Goal: Communication & Community: Answer question/provide support

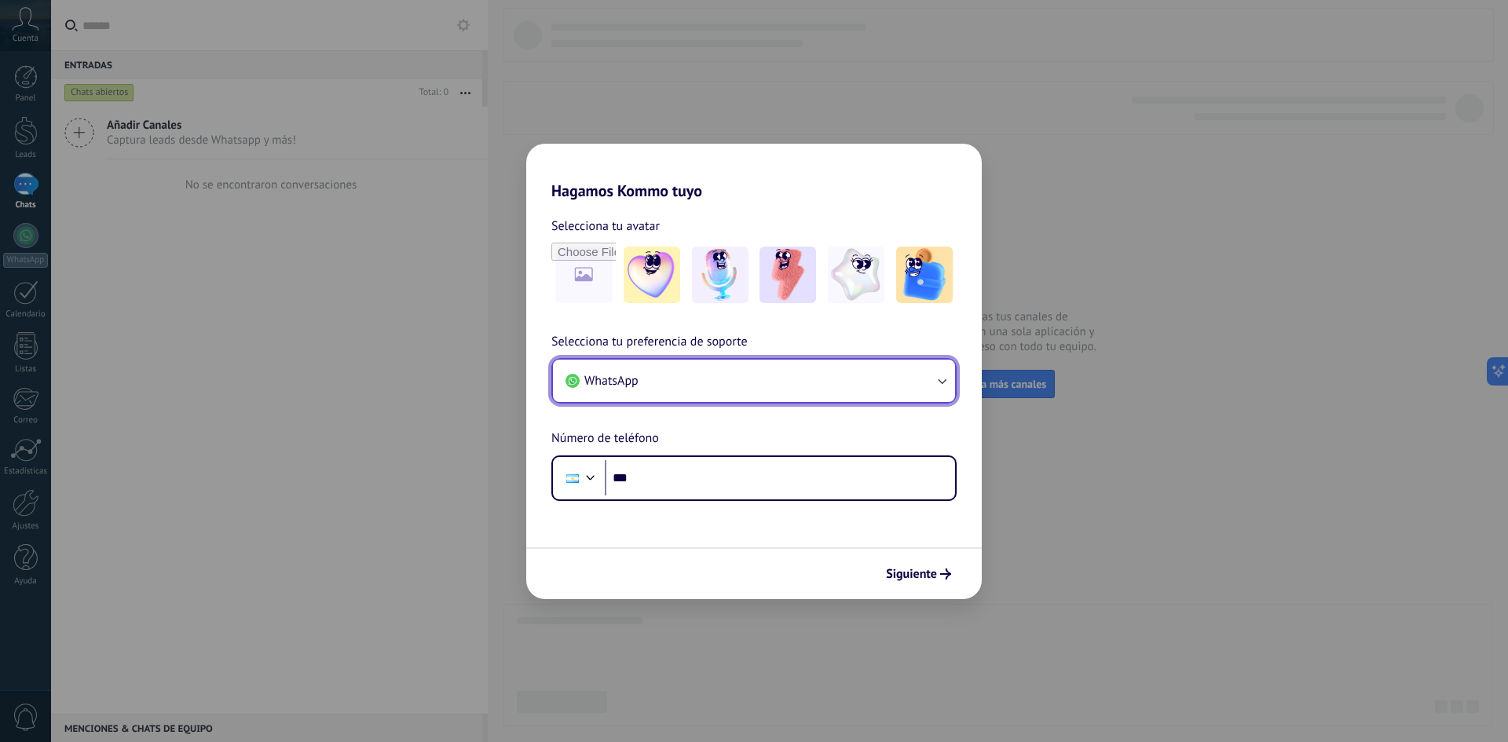
click at [910, 385] on button "WhatsApp" at bounding box center [754, 381] width 402 height 42
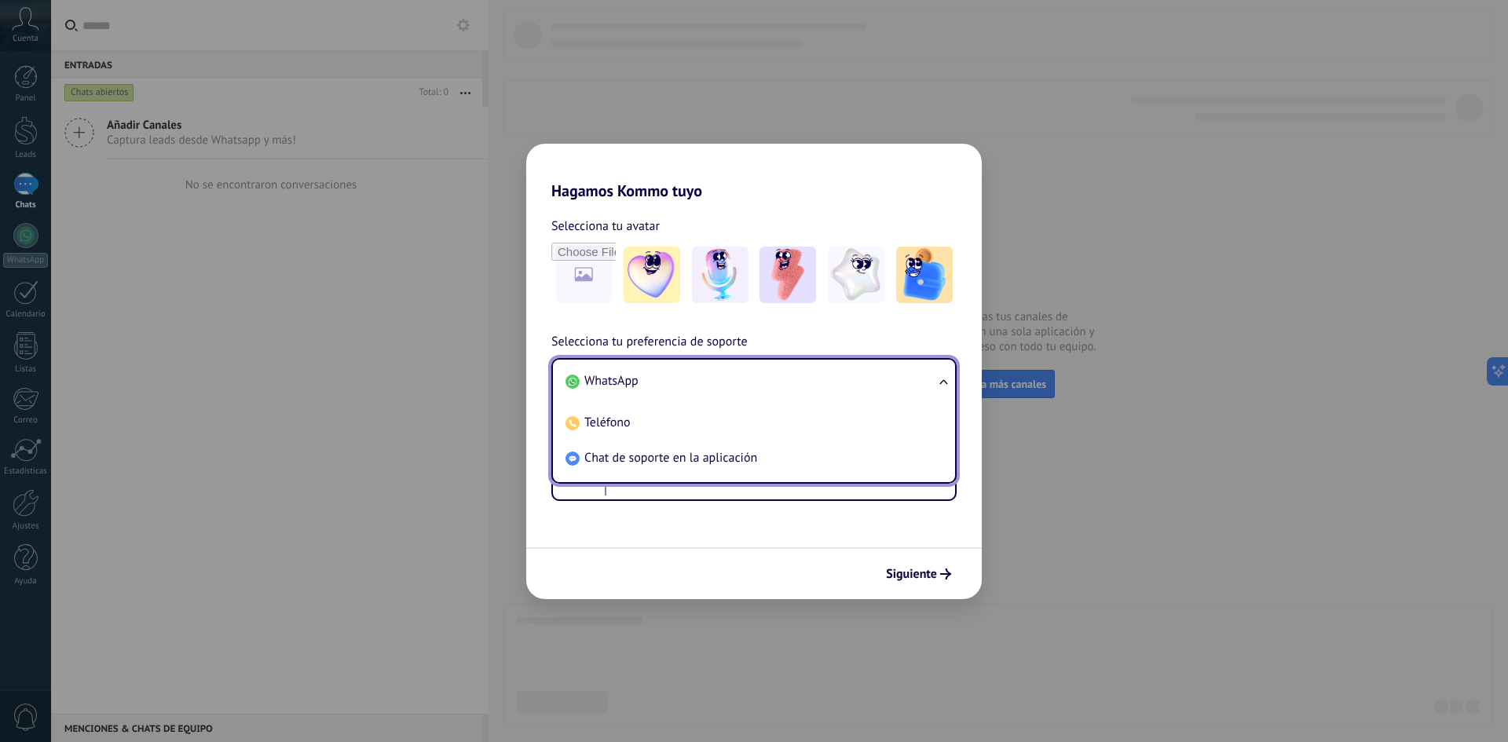
drag, startPoint x: 663, startPoint y: 452, endPoint x: 680, endPoint y: 456, distance: 17.7
click at [663, 453] on span "Chat de soporte en la aplicación" at bounding box center [670, 458] width 173 height 16
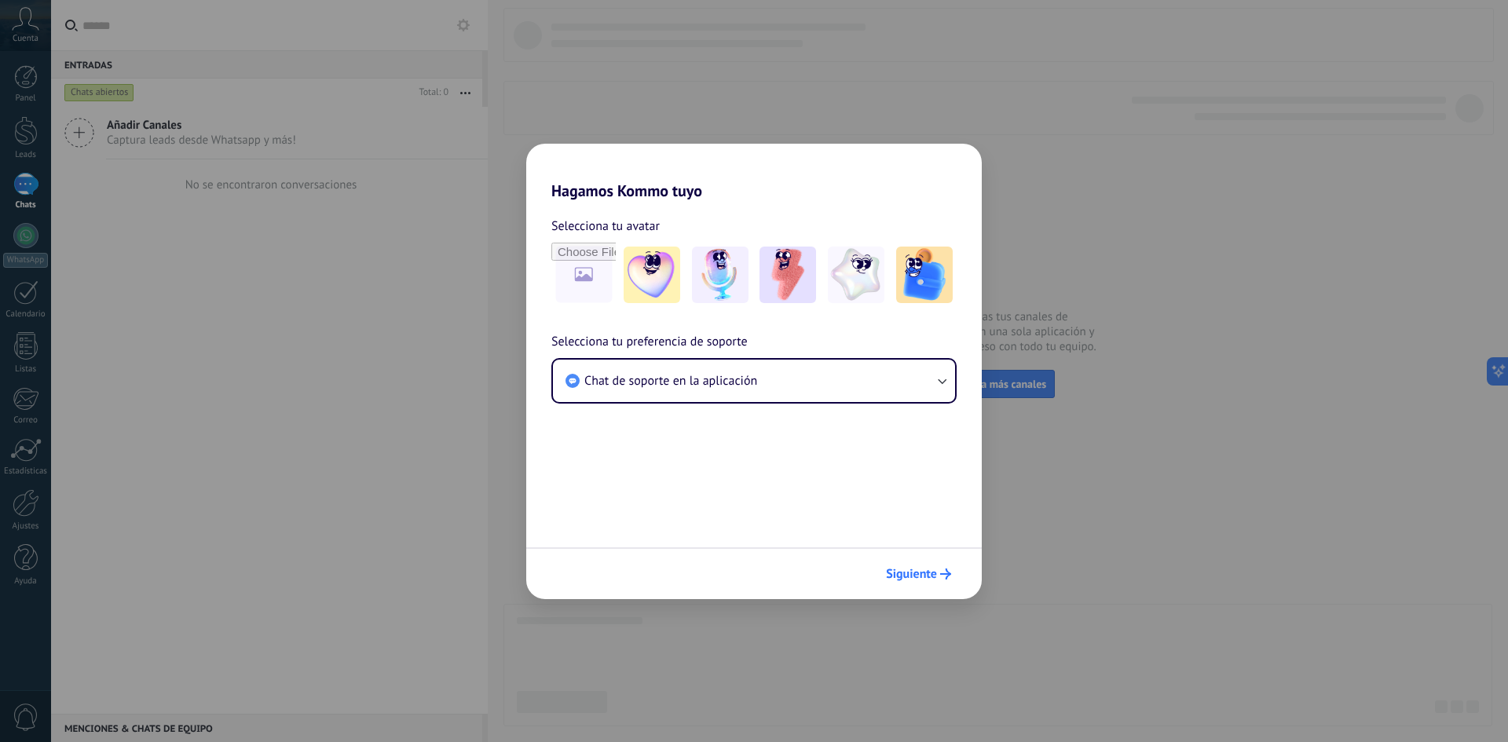
click at [924, 586] on button "Siguiente" at bounding box center [918, 574] width 79 height 27
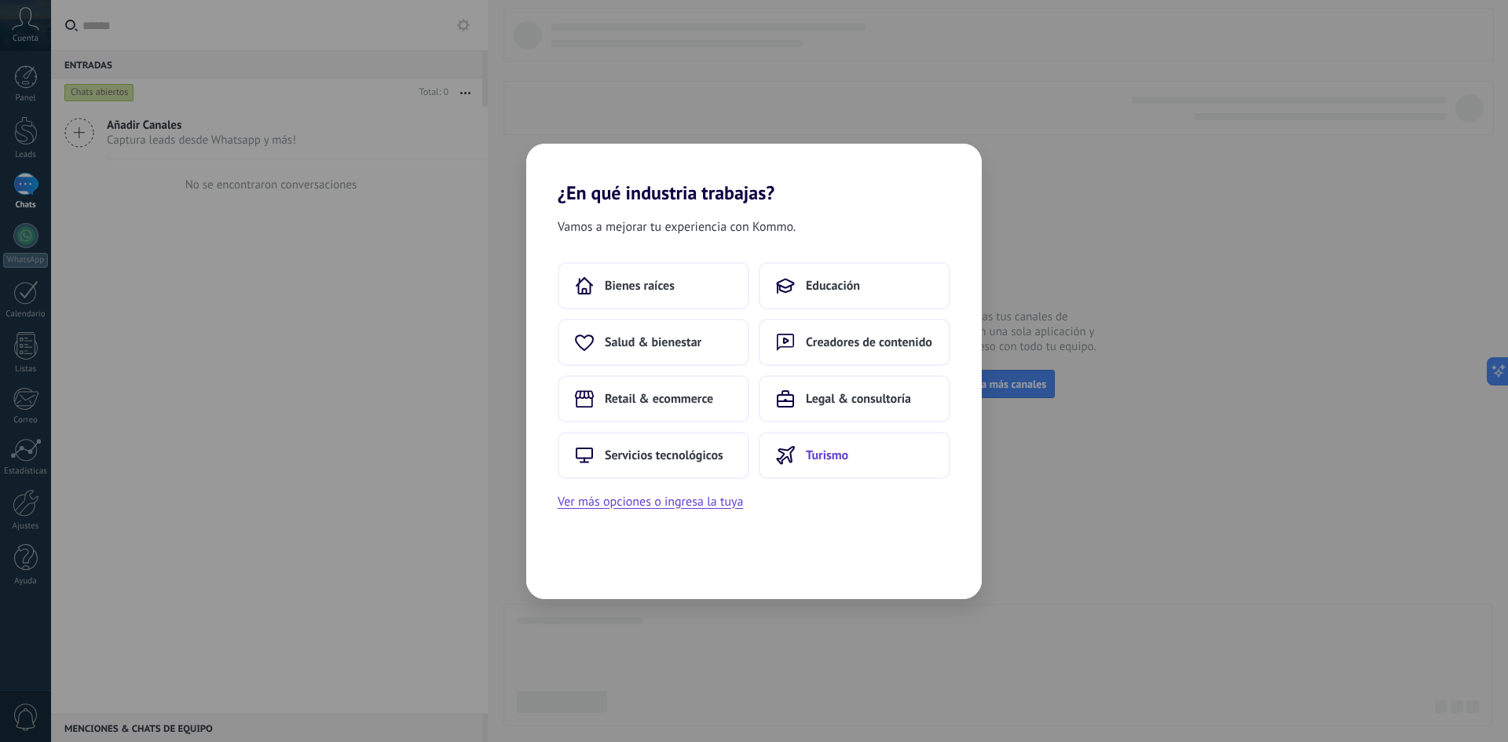
click at [855, 469] on button "Turismo" at bounding box center [855, 455] width 192 height 47
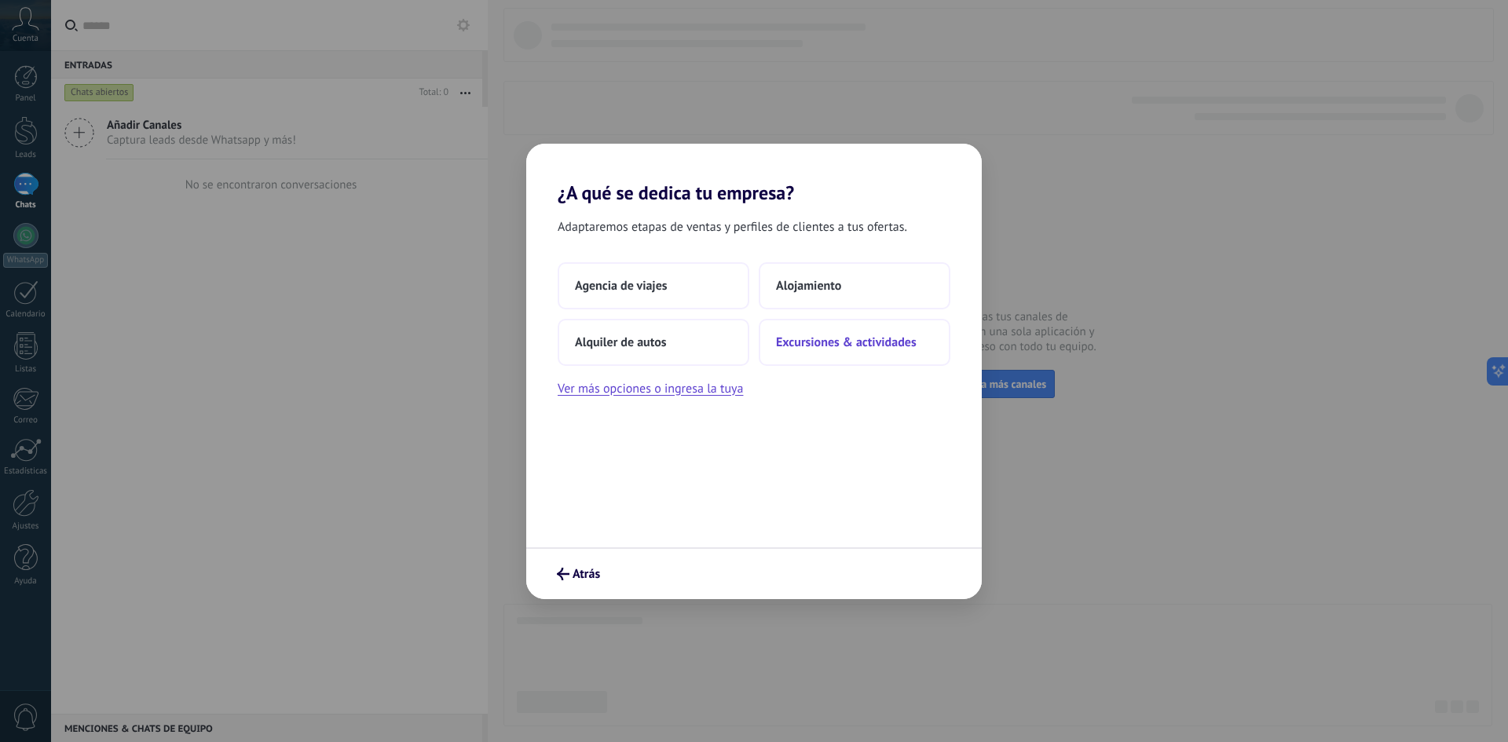
click at [870, 357] on button "Excursiones & actividades" at bounding box center [855, 342] width 192 height 47
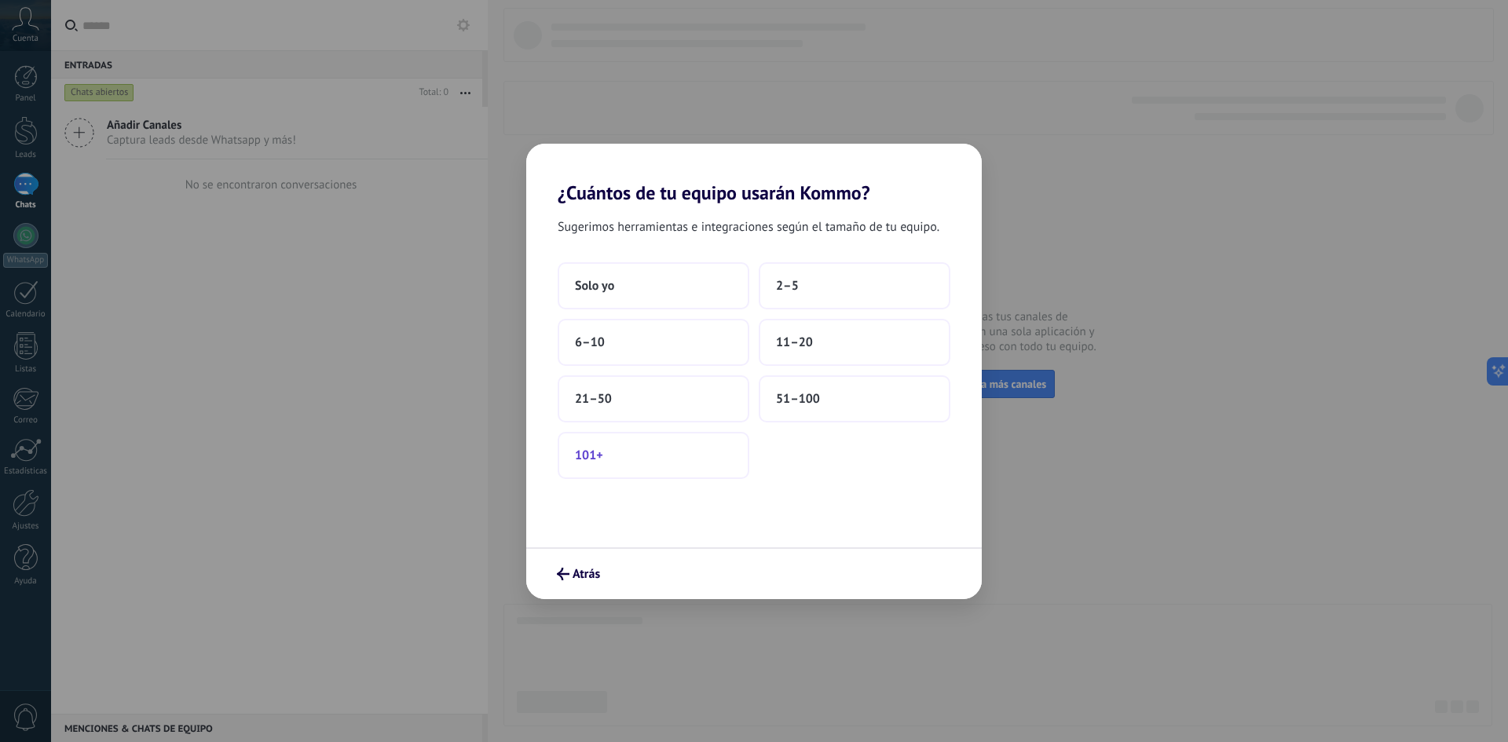
click at [634, 447] on button "101+" at bounding box center [654, 455] width 192 height 47
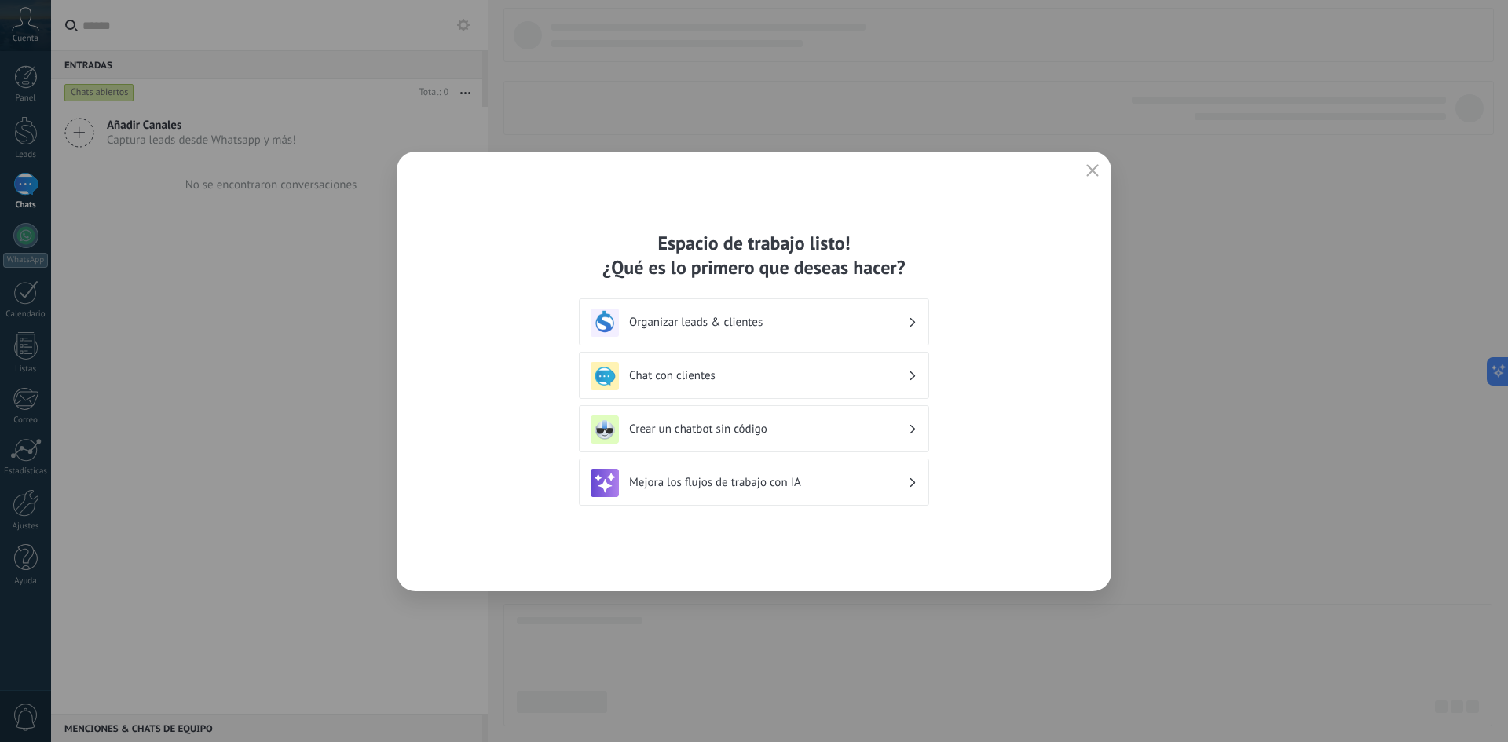
click at [704, 378] on h3 "Chat con clientes" at bounding box center [768, 375] width 279 height 15
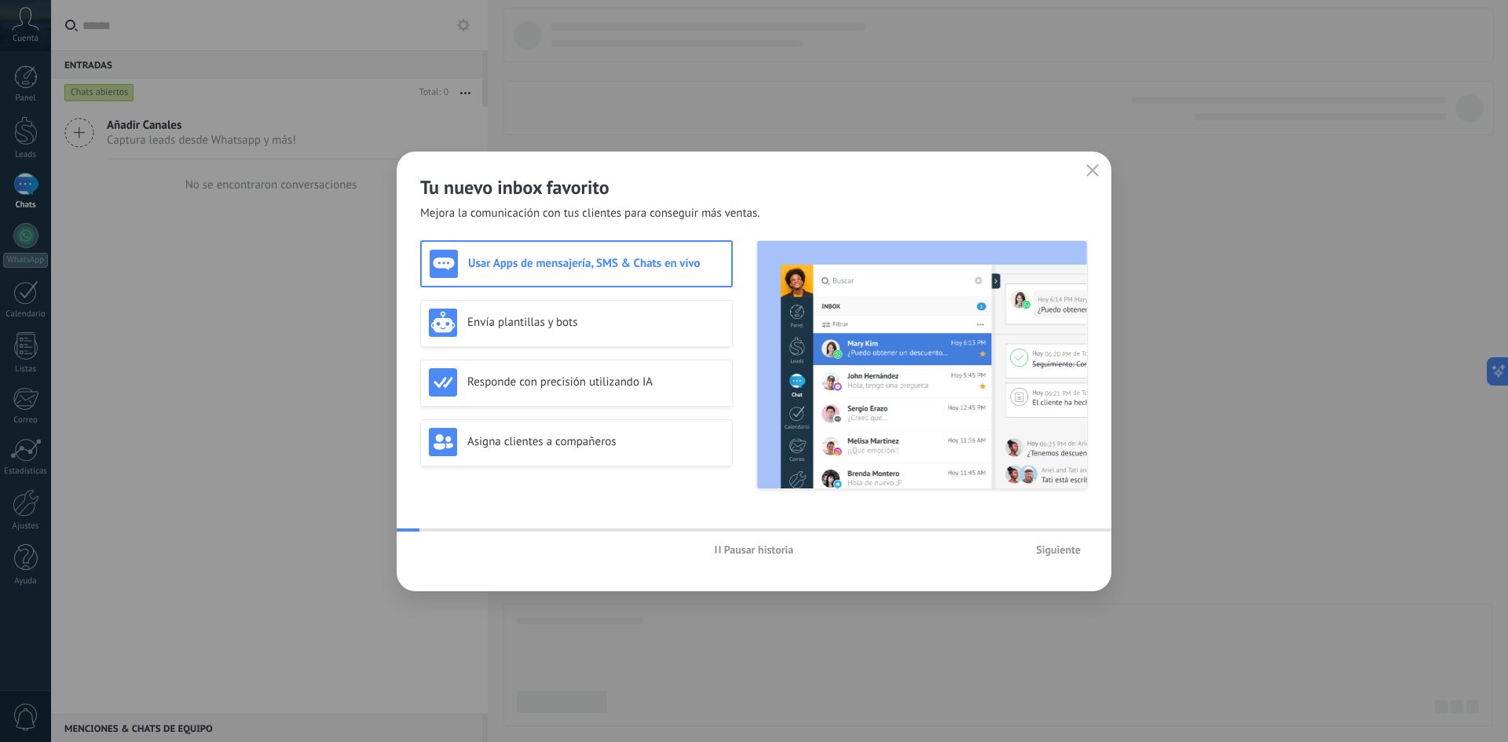
click at [1059, 559] on button "Siguiente" at bounding box center [1058, 550] width 59 height 24
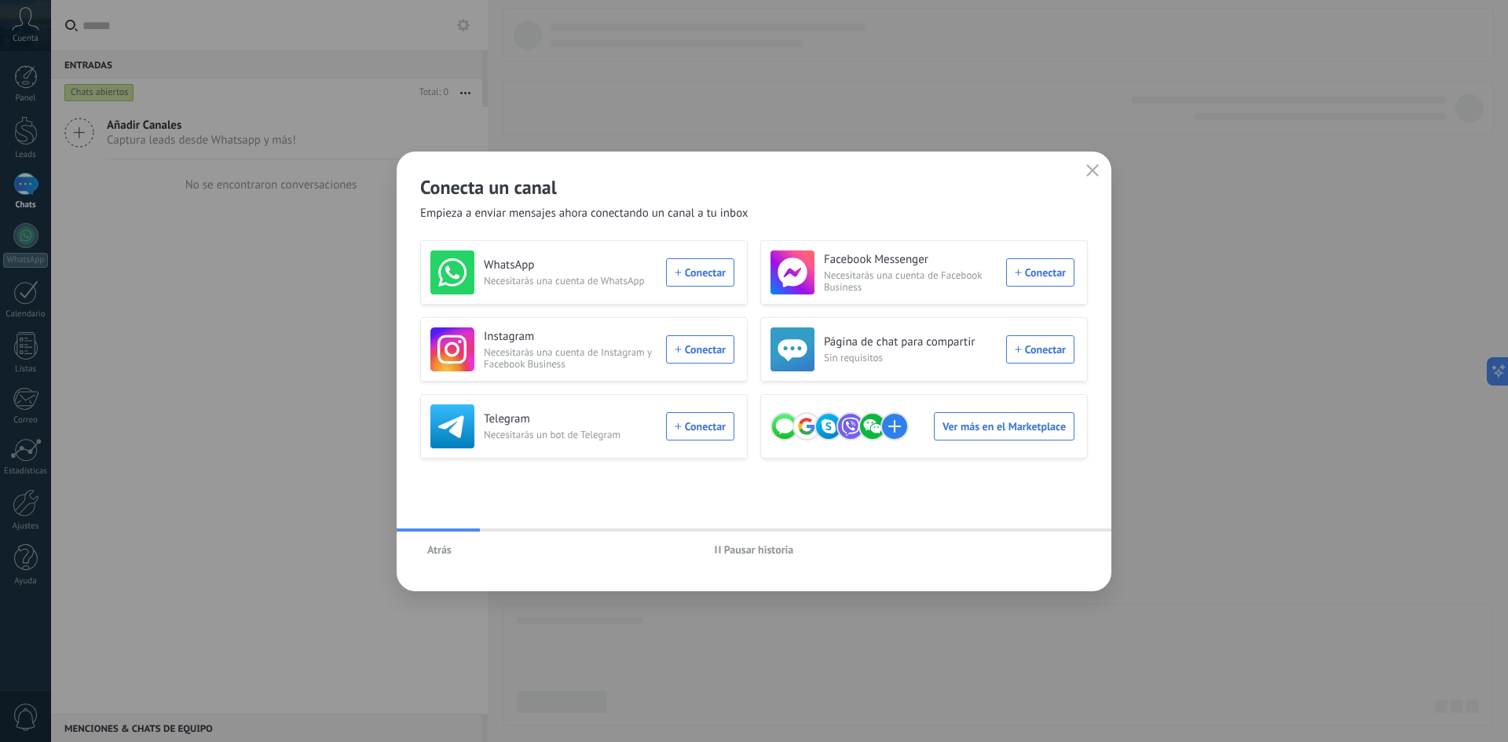
click at [1085, 173] on button "button" at bounding box center [1092, 171] width 20 height 22
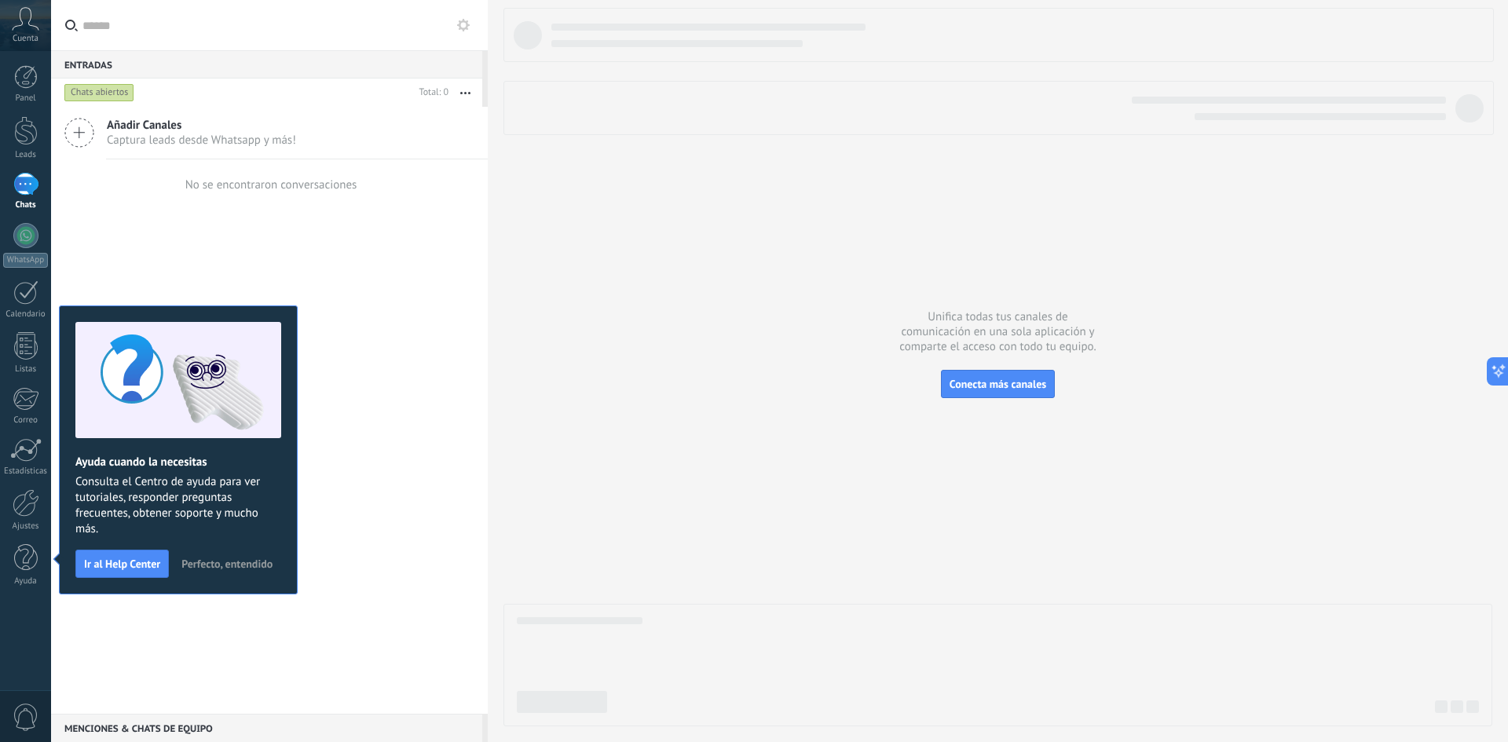
click at [371, 189] on div "No se encontraron conversaciones" at bounding box center [269, 184] width 437 height 50
click at [25, 507] on div at bounding box center [26, 502] width 27 height 27
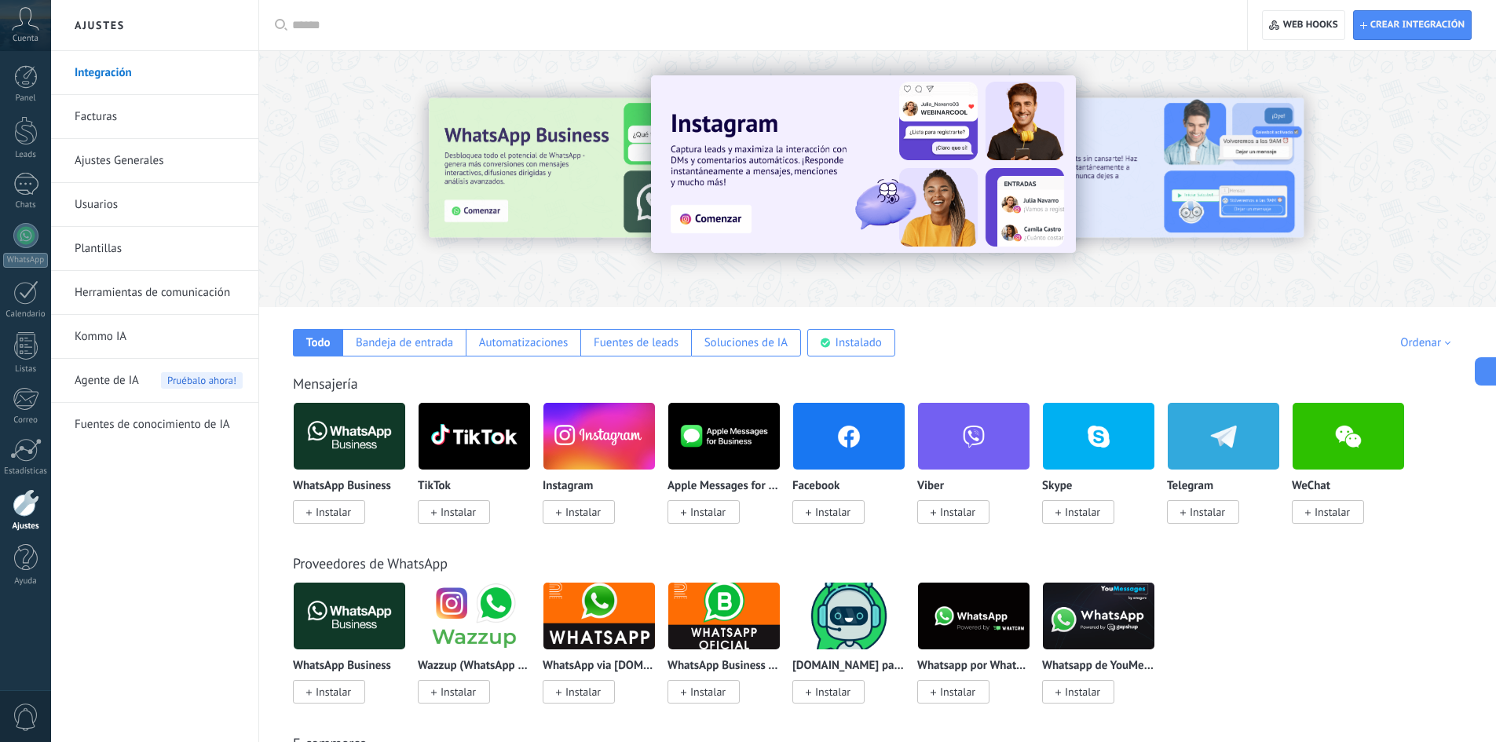
click at [103, 210] on link "Usuarios" at bounding box center [159, 205] width 168 height 44
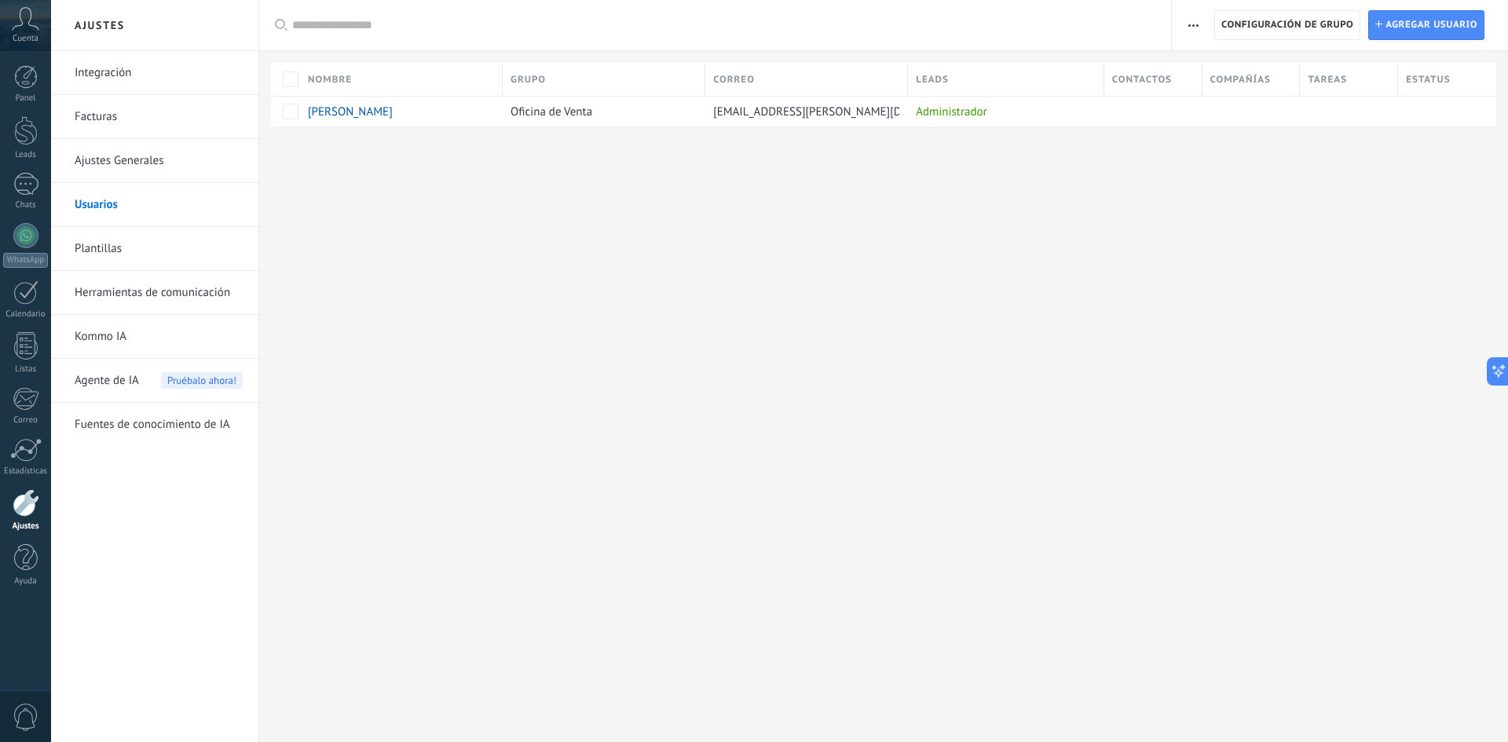
drag, startPoint x: 405, startPoint y: 266, endPoint x: 416, endPoint y: 269, distance: 12.0
click at [405, 266] on div "Ajustes Integración Facturas Ajustes Generales Usuarios Plantillas Herramientas…" at bounding box center [779, 371] width 1457 height 742
click at [222, 723] on span "Damian Hernandez: prueba de sonido" at bounding box center [209, 723] width 208 height 15
click at [218, 721] on span "Damian Hernandez: prueba de sonido" at bounding box center [209, 723] width 208 height 15
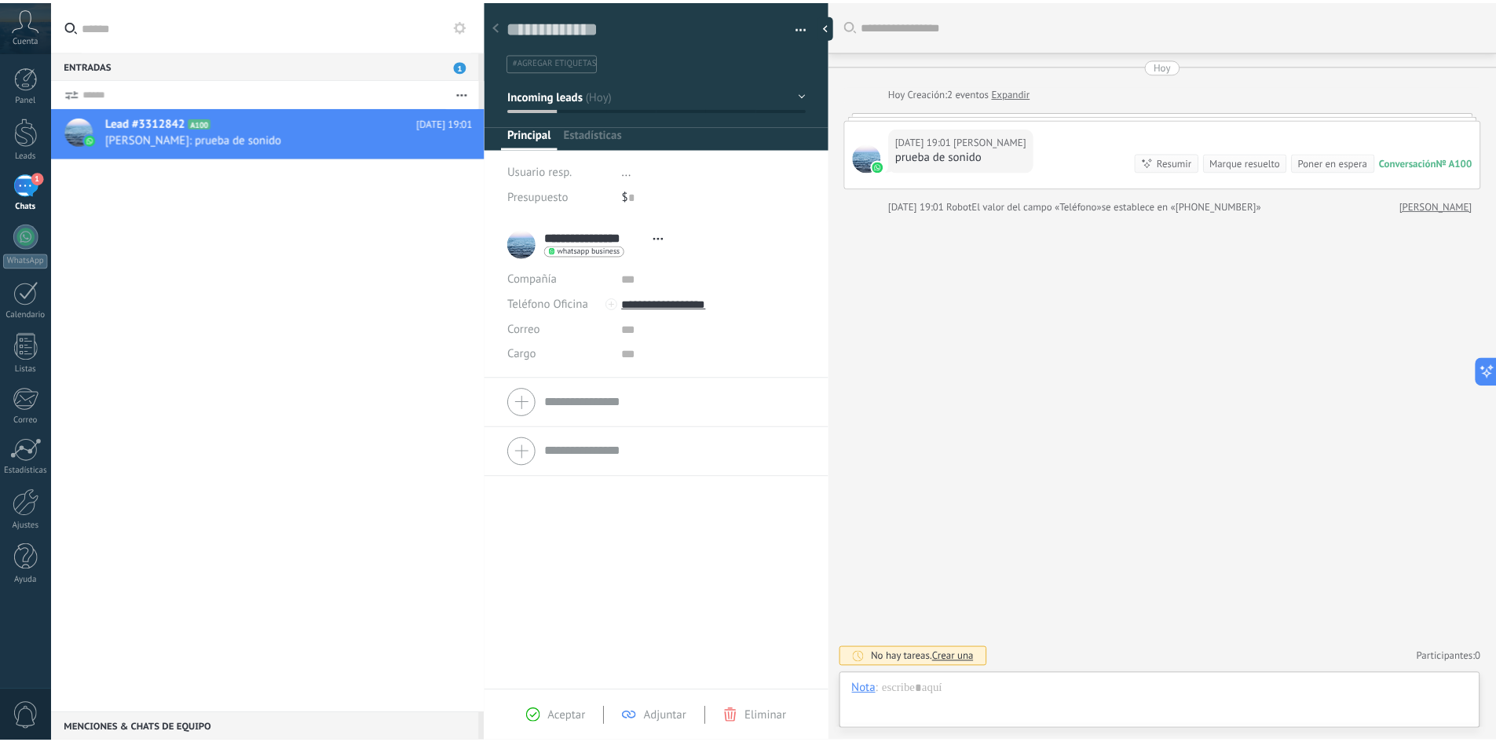
scroll to position [24, 0]
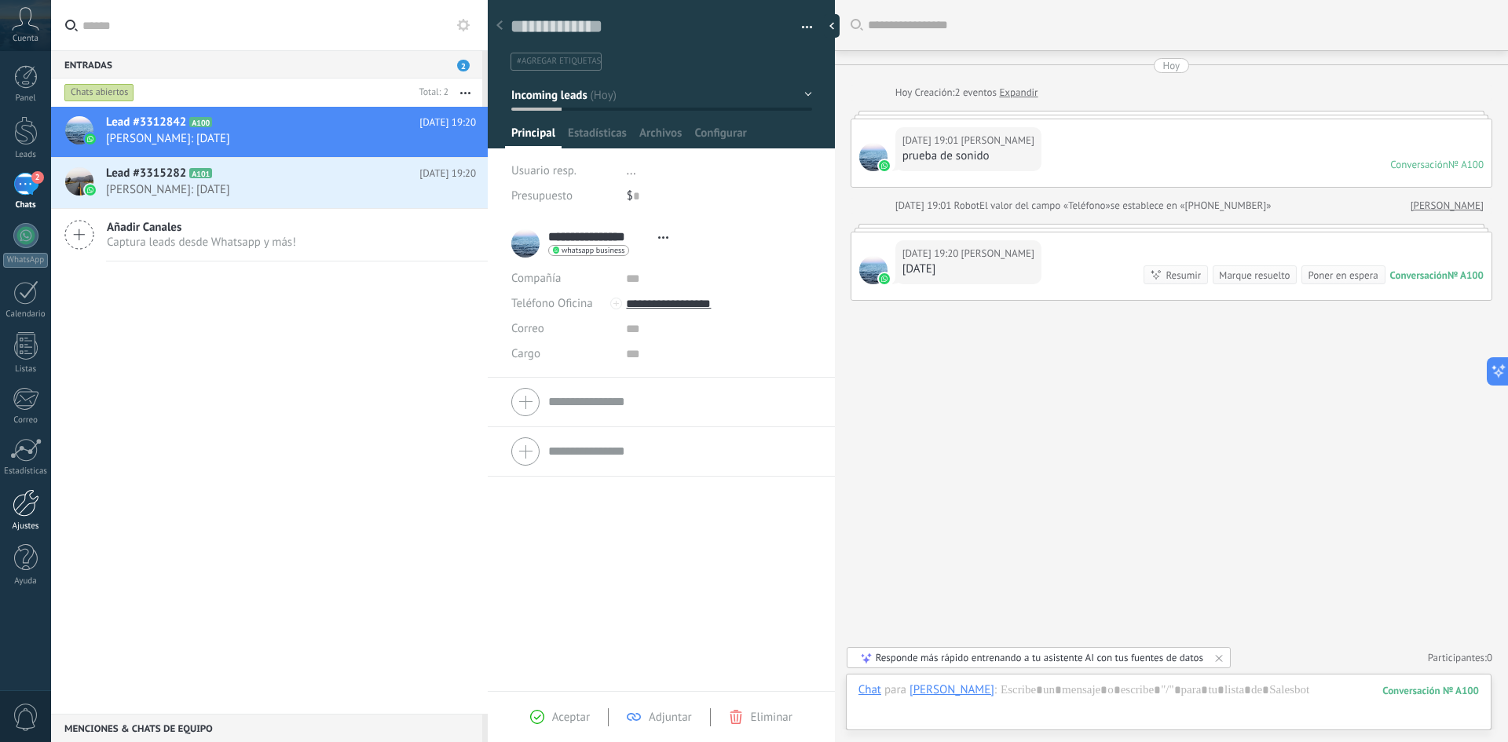
click at [24, 526] on div "Ajustes" at bounding box center [26, 527] width 46 height 10
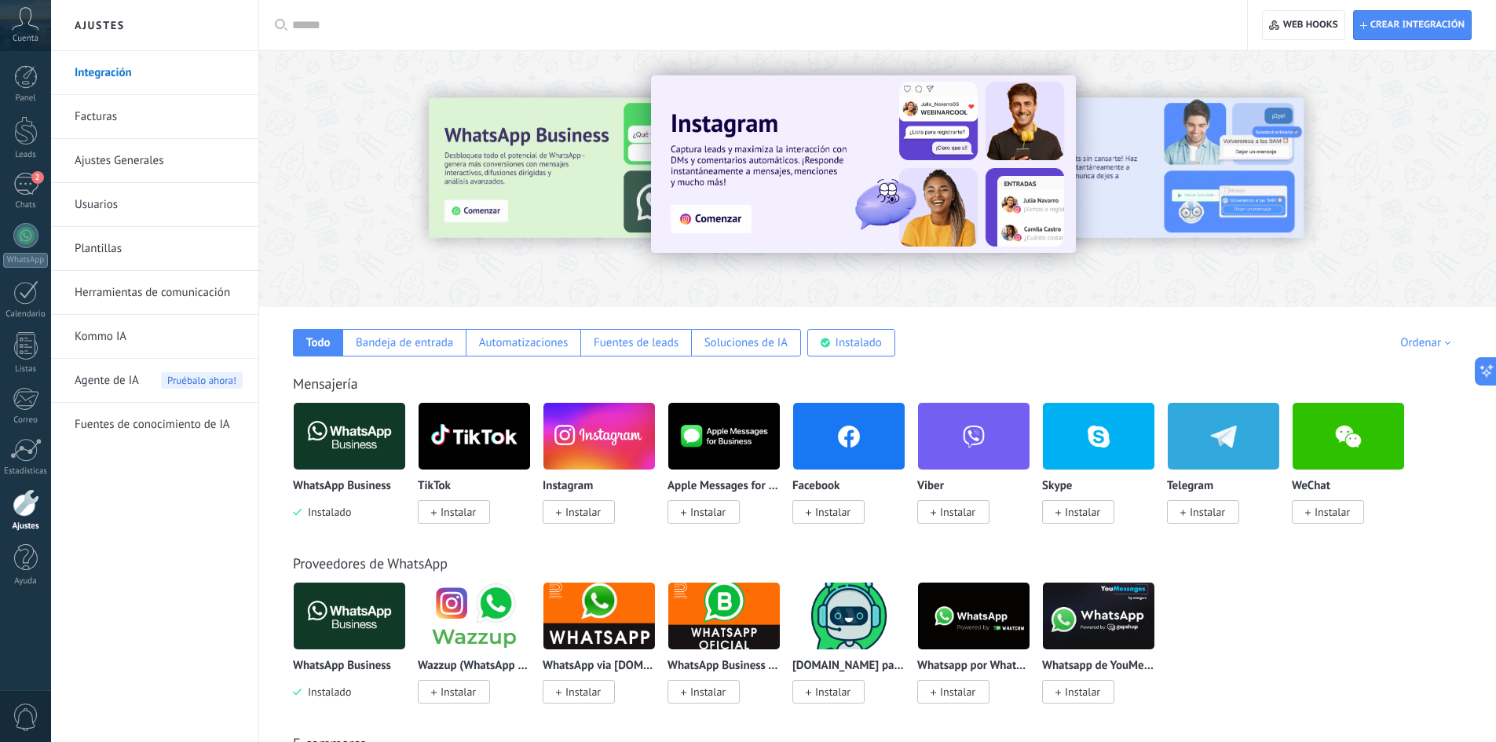
click at [105, 255] on link "Plantillas" at bounding box center [159, 249] width 168 height 44
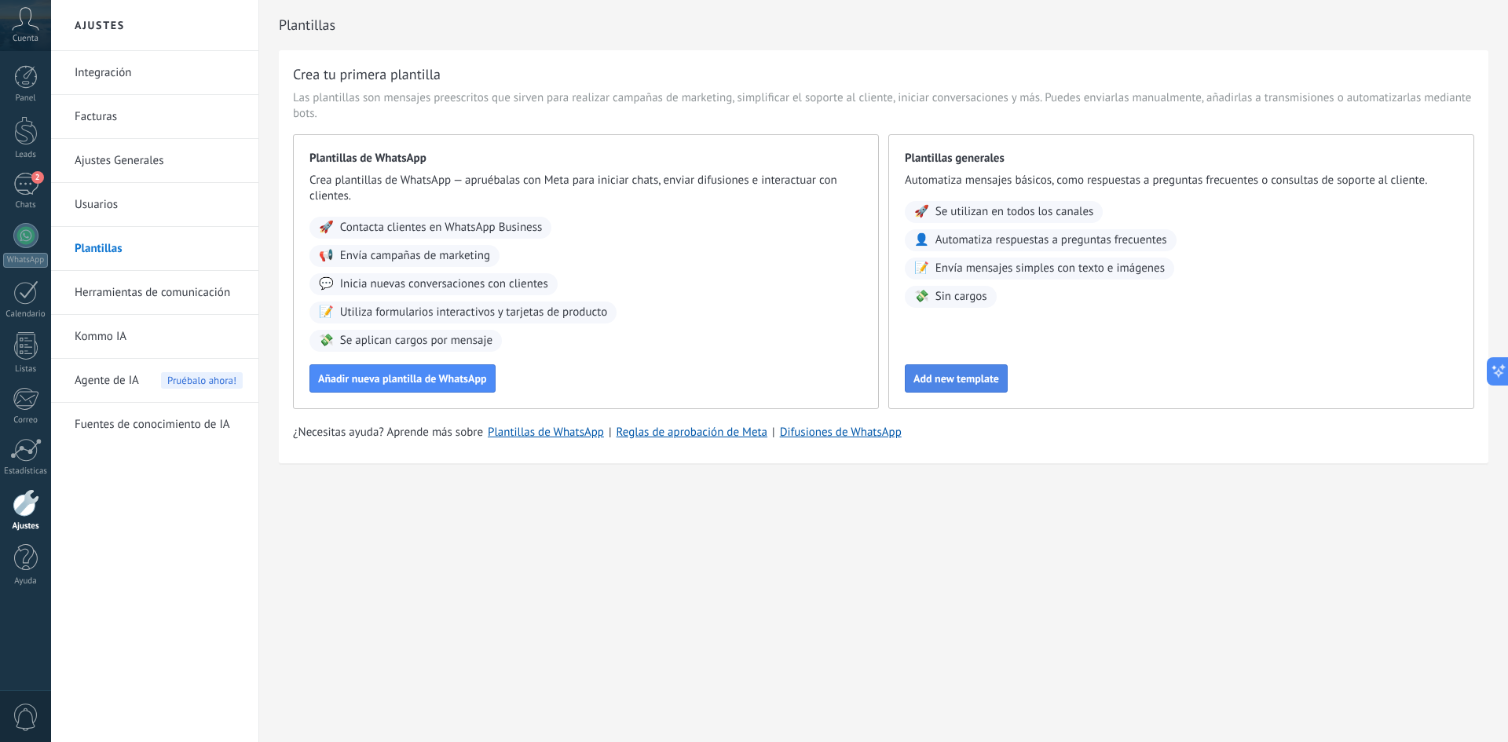
click at [972, 376] on span "Add new template" at bounding box center [957, 378] width 86 height 11
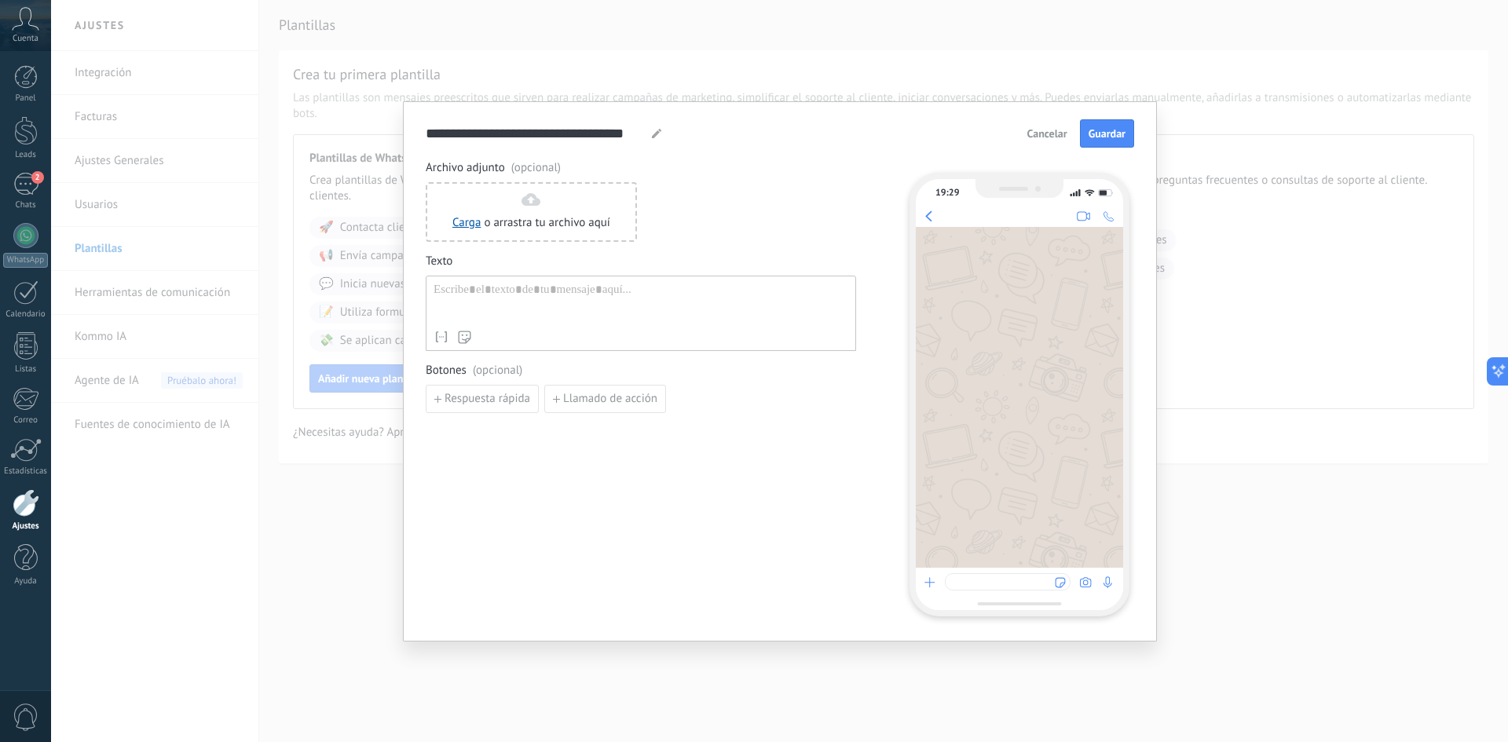
click at [485, 313] on div at bounding box center [641, 303] width 415 height 40
paste div
click at [1060, 134] on span "Cancelar" at bounding box center [1047, 133] width 40 height 11
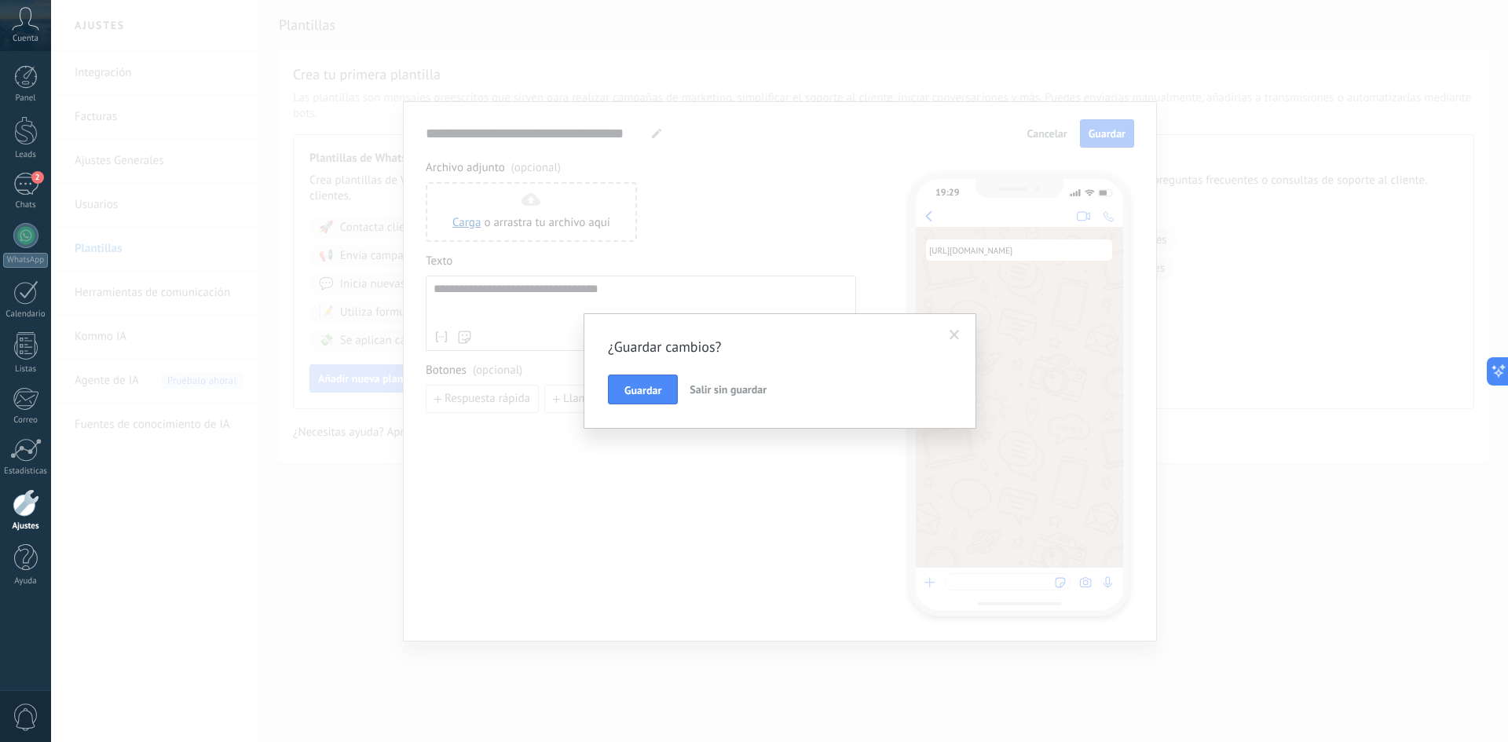
click at [719, 391] on span "Salir sin guardar" at bounding box center [728, 390] width 77 height 14
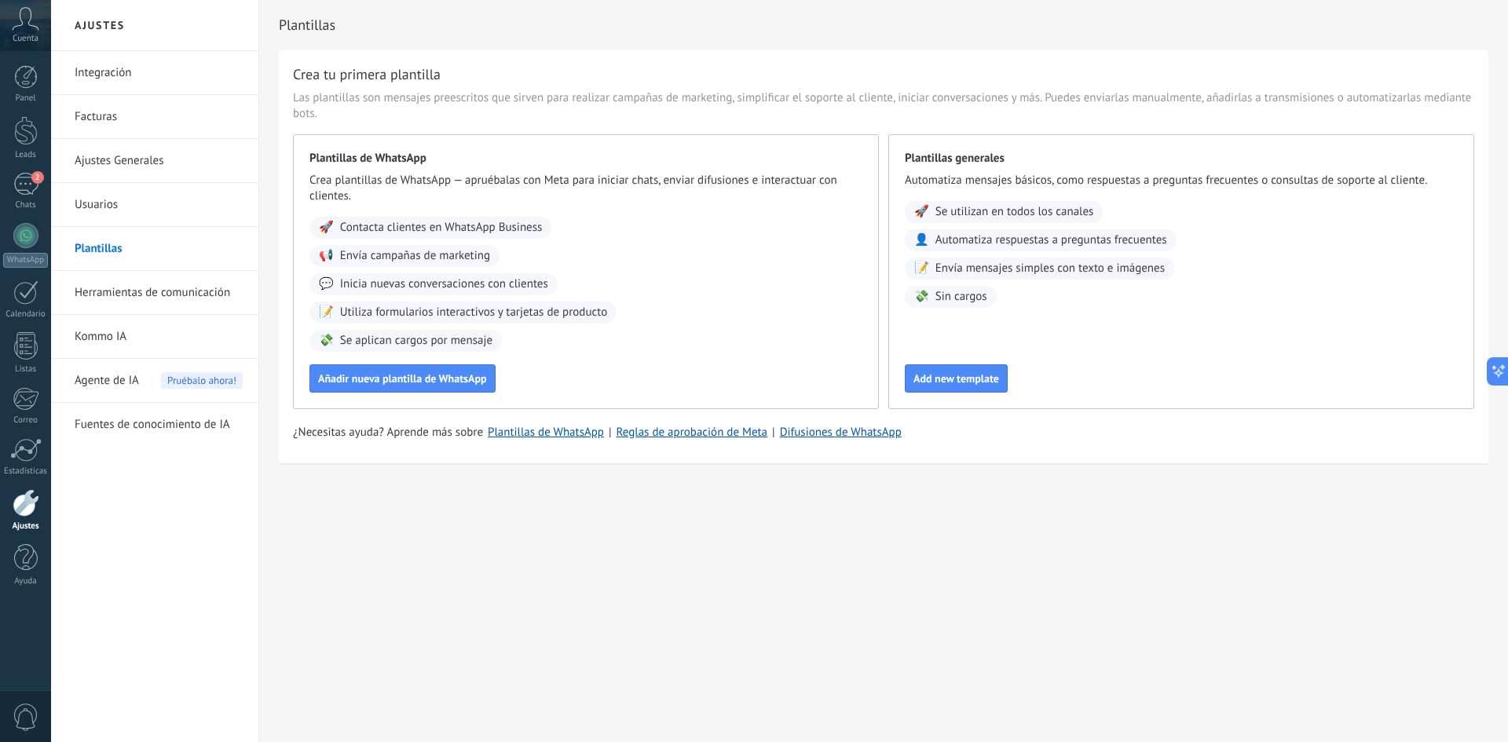
click at [97, 251] on link "Plantillas" at bounding box center [159, 249] width 168 height 44
click at [557, 430] on link "Plantillas de WhatsApp" at bounding box center [546, 432] width 116 height 15
click at [515, 234] on span "Contacta clientes en WhatsApp Business" at bounding box center [441, 228] width 203 height 16
click at [418, 378] on span "Añadir nueva plantilla de WhatsApp" at bounding box center [402, 378] width 169 height 11
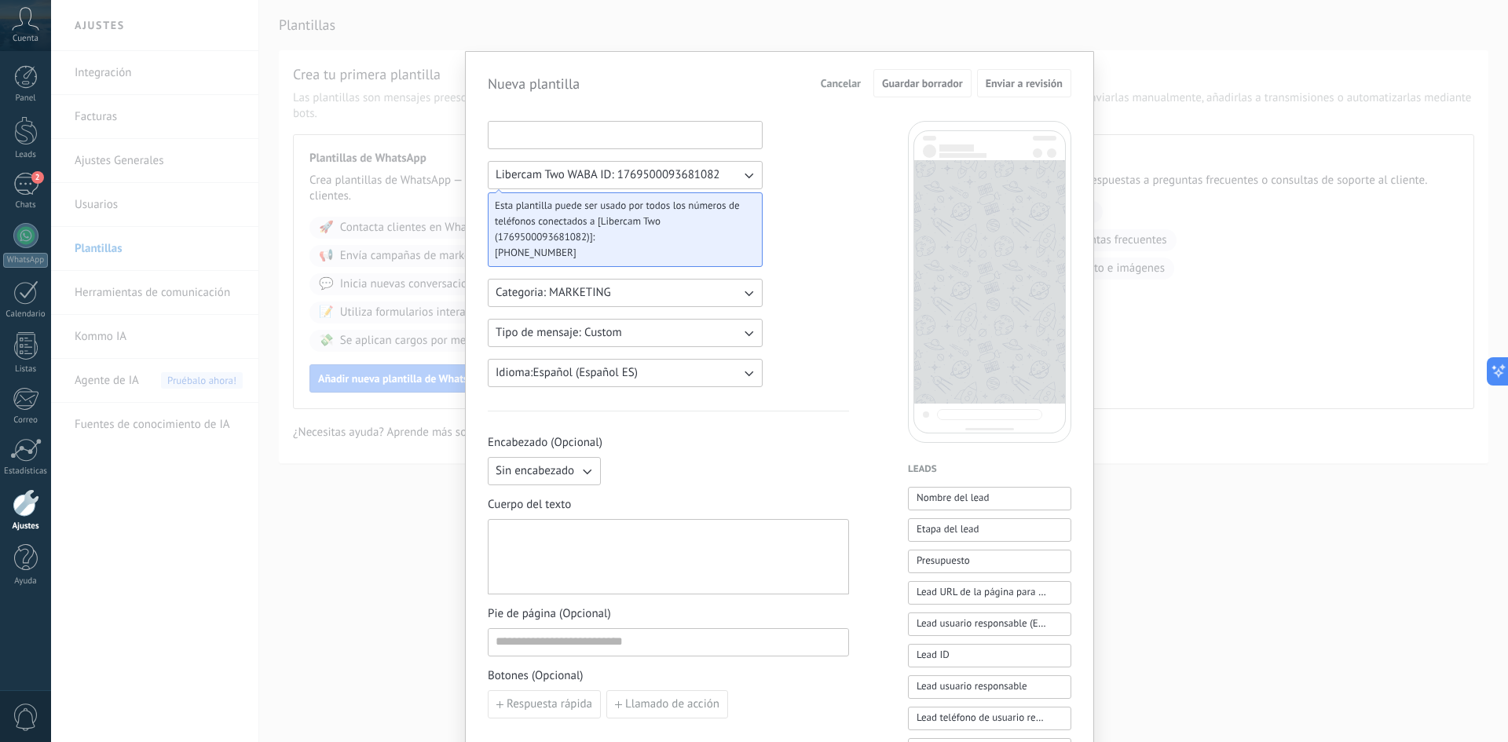
click at [573, 134] on input at bounding box center [625, 134] width 273 height 25
click at [614, 537] on div at bounding box center [669, 557] width 346 height 62
paste div
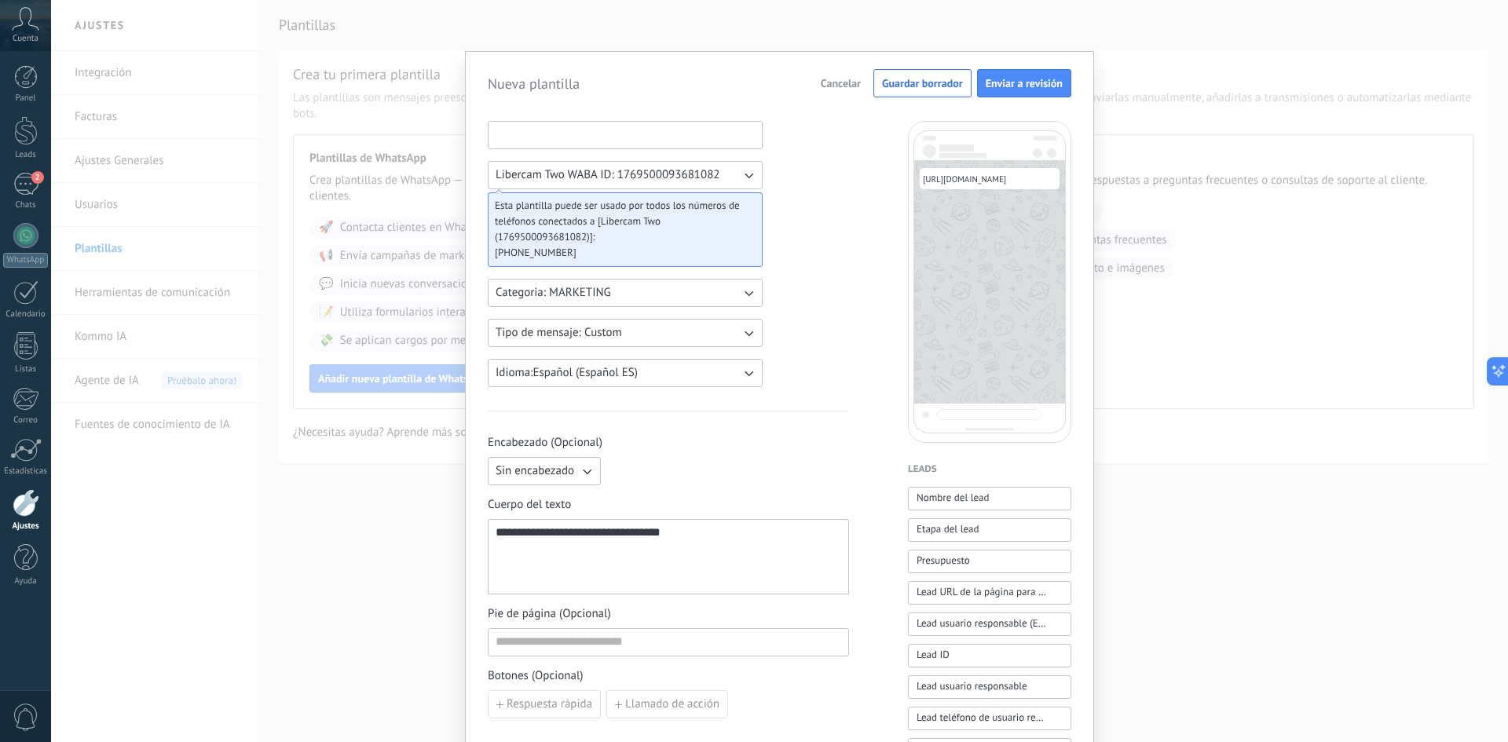
click at [594, 145] on input at bounding box center [625, 134] width 273 height 25
click at [844, 75] on button "Cancelar" at bounding box center [841, 83] width 54 height 24
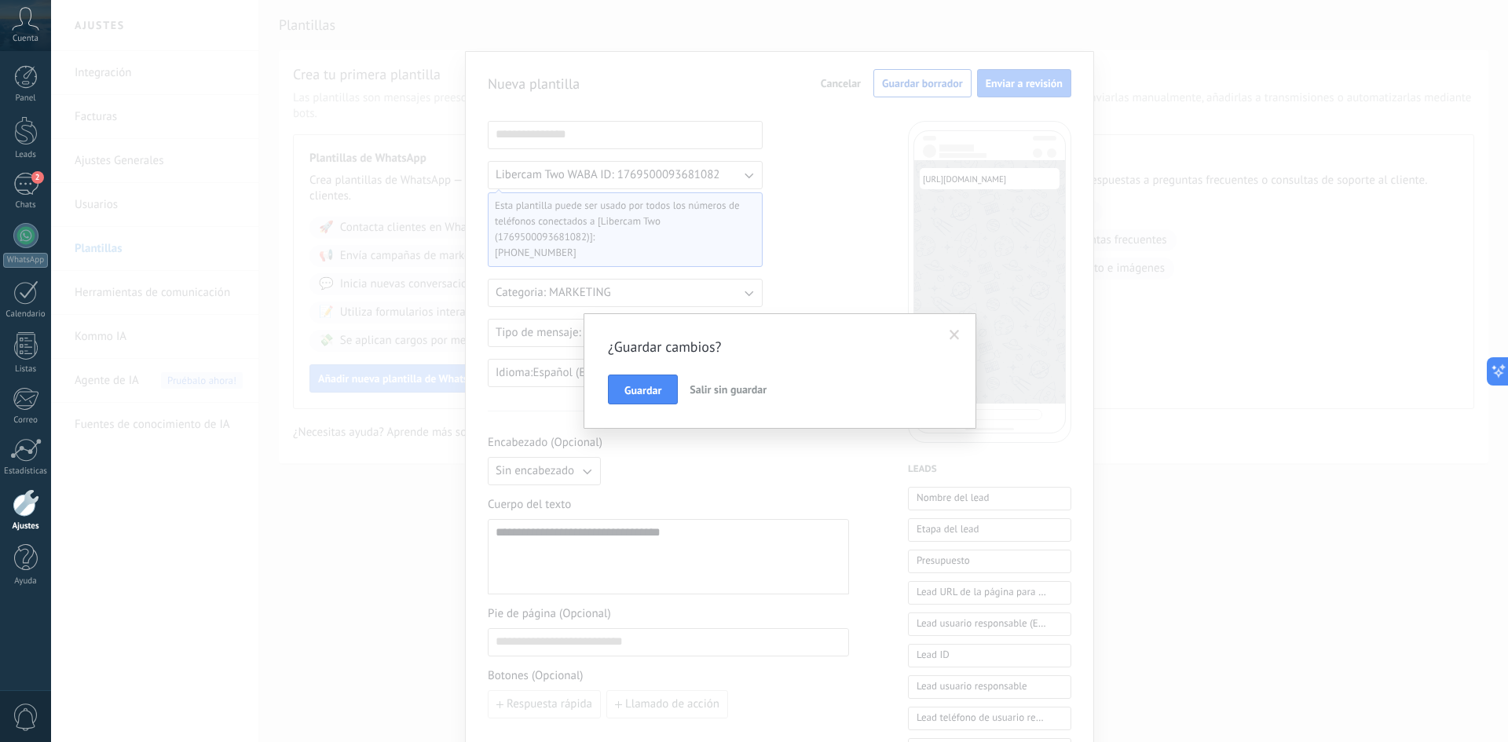
click at [741, 383] on span "Salir sin guardar" at bounding box center [728, 390] width 77 height 14
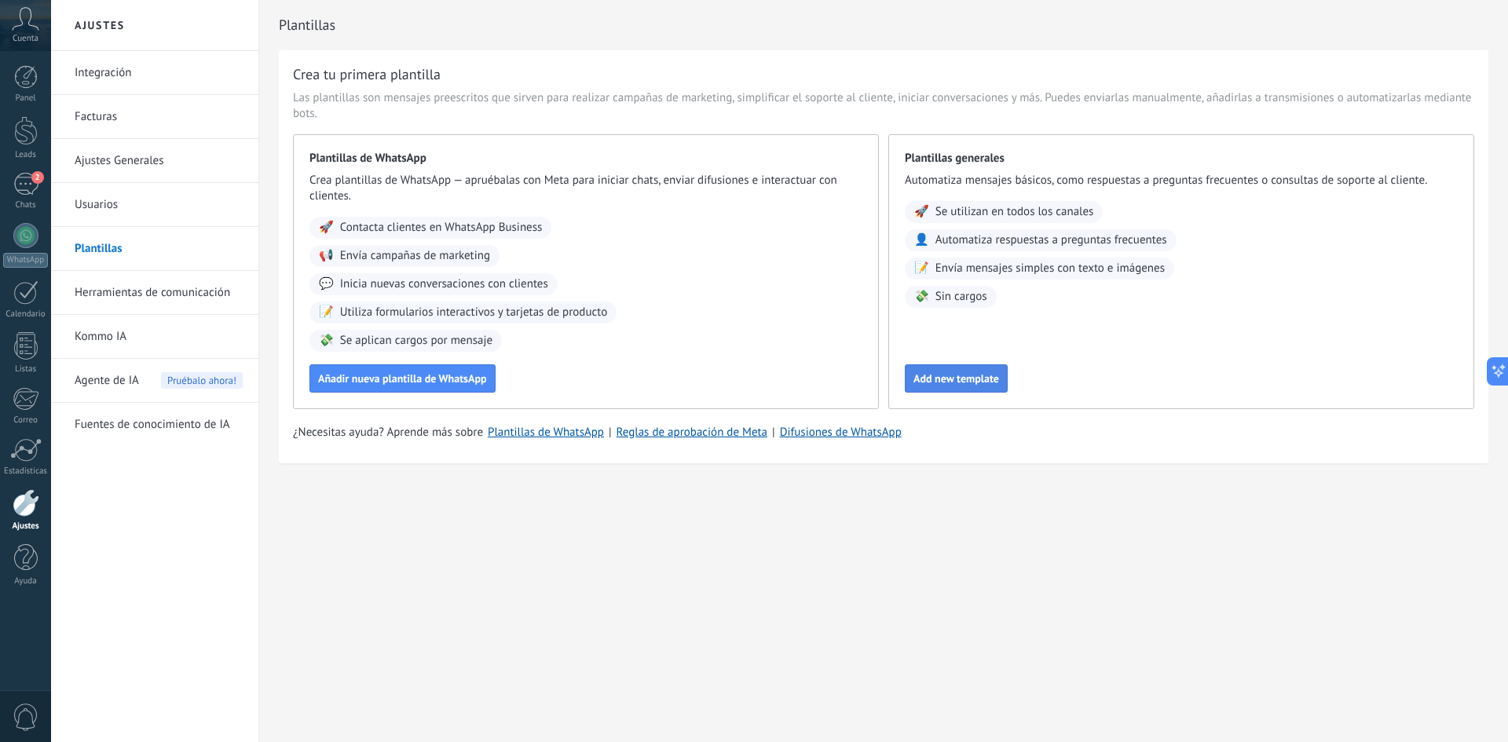
click at [958, 380] on span "Add new template" at bounding box center [957, 378] width 86 height 11
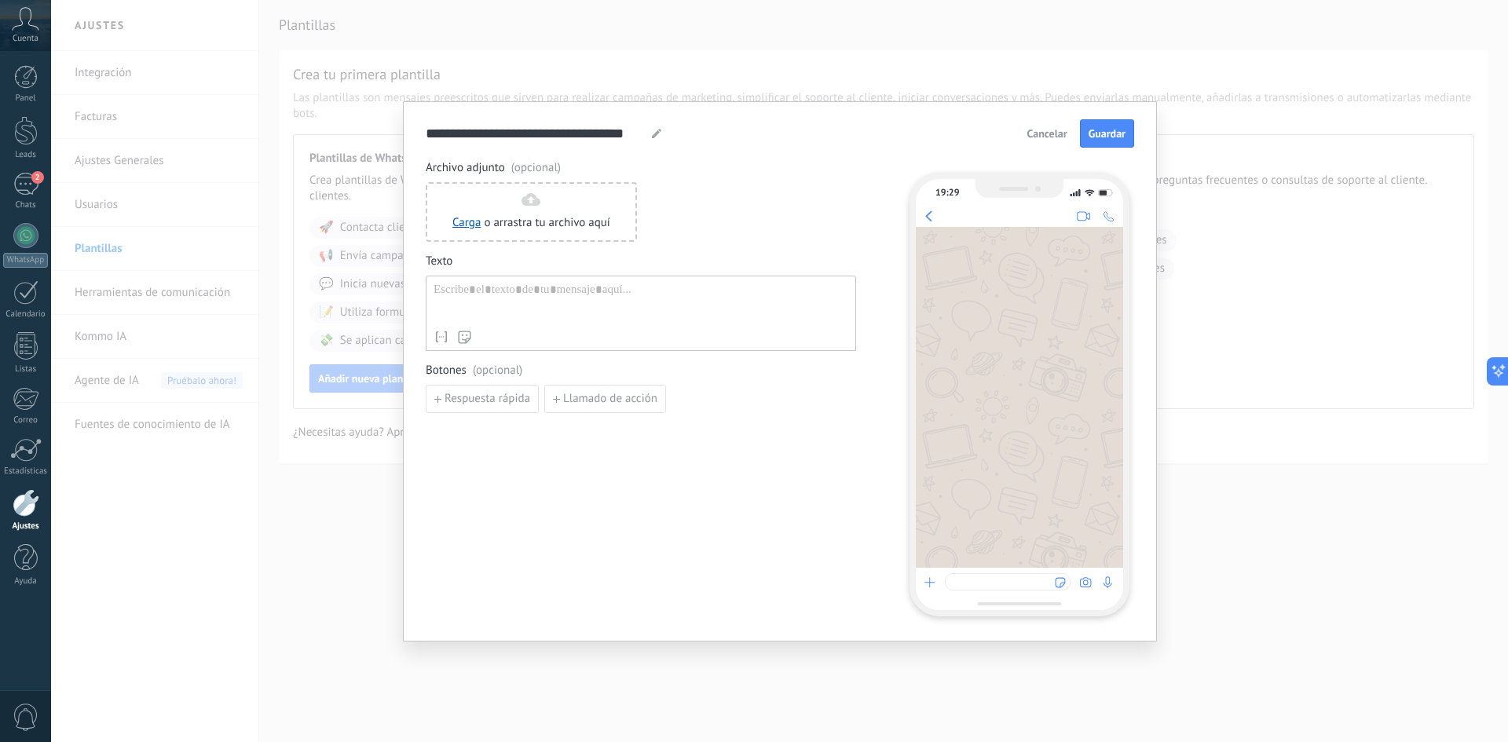
click at [649, 134] on div "**********" at bounding box center [544, 133] width 237 height 19
click at [590, 126] on input "**********" at bounding box center [536, 133] width 221 height 18
drag, startPoint x: 642, startPoint y: 122, endPoint x: 508, endPoint y: 123, distance: 133.6
click at [508, 123] on div "**********" at bounding box center [780, 133] width 709 height 28
click at [641, 130] on input "**********" at bounding box center [536, 133] width 221 height 18
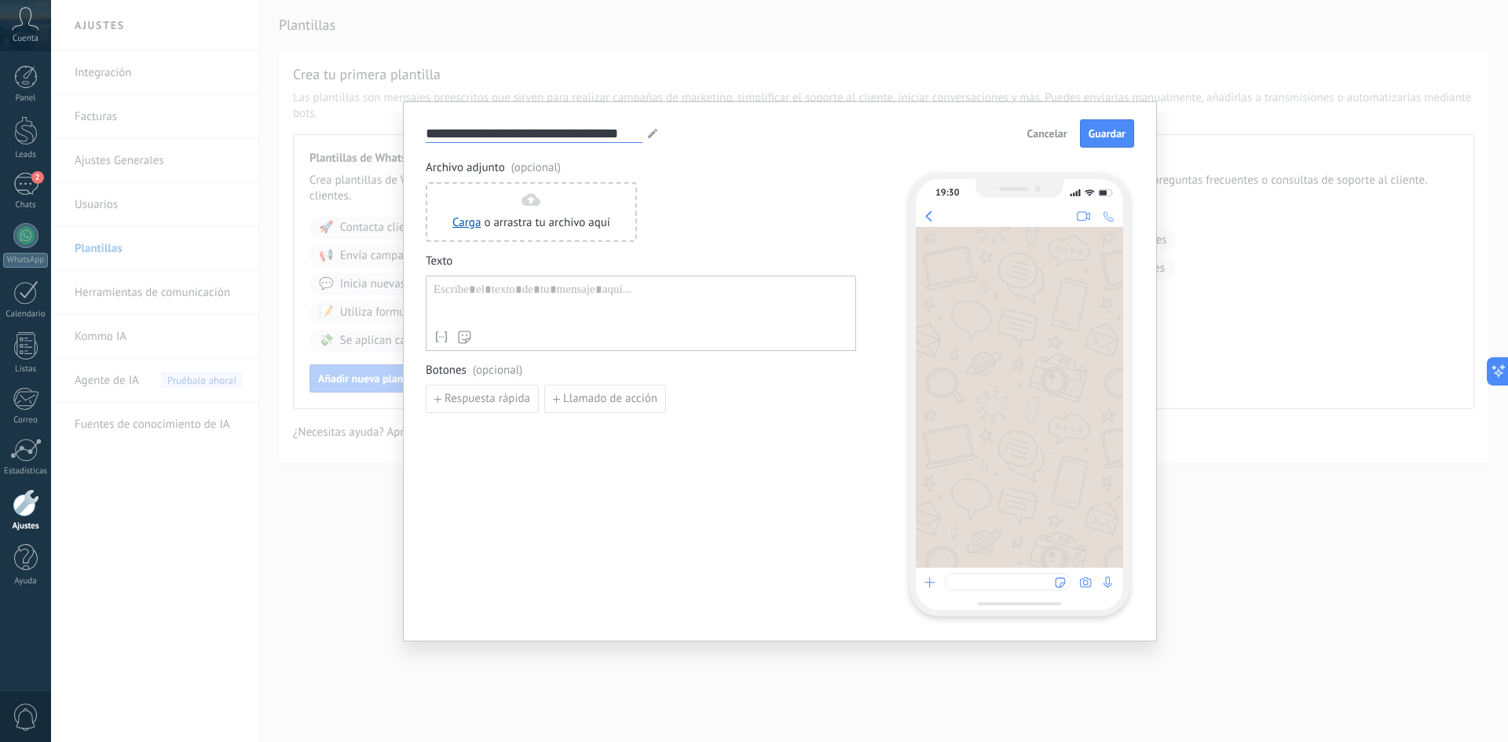
click at [639, 130] on input "**********" at bounding box center [534, 133] width 217 height 18
type input "*"
type input "**********"
click at [606, 293] on div at bounding box center [641, 303] width 415 height 40
paste div
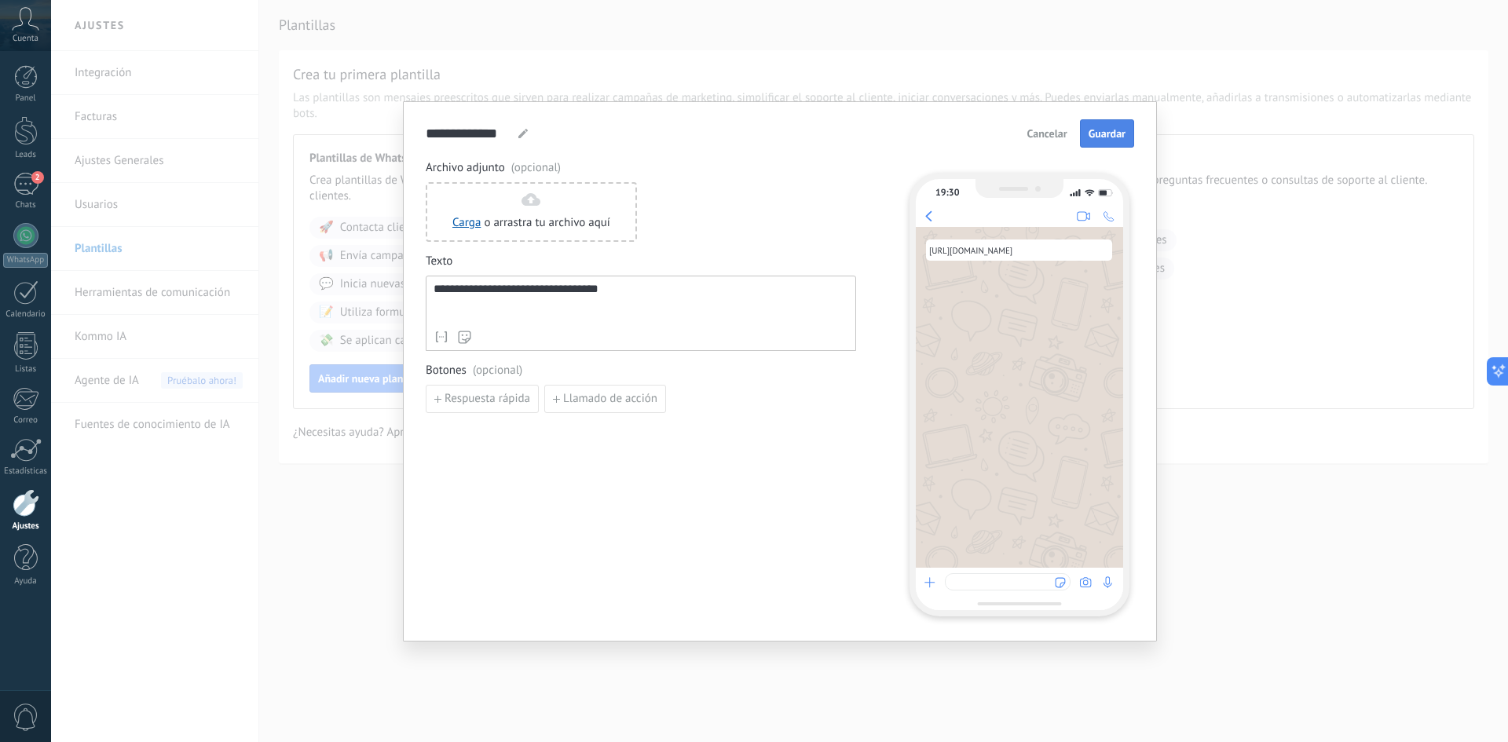
click at [1114, 147] on button "Guardar" at bounding box center [1107, 133] width 54 height 28
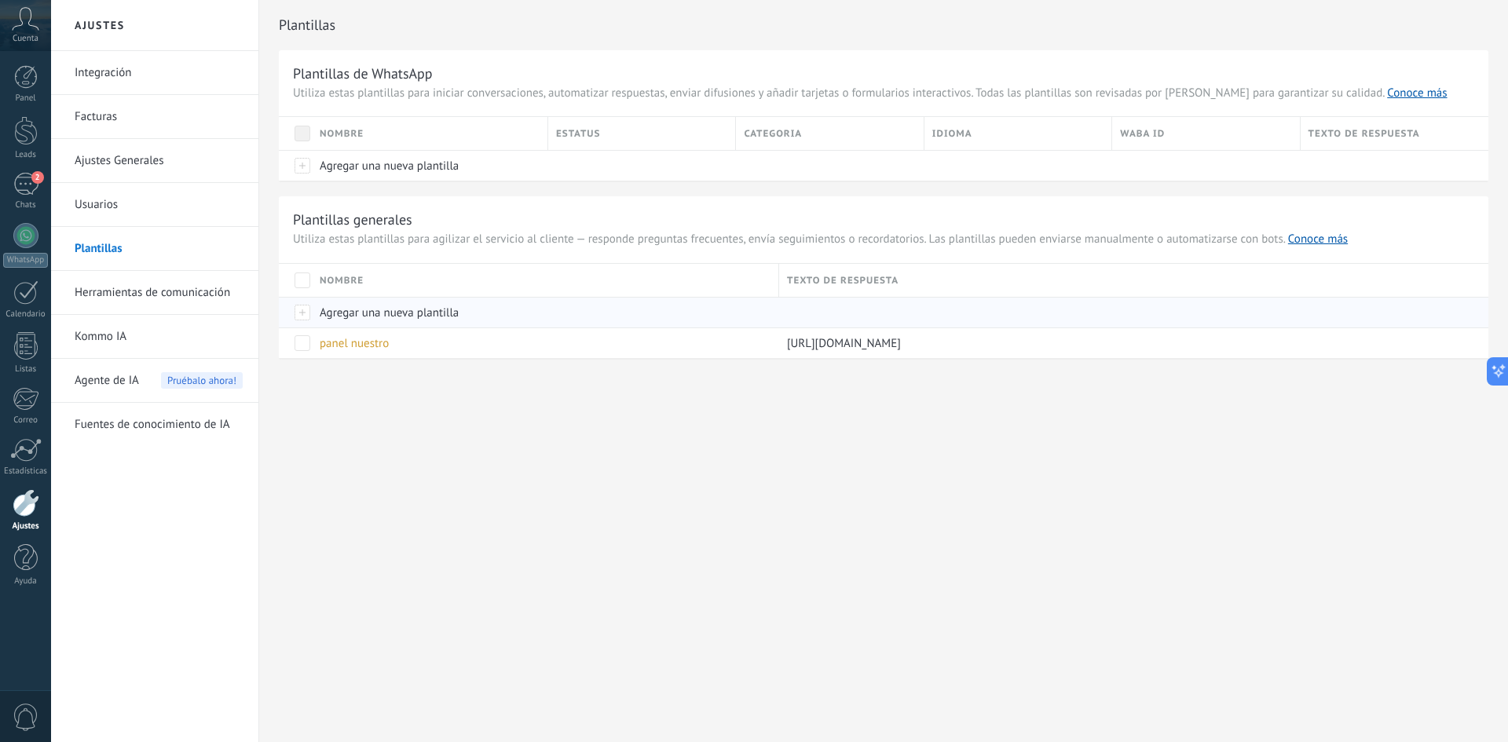
click at [309, 316] on div at bounding box center [295, 312] width 33 height 31
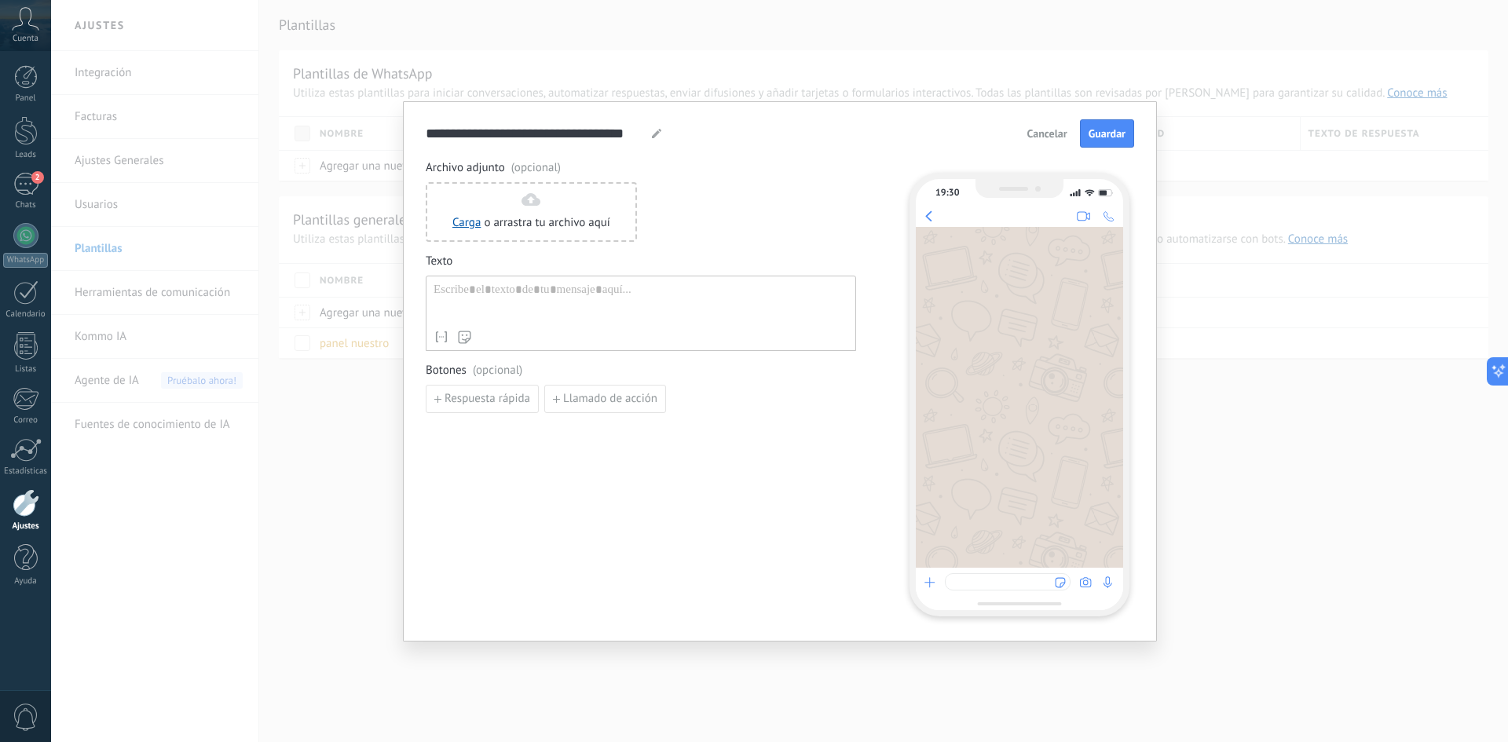
click at [574, 295] on div at bounding box center [641, 303] width 415 height 40
click at [507, 129] on input "**********" at bounding box center [536, 133] width 221 height 18
drag, startPoint x: 641, startPoint y: 123, endPoint x: 641, endPoint y: 136, distance: 12.6
click at [640, 133] on div "**********" at bounding box center [780, 133] width 709 height 28
click at [632, 133] on input "**********" at bounding box center [536, 133] width 221 height 18
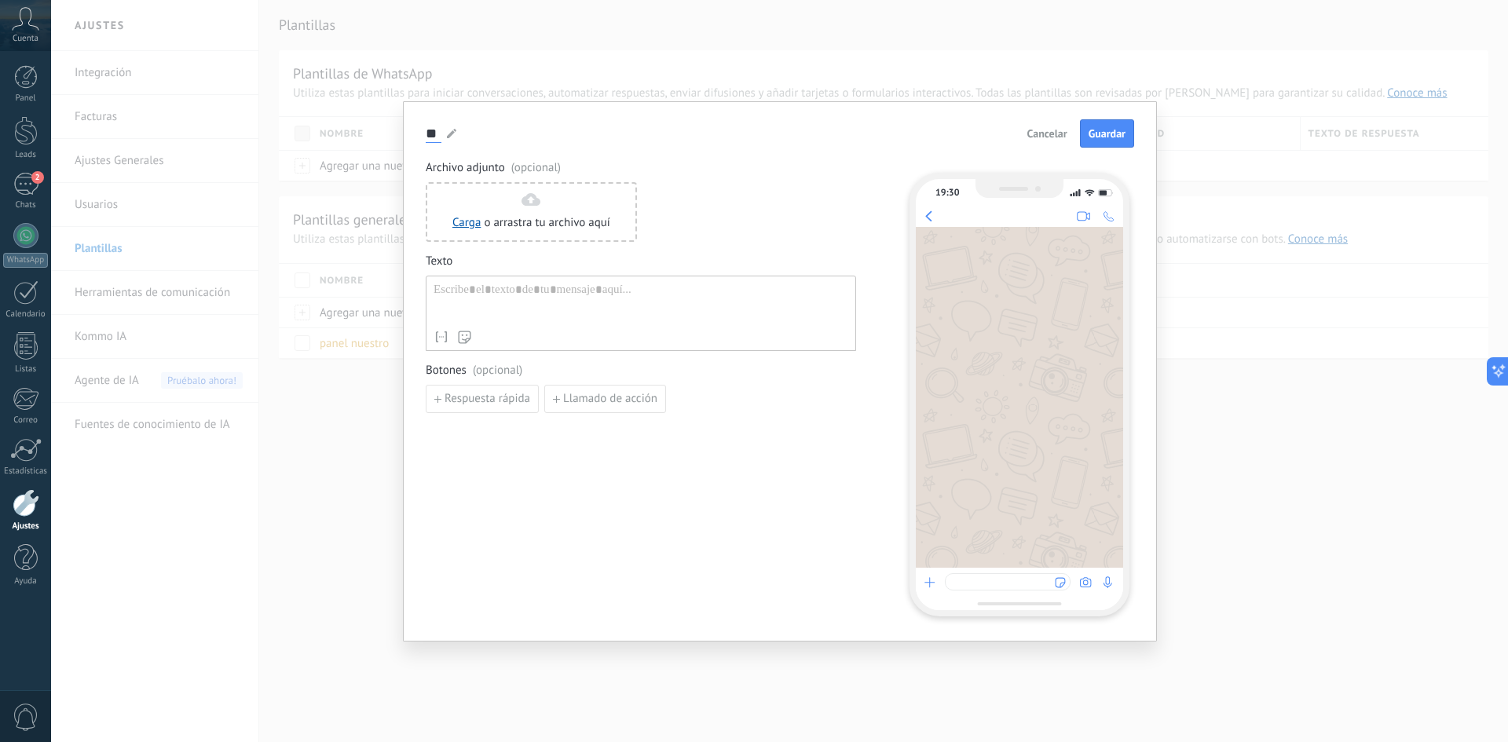
type input "*"
type input "**********"
click at [556, 326] on div "Nombre del contacto Nombre Apellido Contacto ID Contacto usuario responsable Co…" at bounding box center [641, 313] width 430 height 75
click at [578, 311] on div at bounding box center [641, 303] width 415 height 40
click at [352, 465] on div "**********" at bounding box center [779, 371] width 1457 height 742
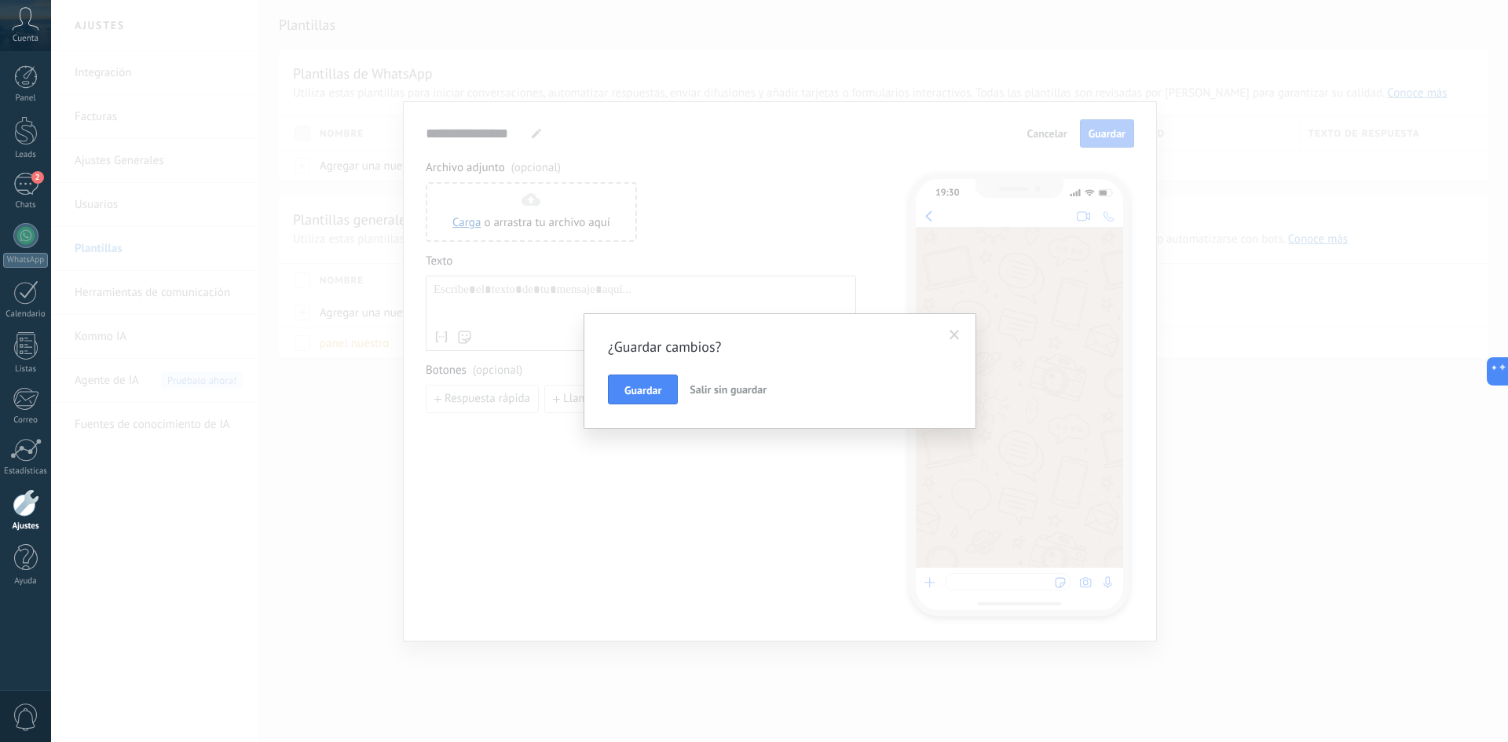
click at [954, 335] on span at bounding box center [955, 335] width 10 height 11
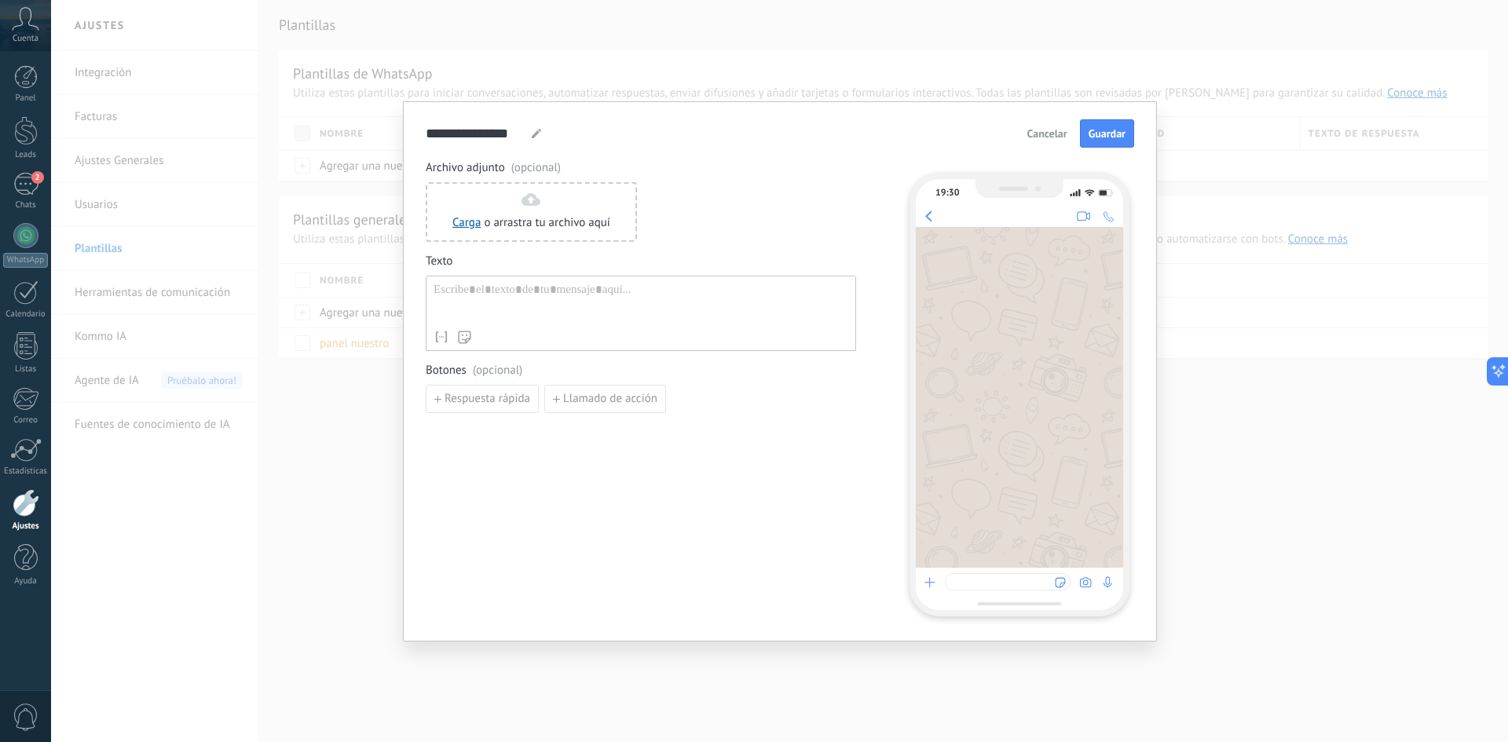
click at [577, 314] on div at bounding box center [641, 303] width 415 height 40
paste div
click at [1119, 136] on span "Guardar" at bounding box center [1107, 133] width 37 height 11
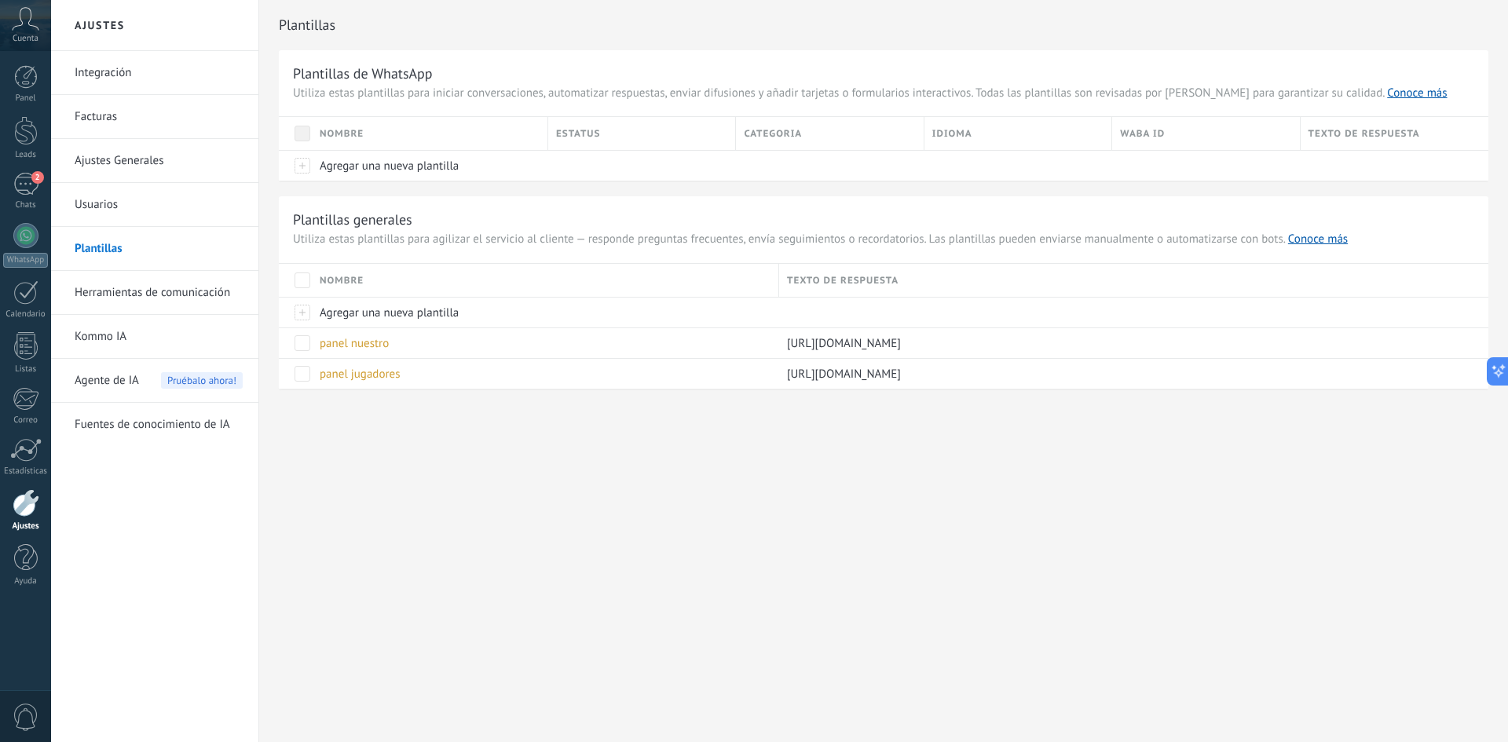
click at [511, 522] on div "Ajustes Integración Facturas Ajustes Generales Usuarios Plantillas Herramientas…" at bounding box center [779, 371] width 1457 height 742
click at [309, 314] on div at bounding box center [295, 312] width 33 height 31
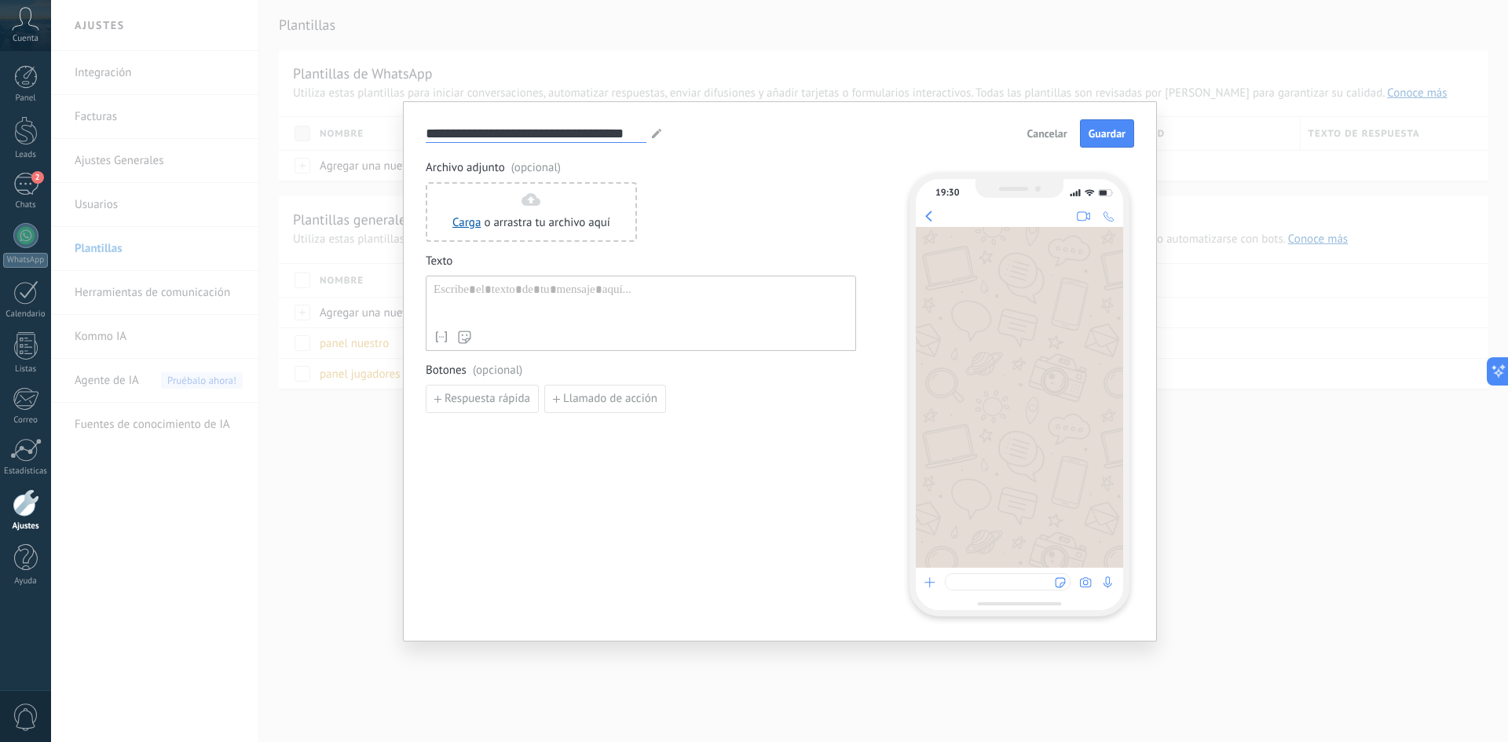
click at [511, 130] on input "**********" at bounding box center [536, 133] width 221 height 18
click at [635, 129] on input "**********" at bounding box center [536, 133] width 221 height 18
type input "*"
type input "**********"
click at [613, 296] on div at bounding box center [641, 303] width 415 height 40
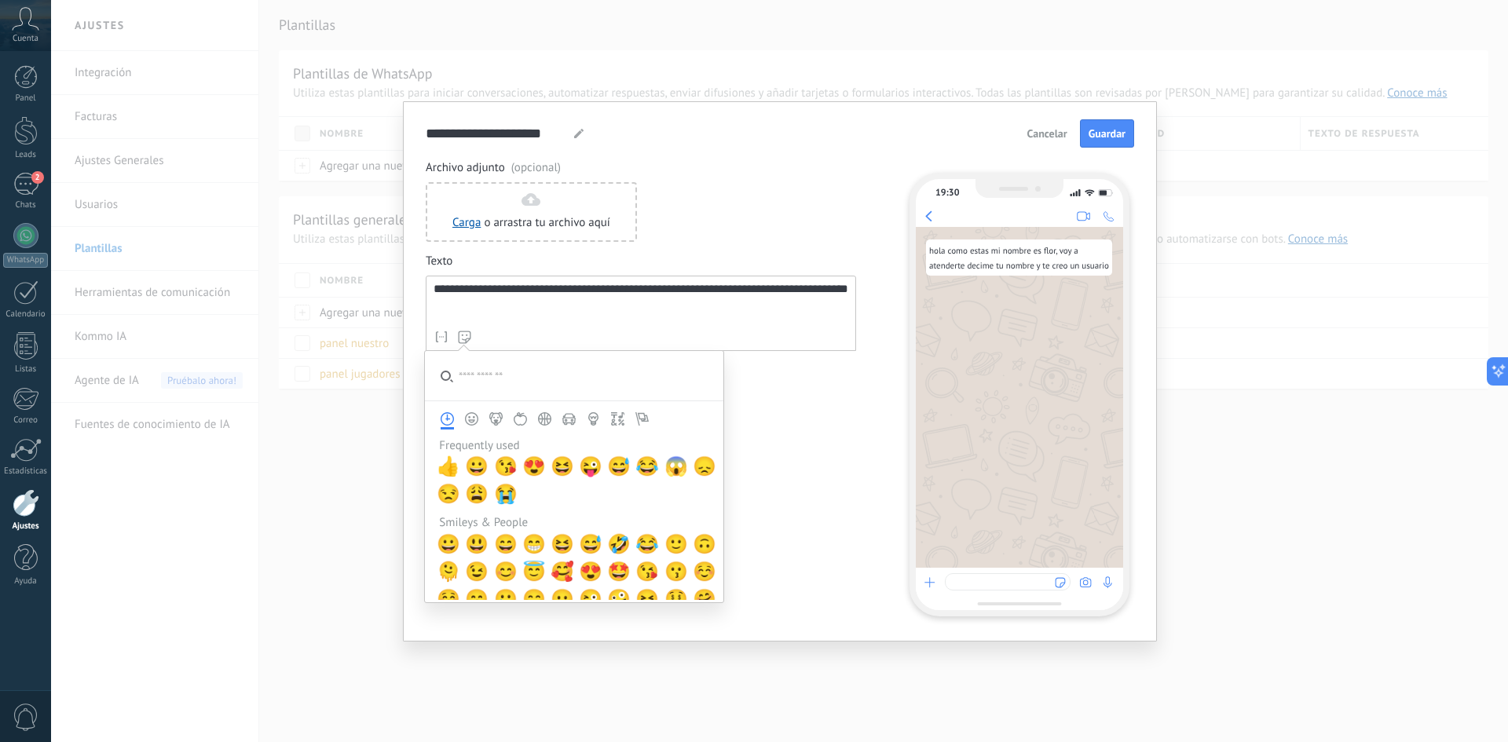
click at [467, 338] on use at bounding box center [464, 337] width 13 height 13
click at [535, 467] on span "😍" at bounding box center [534, 467] width 24 height 22
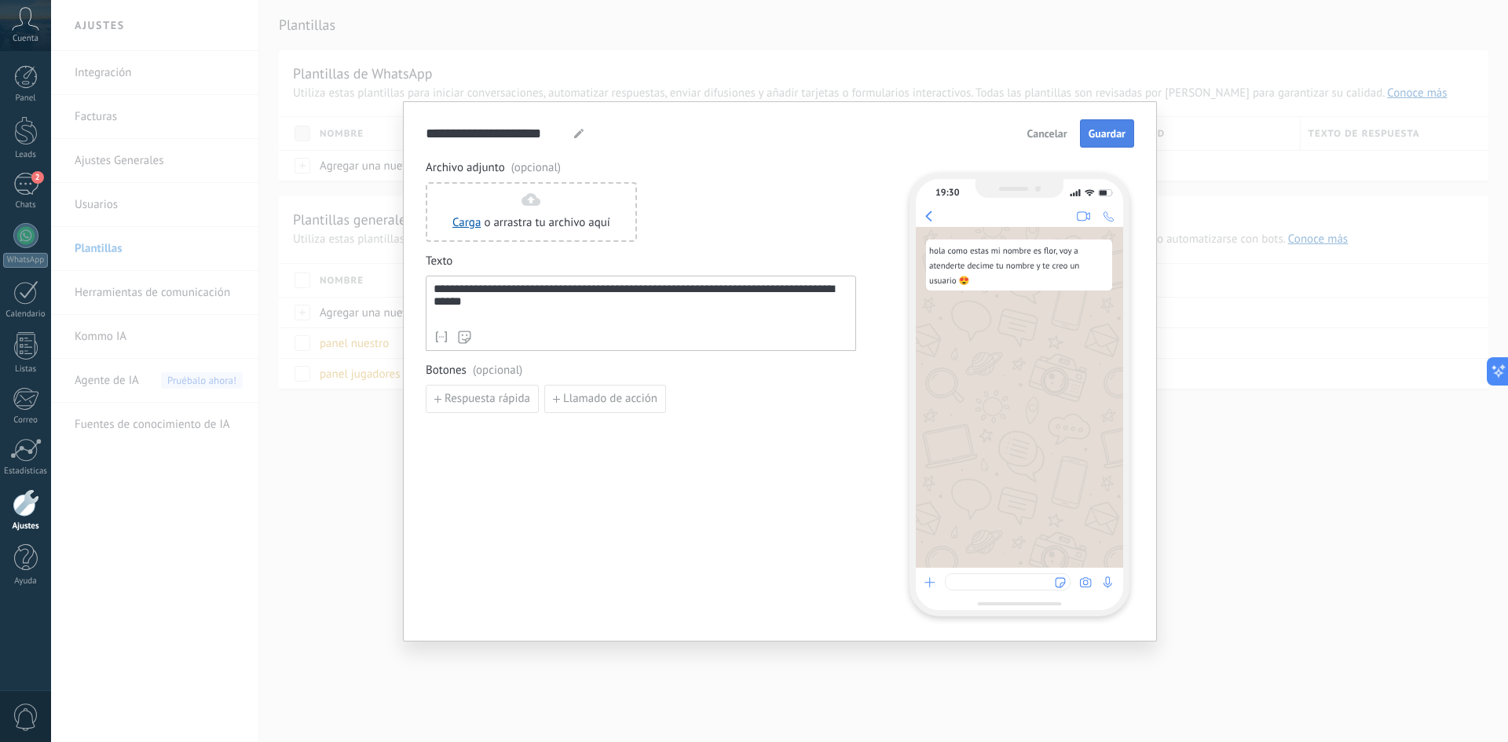
click at [1118, 132] on span "Guardar" at bounding box center [1107, 133] width 37 height 11
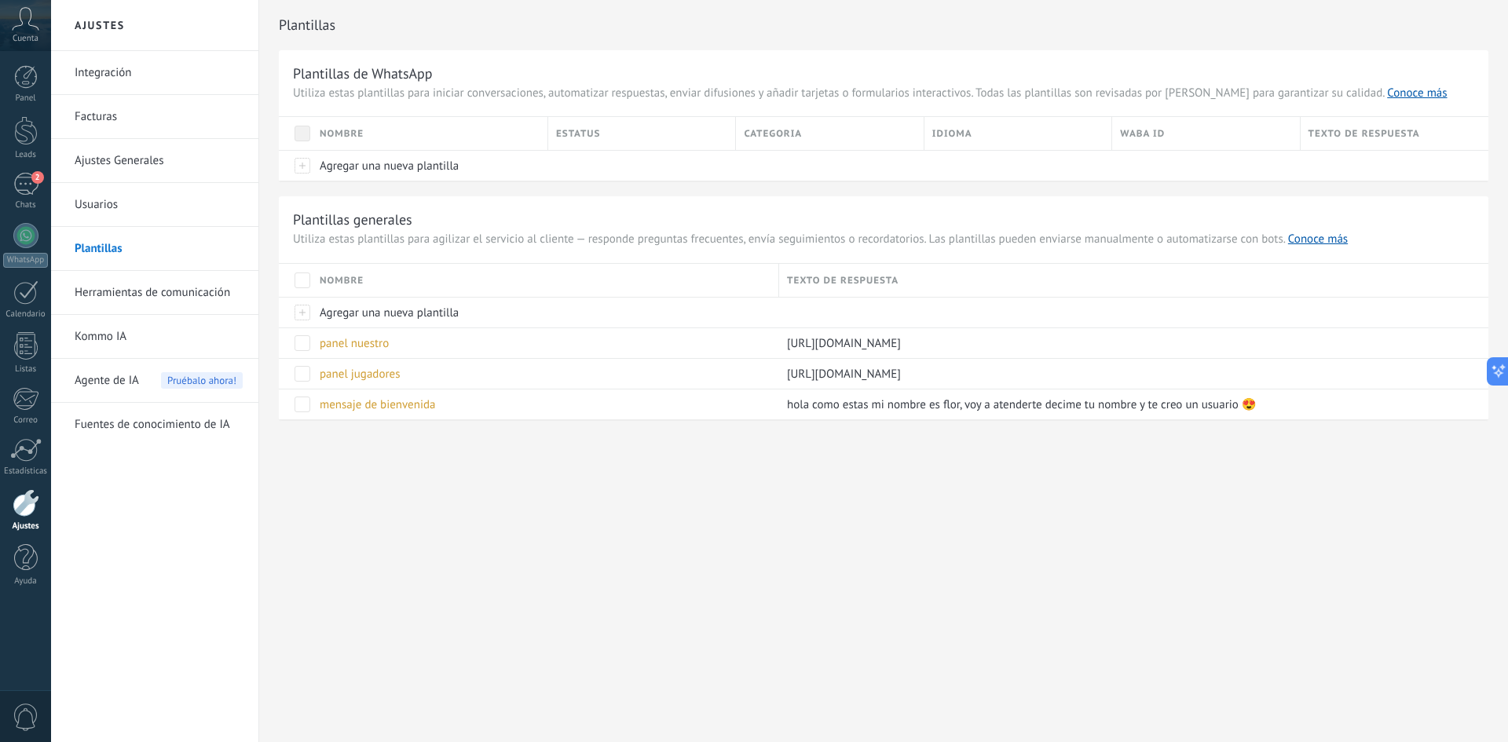
click at [567, 540] on div "Ajustes Integración Facturas Ajustes Generales Usuarios Plantillas Herramientas…" at bounding box center [779, 371] width 1457 height 742
click at [30, 234] on div at bounding box center [25, 235] width 25 height 25
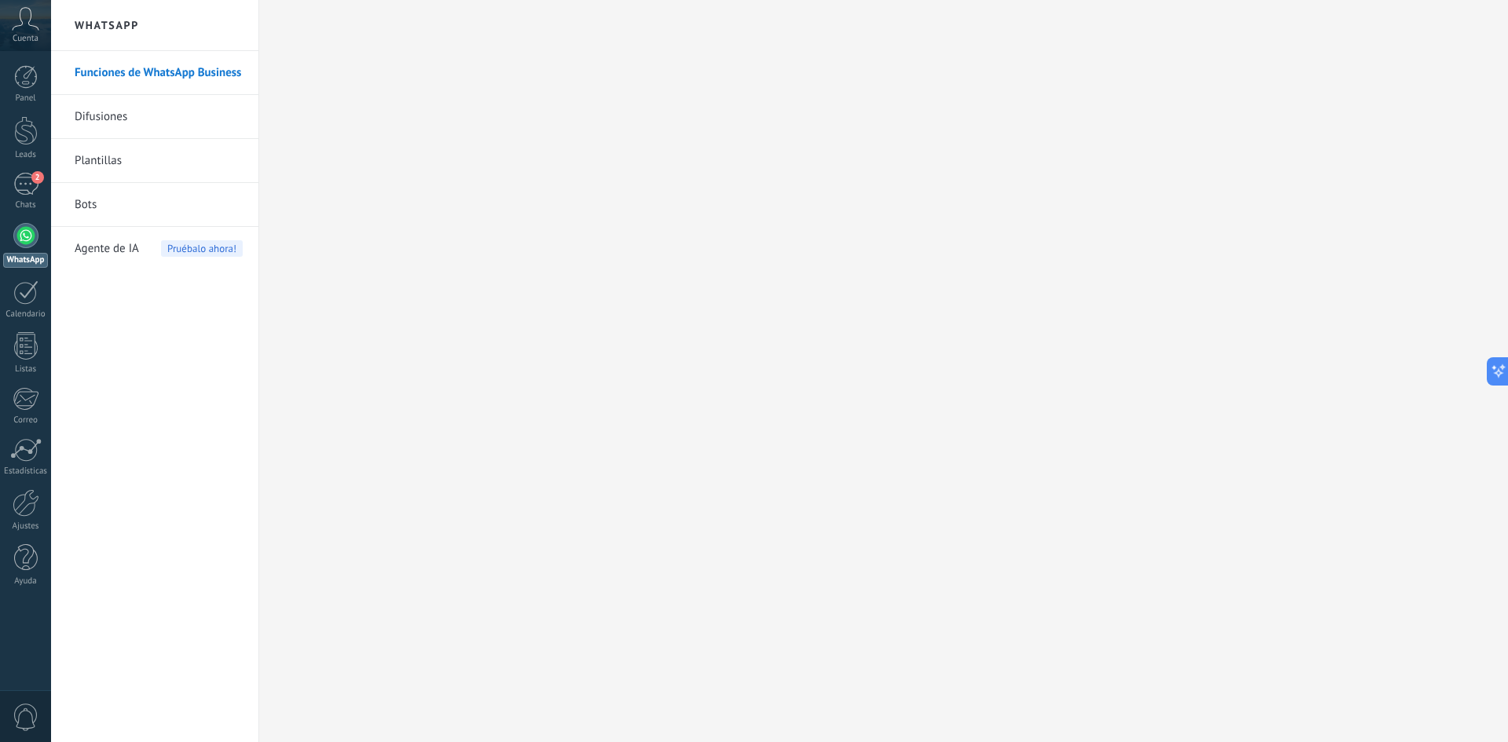
click at [230, 150] on link "Plantillas" at bounding box center [159, 161] width 168 height 44
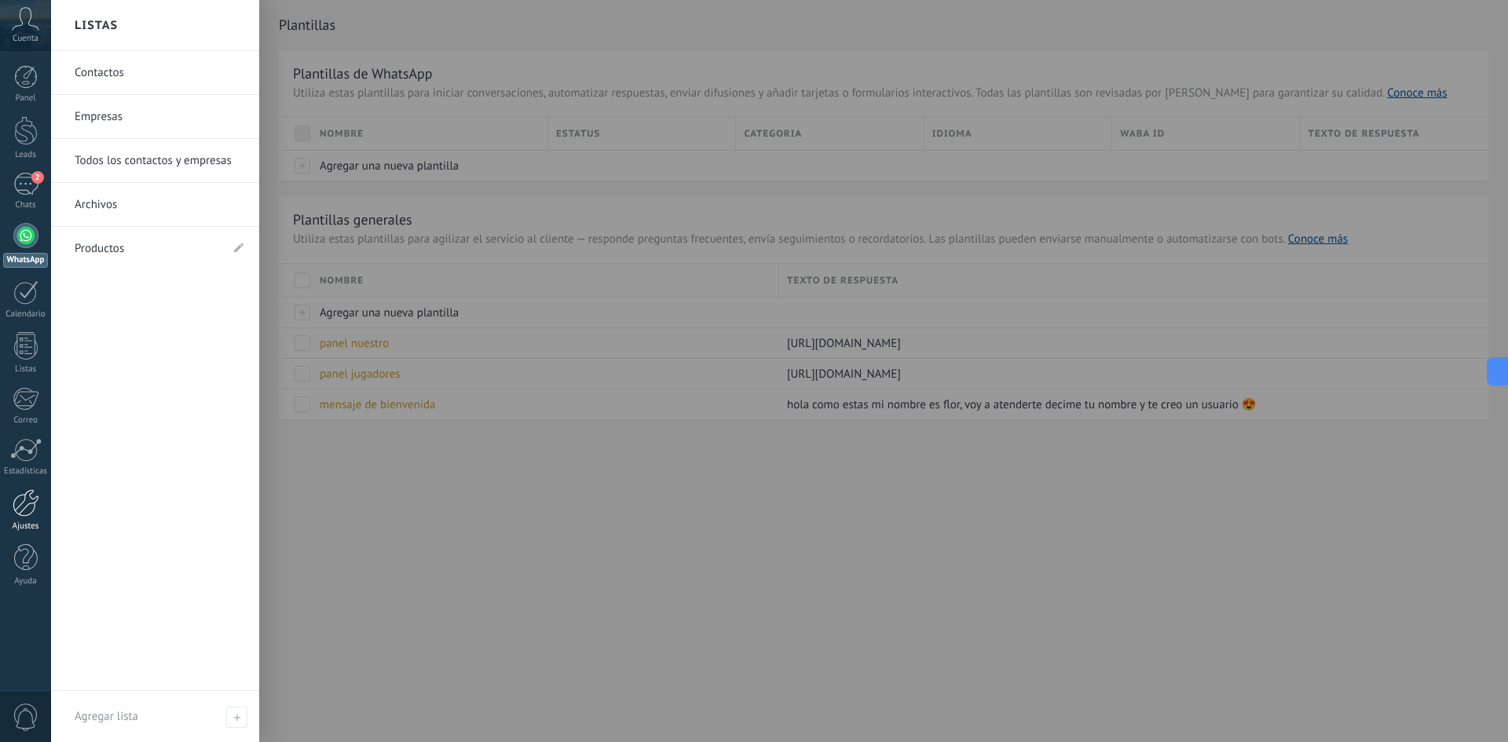
click at [27, 505] on div at bounding box center [26, 502] width 27 height 27
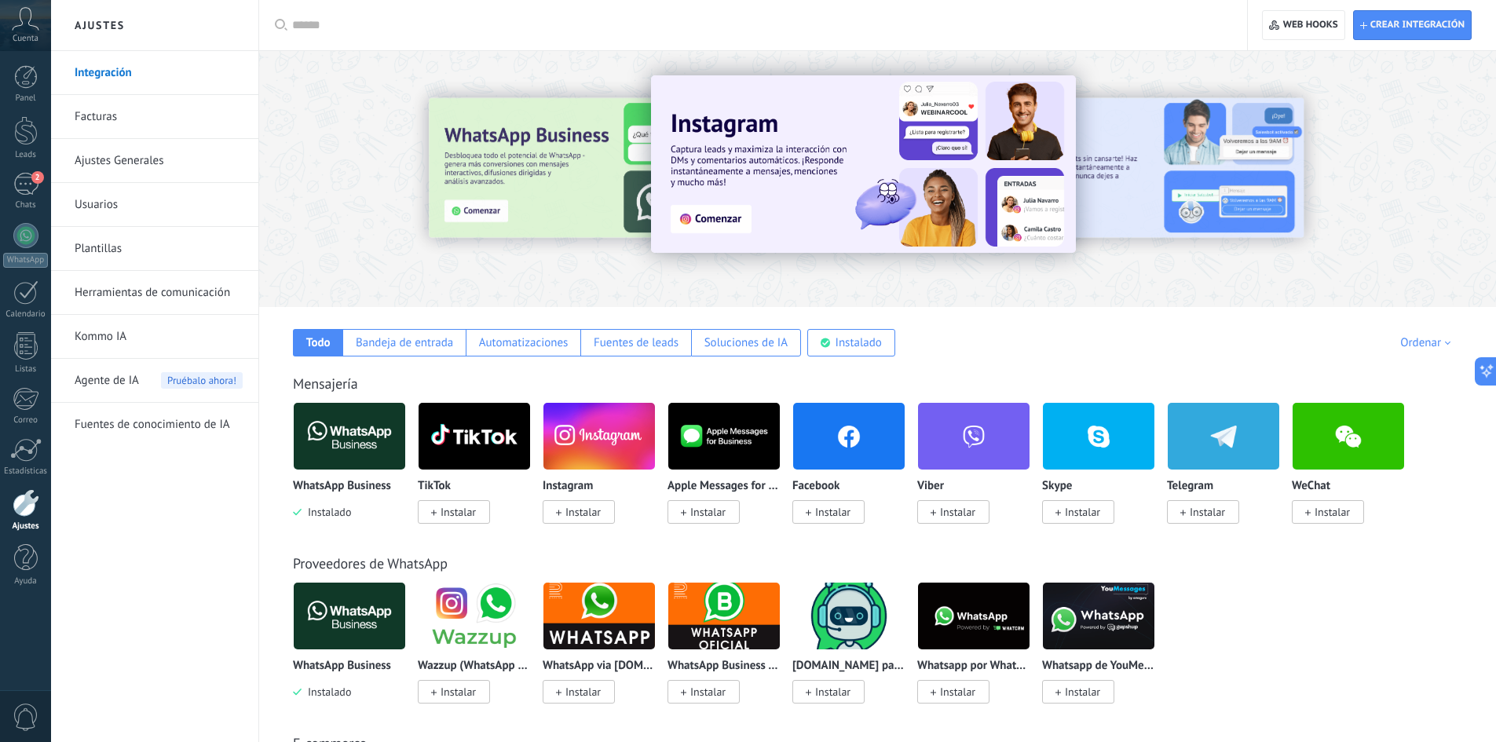
click at [115, 209] on link "Usuarios" at bounding box center [159, 205] width 168 height 44
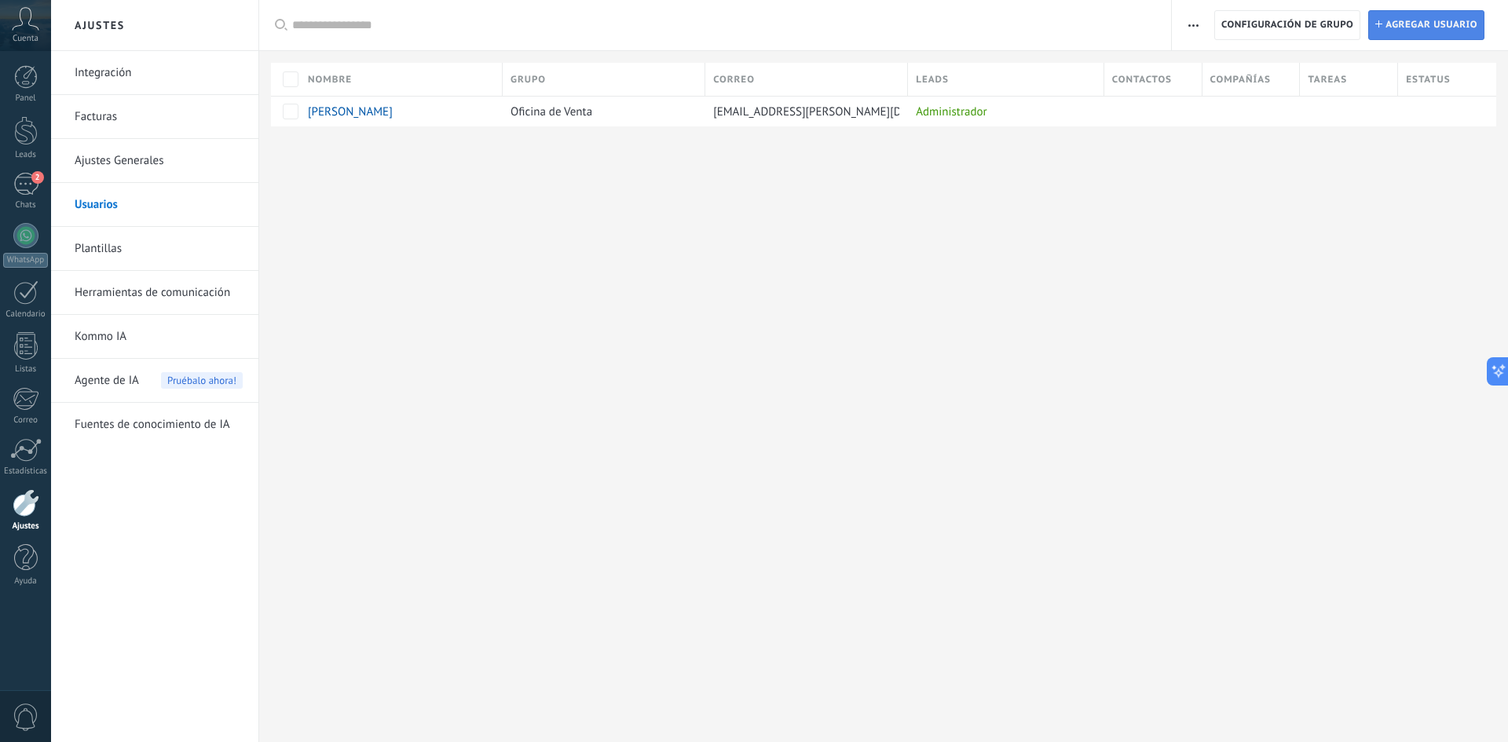
click at [1423, 24] on span "Agregar usuario" at bounding box center [1432, 25] width 92 height 28
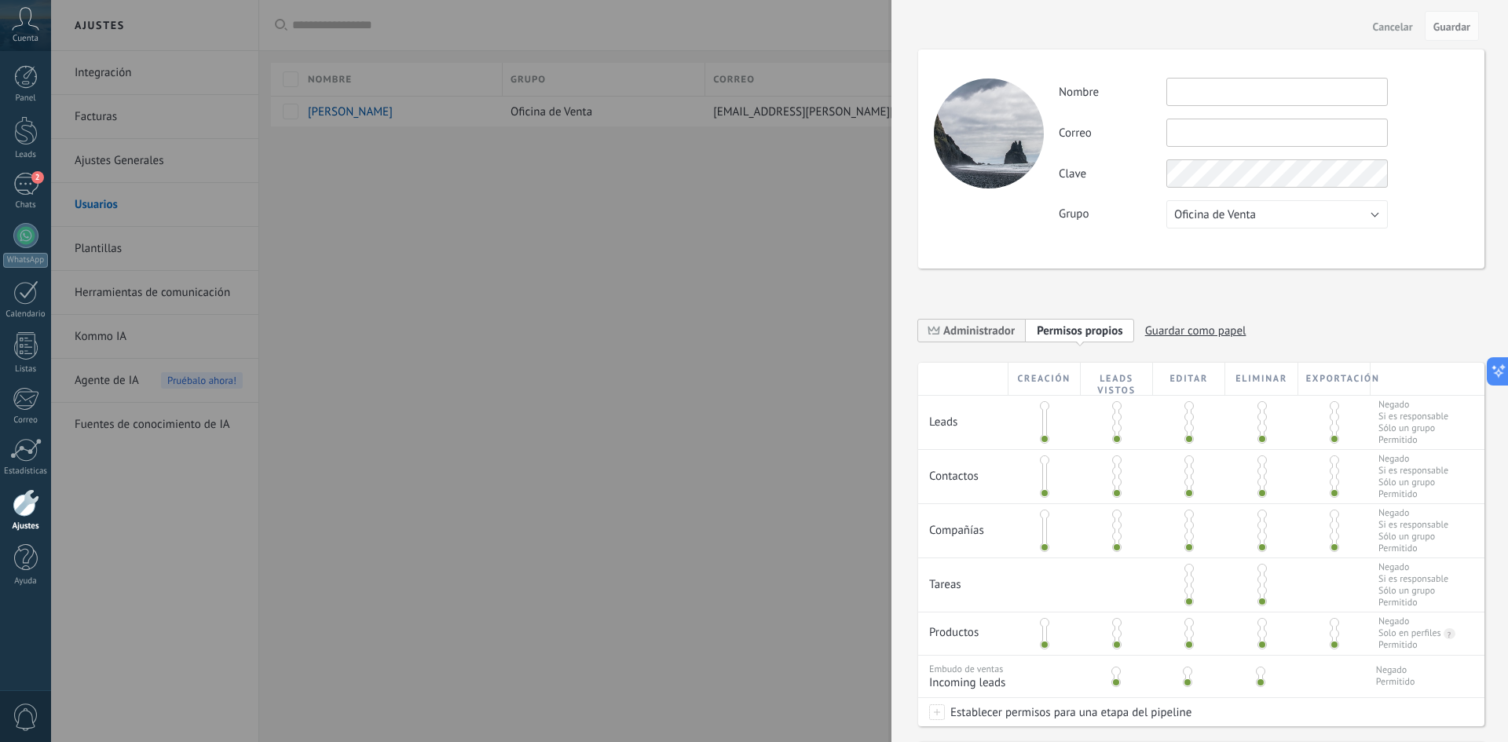
click at [1246, 93] on input "text" at bounding box center [1278, 92] width 222 height 28
click at [356, 192] on div at bounding box center [754, 371] width 1508 height 742
click at [1212, 90] on input "text" at bounding box center [1278, 92] width 222 height 28
click at [1199, 147] on div "Actividad Nombre Correo No puedes editar este correo porque el usuario tiene la…" at bounding box center [1263, 153] width 409 height 151
click at [1208, 135] on input "text" at bounding box center [1278, 133] width 222 height 28
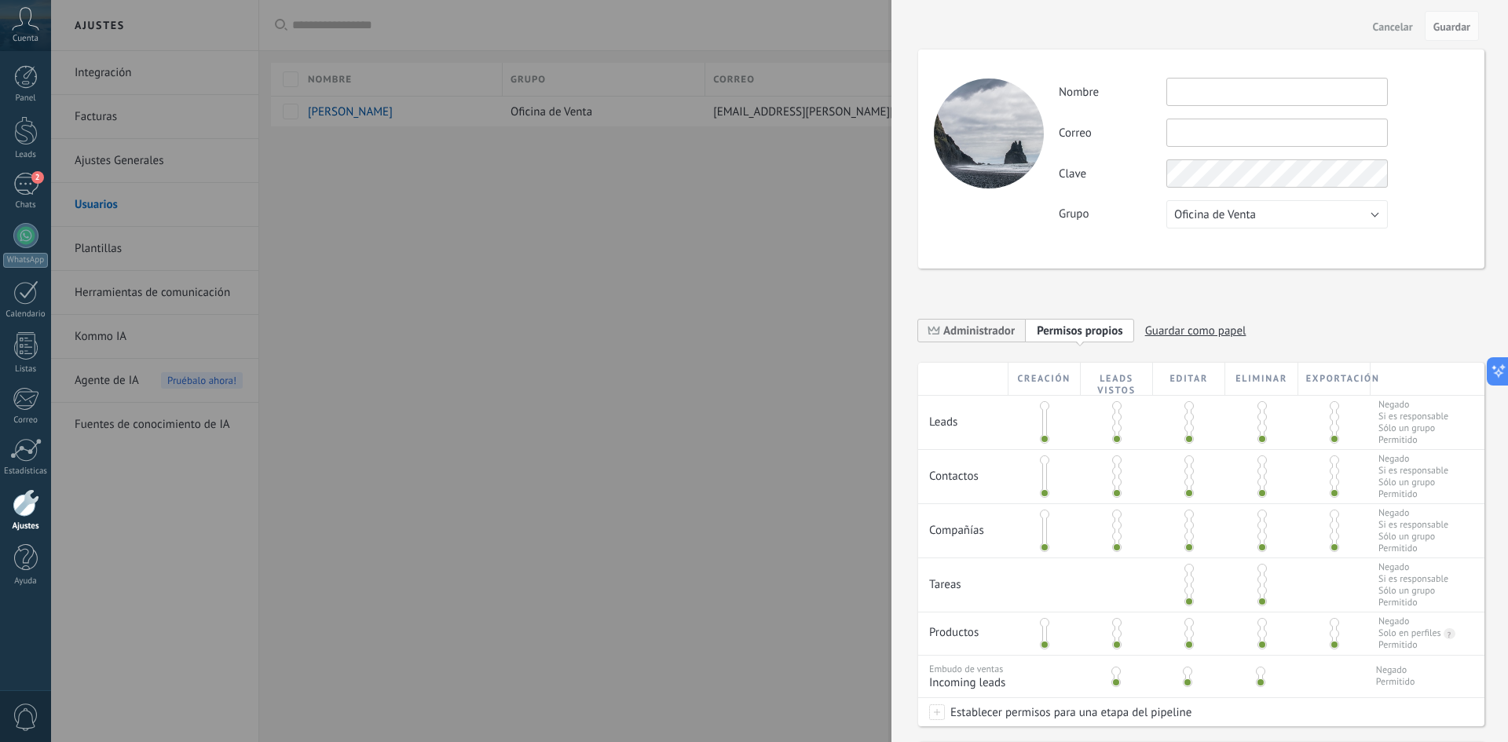
paste input "**********"
type input "**********"
click at [1203, 96] on input "text" at bounding box center [1278, 92] width 222 height 28
type input "**********"
click at [1441, 24] on span "Guardar" at bounding box center [1452, 26] width 37 height 11
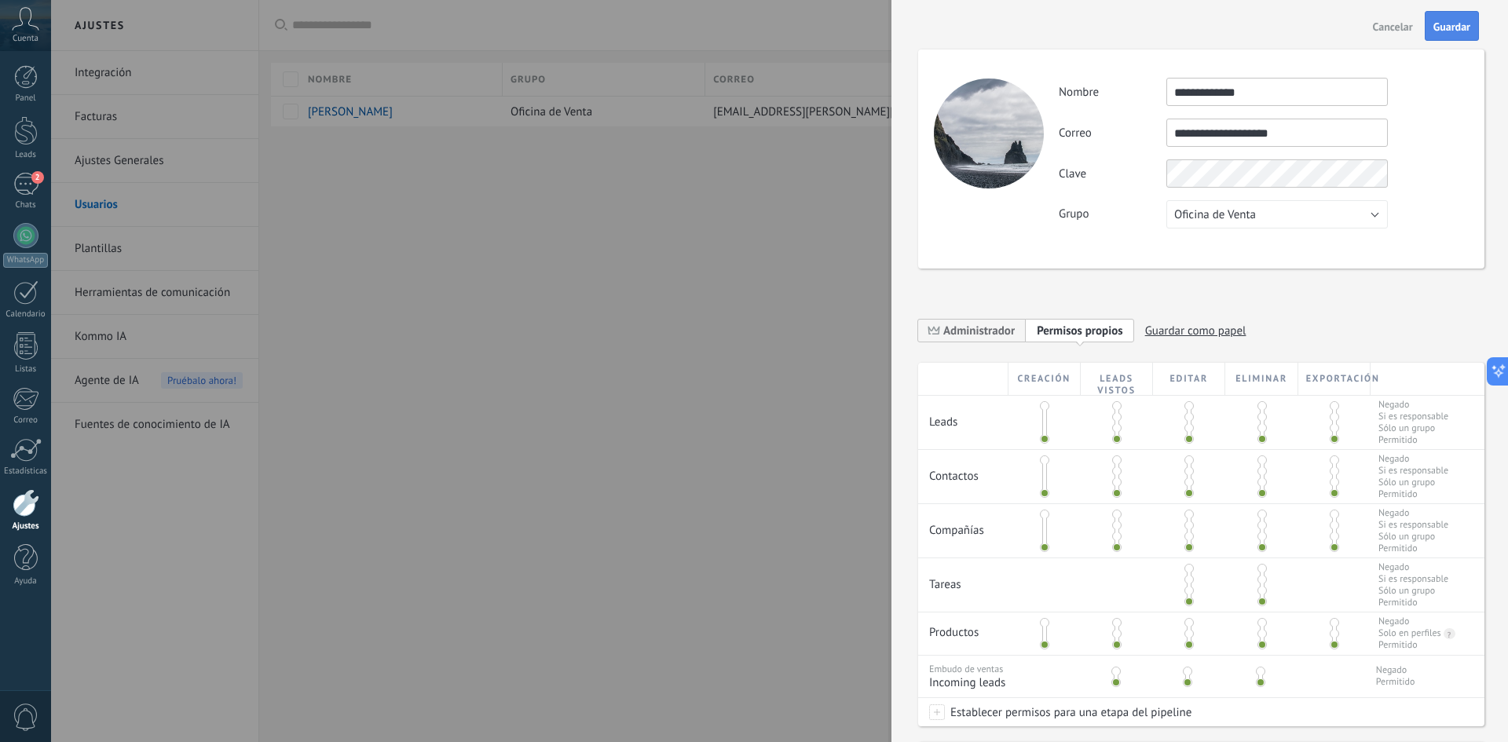
click at [1456, 35] on button "Guardar" at bounding box center [1452, 26] width 54 height 30
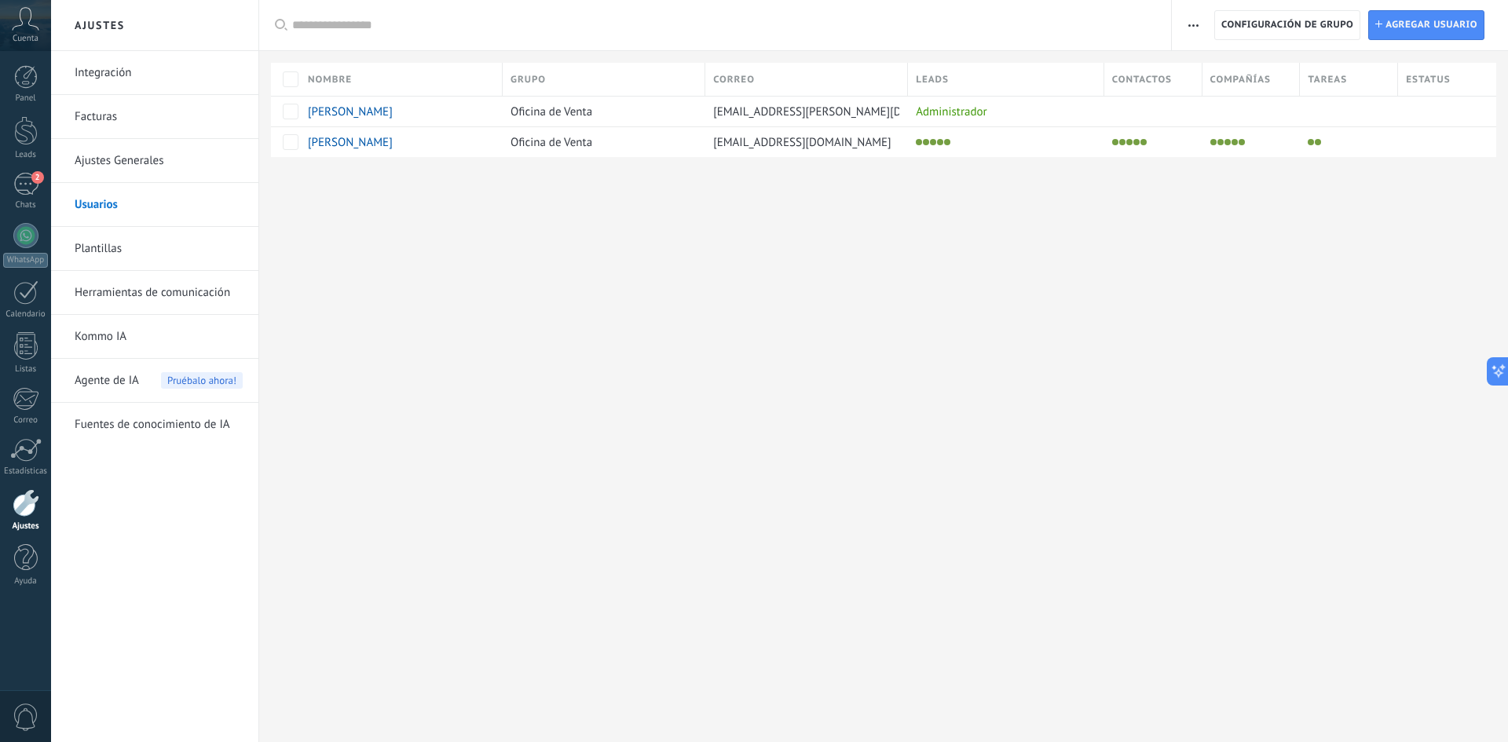
click at [101, 255] on link "Plantillas" at bounding box center [159, 249] width 168 height 44
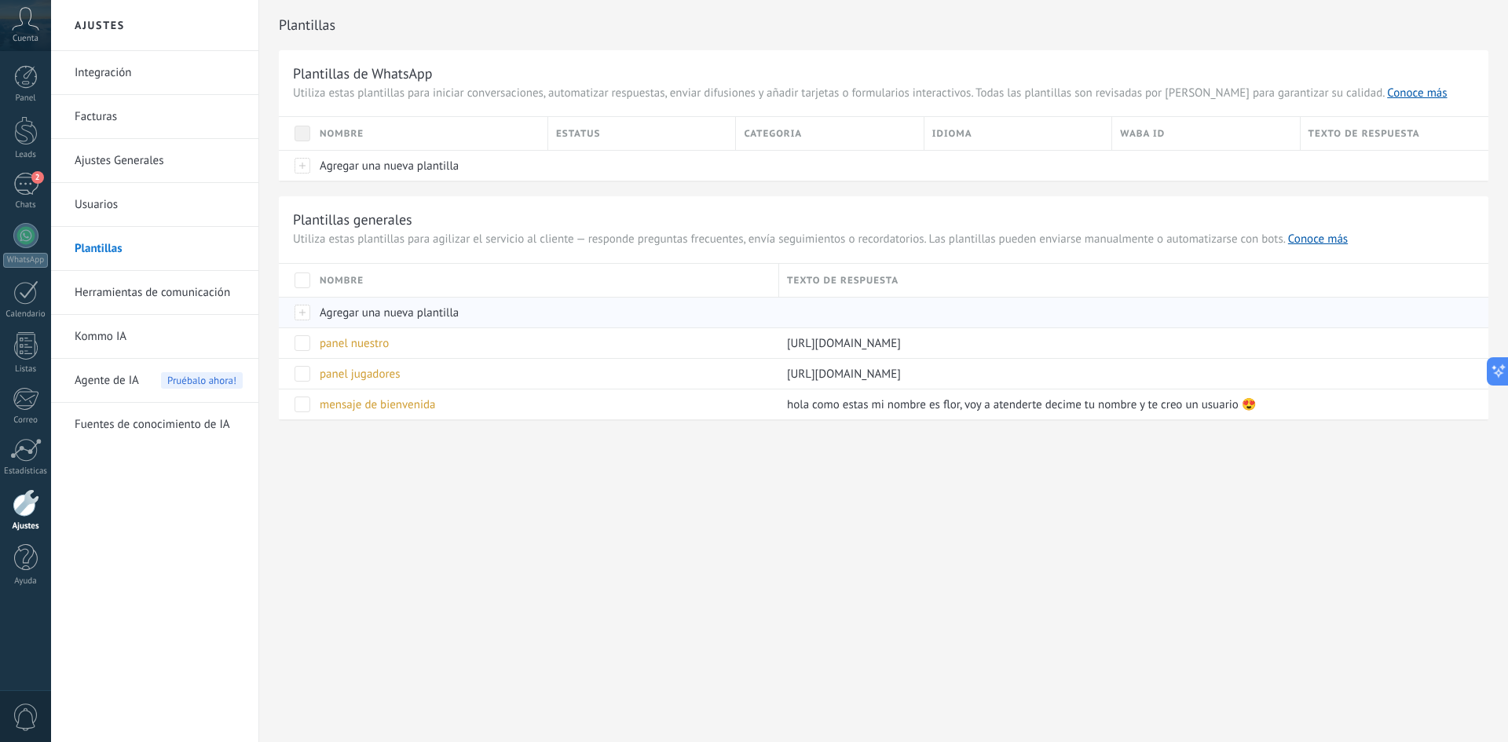
click at [304, 311] on div at bounding box center [295, 312] width 33 height 31
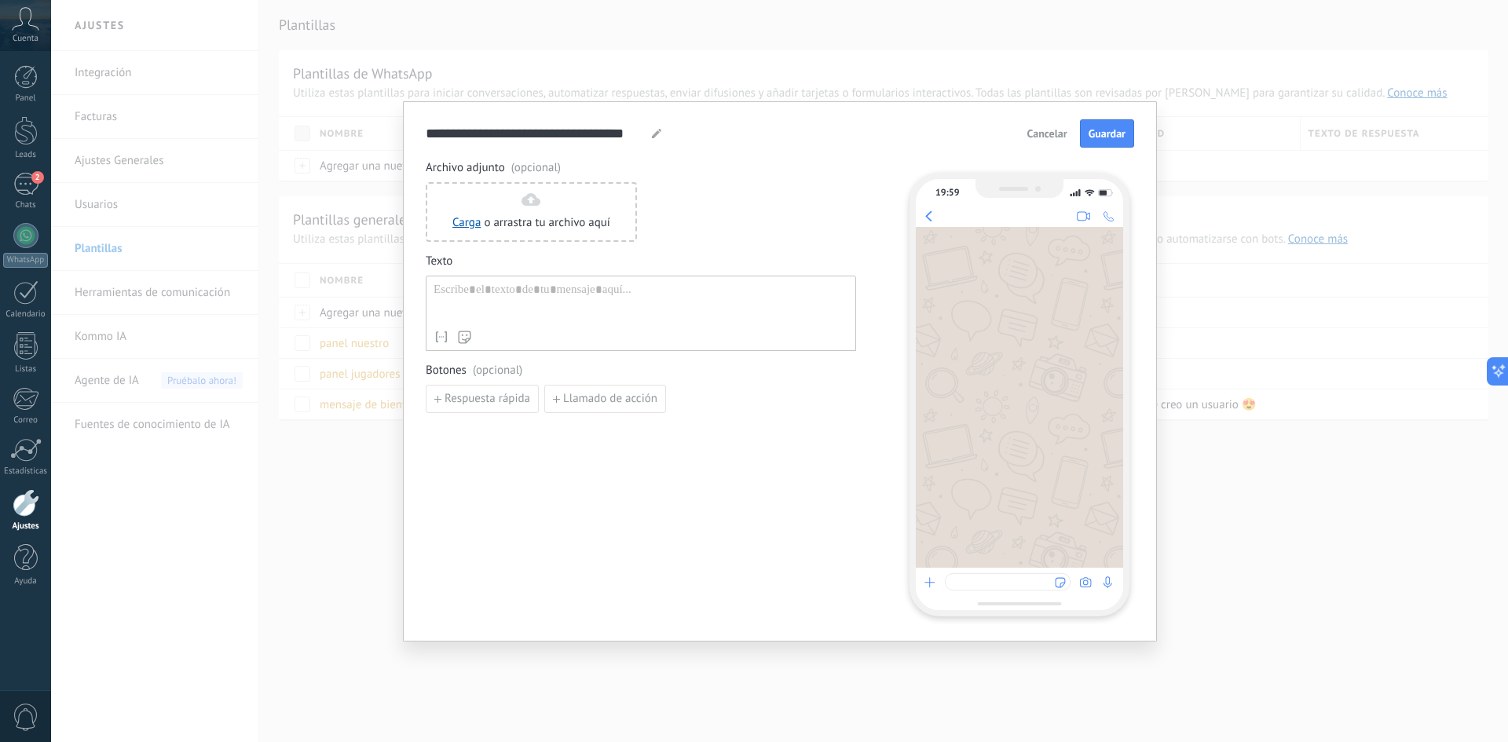
click at [503, 300] on div at bounding box center [641, 303] width 415 height 40
click at [470, 163] on span "Archivo adjunto (opcional)" at bounding box center [641, 168] width 430 height 16
click at [502, 134] on input "**********" at bounding box center [536, 133] width 221 height 18
click at [636, 130] on input "**********" at bounding box center [536, 133] width 221 height 18
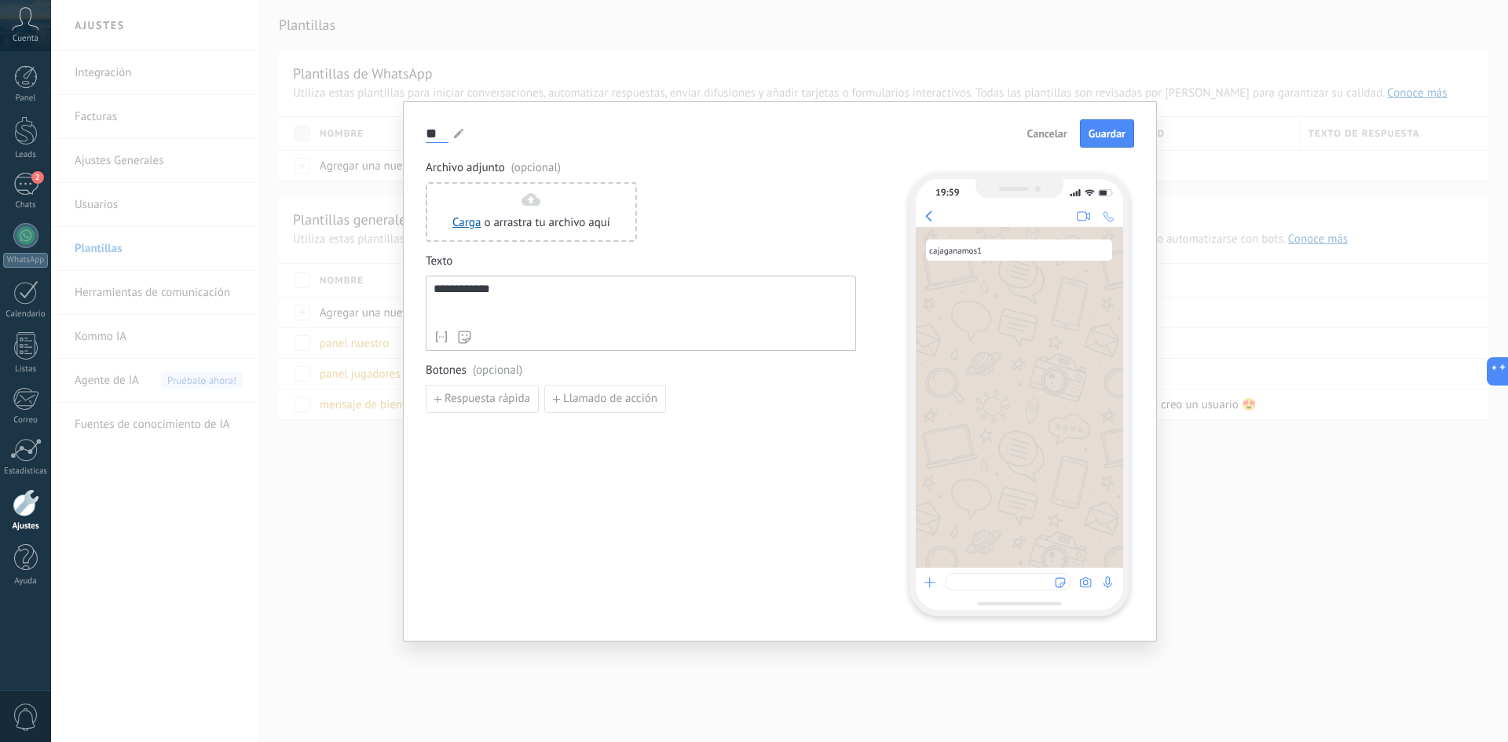
type input "*"
type input "*****"
click at [562, 323] on div "**********" at bounding box center [641, 313] width 430 height 75
click at [1111, 141] on button "Guardar" at bounding box center [1107, 133] width 54 height 28
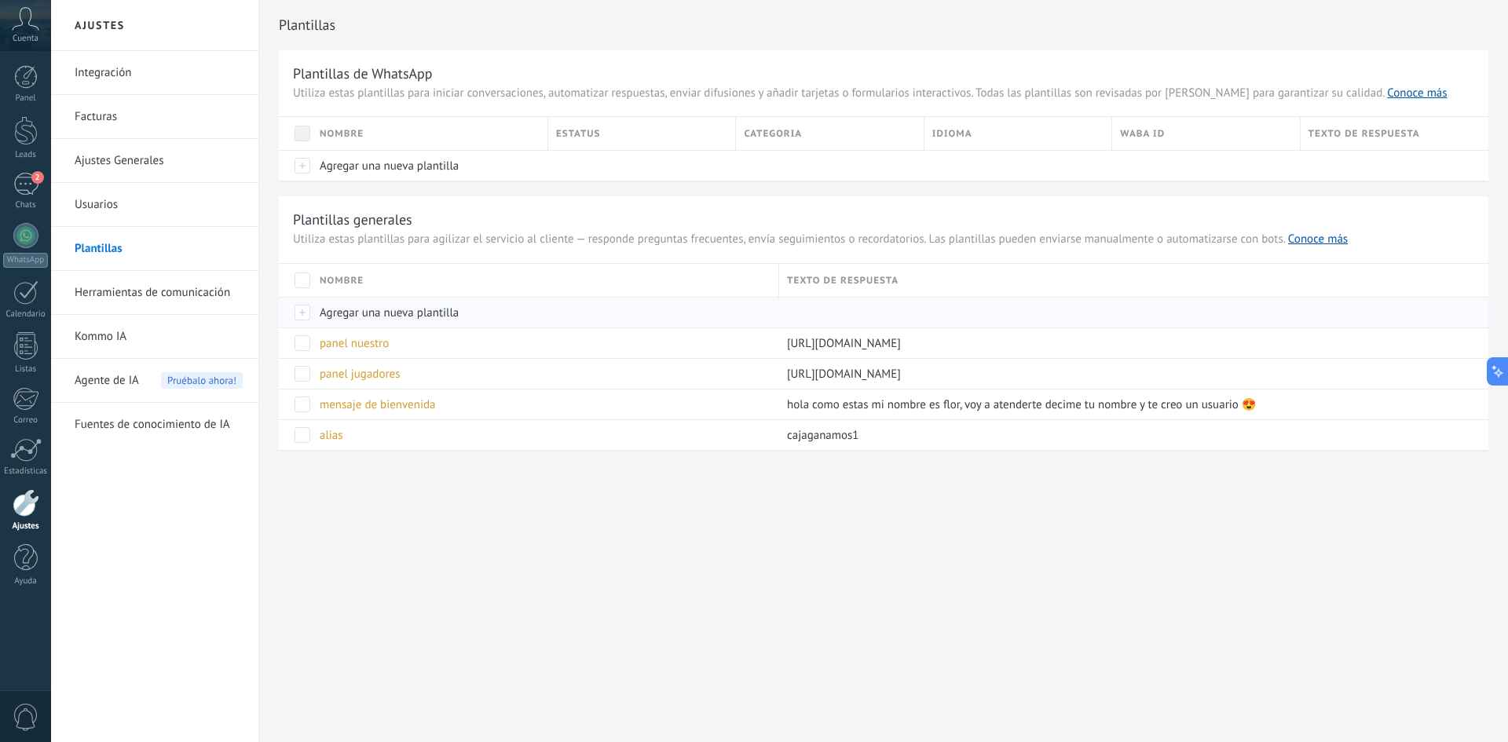
click at [312, 315] on div "Agregar una nueva plantilla" at bounding box center [542, 313] width 460 height 30
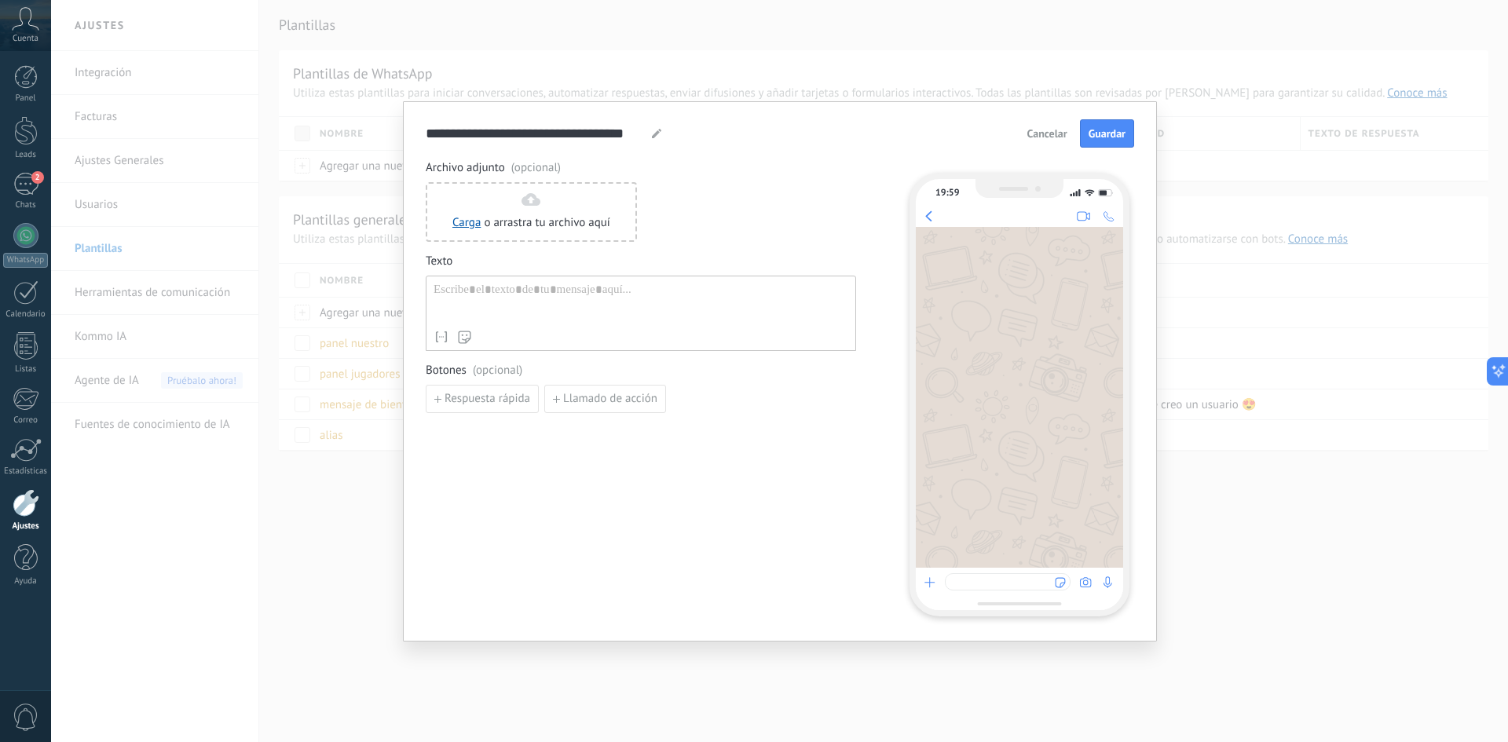
click at [506, 302] on div at bounding box center [641, 303] width 415 height 40
click at [522, 135] on input "**********" at bounding box center [536, 133] width 221 height 18
click at [638, 135] on input "**********" at bounding box center [536, 133] width 221 height 18
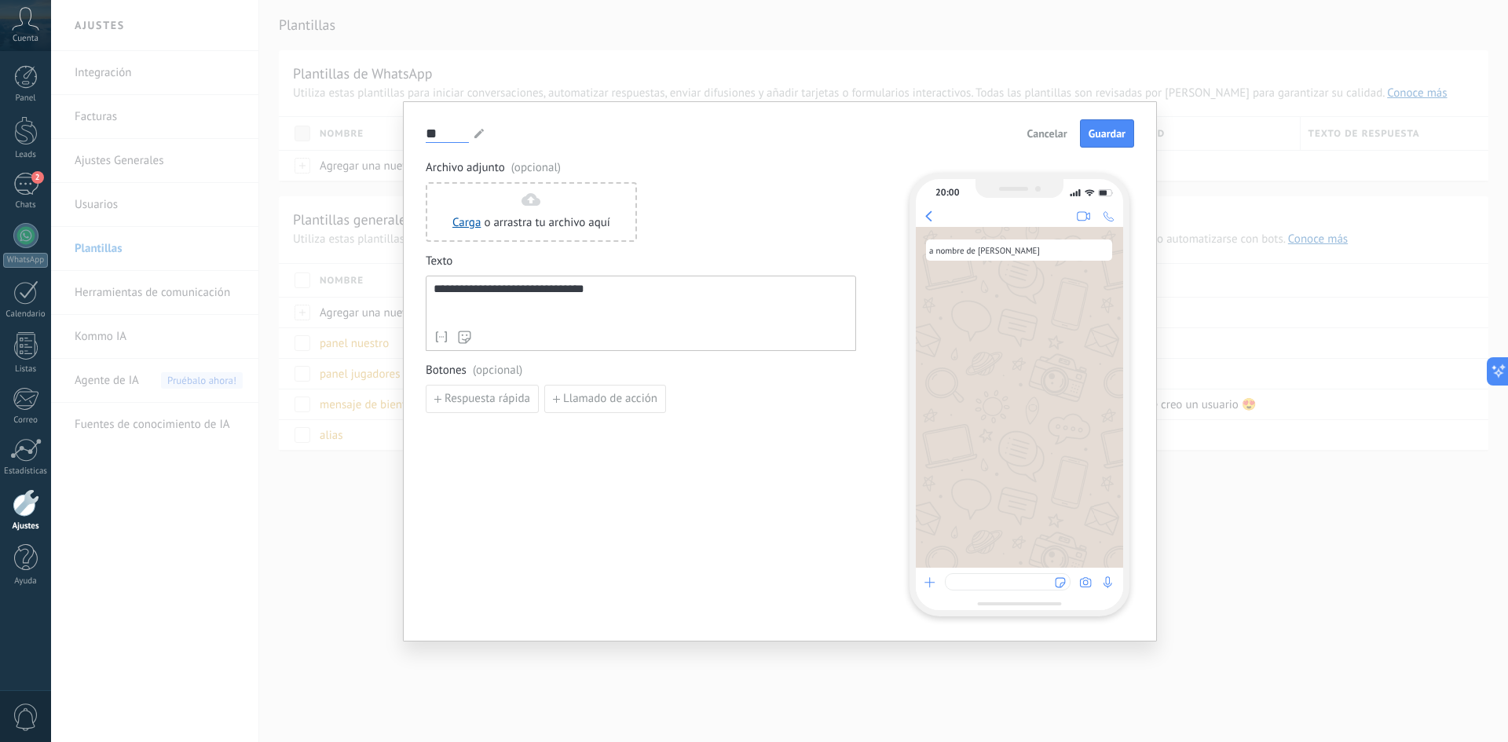
type input "*"
type input "**********"
click at [1101, 136] on span "Guardar" at bounding box center [1107, 133] width 37 height 11
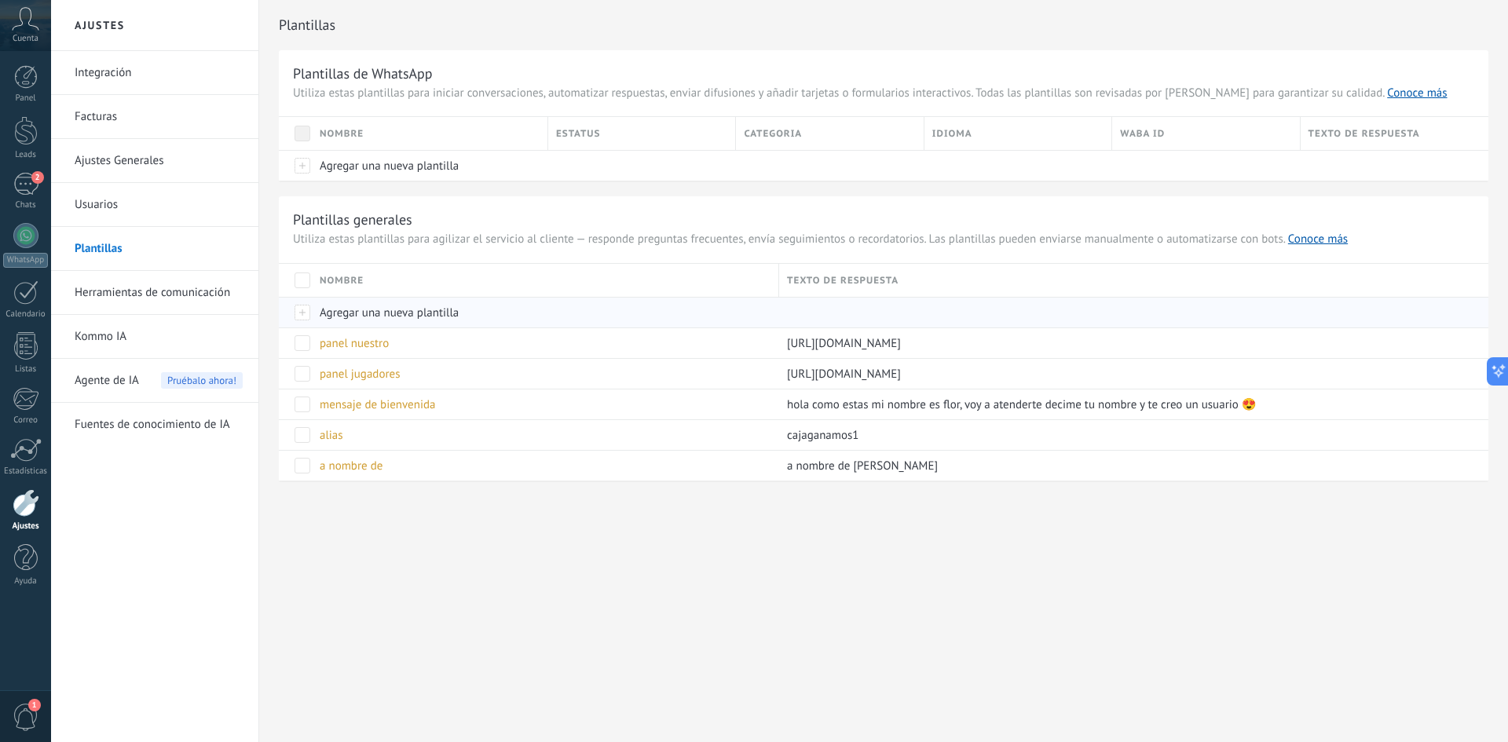
click at [390, 310] on span "Agregar una nueva plantilla" at bounding box center [389, 313] width 139 height 15
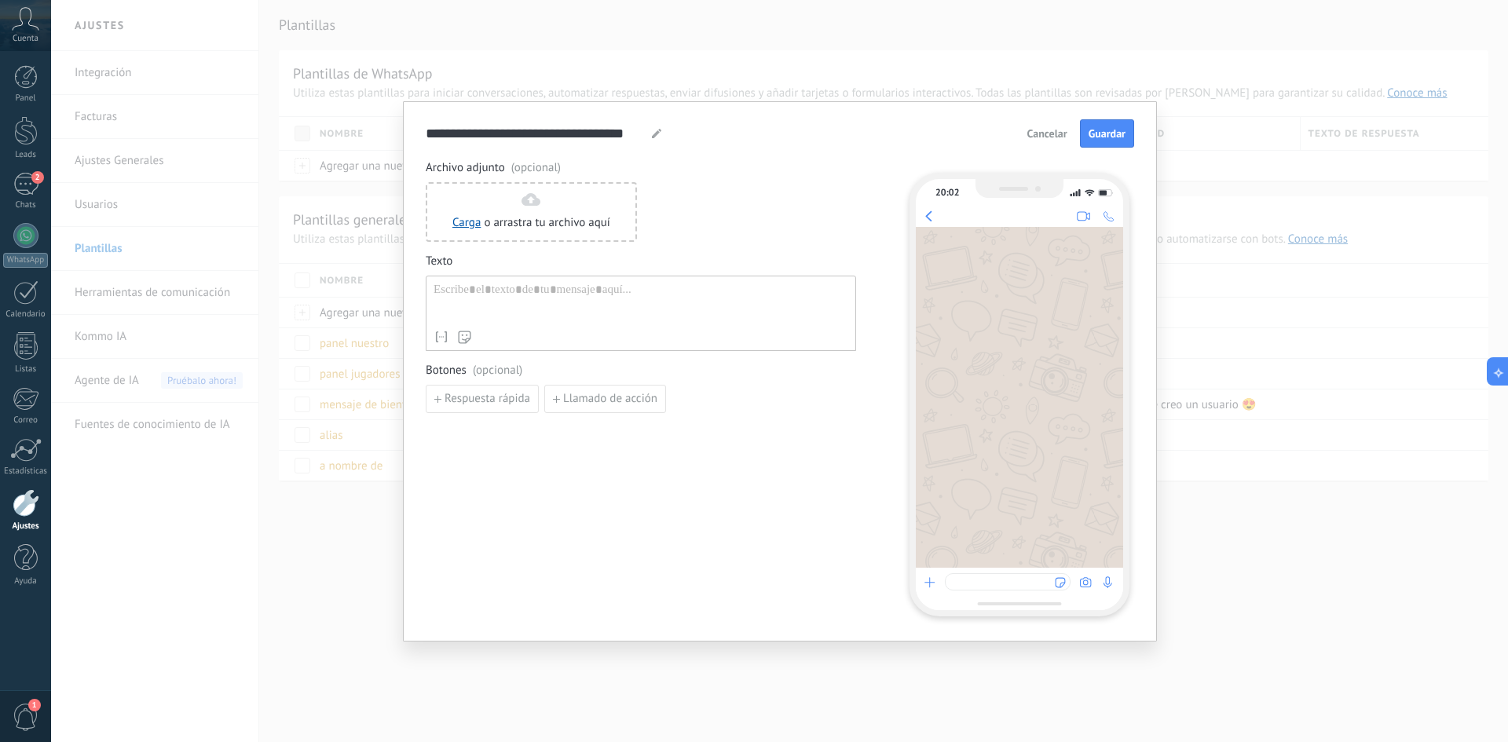
click at [495, 324] on div "Nombre del contacto Nombre Apellido Contacto ID Contacto usuario responsable Co…" at bounding box center [641, 313] width 430 height 75
drag, startPoint x: 519, startPoint y: 308, endPoint x: 529, endPoint y: 305, distance: 9.9
click at [519, 308] on div at bounding box center [641, 303] width 415 height 40
paste div
click at [531, 131] on input "**********" at bounding box center [536, 133] width 221 height 18
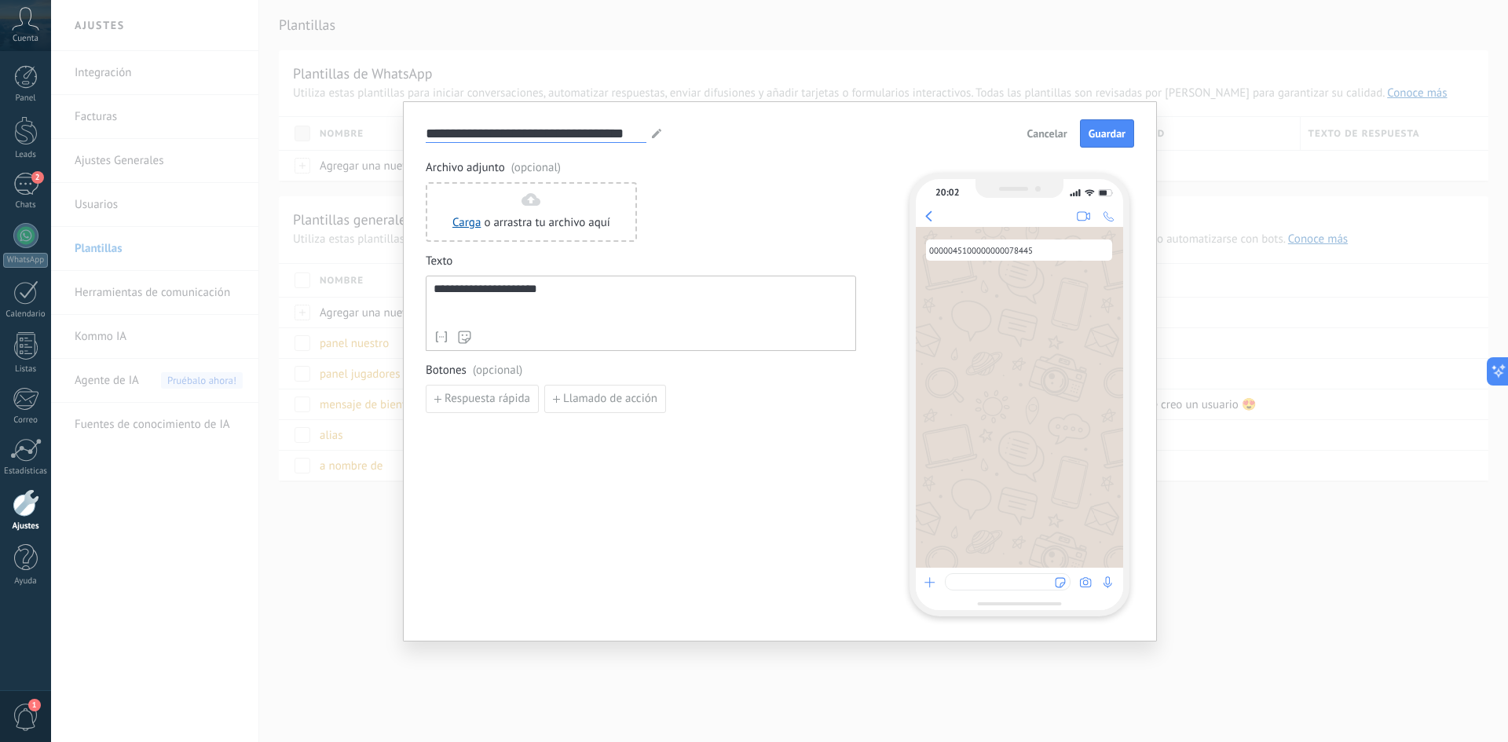
drag, startPoint x: 641, startPoint y: 127, endPoint x: 413, endPoint y: 120, distance: 227.9
click at [414, 119] on div "**********" at bounding box center [780, 371] width 754 height 540
type input "***"
click at [1112, 138] on span "Guardar" at bounding box center [1107, 133] width 37 height 11
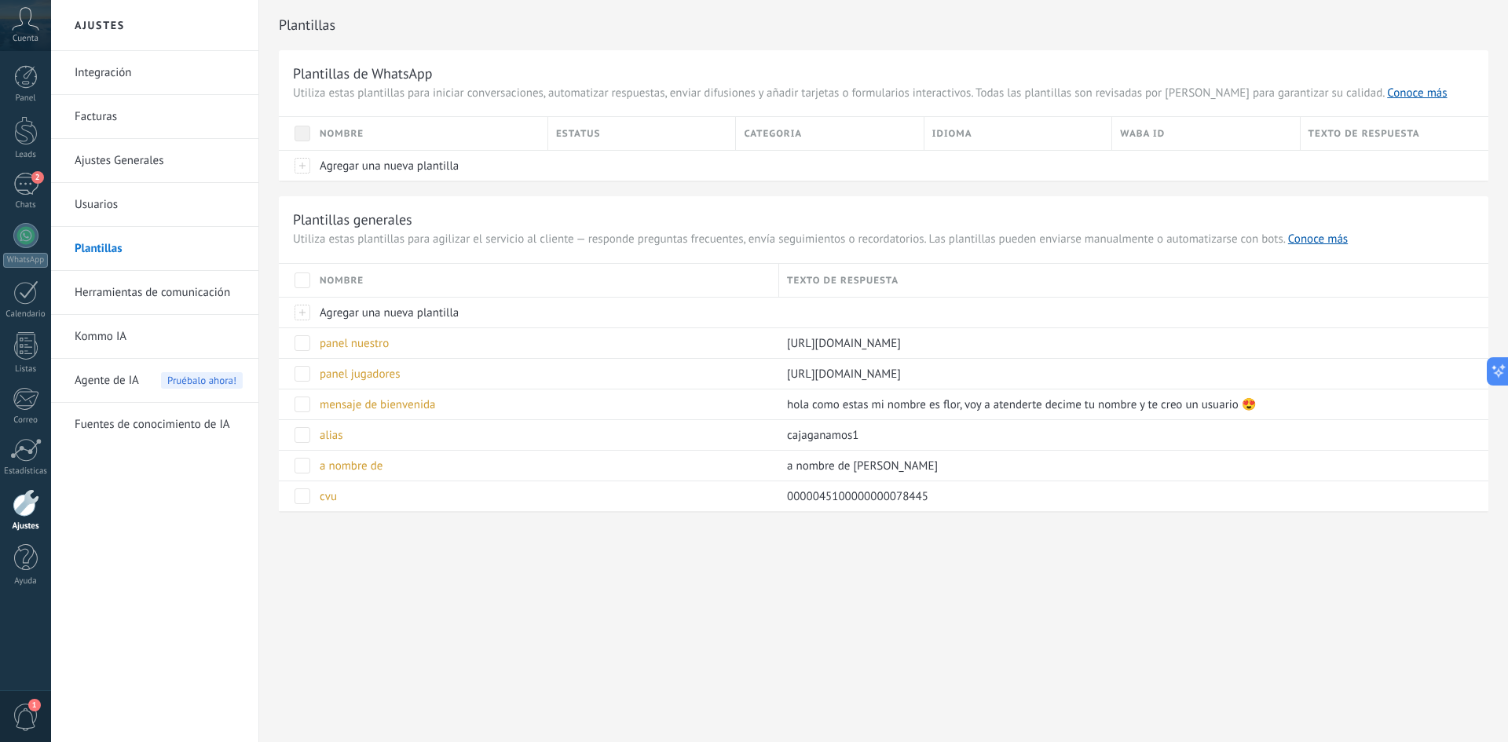
click at [110, 70] on link "Integración" at bounding box center [159, 73] width 168 height 44
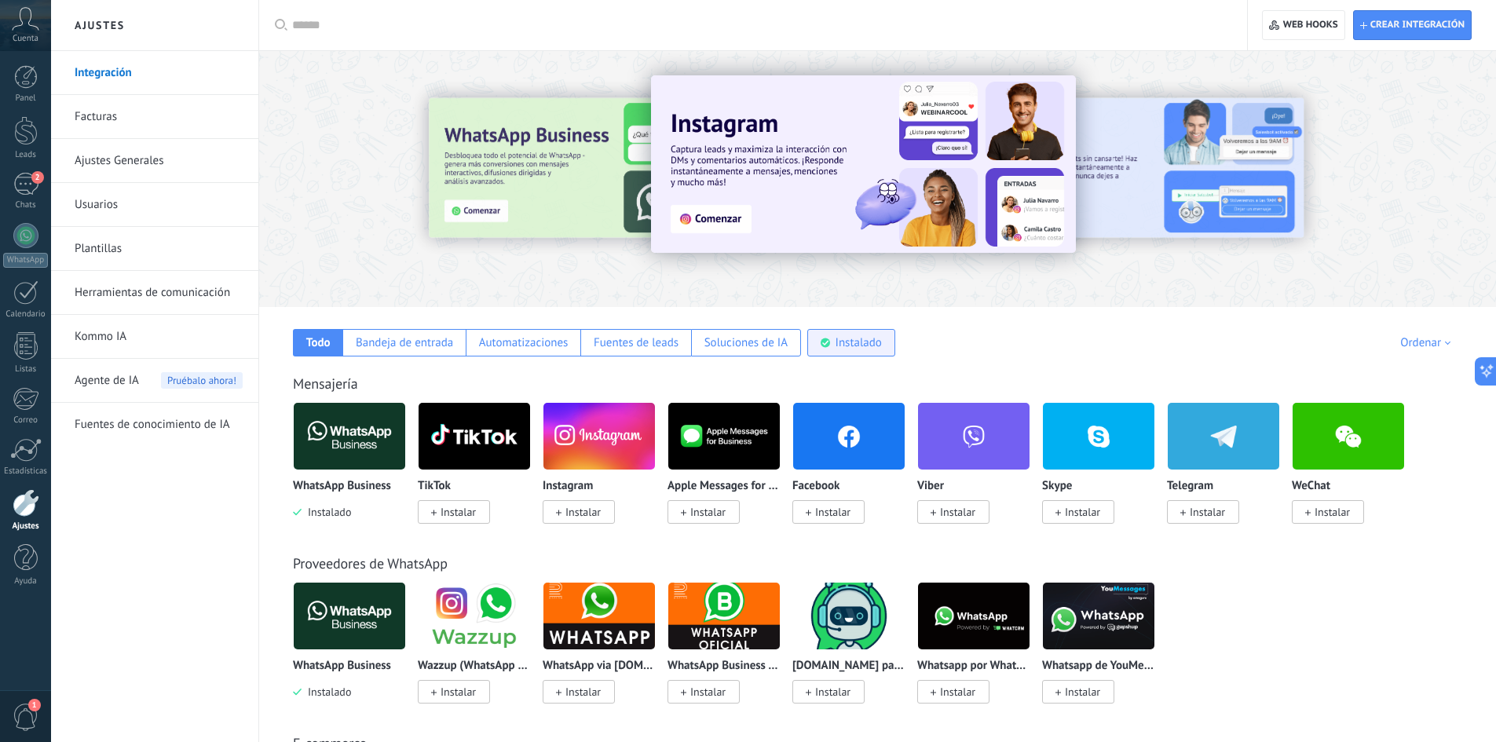
click at [845, 346] on div "Instalado" at bounding box center [859, 342] width 46 height 15
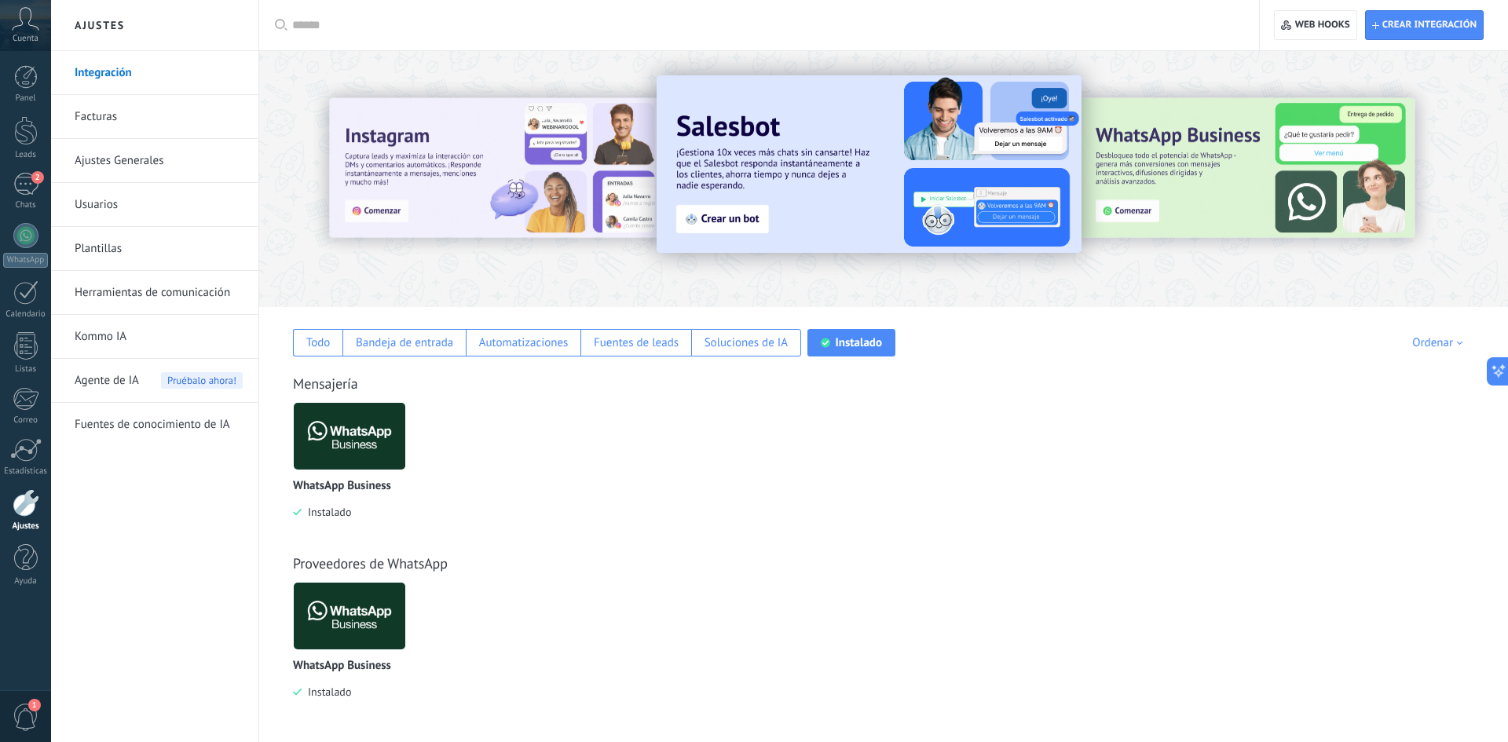
click at [445, 25] on input "text" at bounding box center [764, 25] width 945 height 16
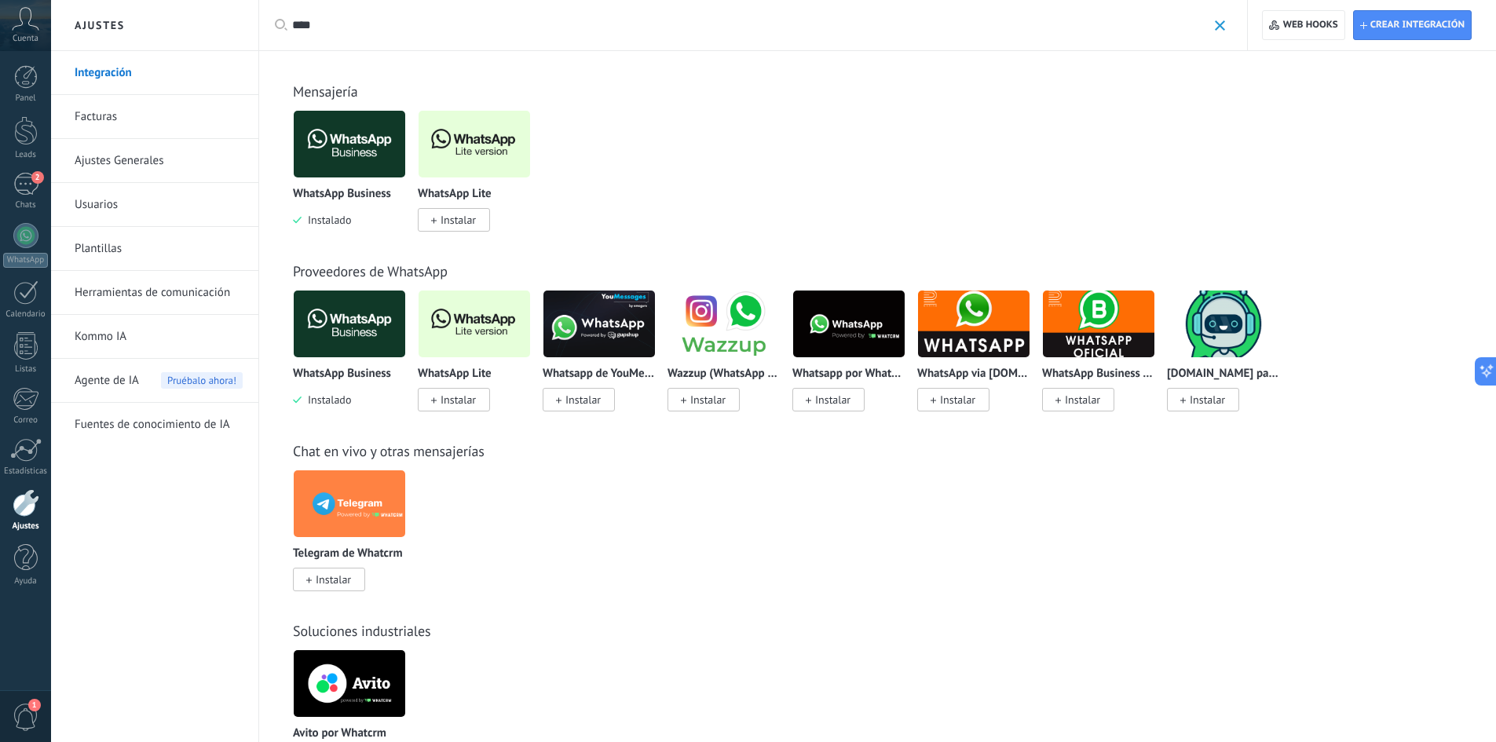
type input "****"
click at [494, 156] on img at bounding box center [475, 144] width 112 height 76
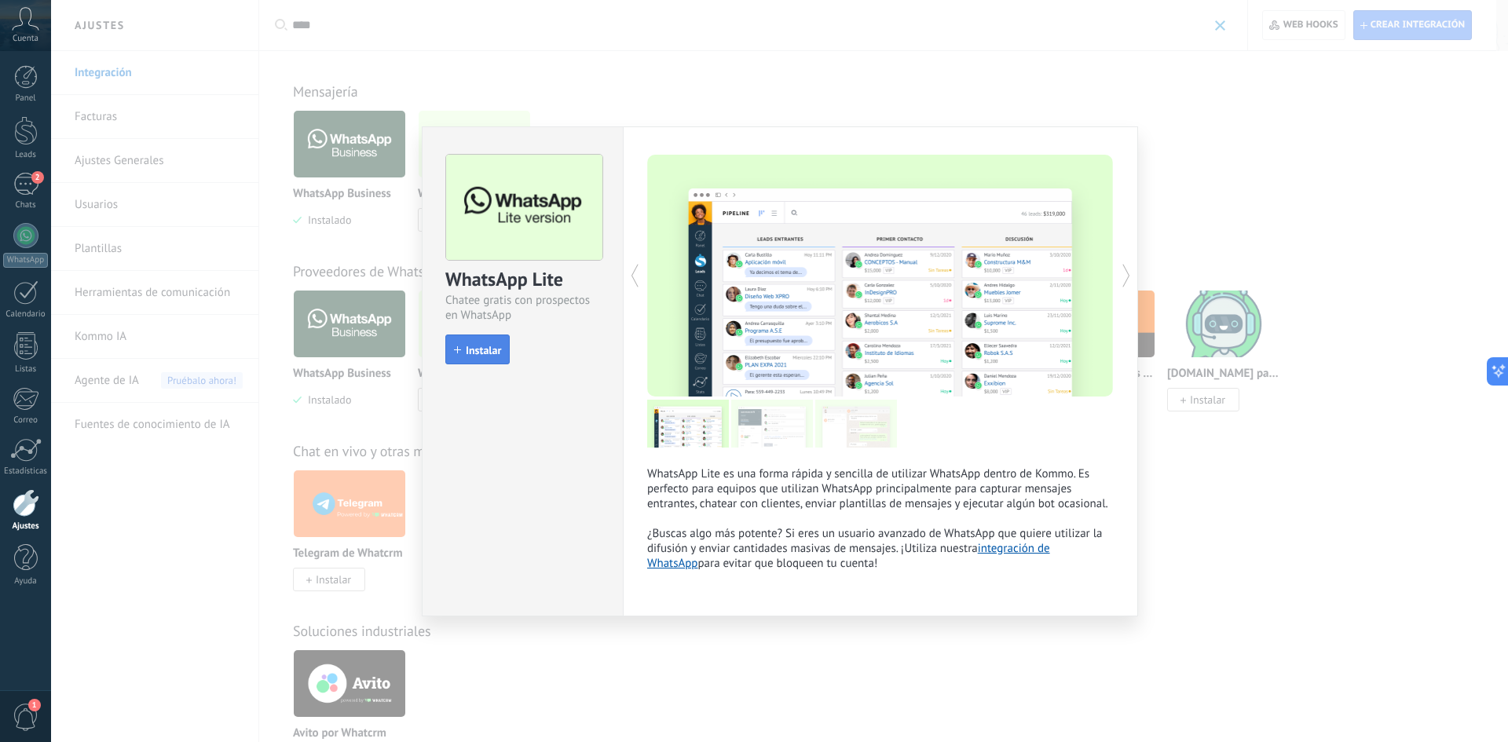
click at [479, 353] on span "Instalar" at bounding box center [483, 350] width 35 height 11
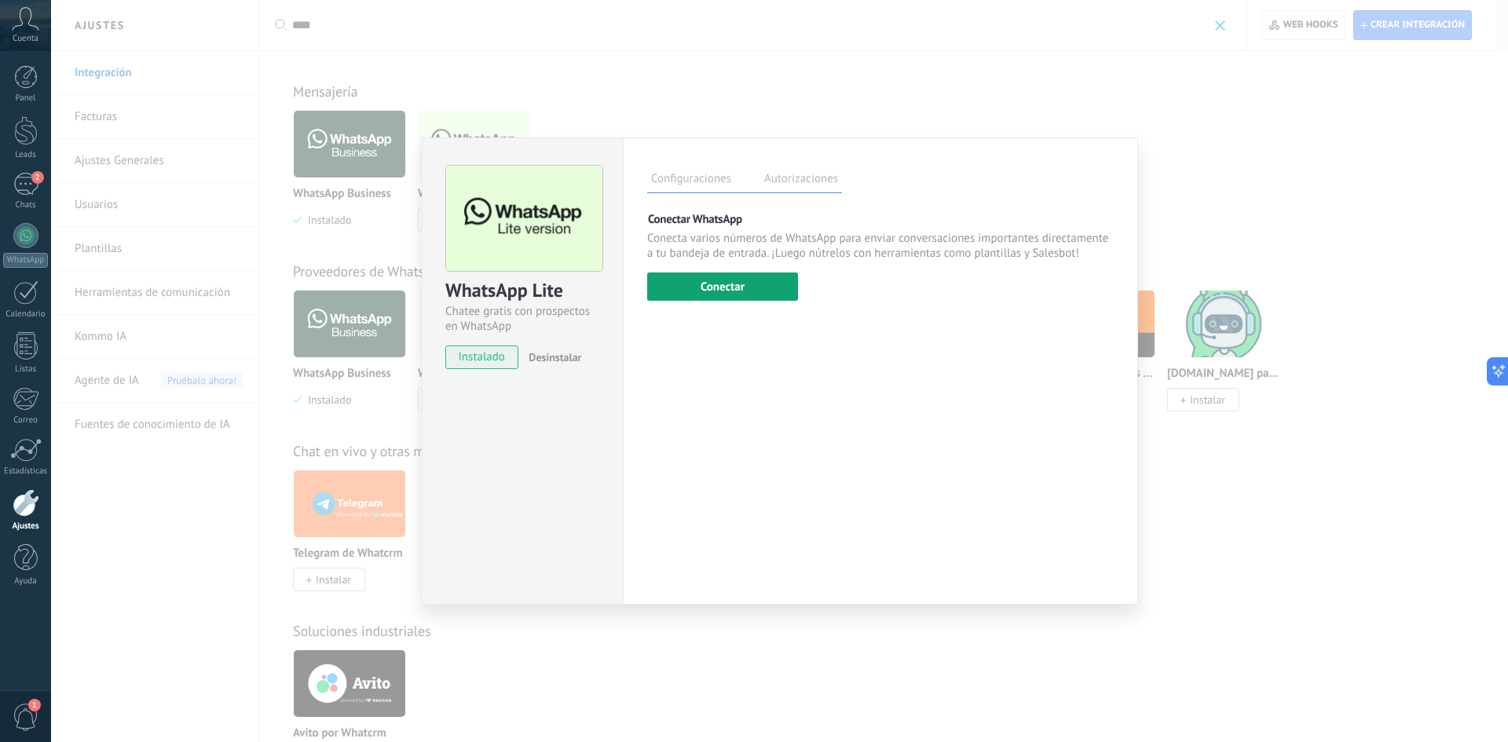
click at [712, 290] on button "Conectar" at bounding box center [722, 287] width 151 height 28
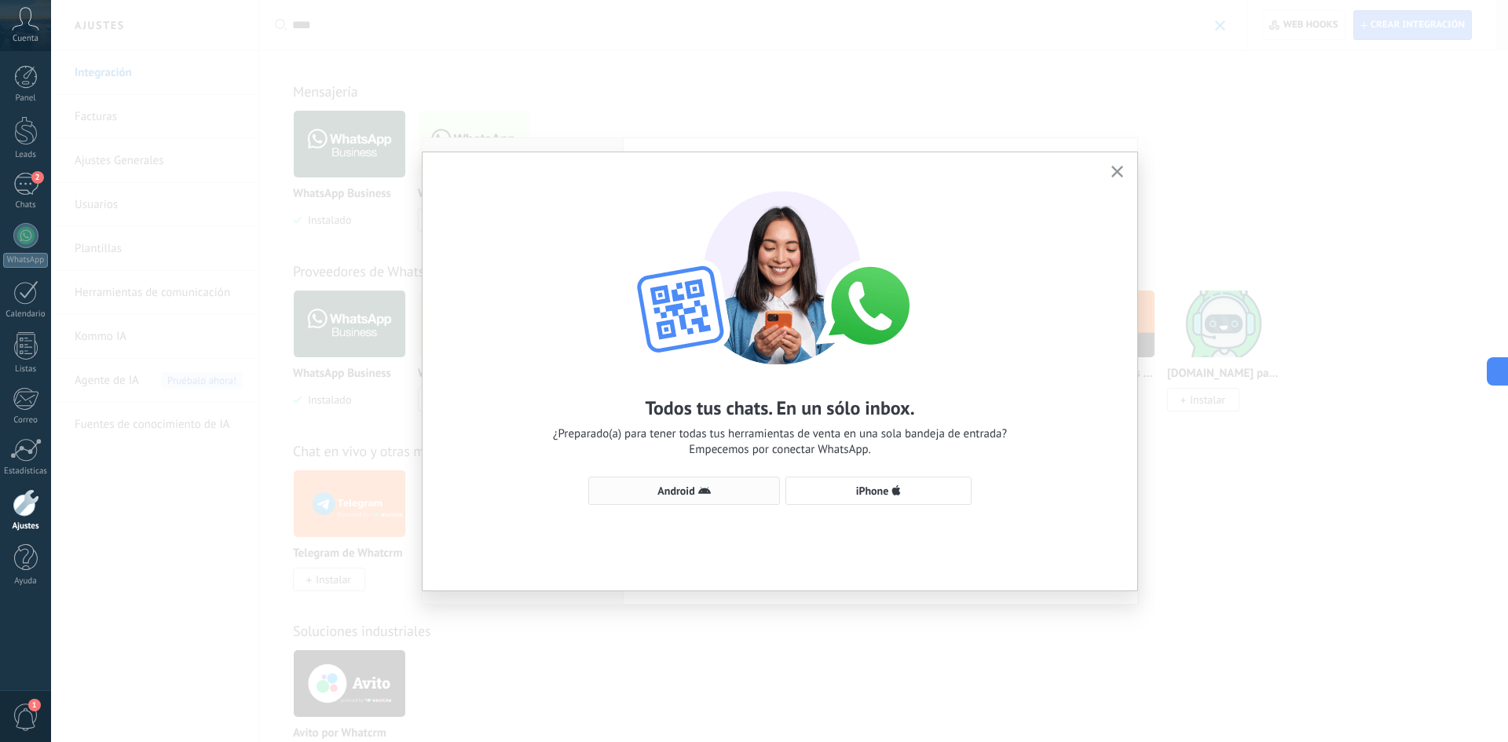
click at [694, 498] on button "Android" at bounding box center [684, 491] width 192 height 28
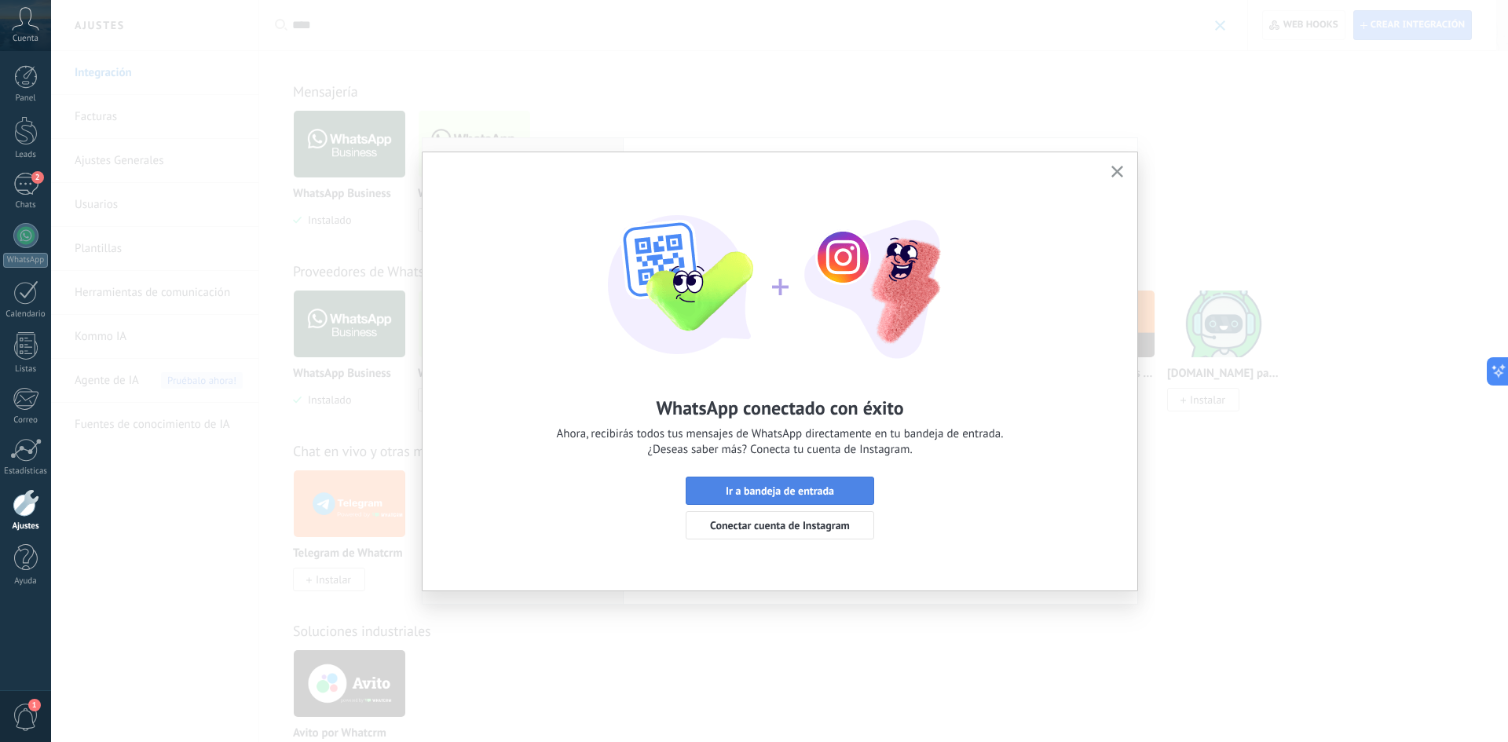
click at [801, 483] on button "Ir a bandeja de entrada" at bounding box center [780, 491] width 189 height 28
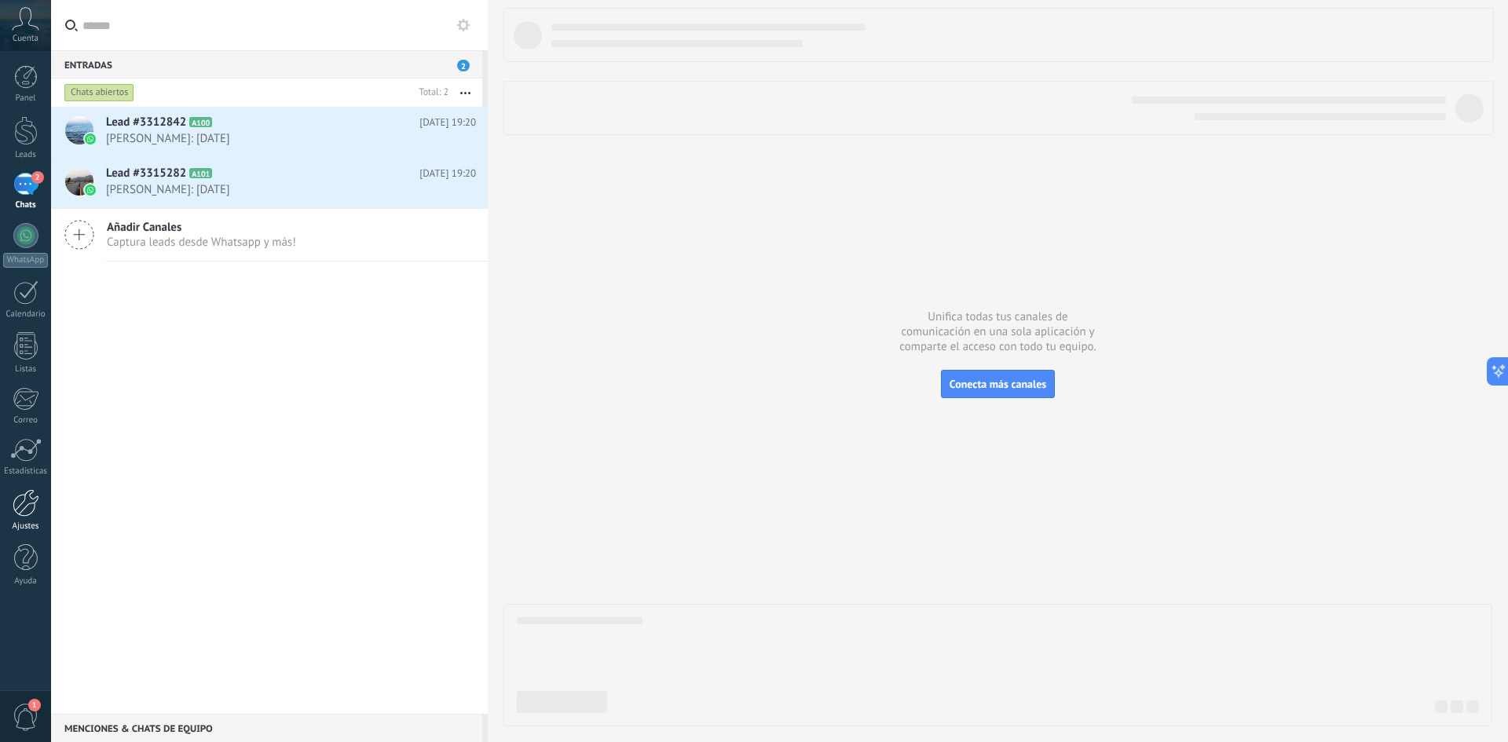
click at [22, 515] on div at bounding box center [26, 502] width 27 height 27
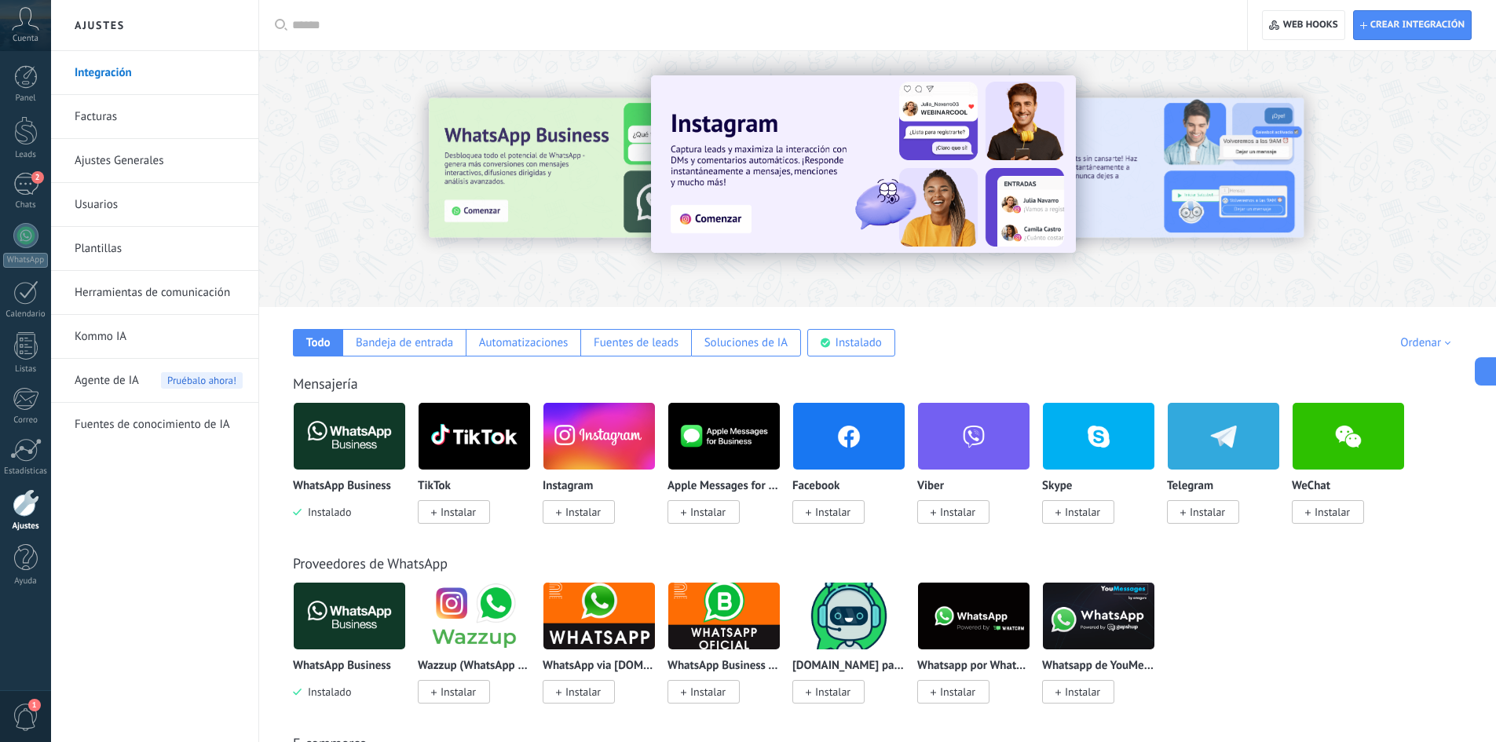
click at [111, 79] on link "Integración" at bounding box center [159, 73] width 168 height 44
click at [855, 347] on div "Instalado" at bounding box center [859, 342] width 46 height 15
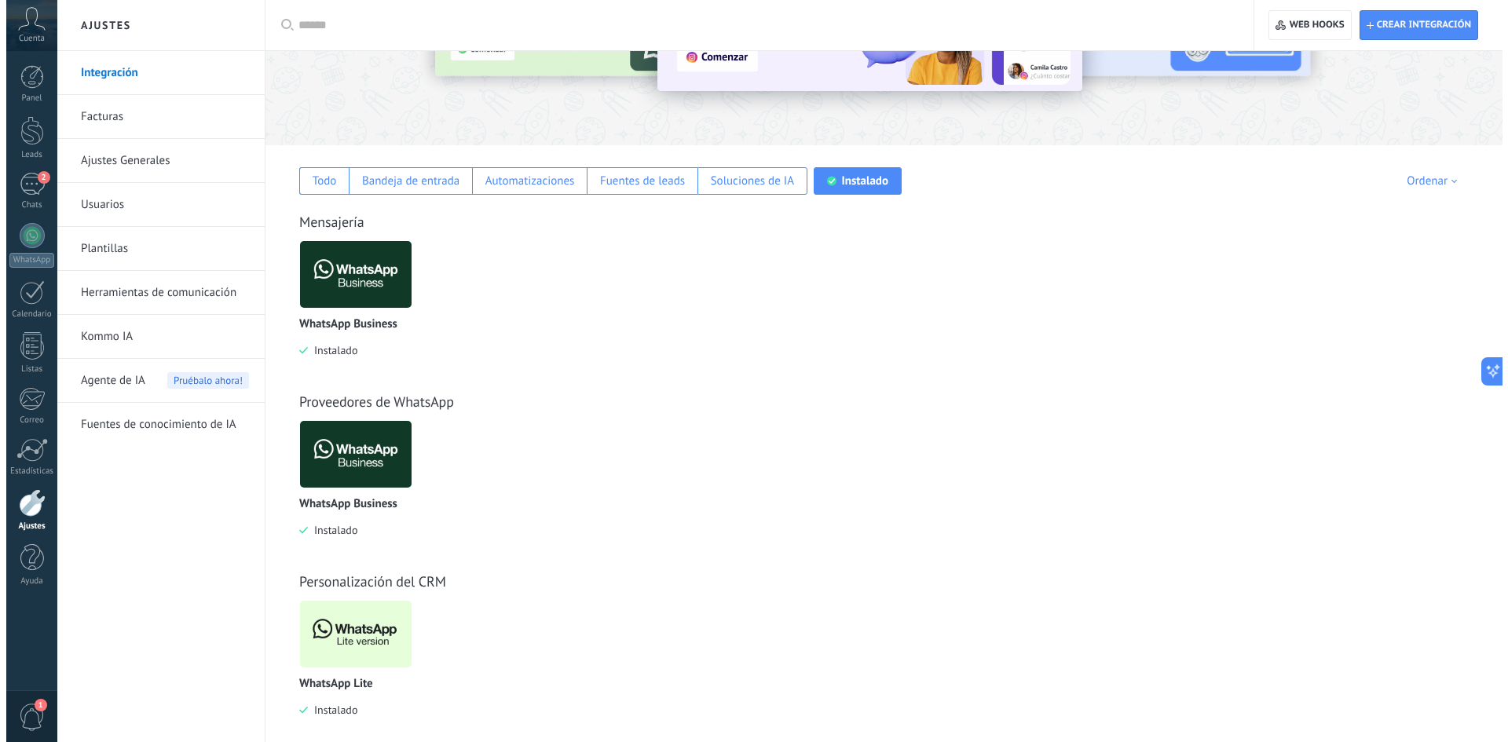
scroll to position [180, 0]
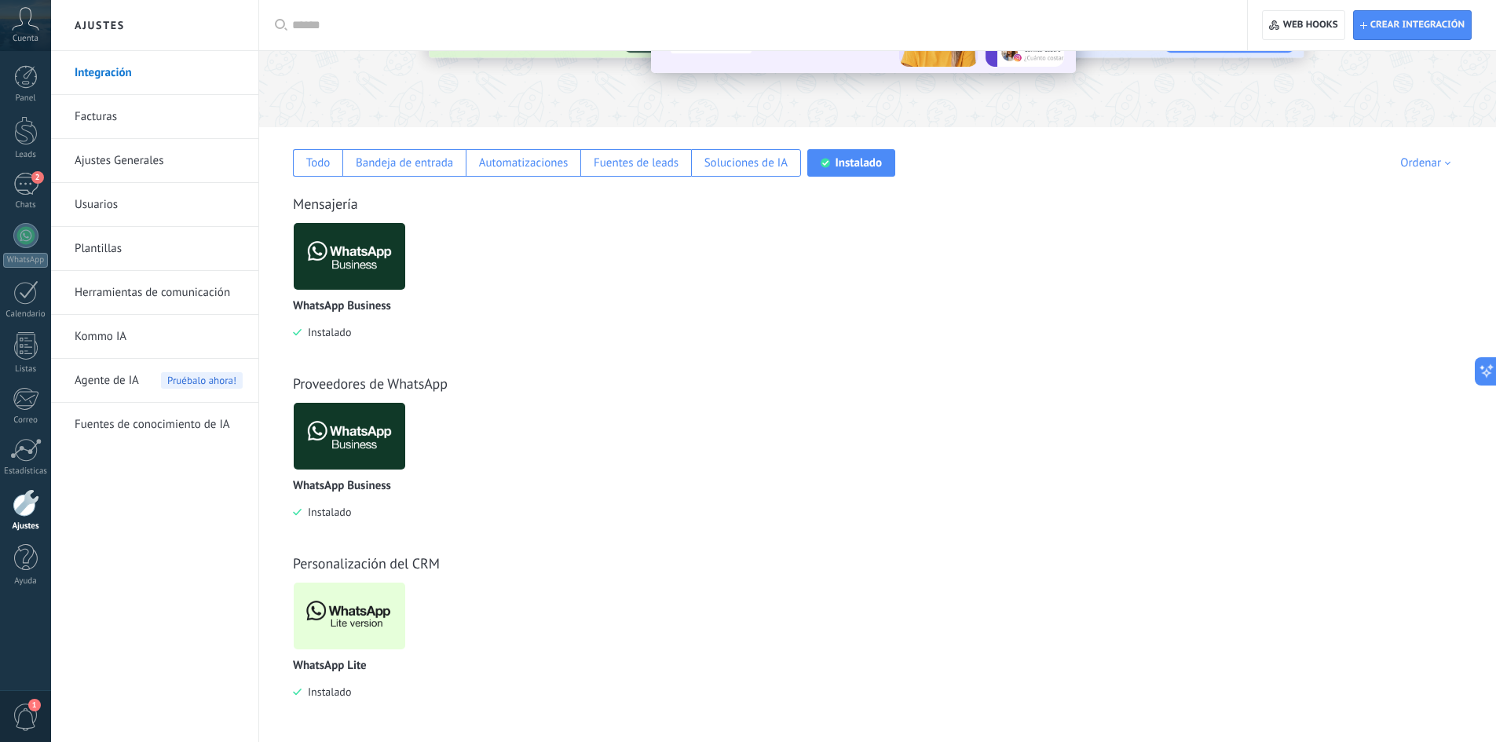
click at [346, 618] on img at bounding box center [350, 616] width 112 height 76
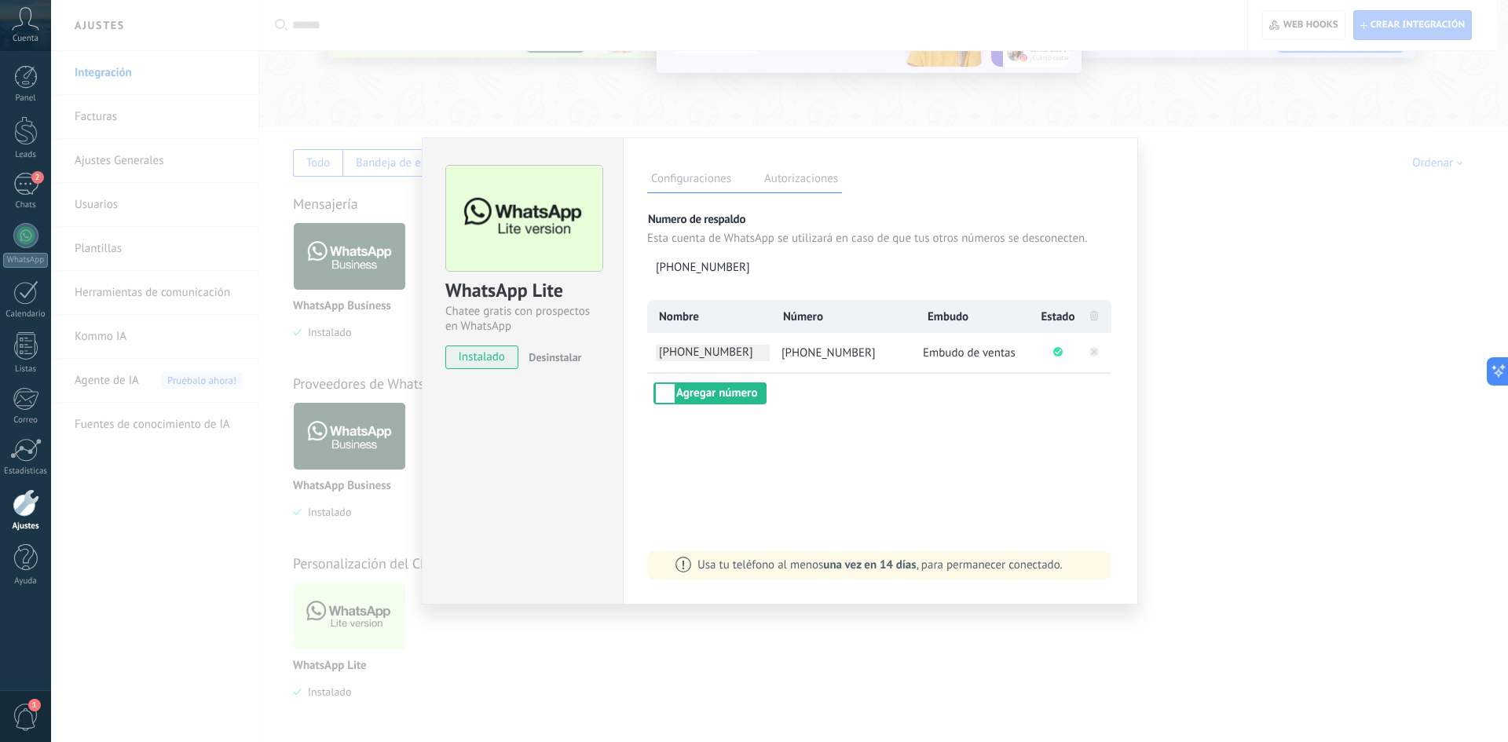
drag, startPoint x: 767, startPoint y: 357, endPoint x: 663, endPoint y: 351, distance: 103.8
click at [663, 351] on span "+54 9 260 420-1144" at bounding box center [713, 353] width 114 height 16
click at [664, 355] on input "**********" at bounding box center [713, 353] width 114 height 16
drag, startPoint x: 664, startPoint y: 355, endPoint x: 654, endPoint y: 356, distance: 9.5
click at [654, 356] on li "**********" at bounding box center [708, 352] width 123 height 39
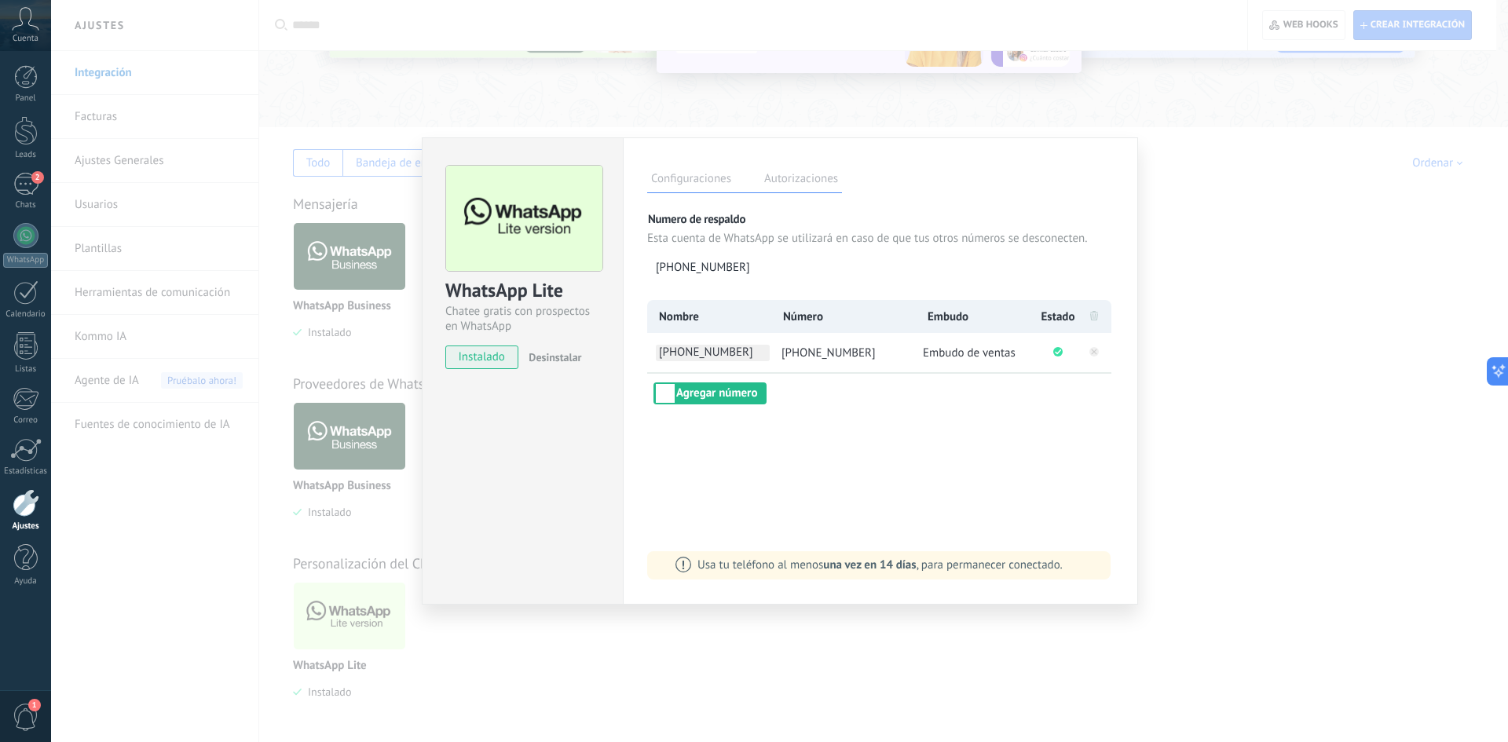
click at [665, 350] on span "+54 9 260 420-1144" at bounding box center [713, 353] width 114 height 16
drag, startPoint x: 665, startPoint y: 350, endPoint x: 711, endPoint y: 352, distance: 45.6
drag, startPoint x: 711, startPoint y: 352, endPoint x: 657, endPoint y: 356, distance: 54.3
click at [657, 356] on li "**********" at bounding box center [708, 352] width 123 height 39
drag, startPoint x: 763, startPoint y: 353, endPoint x: 659, endPoint y: 350, distance: 103.8
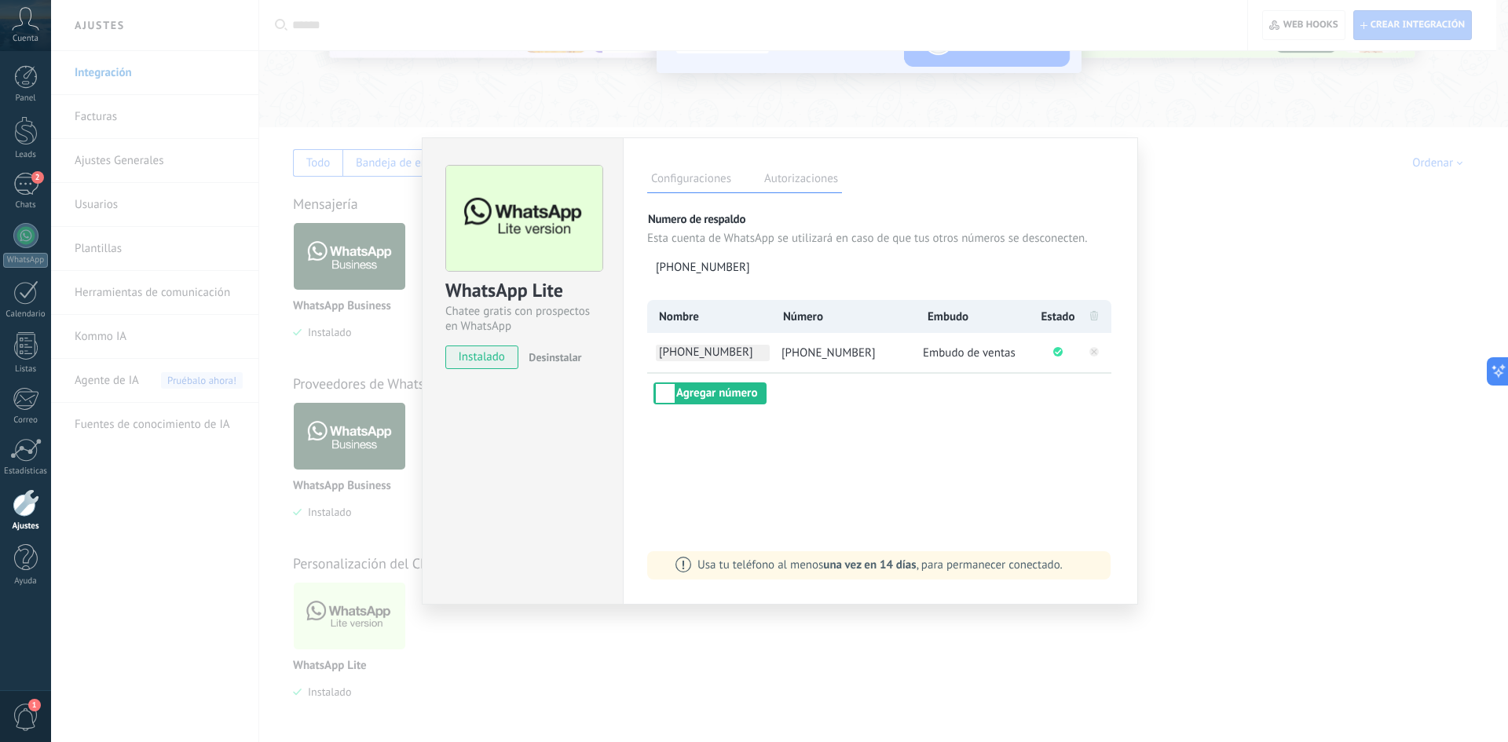
click at [659, 350] on span "+54 9 260 420-1144" at bounding box center [713, 353] width 114 height 16
drag, startPoint x: 766, startPoint y: 353, endPoint x: 661, endPoint y: 351, distance: 104.5
click at [661, 351] on input "**********" at bounding box center [713, 353] width 114 height 16
click at [9, 175] on link "2 Chats" at bounding box center [25, 192] width 51 height 38
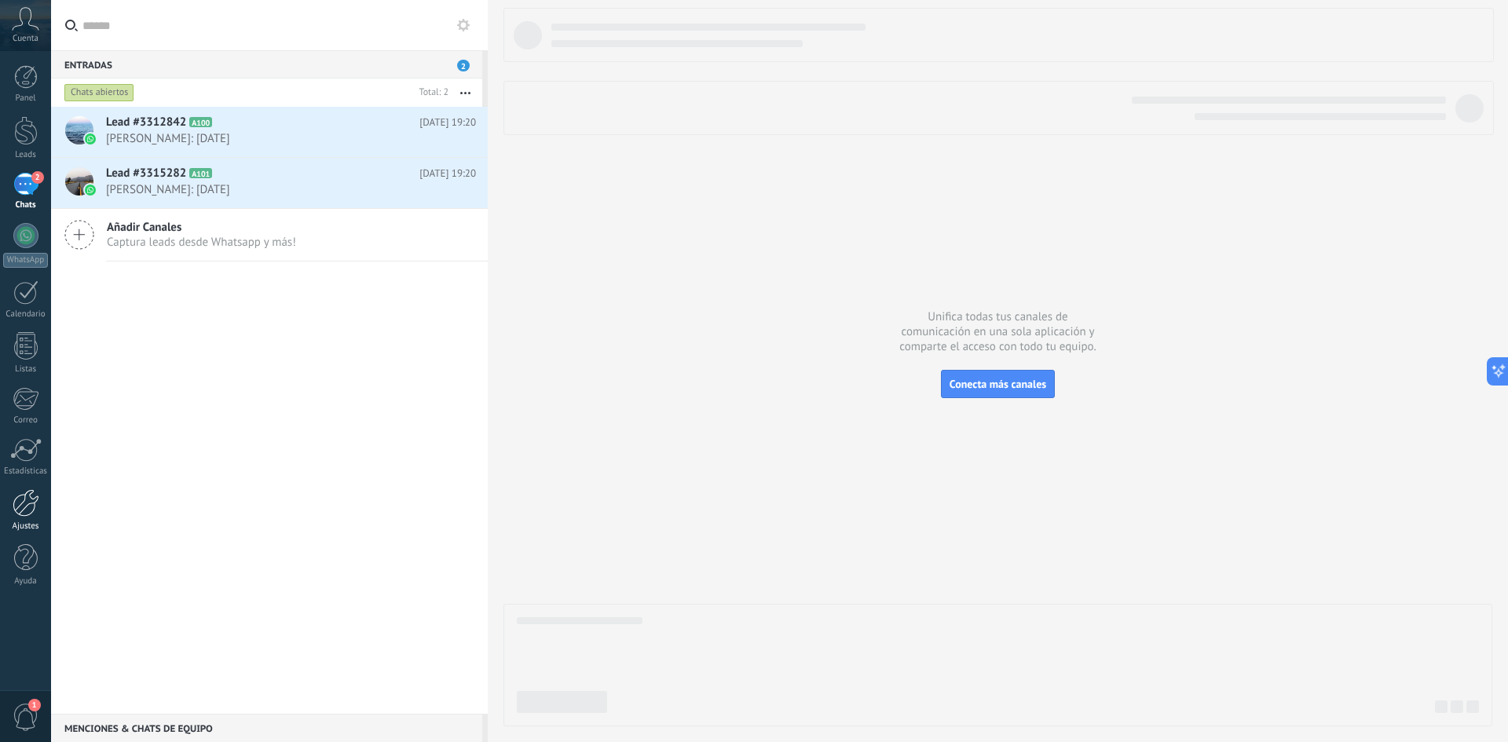
click at [23, 507] on div at bounding box center [26, 502] width 27 height 27
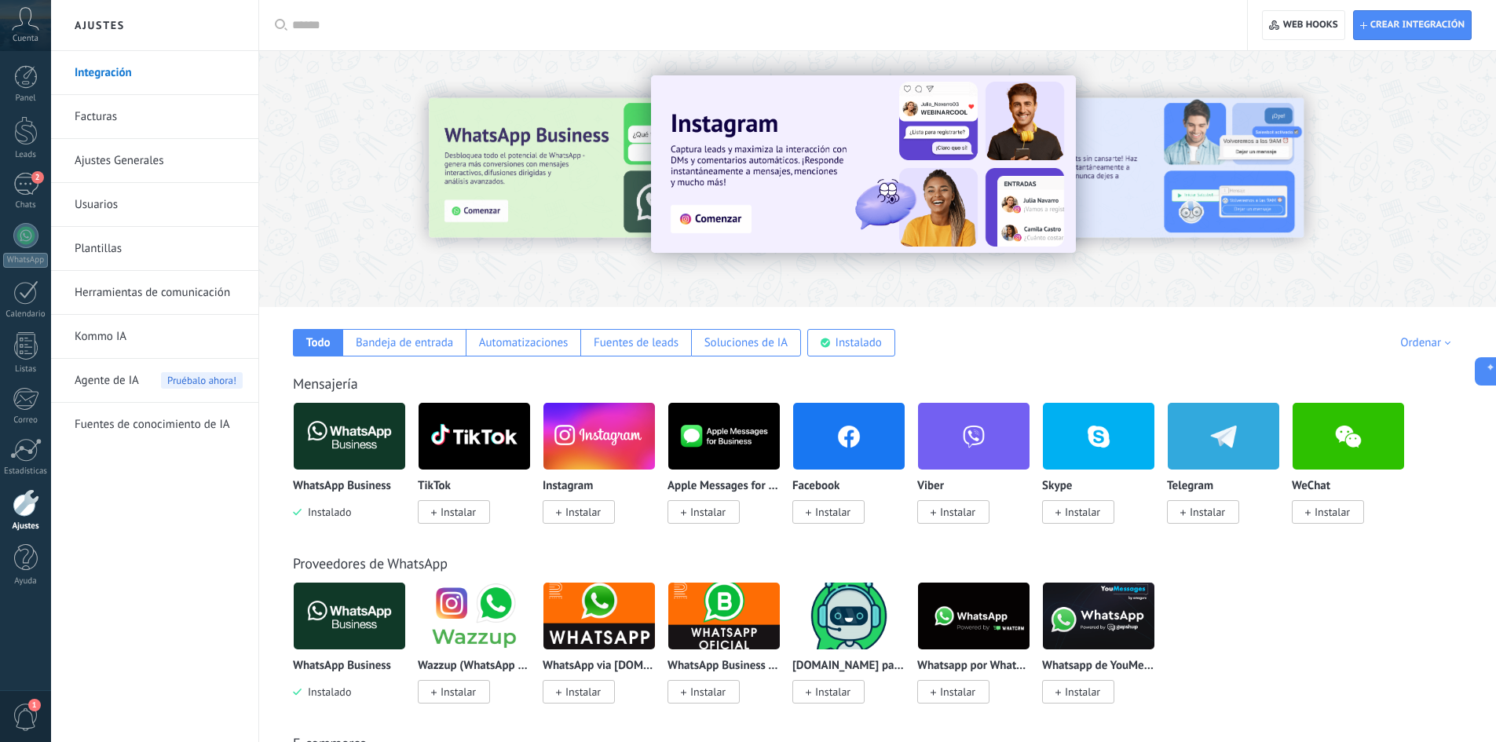
click at [101, 200] on link "Usuarios" at bounding box center [159, 205] width 168 height 44
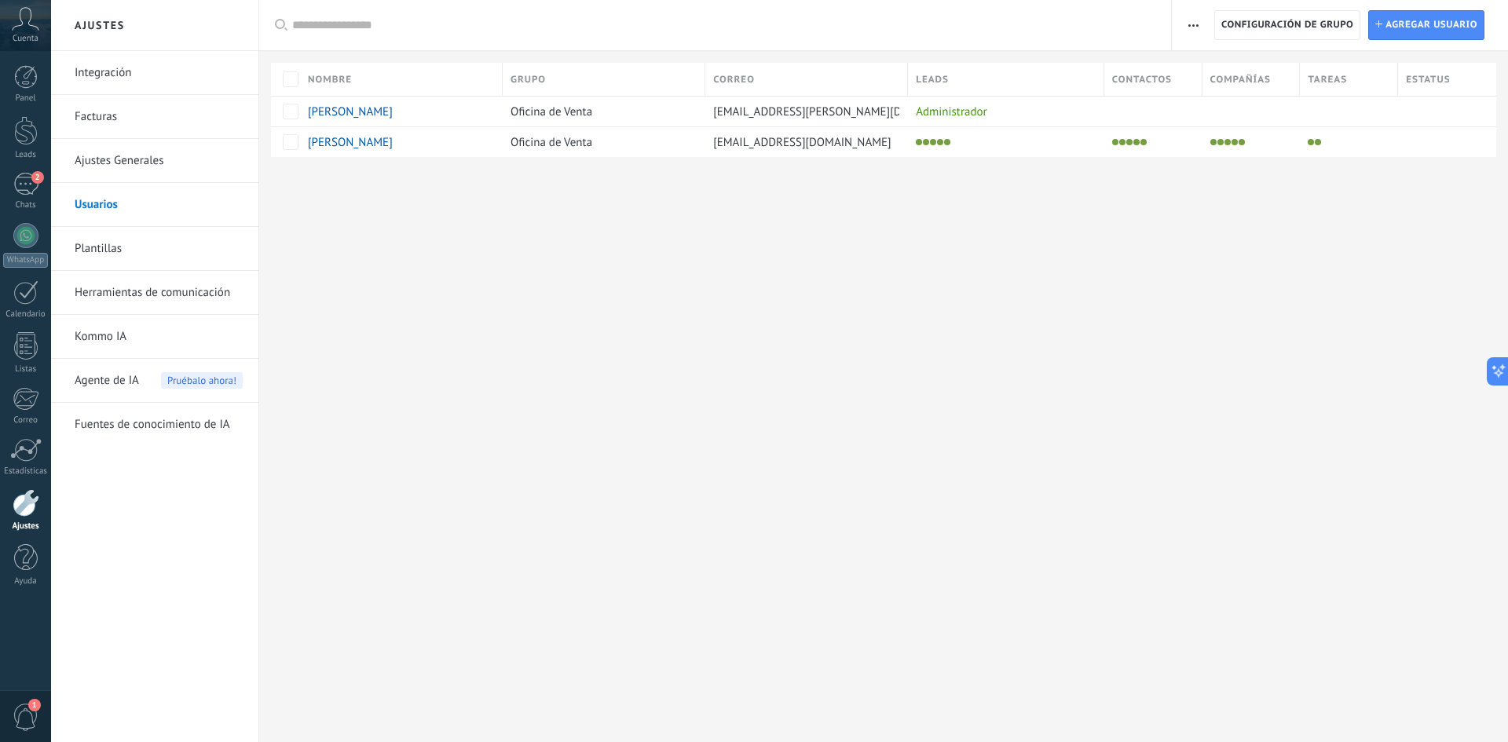
click at [103, 249] on link "Plantillas" at bounding box center [159, 249] width 168 height 44
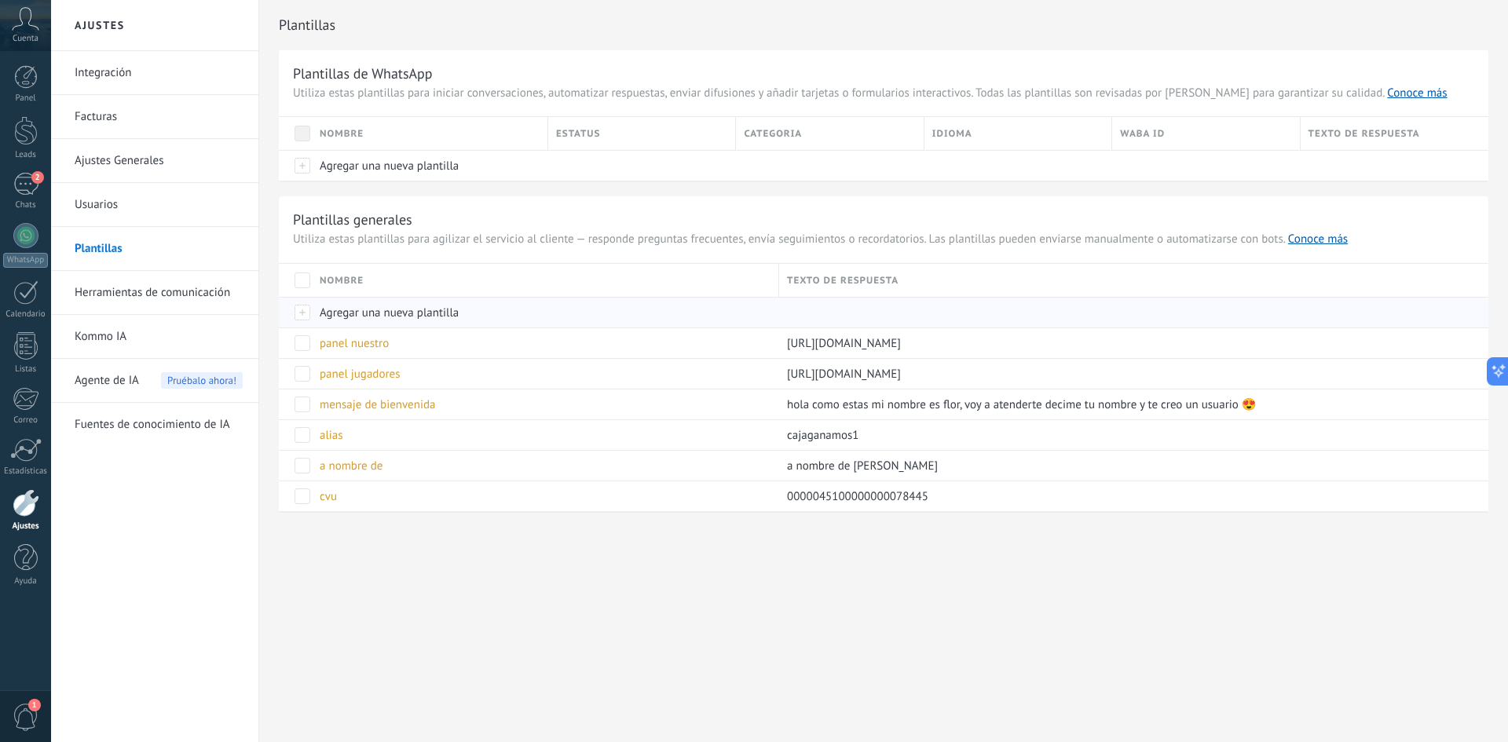
click at [297, 313] on div at bounding box center [295, 312] width 33 height 31
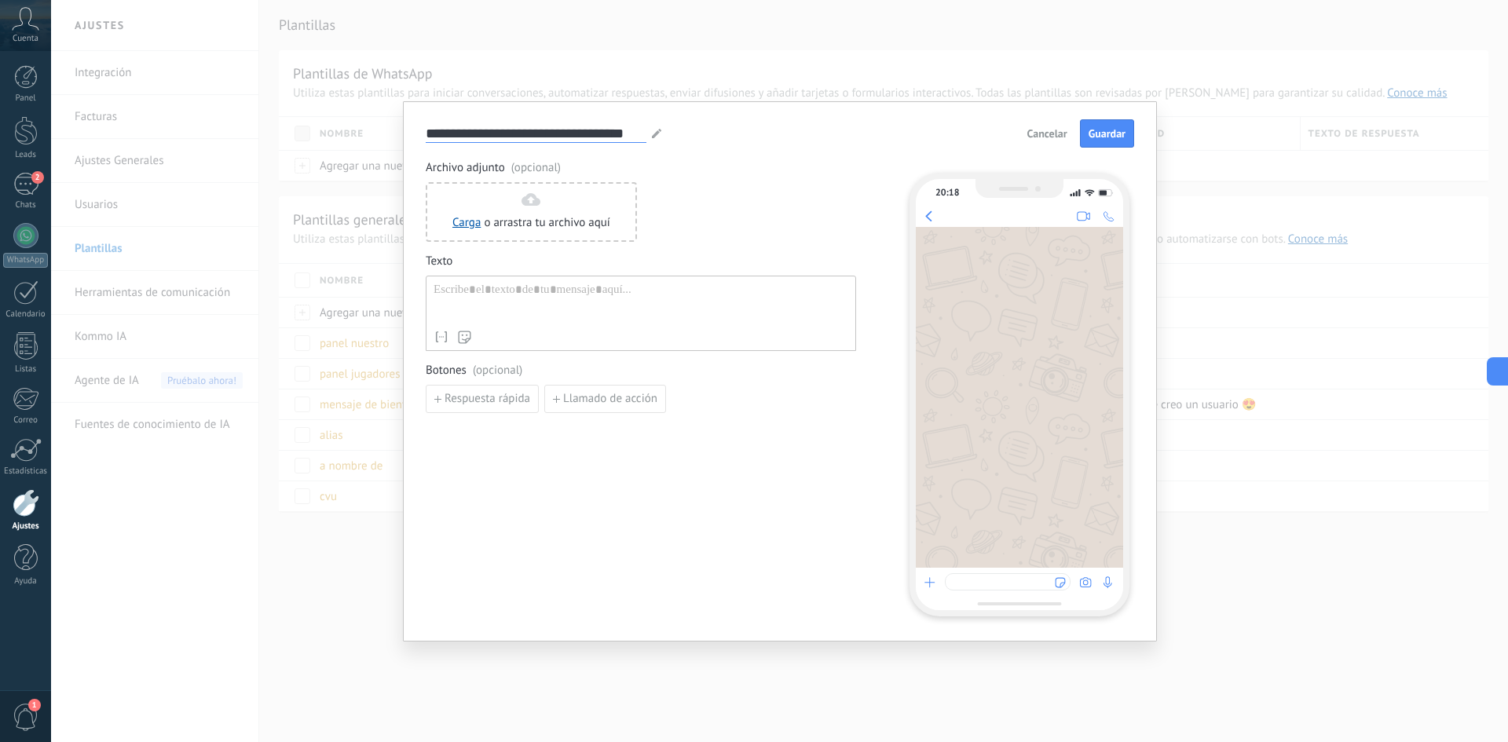
click at [565, 131] on input "**********" at bounding box center [536, 133] width 221 height 18
drag, startPoint x: 640, startPoint y: 134, endPoint x: 434, endPoint y: 145, distance: 206.1
click at [434, 145] on div "**********" at bounding box center [780, 133] width 709 height 28
type input "*"
click at [484, 137] on input at bounding box center [536, 133] width 221 height 18
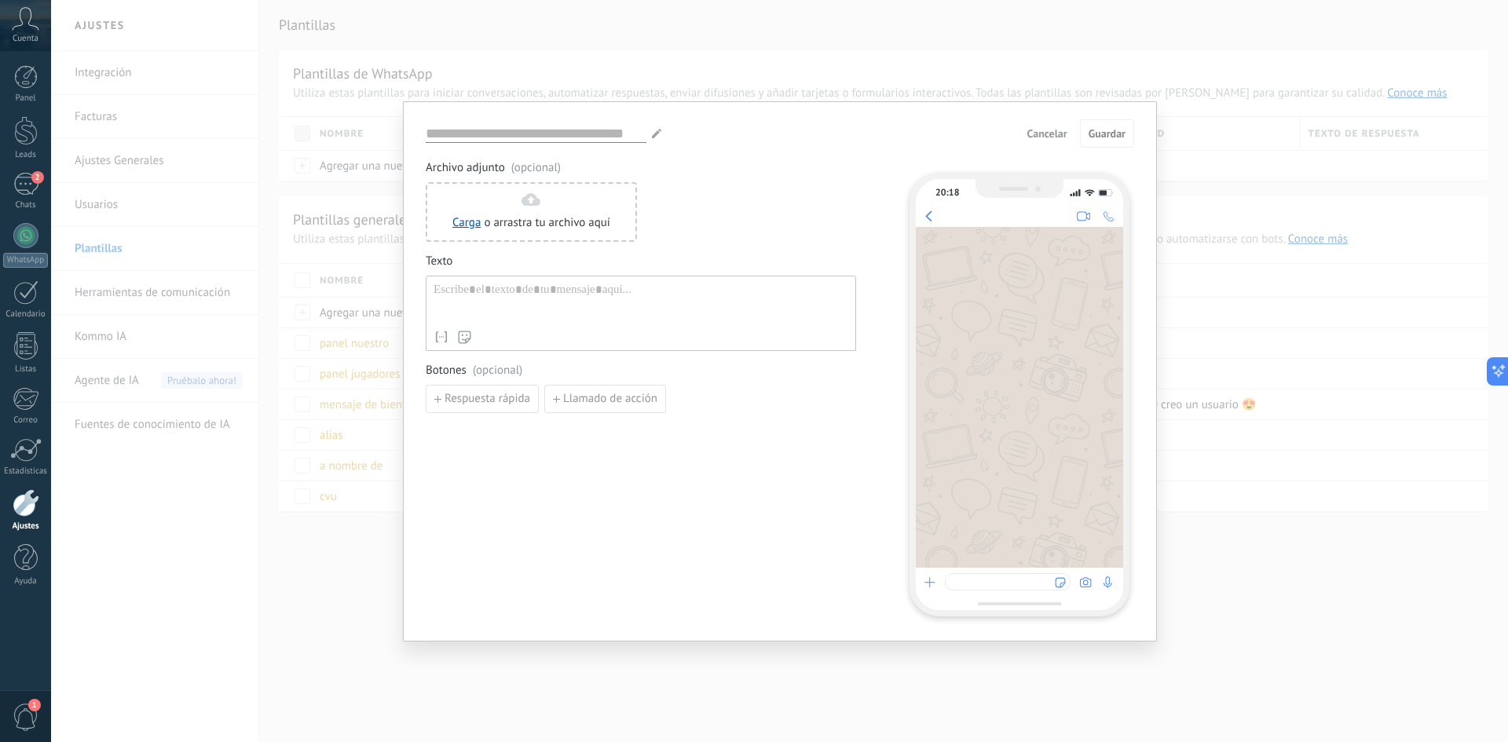
type input "*"
type input "**********"
click at [533, 302] on div at bounding box center [641, 303] width 415 height 40
paste div
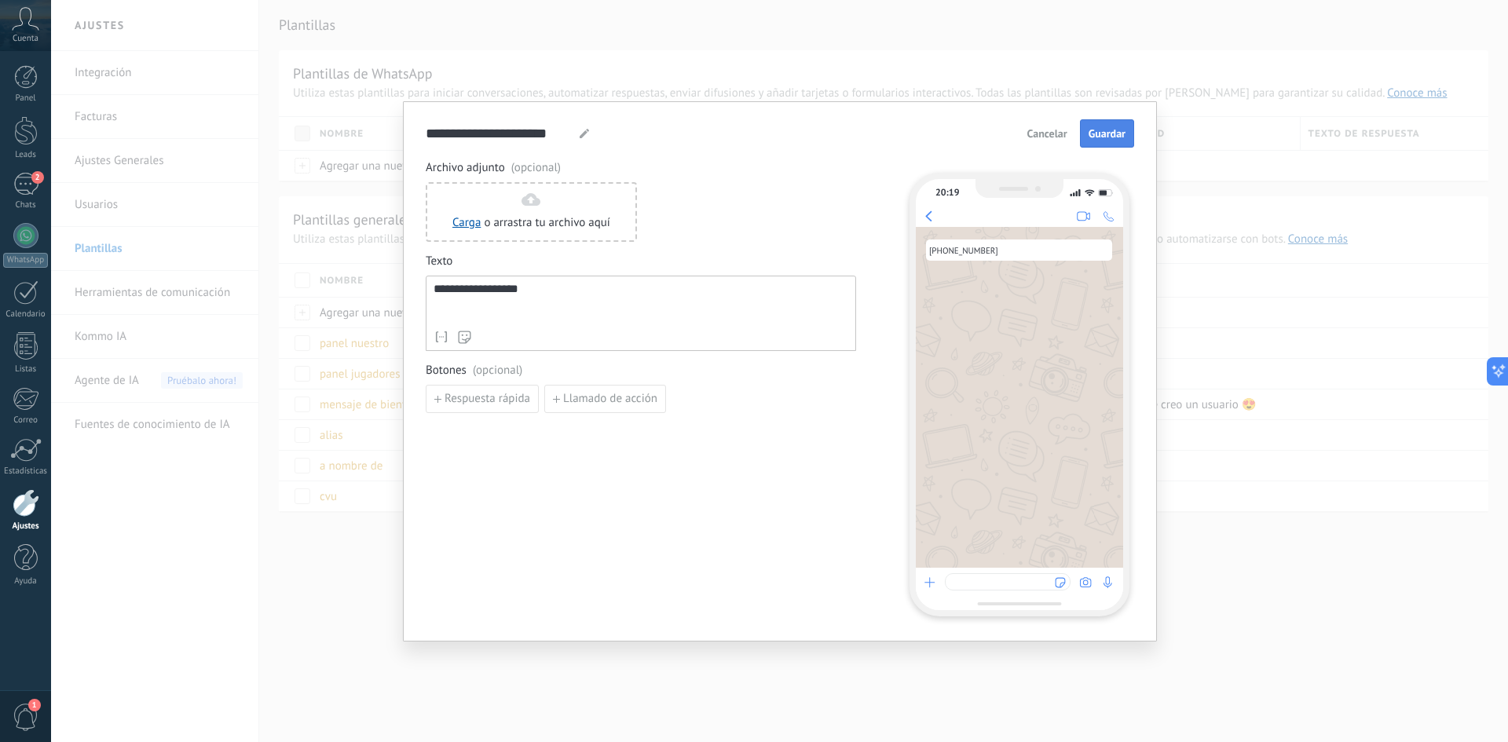
click at [1113, 141] on button "Guardar" at bounding box center [1107, 133] width 54 height 28
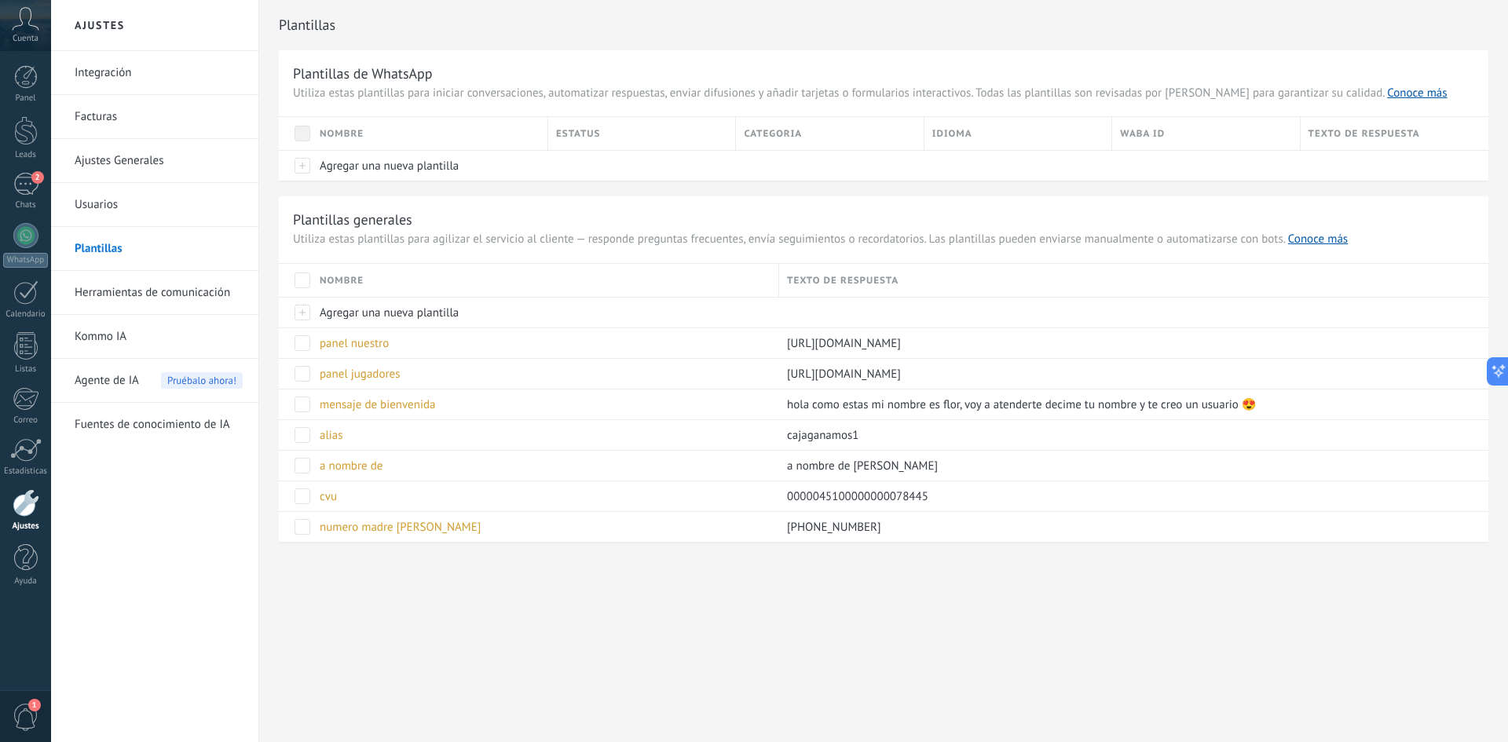
click at [104, 211] on link "Usuarios" at bounding box center [159, 205] width 168 height 44
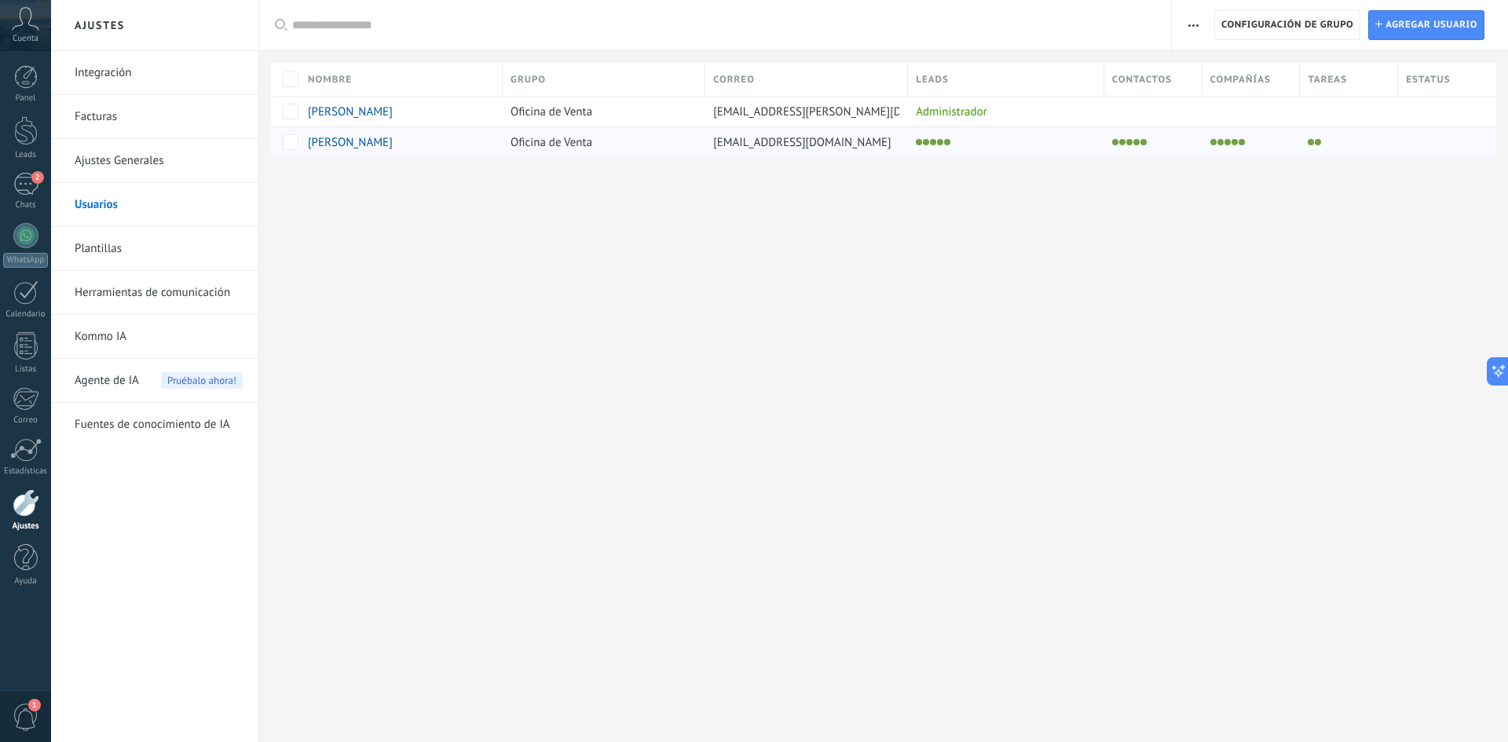
click at [357, 148] on span "[PERSON_NAME]" at bounding box center [350, 142] width 85 height 15
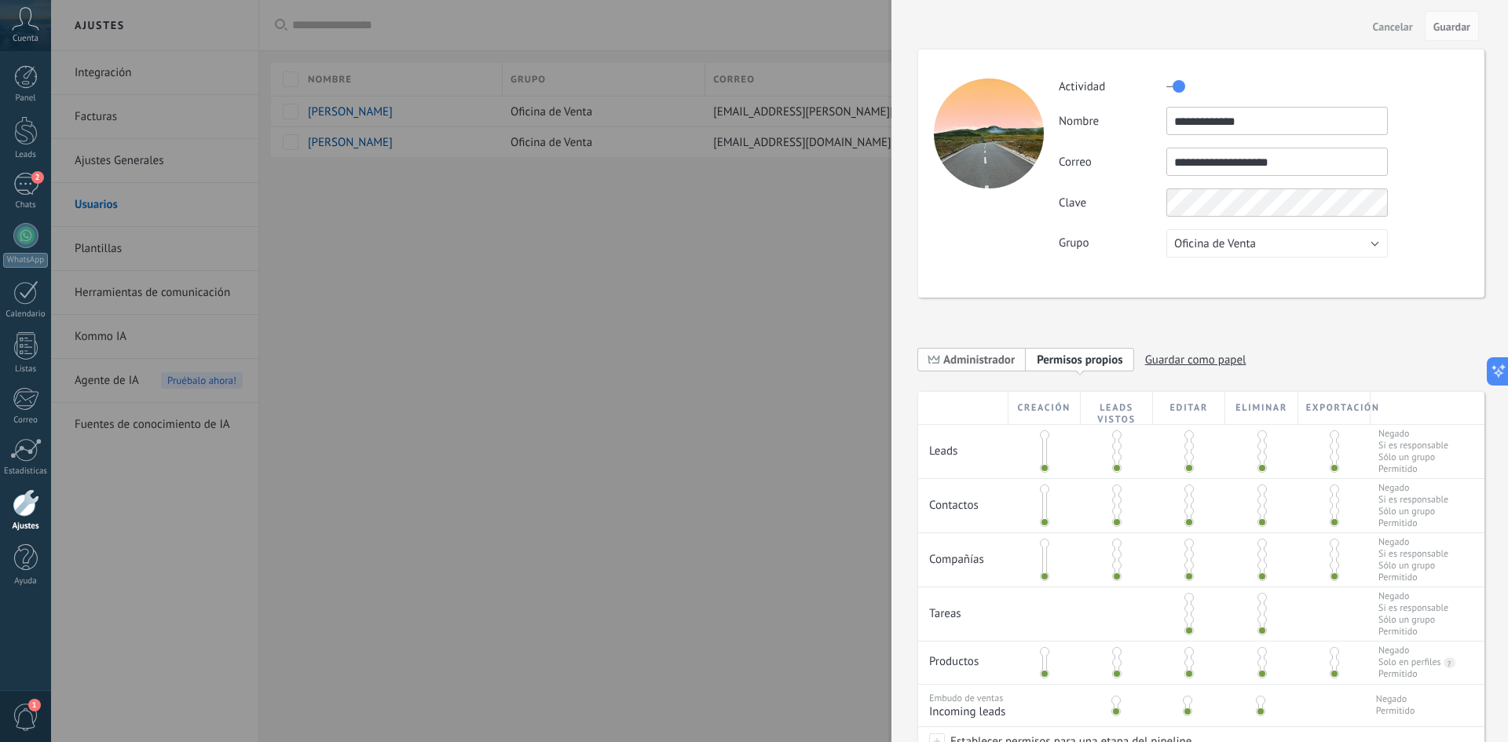
click at [987, 364] on span "Administrador" at bounding box center [978, 360] width 71 height 15
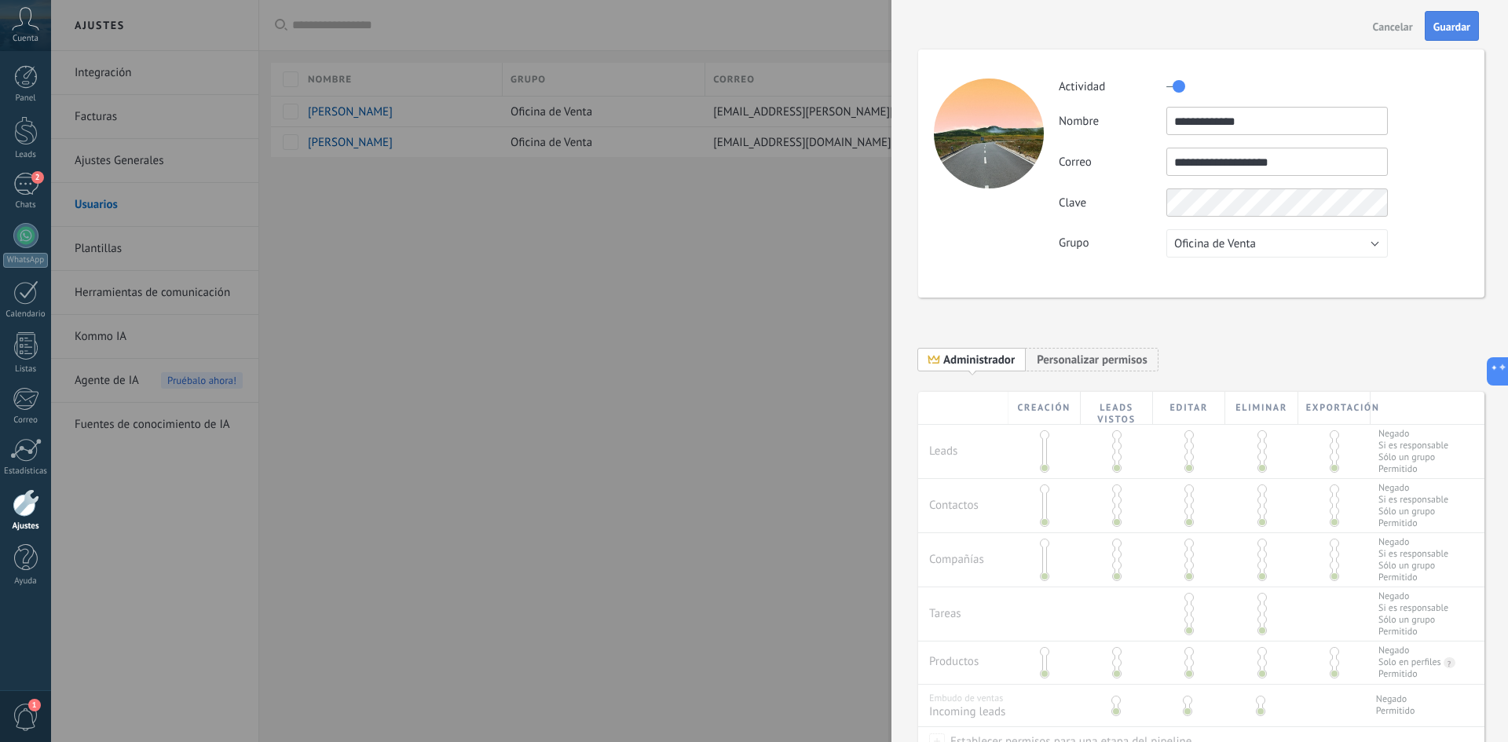
click at [1455, 28] on span "Guardar" at bounding box center [1452, 26] width 37 height 11
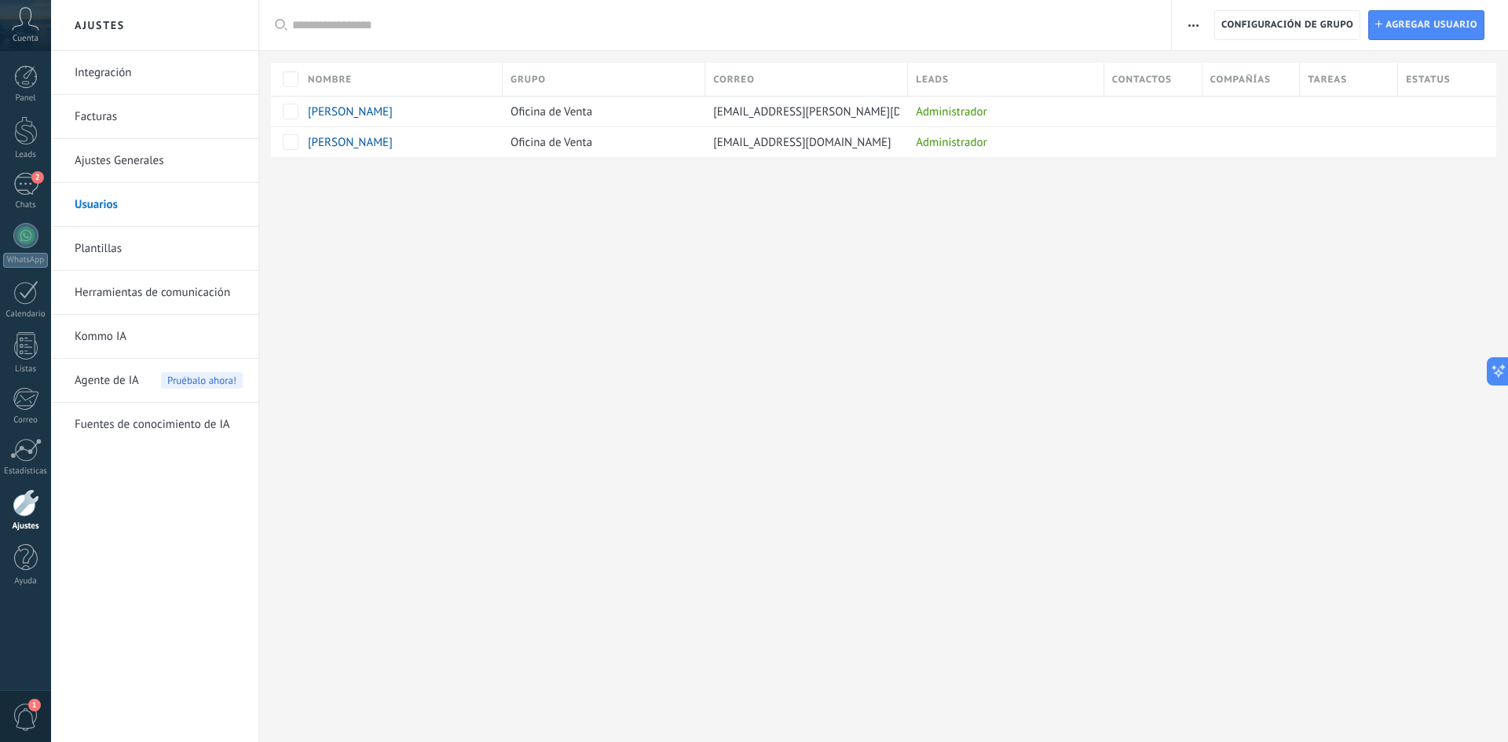
click at [925, 319] on div "Ajustes Integración Facturas Ajustes Generales Usuarios Plantillas Herramientas…" at bounding box center [779, 371] width 1457 height 742
type input "**"
click at [1388, 20] on span "Agregar usuario" at bounding box center [1432, 25] width 92 height 28
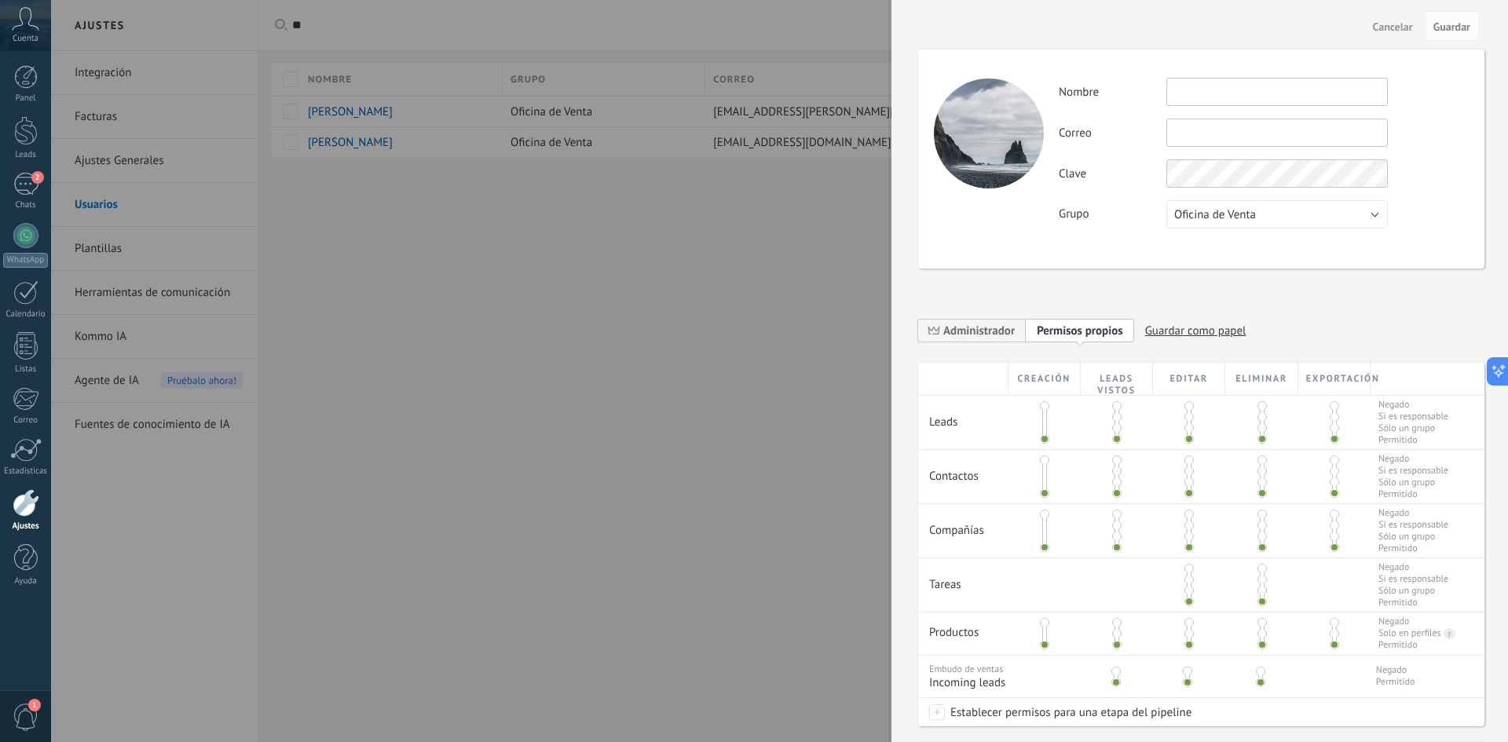
click at [796, 218] on div at bounding box center [754, 371] width 1508 height 742
click at [1391, 32] on span "Cancelar" at bounding box center [1393, 26] width 40 height 11
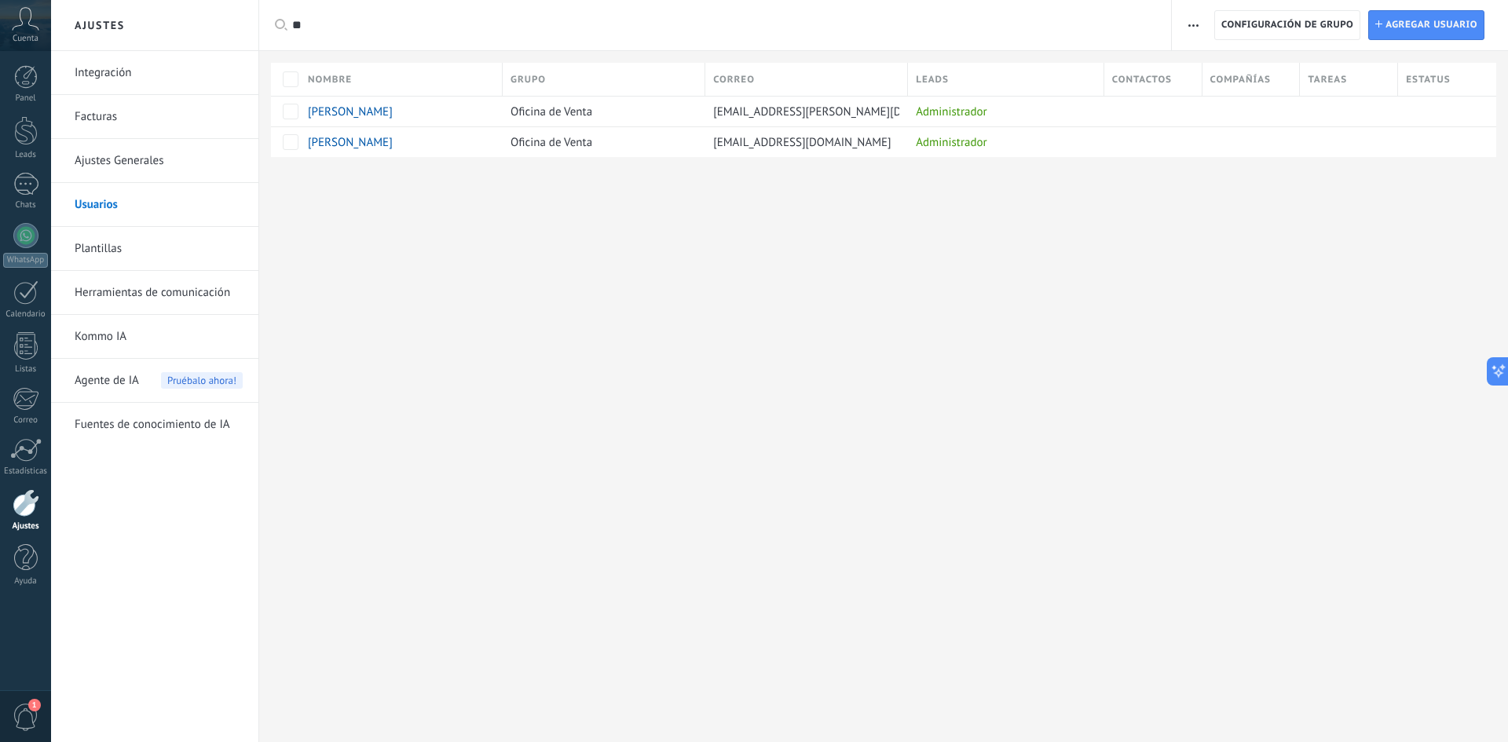
click at [115, 72] on link "Integración" at bounding box center [159, 73] width 168 height 44
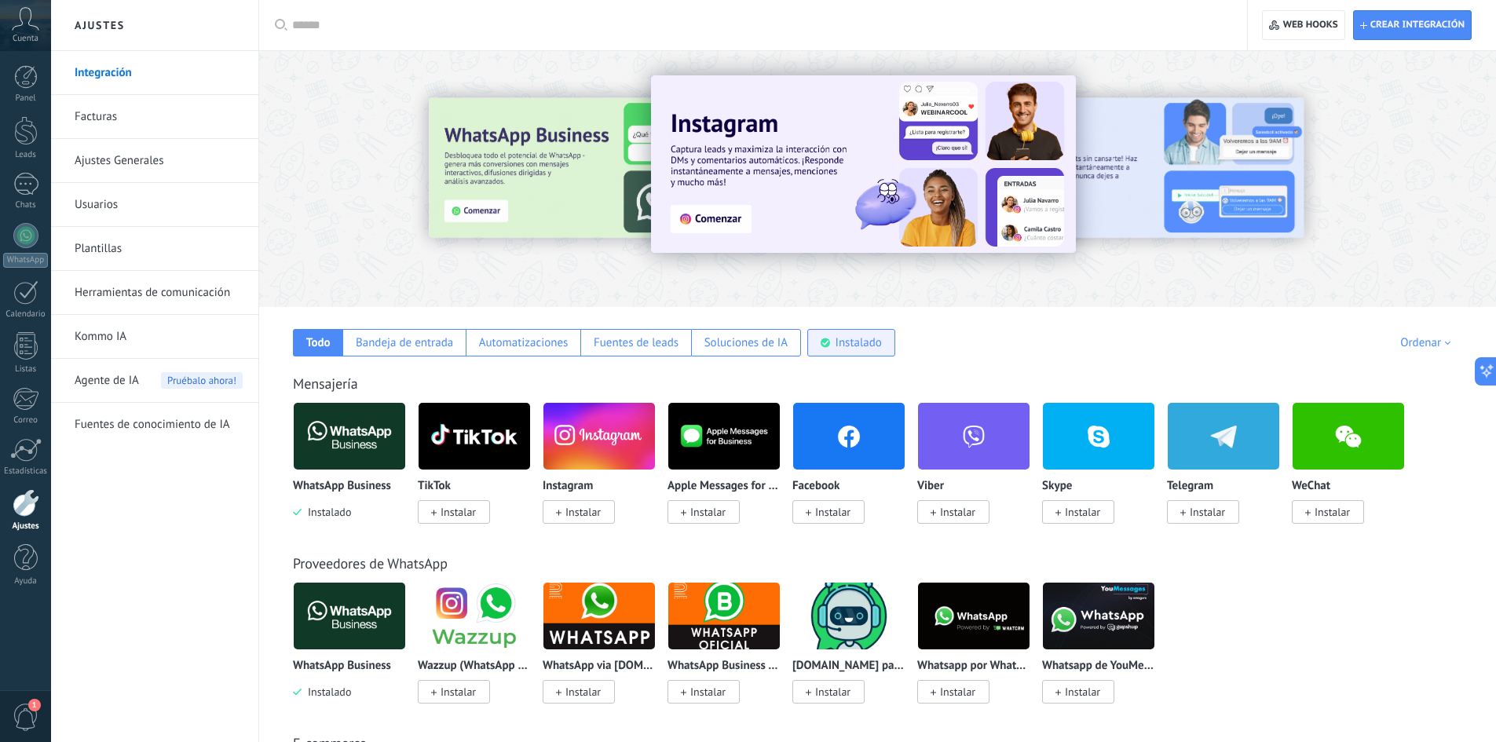
click at [845, 339] on div "Instalado" at bounding box center [859, 342] width 46 height 15
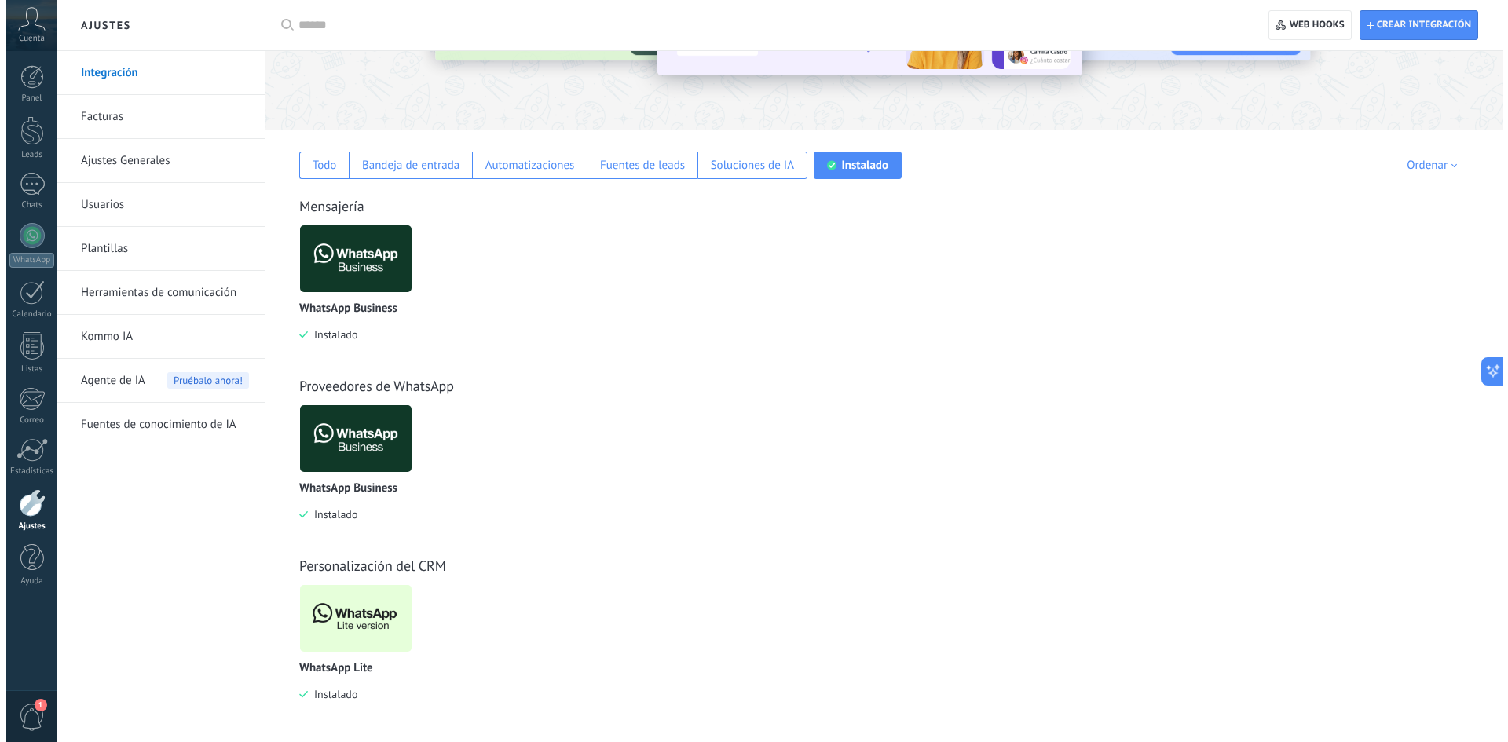
scroll to position [180, 0]
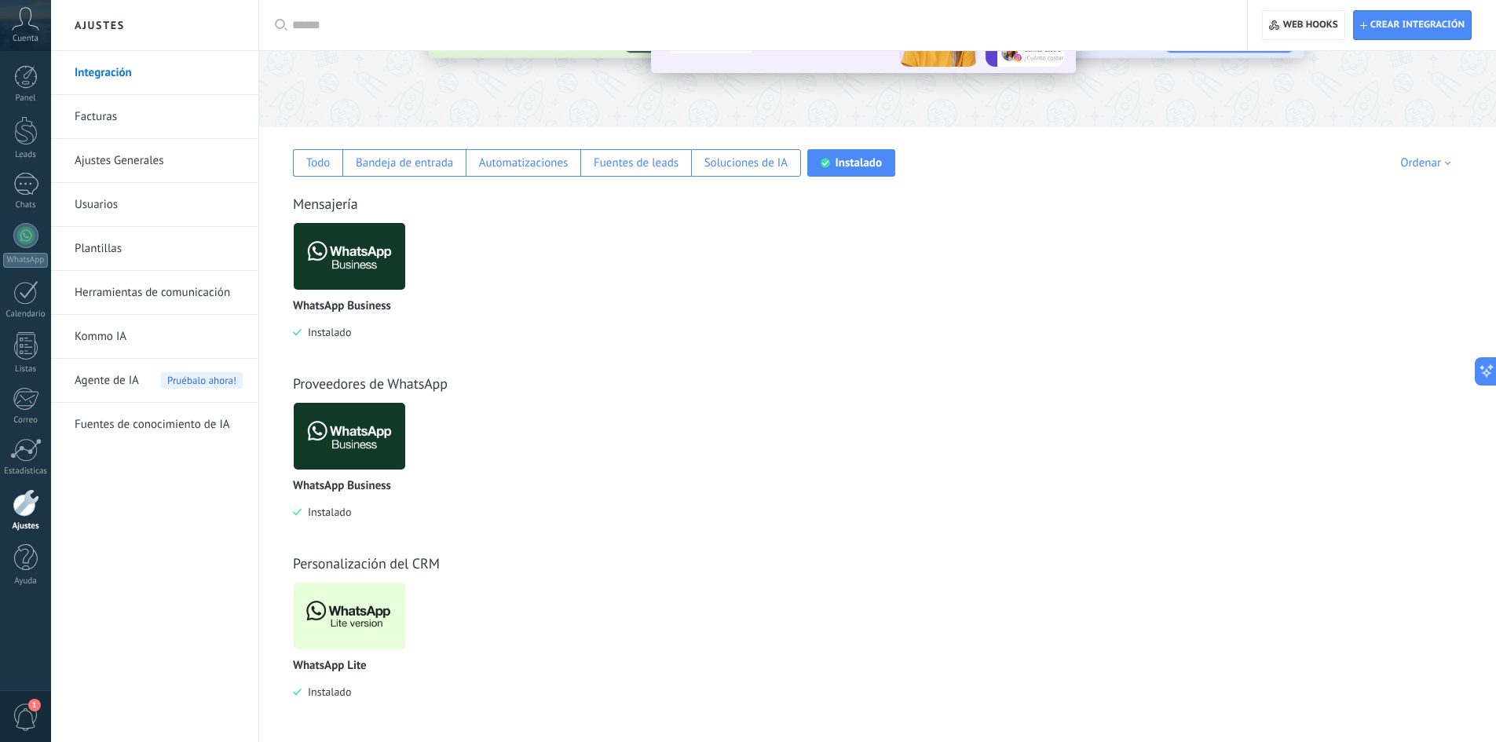
click at [350, 597] on img at bounding box center [350, 616] width 112 height 76
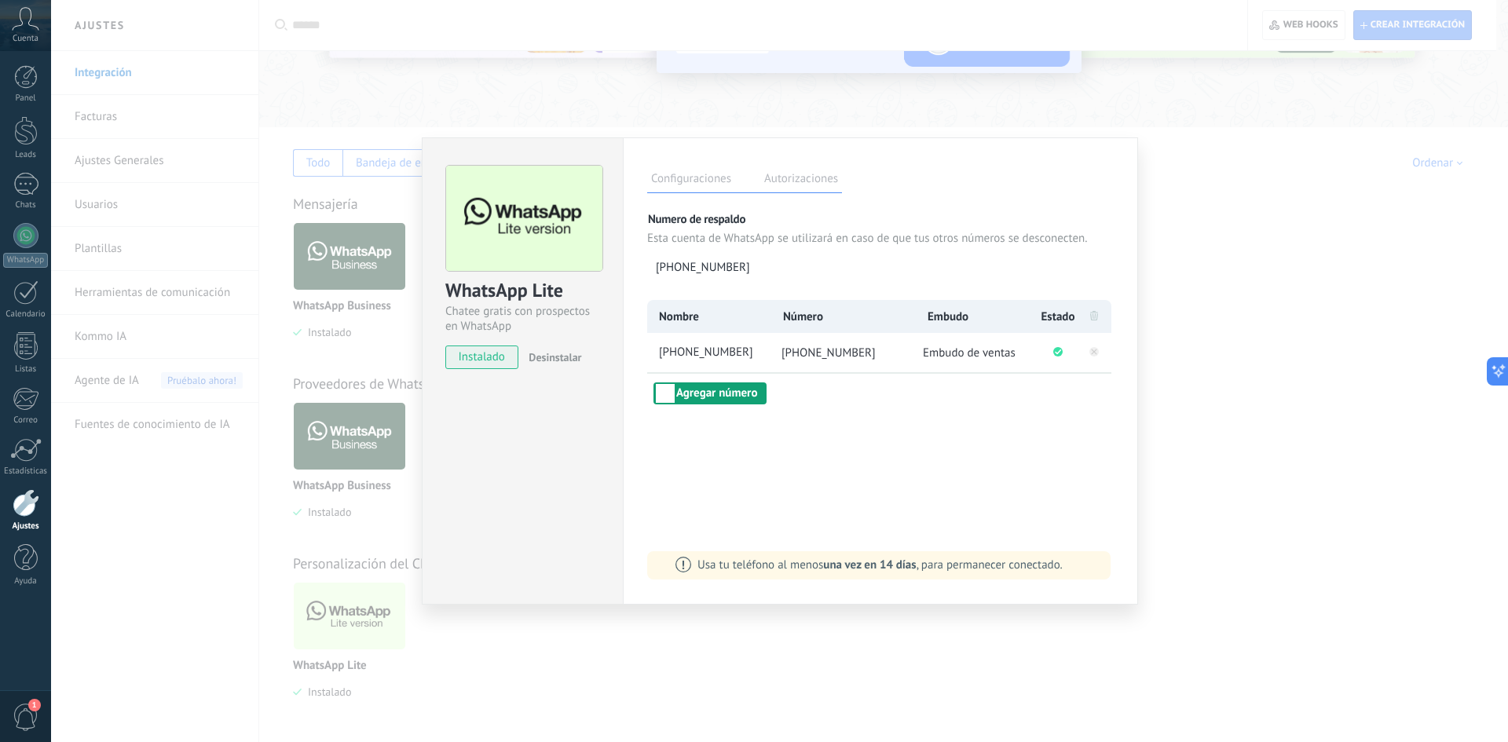
click at [716, 395] on button "Agregar número" at bounding box center [710, 394] width 113 height 22
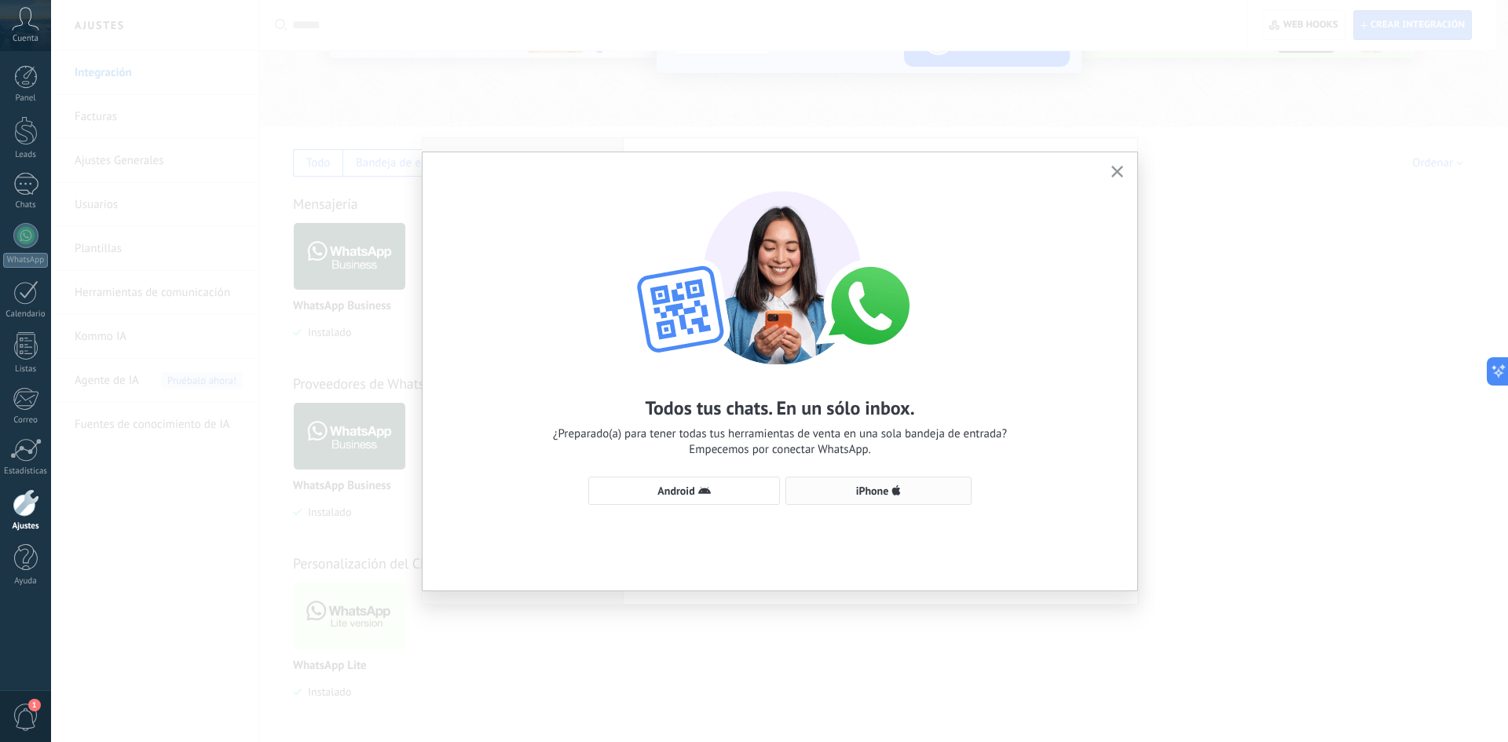
click at [919, 495] on span "iPhone" at bounding box center [878, 491] width 169 height 13
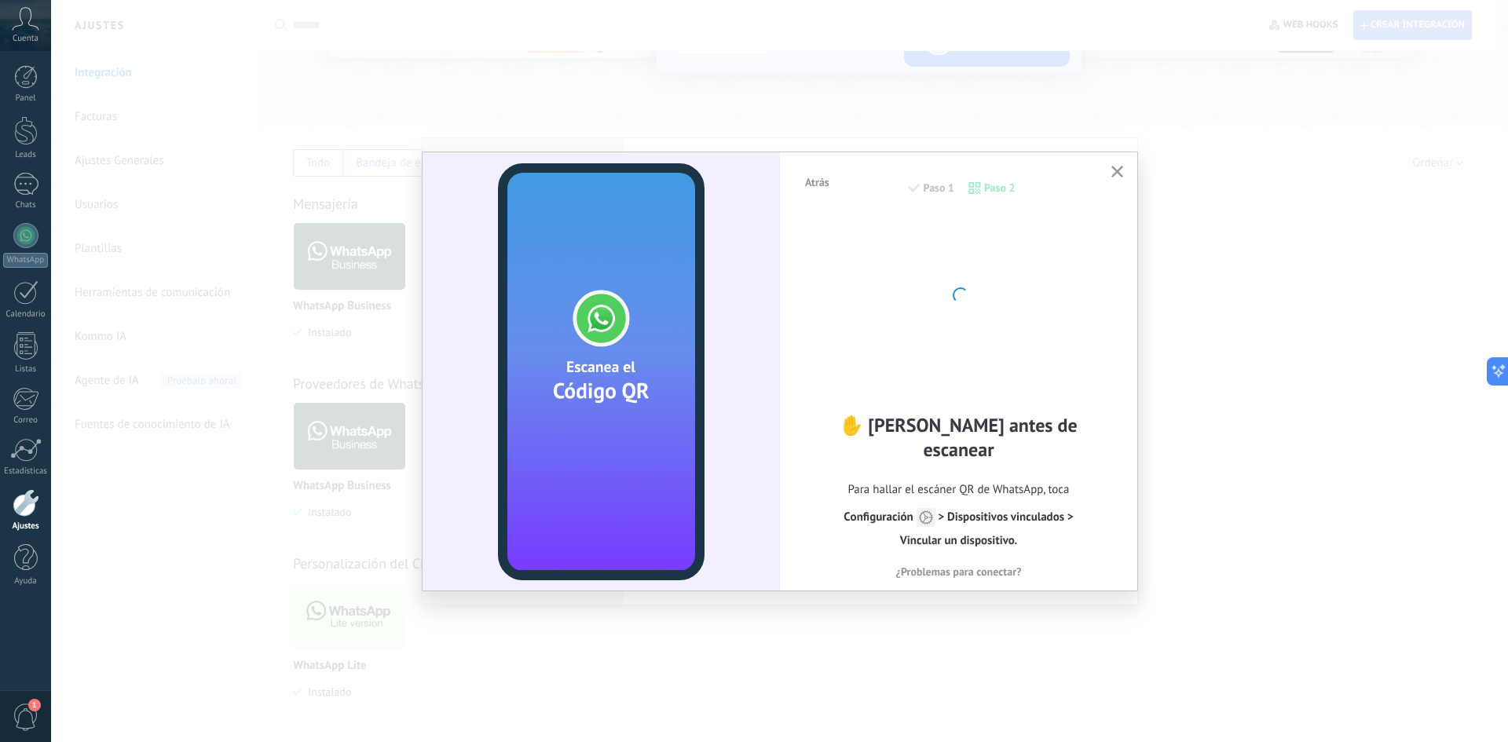
click at [820, 184] on span "Atrás" at bounding box center [817, 182] width 24 height 11
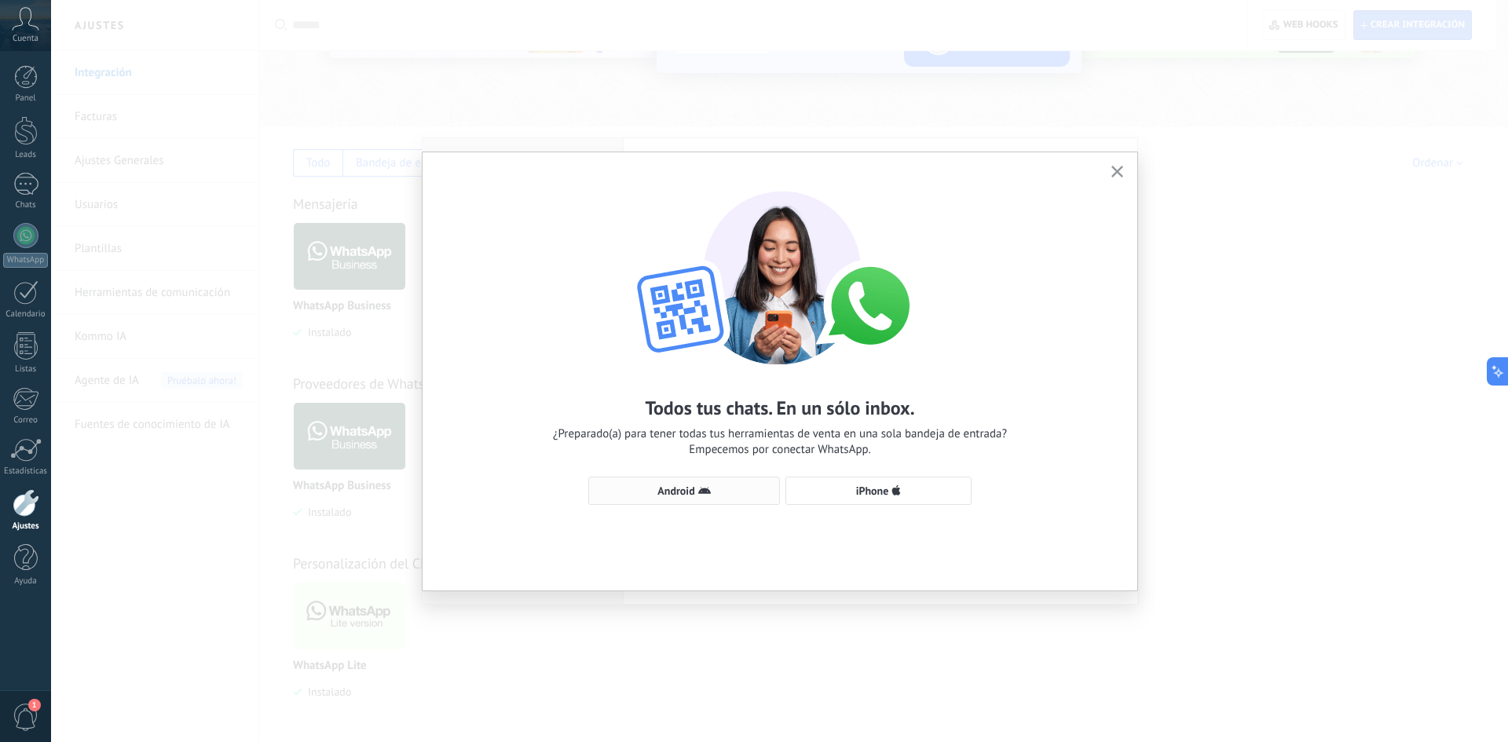
click at [693, 485] on span "Android" at bounding box center [675, 490] width 37 height 11
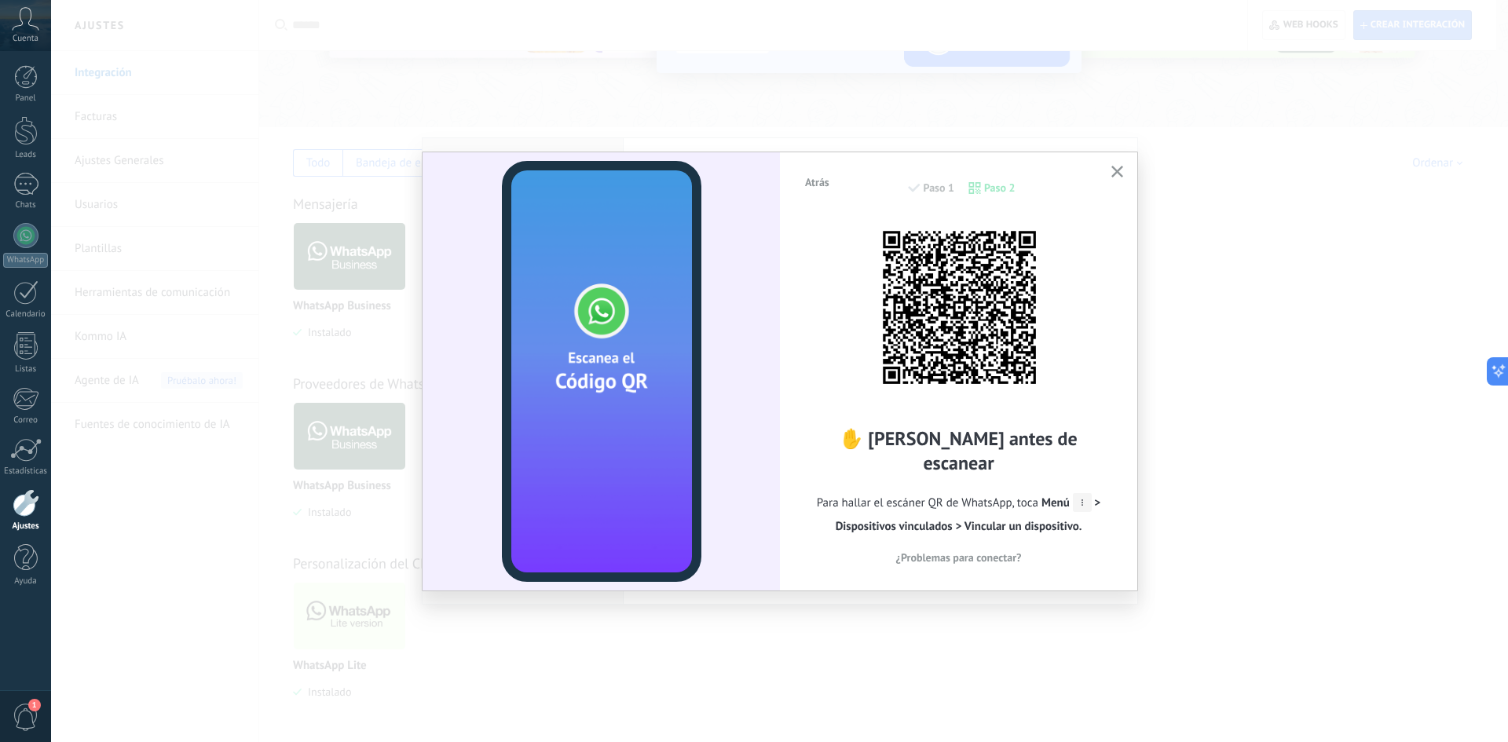
drag, startPoint x: 1142, startPoint y: 286, endPoint x: 1156, endPoint y: 275, distance: 17.9
click at [1156, 275] on div "Atrás Paso 1 Paso 2 ✋ Lee antes de escanear Para hallar el escáner QR de WhatsA…" at bounding box center [779, 371] width 1457 height 742
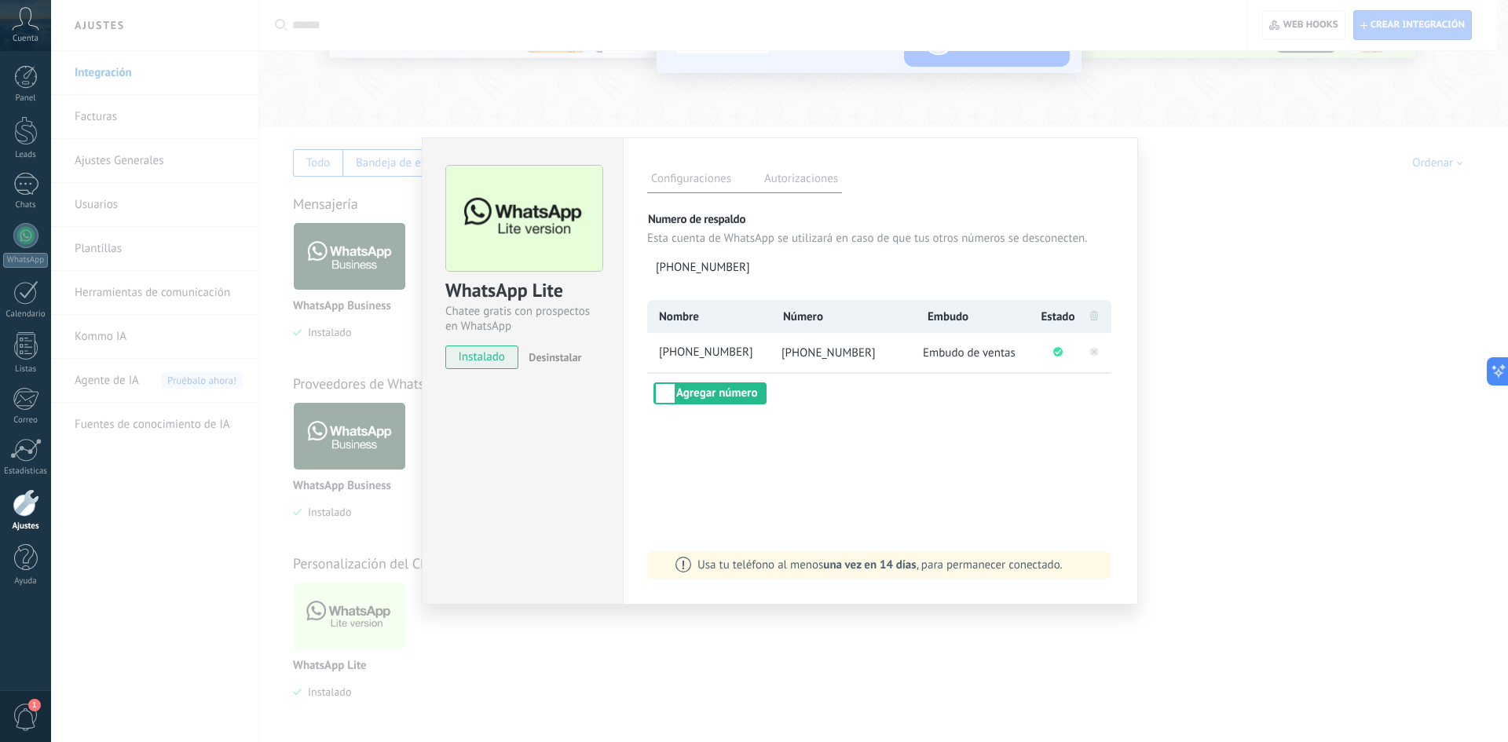
click at [1216, 234] on div "WhatsApp Lite Chatee gratis con prospectos en WhatsApp instalado Desinstalar Co…" at bounding box center [779, 371] width 1457 height 742
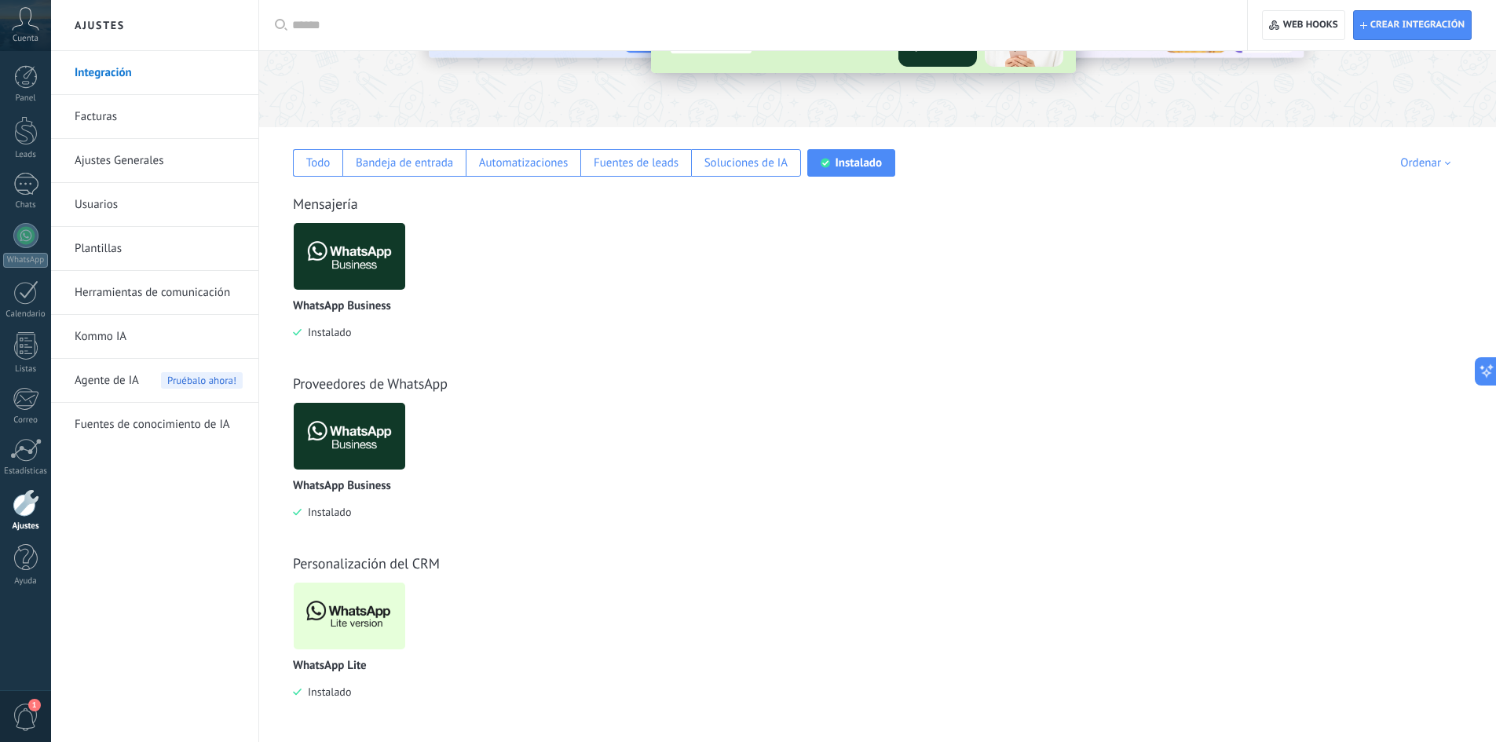
click at [28, 34] on span "Cuenta" at bounding box center [26, 39] width 26 height 10
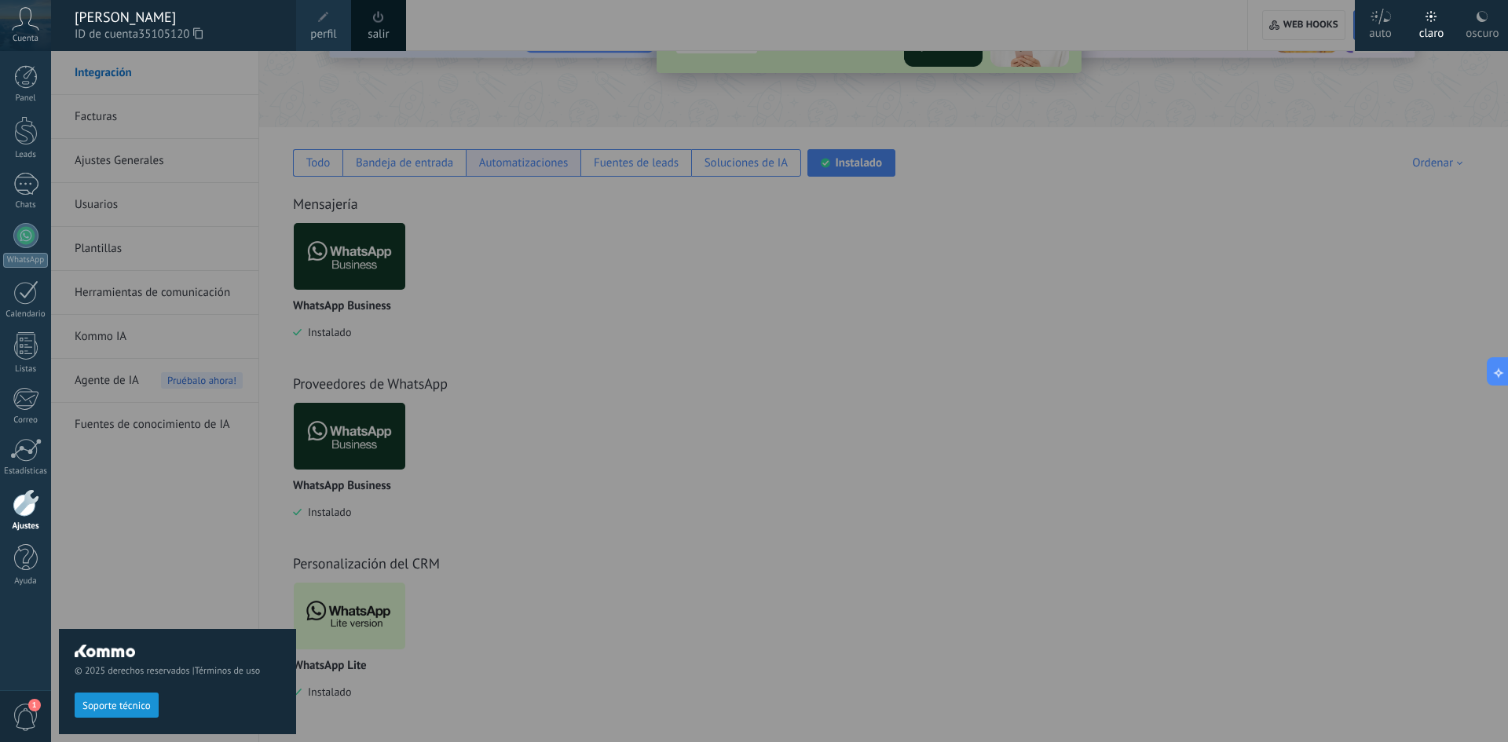
click at [476, 172] on div at bounding box center [805, 371] width 1508 height 742
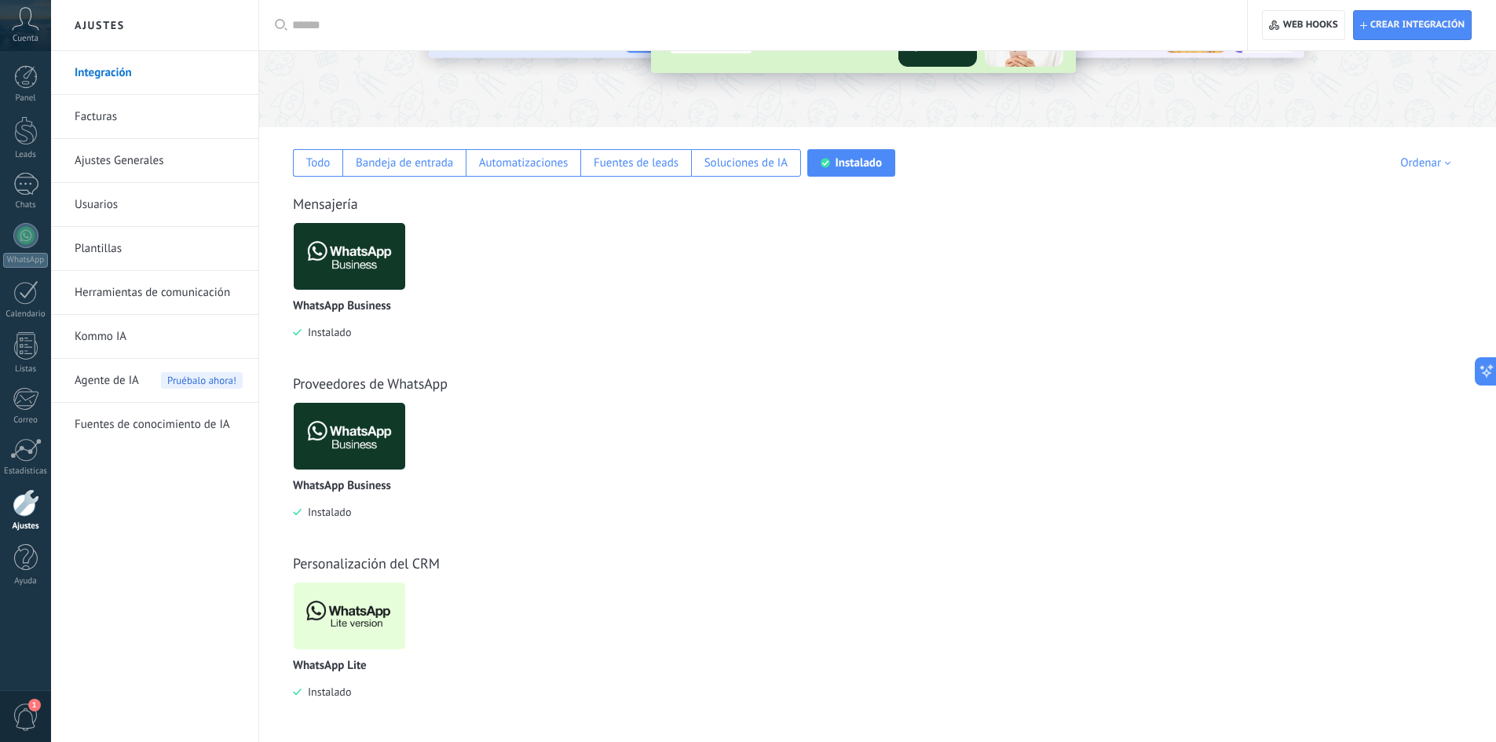
click at [26, 518] on link "Ajustes" at bounding box center [25, 510] width 51 height 42
click at [124, 76] on link "Integración" at bounding box center [159, 73] width 168 height 44
click at [857, 166] on div "Instalado" at bounding box center [859, 163] width 46 height 15
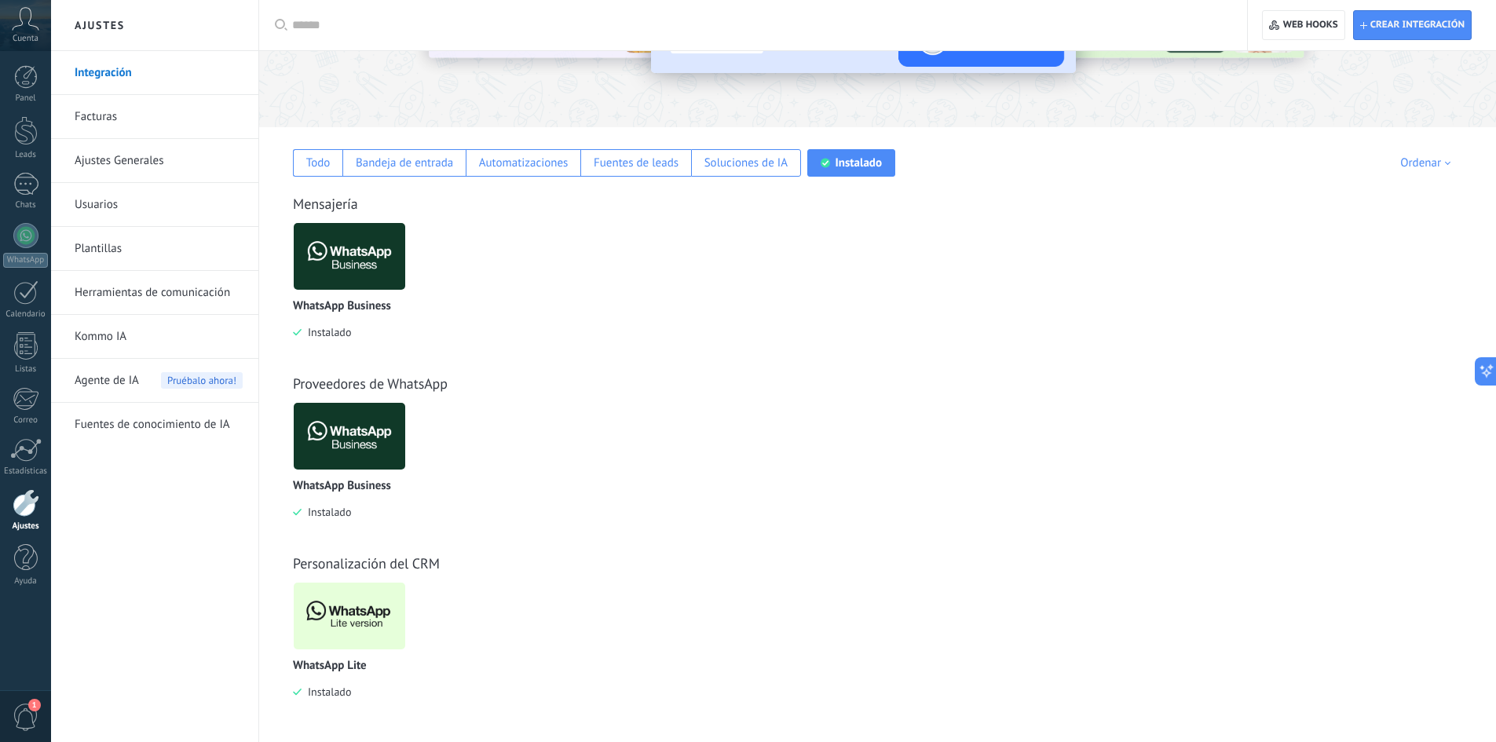
click at [366, 629] on img at bounding box center [350, 616] width 112 height 76
click at [373, 627] on img at bounding box center [350, 616] width 112 height 76
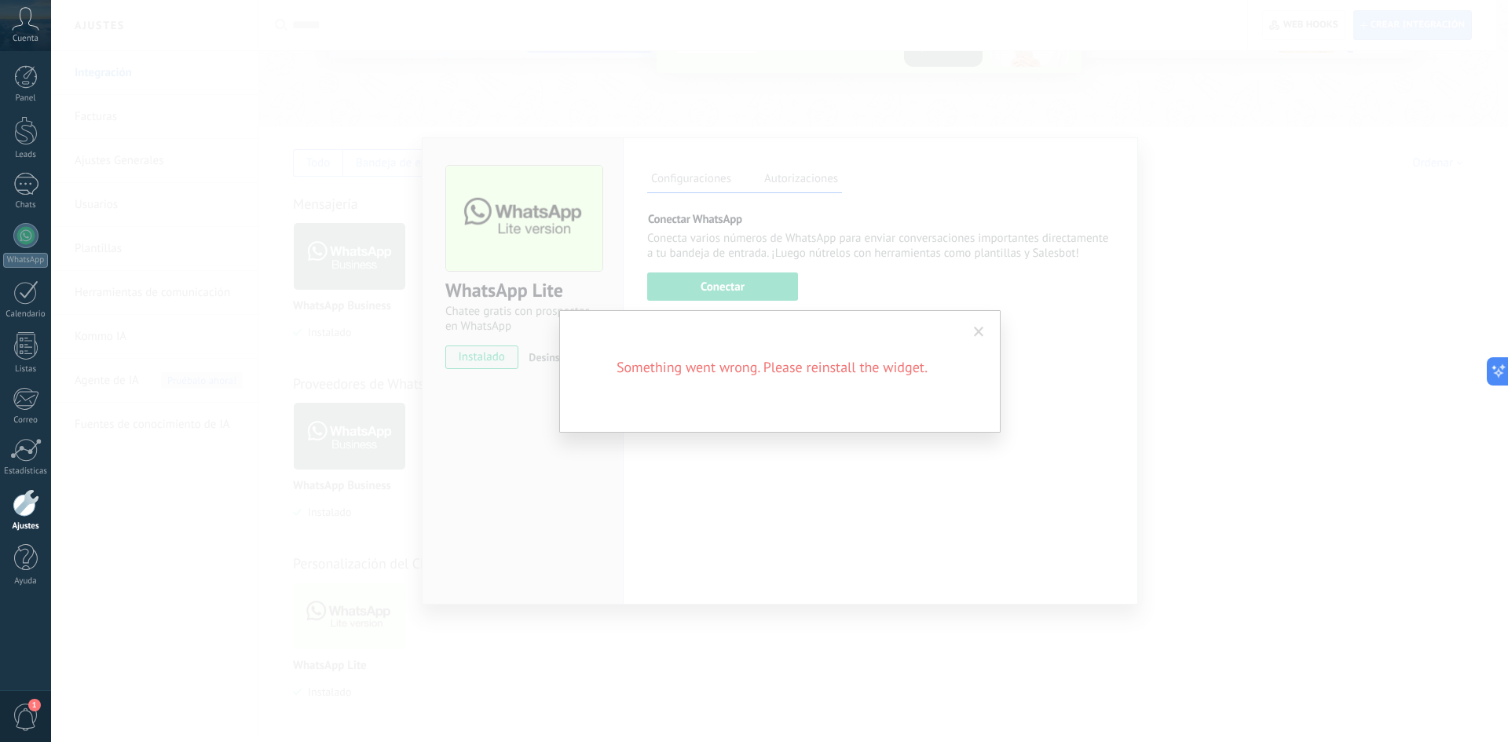
click at [796, 201] on div "Something went wrong. Please reinstall the widget." at bounding box center [779, 371] width 1457 height 742
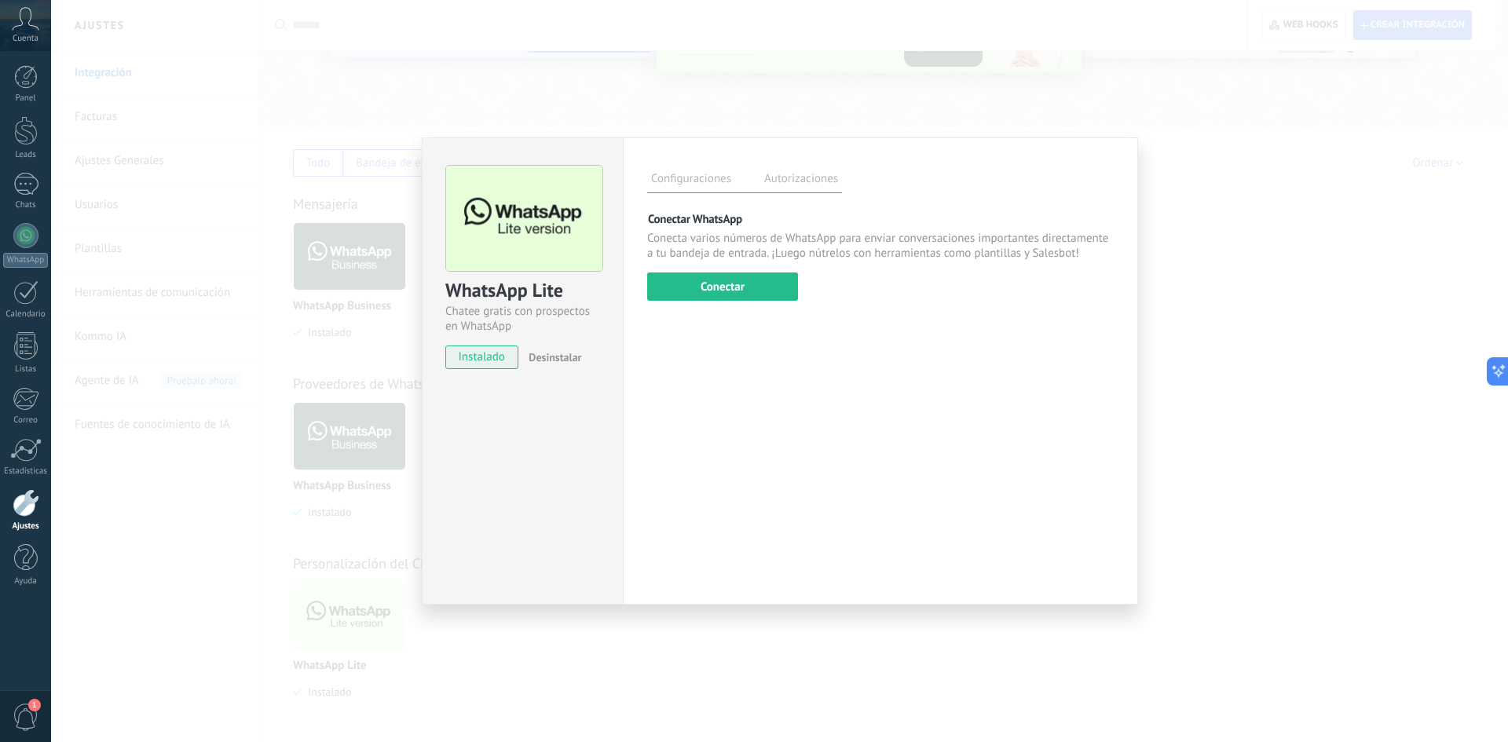
click at [803, 180] on label "Autorizaciones" at bounding box center [801, 181] width 82 height 23
click at [725, 178] on label "Configuraciones" at bounding box center [691, 181] width 88 height 23
click at [800, 181] on label "Autorizaciones" at bounding box center [801, 181] width 82 height 23
click at [716, 177] on label "Configuraciones" at bounding box center [691, 181] width 88 height 23
click at [721, 299] on button "Conectar" at bounding box center [722, 287] width 151 height 28
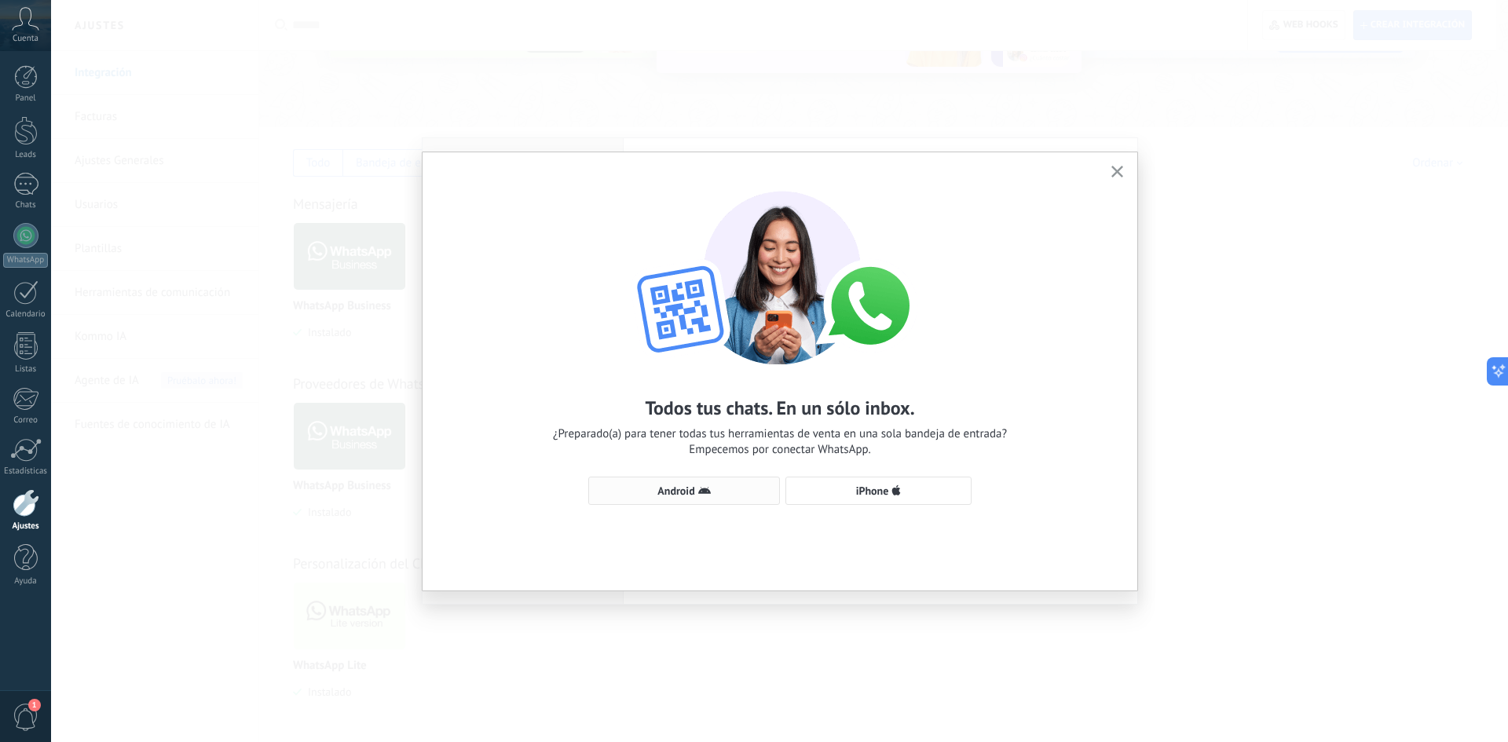
click at [699, 496] on icon "button" at bounding box center [704, 491] width 13 height 13
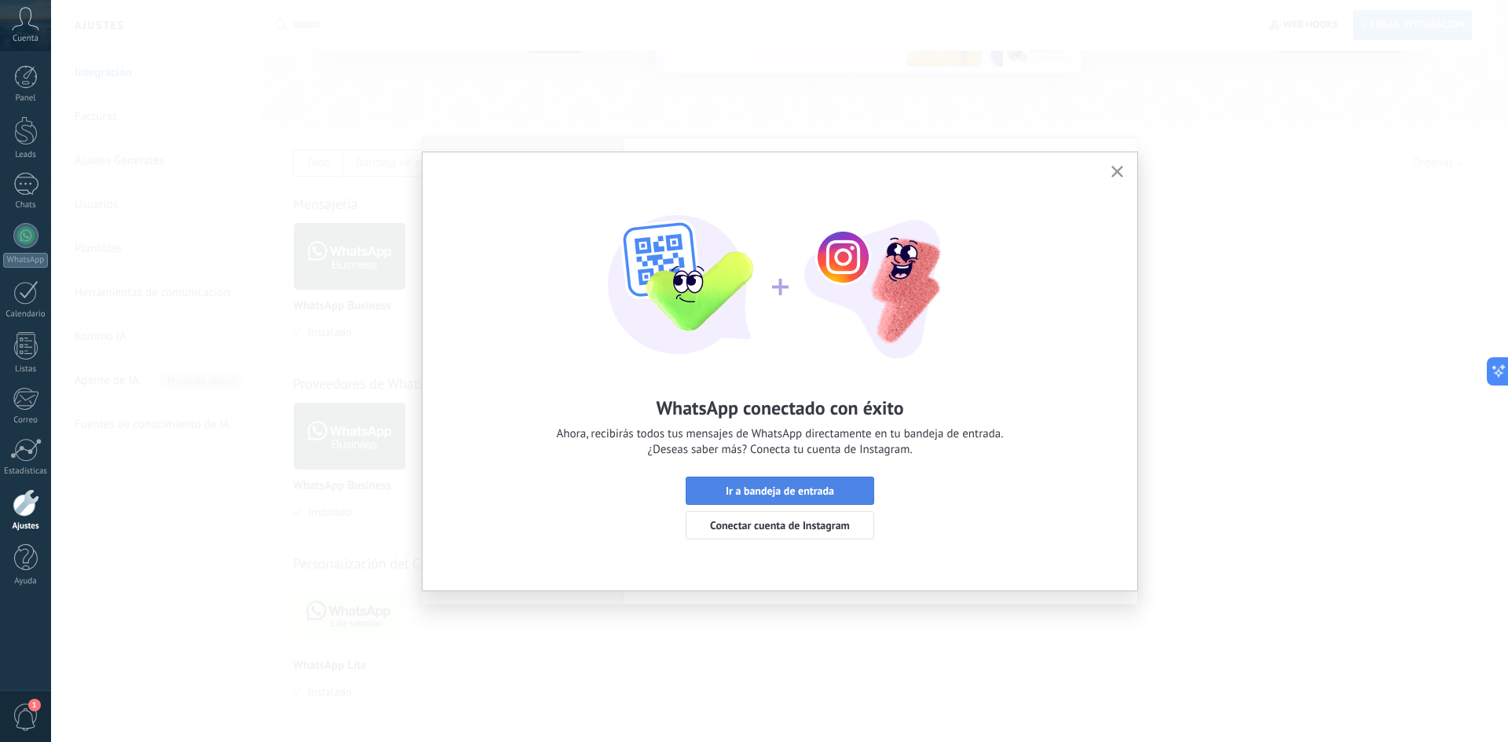
click at [821, 491] on span "Ir a bandeja de entrada" at bounding box center [780, 490] width 108 height 11
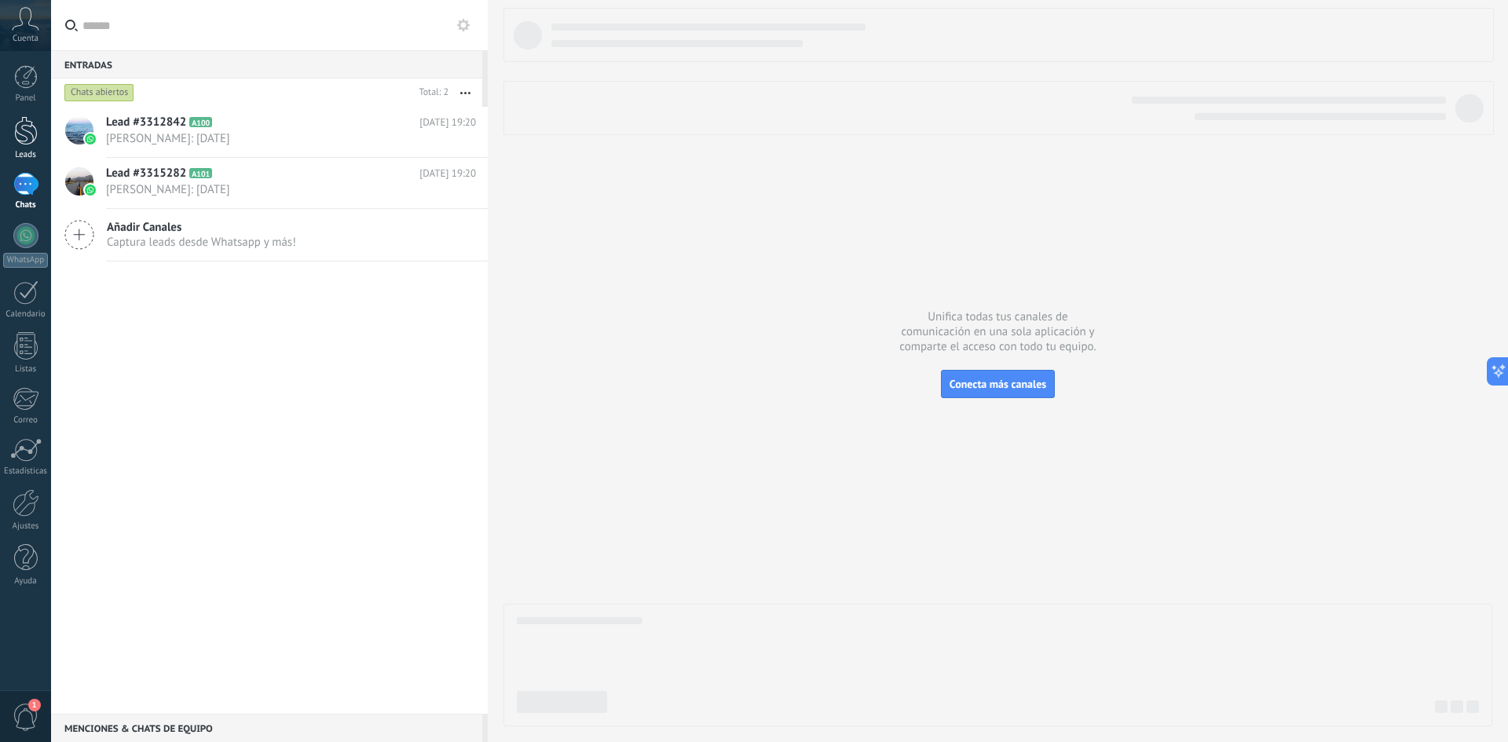
click at [23, 133] on div at bounding box center [26, 130] width 24 height 29
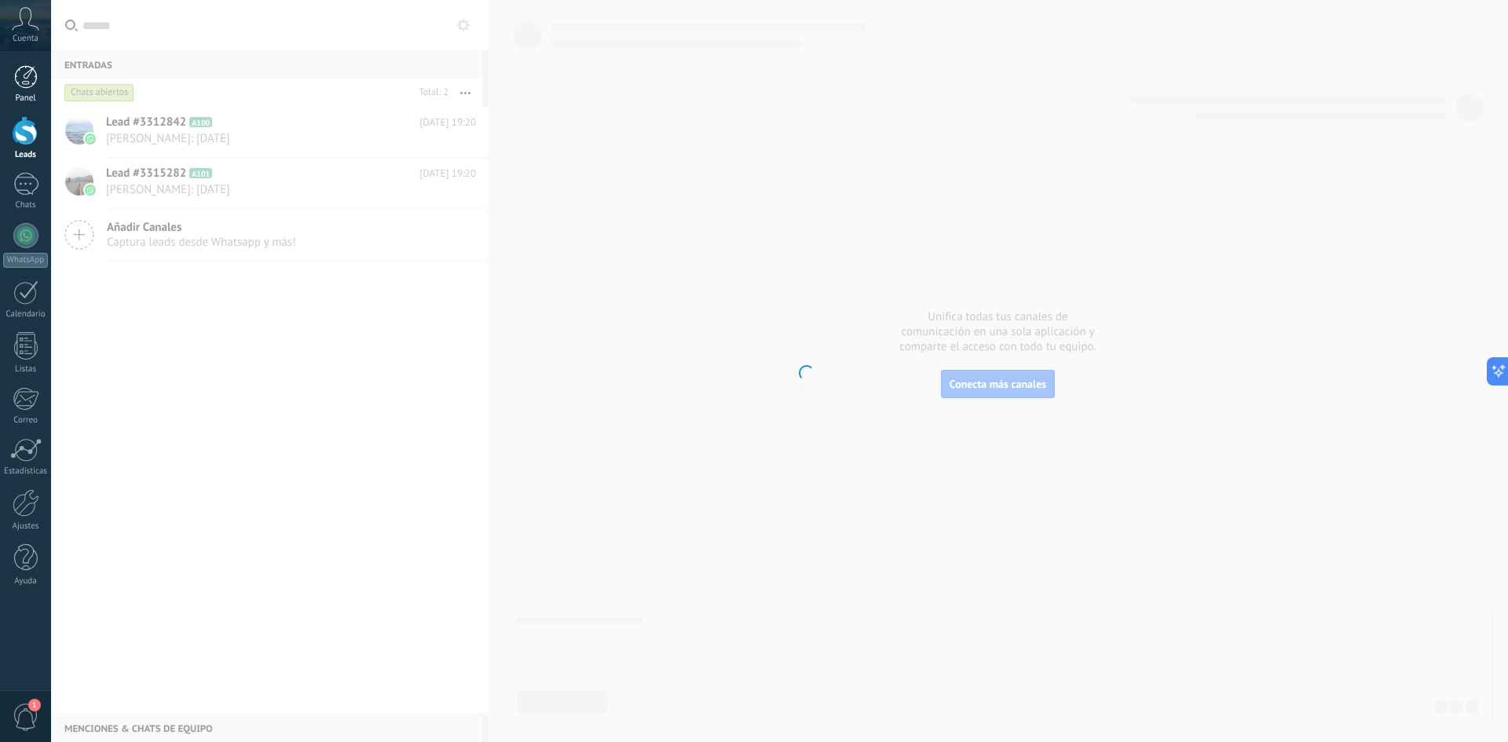
click at [30, 97] on div "Panel" at bounding box center [26, 98] width 46 height 10
click at [24, 498] on div at bounding box center [26, 502] width 27 height 27
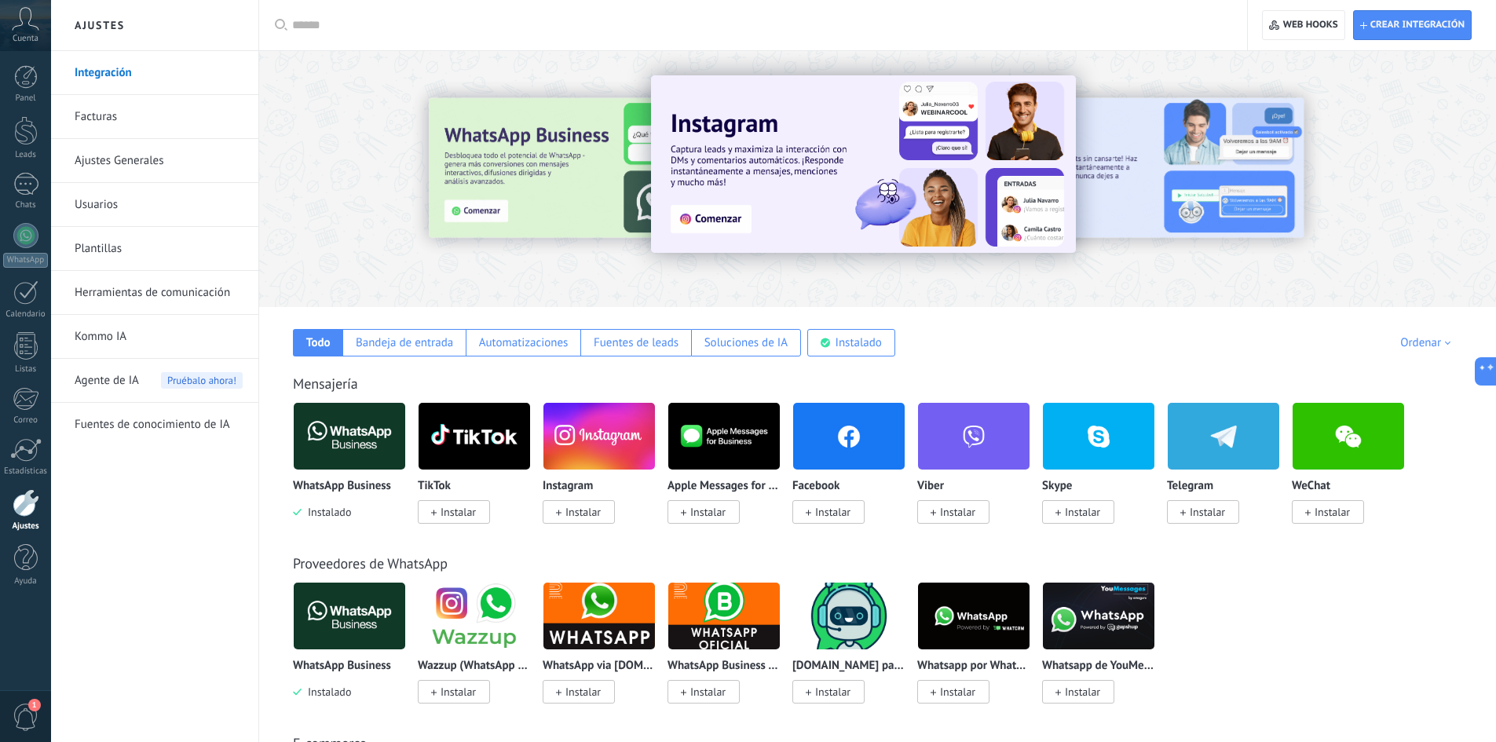
click at [86, 256] on link "Plantillas" at bounding box center [159, 249] width 168 height 44
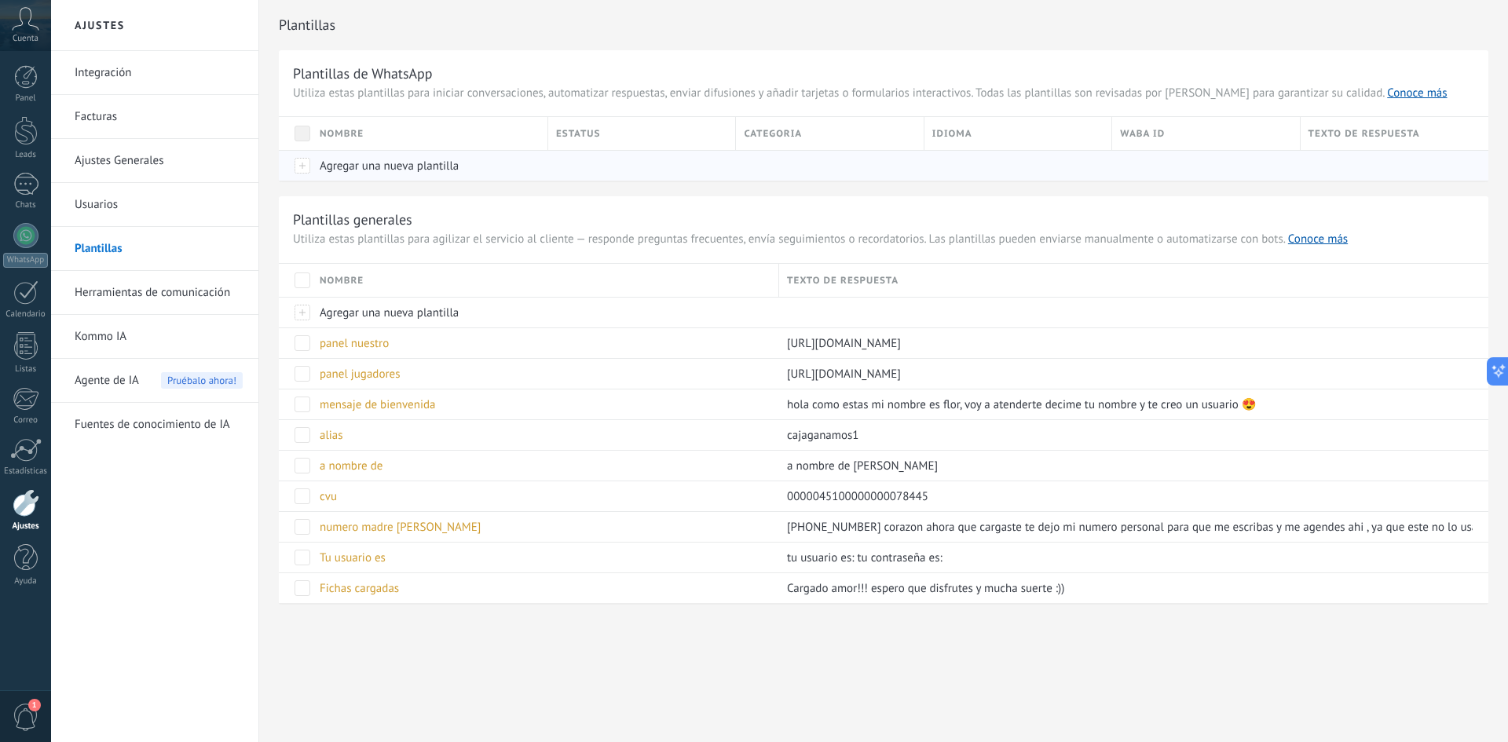
click at [307, 166] on div at bounding box center [295, 165] width 33 height 31
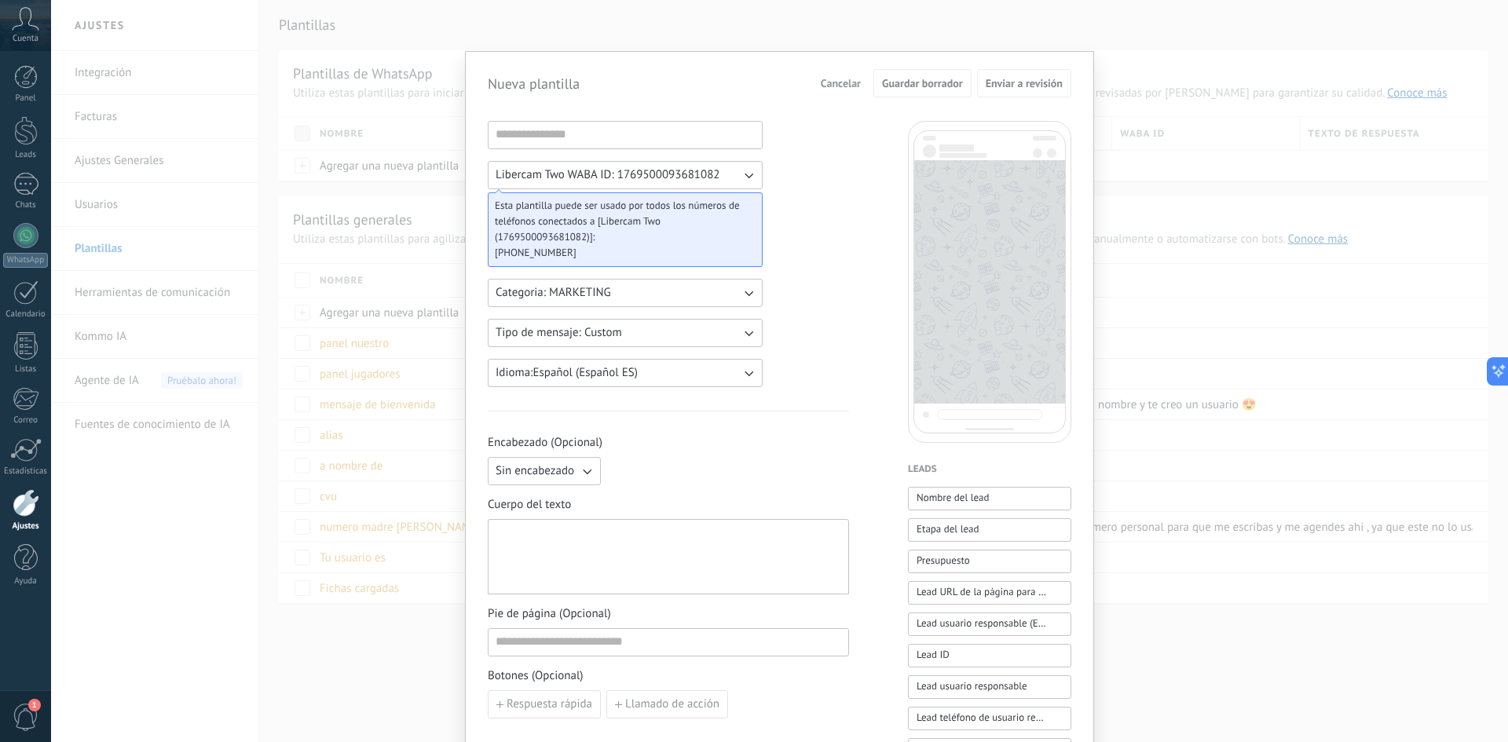
click at [356, 128] on div "Nueva plantilla Cancelar Guardar borrador Enviar a revisión Libercam Two WABA I…" at bounding box center [779, 371] width 1457 height 742
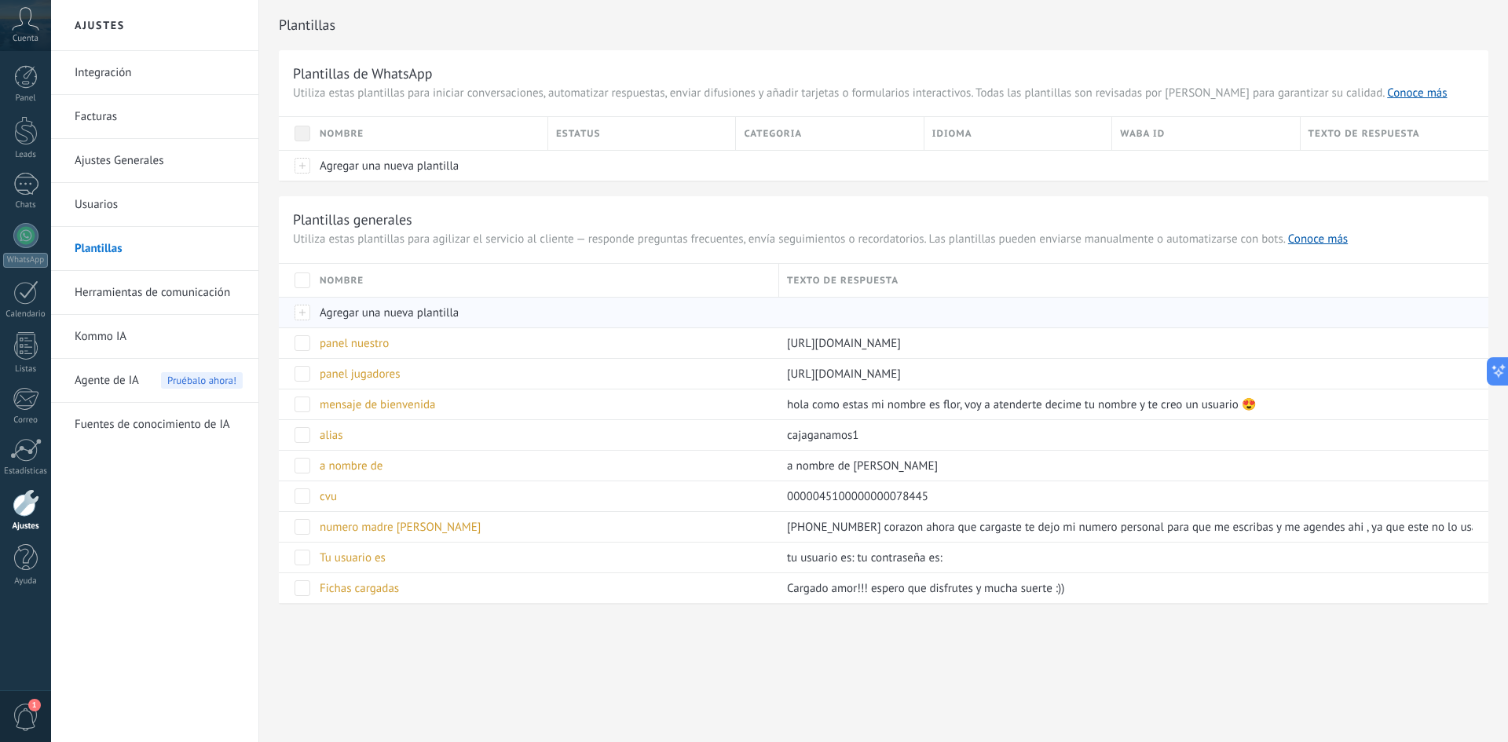
click at [360, 314] on span "Agregar una nueva plantilla" at bounding box center [389, 313] width 139 height 15
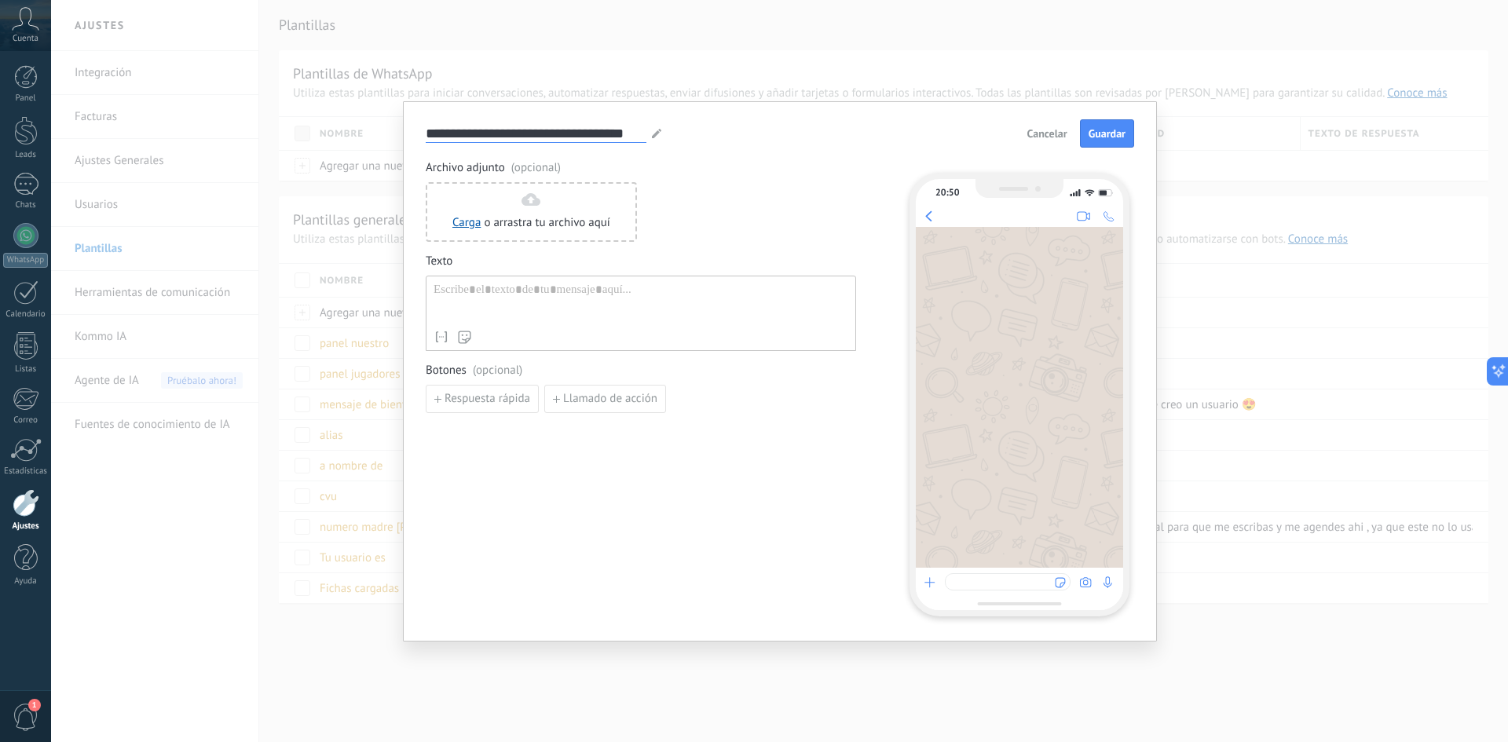
click at [590, 126] on input "**********" at bounding box center [536, 133] width 221 height 18
type input "*"
type input "**********"
click at [611, 295] on div at bounding box center [641, 303] width 415 height 40
click at [535, 138] on div "**********" at bounding box center [488, 133] width 124 height 19
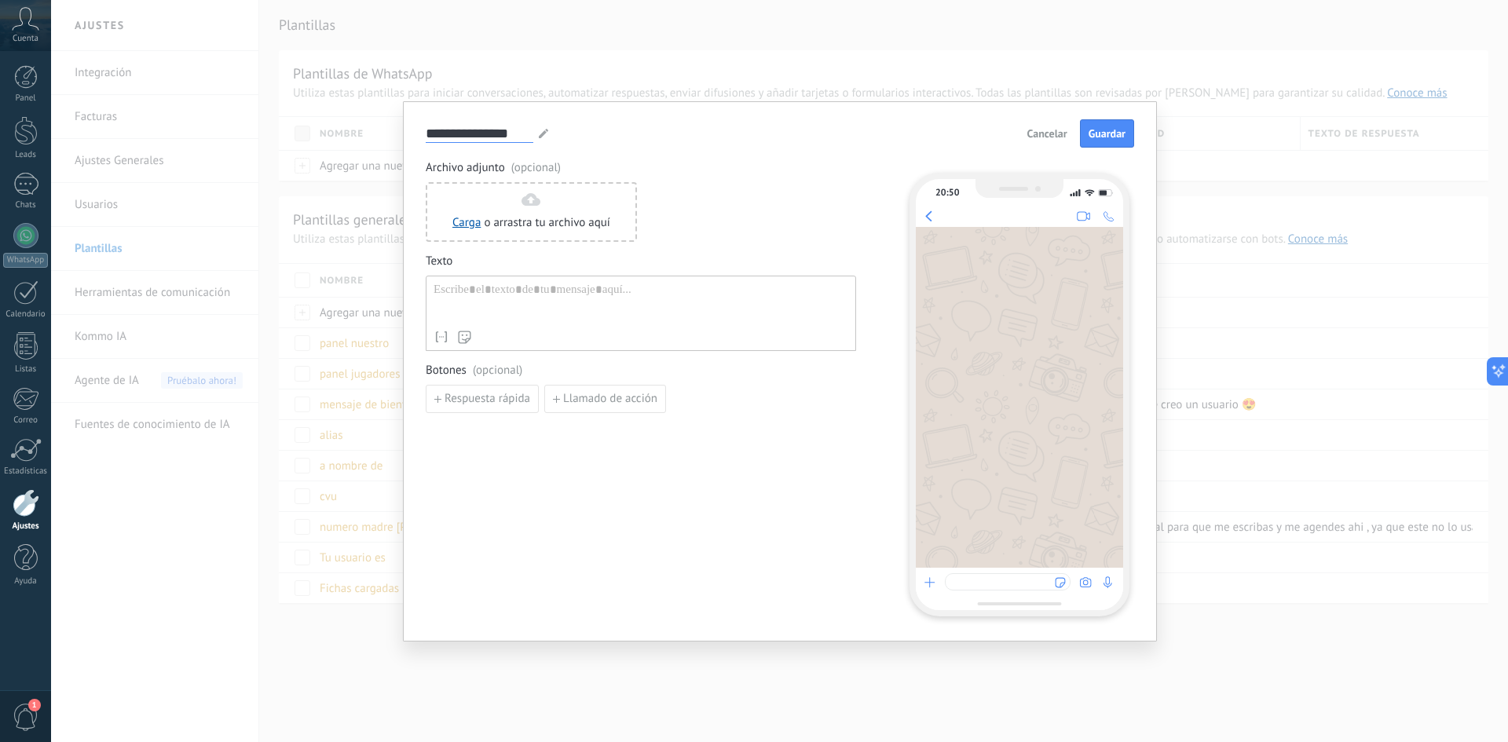
click at [526, 139] on input "**********" at bounding box center [480, 133] width 108 height 18
type input "**********"
click at [534, 305] on div at bounding box center [641, 303] width 415 height 40
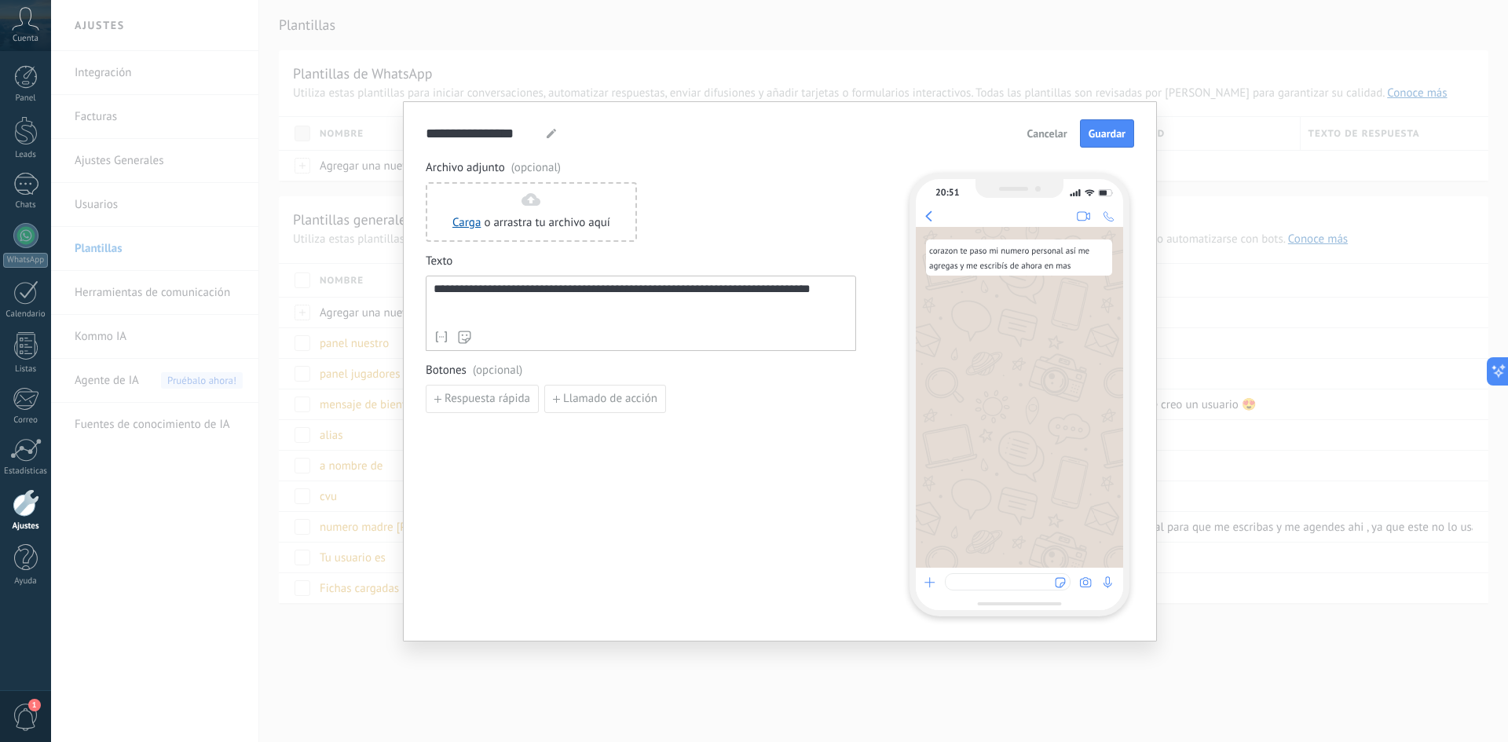
click at [523, 313] on div "**********" at bounding box center [641, 303] width 415 height 40
drag, startPoint x: 522, startPoint y: 313, endPoint x: 883, endPoint y: 193, distance: 379.8
click at [771, 203] on div "Carga o arrastra tu archivo aquí Arrastra aquí" at bounding box center [641, 212] width 430 height 60
click at [1101, 137] on span "Guardar" at bounding box center [1107, 133] width 37 height 11
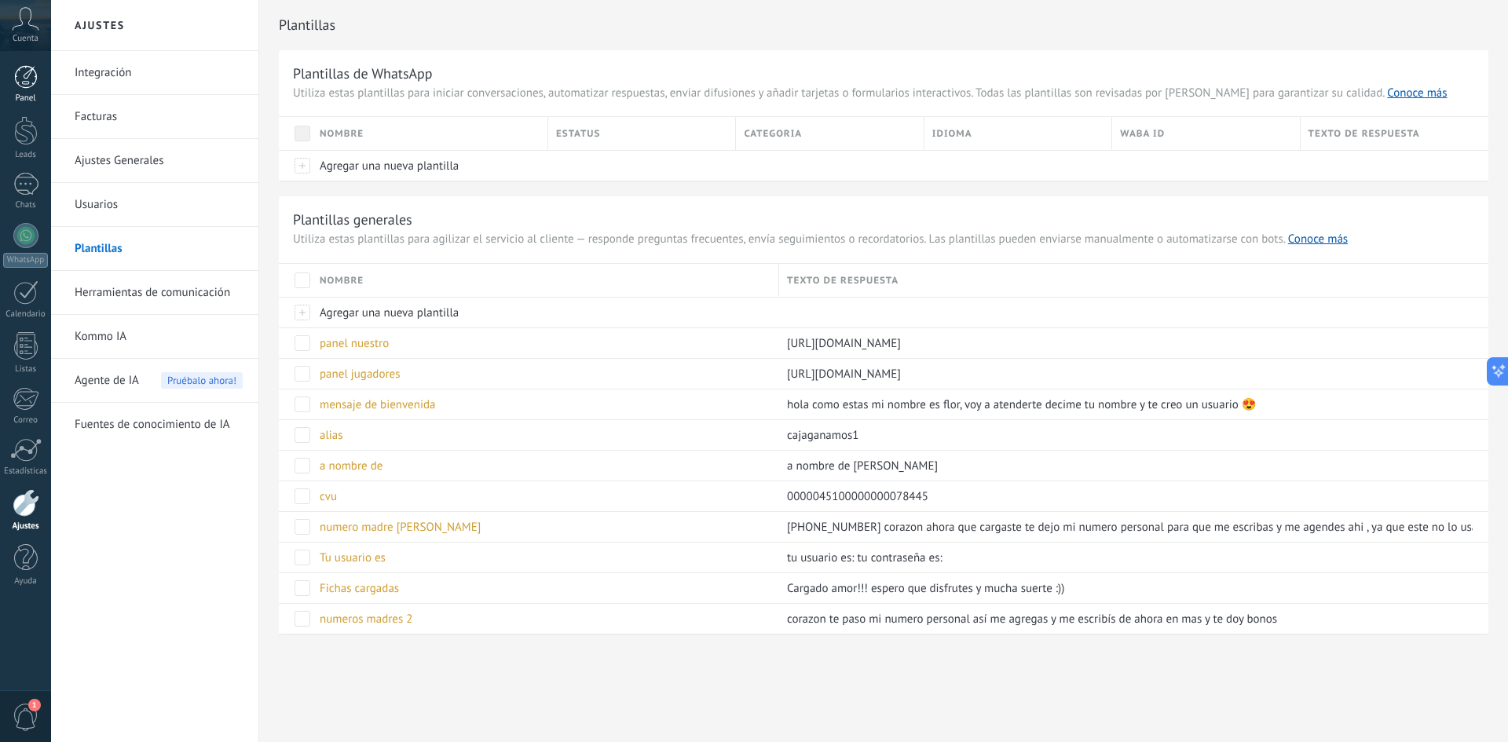
click at [28, 79] on div at bounding box center [26, 77] width 24 height 24
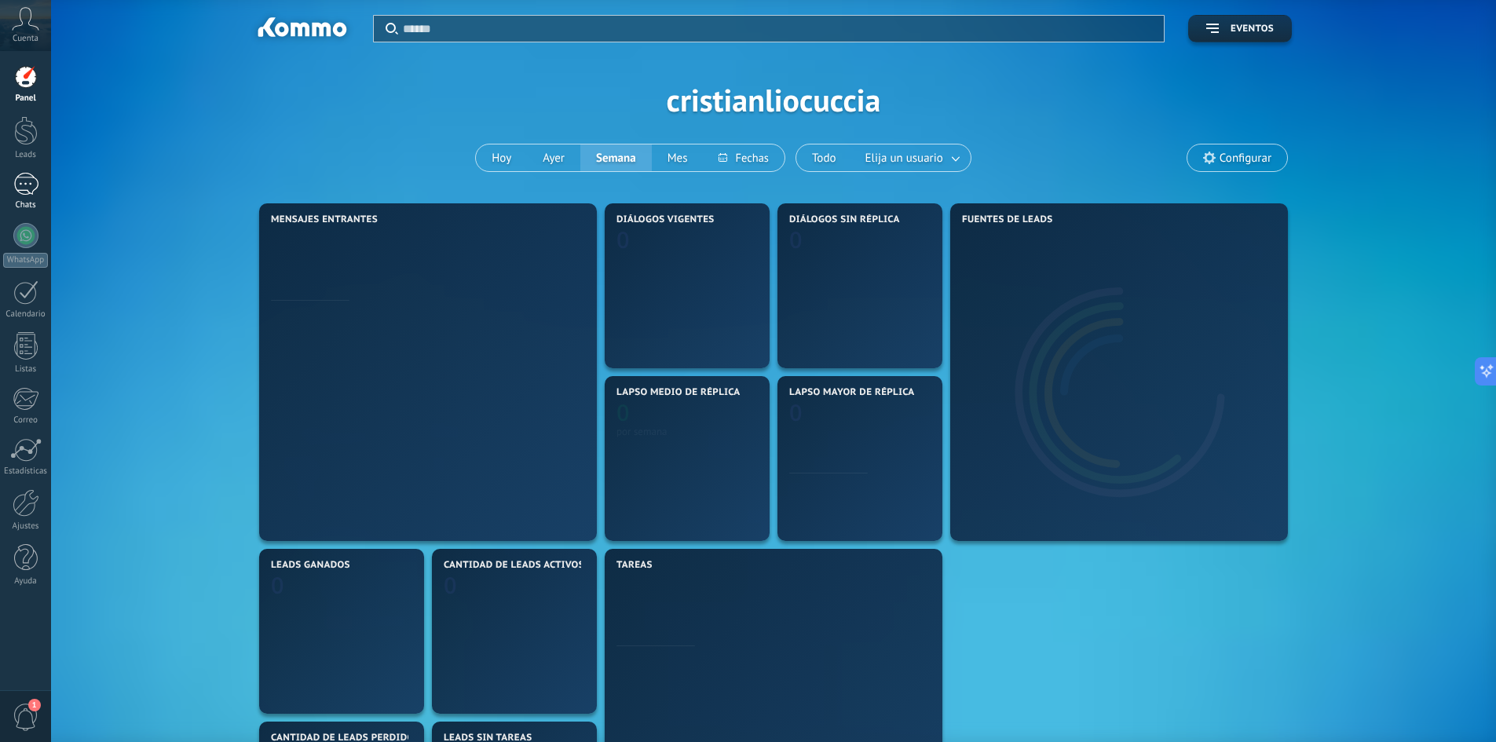
click at [24, 199] on link "1 Chats" at bounding box center [25, 192] width 51 height 38
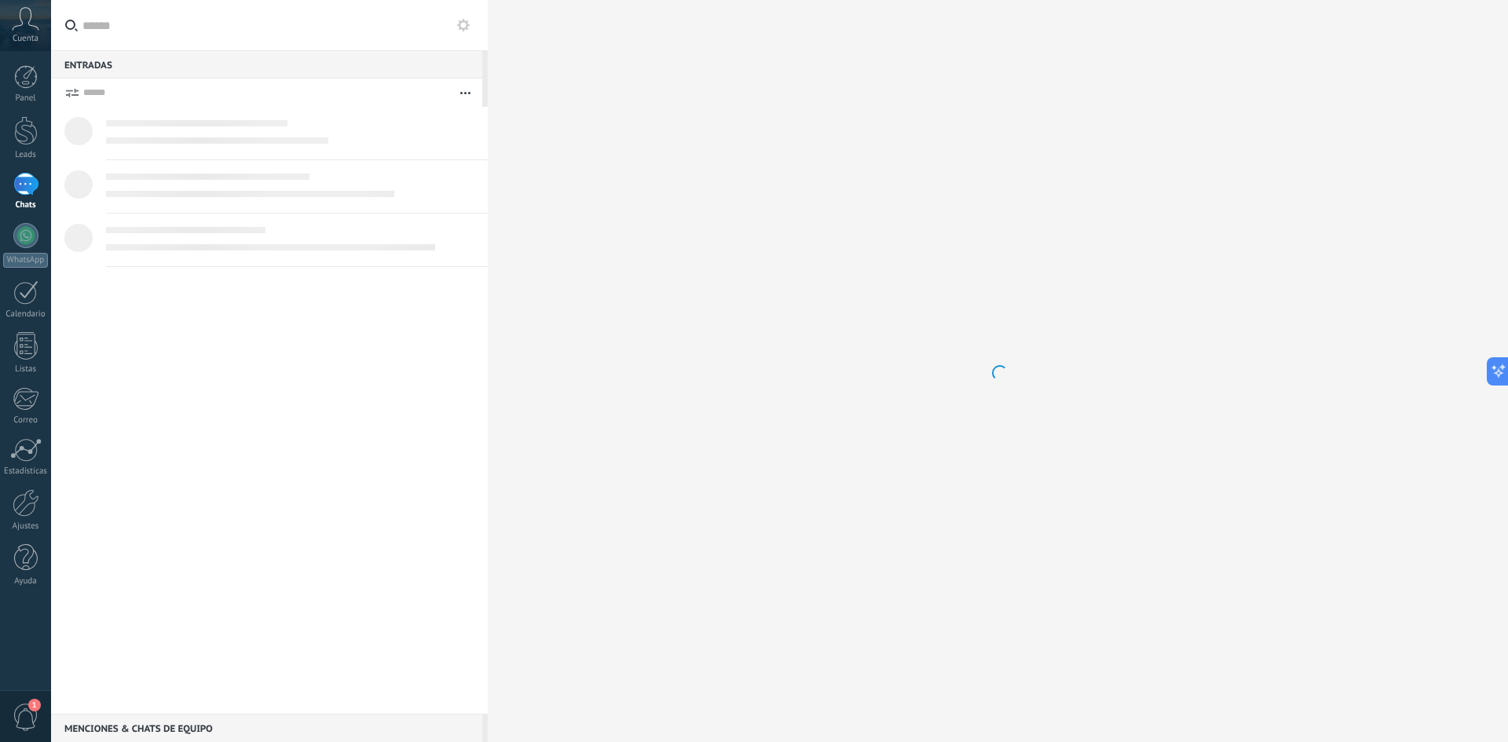
click at [24, 199] on link "1 Chats" at bounding box center [25, 192] width 51 height 38
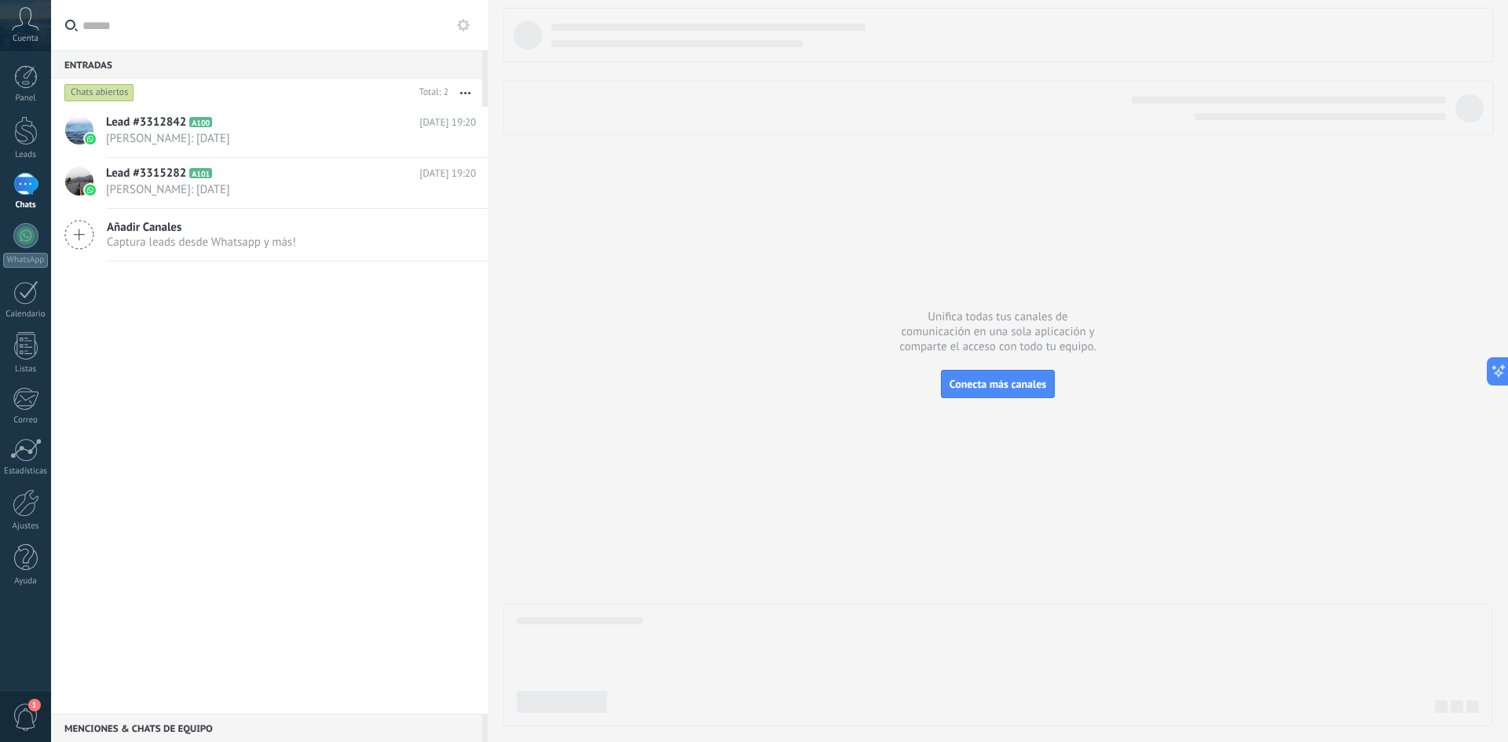
click at [102, 95] on div "Chats abiertos" at bounding box center [99, 92] width 70 height 19
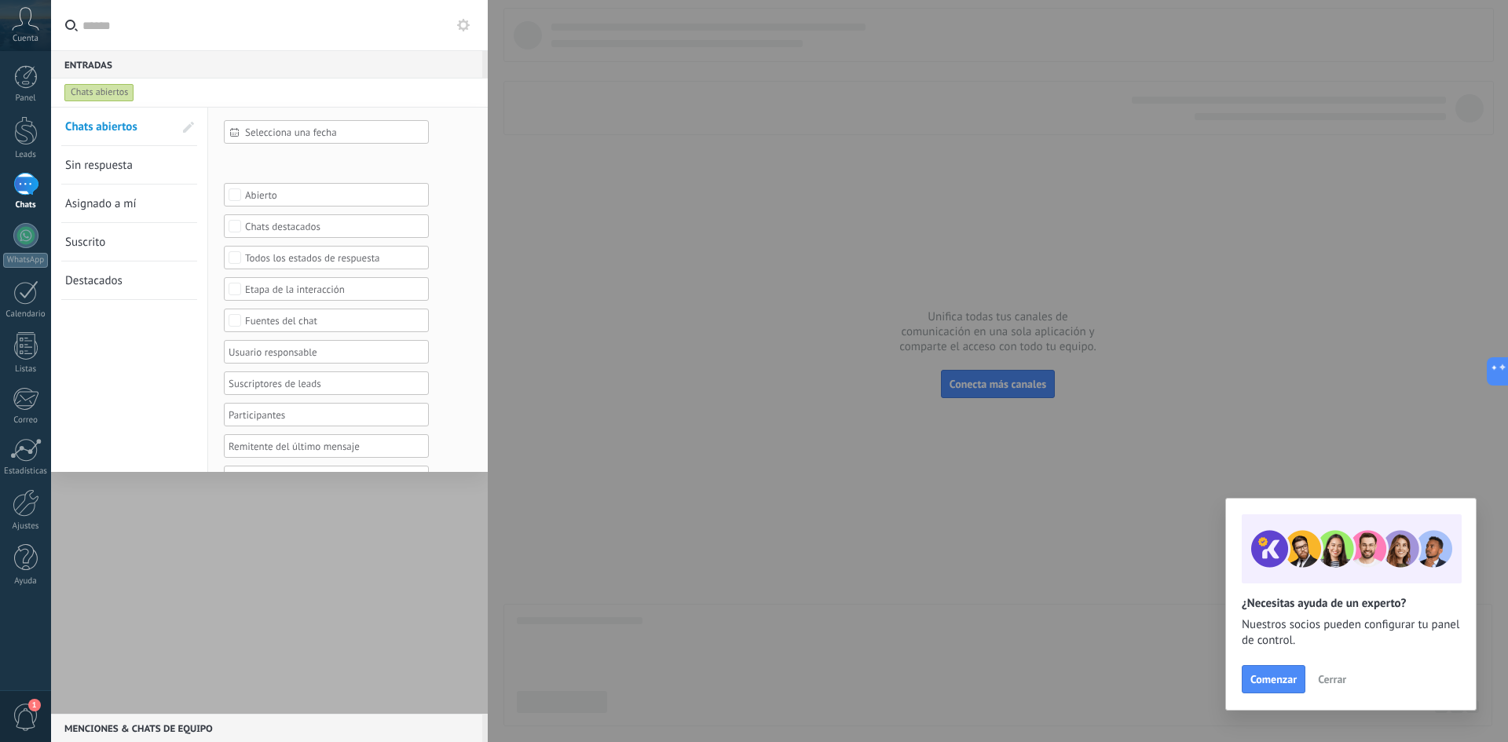
click at [359, 43] on input "text" at bounding box center [278, 25] width 393 height 50
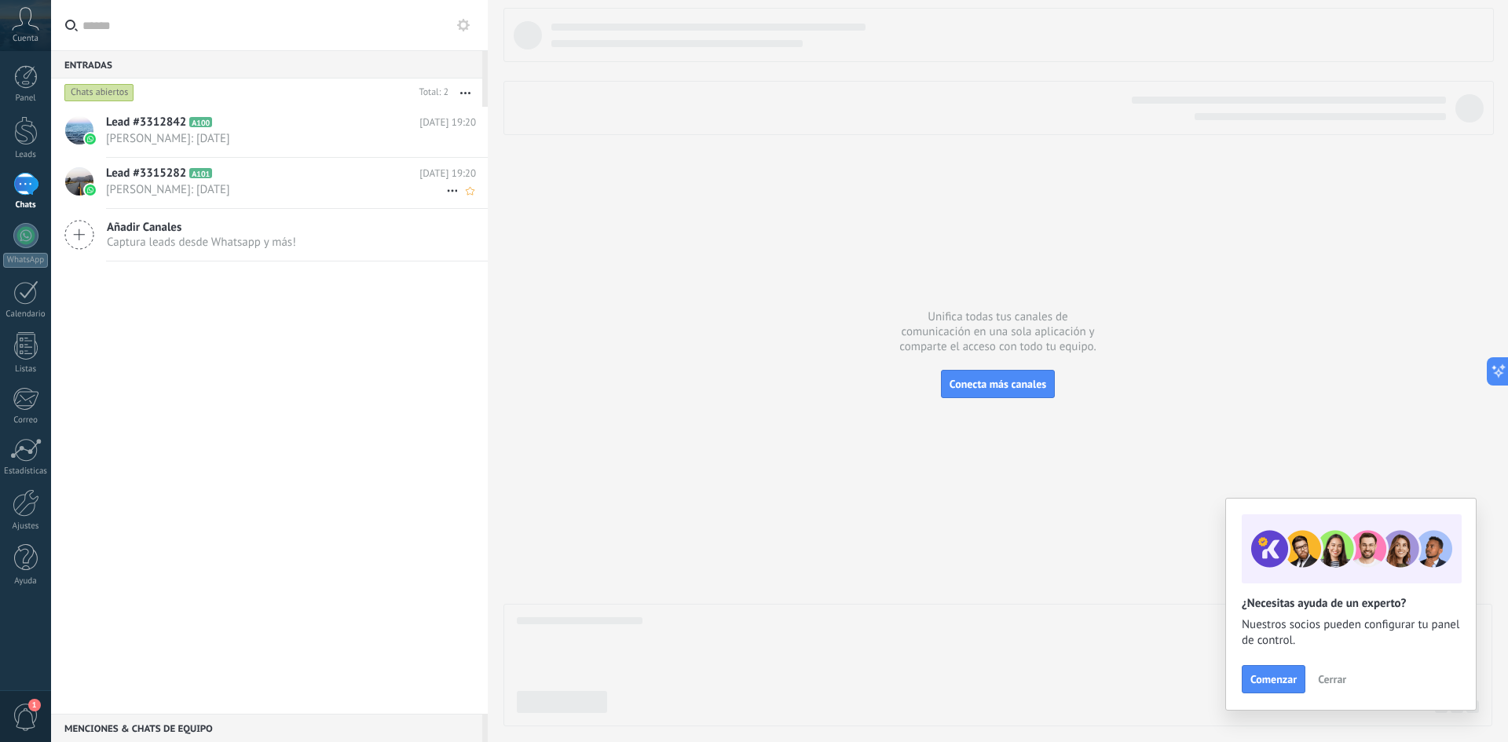
click at [262, 192] on span "Damian Hernandez: 29.08.2025" at bounding box center [276, 189] width 340 height 15
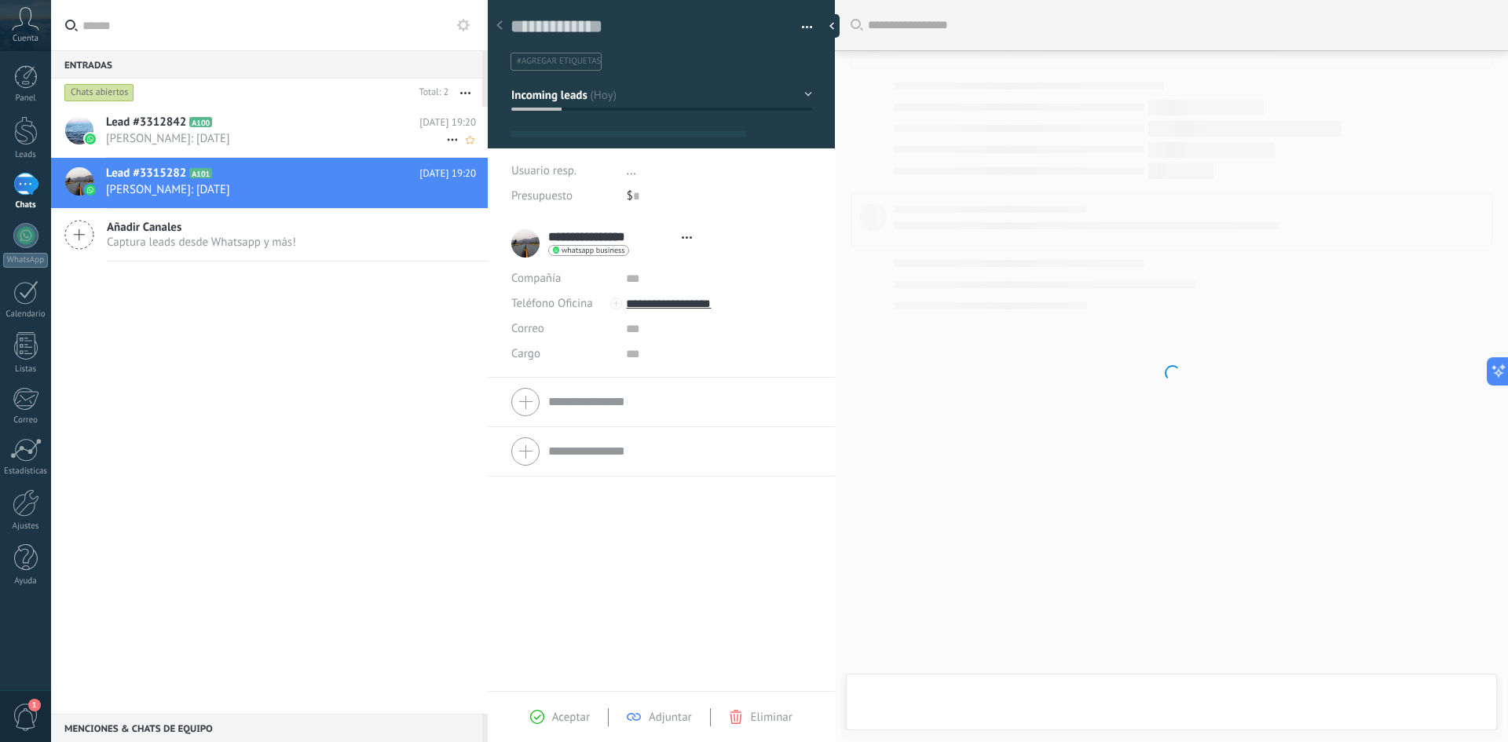
scroll to position [24, 0]
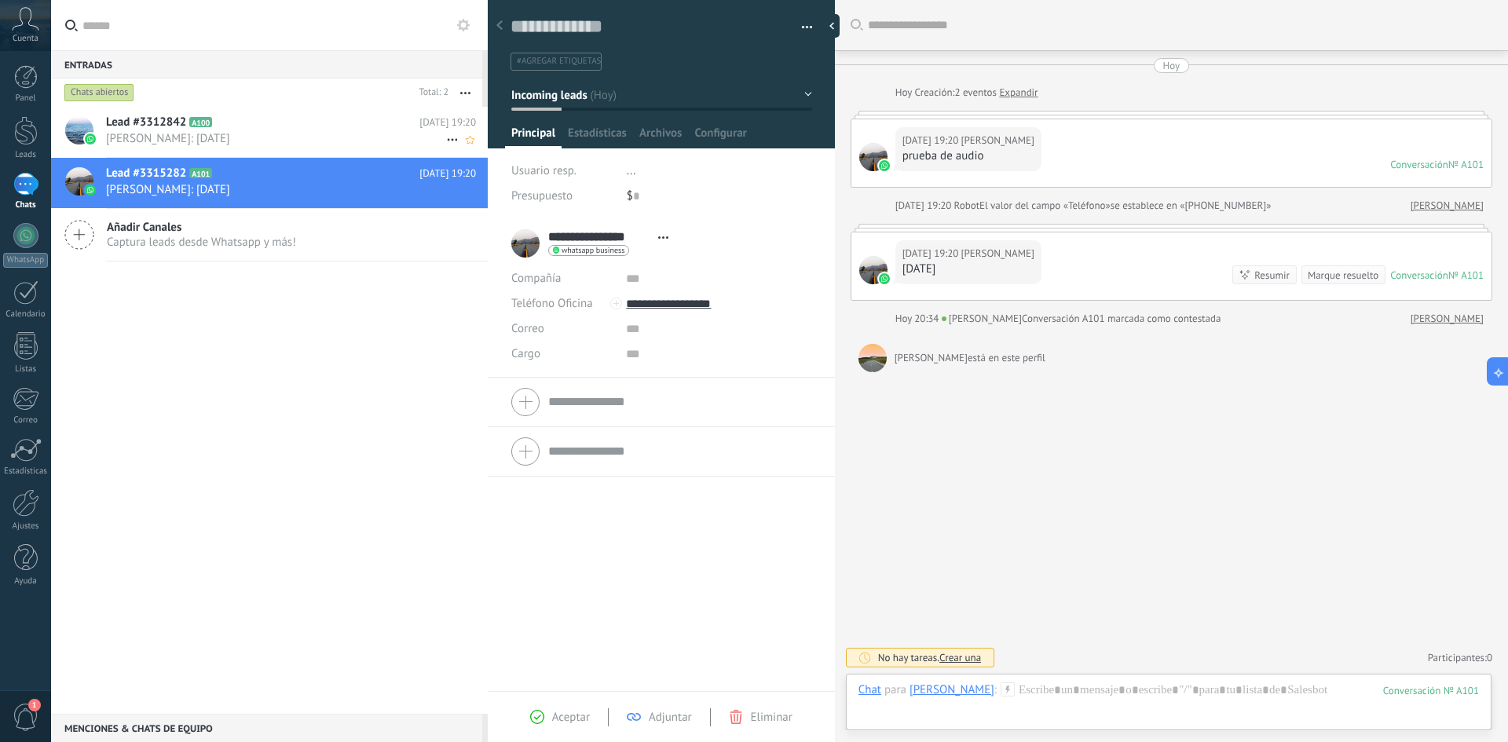
click at [276, 134] on span "Damian Hernandez: 29.08.2025" at bounding box center [276, 138] width 340 height 15
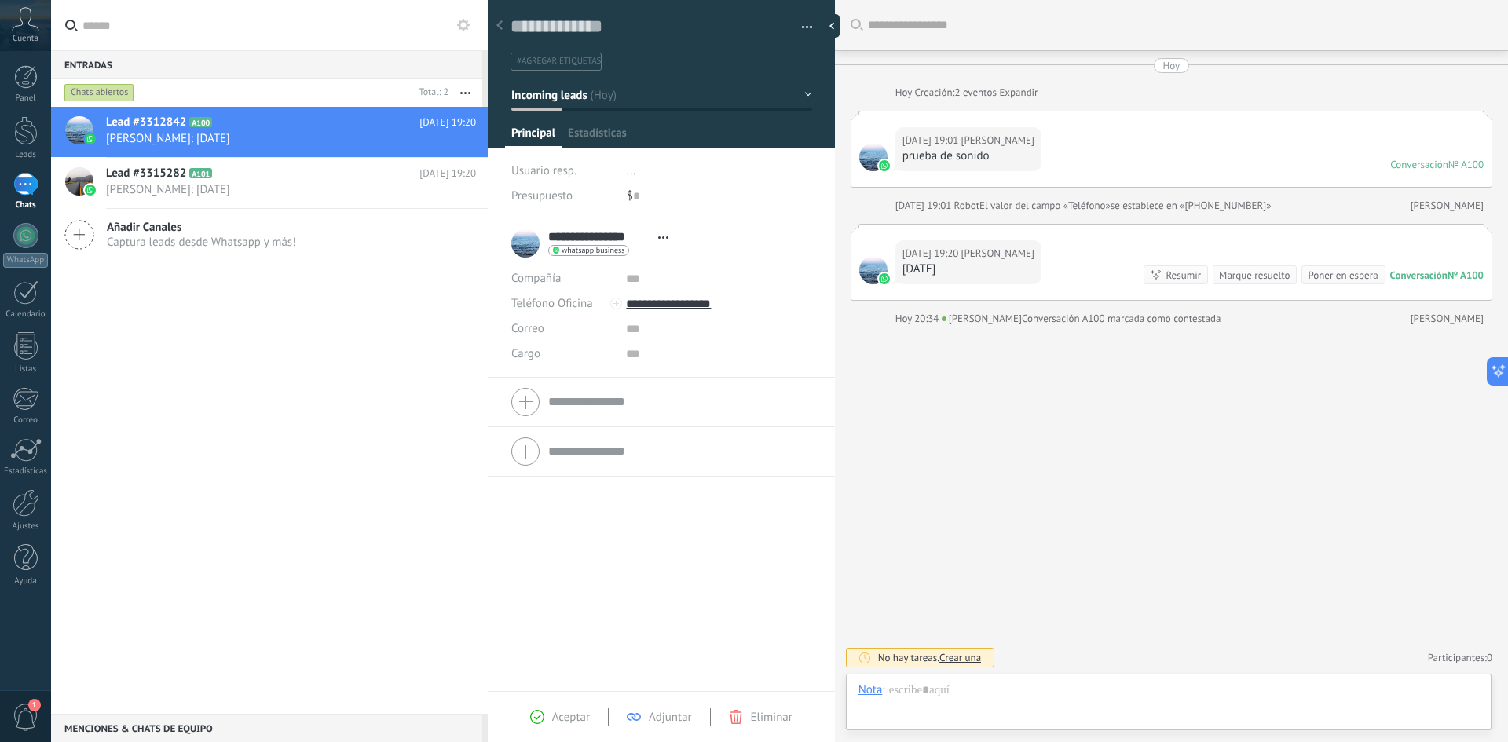
scroll to position [24, 0]
click at [19, 185] on div "1" at bounding box center [25, 184] width 25 height 23
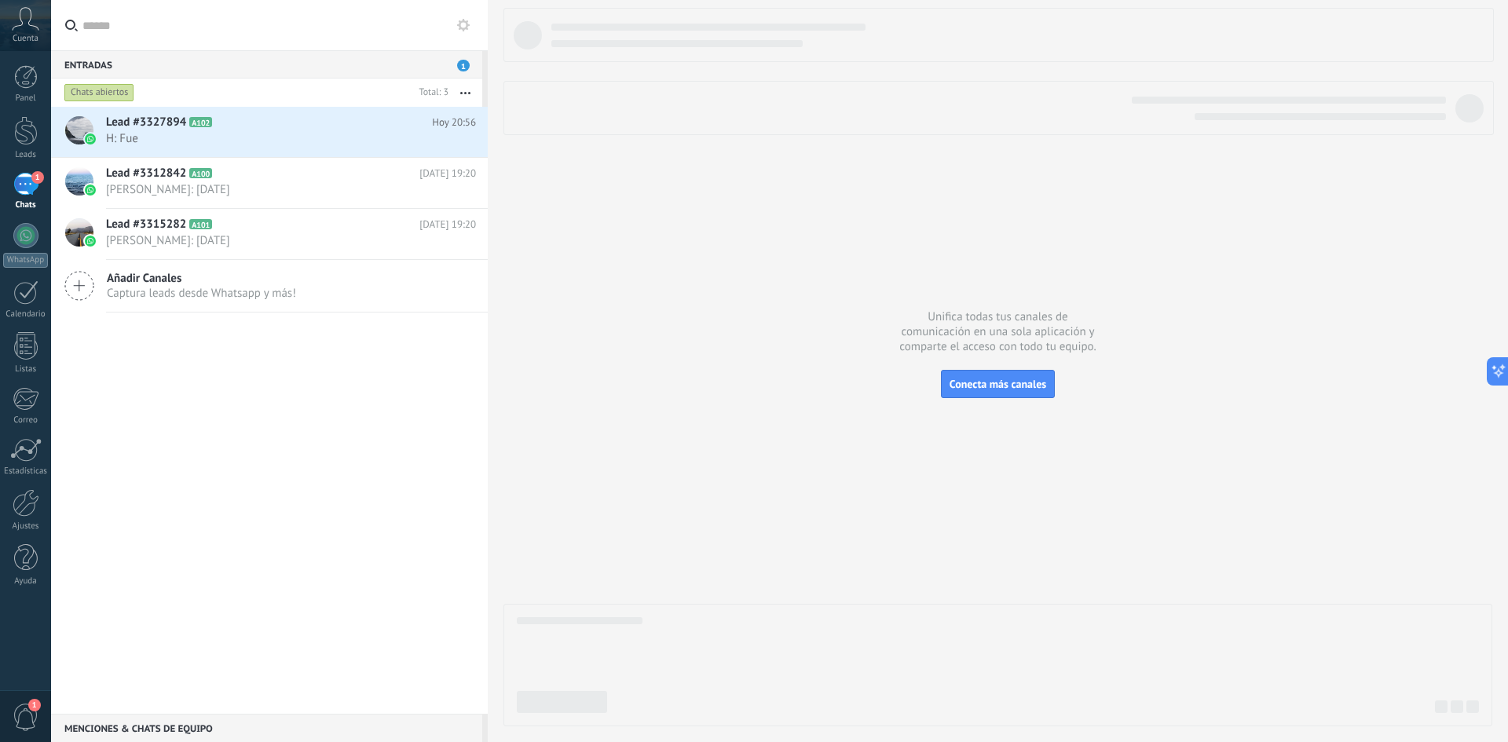
click at [24, 181] on div "1" at bounding box center [25, 184] width 25 height 23
click at [234, 123] on h2 "Lead #3327894 A102" at bounding box center [269, 123] width 326 height 16
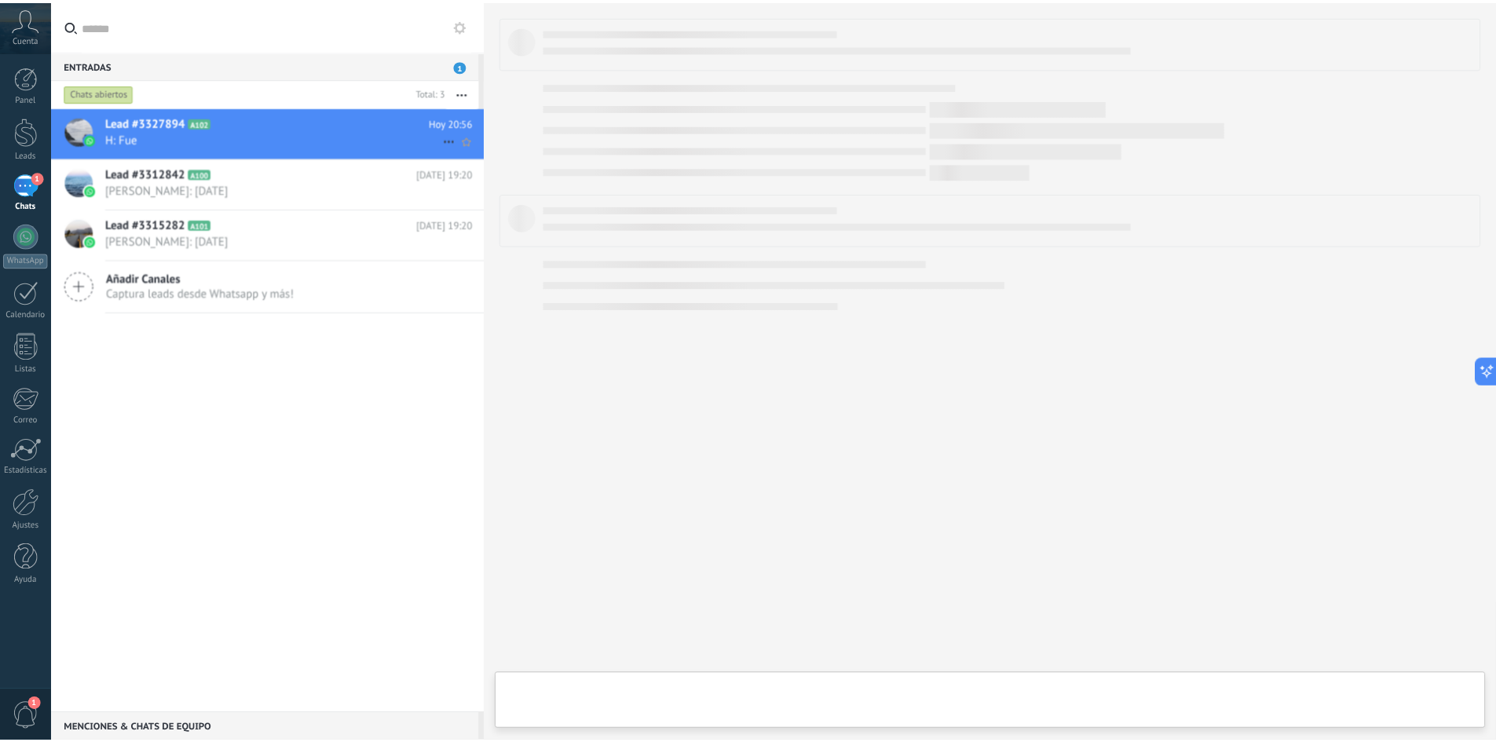
scroll to position [24, 0]
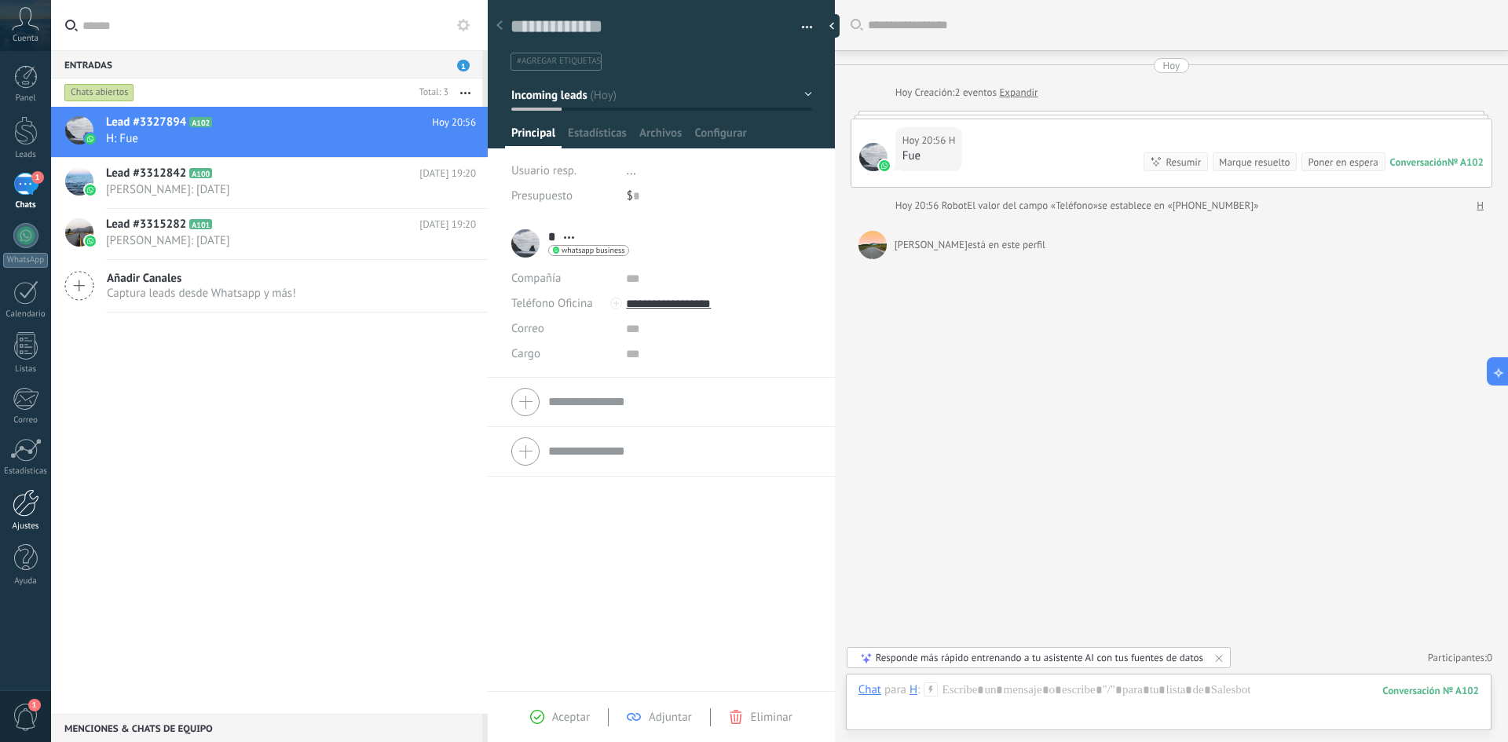
click at [41, 507] on link "Ajustes" at bounding box center [25, 510] width 51 height 42
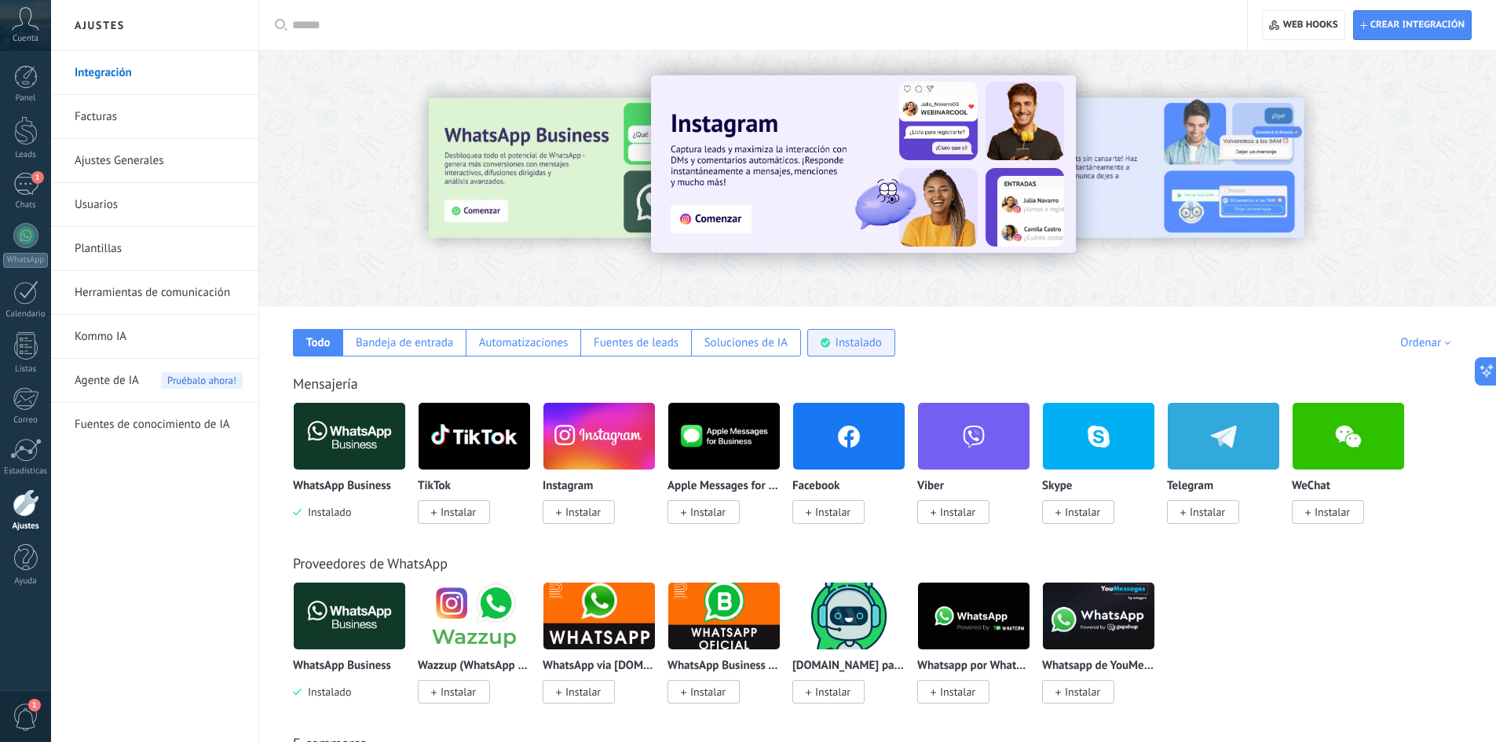
click at [859, 342] on div "Instalado" at bounding box center [859, 342] width 46 height 15
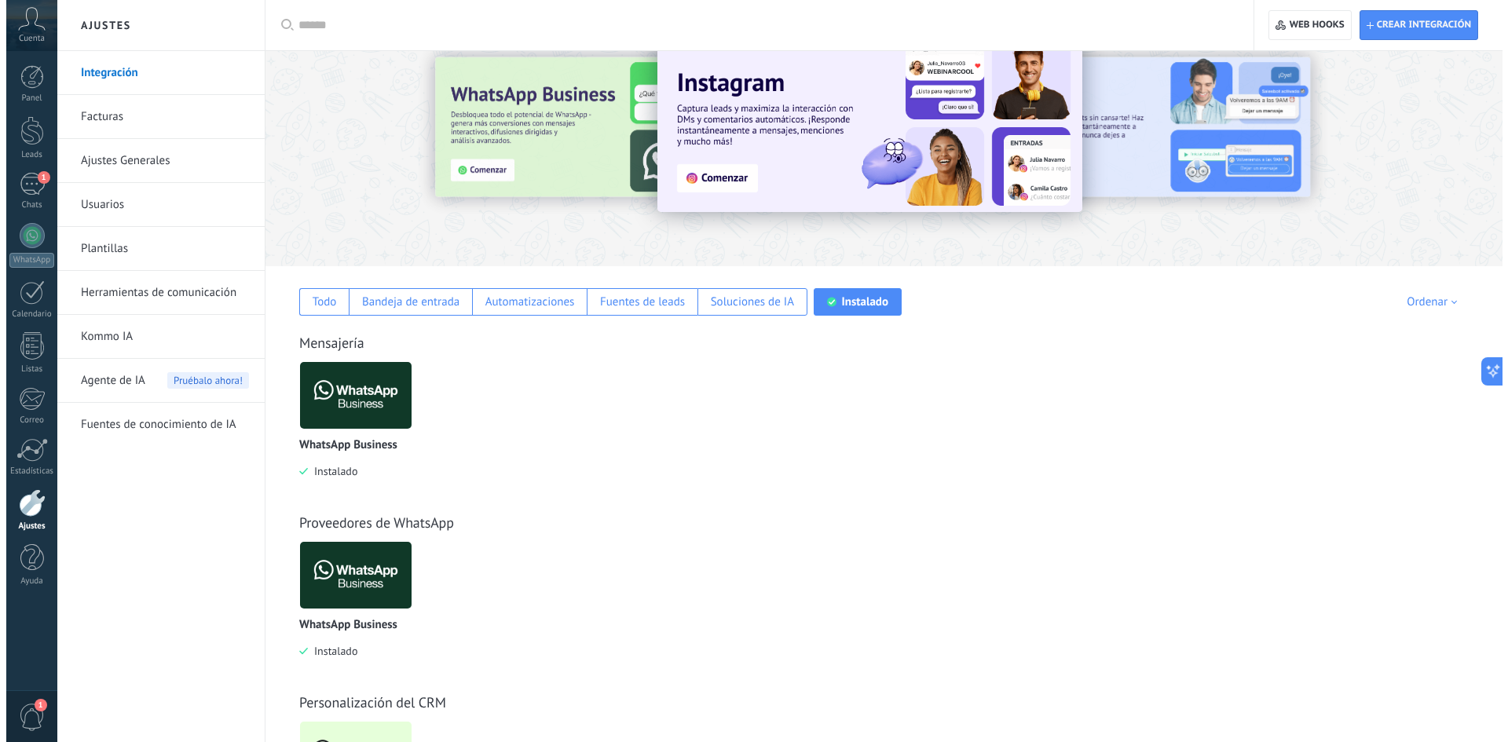
scroll to position [180, 0]
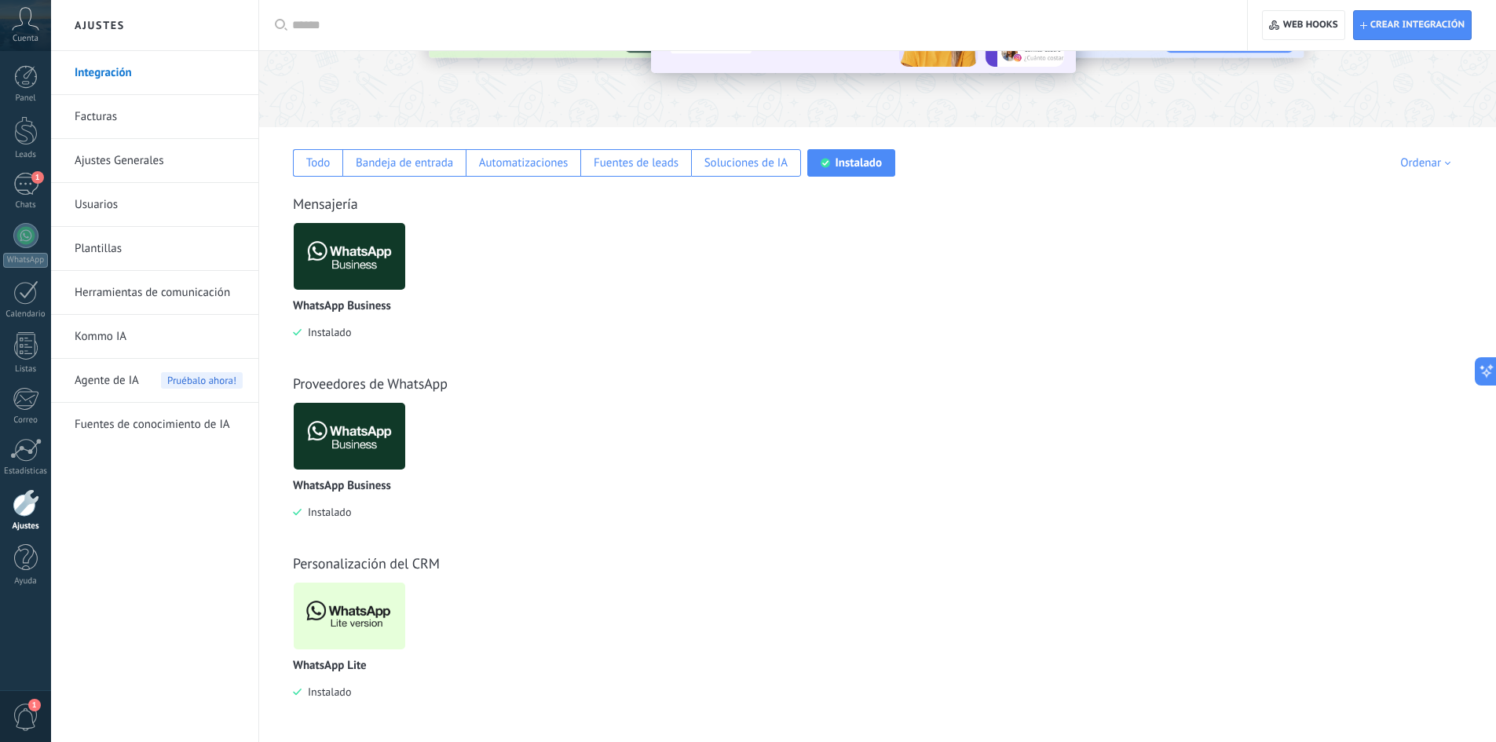
click at [349, 616] on img at bounding box center [350, 616] width 112 height 76
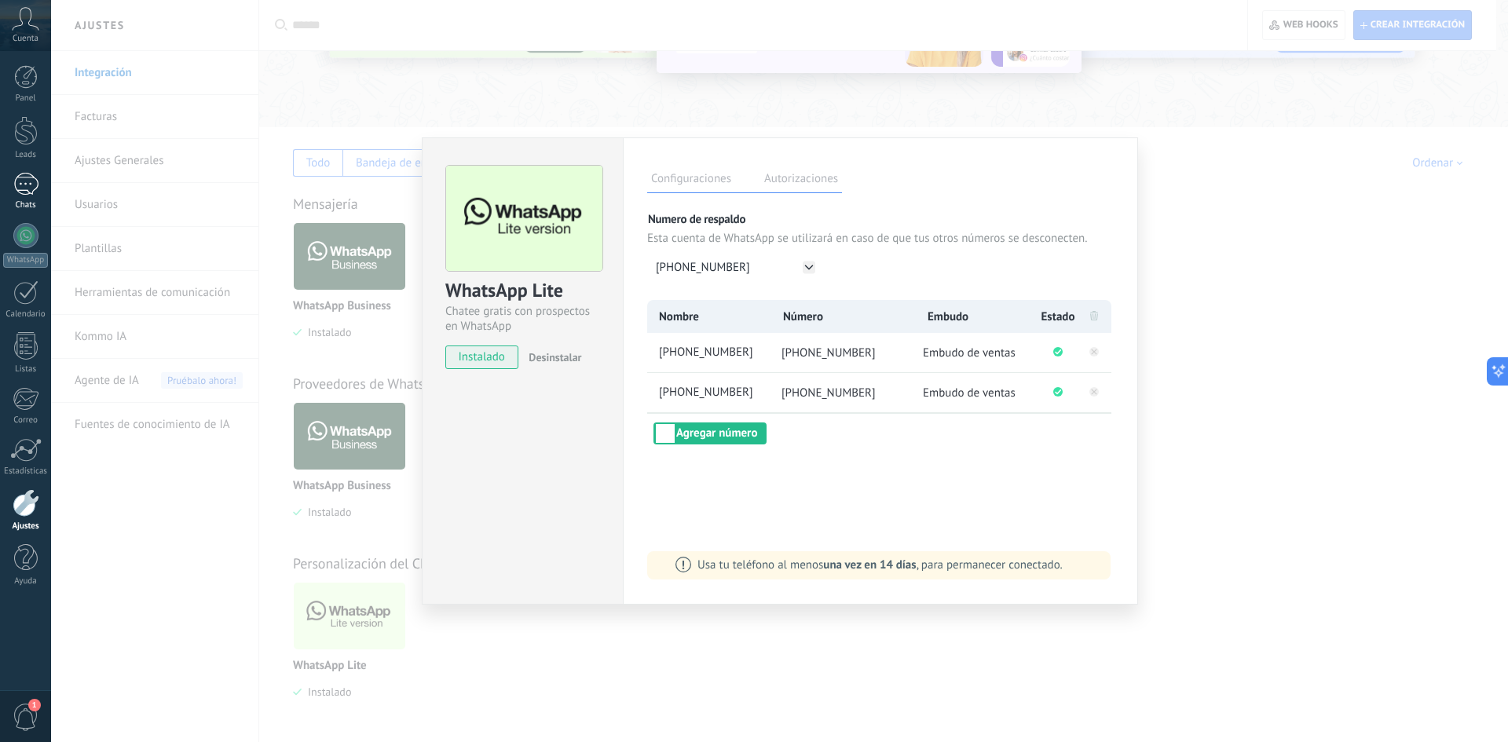
click at [28, 184] on div "1" at bounding box center [25, 184] width 25 height 23
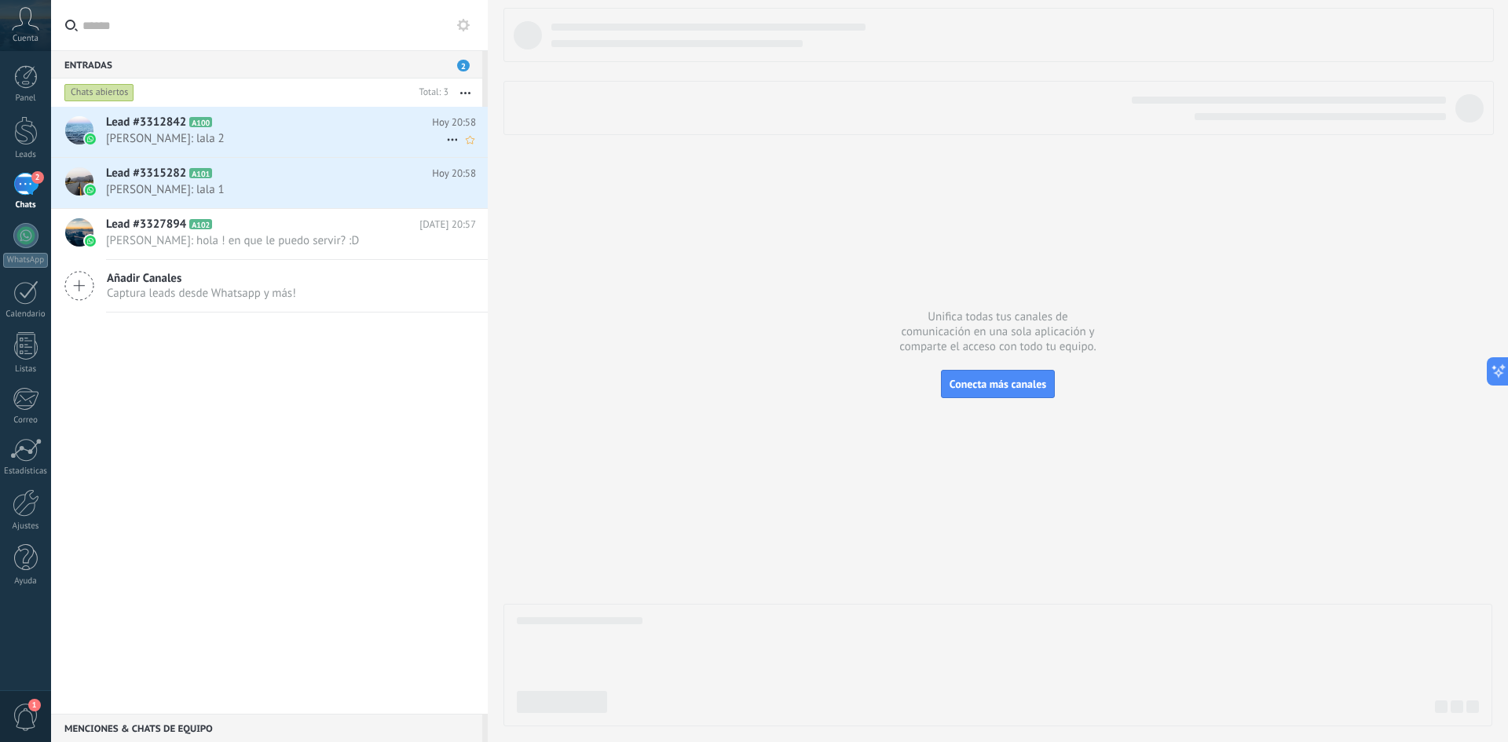
click at [212, 133] on span "[PERSON_NAME]: lala 2" at bounding box center [276, 138] width 340 height 15
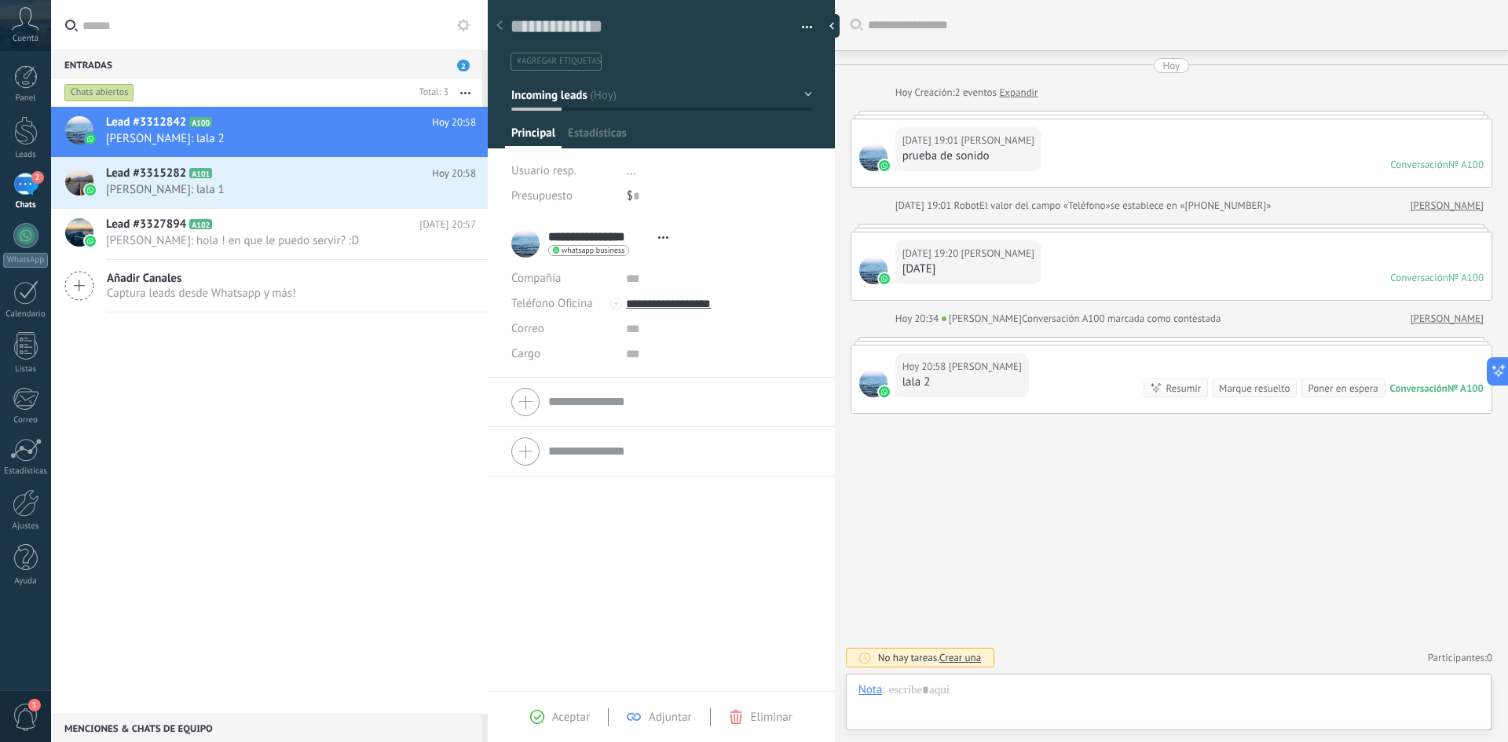
scroll to position [24, 0]
click at [232, 185] on span "[PERSON_NAME]: lala 1" at bounding box center [276, 189] width 340 height 15
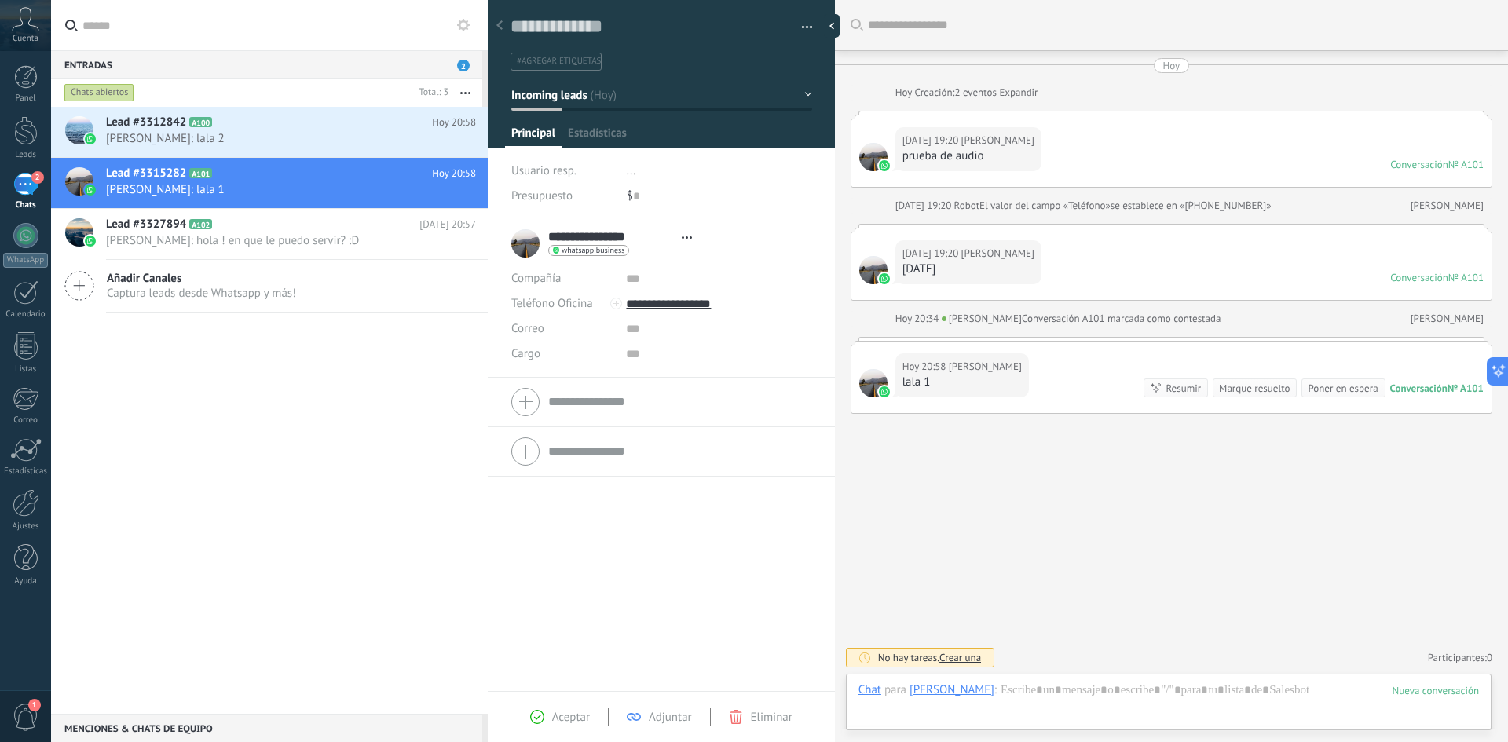
scroll to position [24, 0]
click at [642, 577] on div "**********" at bounding box center [661, 455] width 347 height 473
click at [27, 190] on div "2" at bounding box center [25, 184] width 25 height 23
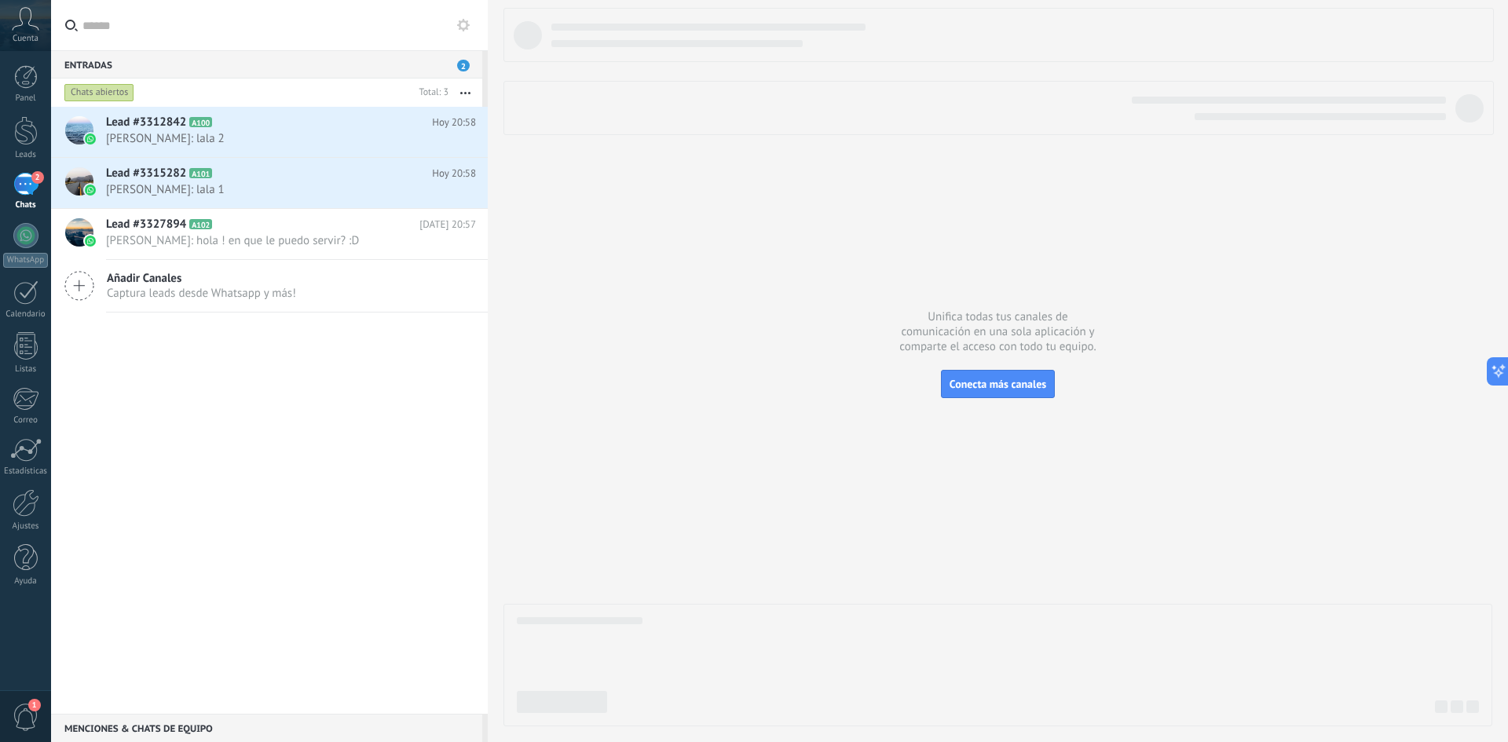
click at [21, 189] on div "2" at bounding box center [25, 184] width 25 height 23
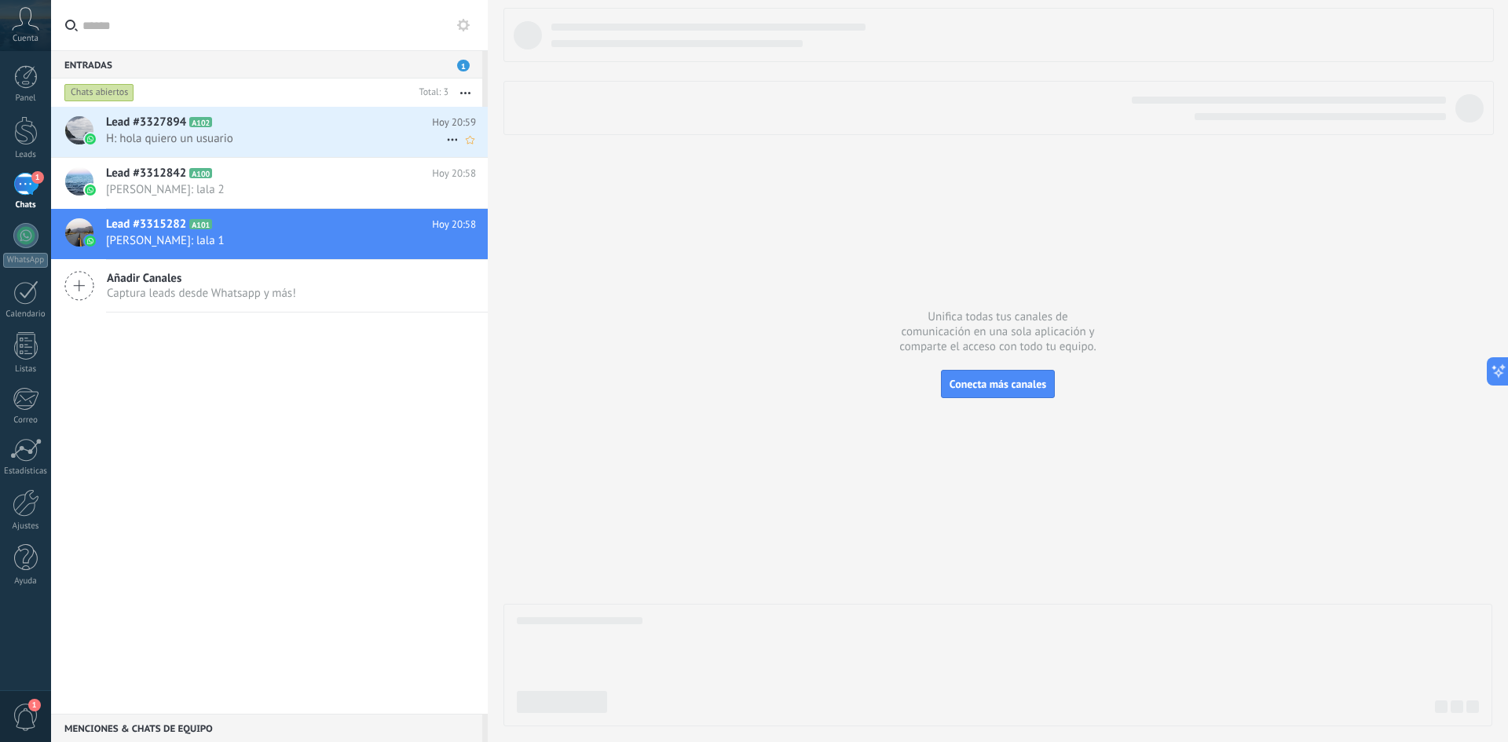
click at [185, 137] on span "H: hola quiero un usuario" at bounding box center [276, 138] width 340 height 15
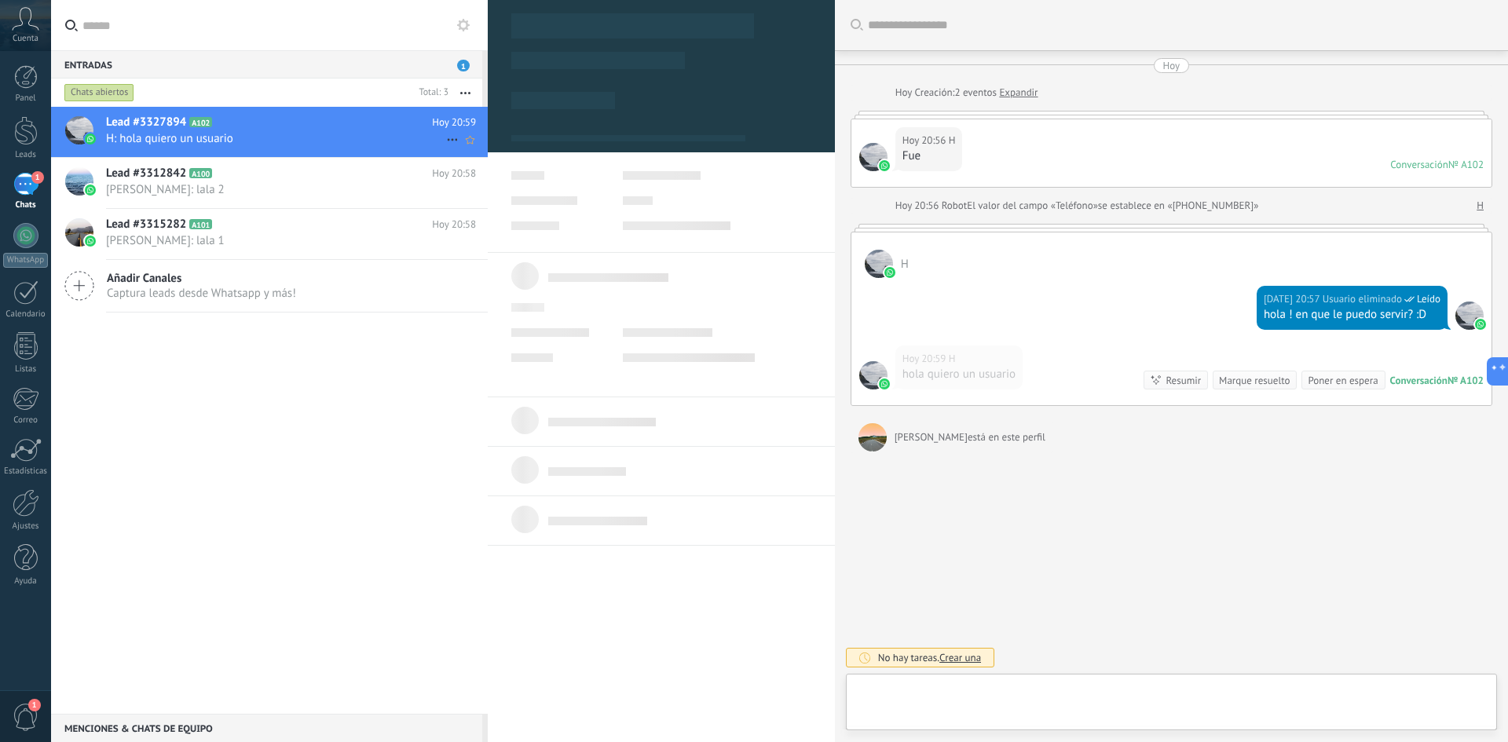
scroll to position [24, 0]
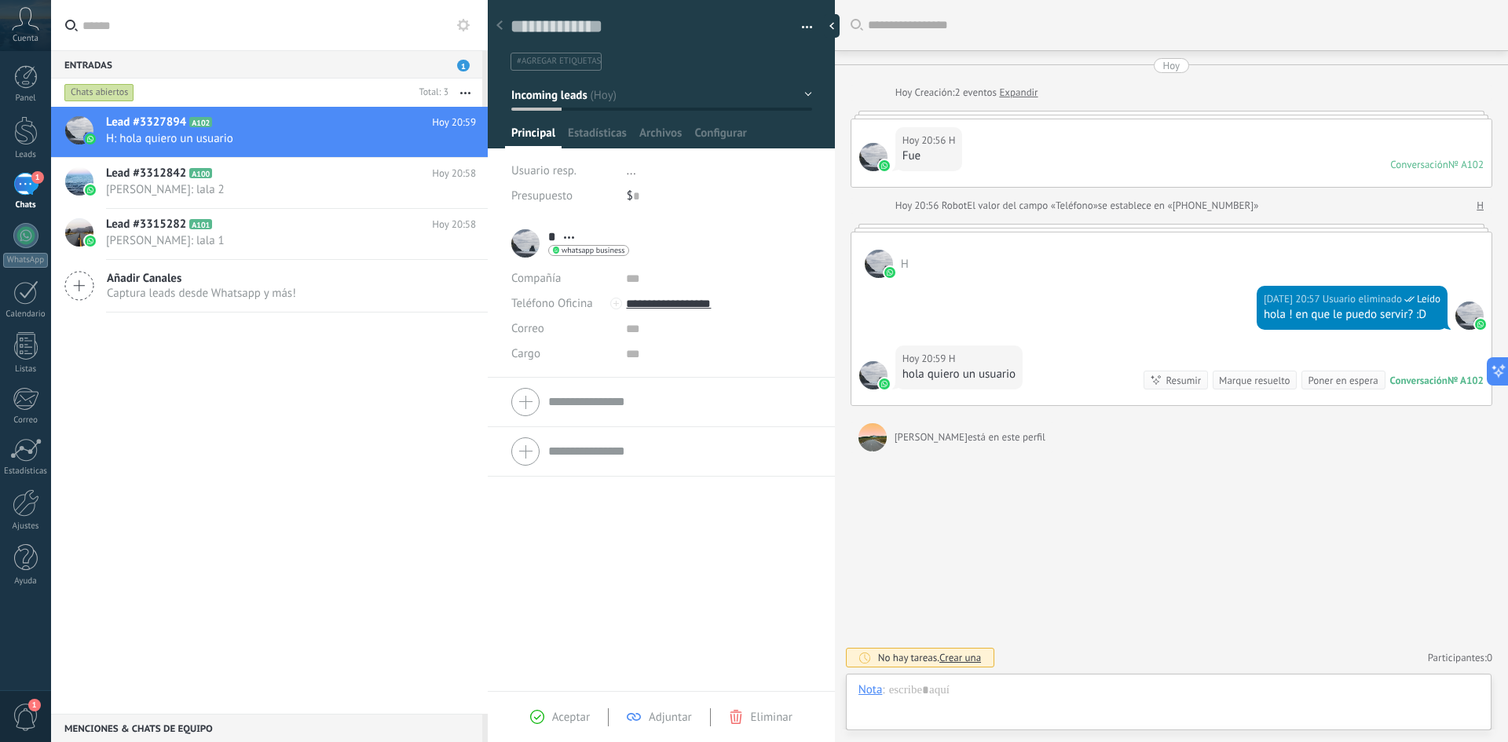
click at [20, 186] on div "1" at bounding box center [25, 184] width 25 height 23
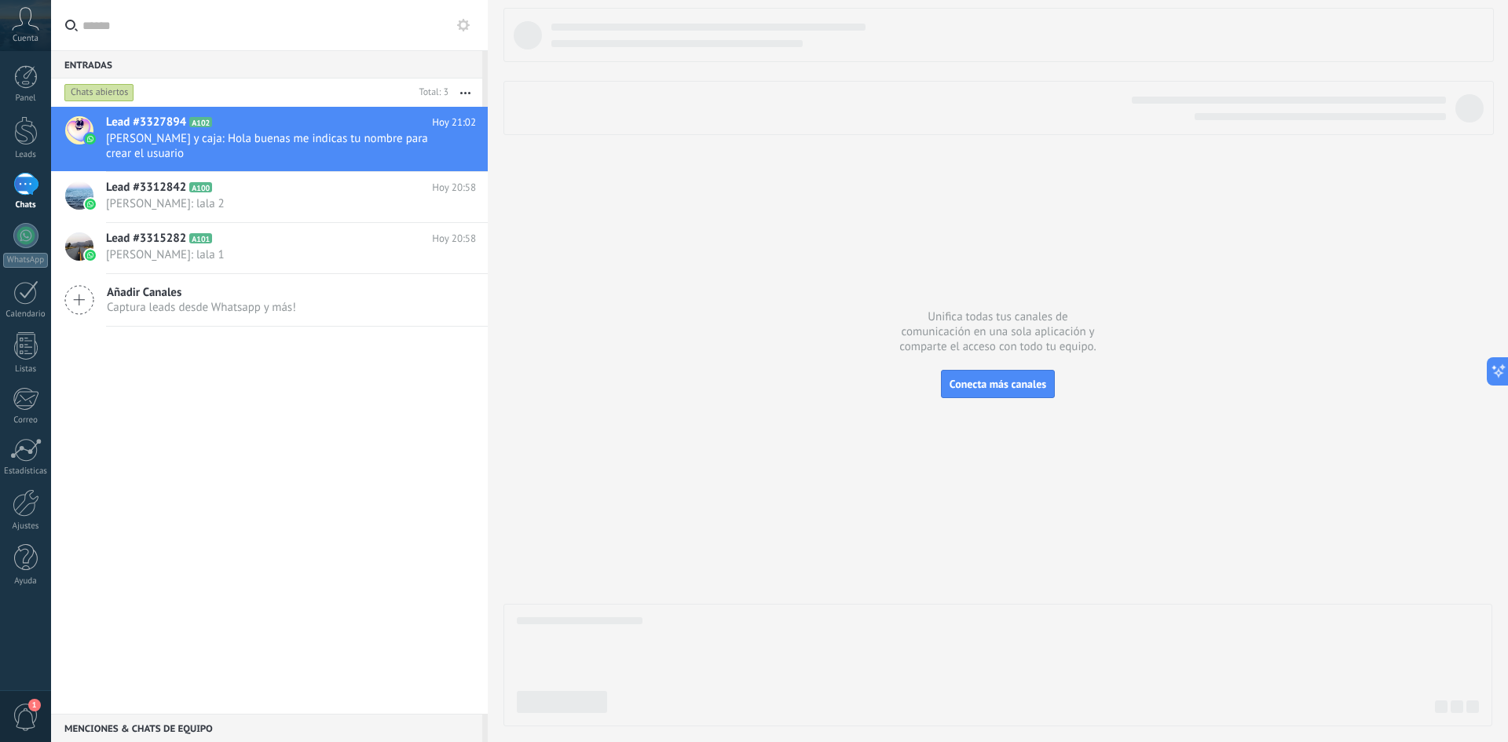
click at [28, 191] on div "1" at bounding box center [25, 184] width 25 height 23
click at [228, 134] on span "[PERSON_NAME] y caja: Hola buenas me indicas tu nombre para crear el usuario" at bounding box center [276, 146] width 340 height 30
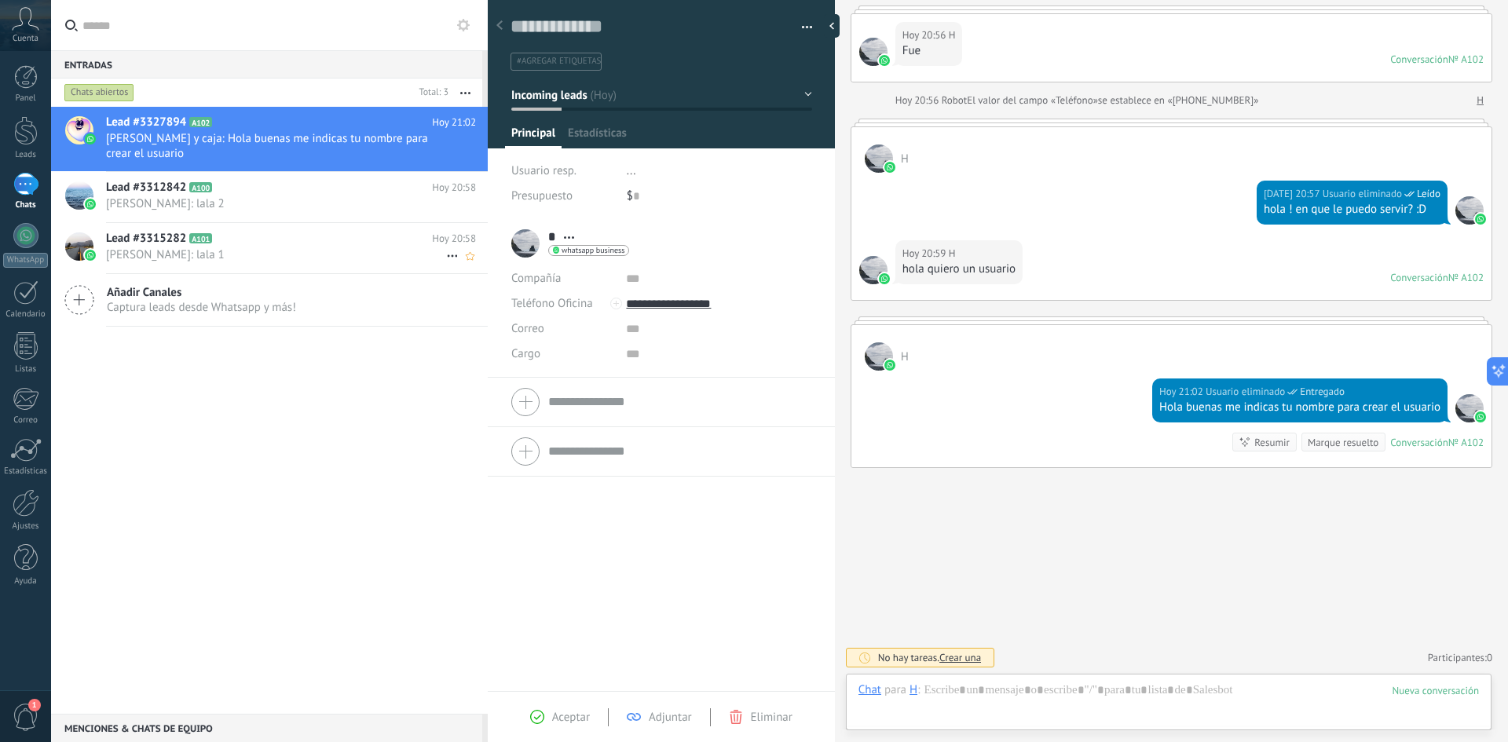
scroll to position [24, 0]
click at [23, 192] on div "1" at bounding box center [25, 184] width 25 height 23
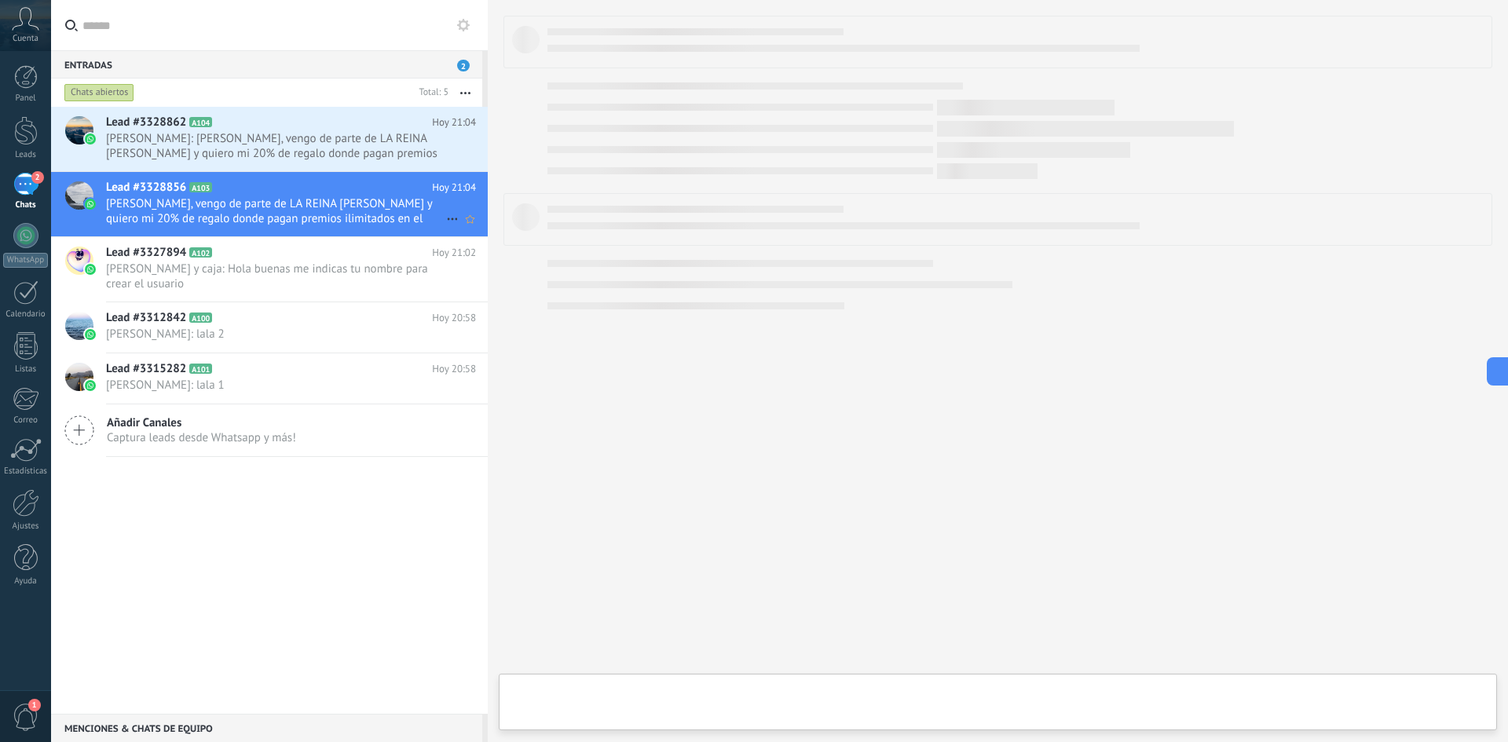
click at [309, 200] on span "[PERSON_NAME], vengo de parte de LA REINA [PERSON_NAME] y quiero mi 20% de rega…" at bounding box center [276, 211] width 340 height 30
type textarea "**********"
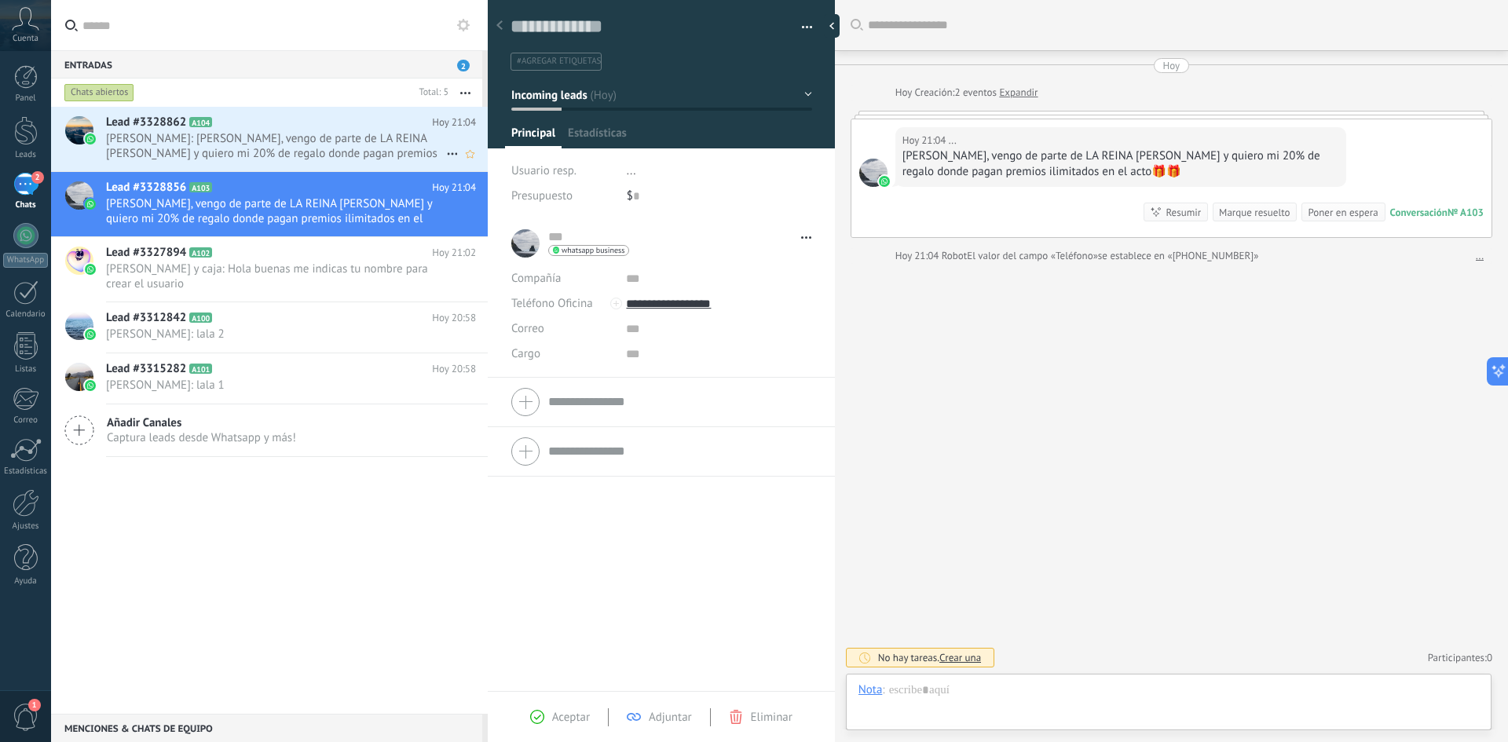
scroll to position [24, 0]
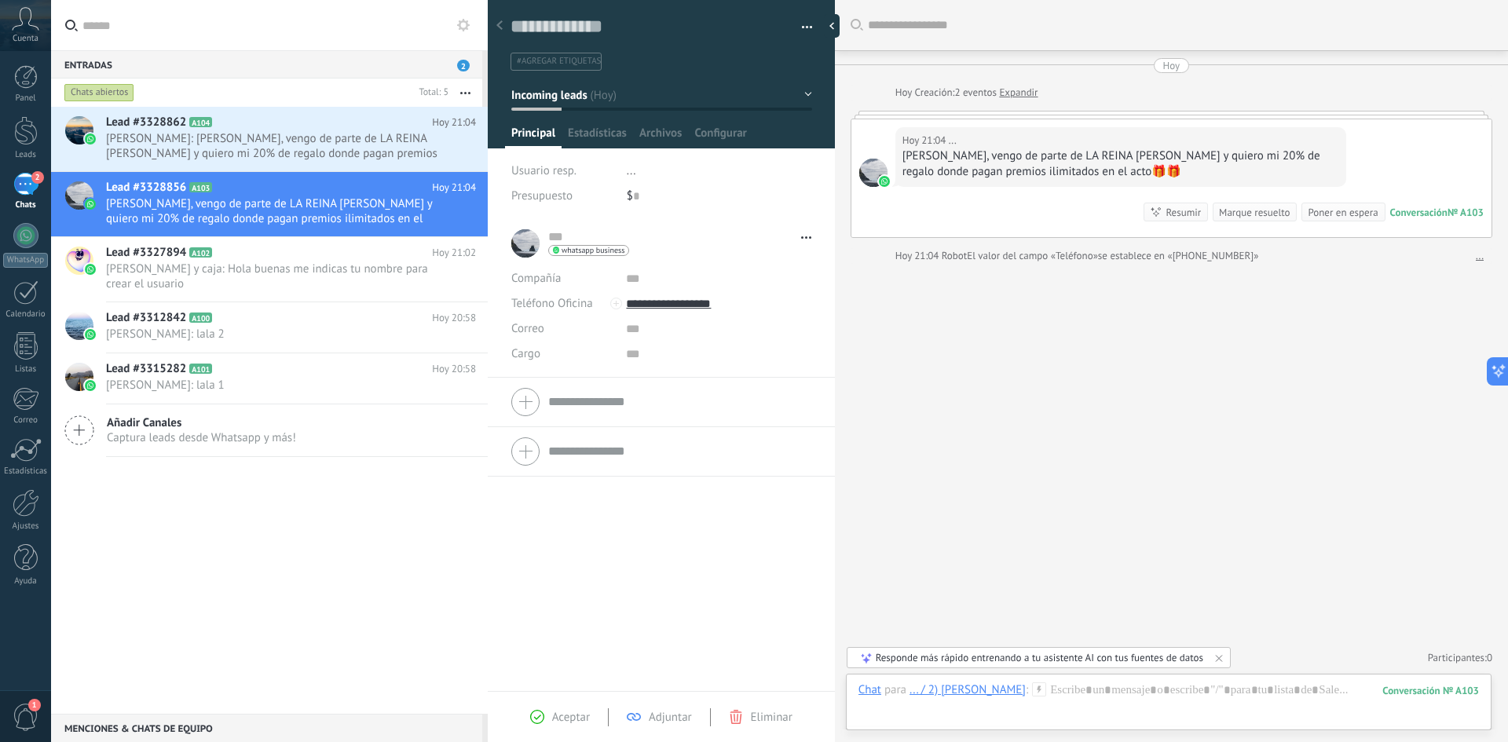
scroll to position [24, 0]
click at [329, 217] on span "[PERSON_NAME], vengo de parte de LA REINA [PERSON_NAME] y quiero mi 20% de rega…" at bounding box center [276, 211] width 340 height 30
click at [1033, 690] on use at bounding box center [1039, 689] width 13 height 13
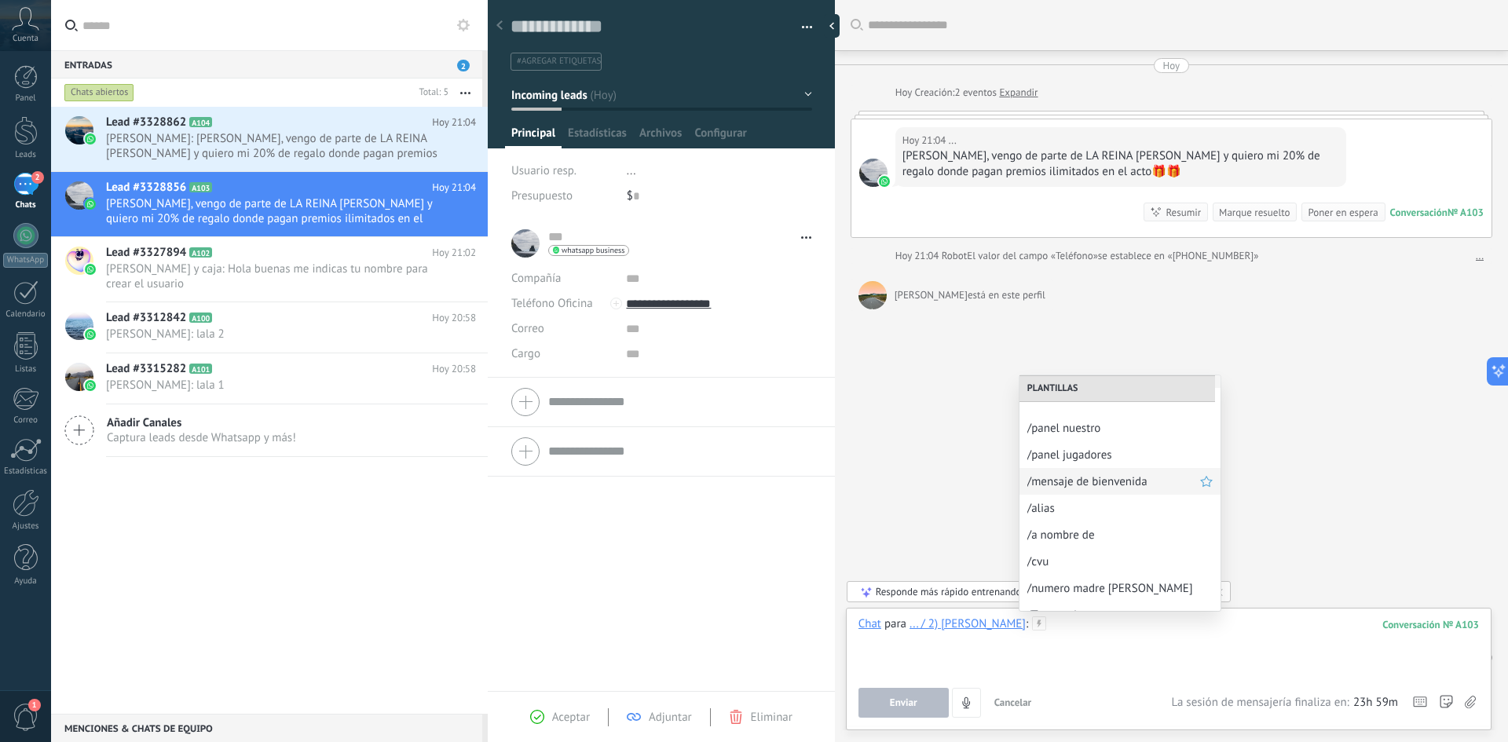
scroll to position [0, 0]
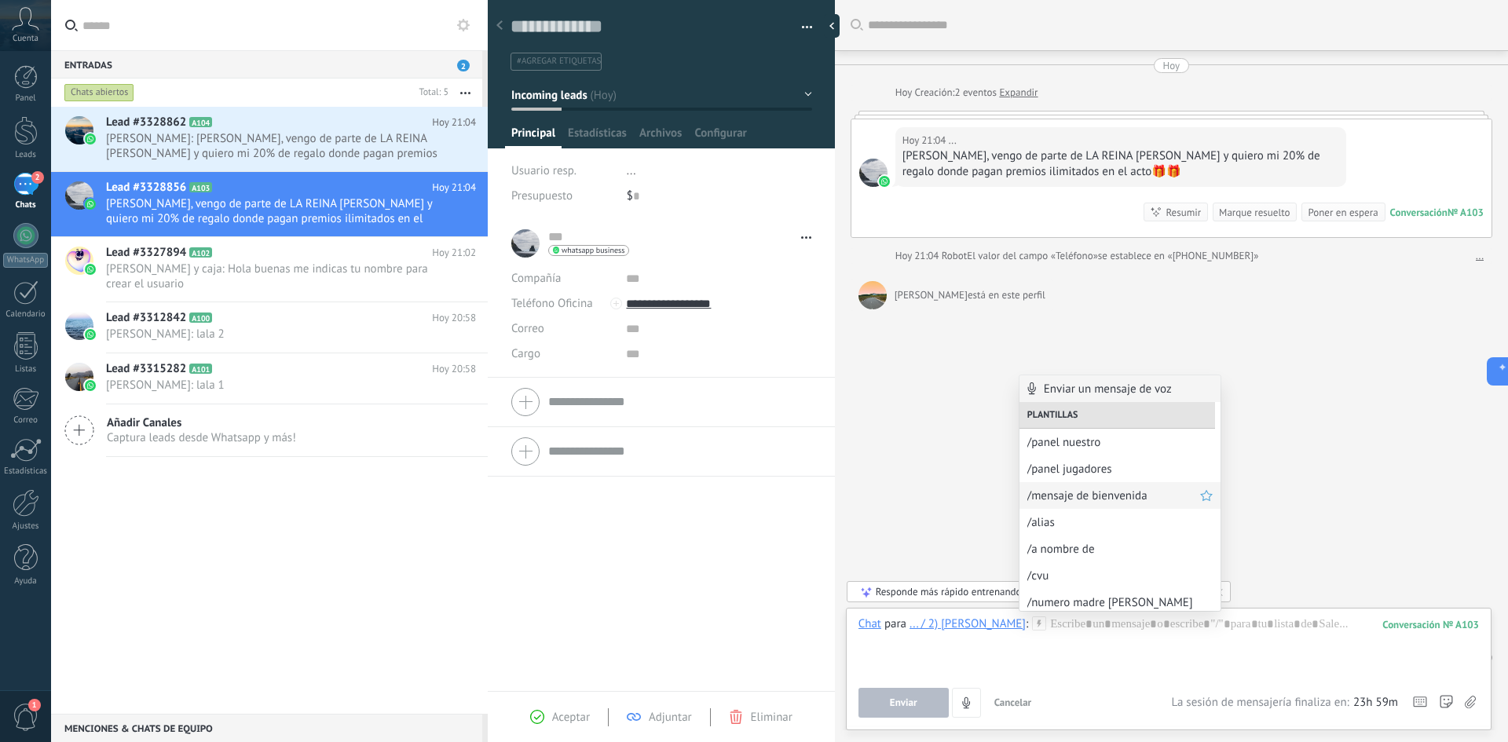
click at [1101, 497] on span "/mensaje de bienvenida" at bounding box center [1113, 496] width 173 height 15
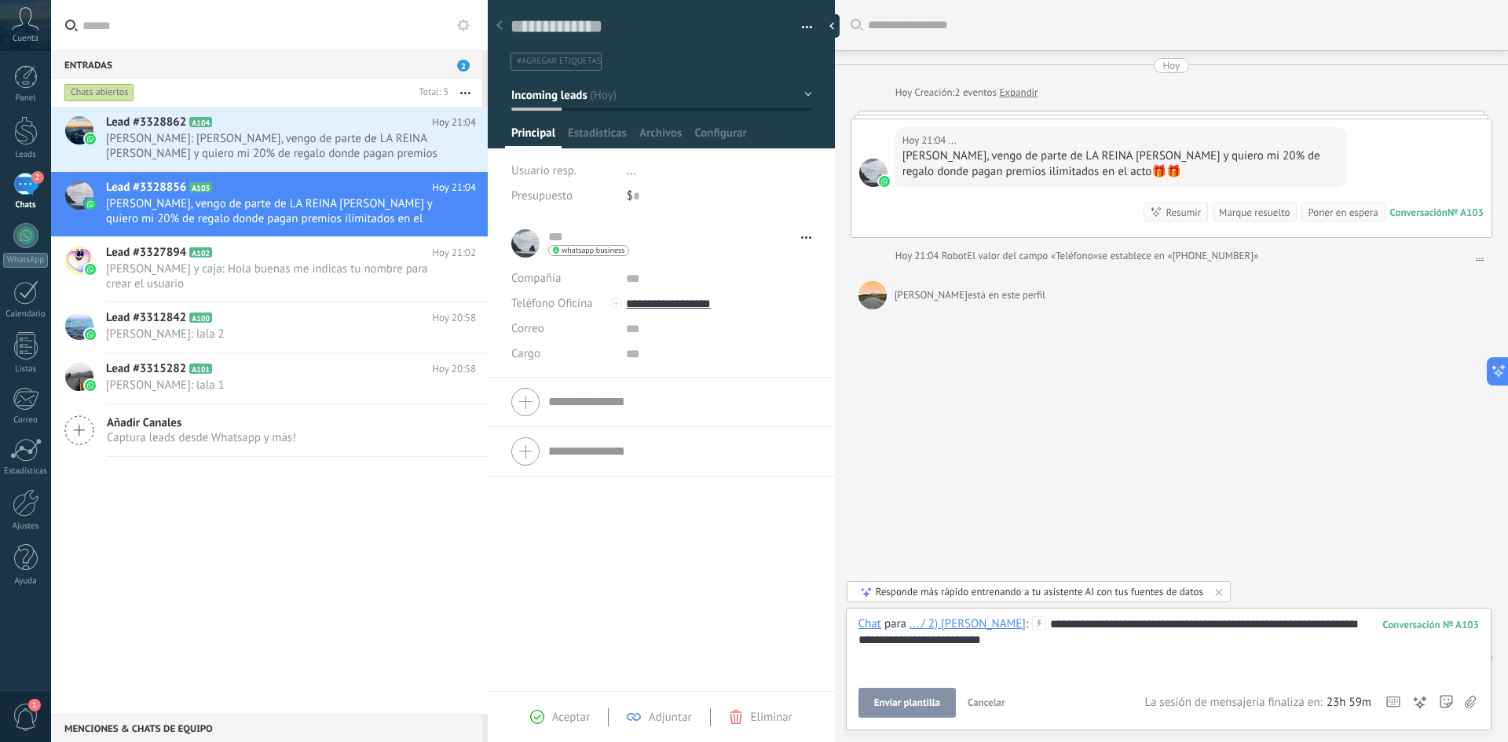
click at [914, 706] on span "Enviar plantilla" at bounding box center [907, 703] width 66 height 11
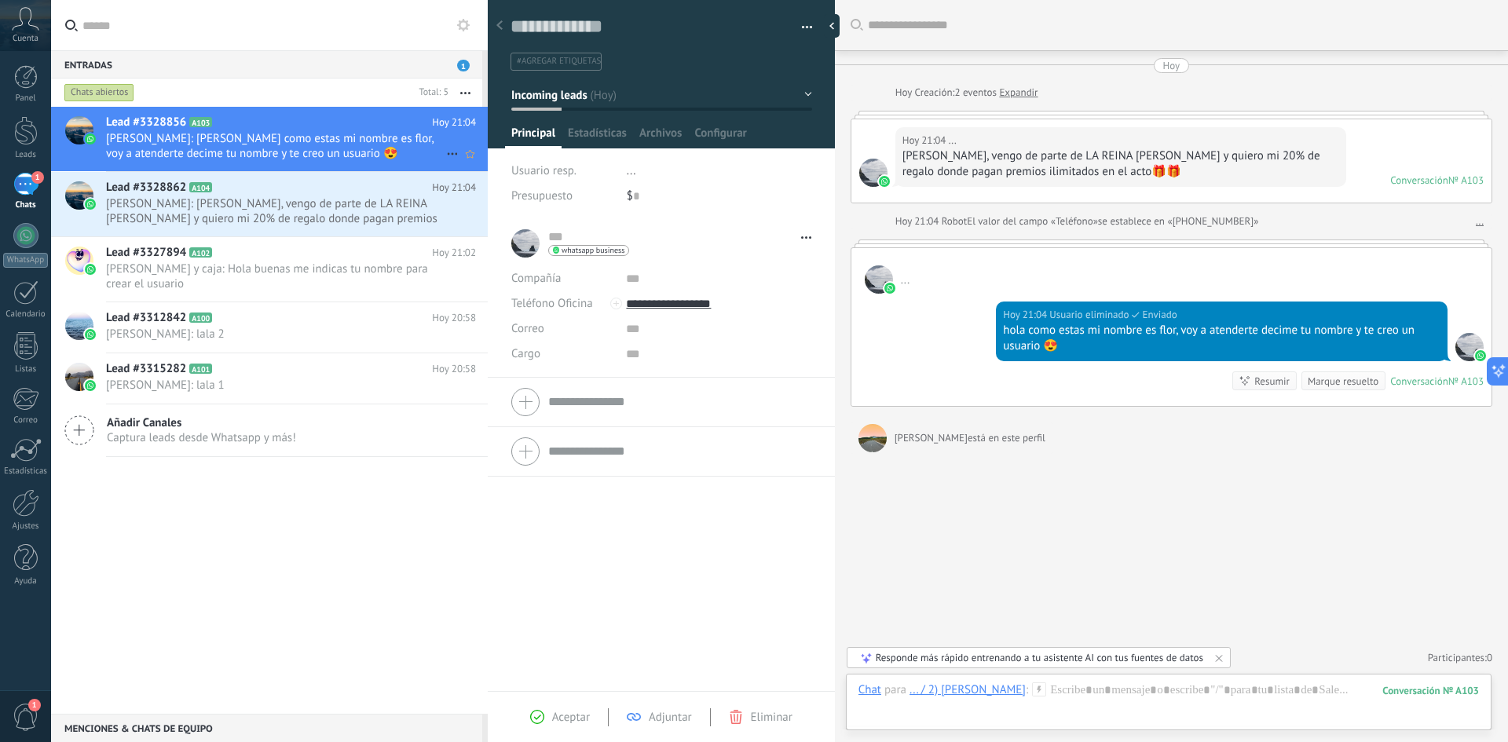
click at [324, 135] on span "[PERSON_NAME]: [PERSON_NAME] como estas mi nombre es flor, voy a atenderte deci…" at bounding box center [276, 146] width 340 height 30
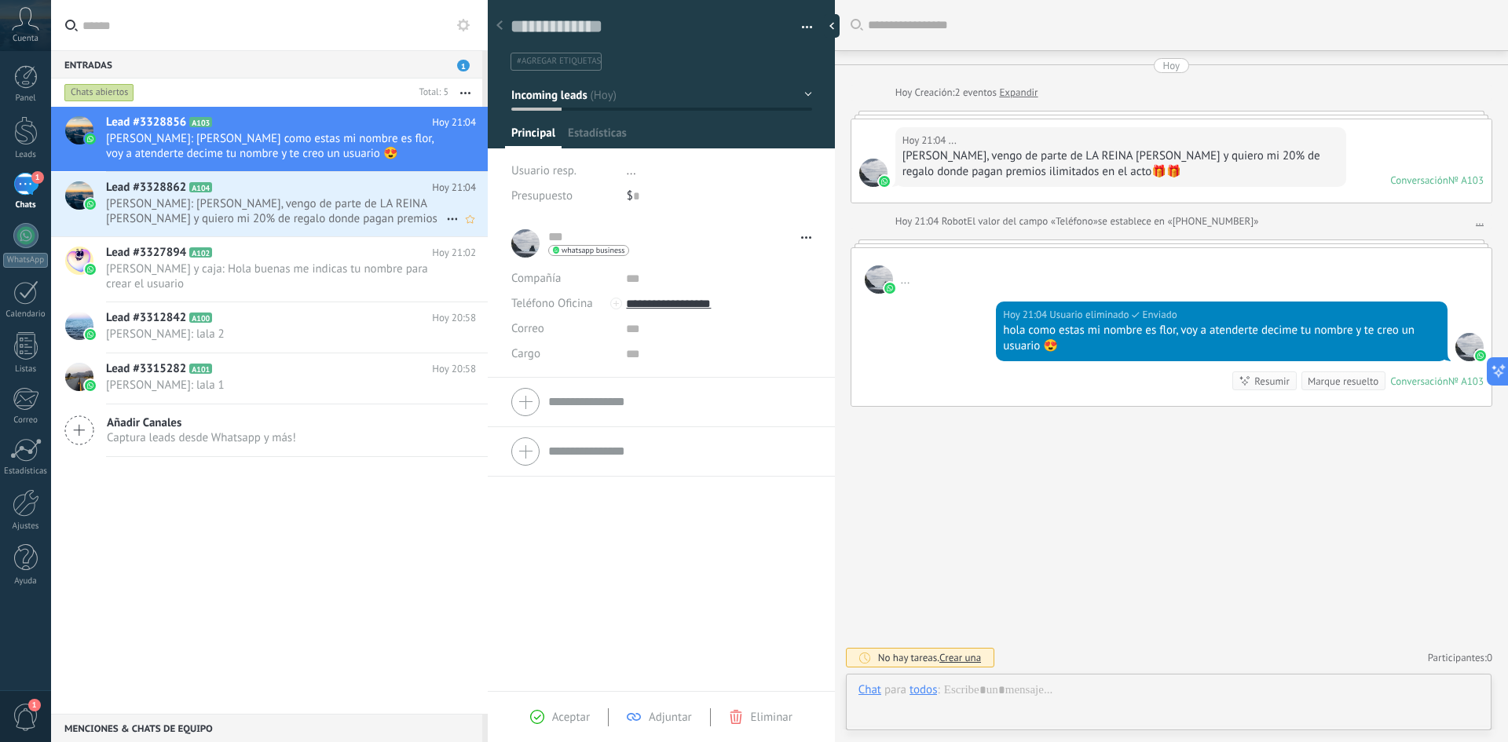
scroll to position [24, 0]
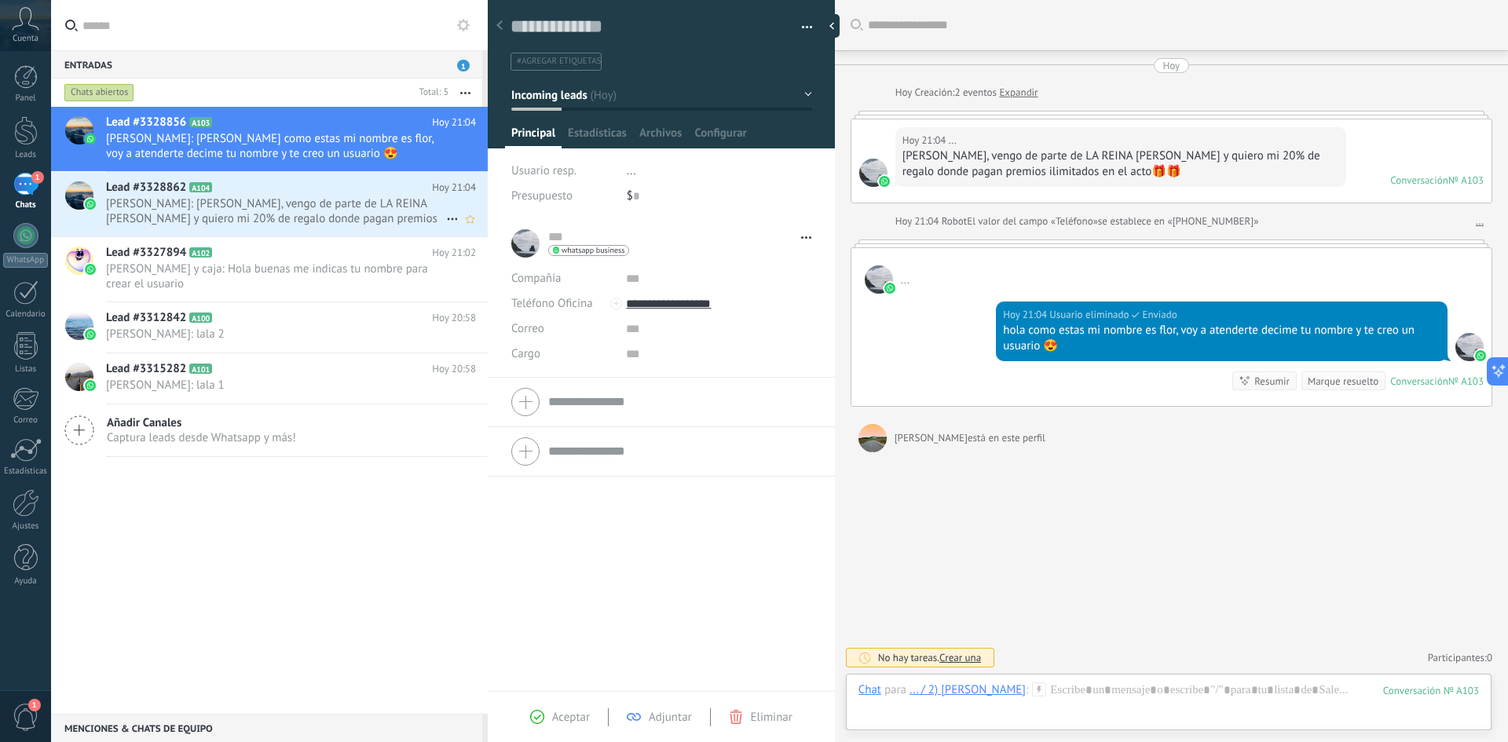
click at [288, 207] on span "[PERSON_NAME]: [PERSON_NAME], vengo de parte de LA REINA [PERSON_NAME] y quiero…" at bounding box center [276, 211] width 340 height 30
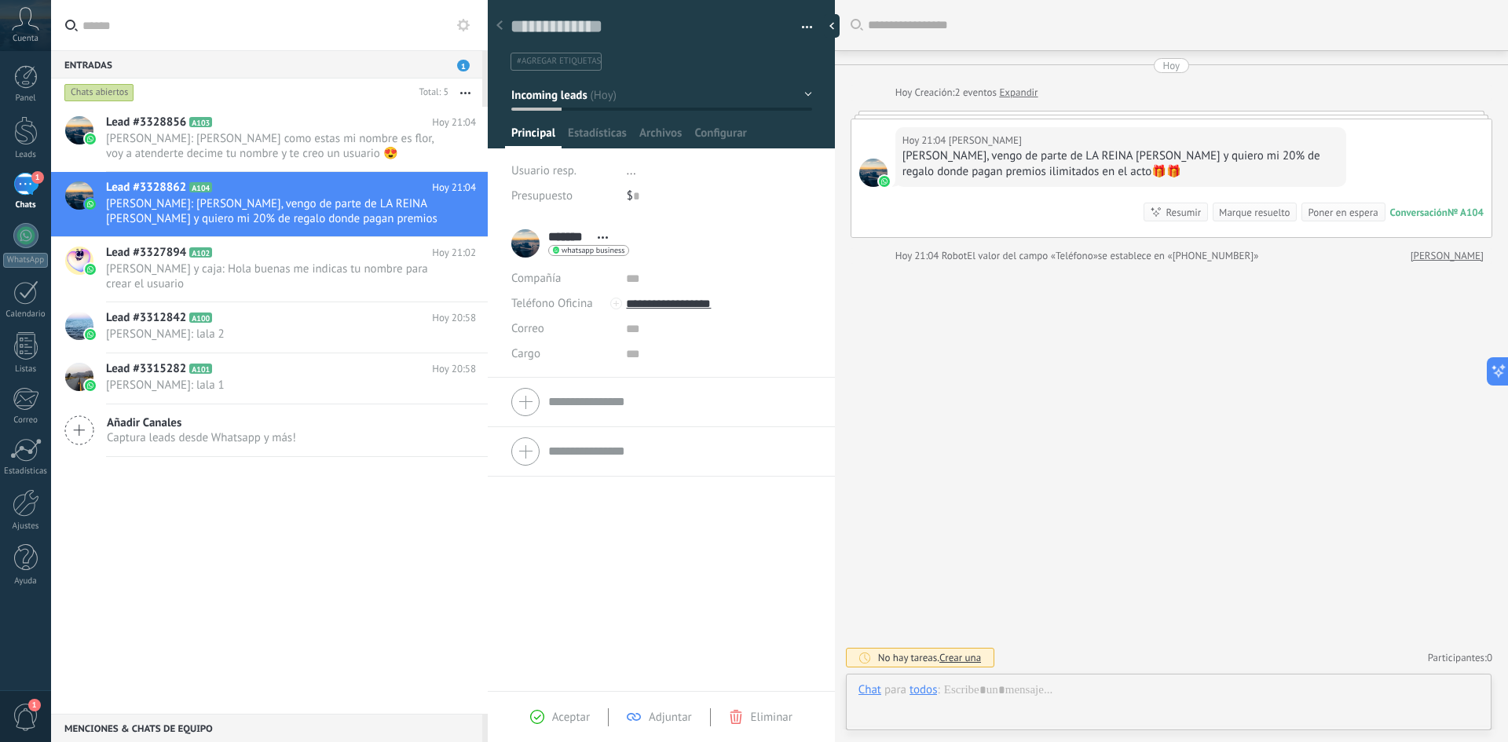
scroll to position [24, 0]
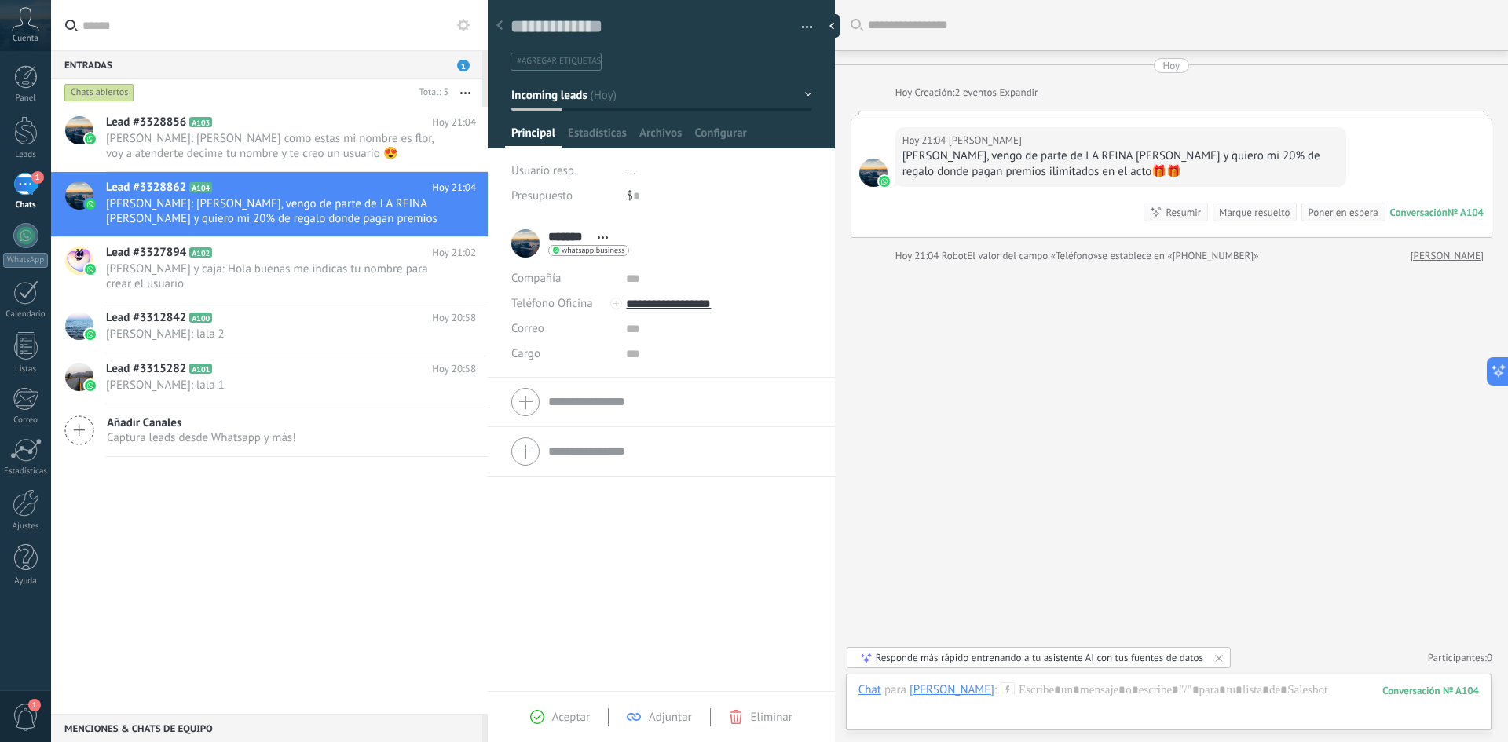
click at [1001, 692] on icon at bounding box center [1008, 690] width 14 height 14
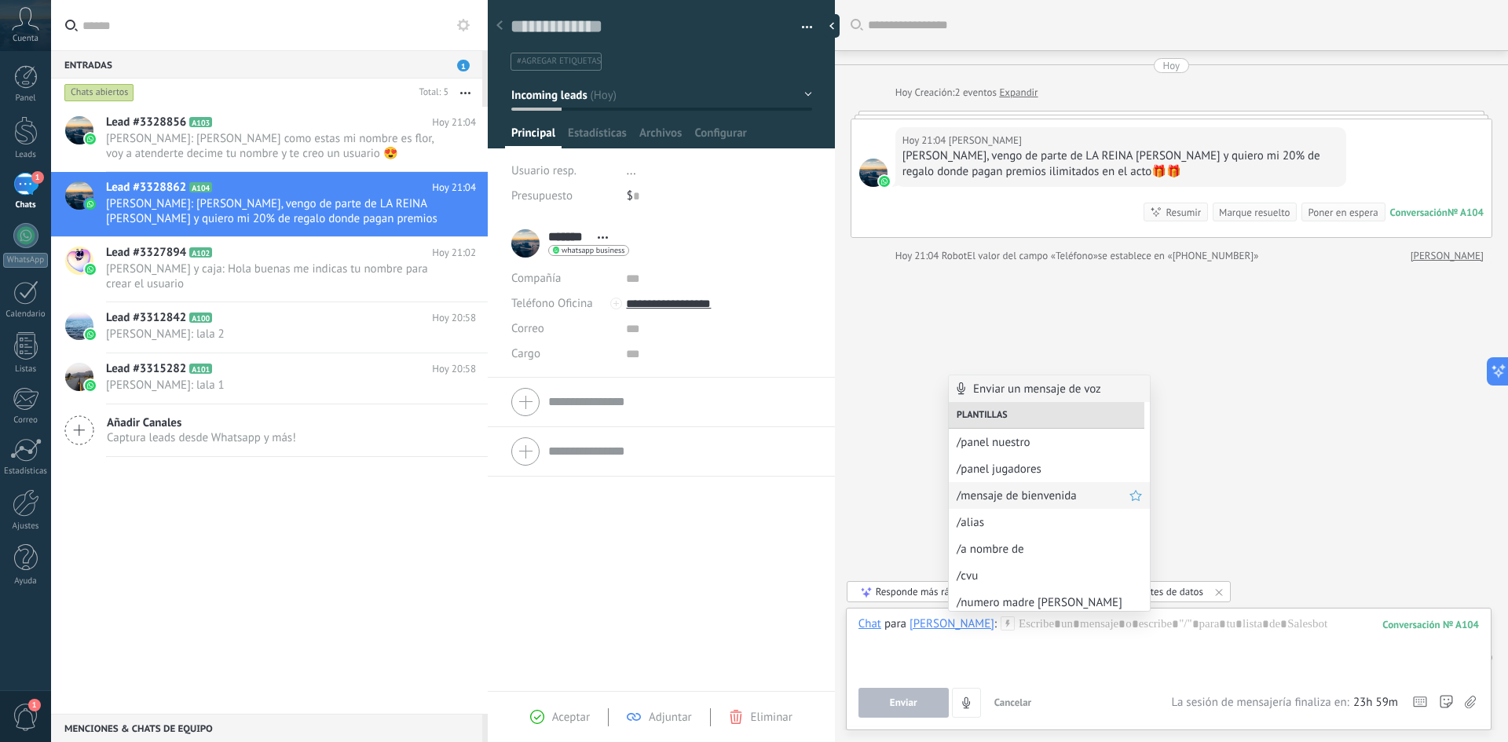
click at [1037, 493] on span "/mensaje de bienvenida" at bounding box center [1043, 496] width 173 height 15
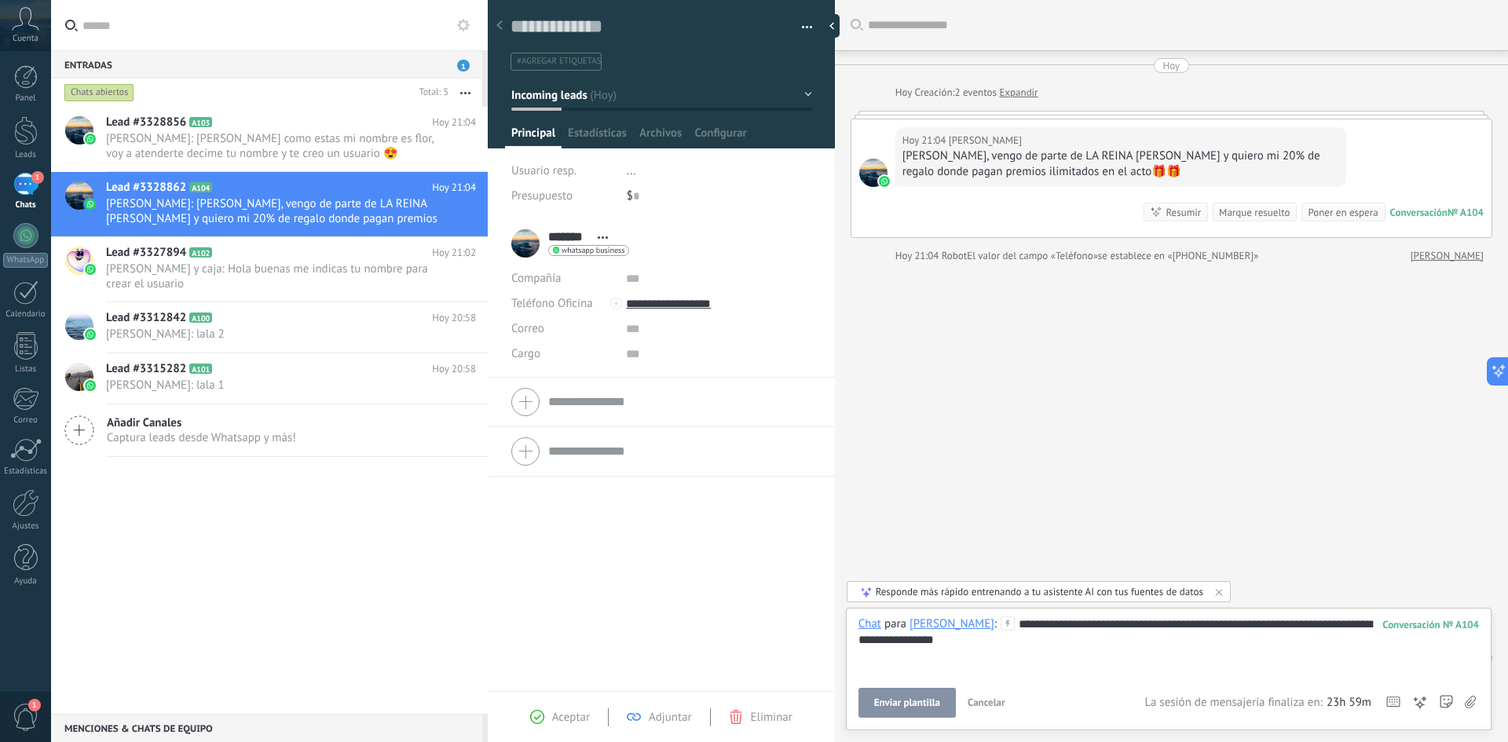
click at [914, 700] on span "Enviar plantilla" at bounding box center [907, 703] width 66 height 11
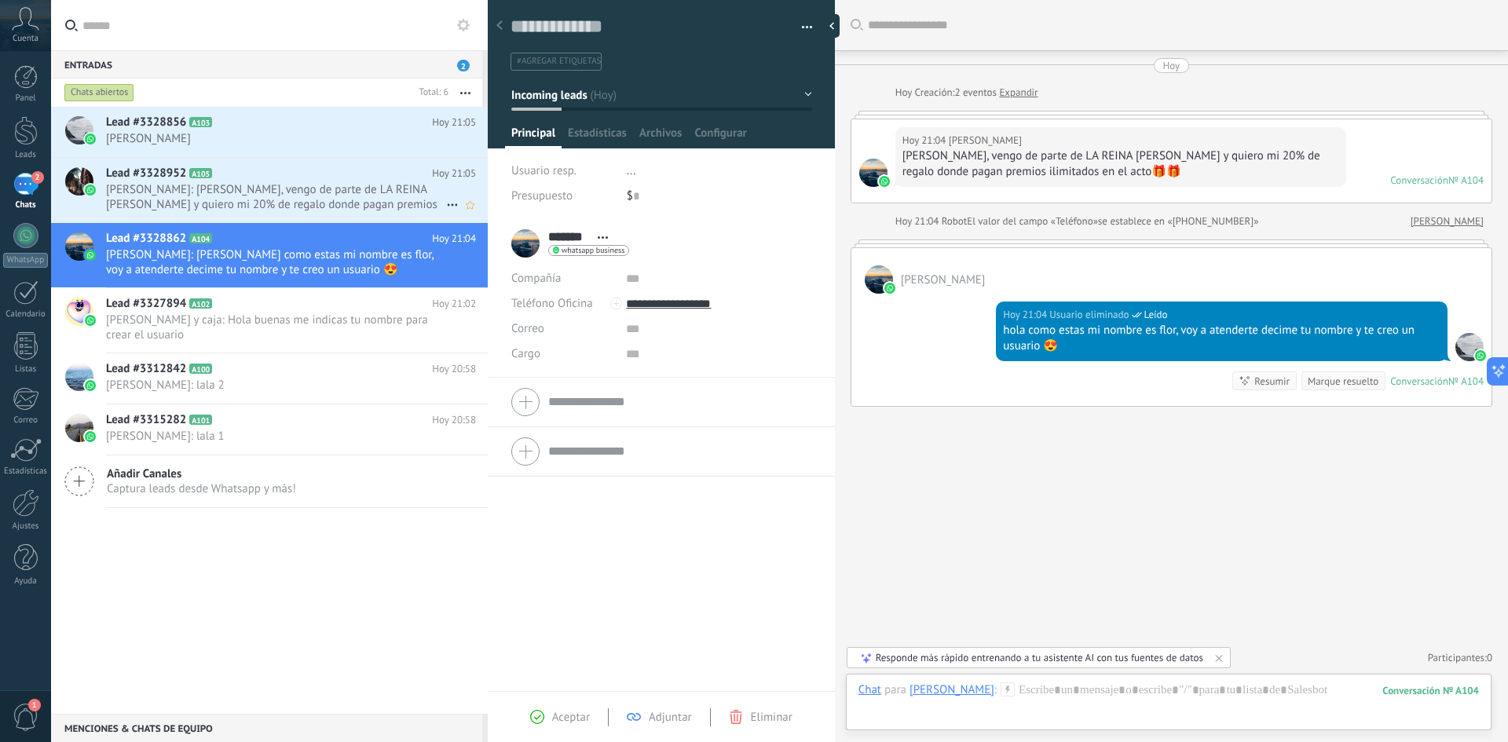
click at [258, 199] on span "[PERSON_NAME]: [PERSON_NAME], vengo de parte de LA REINA [PERSON_NAME] y quiero…" at bounding box center [276, 197] width 340 height 30
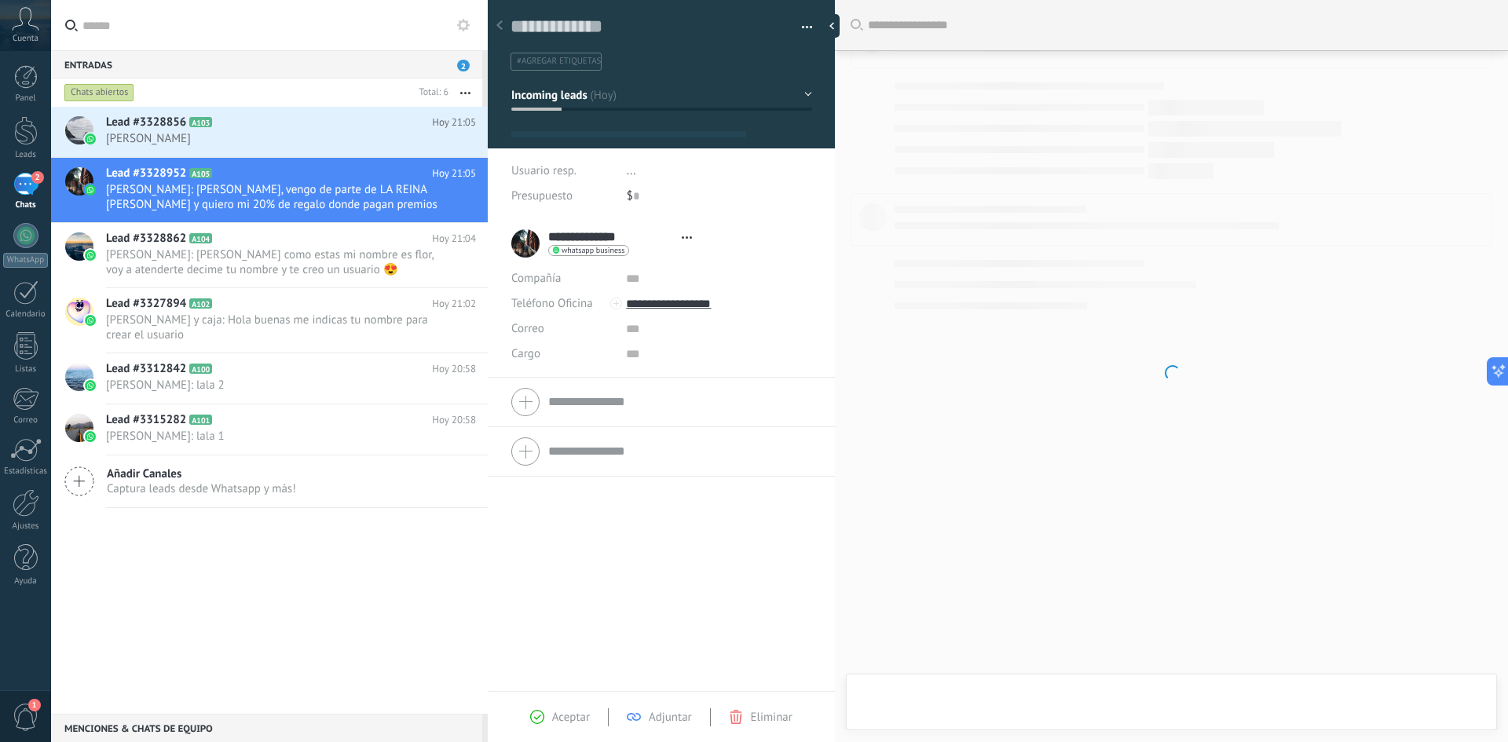
scroll to position [24, 0]
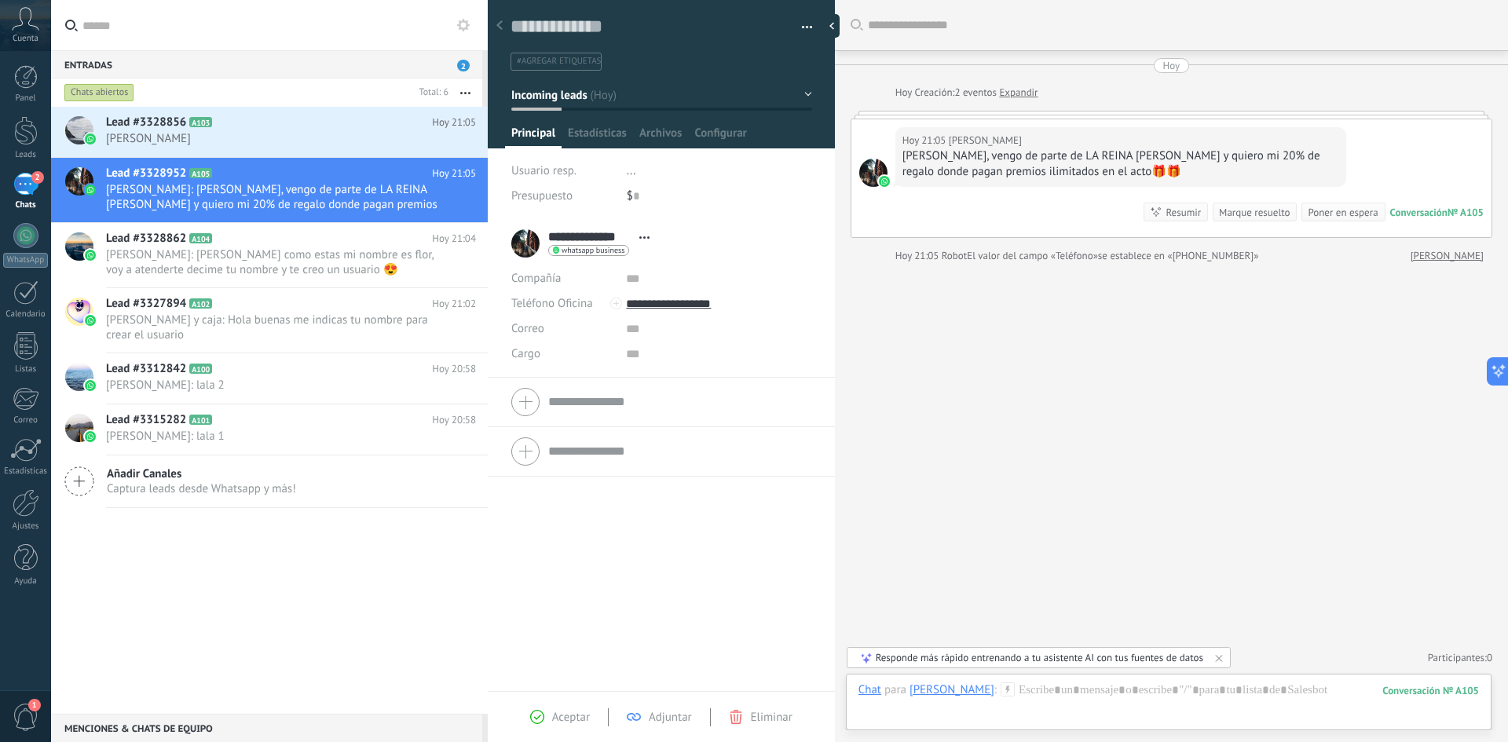
click at [1002, 693] on icon at bounding box center [1008, 690] width 14 height 14
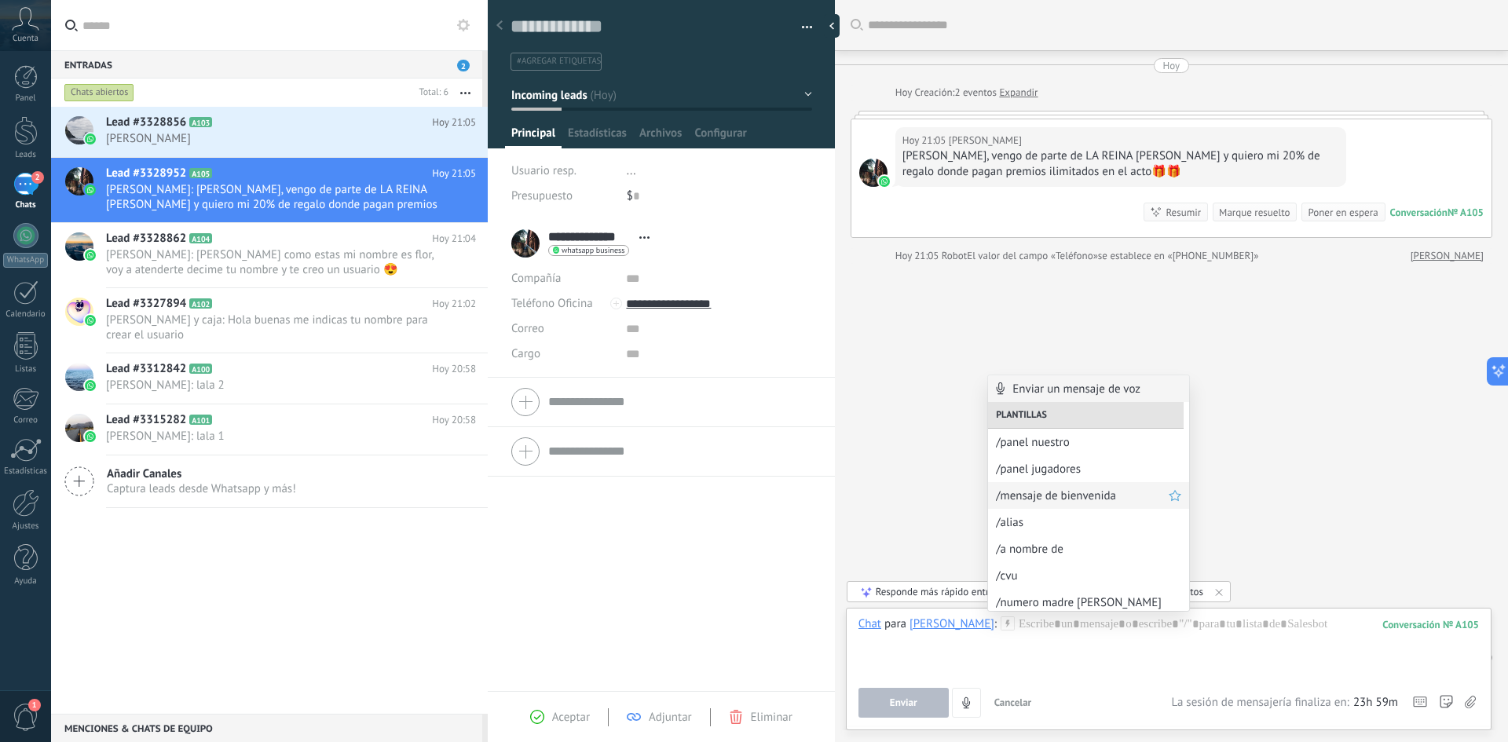
click at [1083, 496] on span "/mensaje de bienvenida" at bounding box center [1082, 496] width 173 height 15
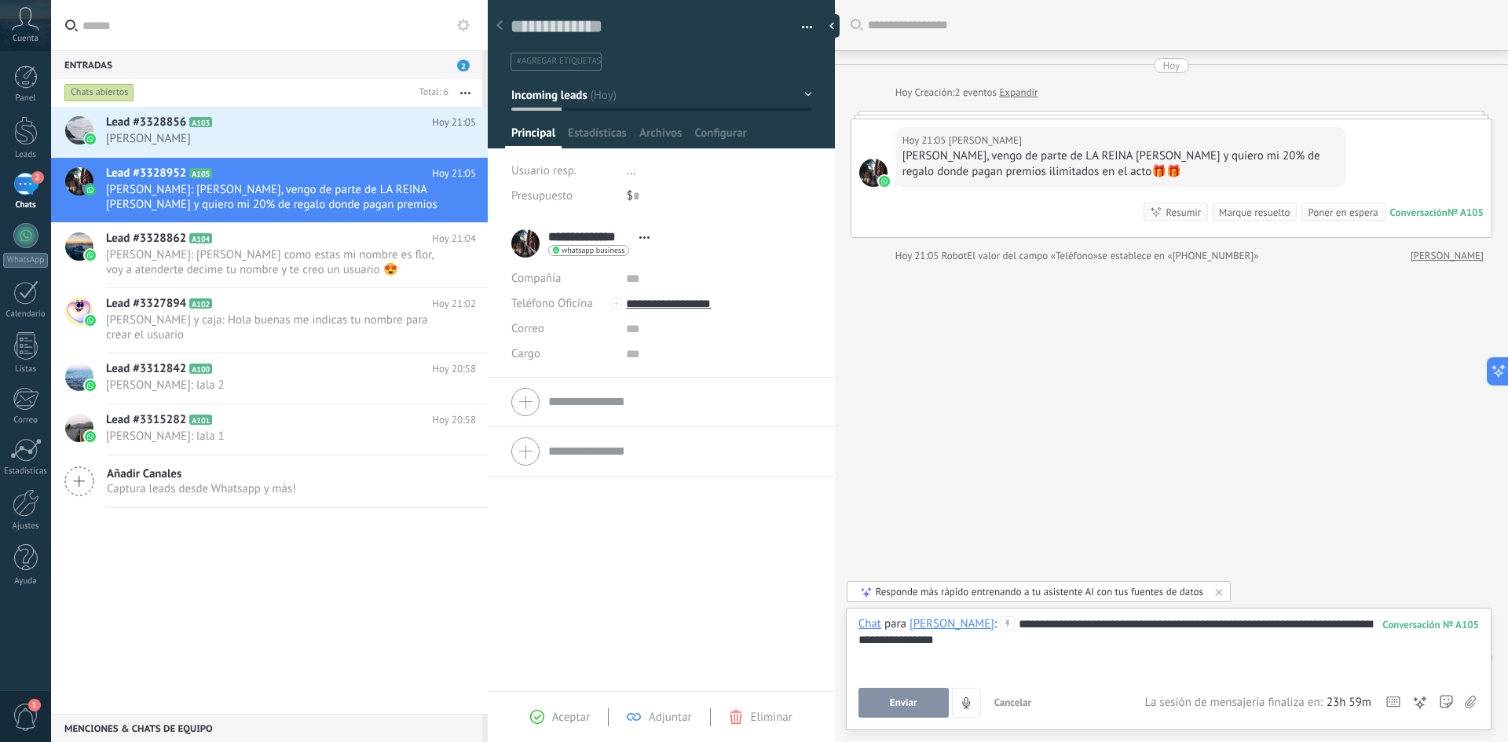
click at [903, 701] on span "Enviar" at bounding box center [903, 703] width 27 height 11
click at [216, 109] on div "Lead #3328856 A103 [DATE] 21:05 [GEOGRAPHIC_DATA]" at bounding box center [297, 131] width 382 height 49
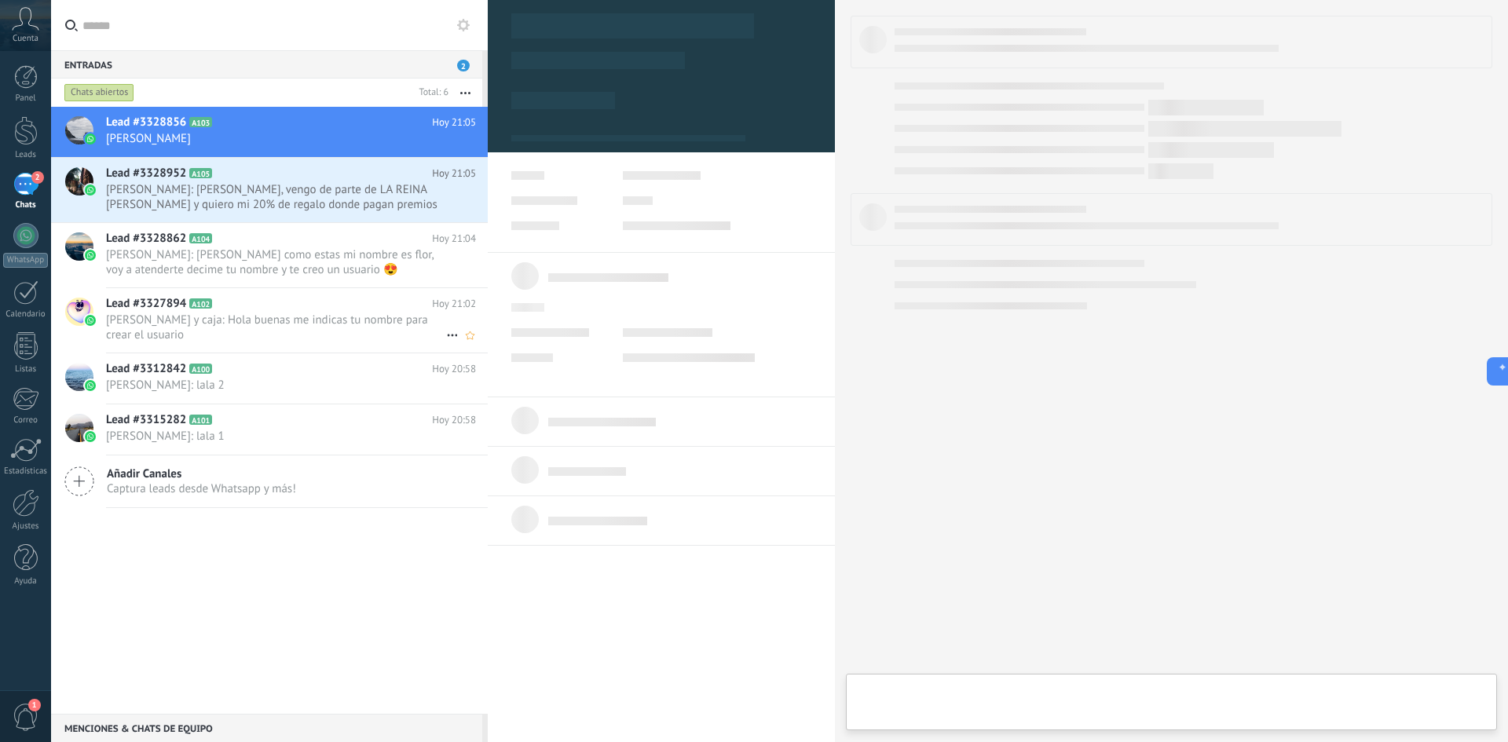
type textarea "**********"
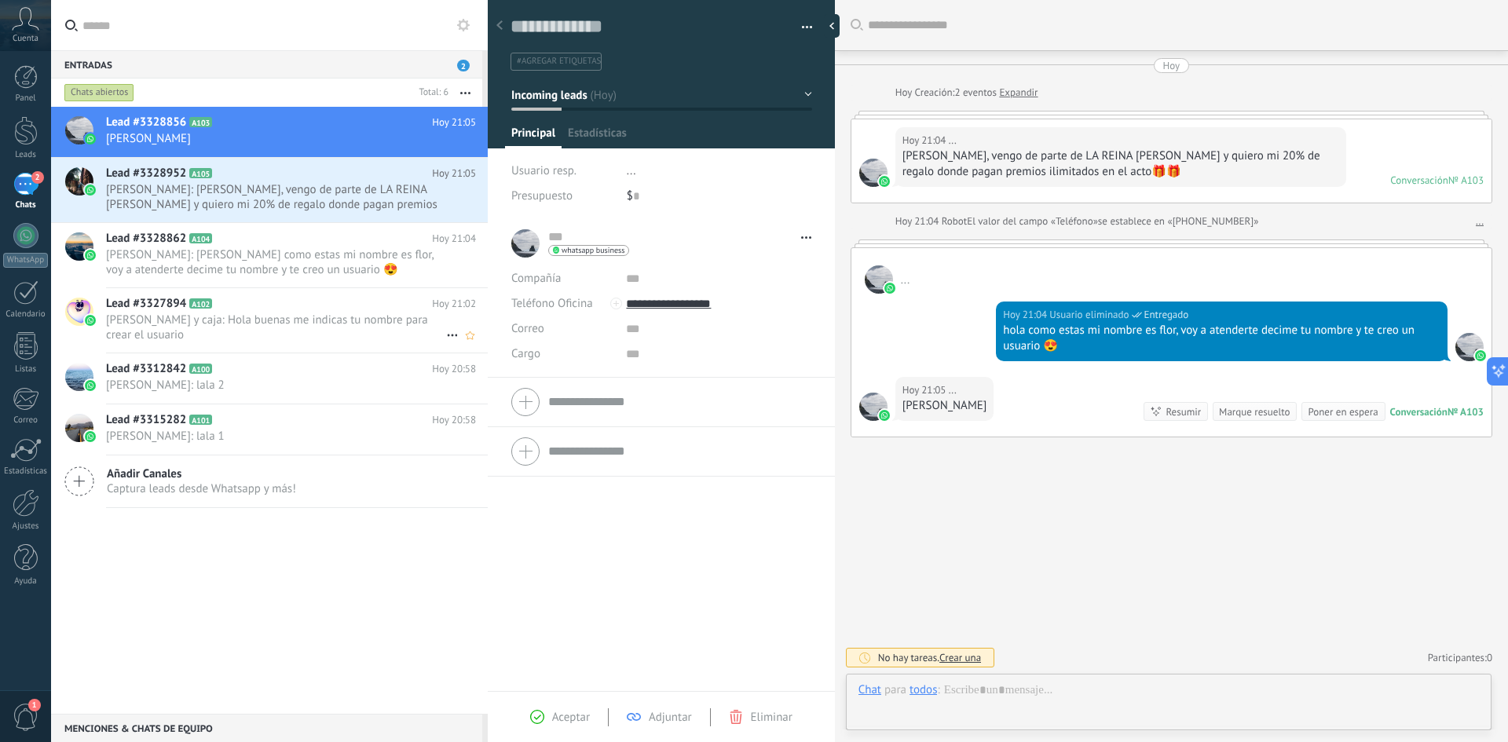
scroll to position [24, 0]
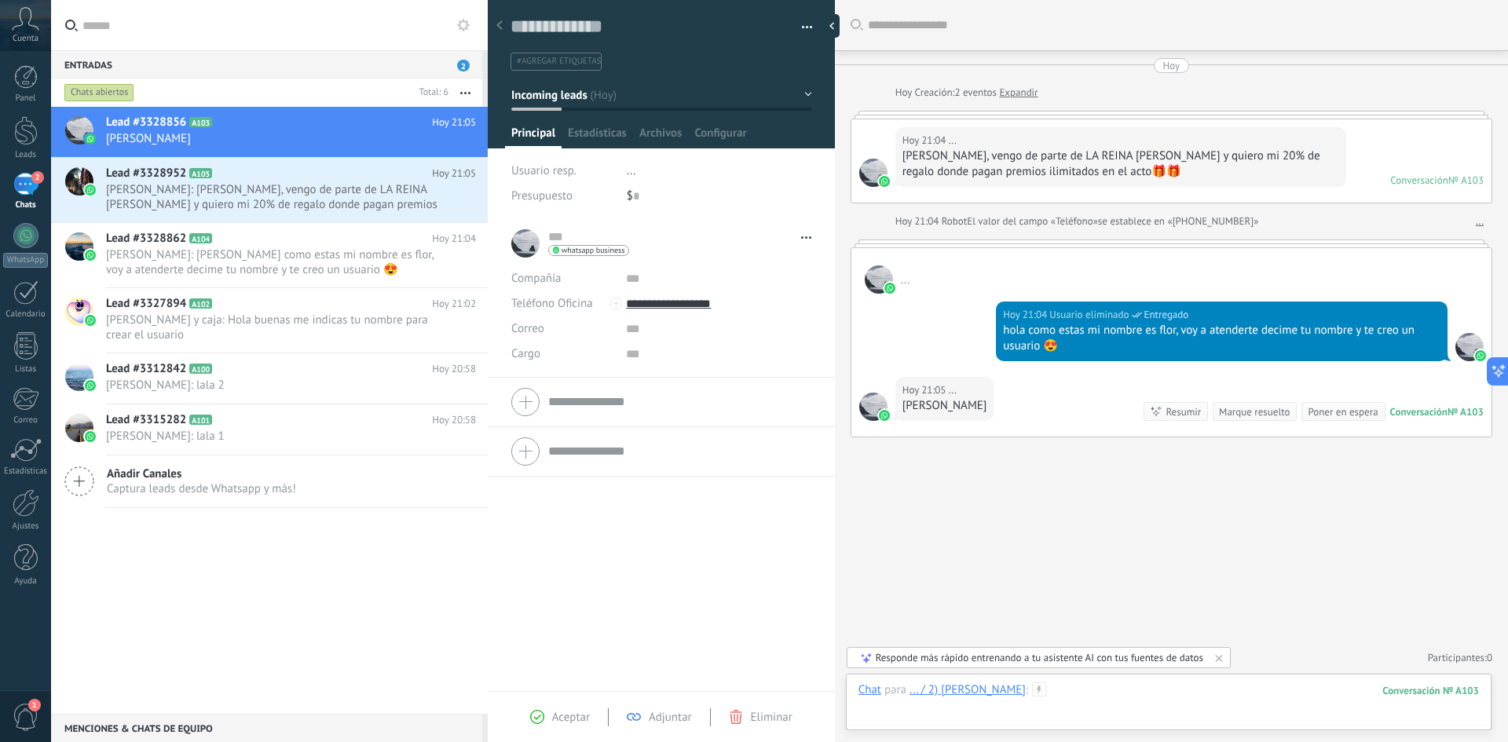
click at [1137, 695] on div at bounding box center [1169, 706] width 621 height 47
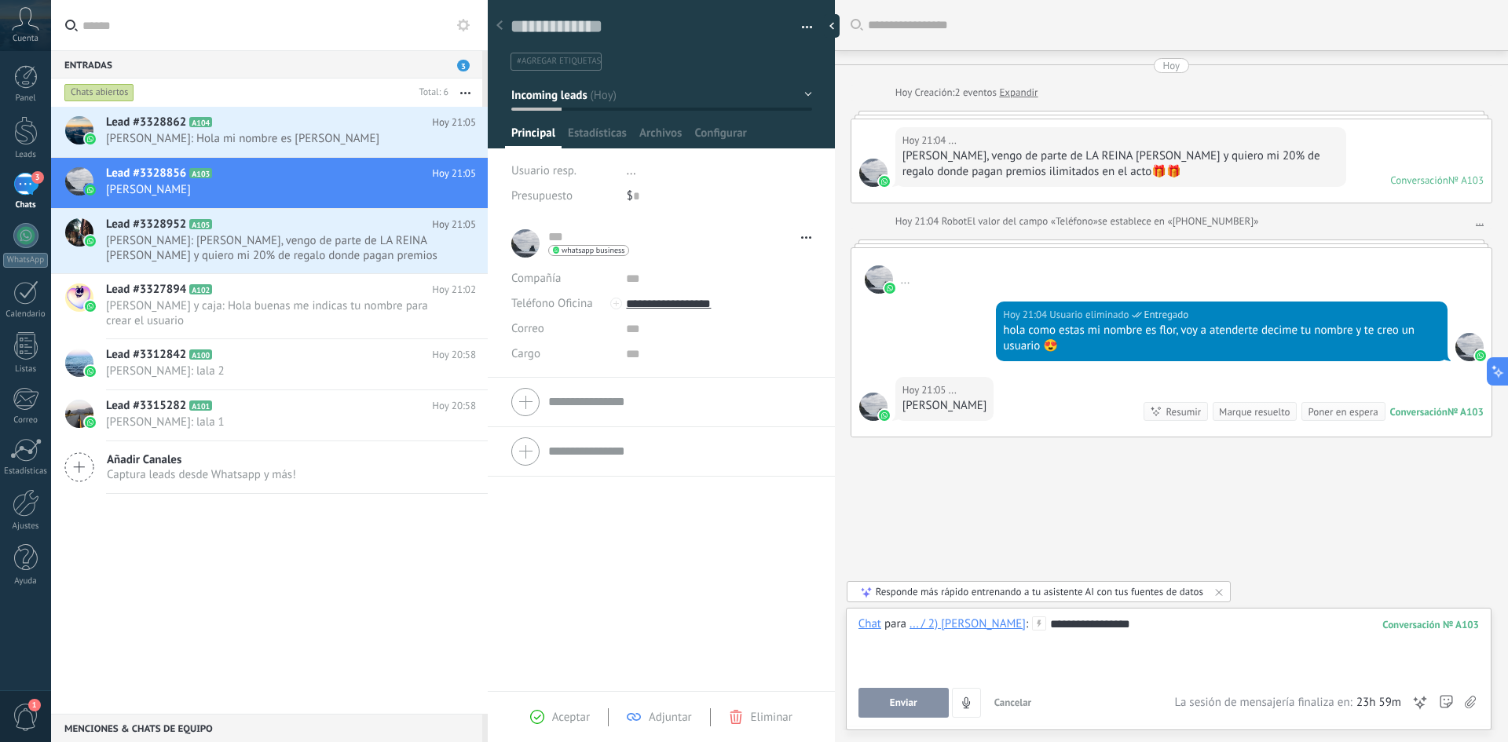
click at [899, 698] on span "Enviar" at bounding box center [903, 703] width 27 height 11
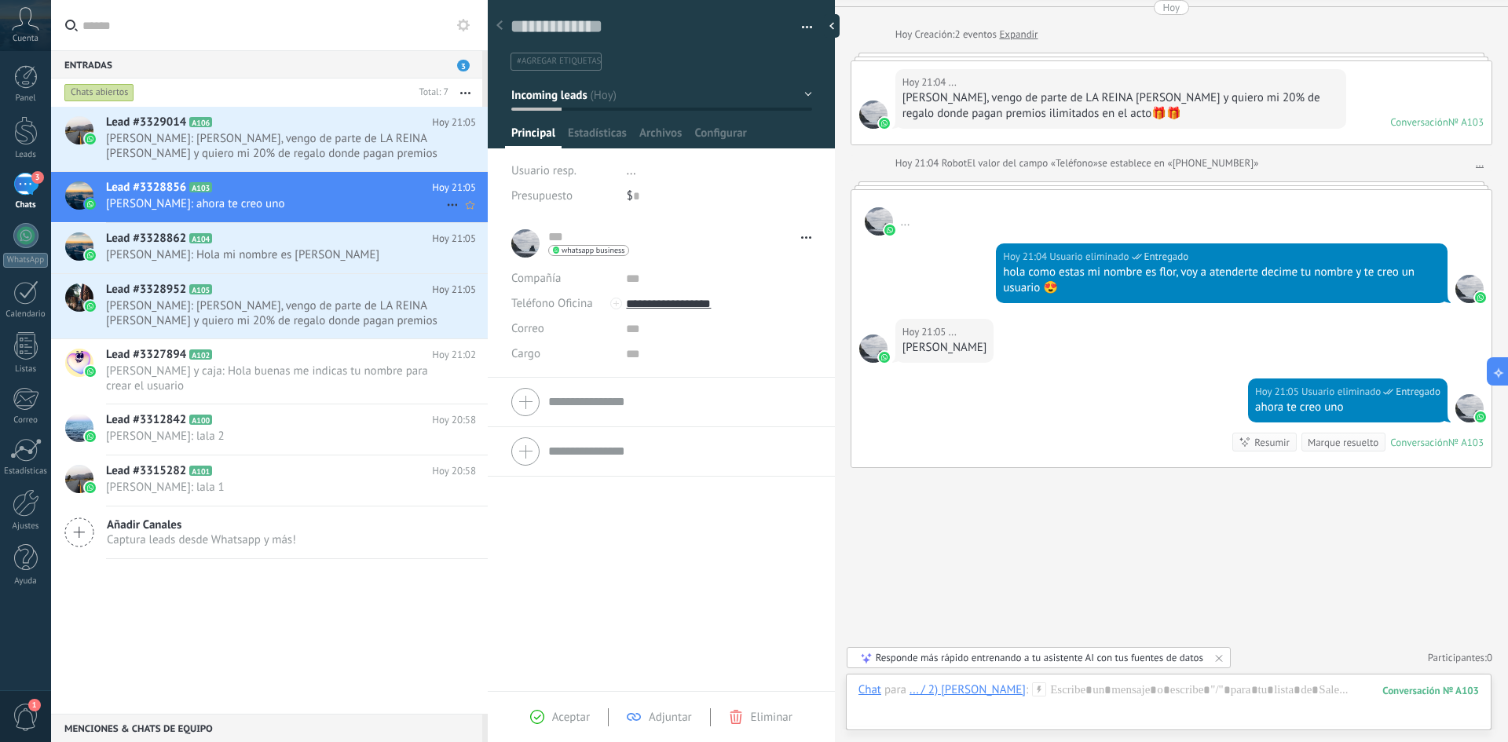
click at [269, 203] on span "[PERSON_NAME]: ahora te creo uno" at bounding box center [276, 203] width 340 height 15
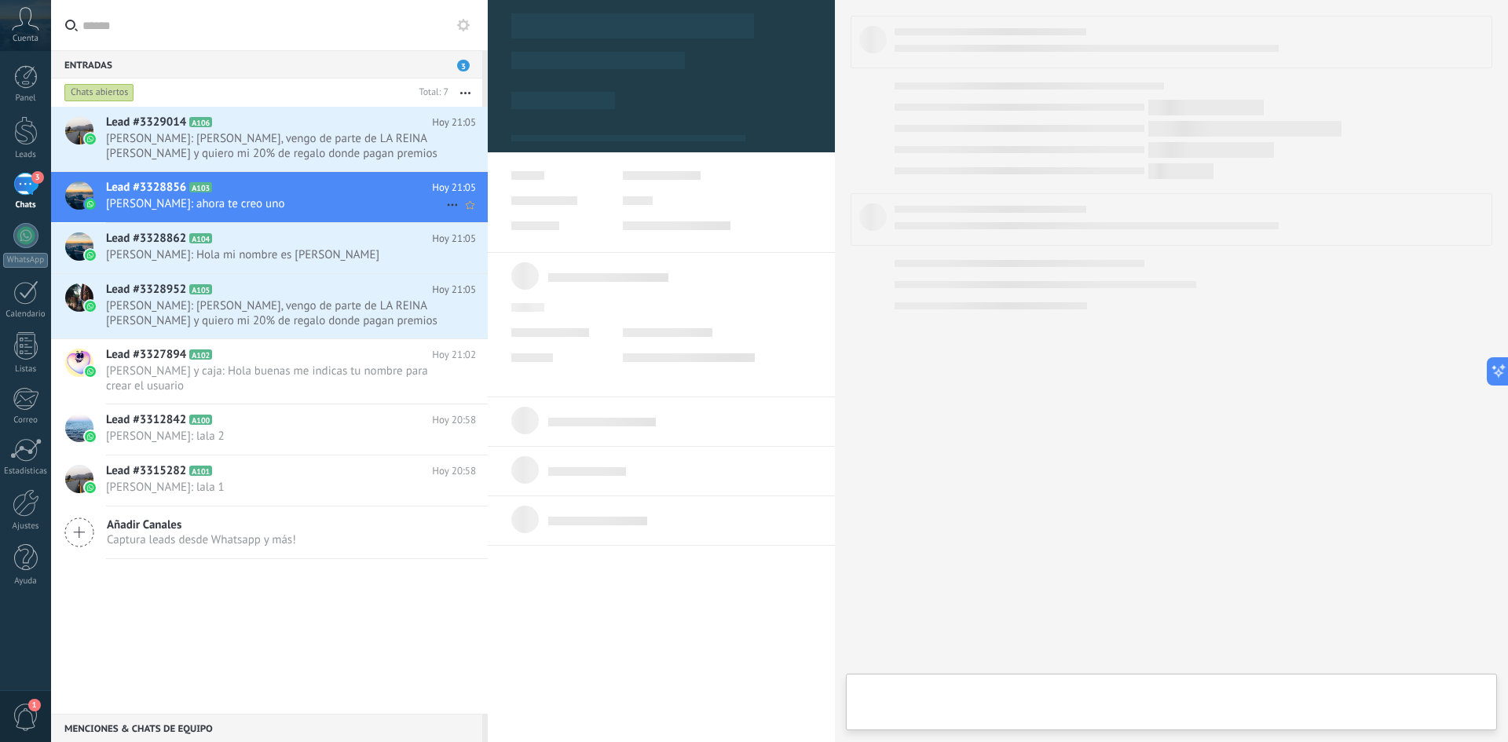
click at [284, 207] on span "[PERSON_NAME]: ahora te creo uno" at bounding box center [276, 203] width 340 height 15
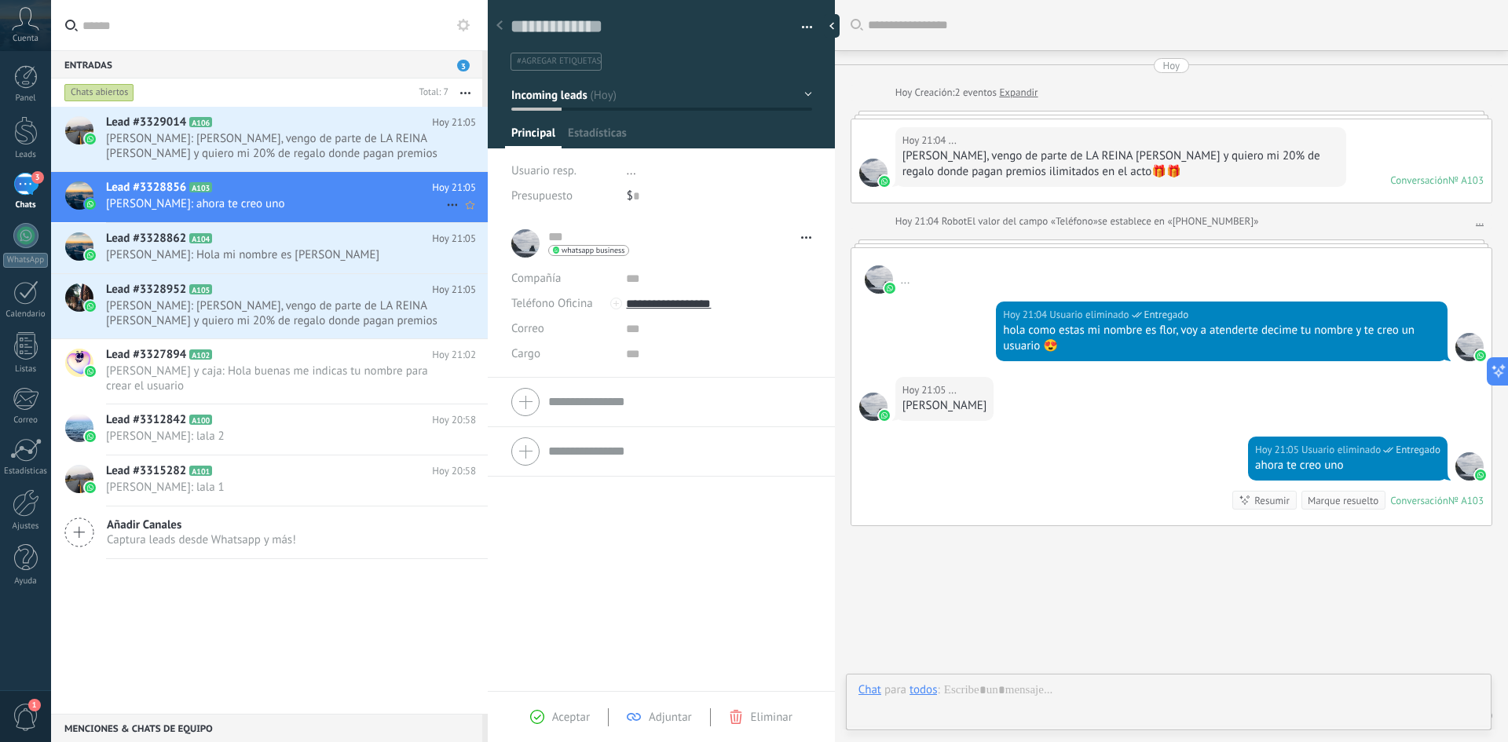
type textarea "**********"
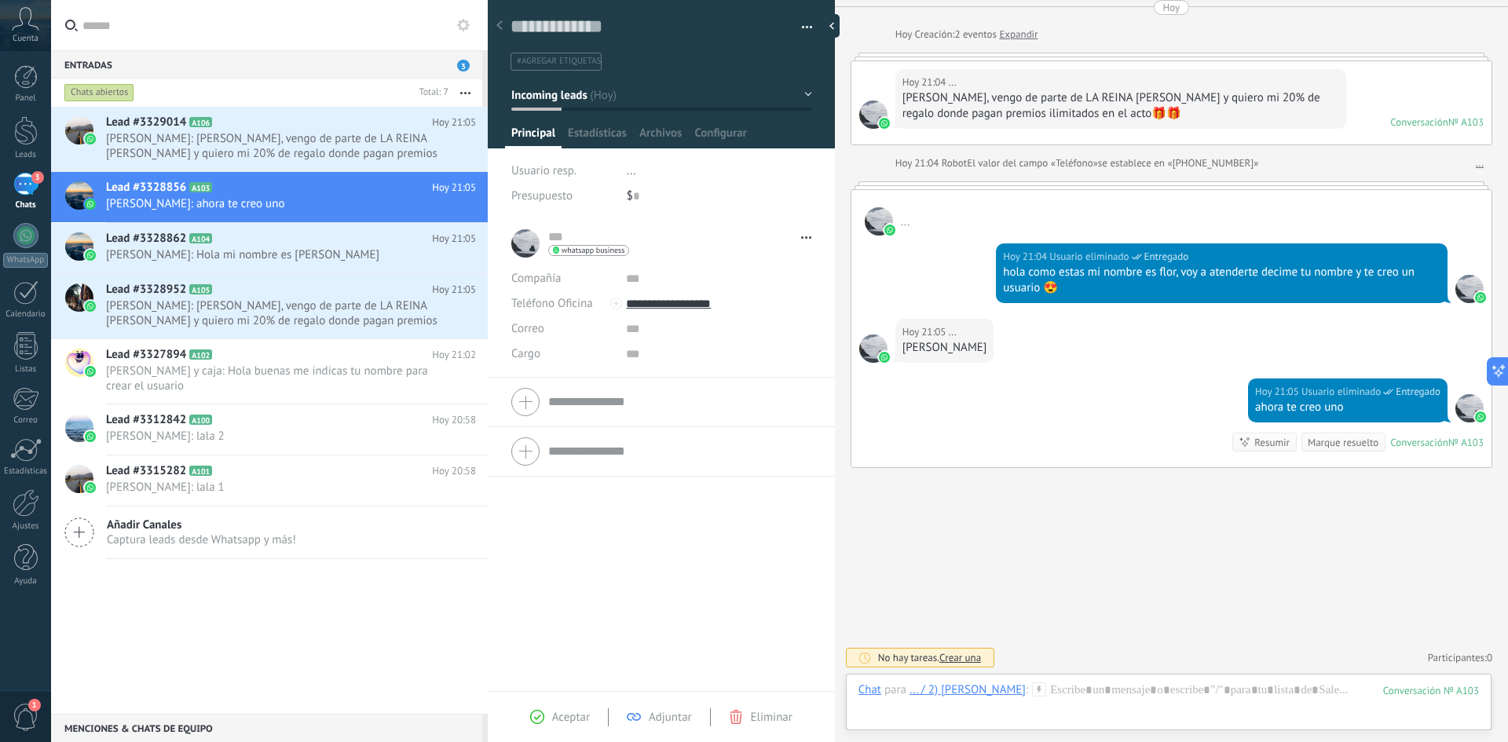
click at [1125, 677] on div "Chat Correo Nota Tarea Chat para ... / 2) Mendohard Sas : 103 Enviar Cancelar R…" at bounding box center [1169, 702] width 646 height 57
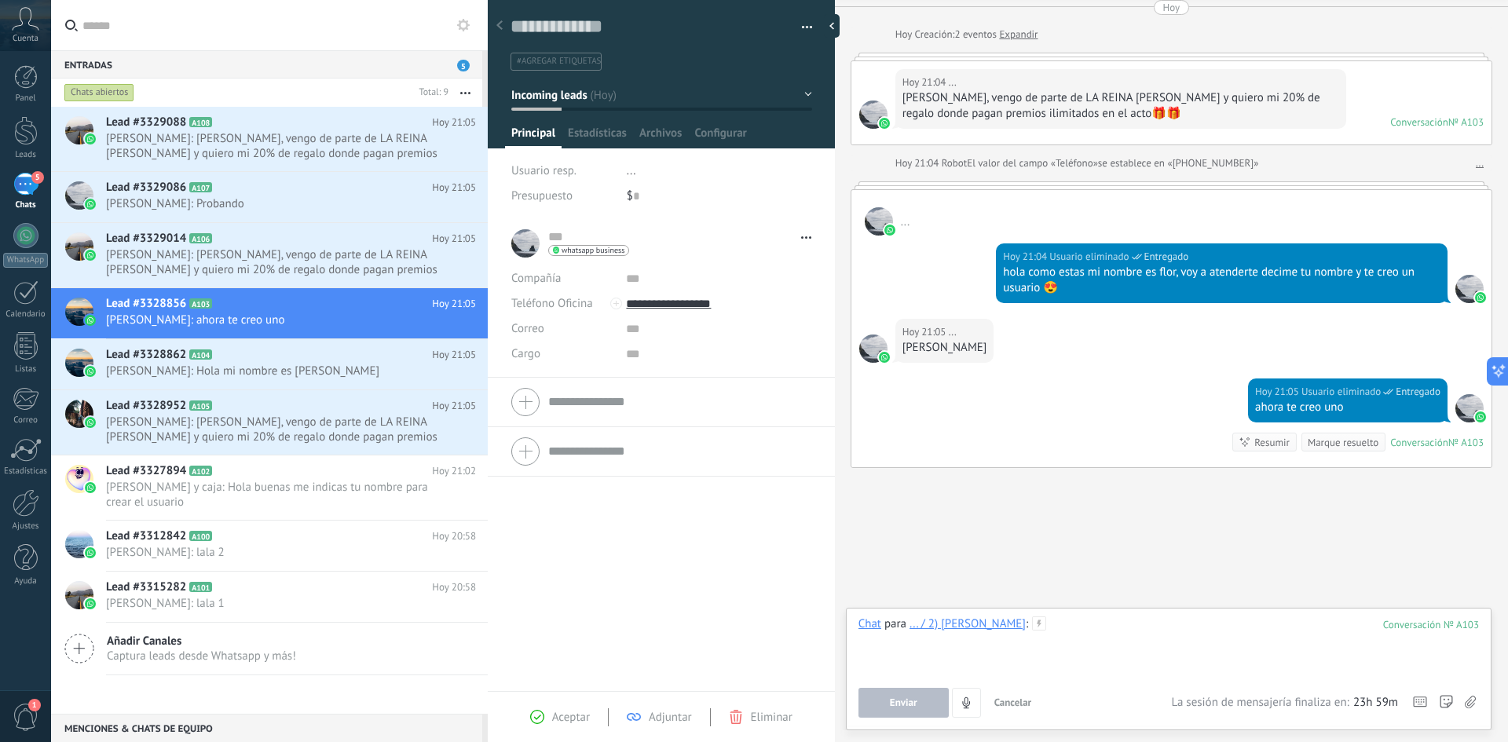
click at [1119, 641] on div at bounding box center [1169, 647] width 621 height 60
paste div
click at [905, 705] on span "Enviar" at bounding box center [903, 703] width 27 height 11
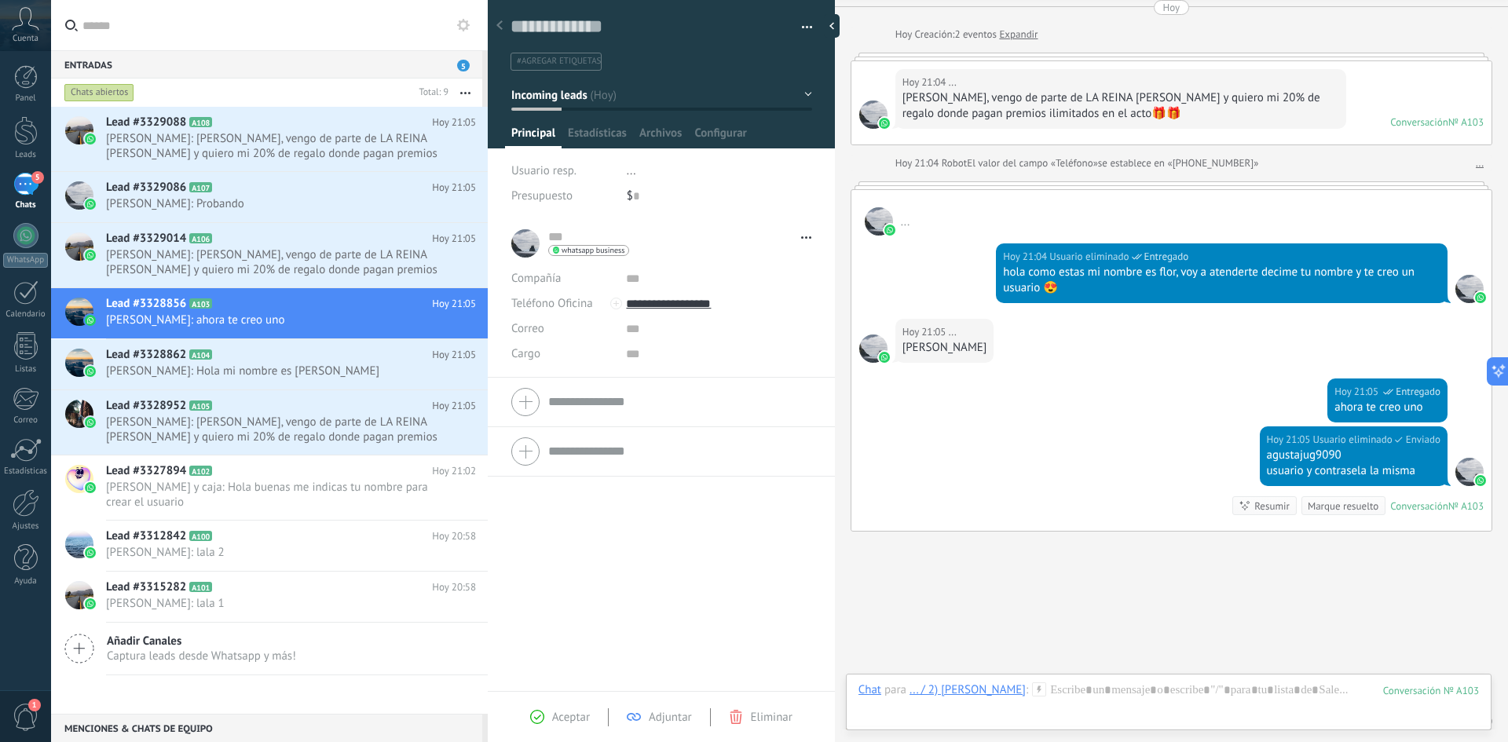
scroll to position [122, 0]
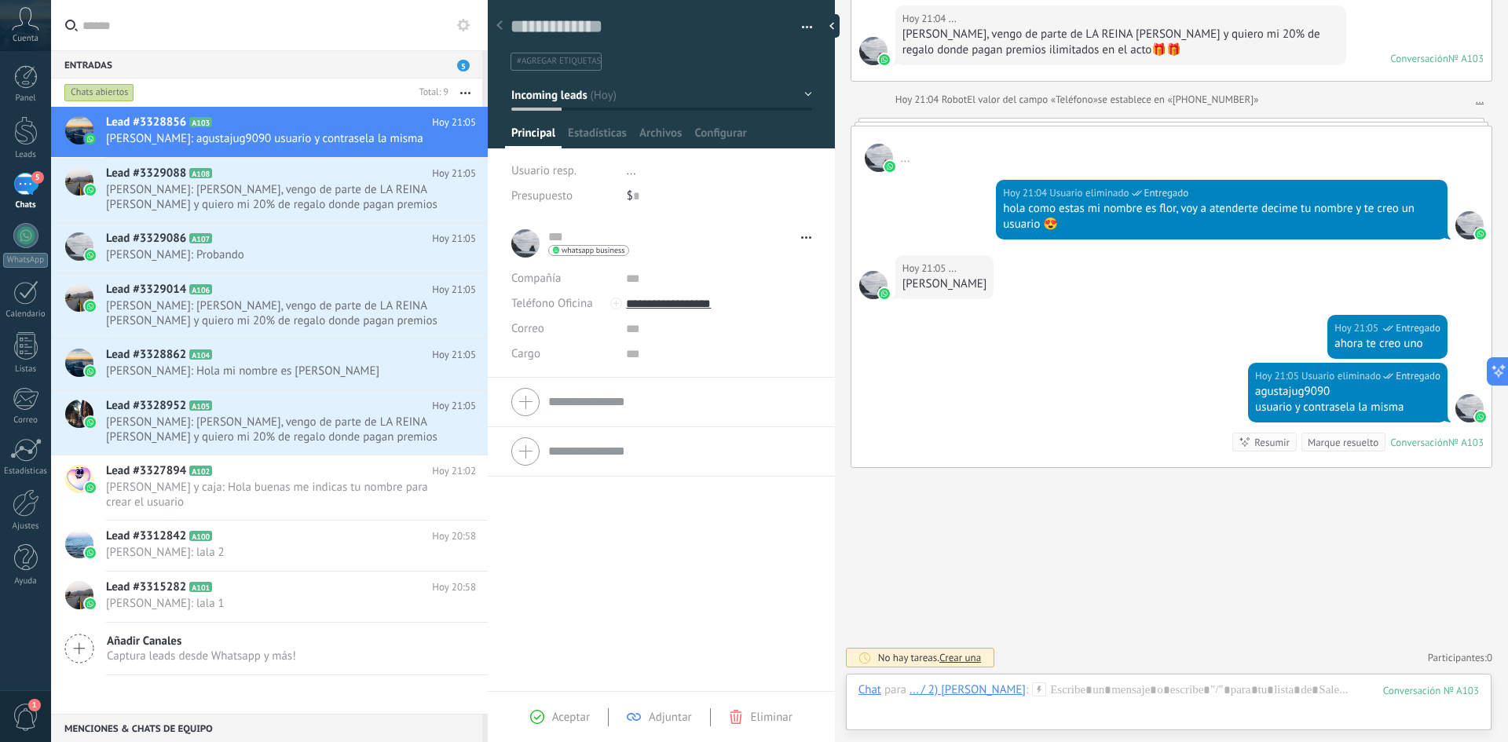
click at [1032, 693] on icon at bounding box center [1039, 690] width 14 height 14
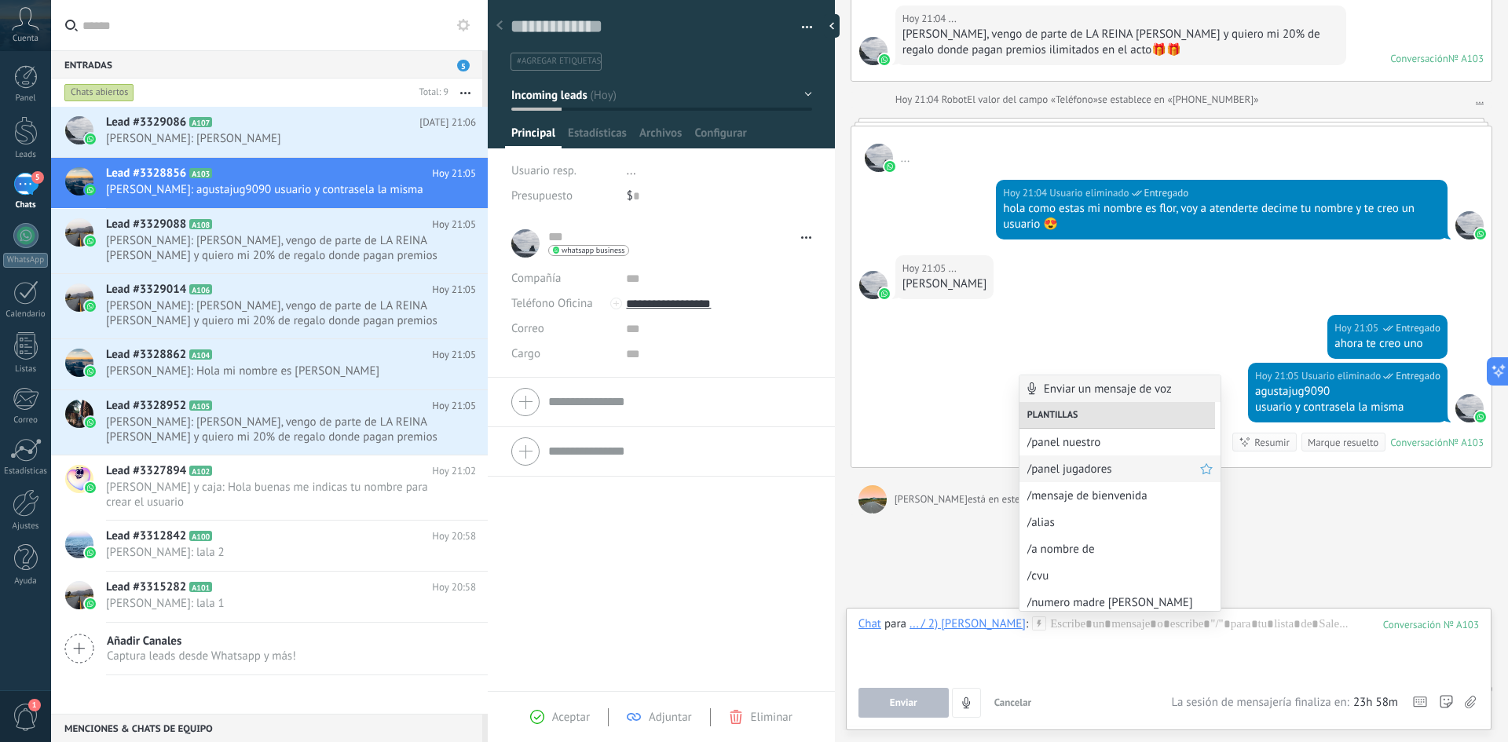
click at [1126, 462] on span "/panel jugadores" at bounding box center [1113, 469] width 173 height 15
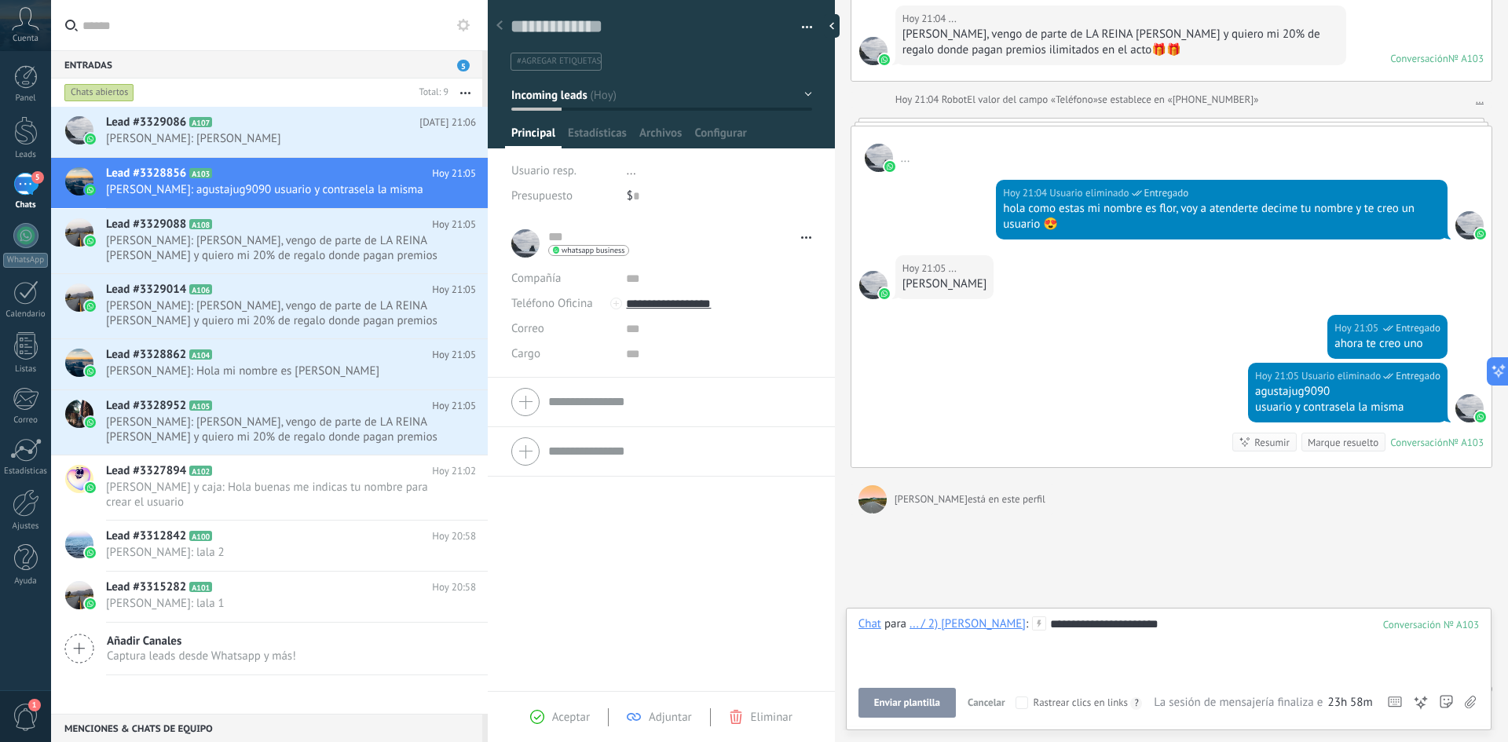
click at [930, 700] on span "Enviar plantilla" at bounding box center [907, 703] width 66 height 11
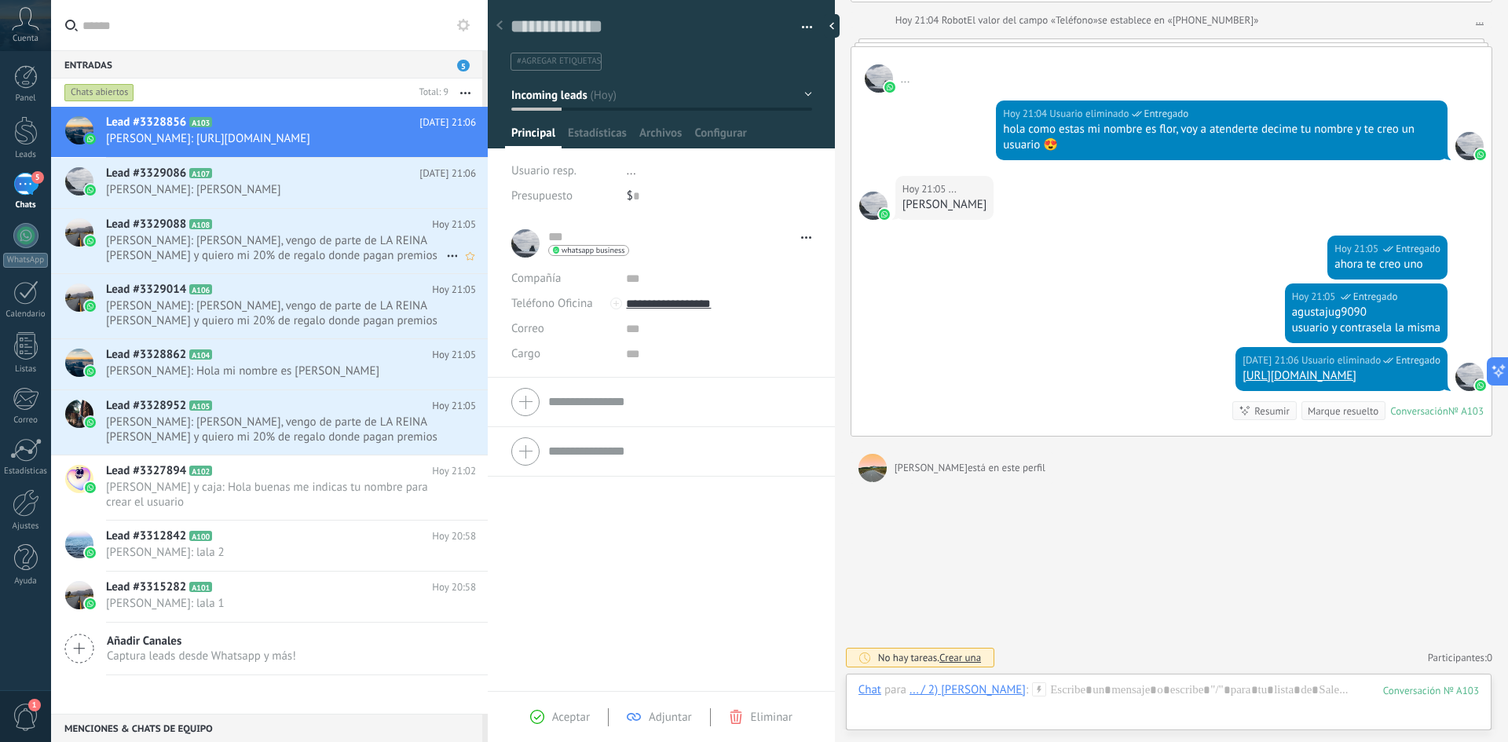
click at [231, 239] on span "[PERSON_NAME]: [PERSON_NAME], vengo de parte de LA REINA [PERSON_NAME] y quiero…" at bounding box center [276, 248] width 340 height 30
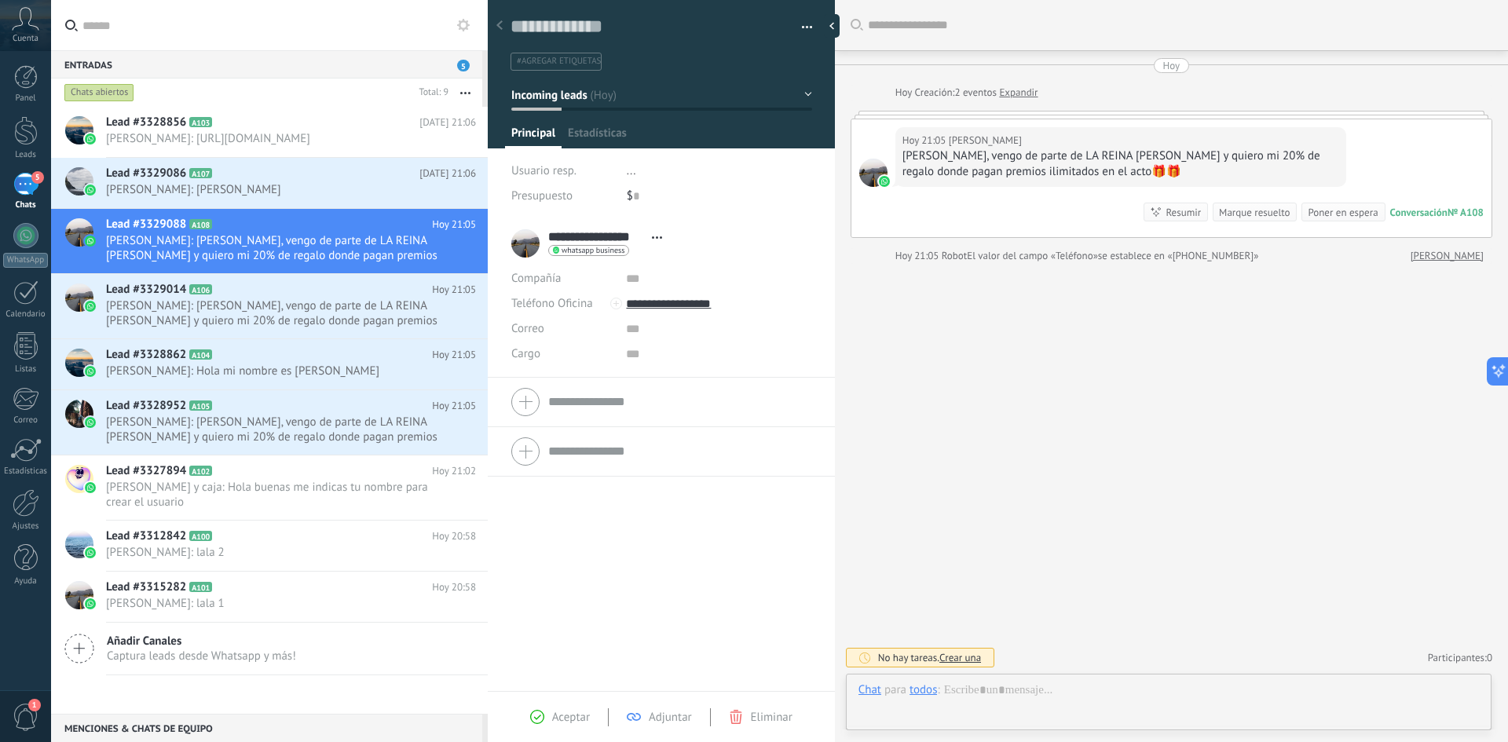
scroll to position [24, 0]
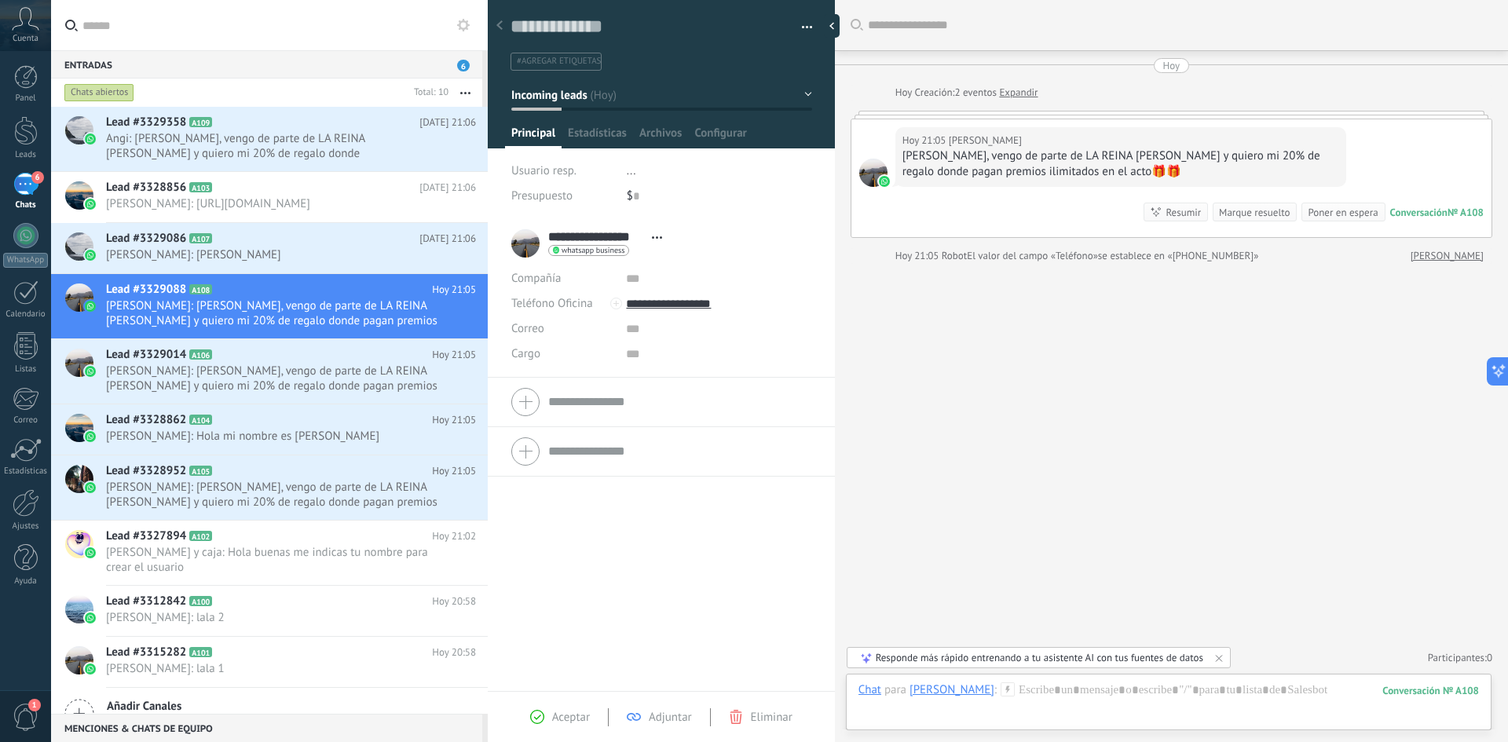
click at [1013, 690] on use at bounding box center [1008, 689] width 13 height 13
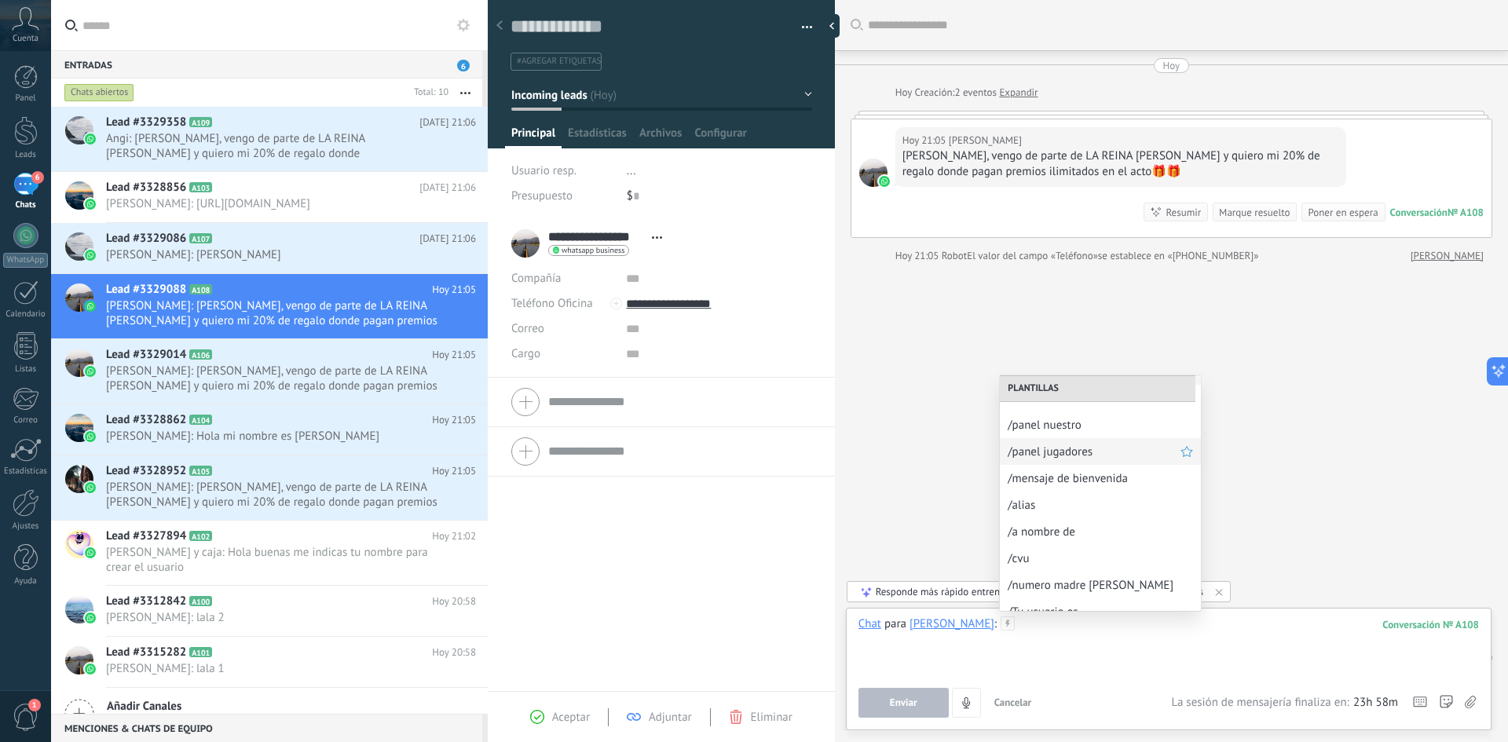
scroll to position [0, 0]
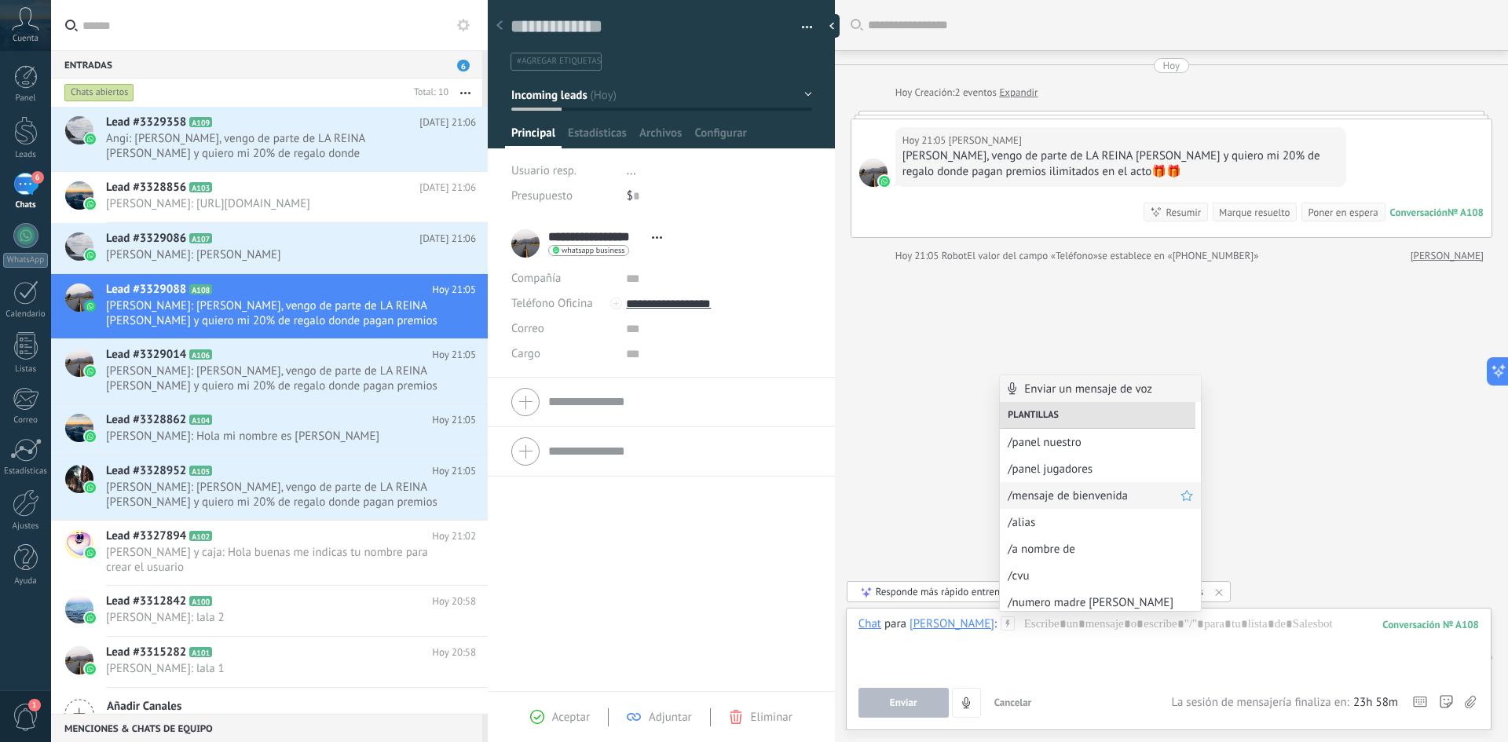
click at [1078, 504] on div "/mensaje de bienvenida" at bounding box center [1100, 495] width 201 height 27
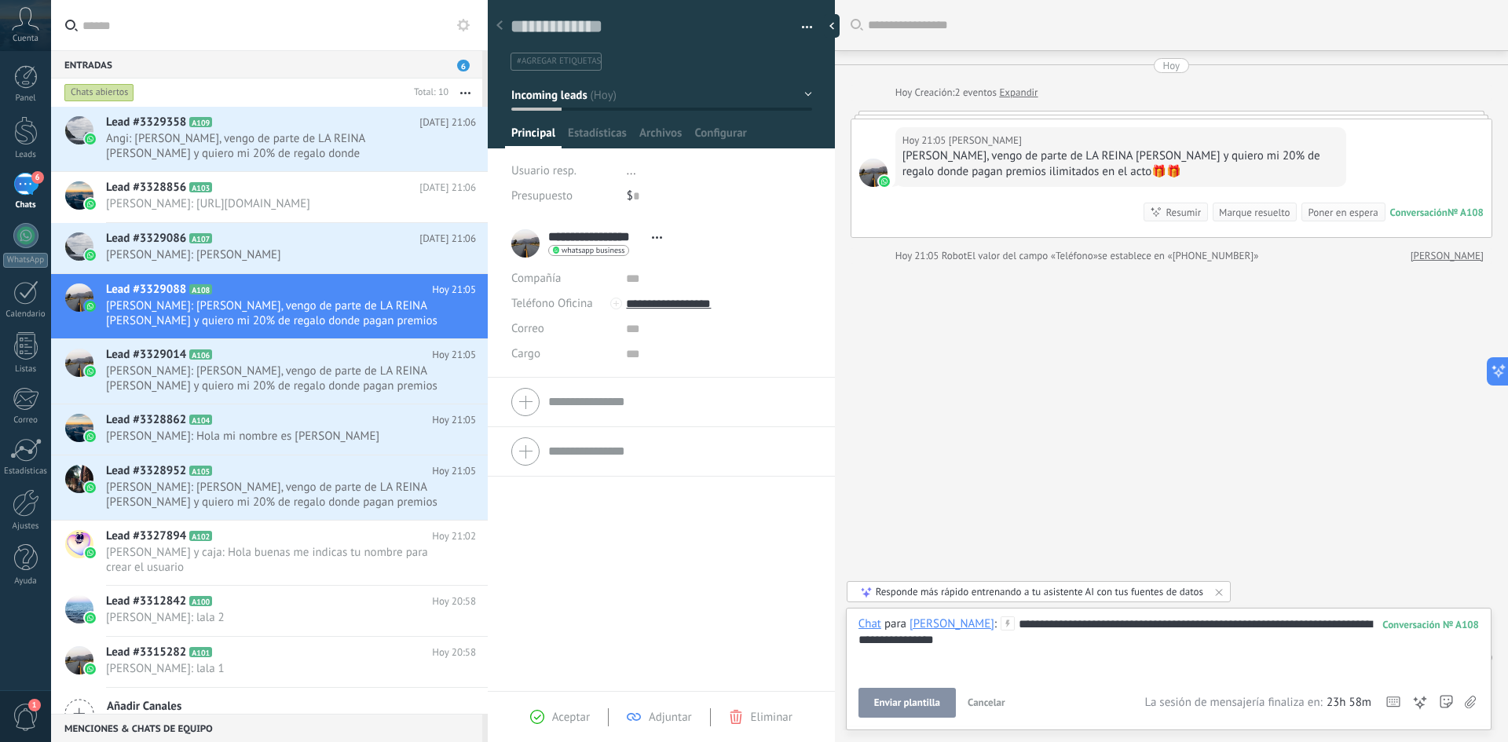
click at [910, 701] on span "Enviar plantilla" at bounding box center [907, 703] width 66 height 11
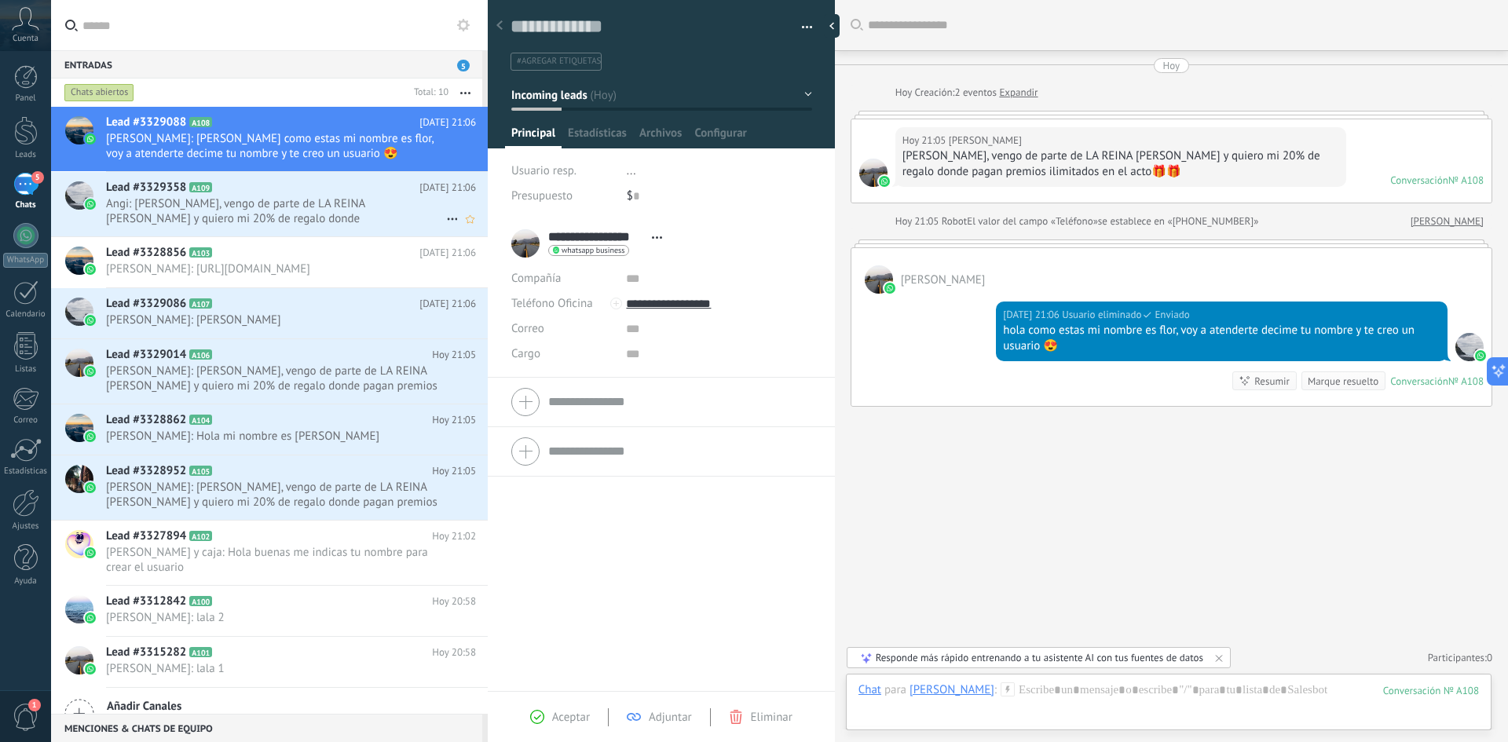
click at [261, 223] on span "Angi: [PERSON_NAME], vengo de parte de LA REINA [PERSON_NAME] y quiero mi 20% d…" at bounding box center [276, 211] width 340 height 30
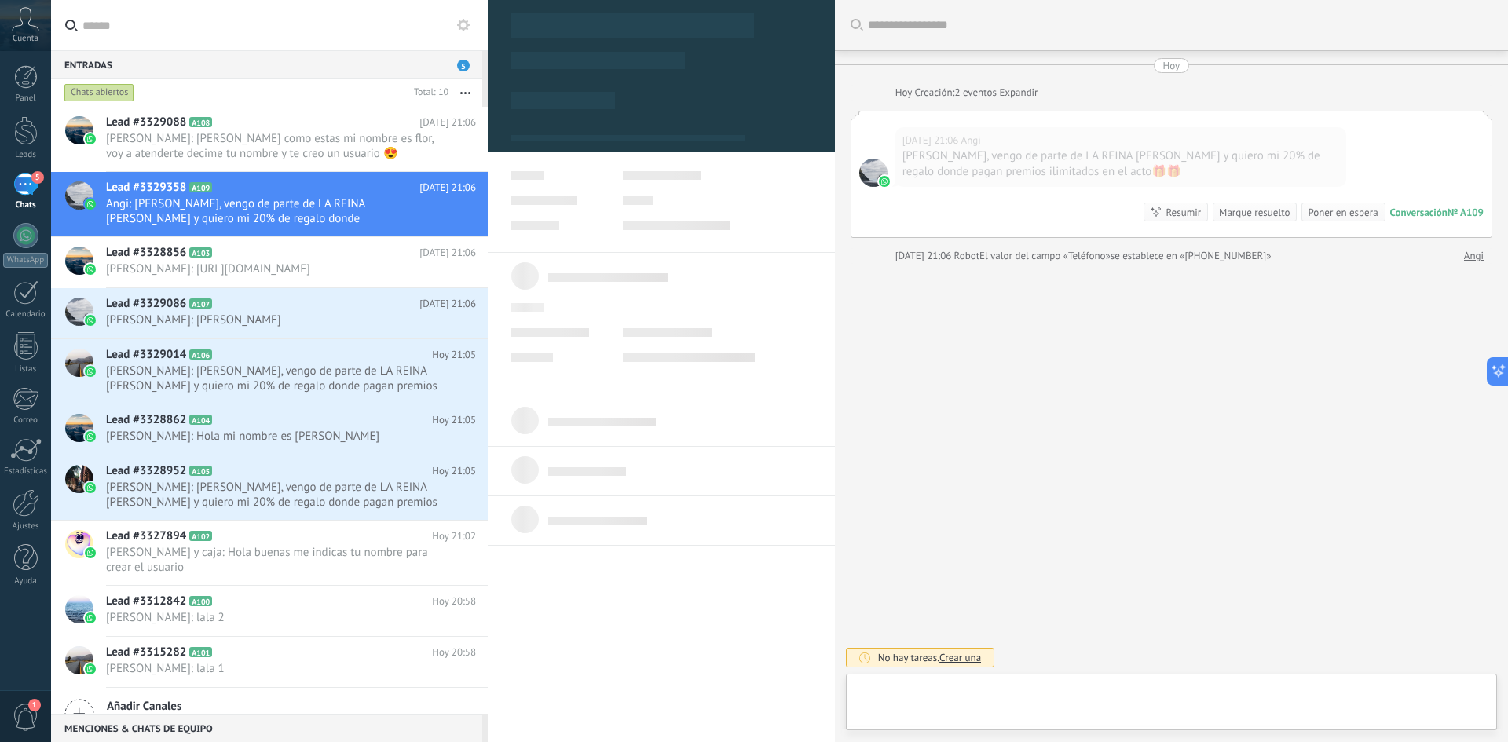
scroll to position [24, 0]
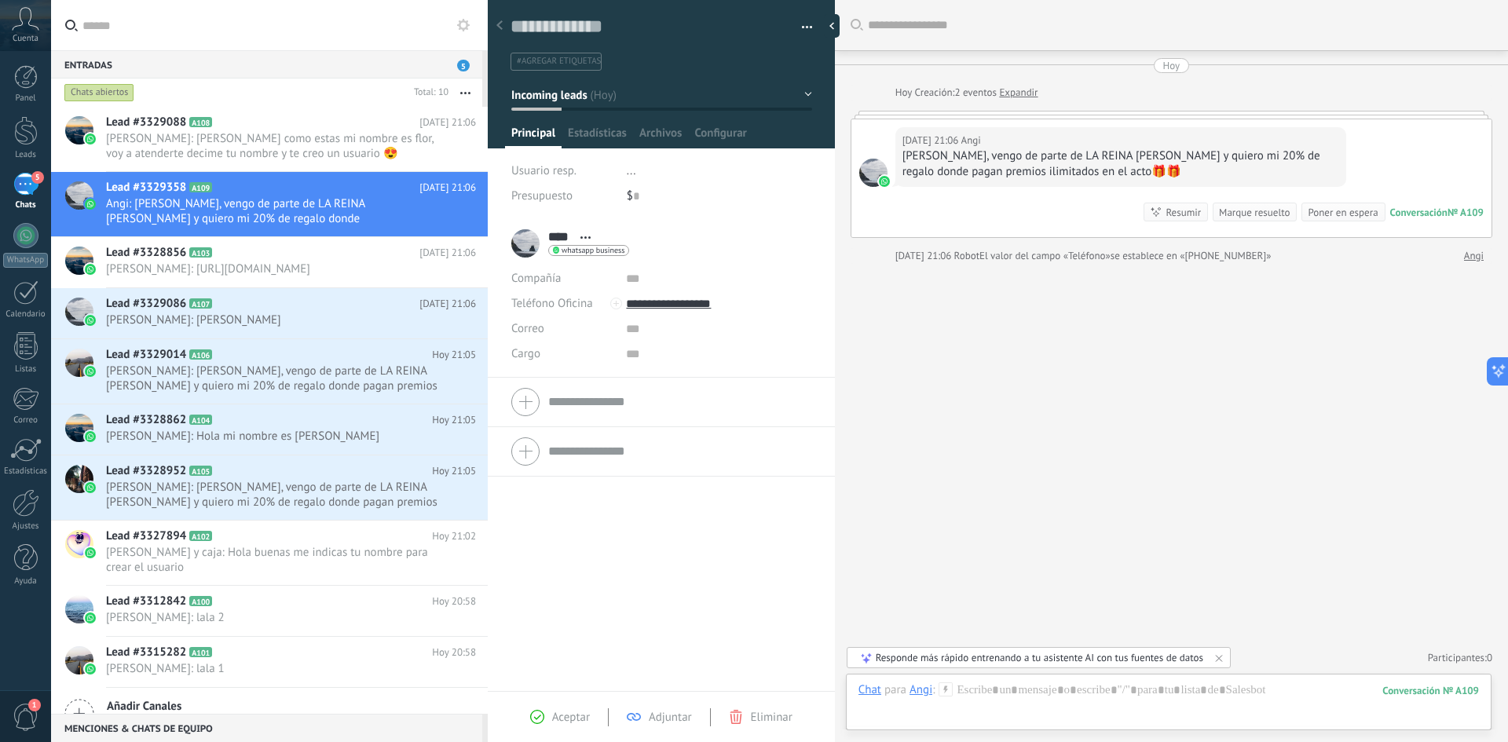
click at [944, 690] on use at bounding box center [946, 689] width 13 height 13
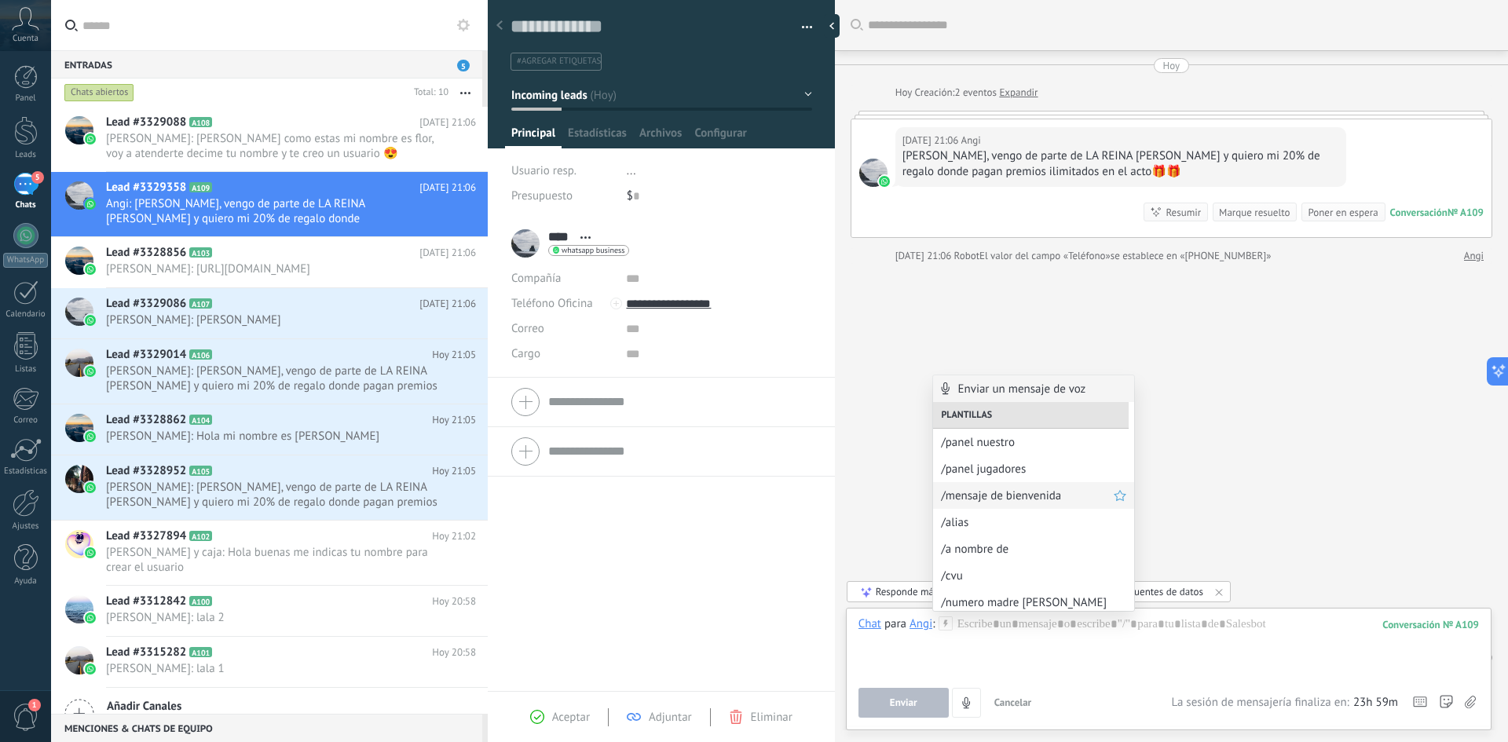
click at [1021, 499] on span "/mensaje de bienvenida" at bounding box center [1027, 496] width 173 height 15
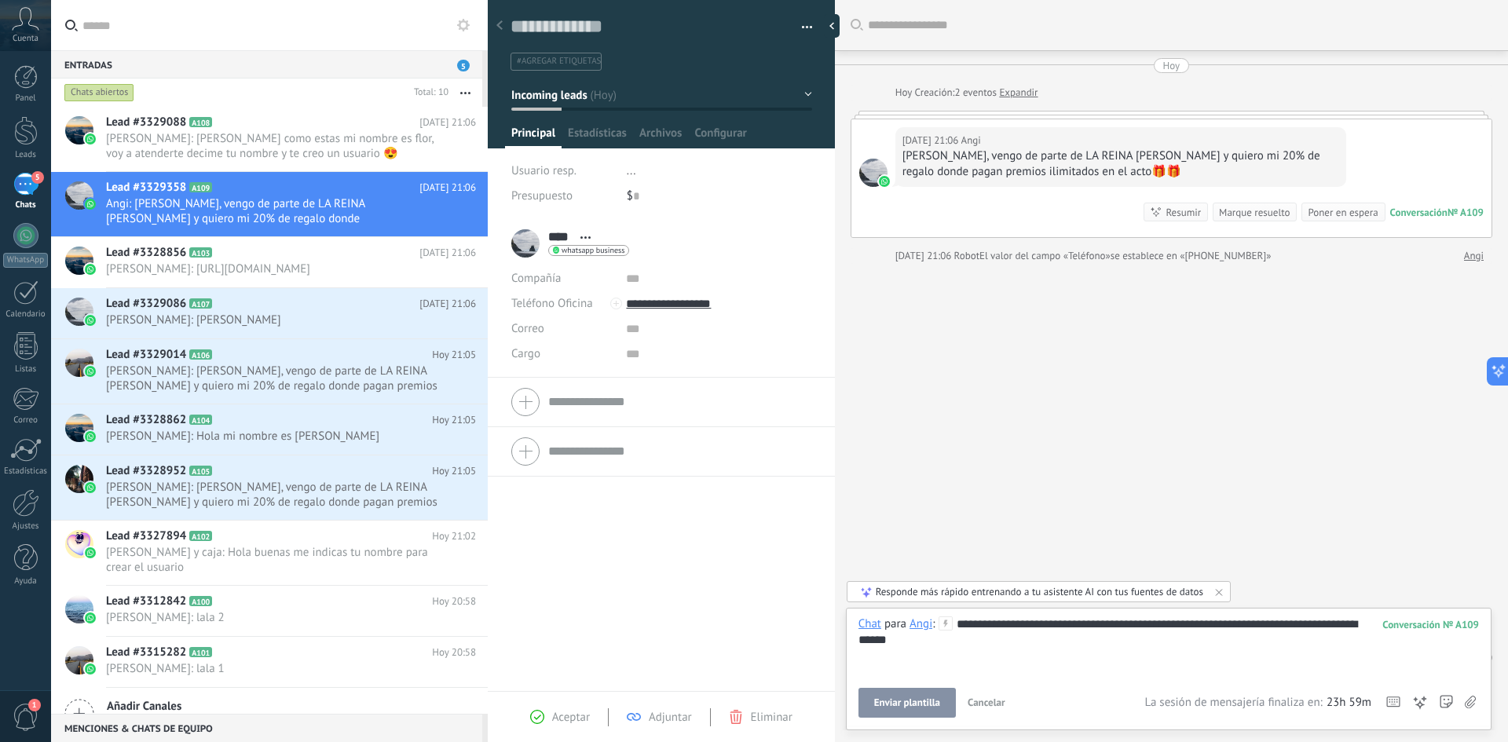
click at [912, 705] on span "Enviar plantilla" at bounding box center [907, 703] width 66 height 11
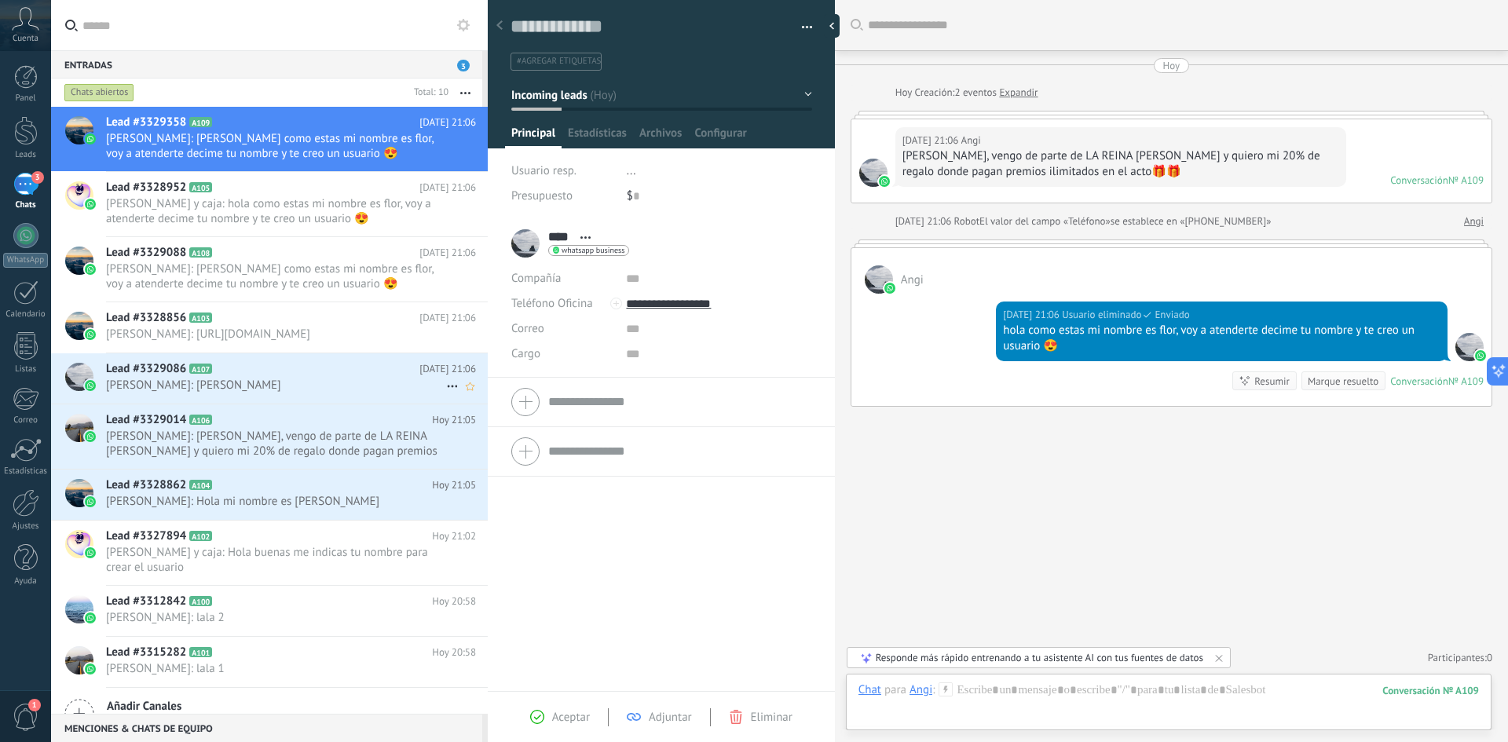
click at [263, 402] on div "Lead #3329086 A107 [DATE] 21:06 [PERSON_NAME]: [PERSON_NAME]" at bounding box center [297, 377] width 382 height 49
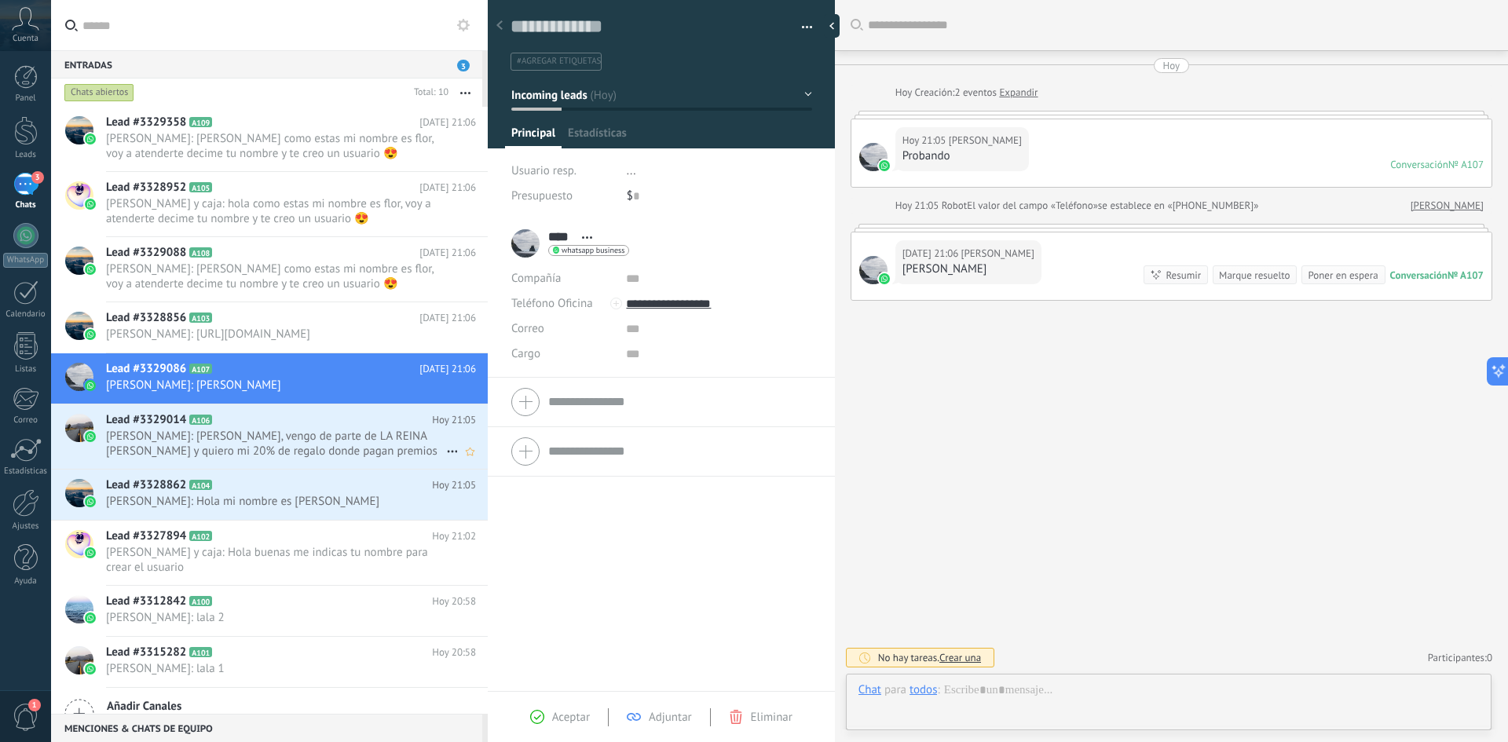
scroll to position [24, 0]
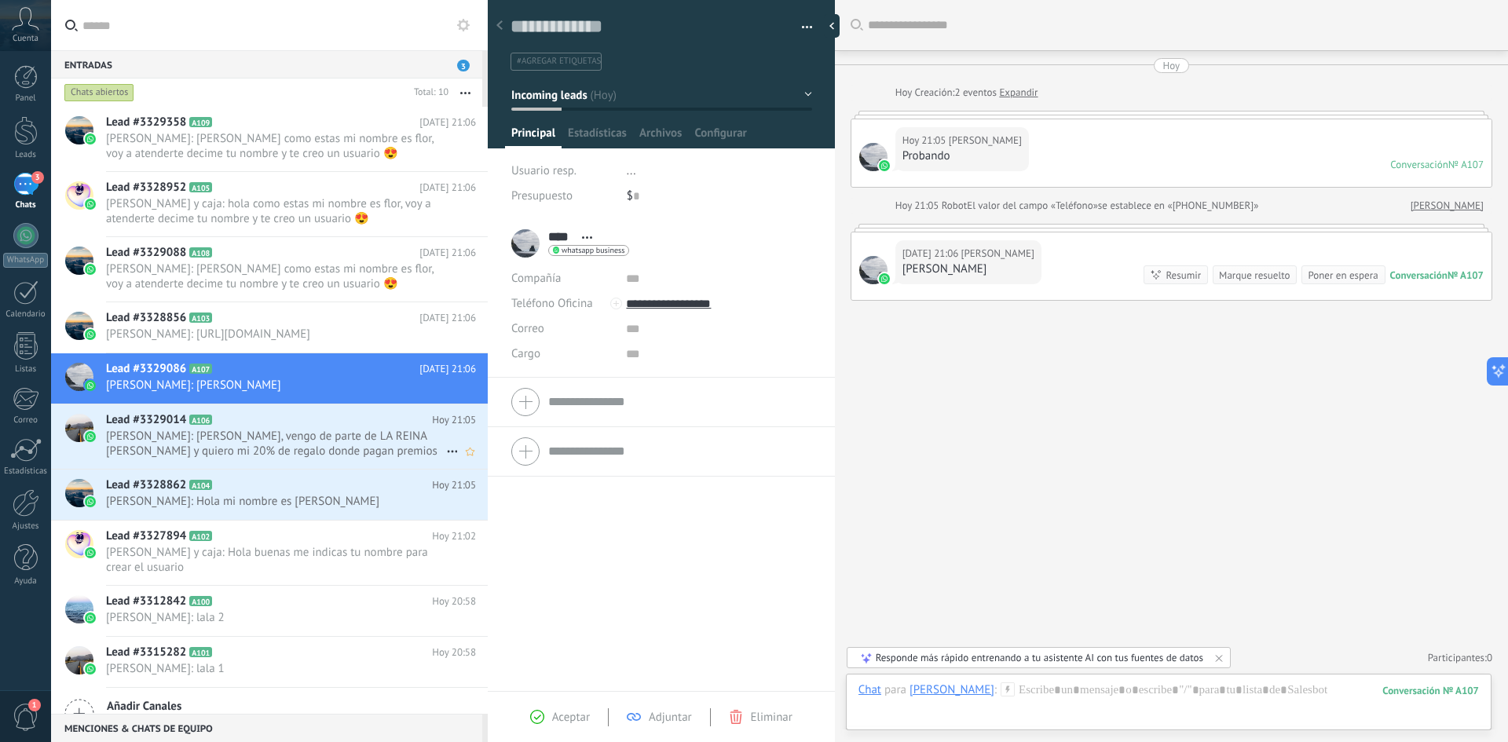
click at [328, 429] on span "[PERSON_NAME]: [PERSON_NAME], vengo de parte de LA REINA [PERSON_NAME] y quiero…" at bounding box center [276, 444] width 340 height 30
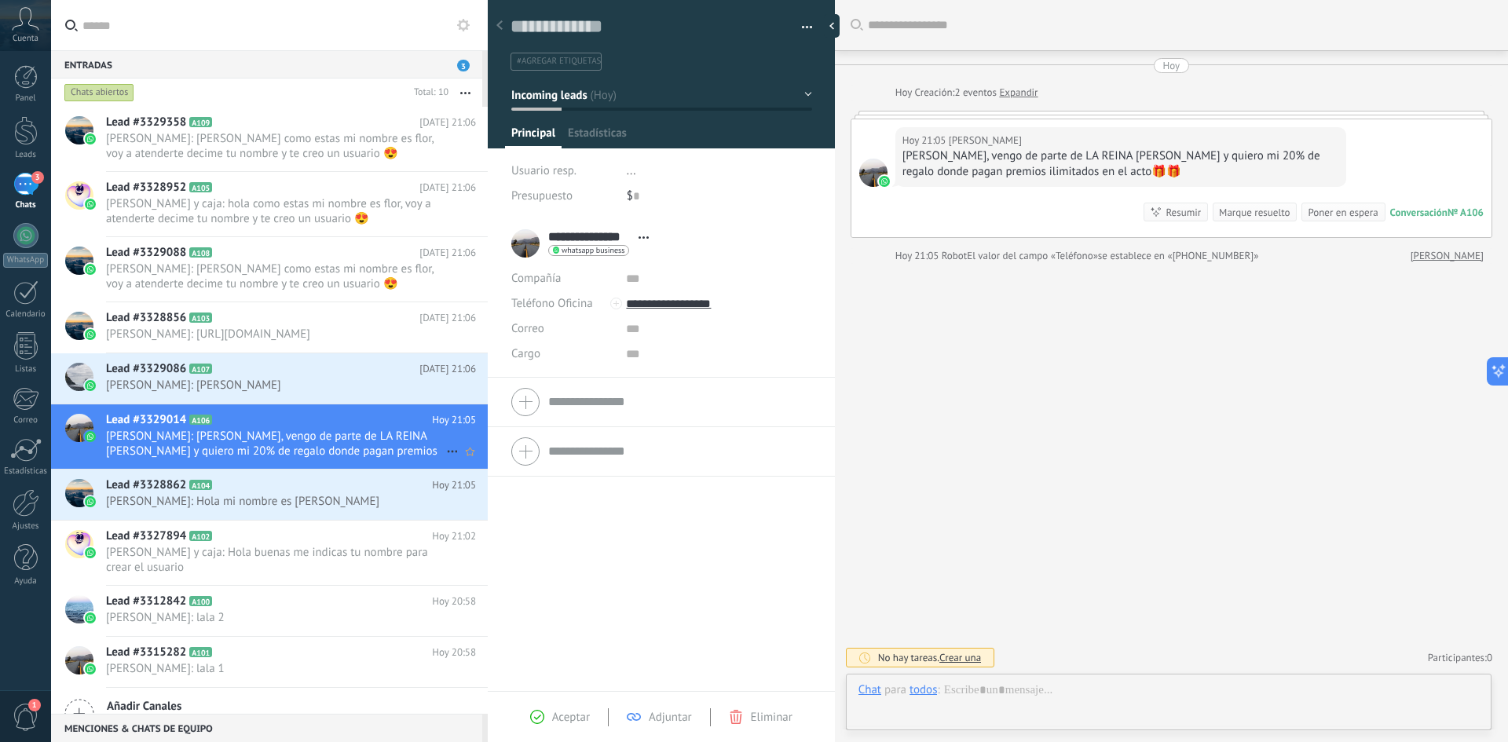
scroll to position [24, 0]
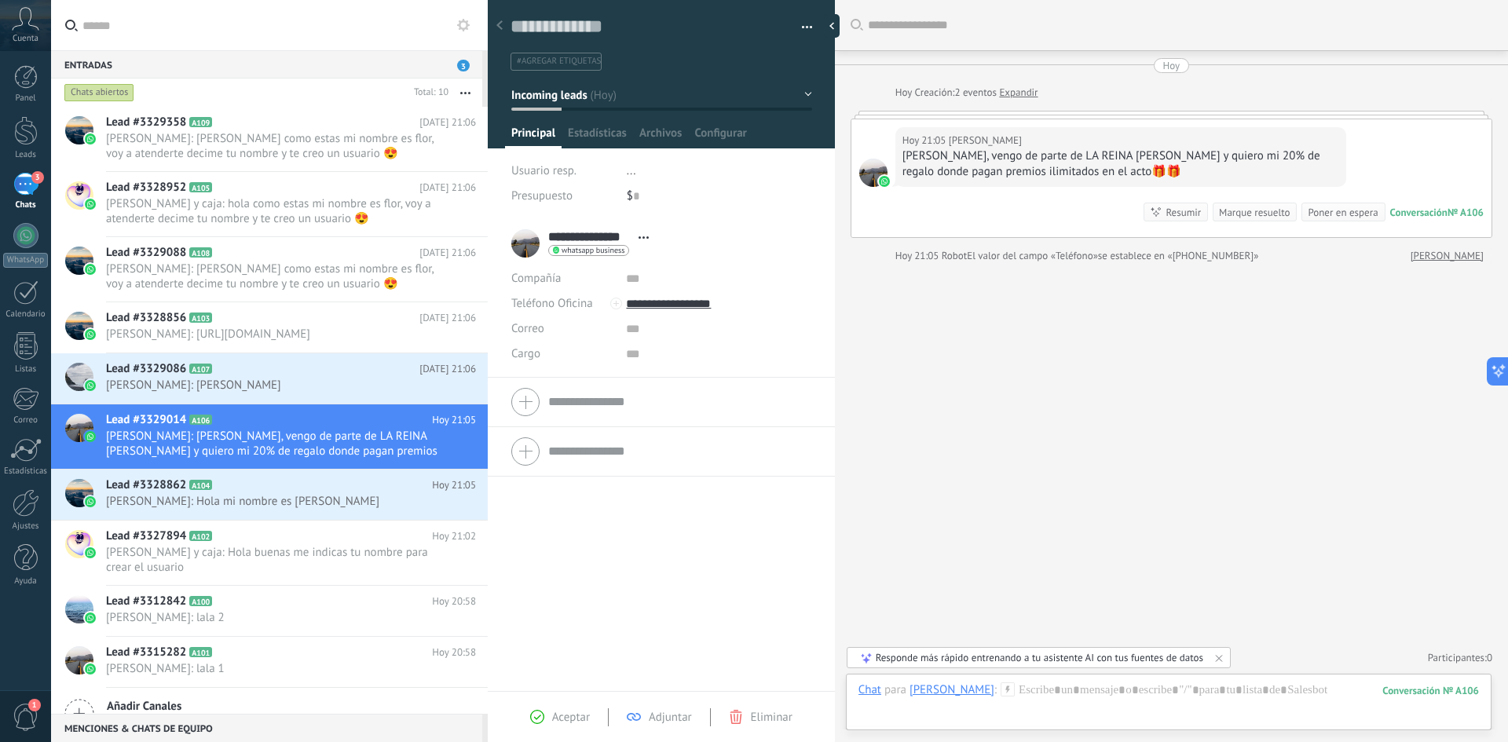
click at [1002, 690] on icon at bounding box center [1008, 690] width 14 height 14
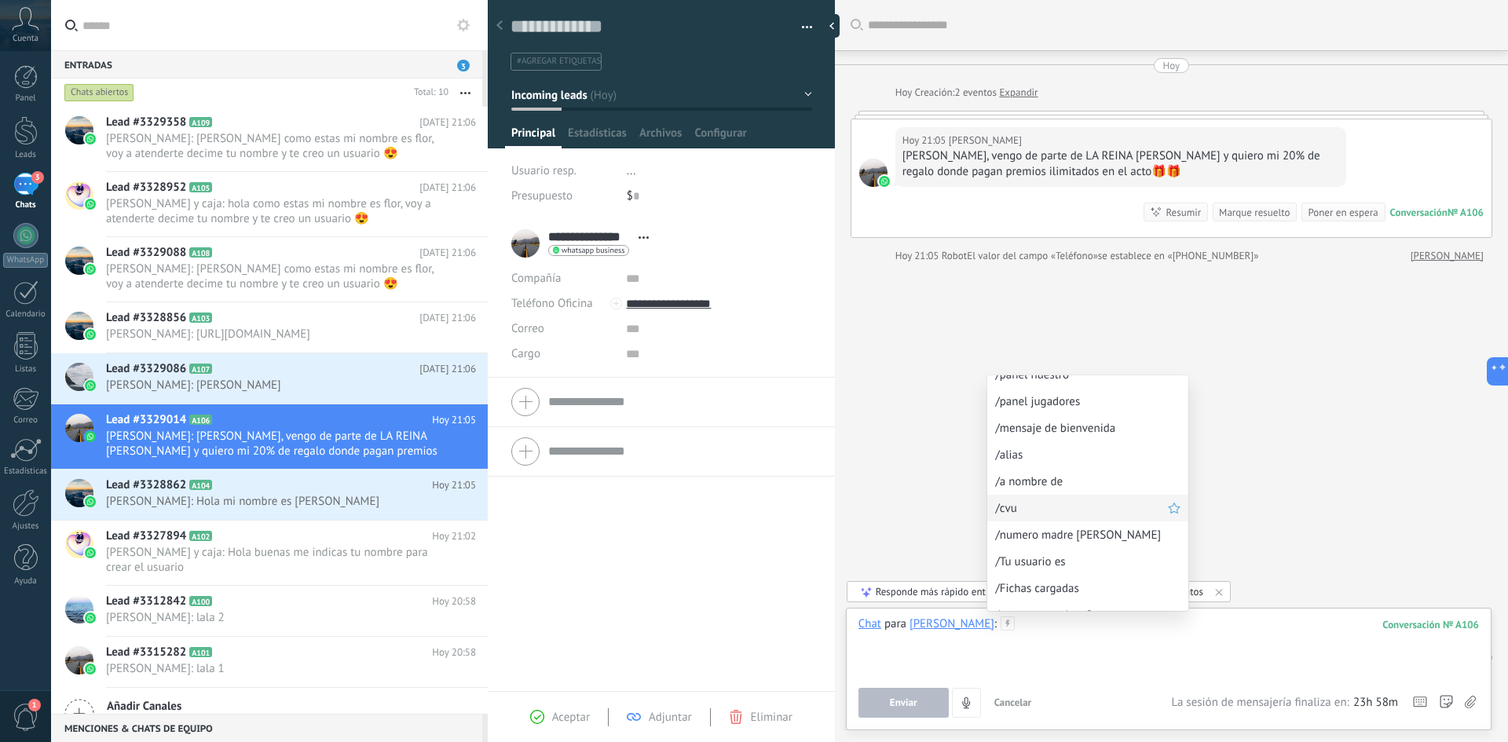
scroll to position [79, 0]
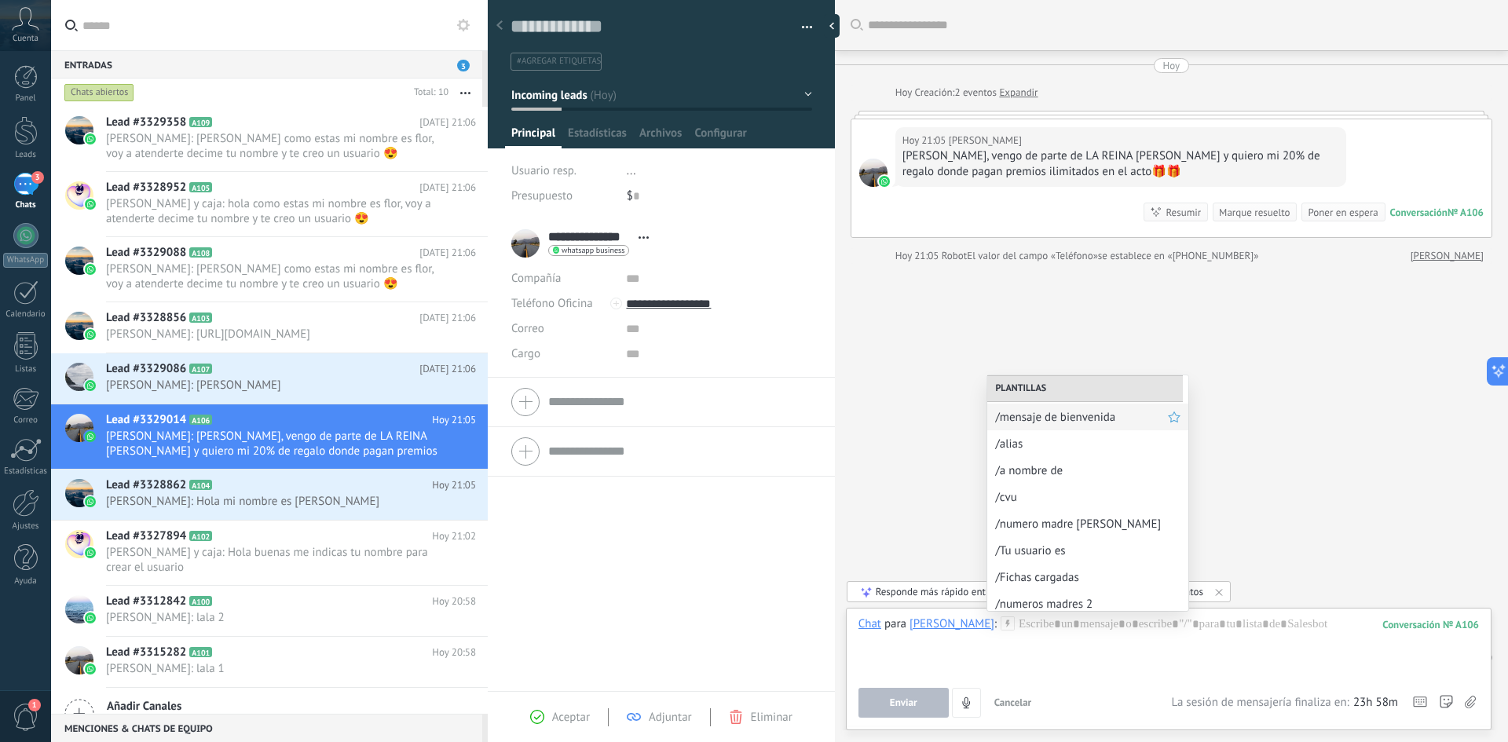
click at [1069, 412] on span "/mensaje de bienvenida" at bounding box center [1081, 417] width 173 height 15
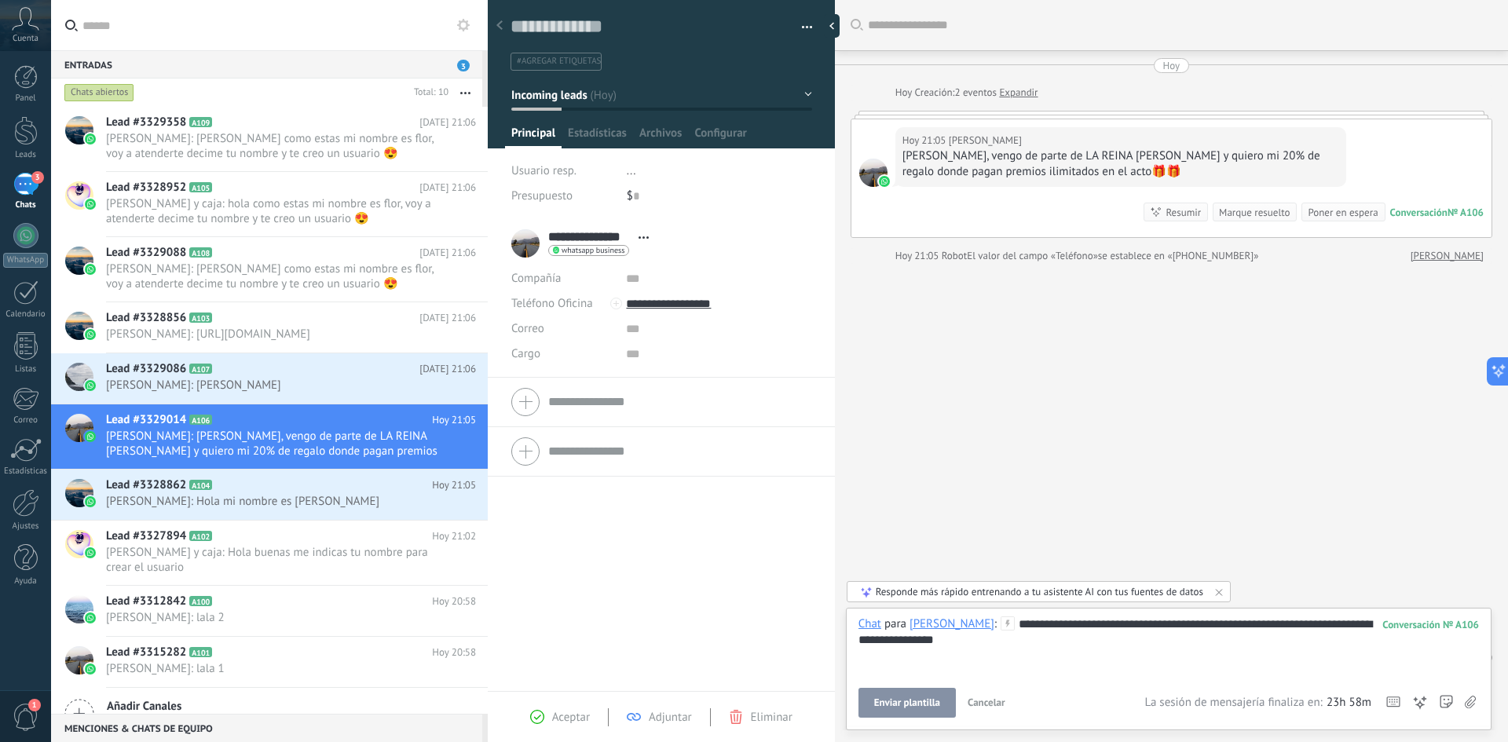
click at [903, 700] on span "Enviar plantilla" at bounding box center [907, 703] width 66 height 11
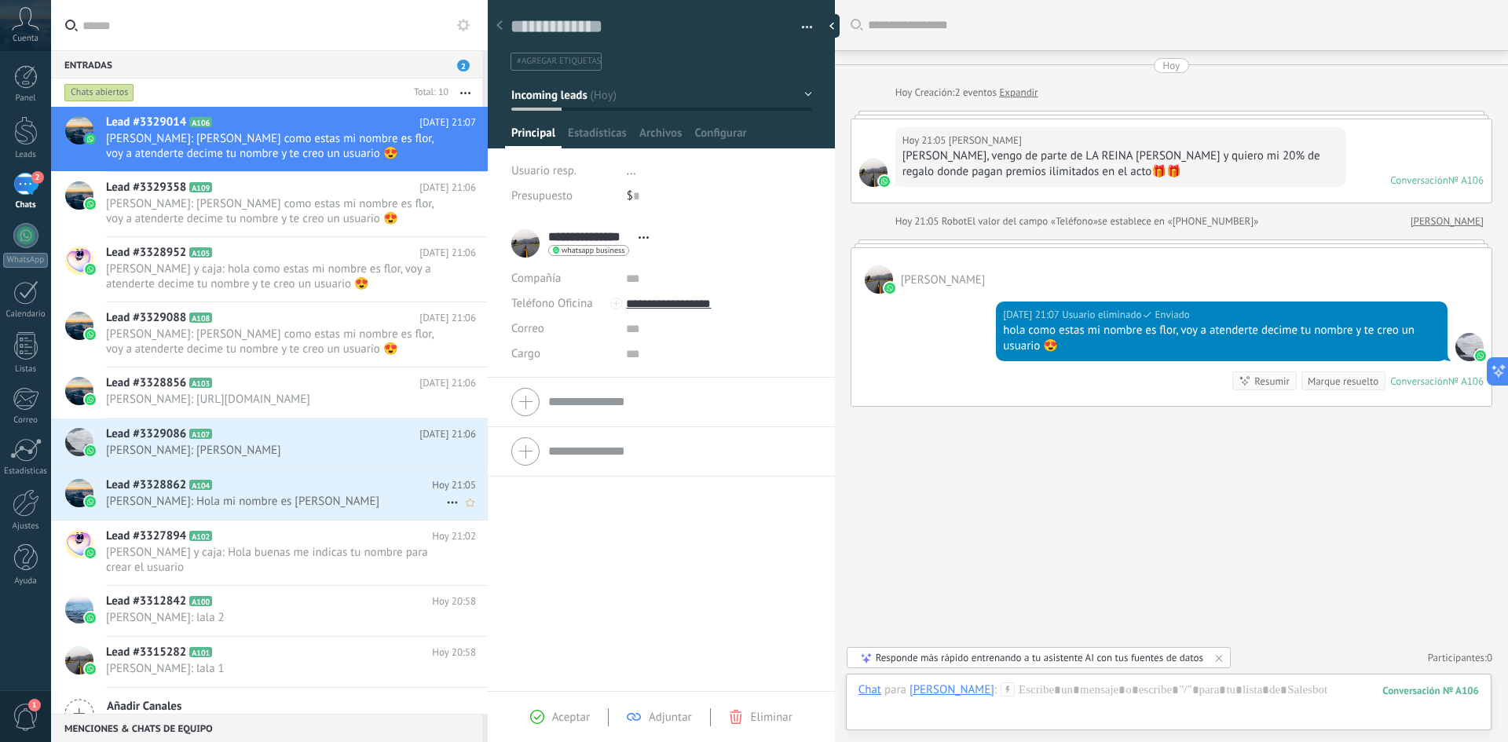
click at [320, 507] on span "[PERSON_NAME]: Hola mi nombre es [PERSON_NAME]" at bounding box center [276, 501] width 340 height 15
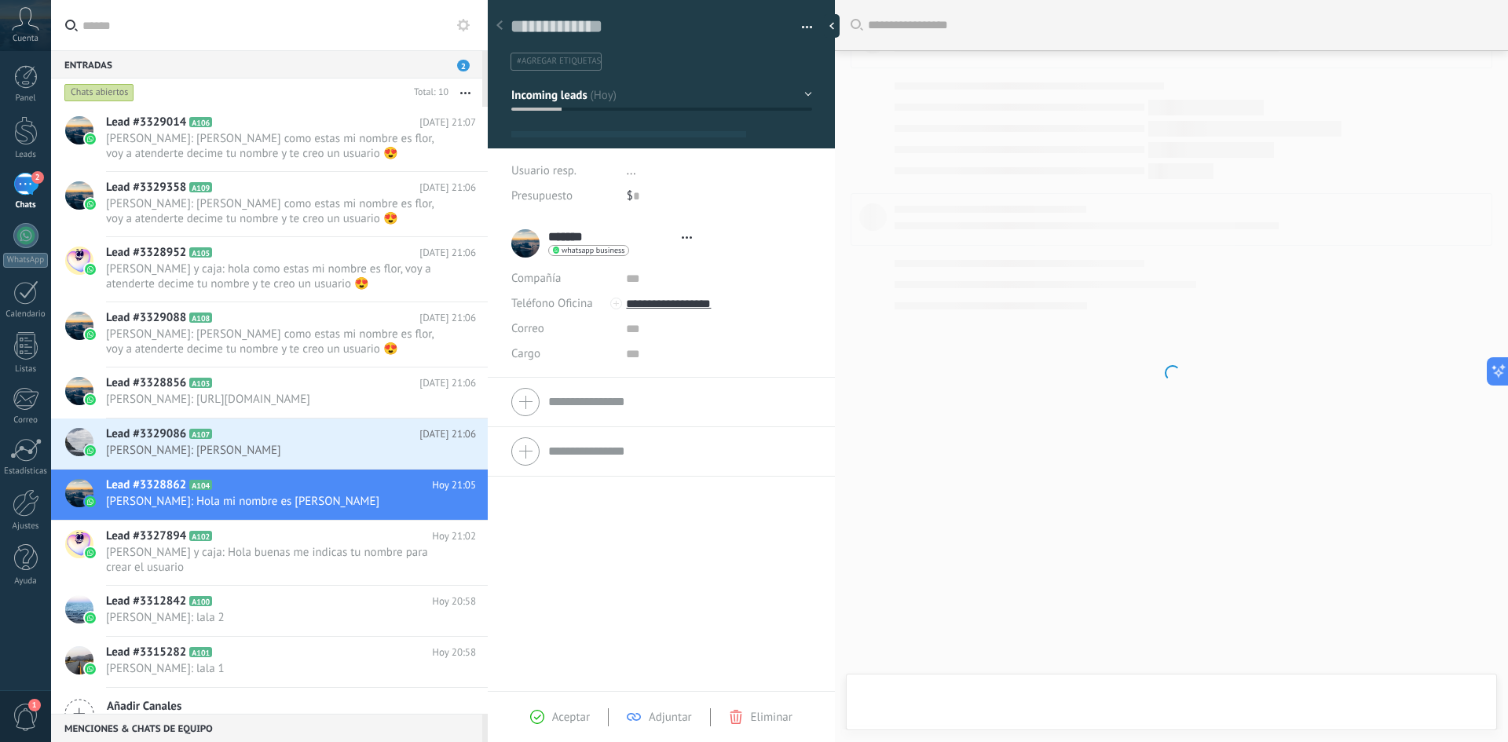
type textarea "**********"
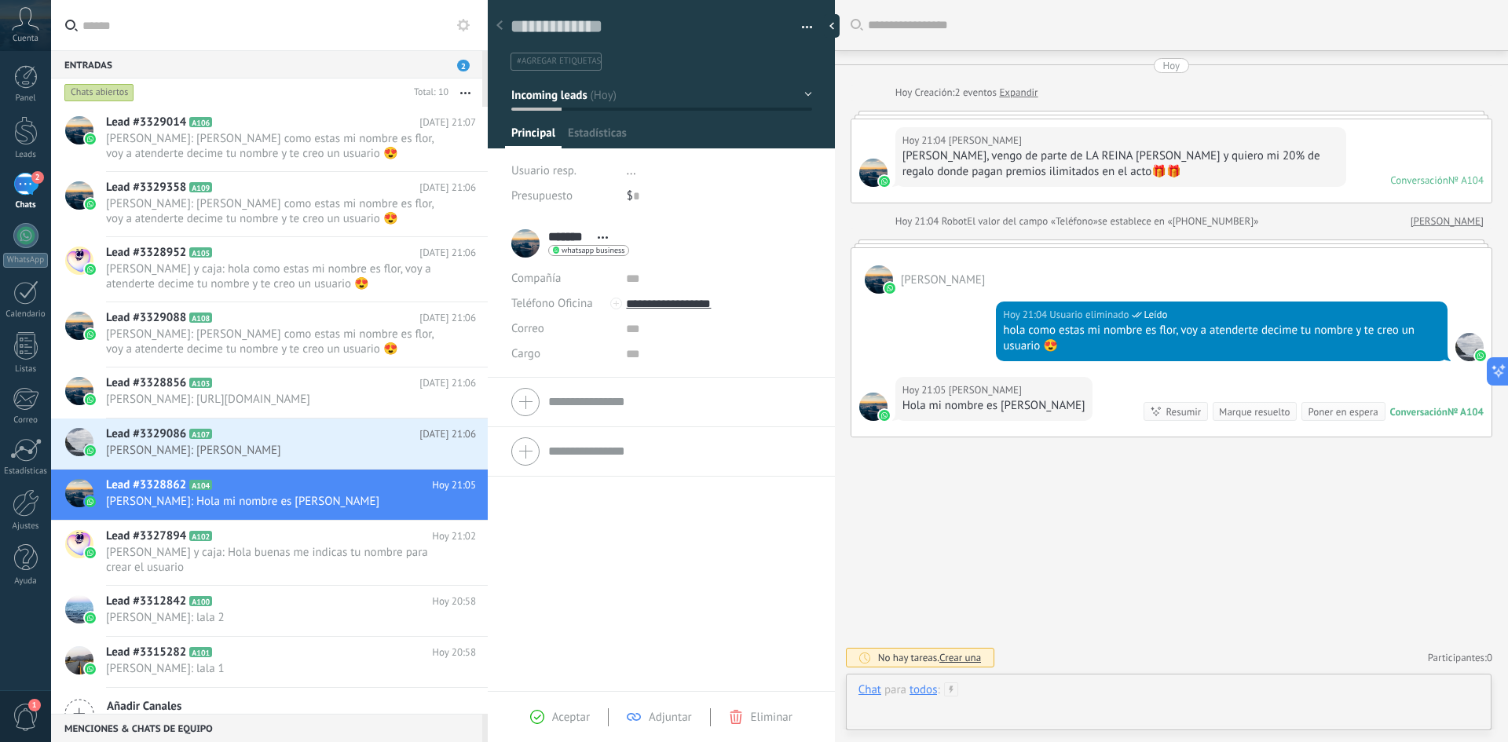
click at [1153, 701] on div at bounding box center [1169, 706] width 621 height 47
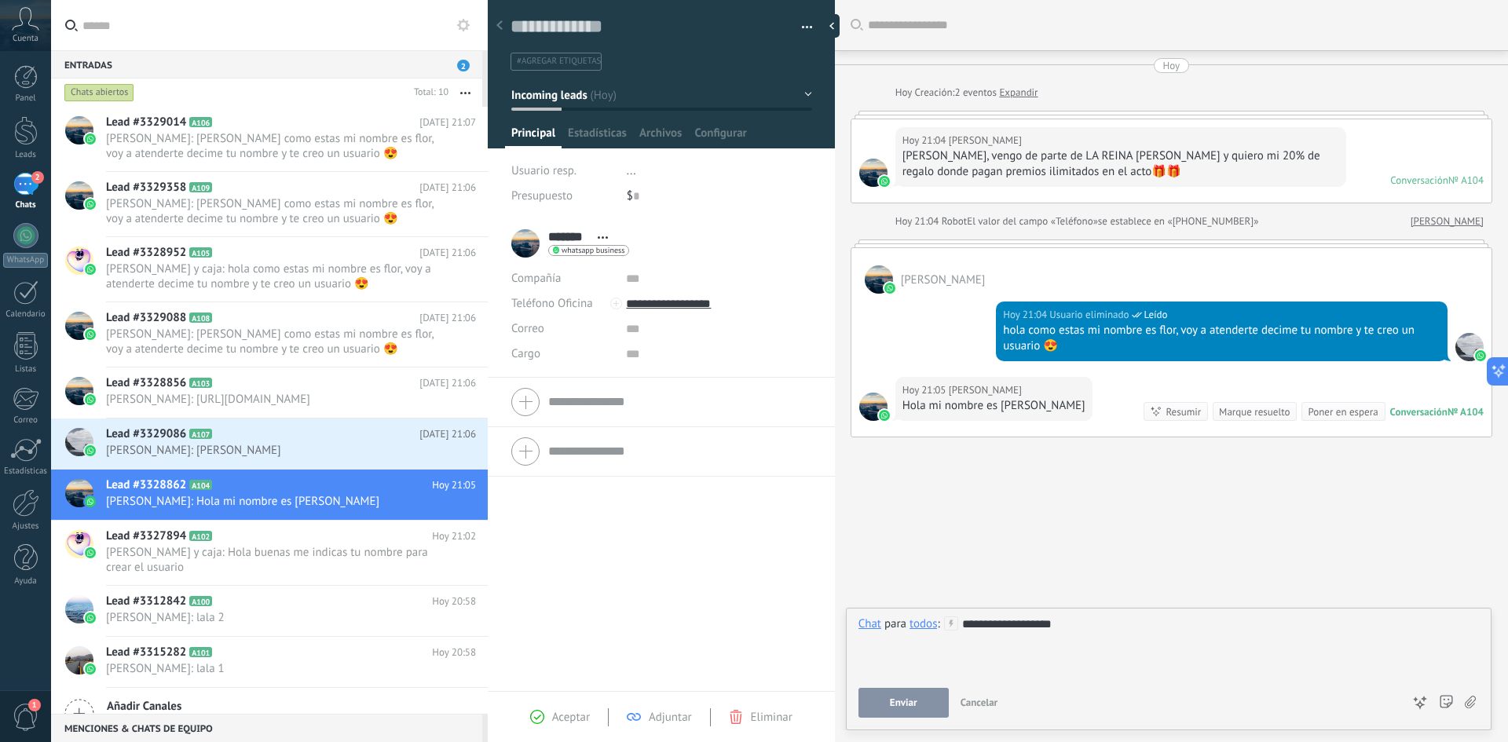
click at [907, 709] on span "Enviar" at bounding box center [903, 703] width 27 height 11
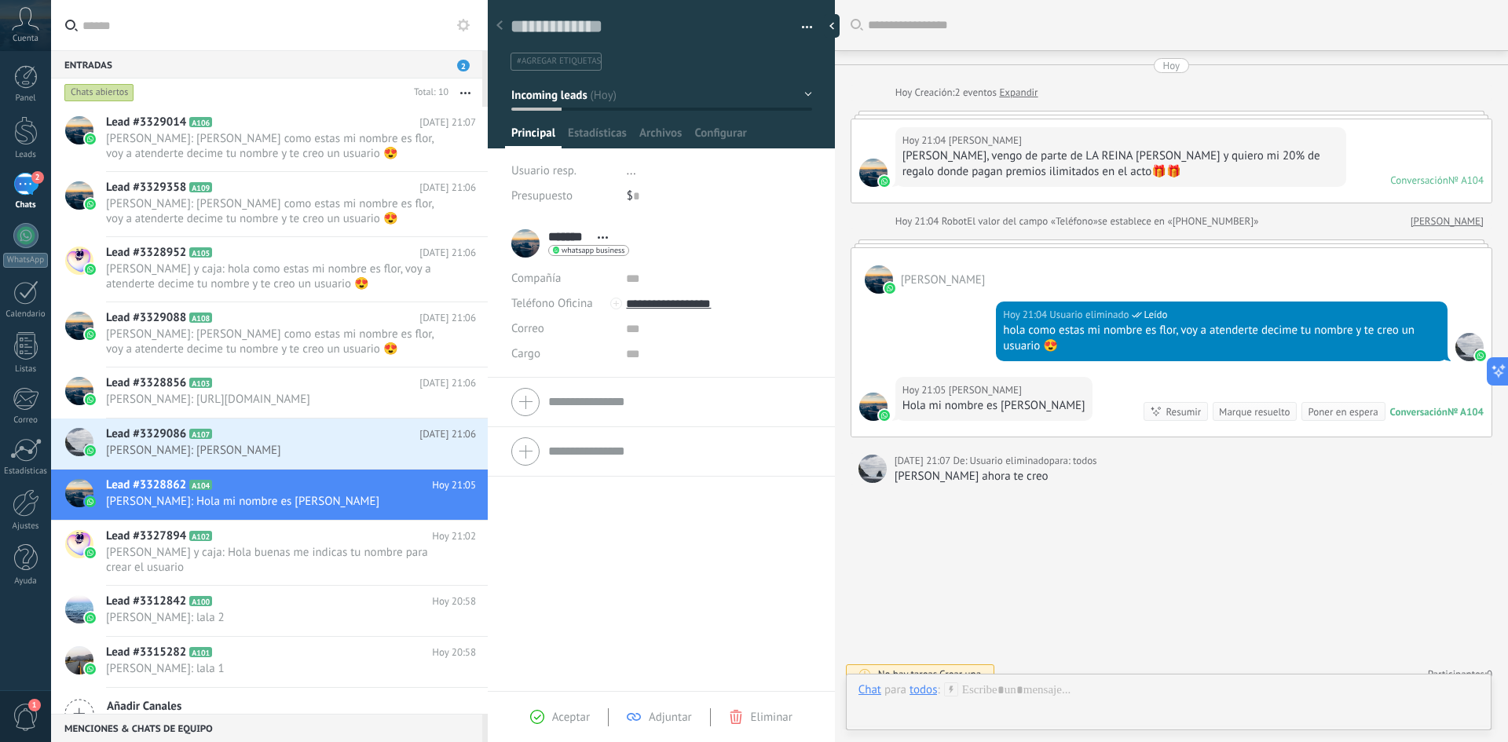
scroll to position [16, 0]
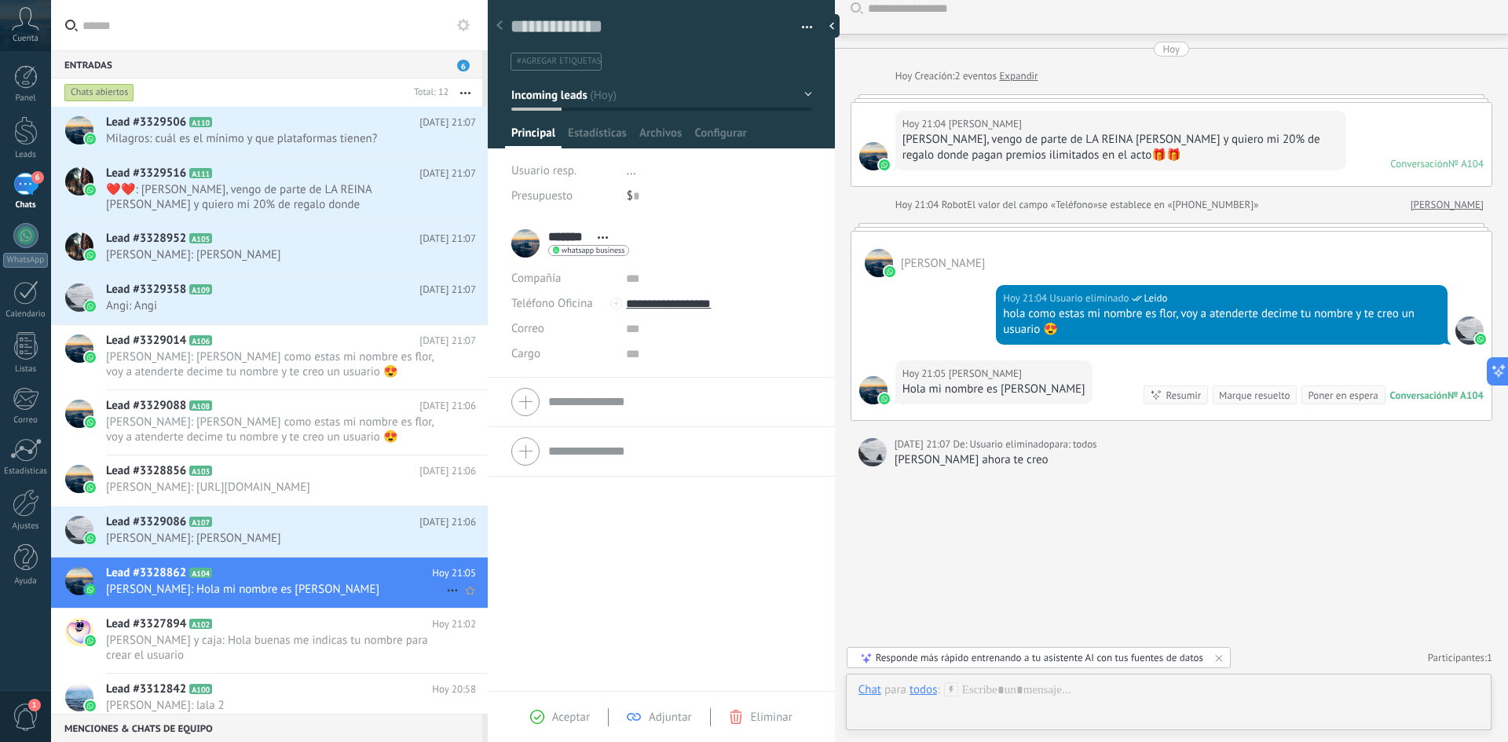
click at [213, 587] on span "[PERSON_NAME]: Hola mi nombre es [PERSON_NAME]" at bounding box center [276, 589] width 340 height 15
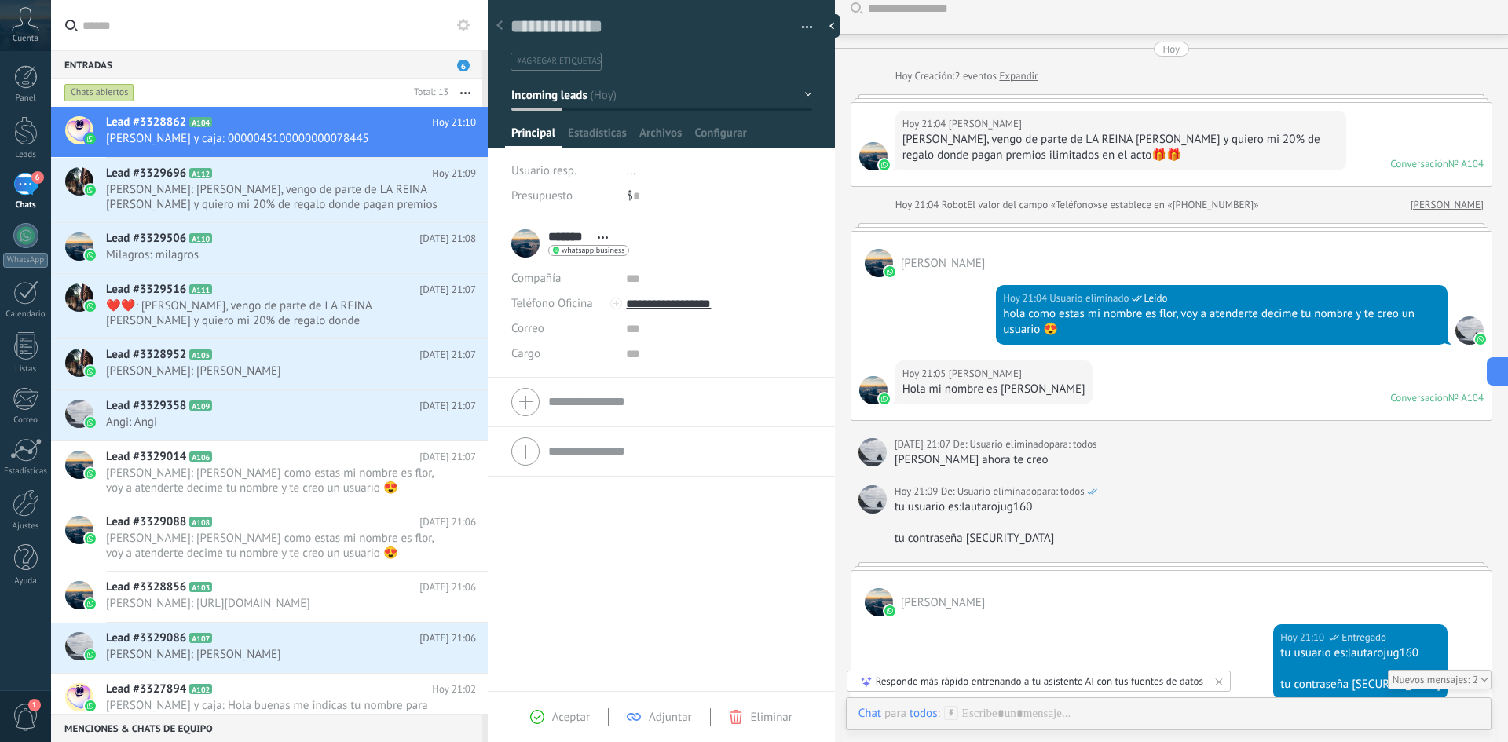
scroll to position [122, 0]
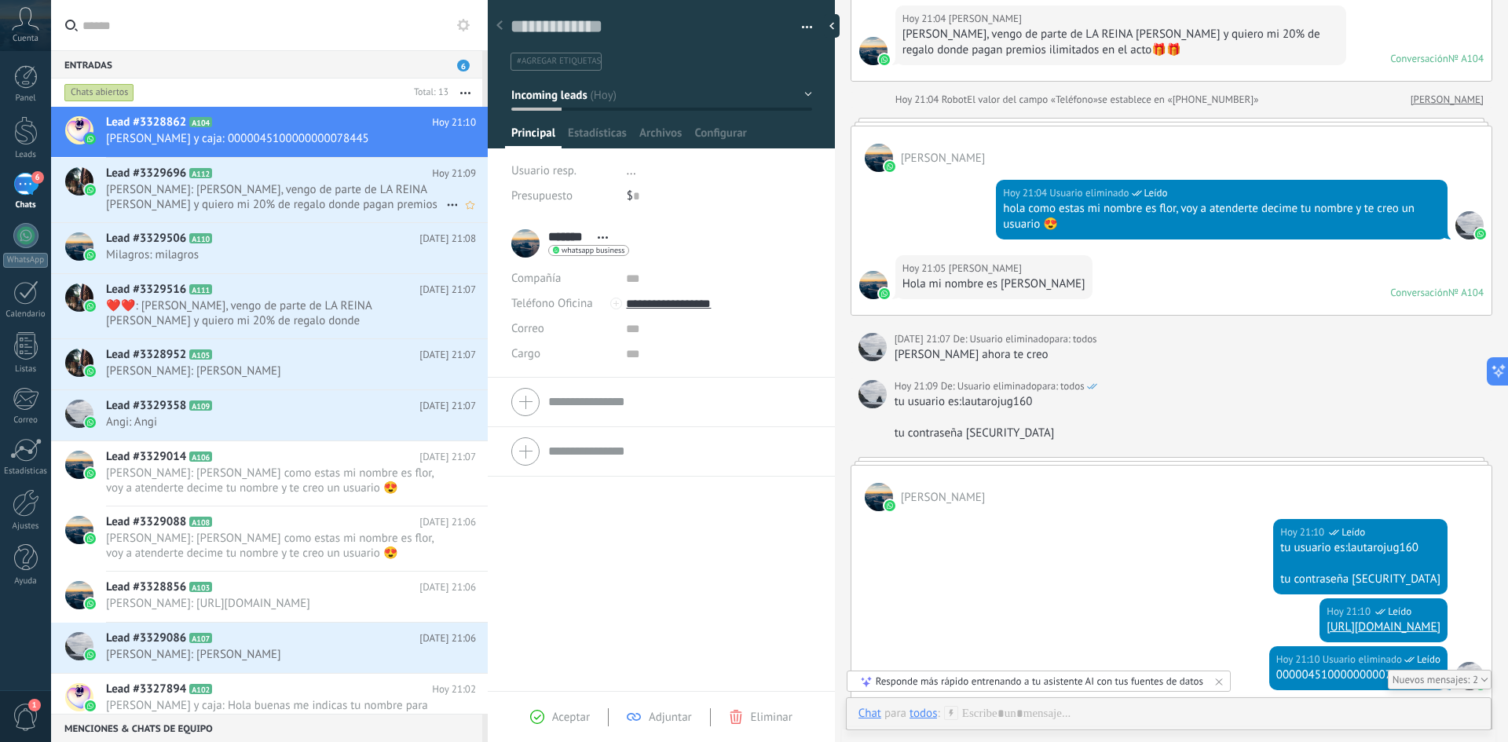
click at [331, 199] on span "[PERSON_NAME]: [PERSON_NAME], vengo de parte de LA REINA [PERSON_NAME] y quiero…" at bounding box center [276, 197] width 340 height 30
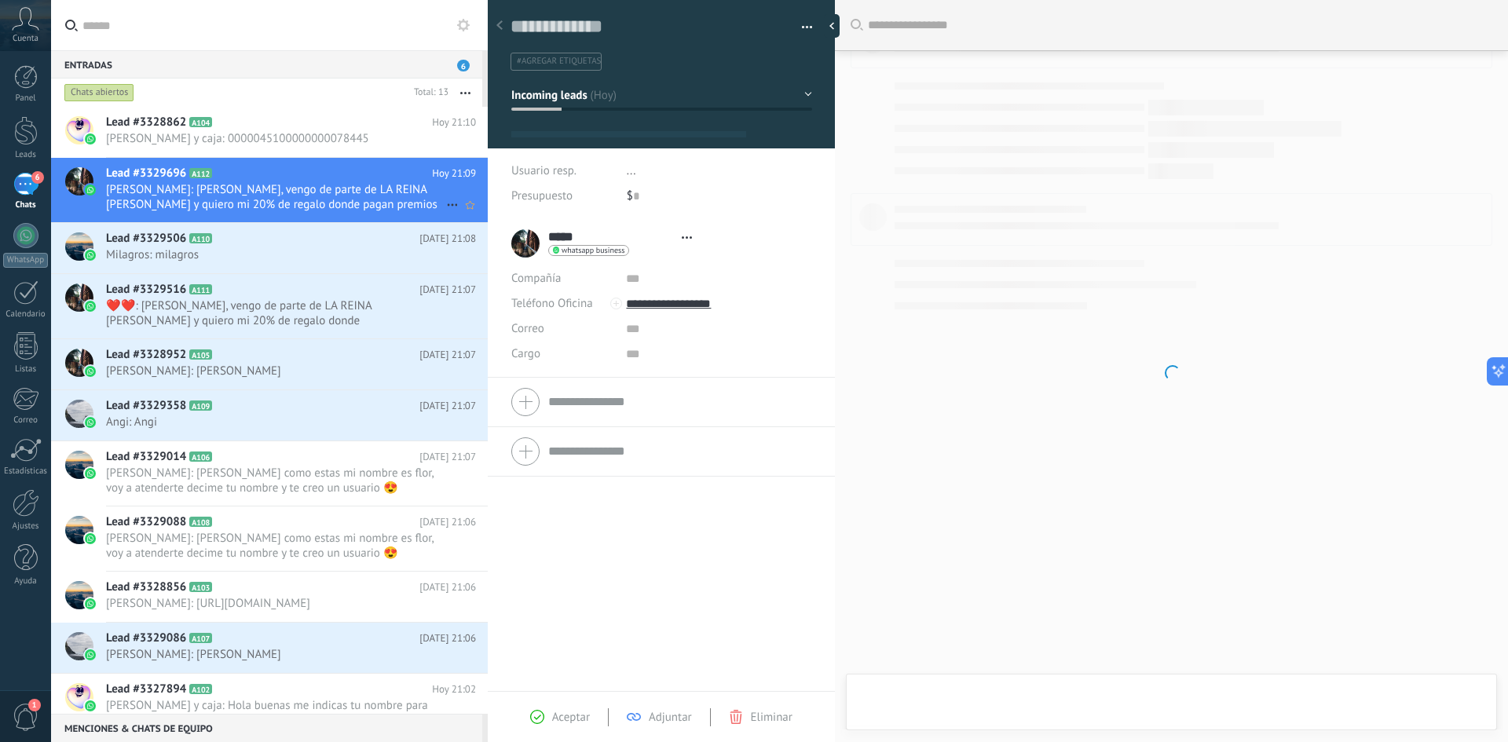
scroll to position [24, 0]
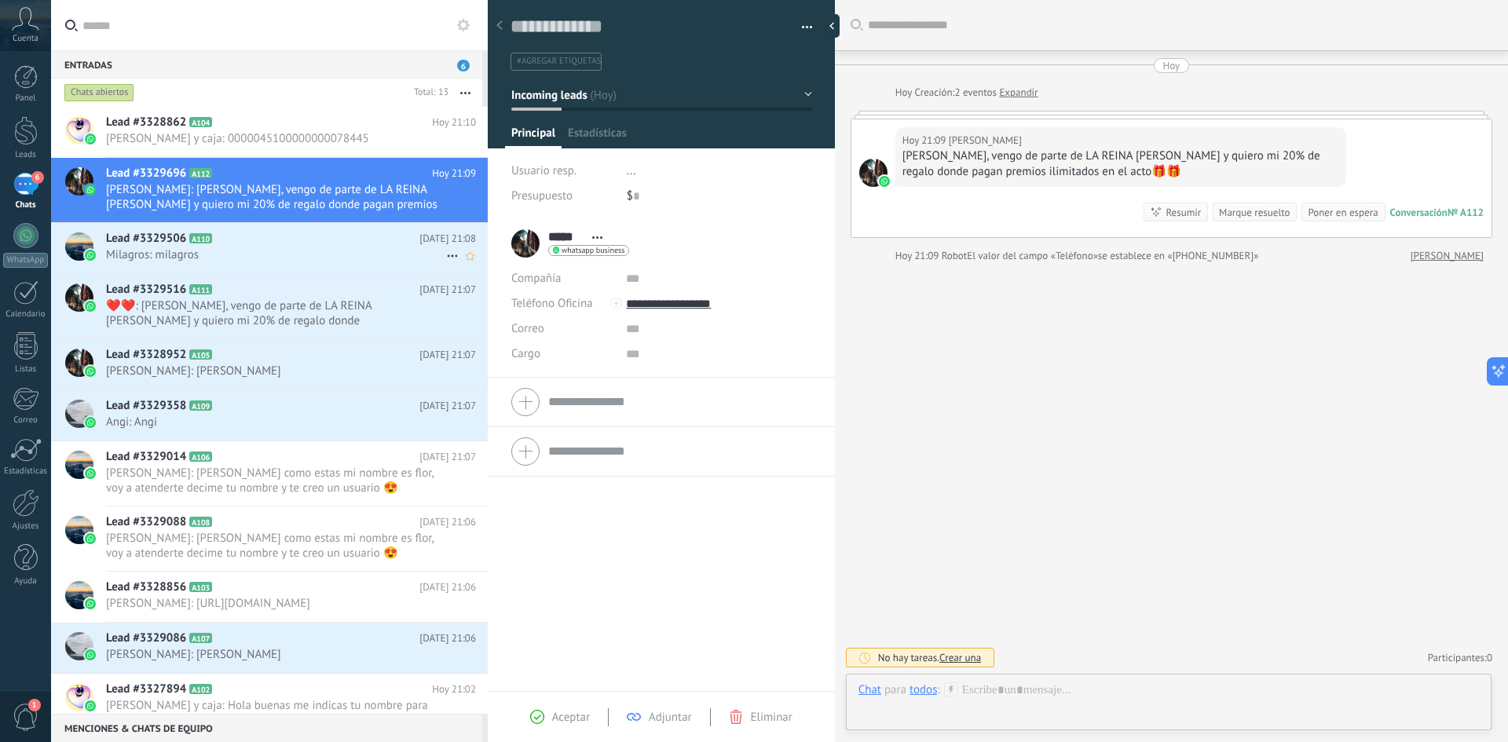
click at [271, 259] on span "Milagros: milagros" at bounding box center [276, 254] width 340 height 15
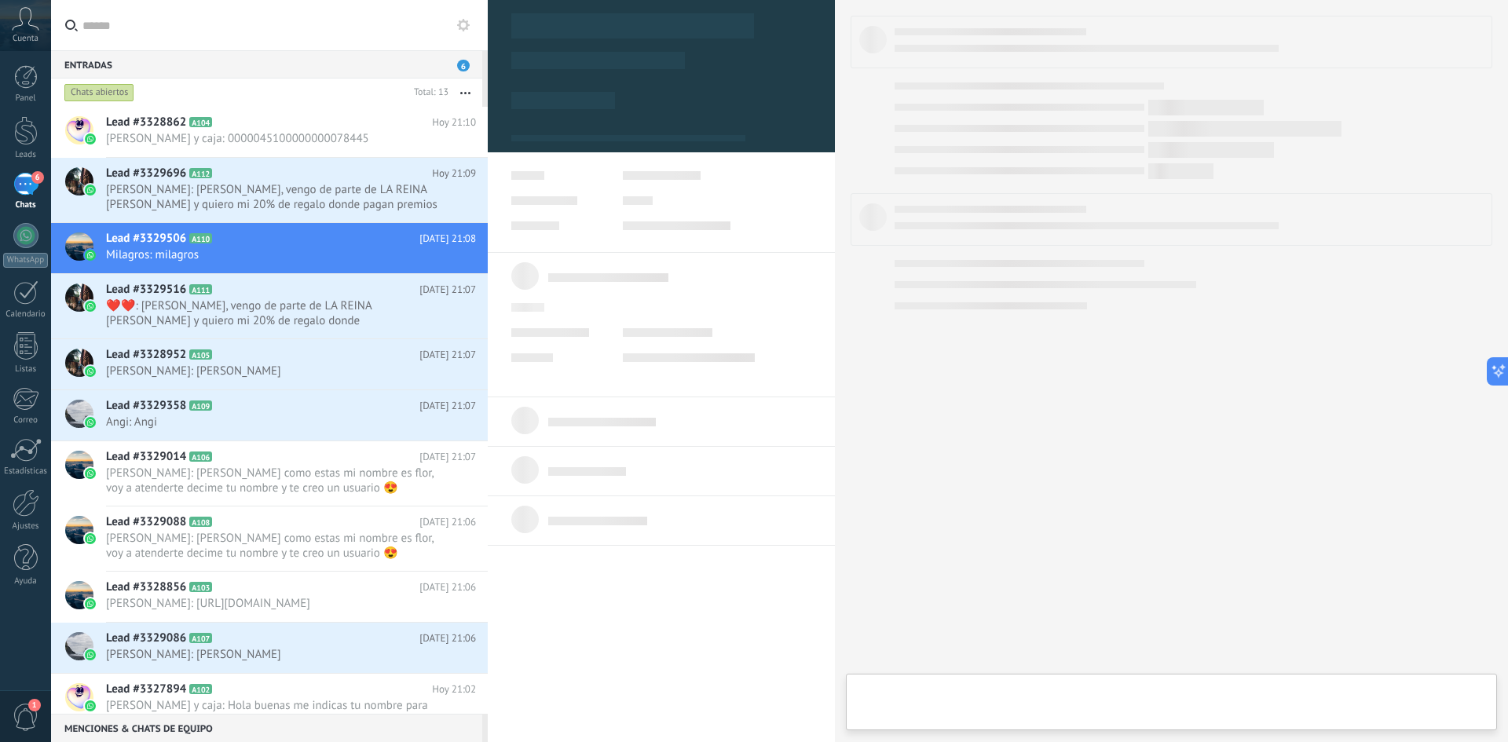
type textarea "**********"
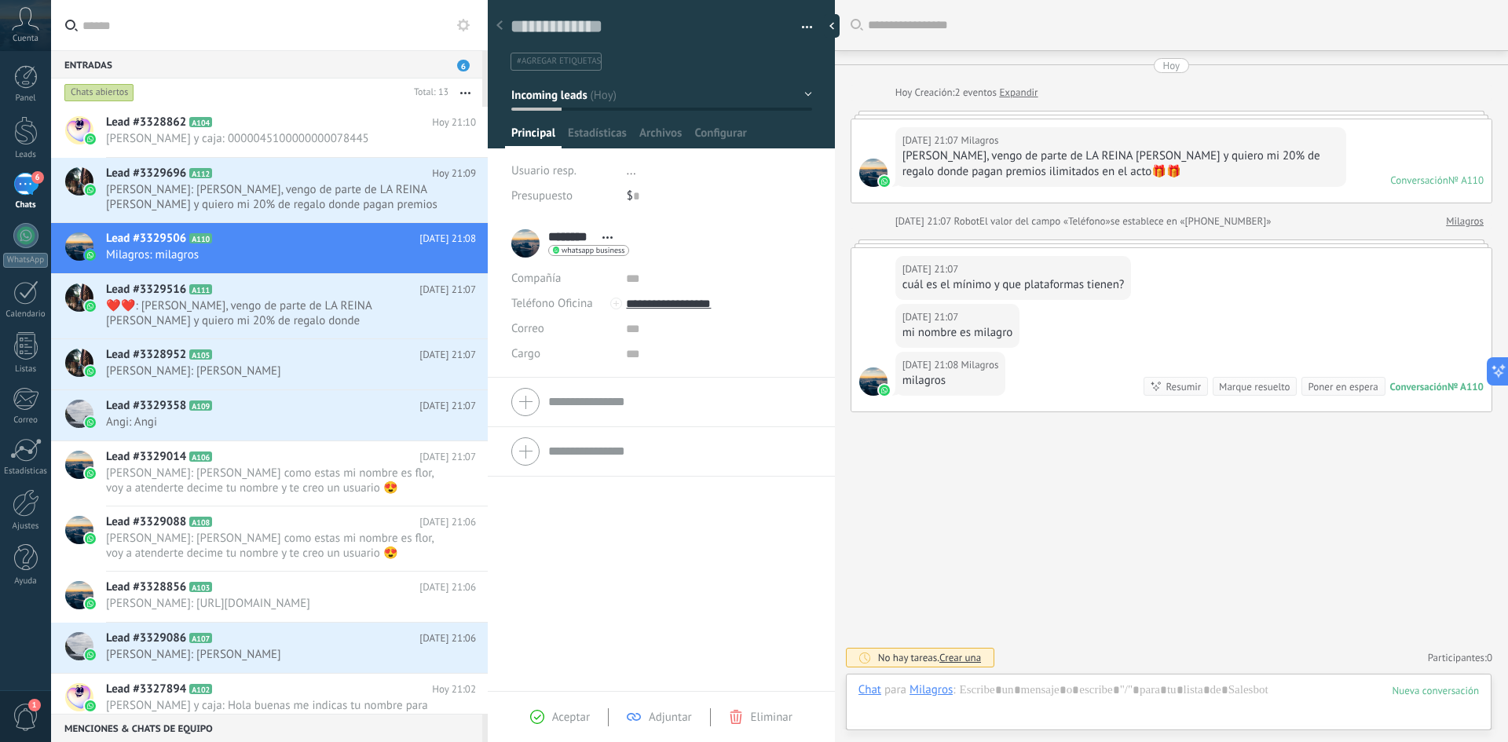
scroll to position [24, 0]
click at [1106, 698] on div at bounding box center [1169, 706] width 621 height 47
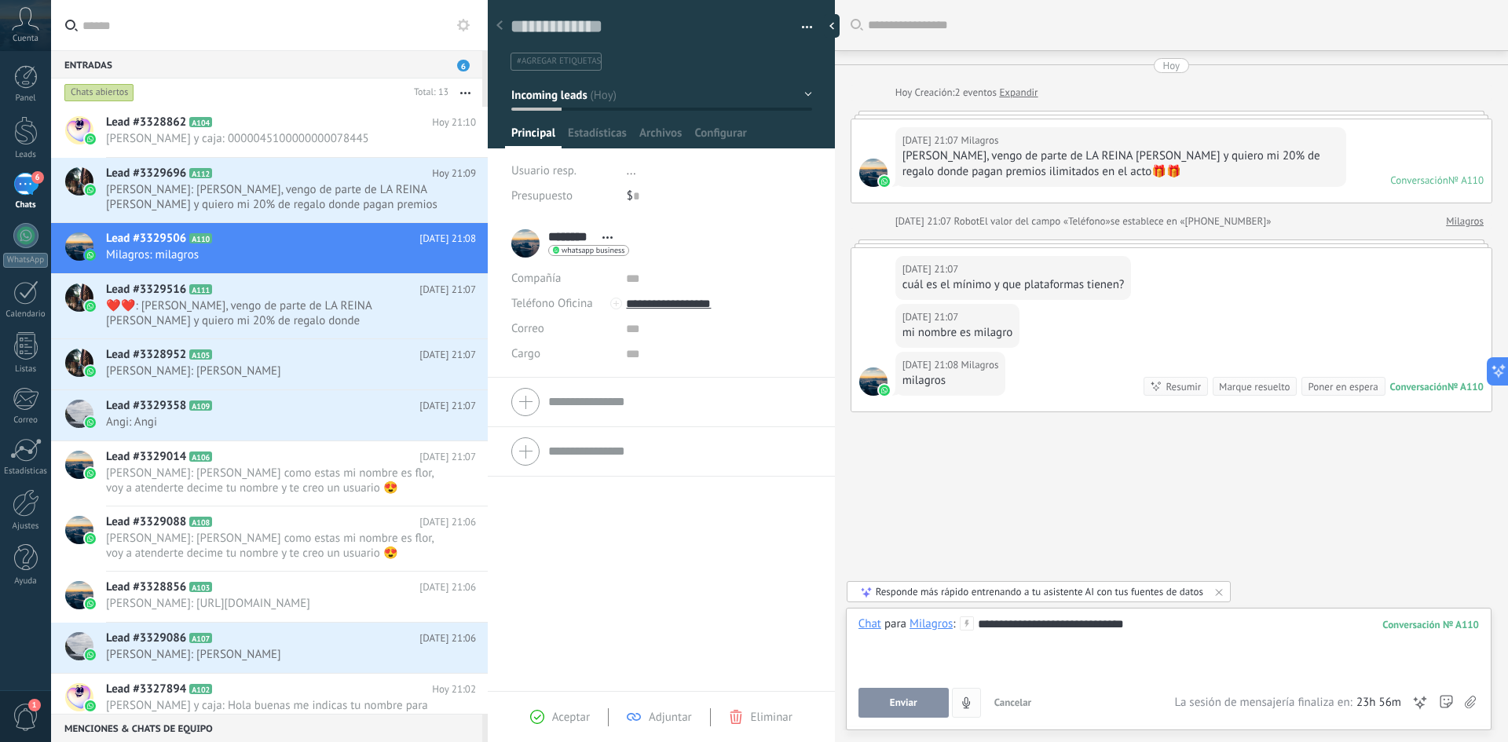
click at [909, 701] on span "Enviar" at bounding box center [903, 703] width 27 height 11
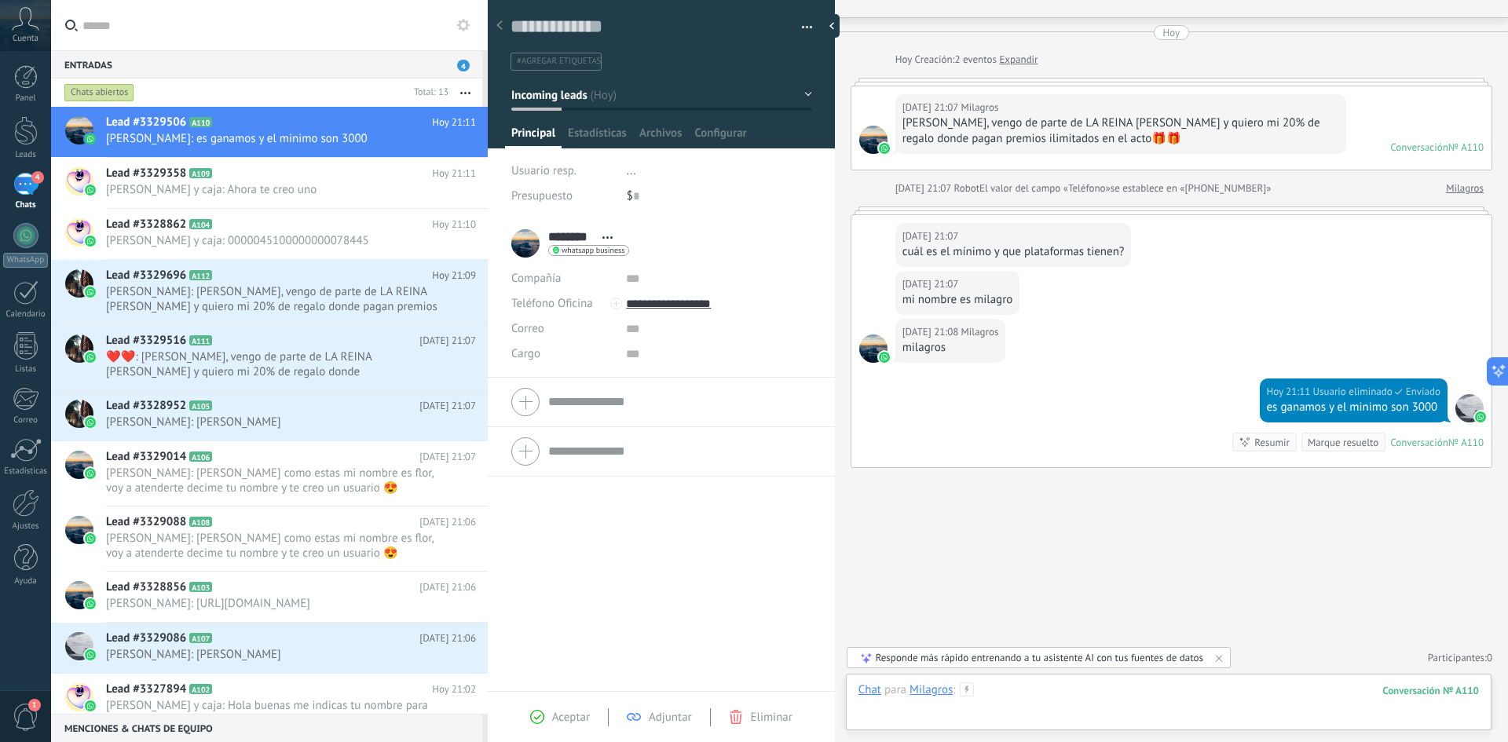
click at [1076, 690] on div at bounding box center [1169, 706] width 621 height 47
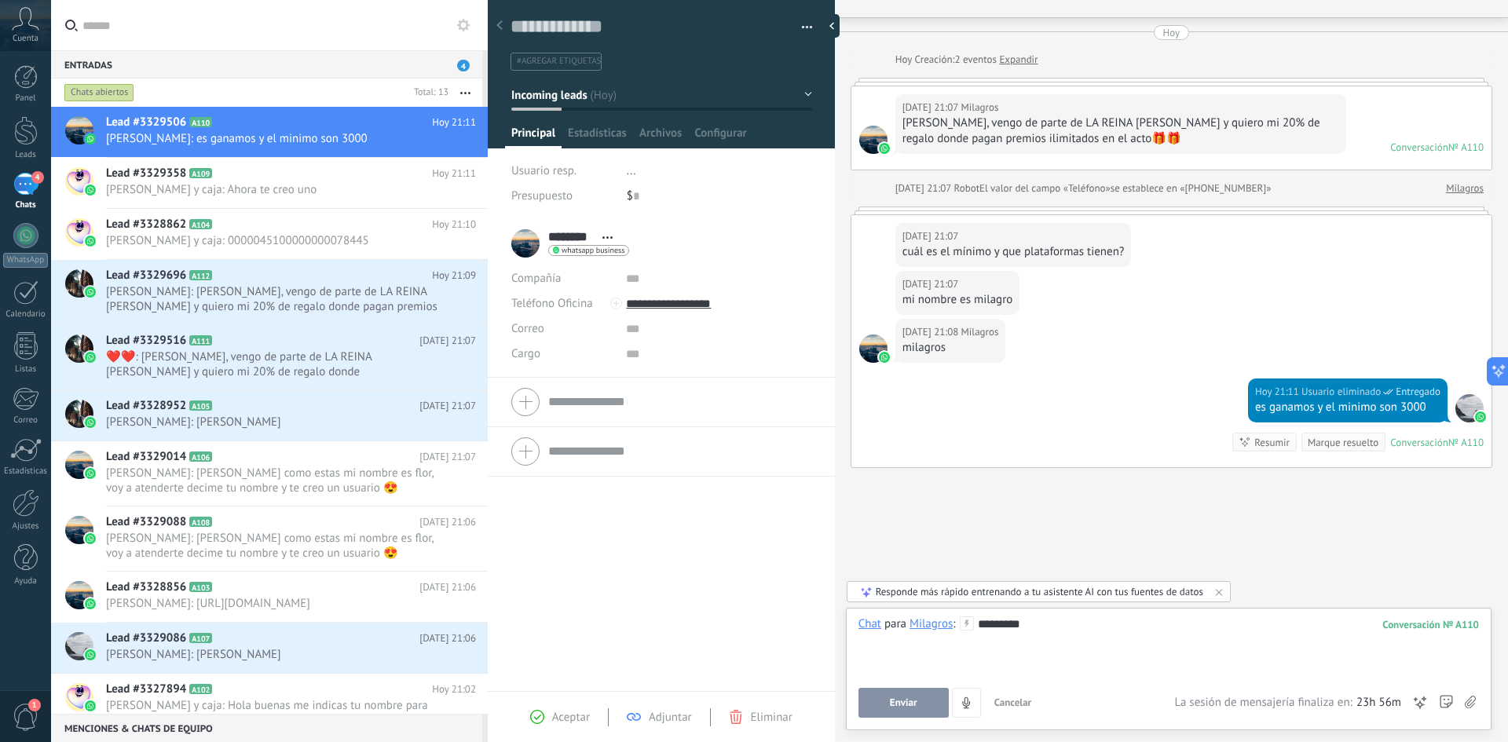
click at [928, 695] on button "Enviar" at bounding box center [904, 703] width 90 height 30
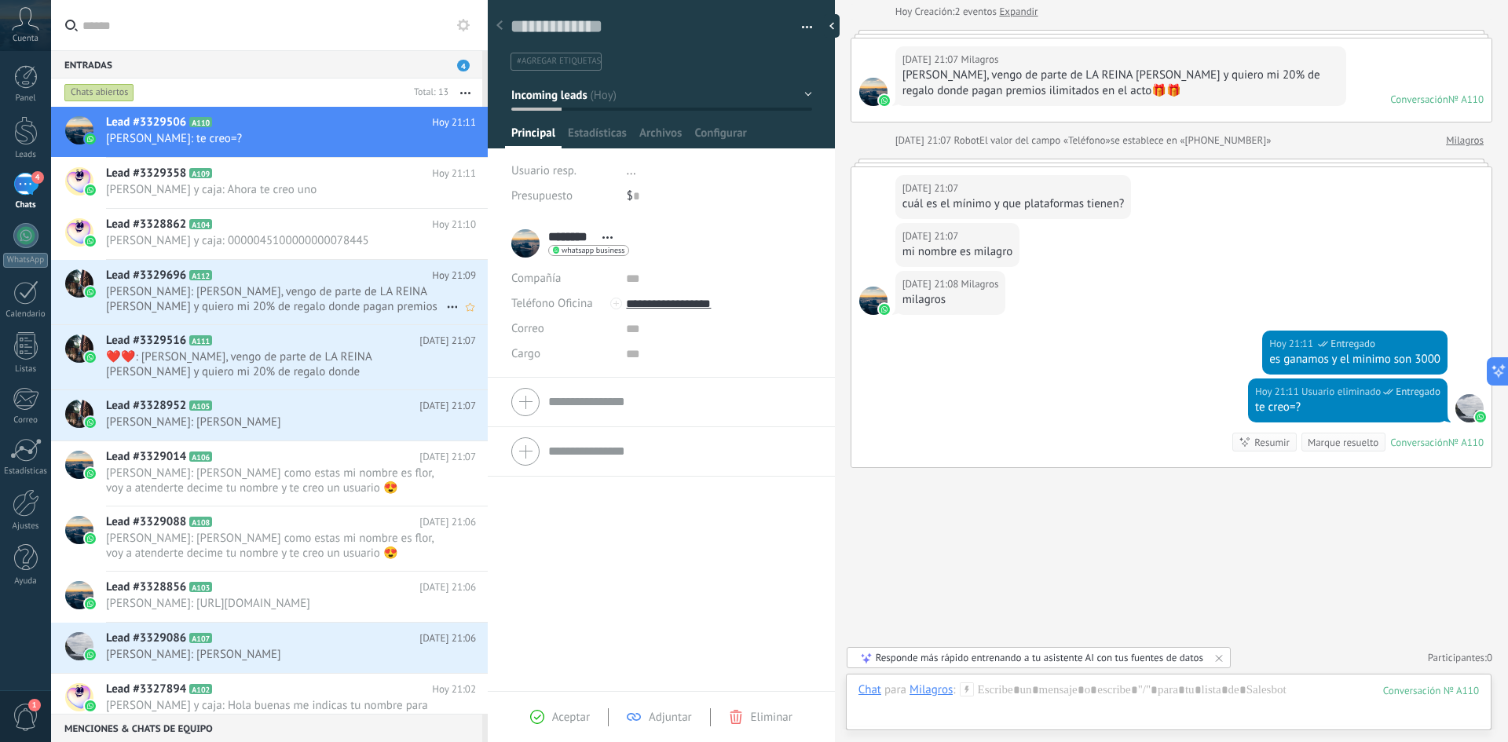
click at [295, 281] on h2 "Lead #3329696 A112" at bounding box center [269, 276] width 326 height 16
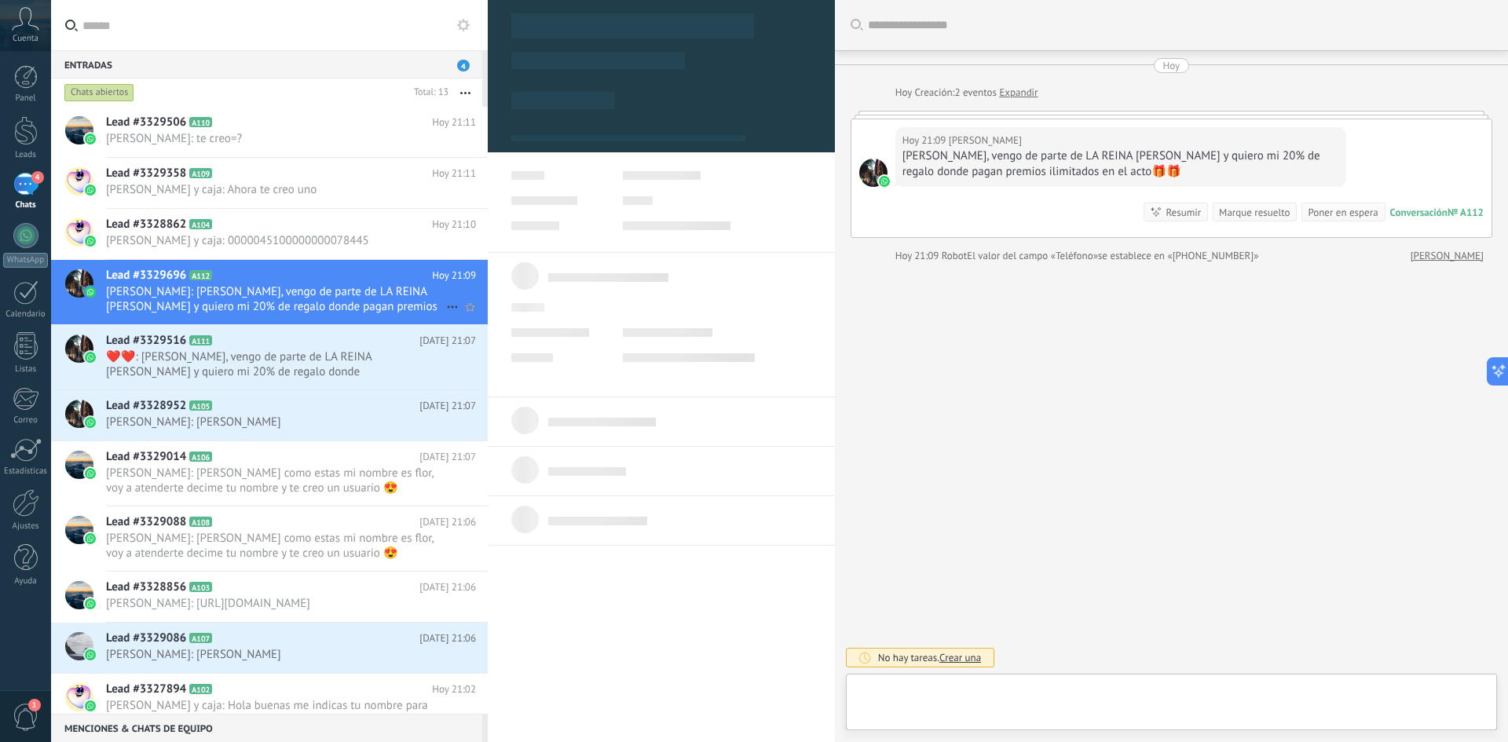
scroll to position [24, 0]
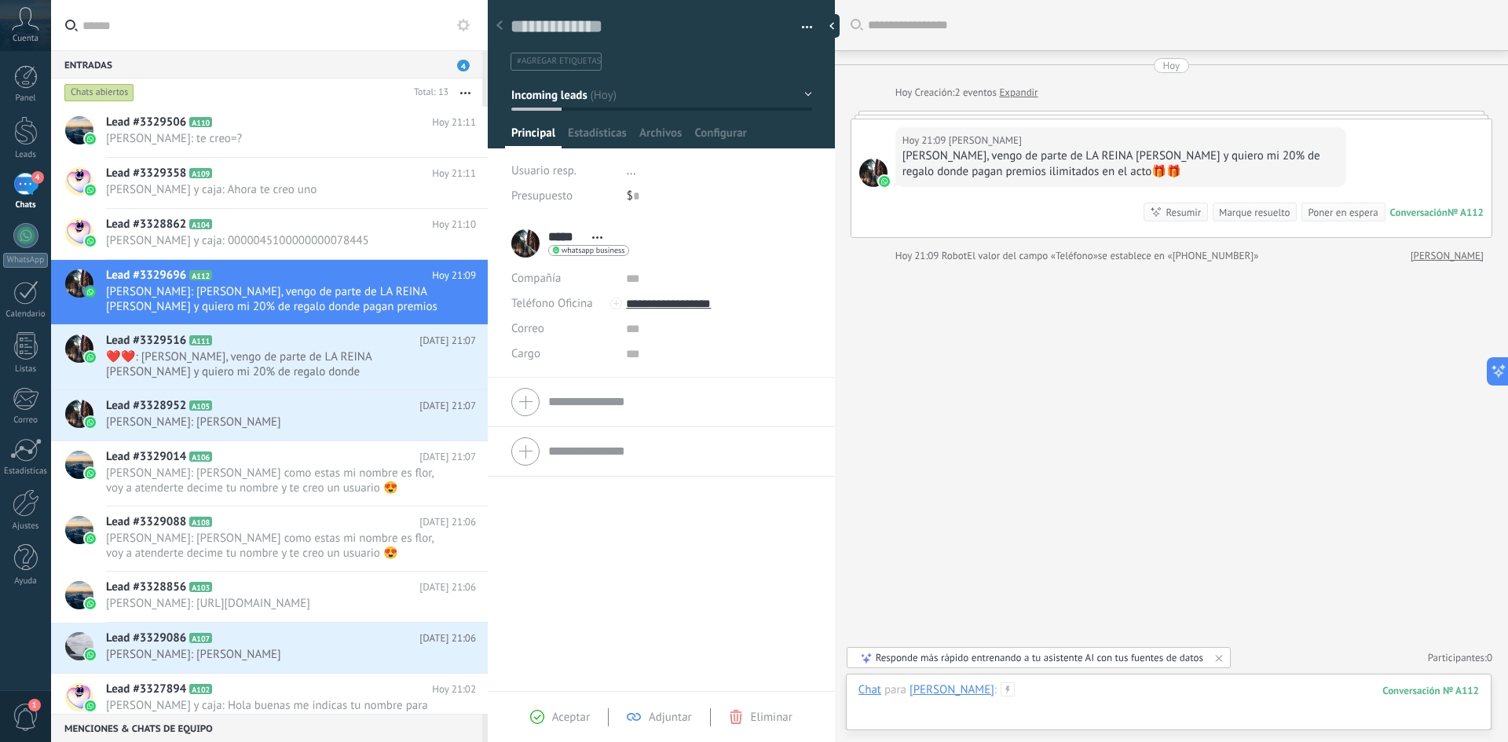
click at [1025, 690] on div at bounding box center [1169, 706] width 621 height 47
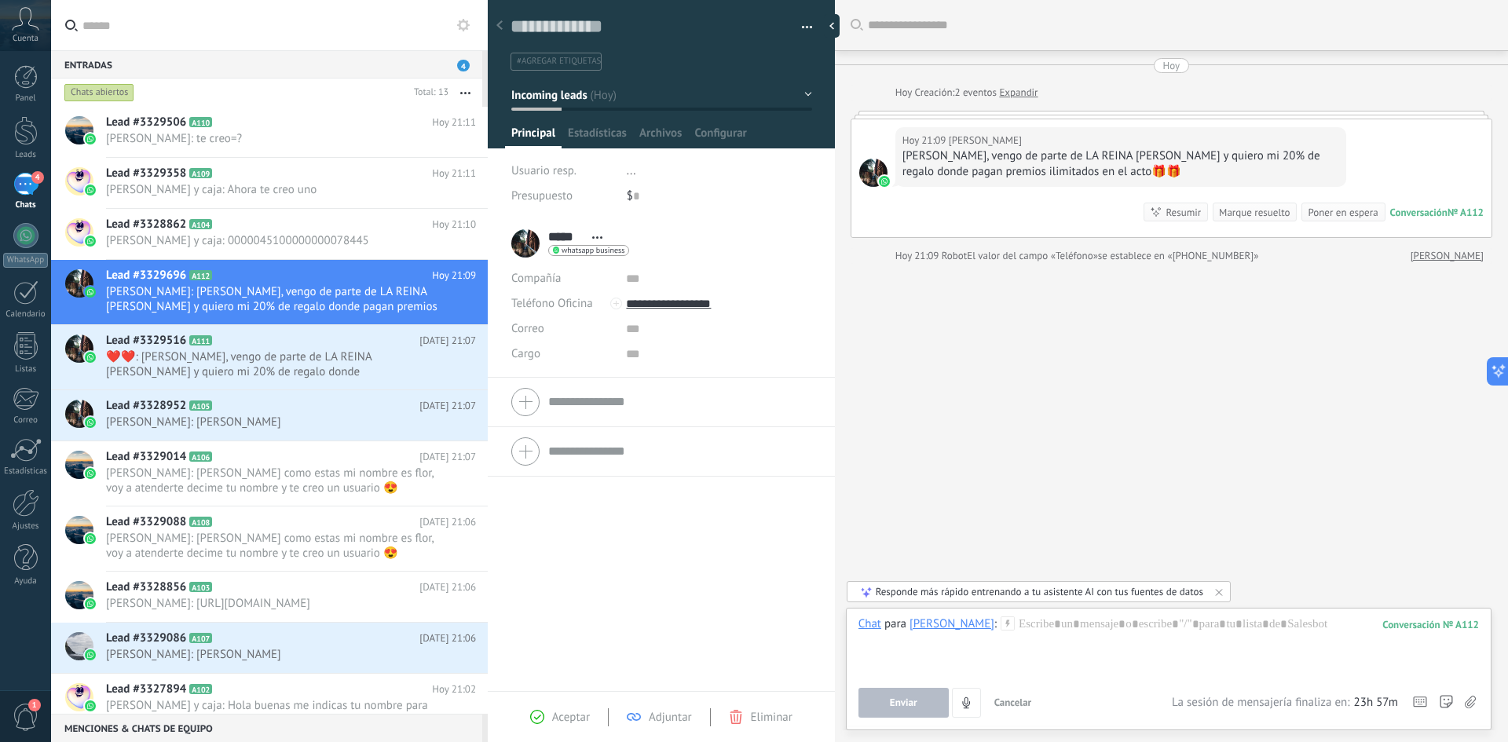
click at [1001, 624] on icon at bounding box center [1008, 624] width 14 height 14
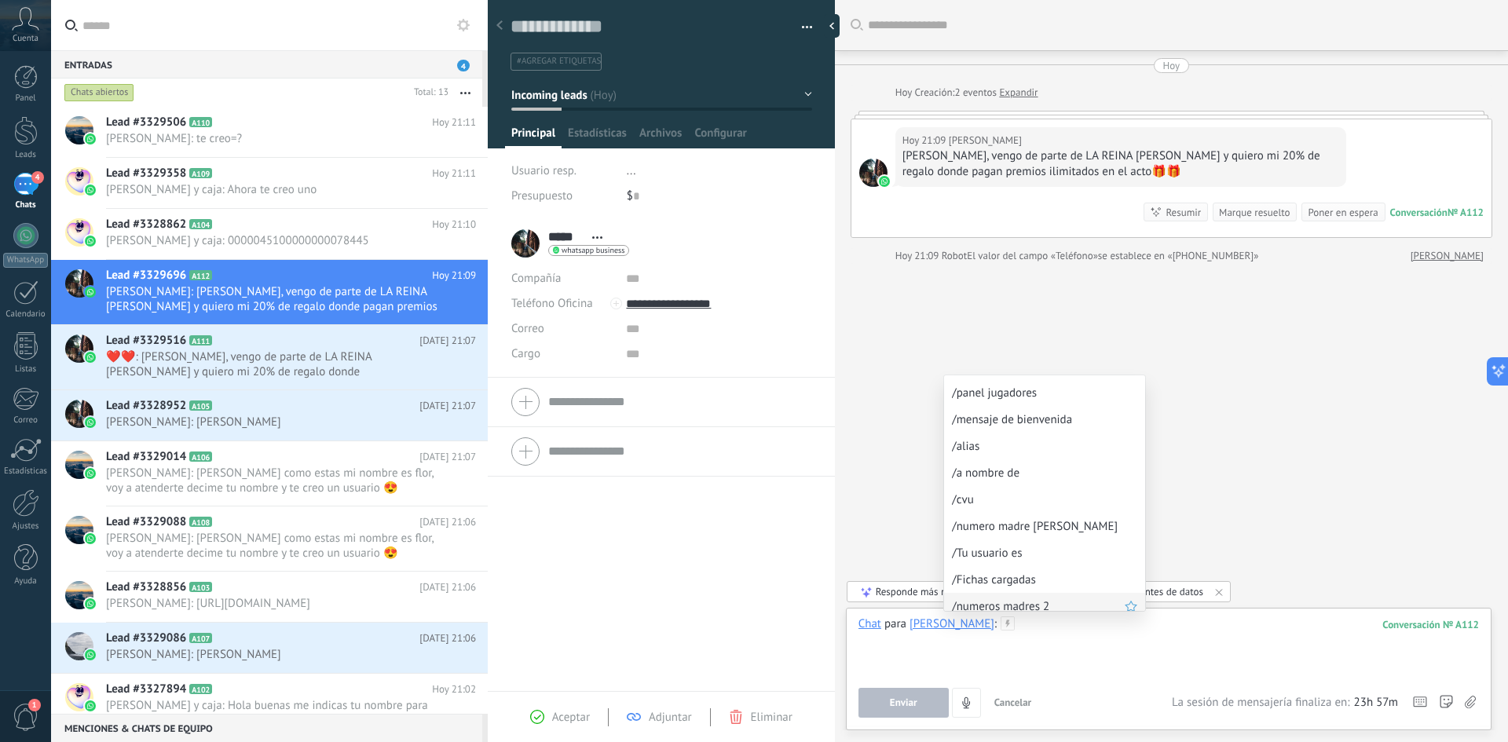
scroll to position [85, 0]
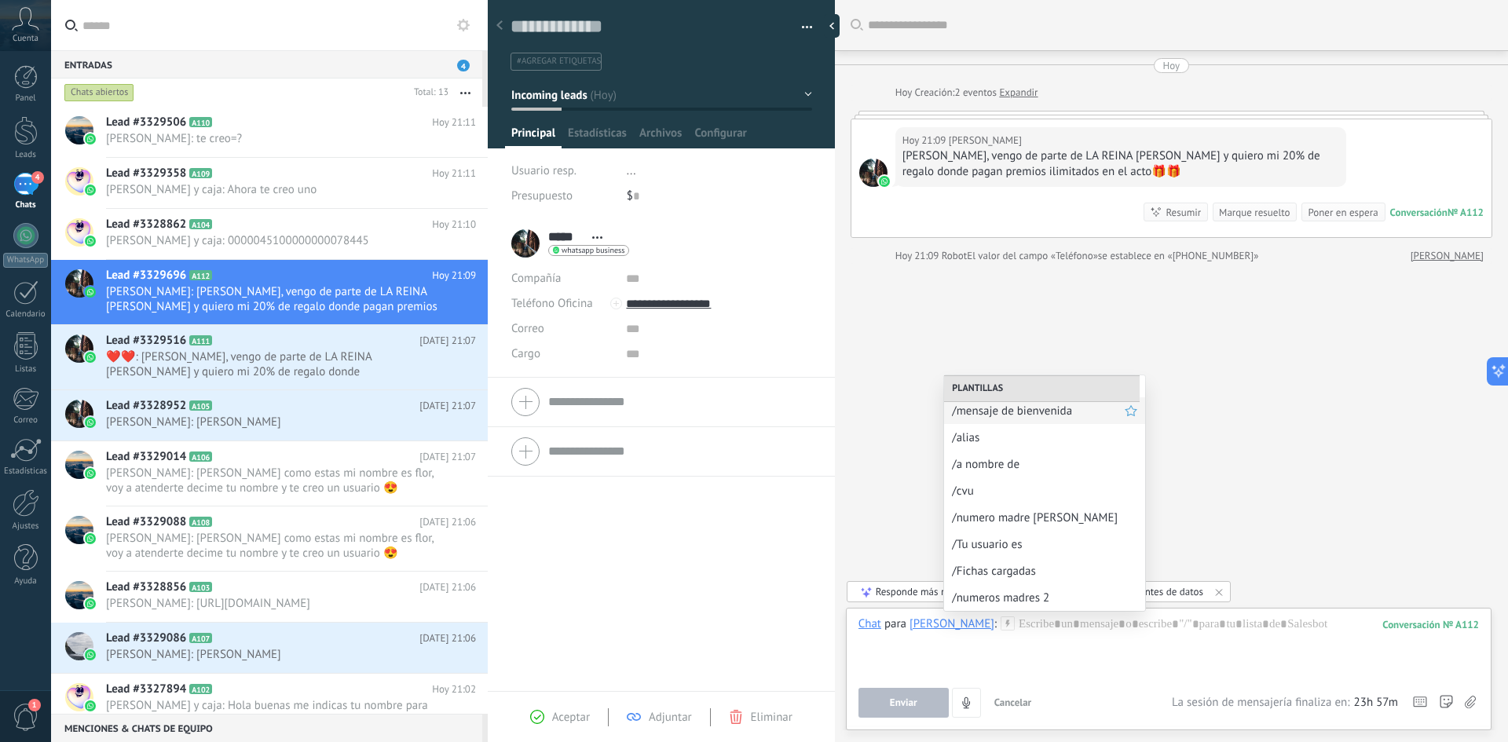
click at [1040, 412] on span "/mensaje de bienvenida" at bounding box center [1038, 411] width 173 height 15
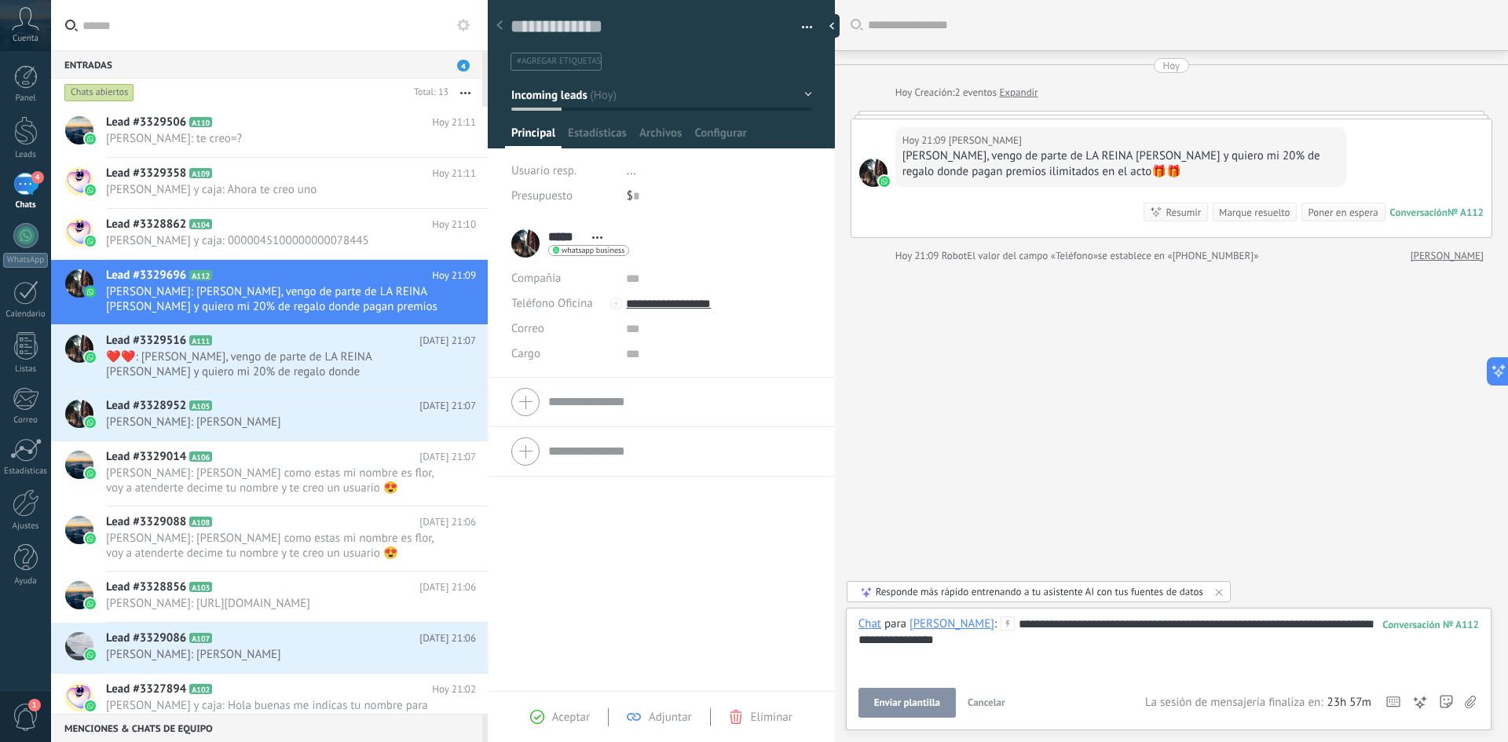
click at [910, 712] on button "Enviar plantilla" at bounding box center [907, 703] width 97 height 30
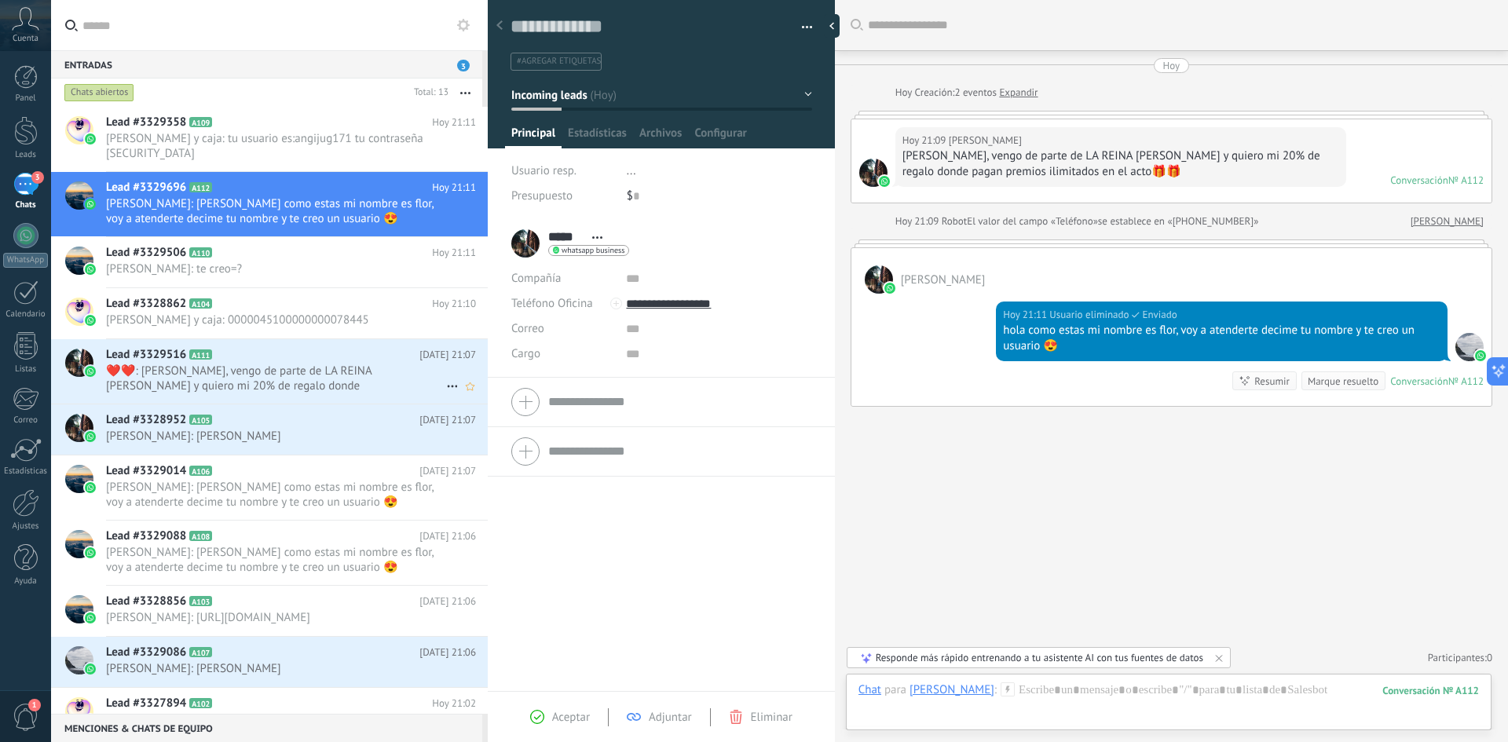
click at [233, 364] on span "❤️❤️: [PERSON_NAME], vengo de parte de LA REINA [PERSON_NAME] y quiero mi 20% d…" at bounding box center [276, 379] width 340 height 30
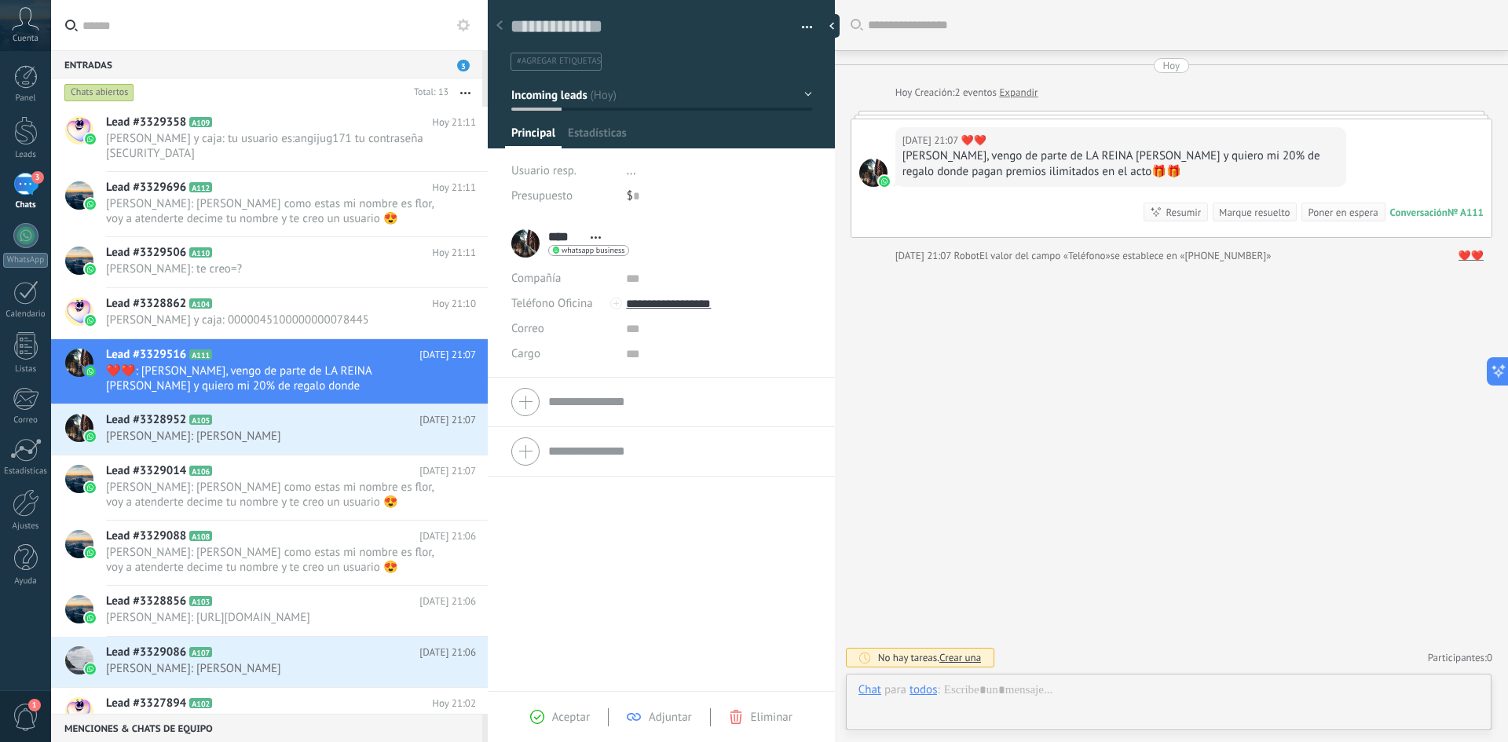
scroll to position [24, 0]
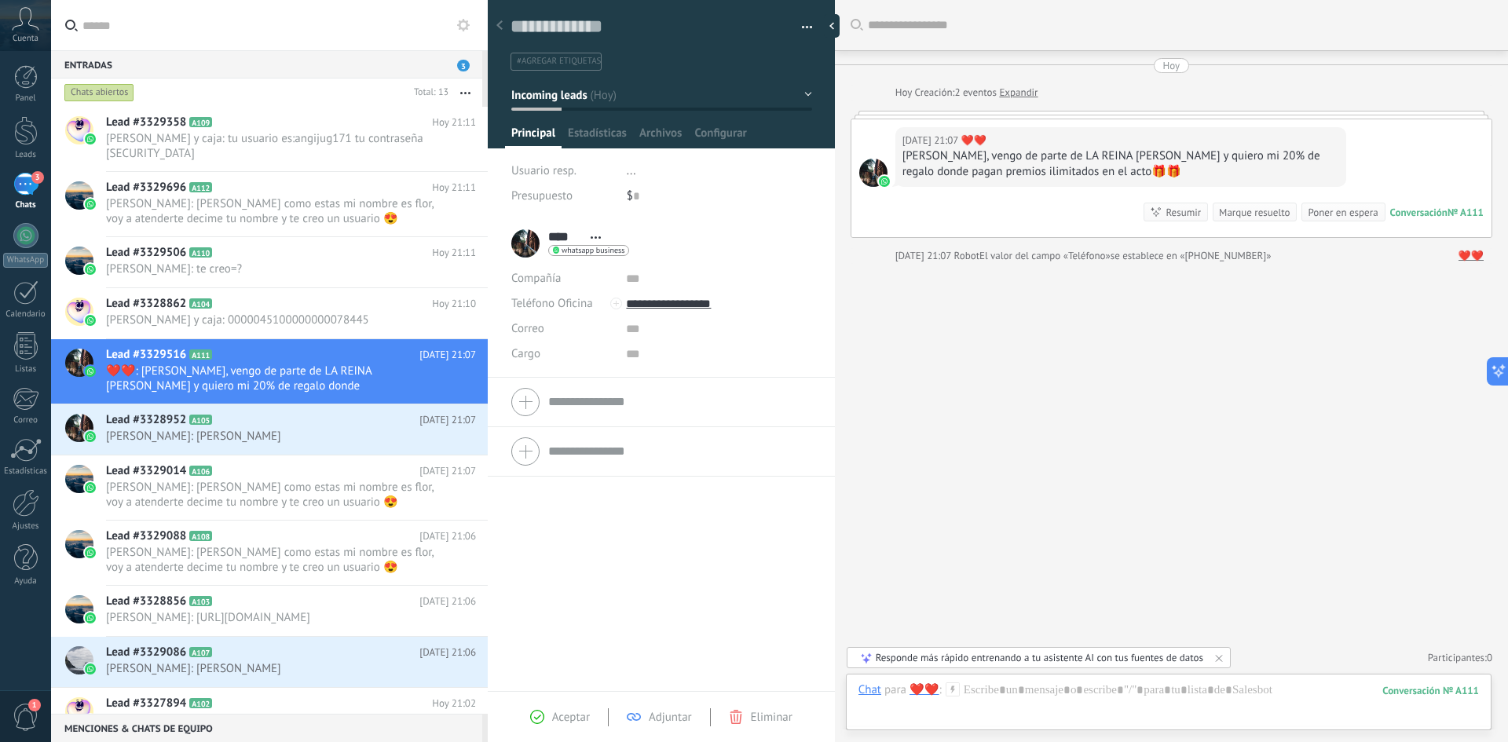
drag, startPoint x: 957, startPoint y: 691, endPoint x: 993, endPoint y: 621, distance: 79.4
click at [957, 692] on icon at bounding box center [953, 690] width 14 height 14
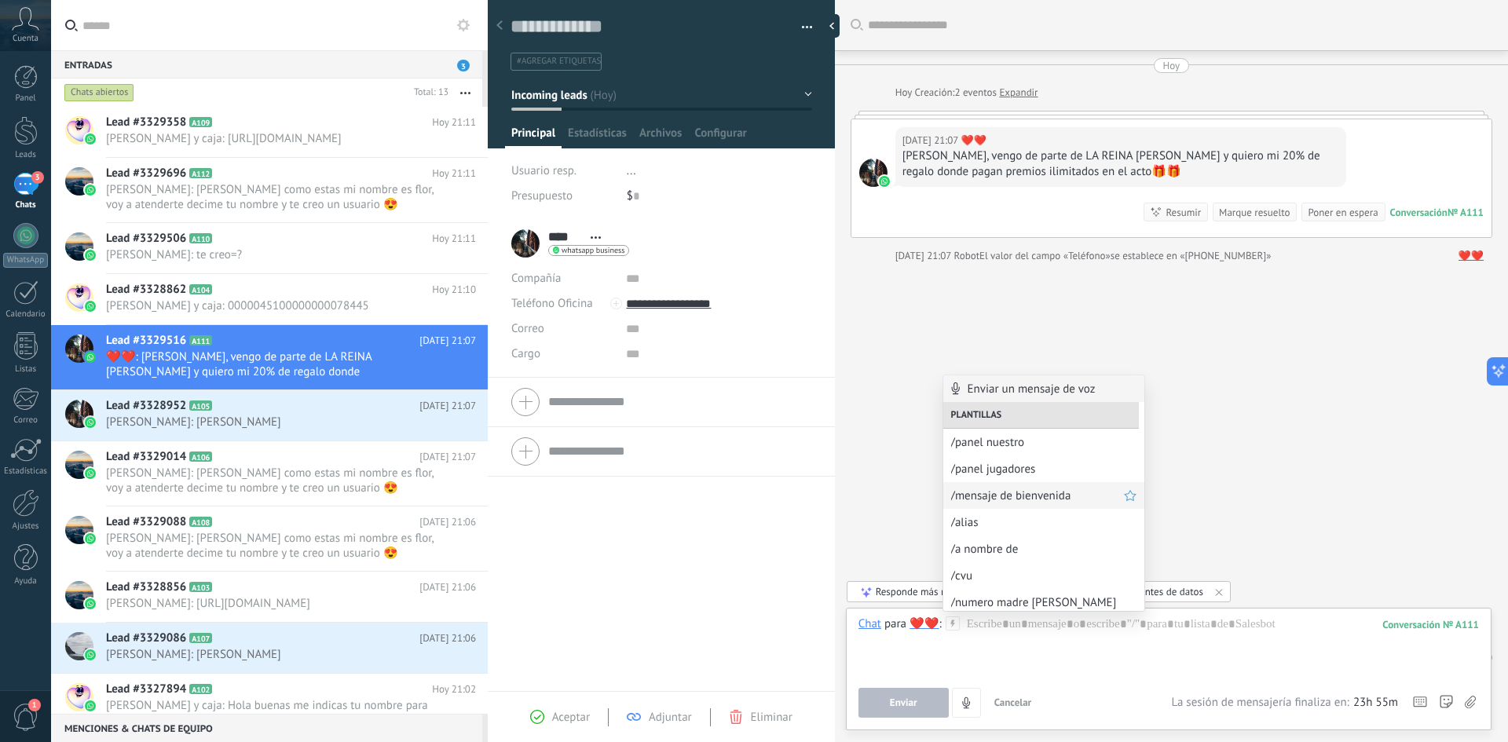
click at [1047, 501] on span "/mensaje de bienvenida" at bounding box center [1037, 496] width 173 height 15
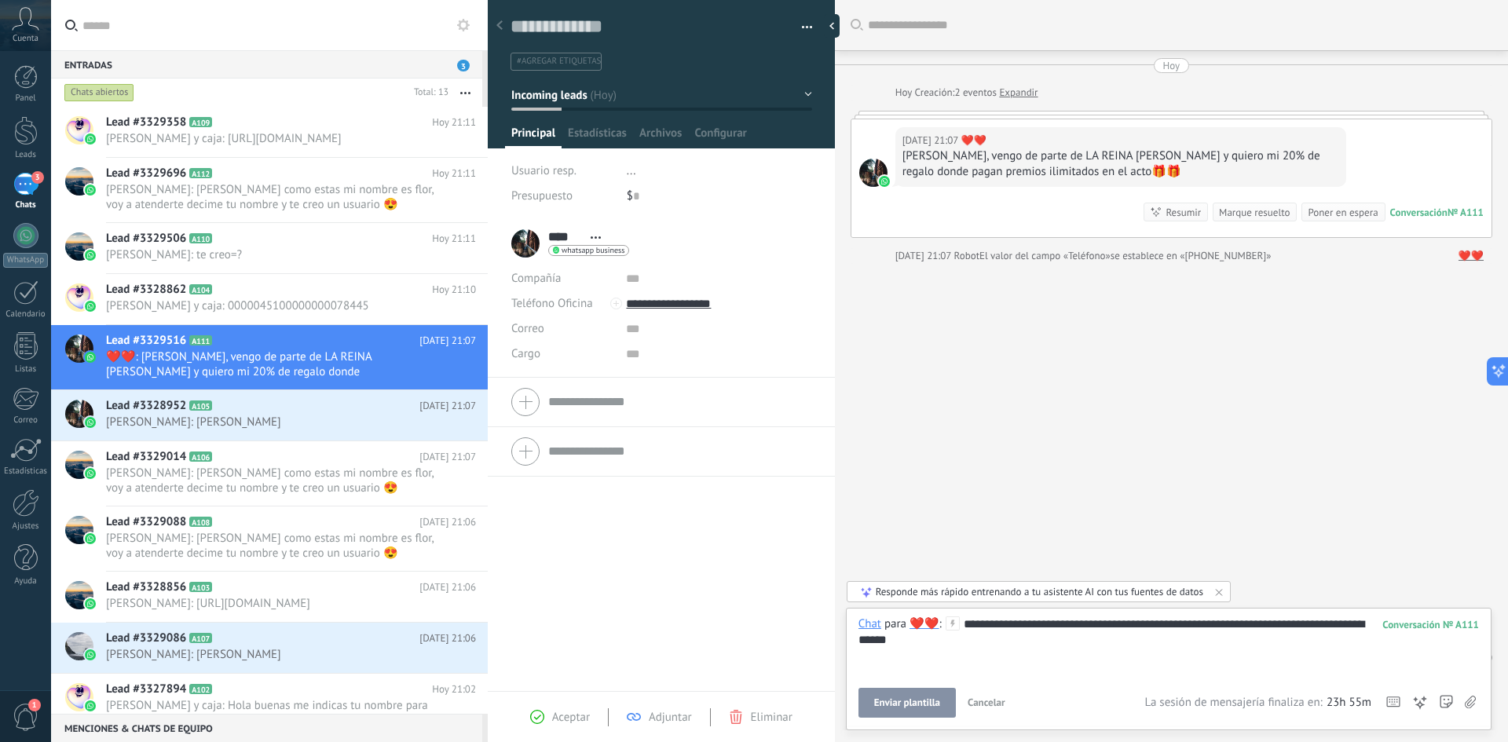
click at [912, 701] on span "Enviar plantilla" at bounding box center [907, 703] width 66 height 11
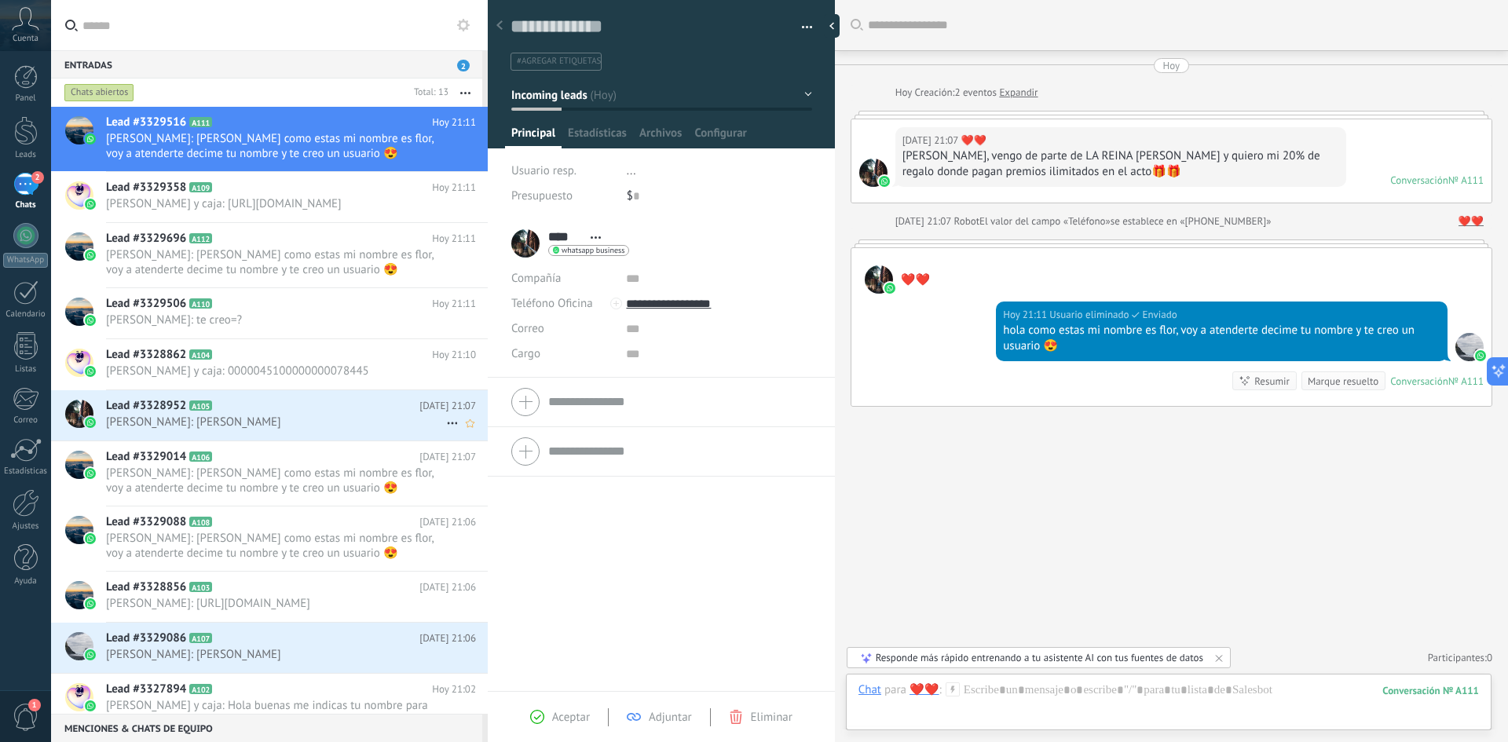
click at [299, 424] on span "[PERSON_NAME]: [PERSON_NAME]" at bounding box center [276, 422] width 340 height 15
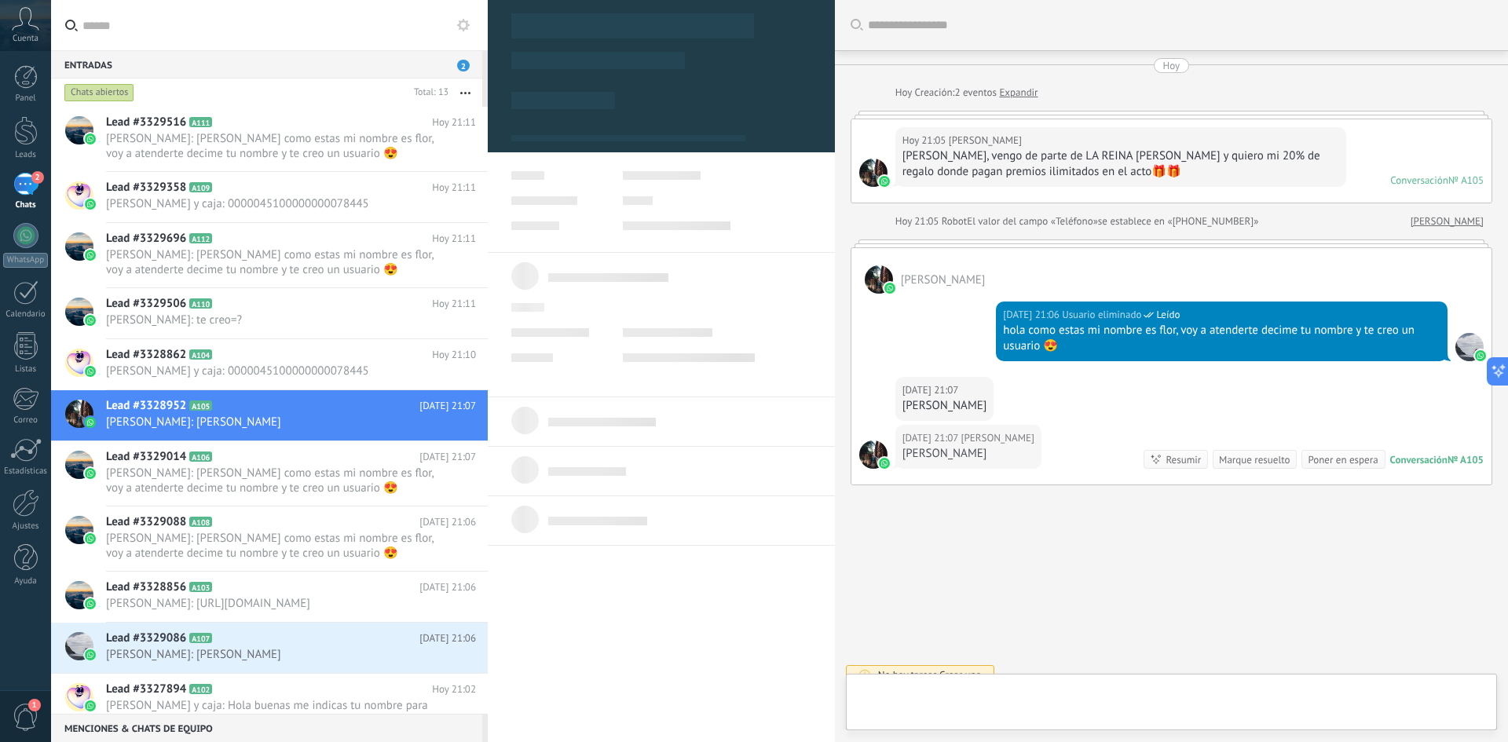
scroll to position [17, 0]
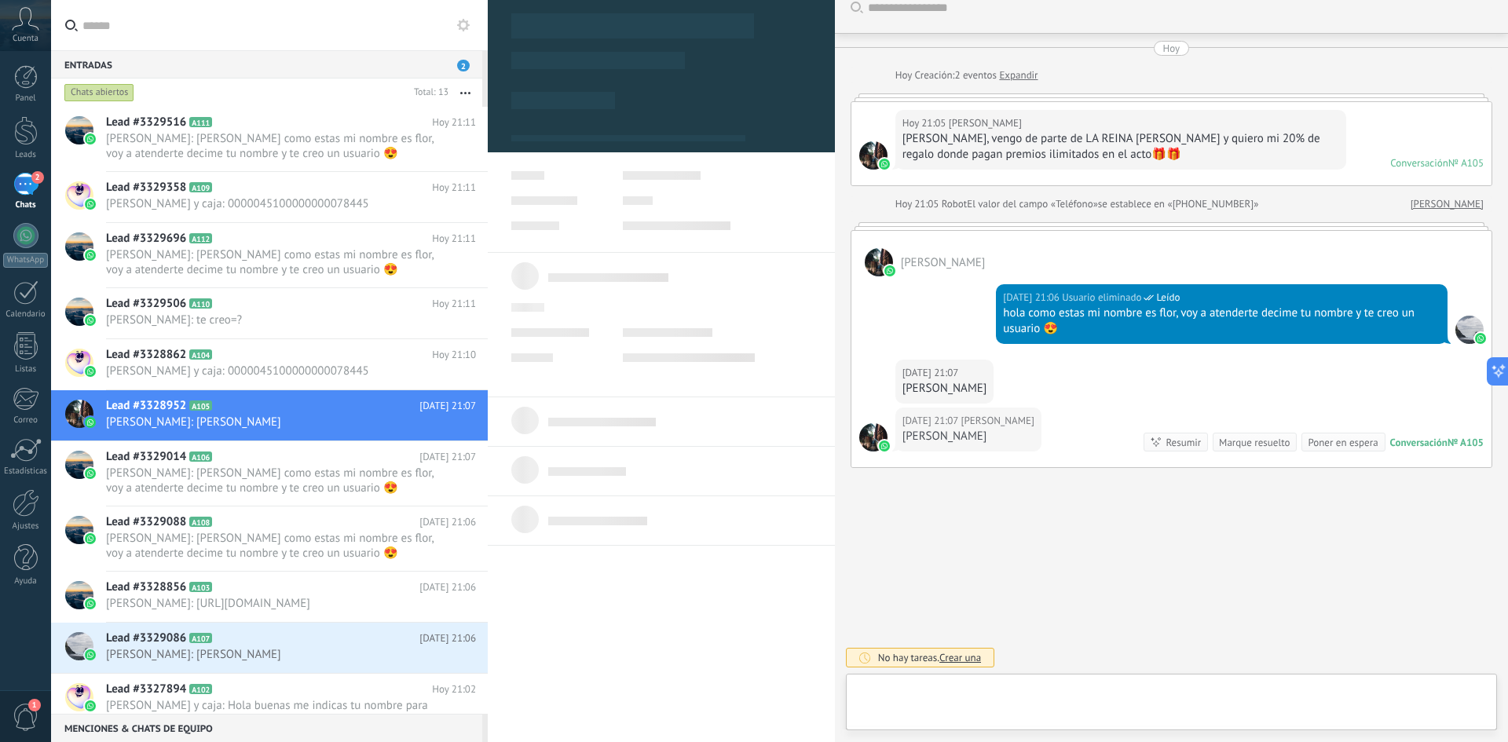
type textarea "**********"
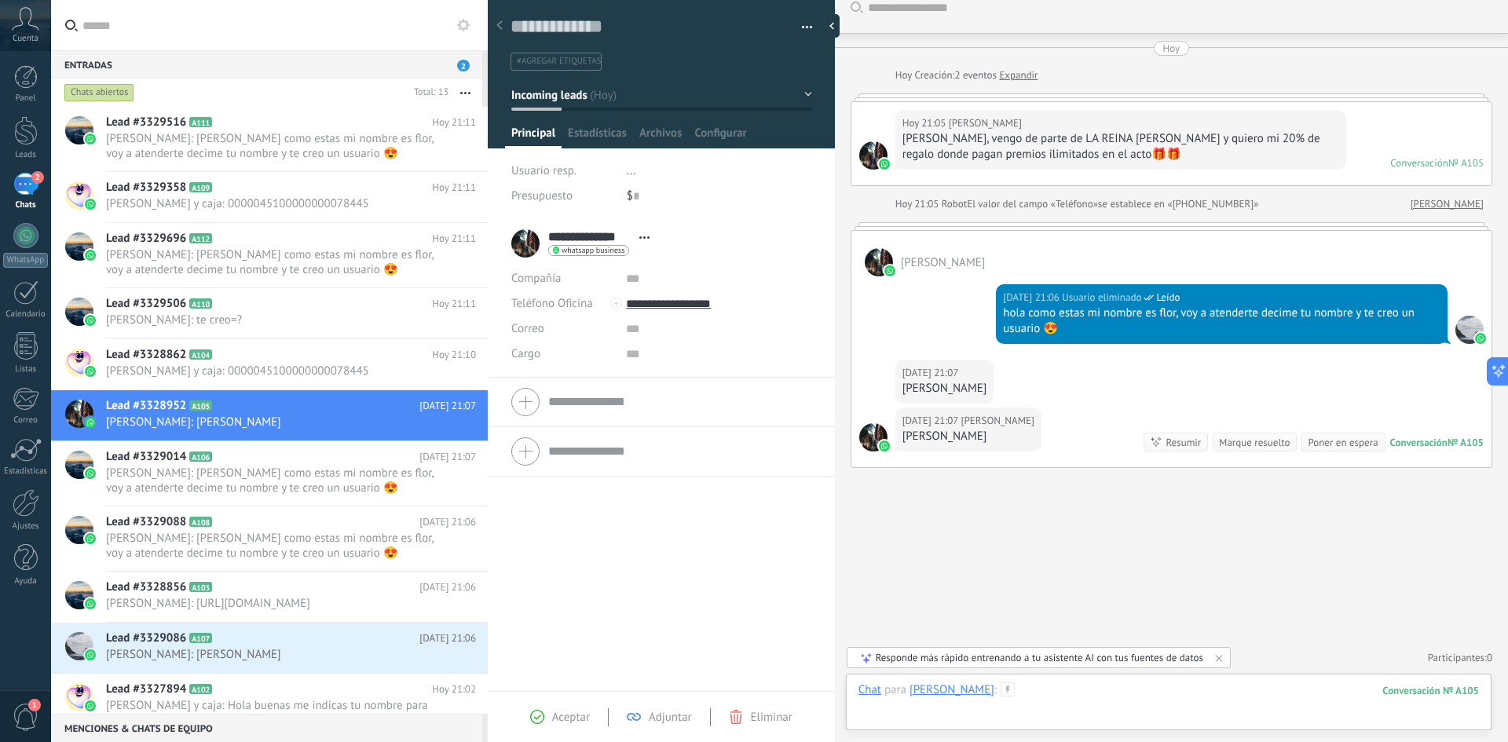
click at [1053, 691] on div at bounding box center [1169, 706] width 621 height 47
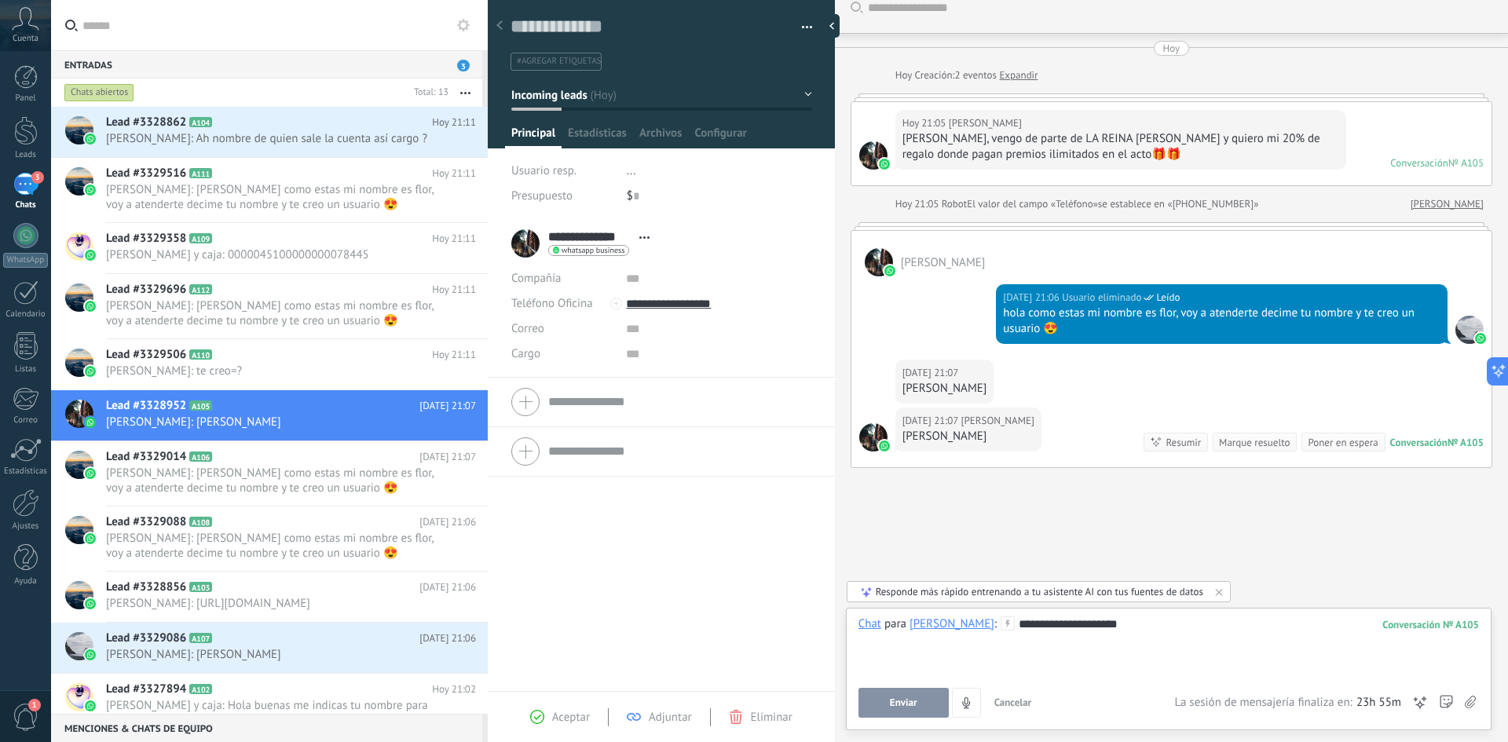
click at [907, 694] on button "Enviar" at bounding box center [904, 703] width 90 height 30
click at [285, 133] on span "[PERSON_NAME]: Ah nombre de quien sale la cuenta así cargo ?" at bounding box center [276, 138] width 340 height 15
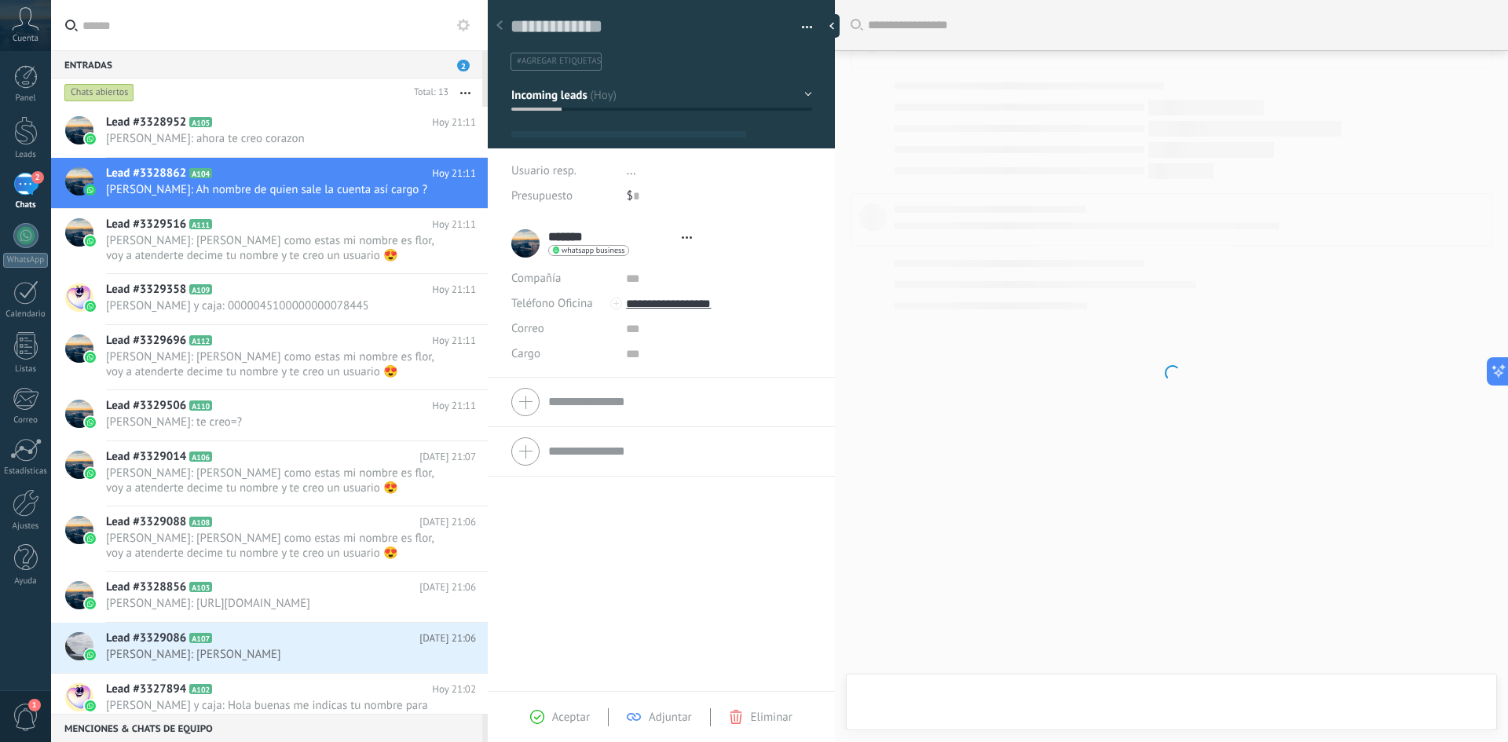
scroll to position [24, 0]
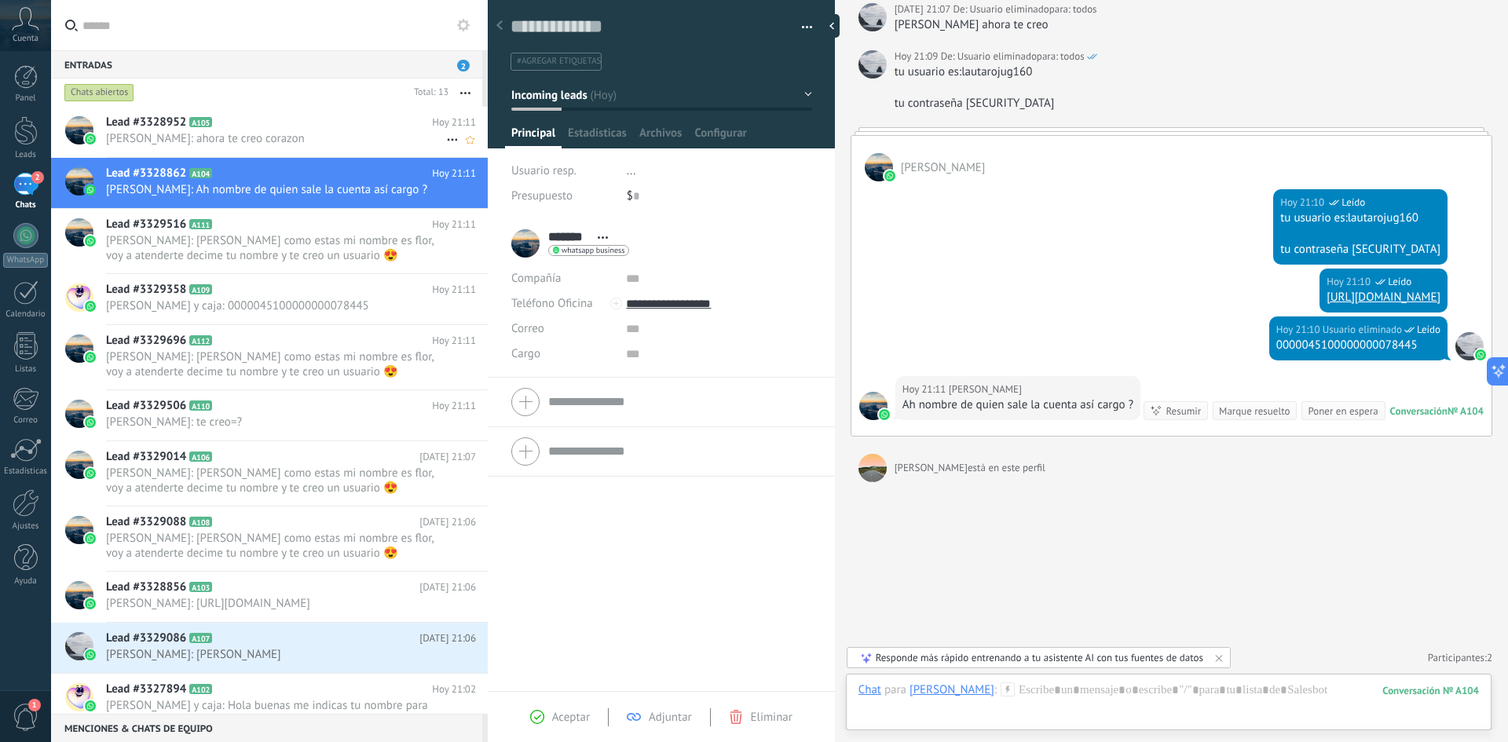
click at [203, 134] on span "[PERSON_NAME]: ahora te creo corazon" at bounding box center [276, 138] width 340 height 15
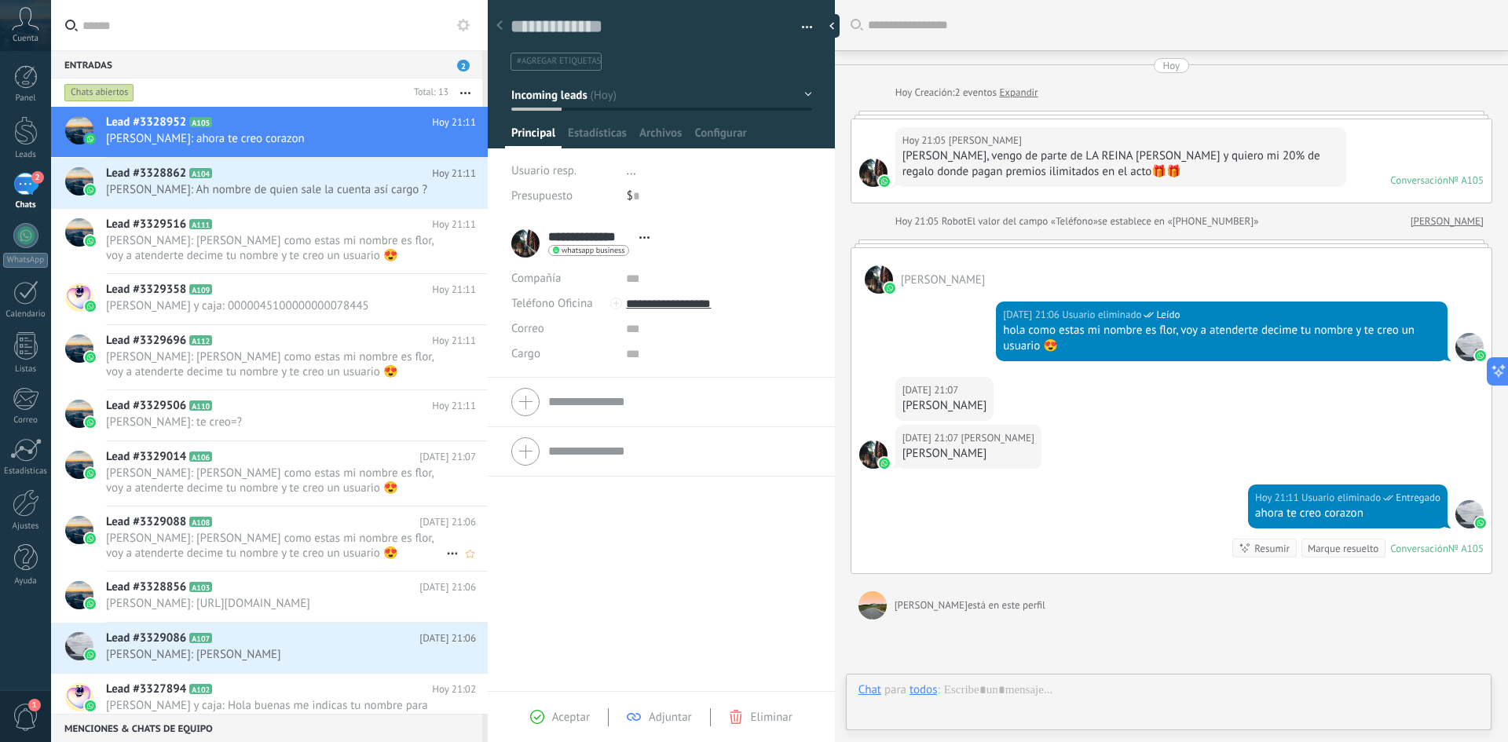
scroll to position [106, 0]
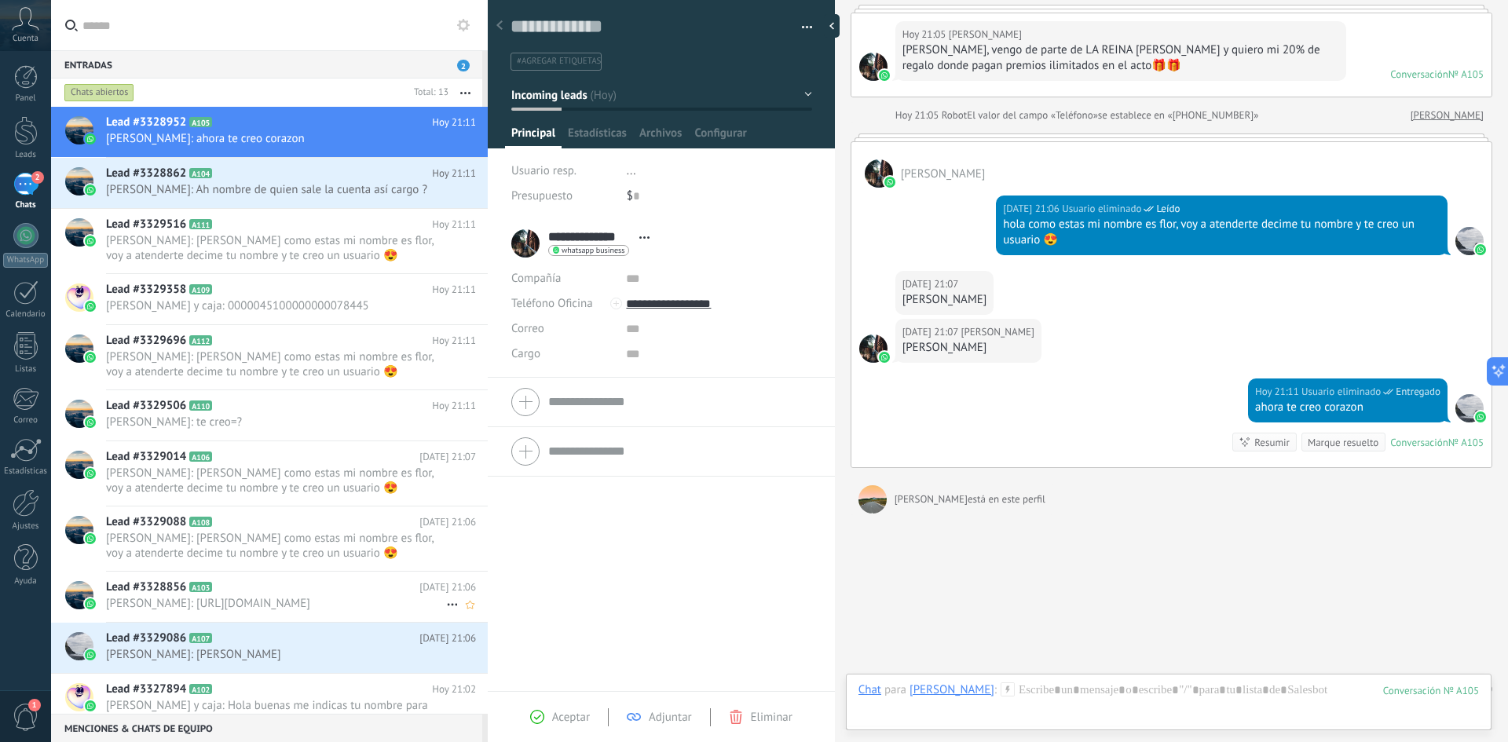
click at [263, 604] on span "[PERSON_NAME]: [URL][DOMAIN_NAME]" at bounding box center [276, 603] width 340 height 15
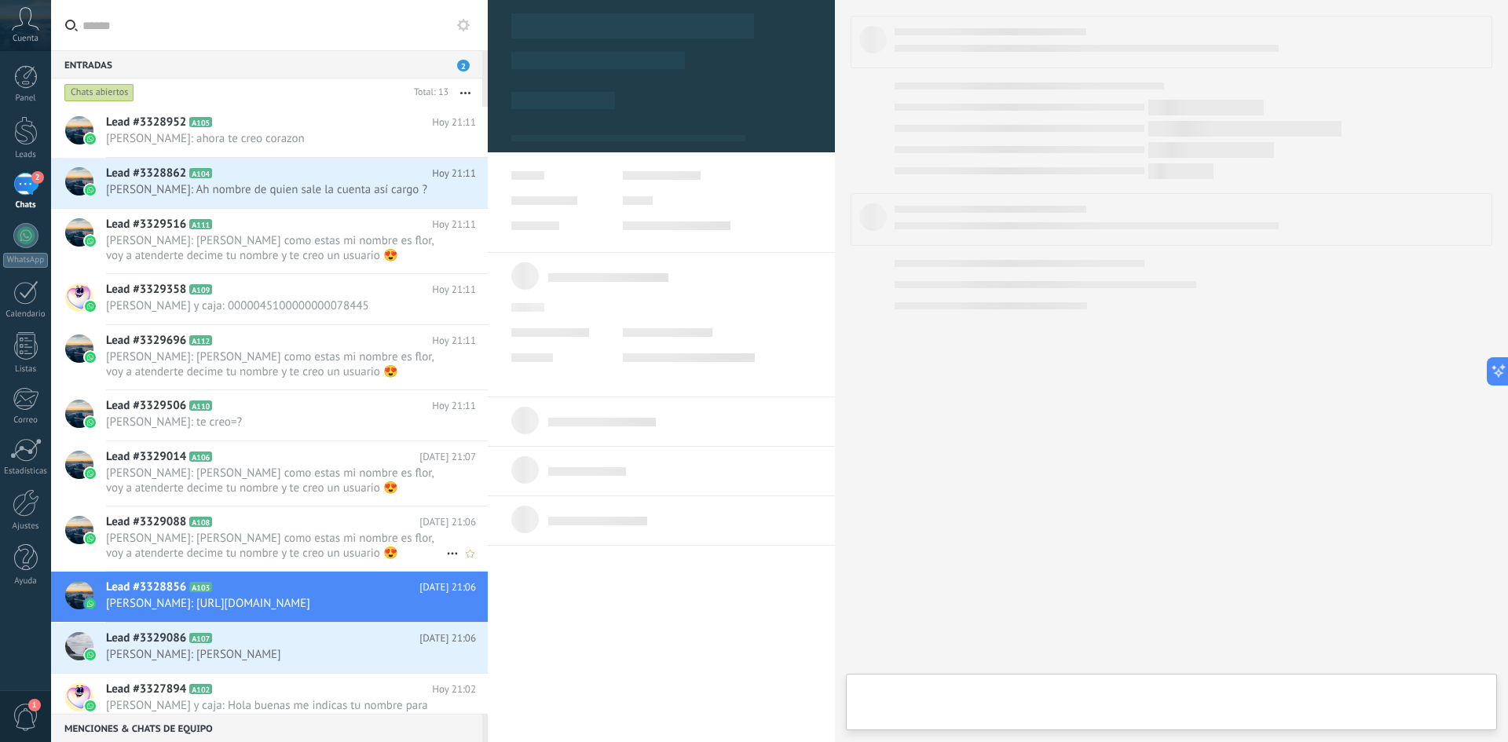
click at [269, 556] on span "[PERSON_NAME]: [PERSON_NAME] como estas mi nombre es flor, voy a atenderte deci…" at bounding box center [276, 546] width 340 height 30
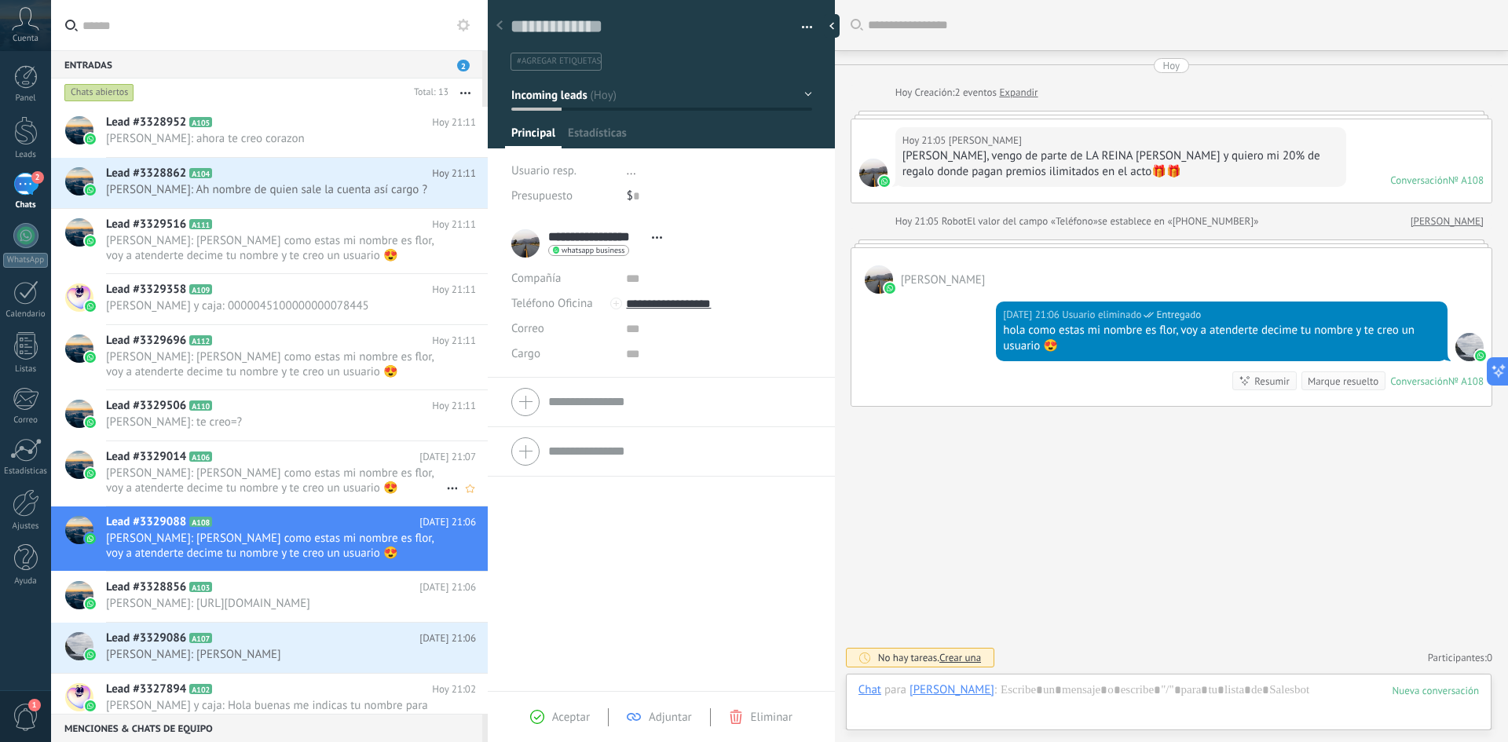
scroll to position [24, 0]
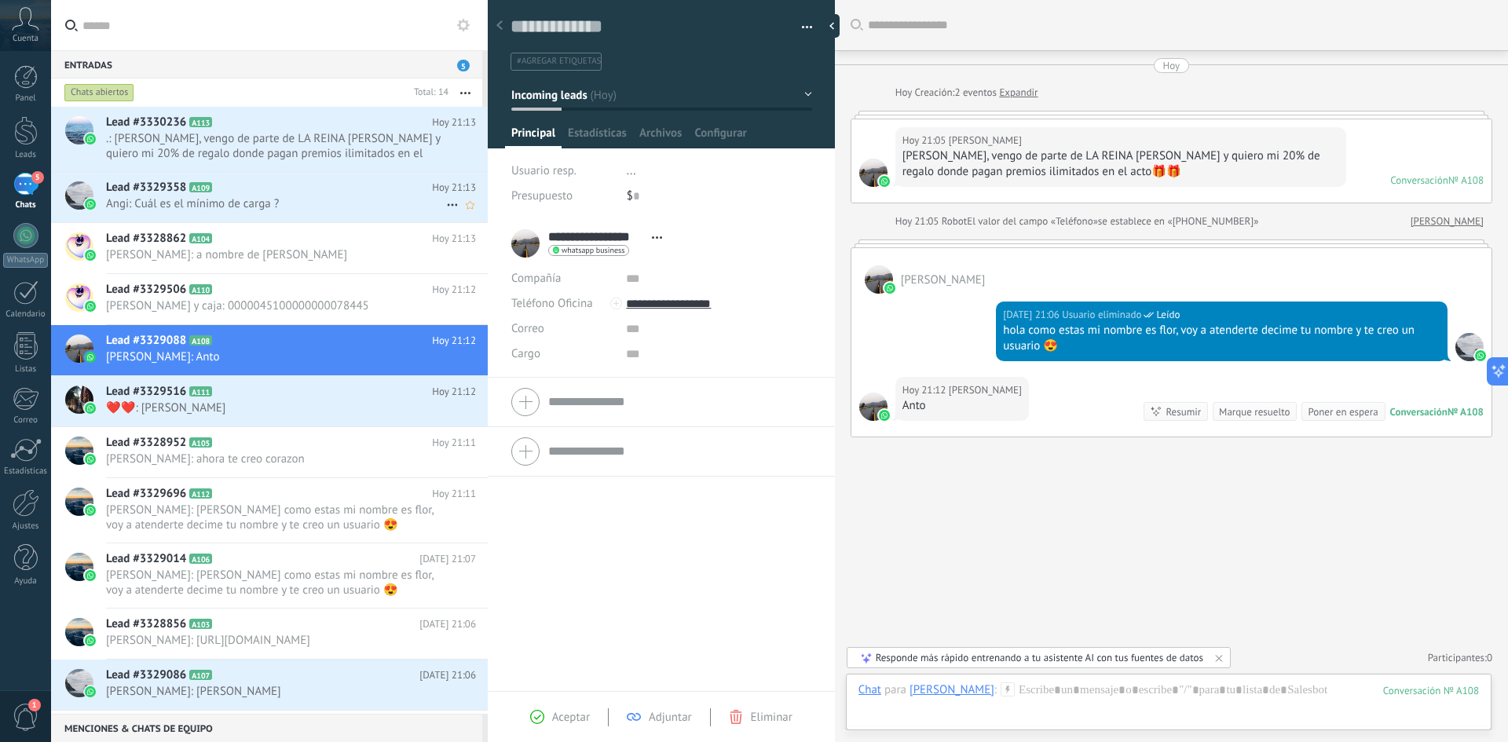
click at [281, 222] on div "Lead #3329358 A109 [DATE] 21:13 Angi: Cuál es el mínimo de carga ?" at bounding box center [269, 197] width 437 height 51
click at [280, 210] on span "Angi: Cuál es el mínimo de carga ?" at bounding box center [276, 203] width 340 height 15
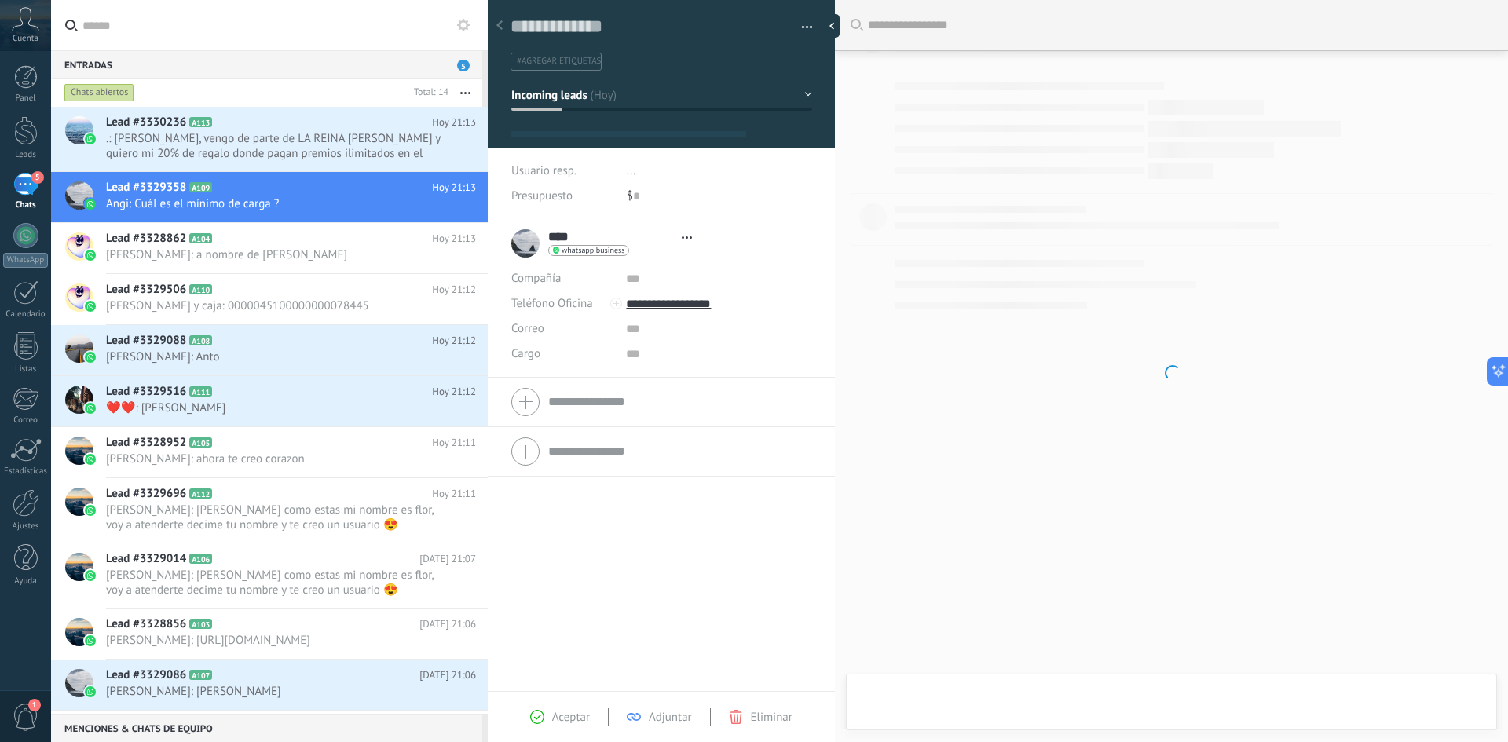
type textarea "**********"
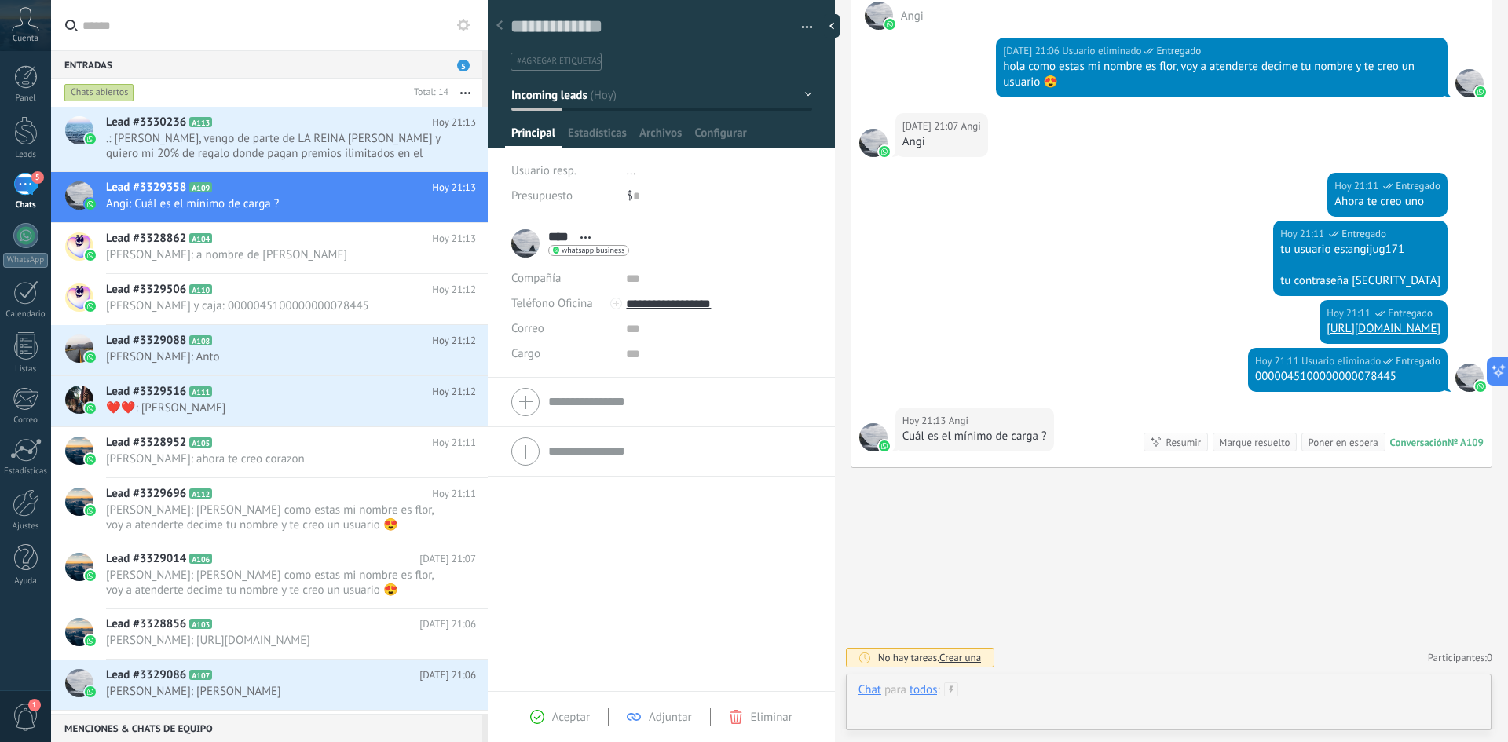
click at [1145, 702] on div at bounding box center [1169, 706] width 621 height 47
click at [910, 705] on span "Enviar" at bounding box center [903, 703] width 27 height 11
click at [926, 694] on div "todos" at bounding box center [923, 690] width 27 height 14
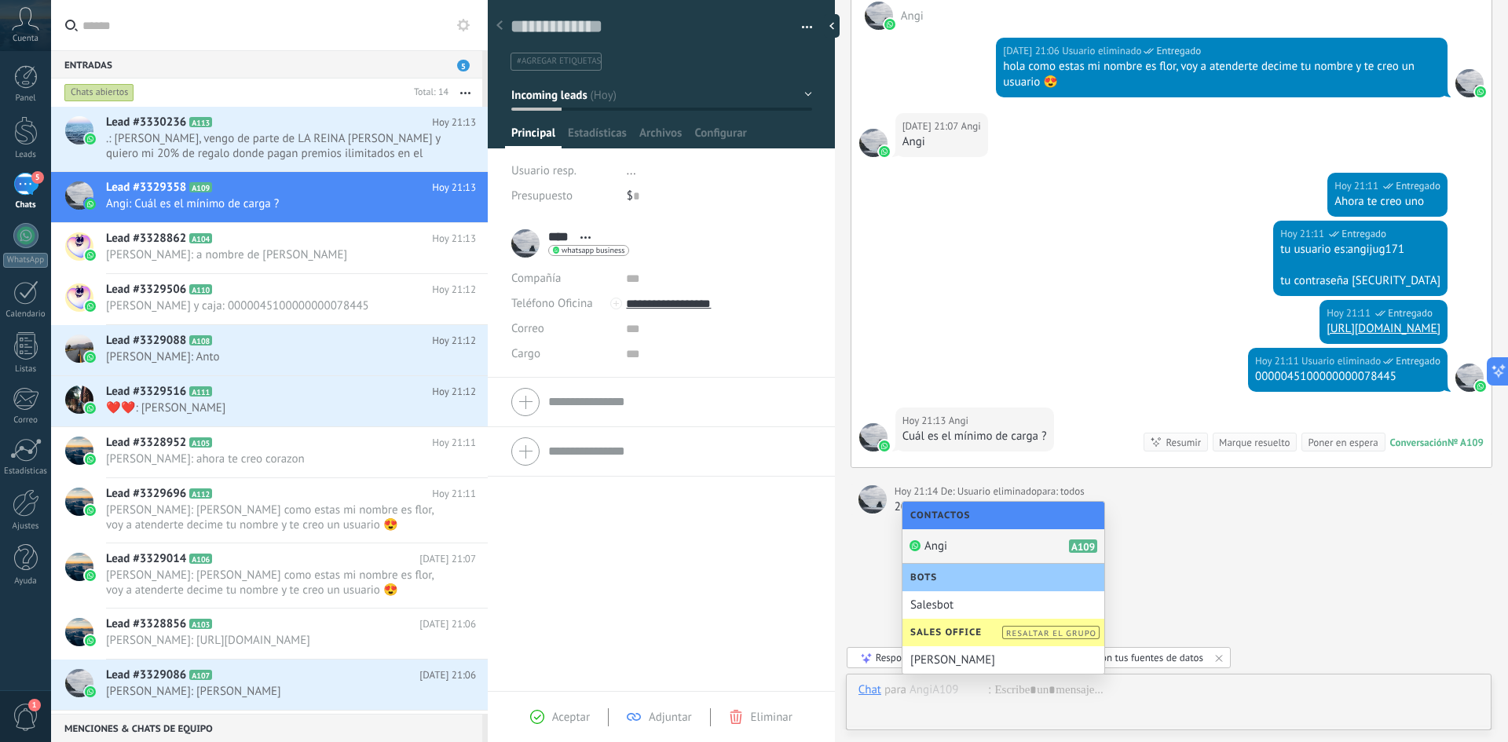
click at [988, 551] on div "Angi A109" at bounding box center [1004, 546] width 202 height 35
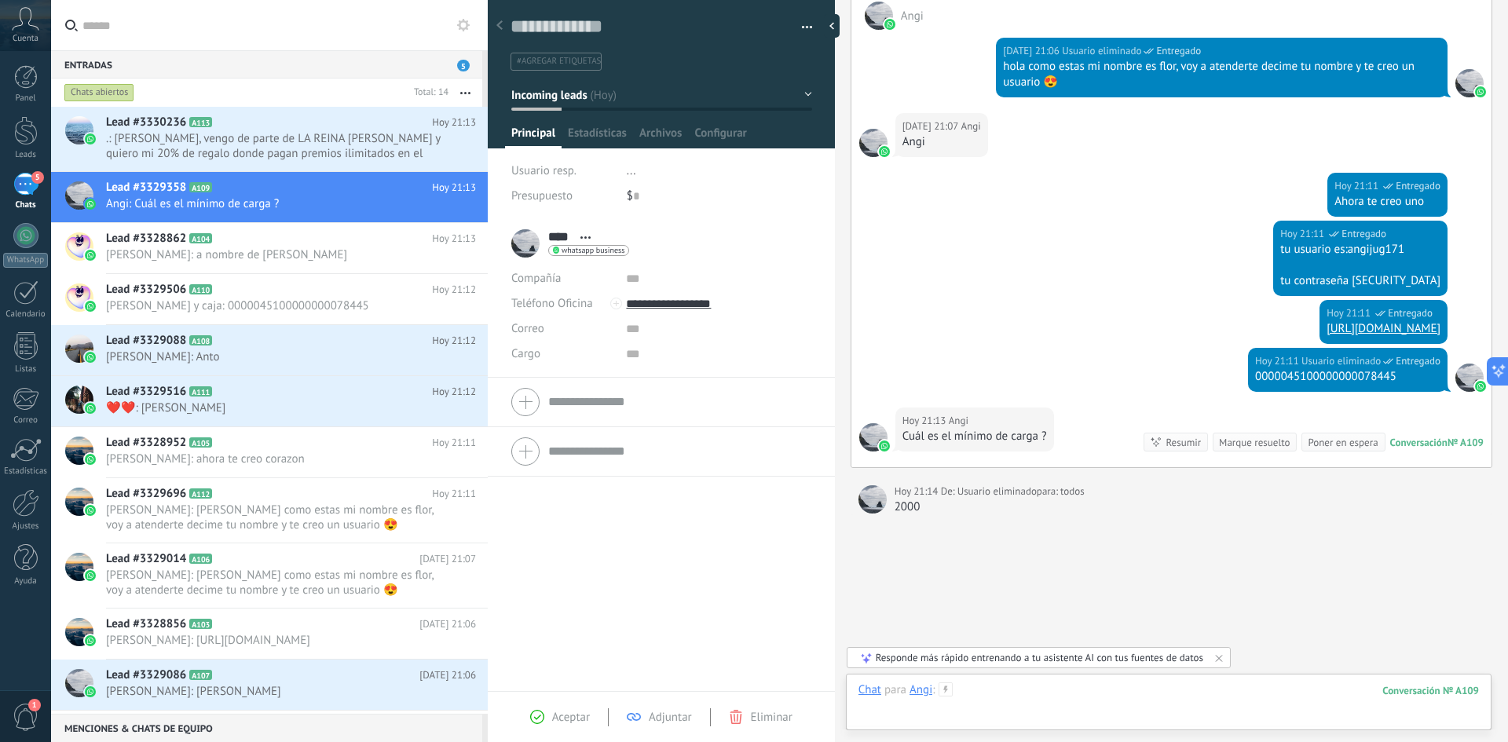
click at [1016, 694] on div at bounding box center [1169, 706] width 621 height 47
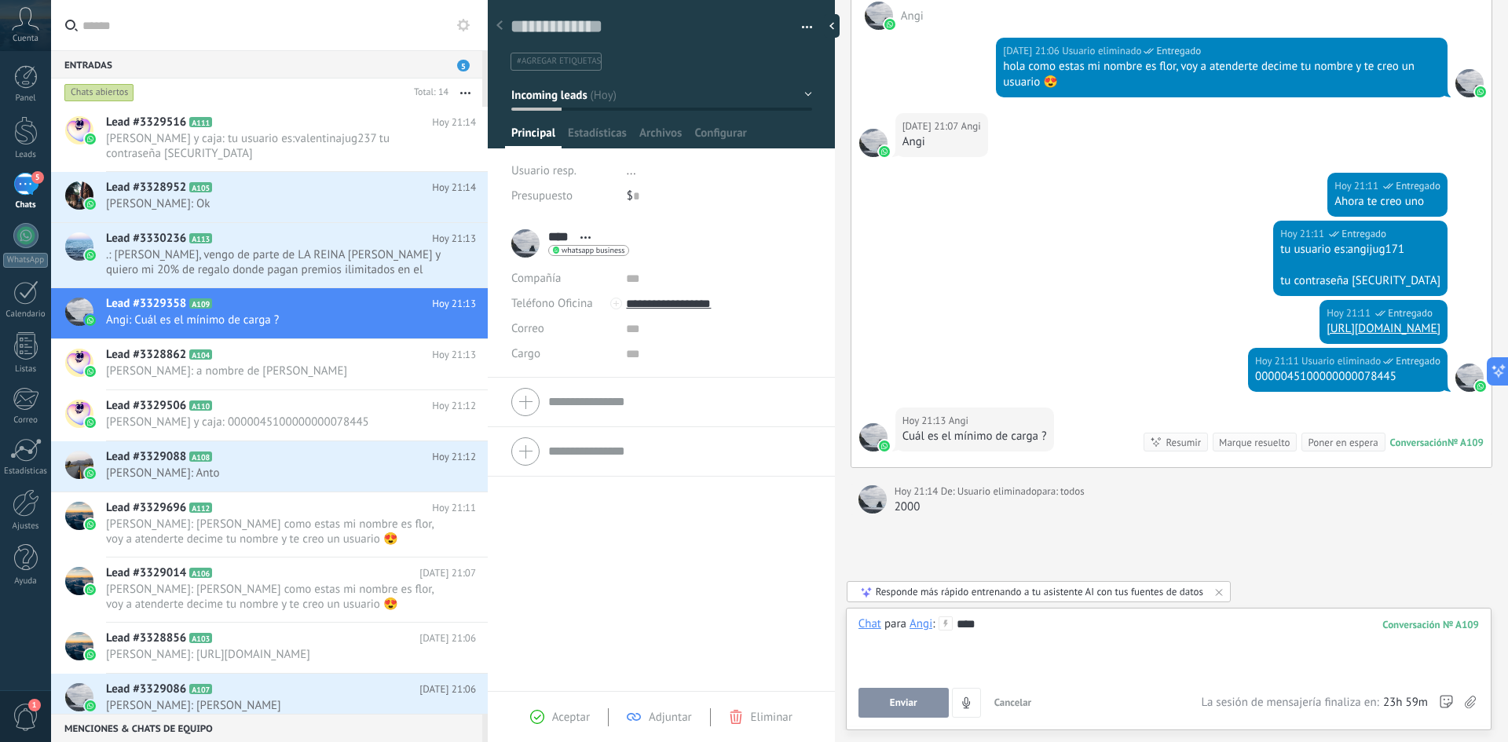
click at [920, 704] on button "Enviar" at bounding box center [904, 703] width 90 height 30
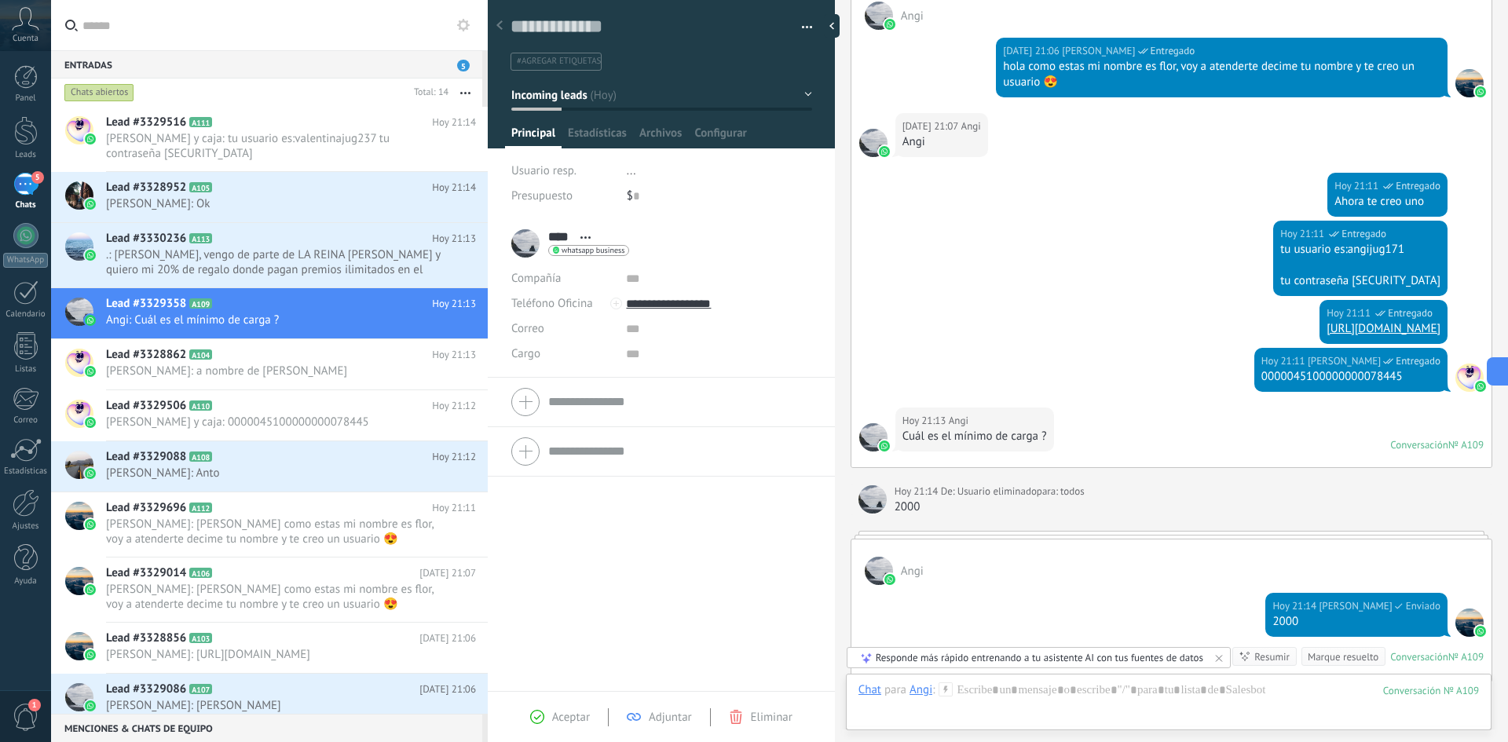
scroll to position [311, 0]
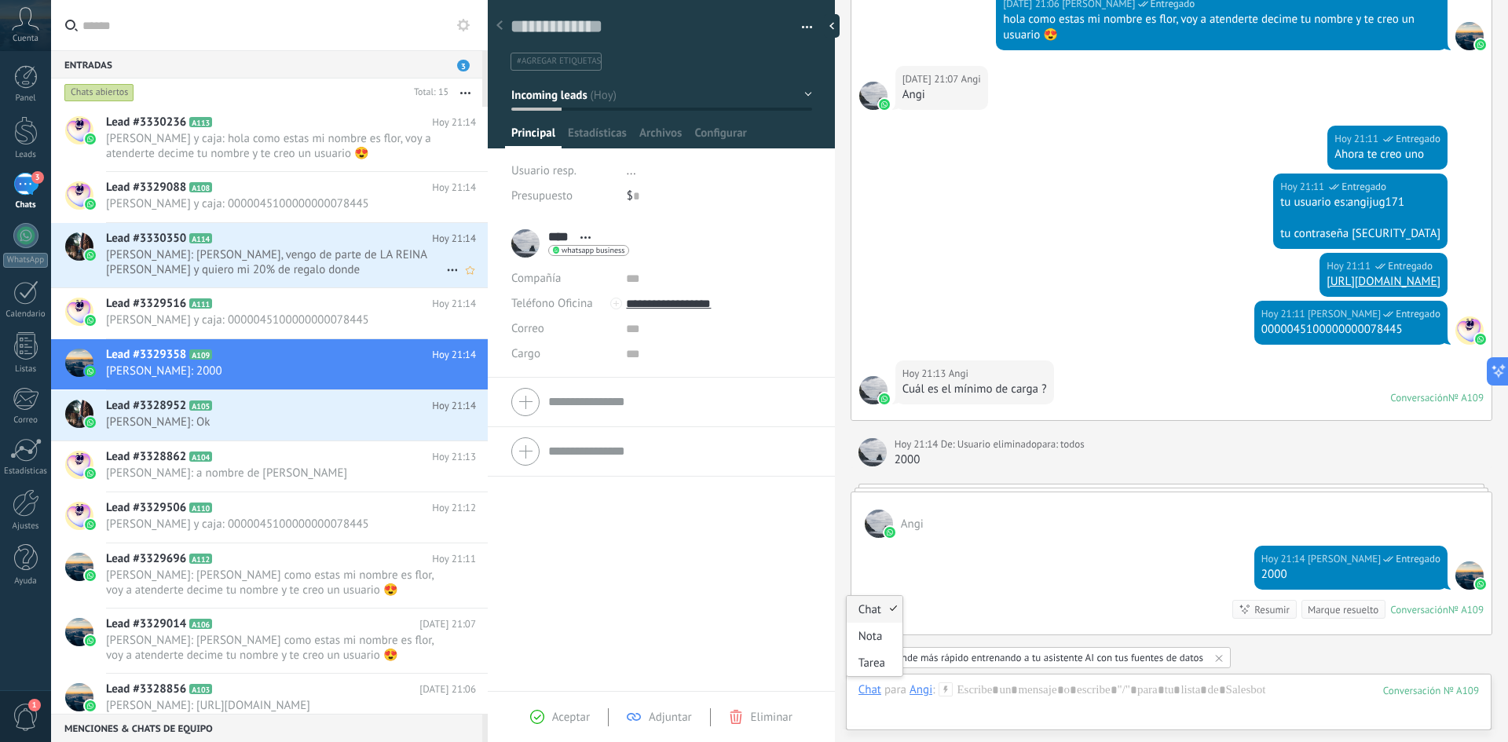
click at [295, 268] on span "[PERSON_NAME]: [PERSON_NAME], vengo de parte de LA REINA [PERSON_NAME] y quiero…" at bounding box center [276, 262] width 340 height 30
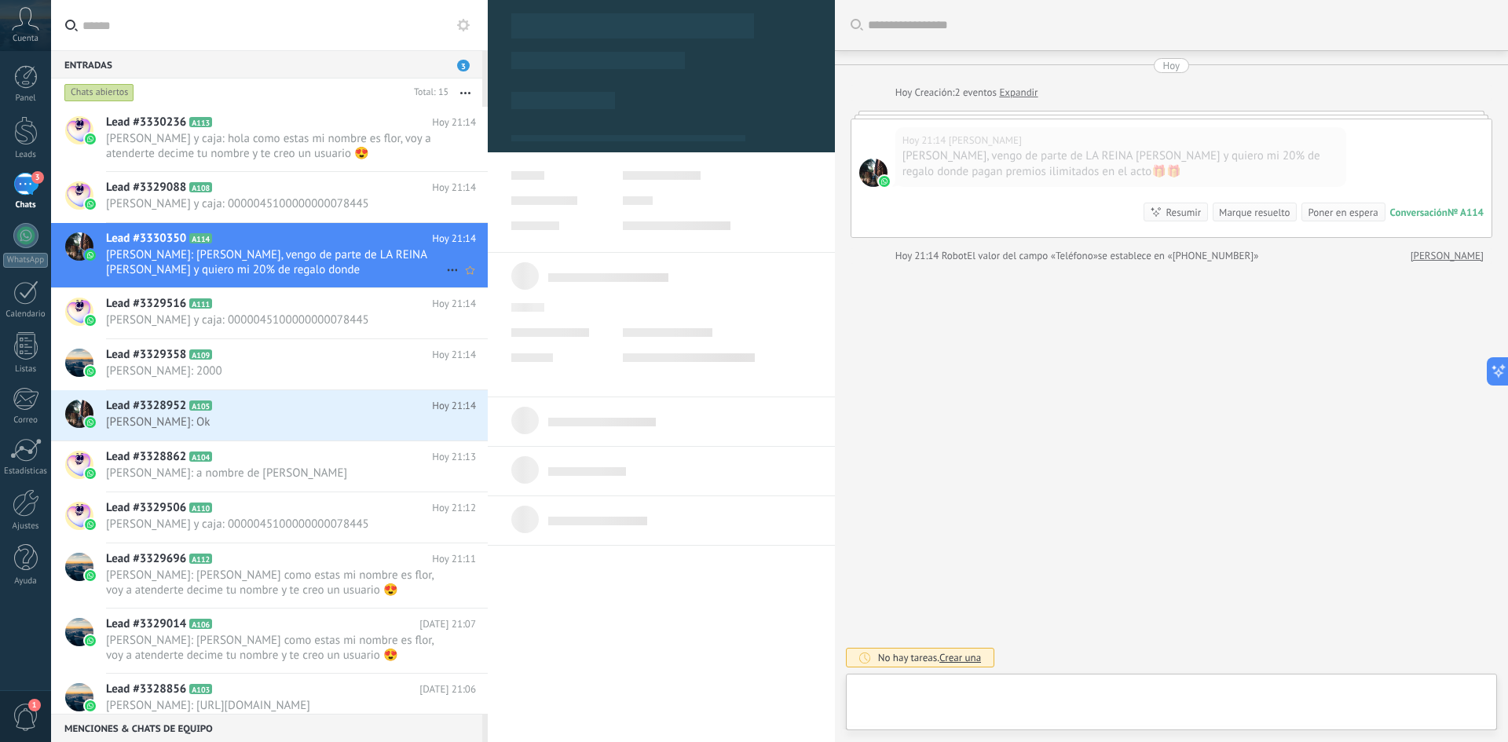
scroll to position [24, 0]
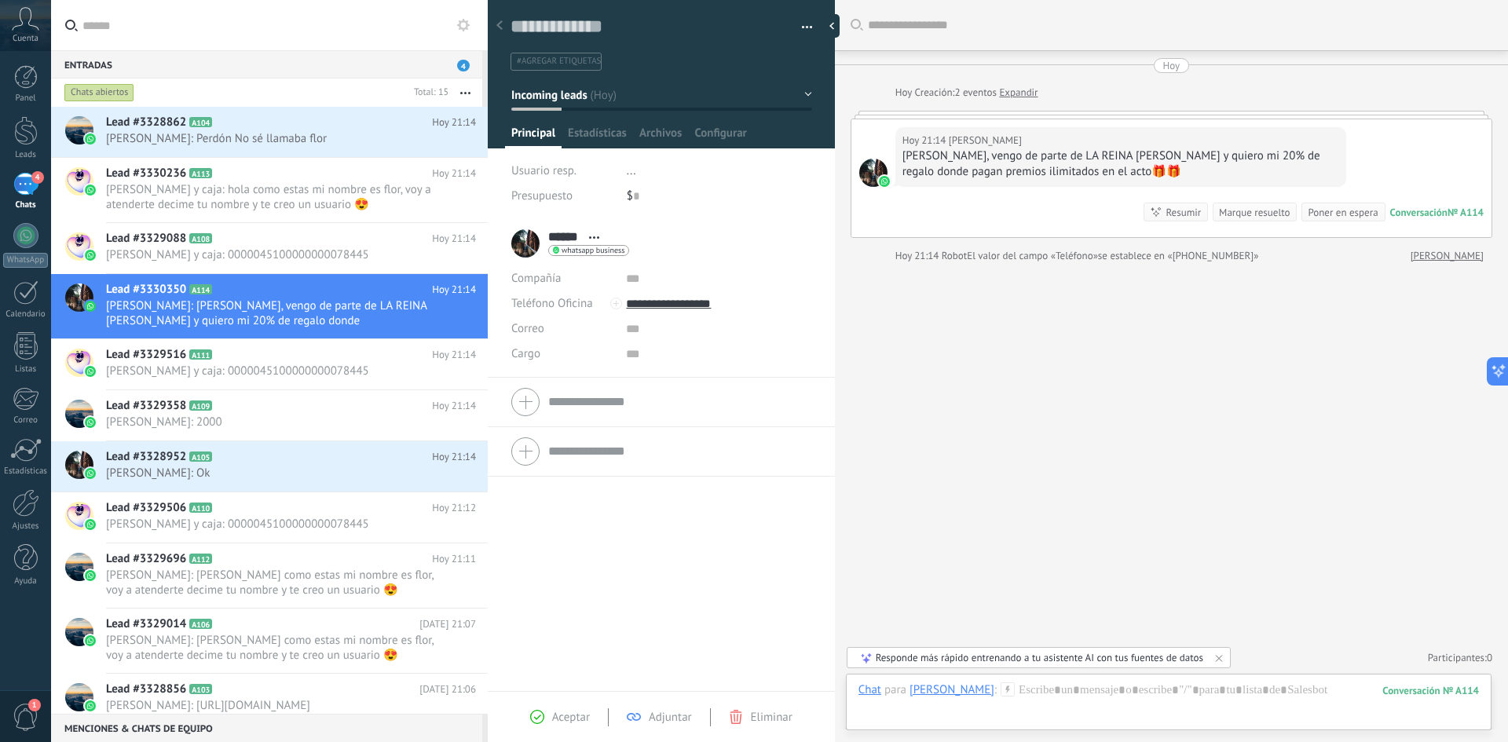
click at [1001, 697] on div at bounding box center [1008, 690] width 14 height 14
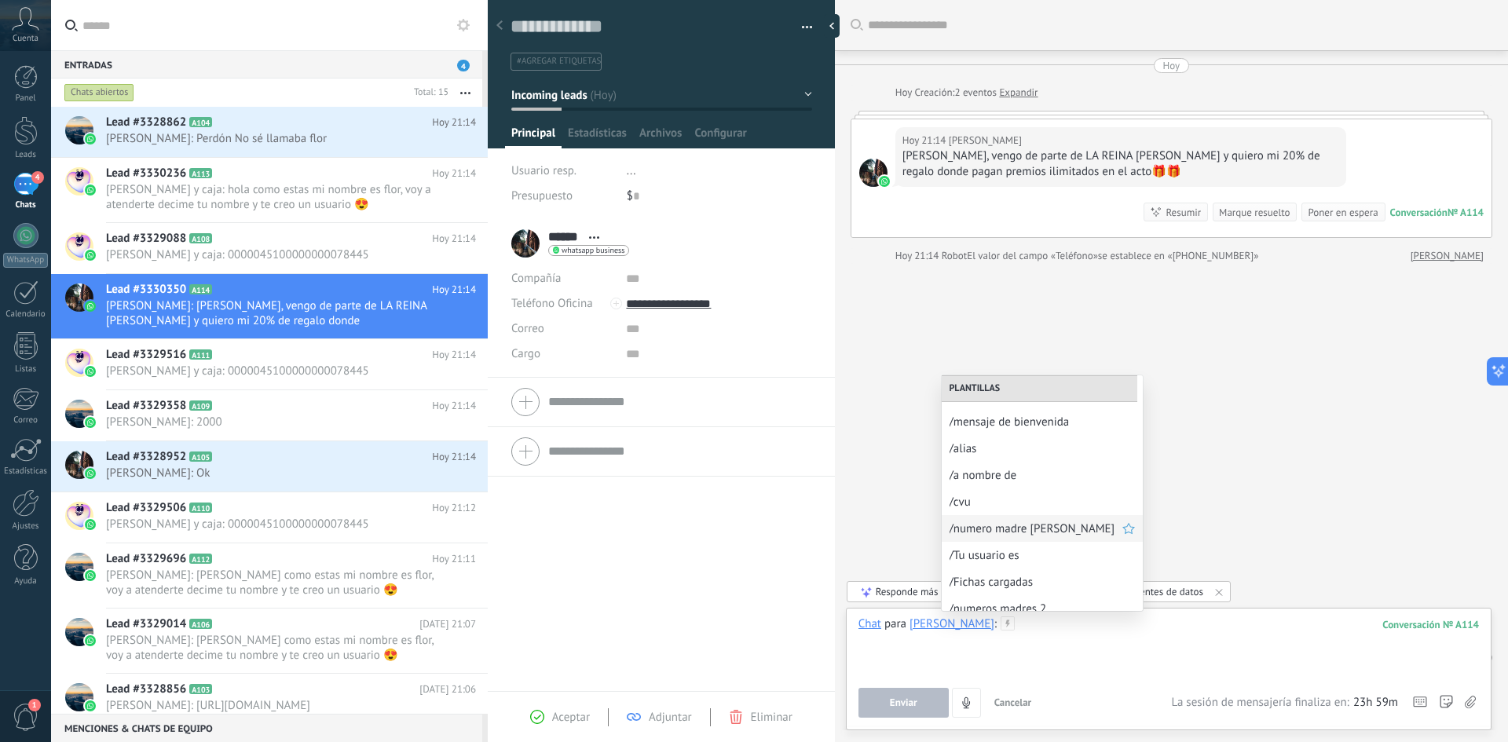
scroll to position [85, 0]
click at [1033, 417] on span "/mensaje de bienvenida" at bounding box center [1036, 411] width 173 height 15
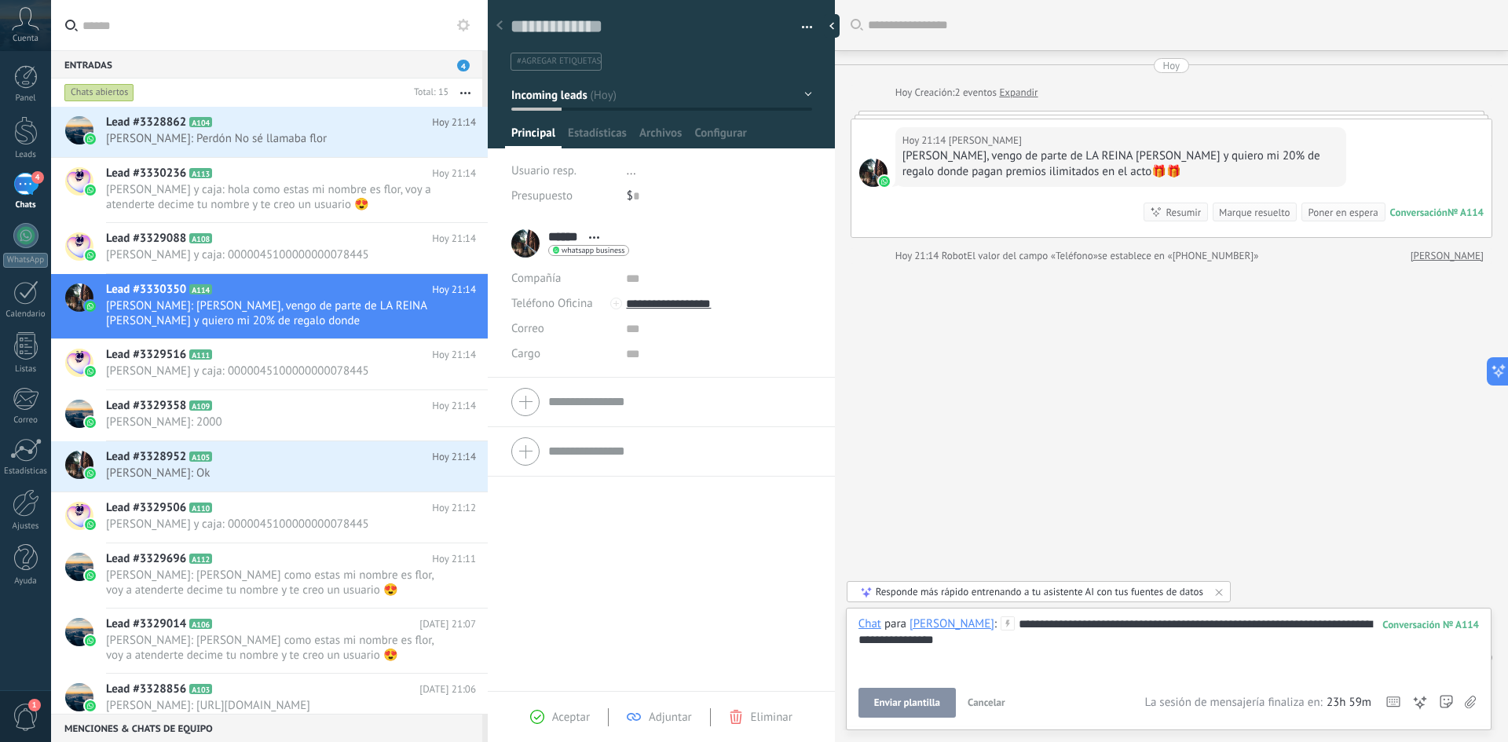
click at [929, 708] on span "Enviar plantilla" at bounding box center [907, 703] width 66 height 11
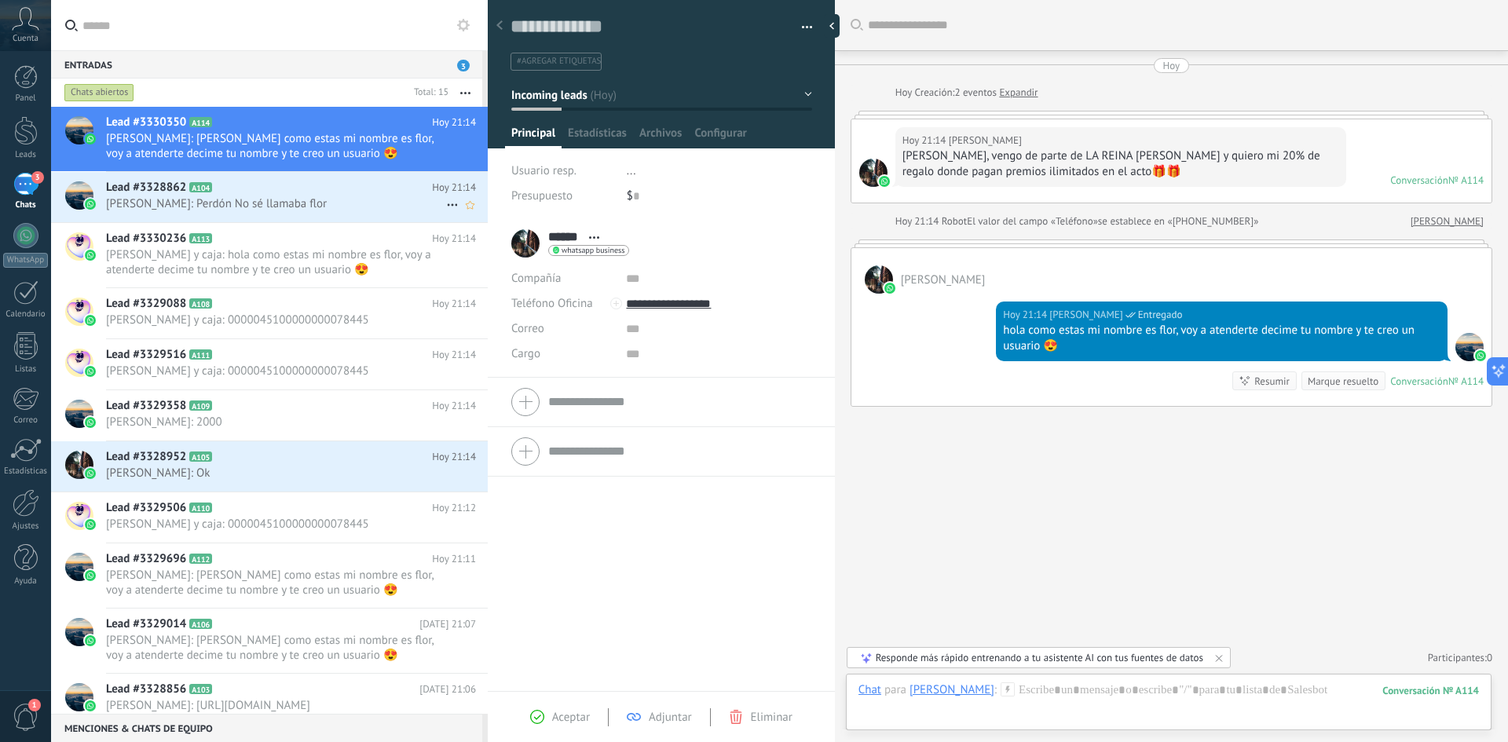
click at [282, 205] on span "[PERSON_NAME]: Perdón No sé llamaba flor" at bounding box center [276, 203] width 340 height 15
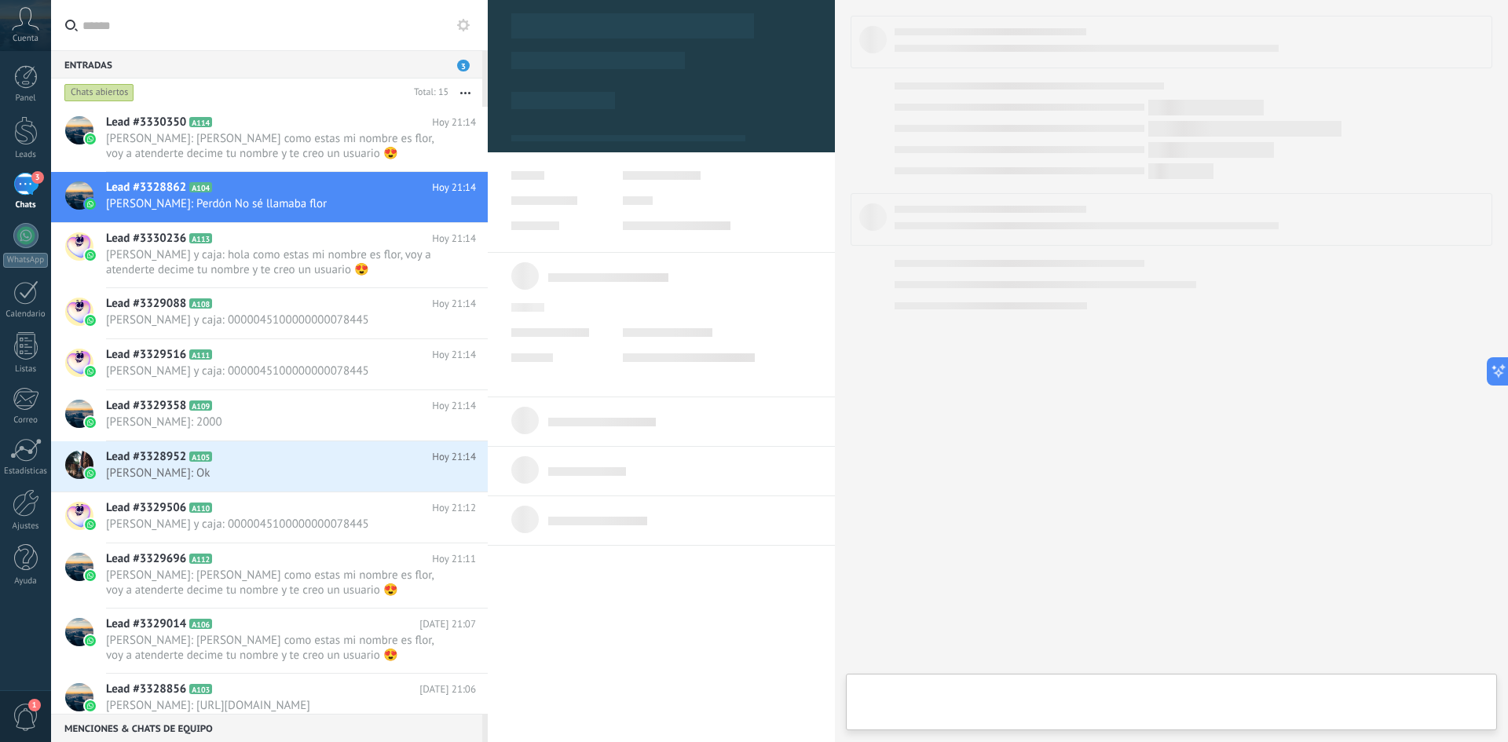
type textarea "**********"
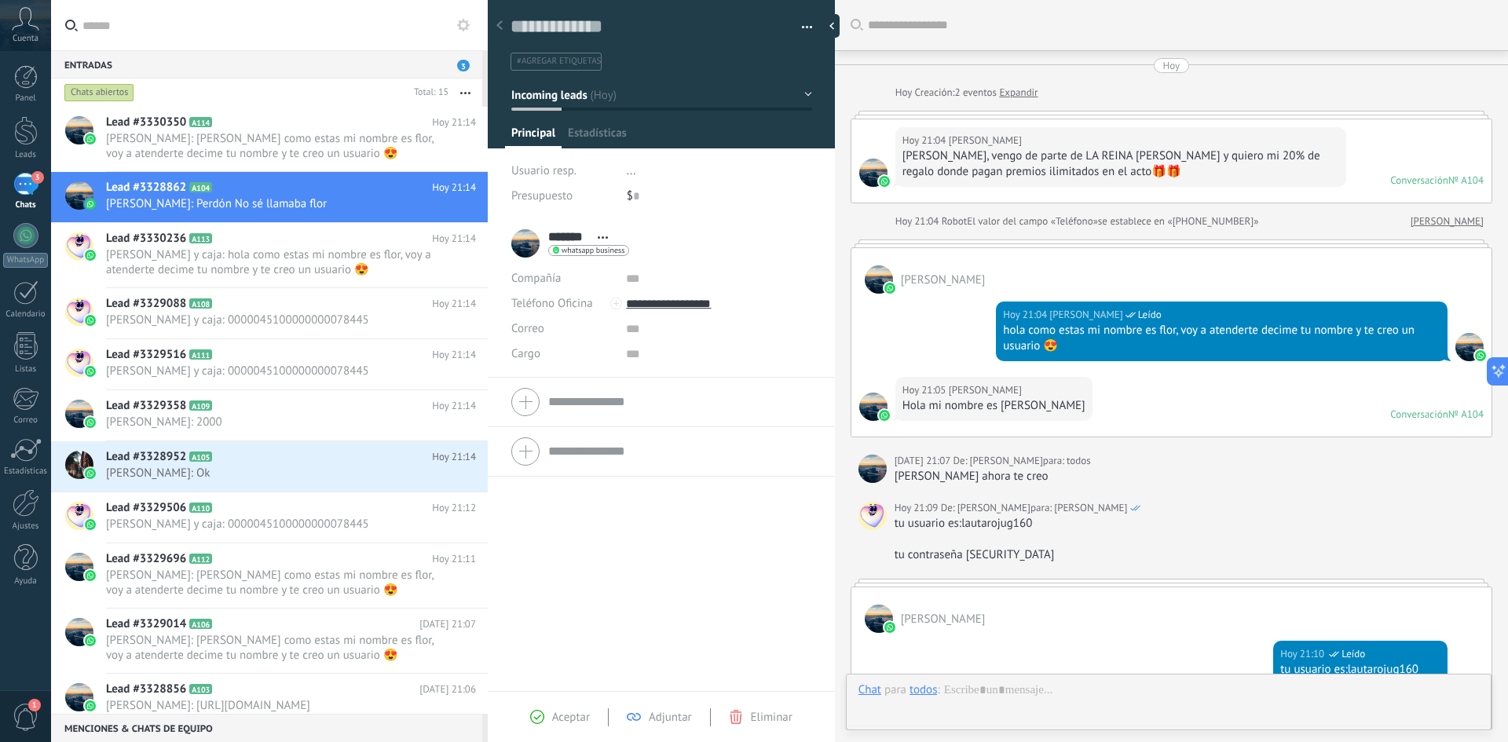
scroll to position [540, 0]
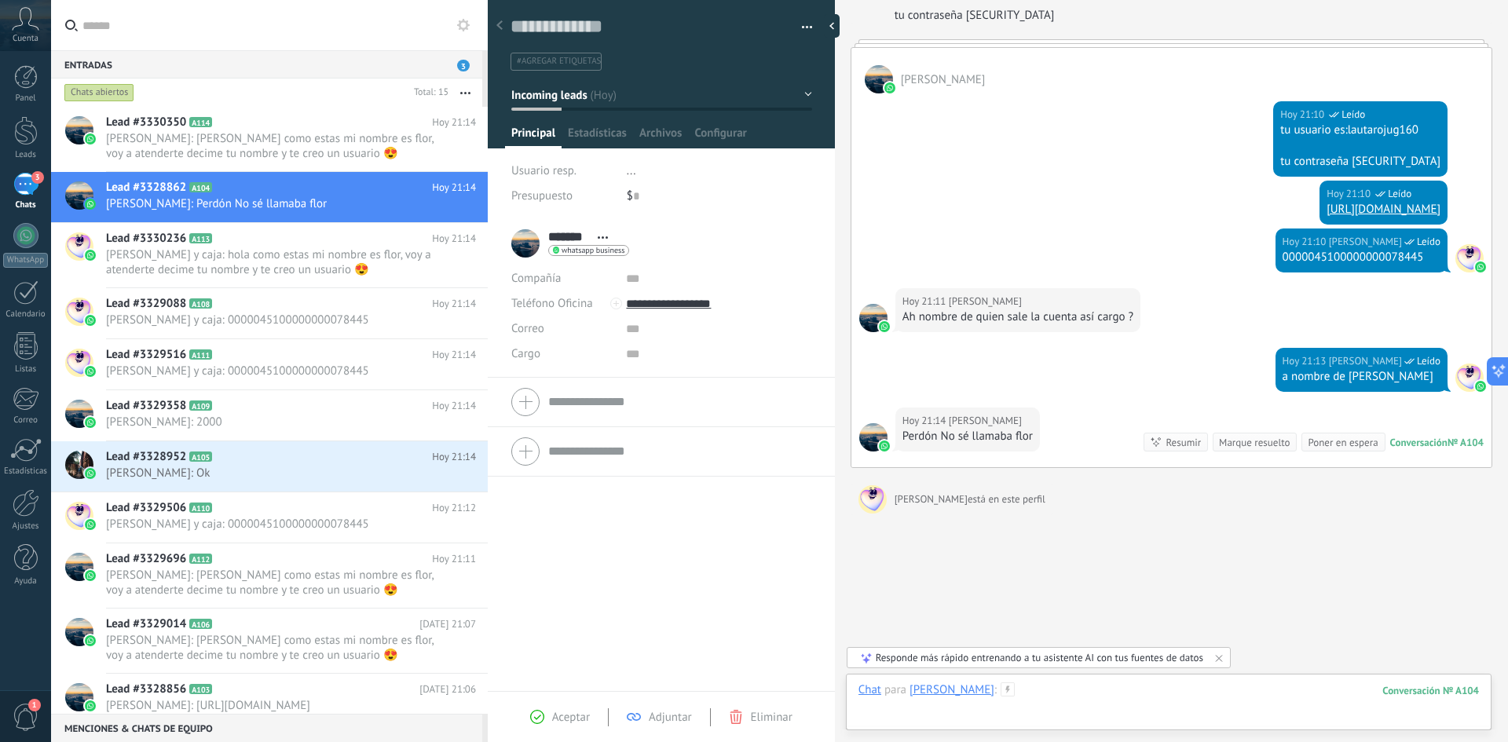
click at [1057, 694] on div at bounding box center [1169, 706] width 621 height 47
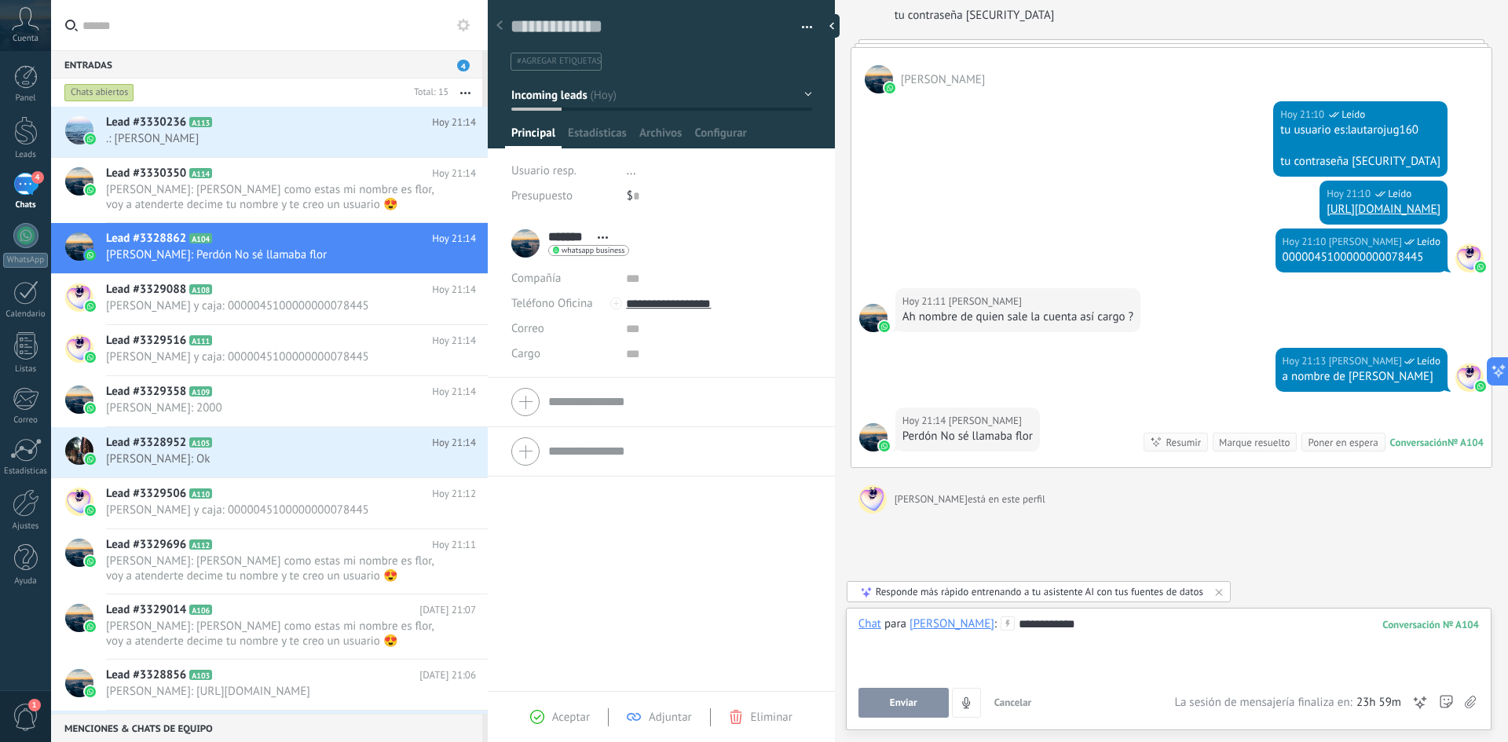
click at [919, 702] on button "Enviar" at bounding box center [904, 703] width 90 height 30
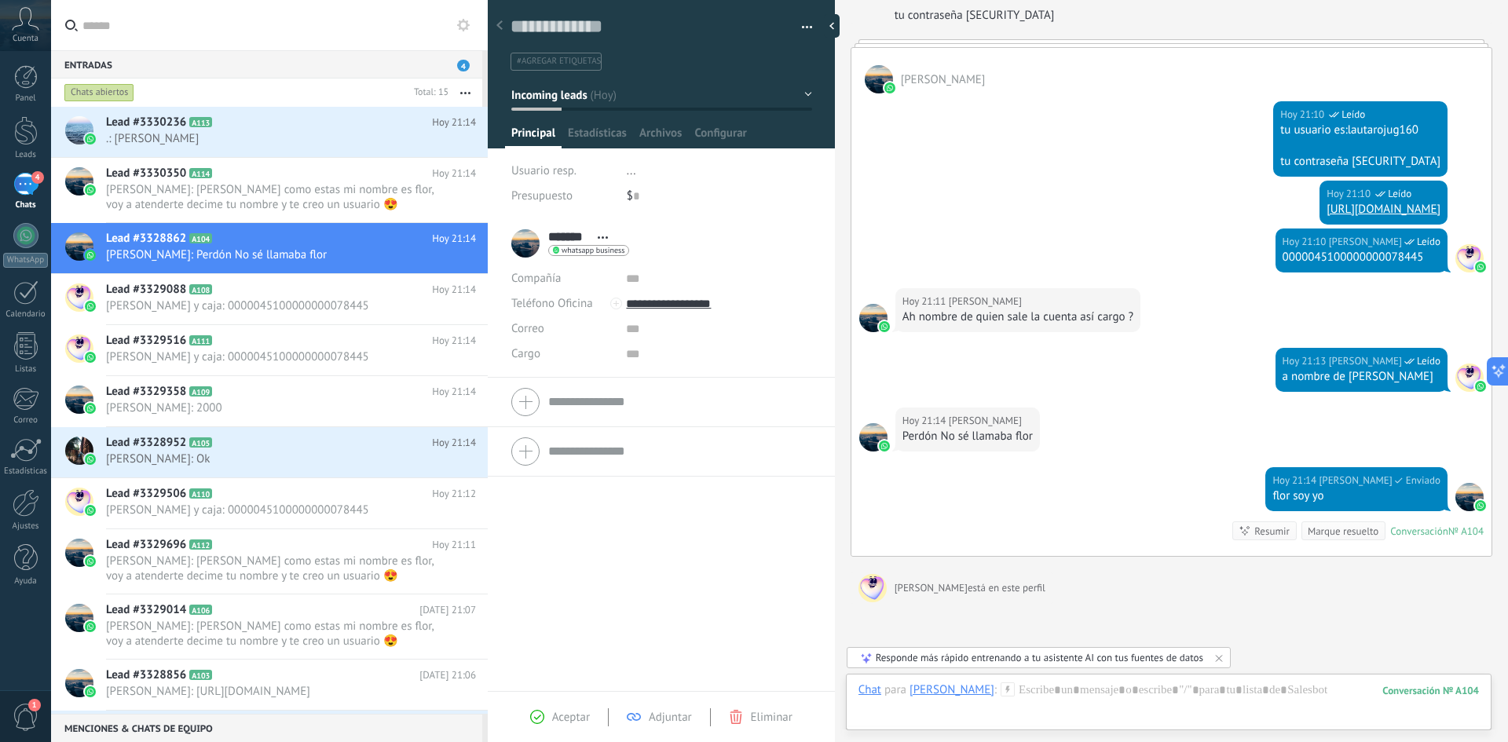
scroll to position [660, 0]
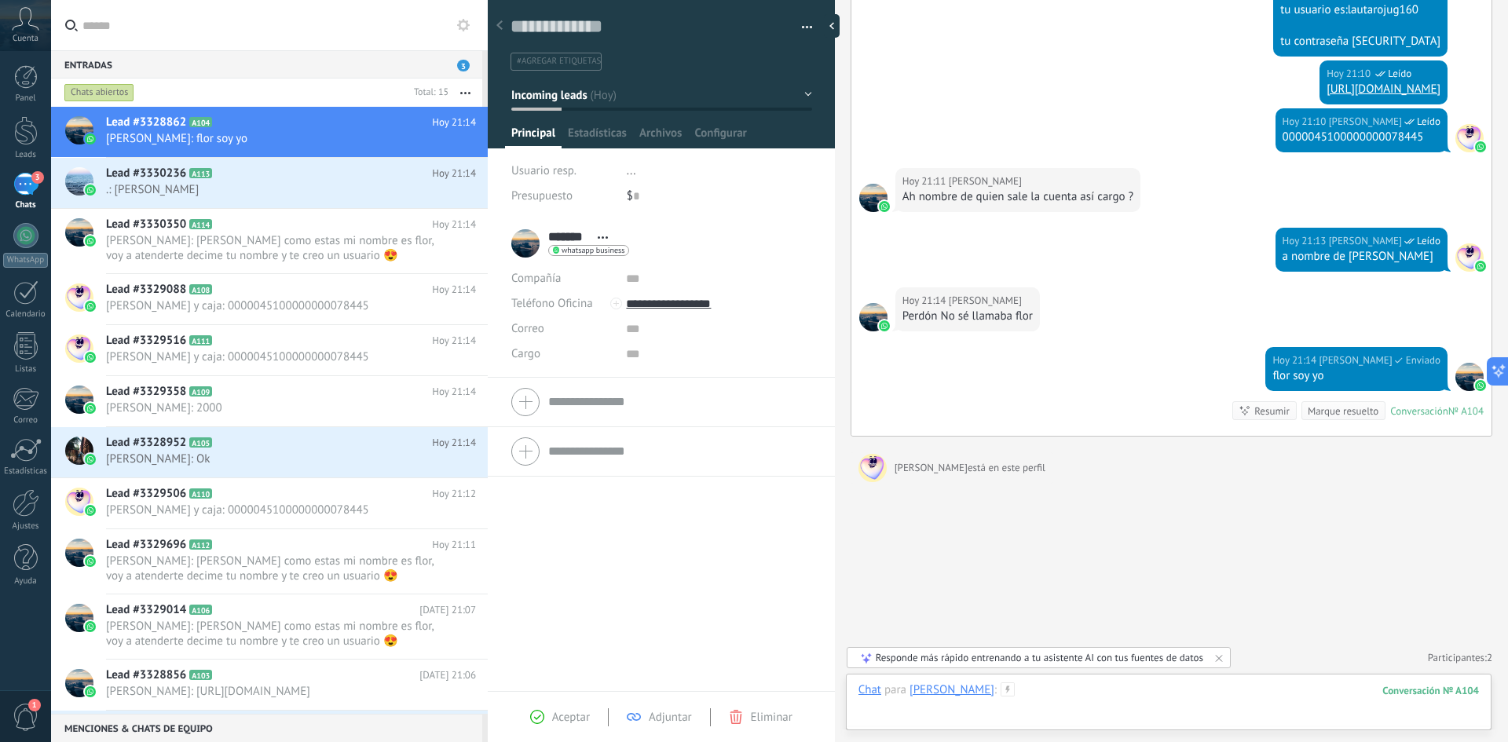
click at [1065, 686] on div at bounding box center [1169, 706] width 621 height 47
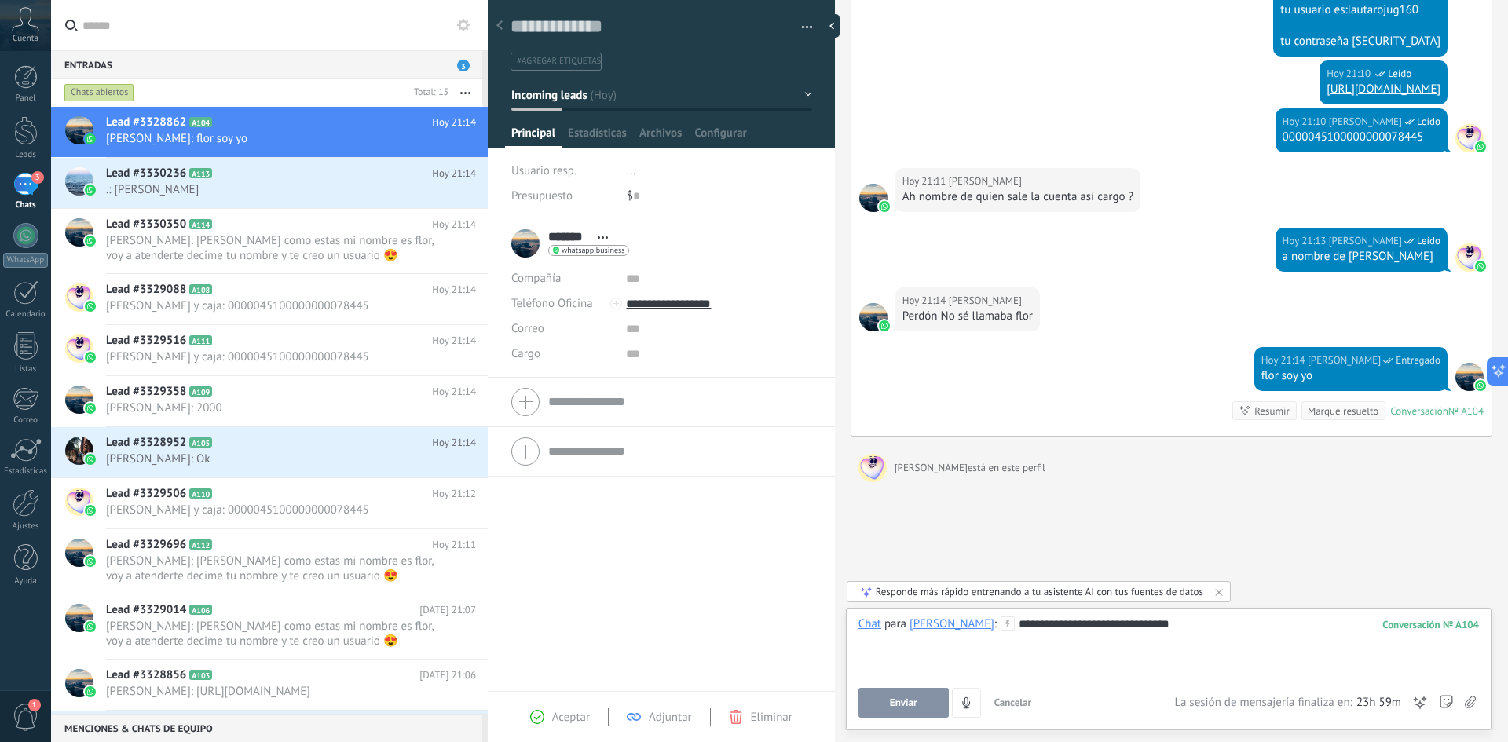
click at [918, 694] on button "Enviar" at bounding box center [904, 703] width 90 height 30
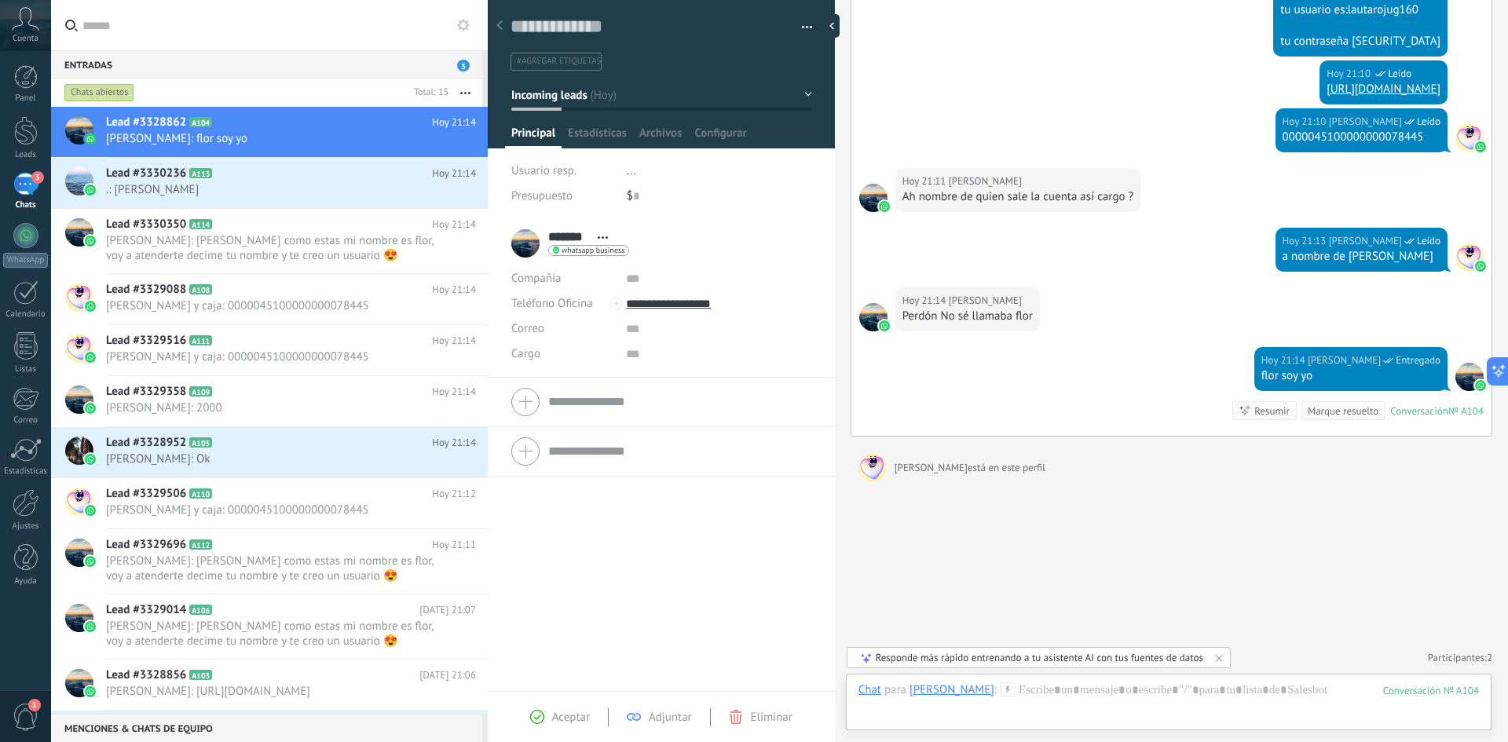
scroll to position [708, 0]
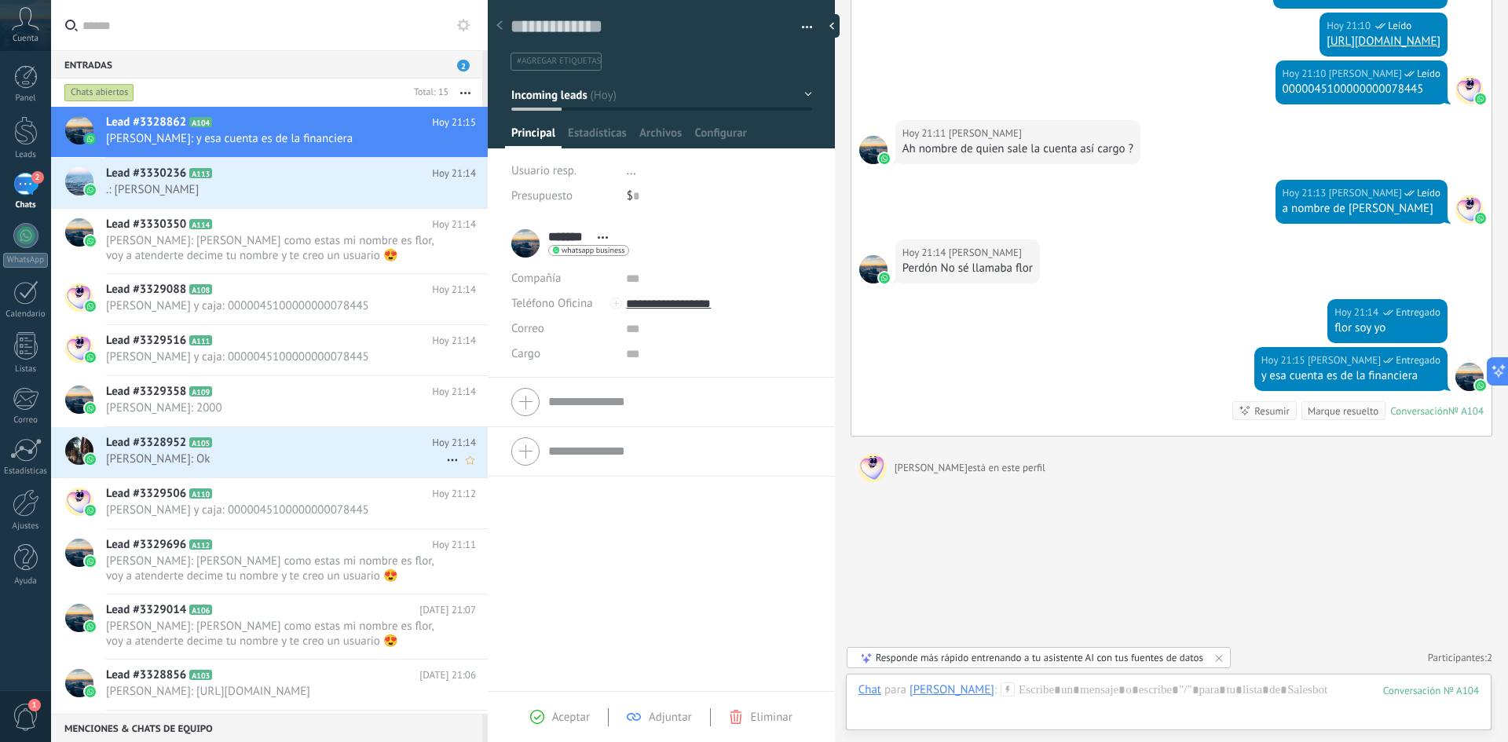
click at [300, 459] on span "[PERSON_NAME]: Ok" at bounding box center [276, 459] width 340 height 15
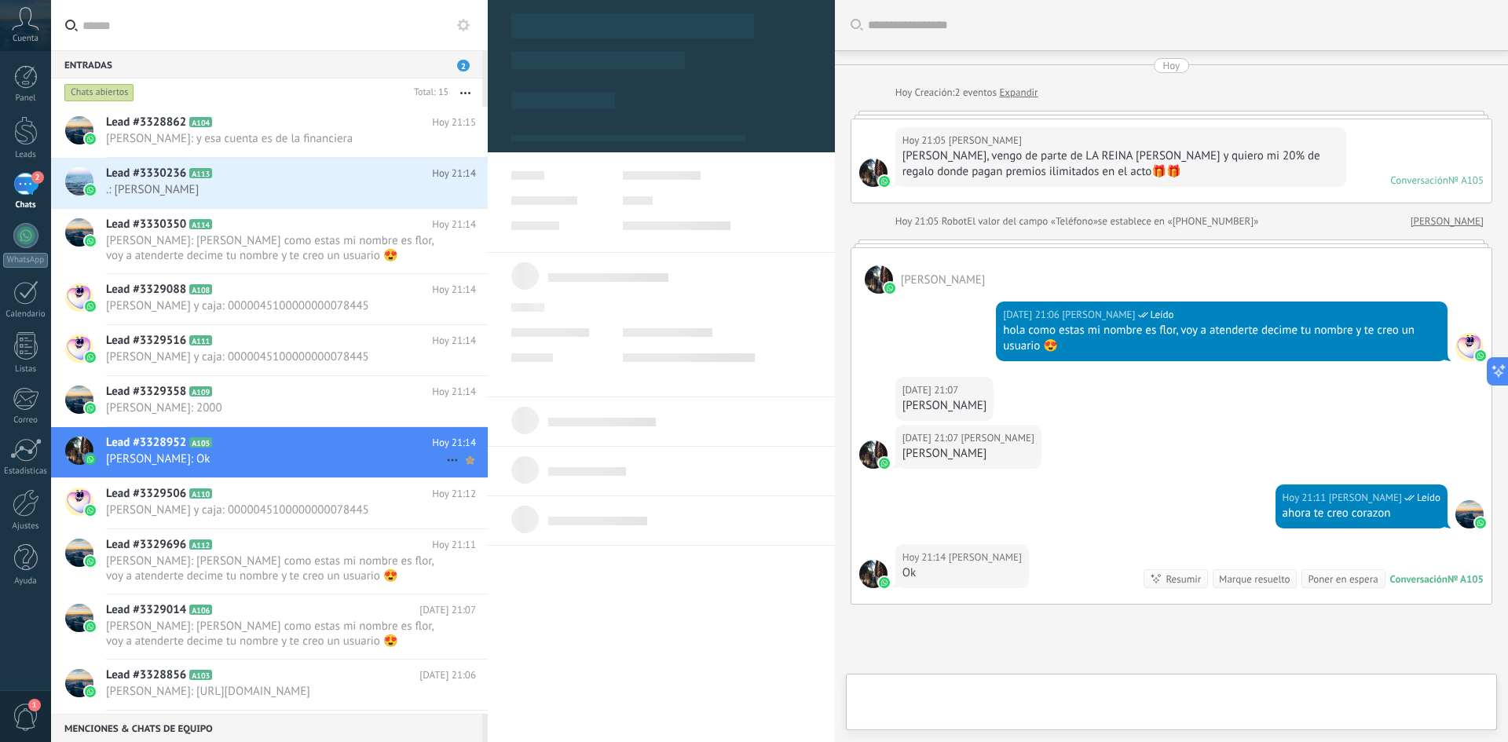
scroll to position [24, 0]
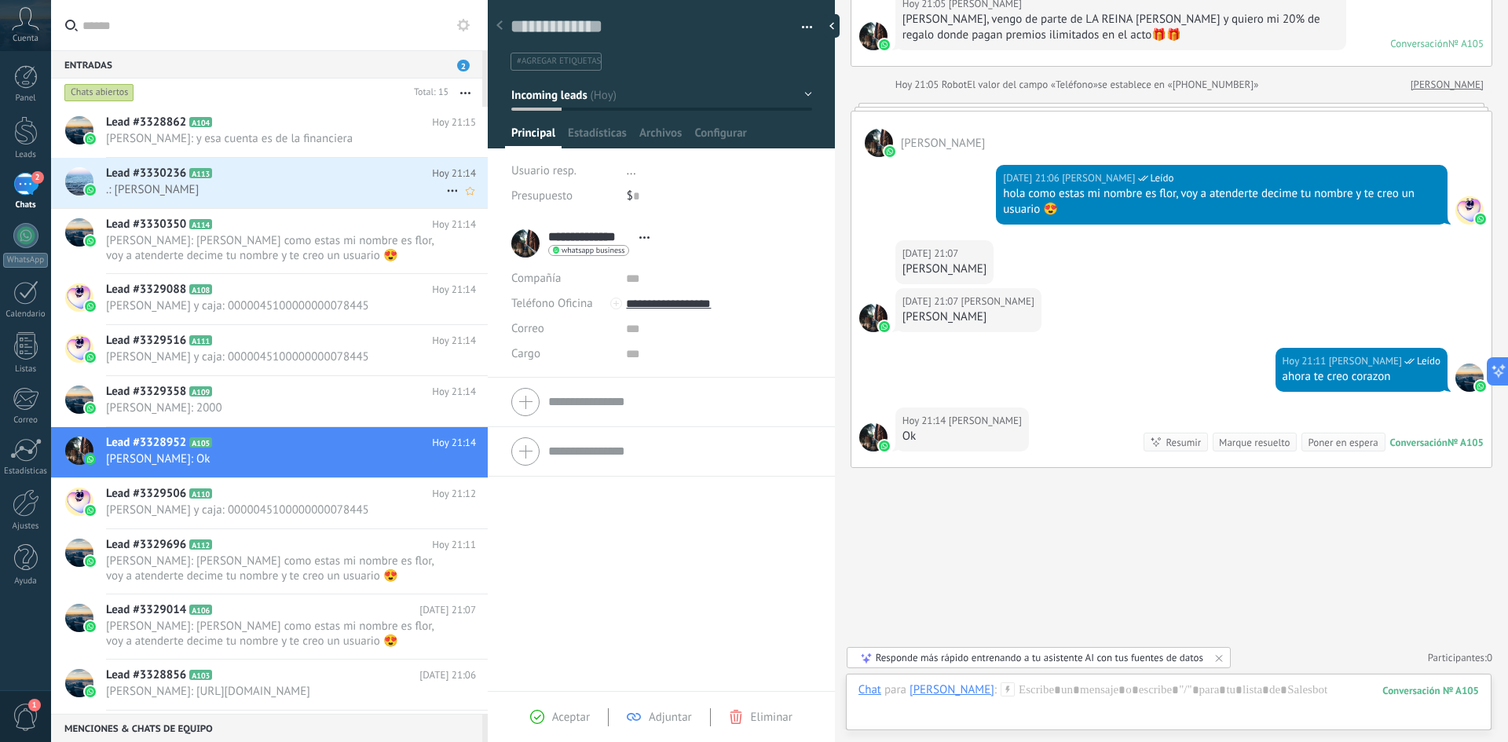
click at [244, 183] on span ".: [PERSON_NAME]" at bounding box center [276, 189] width 340 height 15
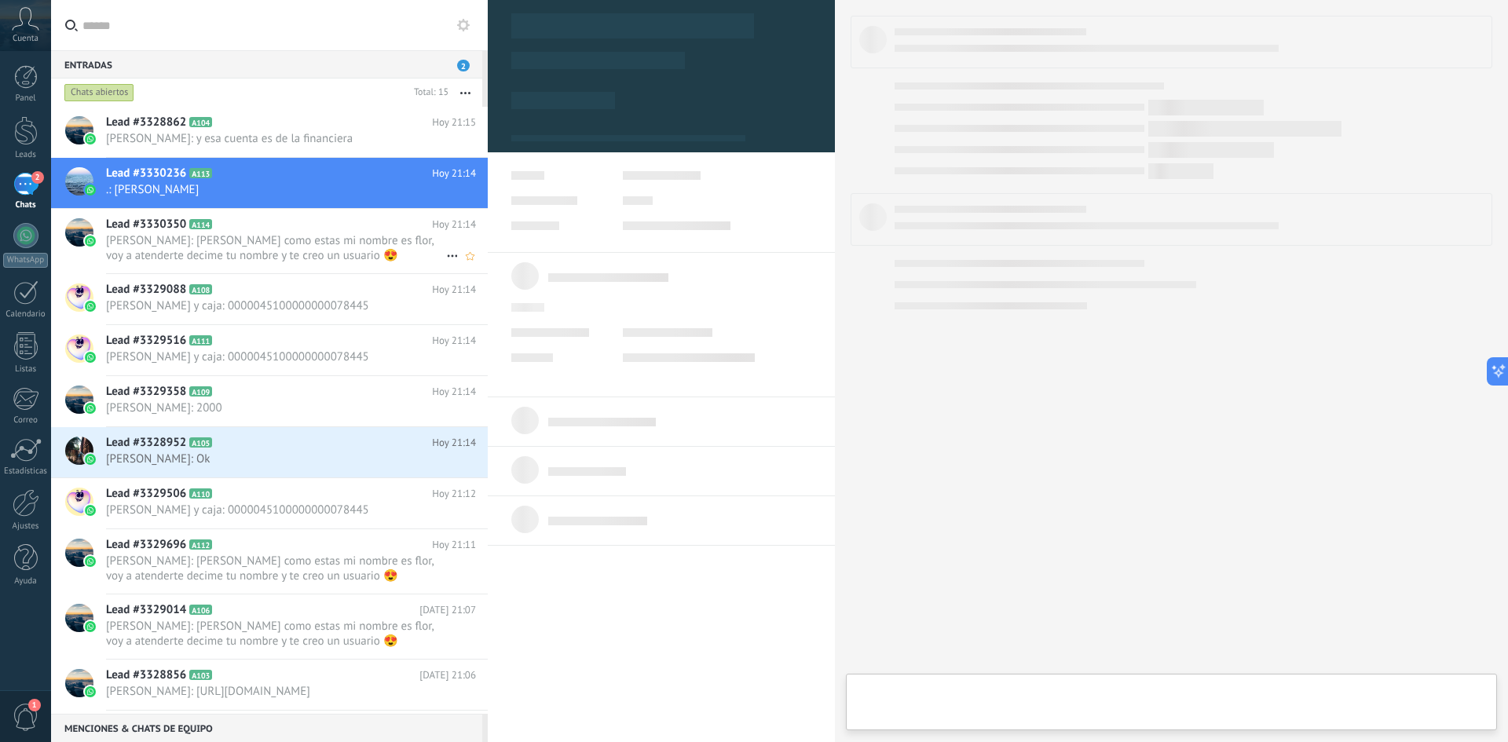
click at [225, 239] on span "[PERSON_NAME]: [PERSON_NAME] como estas mi nombre es flor, voy a atenderte deci…" at bounding box center [276, 248] width 340 height 30
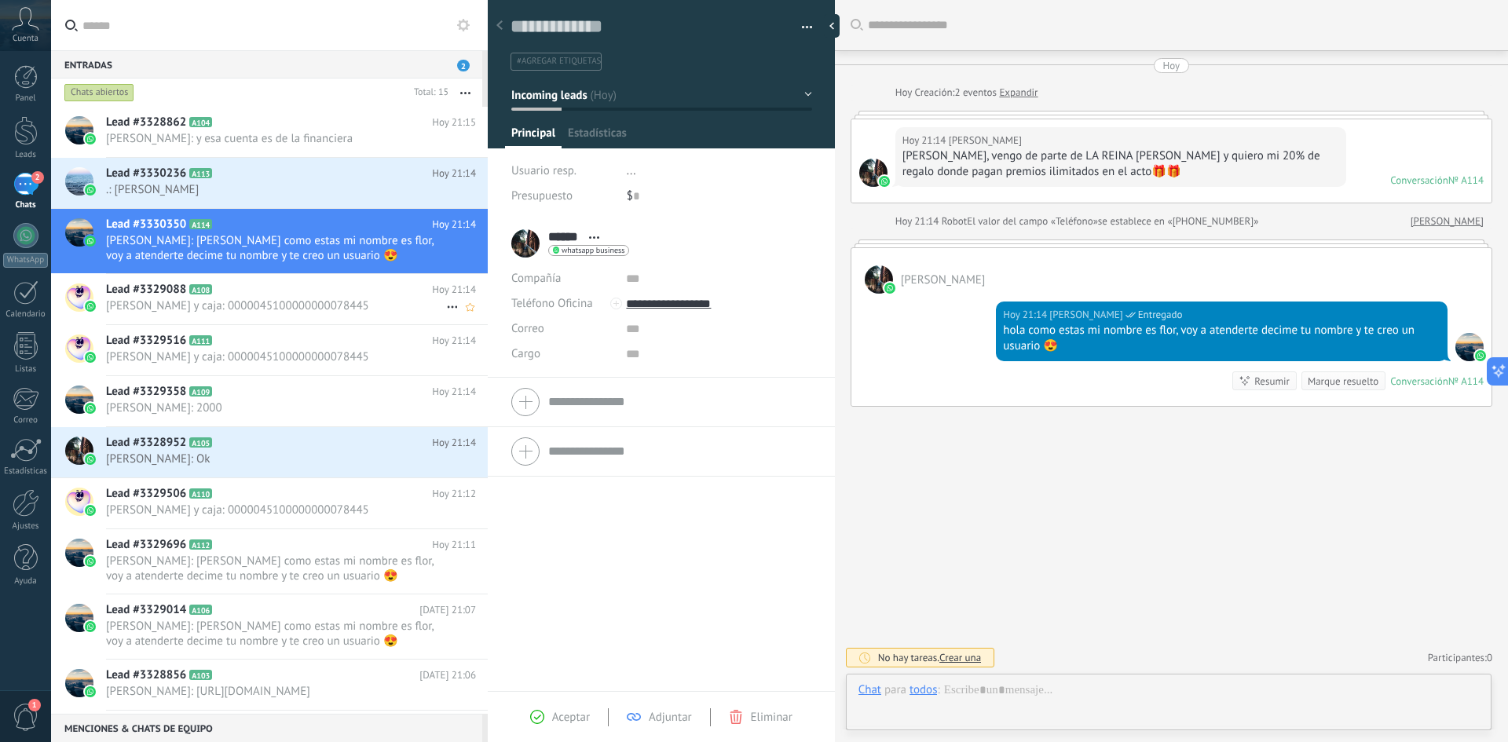
scroll to position [24, 0]
click at [266, 305] on span "[PERSON_NAME] y caja: 0000045100000000078445" at bounding box center [276, 306] width 340 height 15
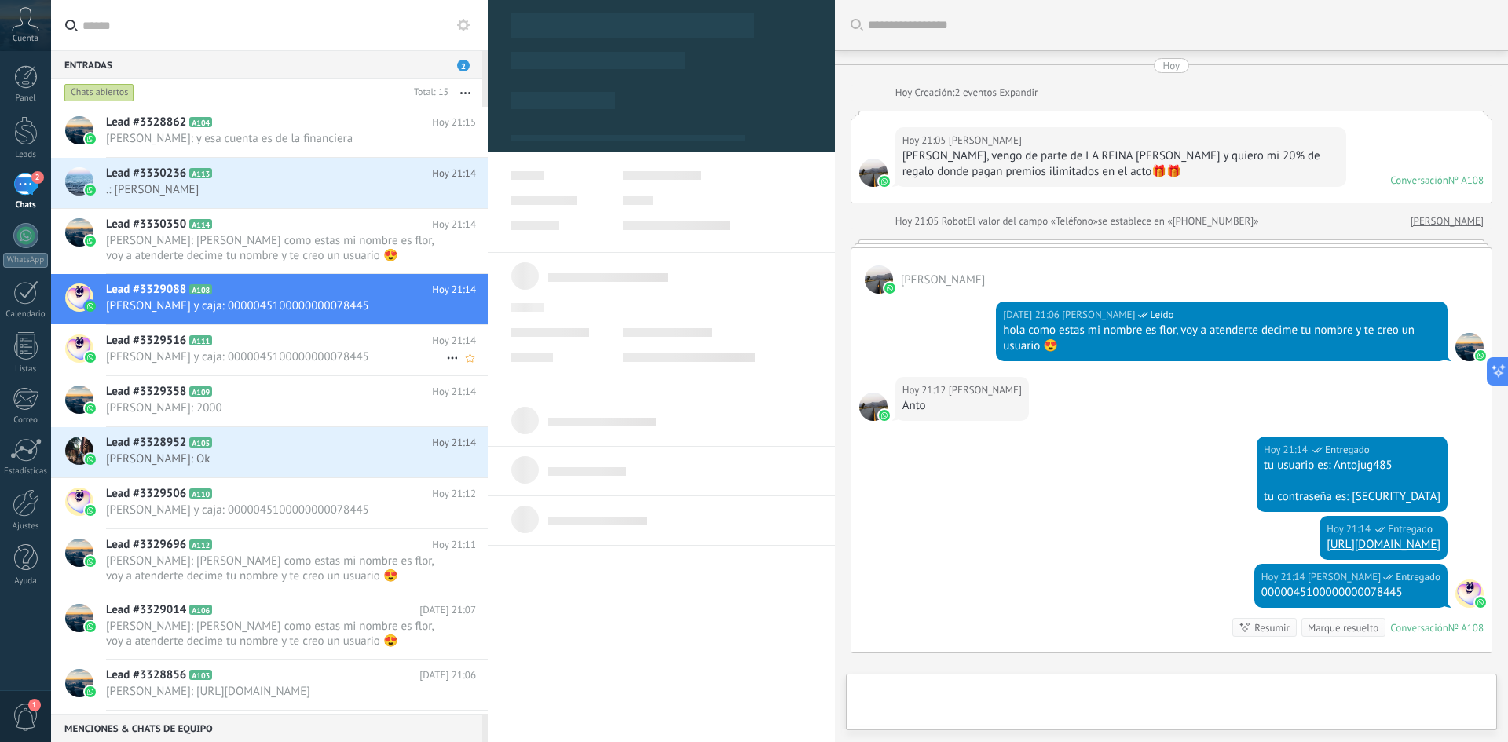
scroll to position [185, 0]
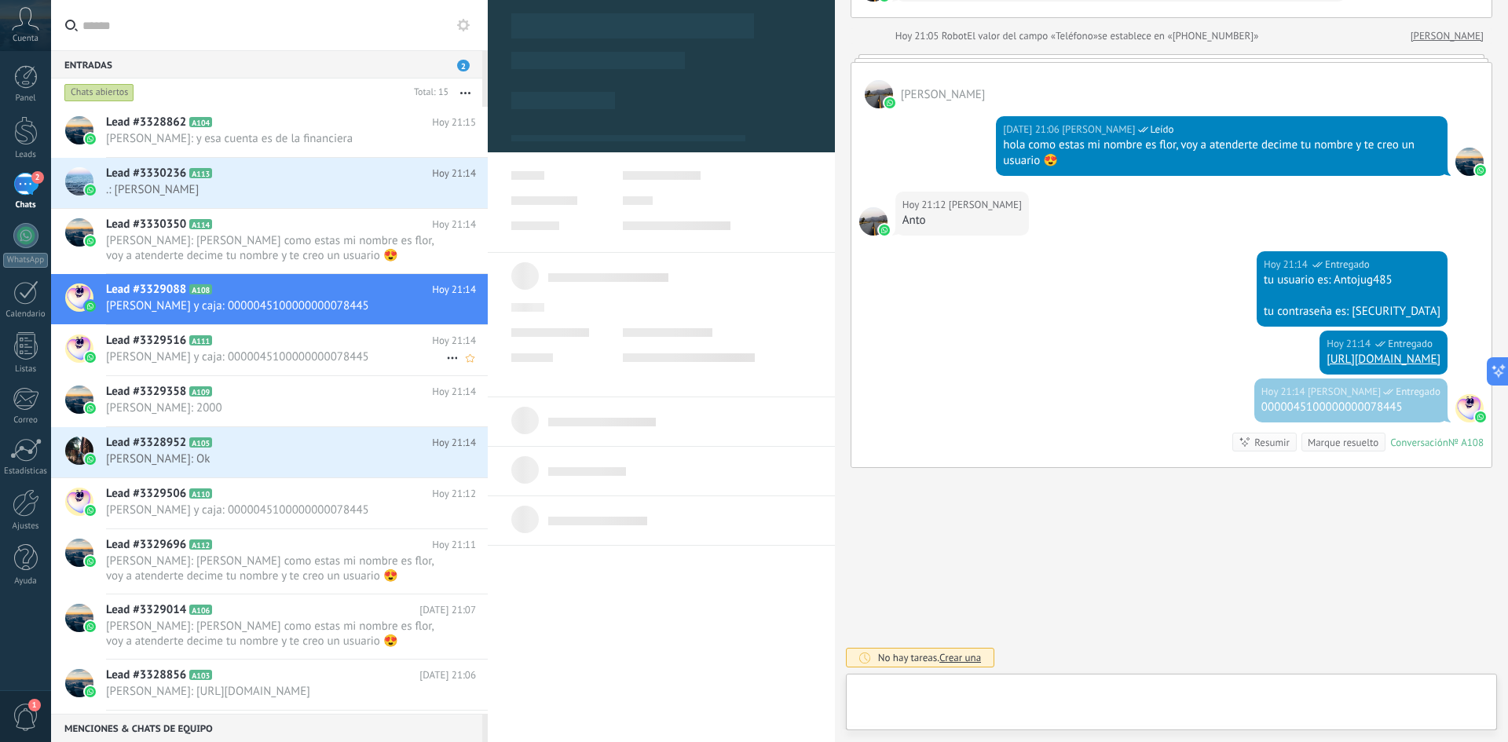
click at [250, 357] on span "[PERSON_NAME] y caja: 0000045100000000078445" at bounding box center [276, 357] width 340 height 15
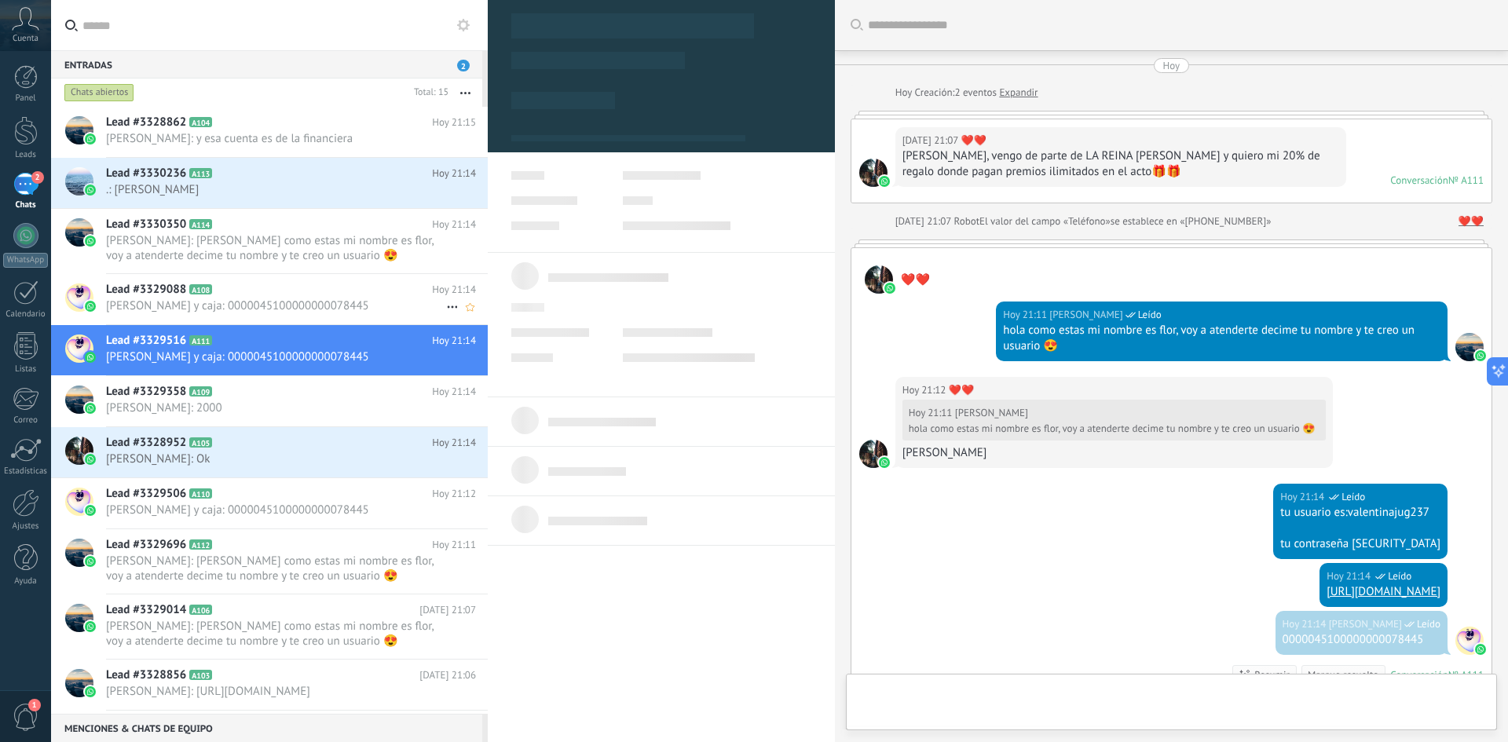
scroll to position [233, 0]
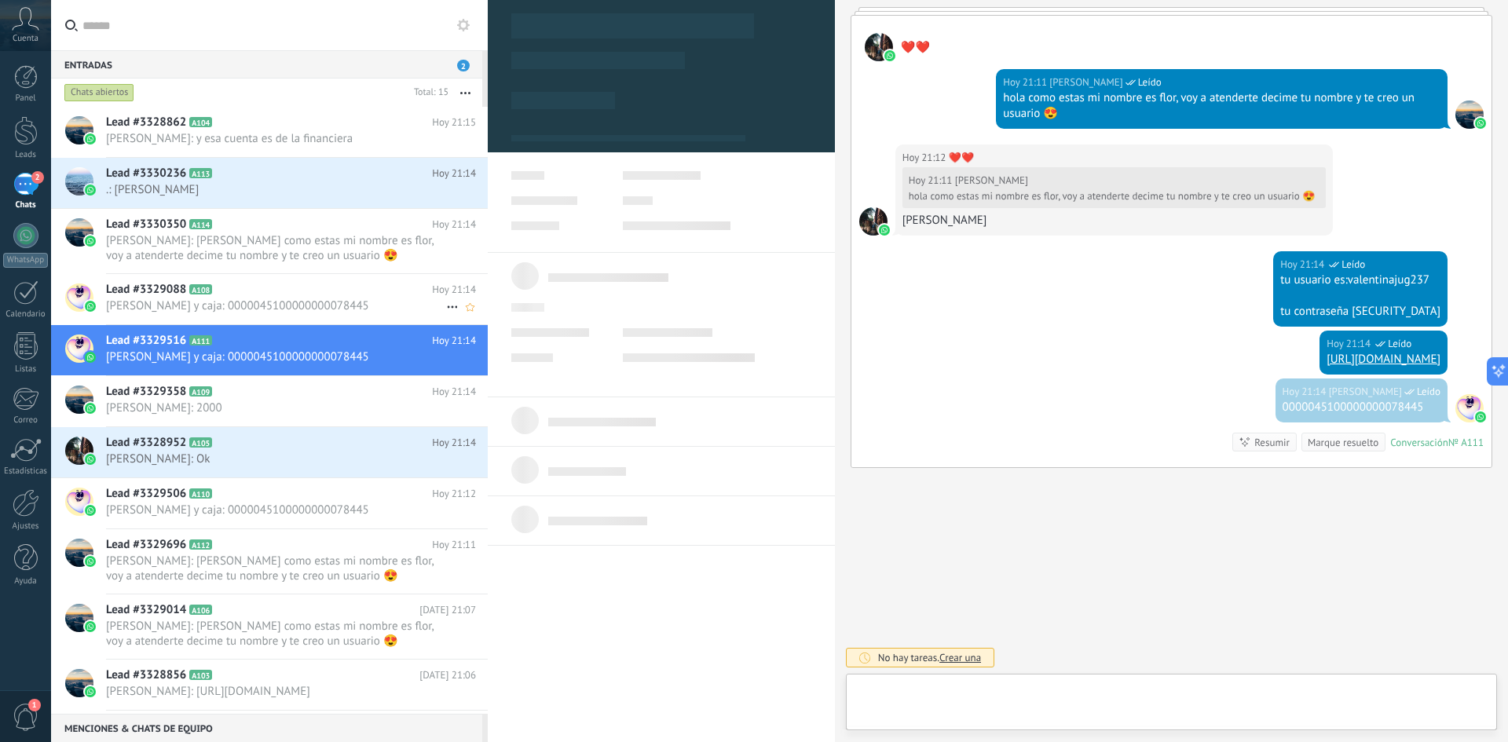
click at [266, 305] on span "[PERSON_NAME] y caja: 0000045100000000078445" at bounding box center [276, 306] width 340 height 15
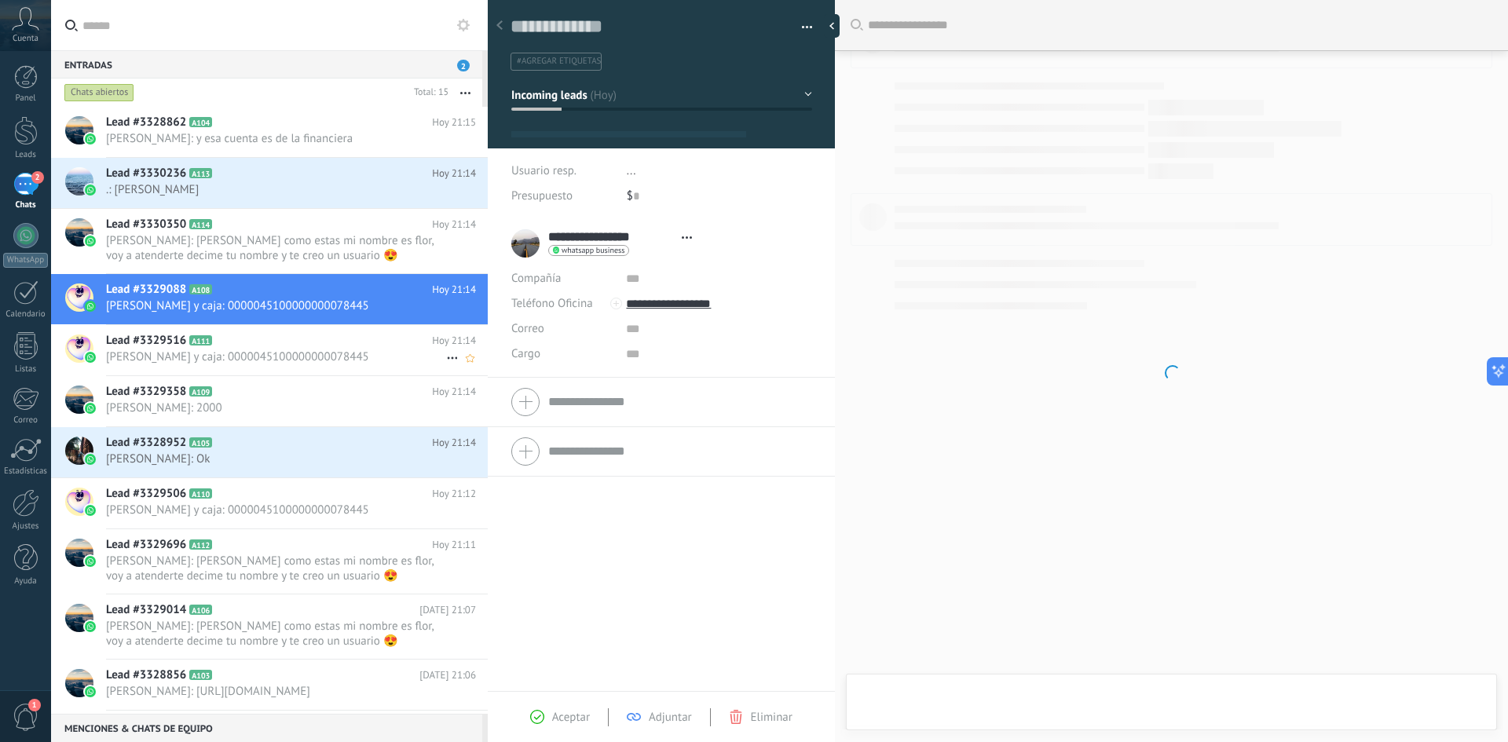
click at [251, 356] on span "[PERSON_NAME] y caja: 0000045100000000078445" at bounding box center [276, 357] width 340 height 15
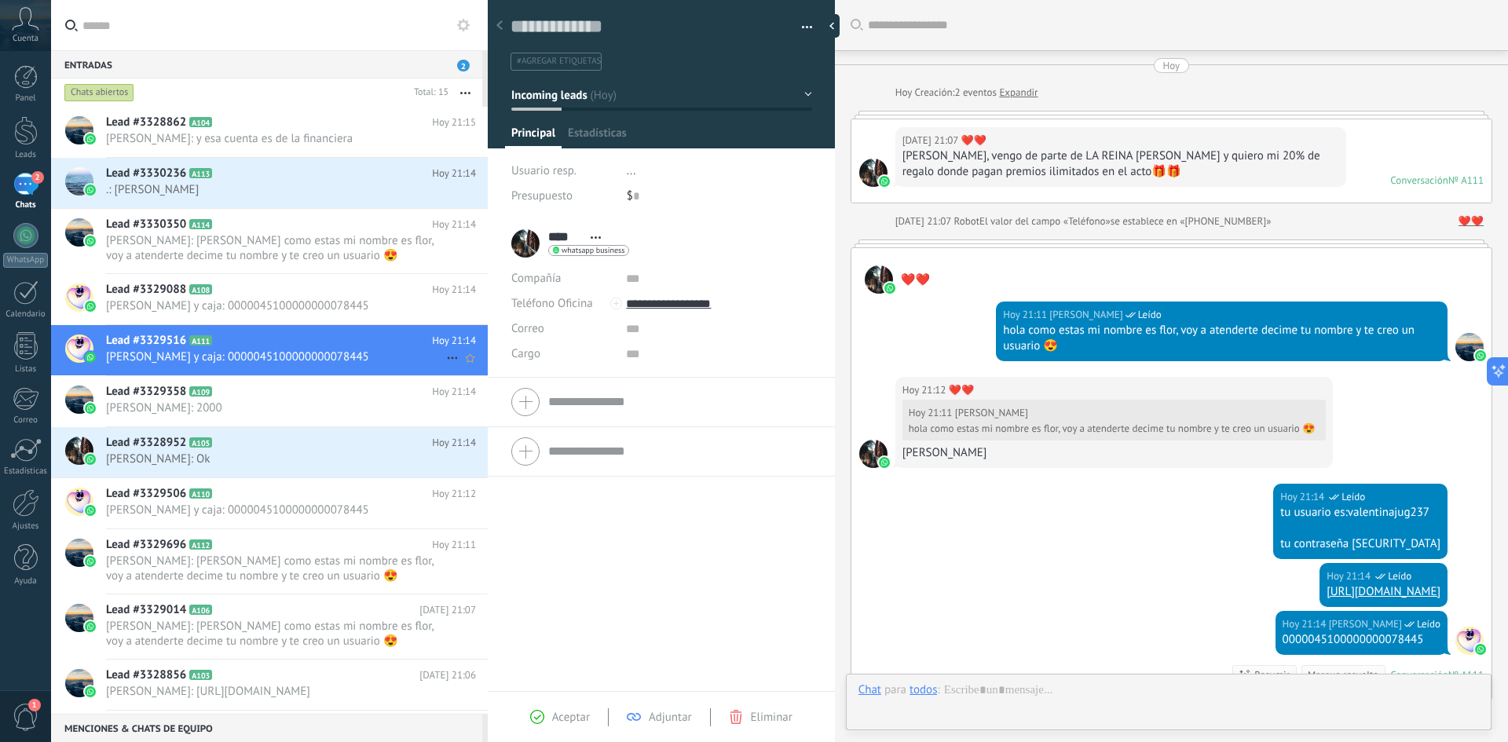
scroll to position [233, 0]
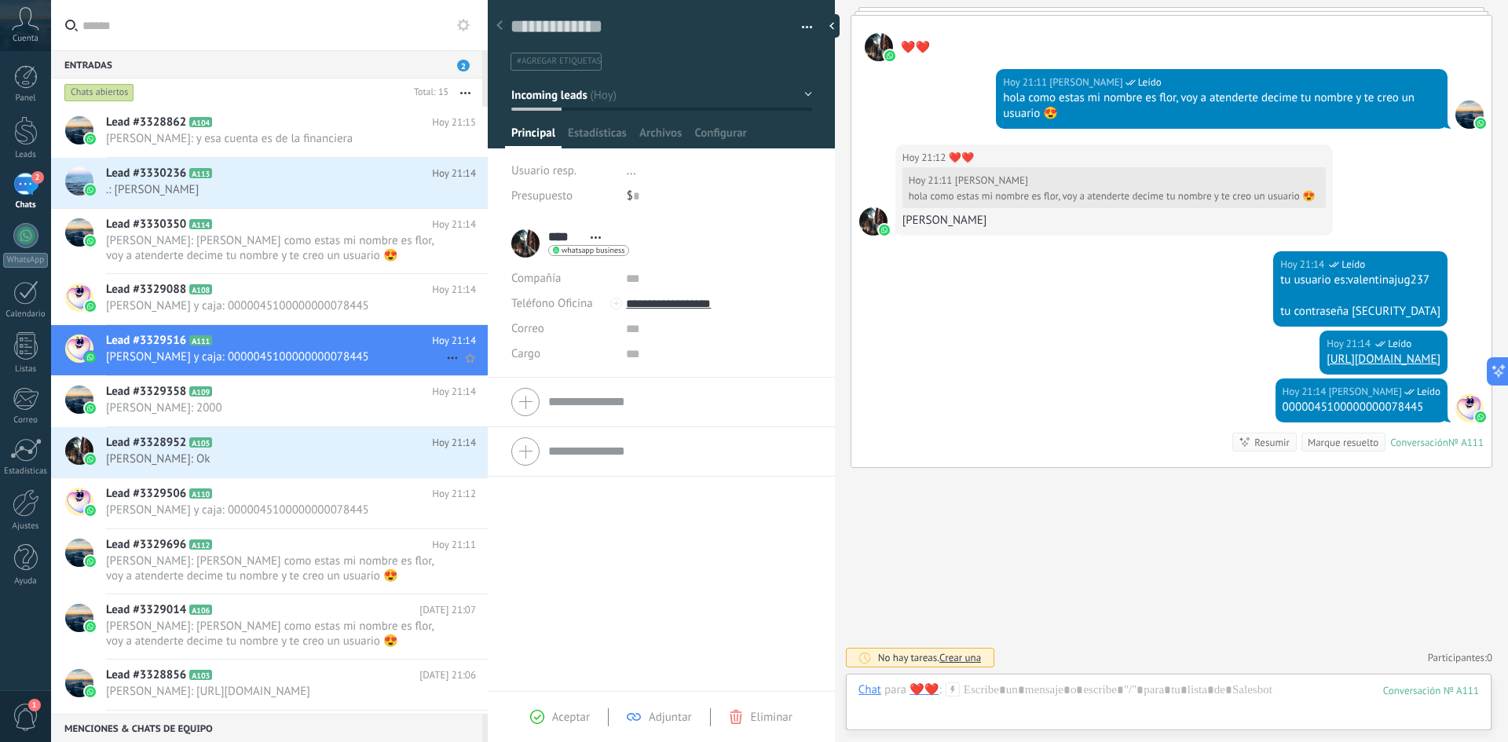
click at [306, 328] on div "Lead #3329516 A111 [DATE] 21:14 [PERSON_NAME] y caja: 0000045100000000078445" at bounding box center [297, 349] width 382 height 49
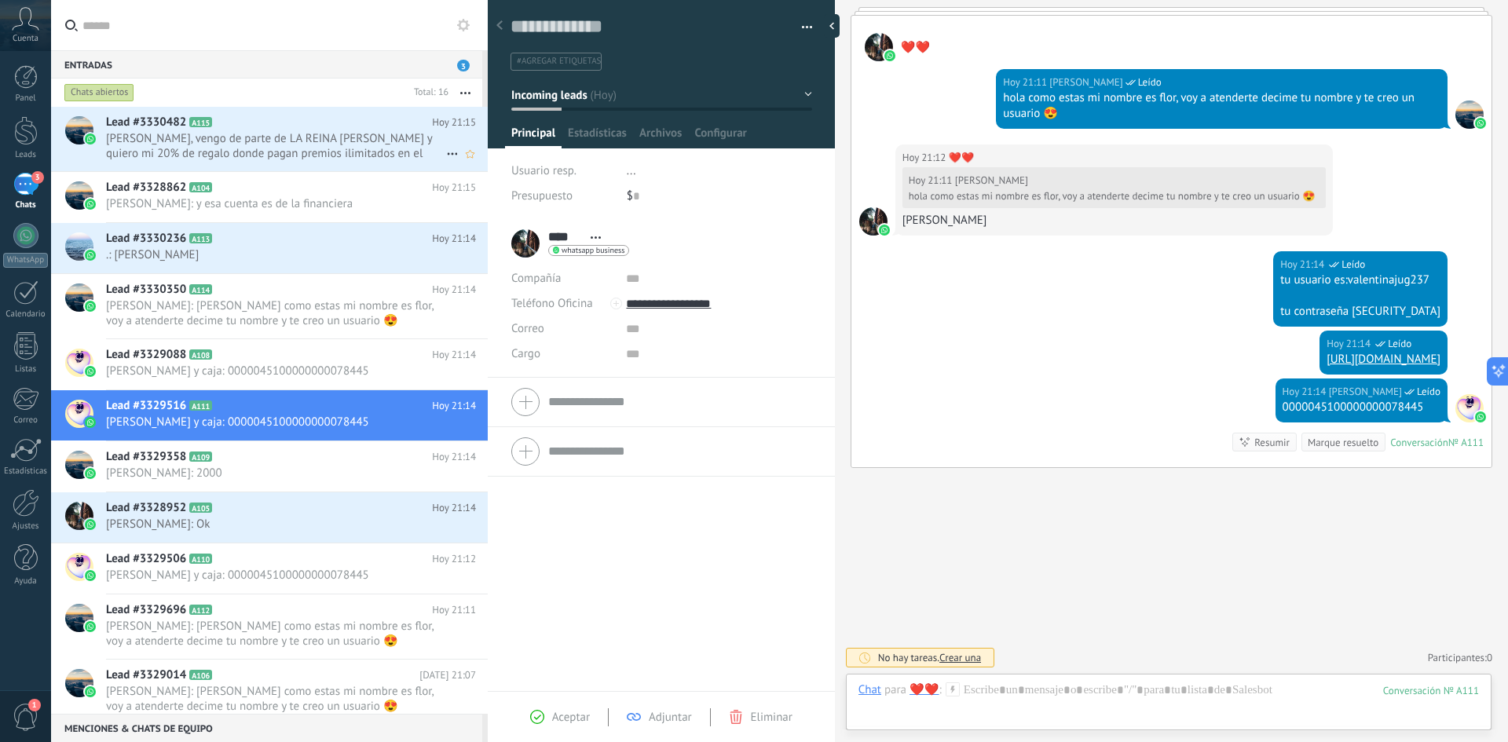
click at [279, 125] on h2 "Lead #3330482 A115" at bounding box center [269, 123] width 326 height 16
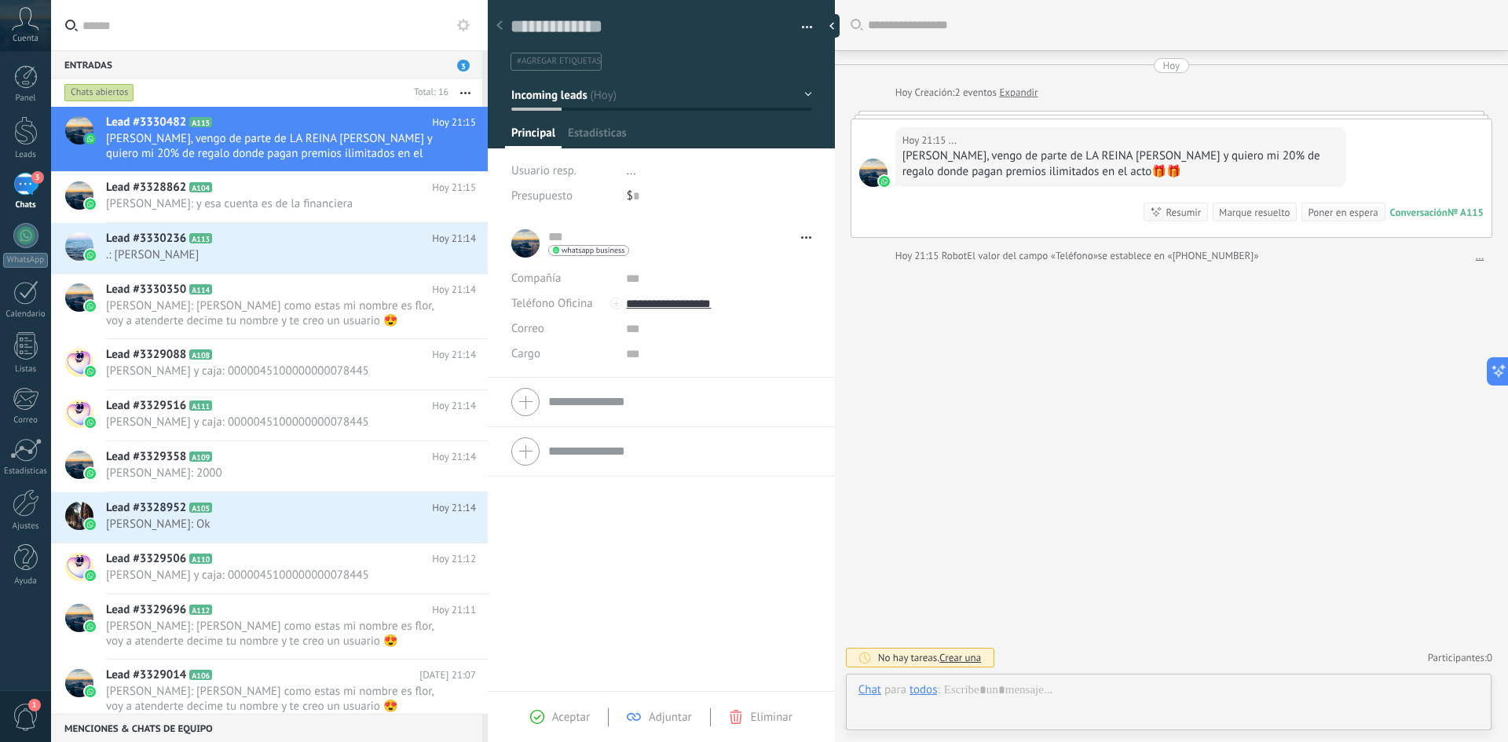
scroll to position [24, 0]
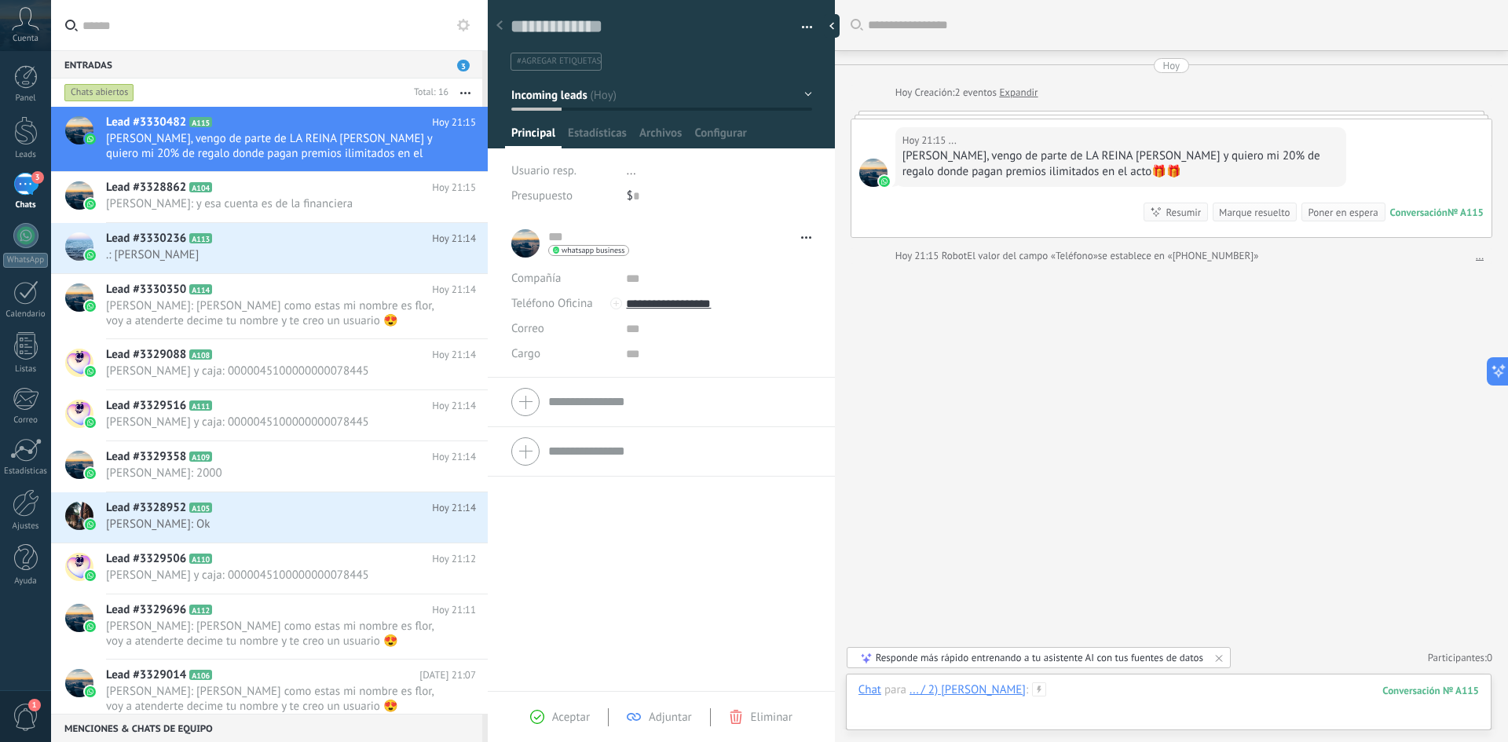
click at [1147, 694] on div at bounding box center [1169, 706] width 621 height 47
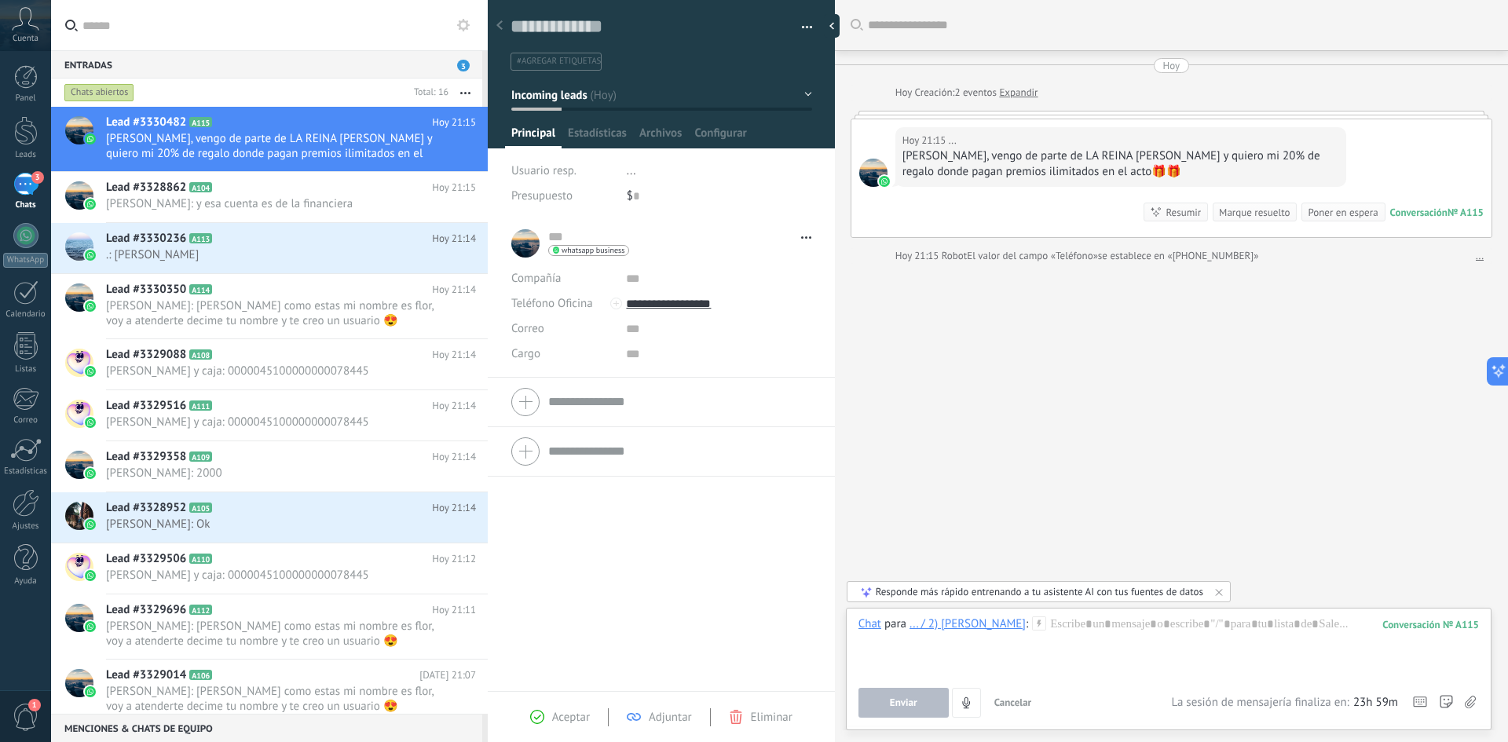
click at [1032, 623] on icon at bounding box center [1039, 624] width 14 height 14
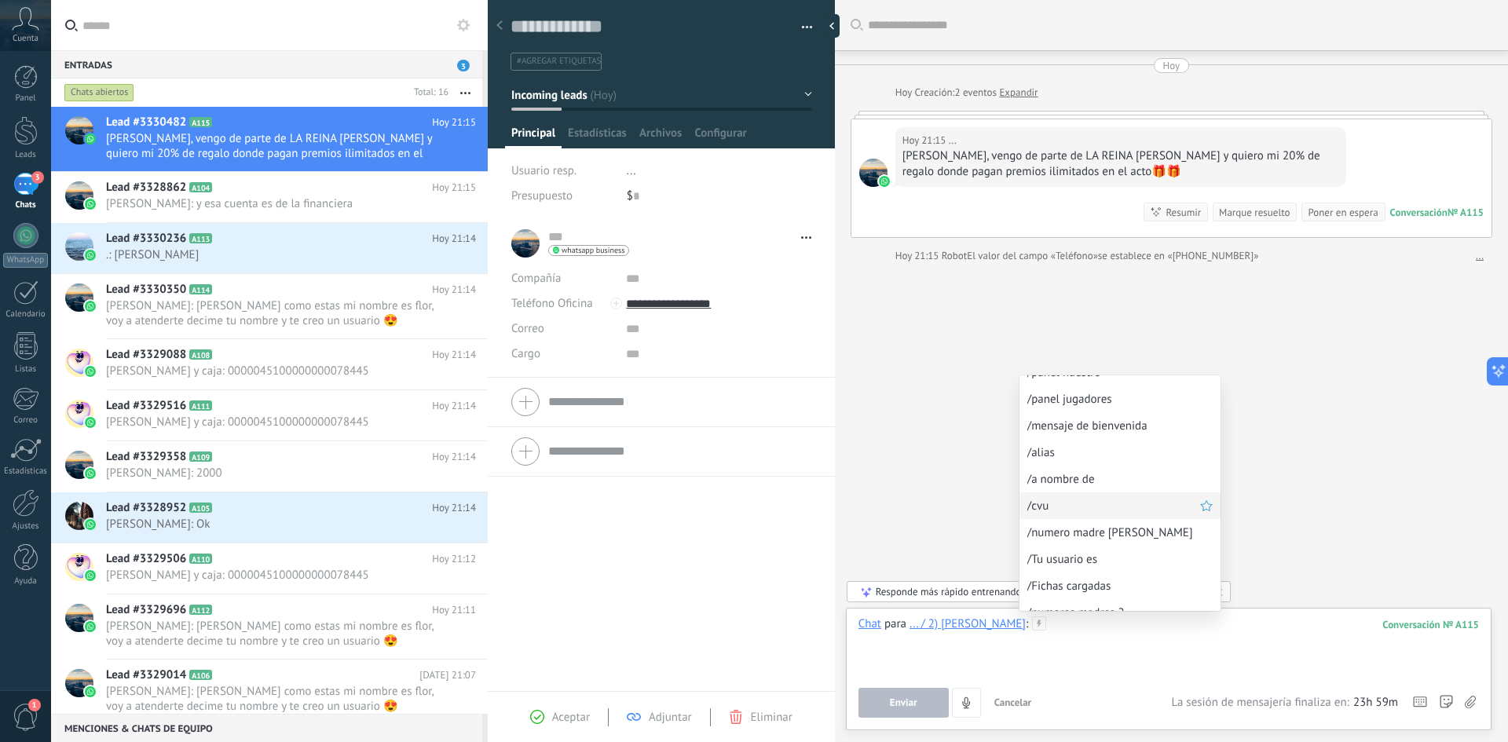
scroll to position [85, 0]
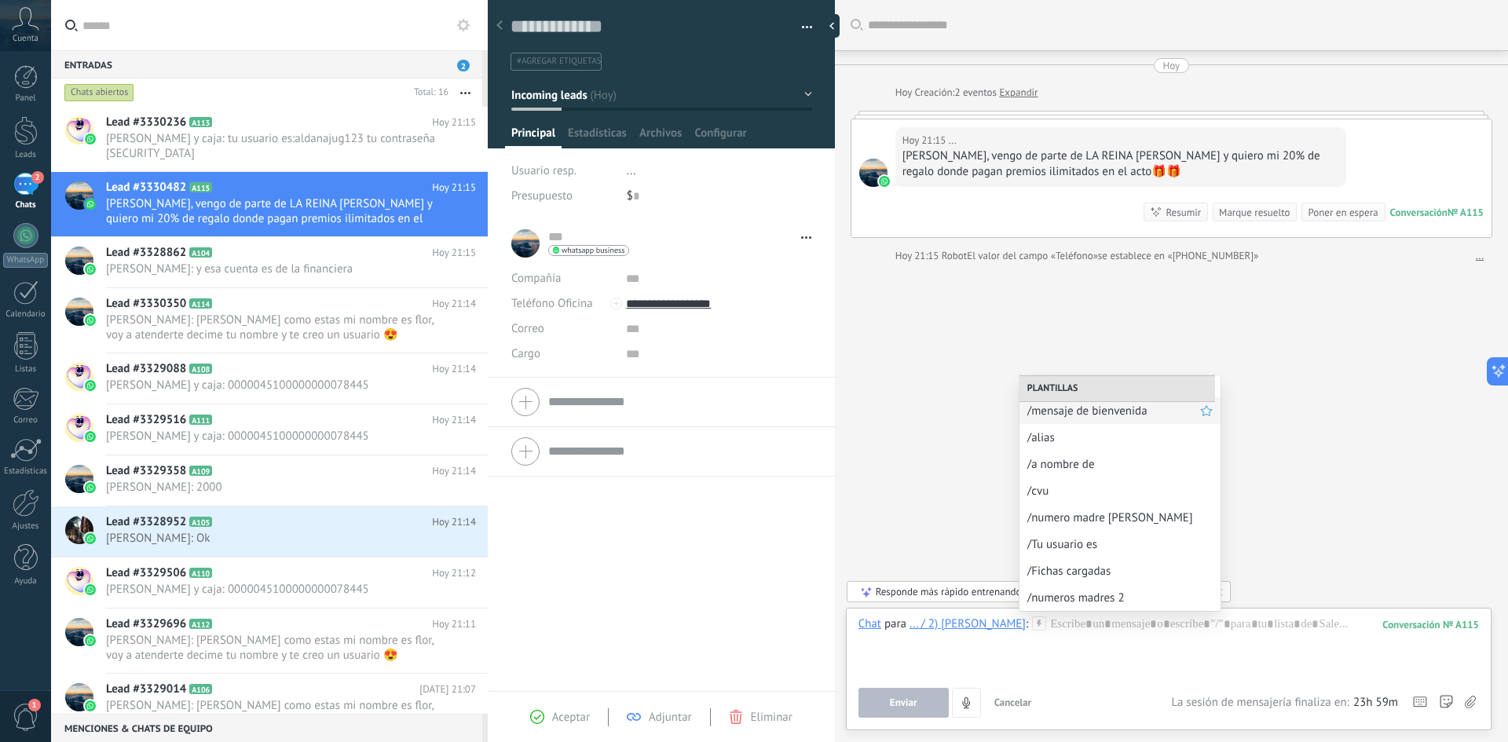
click at [1116, 410] on span "/mensaje de bienvenida" at bounding box center [1113, 411] width 173 height 15
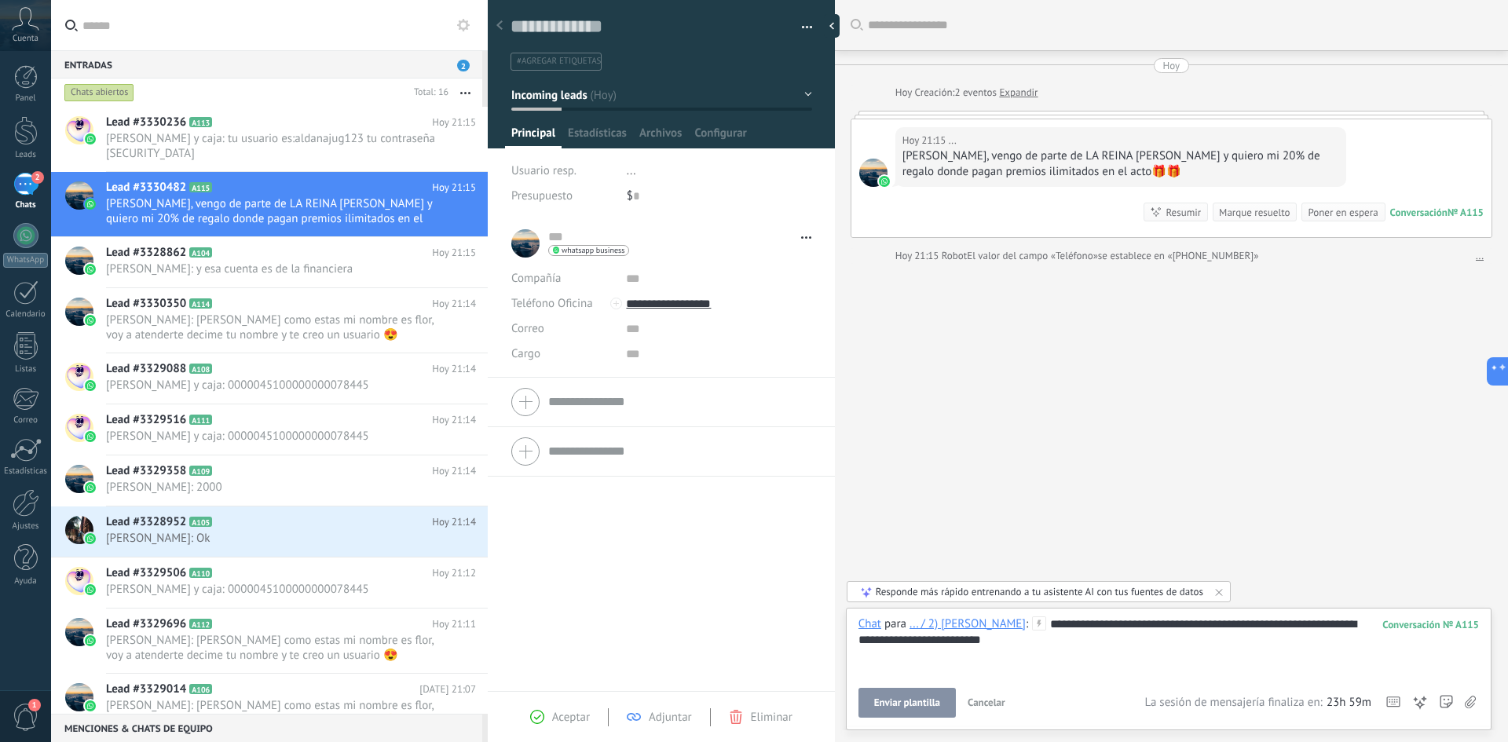
click at [908, 708] on span "Enviar plantilla" at bounding box center [907, 703] width 66 height 11
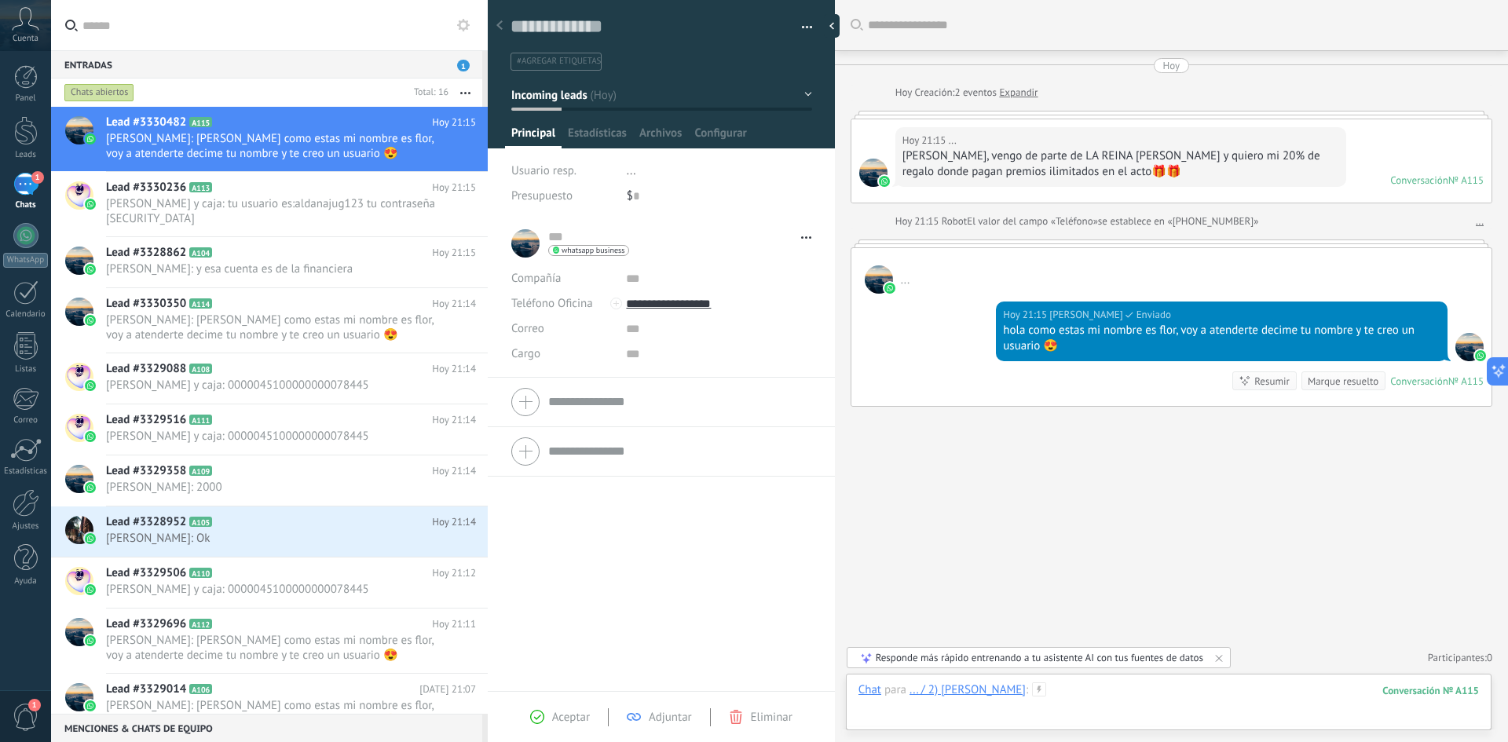
click at [1100, 700] on div at bounding box center [1169, 706] width 621 height 47
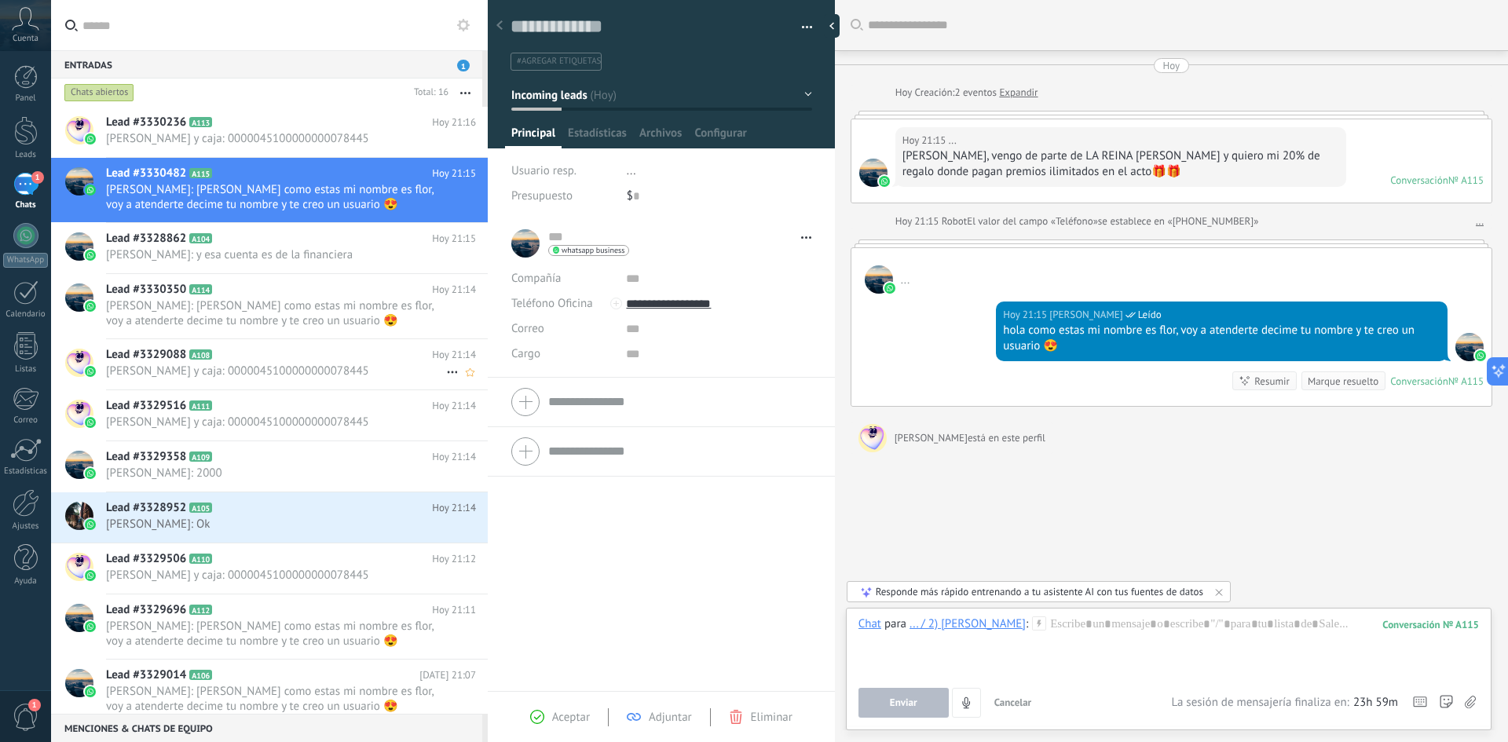
click at [245, 373] on span "[PERSON_NAME] y caja: 0000045100000000078445" at bounding box center [276, 371] width 340 height 15
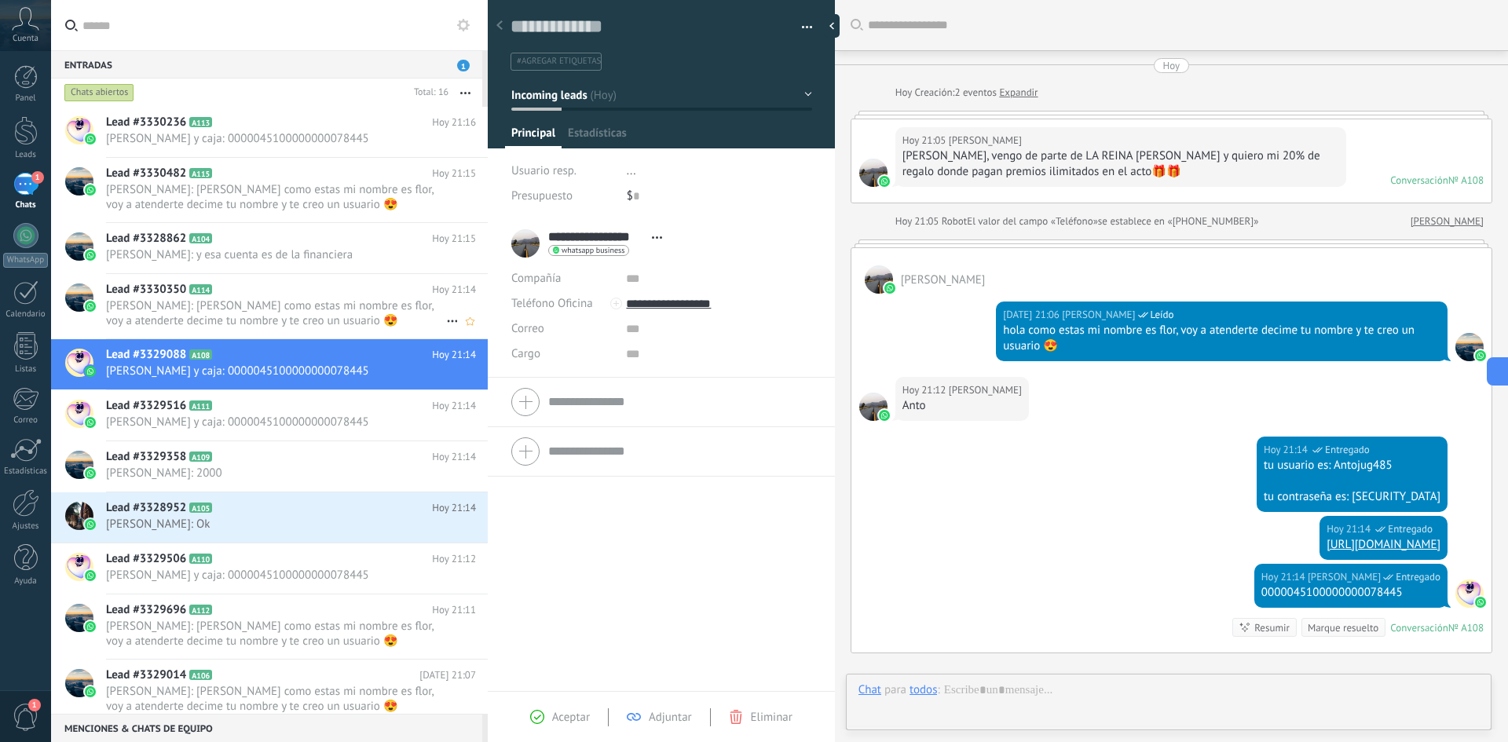
scroll to position [24, 0]
click at [263, 314] on span "[PERSON_NAME]: [PERSON_NAME] como estas mi nombre es flor, voy a atenderte deci…" at bounding box center [276, 314] width 340 height 30
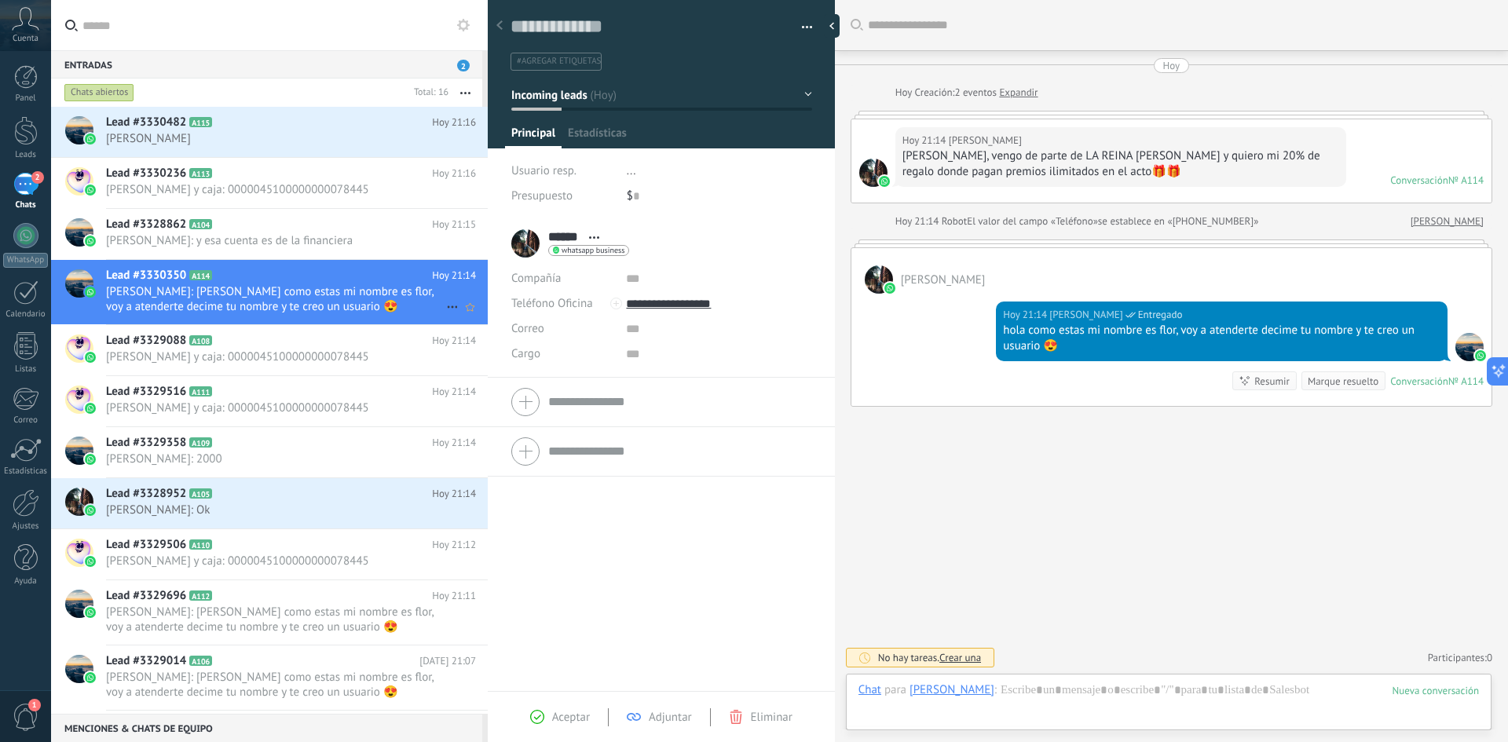
scroll to position [24, 0]
click at [261, 140] on span "[PERSON_NAME]" at bounding box center [276, 138] width 340 height 15
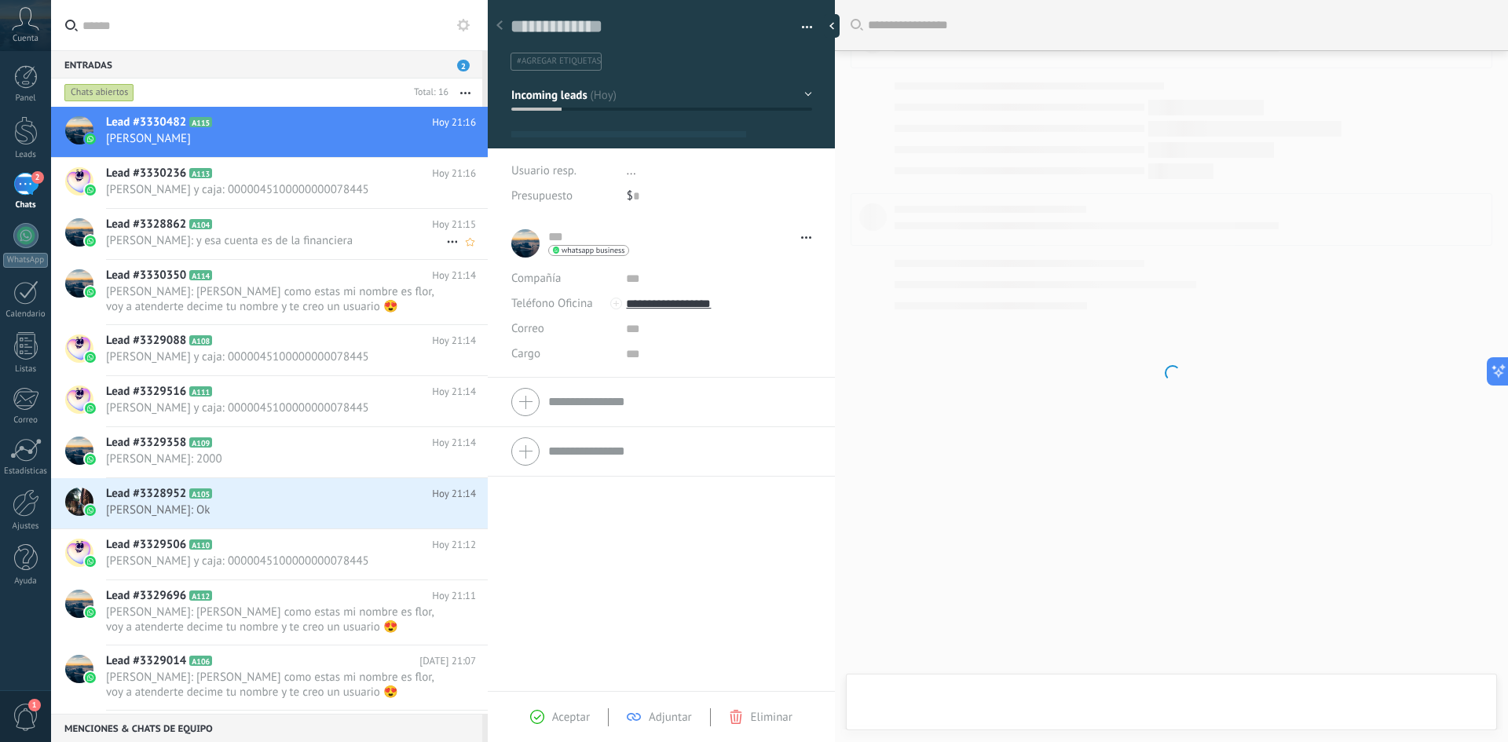
type textarea "**********"
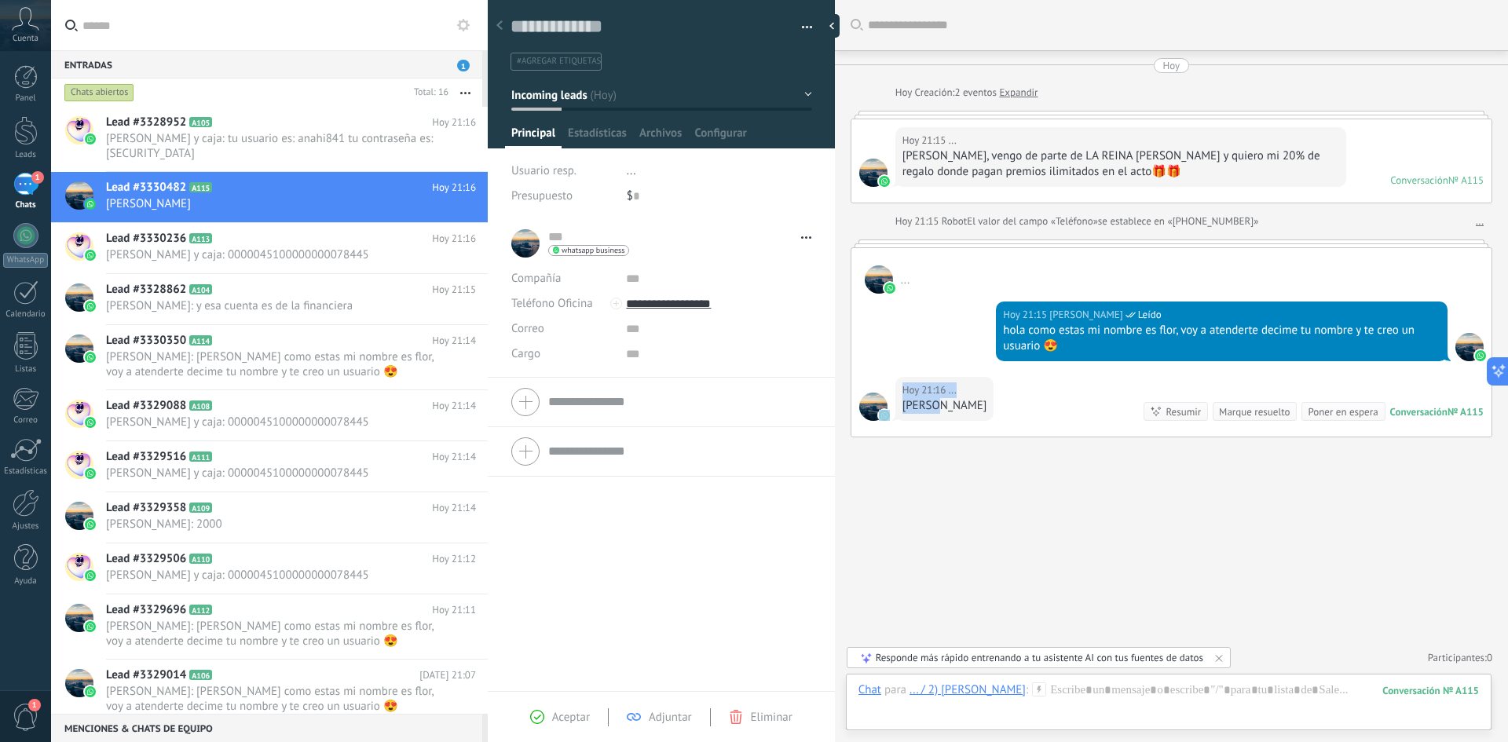
drag, startPoint x: 931, startPoint y: 405, endPoint x: 839, endPoint y: 408, distance: 91.9
click at [852, 408] on div "[DATE] 21:16 ... [PERSON_NAME] Conversación № A115 Conversación № A115 Resumir …" at bounding box center [1172, 407] width 640 height 60
click at [948, 419] on div "[DATE] 21:16 ... [PERSON_NAME]" at bounding box center [945, 399] width 99 height 44
drag, startPoint x: 933, startPoint y: 405, endPoint x: 890, endPoint y: 408, distance: 43.3
click at [890, 408] on div "[DATE] 21:16 ... [PERSON_NAME] Conversación № A115 Conversación № A115 Resumir …" at bounding box center [1172, 407] width 640 height 60
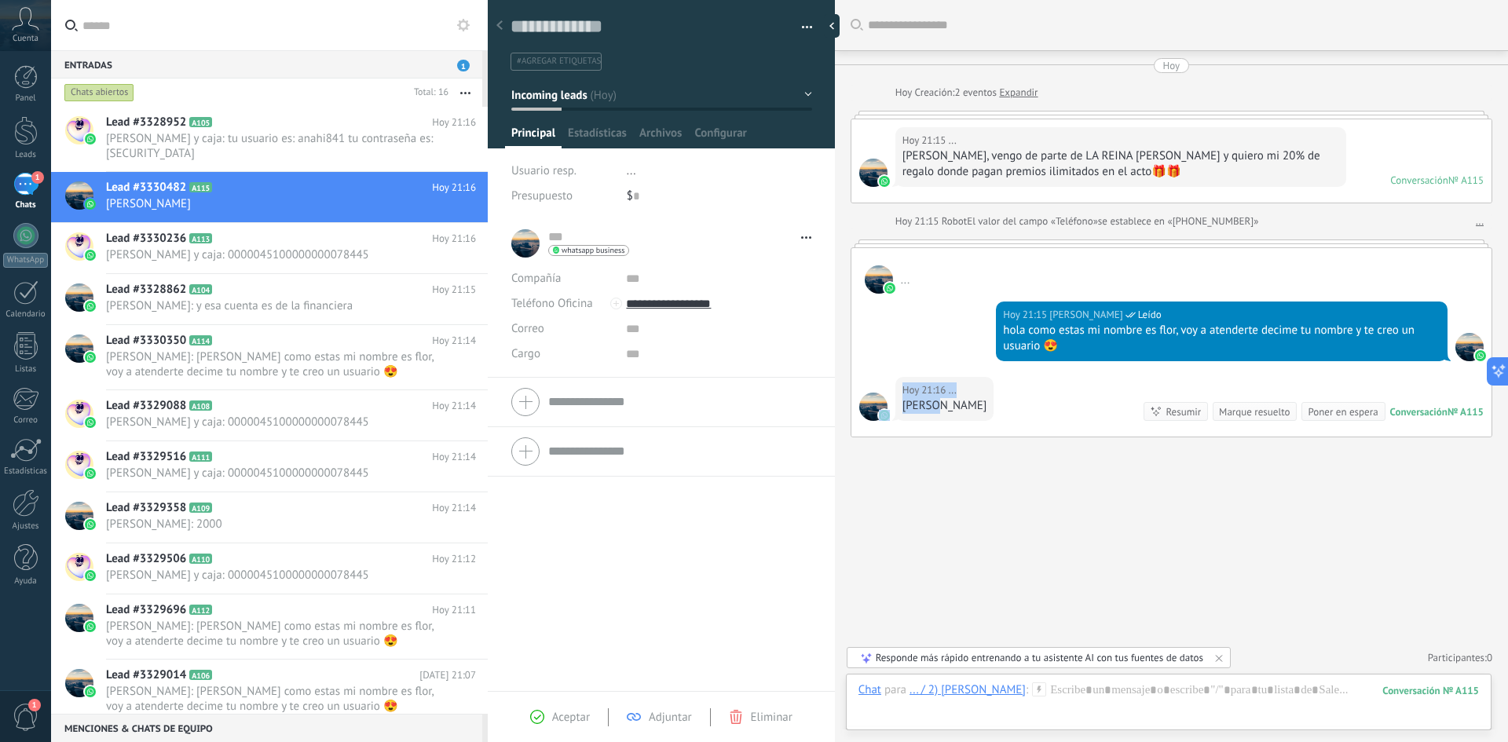
click at [918, 408] on div "[PERSON_NAME]" at bounding box center [945, 406] width 85 height 16
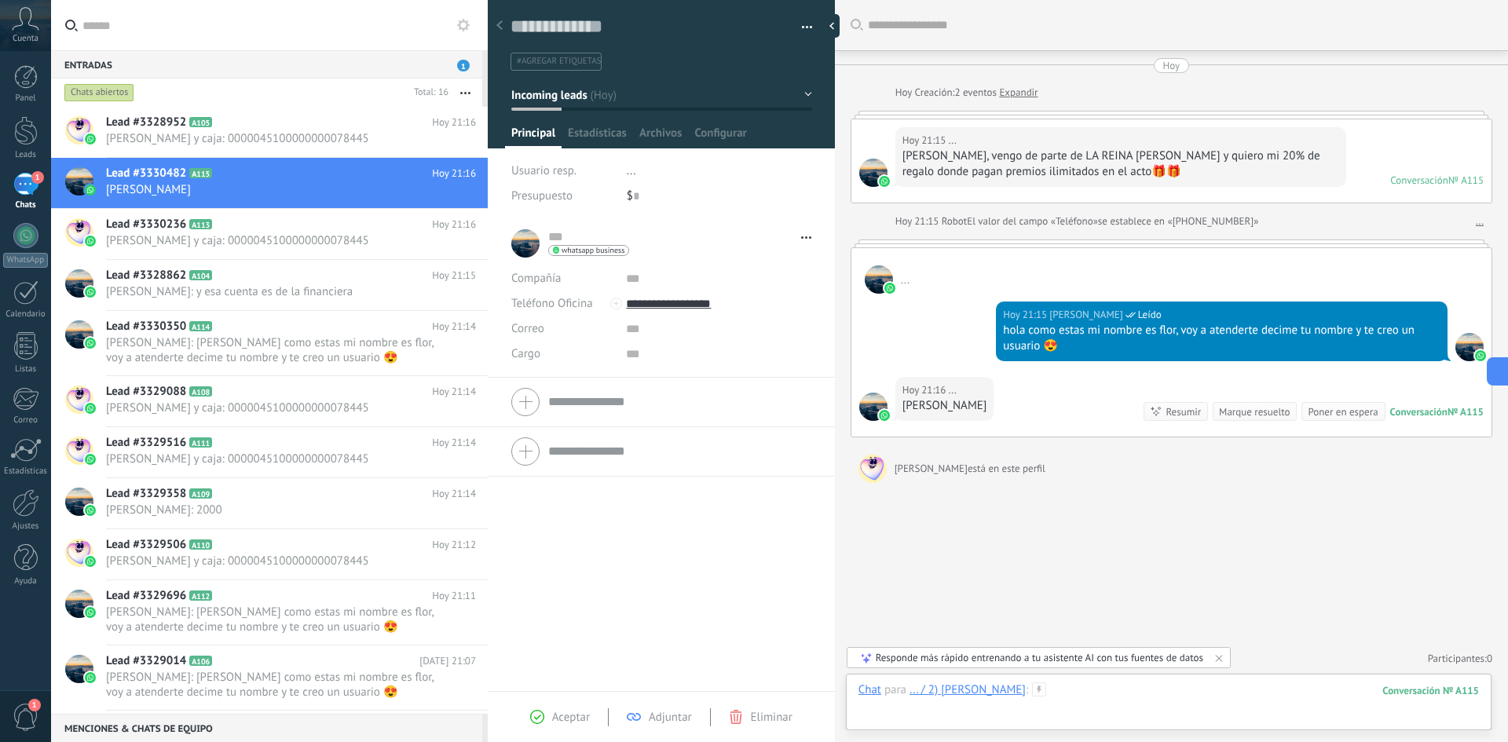
click at [1115, 691] on div at bounding box center [1169, 706] width 621 height 47
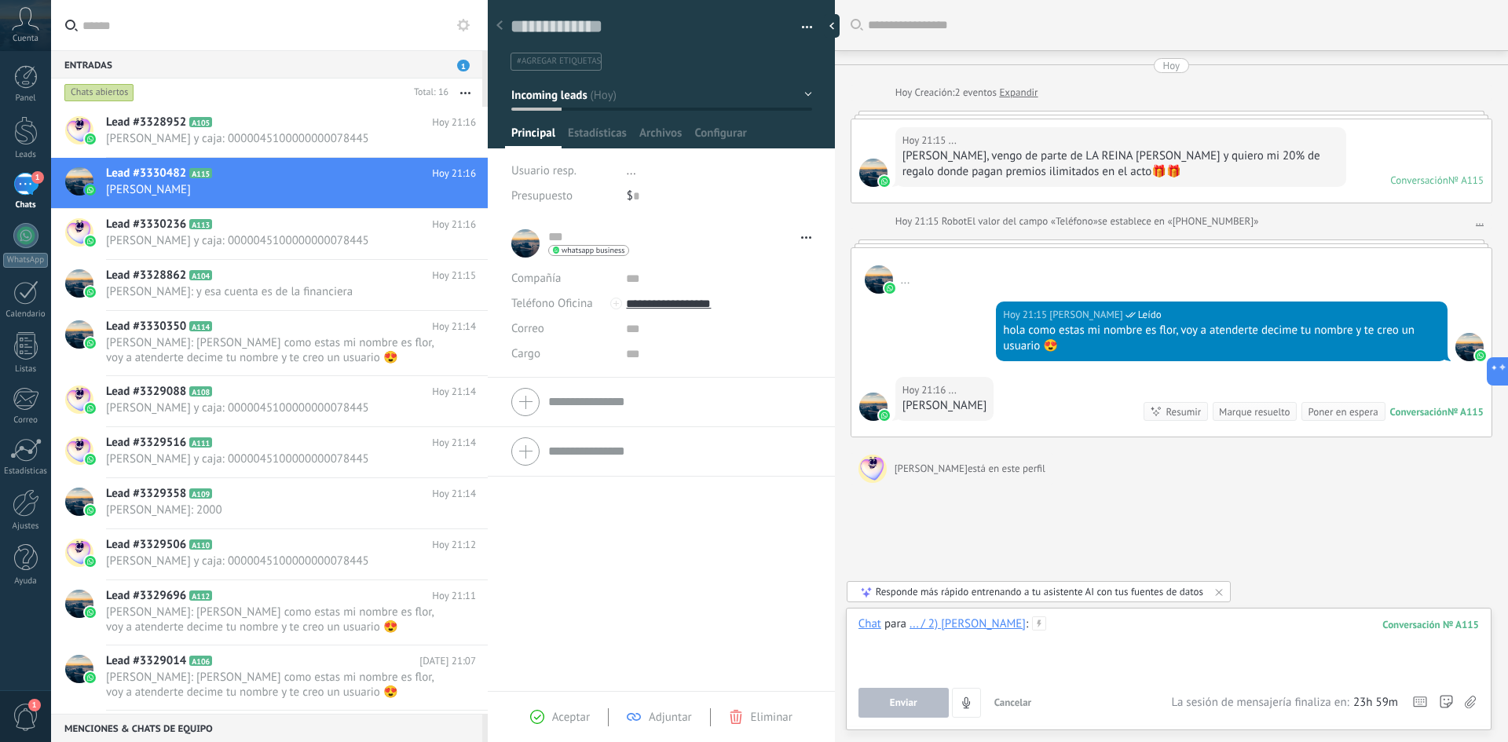
paste div
click at [903, 705] on span "Enviar" at bounding box center [903, 703] width 27 height 11
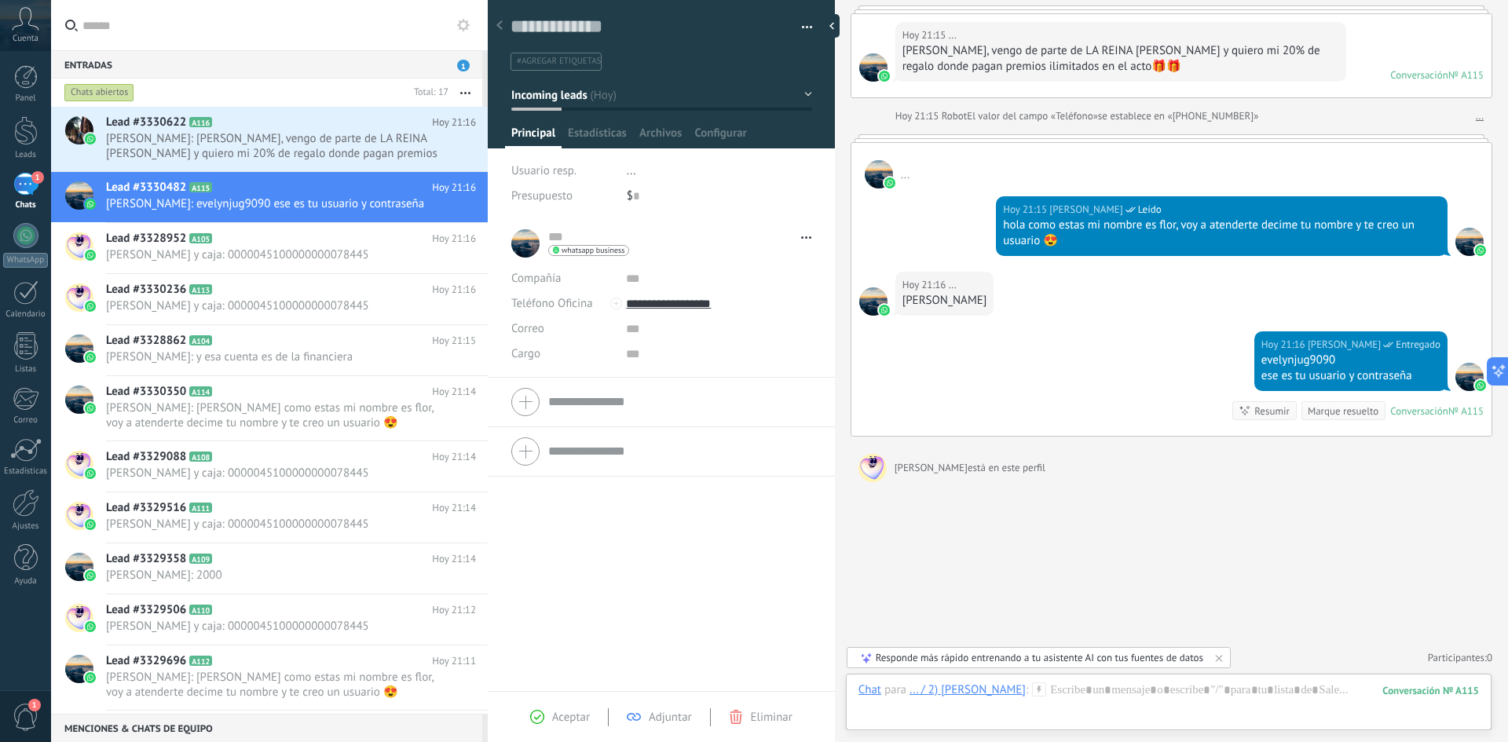
click at [1033, 692] on use at bounding box center [1039, 689] width 13 height 13
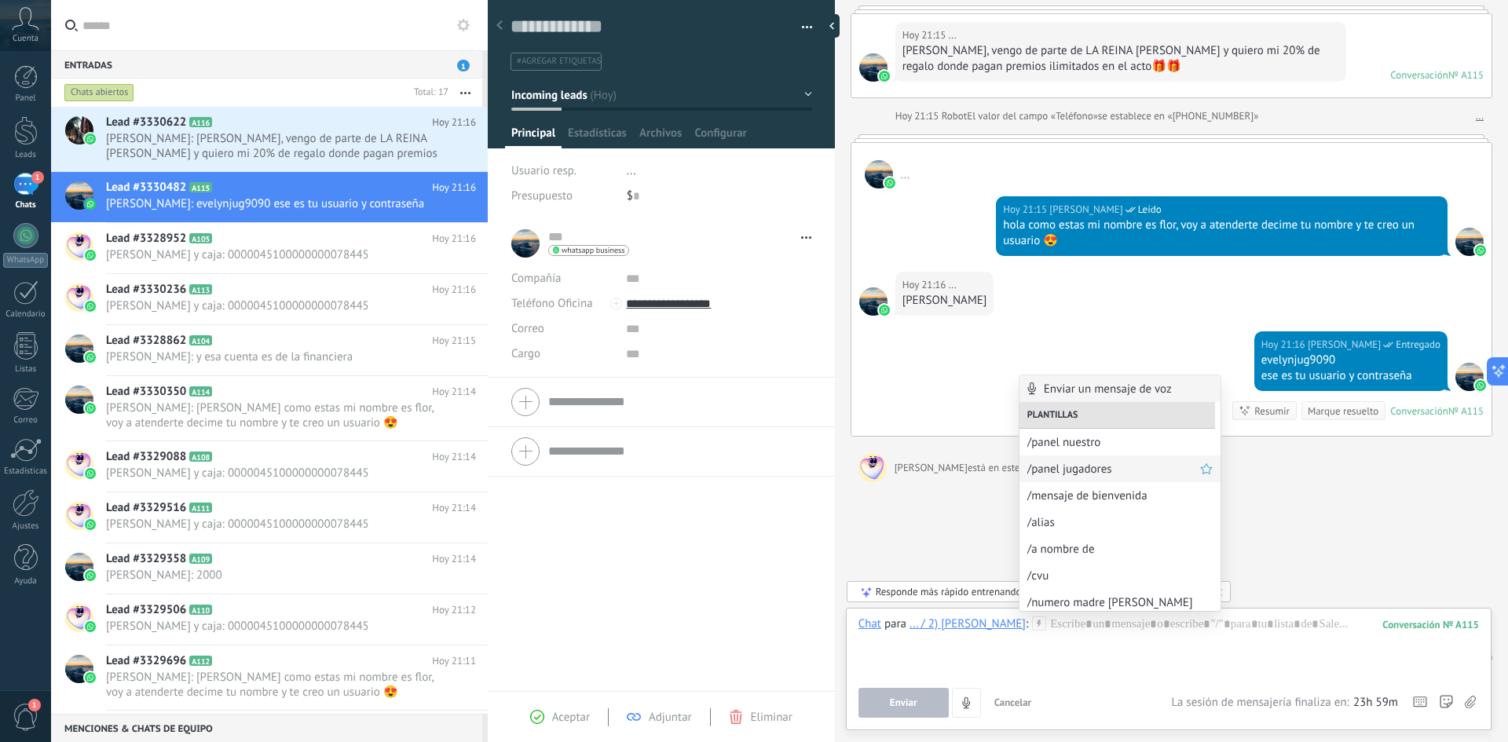
click at [1099, 465] on span "/panel jugadores" at bounding box center [1113, 469] width 173 height 15
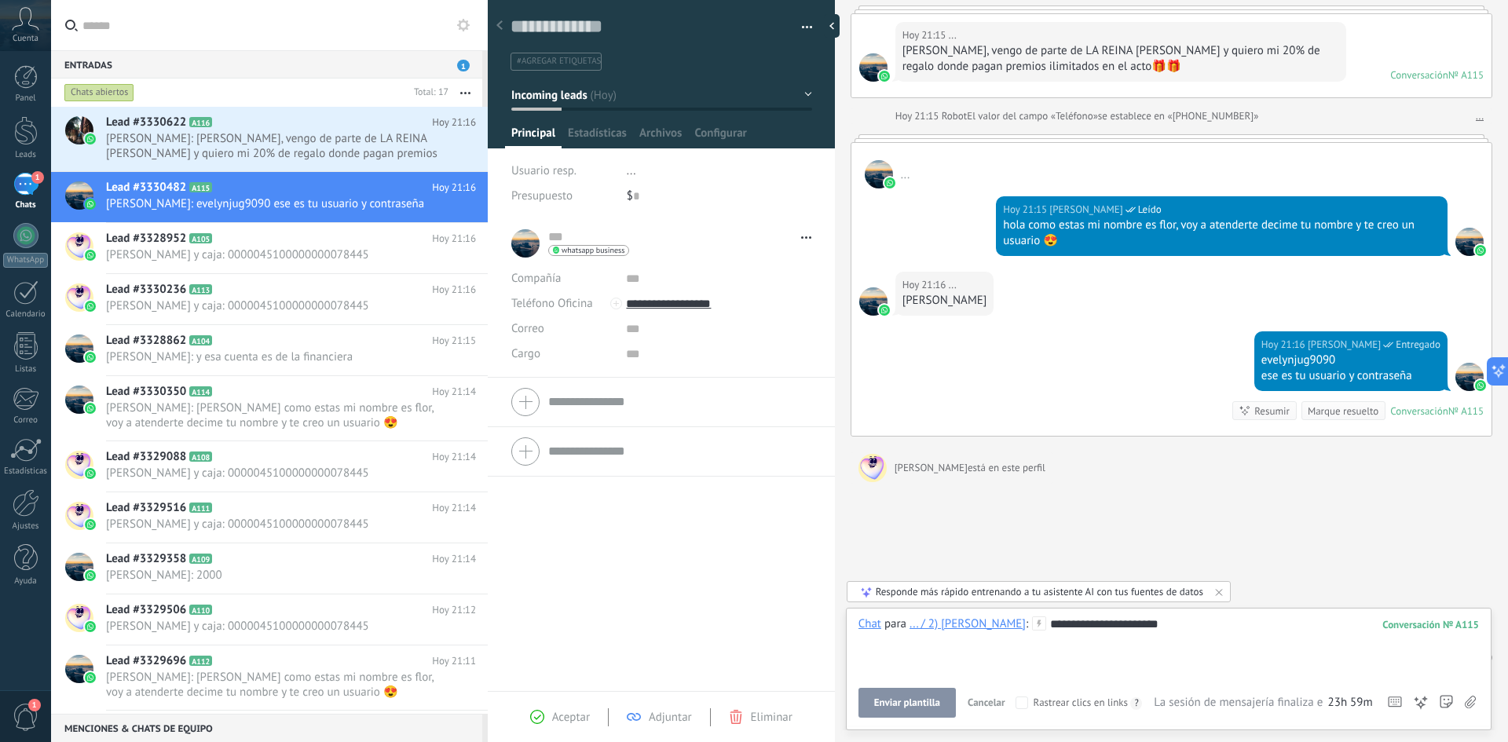
click at [911, 709] on button "Enviar plantilla" at bounding box center [907, 703] width 97 height 30
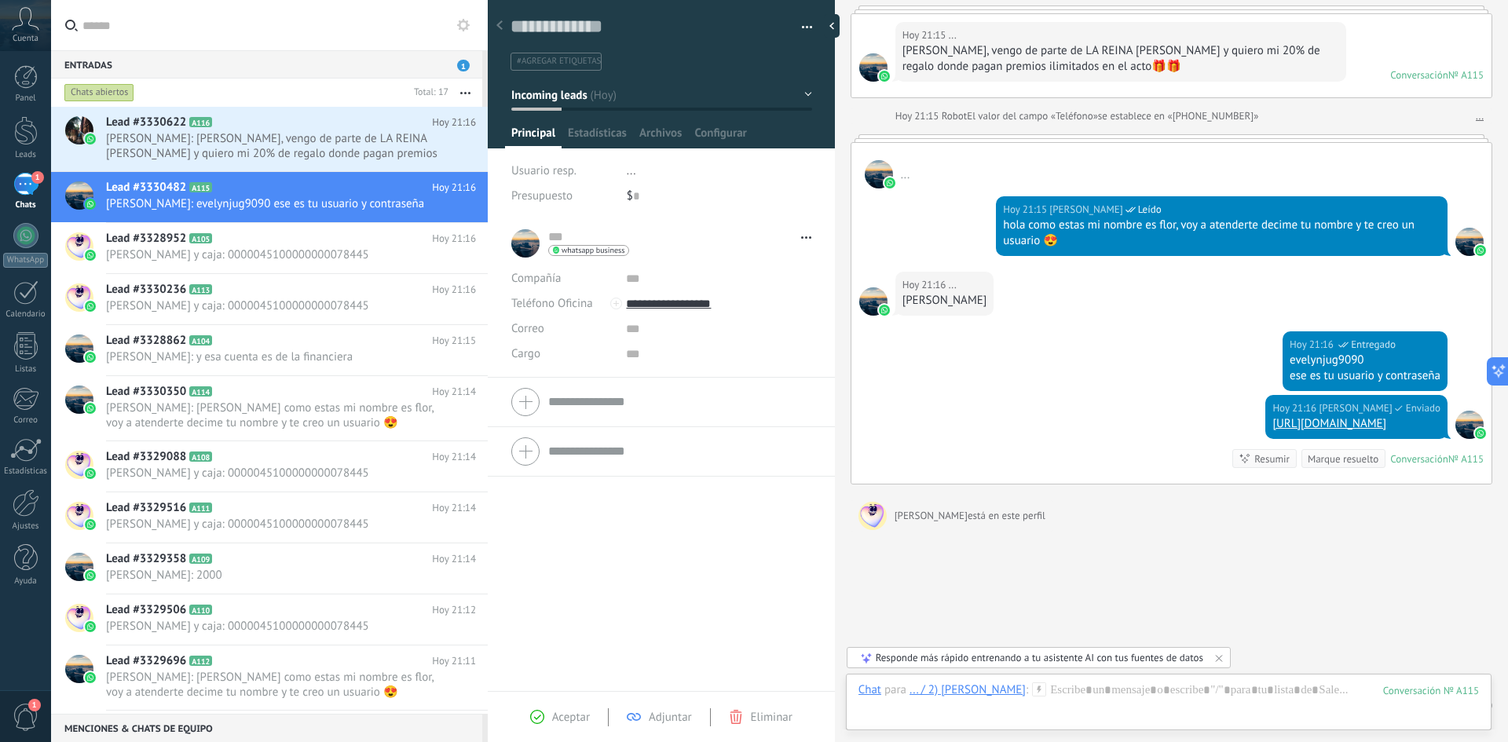
scroll to position [153, 0]
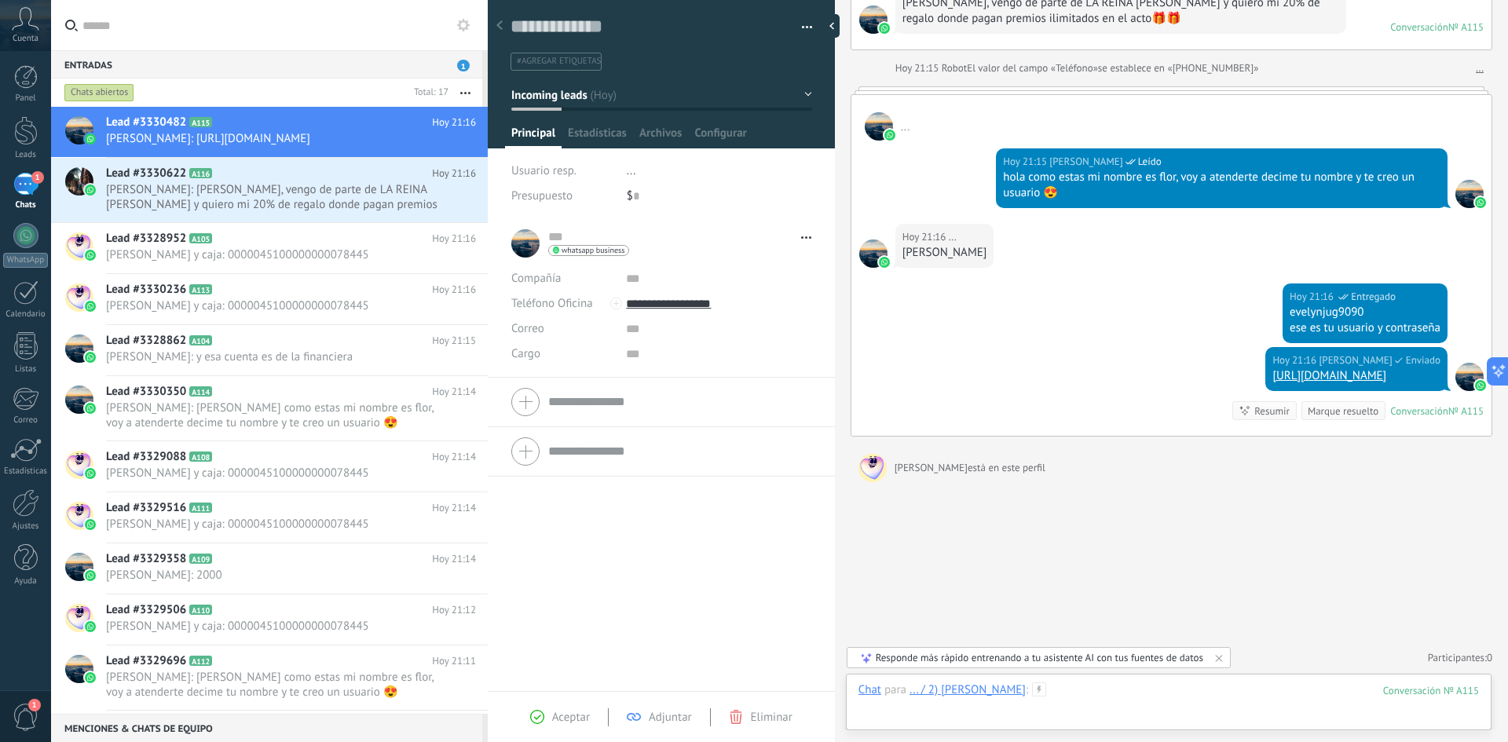
click at [1147, 689] on div at bounding box center [1169, 706] width 621 height 47
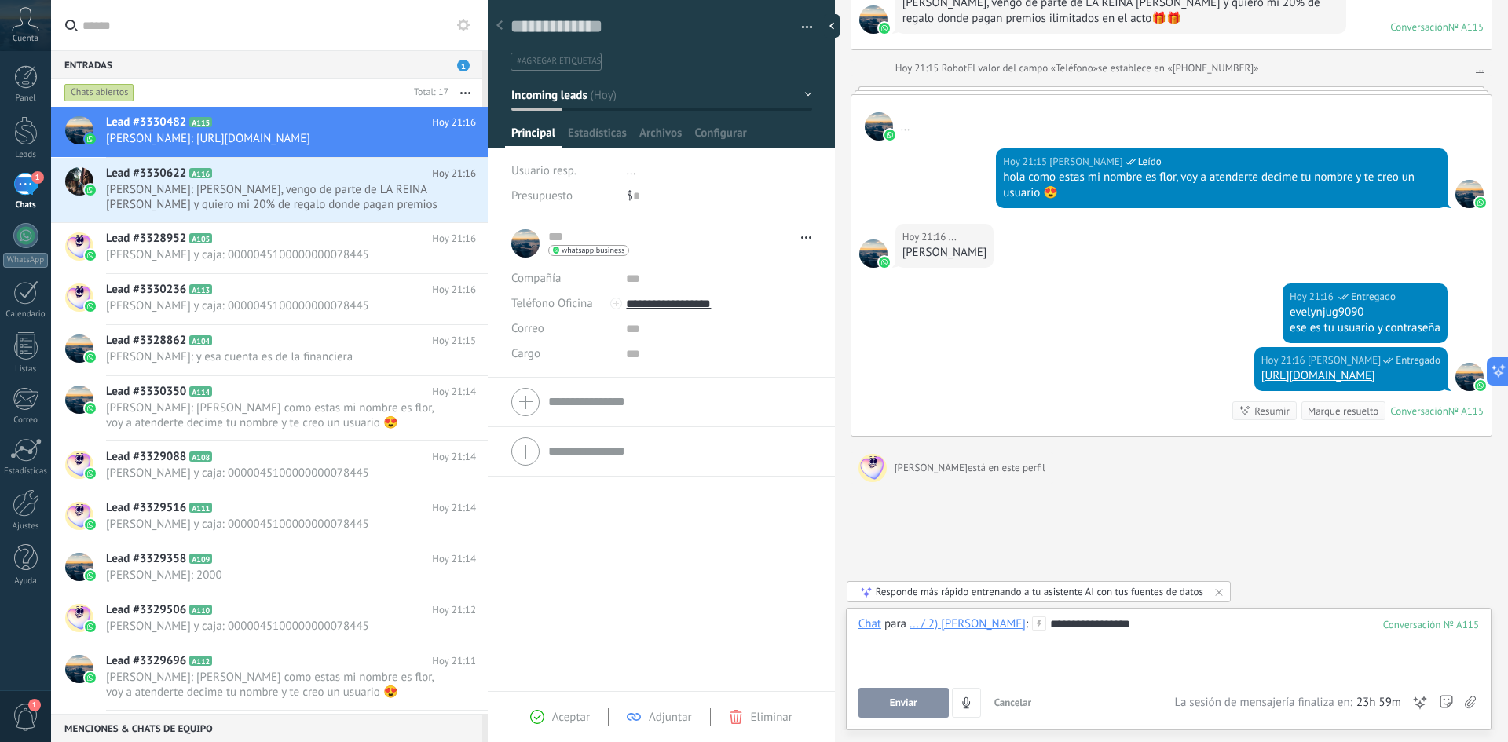
click at [908, 696] on button "Enviar" at bounding box center [904, 703] width 90 height 30
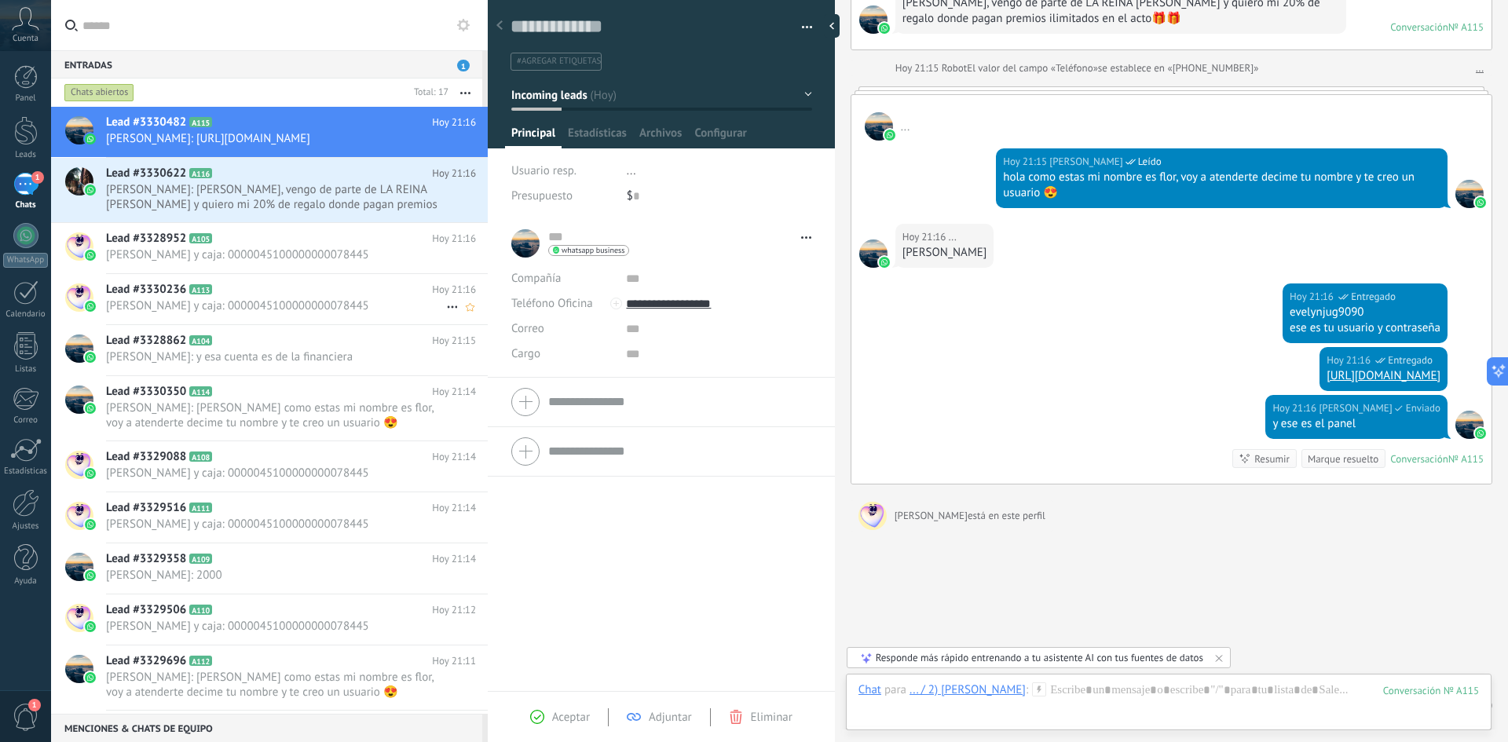
scroll to position [201, 0]
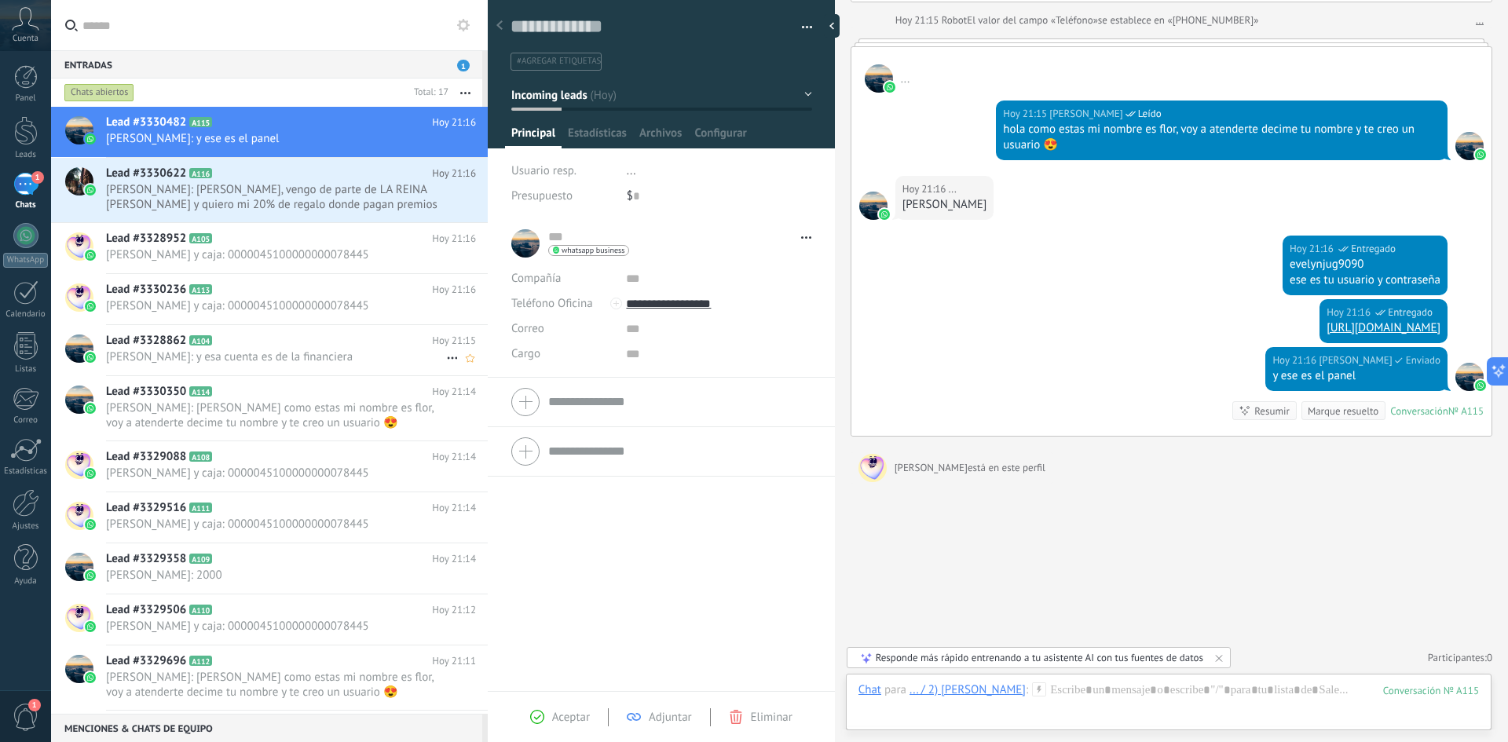
click at [315, 356] on span "[PERSON_NAME]: y esa cuenta es de la financiera" at bounding box center [276, 357] width 340 height 15
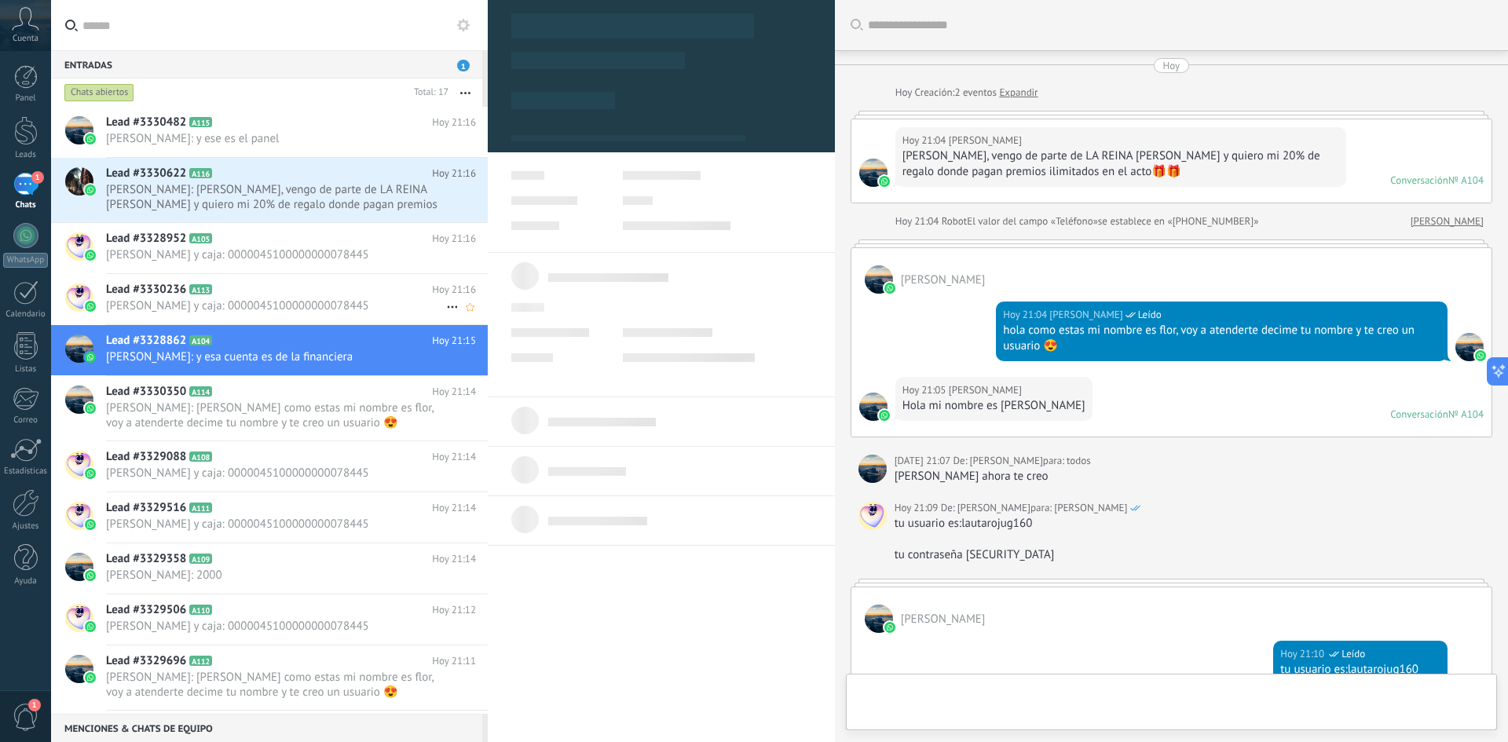
scroll to position [676, 0]
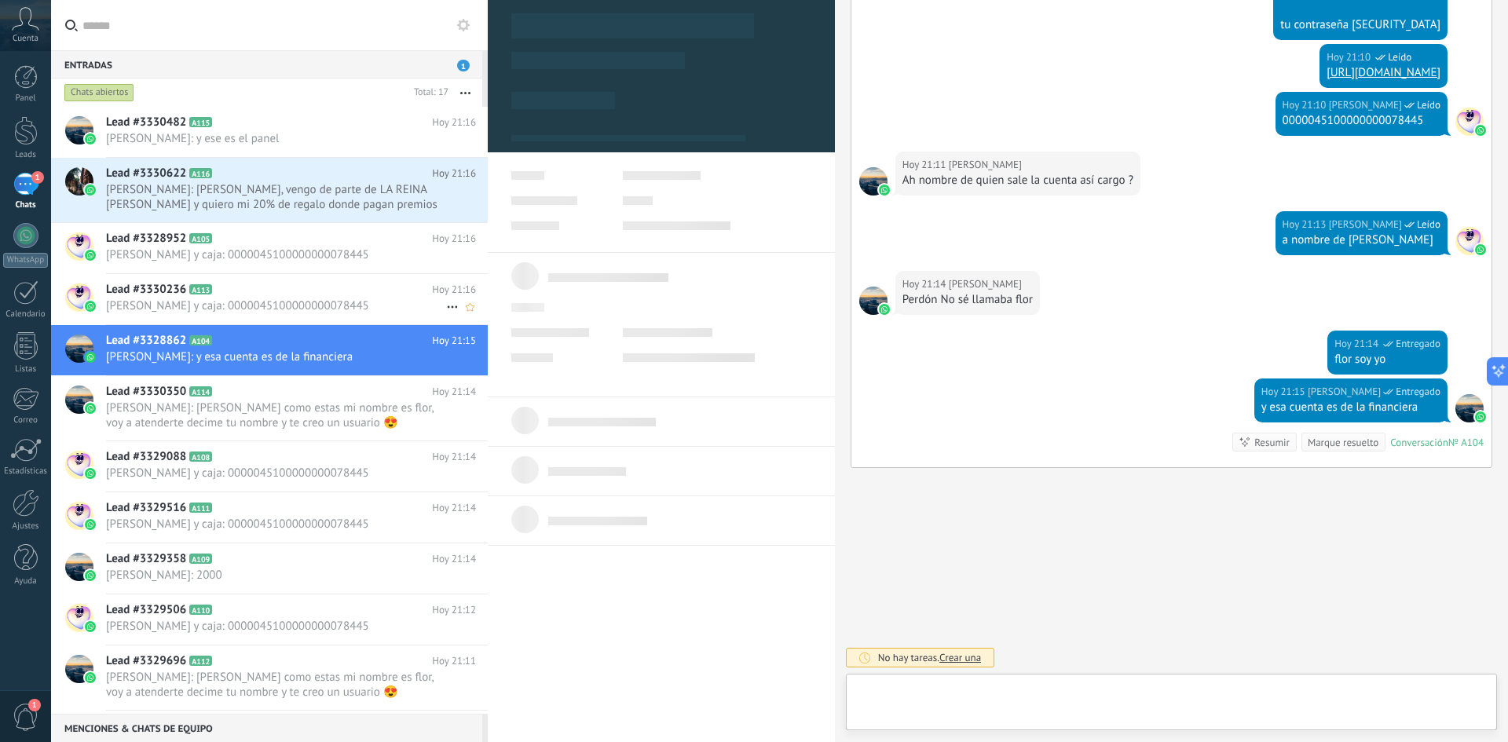
click at [290, 296] on h2 "Lead #3330236 A113" at bounding box center [269, 290] width 326 height 16
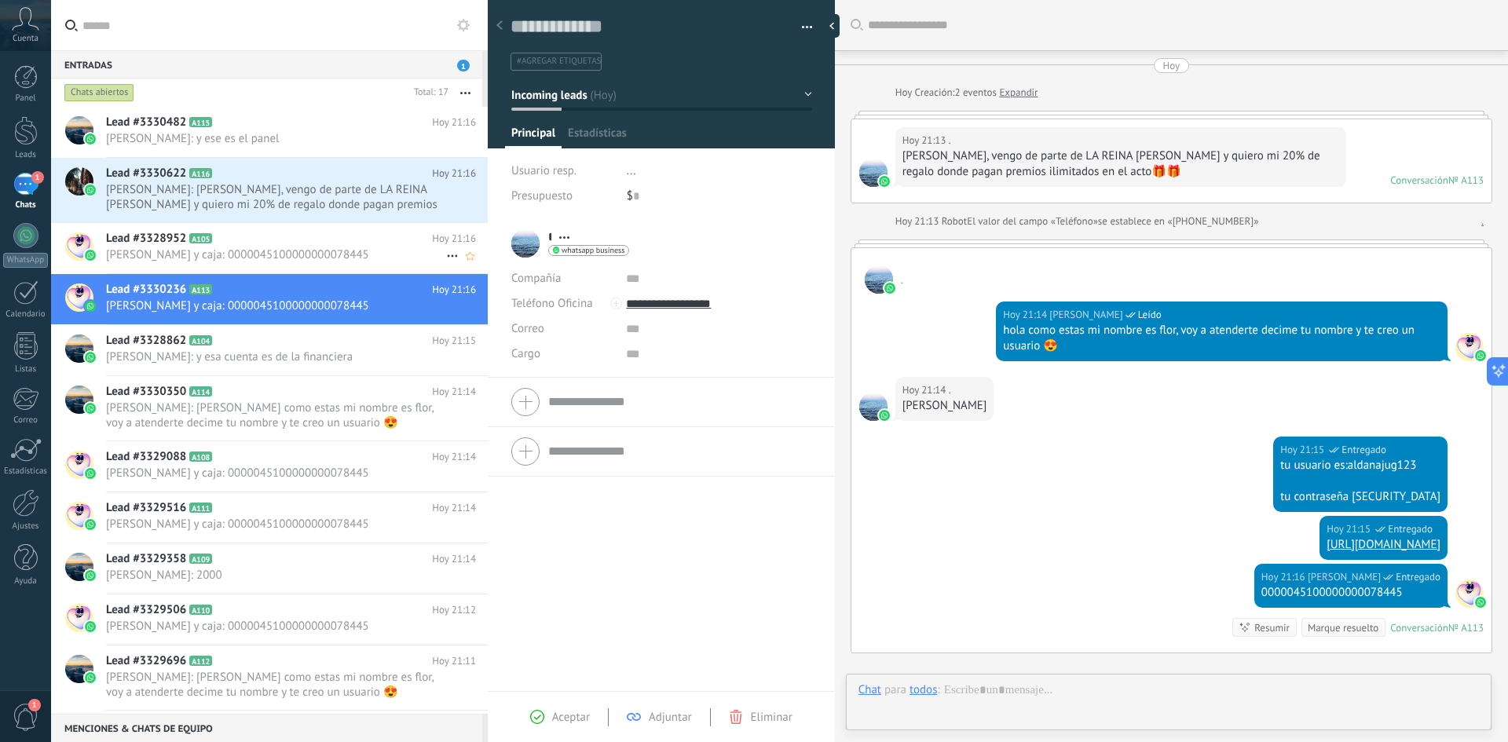
scroll to position [185, 0]
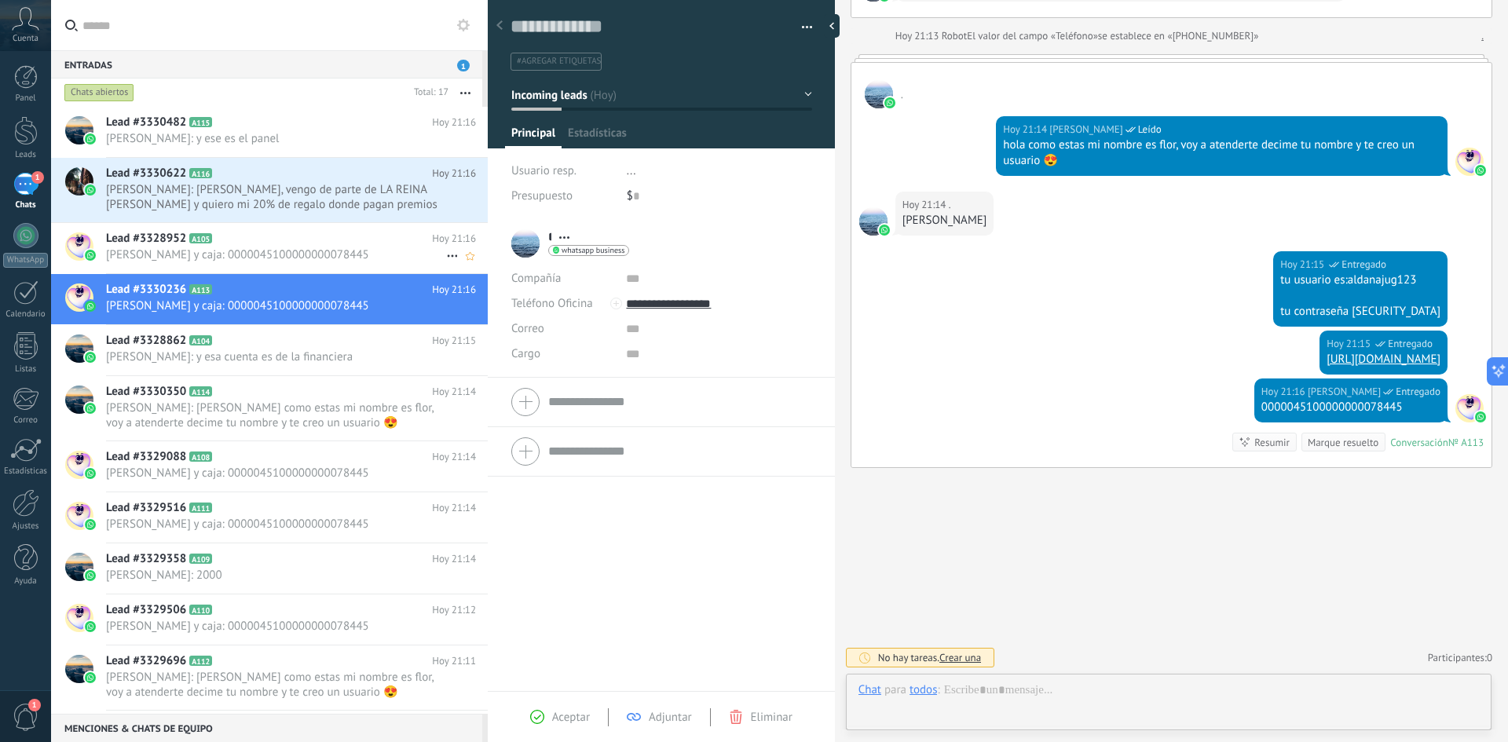
click at [298, 258] on span "[PERSON_NAME] y caja: 0000045100000000078445" at bounding box center [276, 254] width 340 height 15
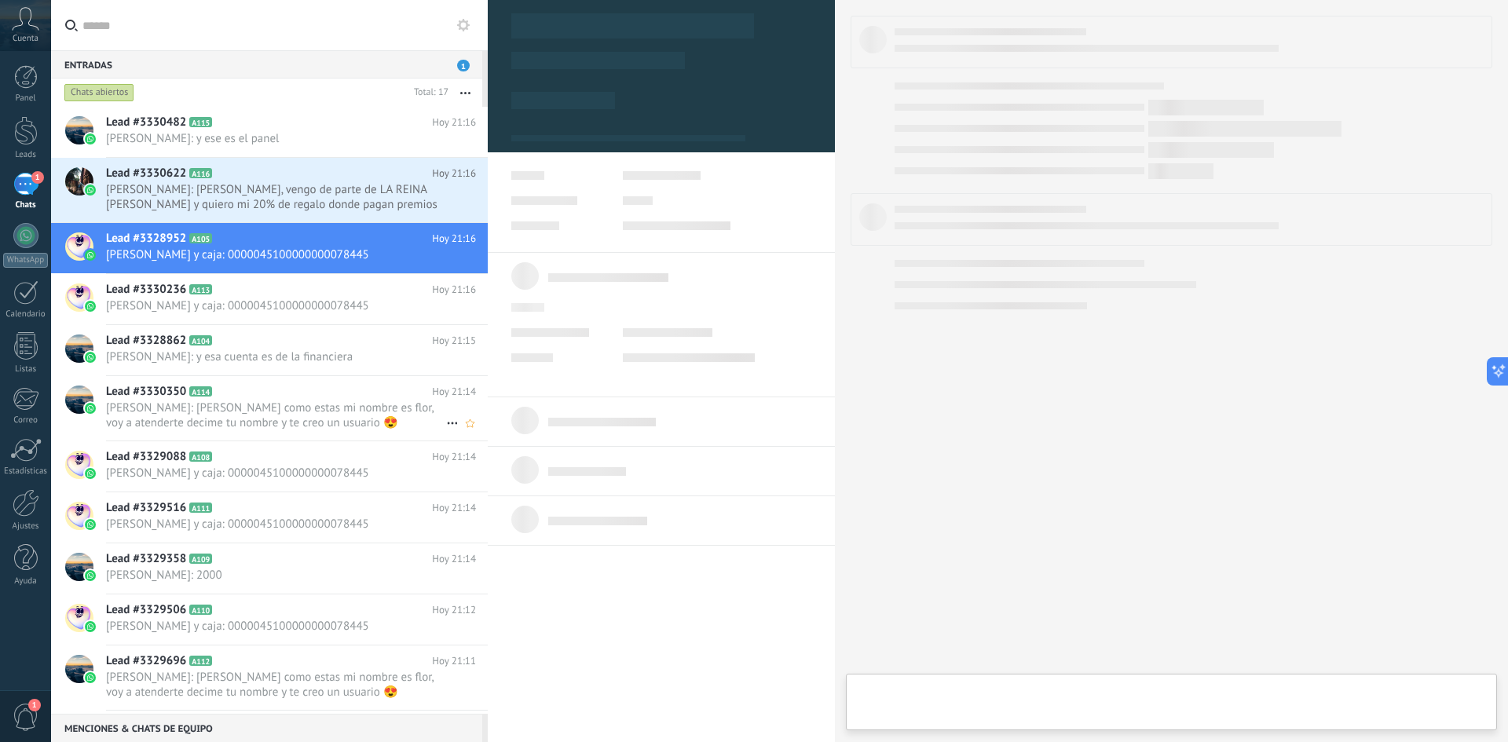
click at [266, 395] on h2 "Lead #3330350 A114" at bounding box center [269, 392] width 326 height 16
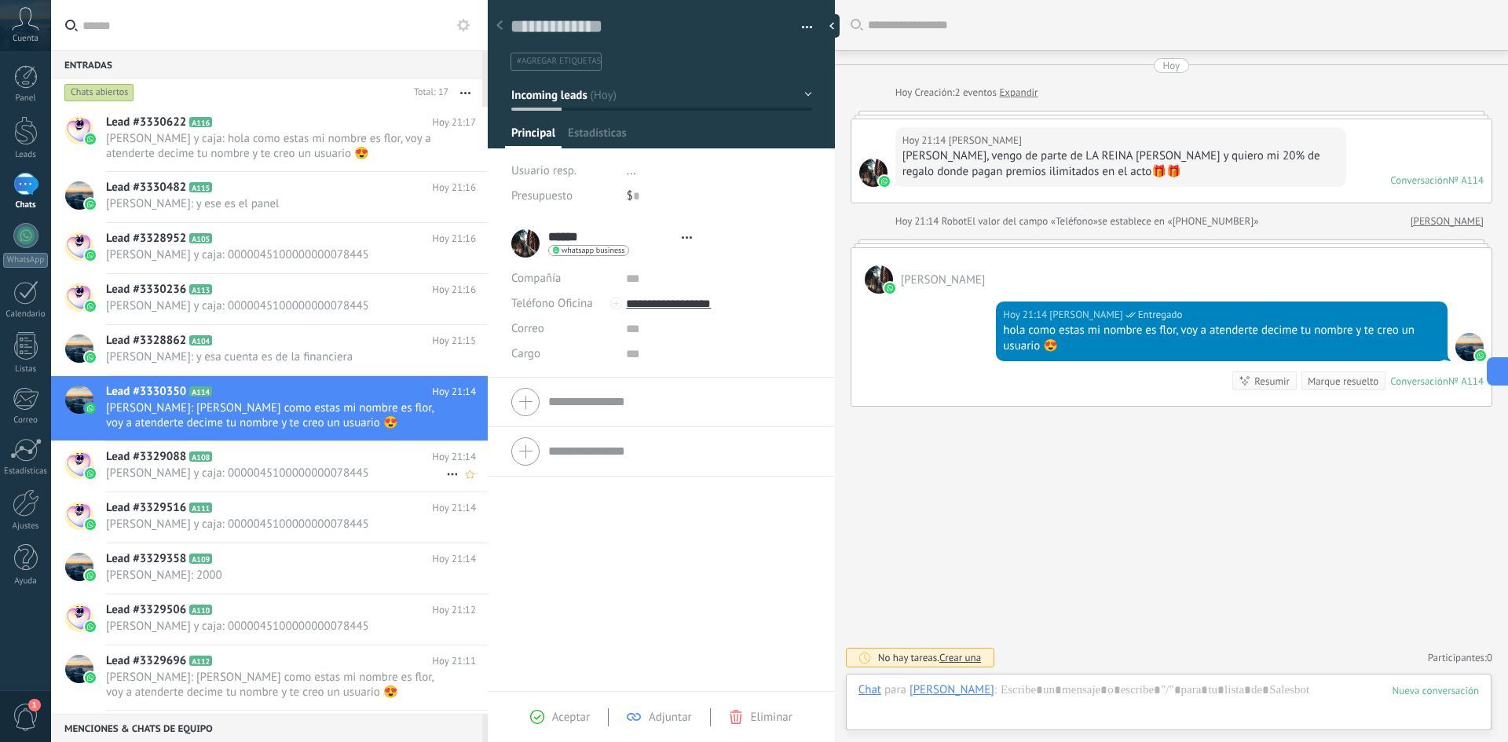
click at [262, 469] on span "[PERSON_NAME] y caja: 0000045100000000078445" at bounding box center [276, 473] width 340 height 15
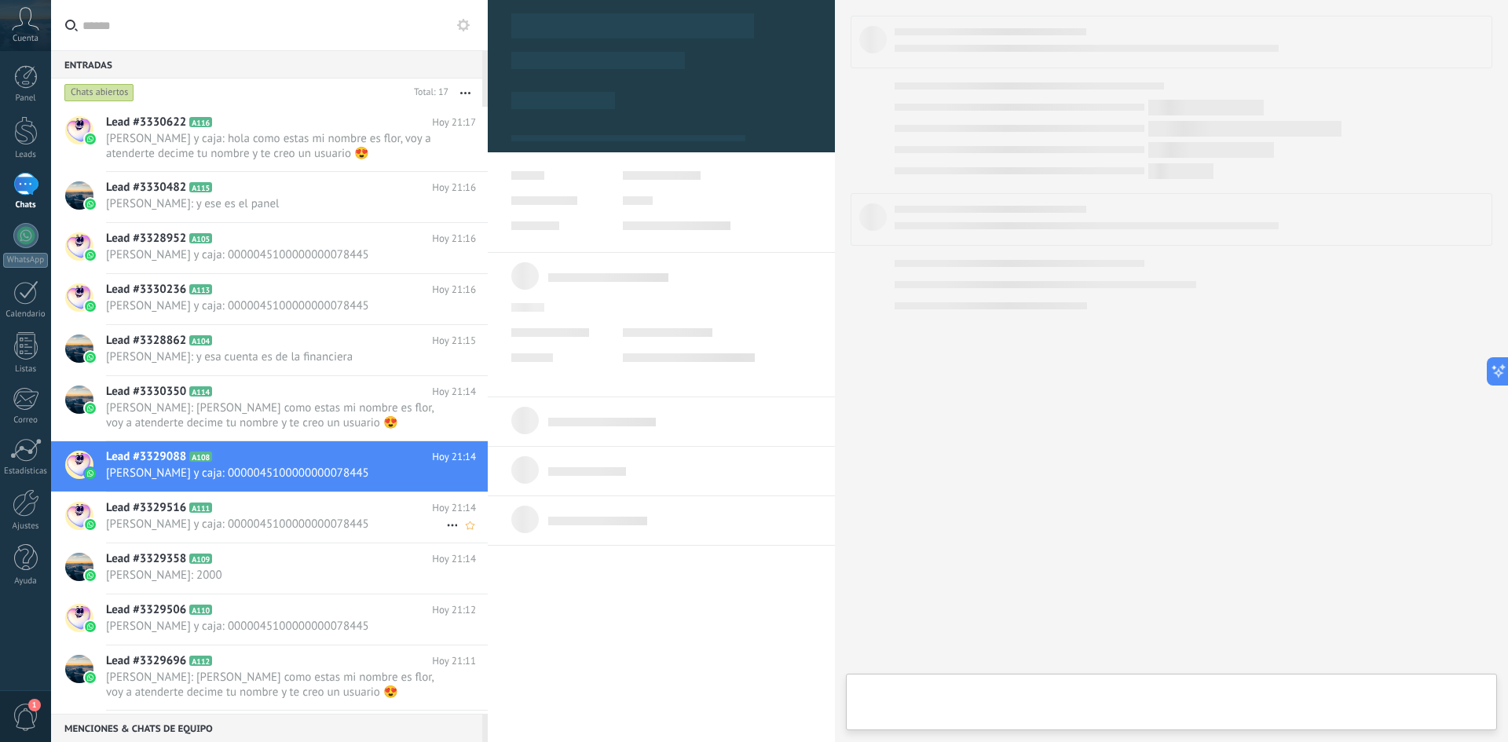
click at [227, 519] on span "[PERSON_NAME] y caja: 0000045100000000078445" at bounding box center [276, 524] width 340 height 15
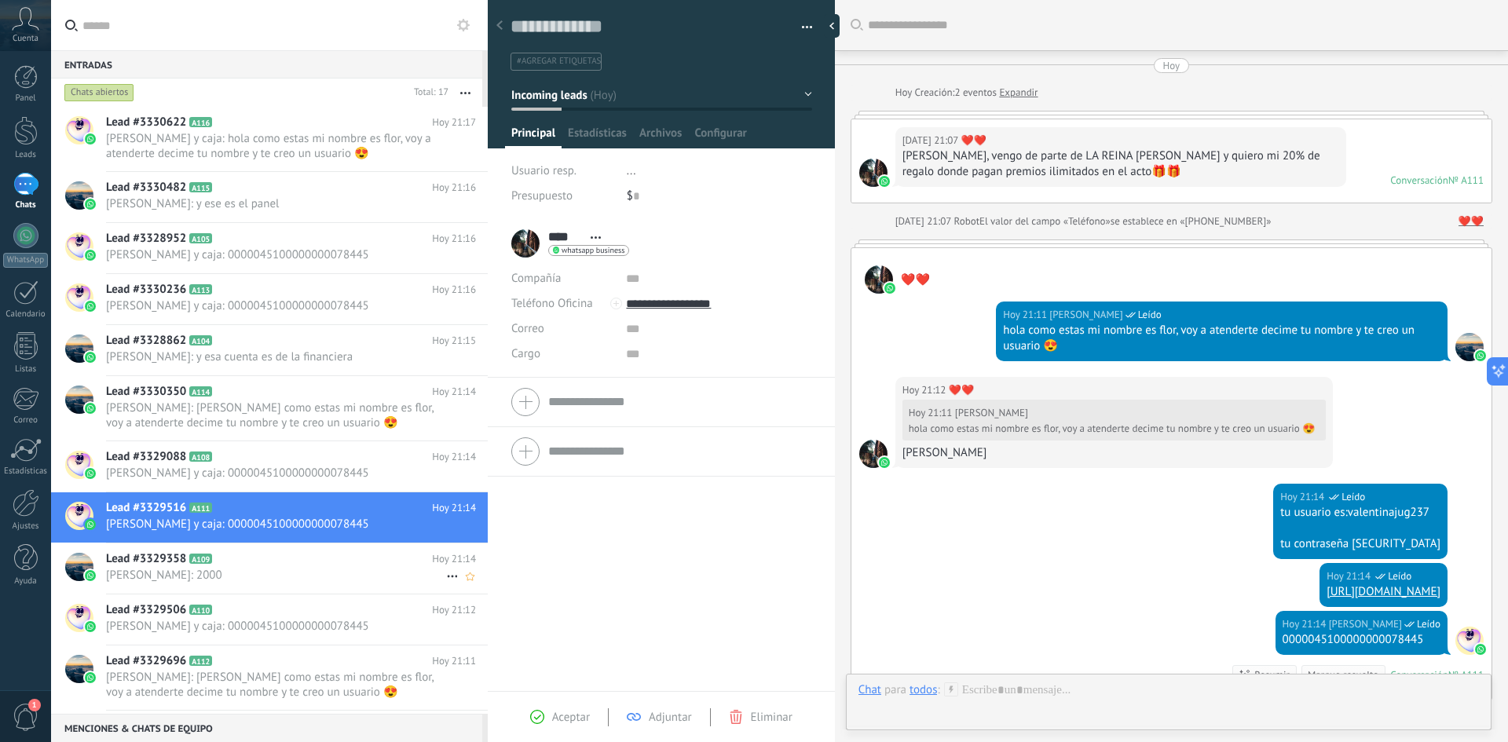
scroll to position [233, 0]
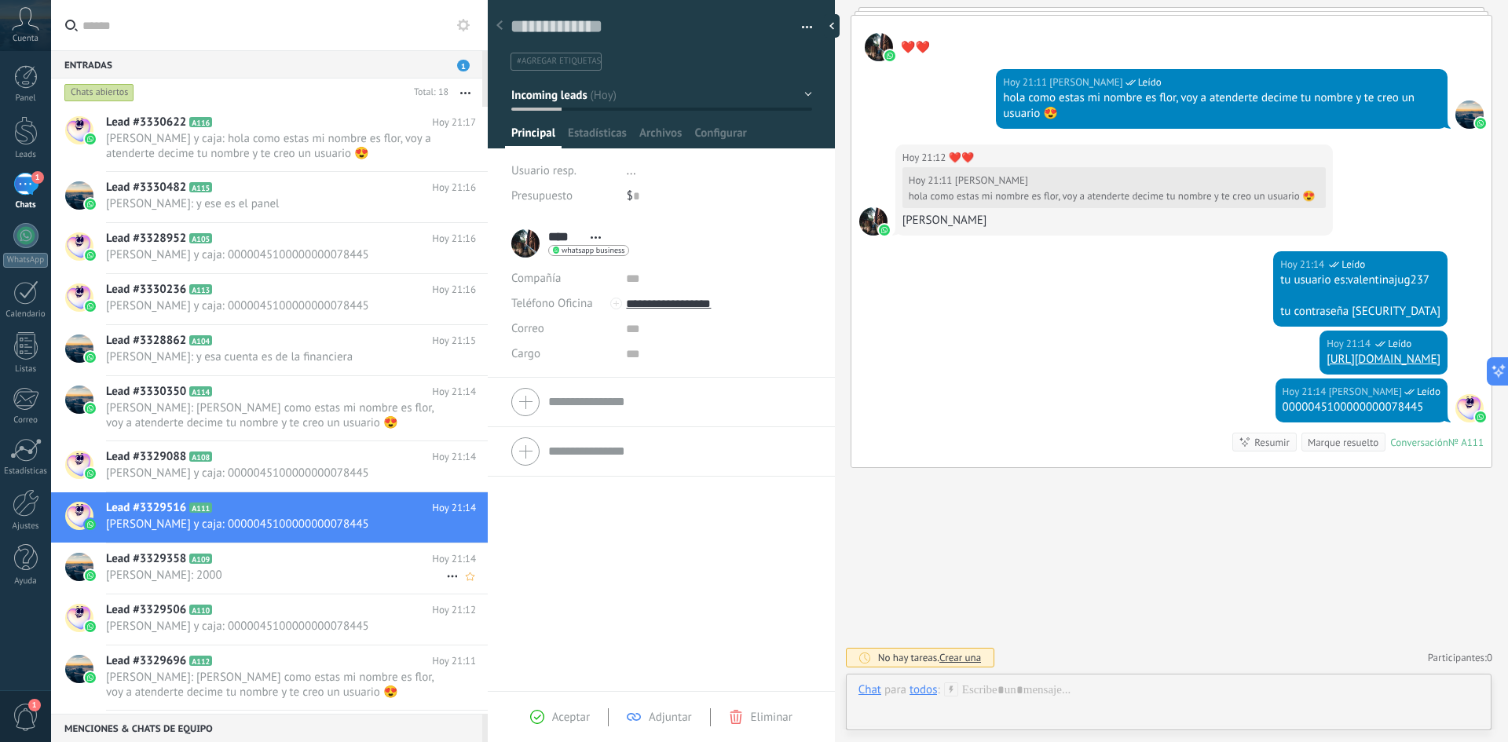
click at [227, 567] on icon at bounding box center [225, 559] width 16 height 16
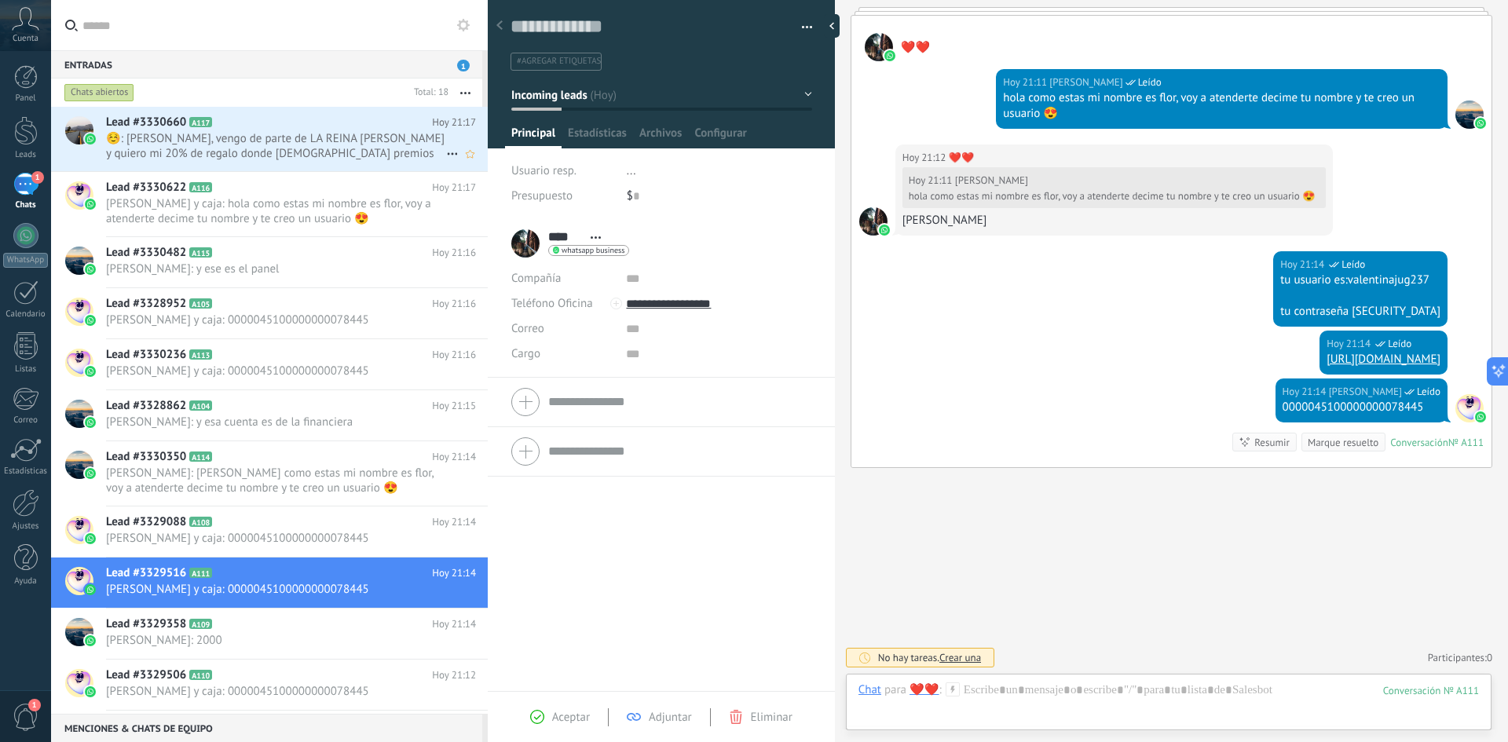
click at [284, 143] on span "☺️: [PERSON_NAME], vengo de parte de LA REINA [PERSON_NAME] y quiero mi 20% de …" at bounding box center [276, 146] width 340 height 30
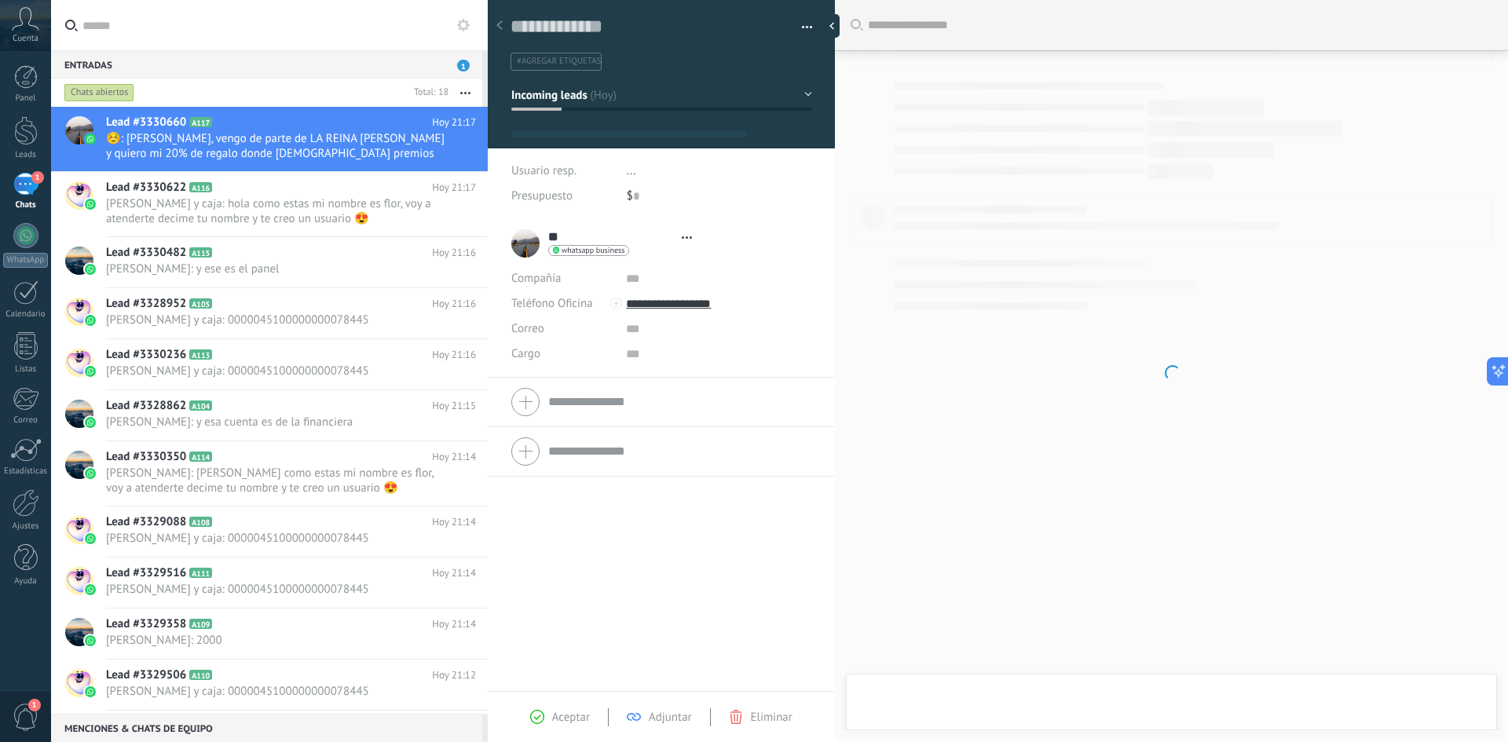
scroll to position [24, 0]
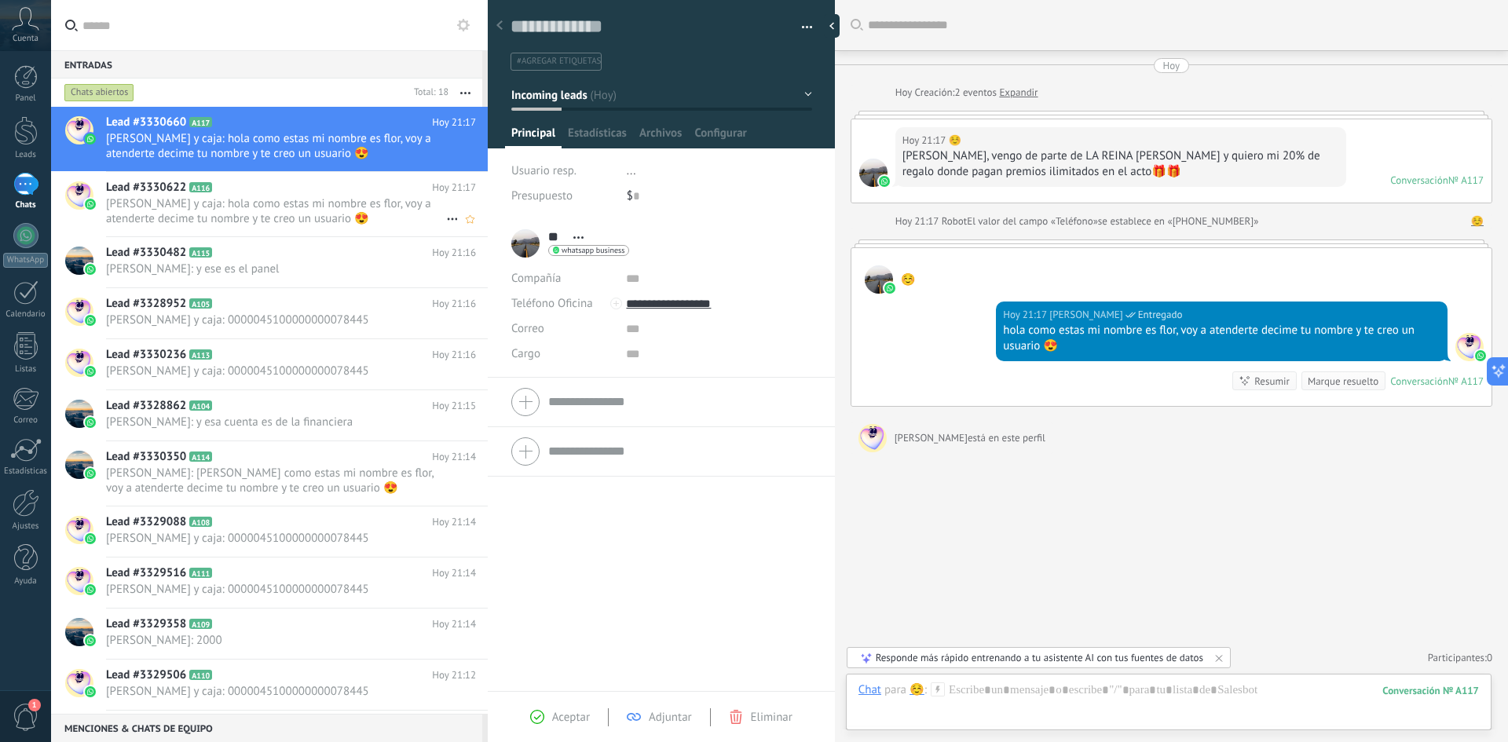
click at [196, 200] on span "[PERSON_NAME] y caja: hola como estas mi nombre es flor, voy a atenderte decime…" at bounding box center [276, 211] width 340 height 30
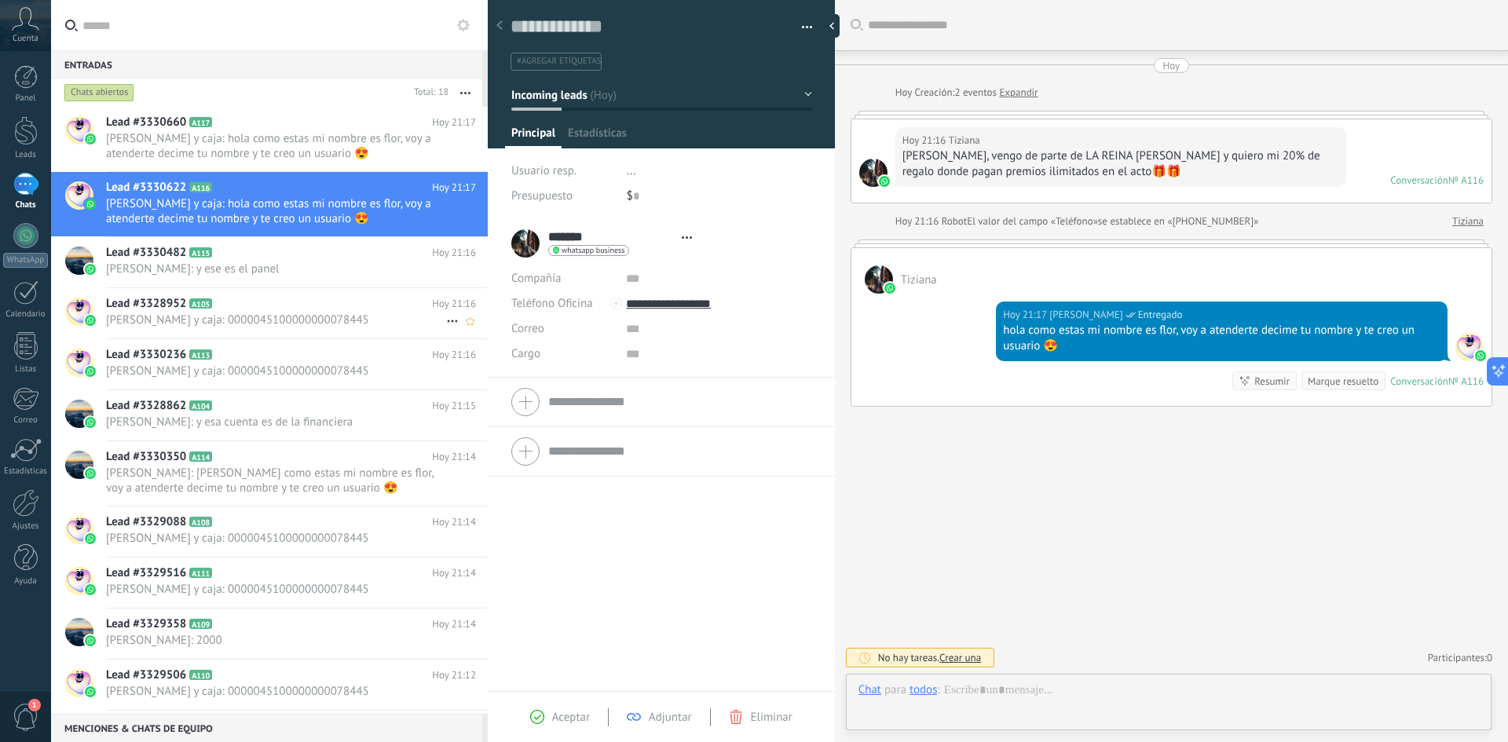
scroll to position [24, 0]
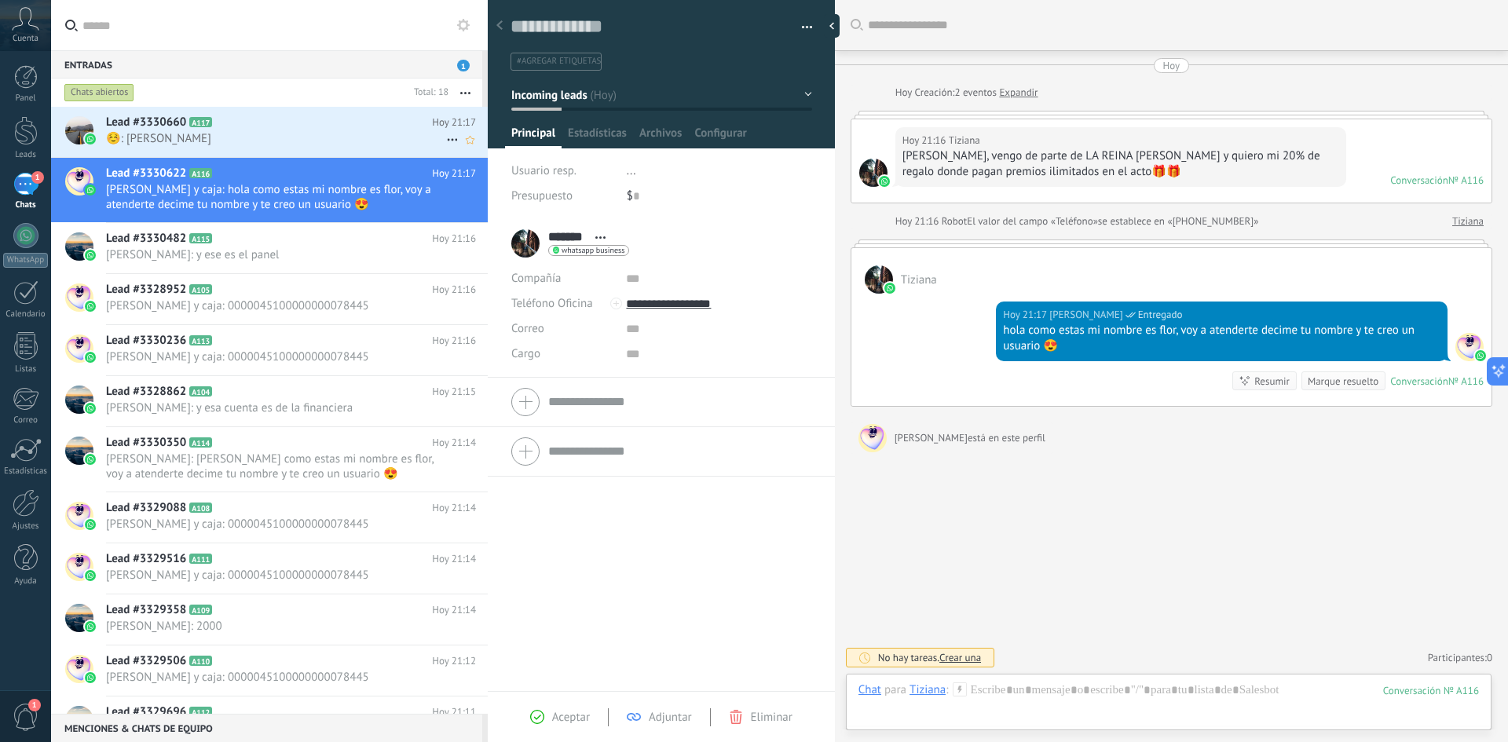
click at [282, 137] on span "☺️: [PERSON_NAME]" at bounding box center [276, 138] width 340 height 15
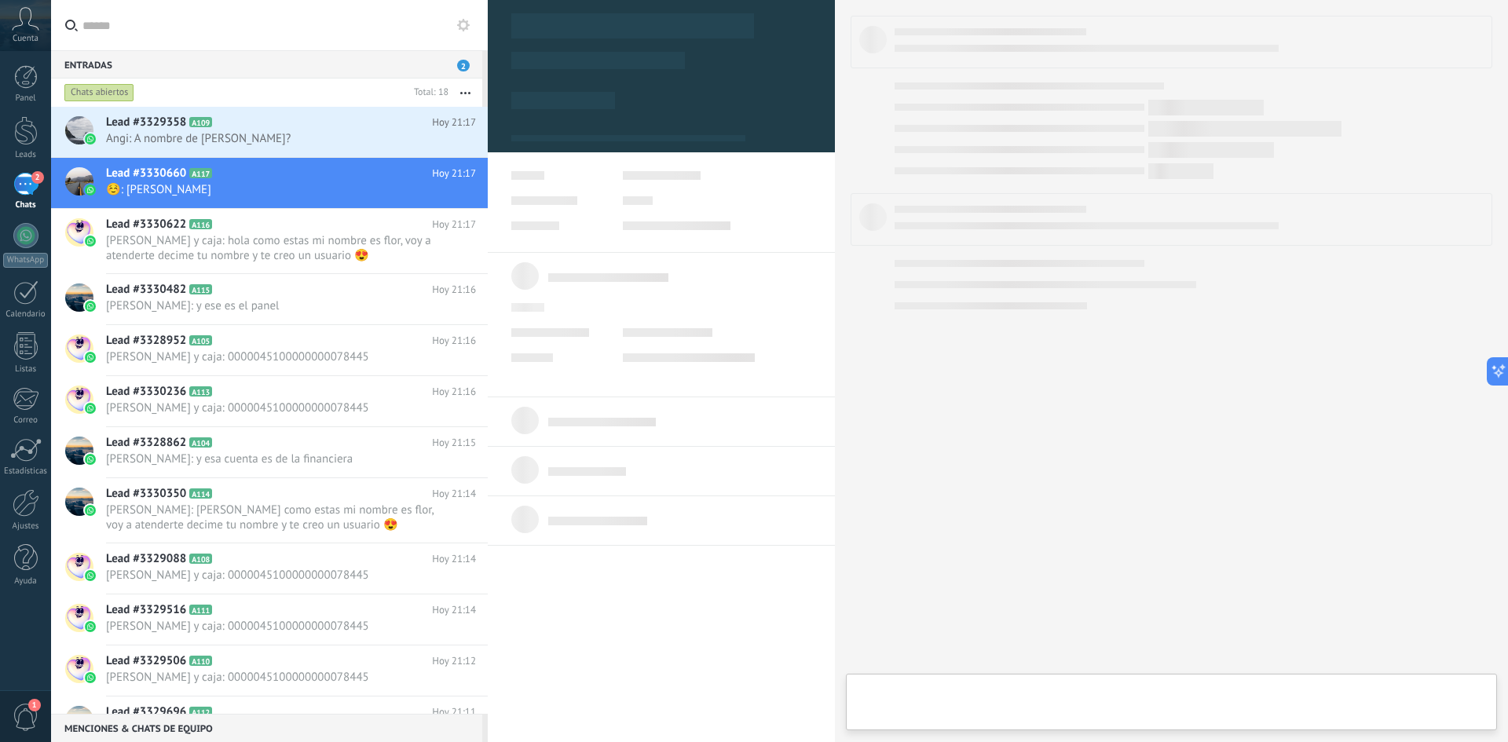
type textarea "**********"
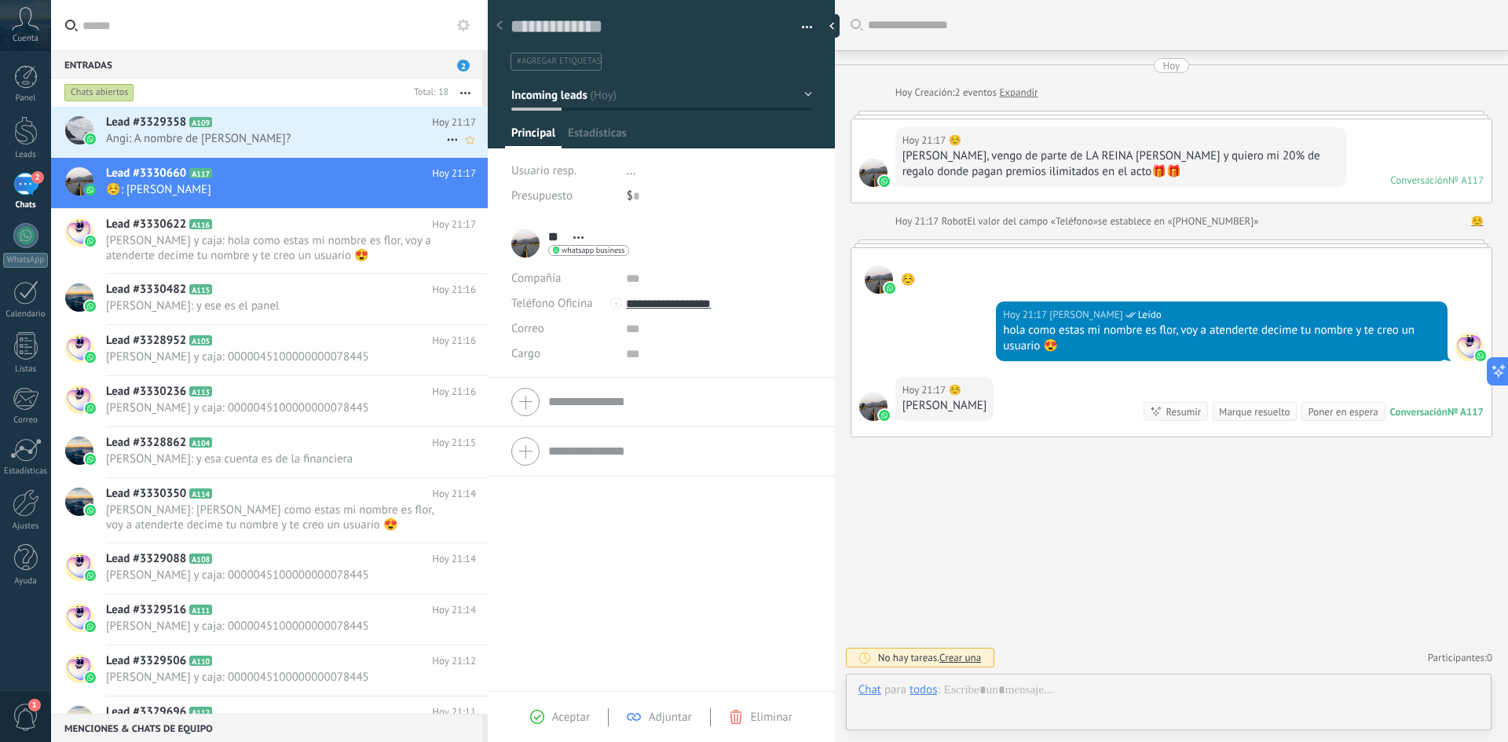
scroll to position [24, 0]
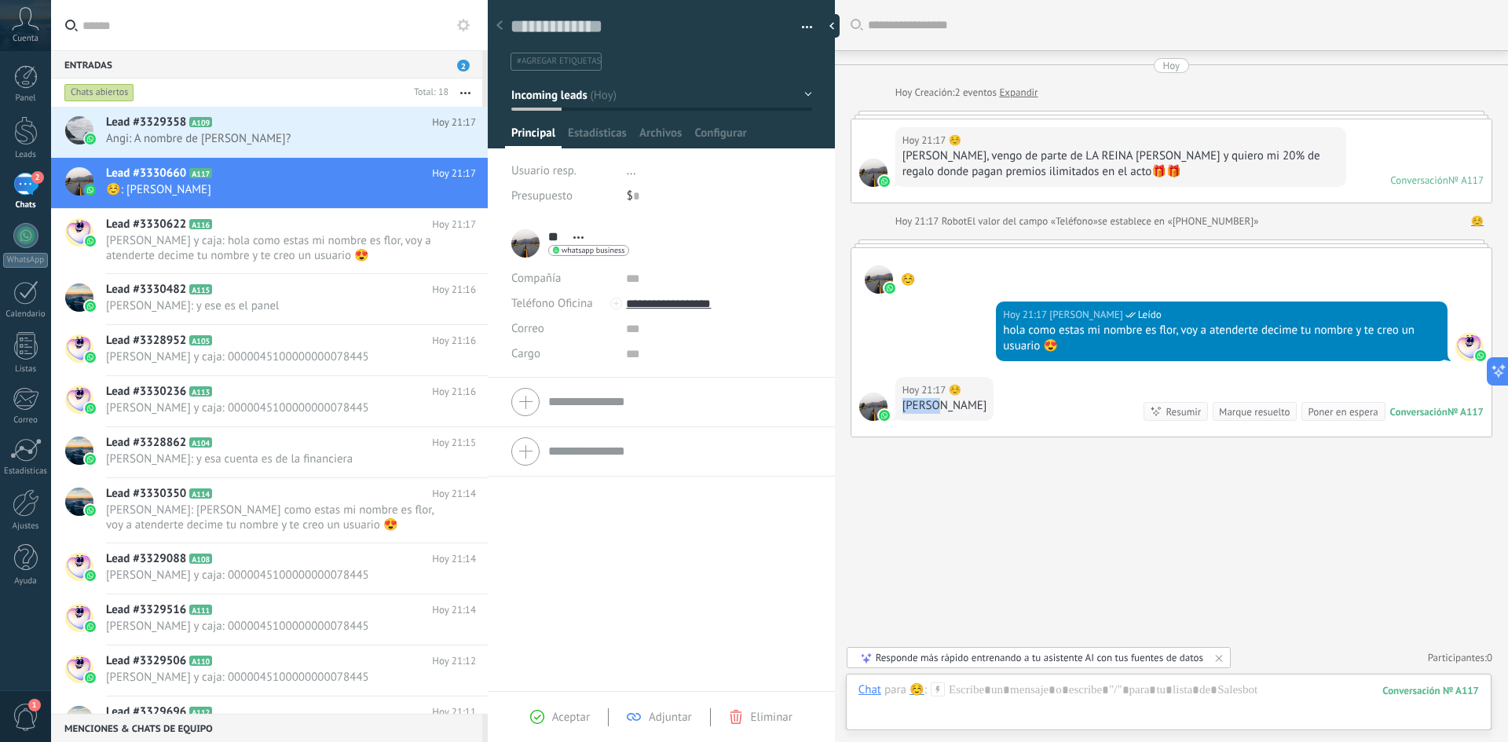
drag, startPoint x: 935, startPoint y: 406, endPoint x: 903, endPoint y: 406, distance: 32.2
click at [903, 406] on div "[PERSON_NAME]" at bounding box center [945, 406] width 85 height 16
copy div "[PERSON_NAME]"
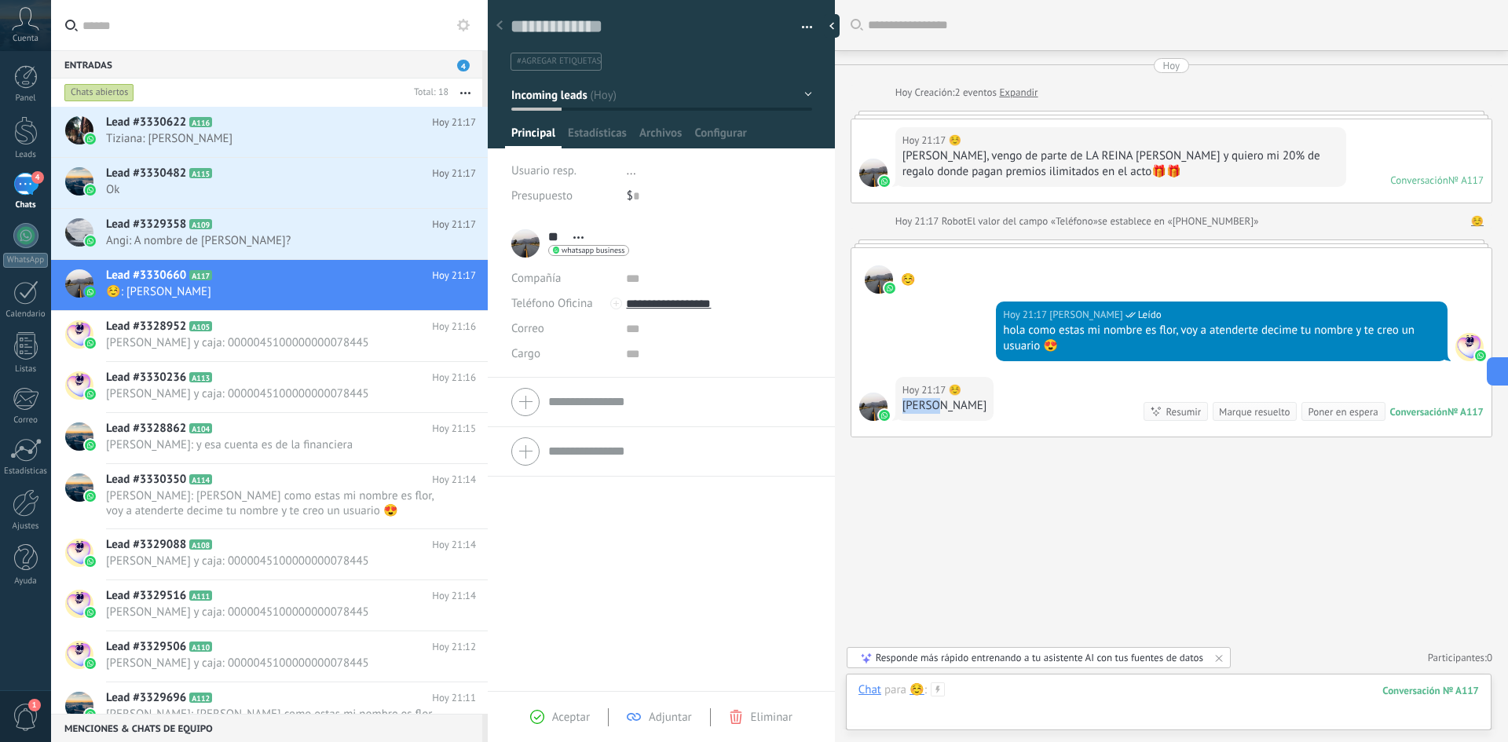
click at [1097, 690] on div at bounding box center [1169, 706] width 621 height 47
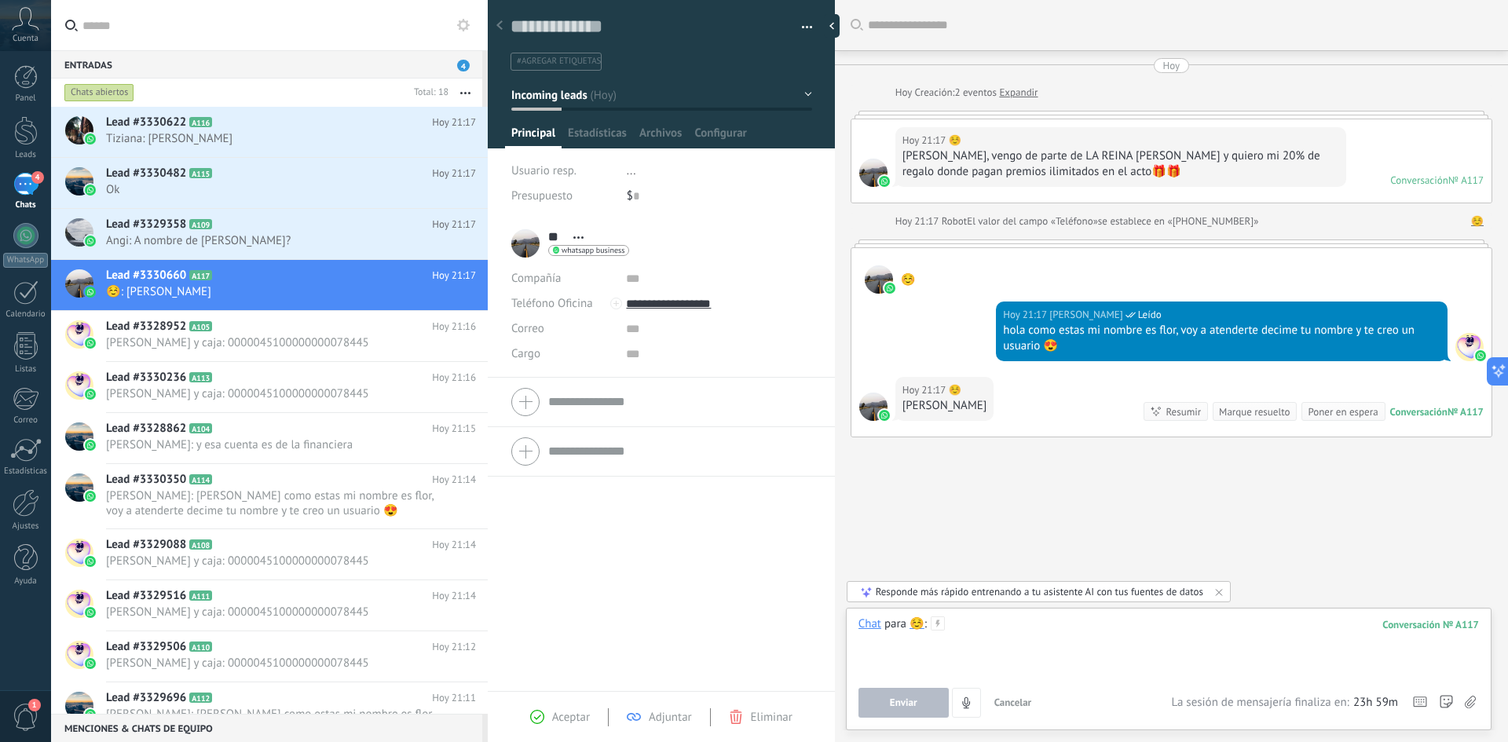
click at [1005, 628] on div at bounding box center [1169, 647] width 621 height 60
paste div
click at [921, 709] on button "Enviar" at bounding box center [904, 703] width 90 height 30
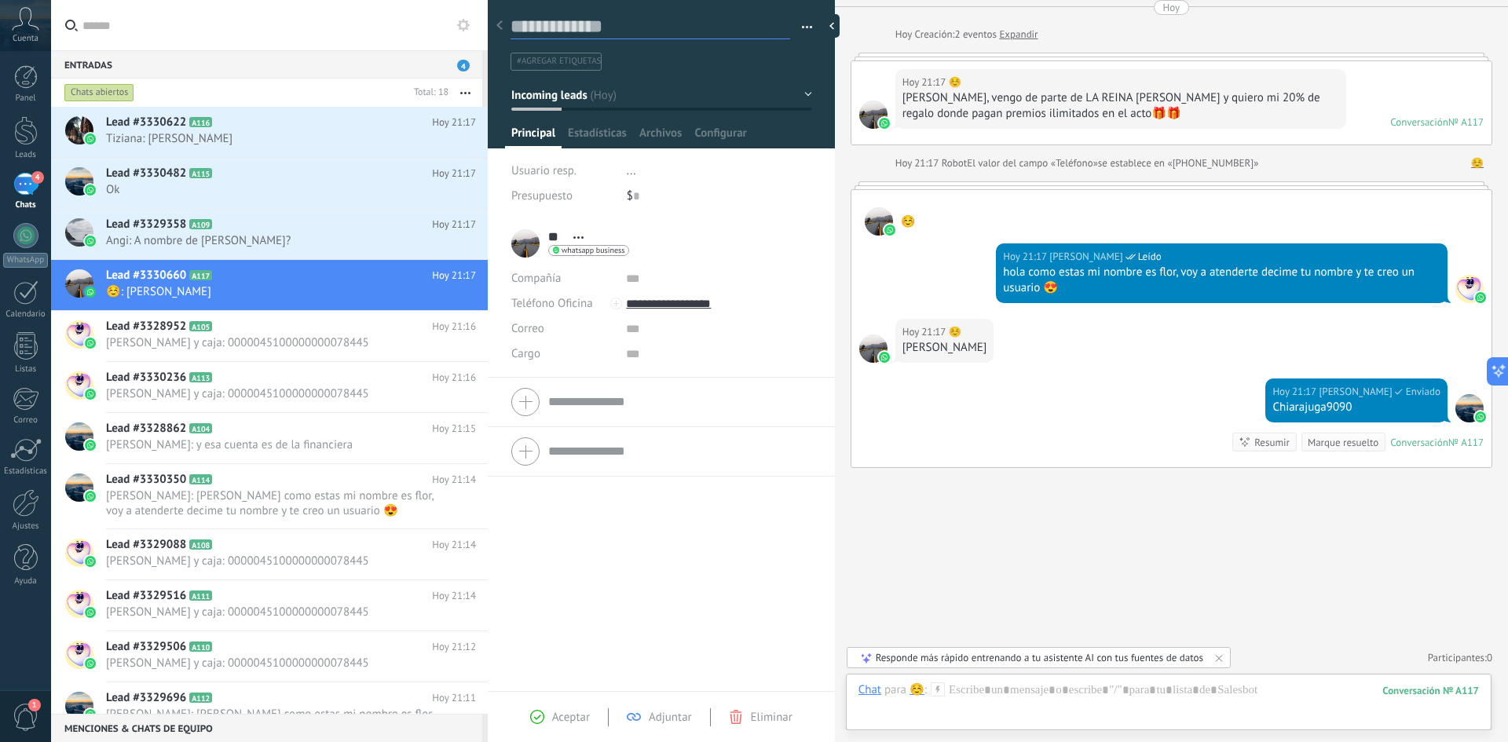
click at [618, 28] on textarea at bounding box center [651, 27] width 280 height 24
paste textarea "**********"
type textarea "**********"
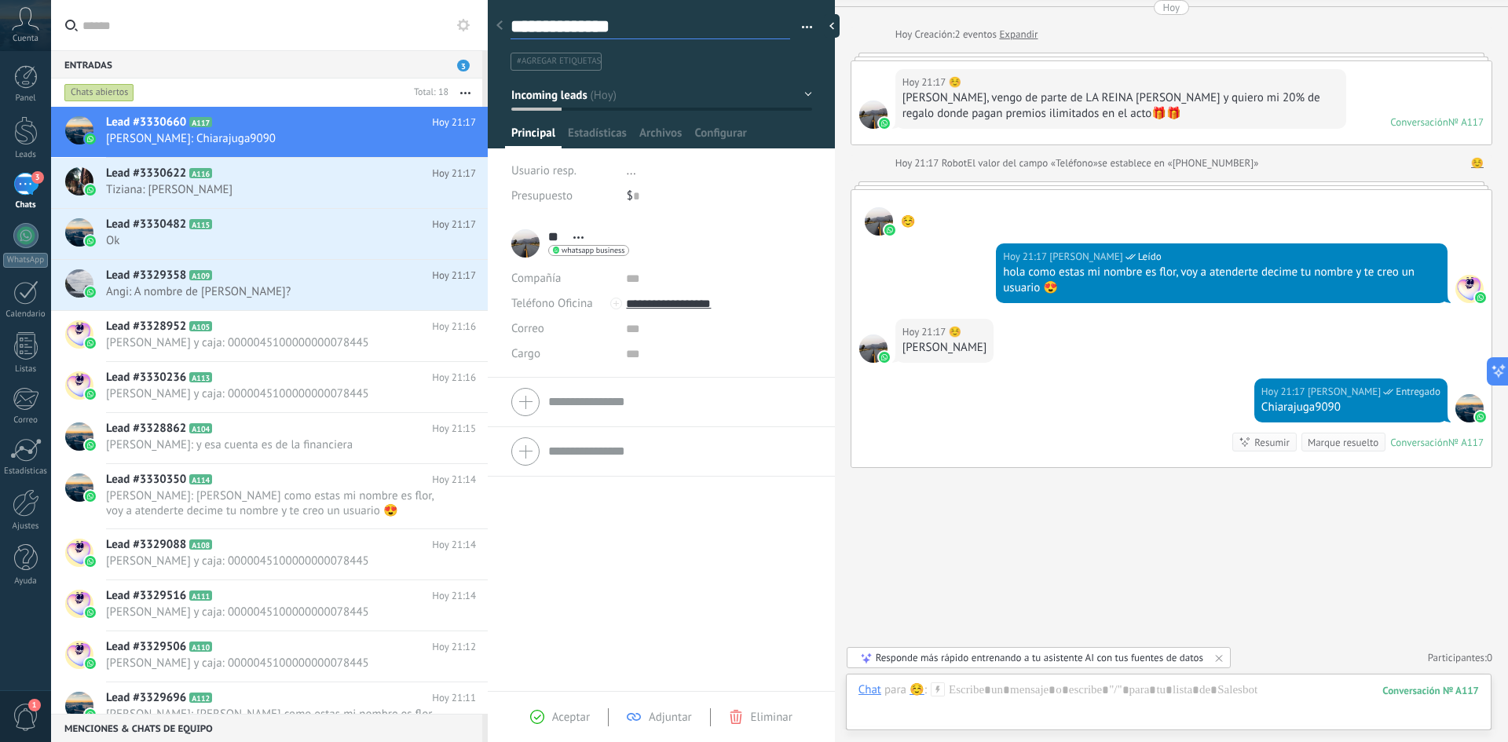
type textarea "**********"
click at [564, 719] on span "Aceptar" at bounding box center [571, 717] width 38 height 15
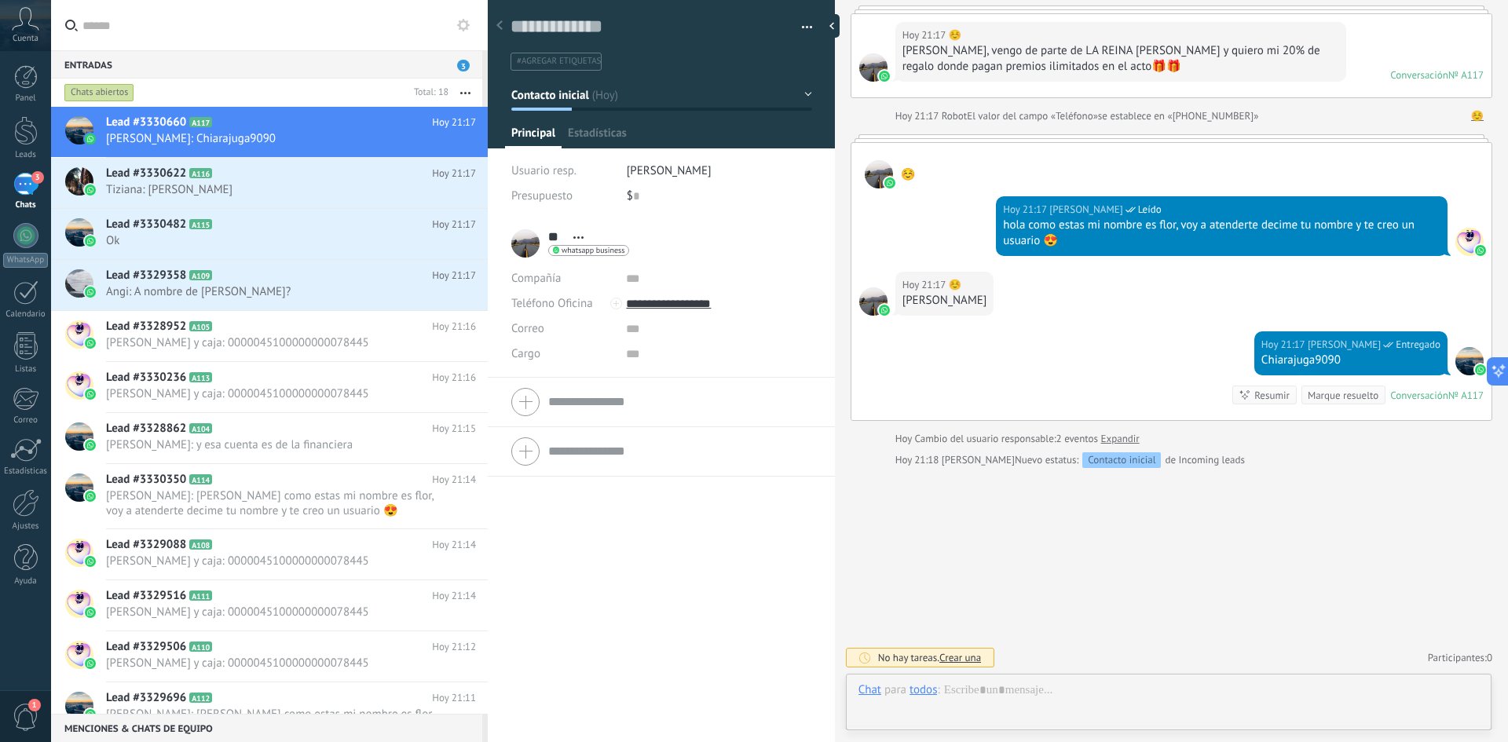
scroll to position [24, 0]
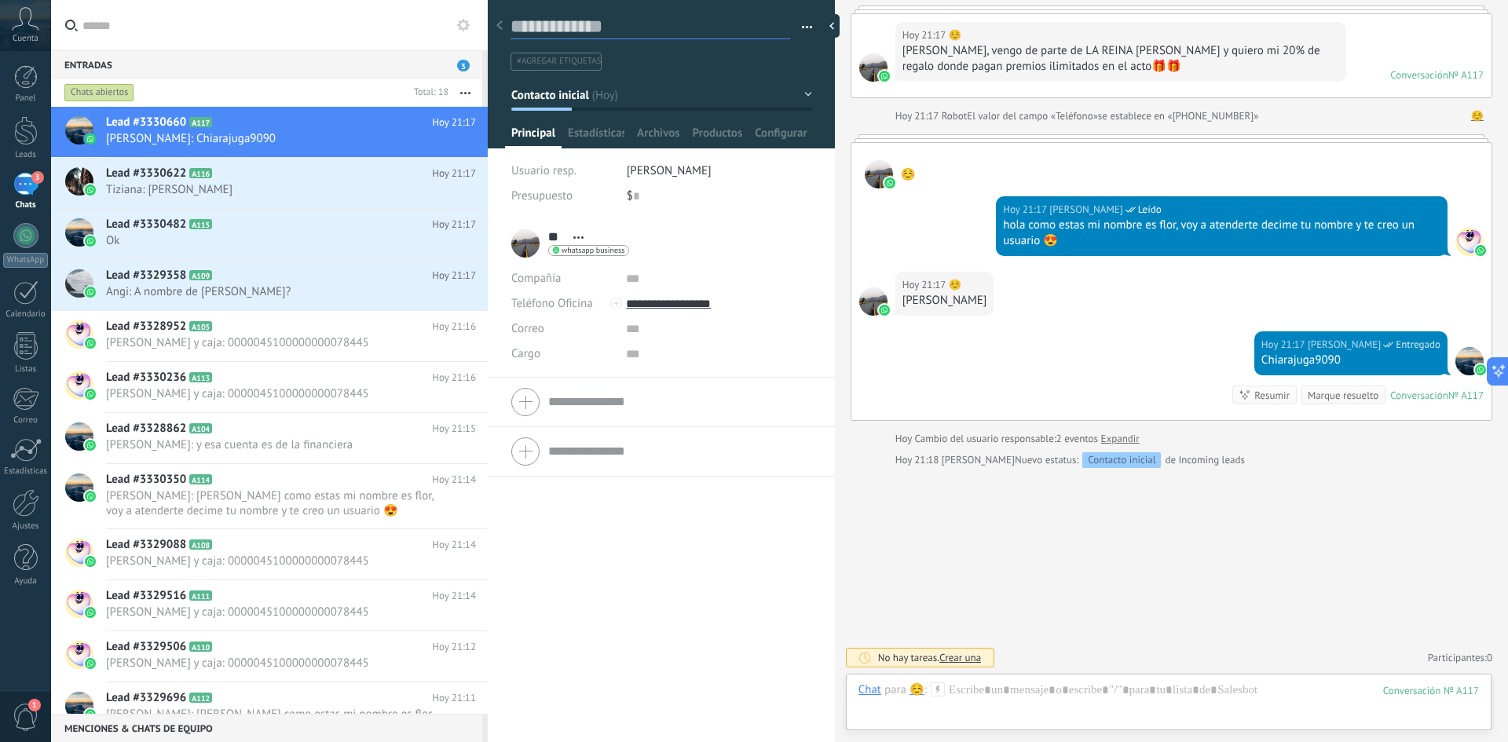
click at [587, 24] on textarea at bounding box center [651, 27] width 280 height 24
paste textarea "**********"
type textarea "**********"
click at [925, 531] on div "Buscar Carga más [DATE] [DATE] Creación: 2 eventos Expandir [DATE] 21:17 ☺️ [PE…" at bounding box center [1171, 319] width 673 height 848
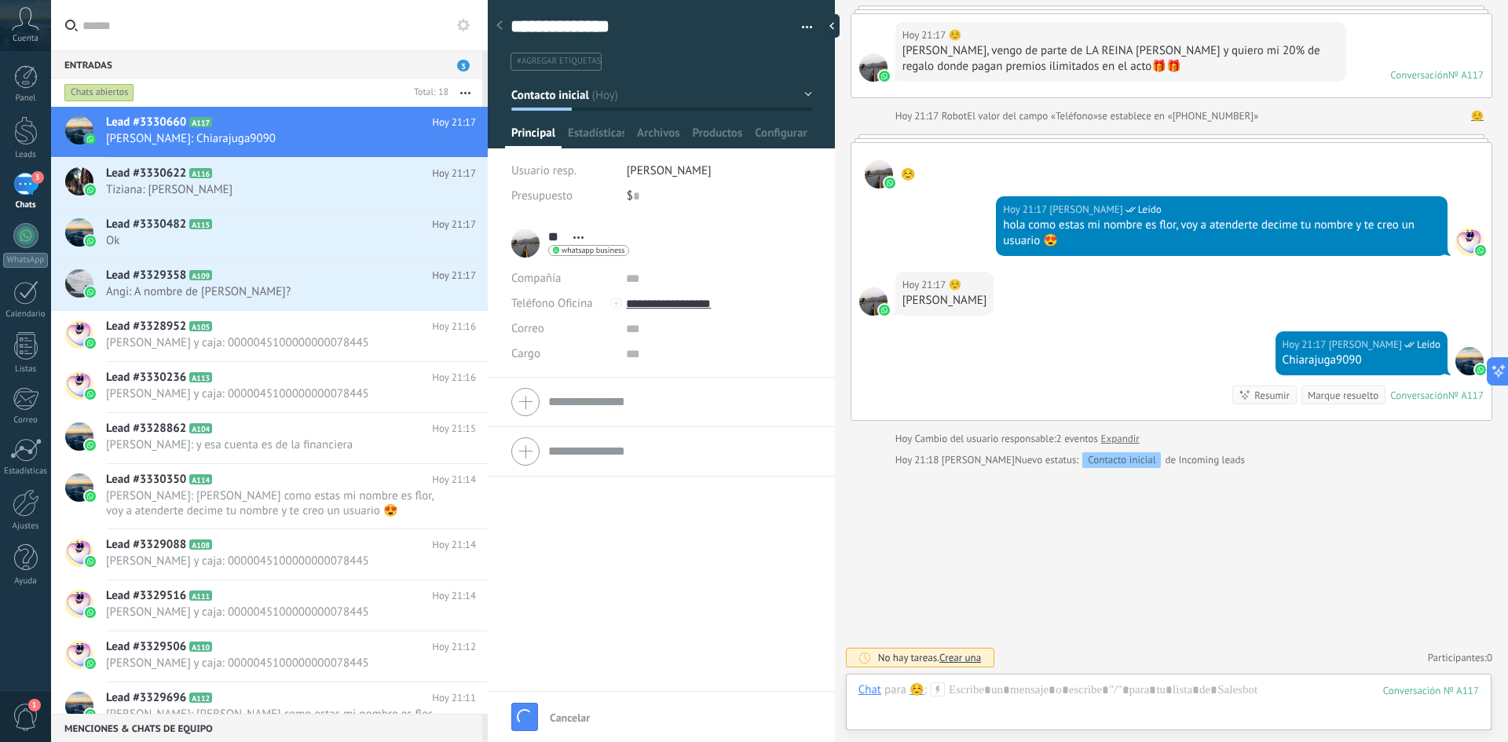
type textarea "**********"
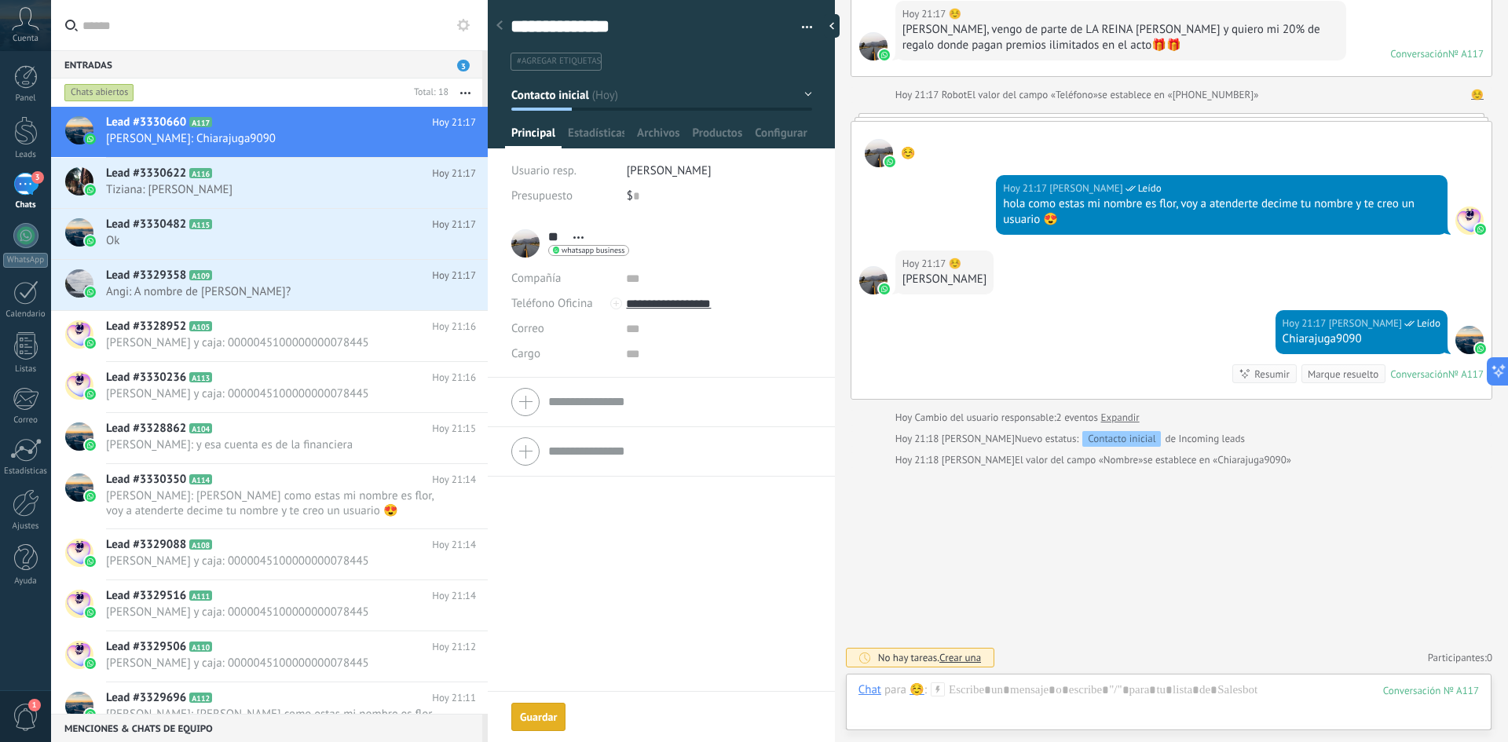
click at [548, 719] on div "Guardar" at bounding box center [538, 717] width 37 height 11
click at [1061, 701] on div at bounding box center [1169, 706] width 621 height 47
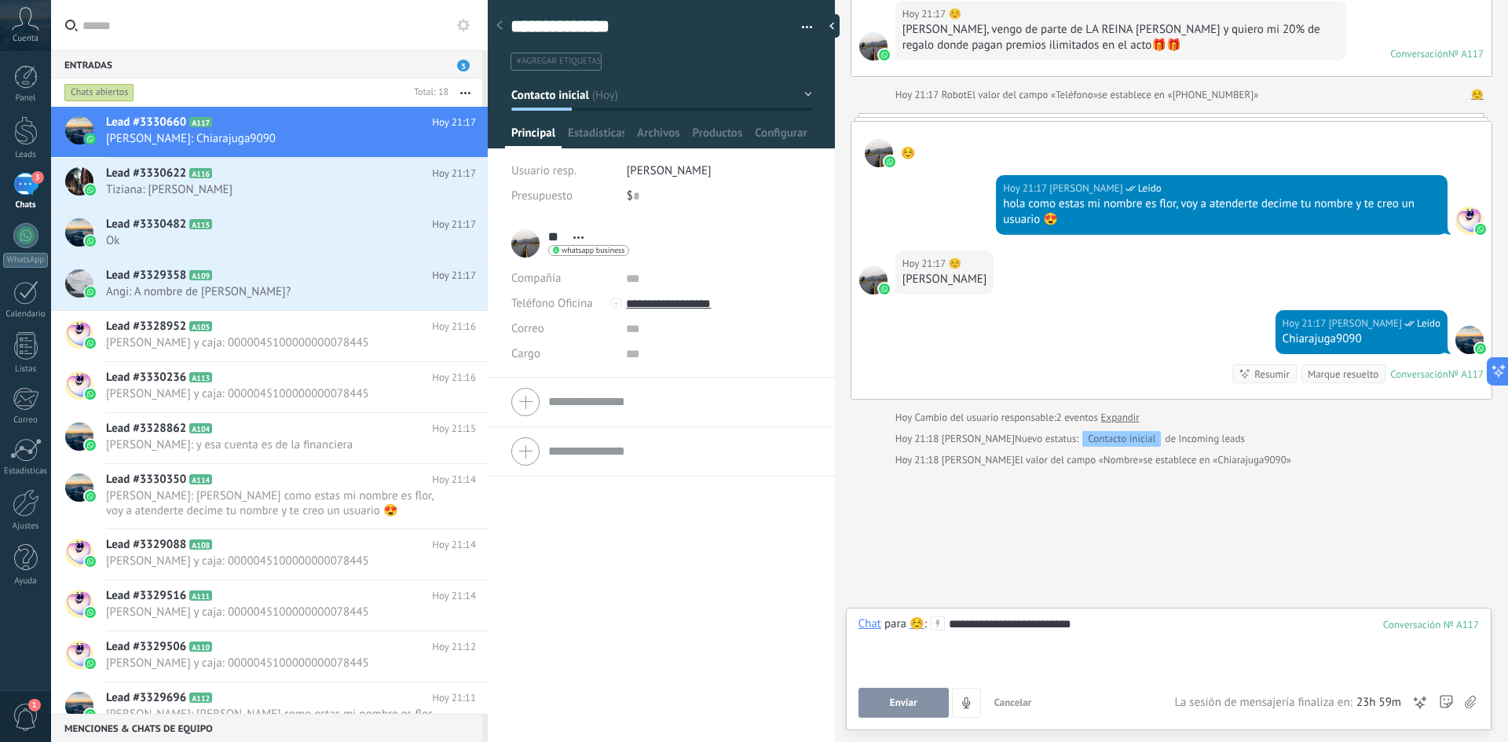
click at [900, 704] on span "Enviar" at bounding box center [903, 703] width 27 height 11
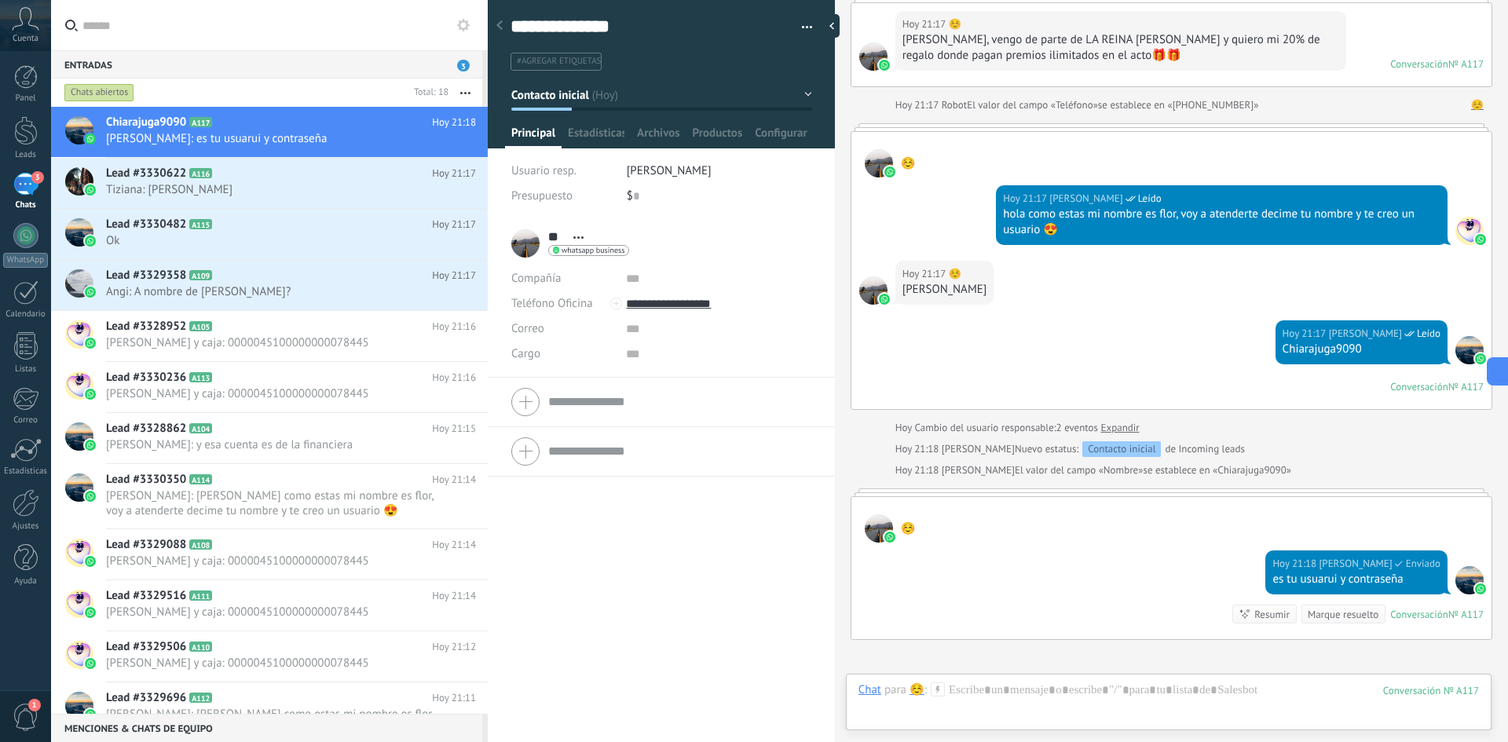
click at [944, 690] on icon at bounding box center [938, 690] width 14 height 14
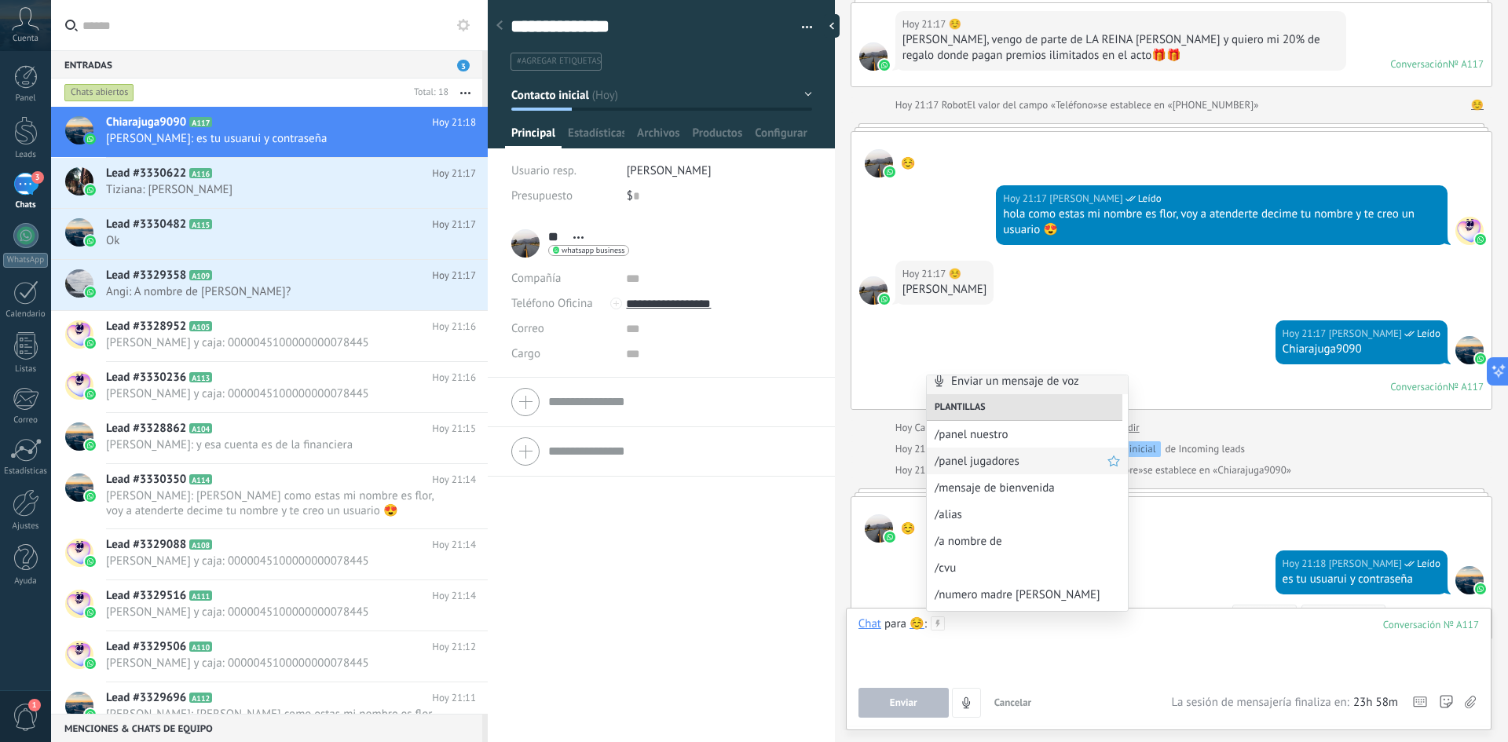
scroll to position [0, 0]
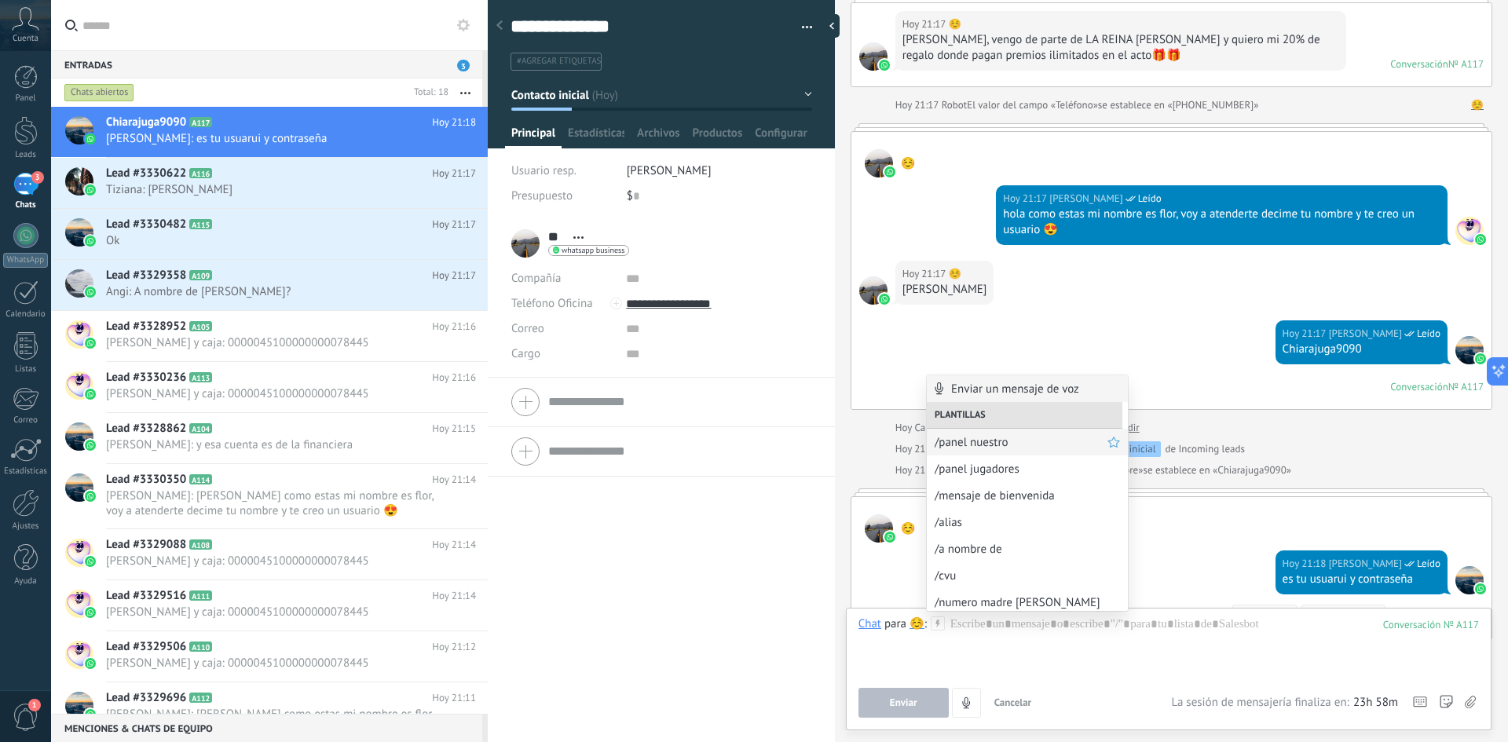
click at [1004, 447] on span "/panel nuestro" at bounding box center [1021, 442] width 173 height 15
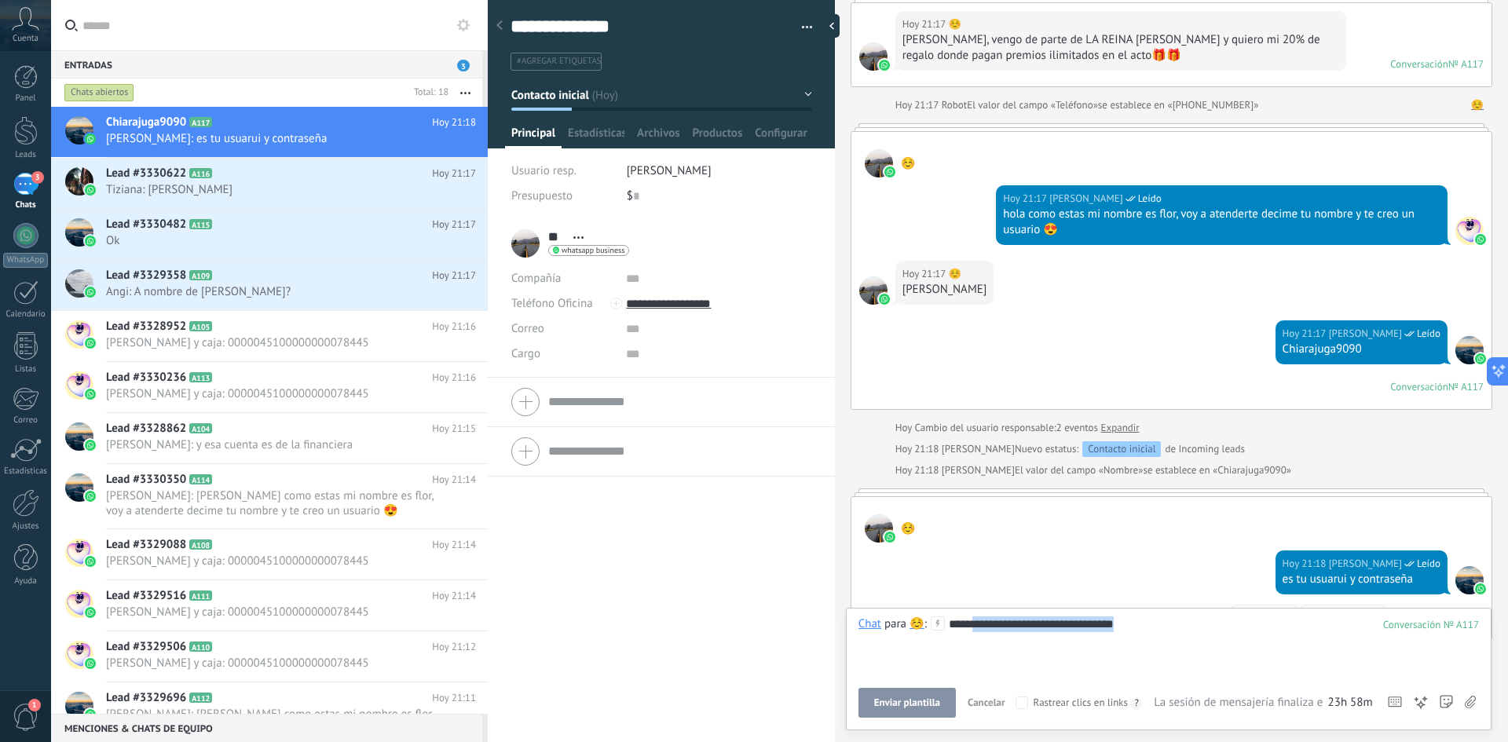
drag, startPoint x: 1159, startPoint y: 627, endPoint x: 922, endPoint y: 641, distance: 236.9
click at [942, 639] on div "**********" at bounding box center [1169, 647] width 621 height 60
click at [943, 626] on icon at bounding box center [938, 624] width 14 height 14
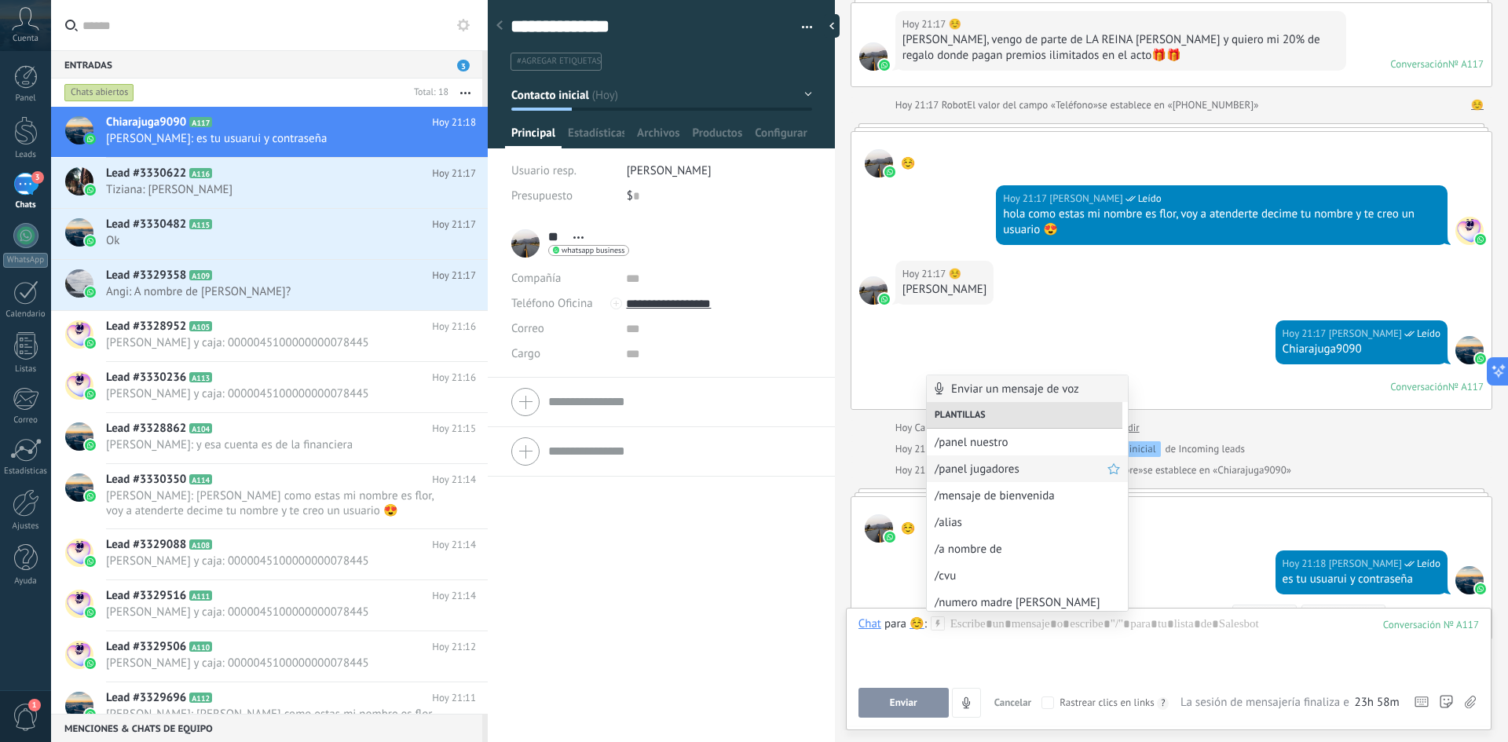
click at [995, 467] on span "/panel jugadores" at bounding box center [1021, 469] width 173 height 15
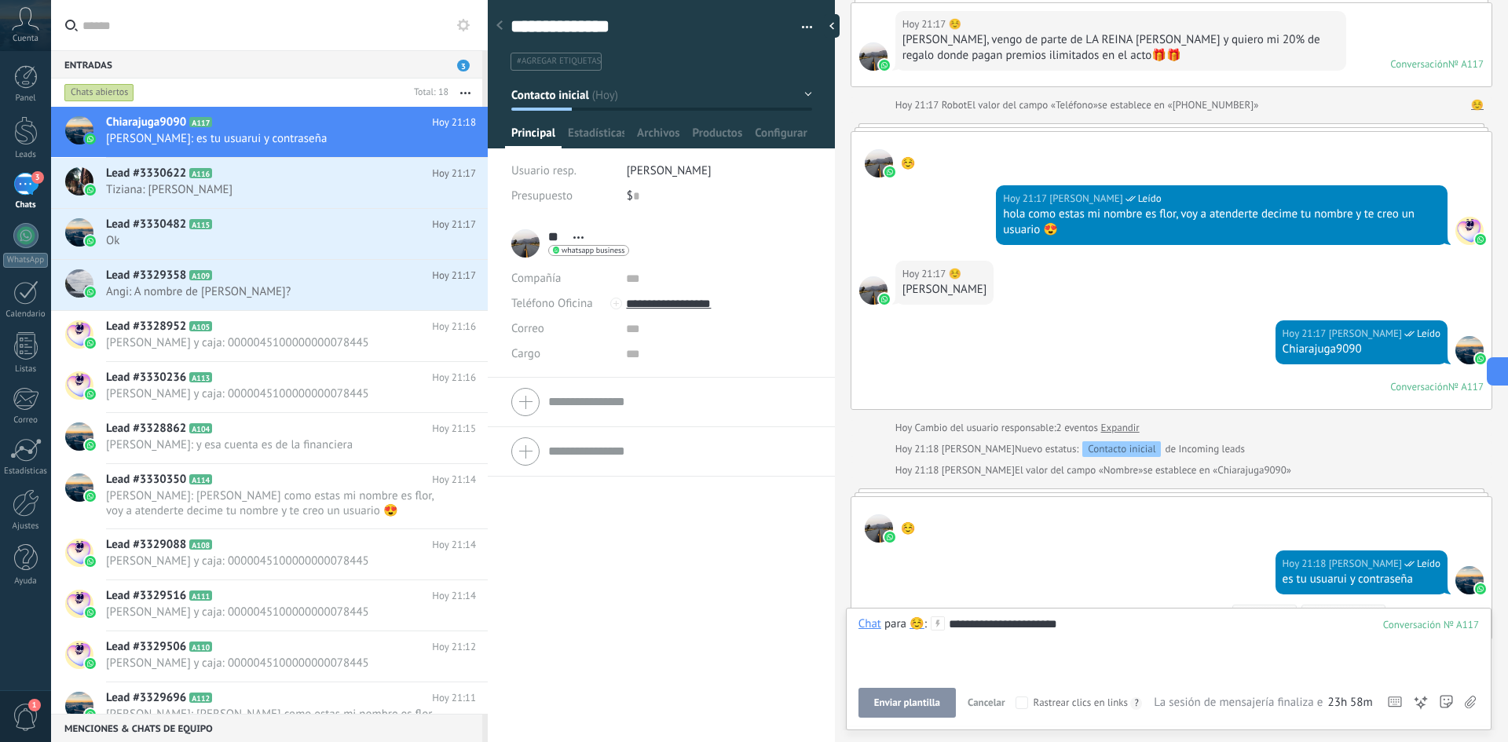
click at [903, 705] on span "Enviar plantilla" at bounding box center [907, 703] width 66 height 11
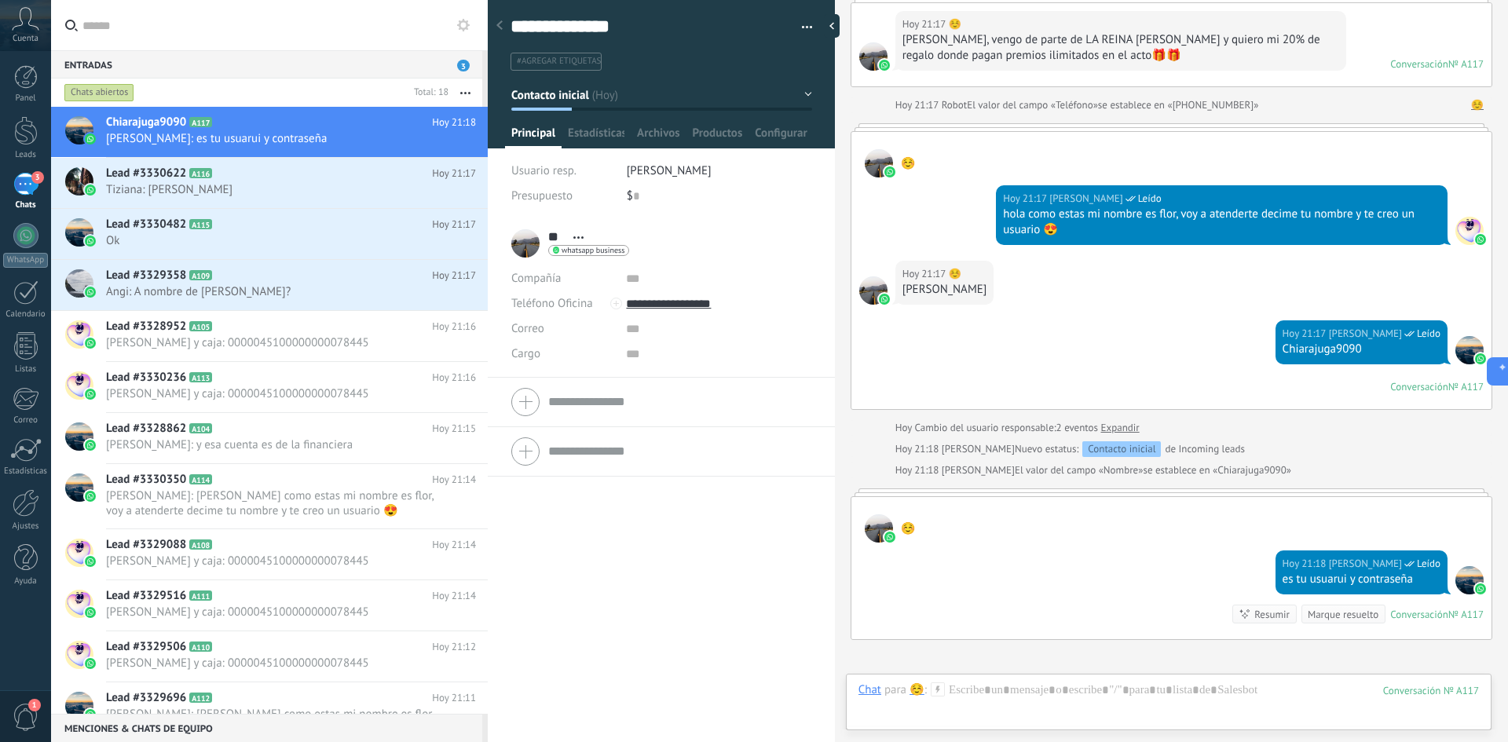
scroll to position [336, 0]
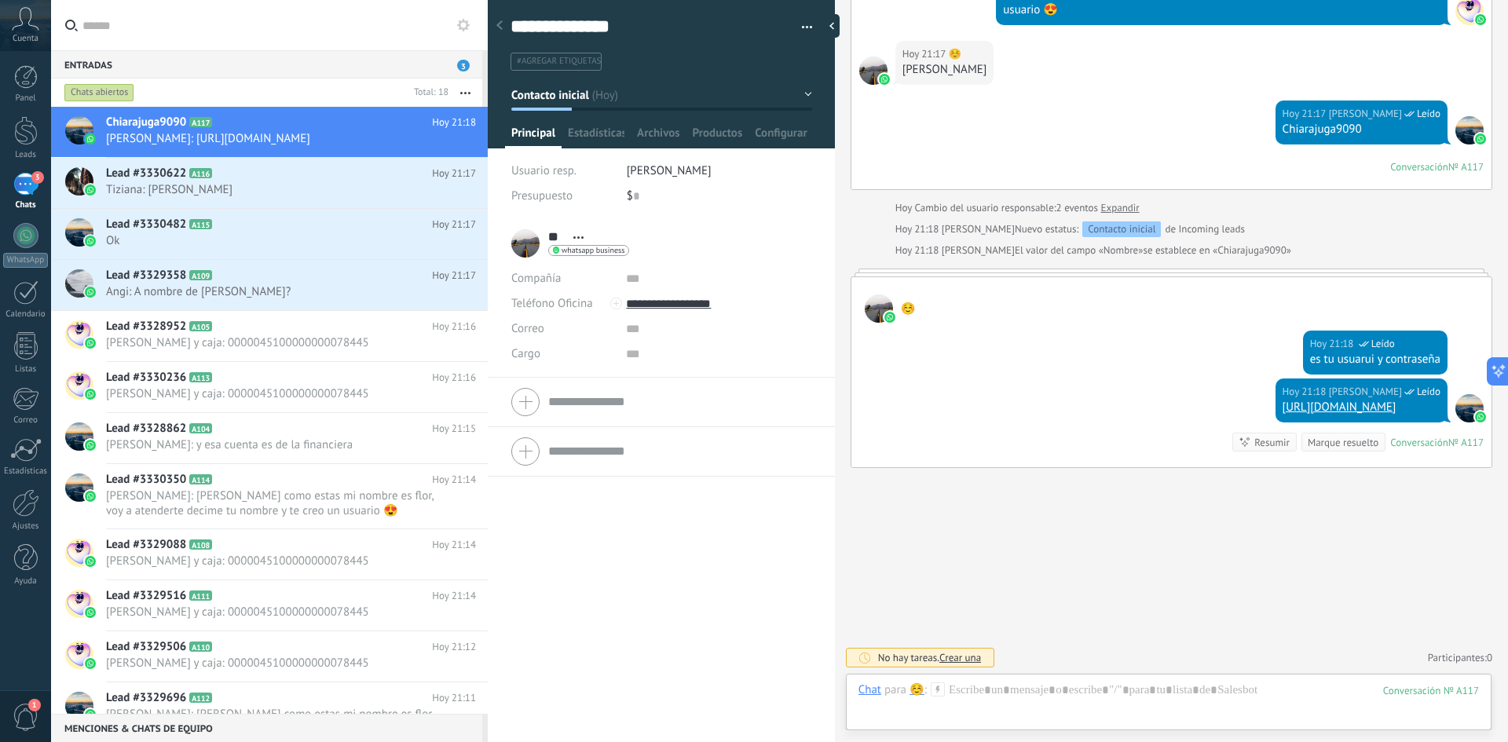
click at [918, 693] on div "☺️" at bounding box center [917, 690] width 15 height 14
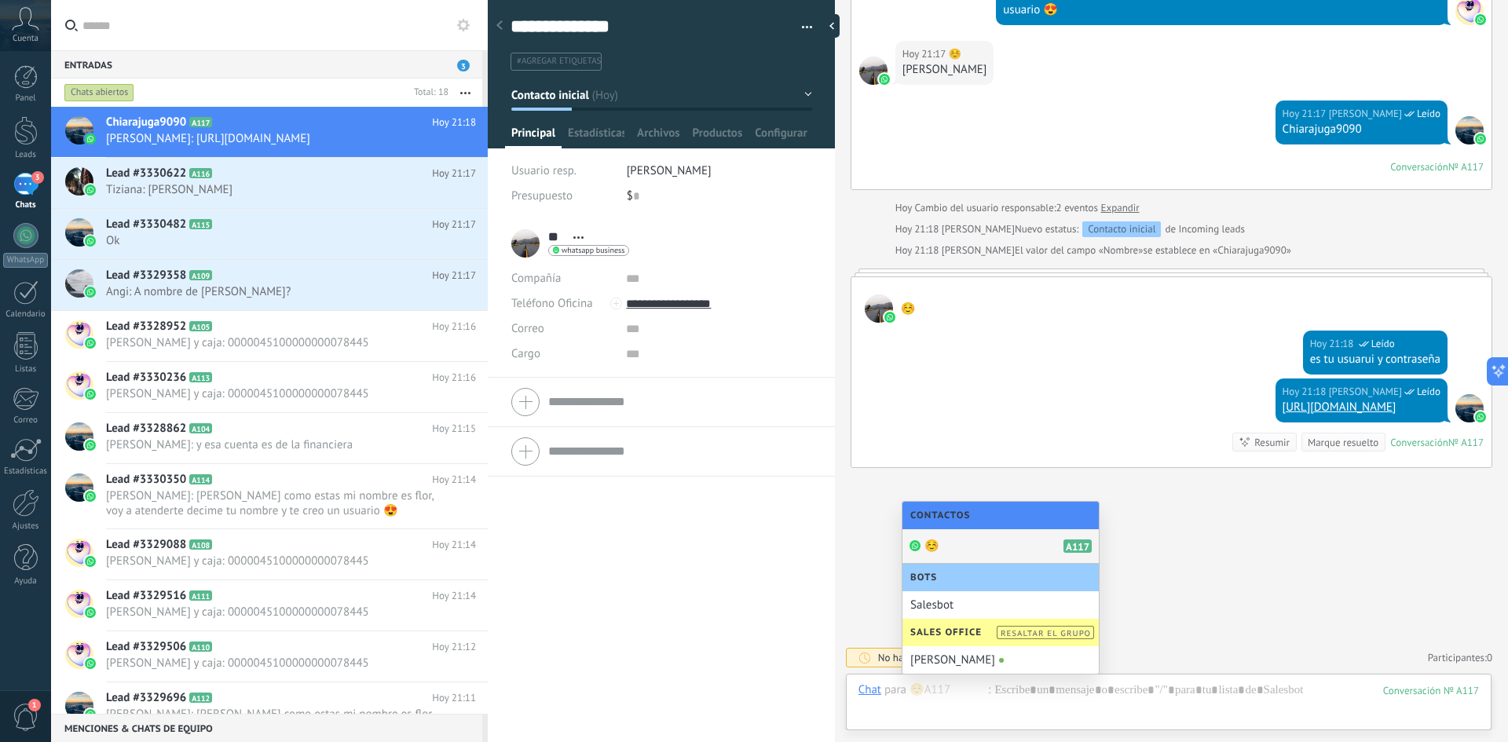
click at [955, 548] on div "☺️ A117" at bounding box center [1001, 546] width 196 height 35
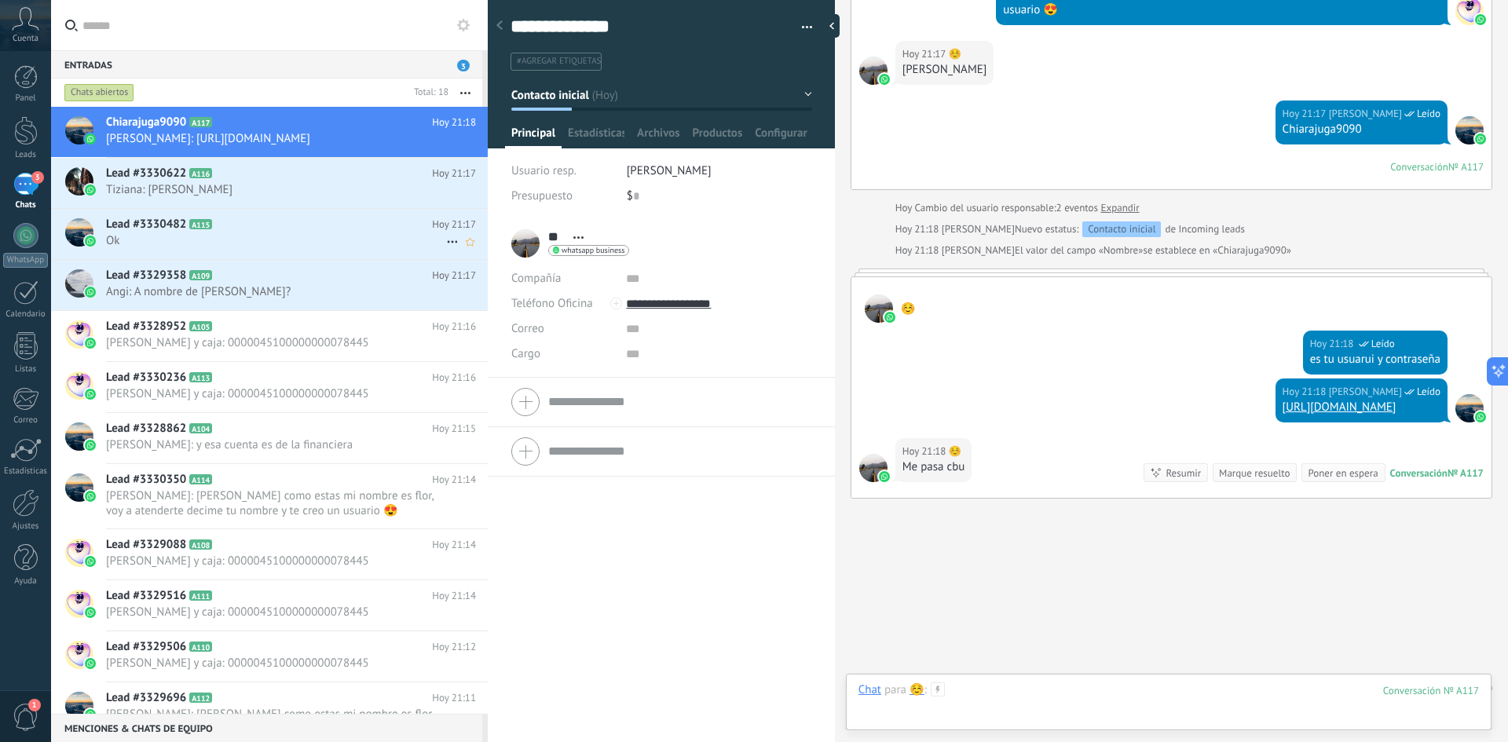
scroll to position [367, 0]
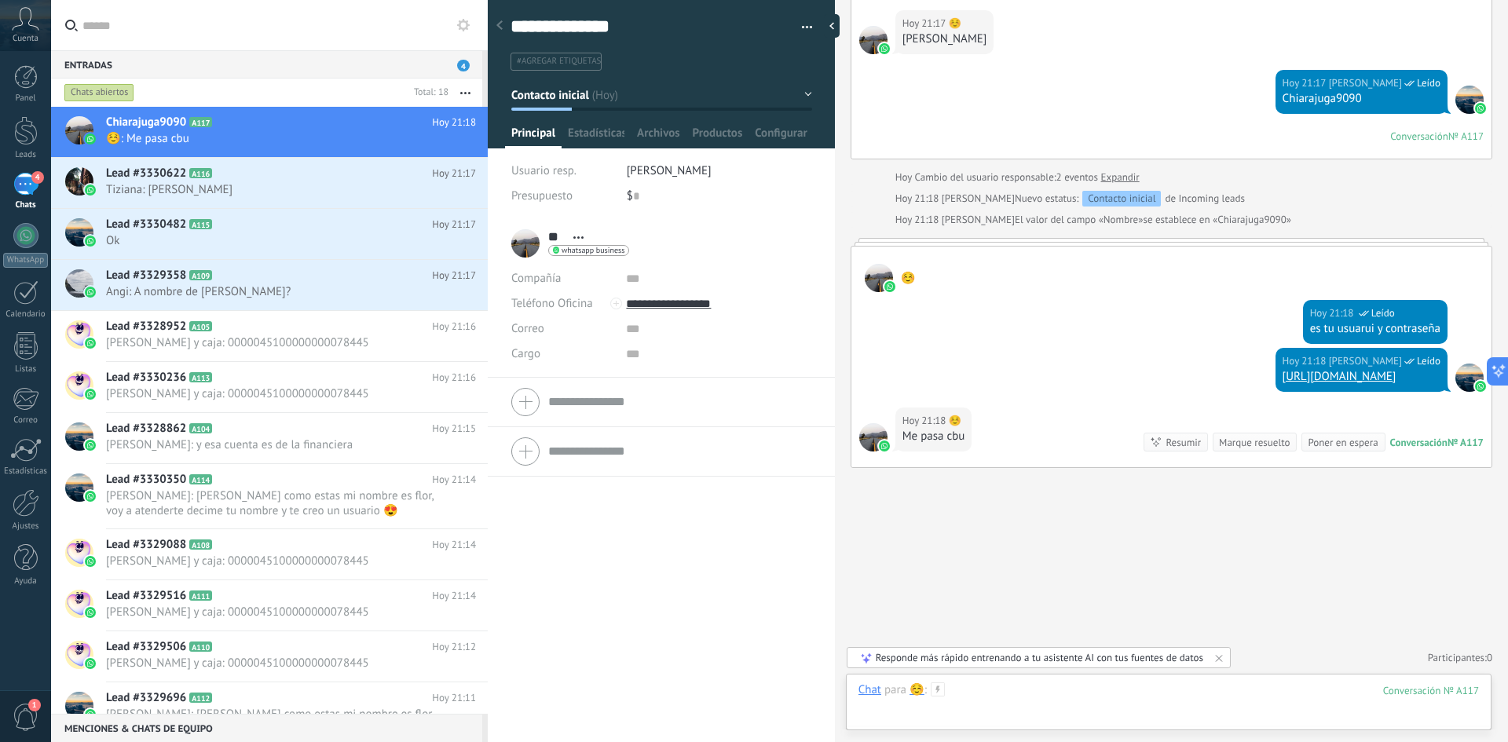
click at [944, 702] on div at bounding box center [1169, 706] width 621 height 47
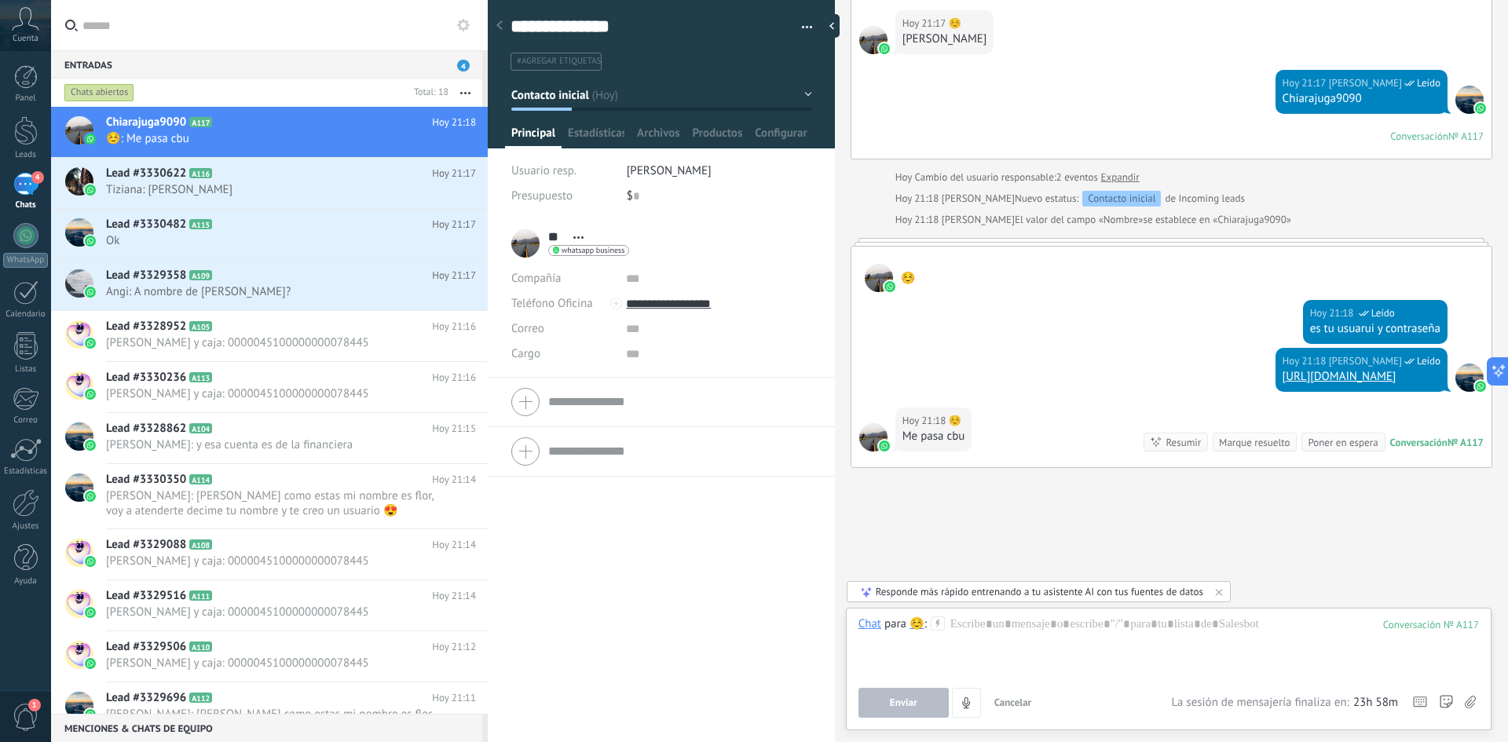
click at [937, 626] on icon at bounding box center [938, 624] width 14 height 14
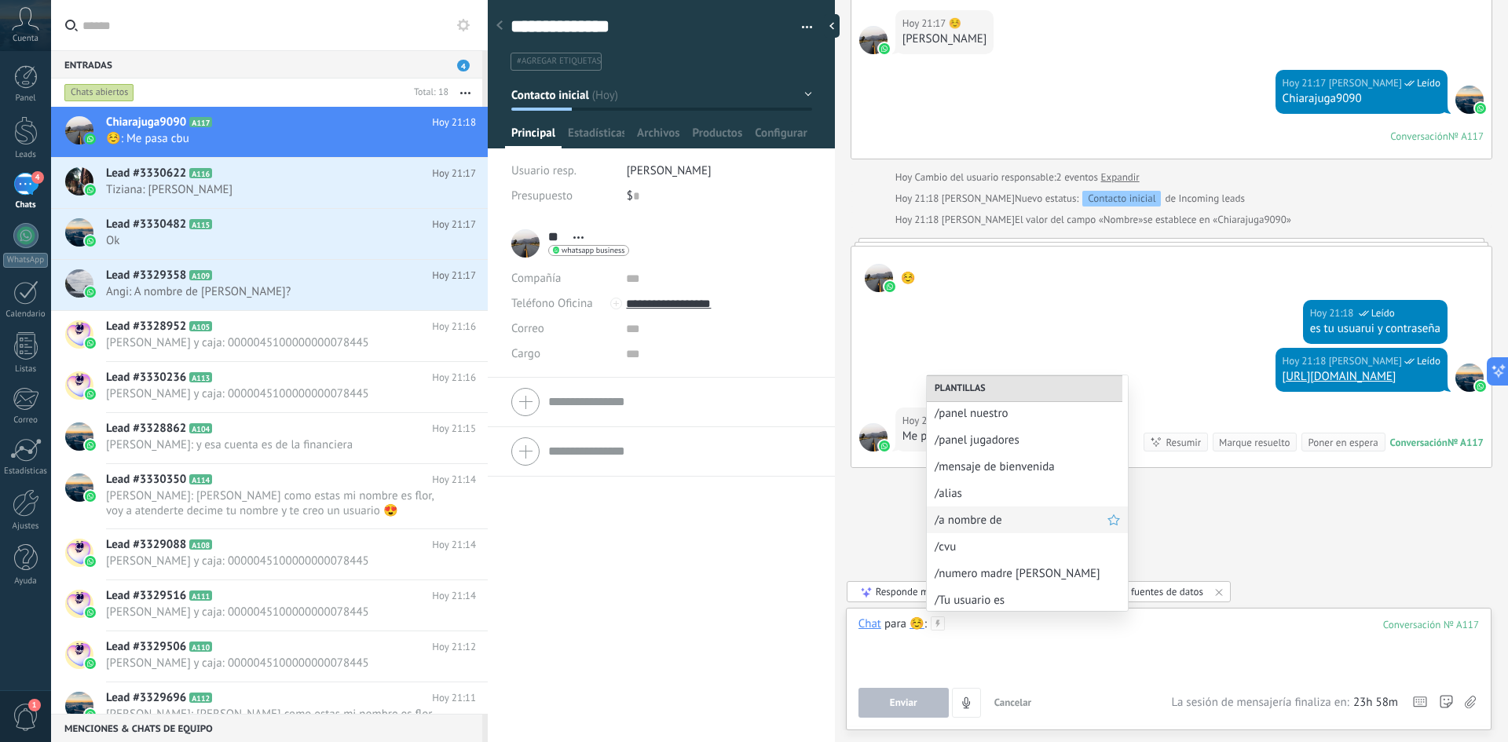
scroll to position [85, 0]
click at [963, 490] on span "/cvu" at bounding box center [1021, 491] width 173 height 15
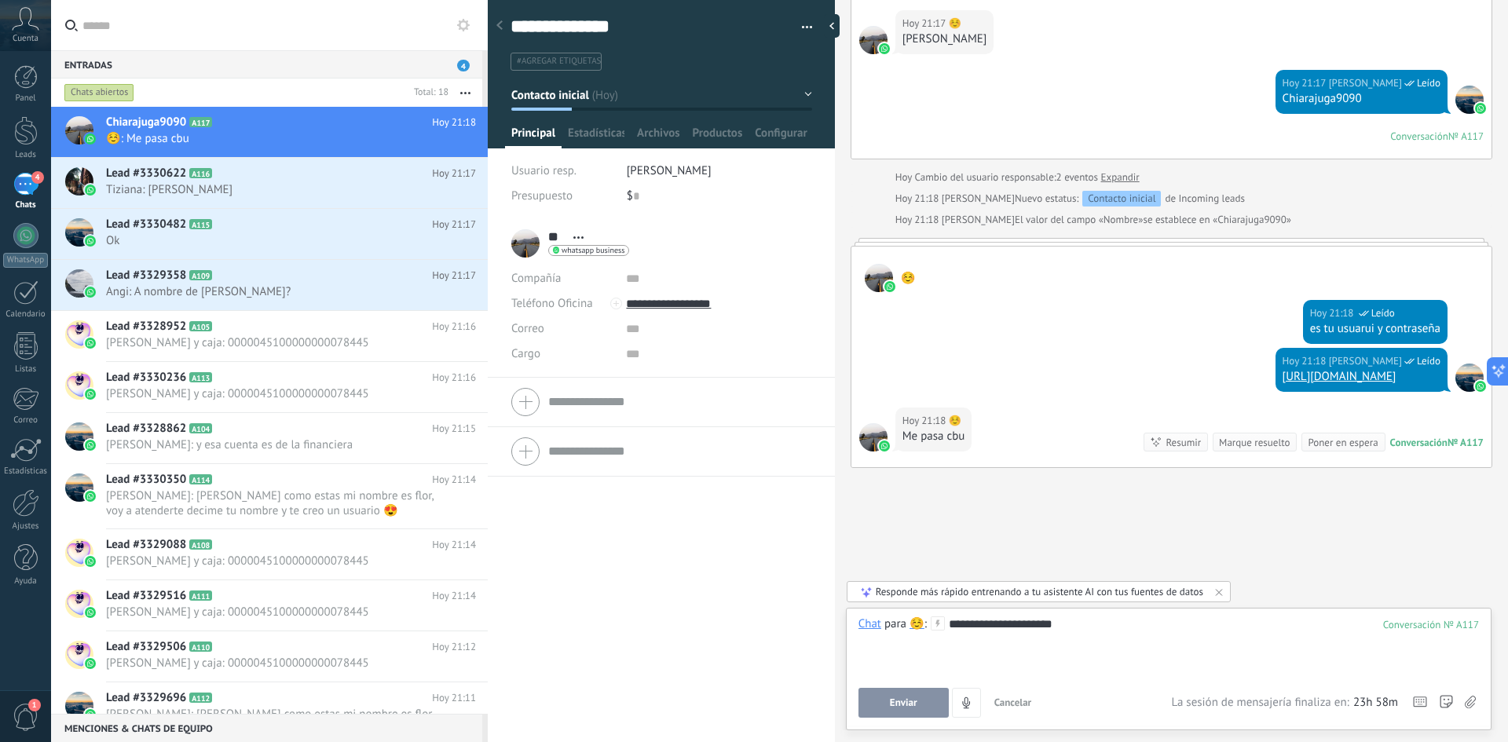
click at [895, 704] on span "Enviar" at bounding box center [903, 703] width 27 height 11
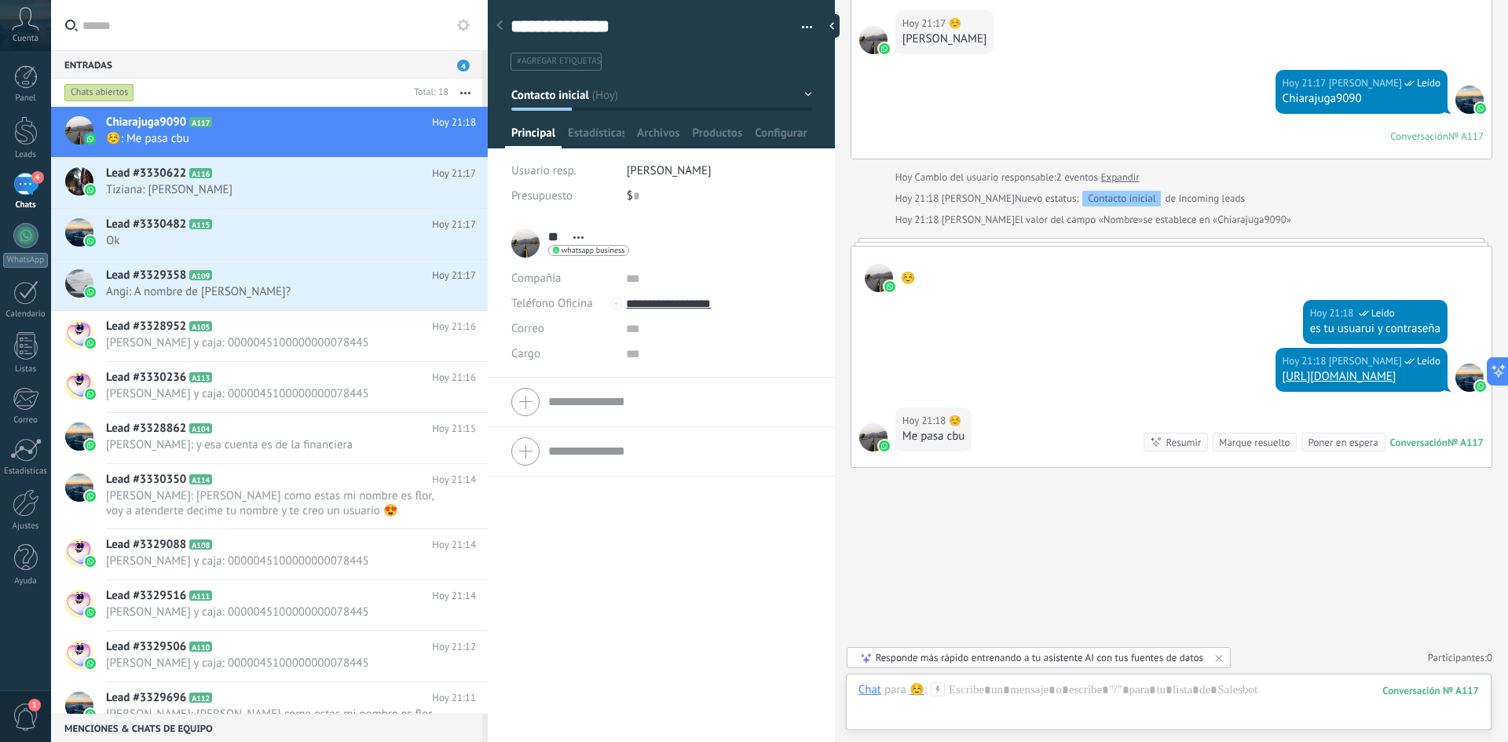
scroll to position [456, 0]
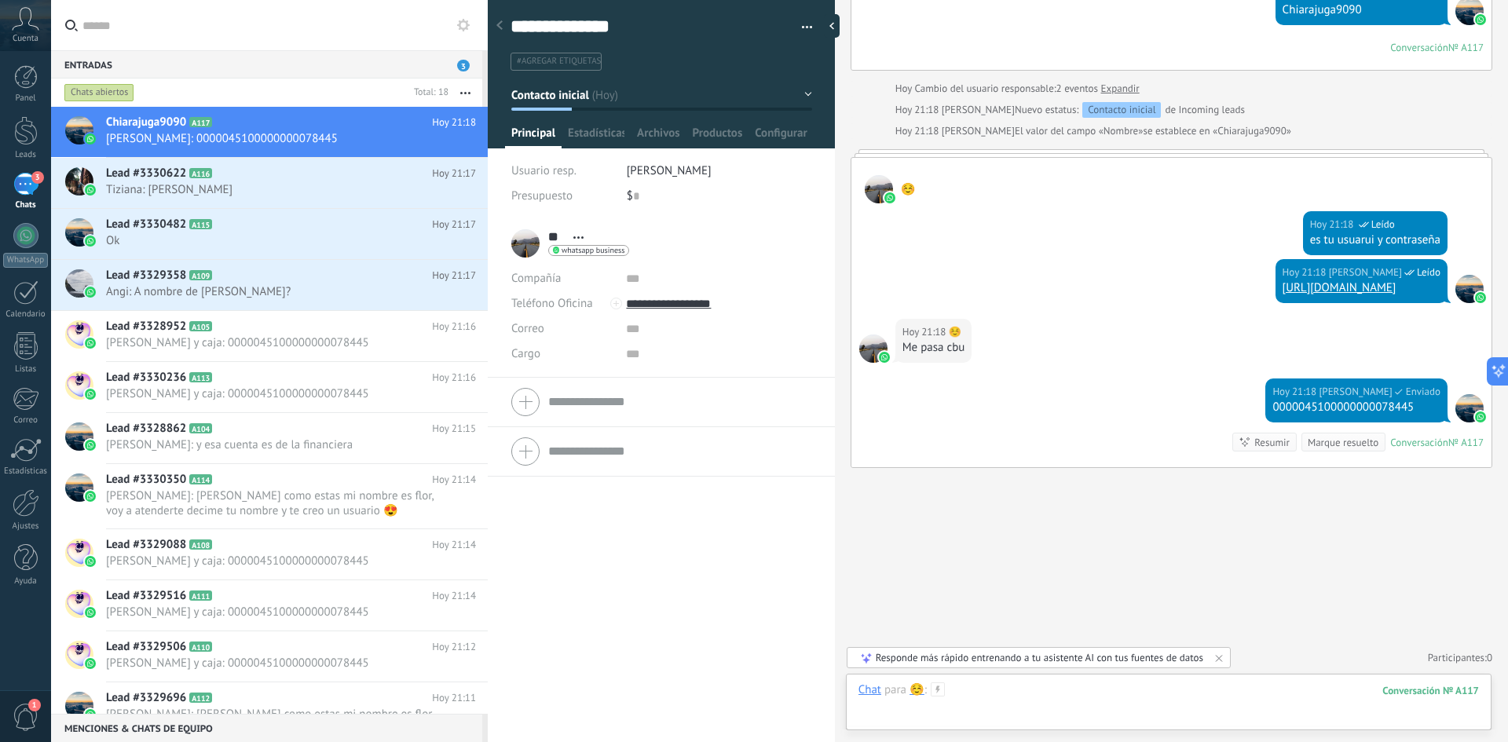
click at [1083, 696] on div at bounding box center [1169, 706] width 621 height 47
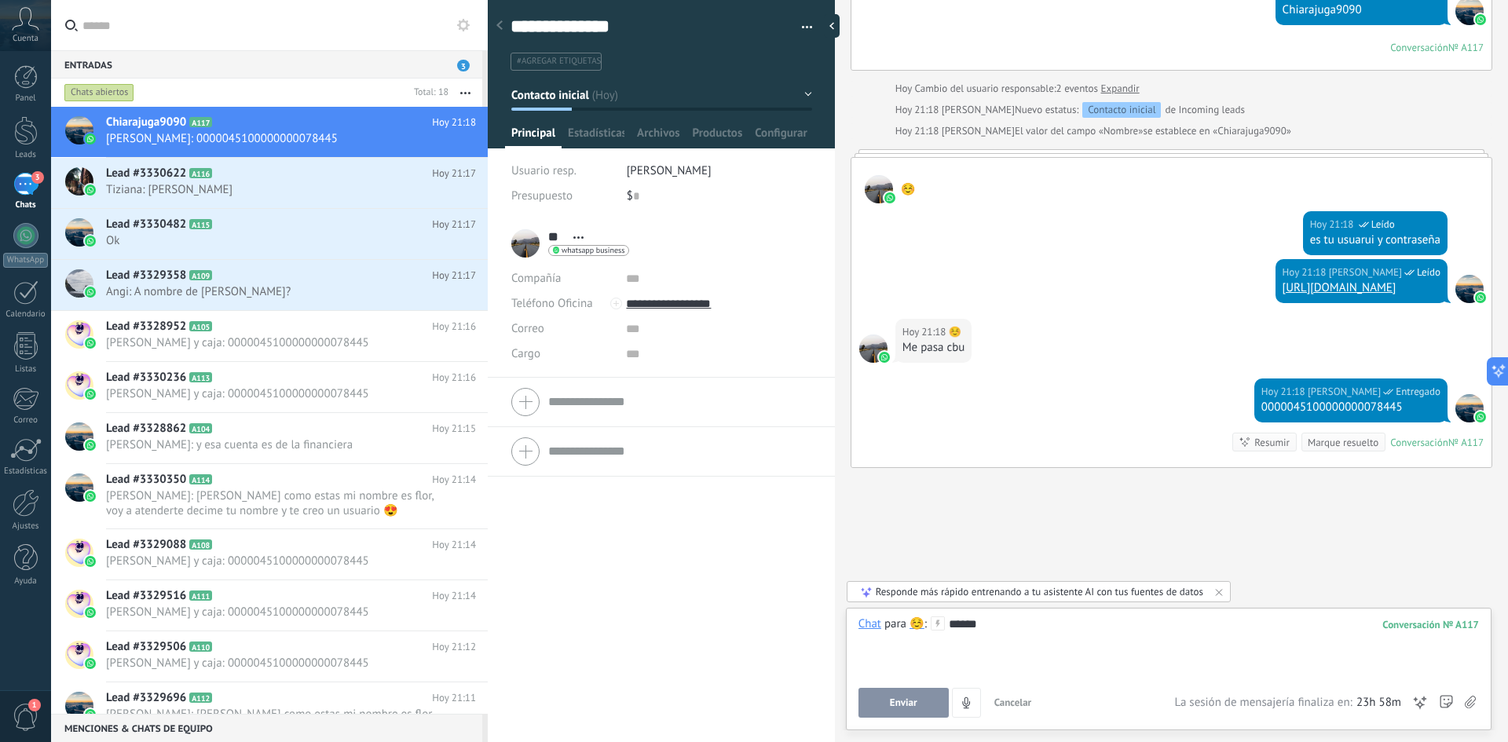
click at [907, 707] on span "Enviar" at bounding box center [903, 703] width 27 height 11
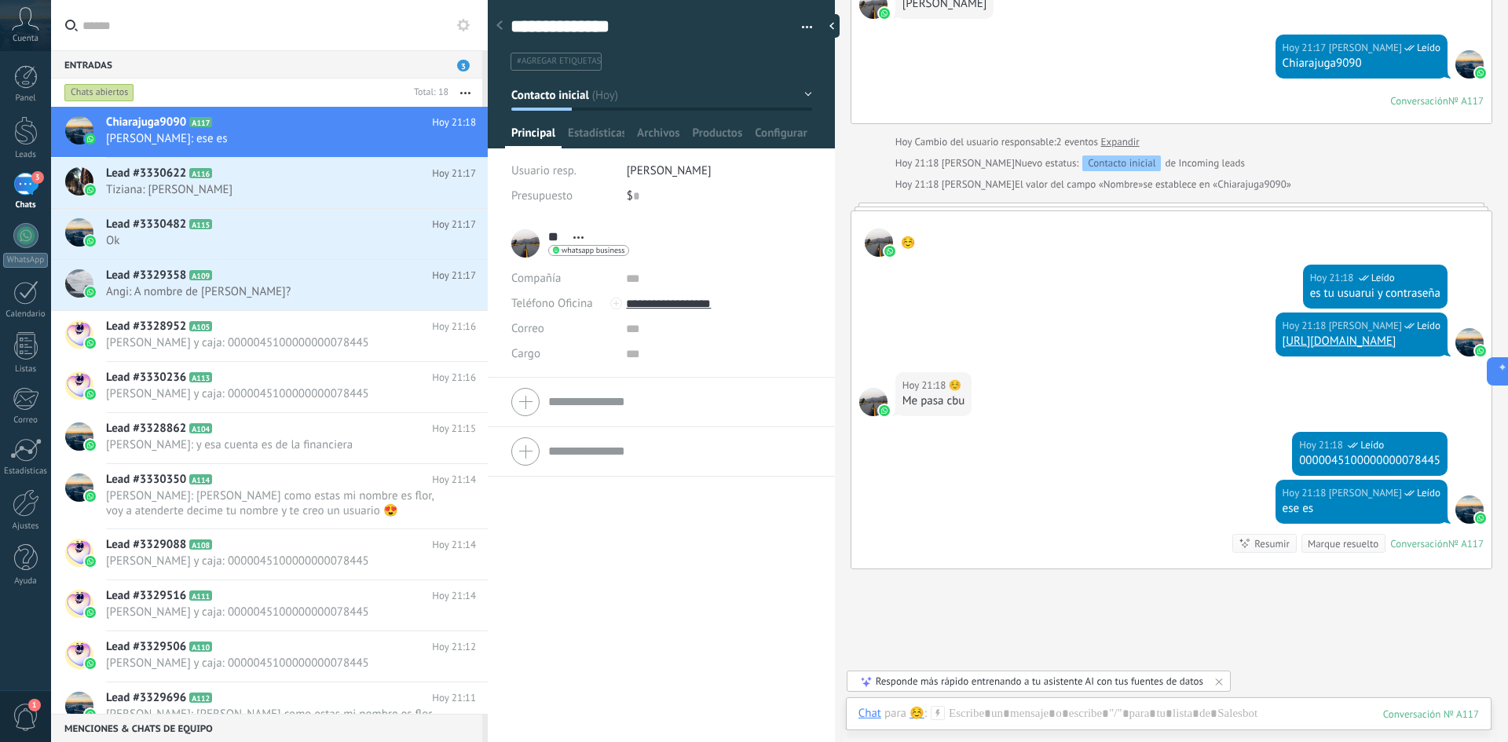
scroll to position [504, 0]
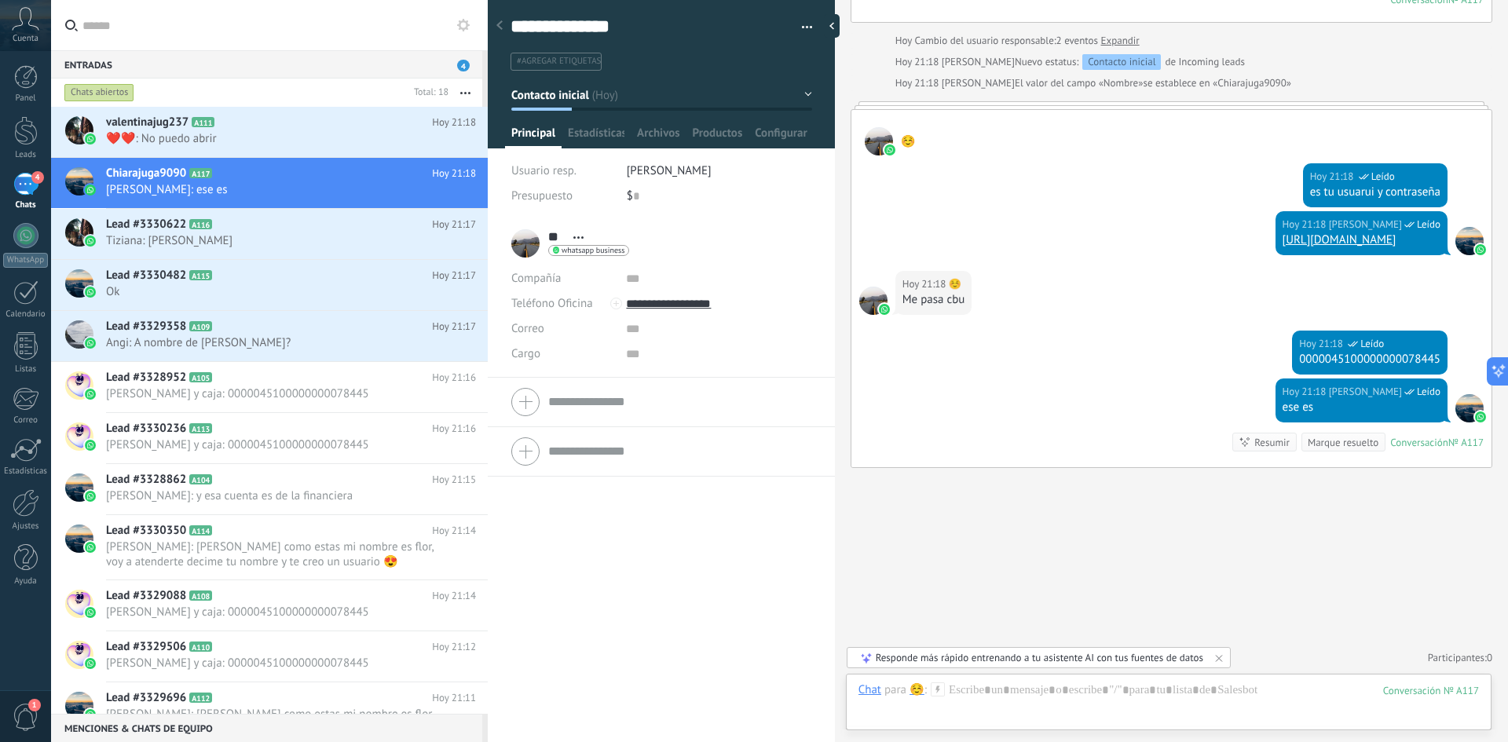
click at [939, 690] on use at bounding box center [938, 689] width 13 height 13
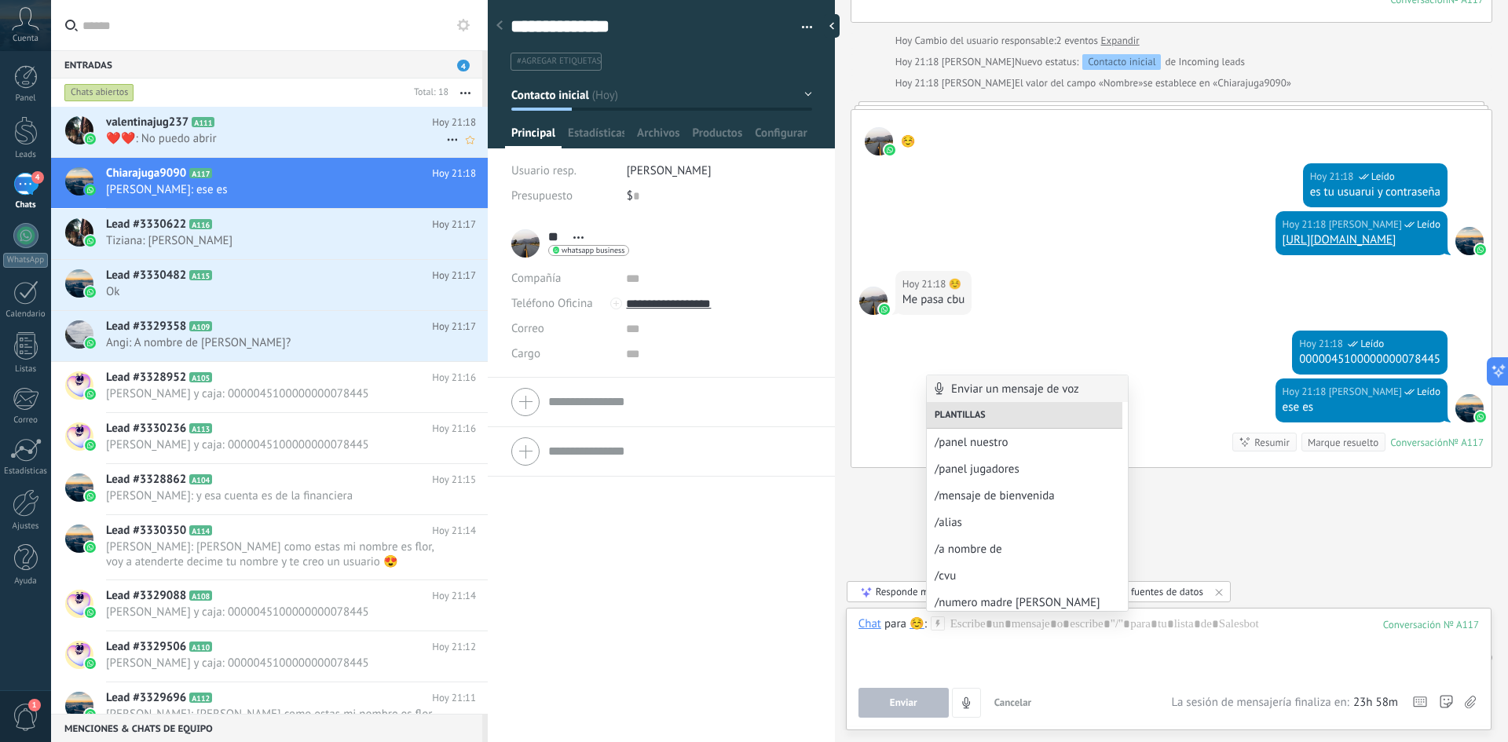
click at [217, 137] on span "❤️❤️: No puedo abrir" at bounding box center [276, 138] width 340 height 15
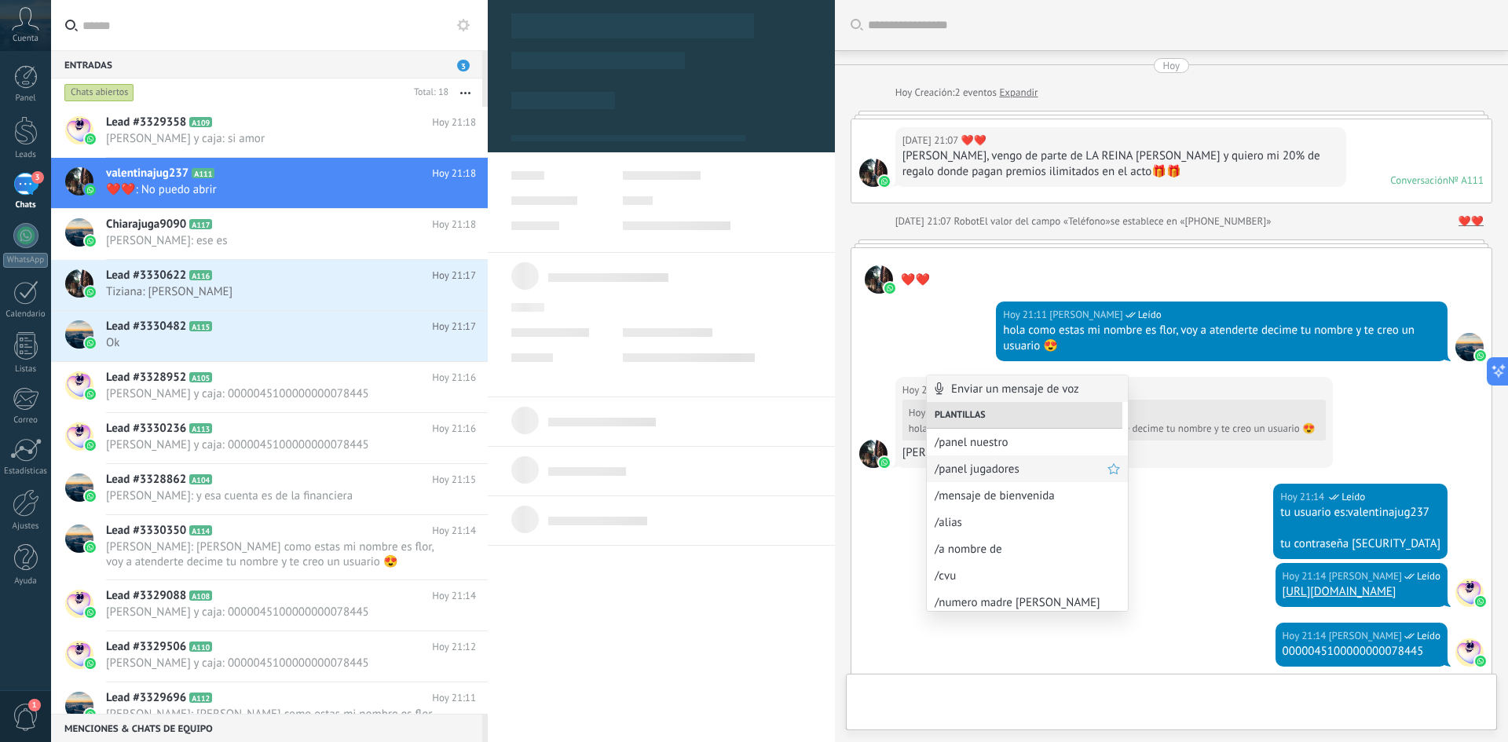
type textarea "**********"
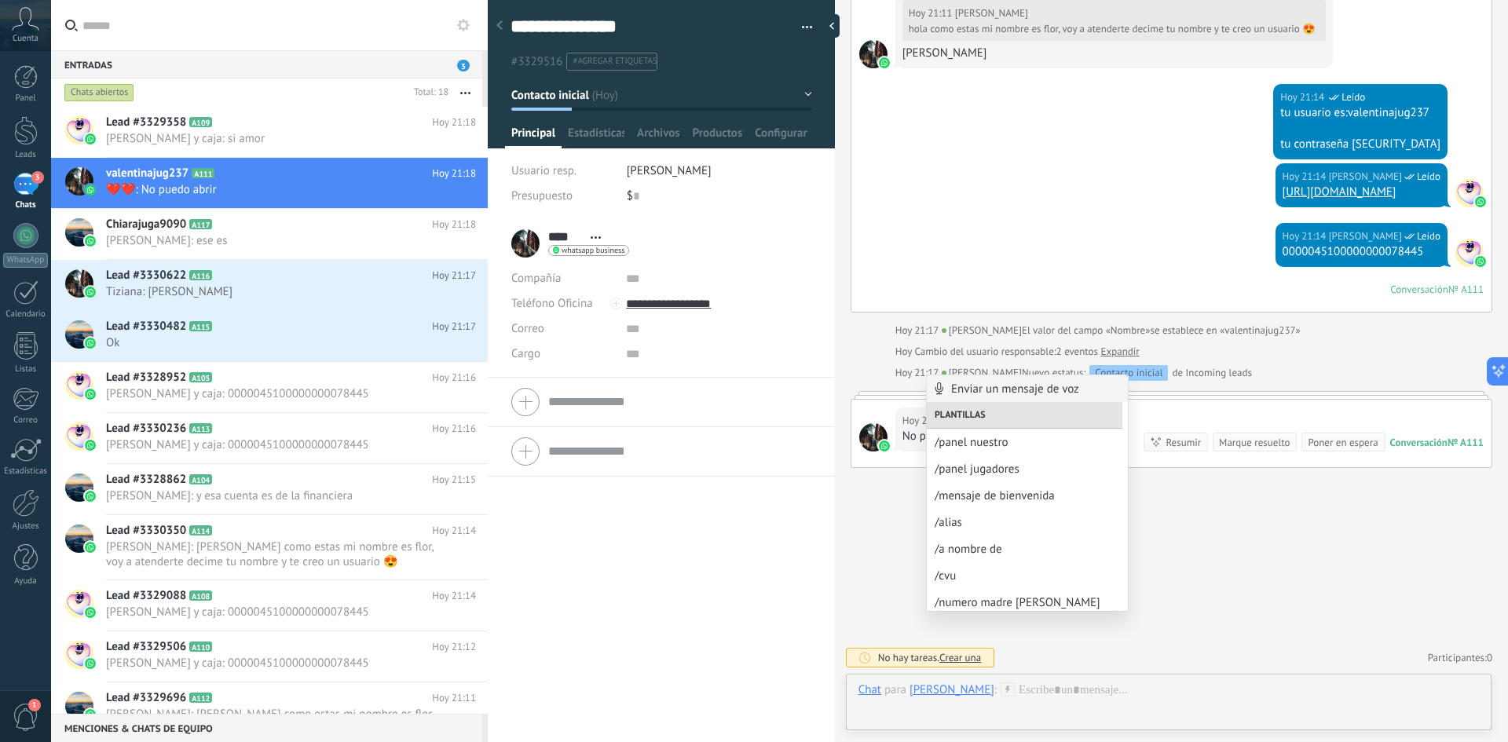
click at [1287, 552] on div "Buscar Carga más [DATE] [DATE] Creación: 2 eventos Expandir [DATE] 21:07 ❤️❤️ […" at bounding box center [1171, 171] width 673 height 1142
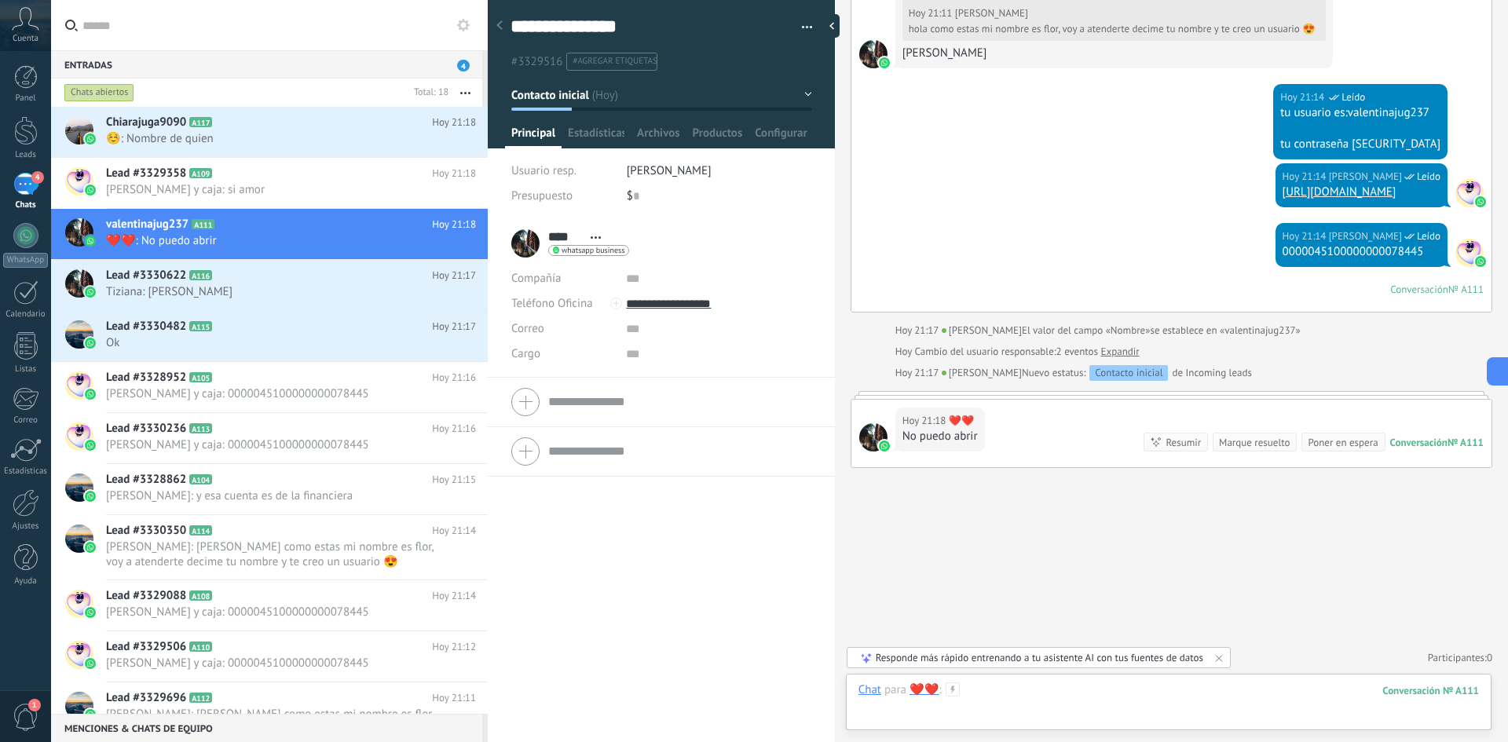
click at [1089, 696] on div at bounding box center [1169, 706] width 621 height 47
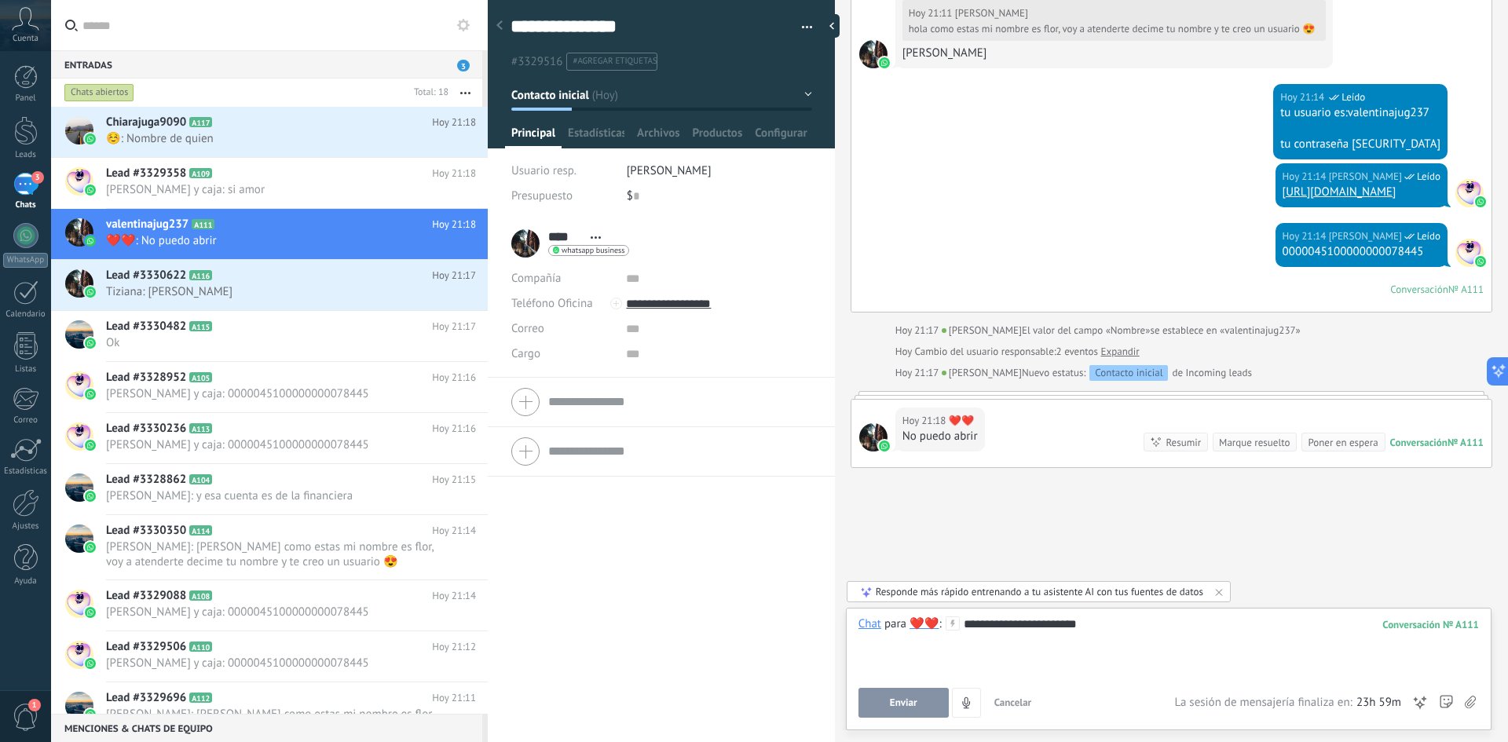
click at [924, 694] on button "Enviar" at bounding box center [904, 703] width 90 height 30
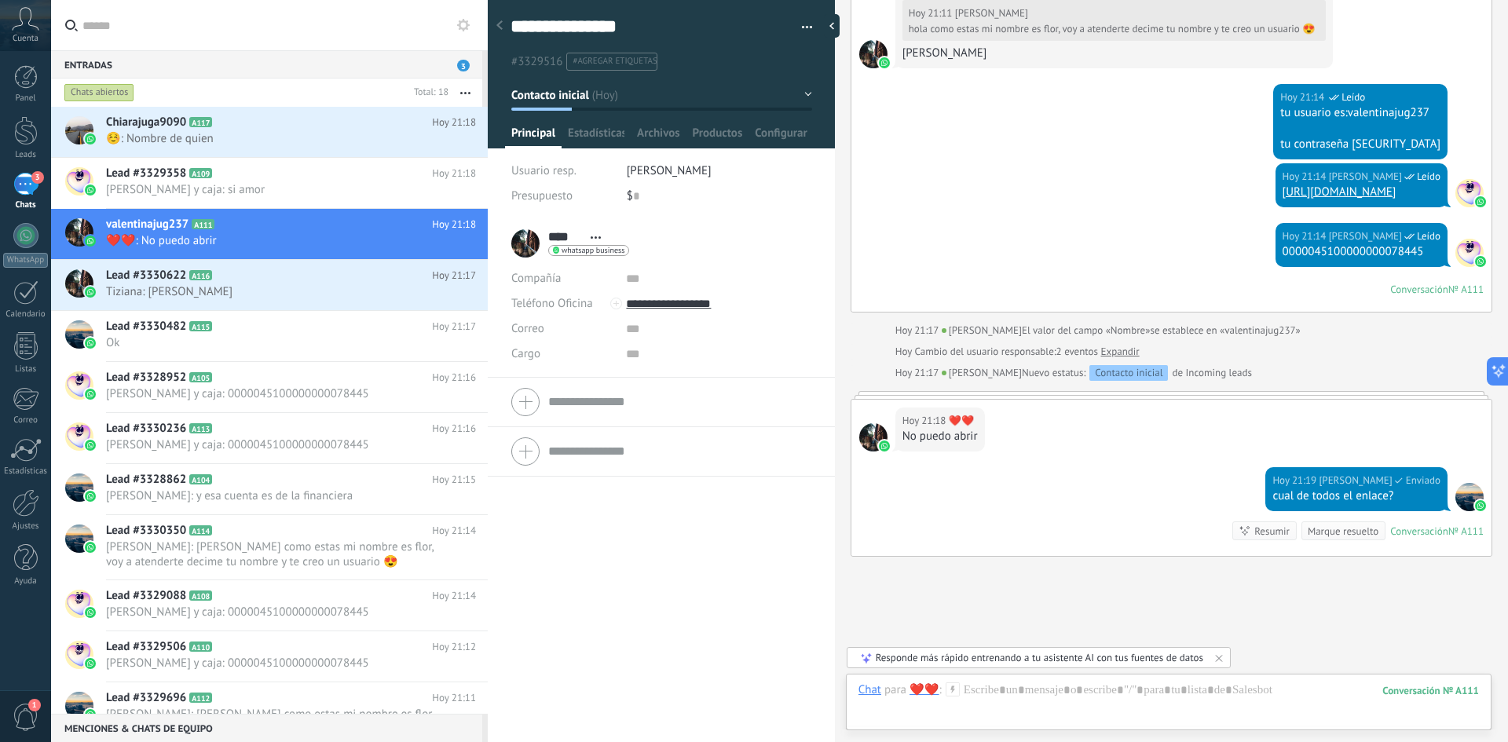
scroll to position [489, 0]
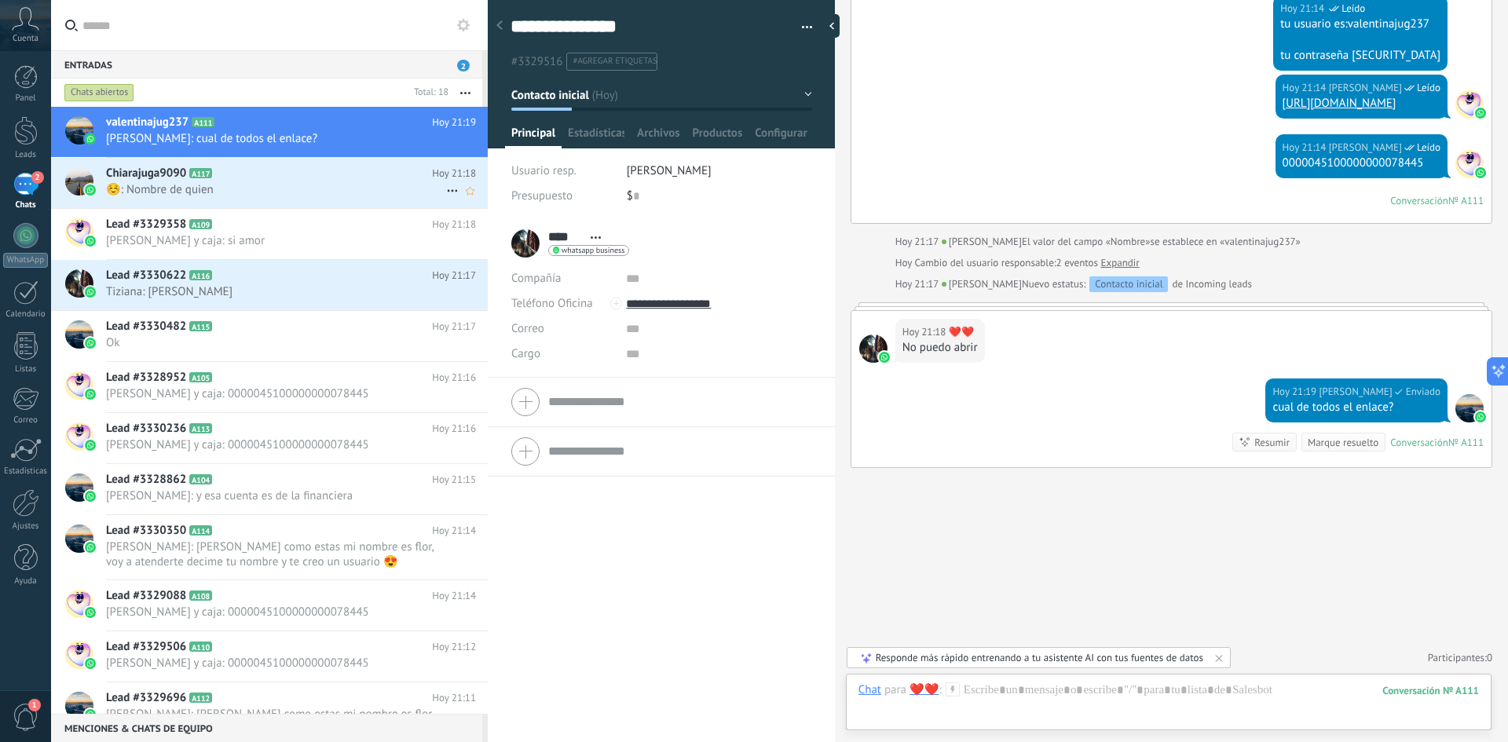
click at [239, 170] on h2 "Chiarajuga9090 A117" at bounding box center [269, 174] width 326 height 16
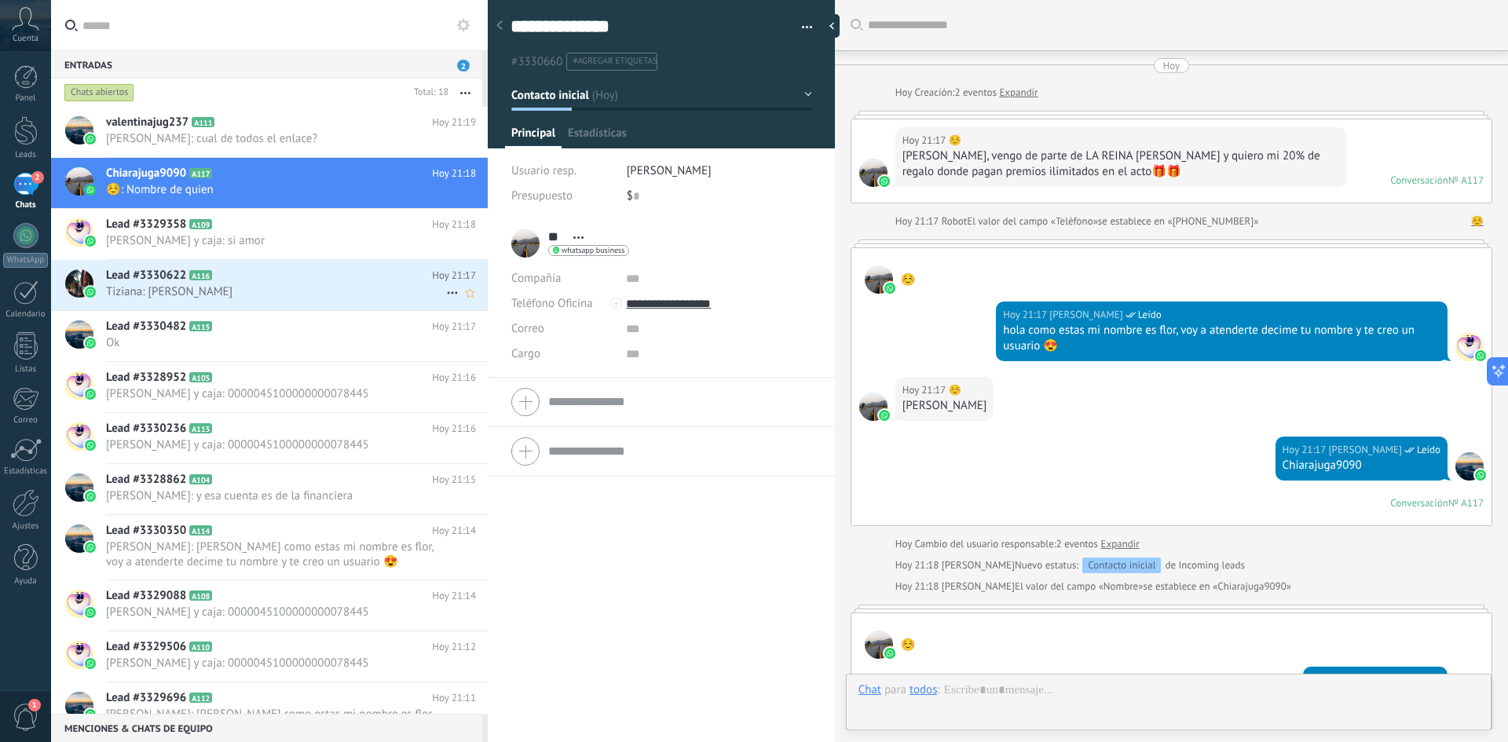
scroll to position [534, 0]
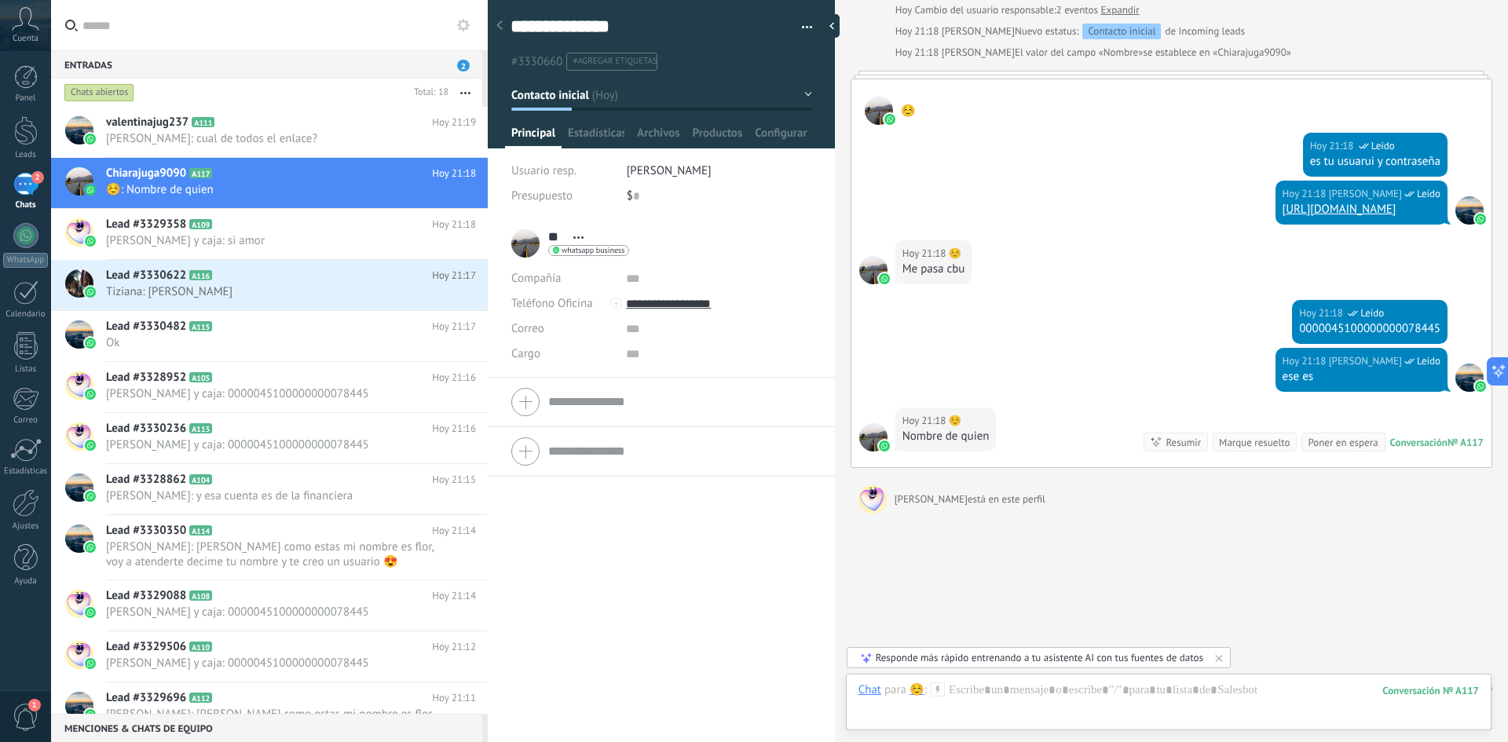
click at [941, 690] on icon at bounding box center [938, 690] width 14 height 14
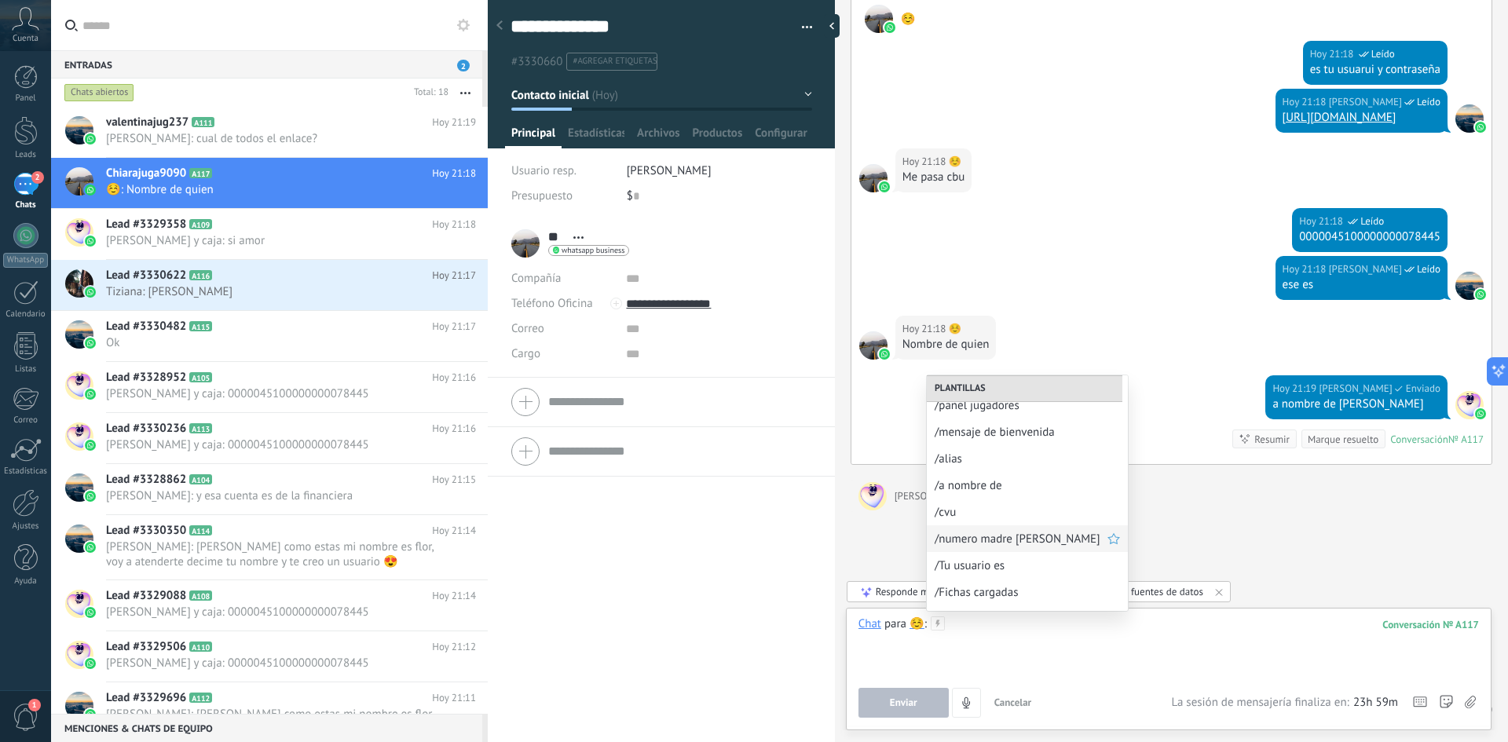
scroll to position [85, 0]
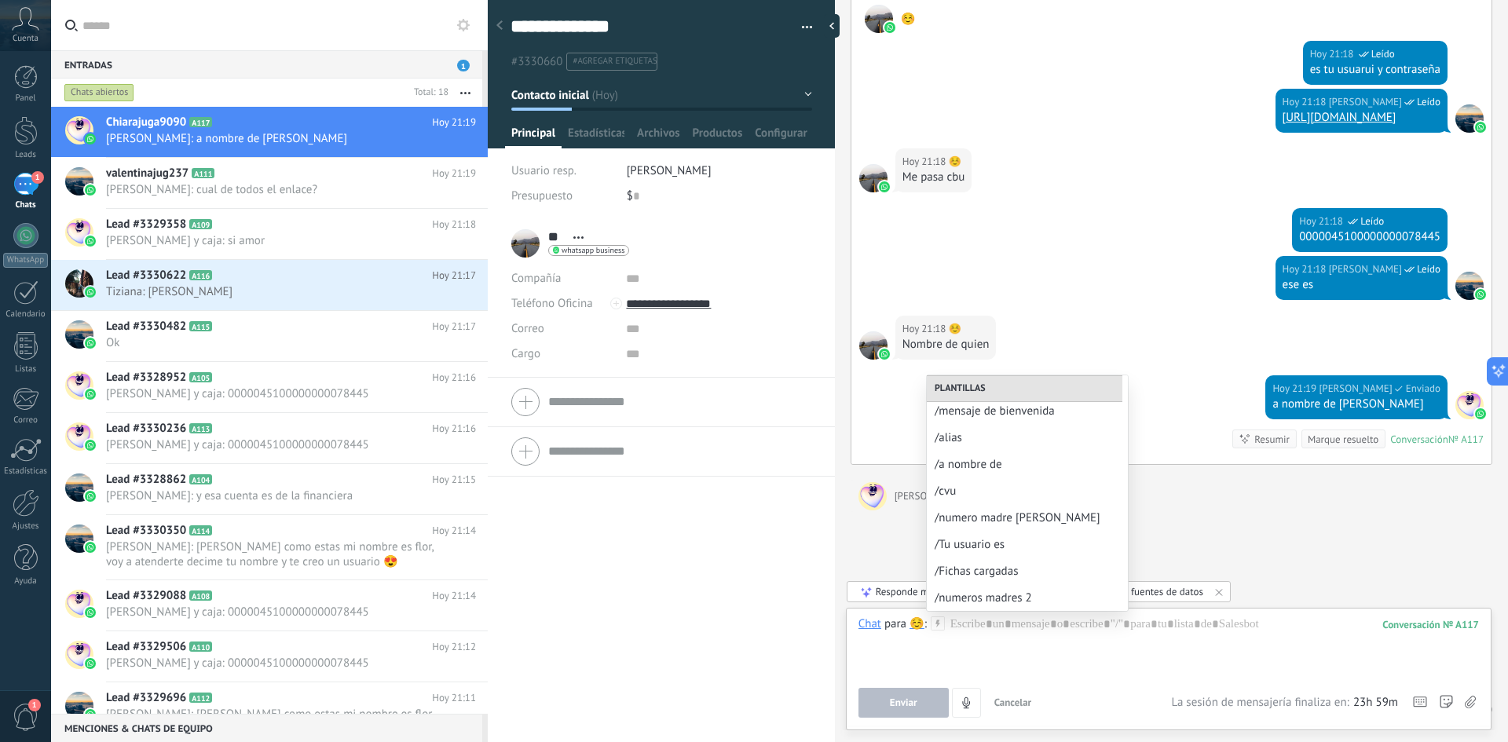
click at [1309, 514] on div "Buscar Carga más [DATE] [DATE] Creación: 2 eventos Expandir [DATE] 21:17 ☺️ [PE…" at bounding box center [1171, 72] width 673 height 1397
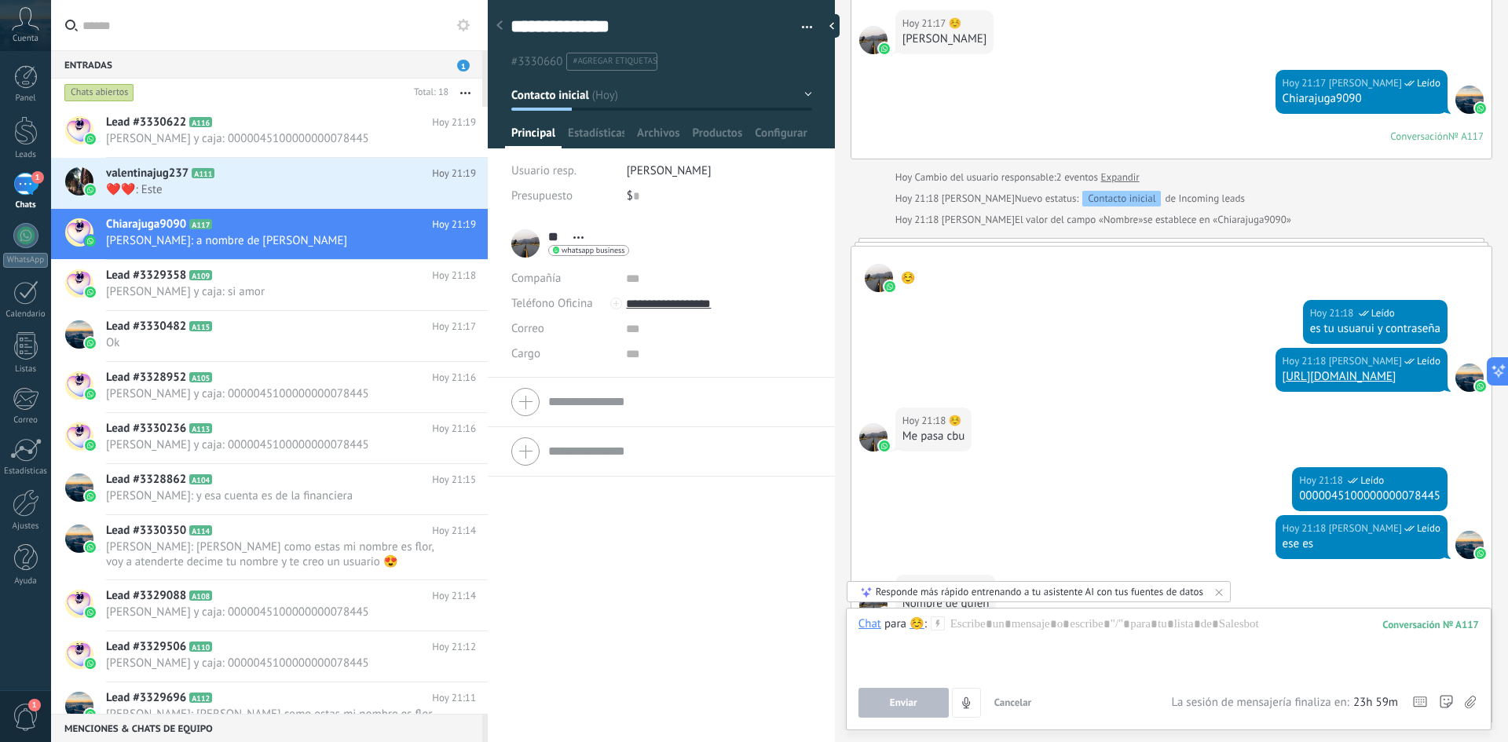
scroll to position [623, 0]
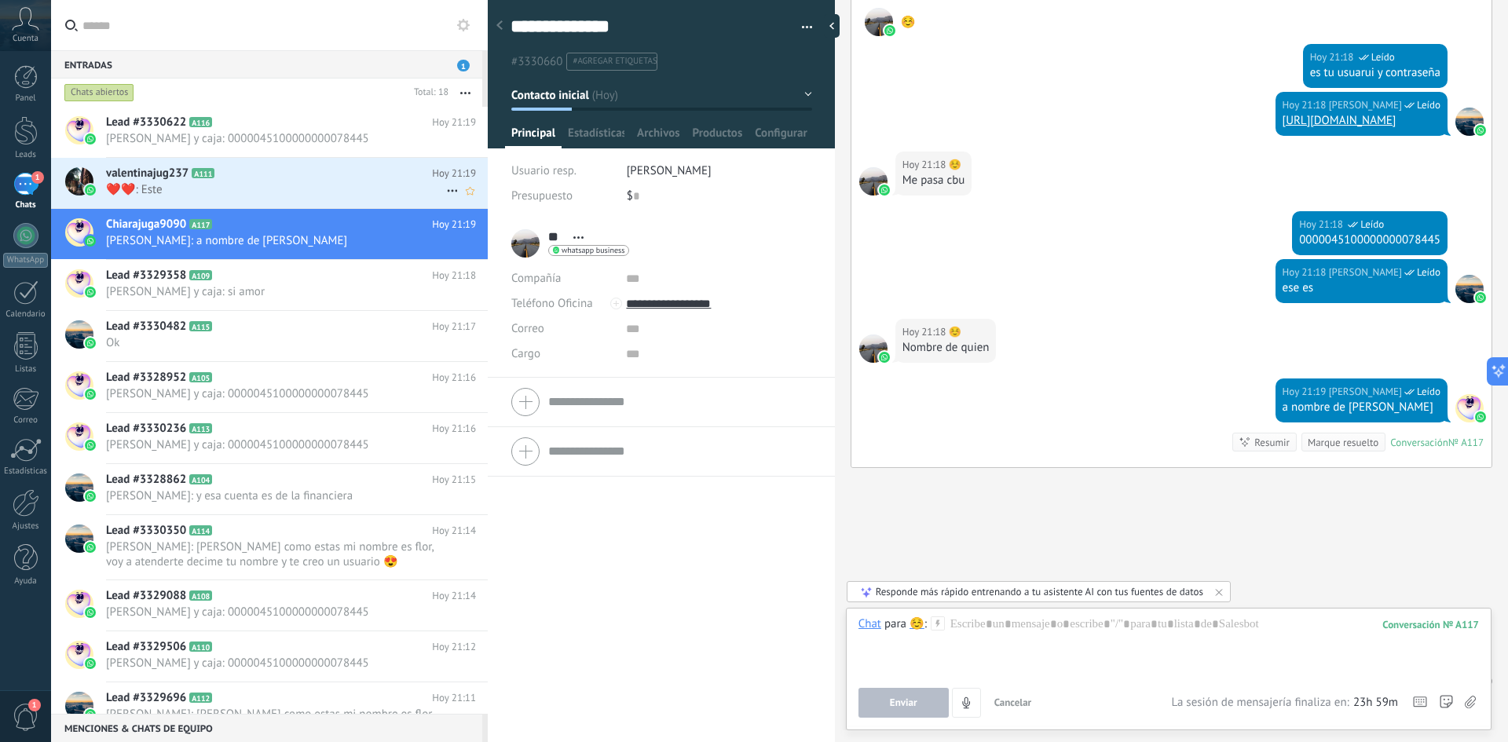
click at [198, 189] on span "❤️❤️: Este" at bounding box center [276, 189] width 340 height 15
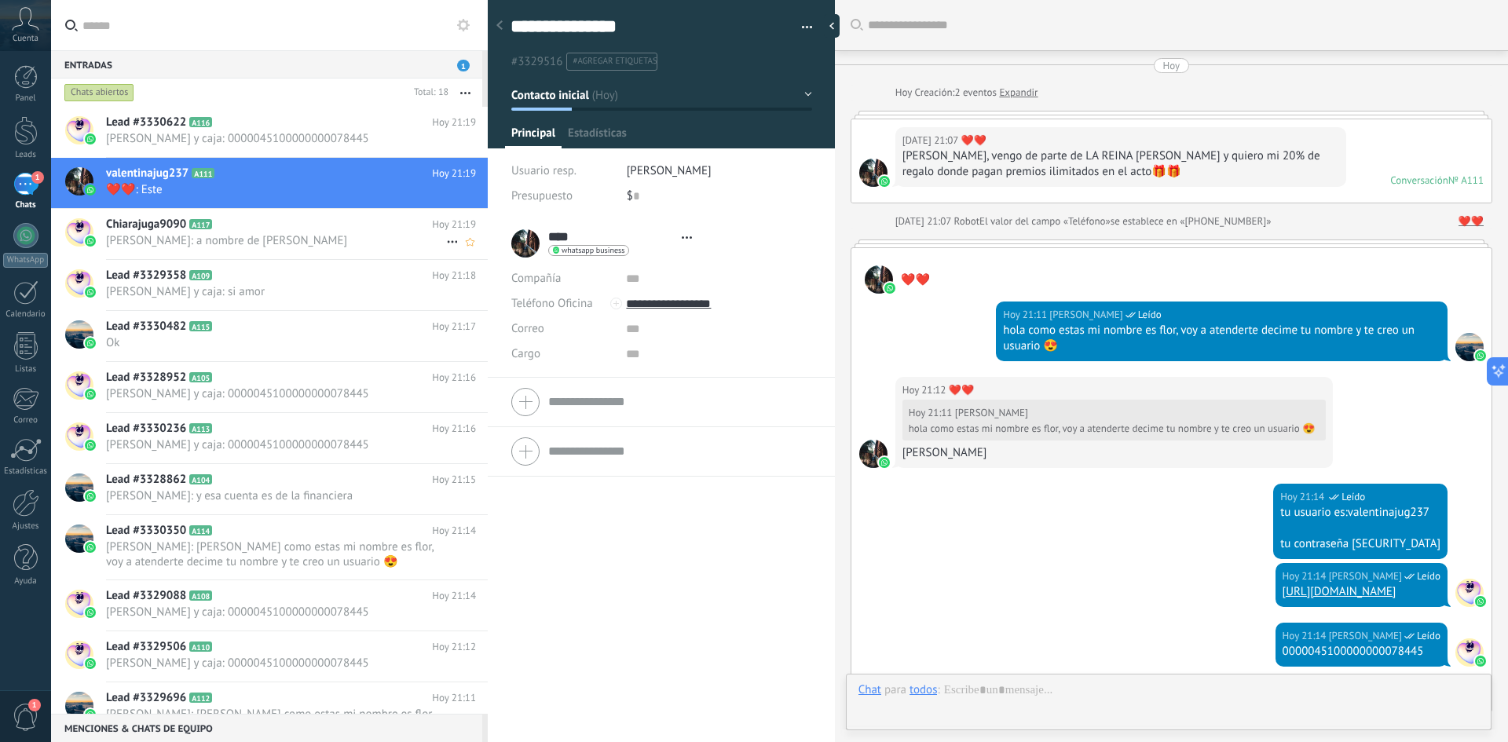
type textarea "**********"
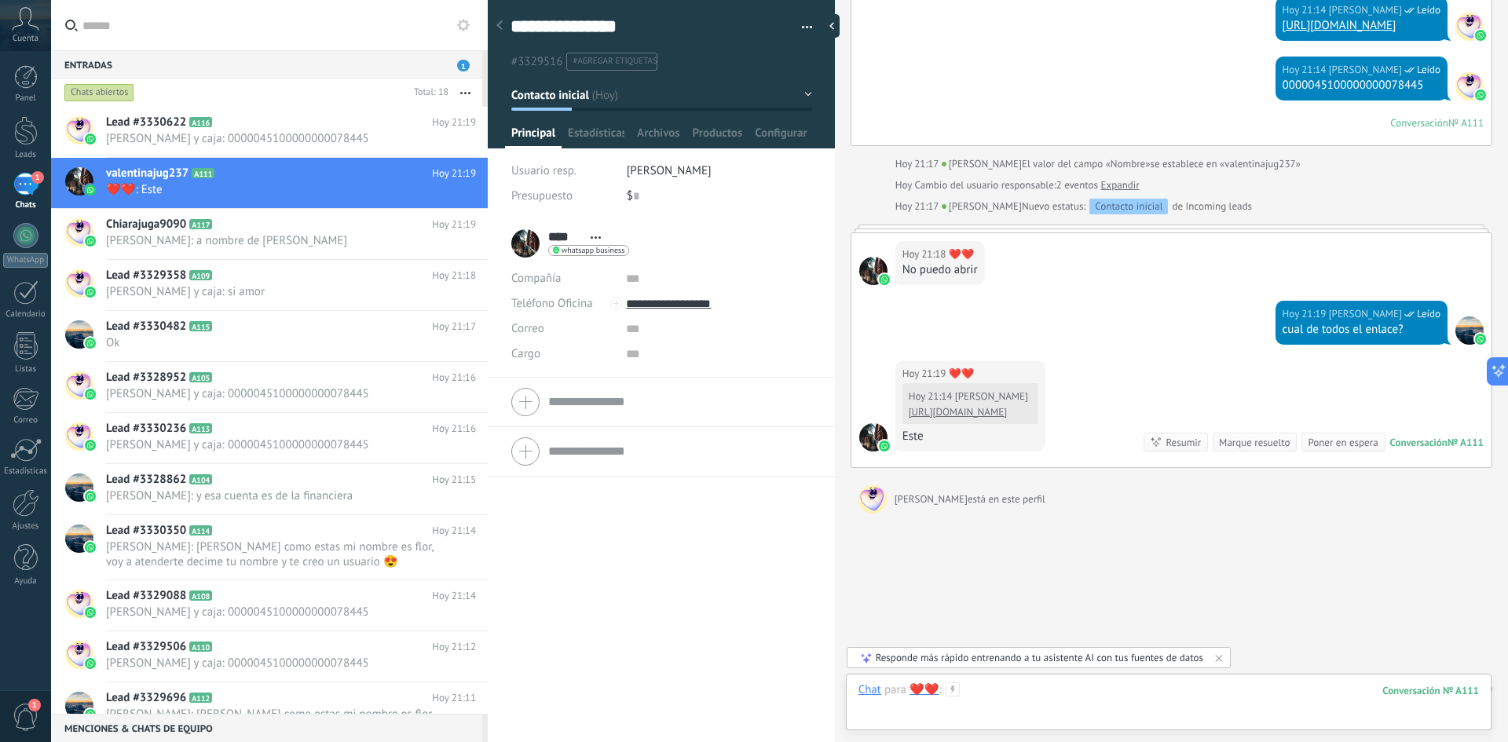
click at [1083, 694] on div at bounding box center [1169, 706] width 621 height 47
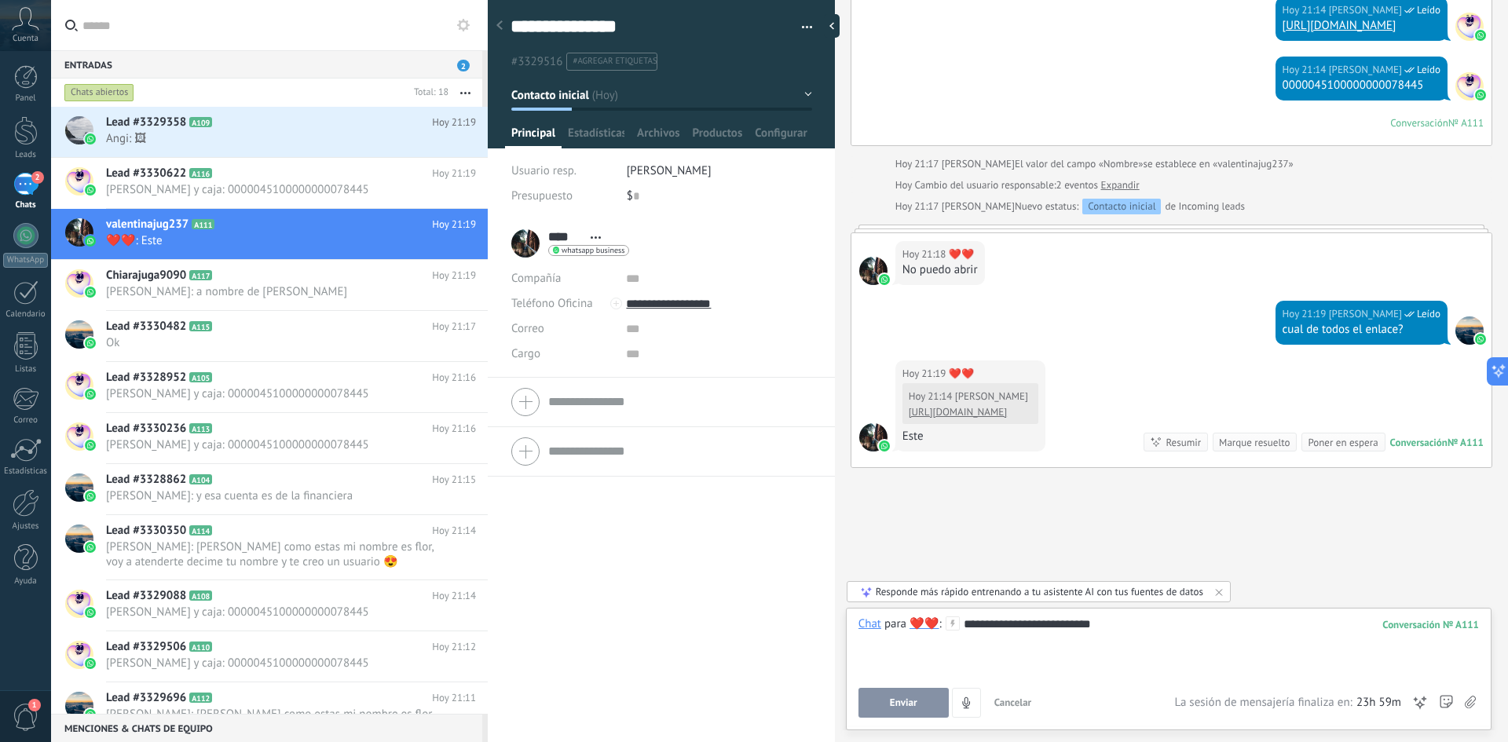
click at [905, 694] on button "Enviar" at bounding box center [904, 703] width 90 height 30
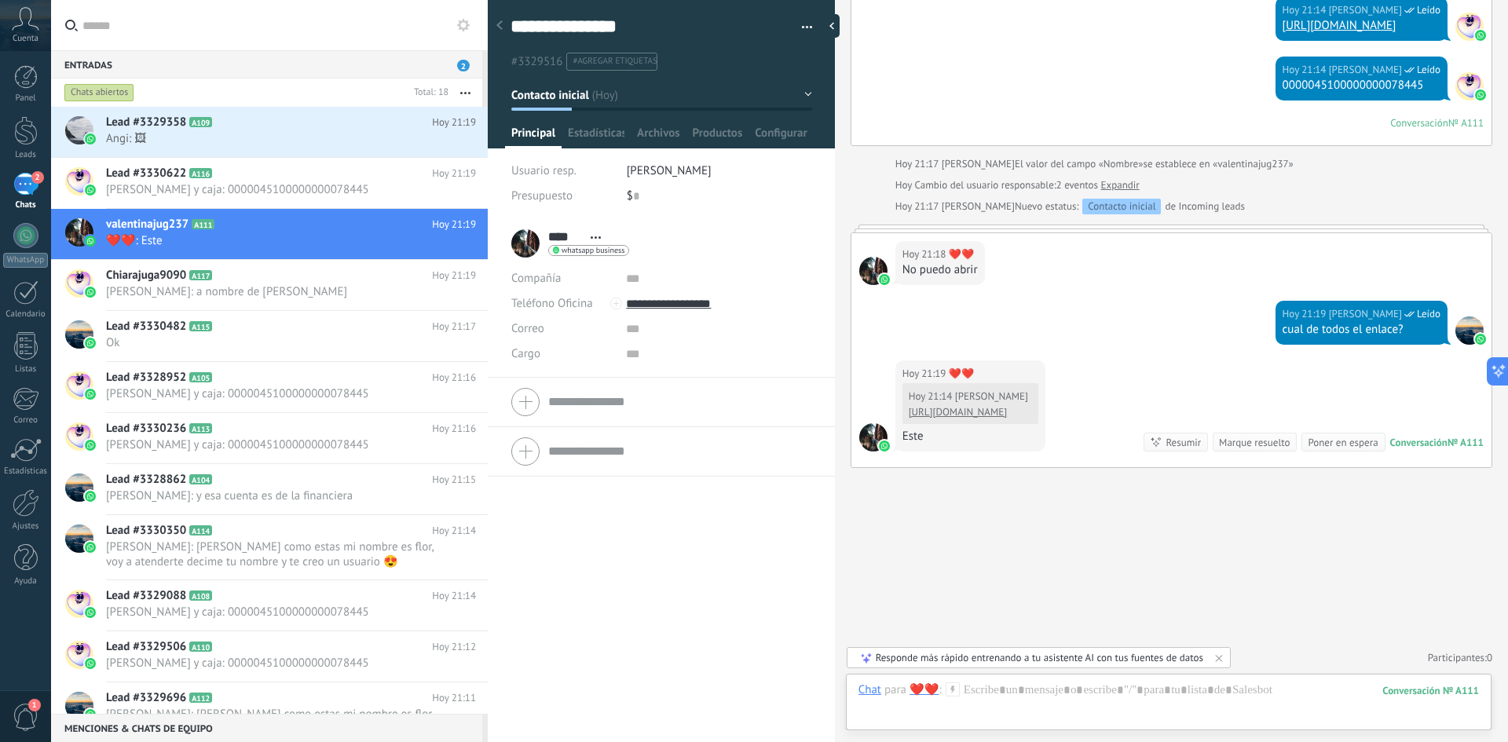
scroll to position [655, 0]
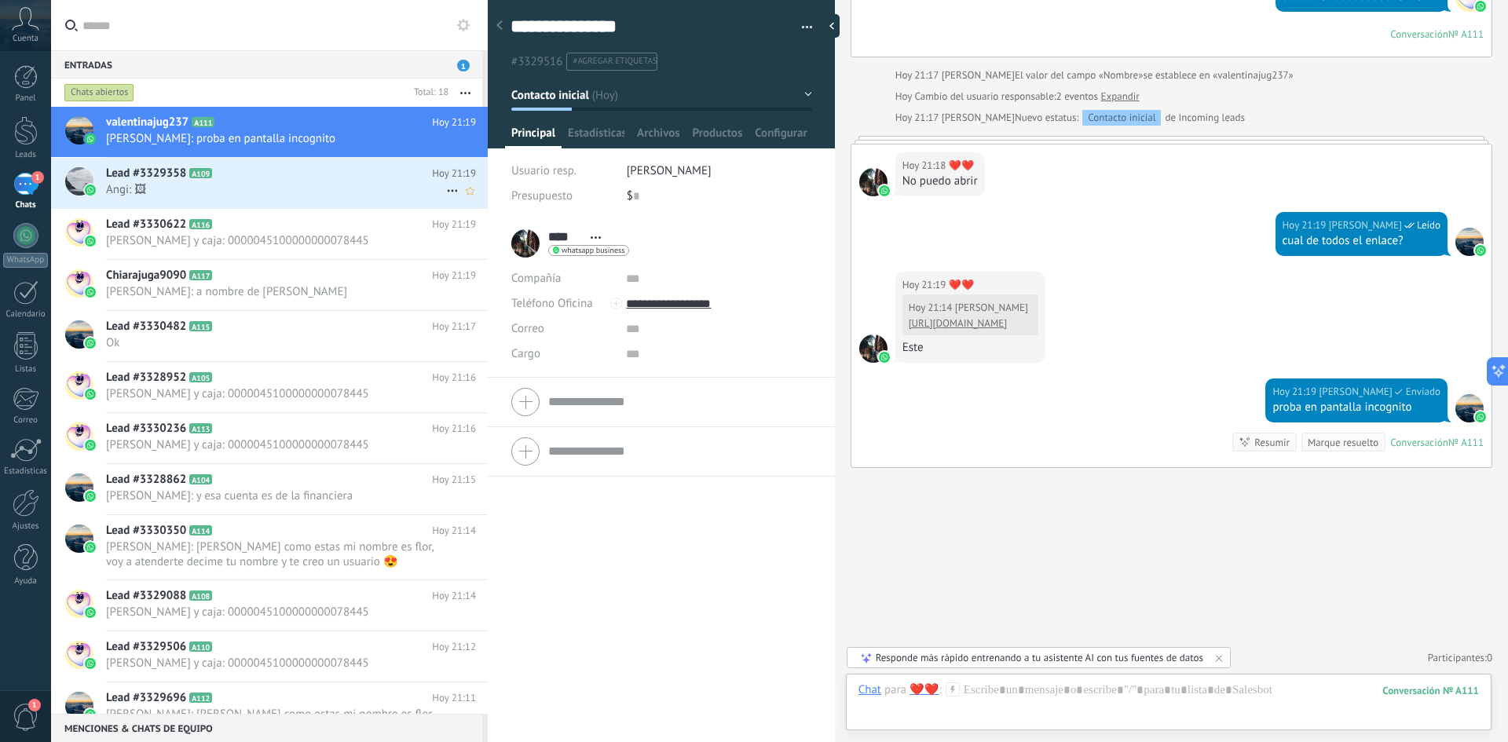
click at [283, 189] on span "Angi: 🖼" at bounding box center [276, 189] width 340 height 15
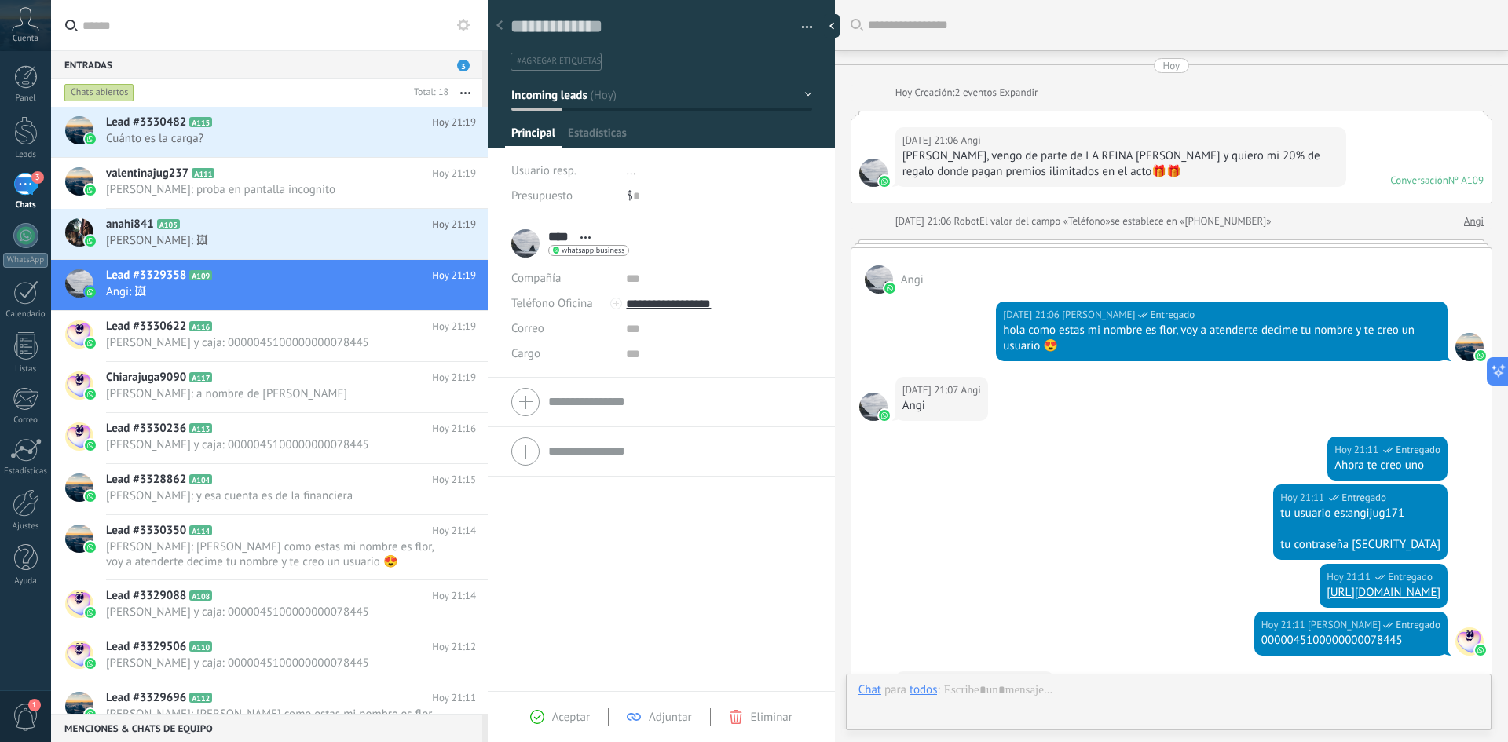
scroll to position [711, 0]
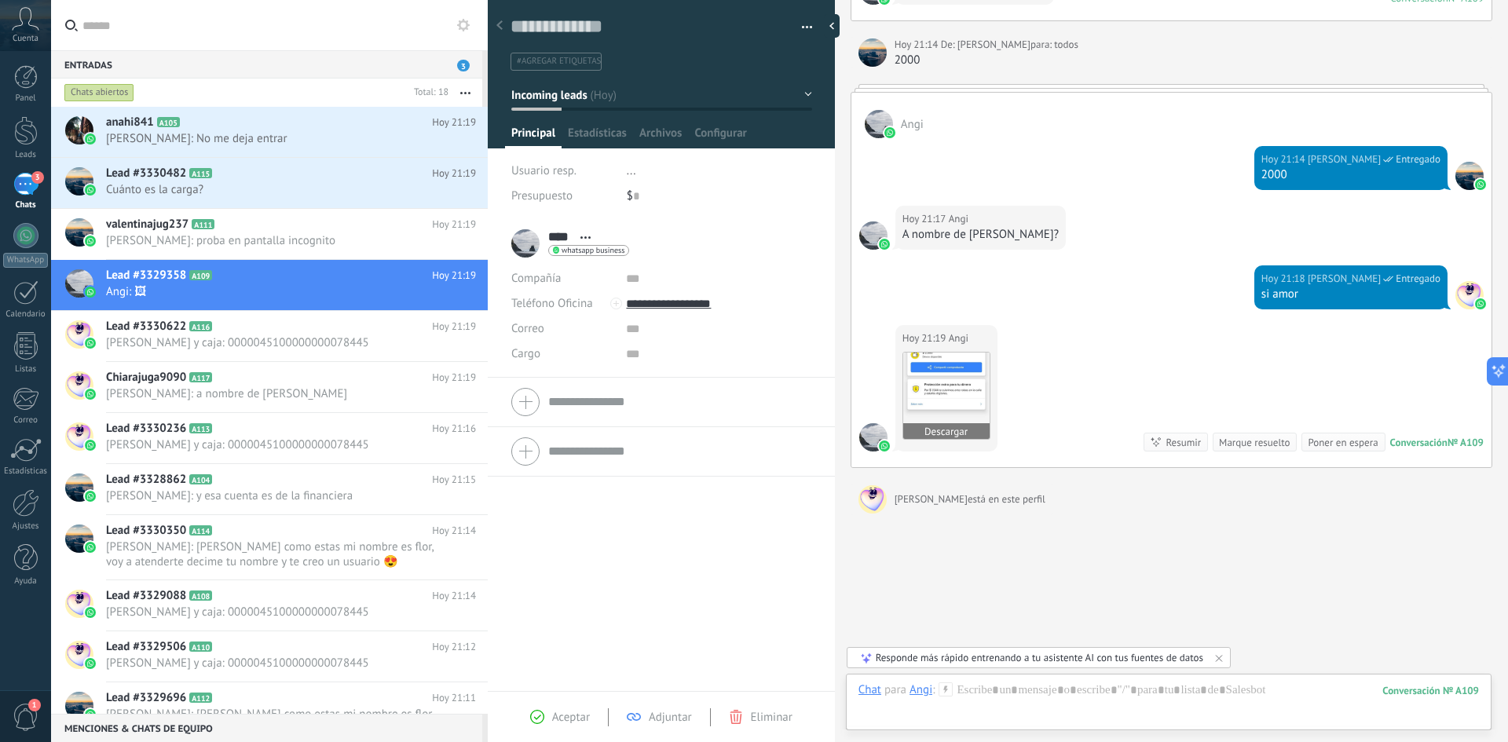
click at [953, 394] on img at bounding box center [946, 396] width 86 height 86
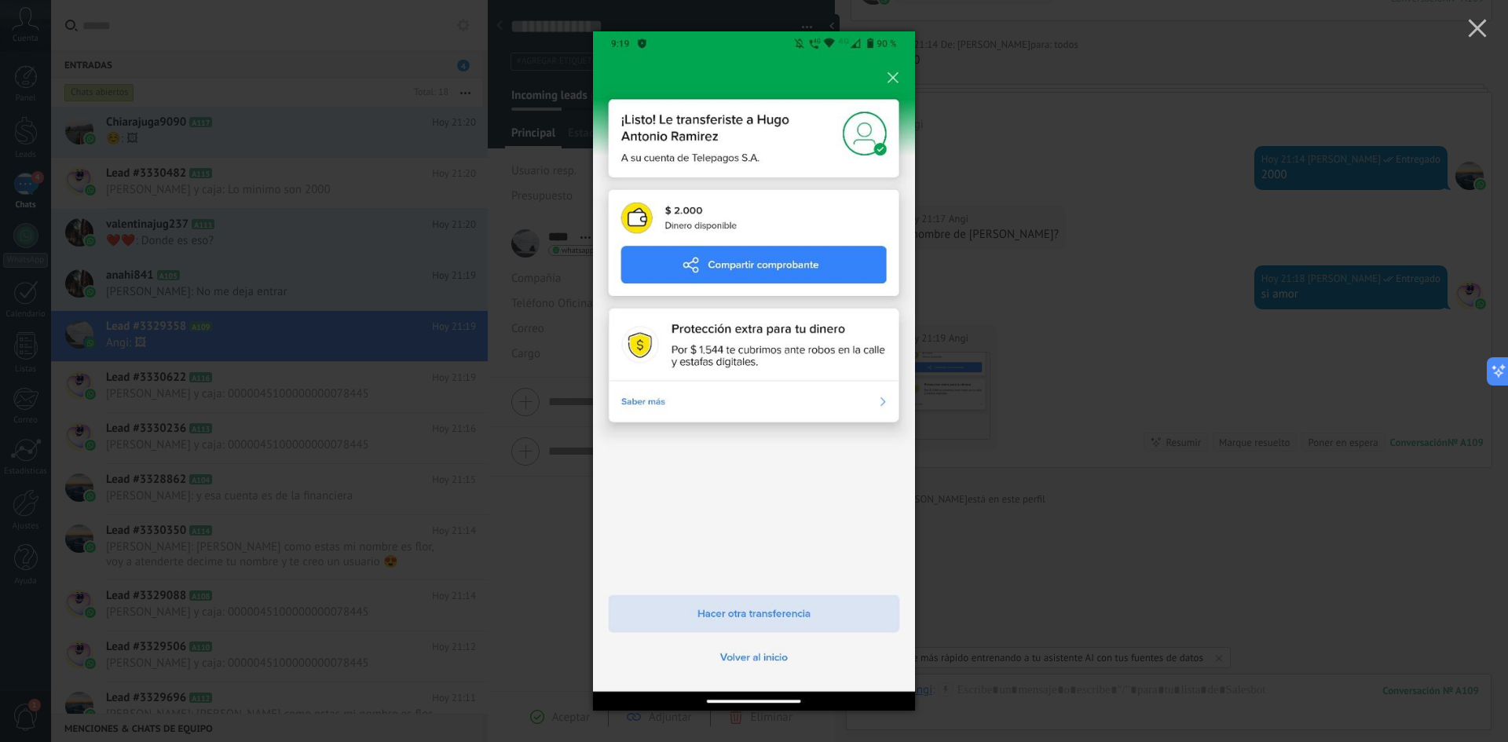
click at [1122, 315] on div at bounding box center [754, 371] width 1508 height 742
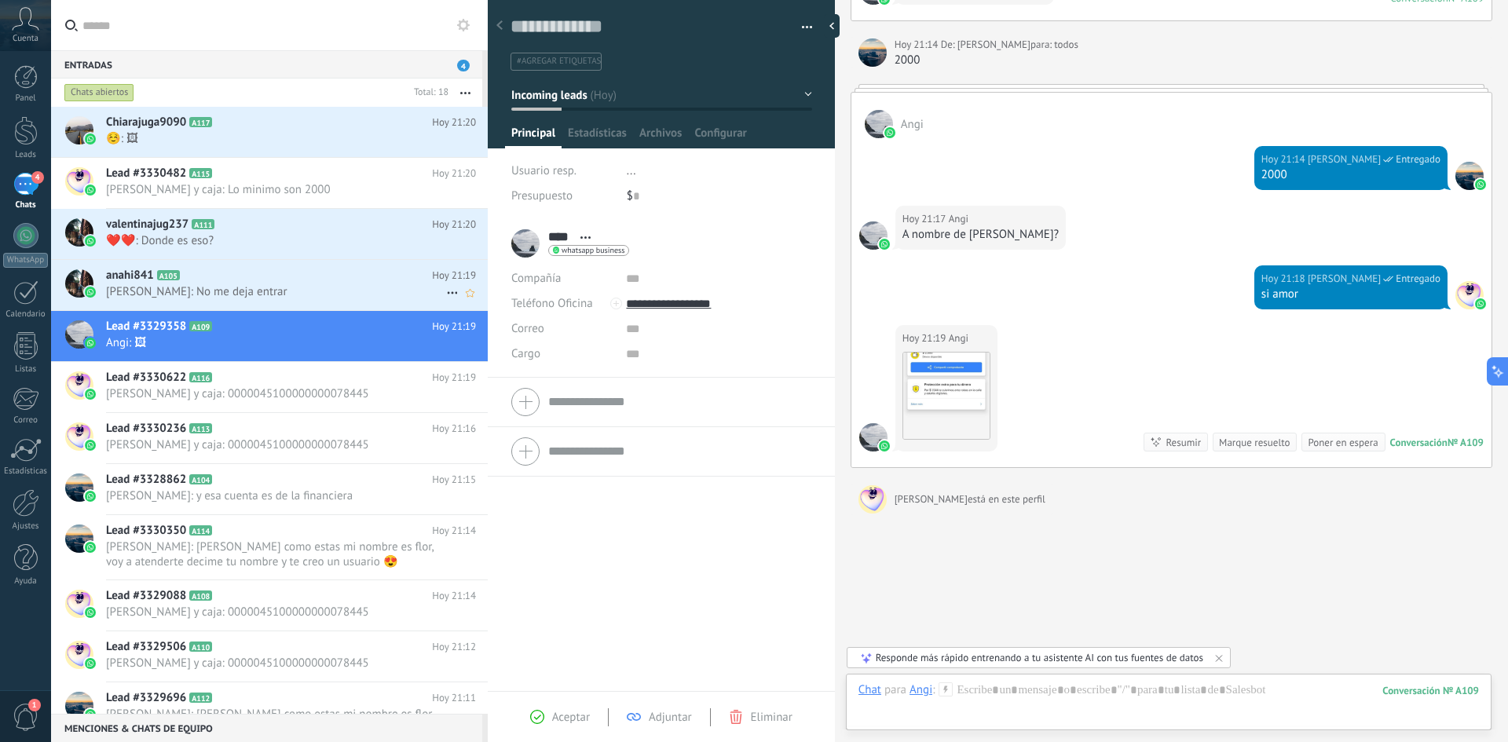
click at [241, 293] on span "[PERSON_NAME]: No me deja entrar" at bounding box center [276, 291] width 340 height 15
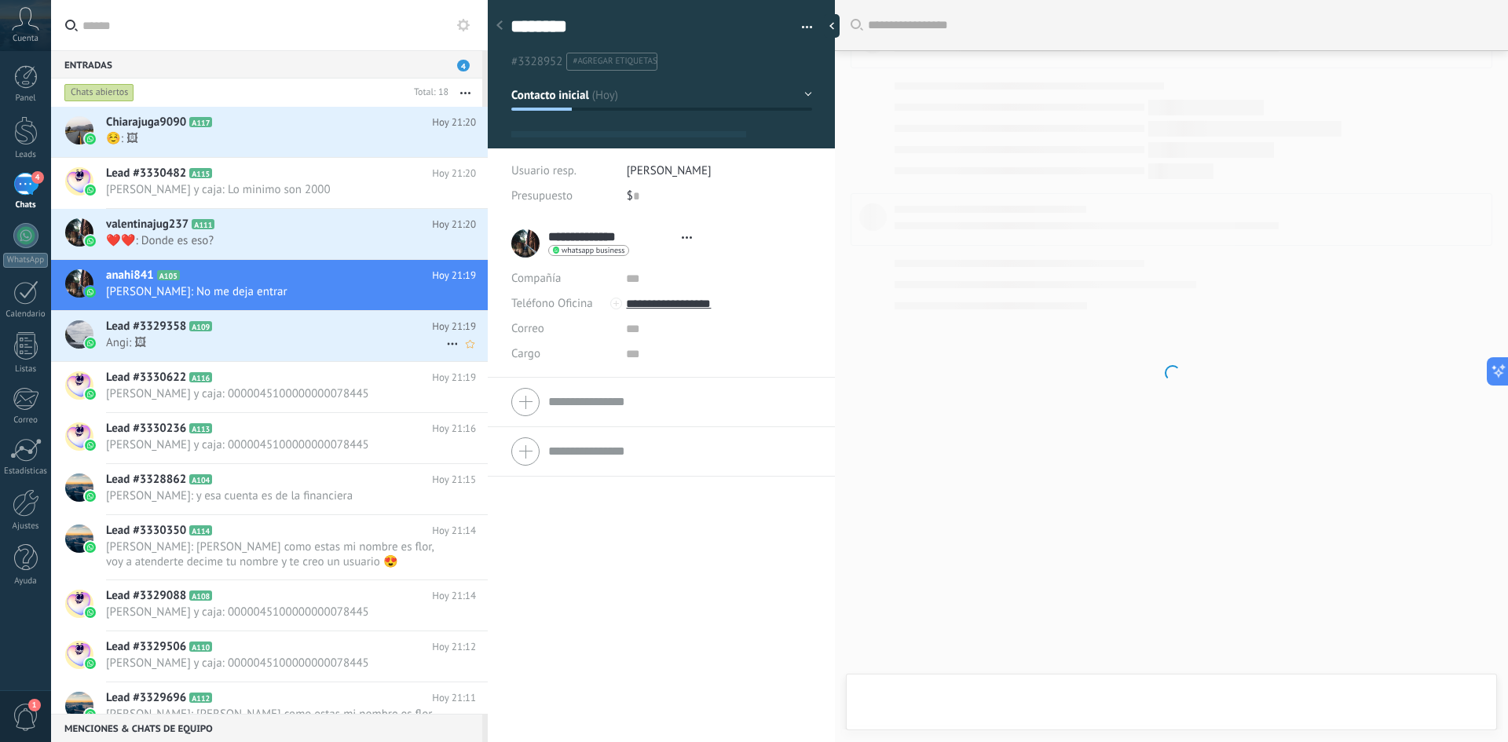
type textarea "********"
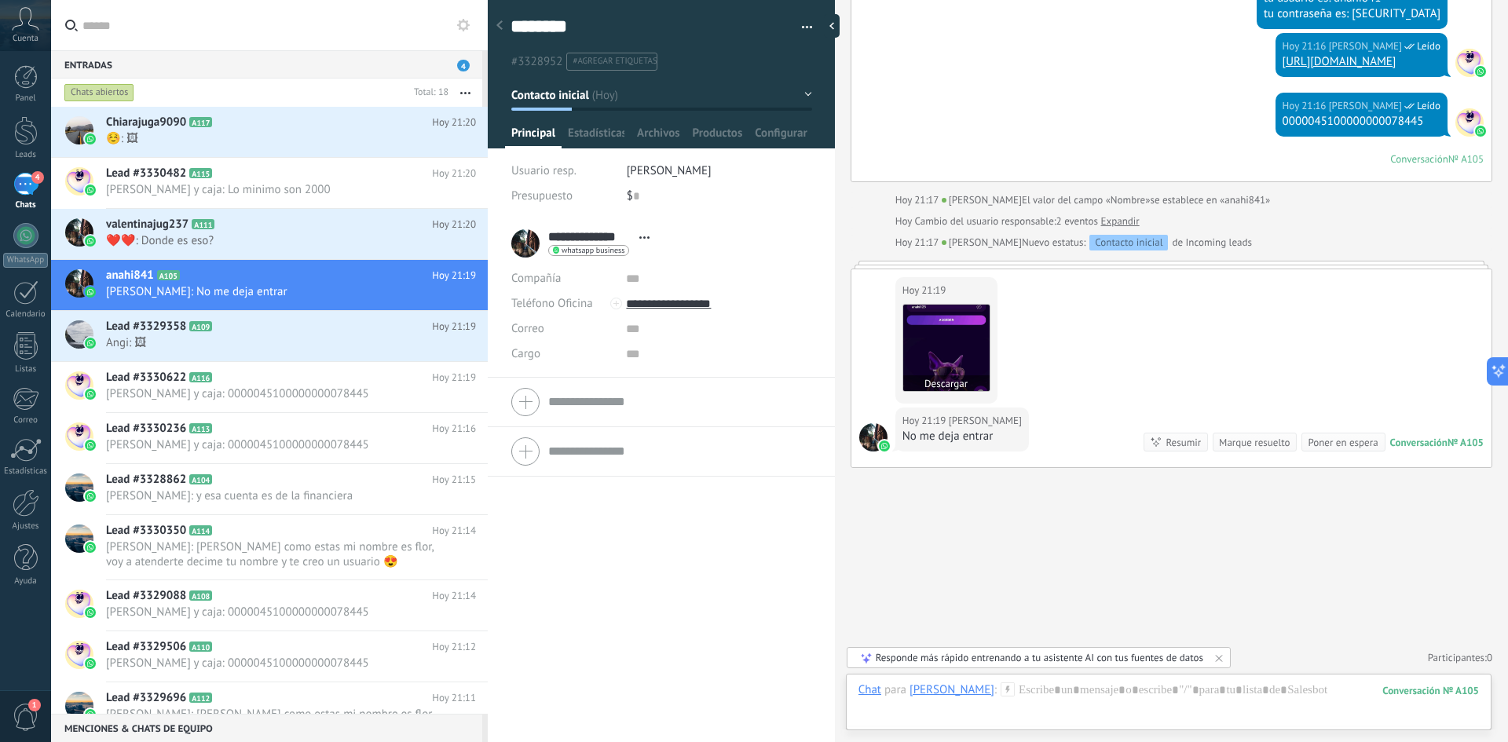
click at [972, 356] on img at bounding box center [946, 348] width 86 height 86
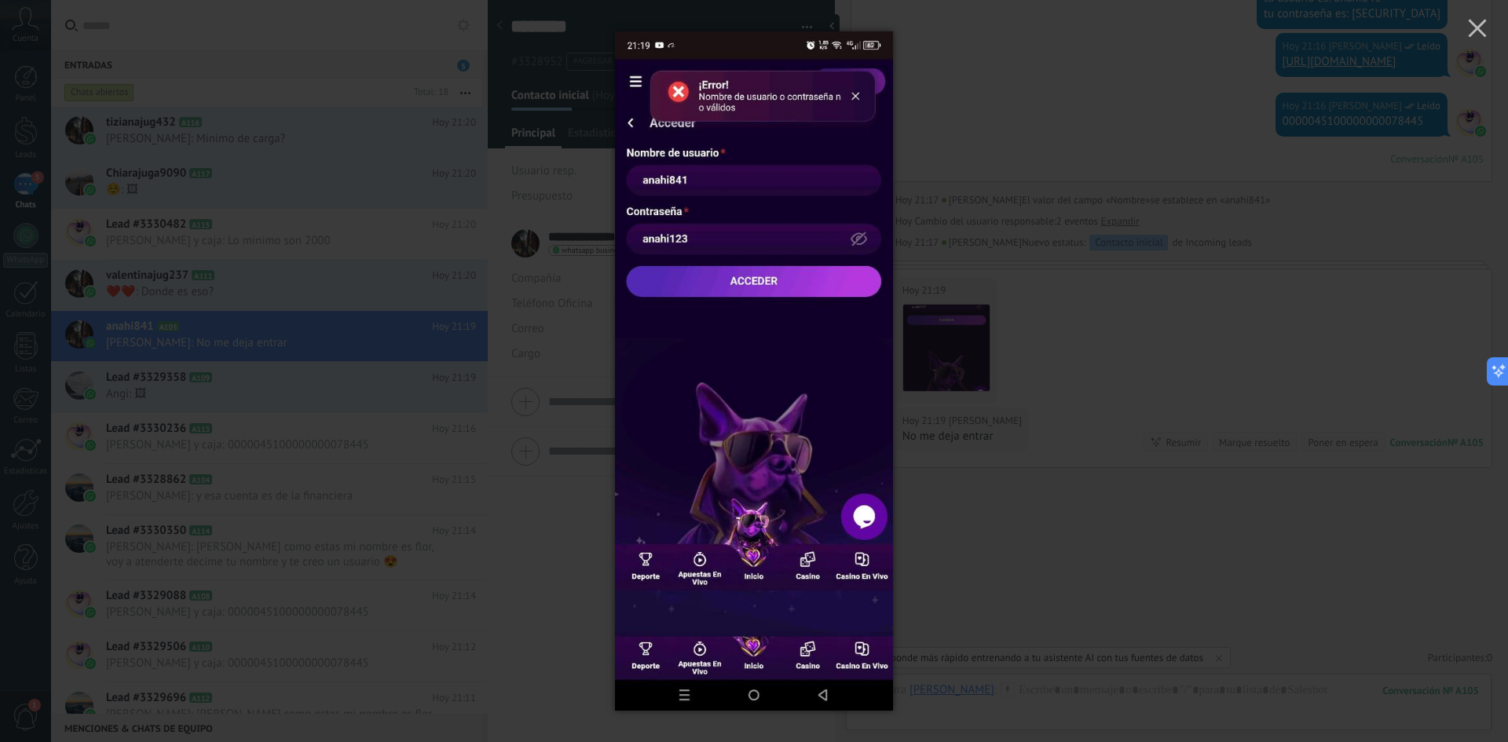
click at [1160, 398] on div at bounding box center [754, 371] width 1508 height 742
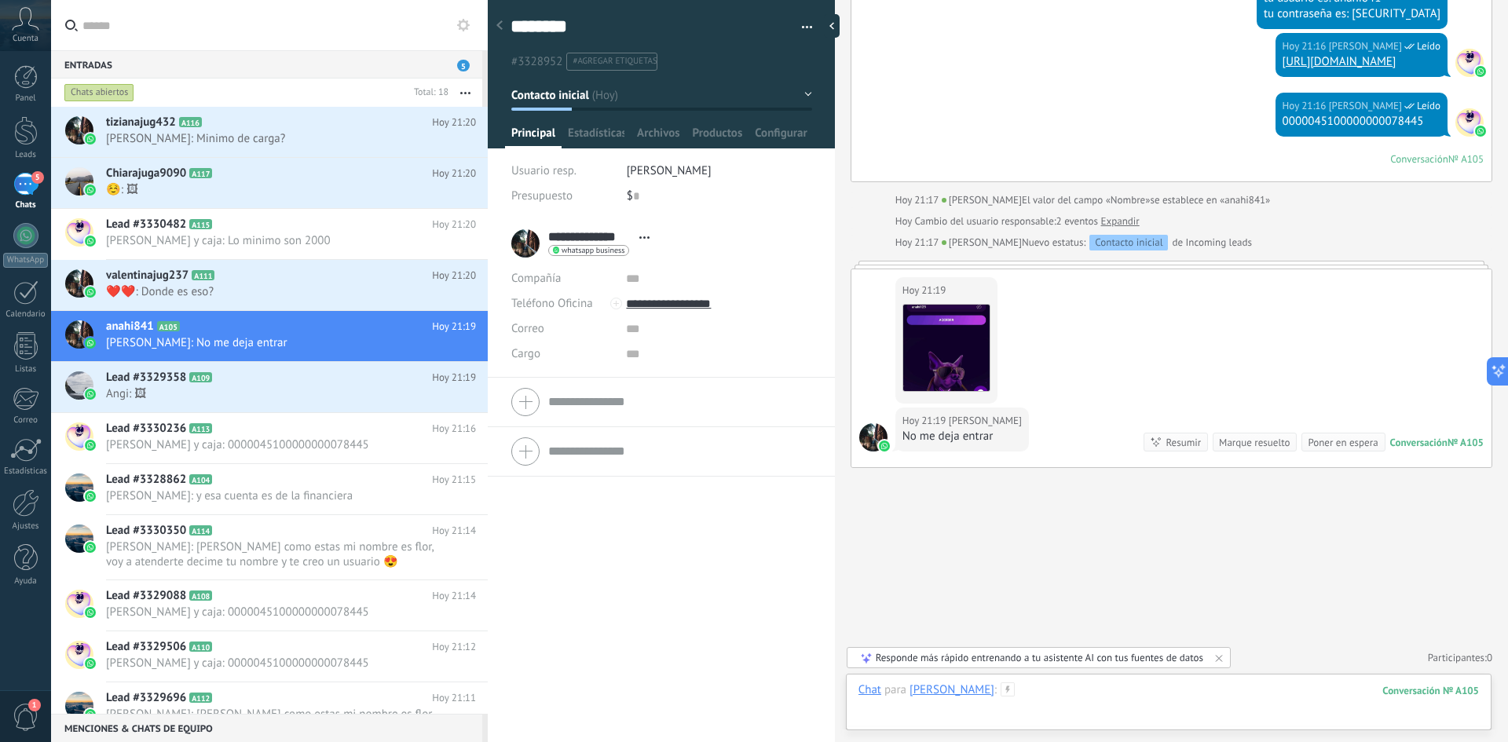
click at [1108, 694] on div at bounding box center [1169, 706] width 621 height 47
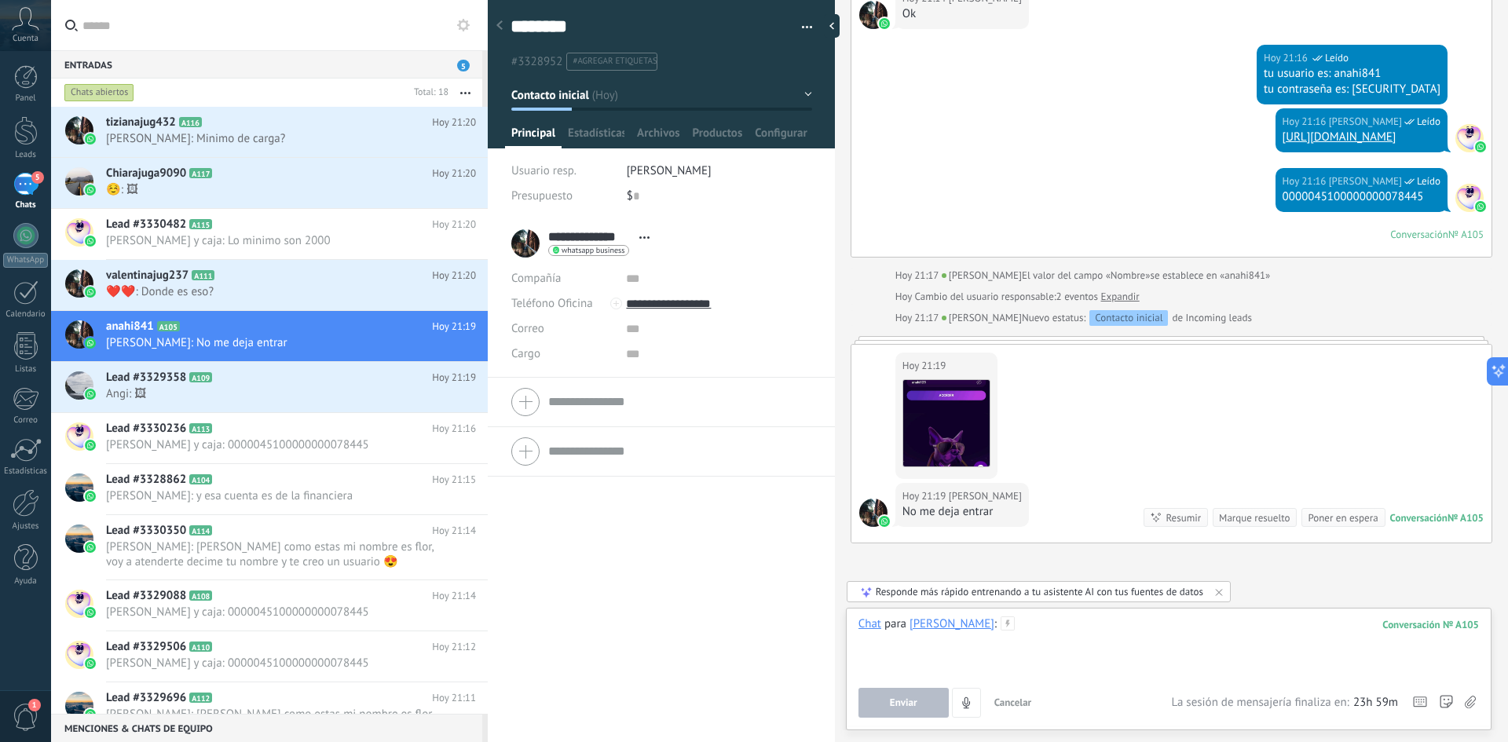
scroll to position [556, 0]
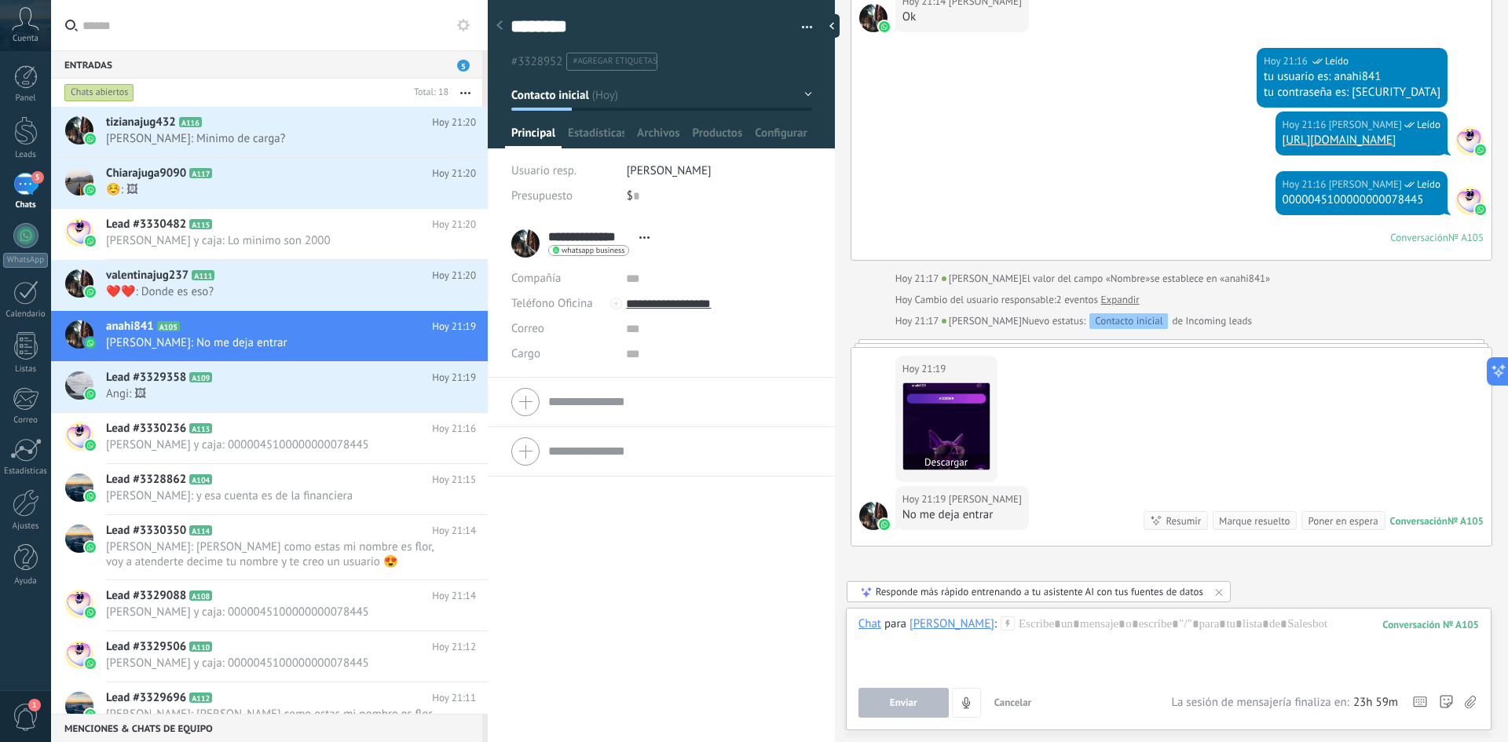
click at [955, 436] on img at bounding box center [946, 426] width 86 height 86
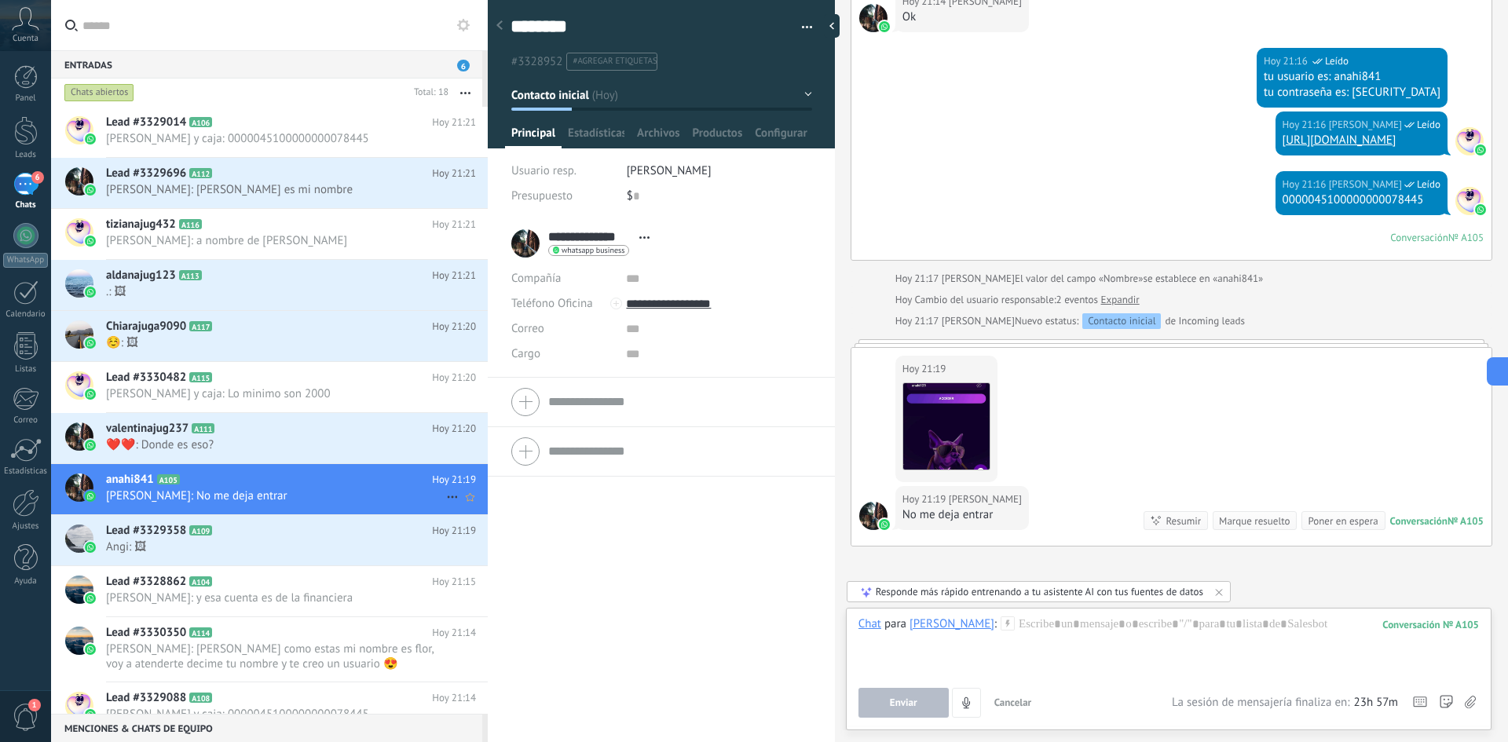
click at [273, 489] on span "[PERSON_NAME]: No me deja entrar" at bounding box center [276, 496] width 340 height 15
click at [1103, 625] on div at bounding box center [1169, 647] width 621 height 60
paste div
click at [926, 699] on button "Enviar" at bounding box center [904, 703] width 90 height 30
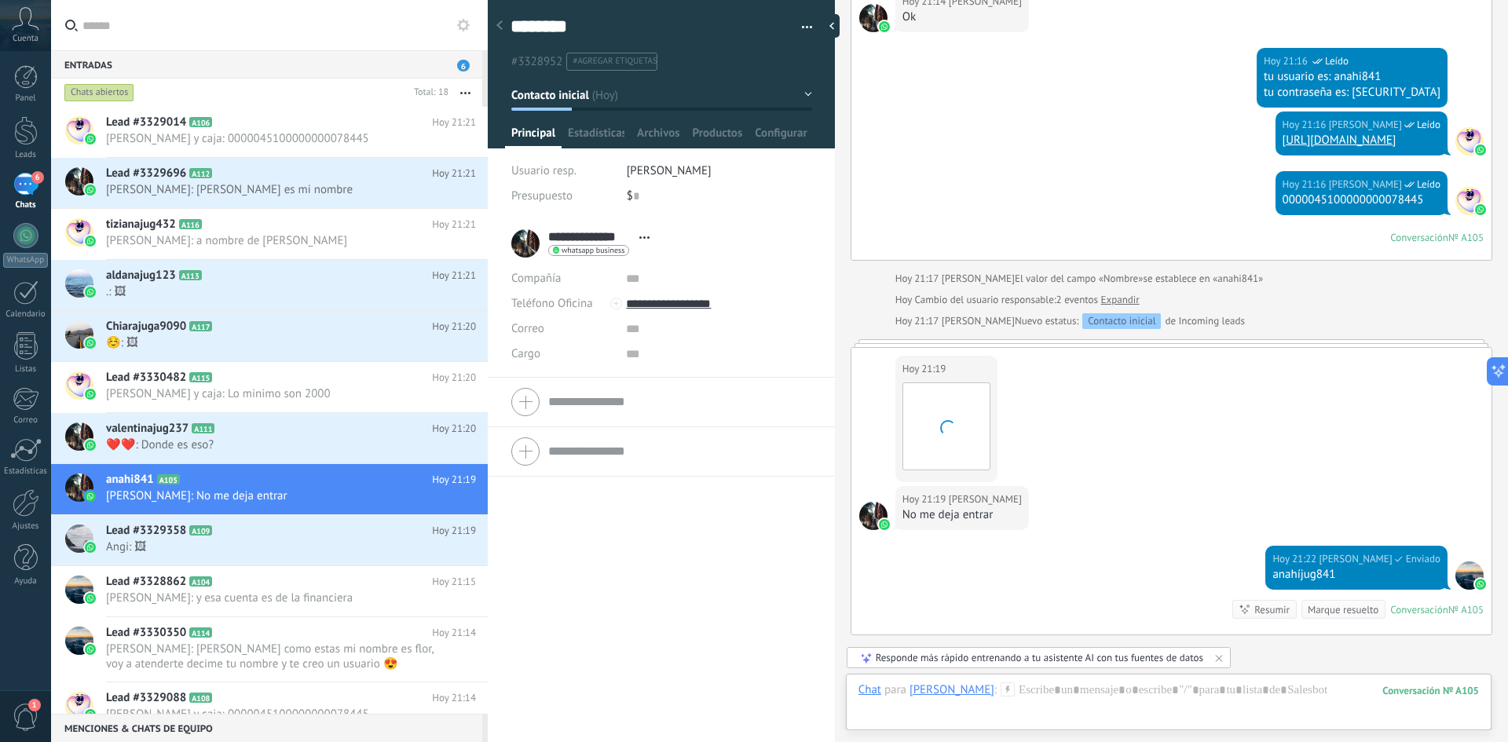
scroll to position [723, 0]
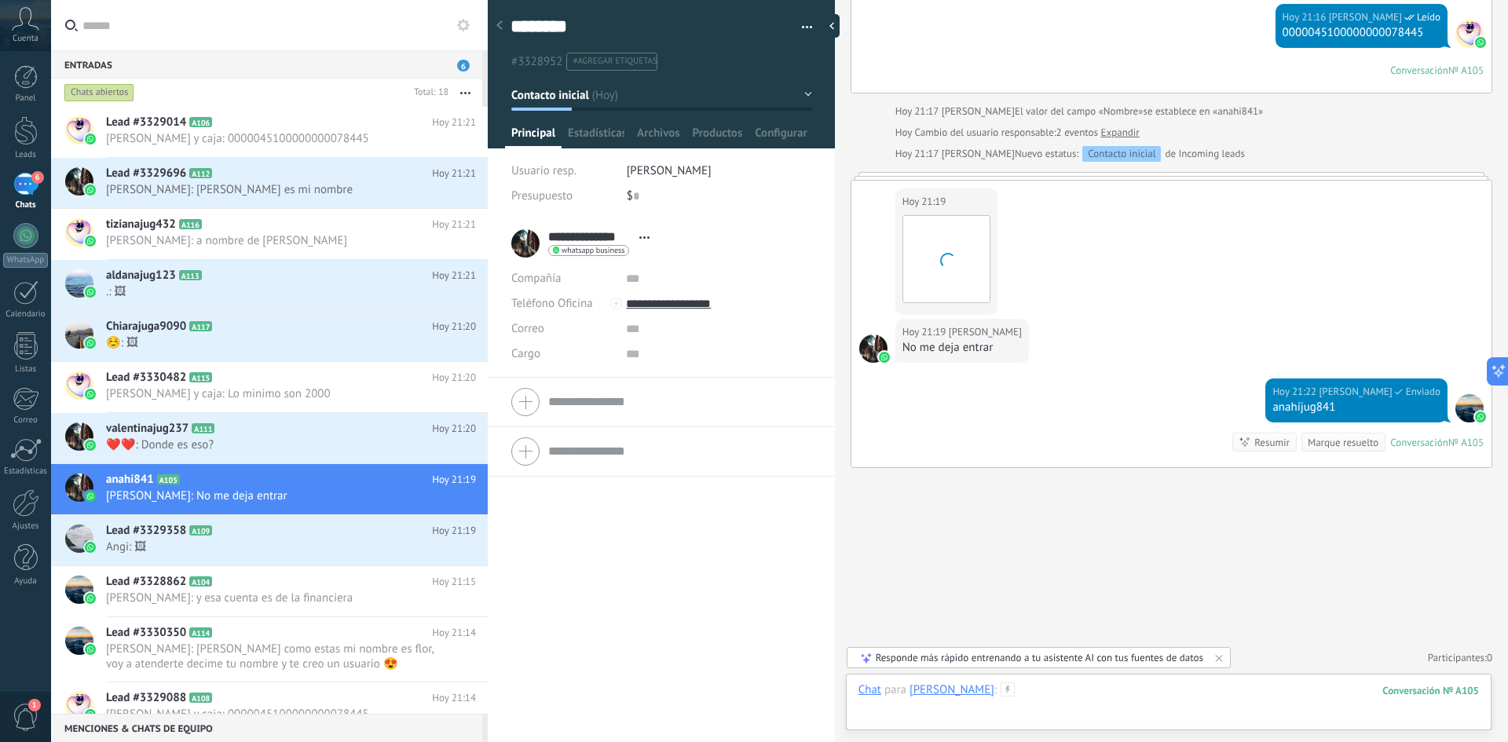
click at [1101, 693] on div at bounding box center [1169, 706] width 621 height 47
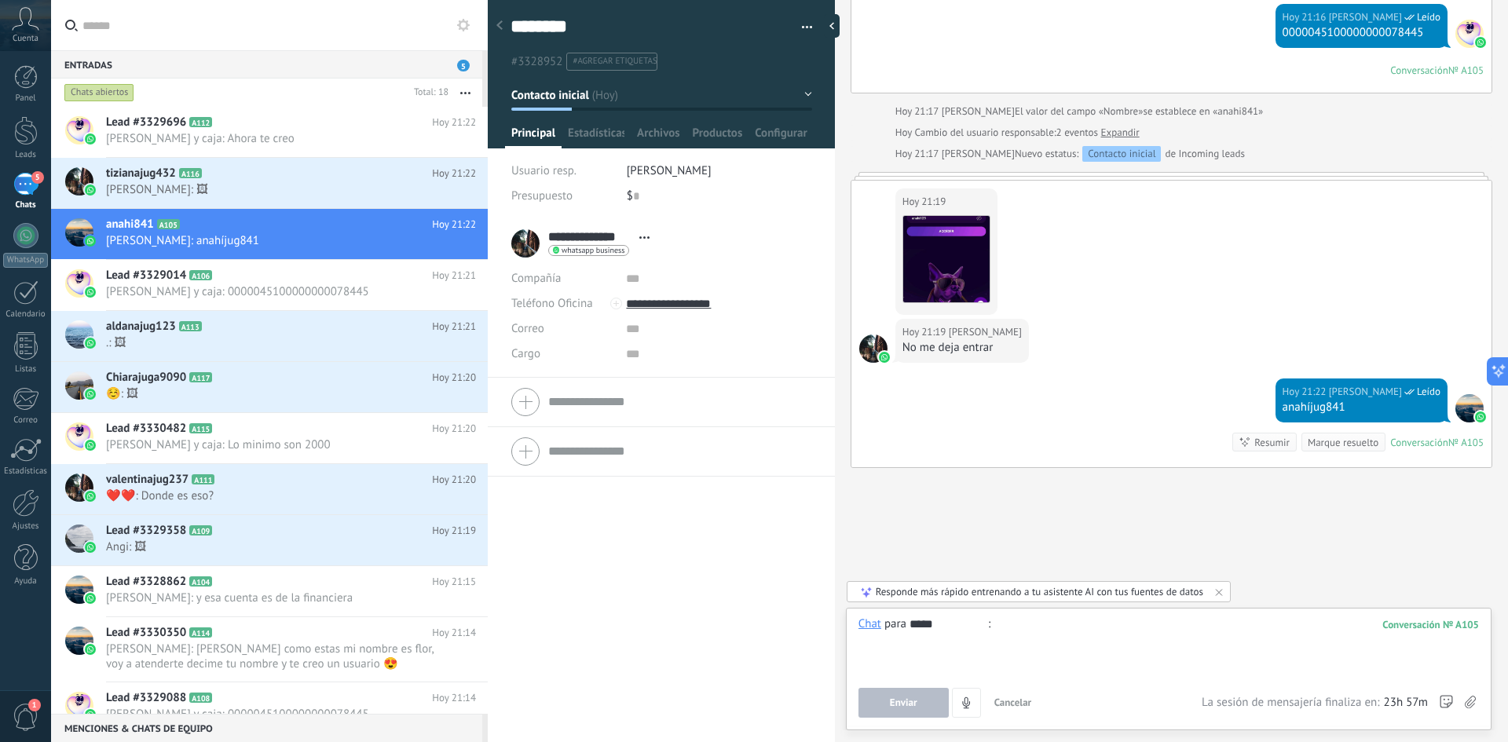
scroll to position [739, 0]
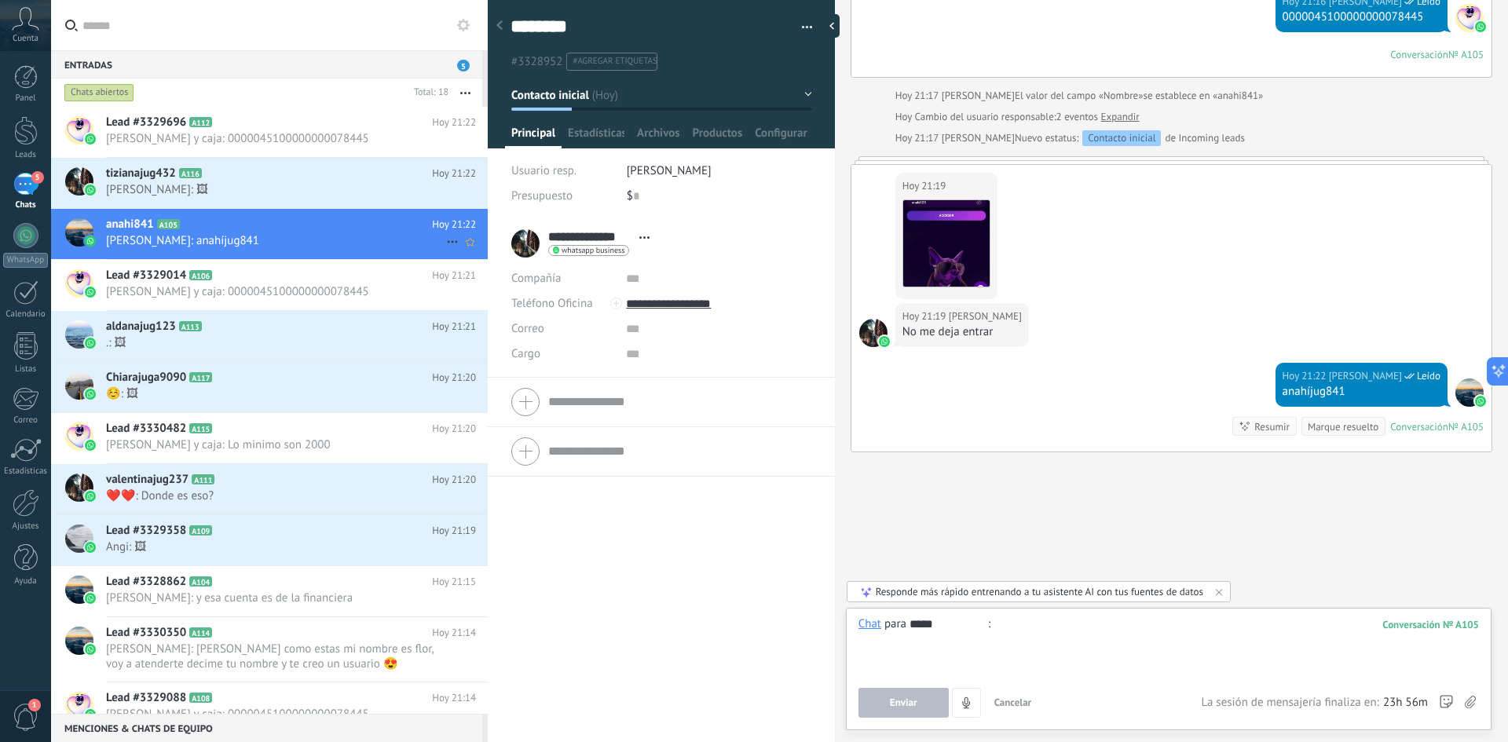
type input "*****"
drag, startPoint x: 273, startPoint y: 243, endPoint x: 244, endPoint y: 194, distance: 56.7
click at [273, 243] on span "[PERSON_NAME]: anahíjug841" at bounding box center [276, 240] width 340 height 15
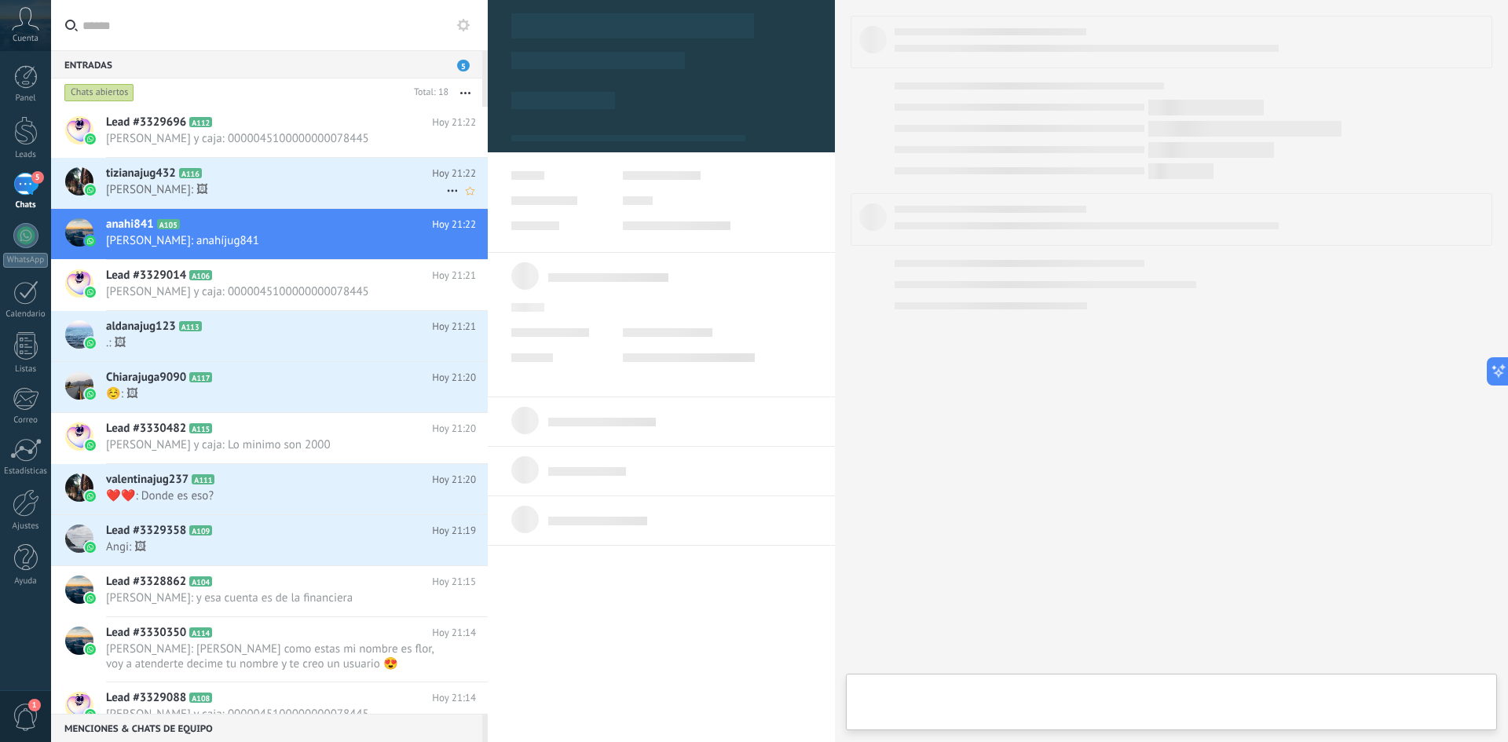
click at [242, 192] on span "[PERSON_NAME]: 🖼" at bounding box center [276, 189] width 340 height 15
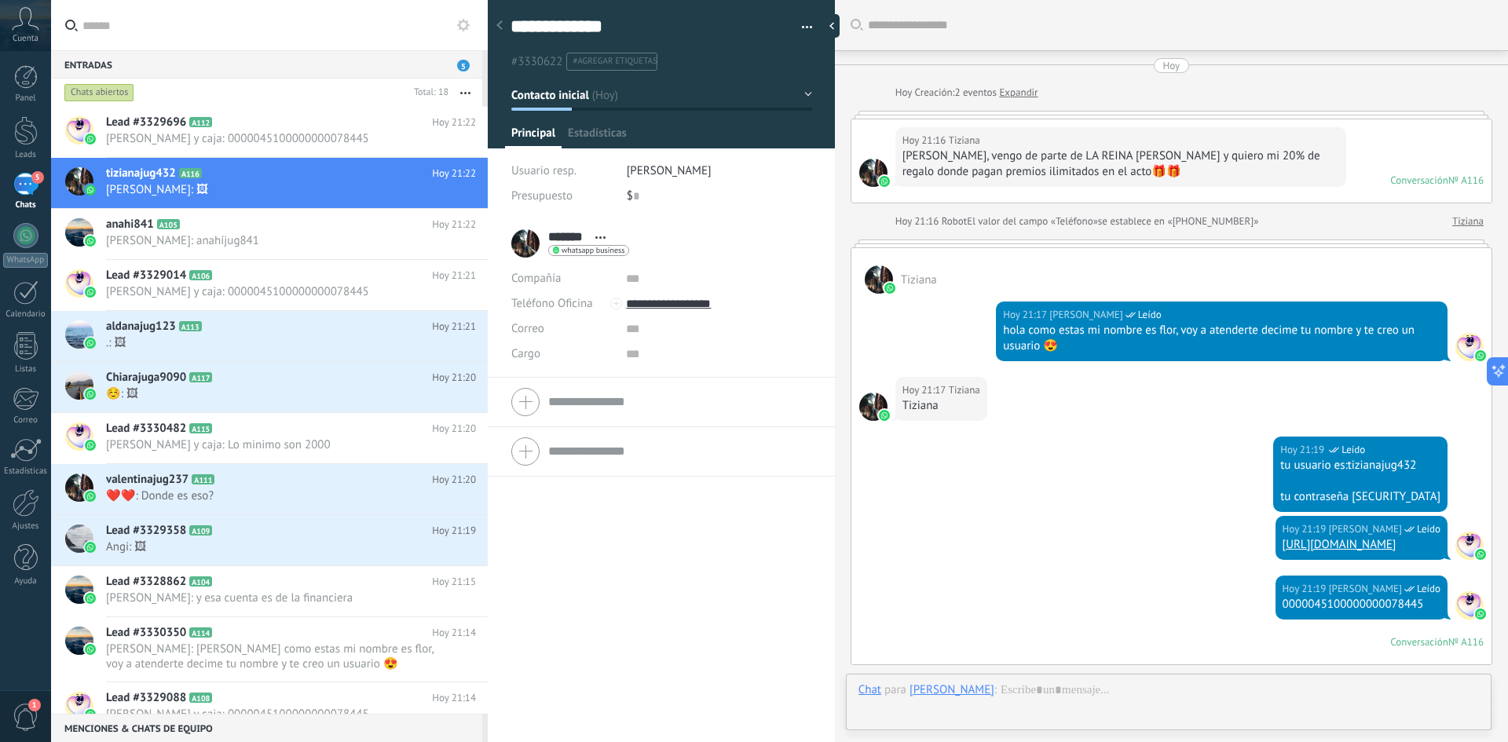
scroll to position [674, 0]
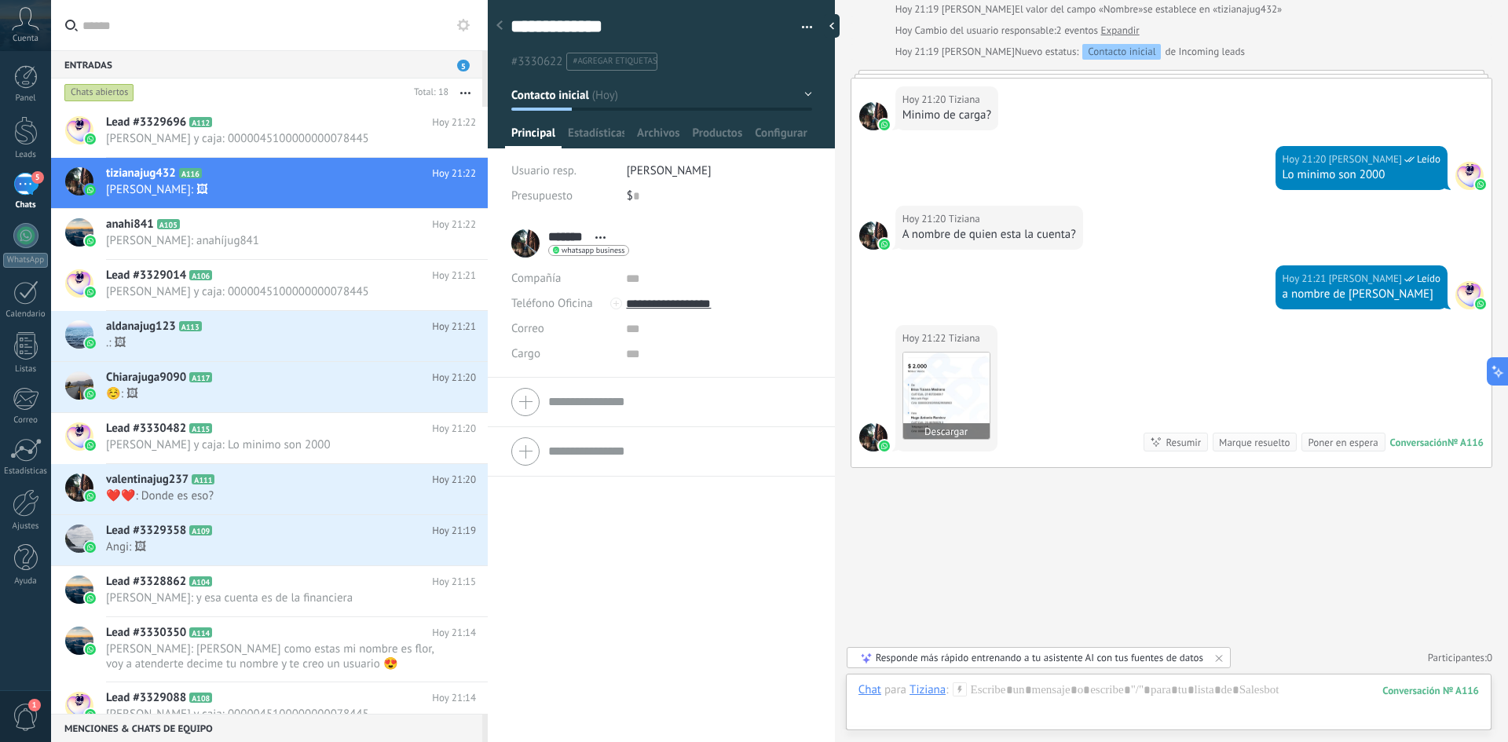
click at [975, 408] on img at bounding box center [946, 396] width 86 height 86
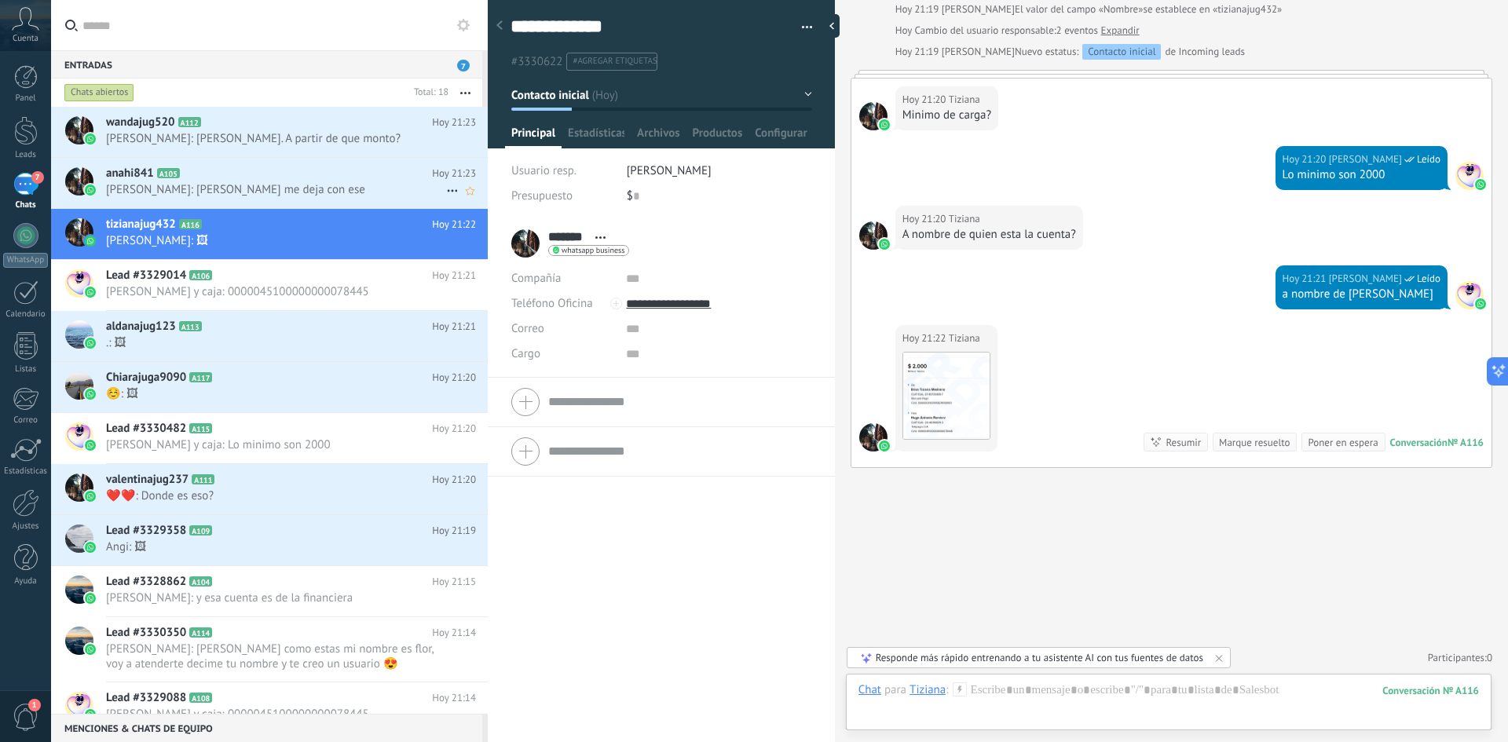
click at [311, 192] on span "[PERSON_NAME]: [PERSON_NAME] me deja con ese" at bounding box center [276, 189] width 340 height 15
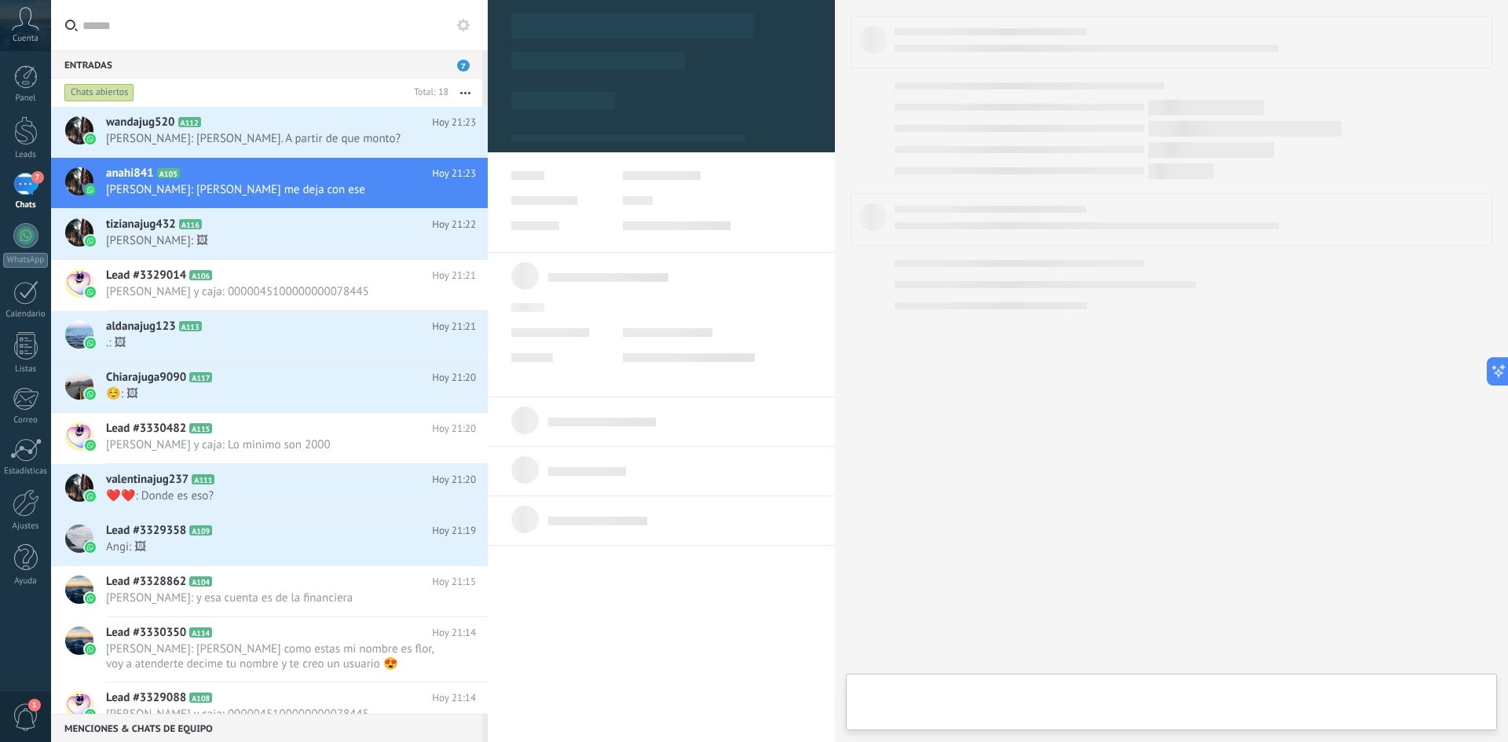
type textarea "********"
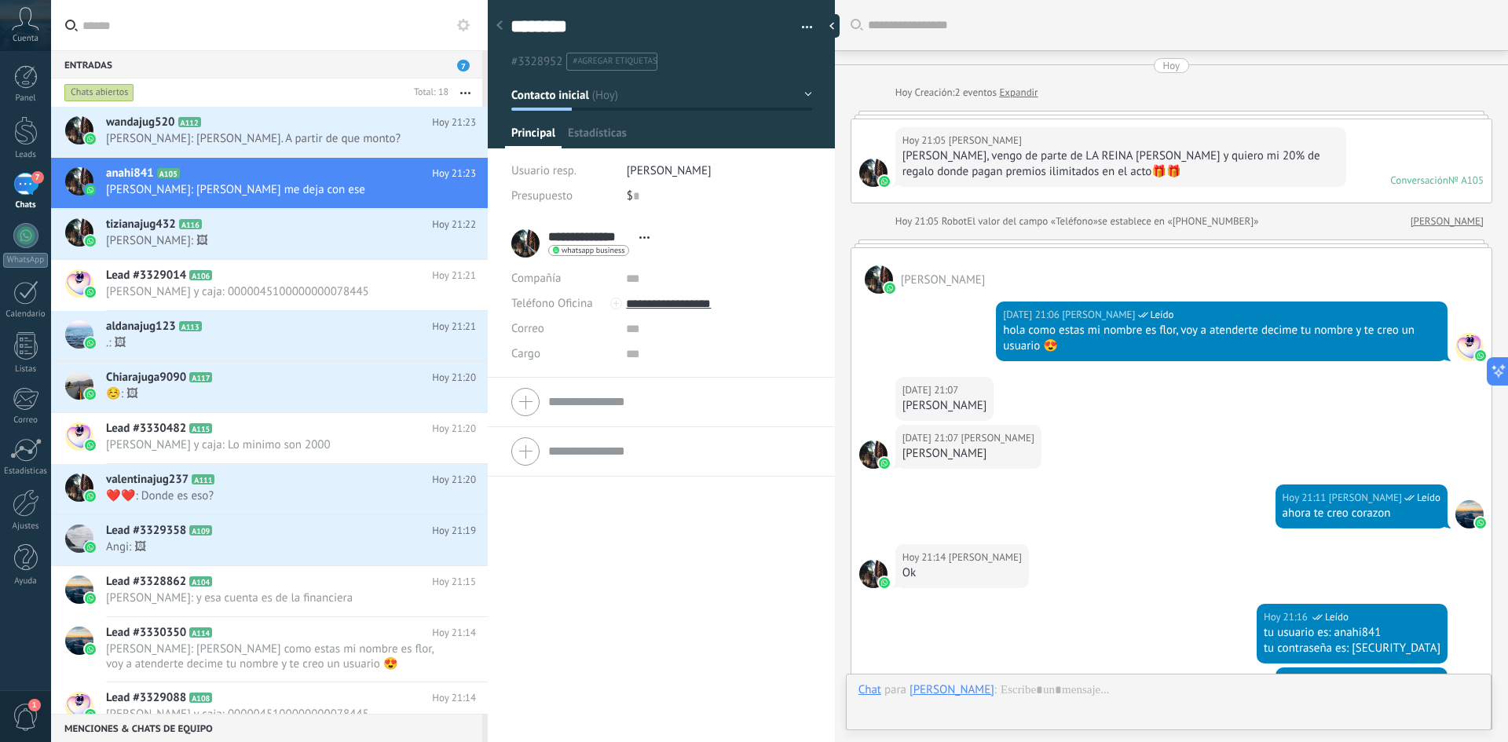
scroll to position [801, 0]
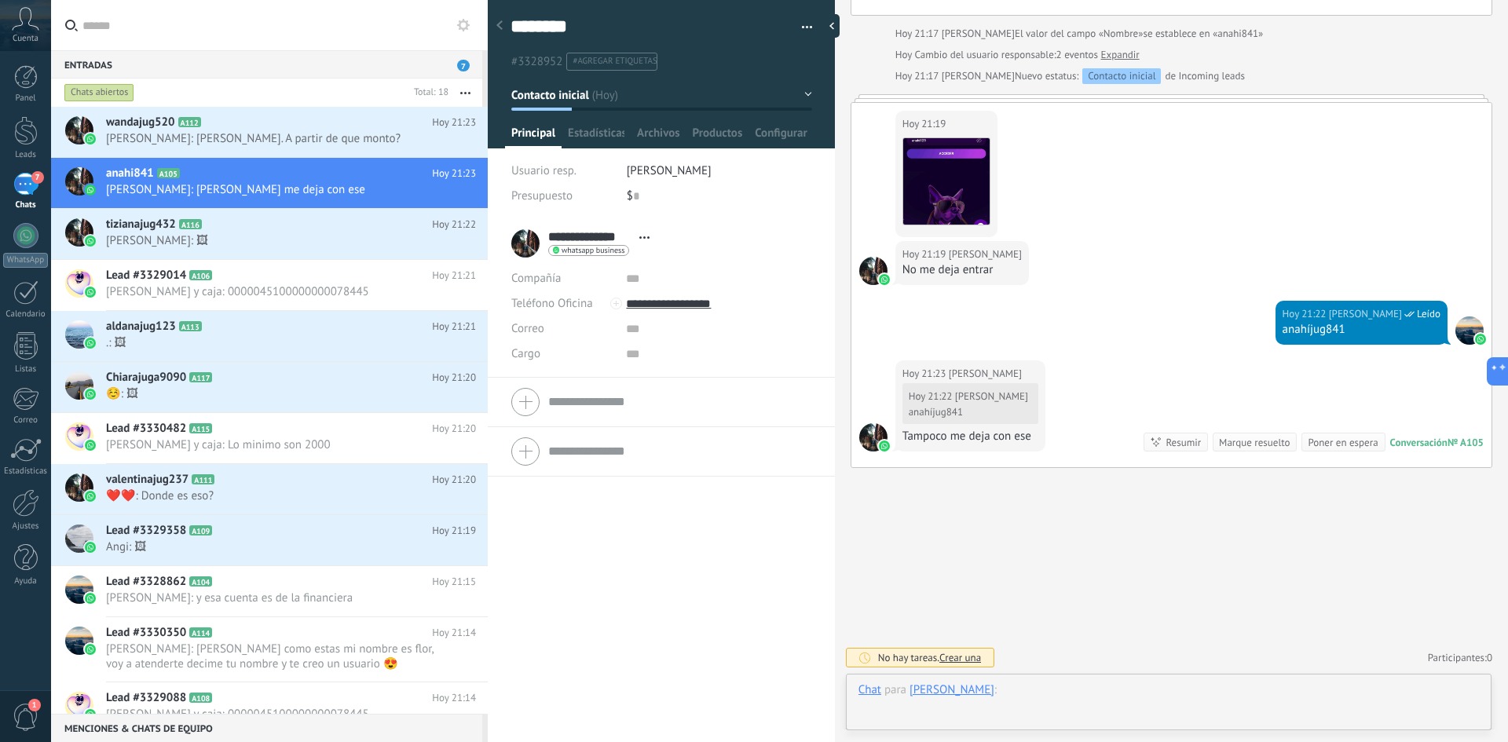
click at [1093, 687] on div at bounding box center [1169, 706] width 621 height 47
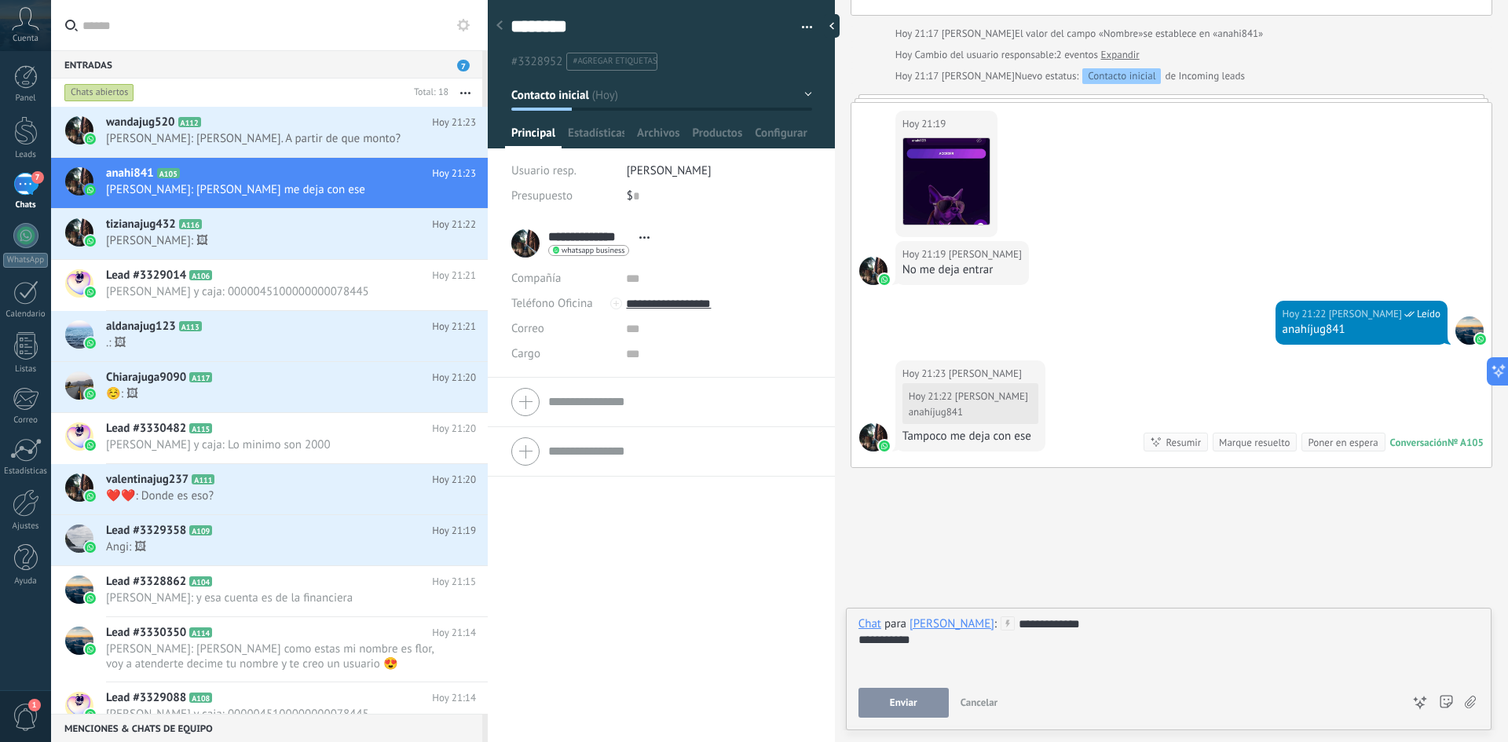
click at [884, 639] on div "**********" at bounding box center [1169, 640] width 621 height 16
click at [909, 709] on span "Enviar" at bounding box center [903, 703] width 27 height 11
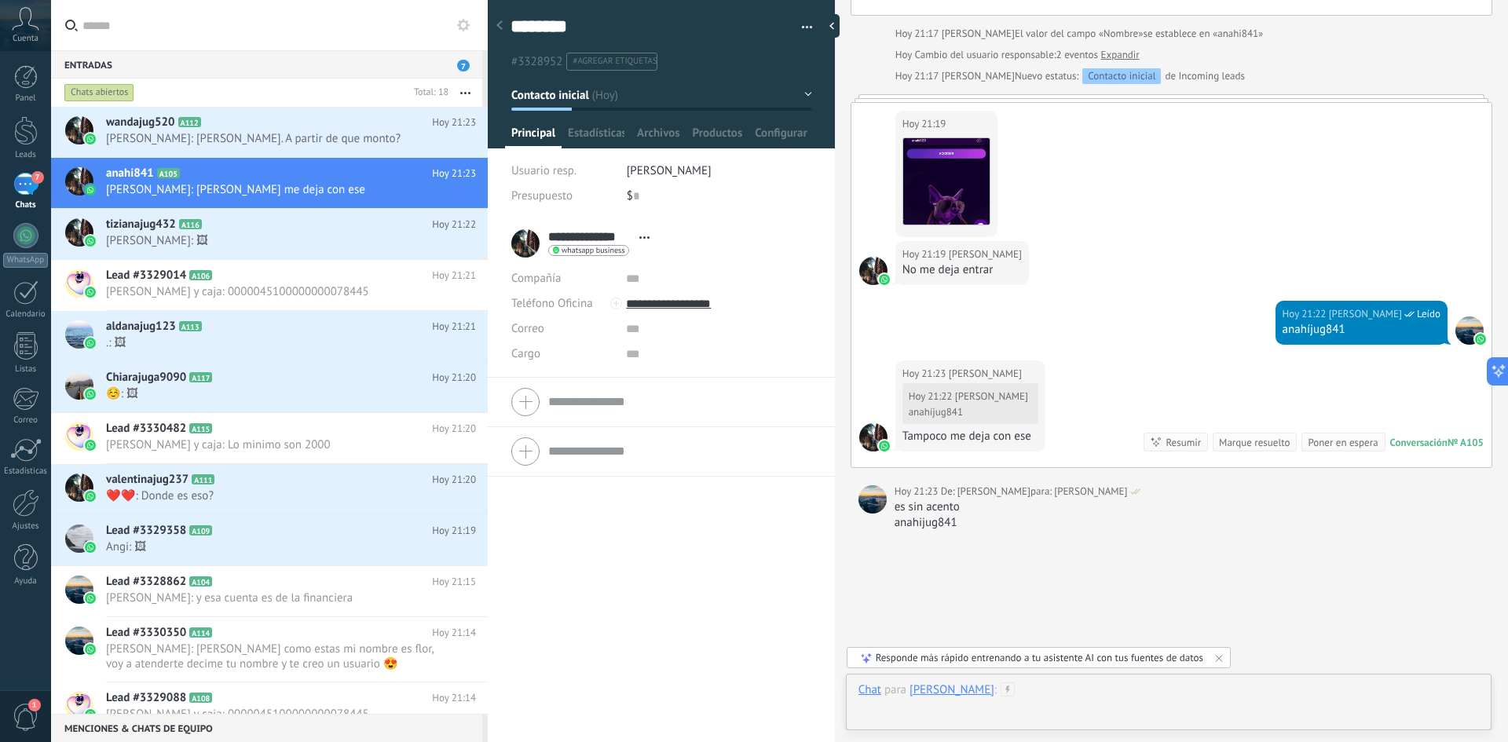
click at [1052, 691] on div at bounding box center [1169, 706] width 621 height 47
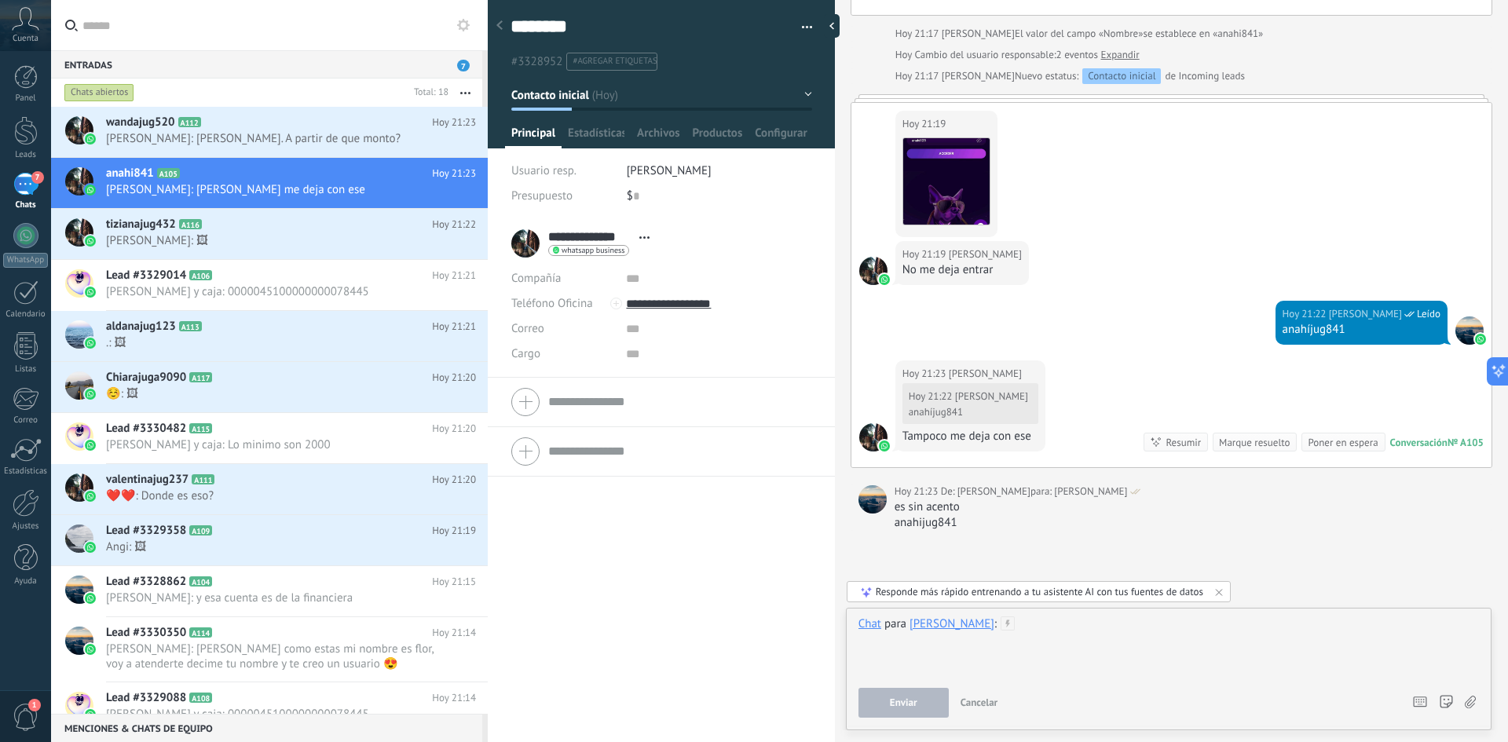
paste div
click at [1024, 622] on div "**********" at bounding box center [1169, 647] width 621 height 60
click at [910, 709] on span "Enviar" at bounding box center [903, 703] width 27 height 11
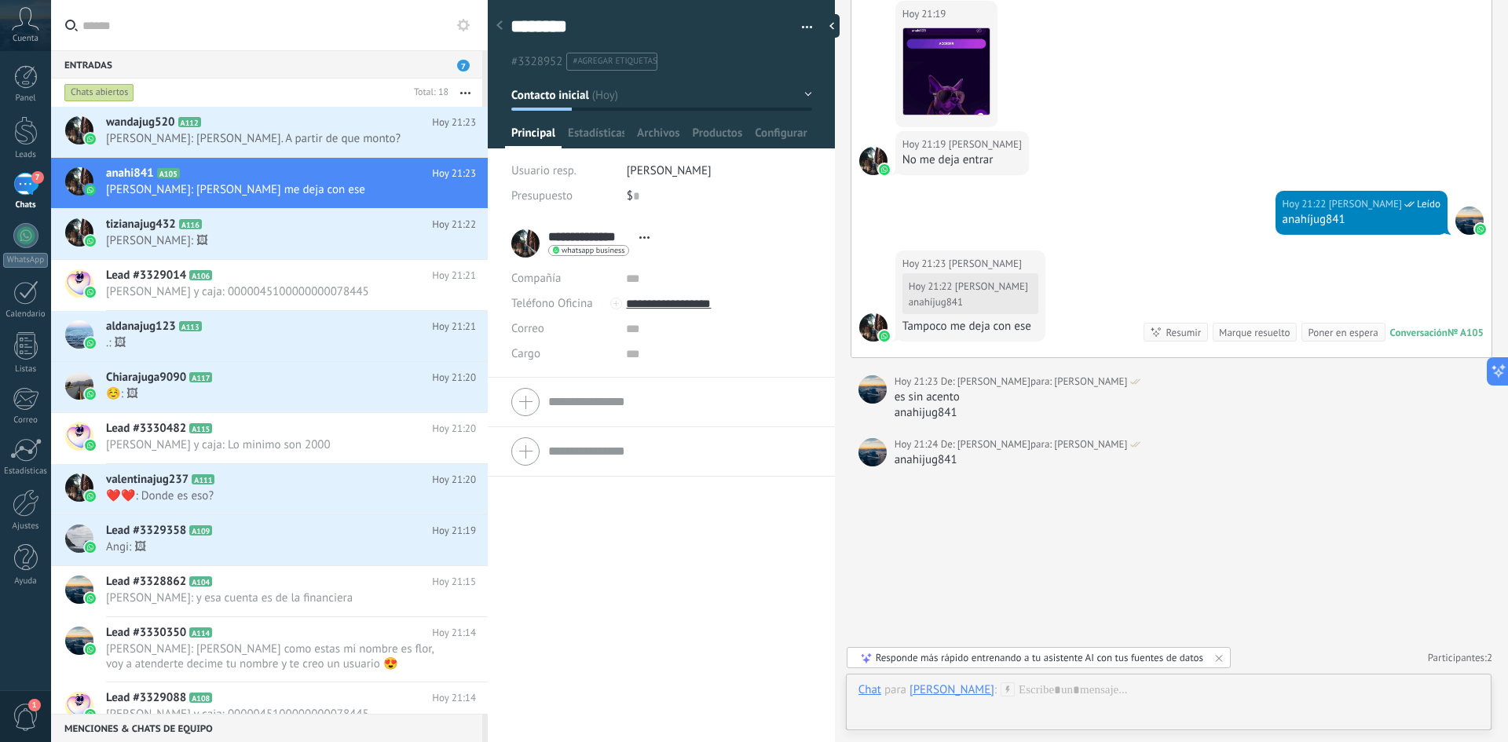
click at [953, 686] on div "[PERSON_NAME]" at bounding box center [952, 690] width 85 height 14
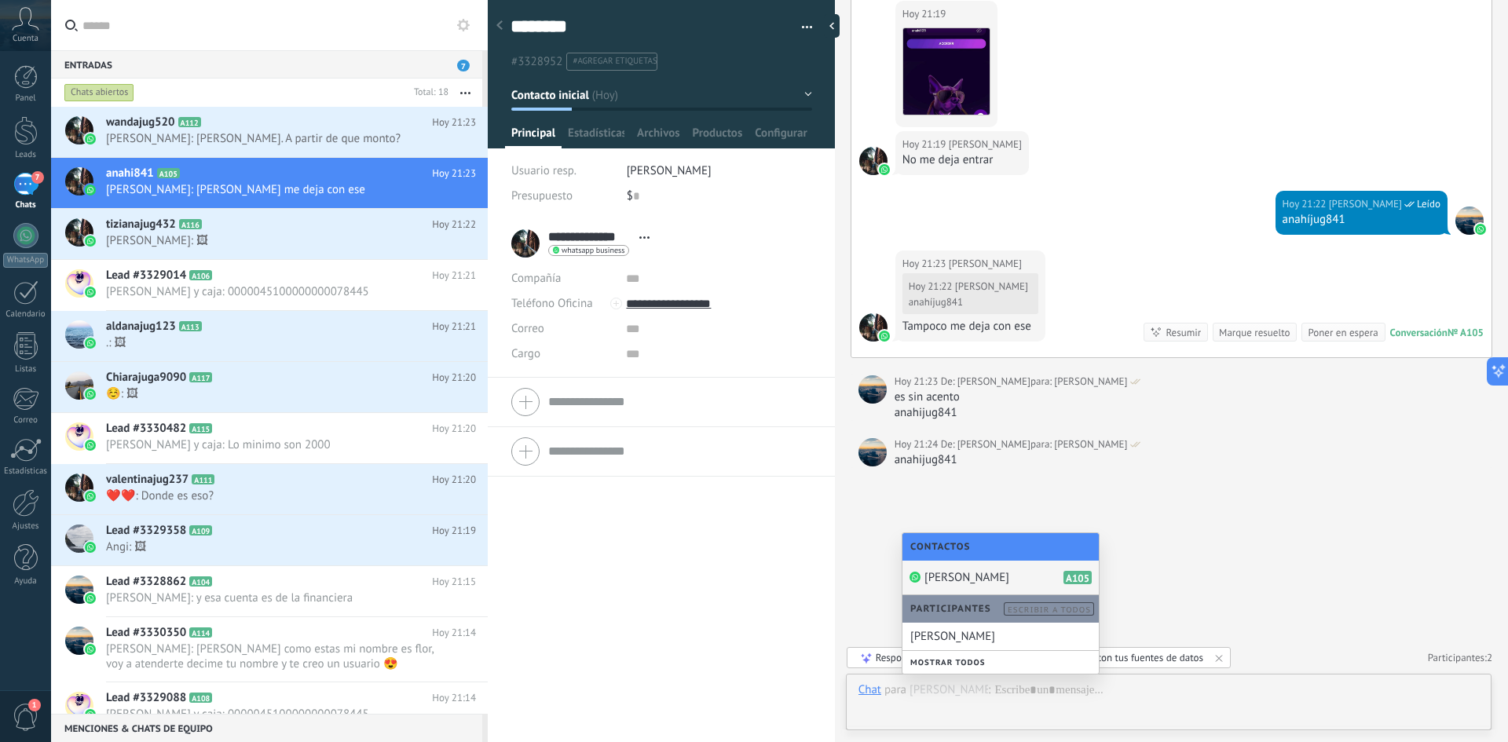
click at [976, 575] on span "[PERSON_NAME]" at bounding box center [967, 577] width 85 height 15
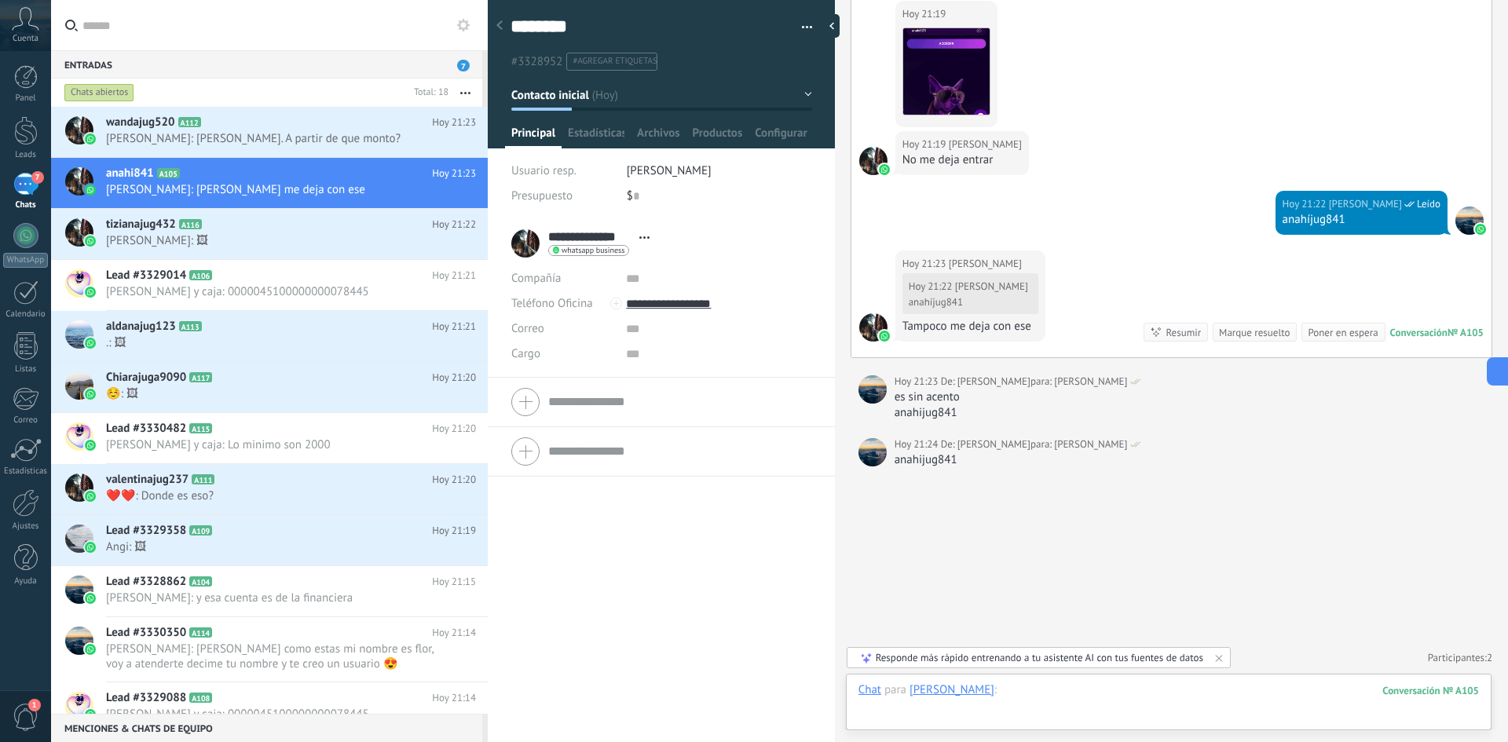
click at [1087, 699] on div at bounding box center [1169, 706] width 621 height 47
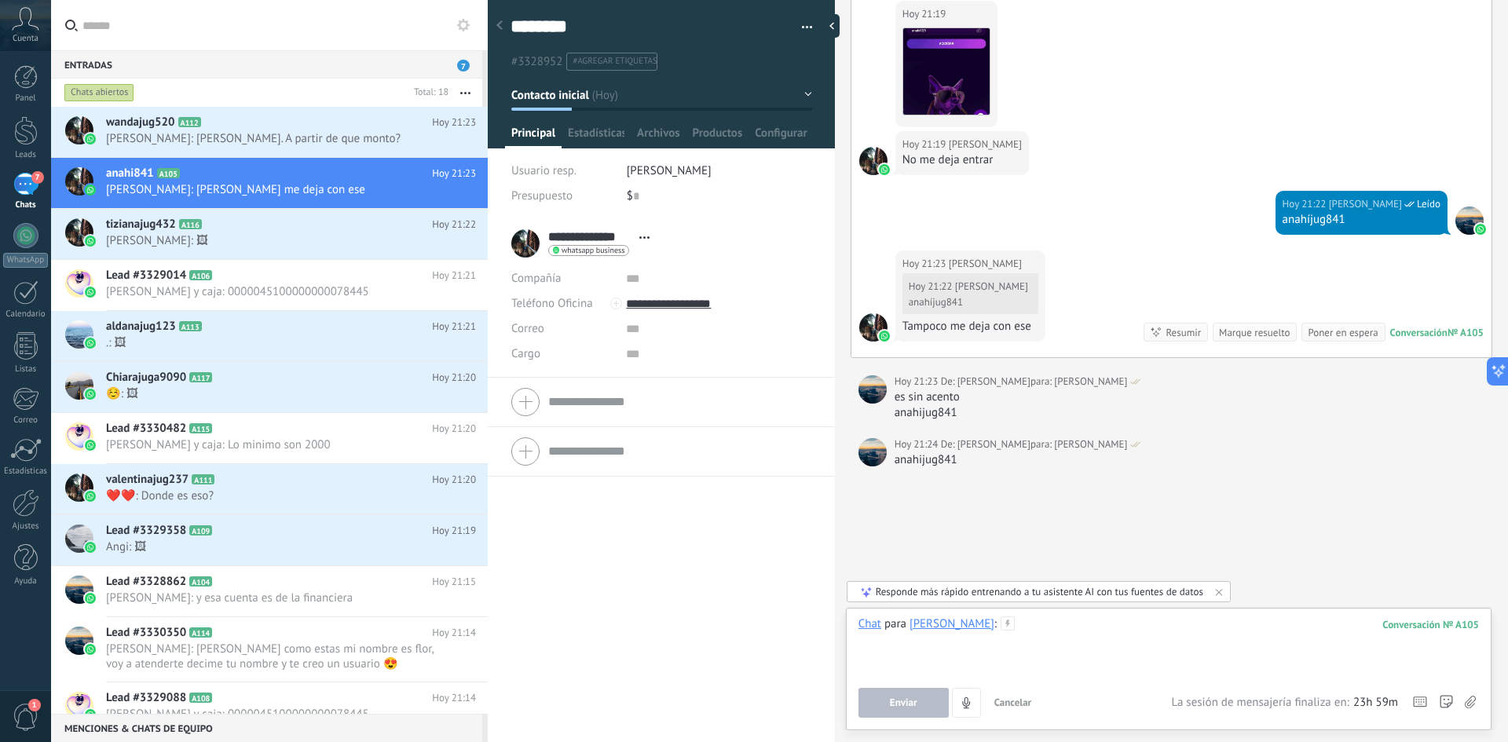
paste div
click at [1036, 623] on div "**********" at bounding box center [1169, 647] width 621 height 60
click at [908, 695] on button "Enviar" at bounding box center [904, 703] width 90 height 30
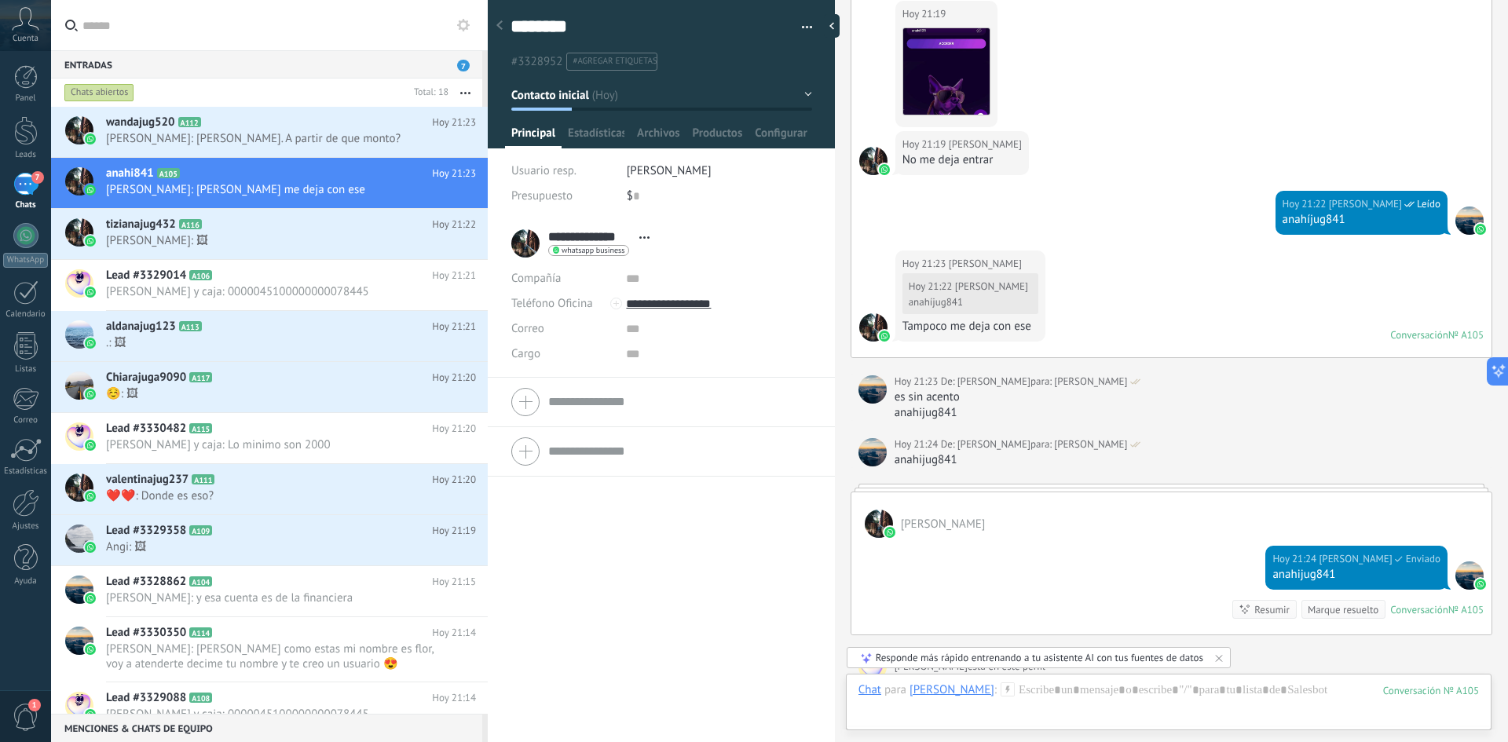
scroll to position [943, 0]
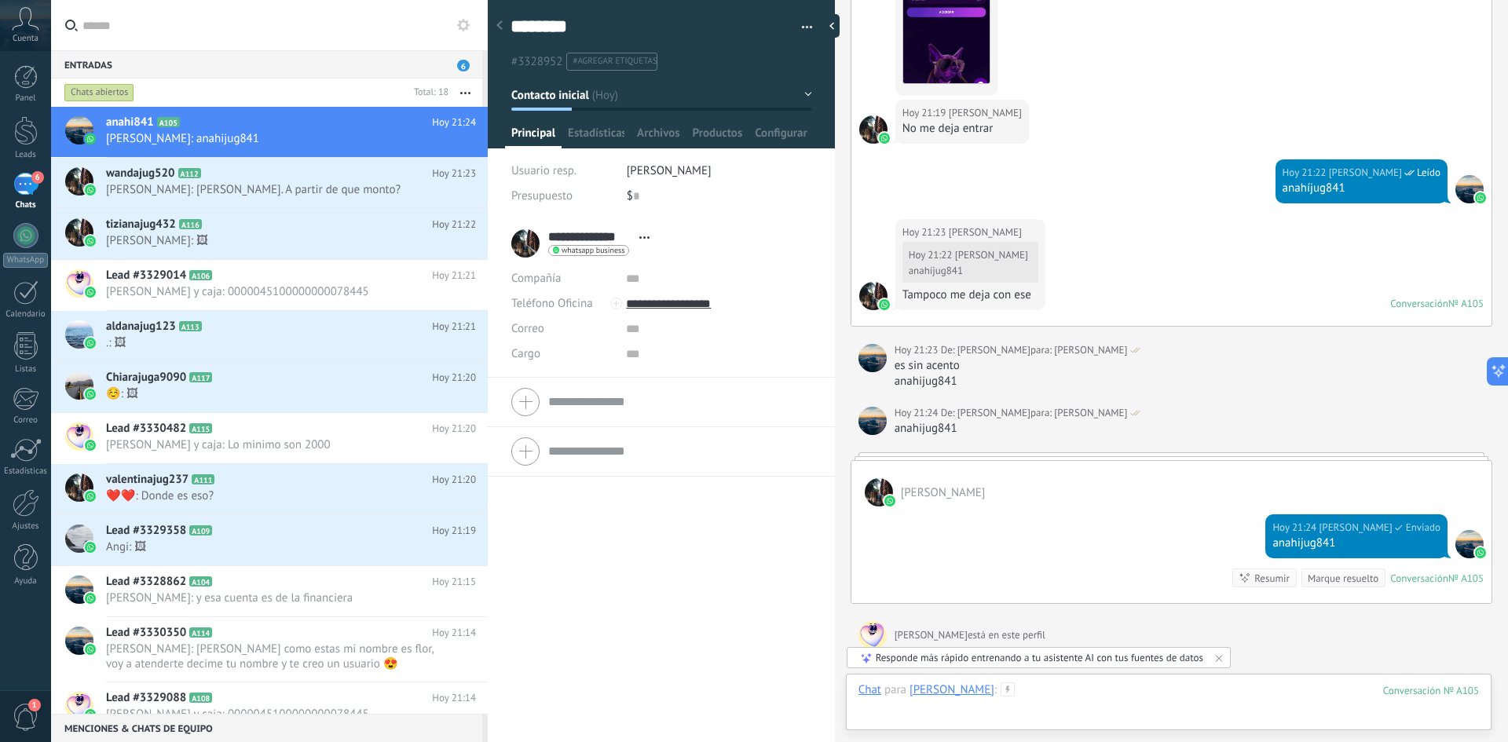
click at [1108, 695] on div at bounding box center [1169, 706] width 621 height 47
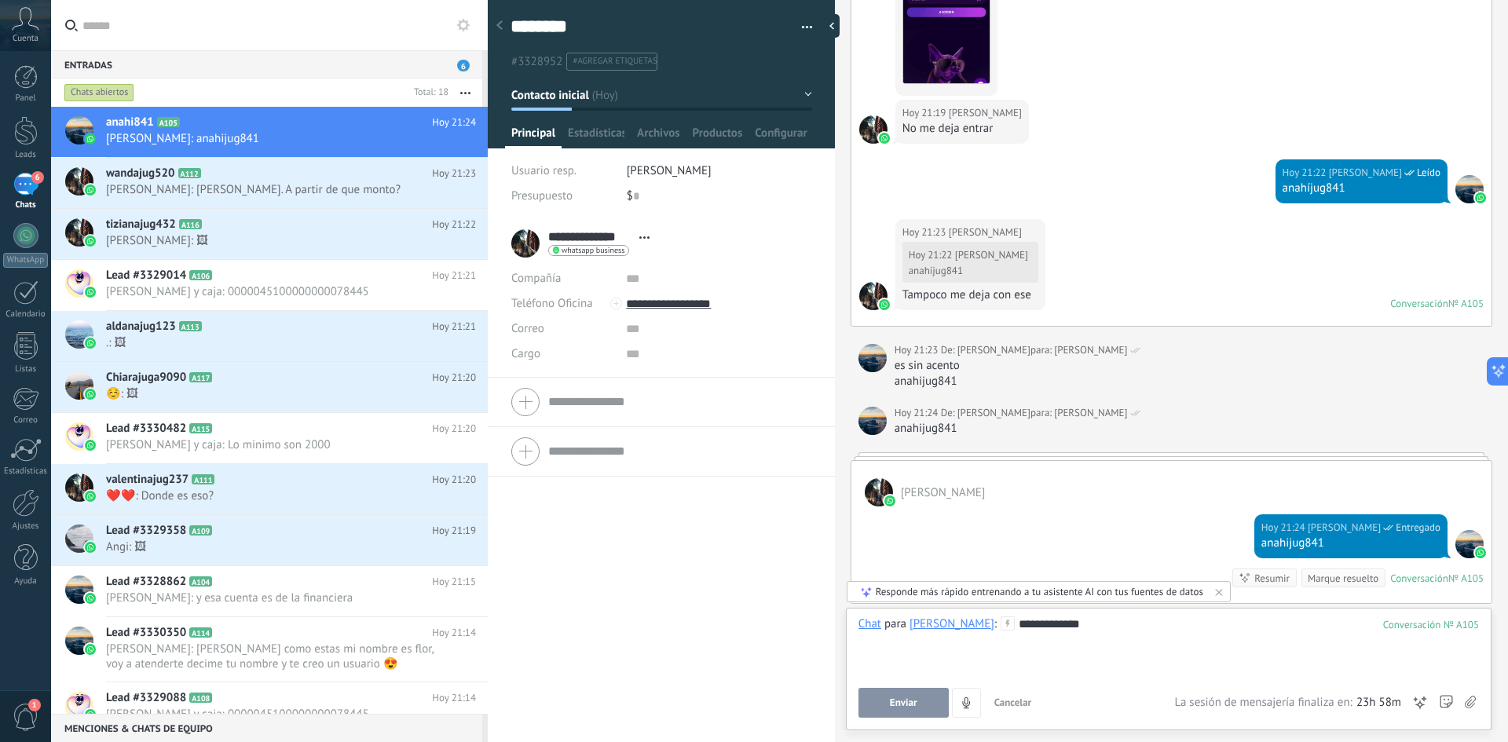
click at [911, 705] on span "Enviar" at bounding box center [903, 703] width 27 height 11
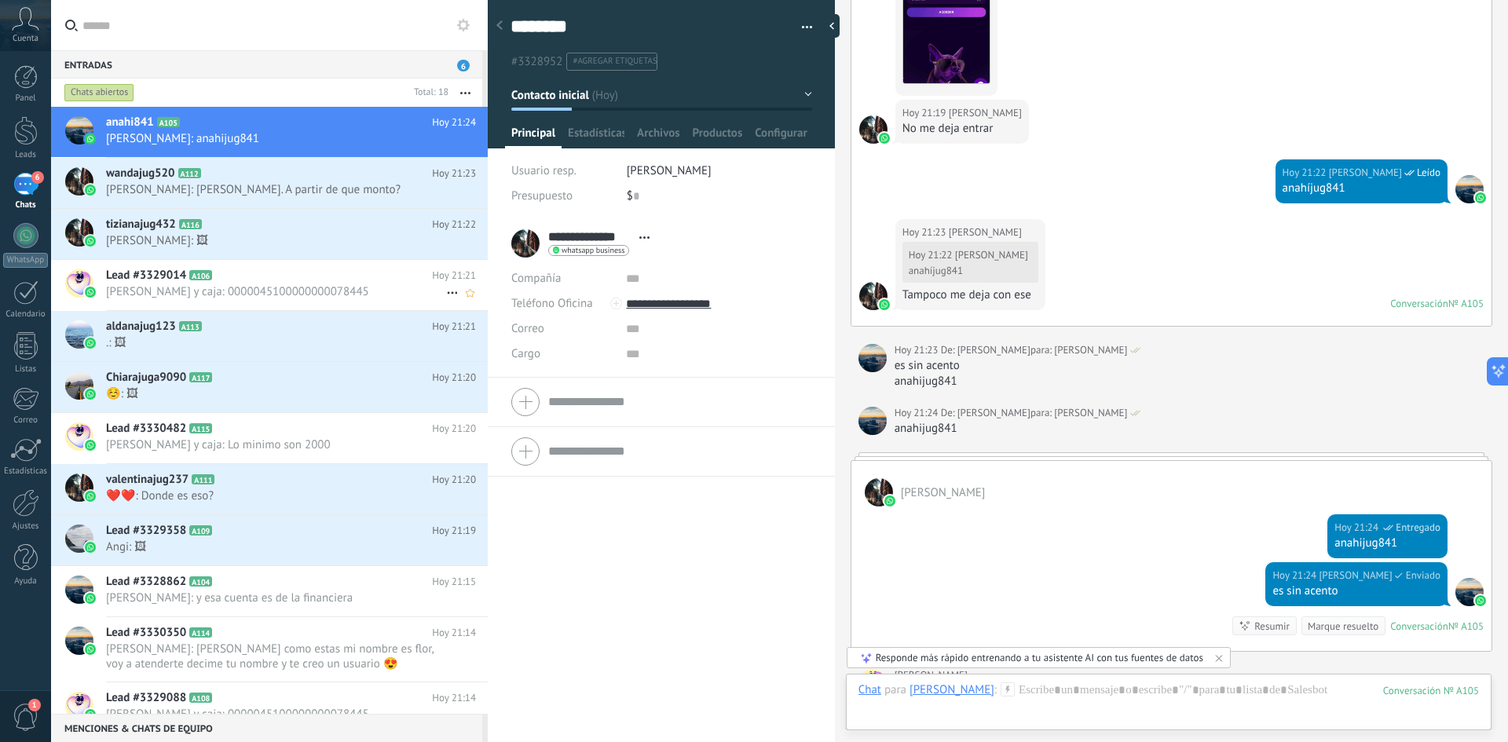
scroll to position [1158, 0]
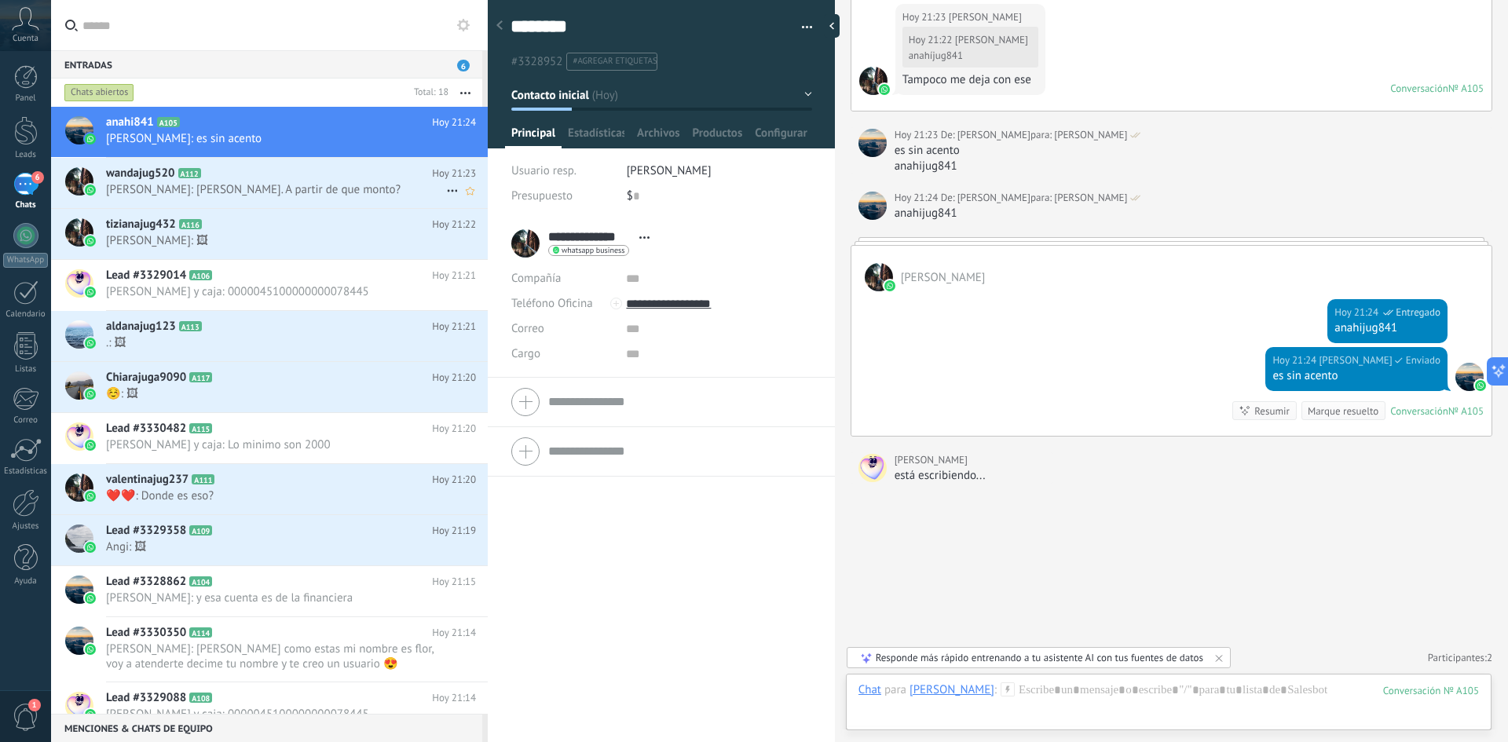
click at [302, 190] on span "[PERSON_NAME]: [PERSON_NAME]. A partir de que monto?" at bounding box center [276, 189] width 340 height 15
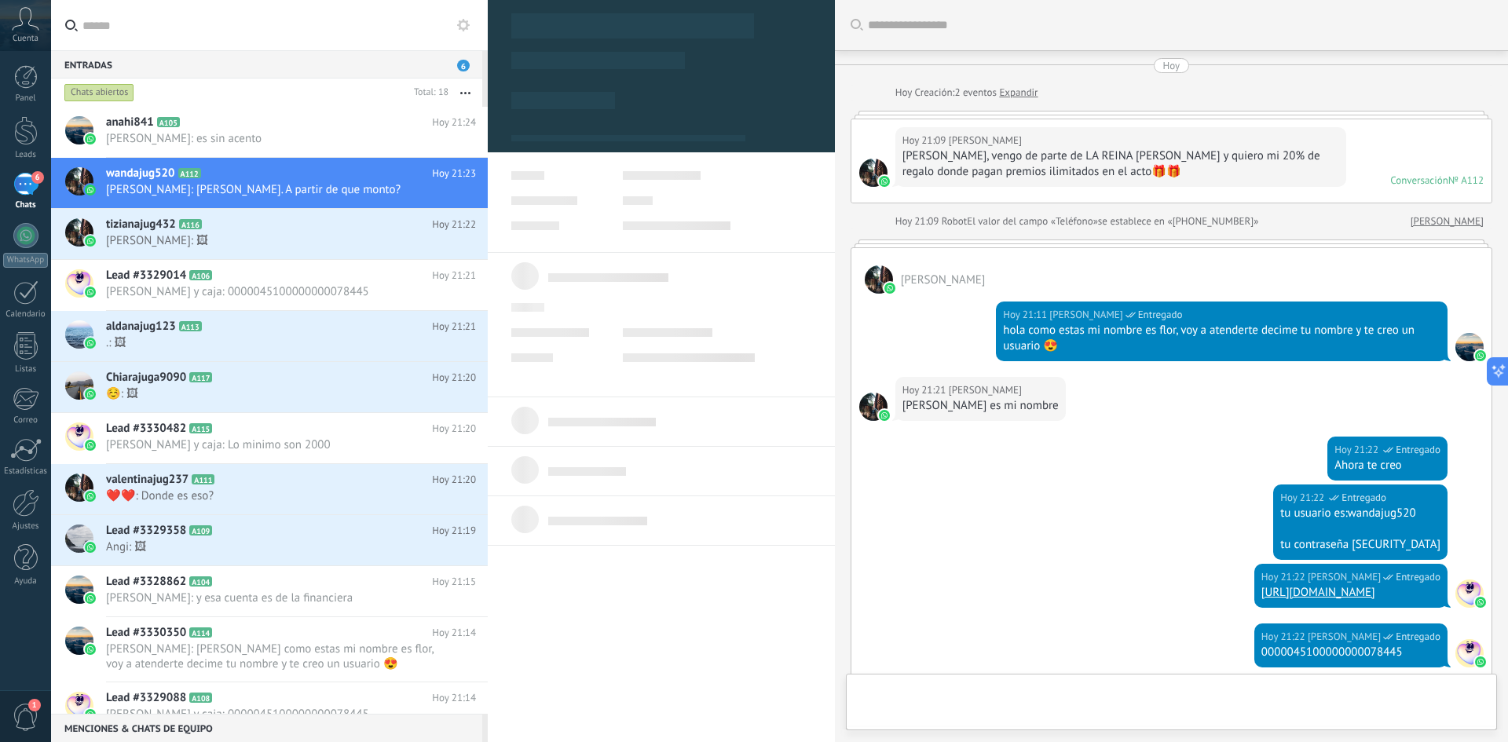
scroll to position [401, 0]
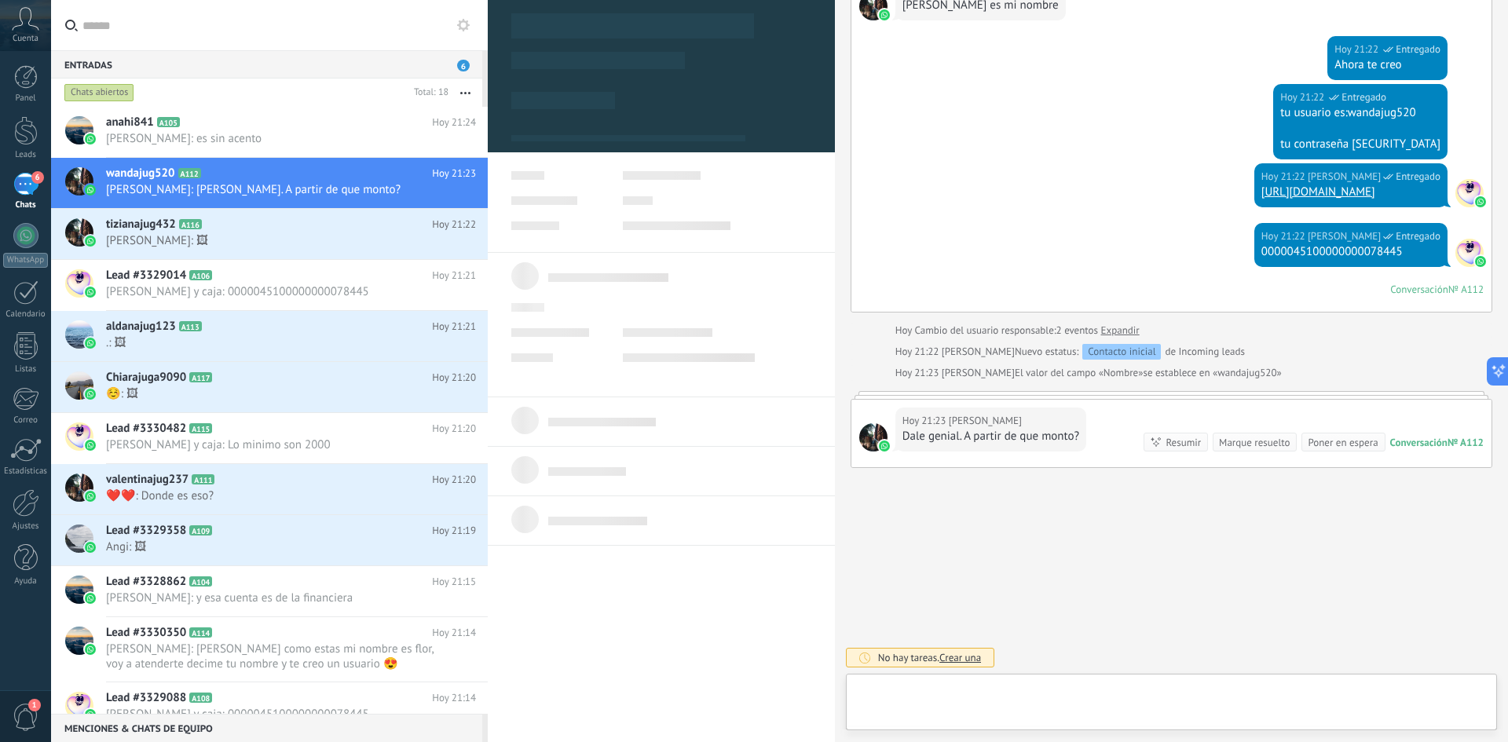
type textarea "**********"
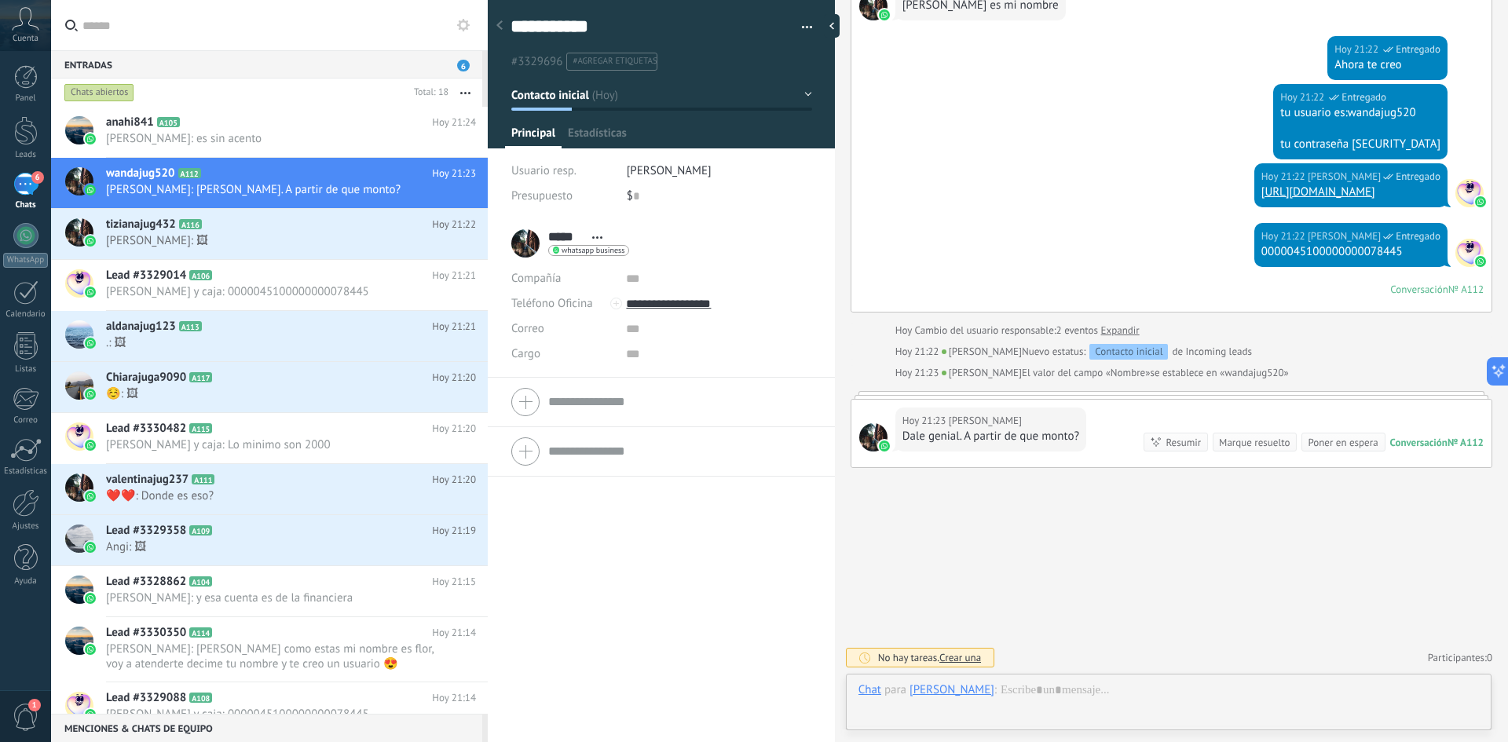
scroll to position [24, 0]
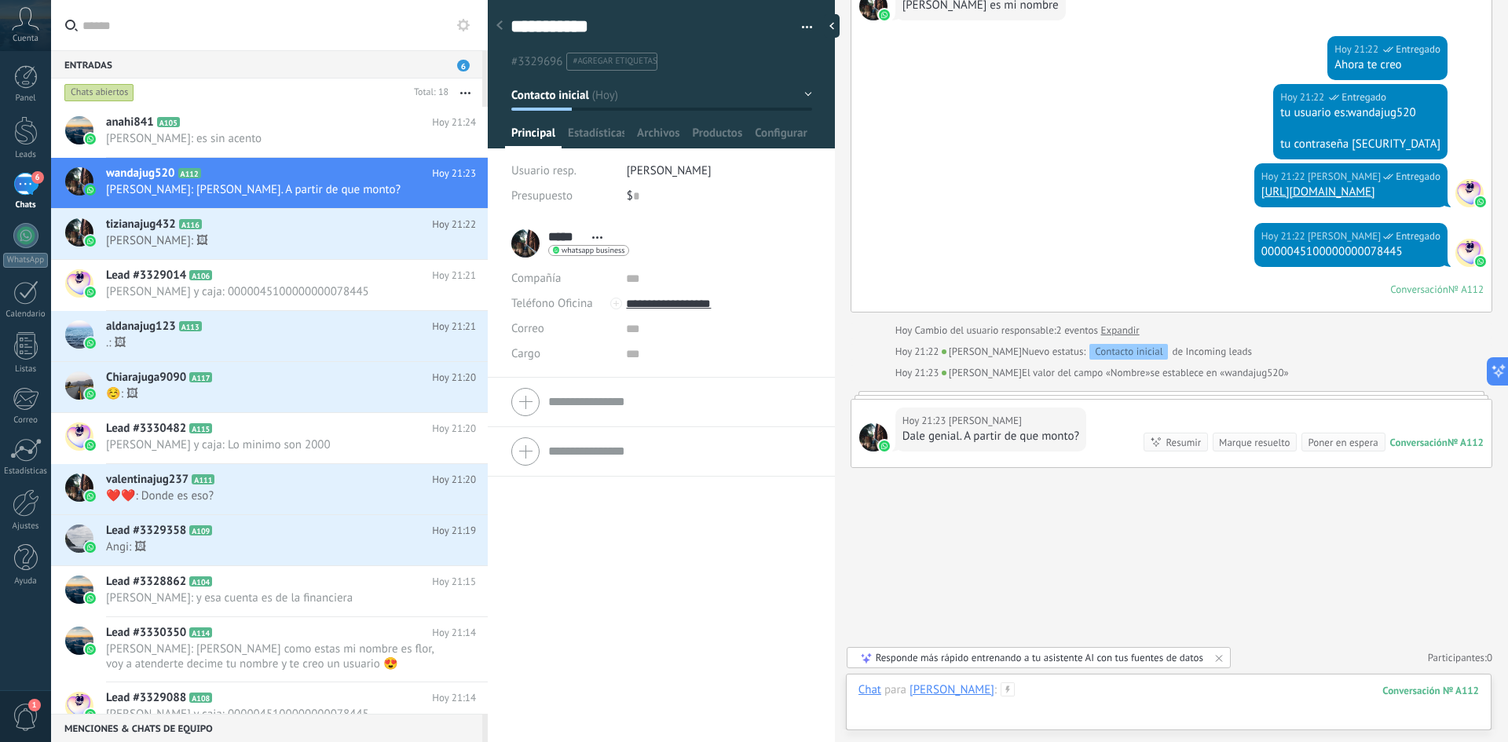
click at [1160, 690] on div at bounding box center [1169, 706] width 621 height 47
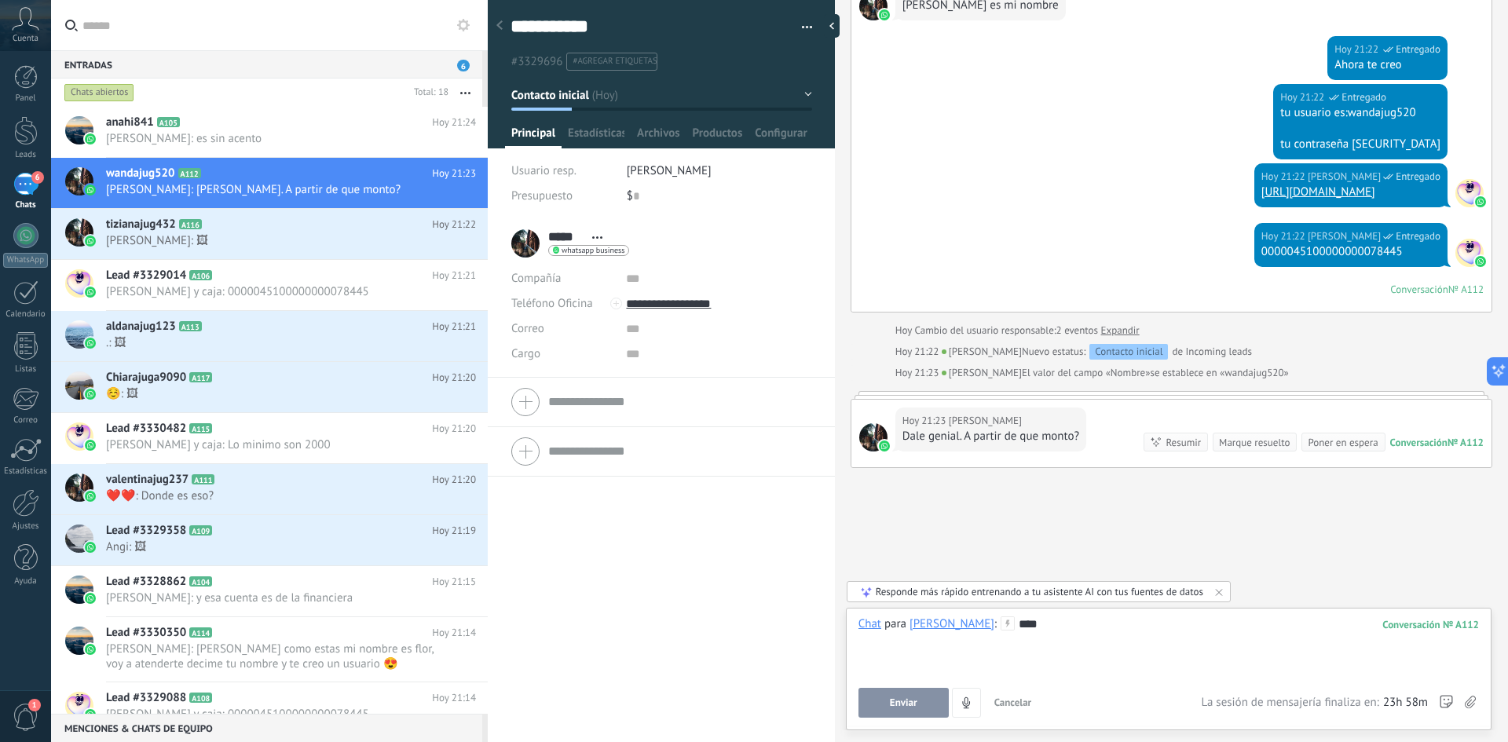
click at [930, 717] on button "Enviar" at bounding box center [904, 703] width 90 height 30
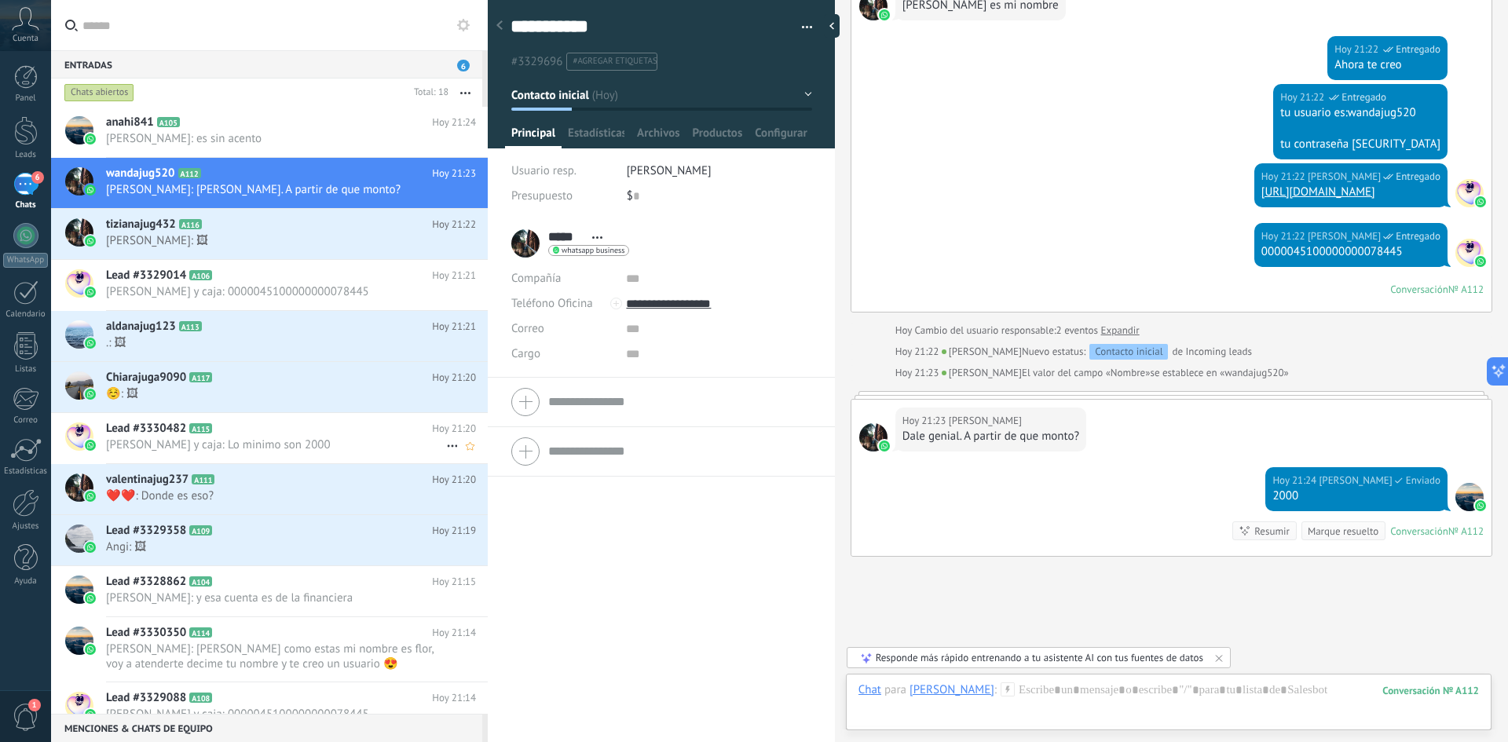
scroll to position [489, 0]
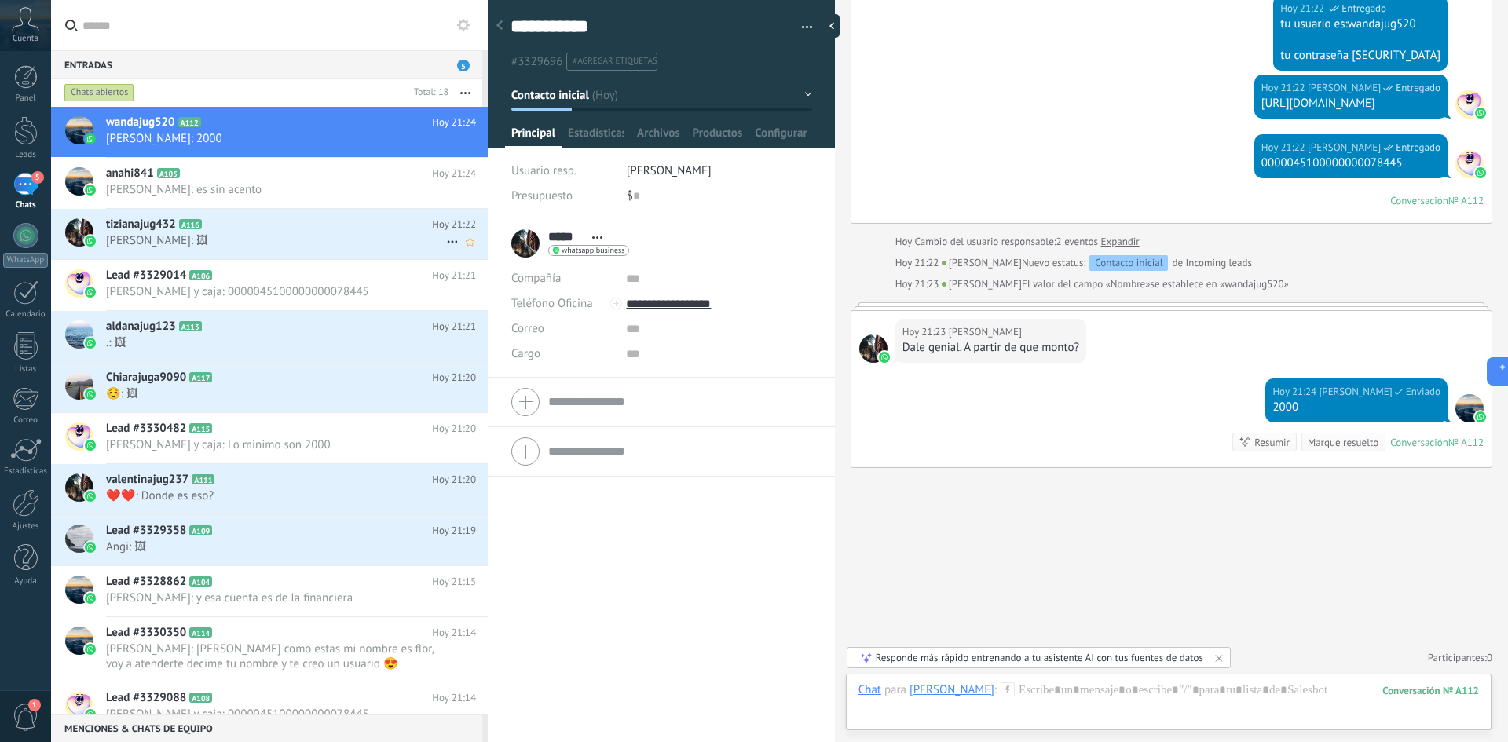
click at [287, 228] on h2 "tizianajug432 A116" at bounding box center [269, 225] width 326 height 16
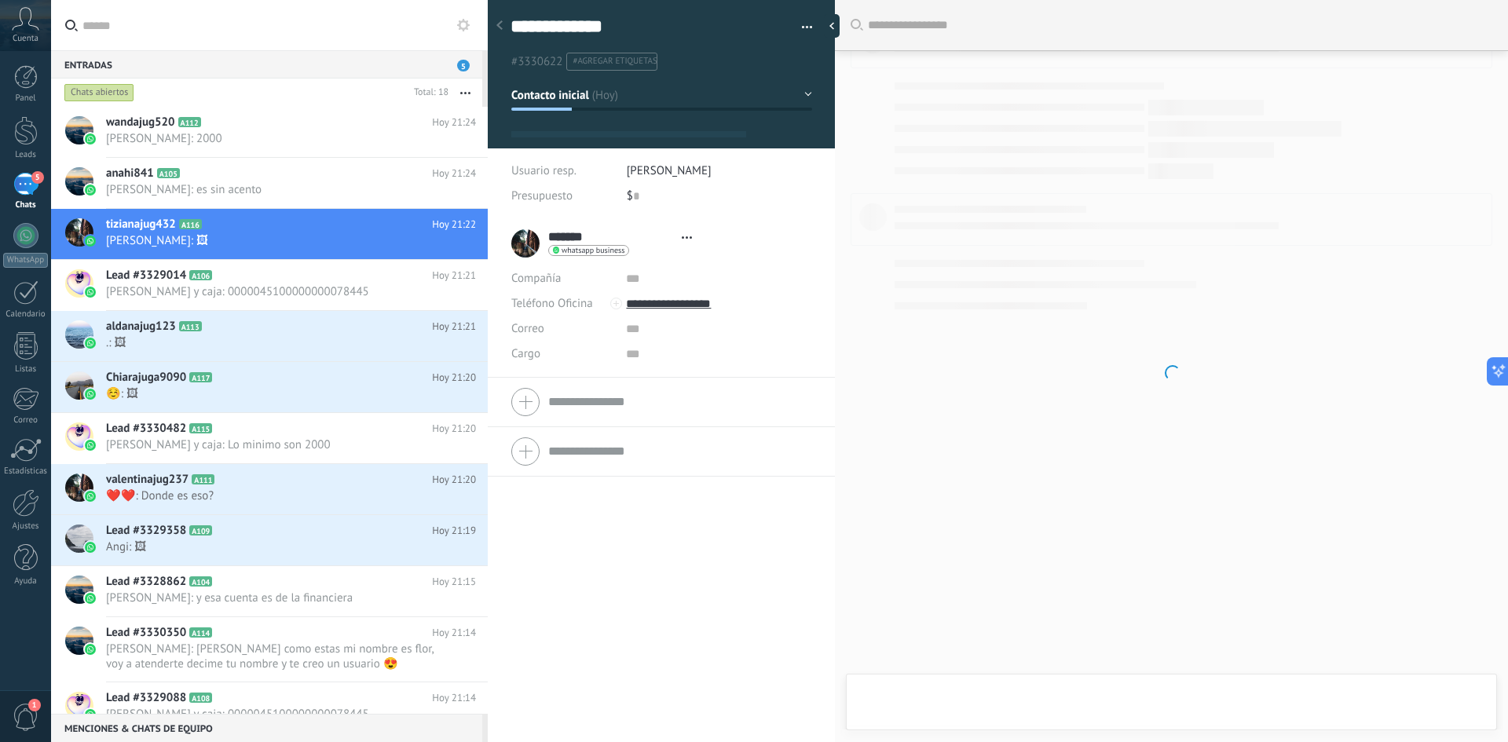
type textarea "**********"
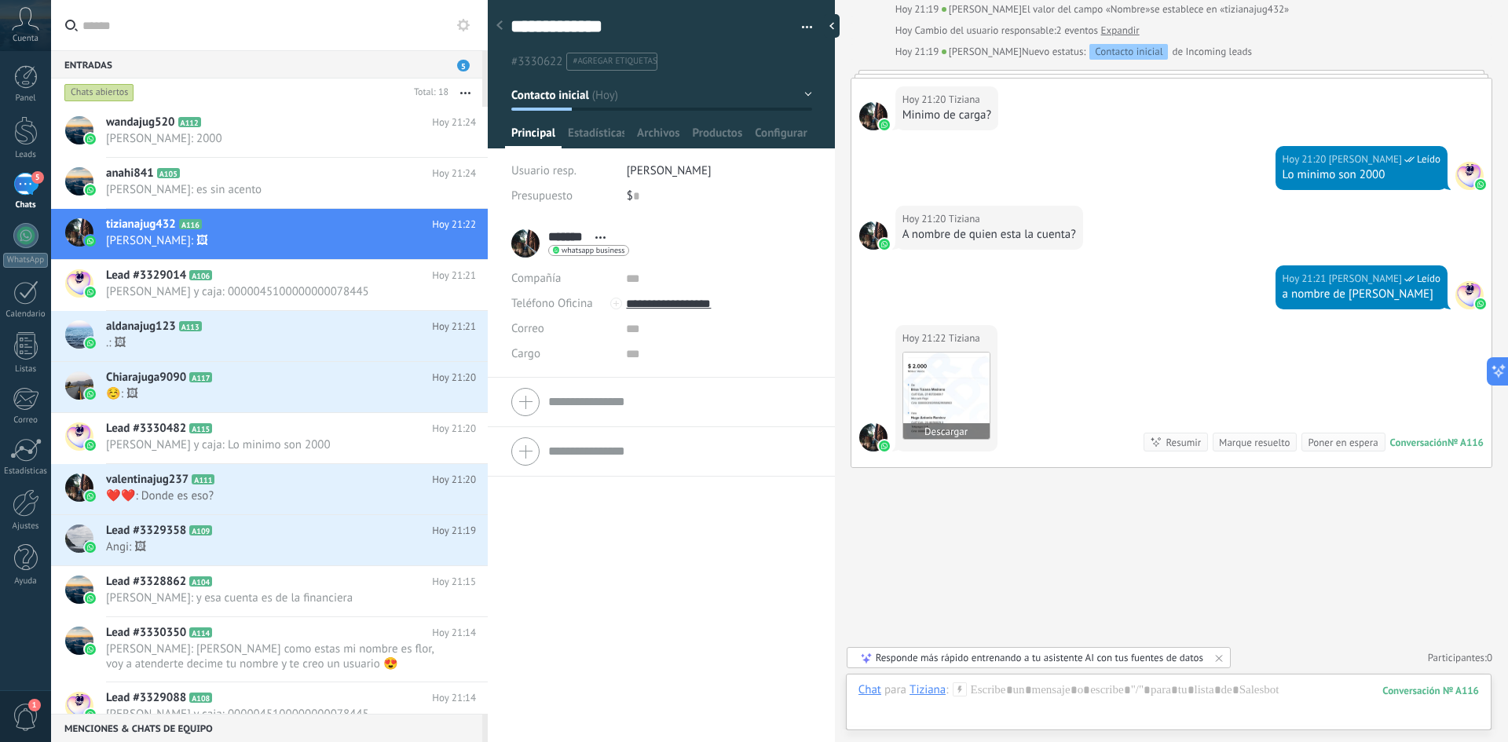
click at [962, 406] on img at bounding box center [946, 396] width 86 height 86
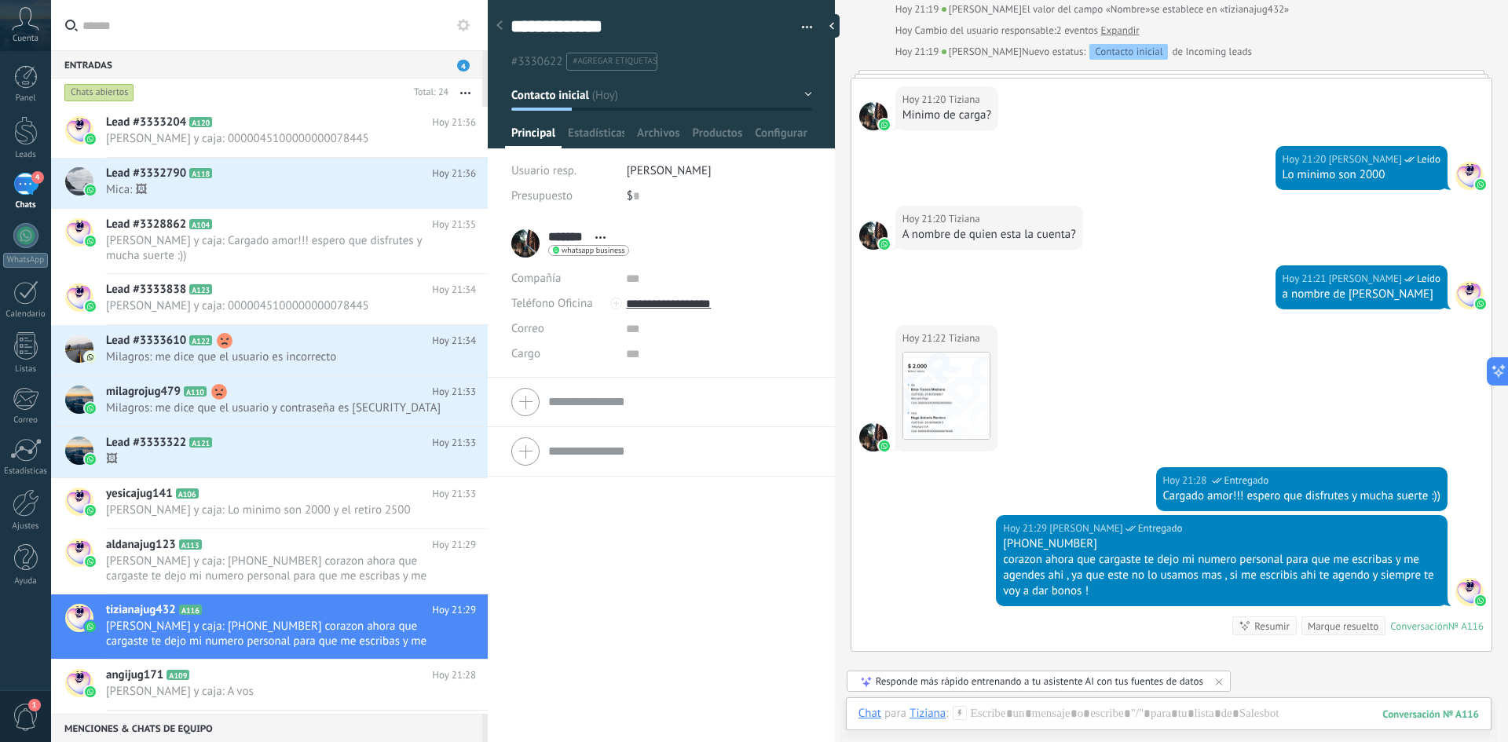
scroll to position [858, 0]
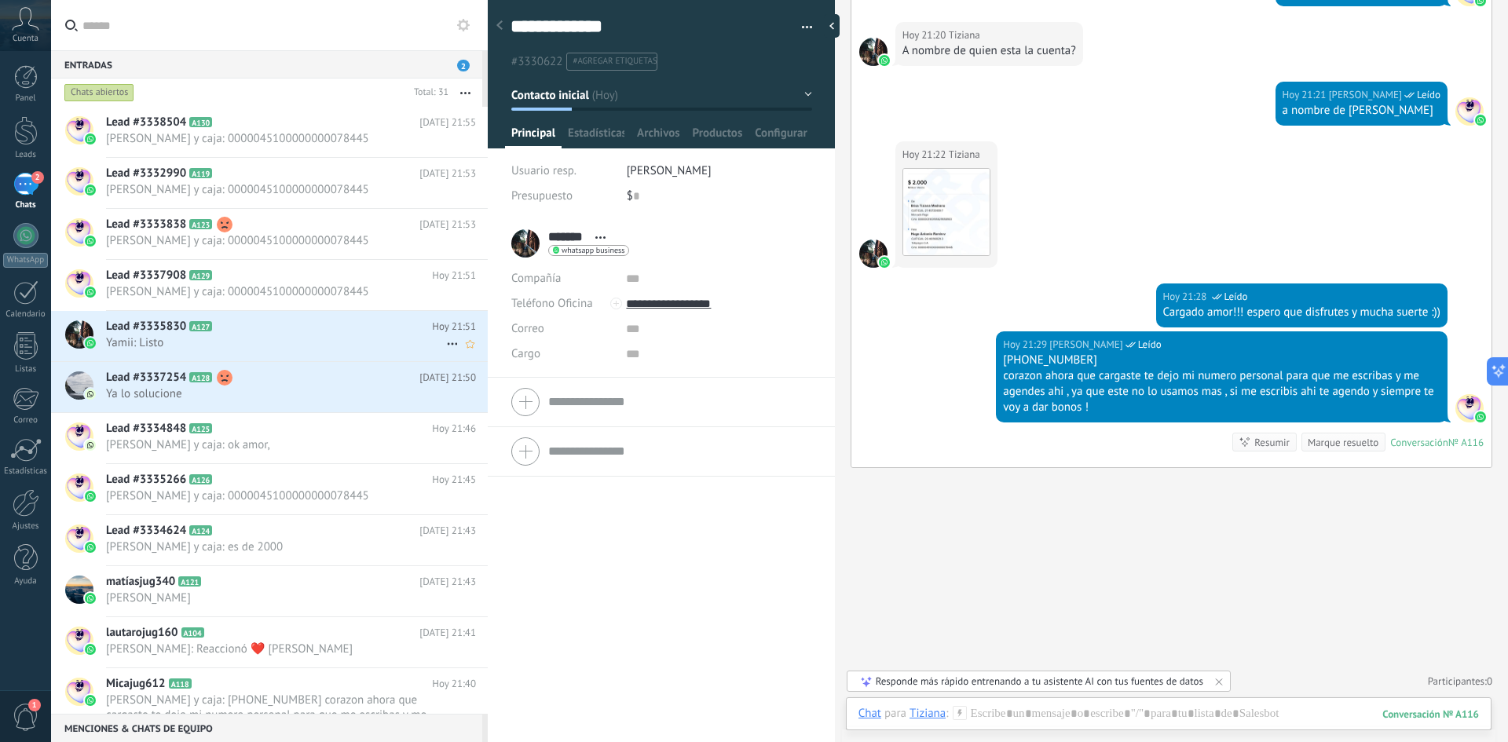
click at [236, 333] on h2 "Lead #3335830 A127" at bounding box center [269, 327] width 326 height 16
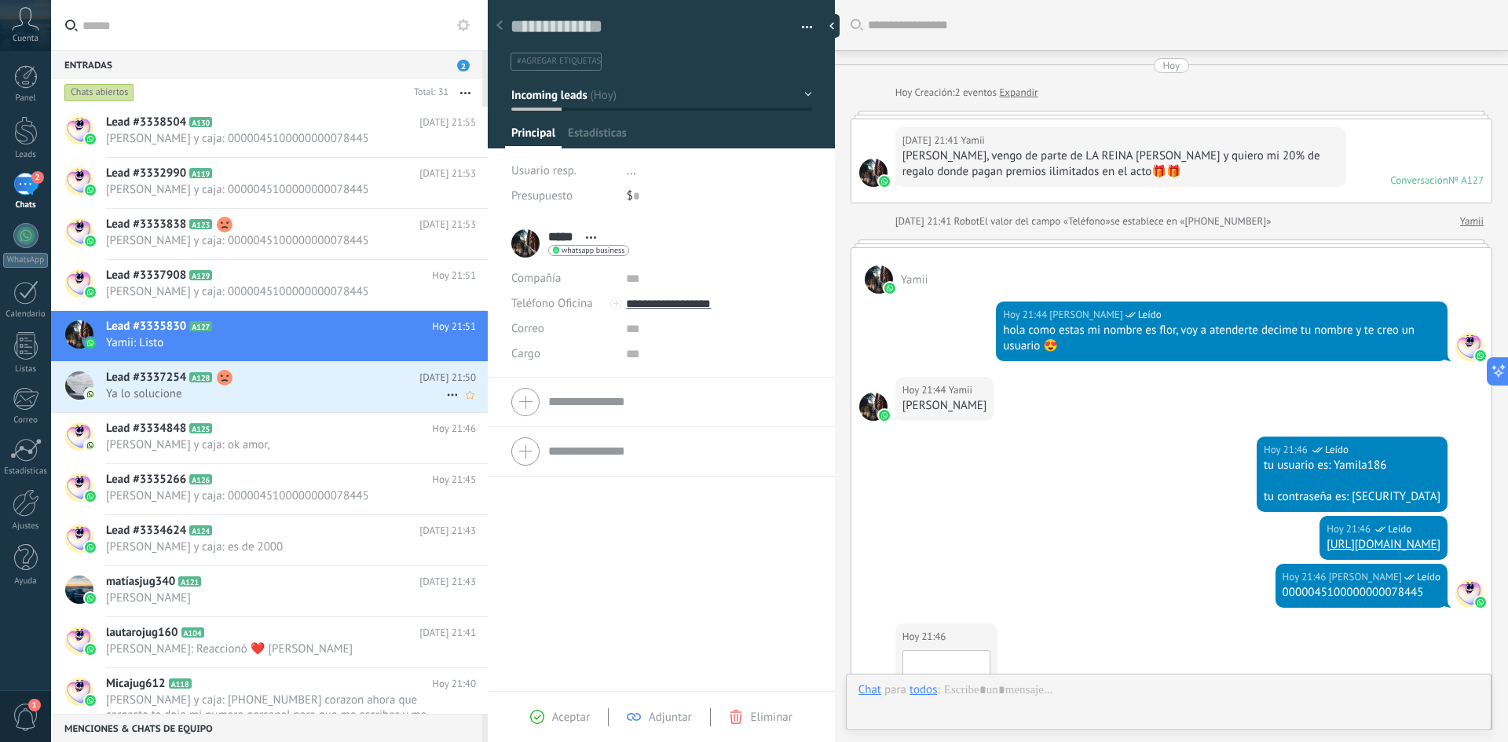
scroll to position [628, 0]
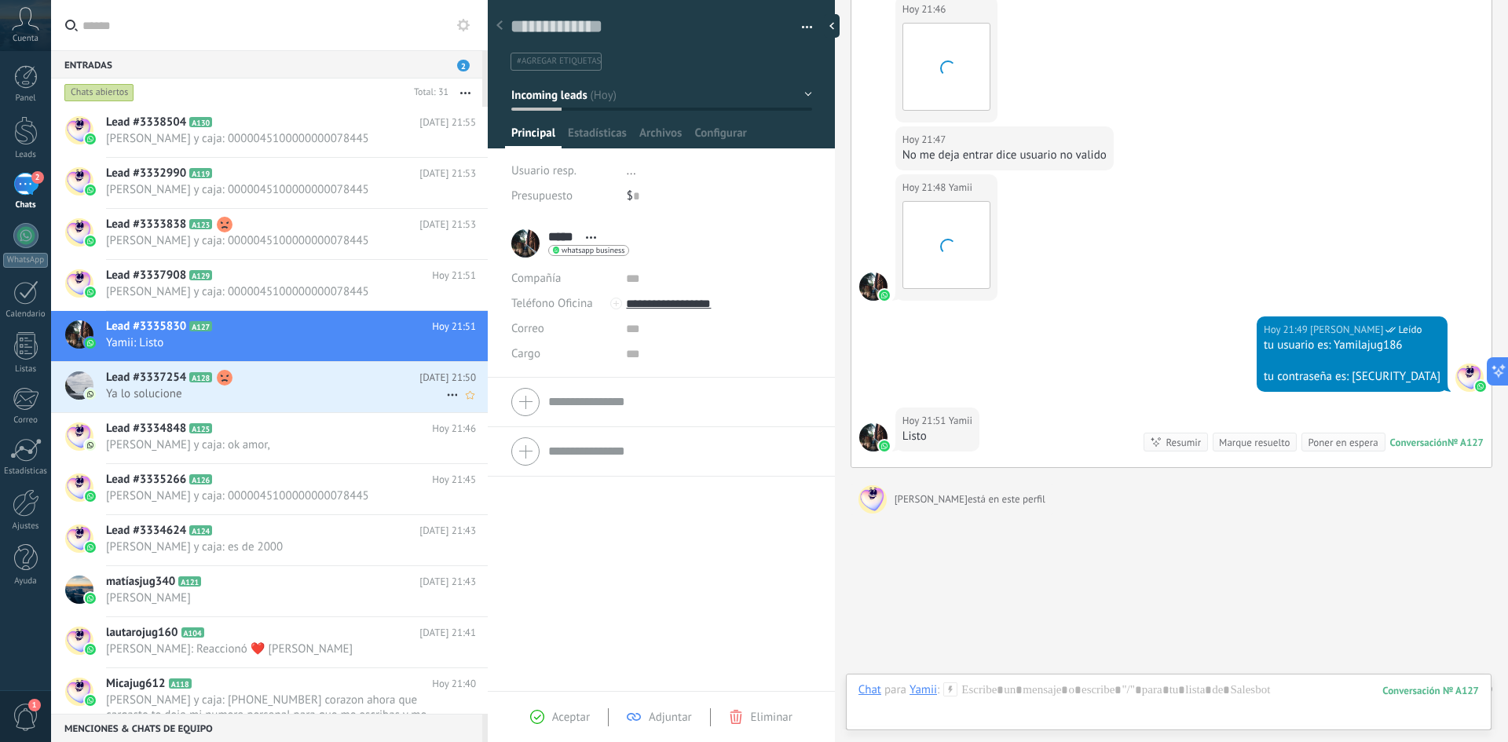
click at [302, 379] on h2 "Lead #3337254 A128" at bounding box center [262, 378] width 313 height 16
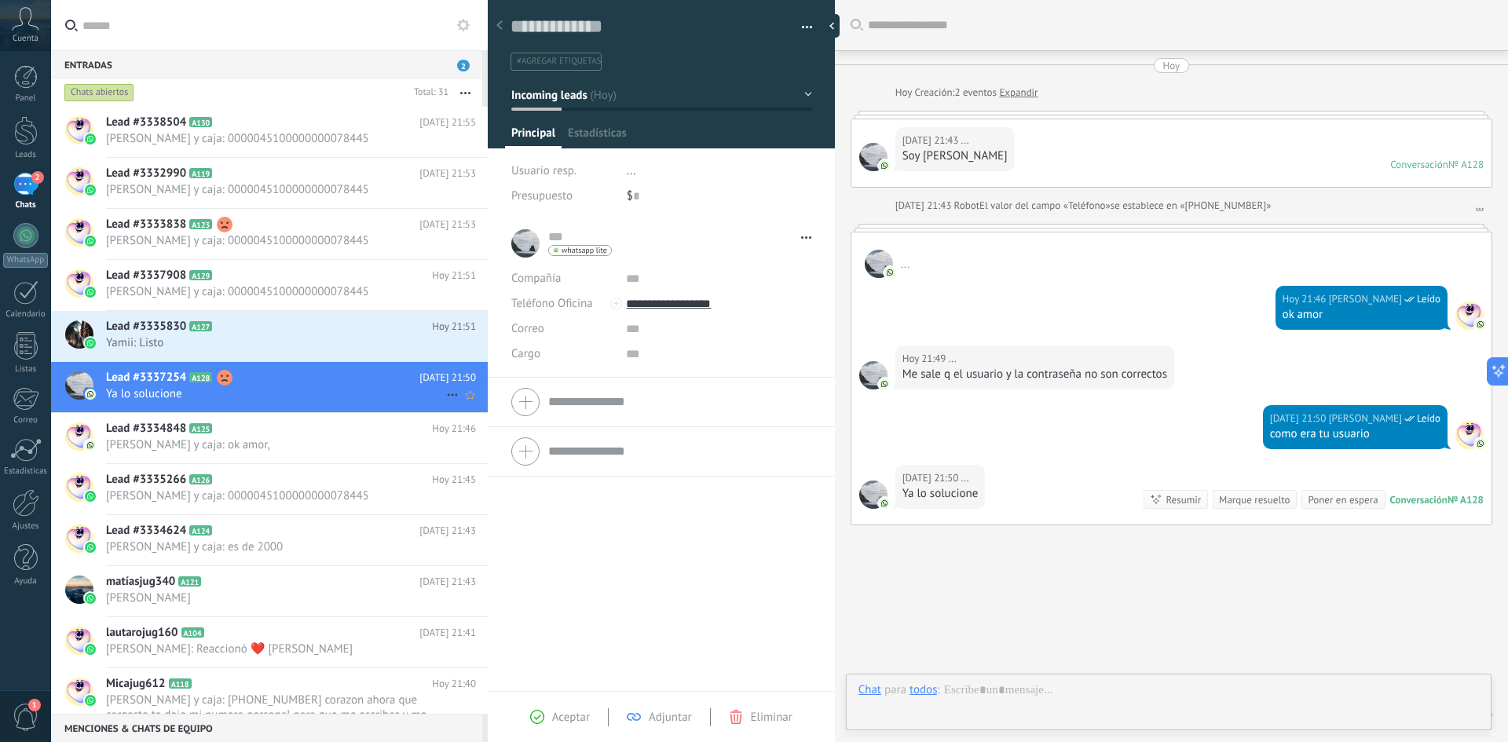
scroll to position [57, 0]
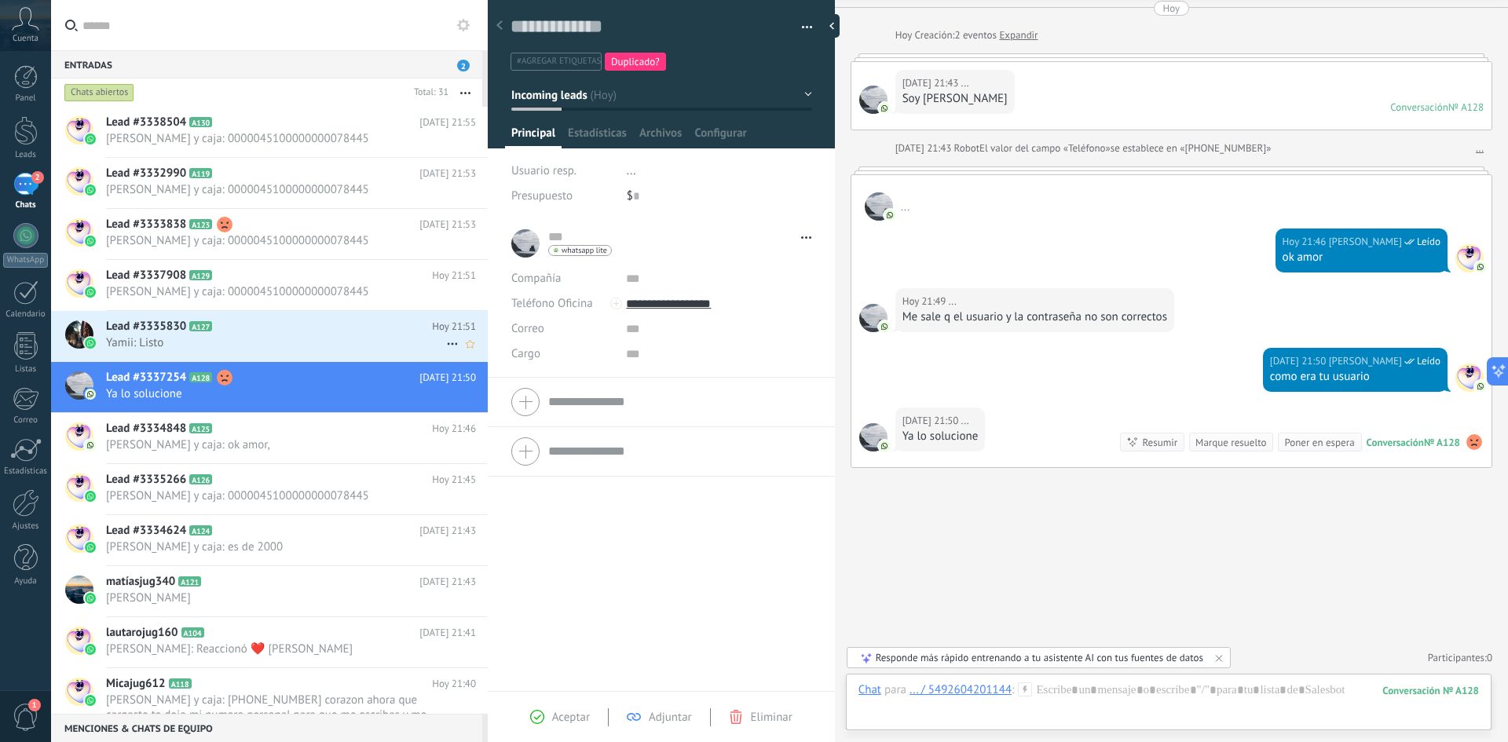
click at [210, 331] on h2 "Lead #3335830 A127" at bounding box center [269, 327] width 326 height 16
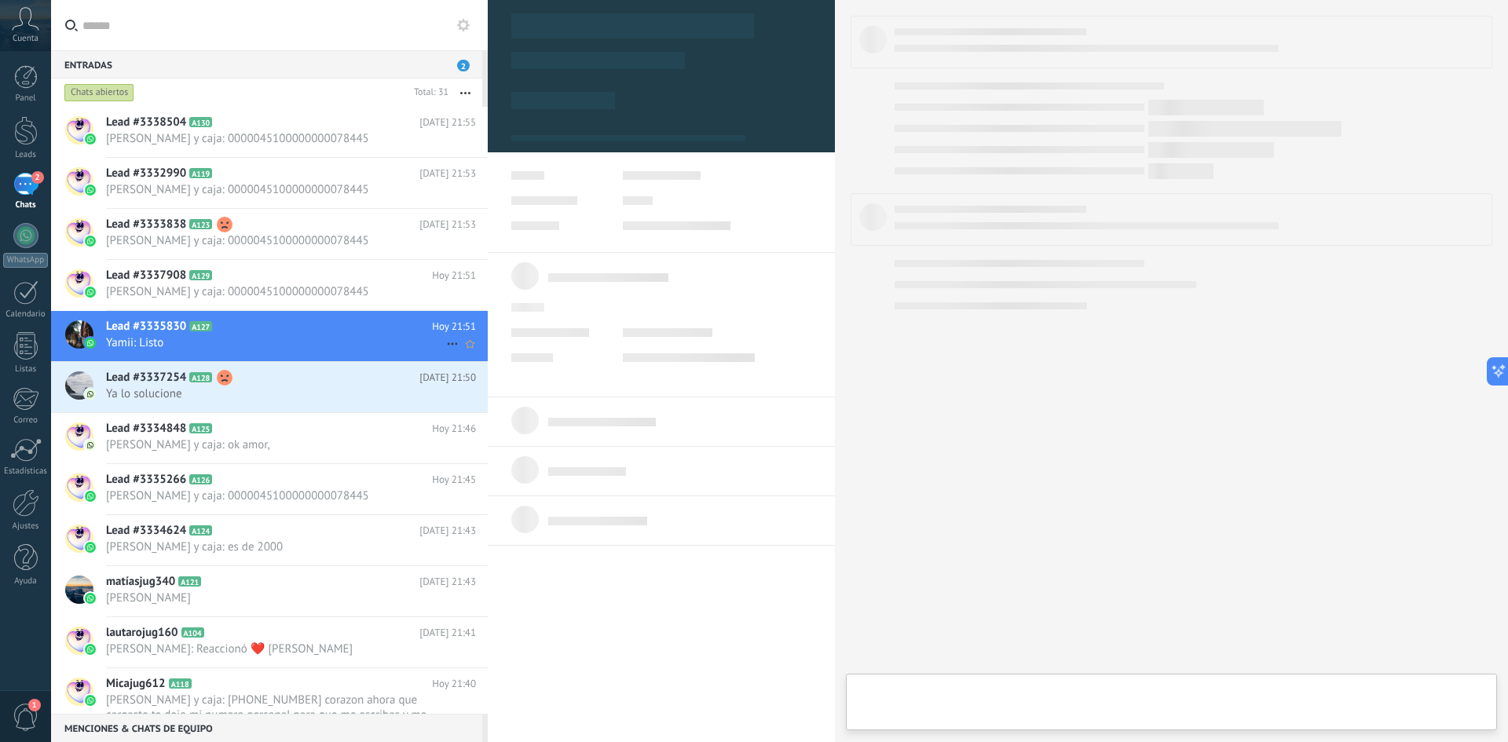
type textarea "**********"
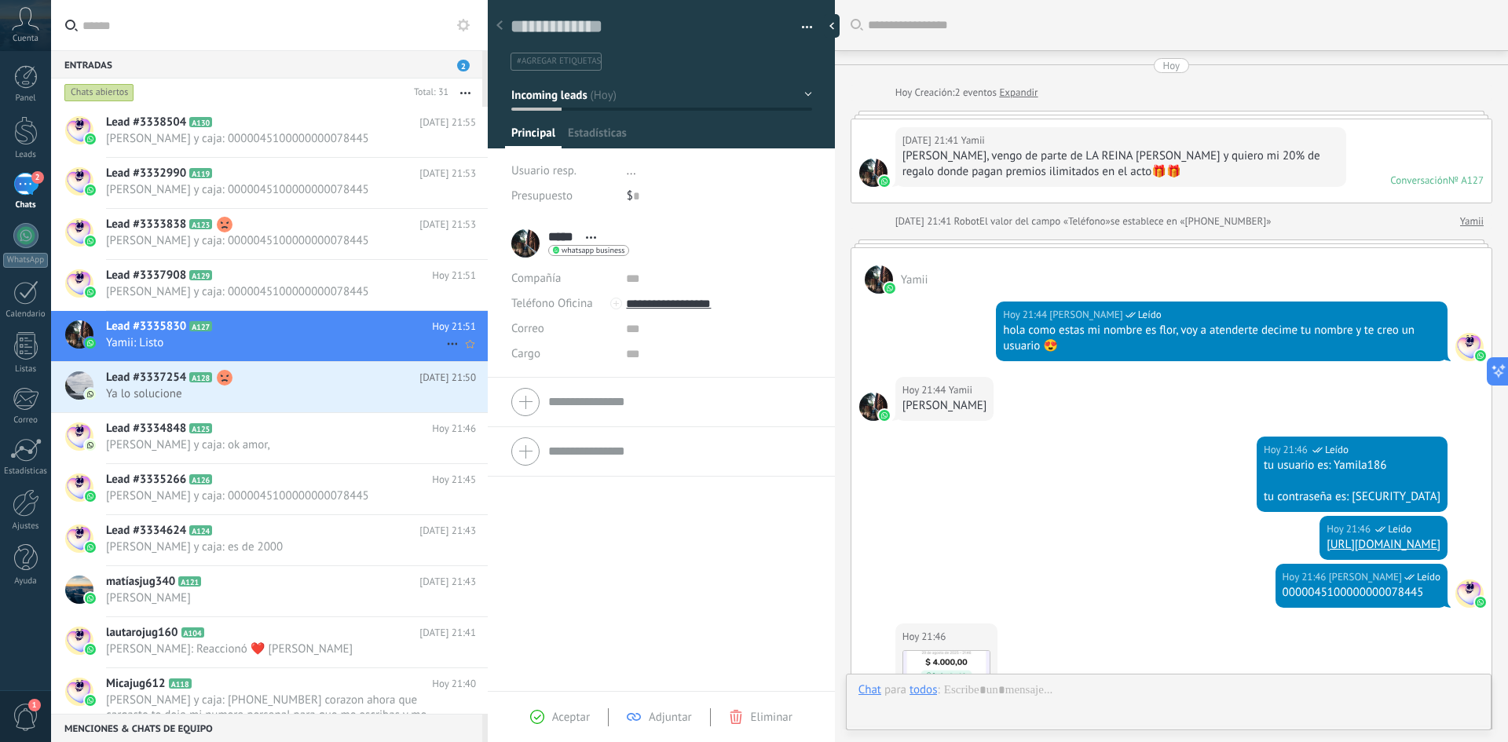
scroll to position [628, 0]
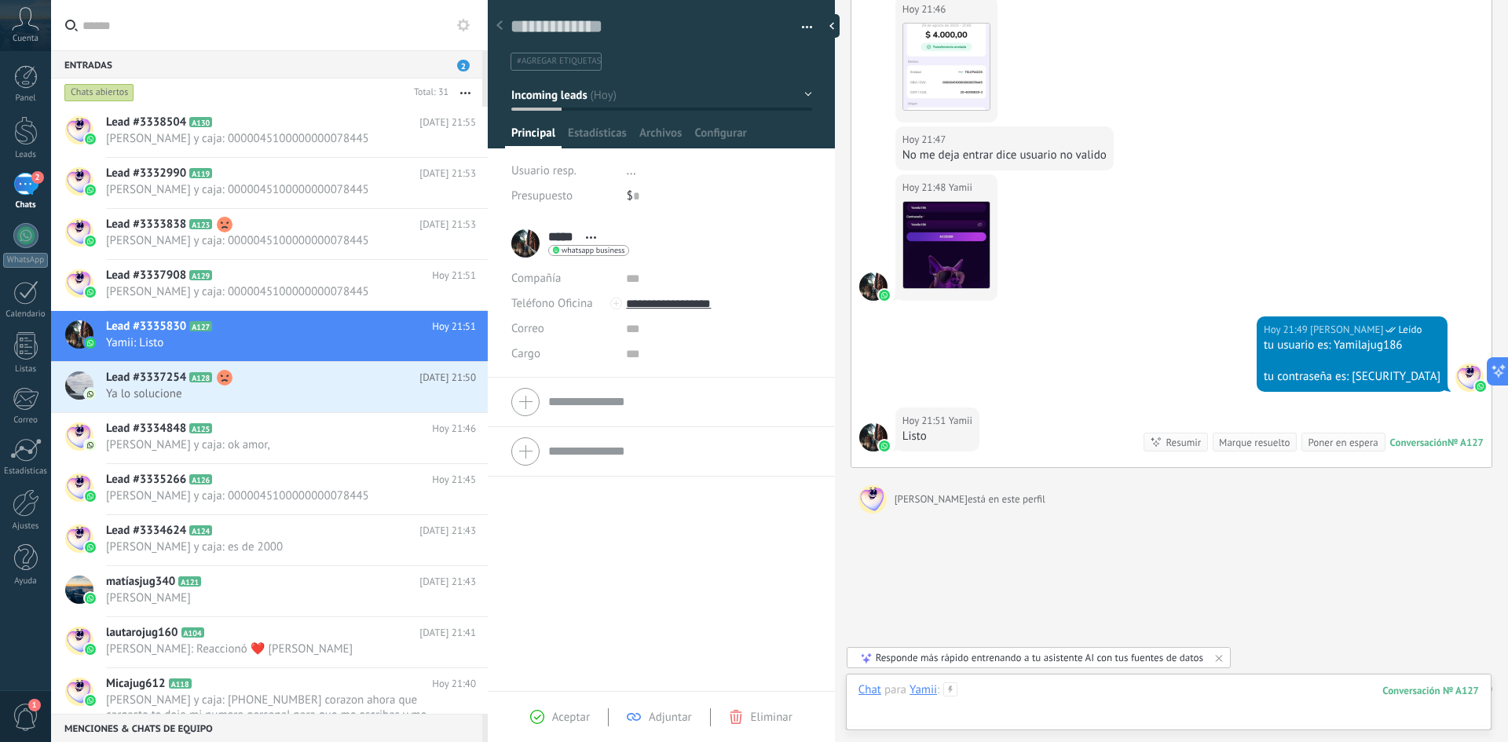
click at [1064, 690] on div at bounding box center [1169, 706] width 621 height 47
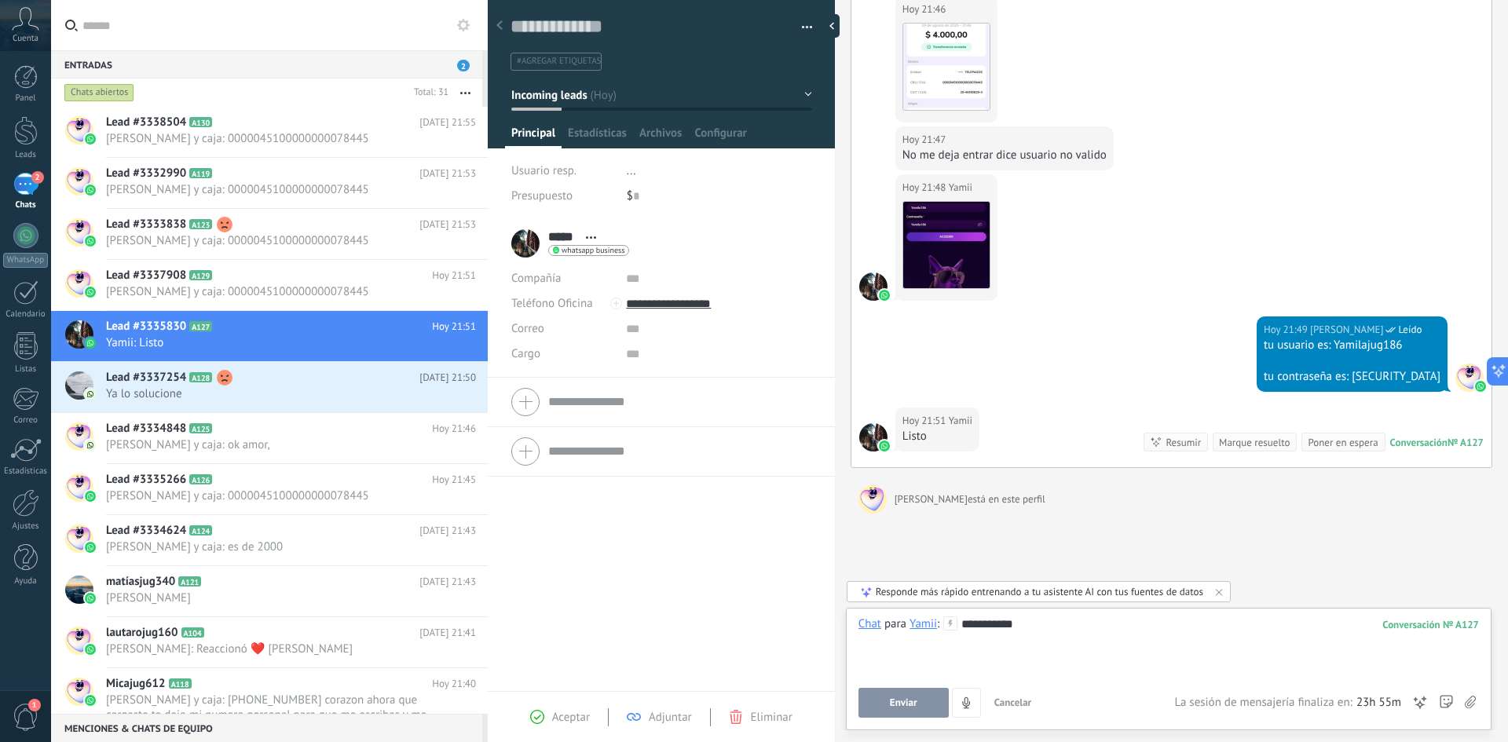
click at [914, 716] on button "Enviar" at bounding box center [904, 703] width 90 height 30
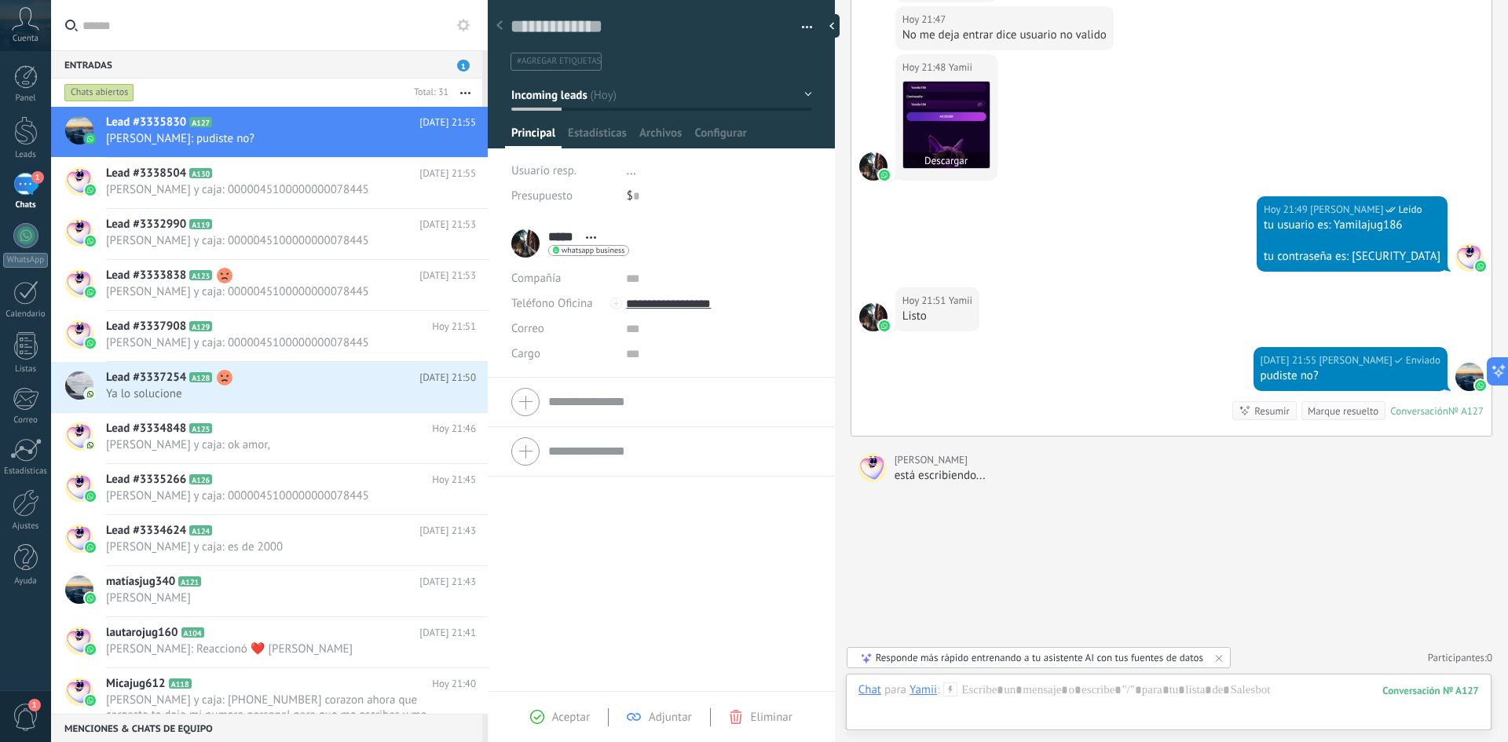
click at [956, 131] on img at bounding box center [946, 125] width 86 height 86
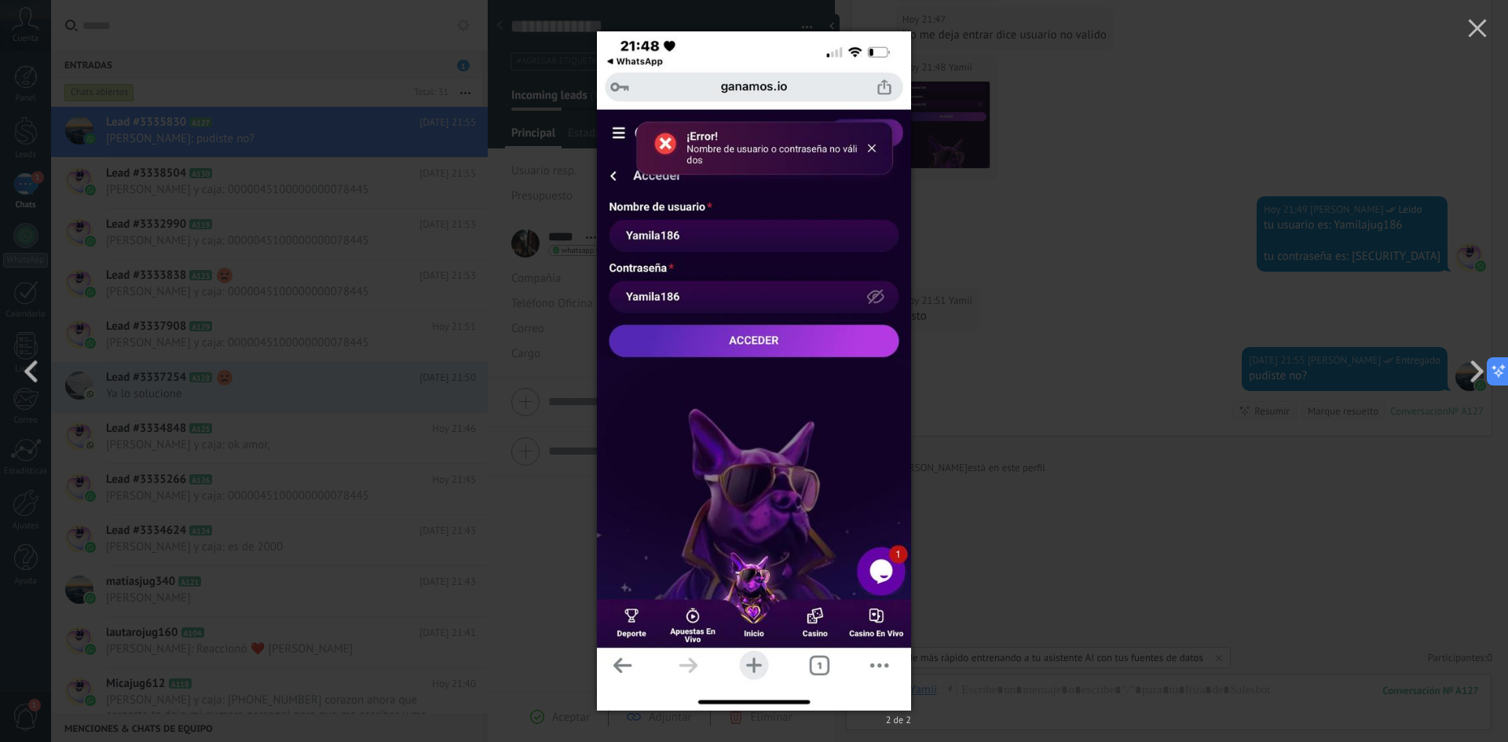
click at [1061, 267] on div "2 de 2" at bounding box center [754, 371] width 1508 height 742
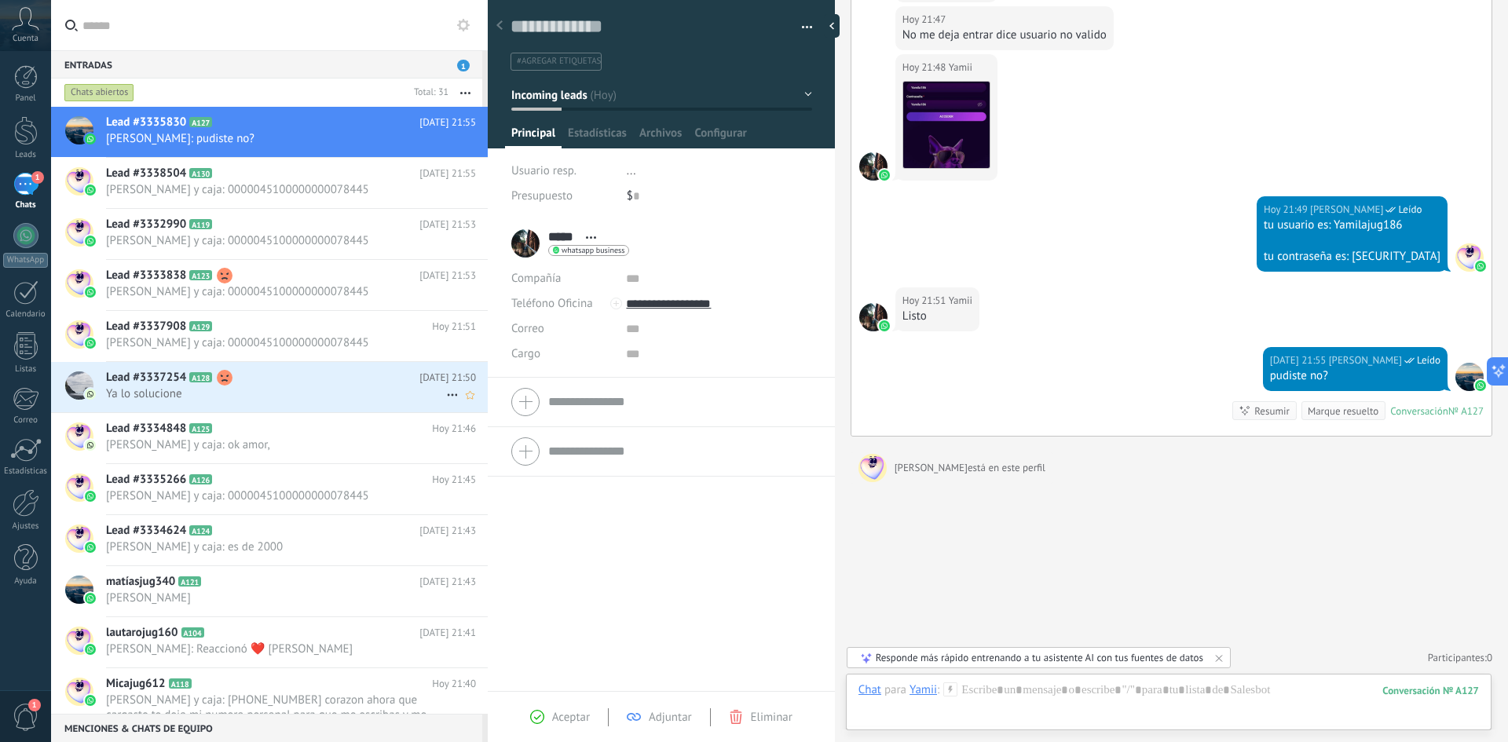
click at [247, 389] on span "Ya lo solucione" at bounding box center [276, 393] width 340 height 15
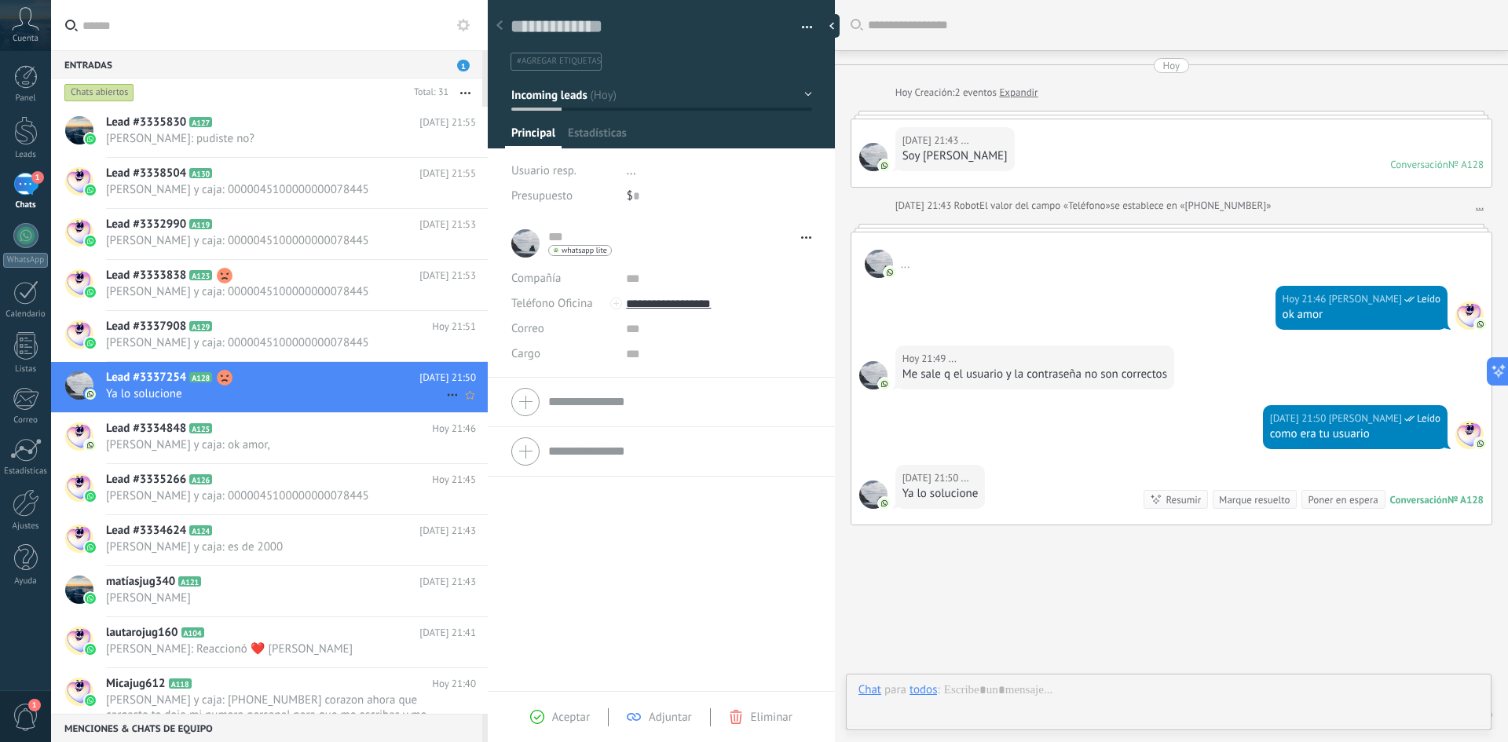
scroll to position [57, 0]
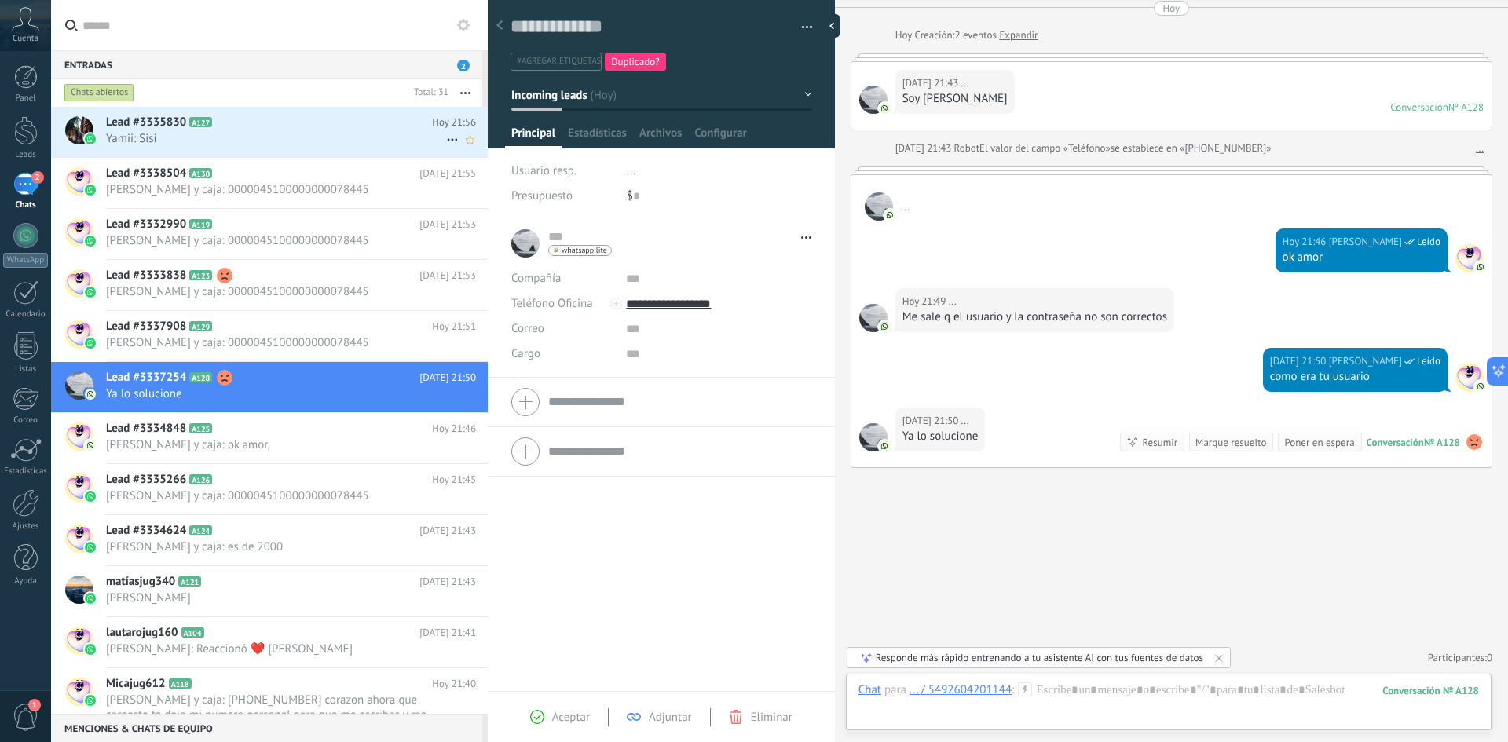
click at [320, 145] on span "Yamii: Sisi" at bounding box center [276, 138] width 340 height 15
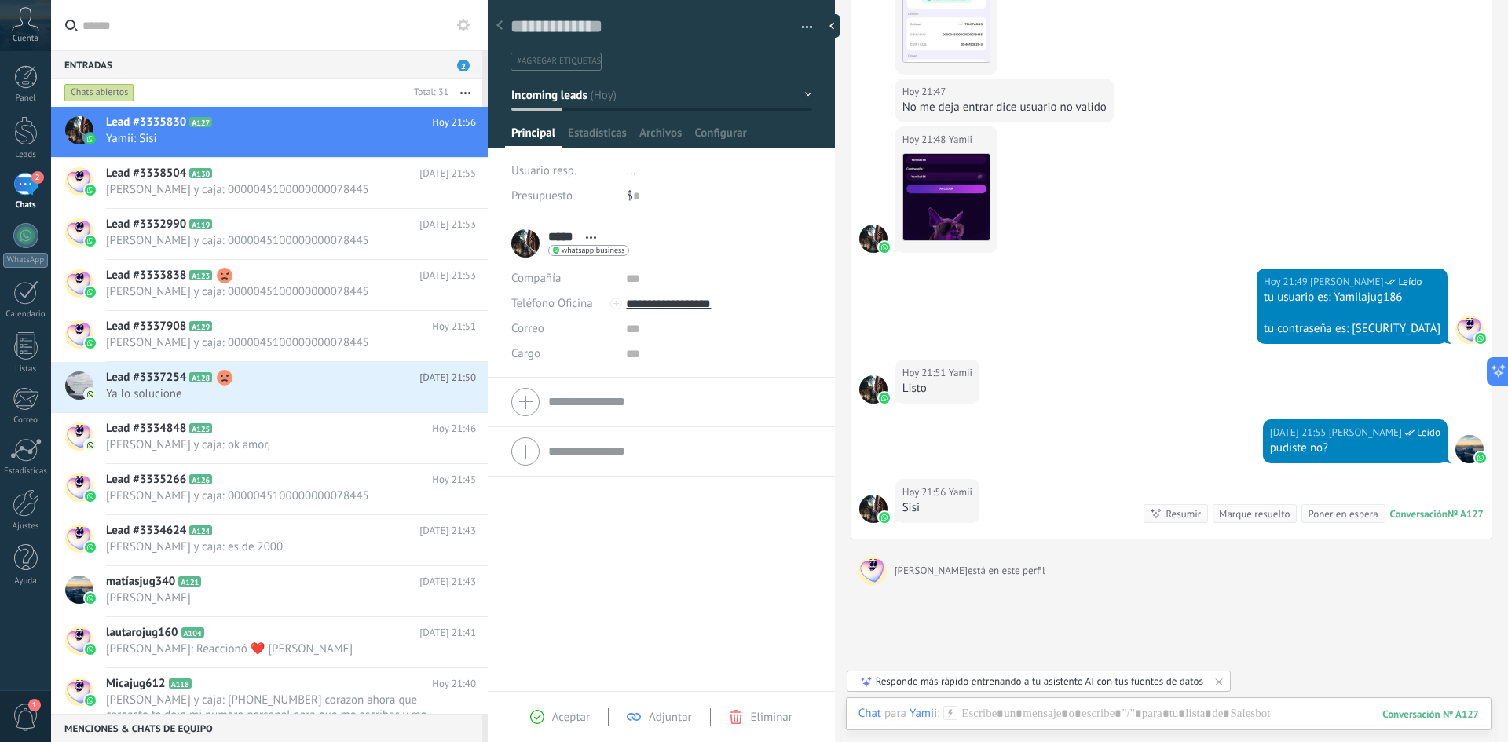
scroll to position [298, 0]
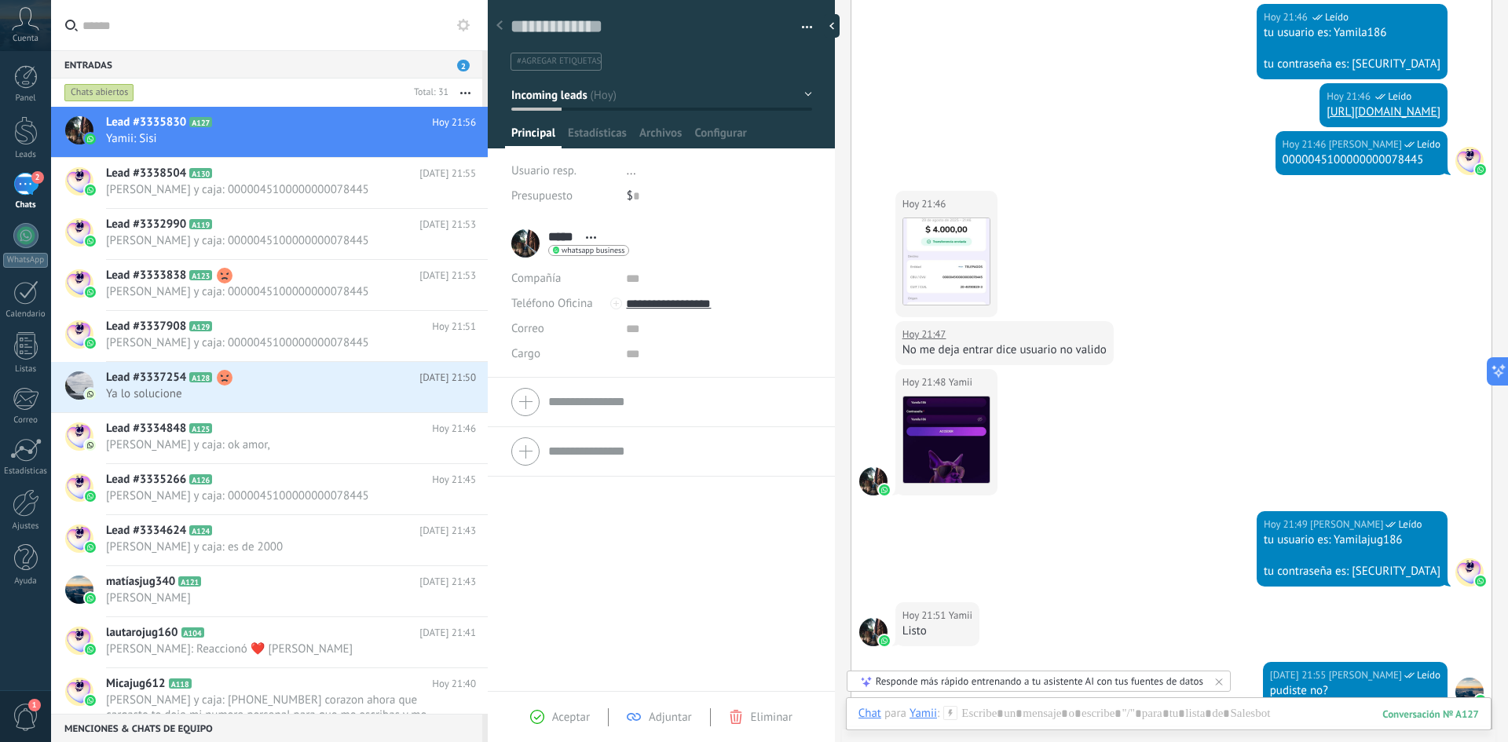
click at [922, 216] on div "Descargar" at bounding box center [947, 261] width 88 height 98
click at [933, 233] on img at bounding box center [946, 261] width 86 height 86
click at [943, 449] on img at bounding box center [946, 440] width 86 height 86
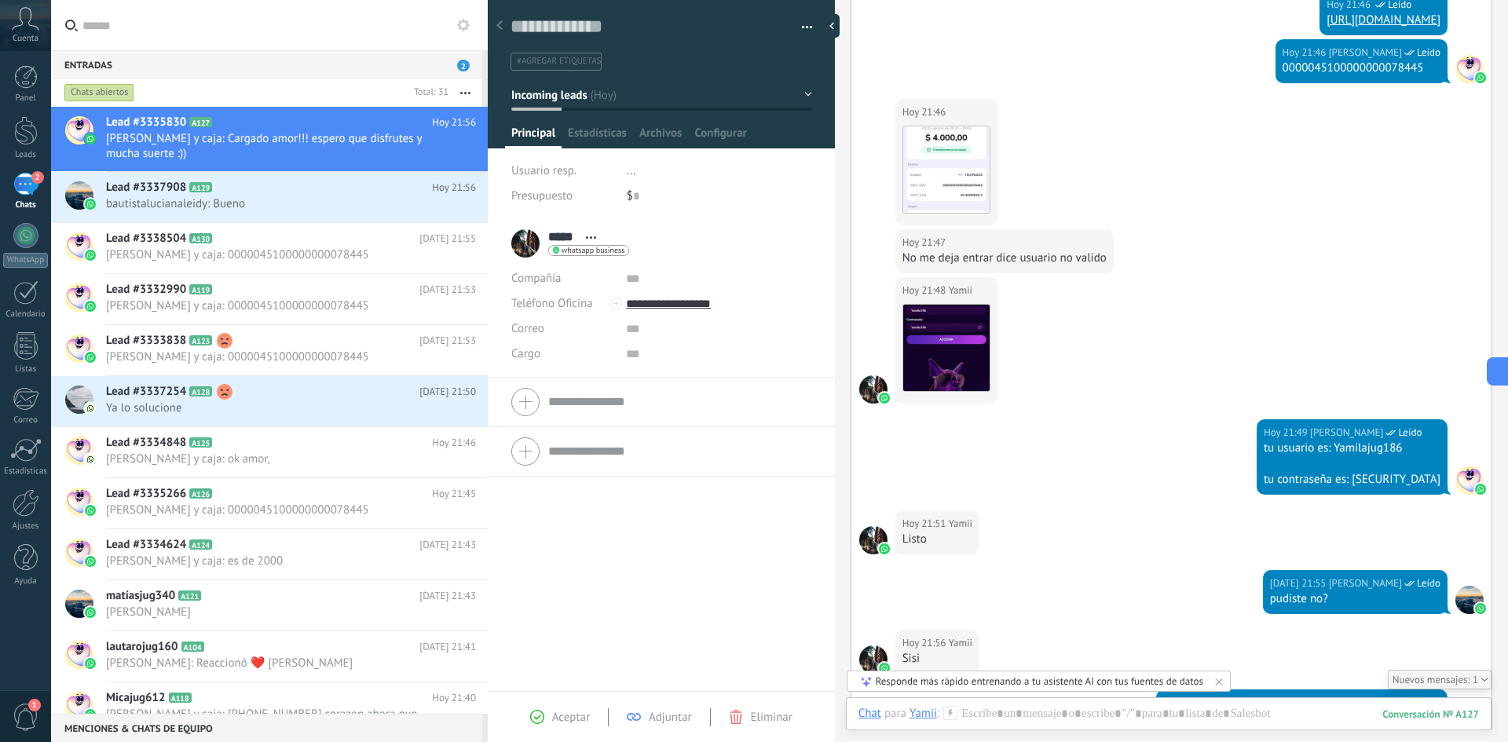
scroll to position [488, 0]
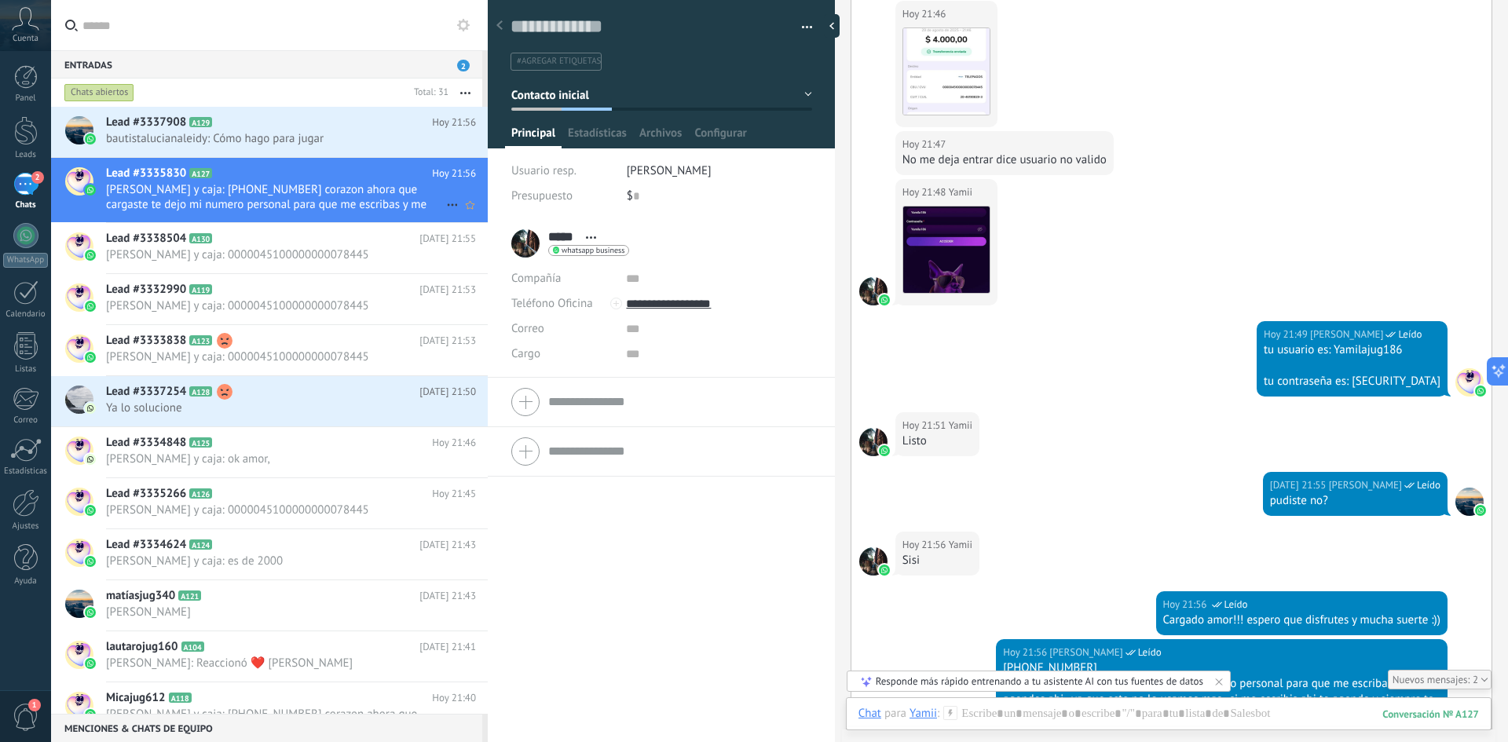
type textarea "**********"
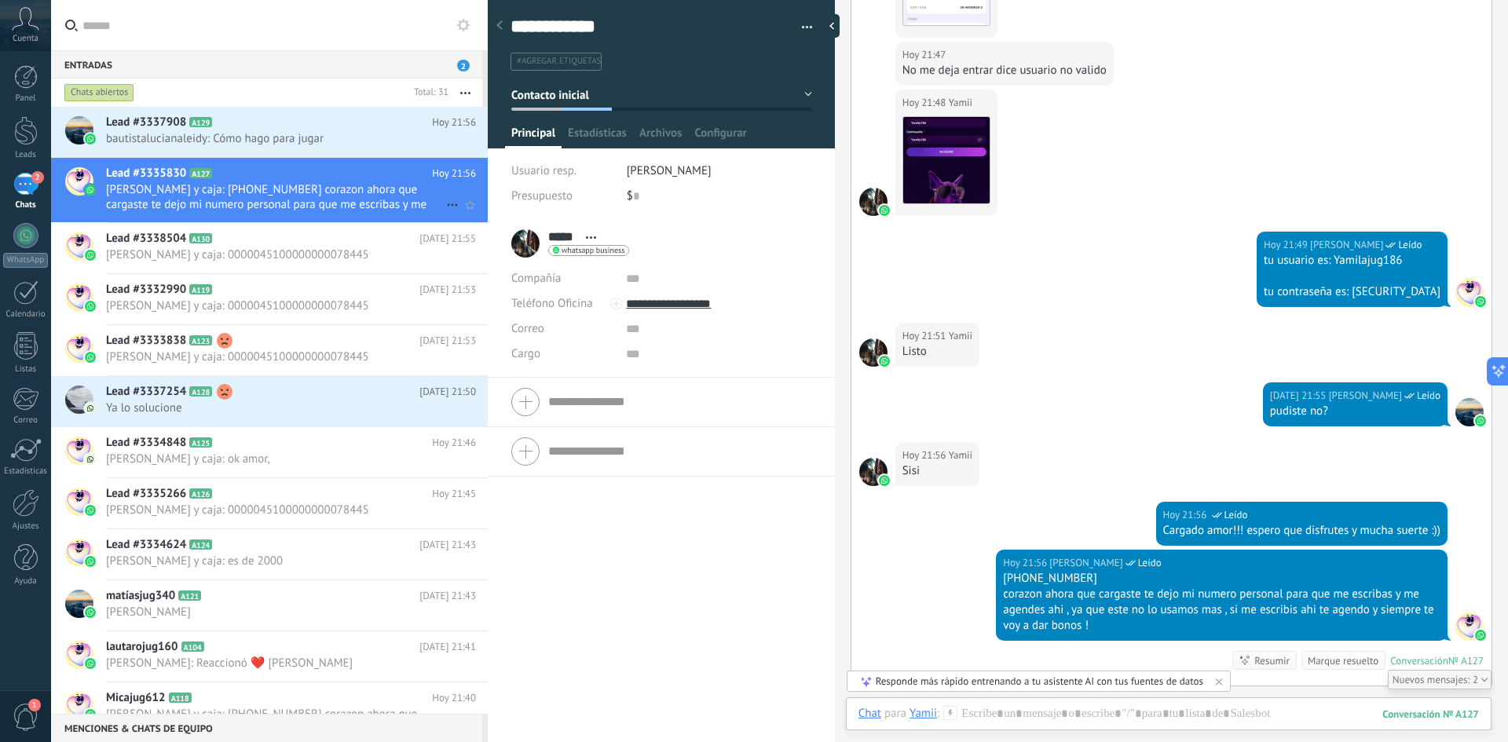
scroll to position [24, 0]
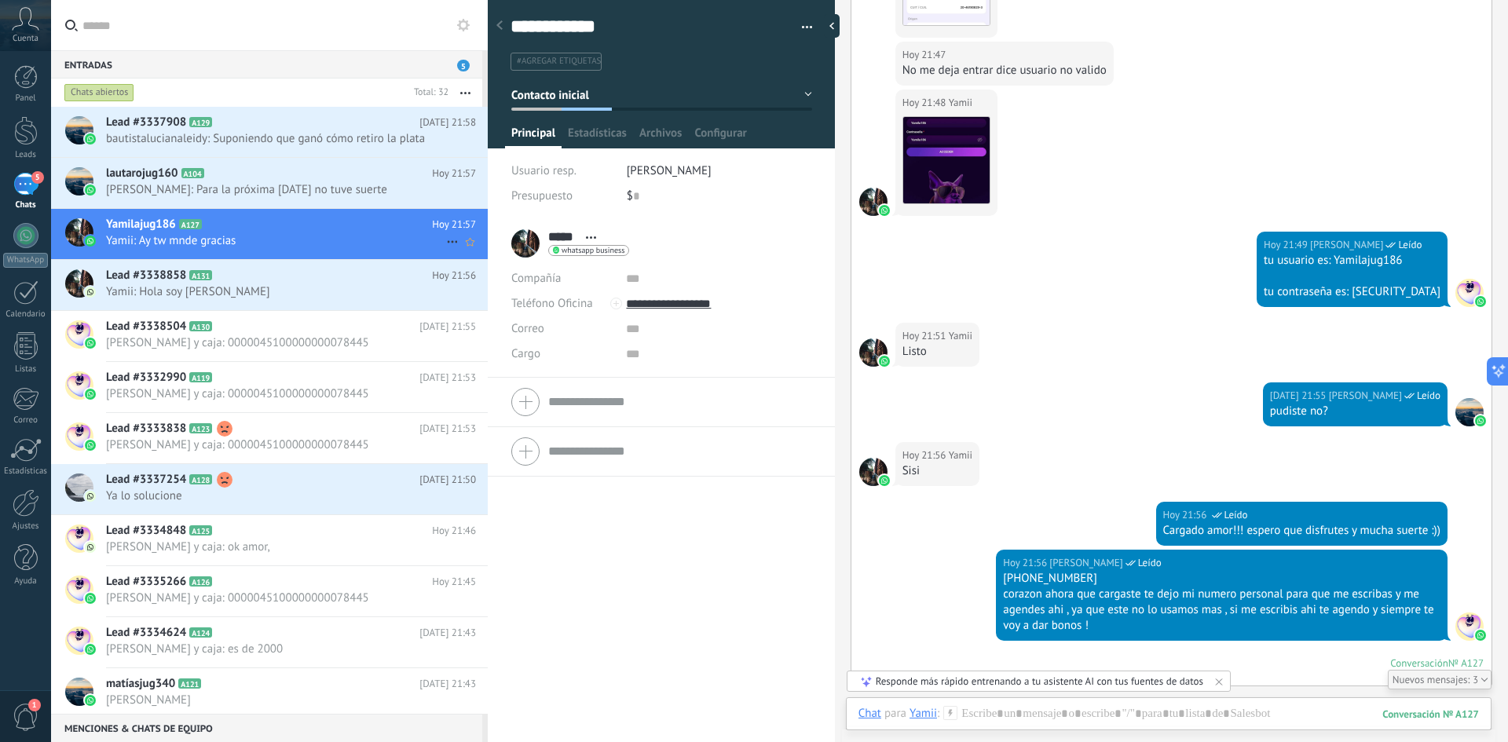
click at [181, 240] on span "Yamii: Ay tw mnde gracias" at bounding box center [276, 240] width 340 height 15
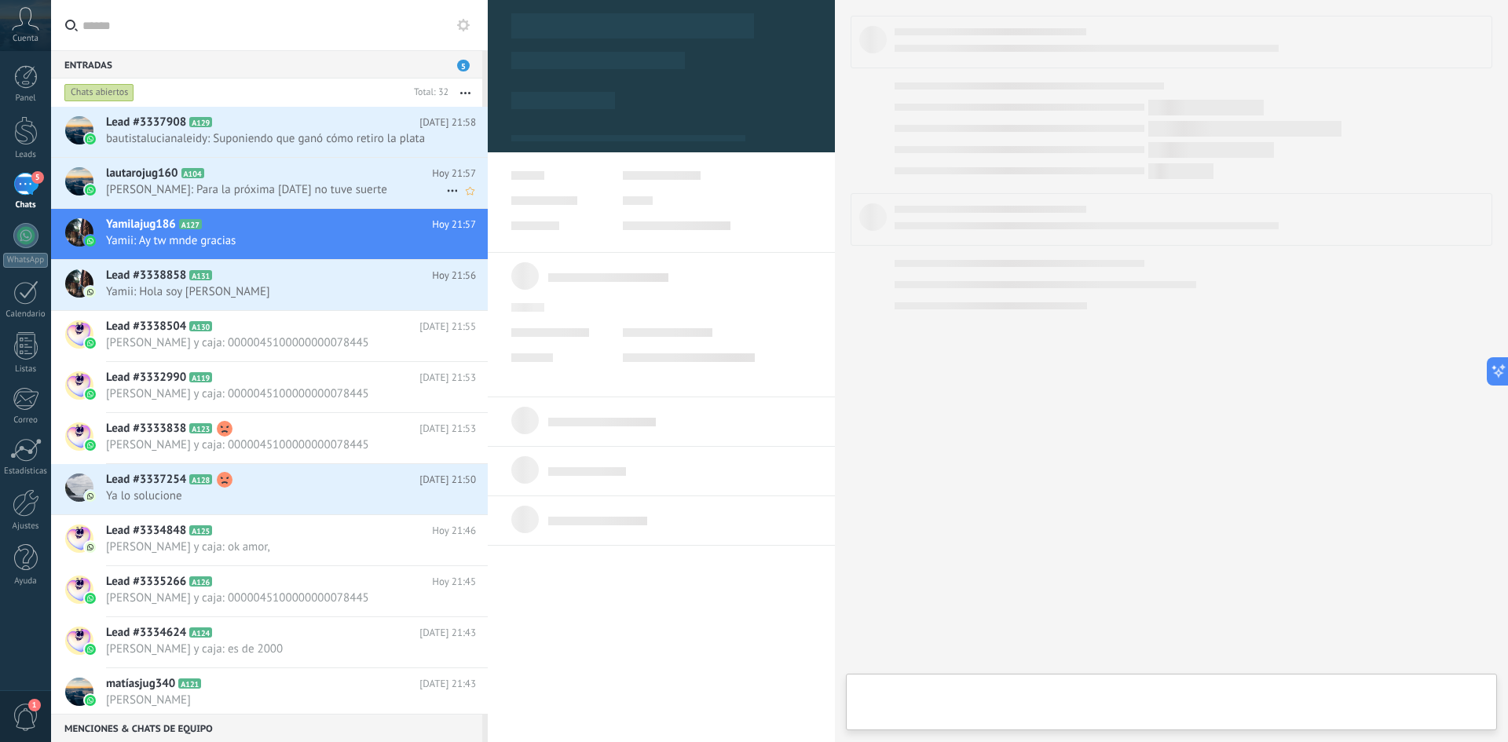
click at [318, 189] on span "Lautaro: Para la próxima hoy no tuve suerte" at bounding box center [276, 189] width 340 height 15
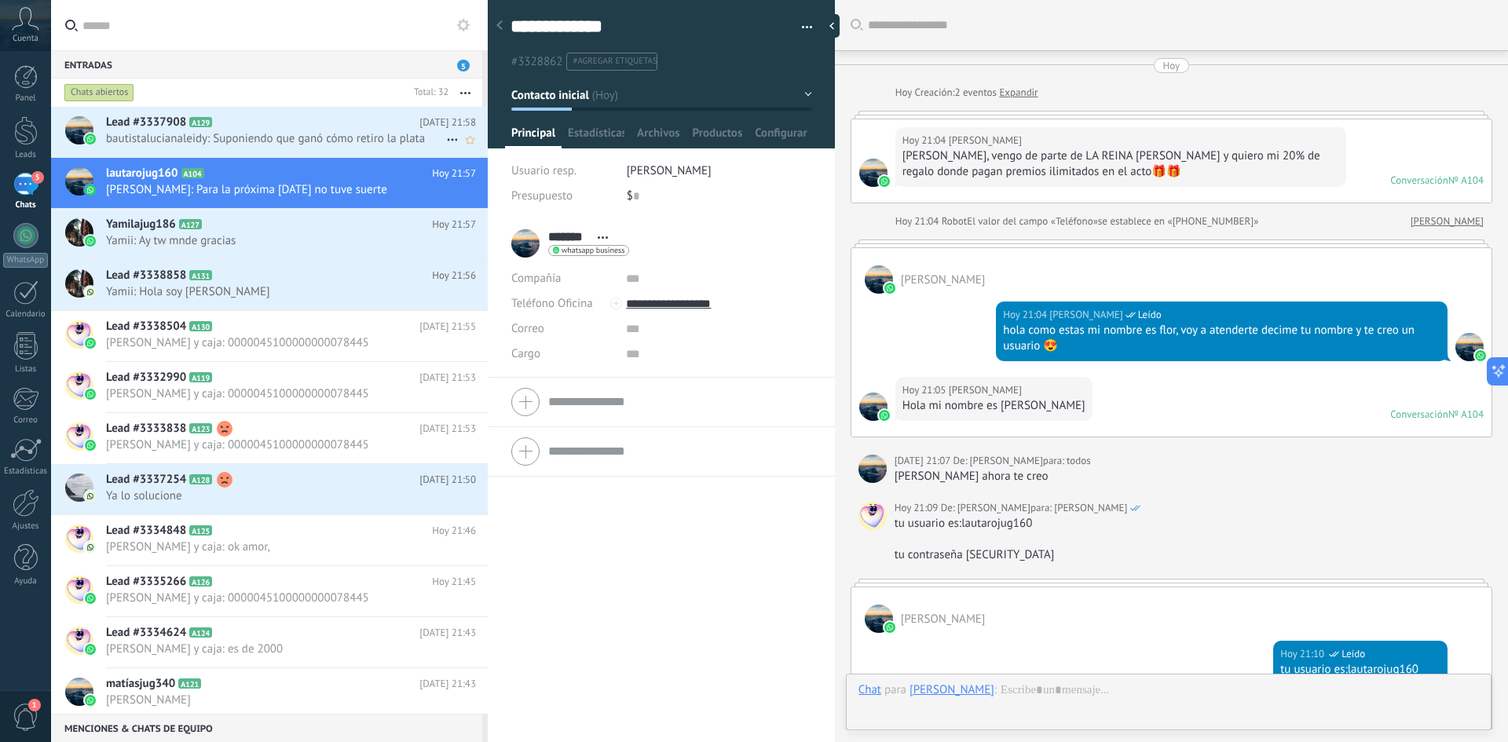
scroll to position [1440, 0]
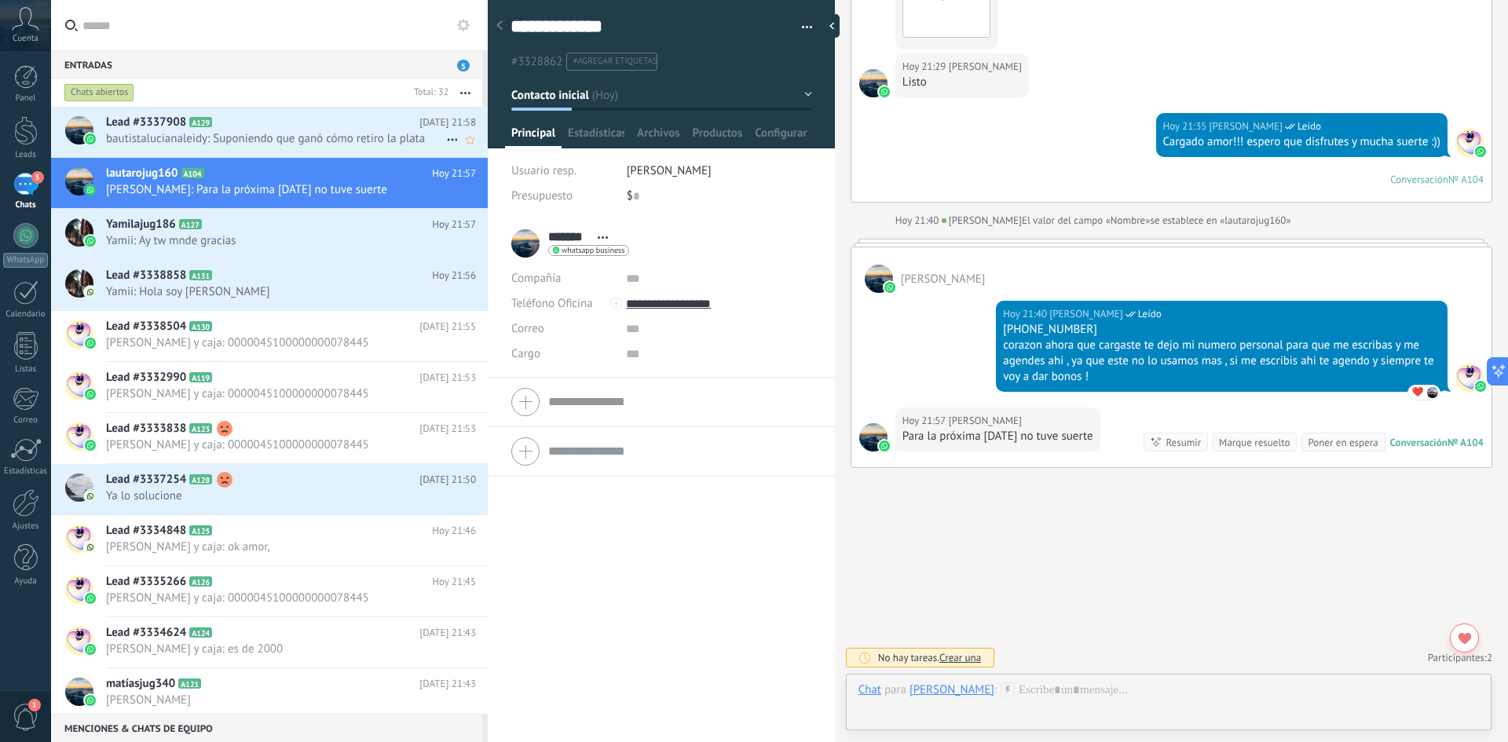
click at [308, 140] on span "bautistalucianaleidy: Suponiendo que ganó cómo retiro la plata" at bounding box center [276, 138] width 340 height 15
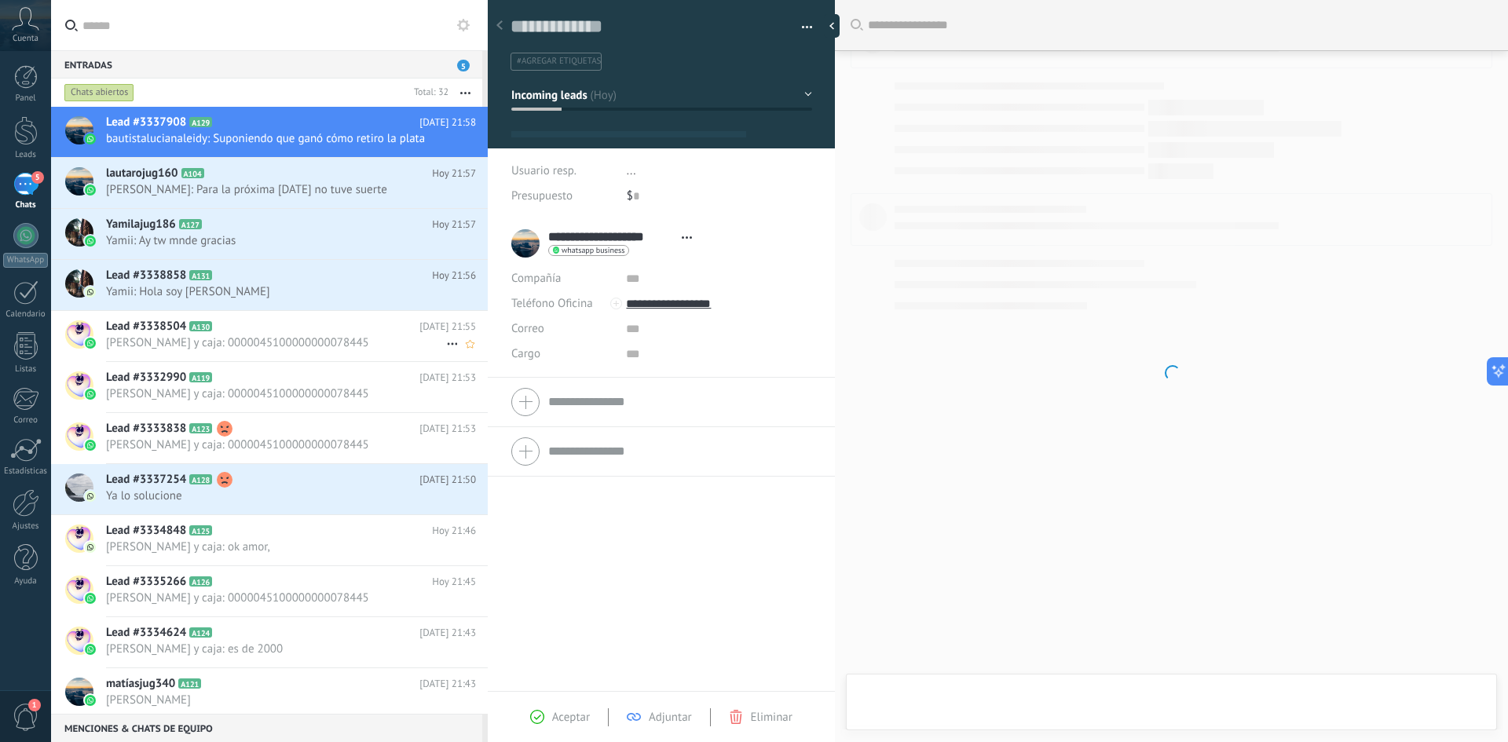
type textarea "**********"
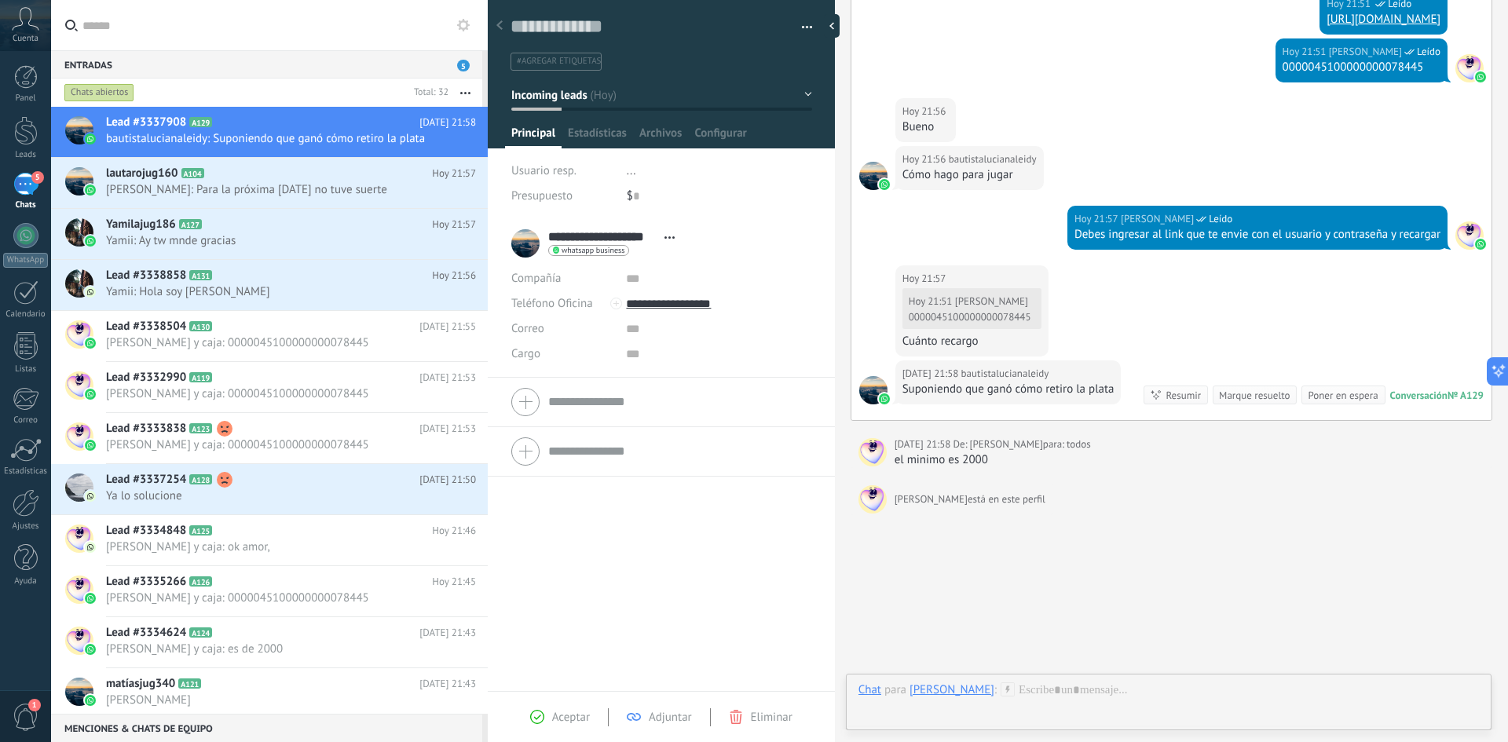
scroll to position [529, 0]
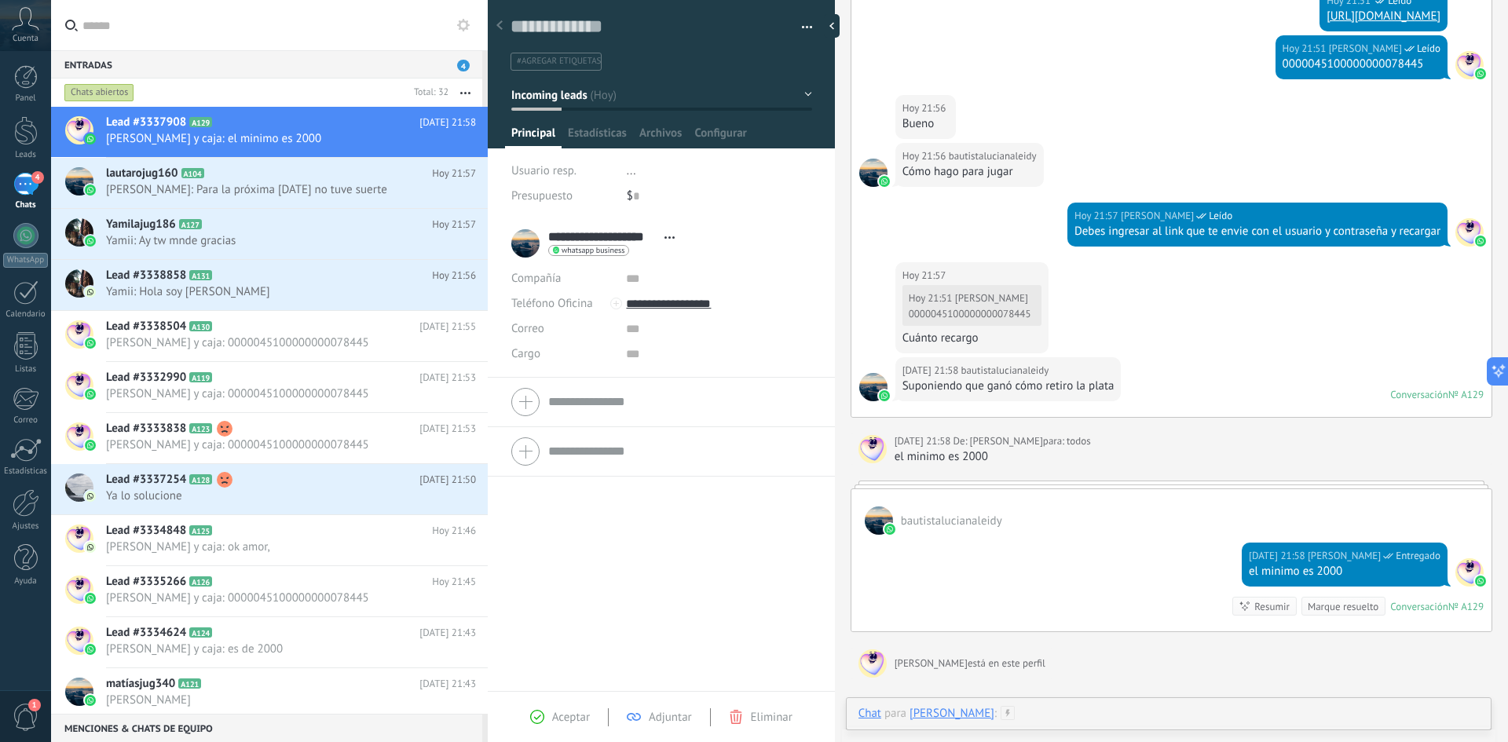
click at [1083, 715] on div at bounding box center [1169, 729] width 621 height 47
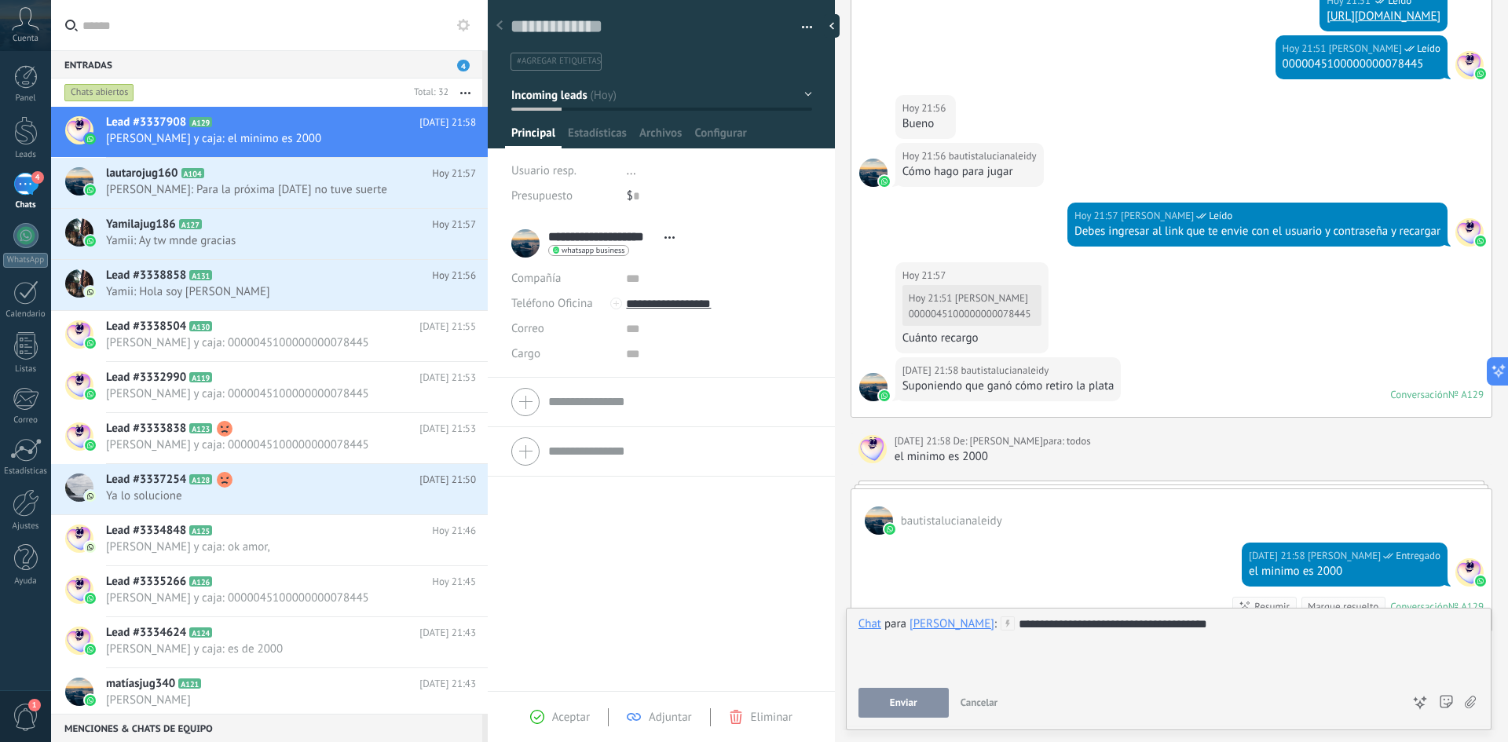
click at [894, 704] on span "Enviar" at bounding box center [903, 703] width 27 height 11
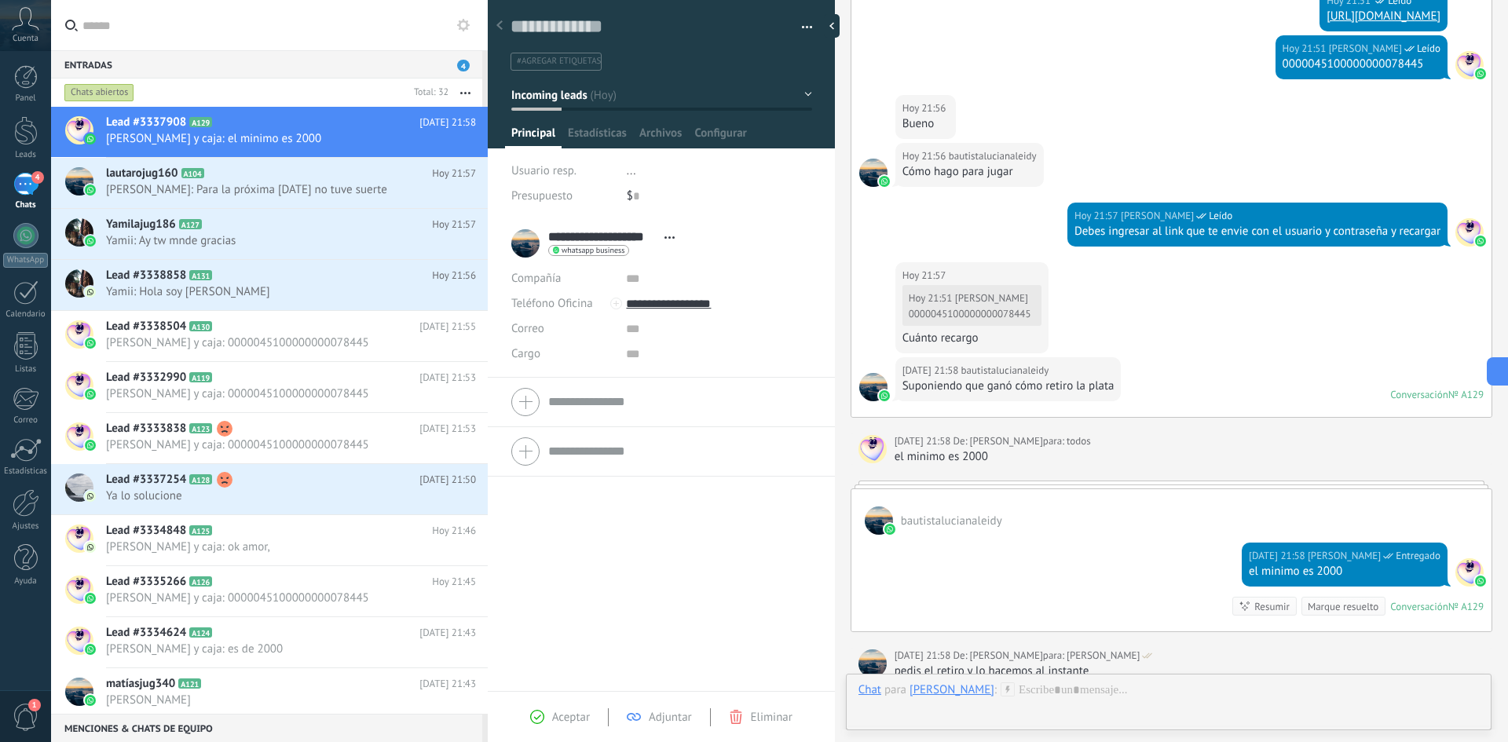
scroll to position [771, 0]
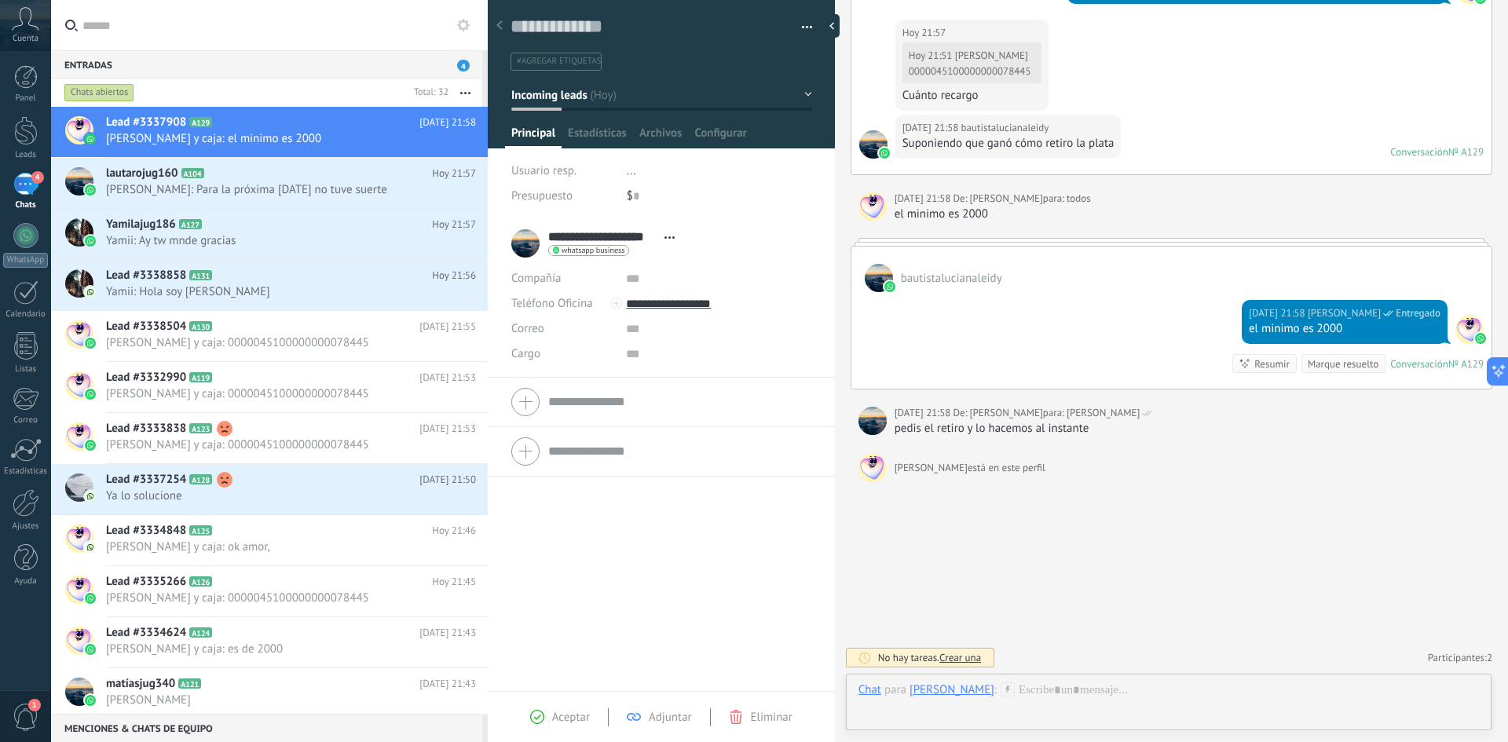
click at [954, 684] on div "[PERSON_NAME]" at bounding box center [952, 690] width 85 height 14
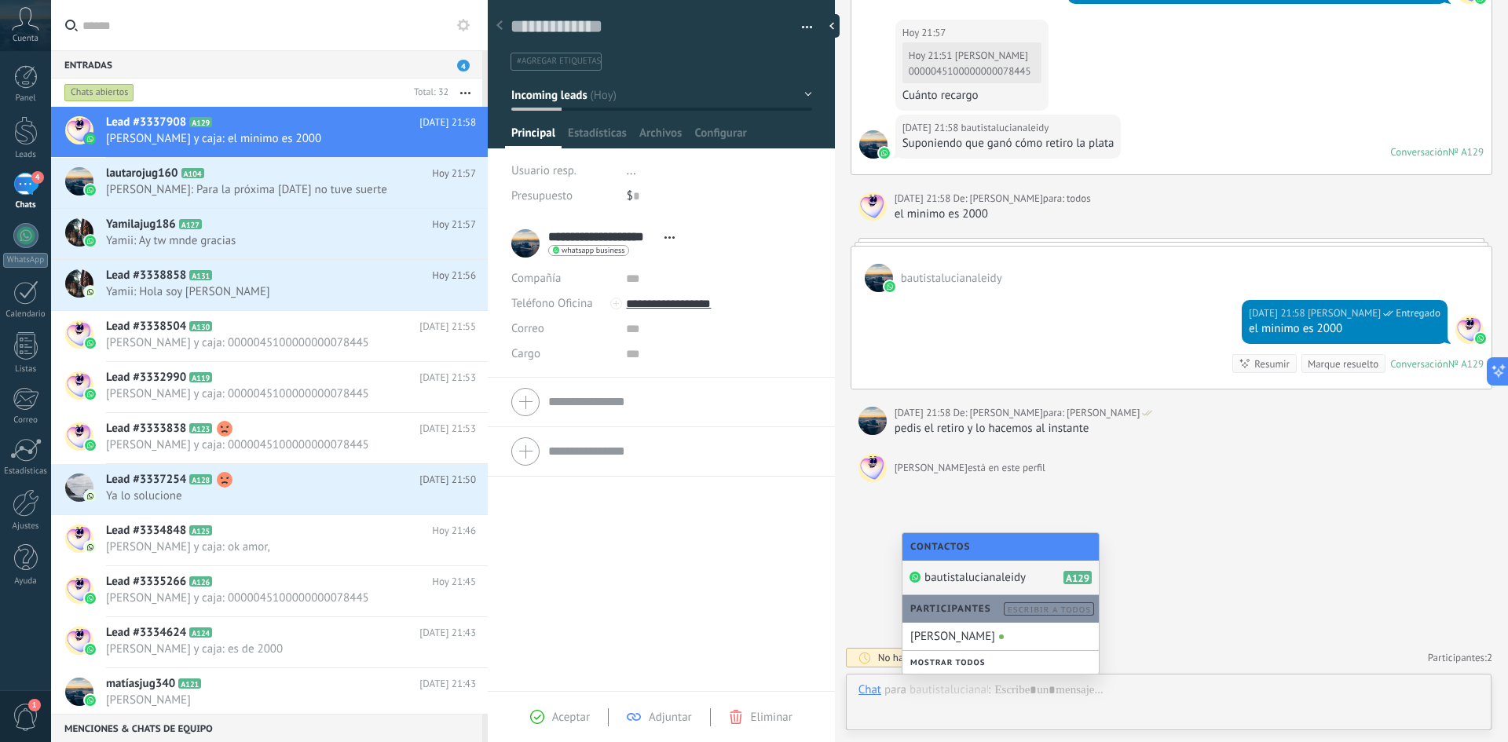
click at [961, 583] on span "bautistalucianaleidy" at bounding box center [975, 577] width 101 height 15
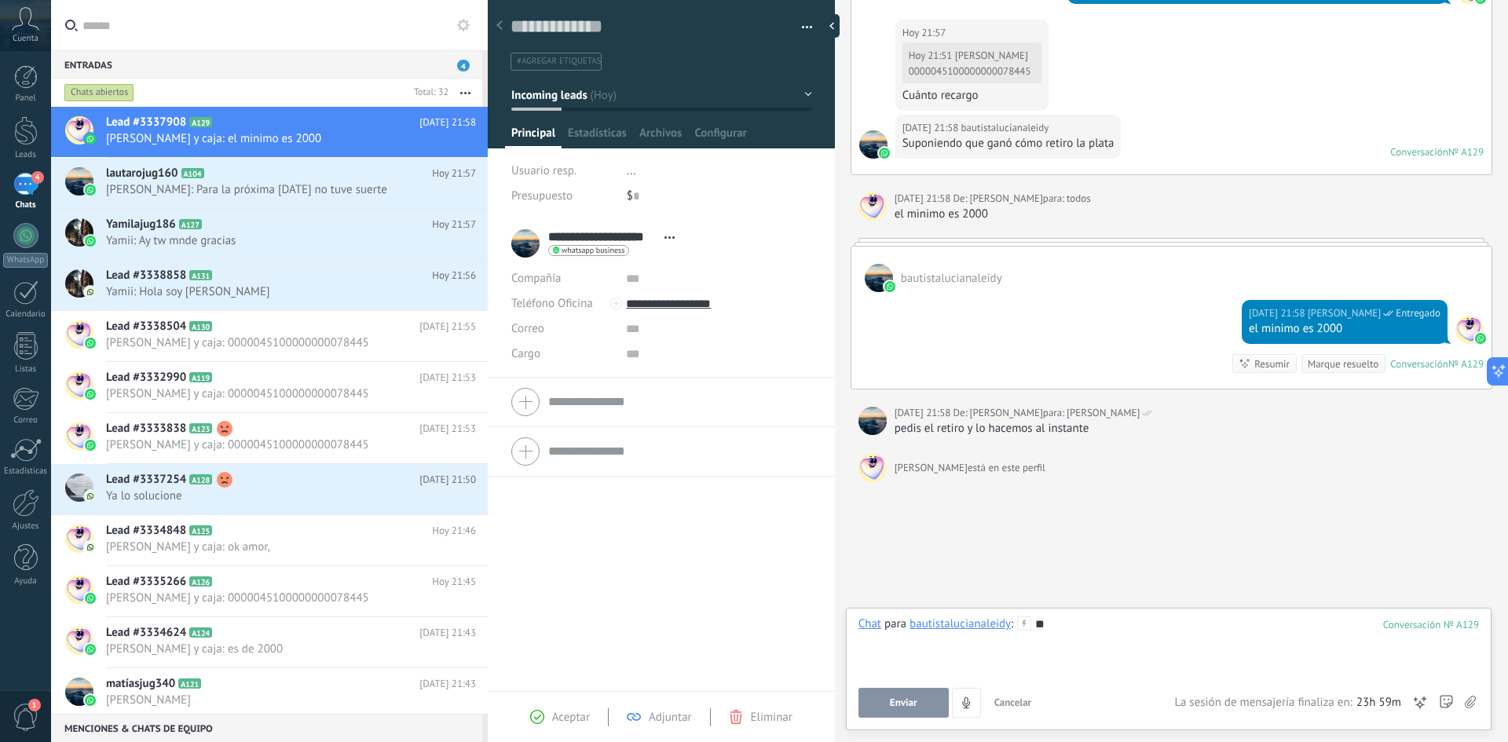
scroll to position [740, 0]
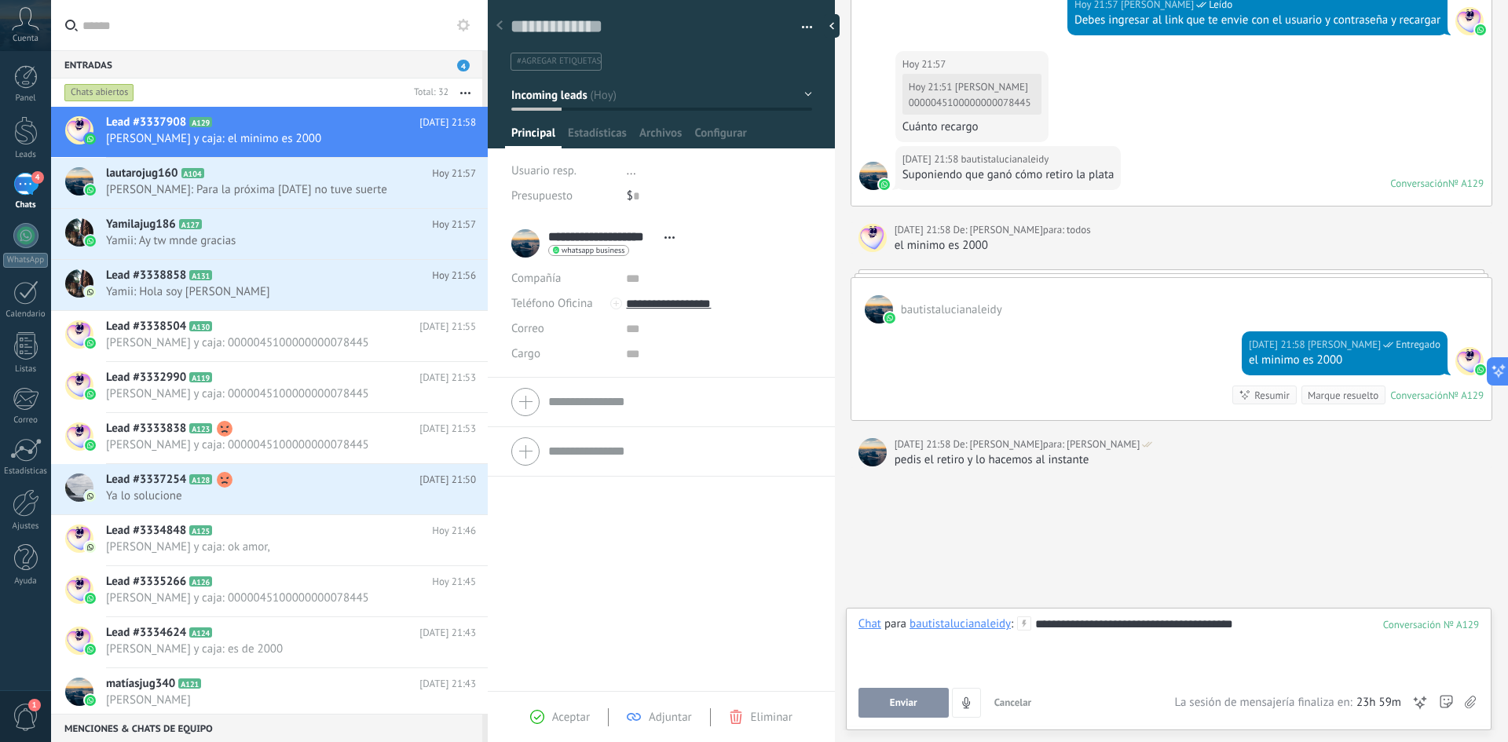
click at [939, 696] on button "Enviar" at bounding box center [904, 703] width 90 height 30
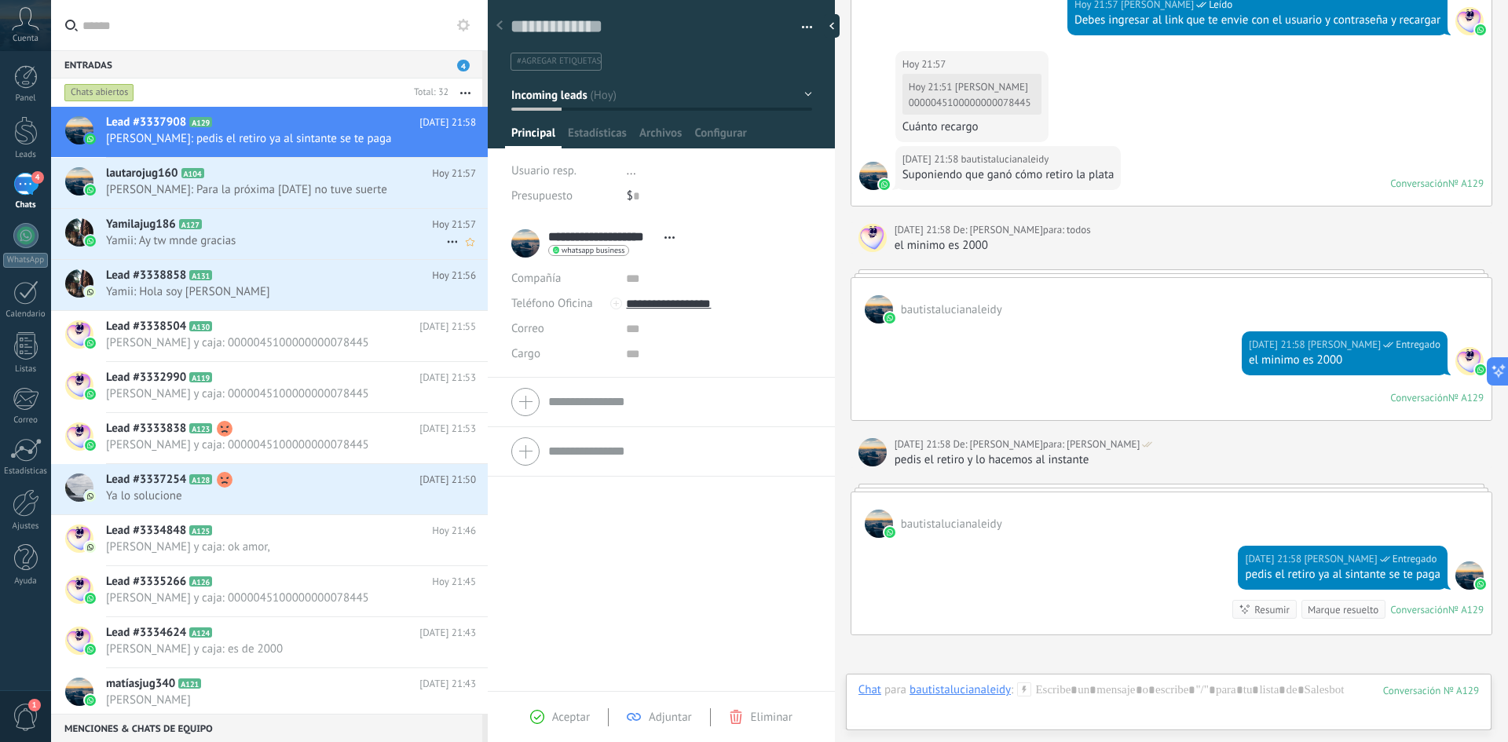
click at [216, 249] on div "Yamilajug186 A127 Hoy 21:57 Yamii: Ay tw mnde gracias" at bounding box center [297, 233] width 382 height 49
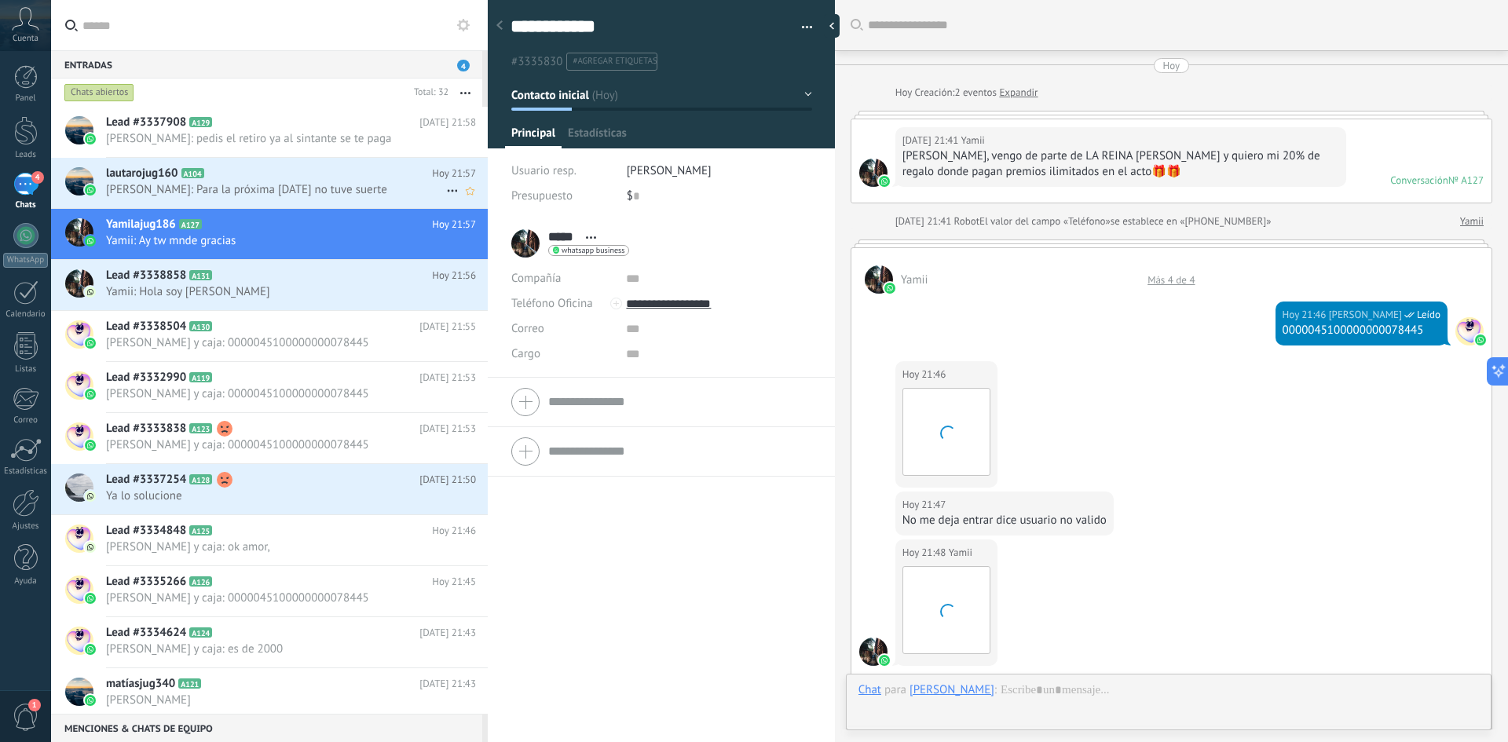
scroll to position [836, 0]
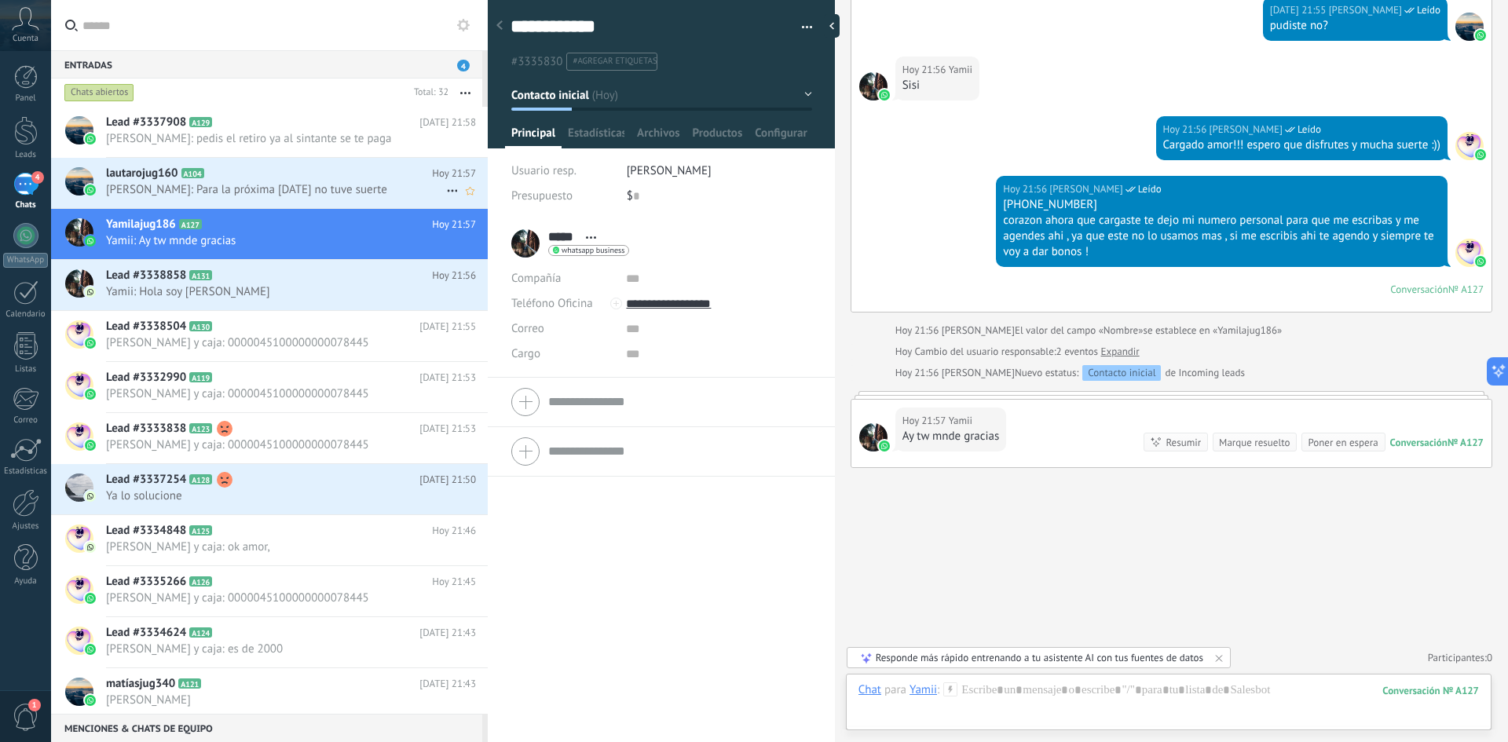
click at [284, 184] on span "Lautaro: Para la próxima hoy no tuve suerte" at bounding box center [276, 189] width 340 height 15
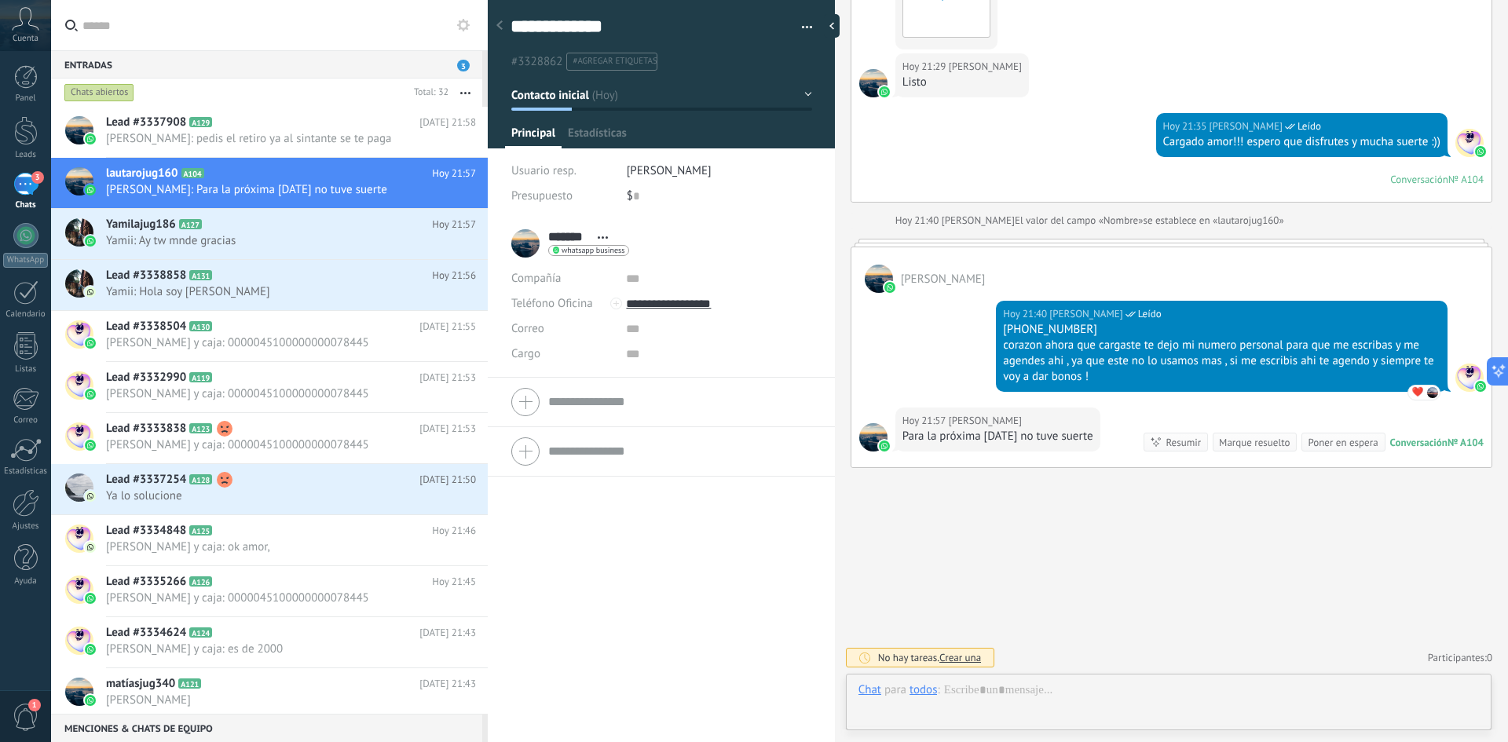
scroll to position [24, 0]
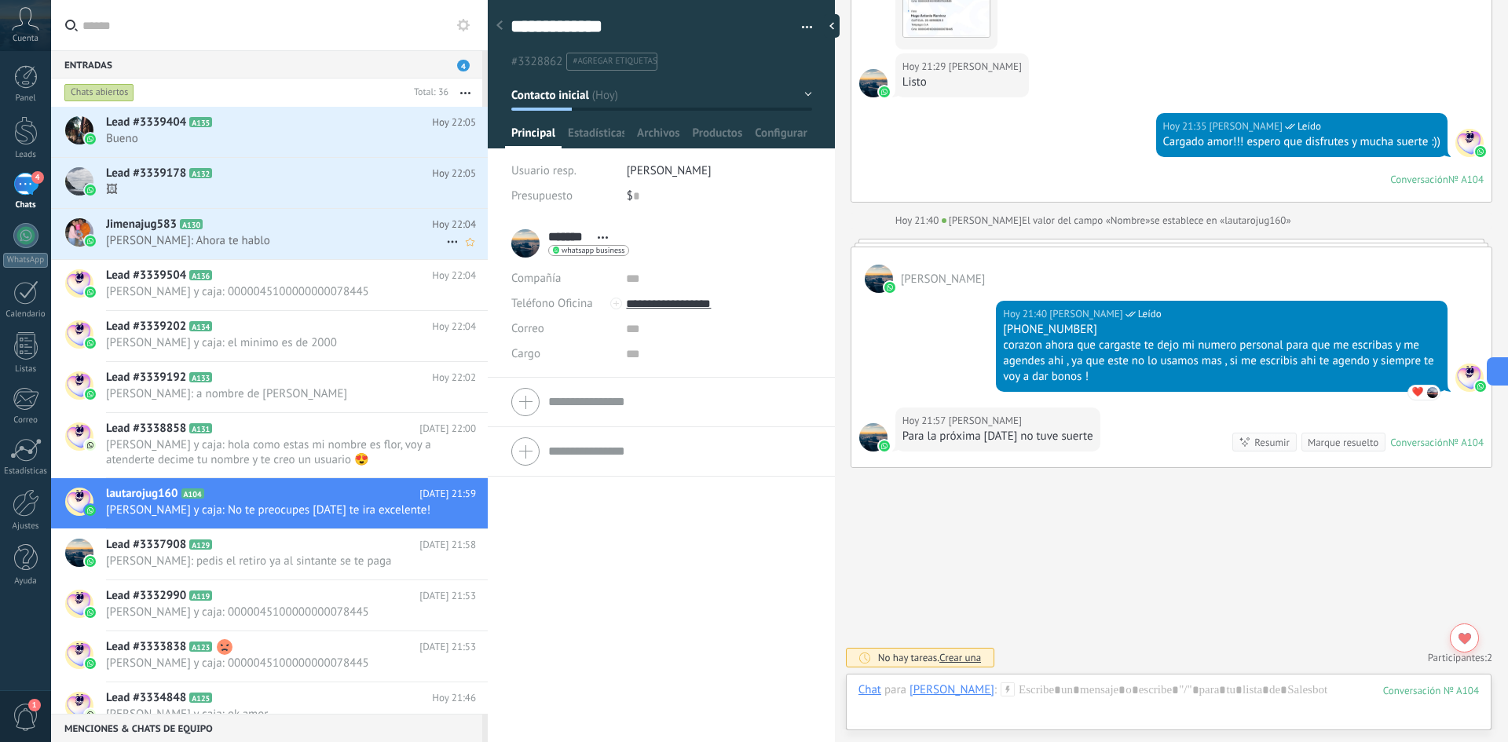
click at [280, 255] on div "Jimenajug583 A130 Hoy 22:04 Jime: Ahora te hablo" at bounding box center [297, 233] width 382 height 49
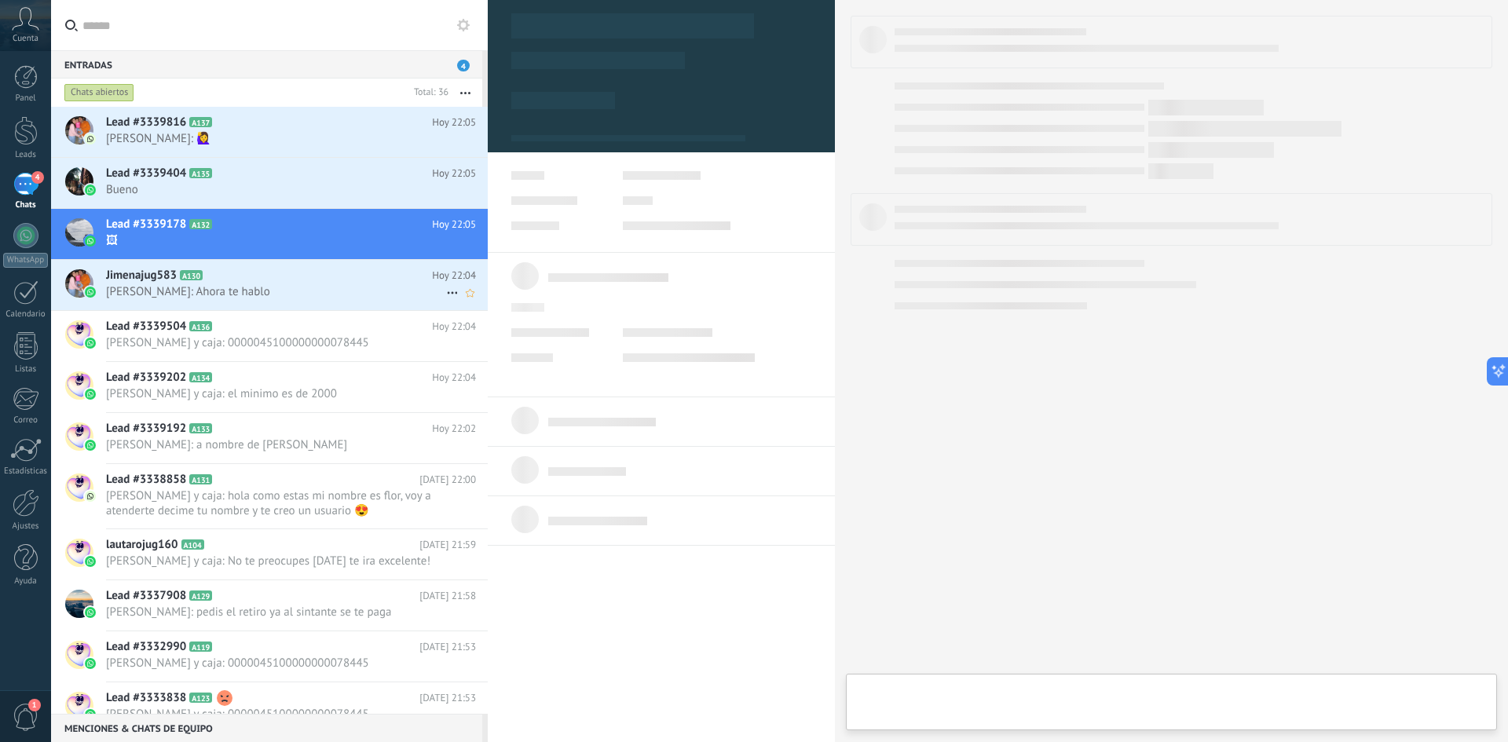
click at [253, 296] on span "Jime: Ahora te hablo" at bounding box center [276, 291] width 340 height 15
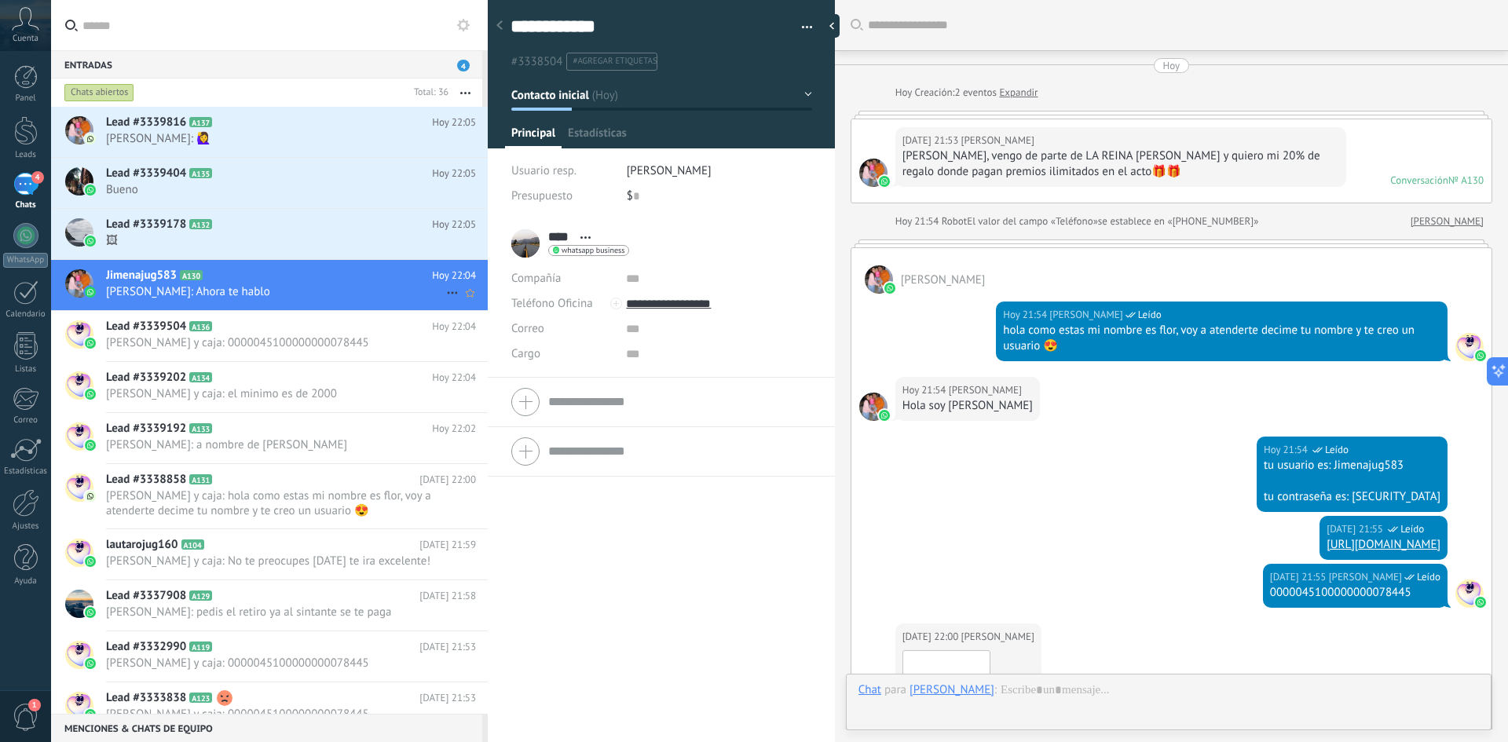
scroll to position [797, 0]
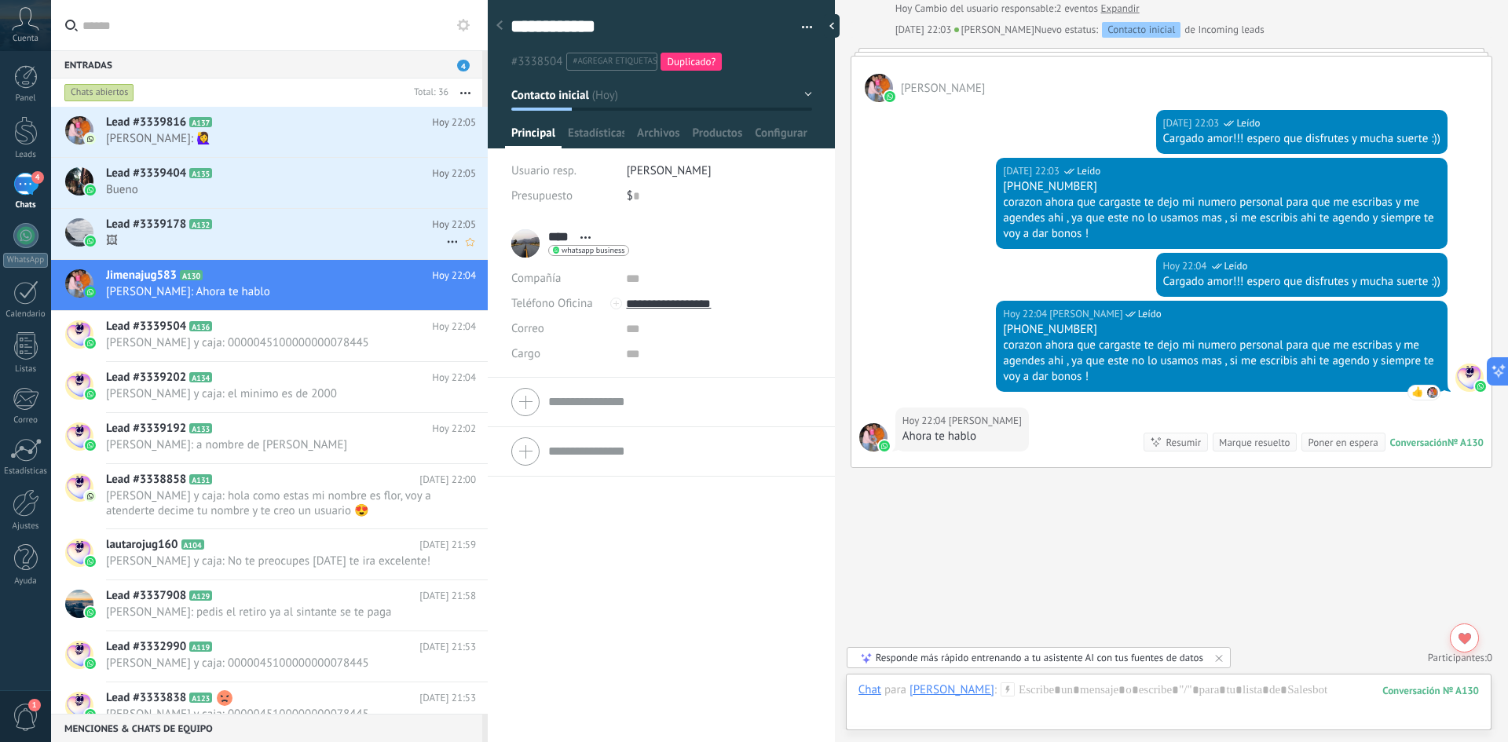
click at [242, 255] on div "Lead #3339178 A132 Hoy 22:05 🖼" at bounding box center [297, 233] width 382 height 49
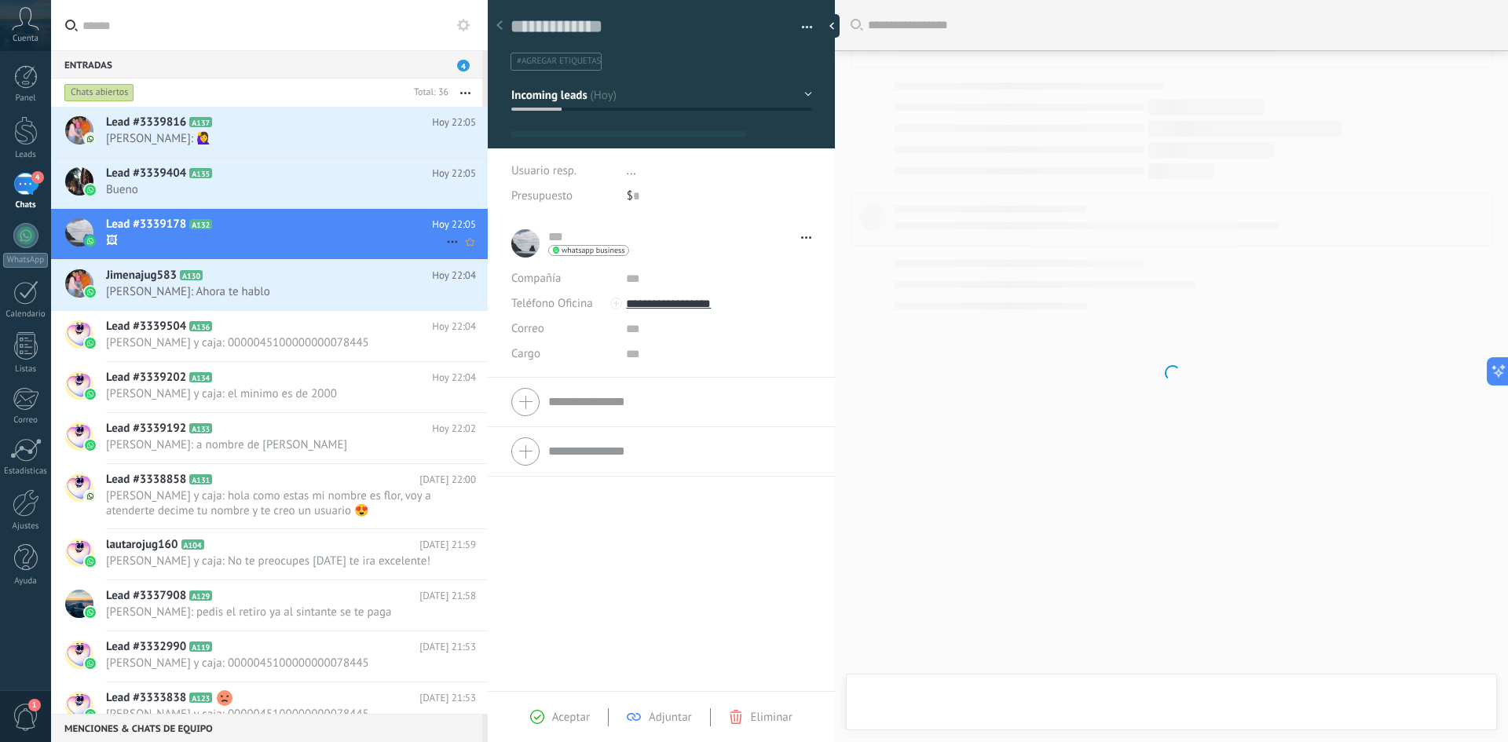
scroll to position [24, 0]
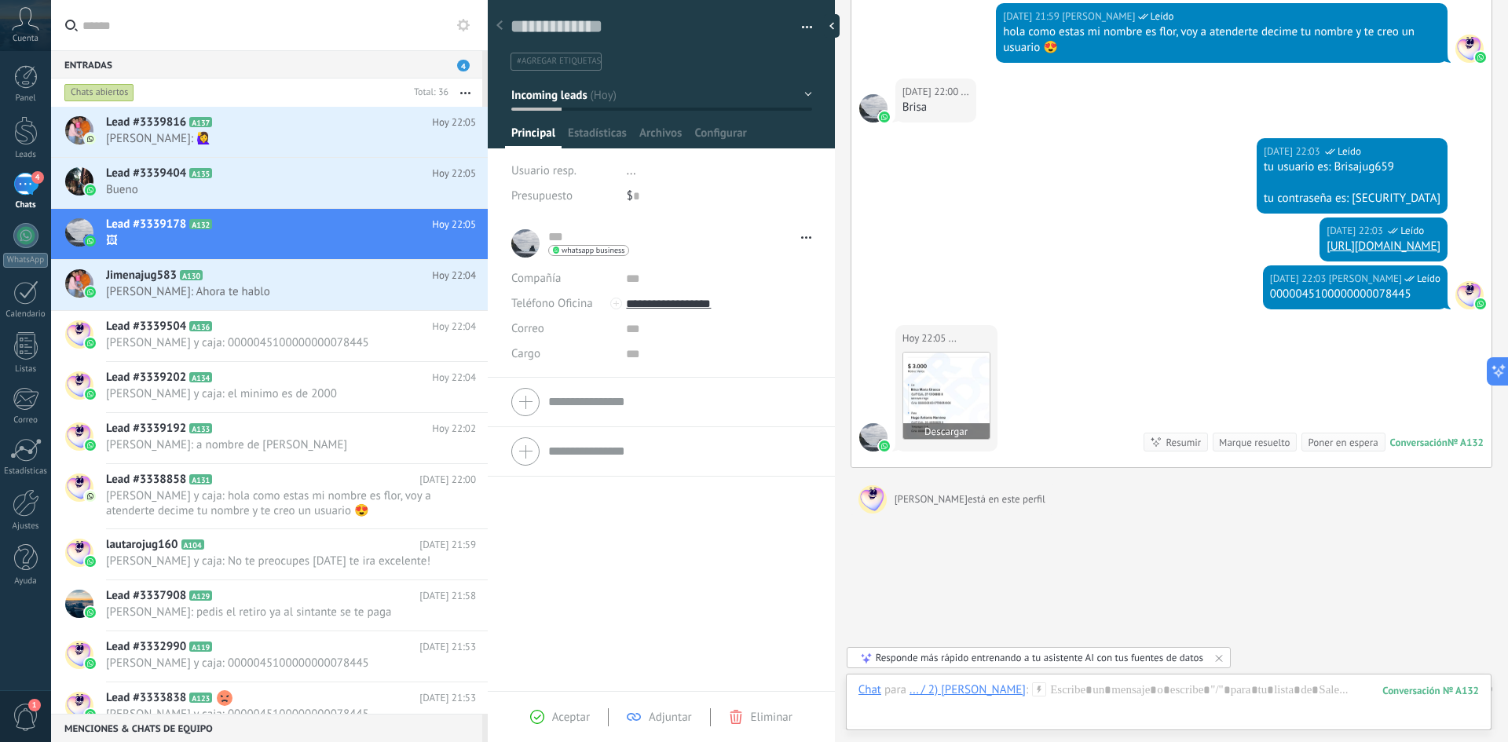
click at [961, 405] on img at bounding box center [946, 396] width 86 height 86
click at [1035, 689] on icon at bounding box center [1039, 690] width 14 height 14
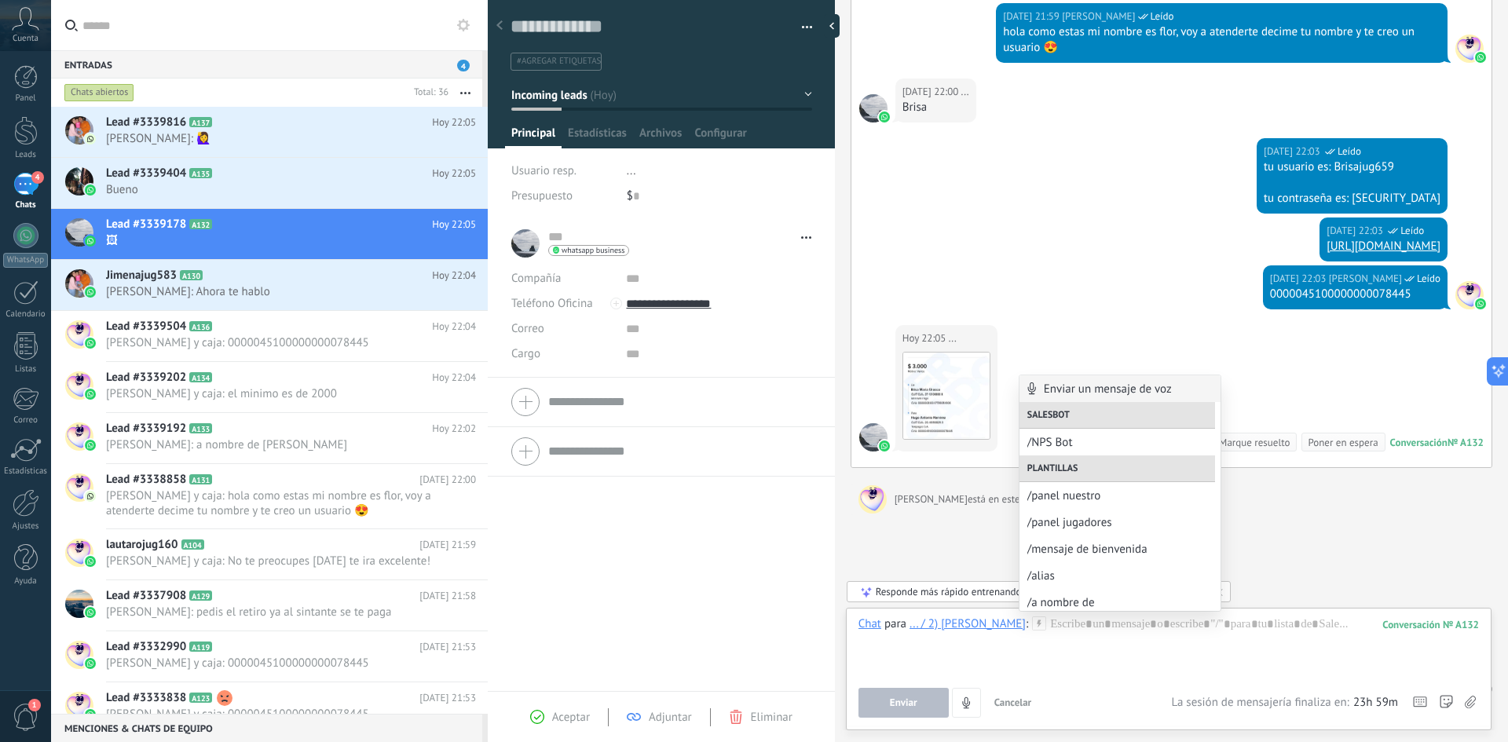
click at [1042, 174] on div "Hoy 22:03 adrian y caja Leído tu usuario es: Brisajug659 tu contraseña es: Bris…" at bounding box center [1172, 177] width 640 height 79
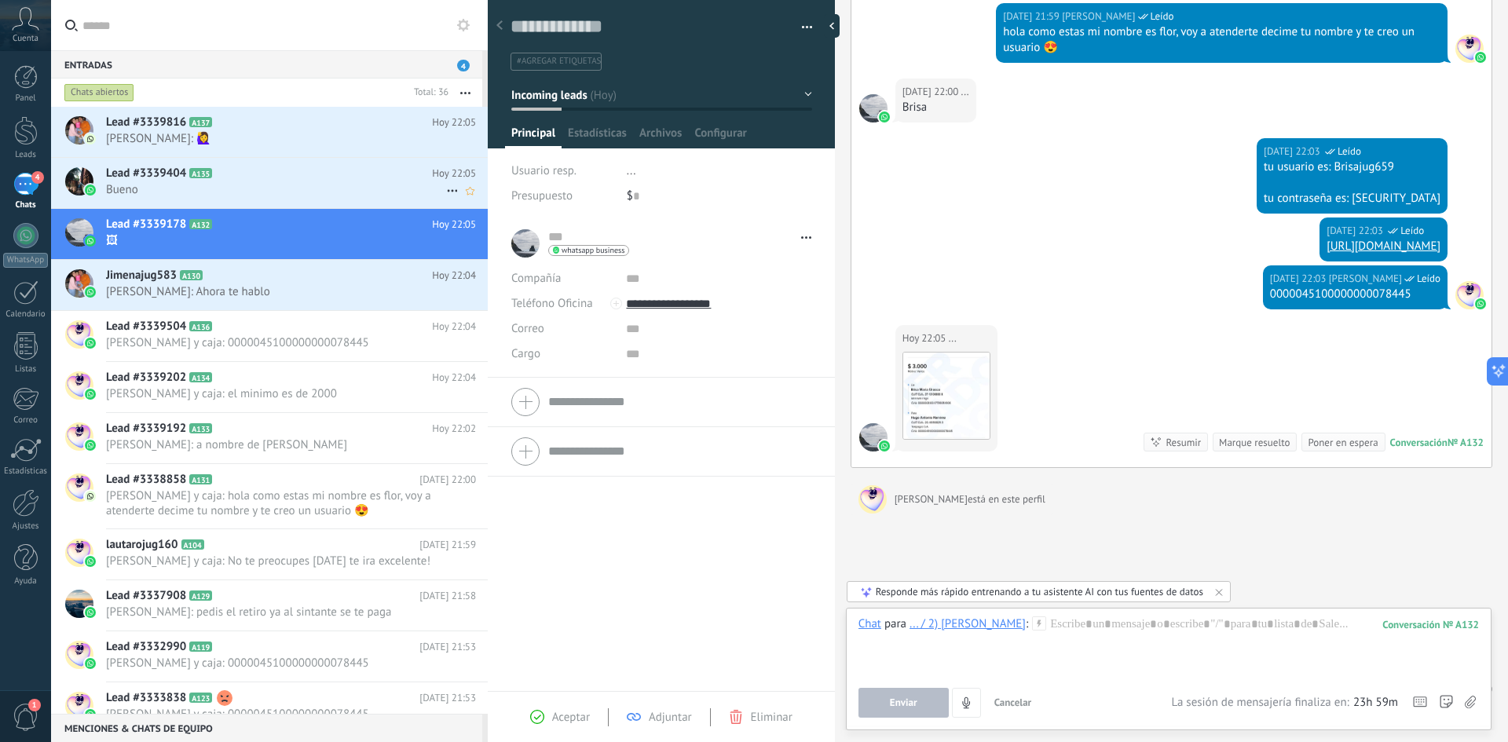
click at [196, 189] on span "Bueno" at bounding box center [276, 189] width 340 height 15
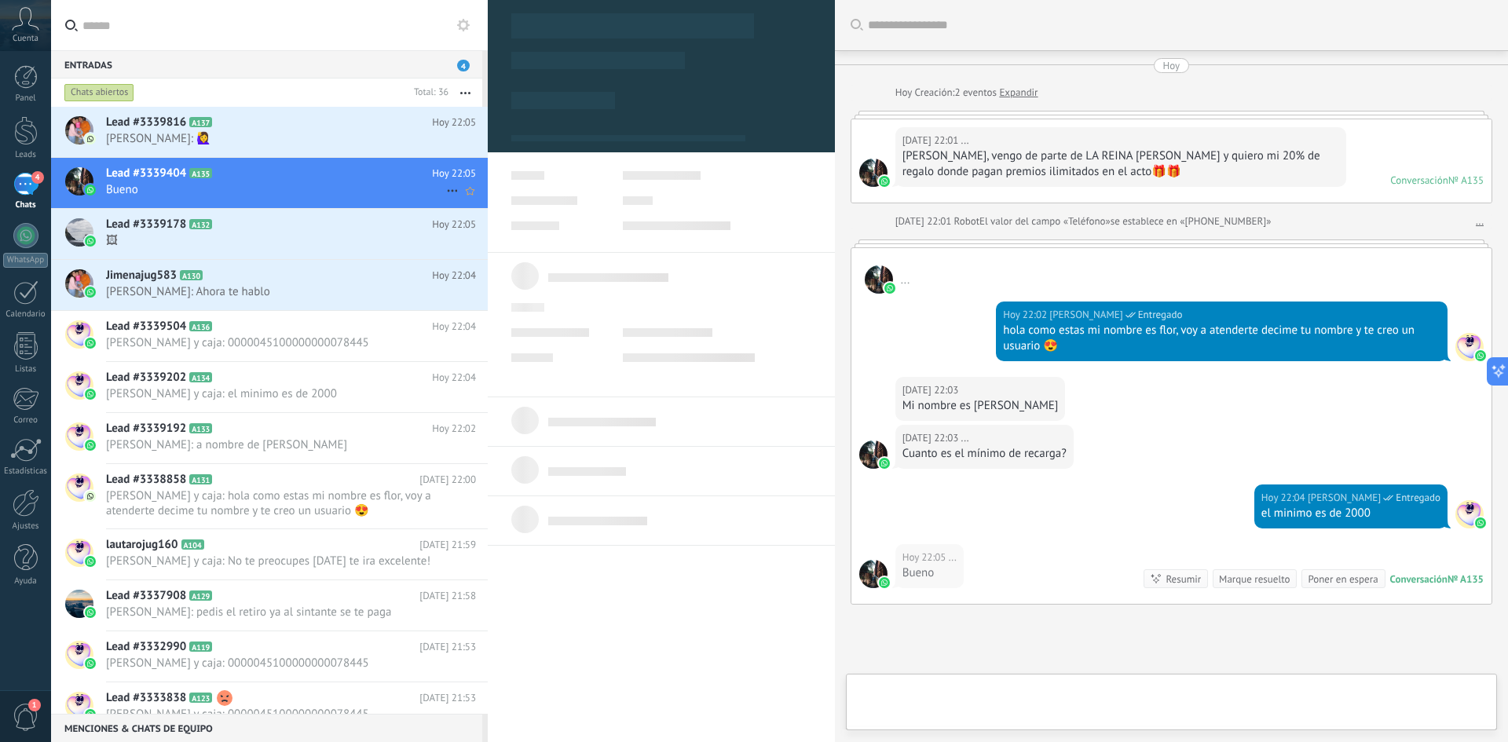
scroll to position [24, 0]
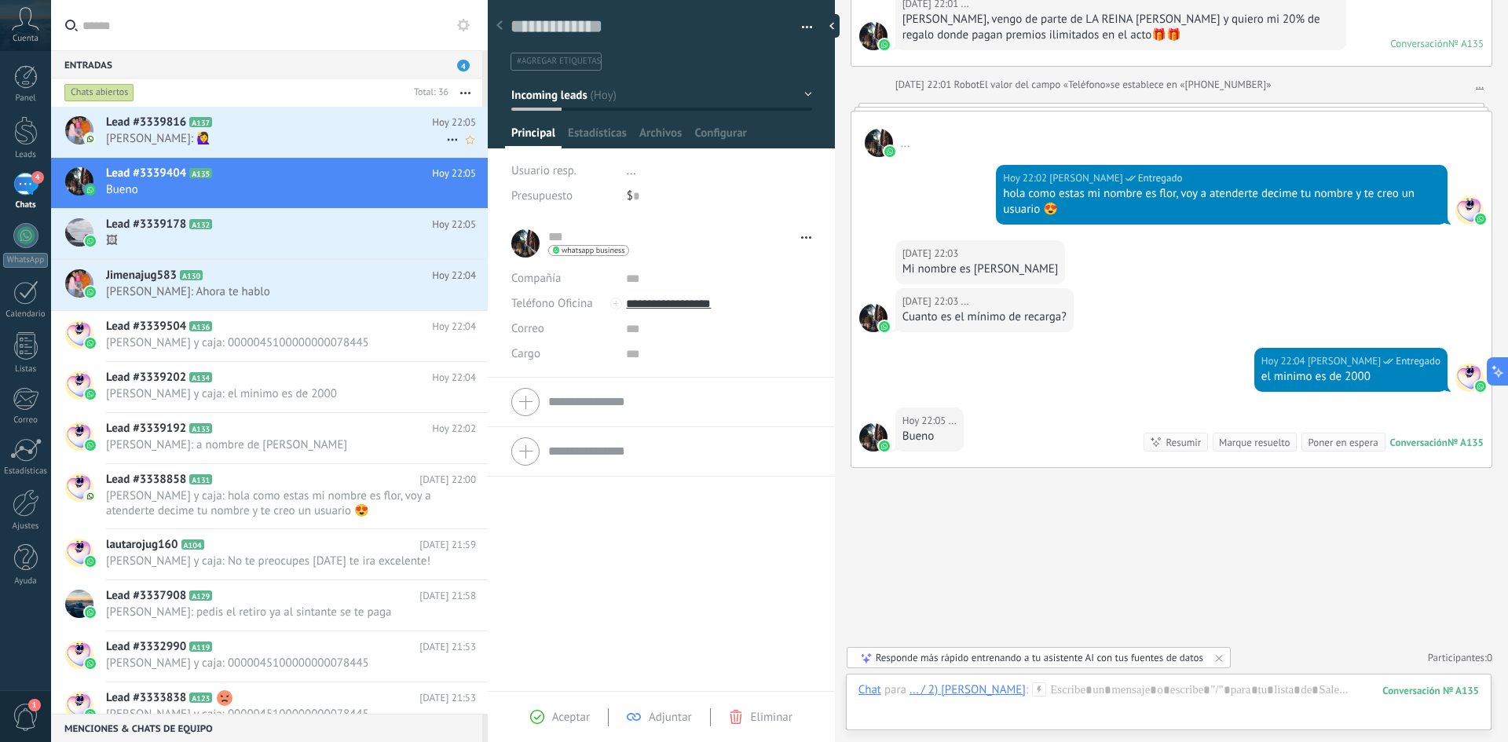
click at [237, 140] on span "Jime: 🙋‍♀️" at bounding box center [276, 138] width 340 height 15
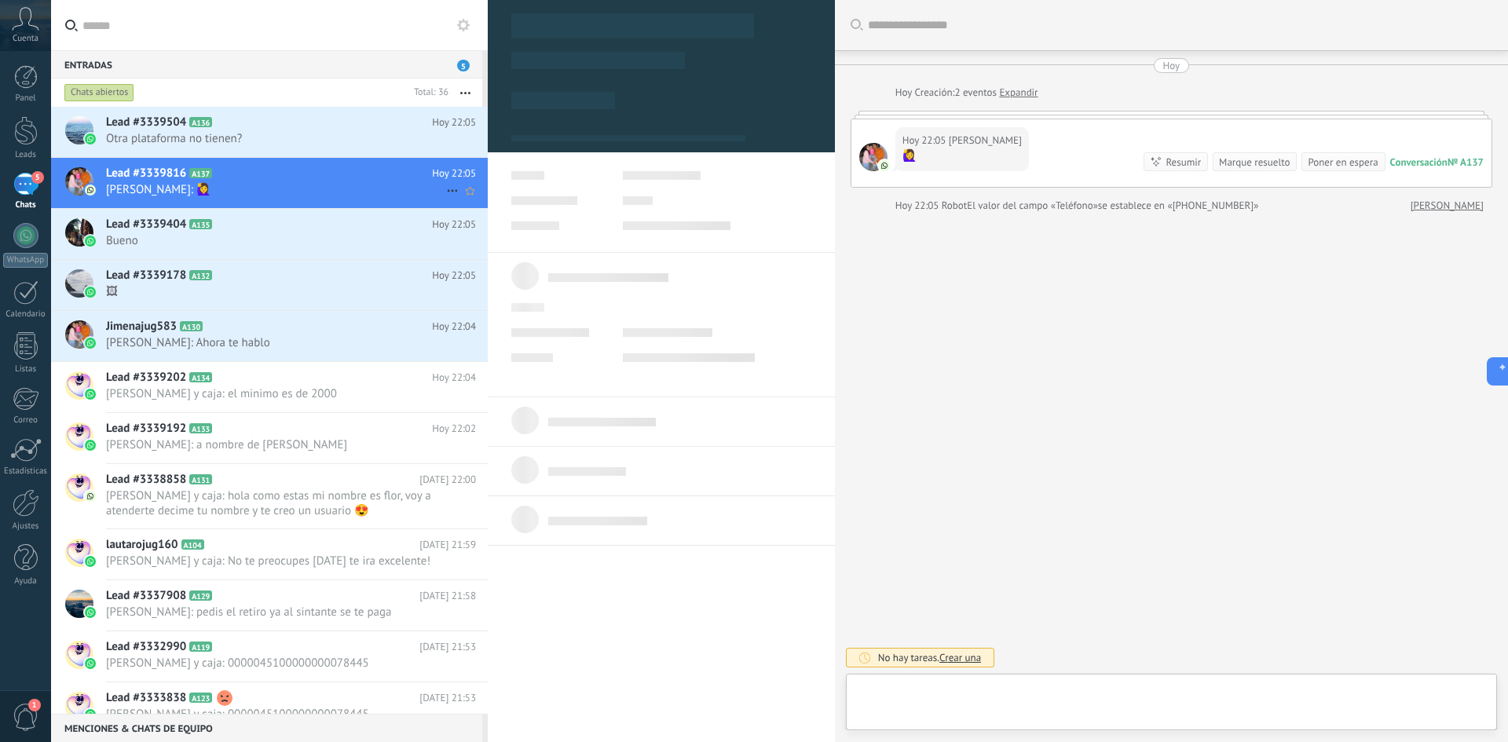
scroll to position [24, 0]
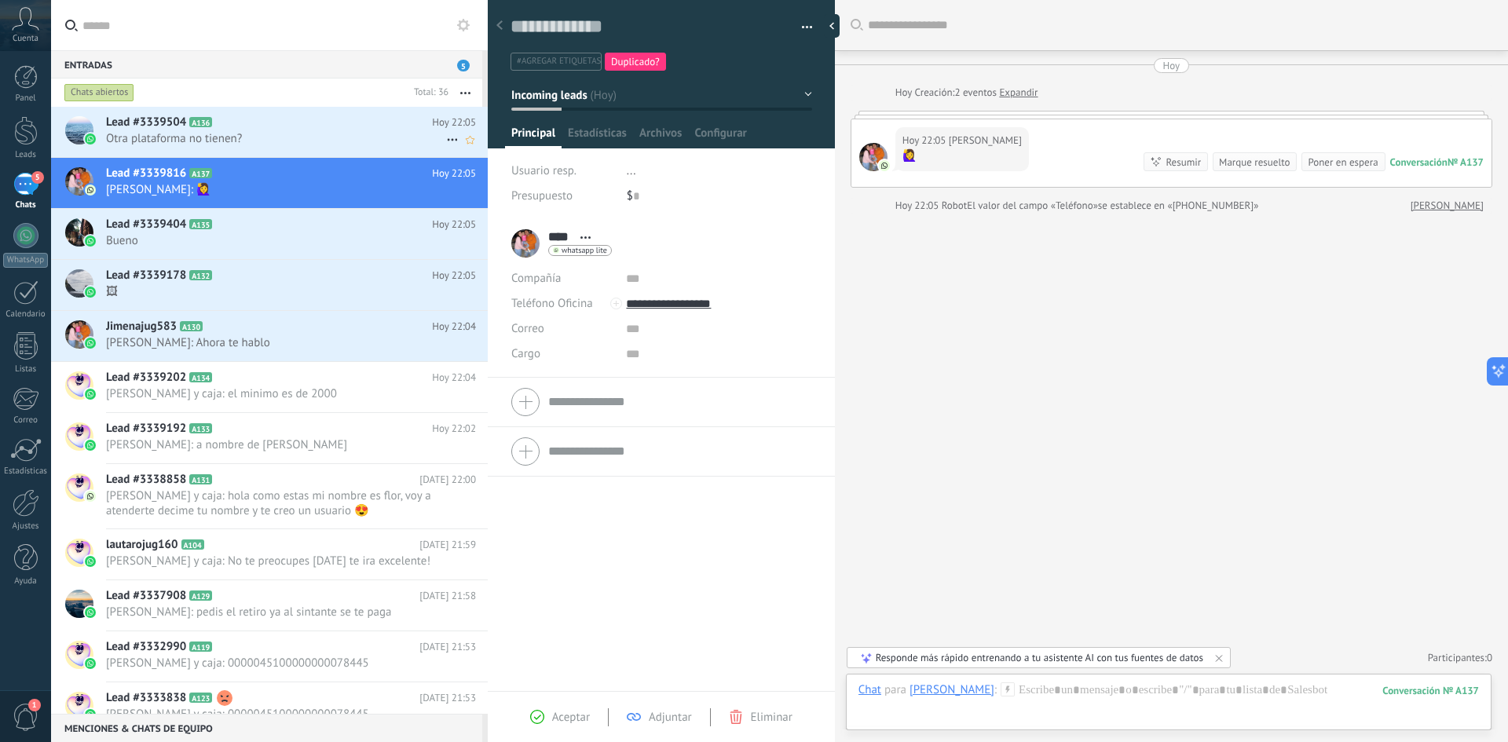
click at [244, 138] on span "Otra plataforma no tienen?" at bounding box center [276, 138] width 340 height 15
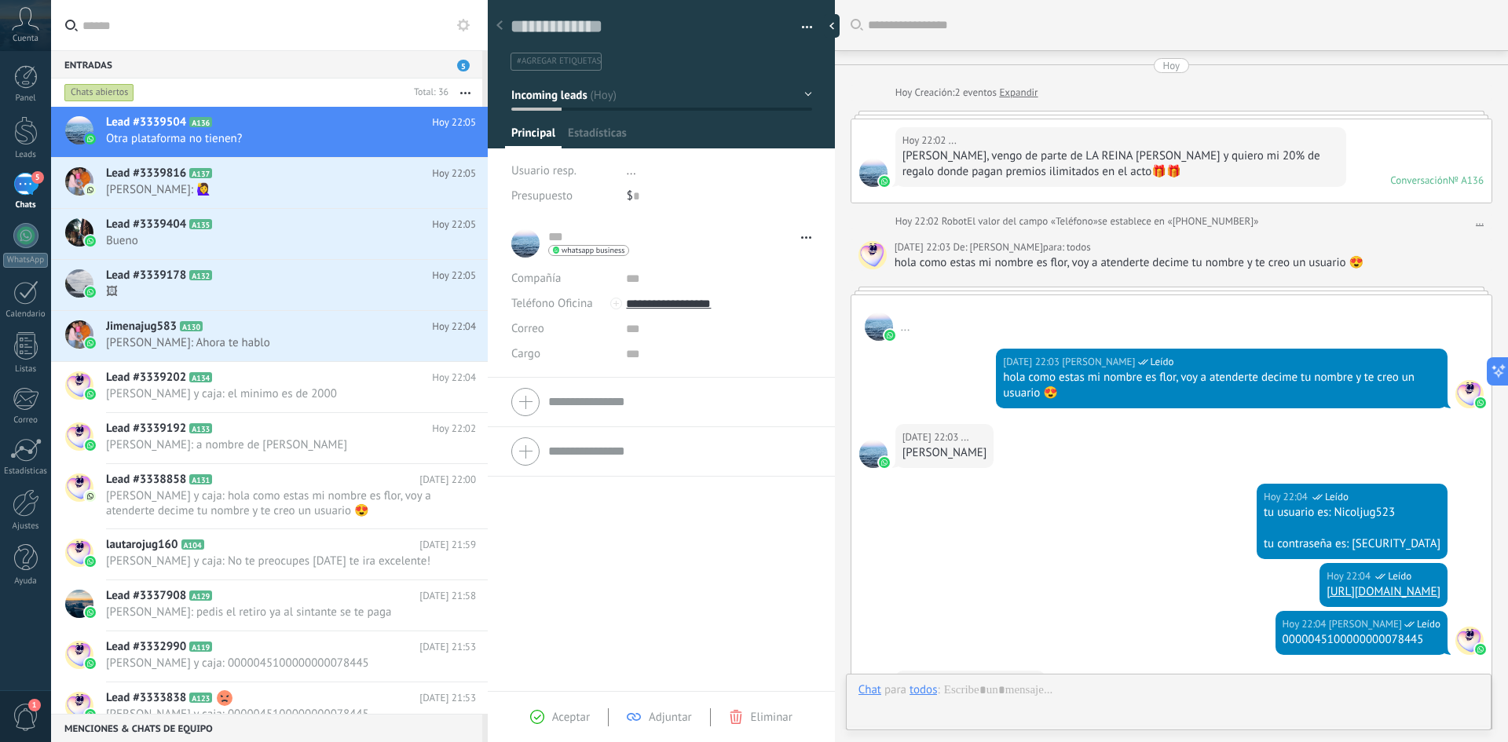
type textarea "**********"
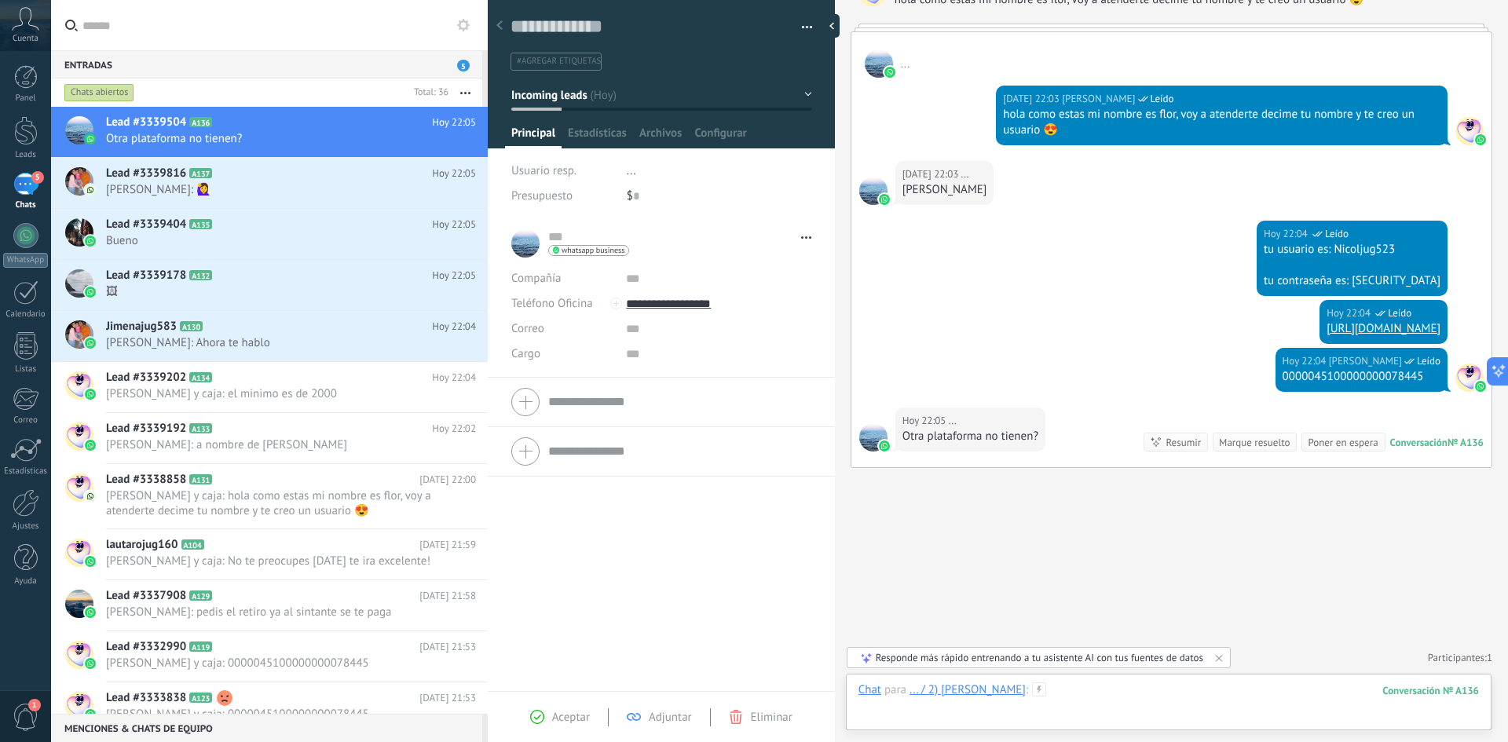
click at [1159, 687] on div at bounding box center [1169, 706] width 621 height 47
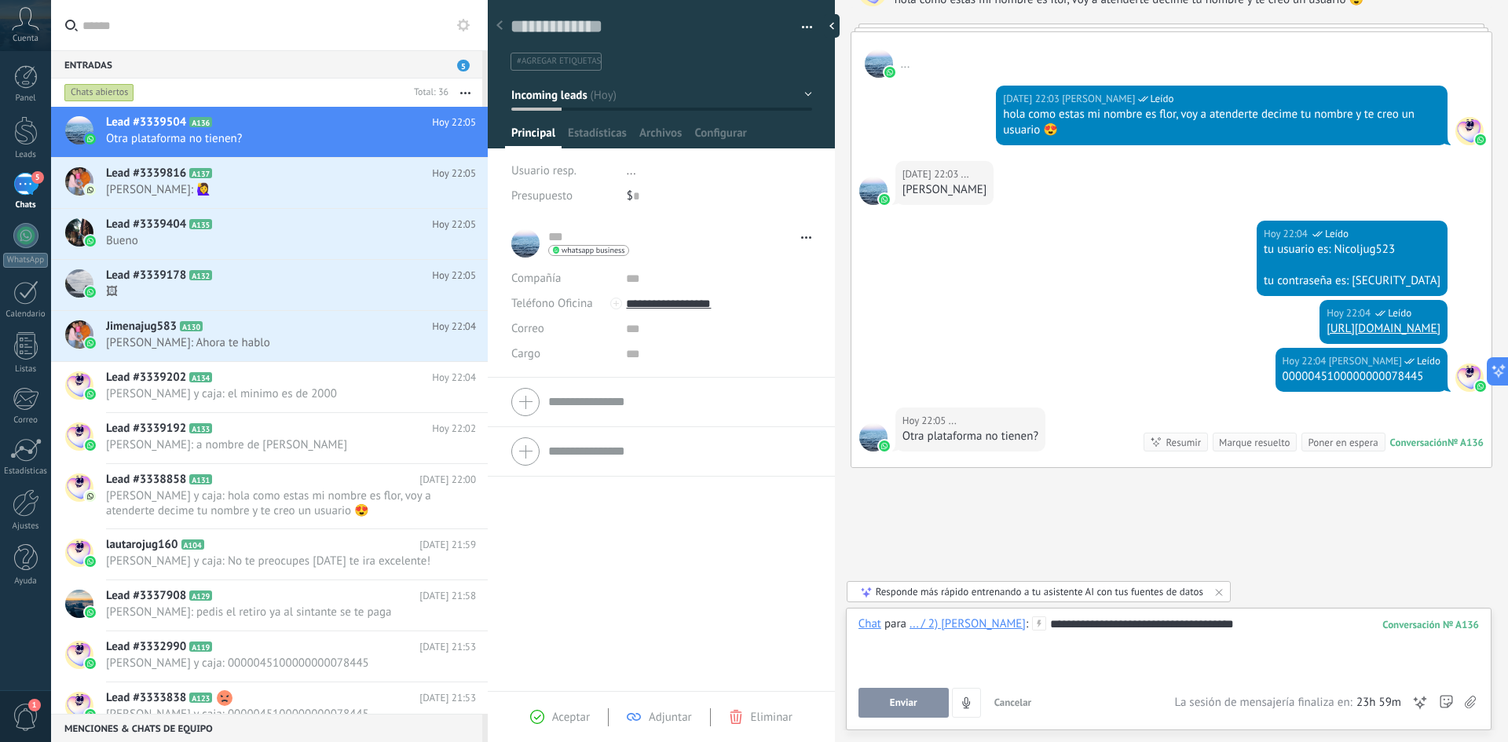
click at [886, 698] on button "Enviar" at bounding box center [904, 703] width 90 height 30
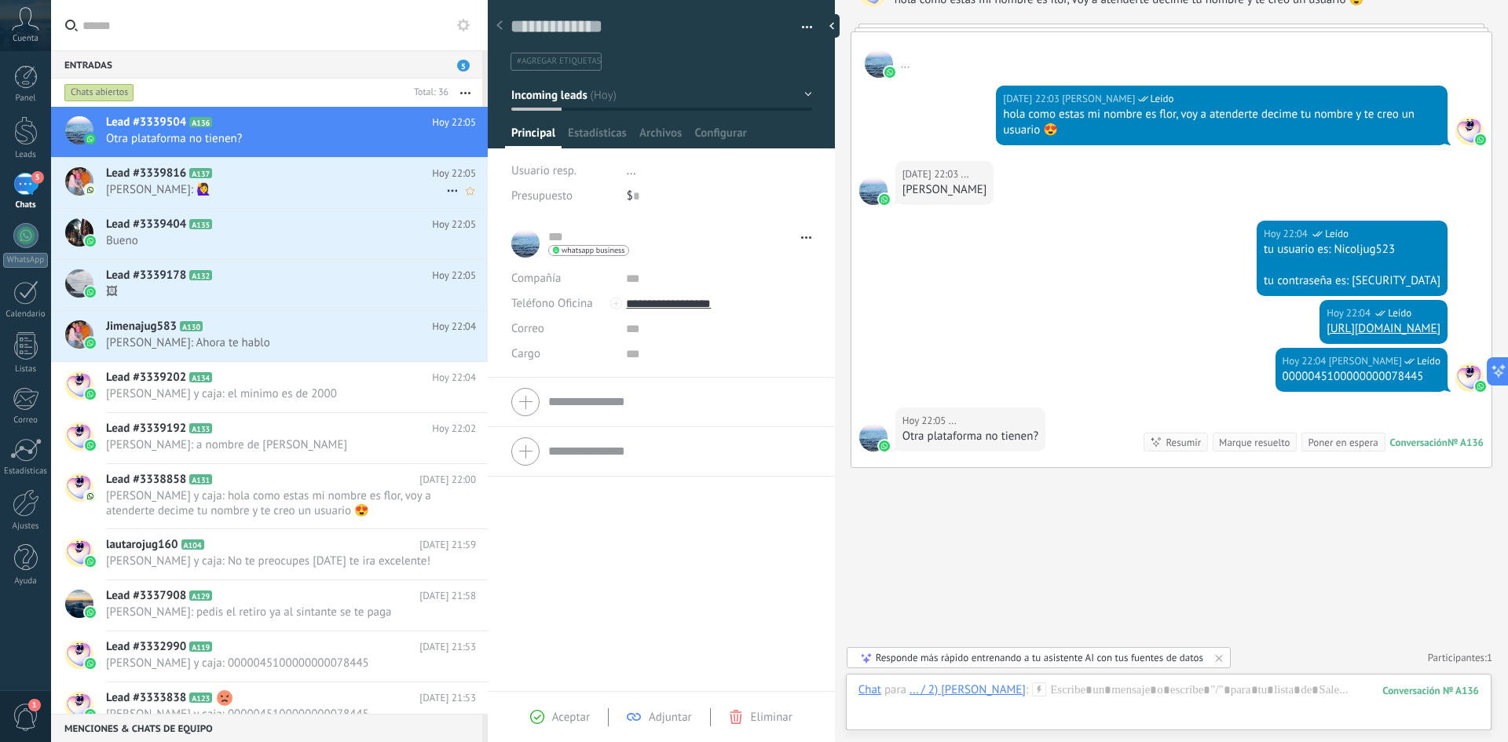
scroll to position [352, 0]
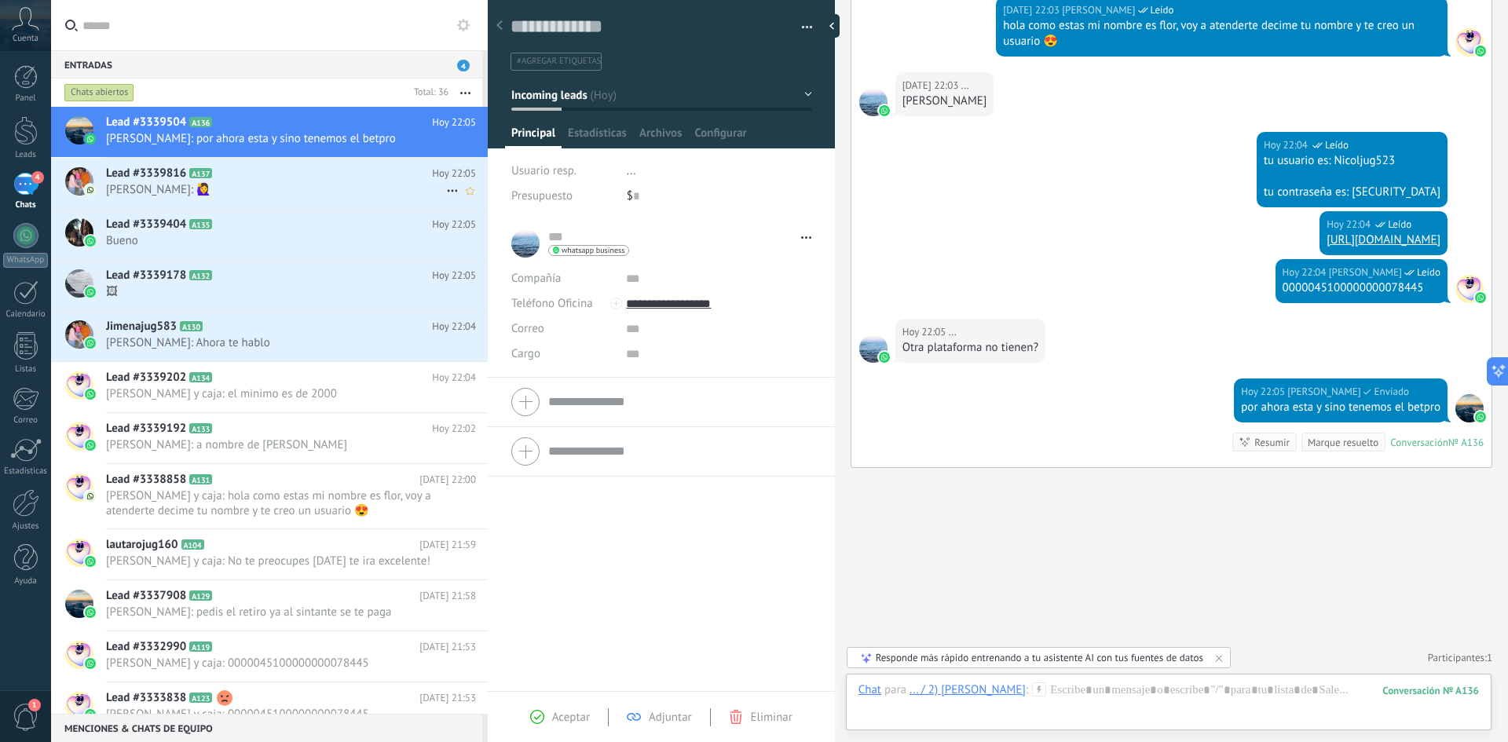
click at [227, 187] on span "Jime: 🙋‍♀️" at bounding box center [276, 189] width 340 height 15
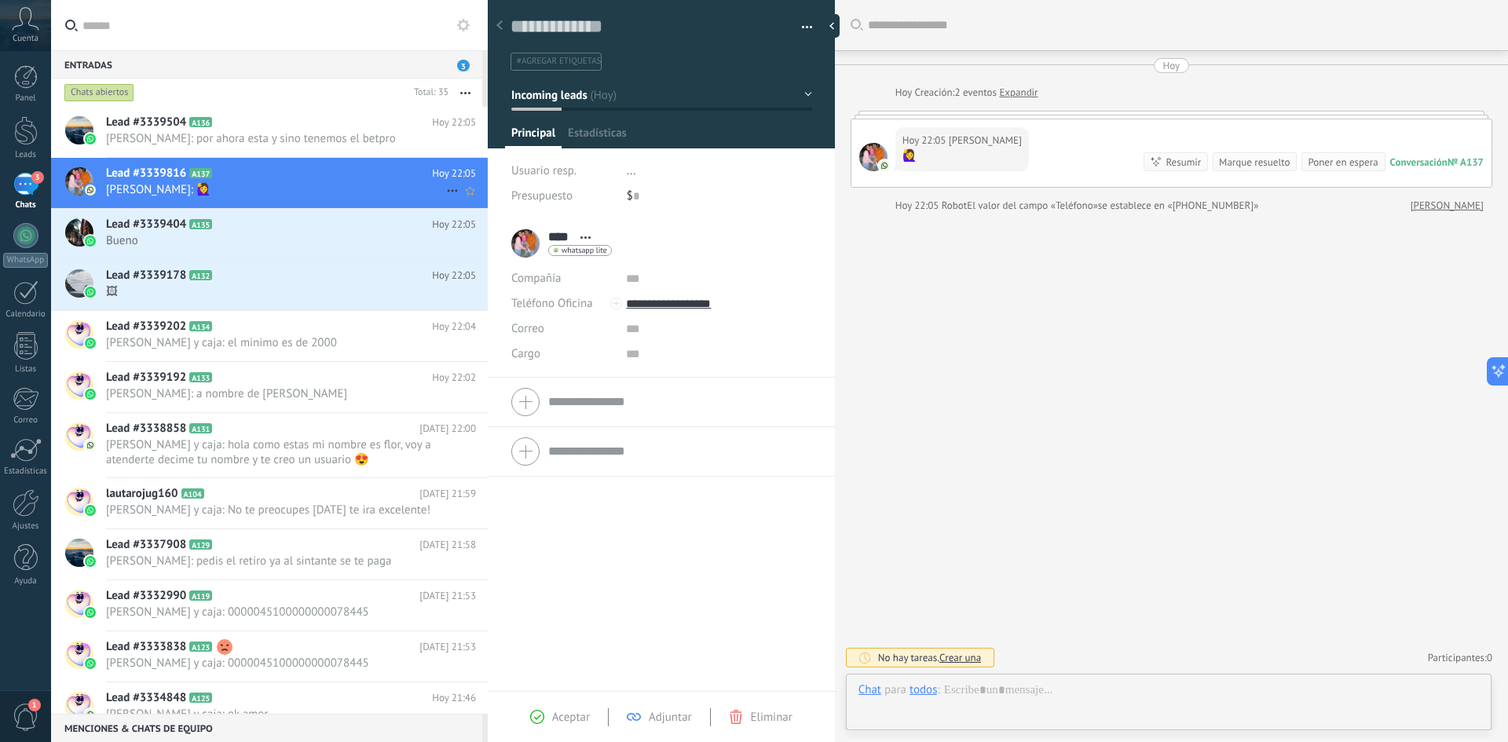
scroll to position [24, 0]
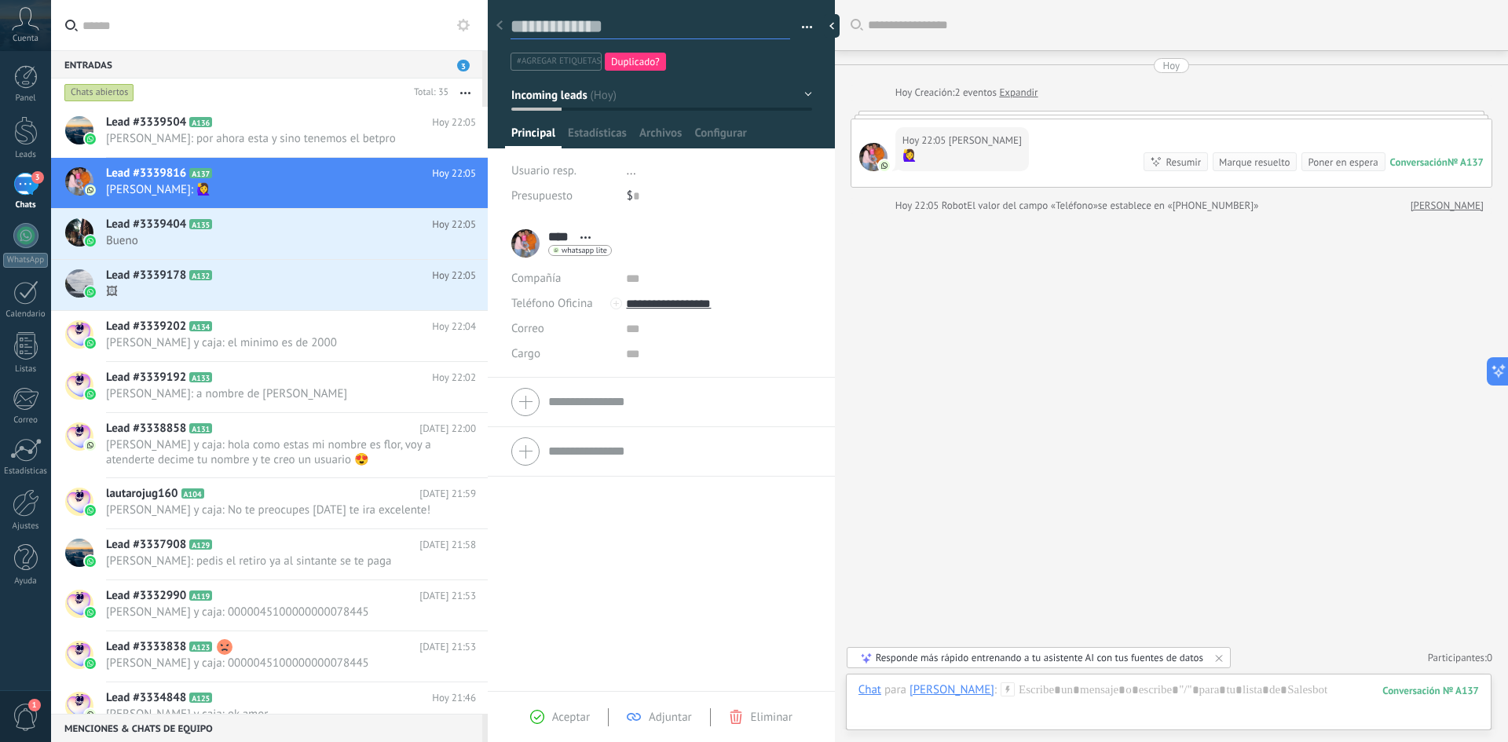
click at [615, 22] on textarea at bounding box center [651, 27] width 280 height 24
click at [195, 231] on h2 "Lead #3339404 A135" at bounding box center [269, 225] width 326 height 16
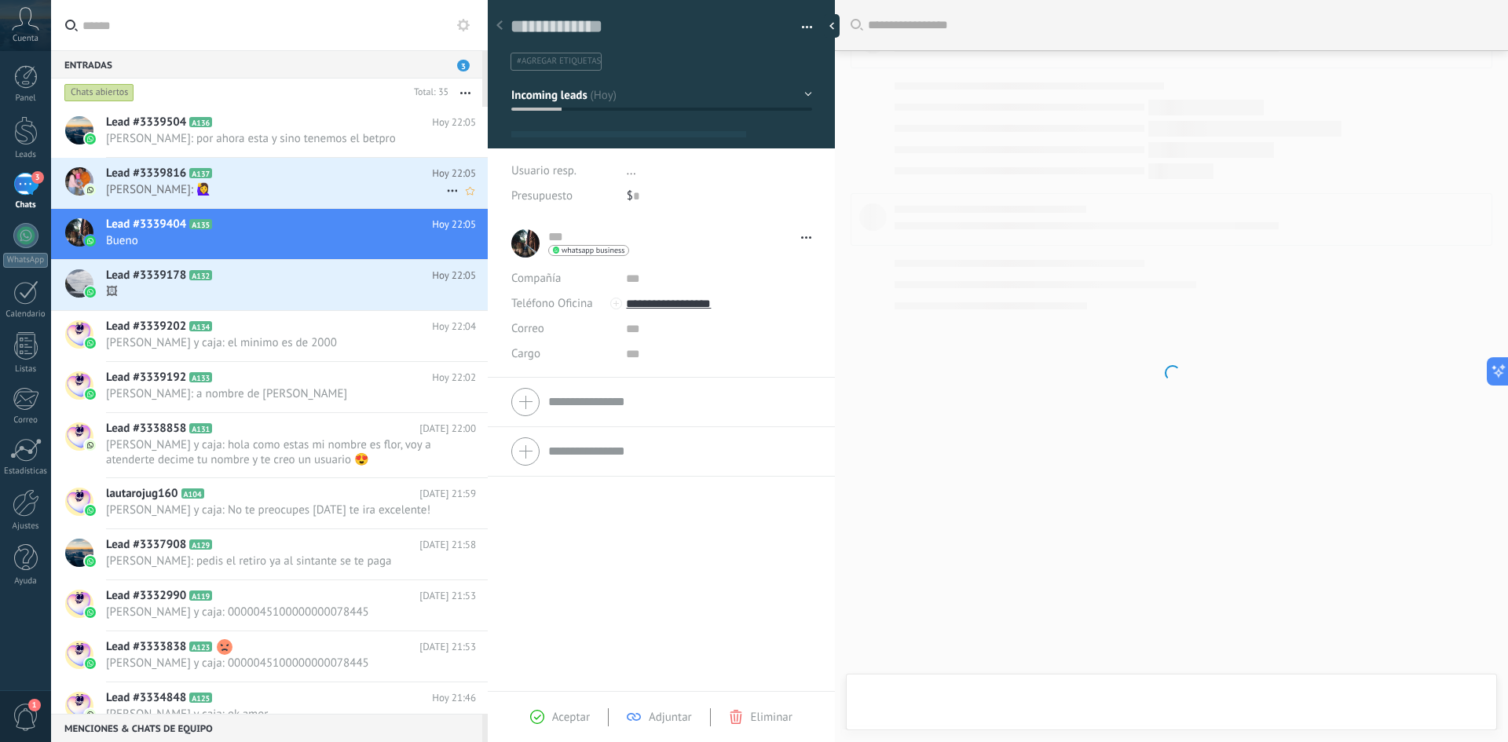
click at [197, 181] on div "Lead #3339816 A137 Hoy 22:05 Jime: 🙋‍♀️" at bounding box center [297, 182] width 382 height 49
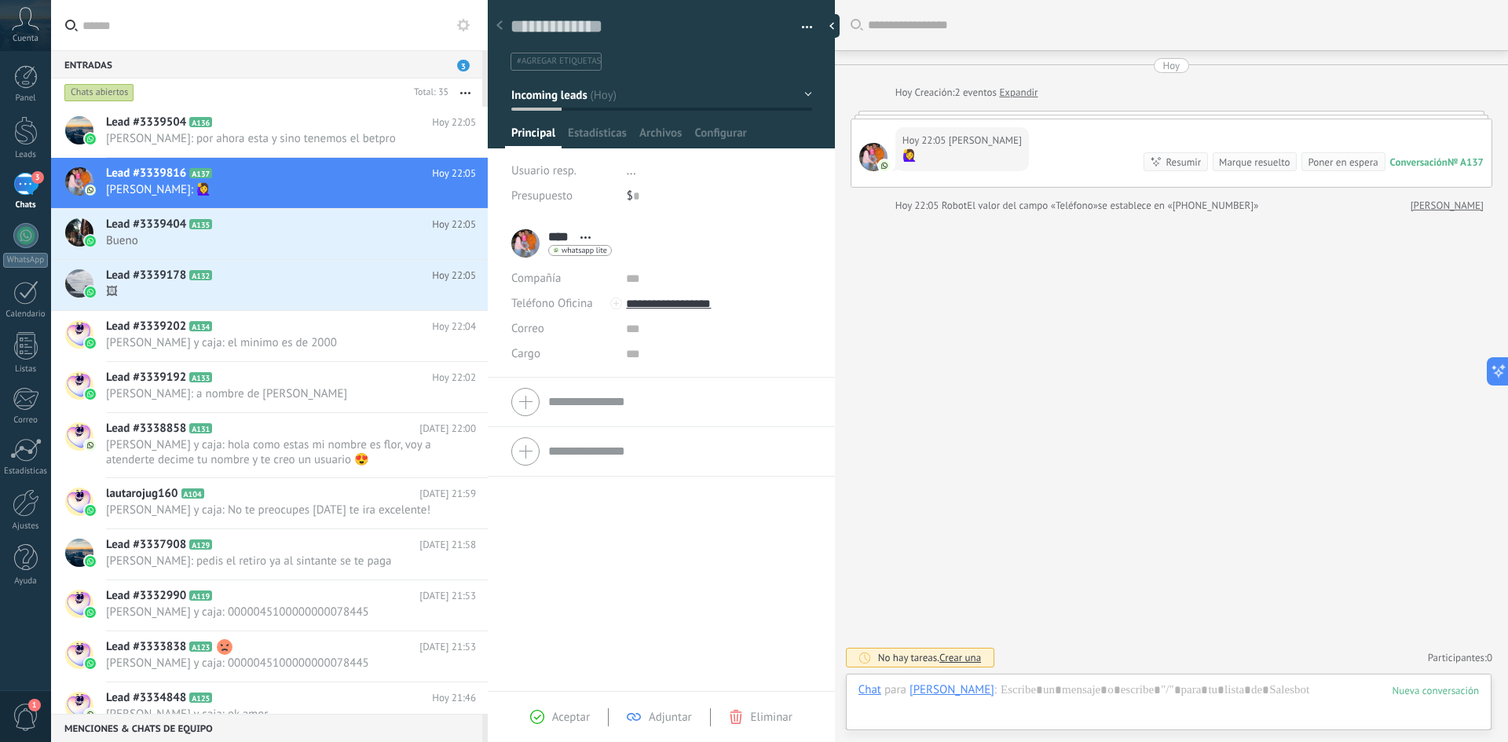
scroll to position [24, 0]
click at [620, 31] on textarea at bounding box center [651, 27] width 280 height 24
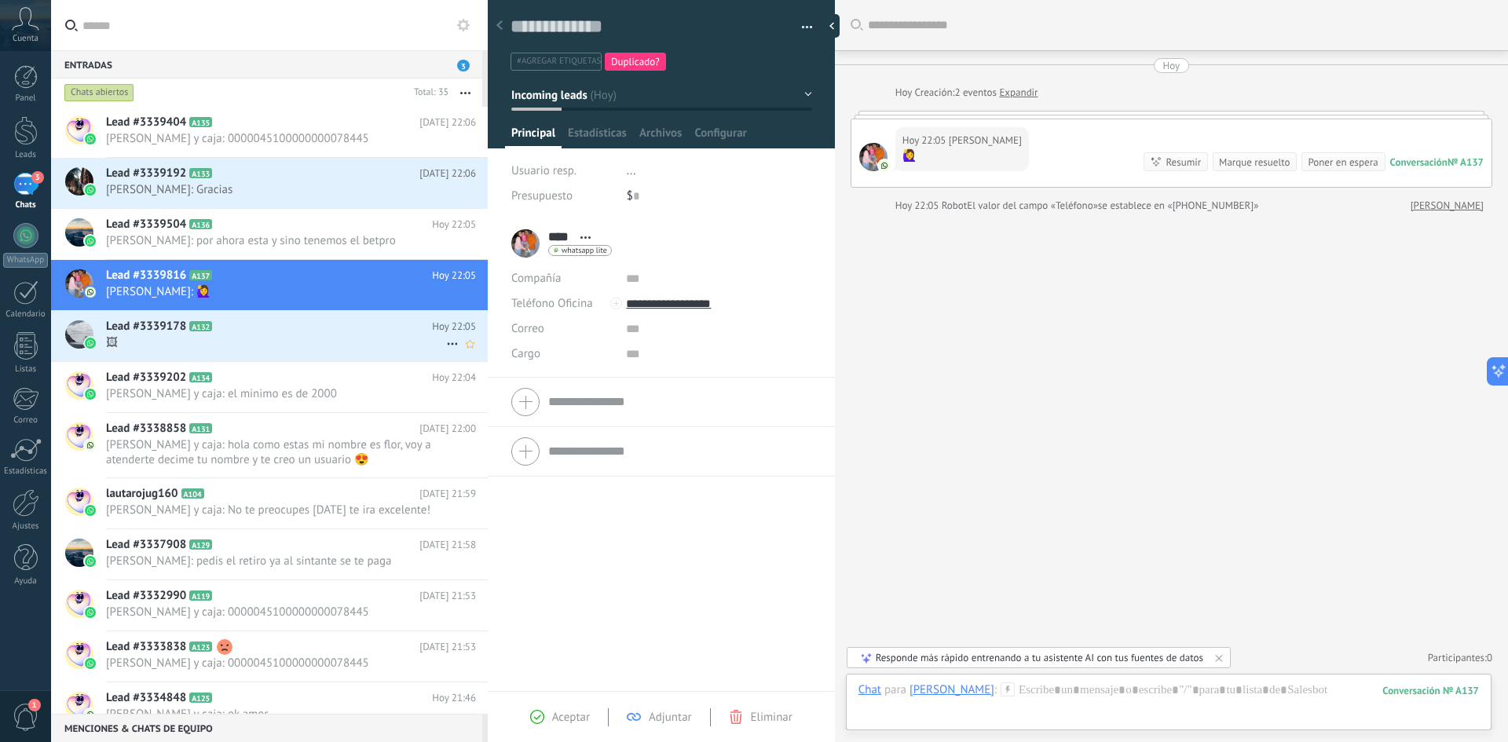
click at [273, 330] on h2 "Lead #3339178 A132" at bounding box center [269, 327] width 326 height 16
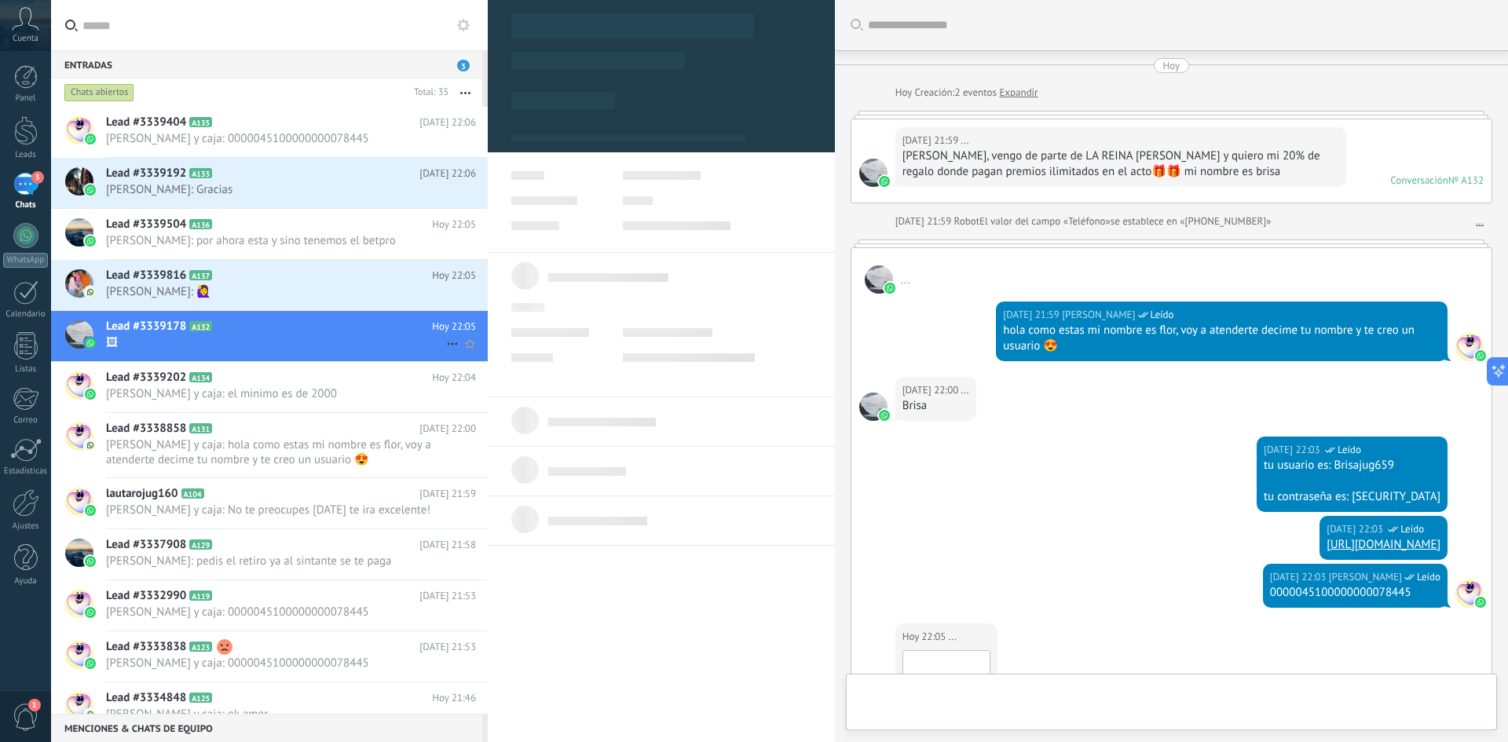
scroll to position [299, 0]
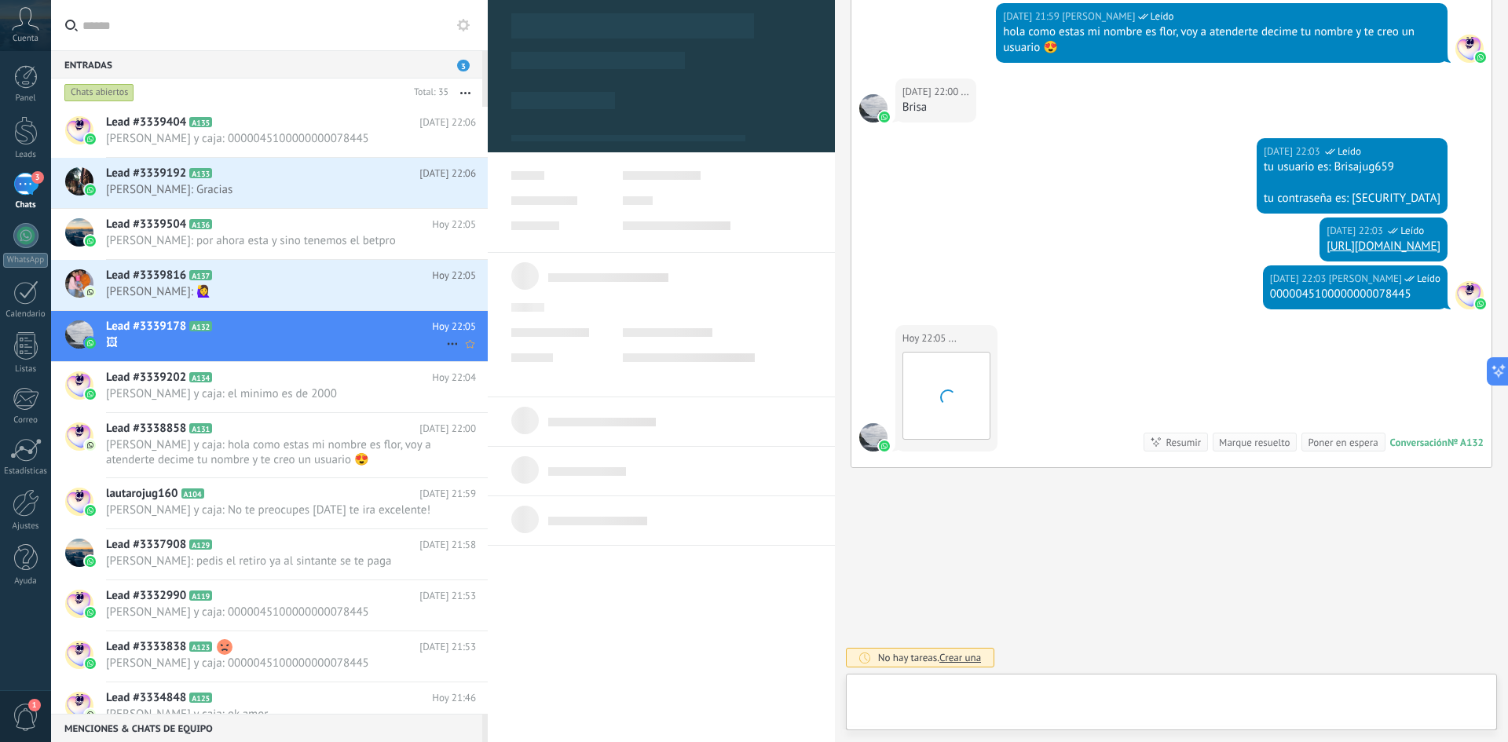
type textarea "**********"
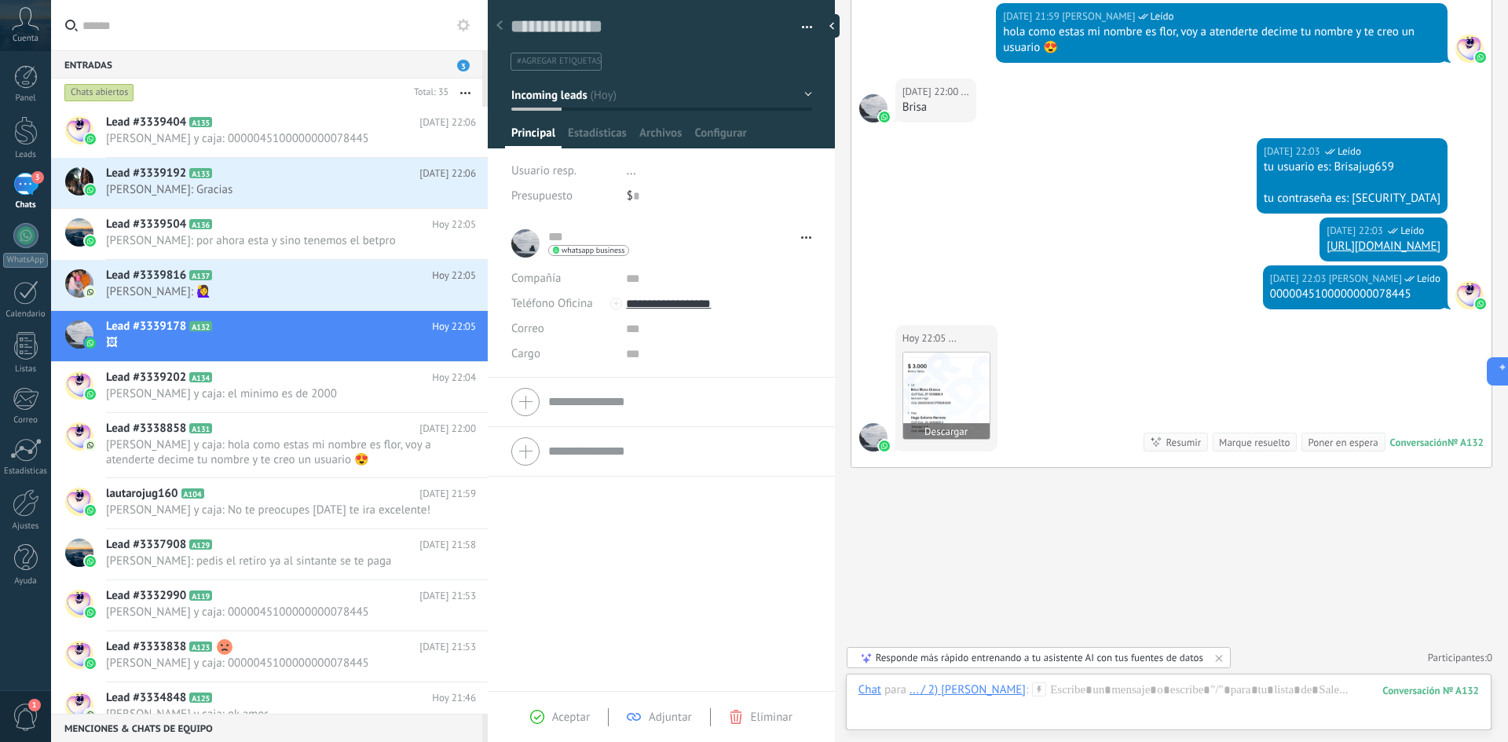
click at [961, 397] on img at bounding box center [946, 396] width 86 height 86
click at [1114, 683] on div at bounding box center [1169, 706] width 621 height 47
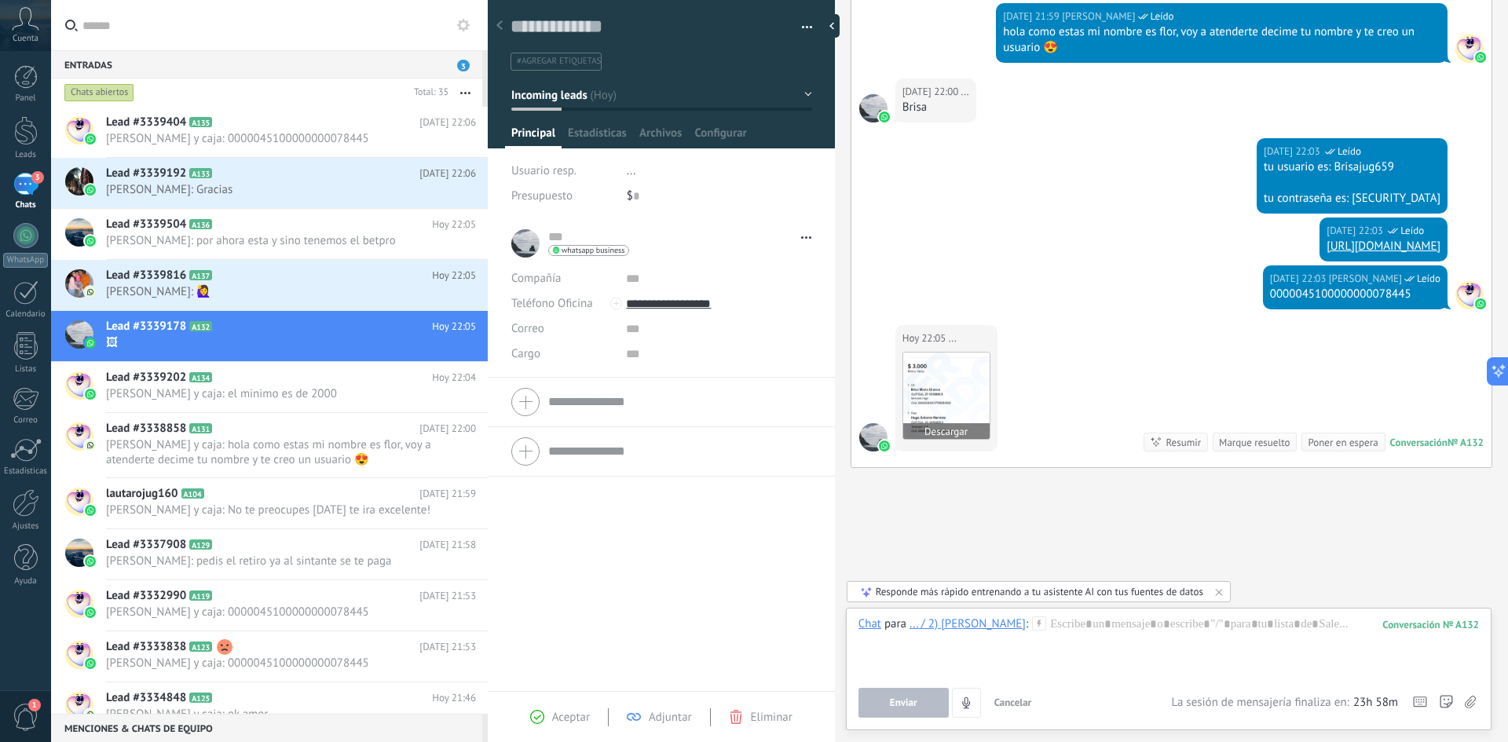
click at [954, 399] on img at bounding box center [946, 396] width 86 height 86
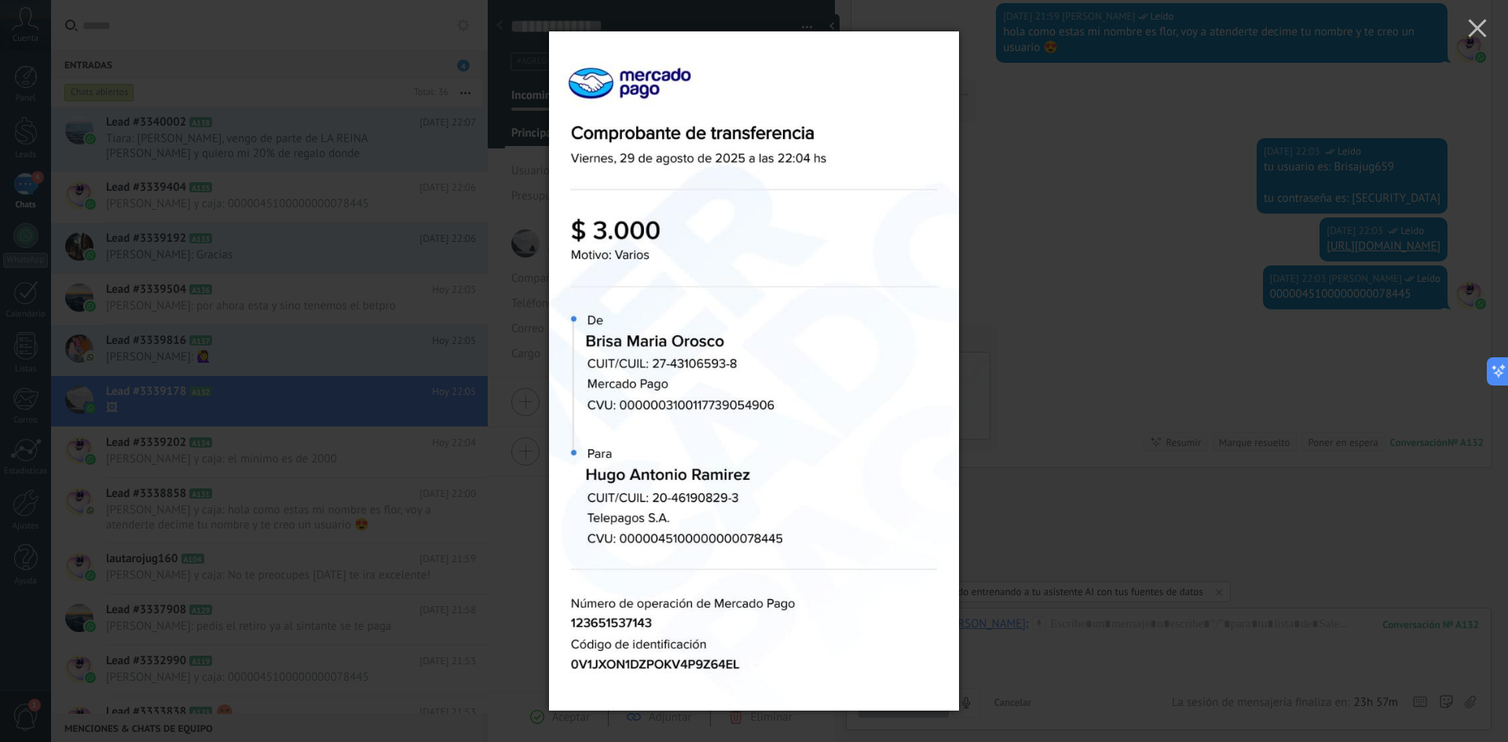
click at [1090, 356] on div at bounding box center [754, 371] width 1508 height 742
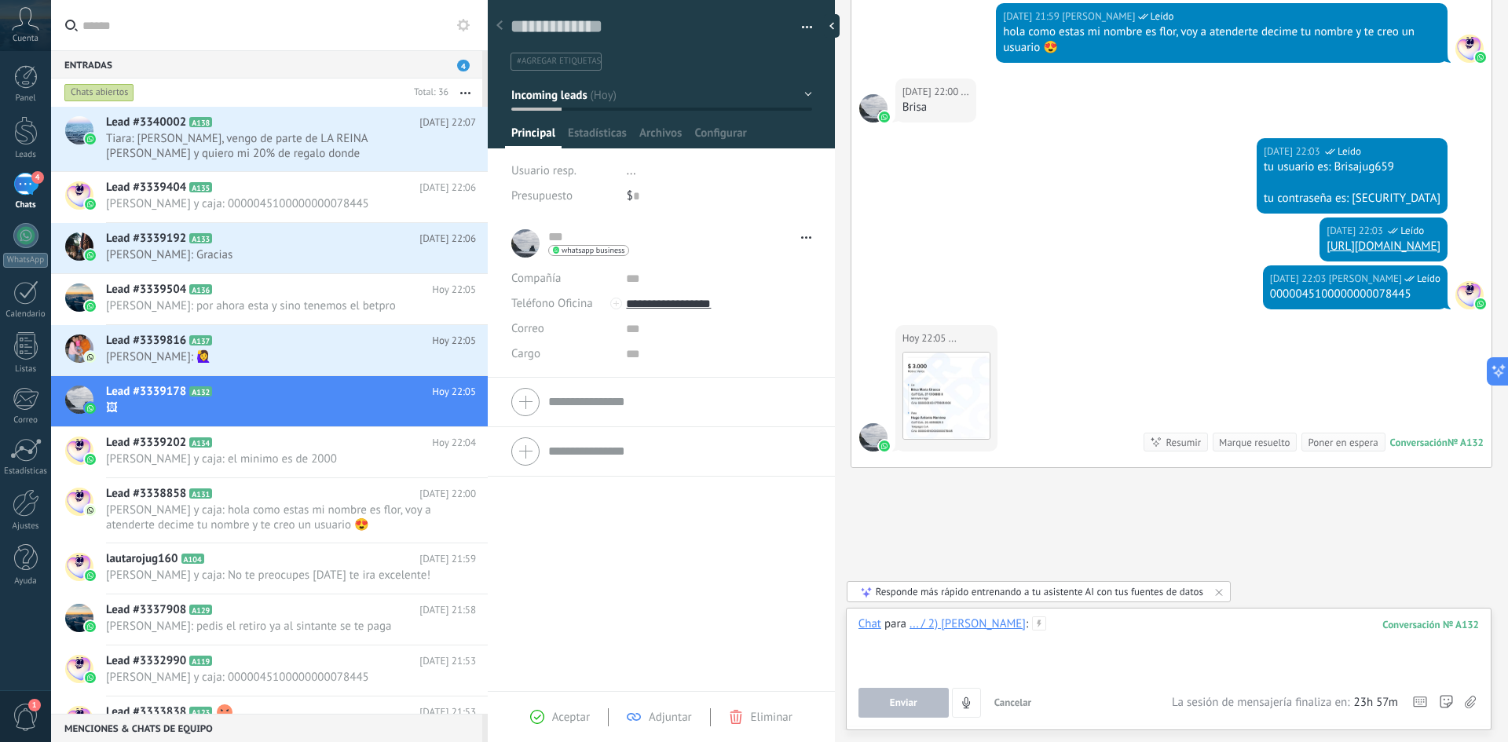
click at [1104, 634] on div at bounding box center [1169, 647] width 621 height 60
click at [901, 698] on span "Enviar" at bounding box center [903, 703] width 27 height 11
click at [302, 147] on span "Tiara: Holaaa, vengo de parte de LA REINA ELIII y quiero mi 20% de regalo donde…" at bounding box center [276, 146] width 340 height 30
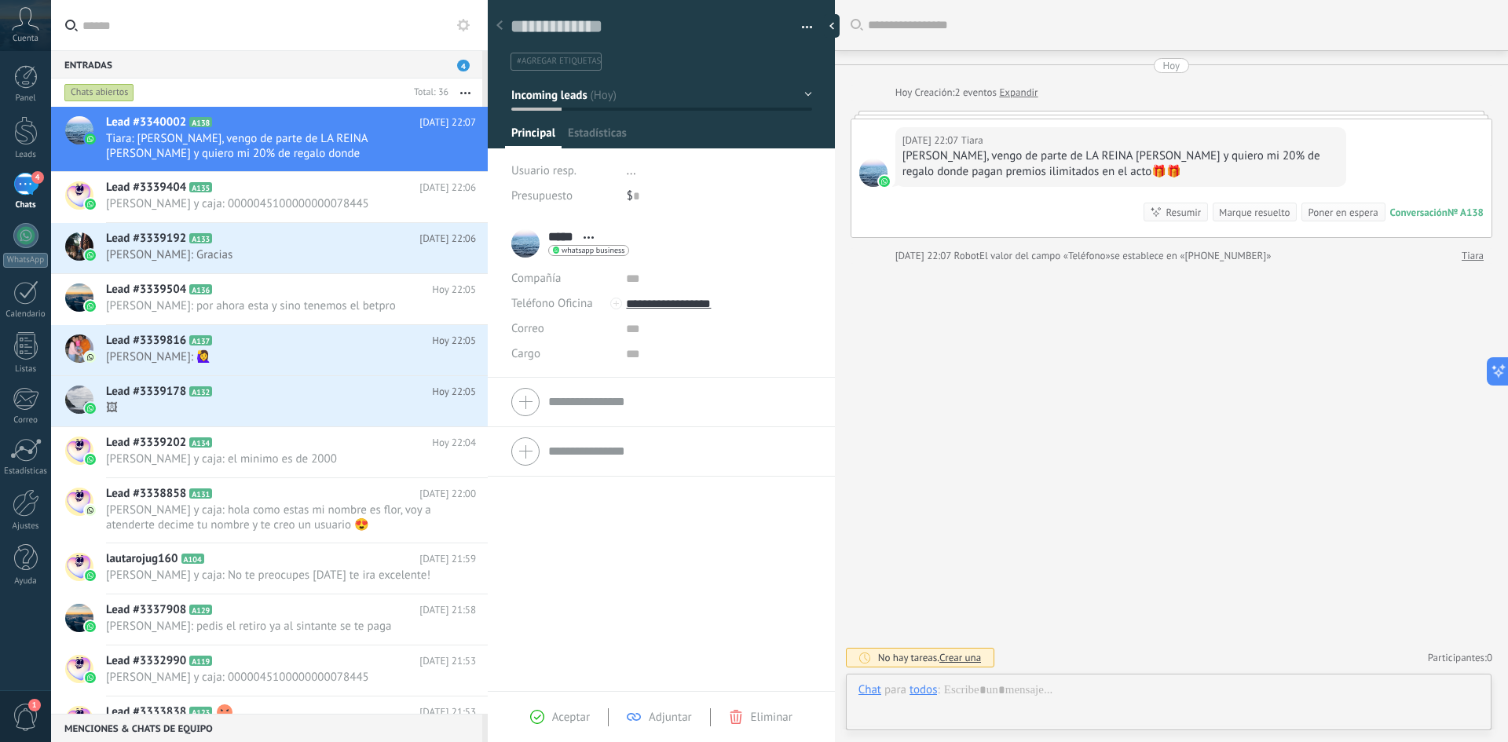
scroll to position [24, 0]
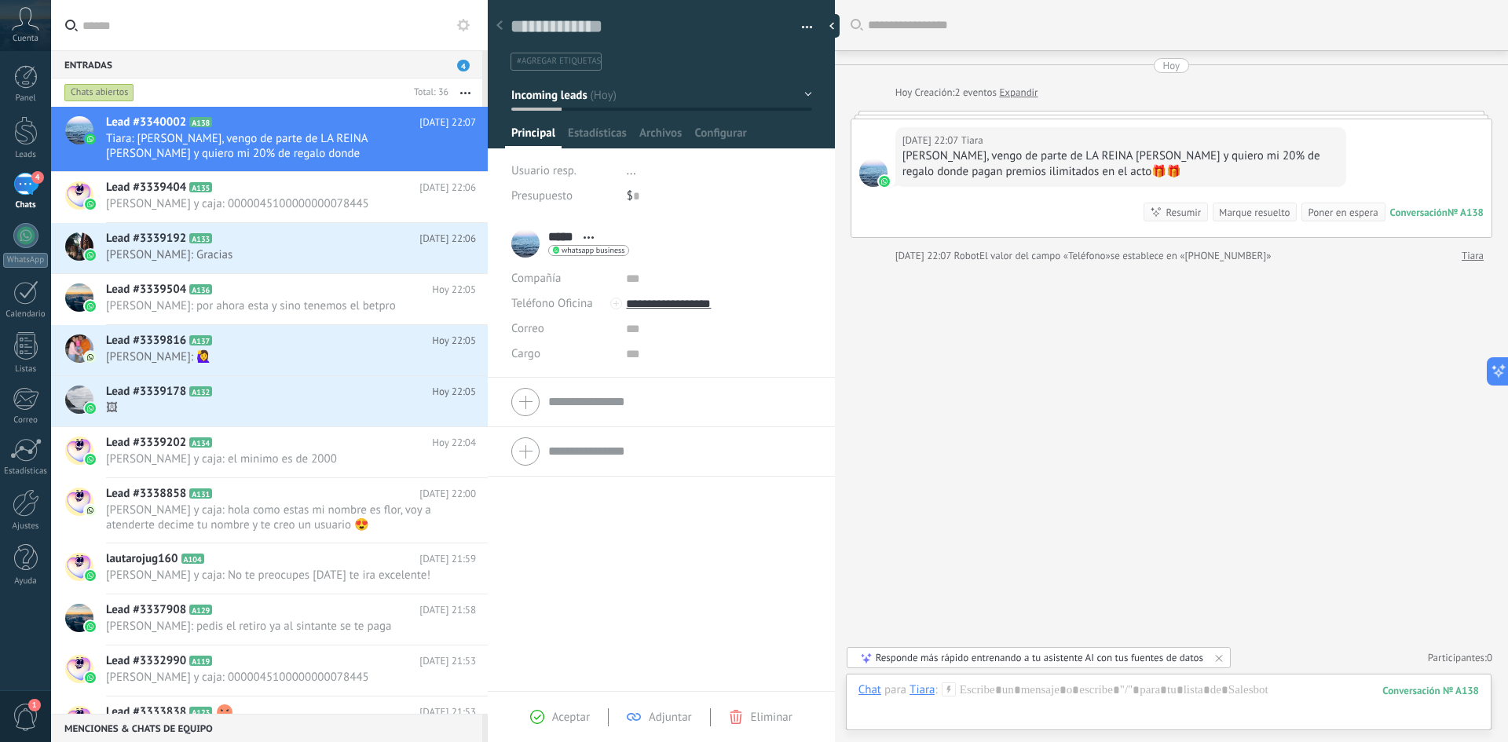
click at [954, 687] on icon at bounding box center [949, 690] width 14 height 14
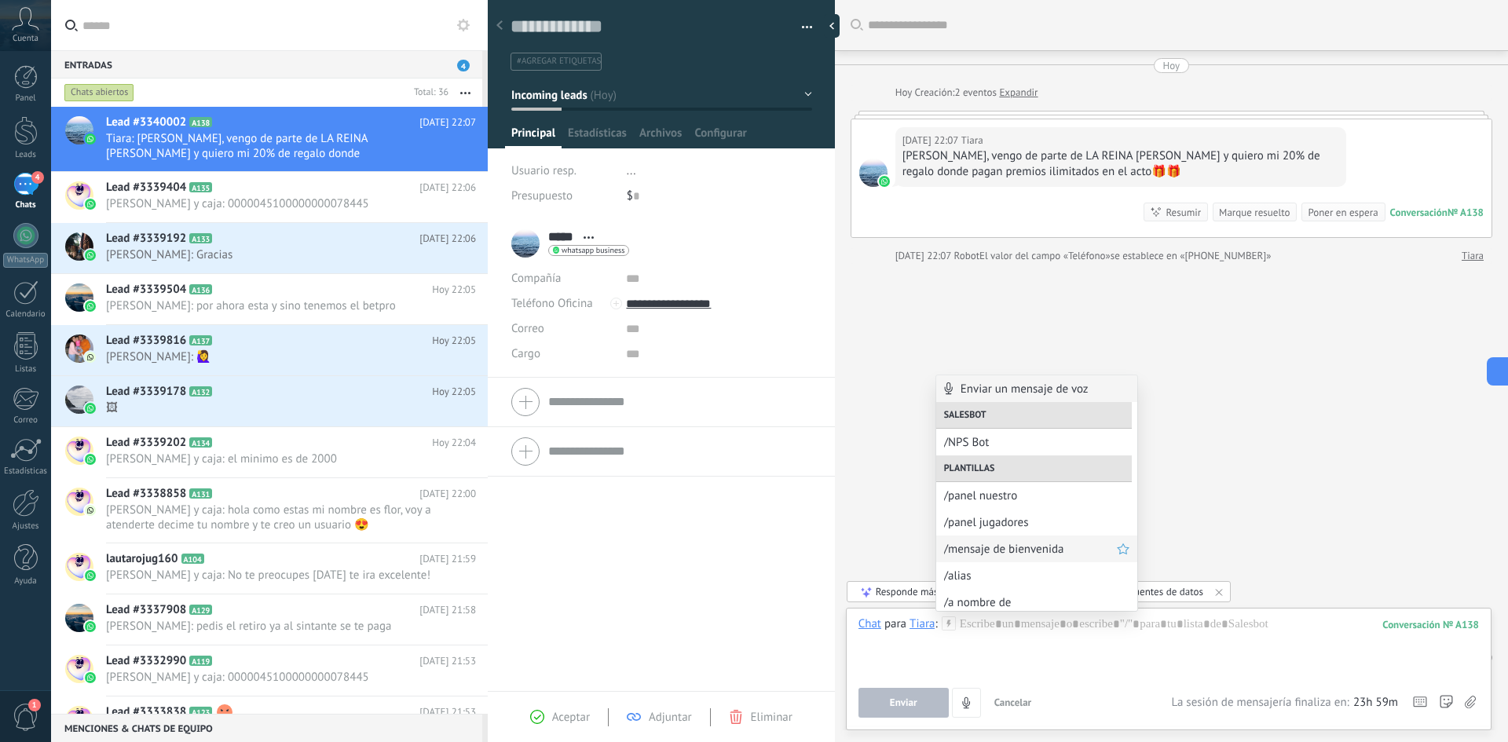
click at [1033, 554] on span "/mensaje de bienvenida" at bounding box center [1030, 549] width 173 height 15
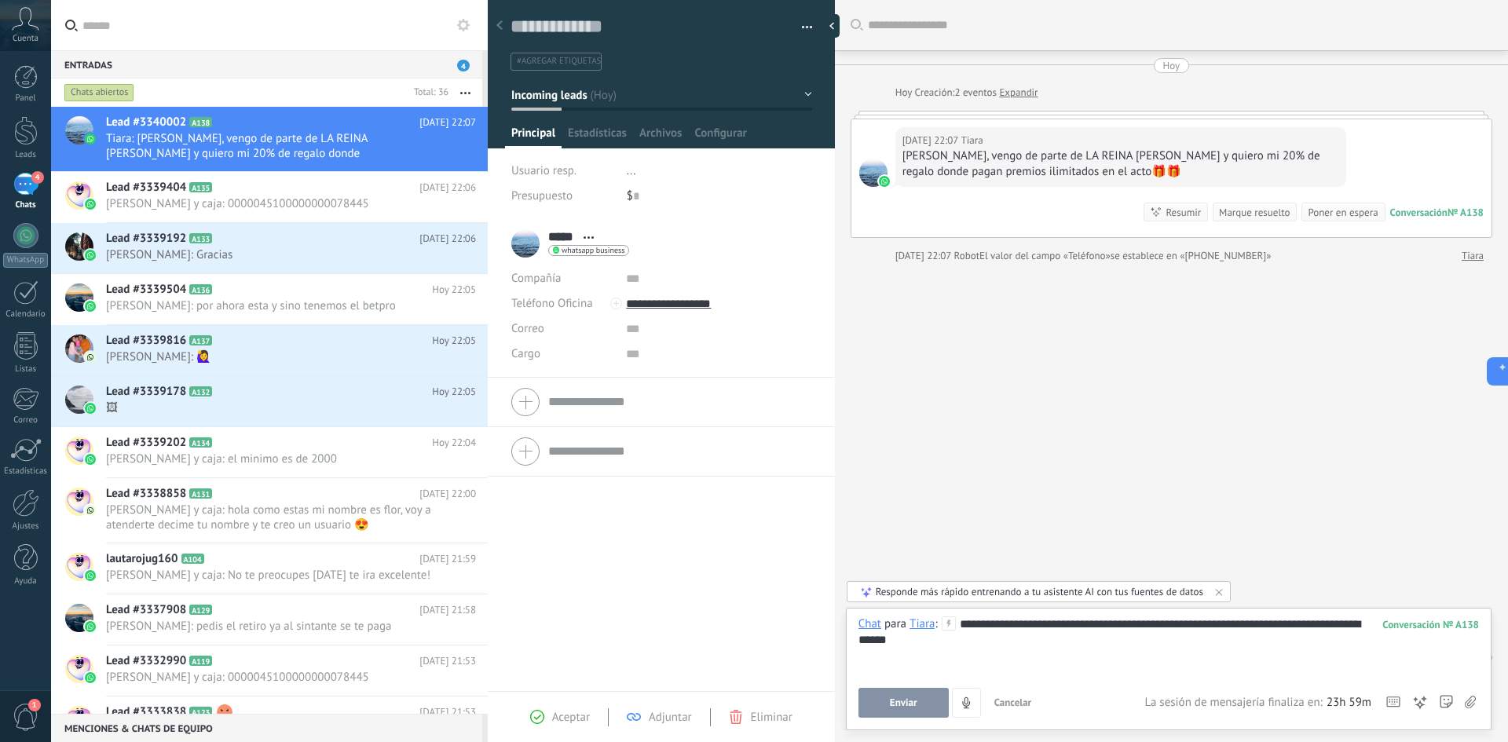
click at [907, 698] on span "Enviar" at bounding box center [903, 703] width 27 height 11
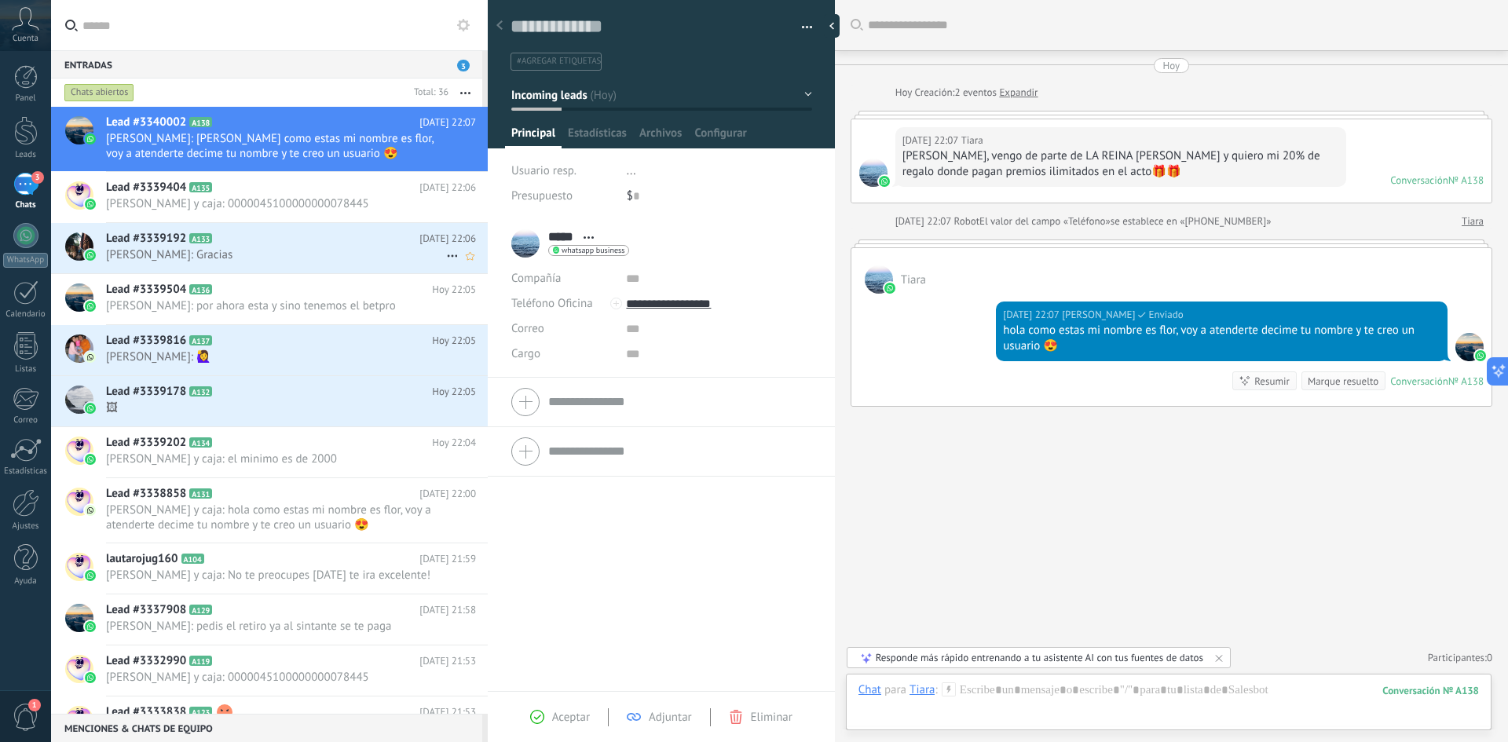
click at [233, 252] on span "Gilda: Gracias" at bounding box center [276, 254] width 340 height 15
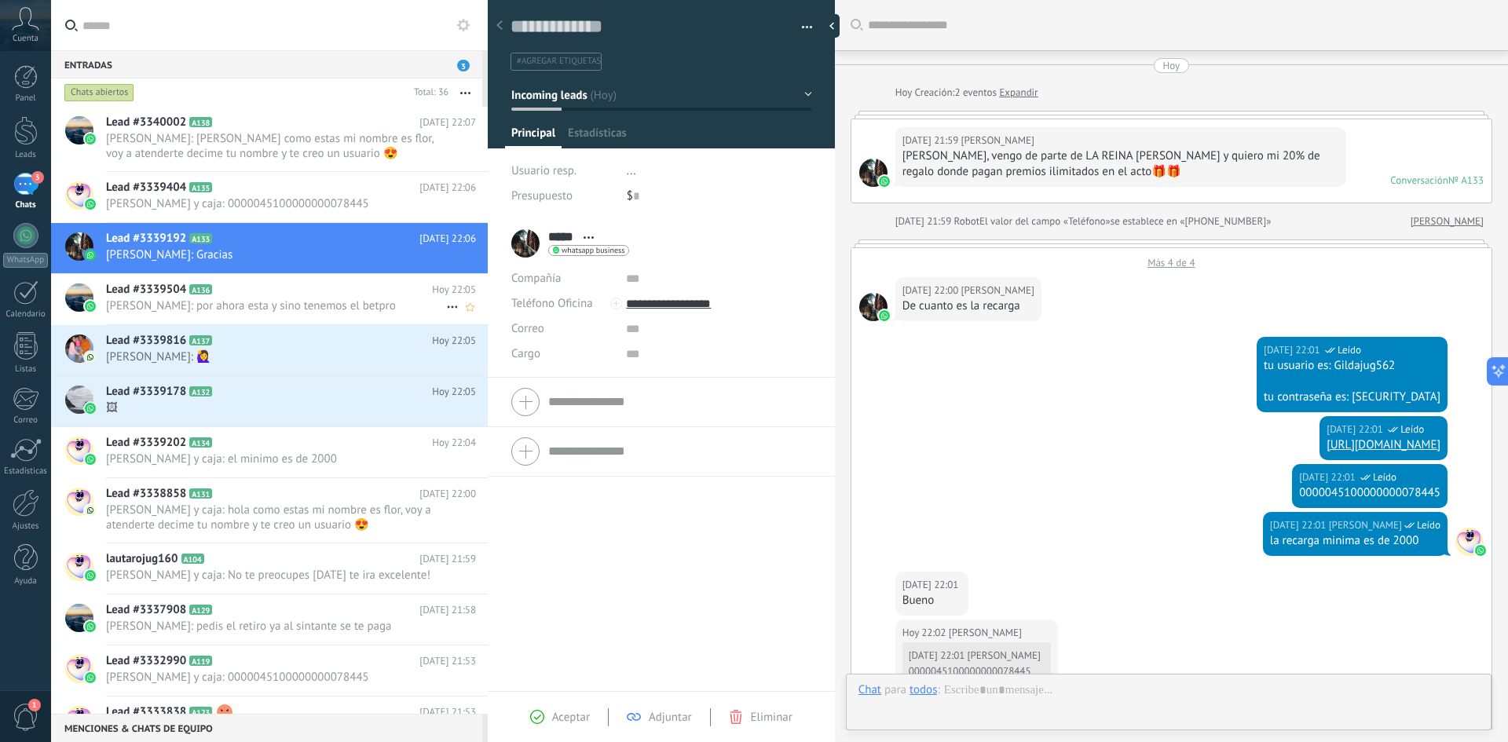
scroll to position [509, 0]
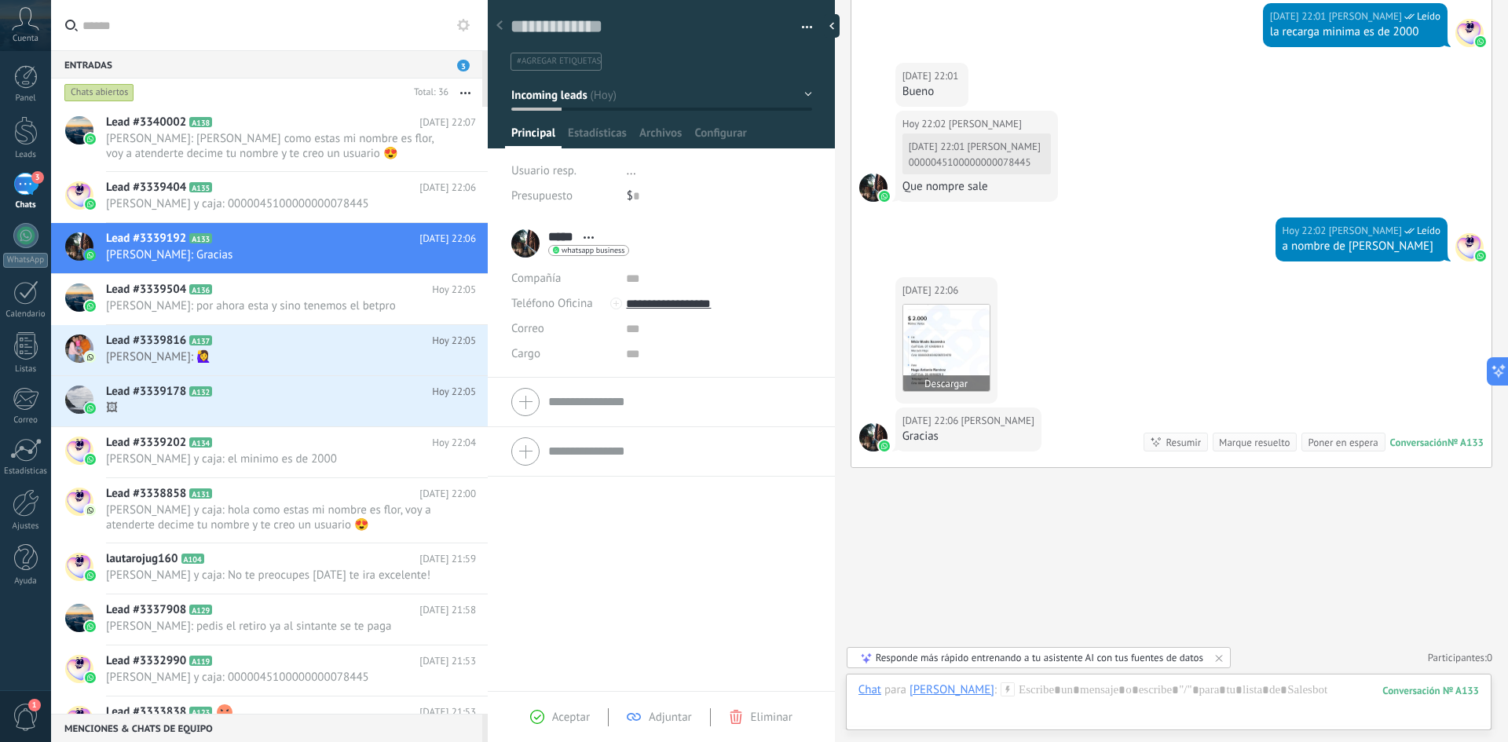
click at [942, 335] on img at bounding box center [946, 348] width 86 height 86
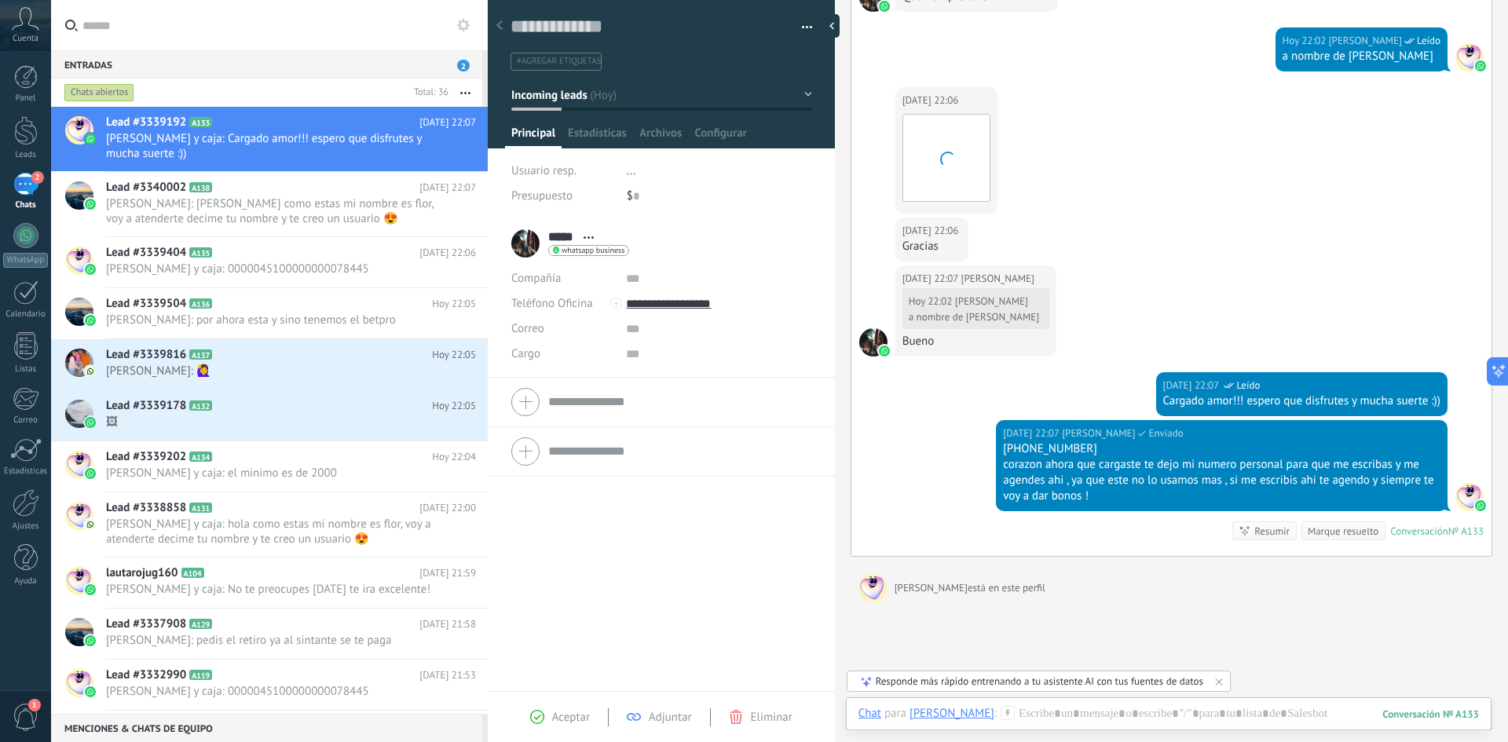
scroll to position [797, 0]
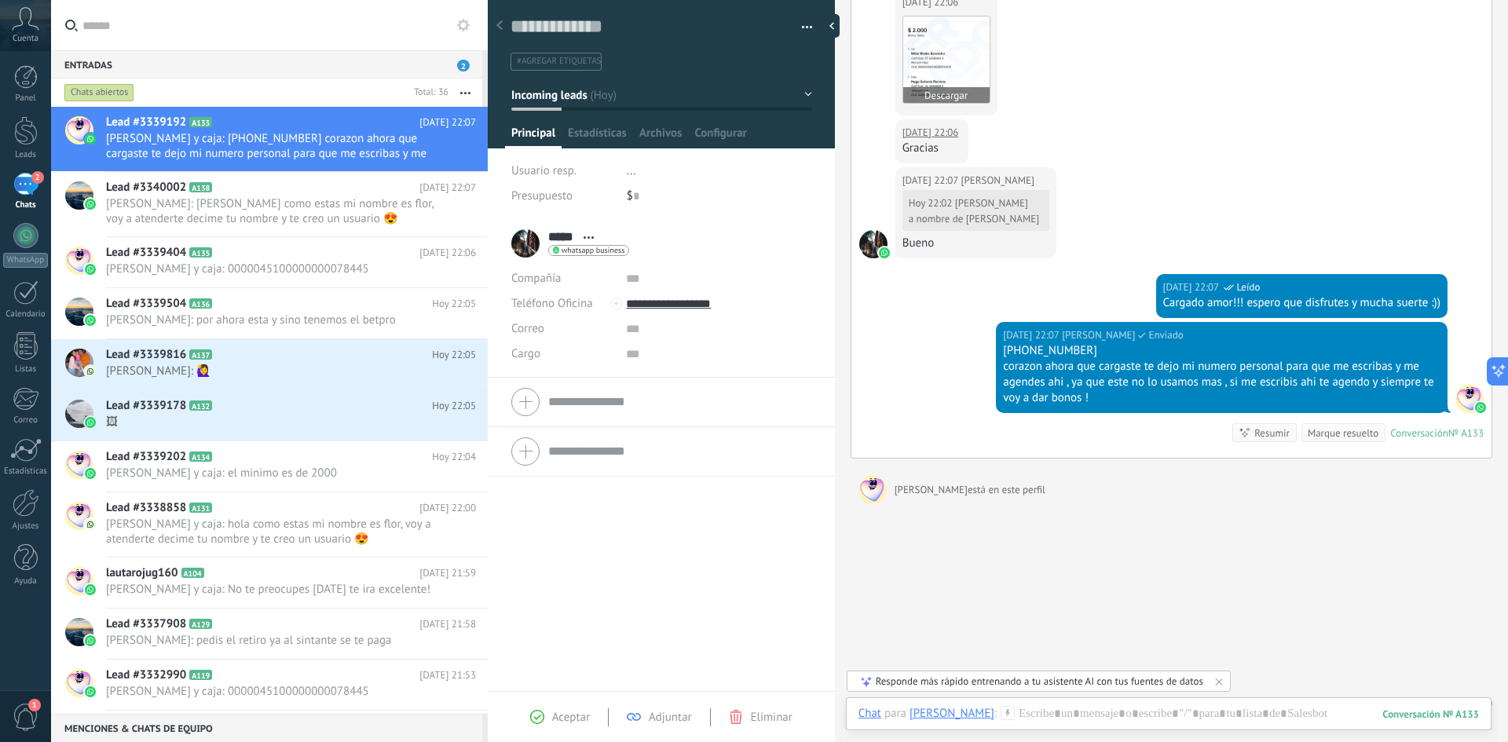
click at [954, 55] on img at bounding box center [946, 59] width 86 height 86
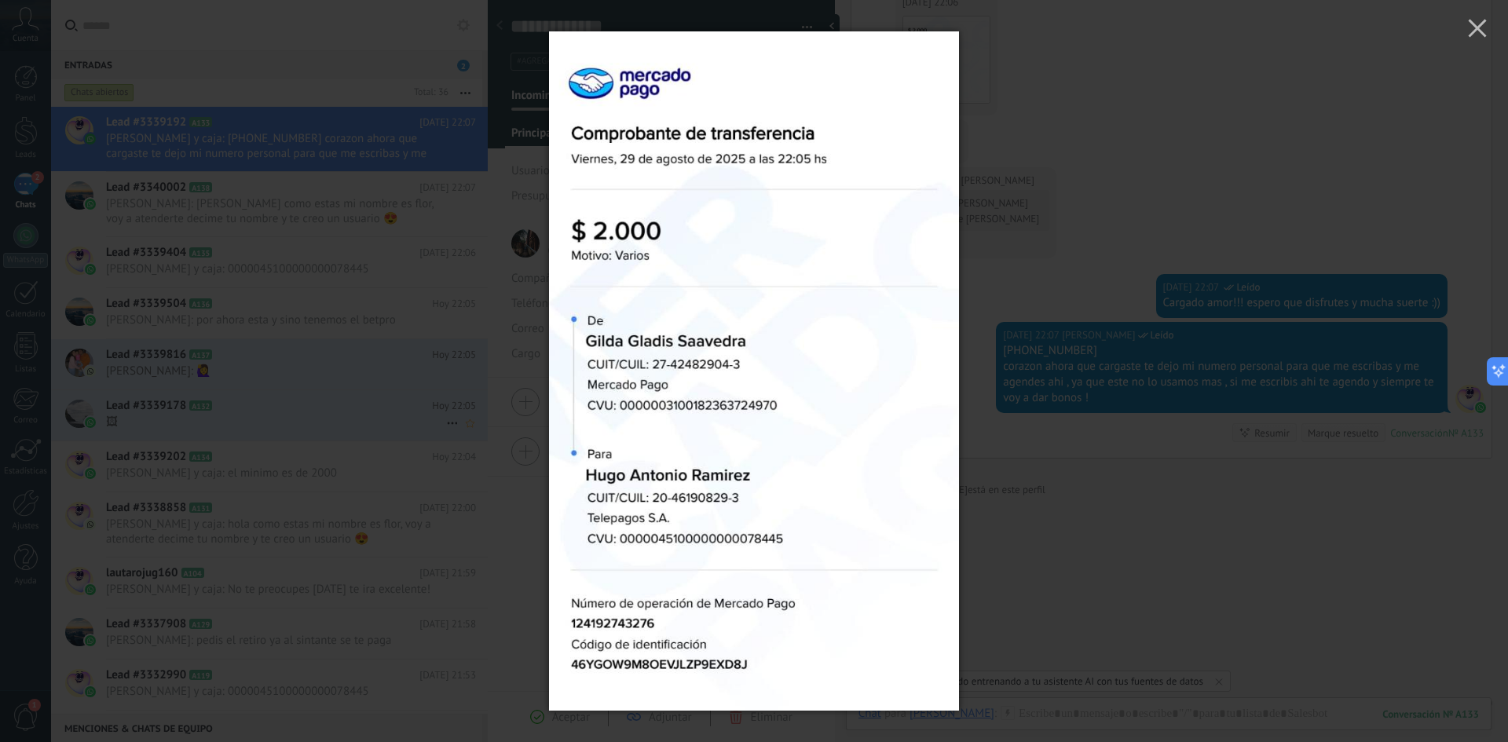
click at [322, 395] on div at bounding box center [754, 371] width 1508 height 742
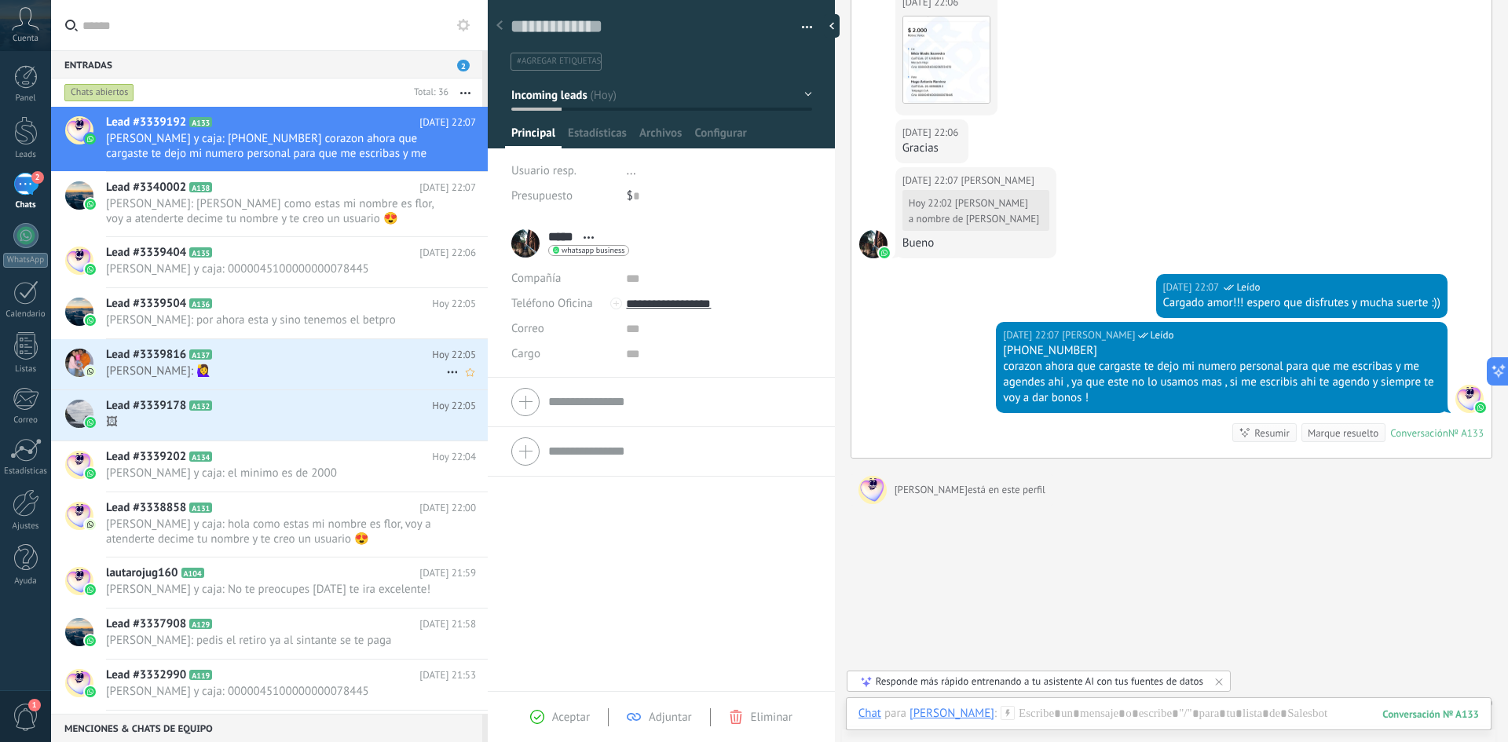
click at [252, 372] on span "Jime: 🙋‍♀️" at bounding box center [276, 371] width 340 height 15
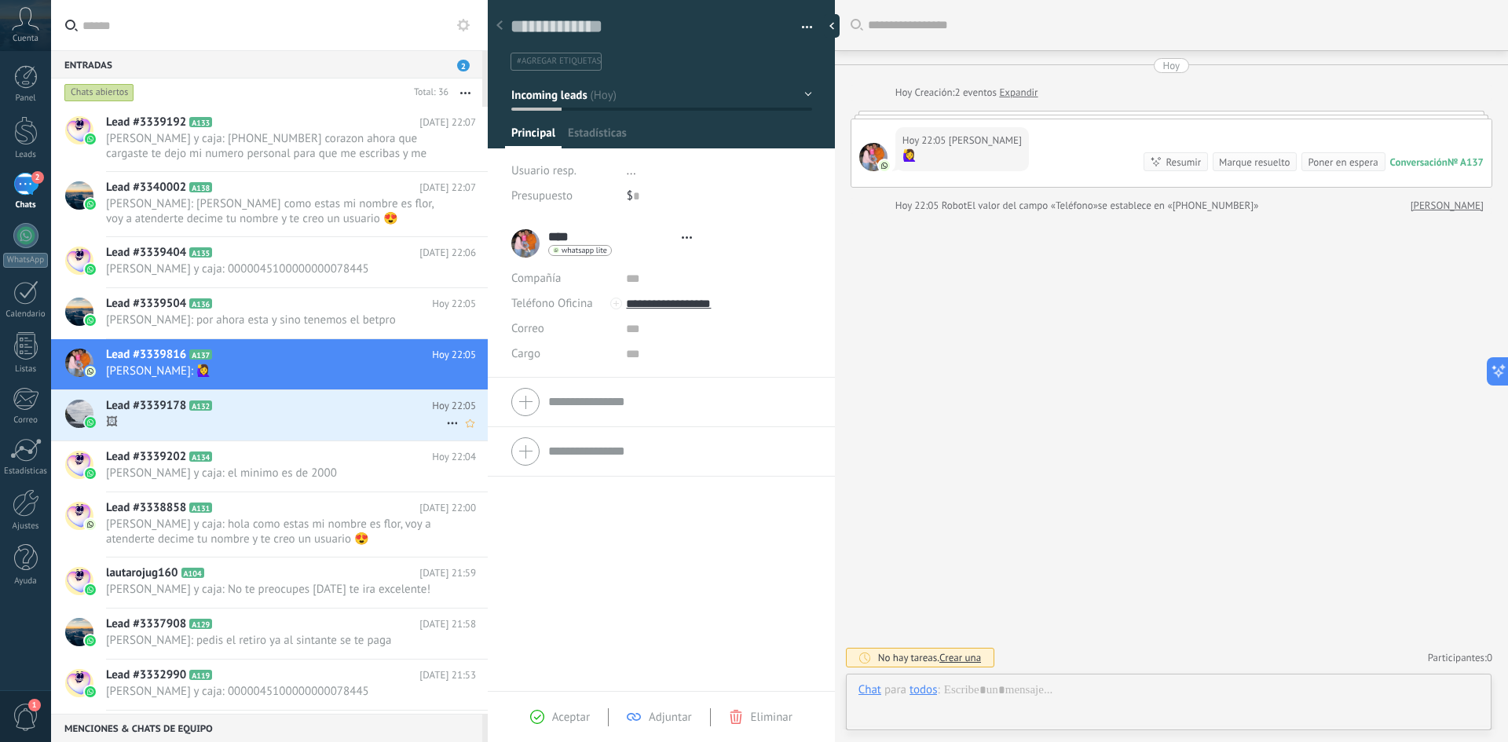
scroll to position [24, 0]
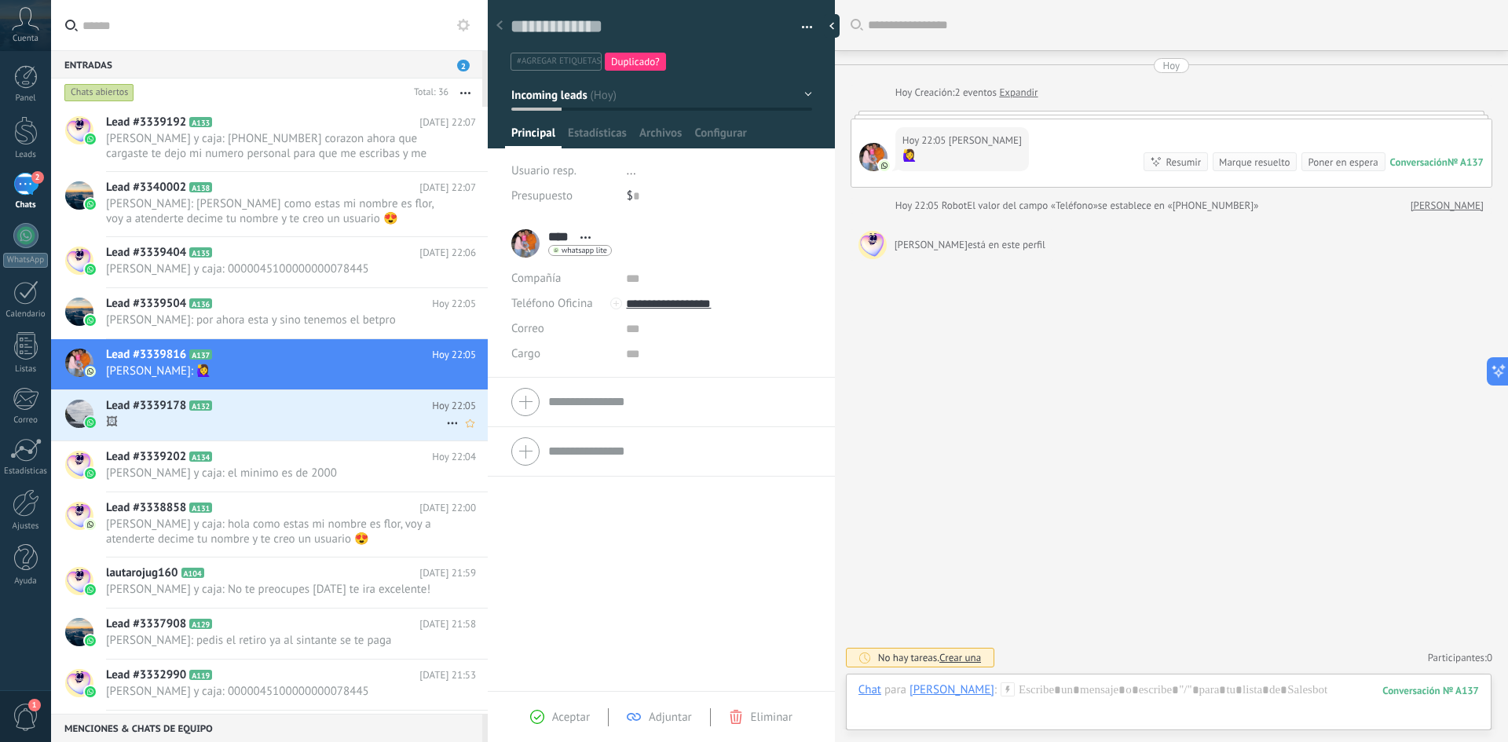
click at [248, 419] on span "🖼" at bounding box center [276, 422] width 340 height 15
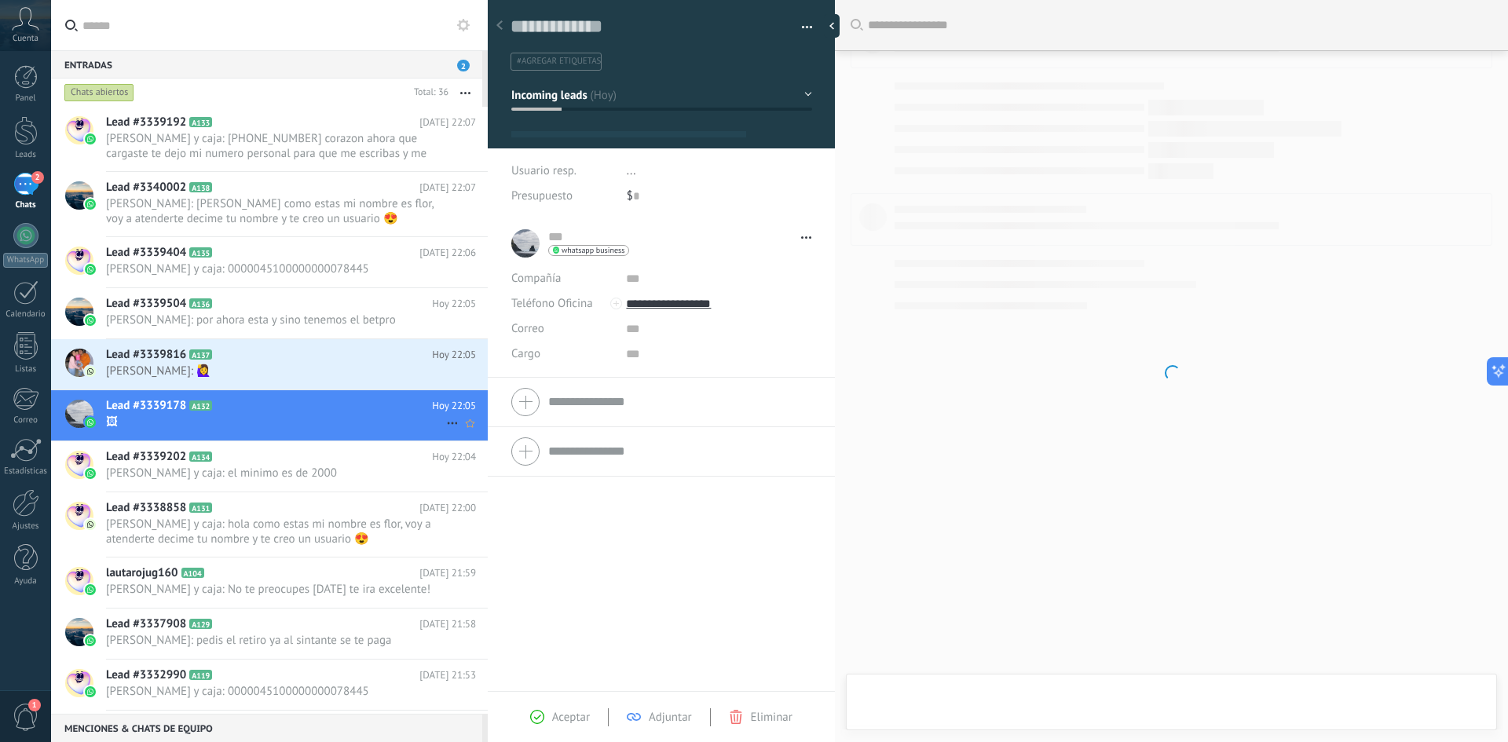
scroll to position [24, 0]
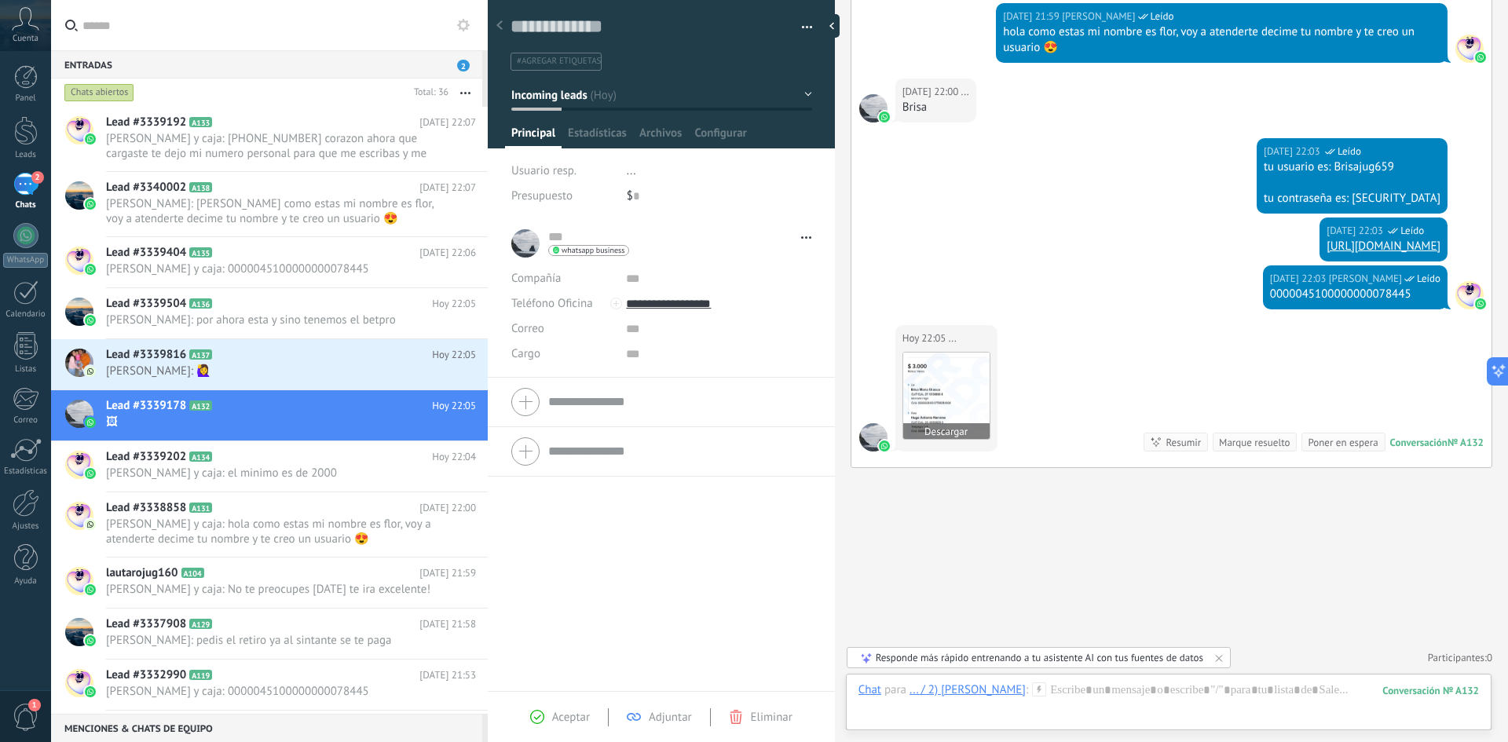
click at [970, 375] on img at bounding box center [946, 396] width 86 height 86
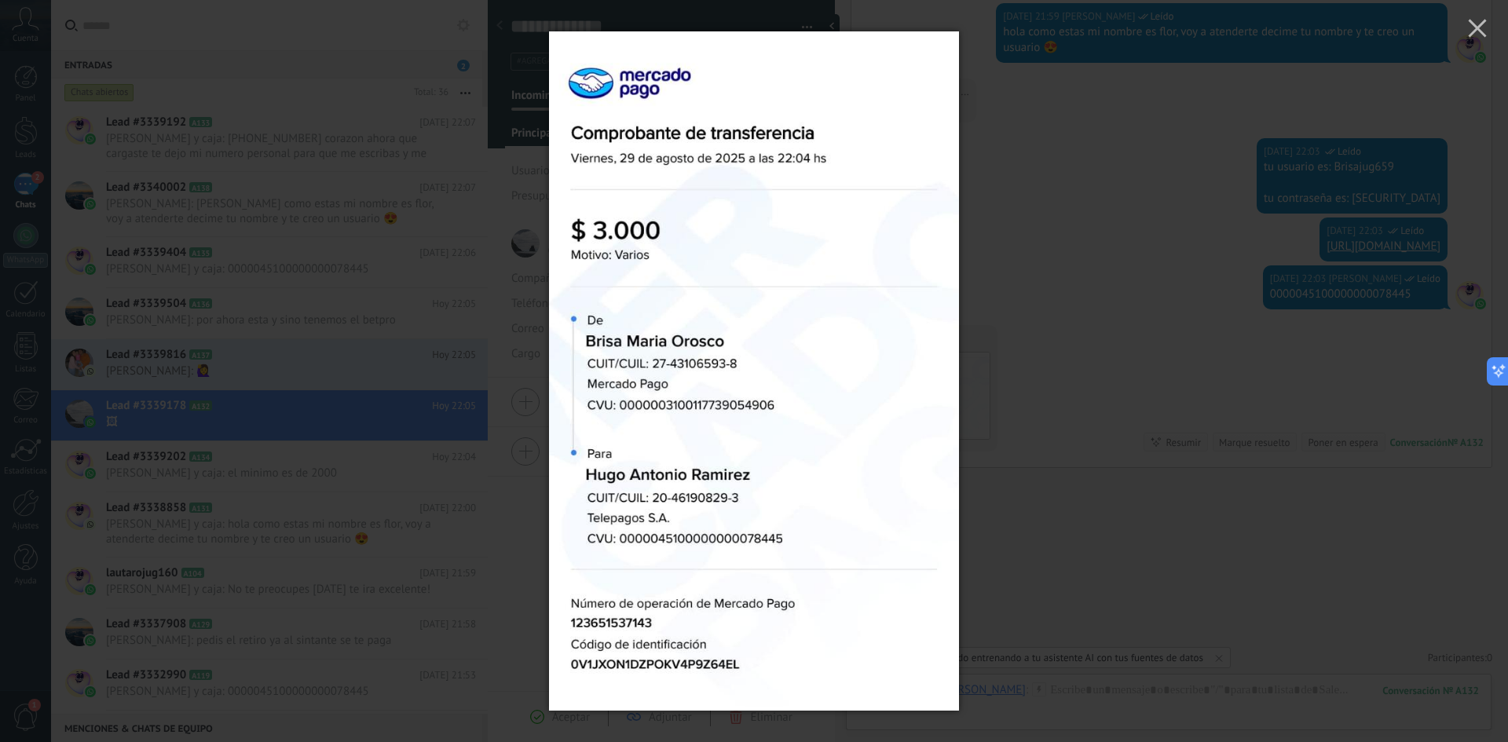
click at [135, 172] on div at bounding box center [754, 371] width 1508 height 742
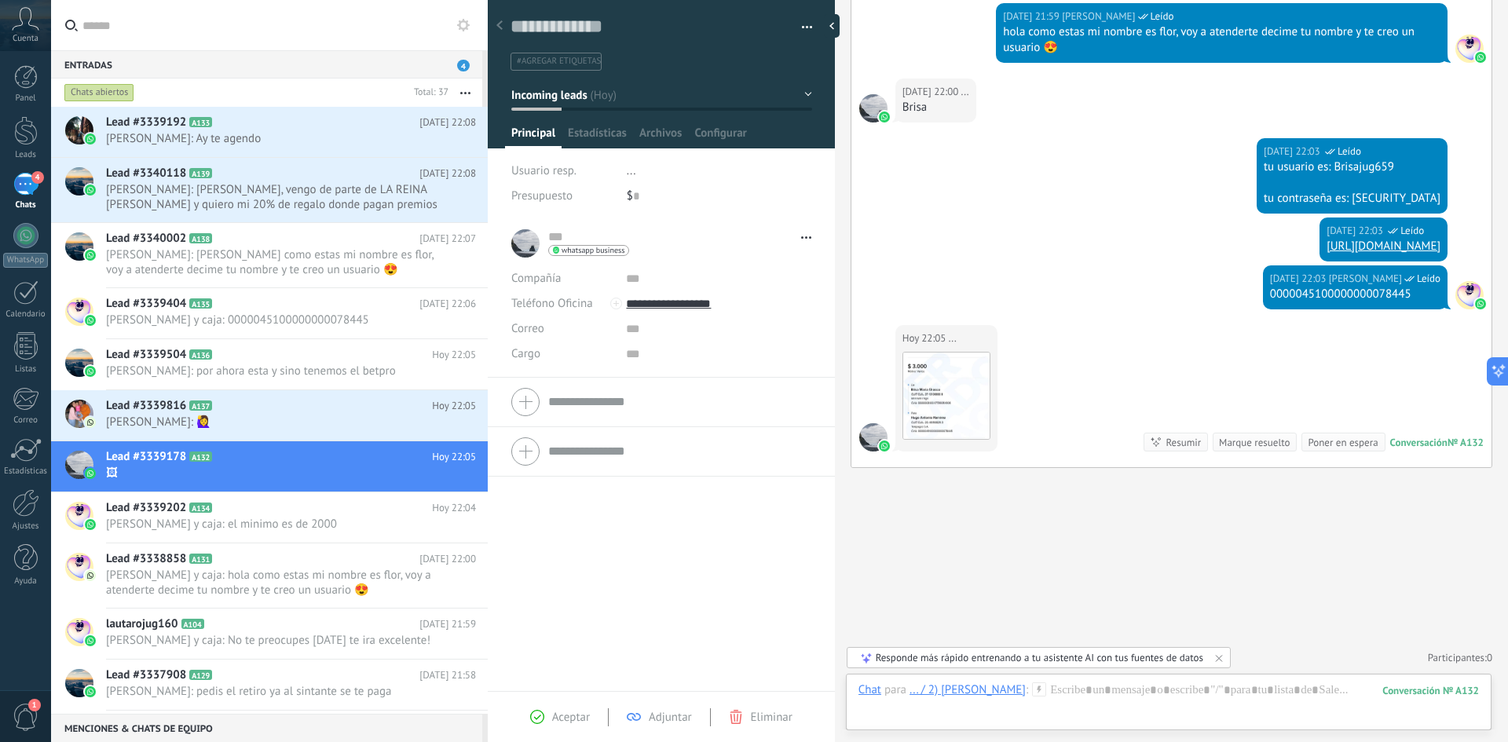
type textarea "**********"
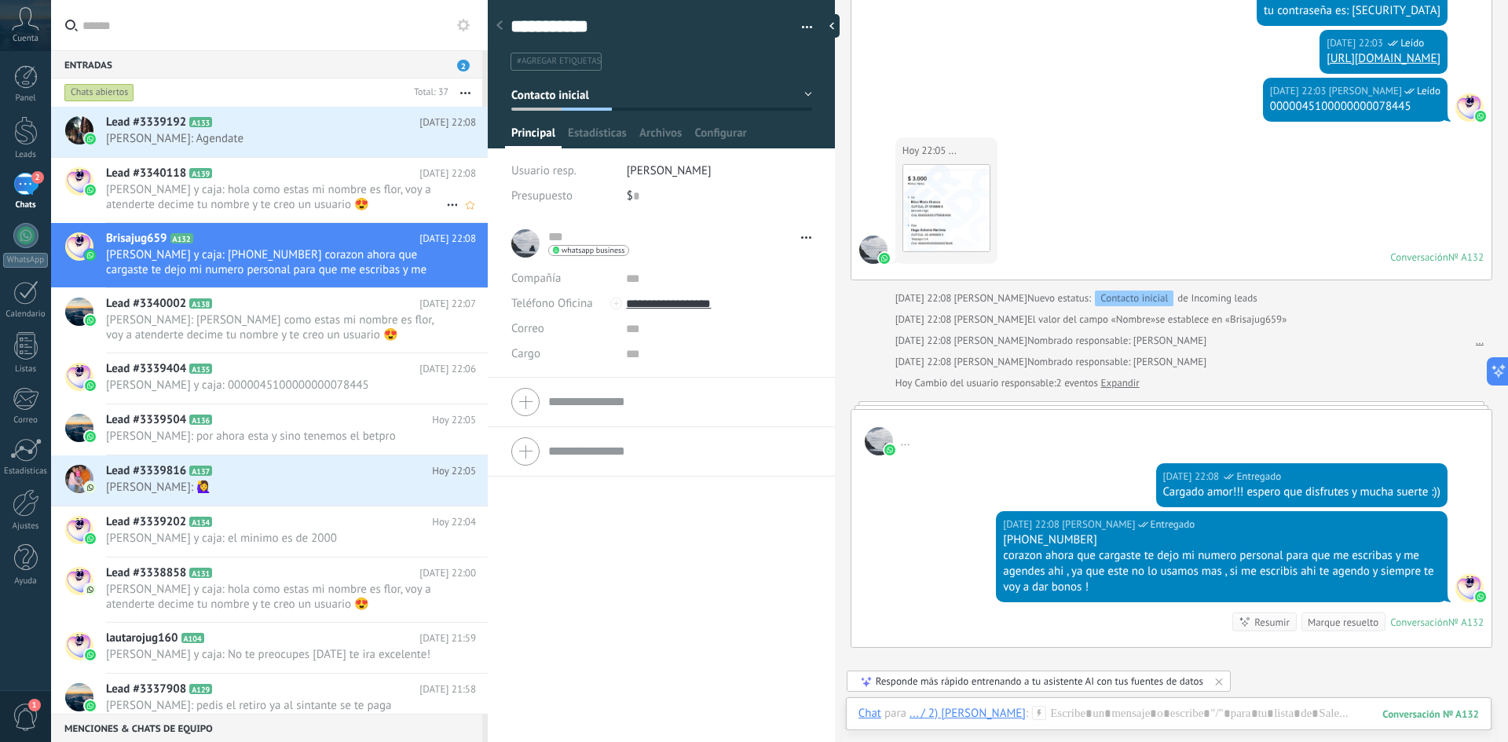
click at [264, 200] on span "[PERSON_NAME] y caja: hola como estas mi nombre es flor, voy a atenderte decime…" at bounding box center [276, 197] width 340 height 30
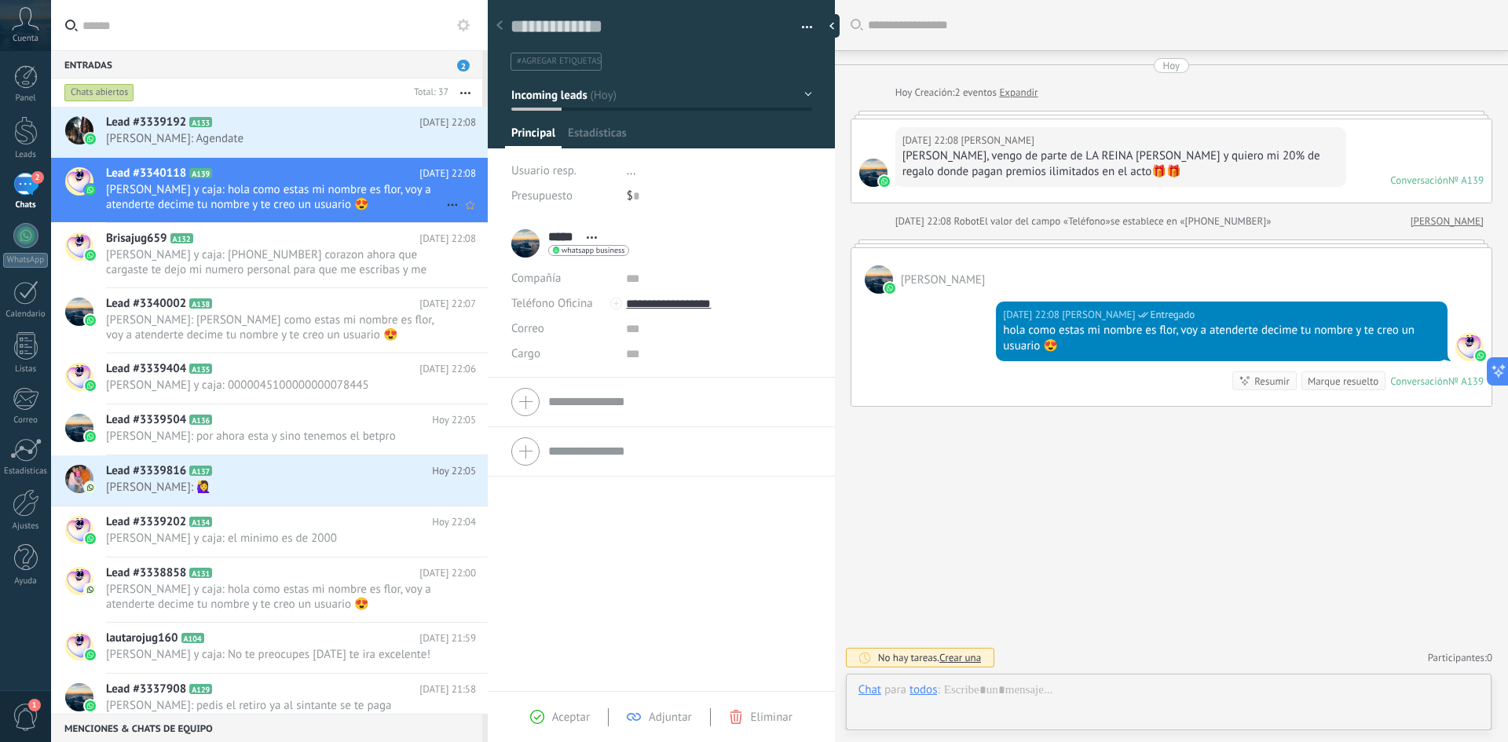
scroll to position [24, 0]
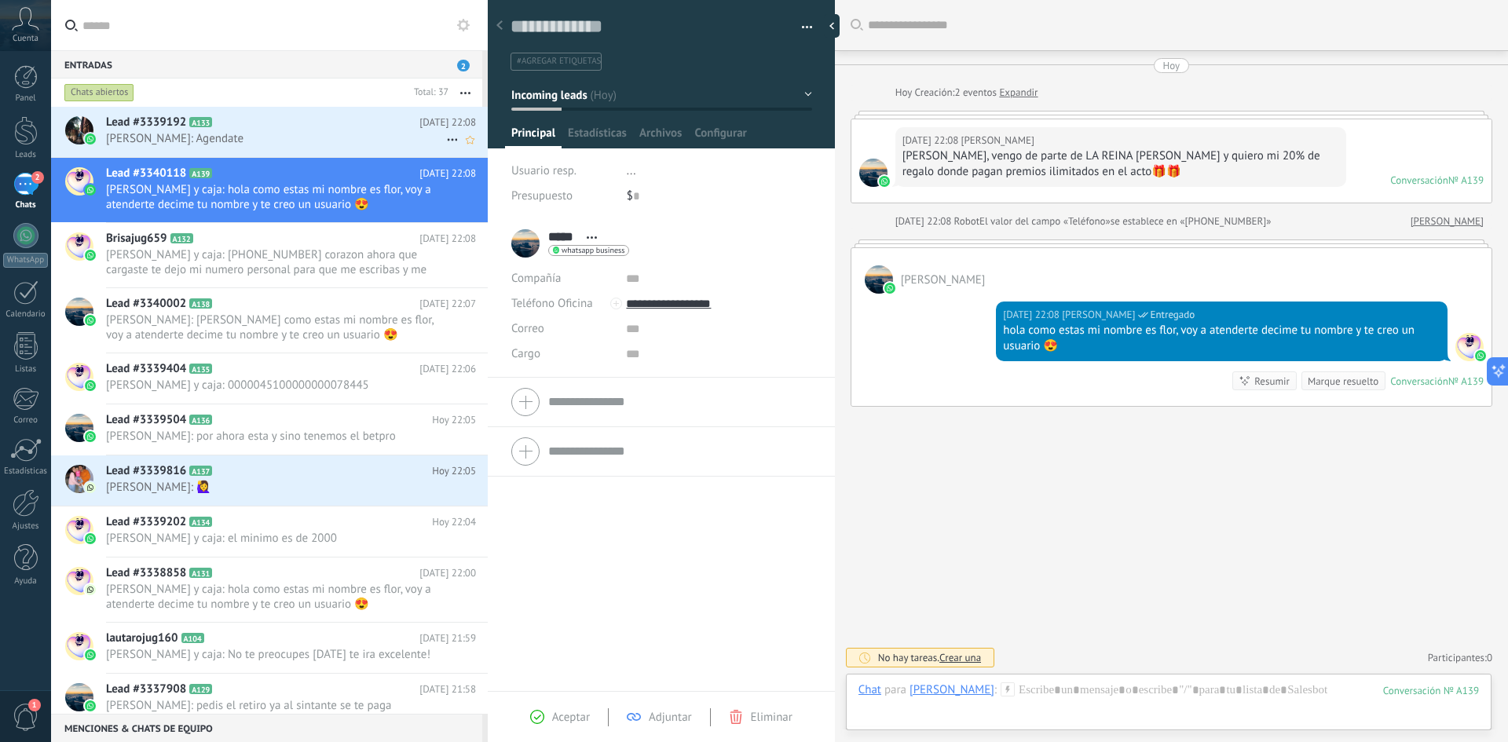
click at [268, 125] on h2 "Lead #3339192 A133" at bounding box center [262, 123] width 313 height 16
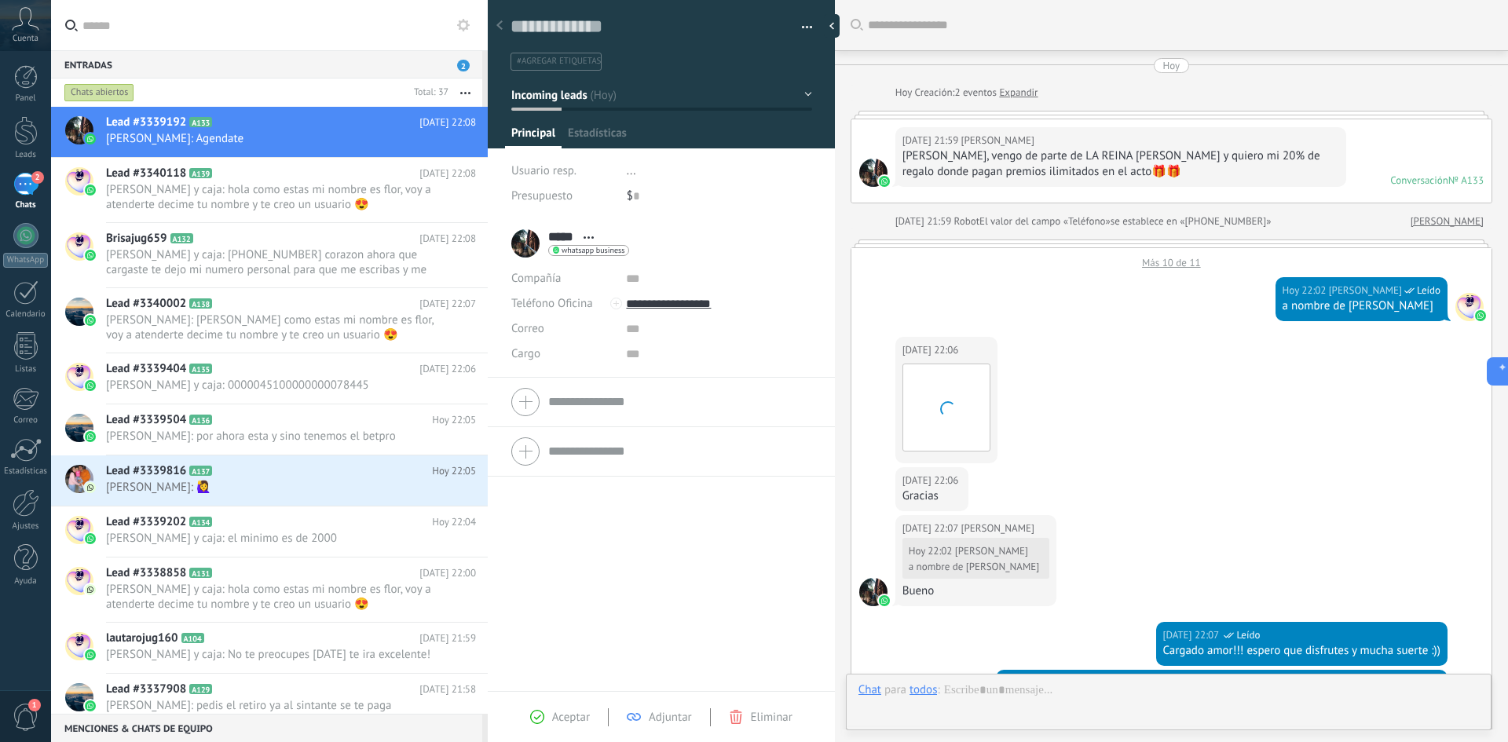
type textarea "**********"
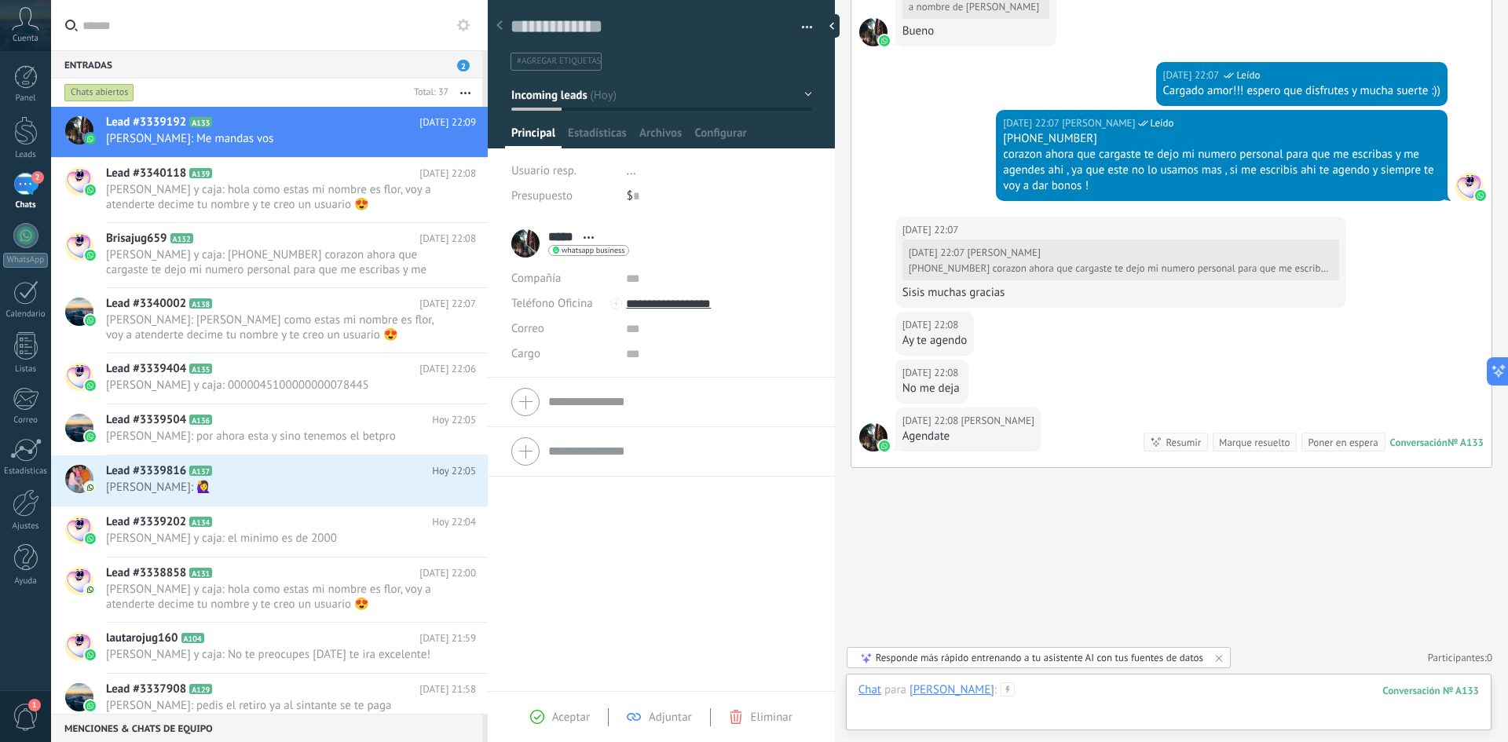
click at [1037, 693] on div at bounding box center [1169, 706] width 621 height 47
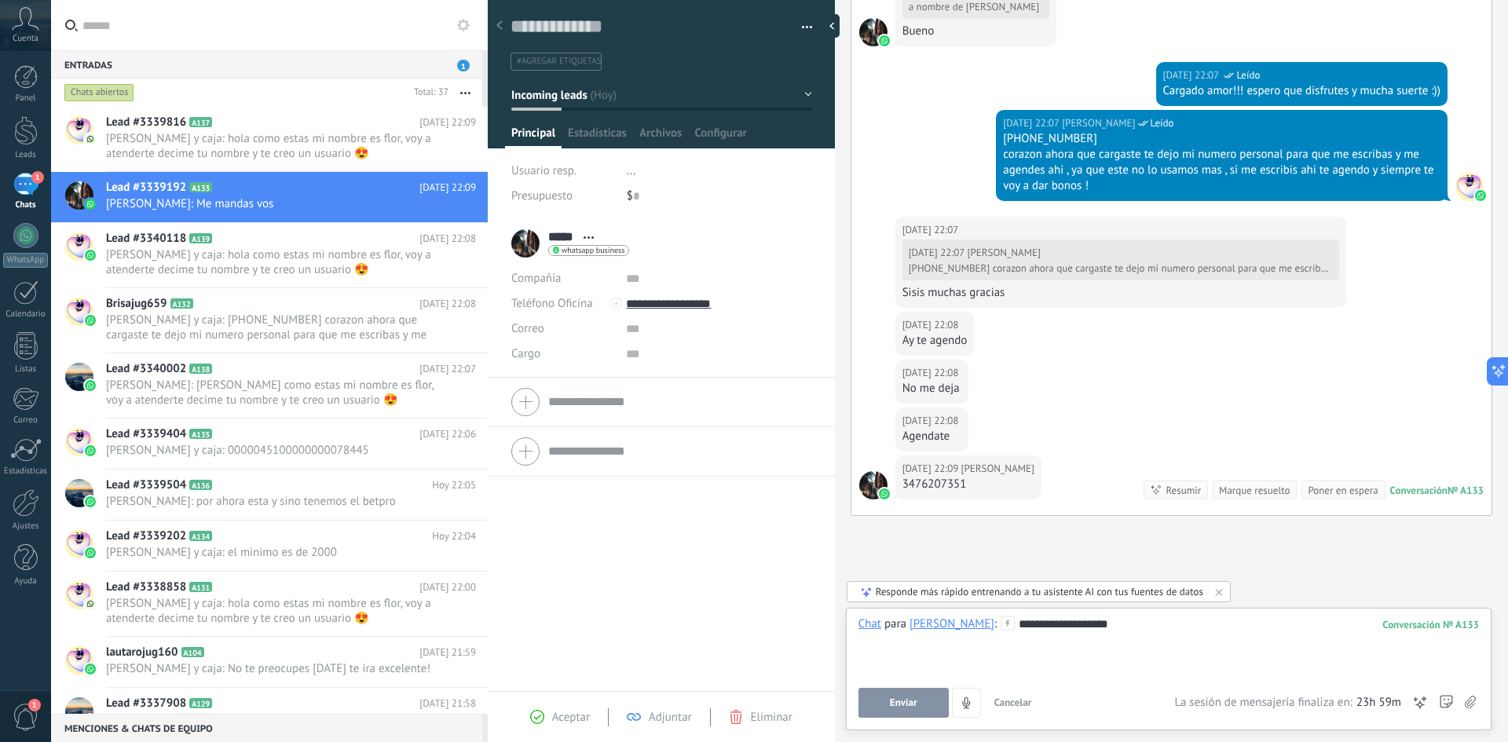
scroll to position [608, 0]
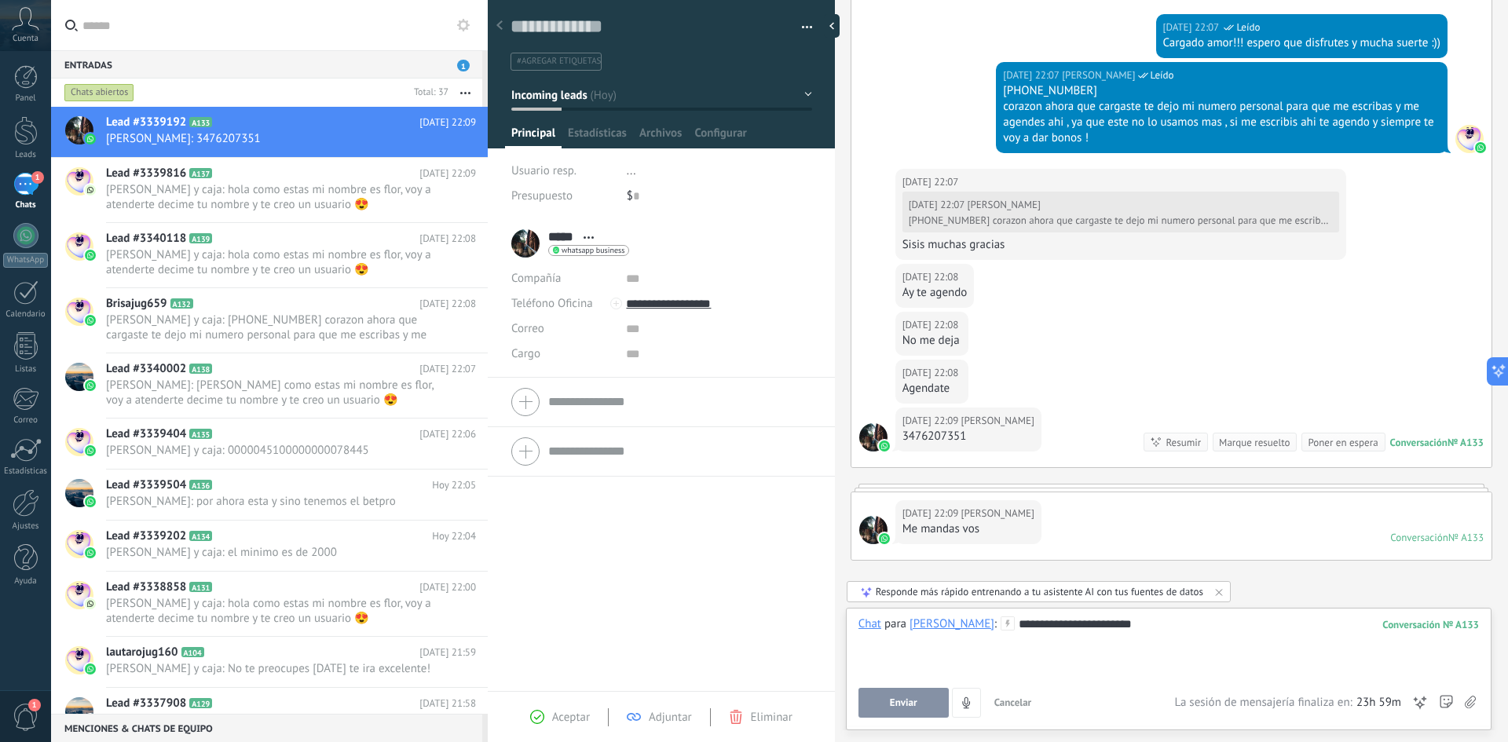
click at [918, 701] on button "Enviar" at bounding box center [904, 703] width 90 height 30
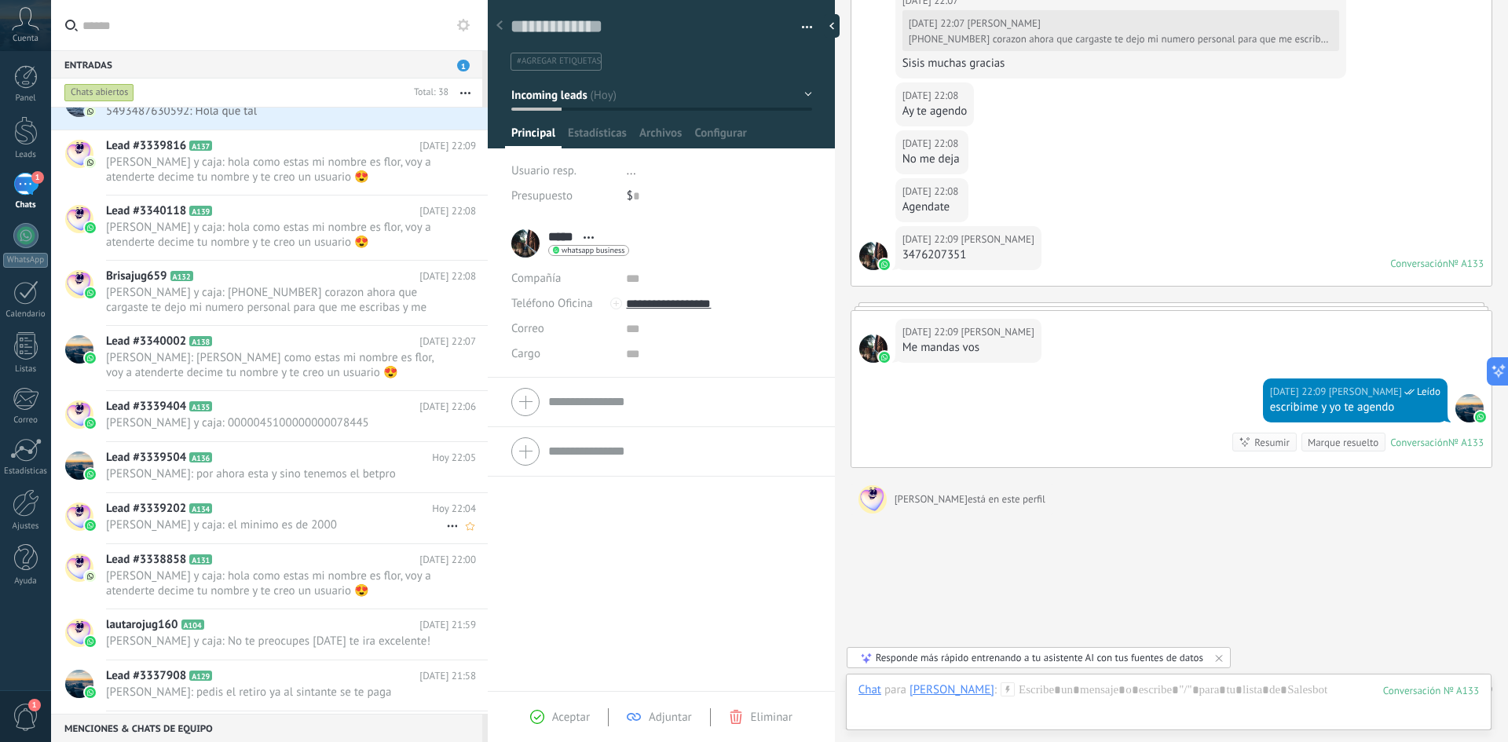
scroll to position [805, 0]
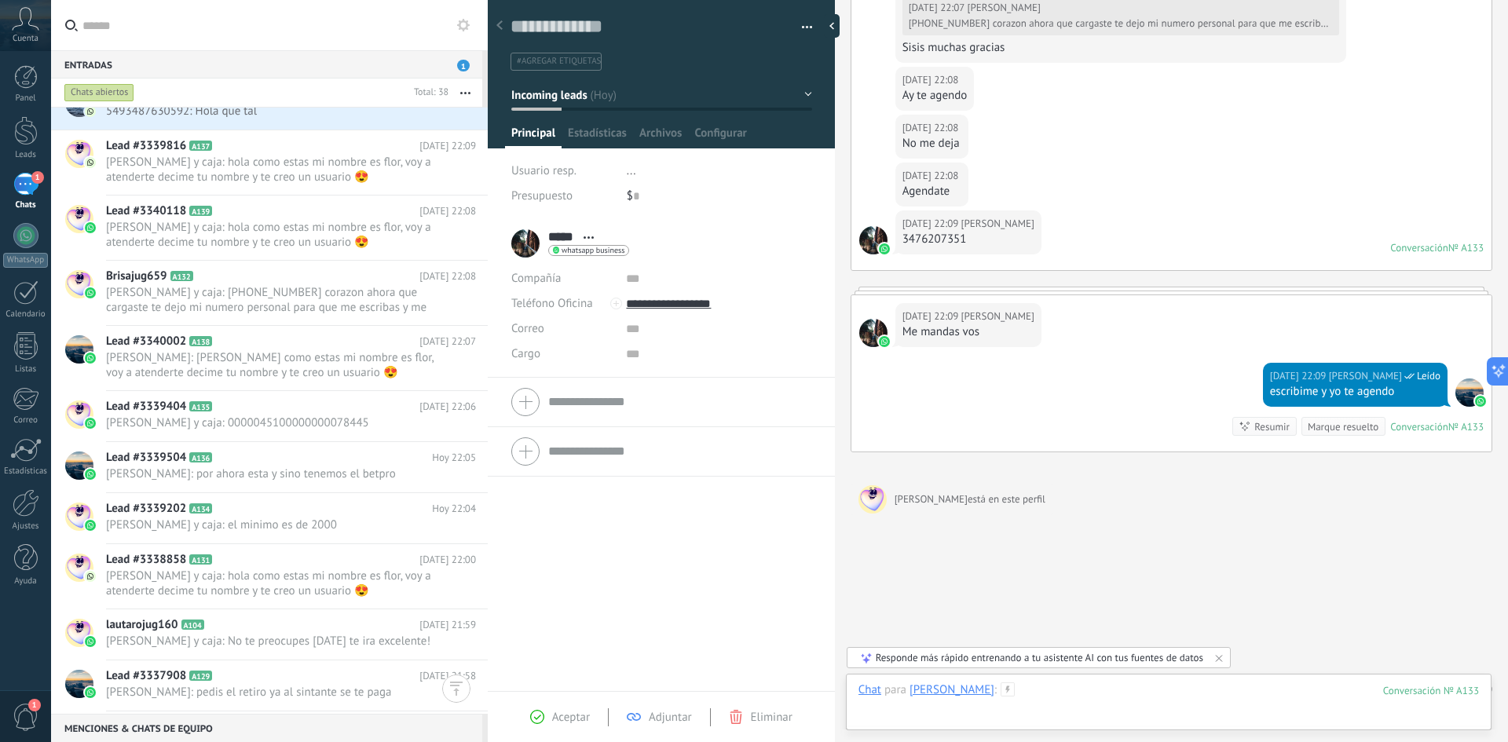
click at [1060, 684] on div at bounding box center [1169, 706] width 621 height 47
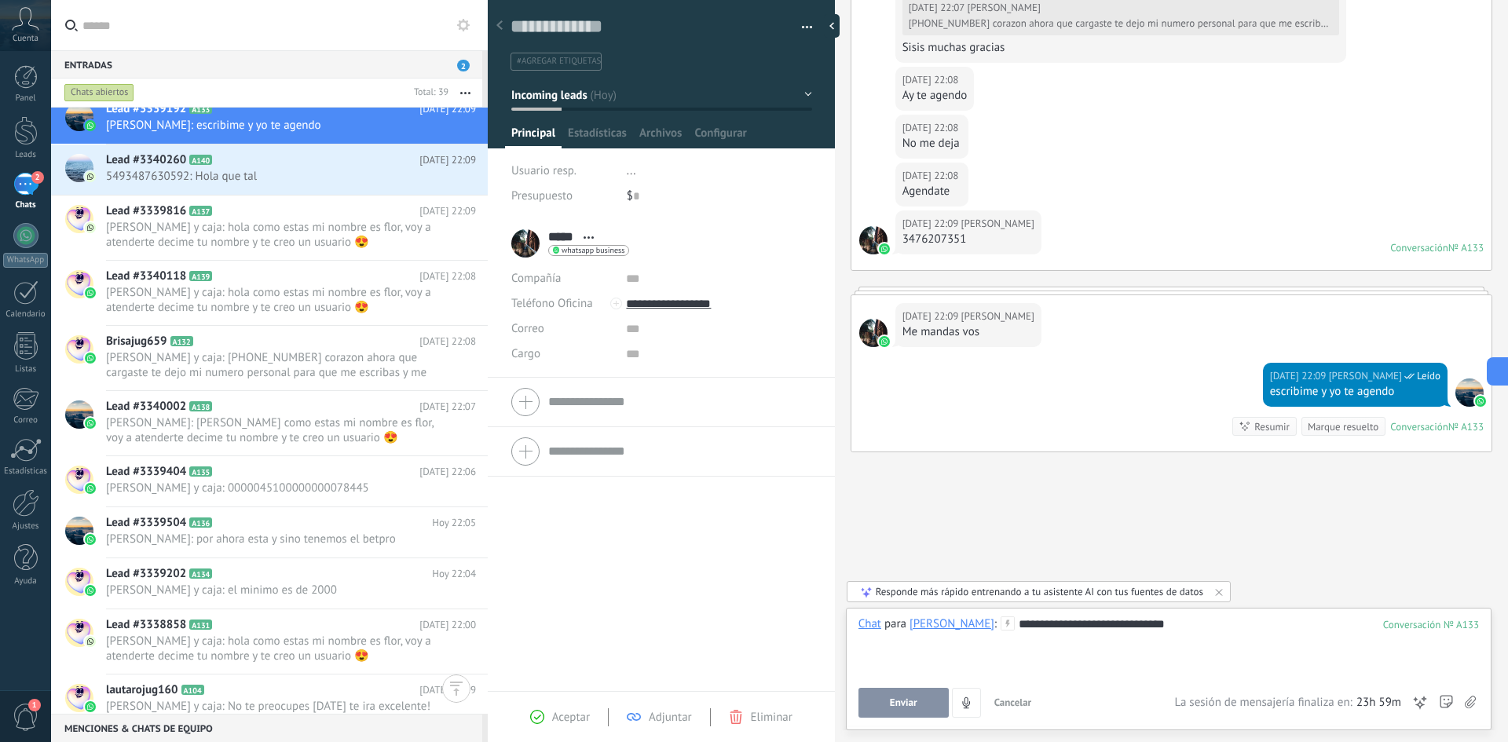
click at [900, 699] on span "Enviar" at bounding box center [903, 703] width 27 height 11
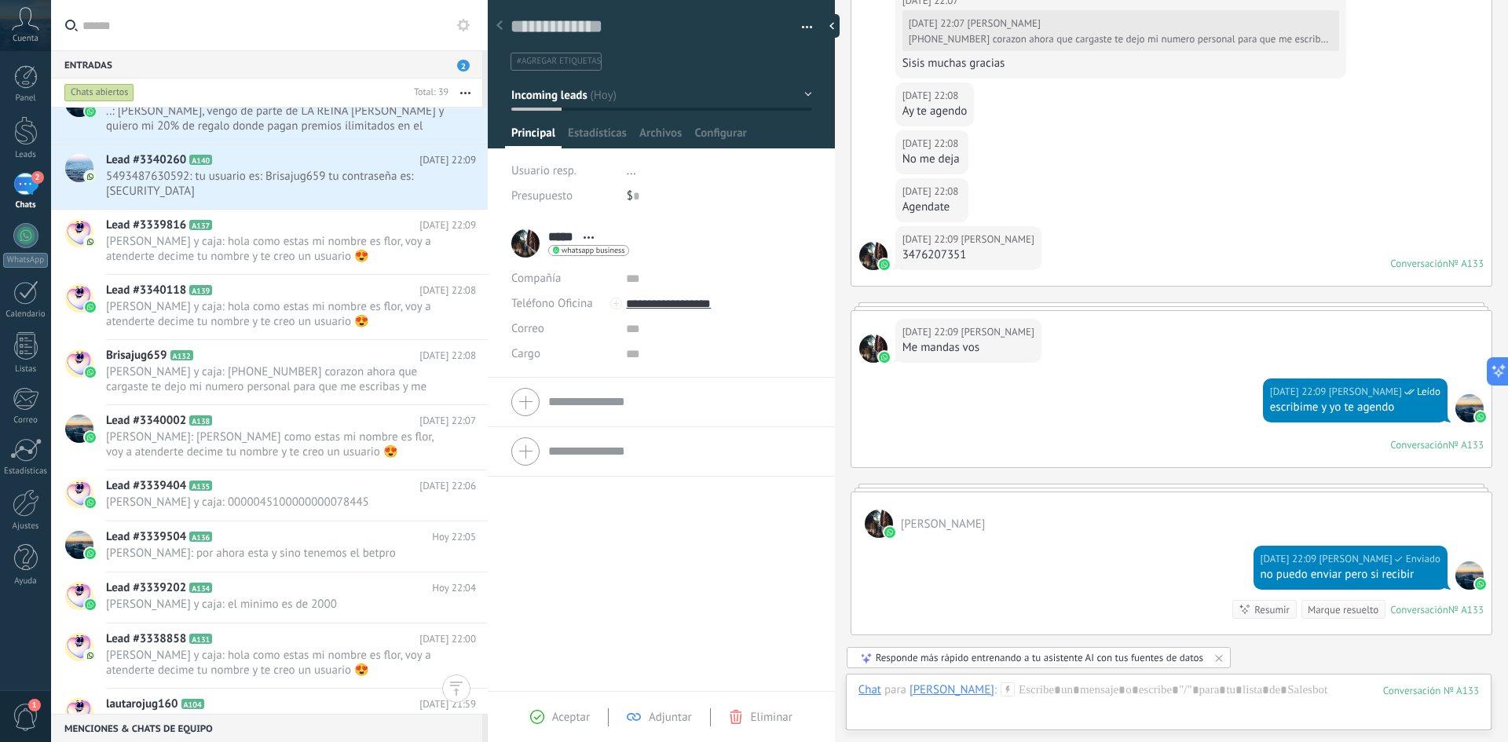
scroll to position [65, 0]
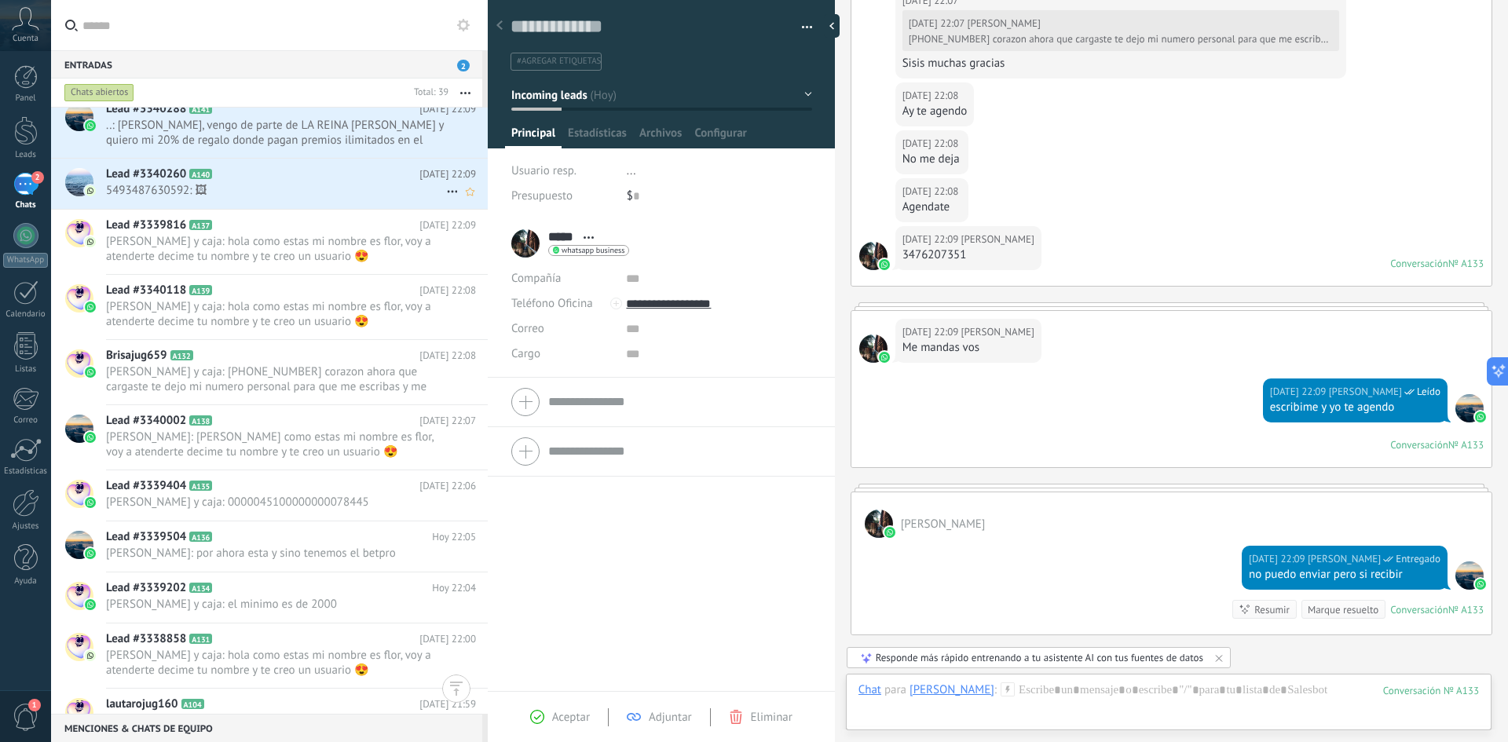
click at [326, 185] on span "5493487630592: 🖼" at bounding box center [276, 190] width 340 height 15
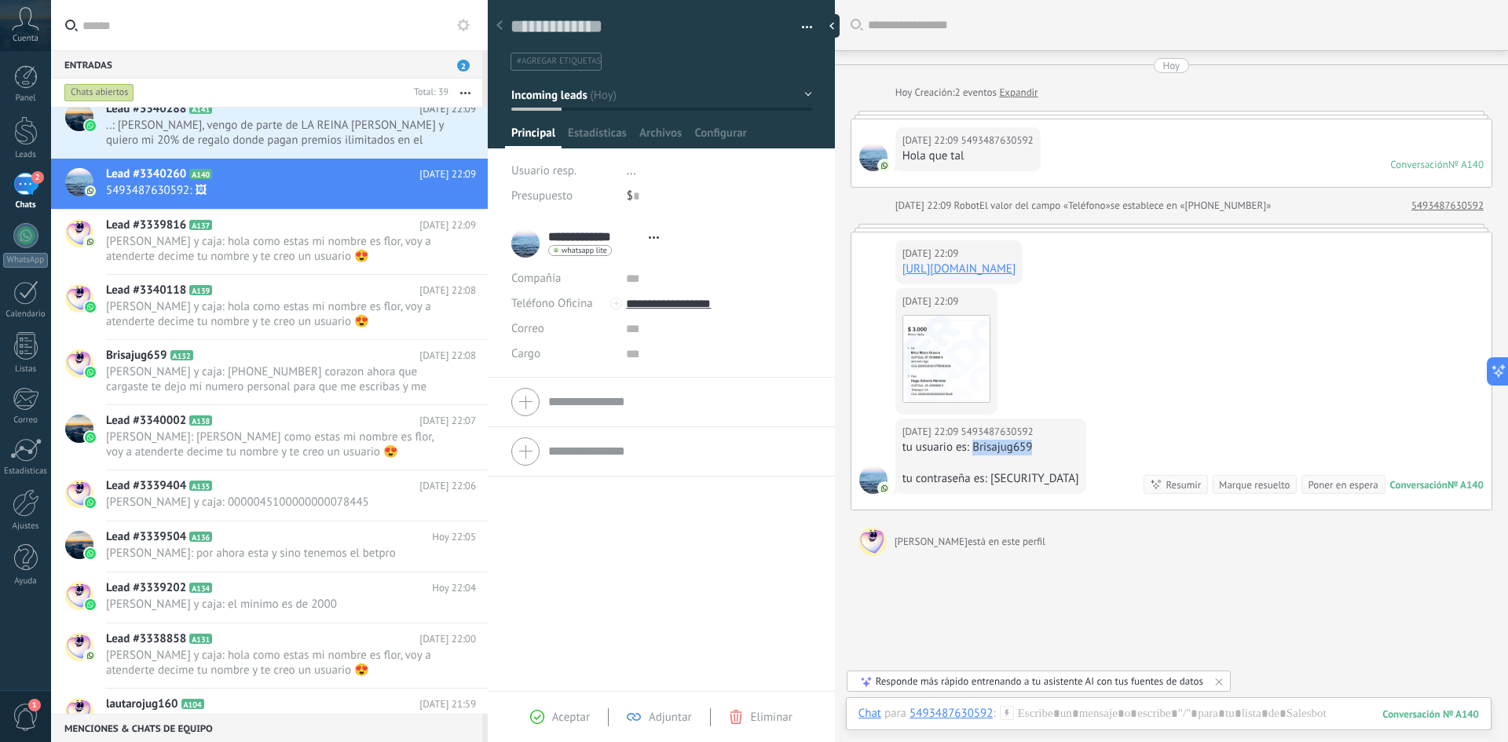
drag, startPoint x: 1036, startPoint y: 449, endPoint x: 976, endPoint y: 448, distance: 60.5
click at [976, 448] on div "tu usuario es: Brisajug659" at bounding box center [991, 448] width 177 height 16
copy div "Brisajug659"
click at [613, 24] on textarea at bounding box center [651, 27] width 280 height 24
paste textarea "**********"
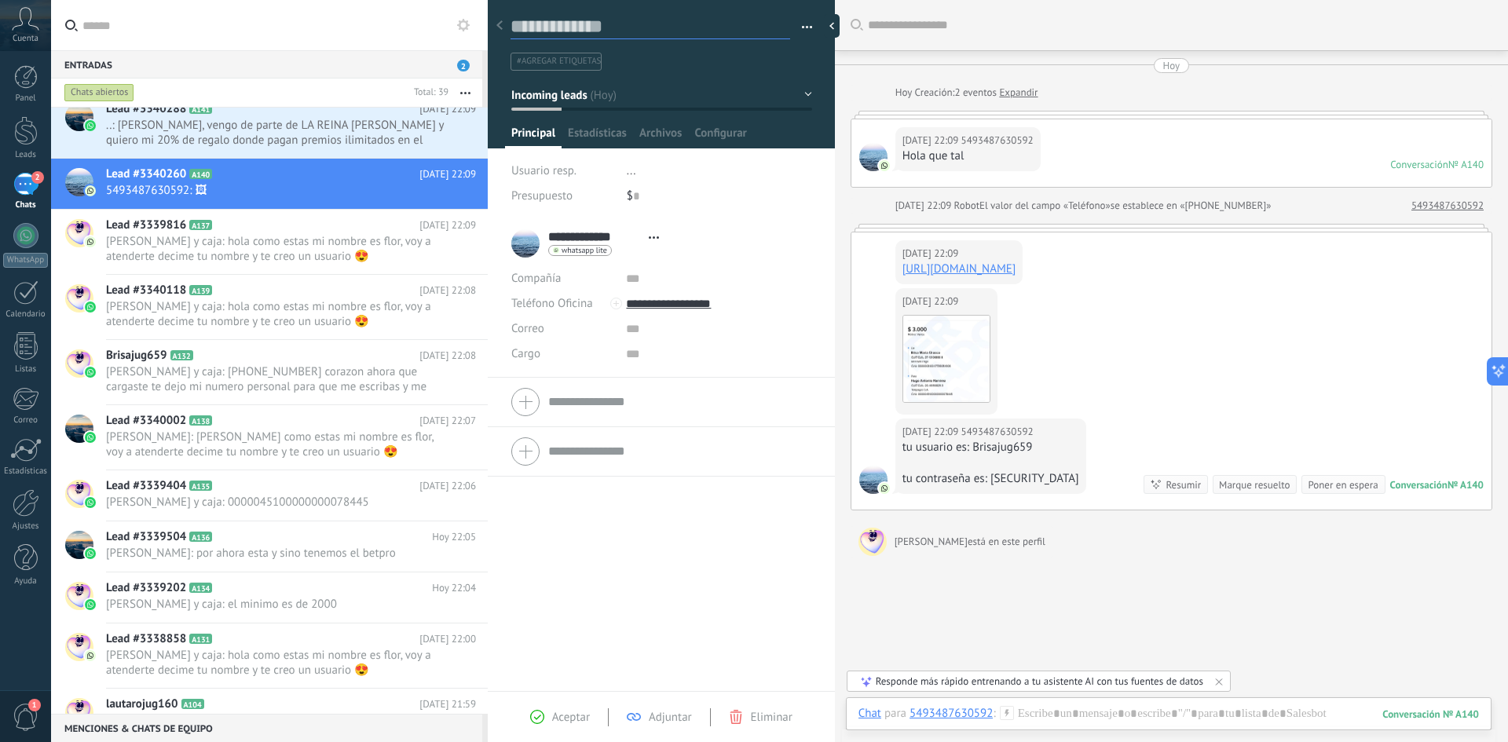
type textarea "**********"
click at [563, 712] on span "Aceptar" at bounding box center [571, 717] width 38 height 15
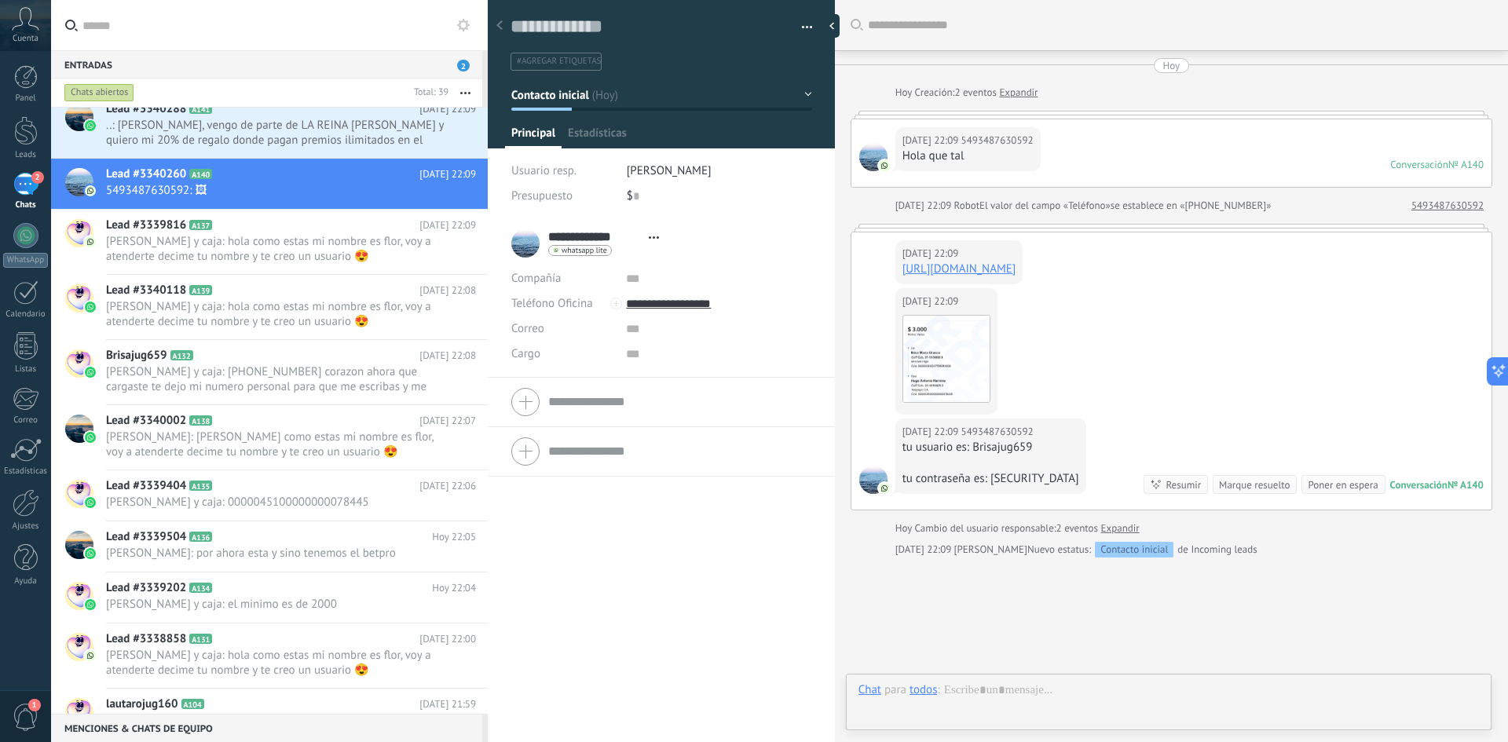
scroll to position [90, 0]
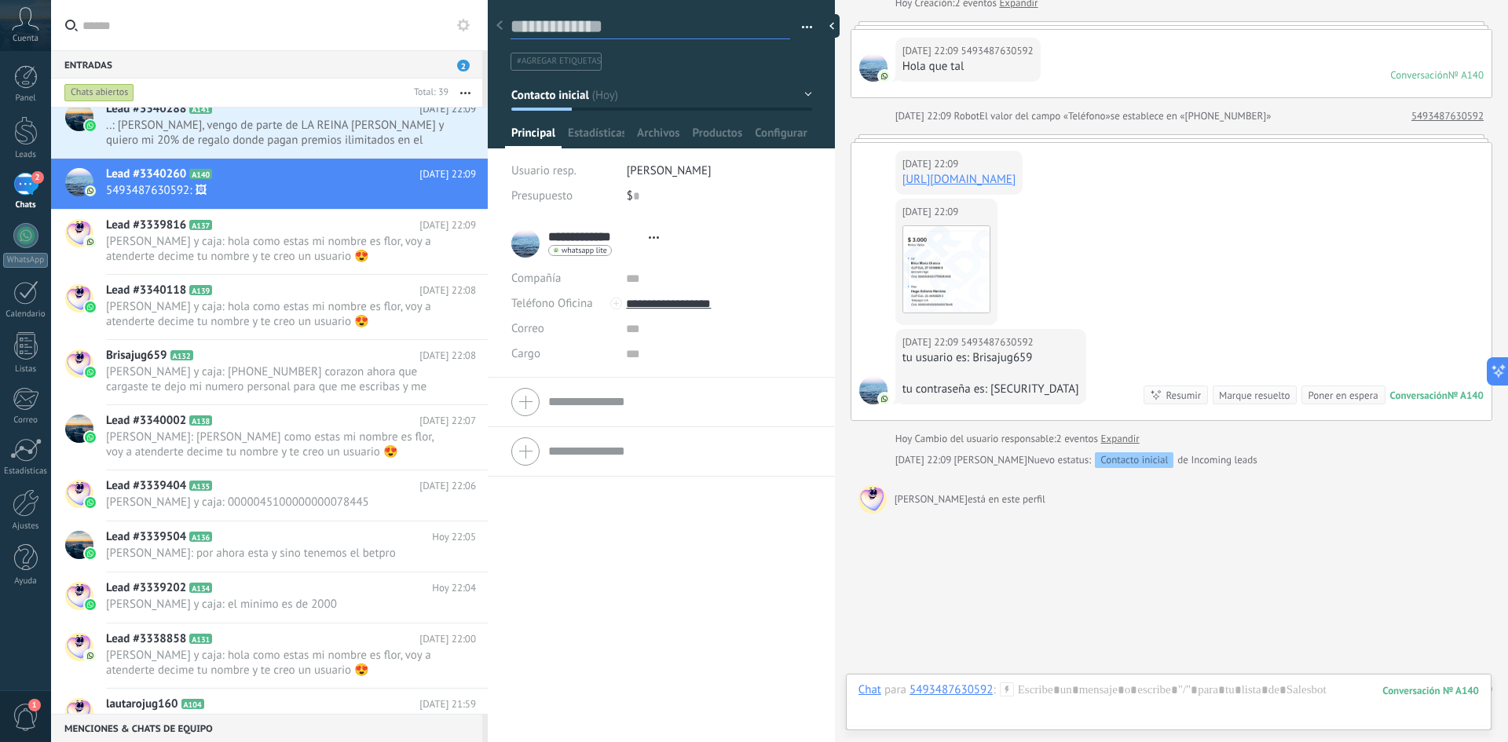
click at [634, 26] on textarea at bounding box center [651, 27] width 280 height 24
paste textarea "**********"
type textarea "**********"
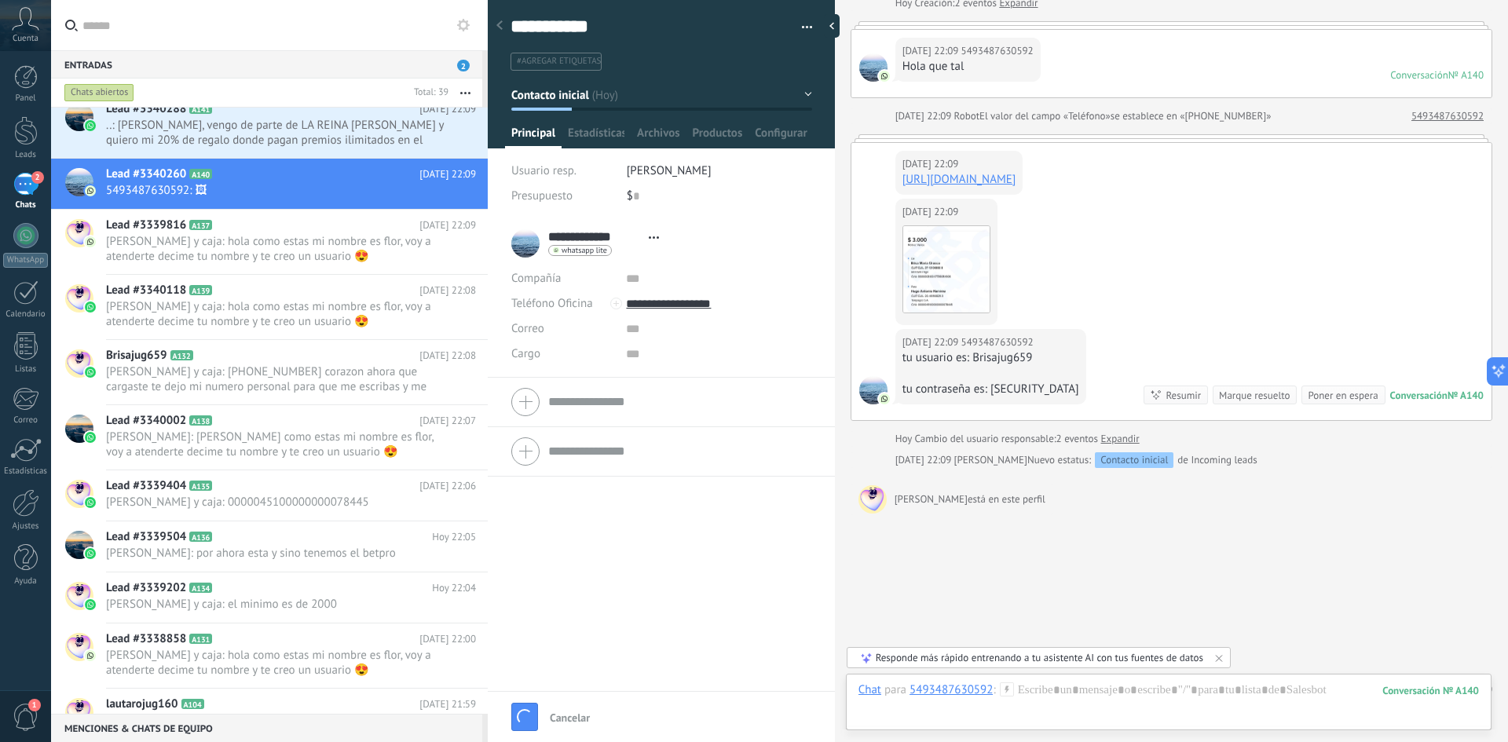
click at [748, 601] on div "**********" at bounding box center [661, 455] width 347 height 473
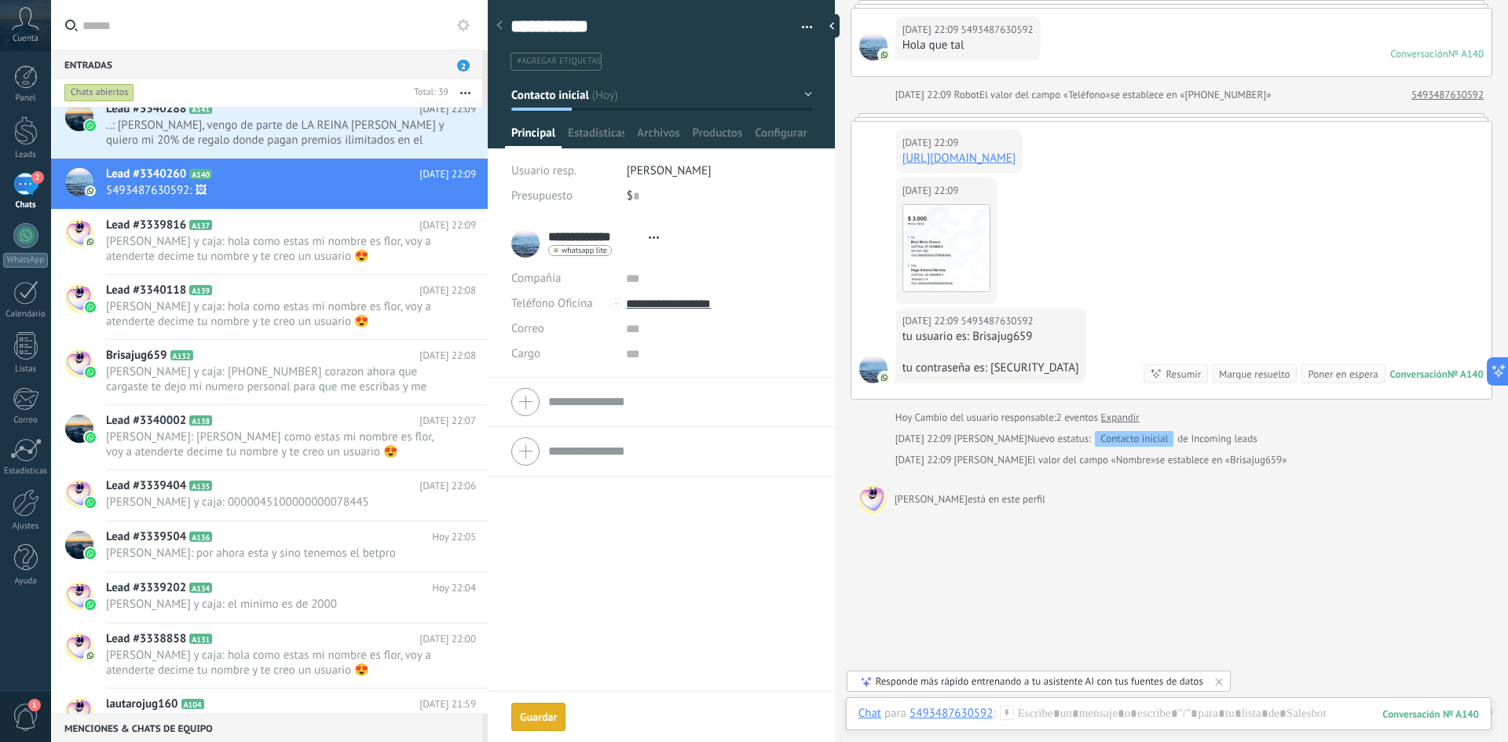
click at [554, 720] on div "Guardar" at bounding box center [538, 717] width 37 height 11
click at [944, 237] on img at bounding box center [946, 248] width 86 height 86
click at [290, 252] on span "[PERSON_NAME] y caja: hola como estas mi nombre es flor, voy a atenderte decime…" at bounding box center [276, 249] width 340 height 30
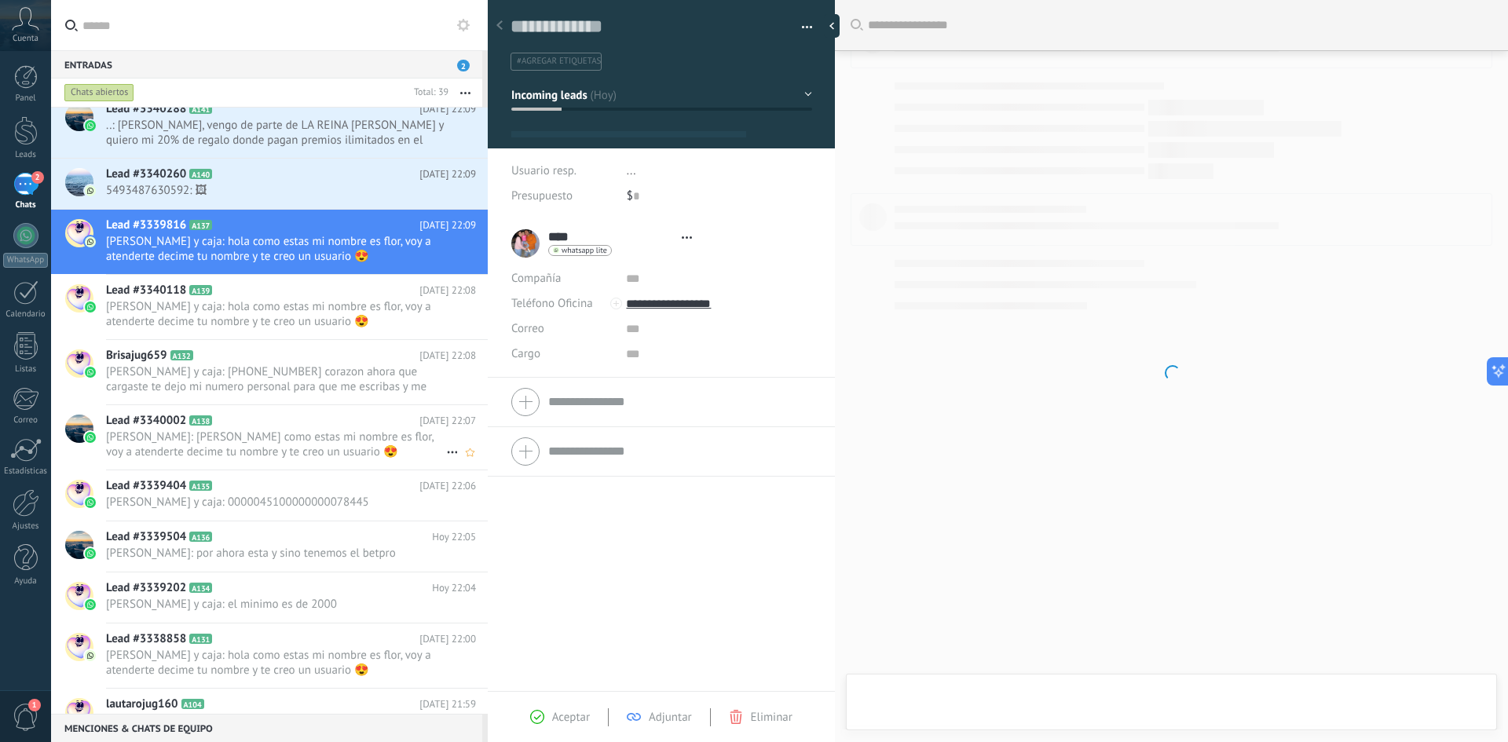
scroll to position [24, 0]
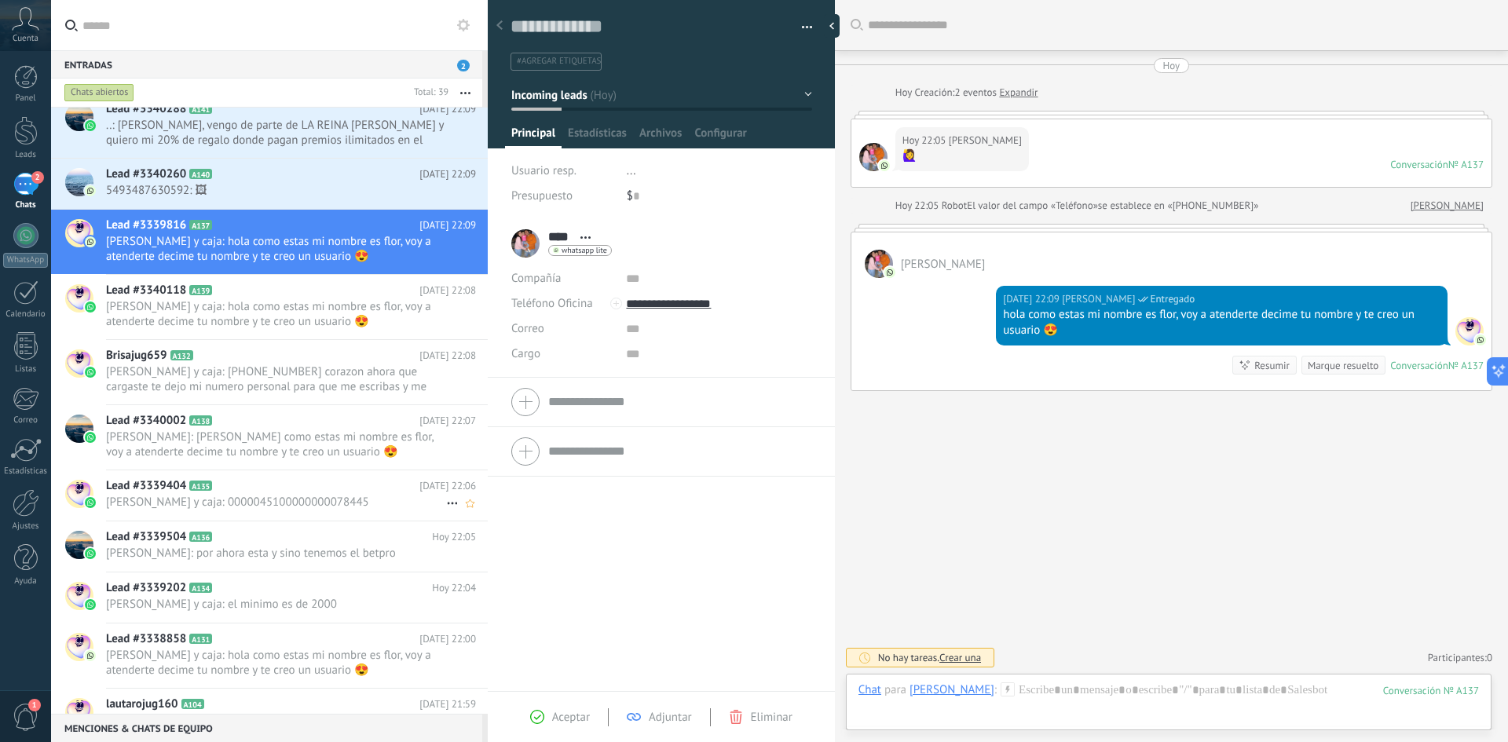
click at [211, 485] on span "A135" at bounding box center [200, 486] width 23 height 10
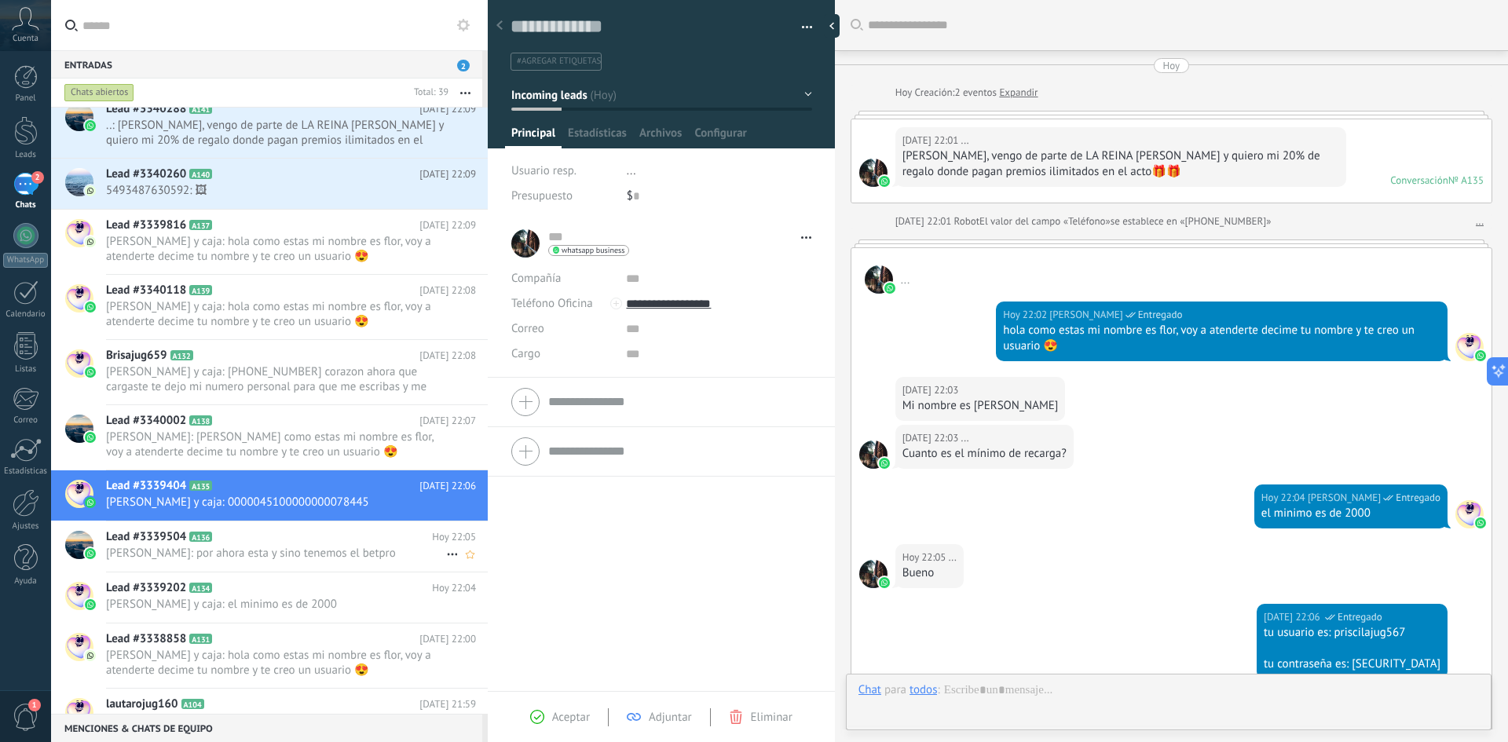
scroll to position [353, 0]
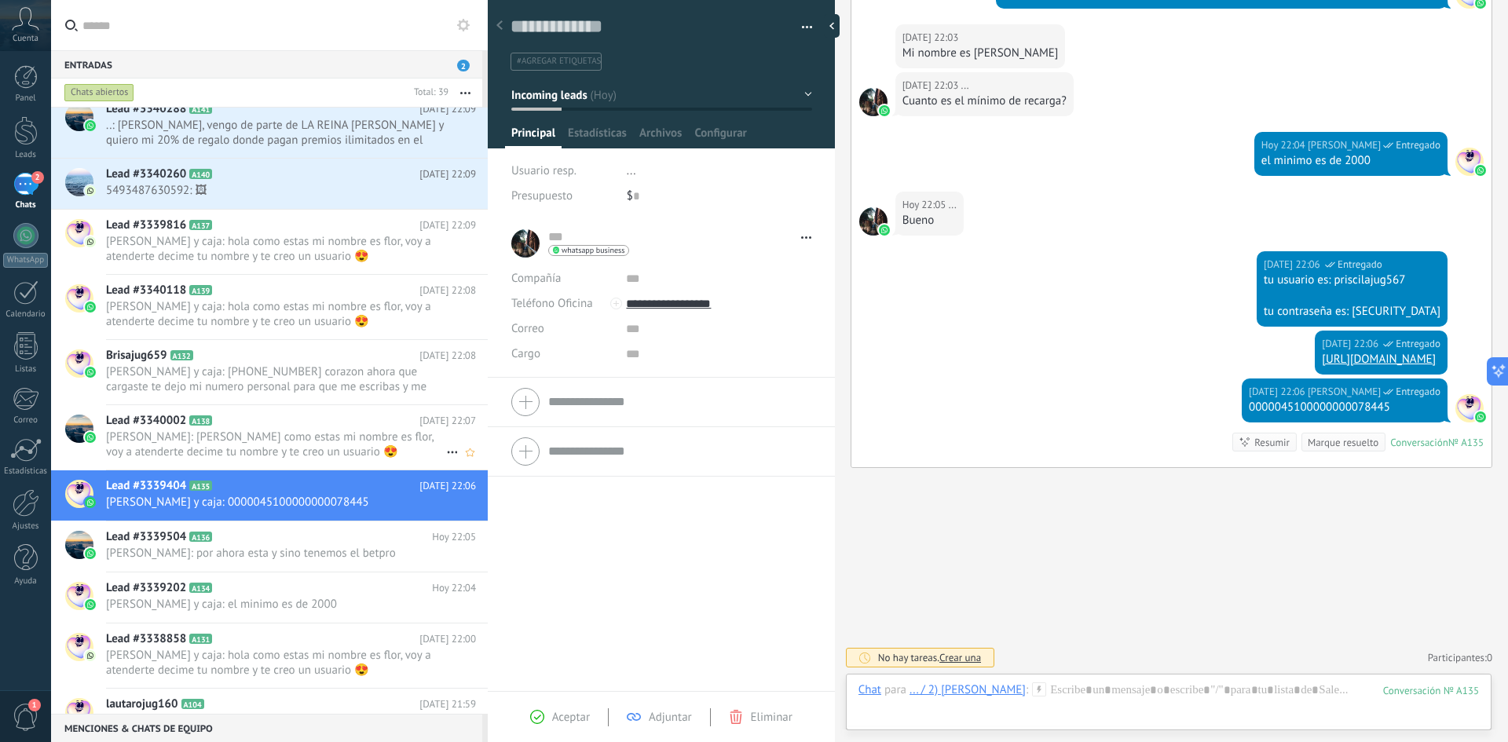
click at [264, 444] on span "[PERSON_NAME]: [PERSON_NAME] como estas mi nombre es flor, voy a atenderte deci…" at bounding box center [276, 445] width 340 height 30
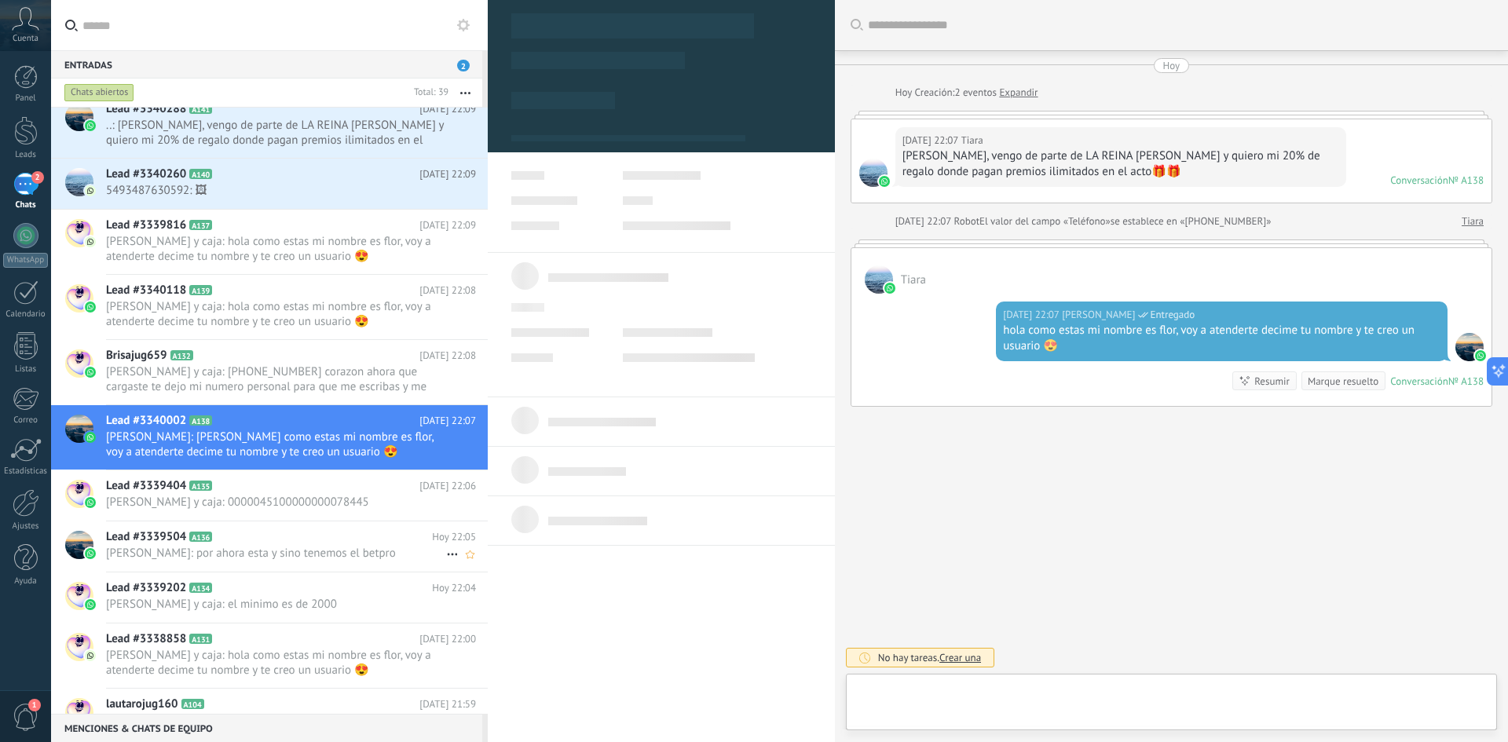
click at [222, 563] on div "Lead #3339504 A136 Hoy 22:05 cristian lionel: por ahora esta y sino tenemos el …" at bounding box center [297, 546] width 382 height 49
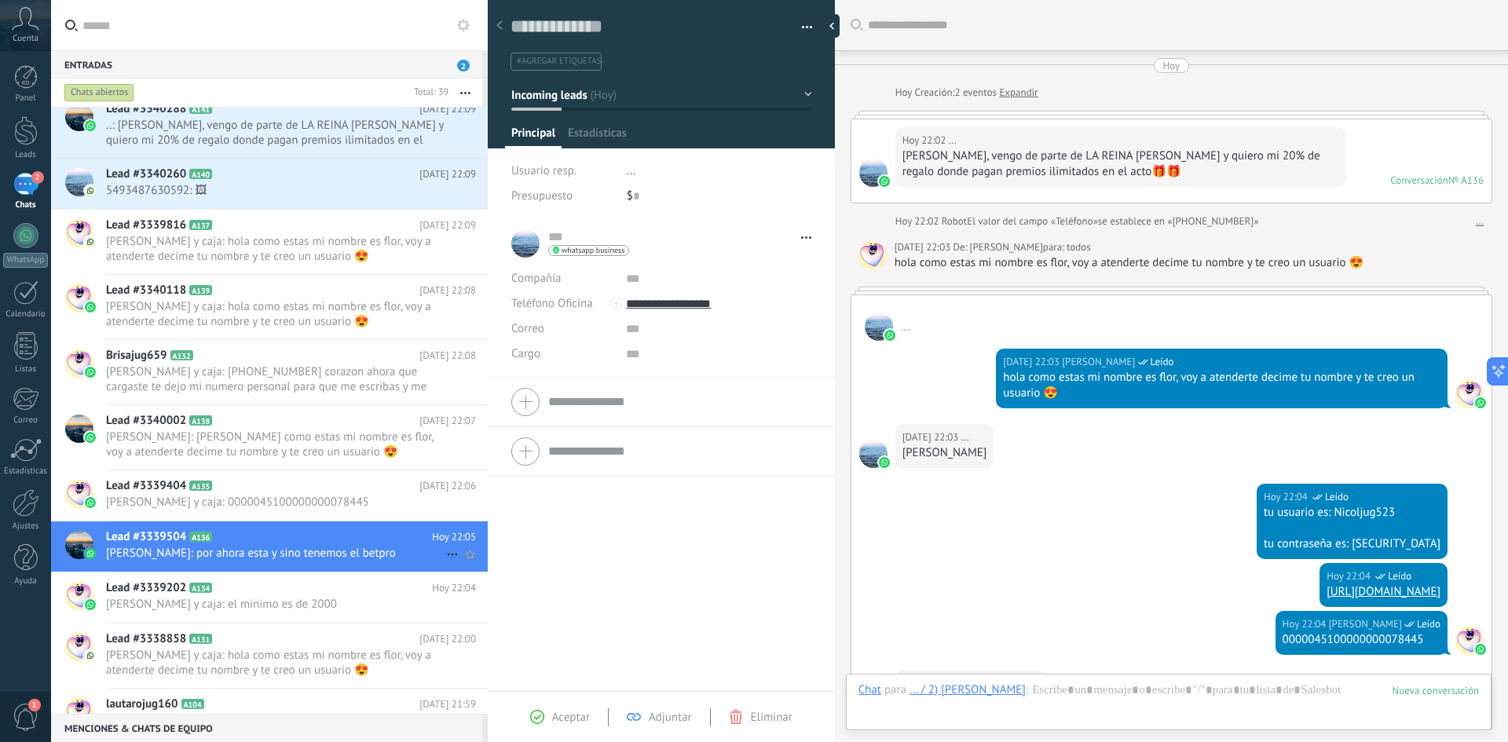
scroll to position [352, 0]
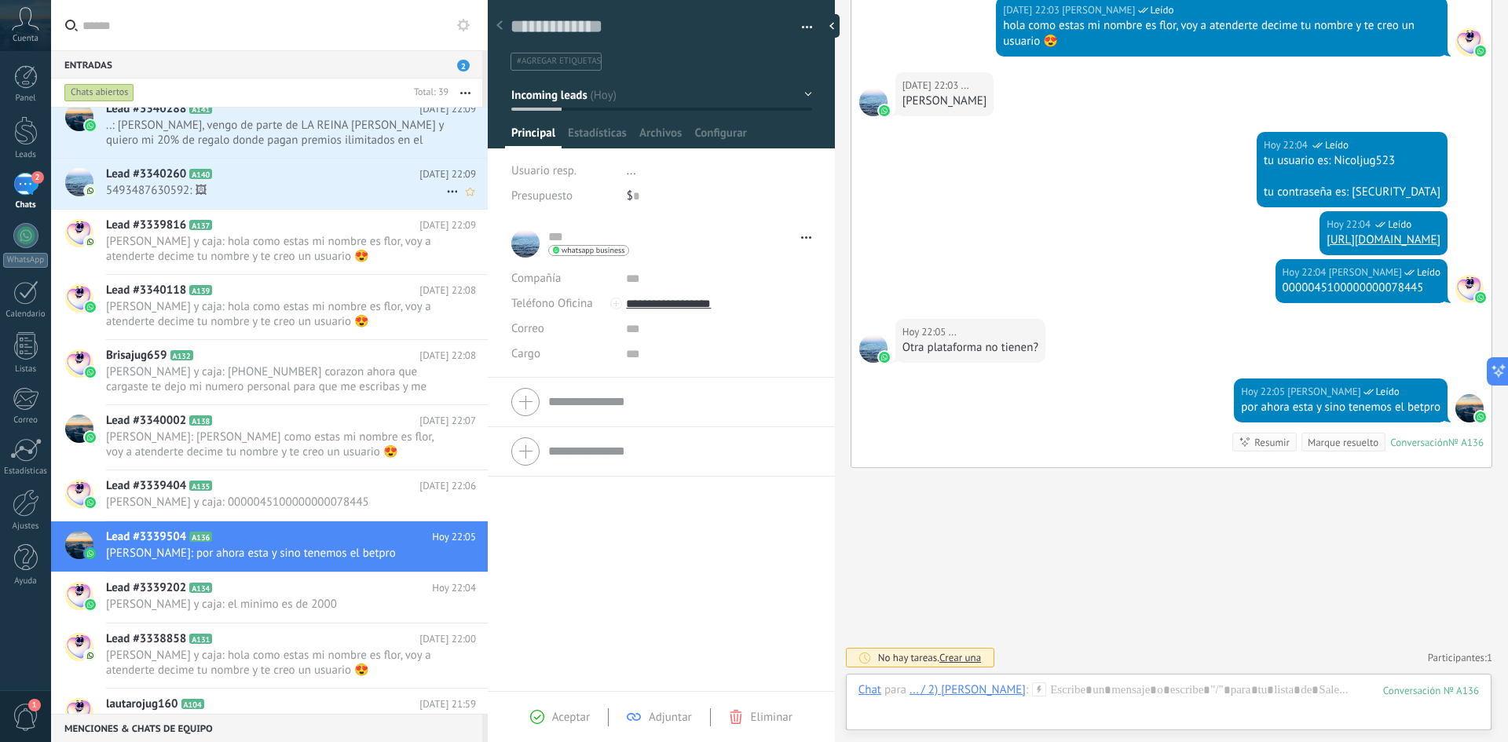
click at [252, 205] on div "Lead #3340260 A140 Hoy 22:09 5493487630592: 🖼" at bounding box center [297, 183] width 382 height 49
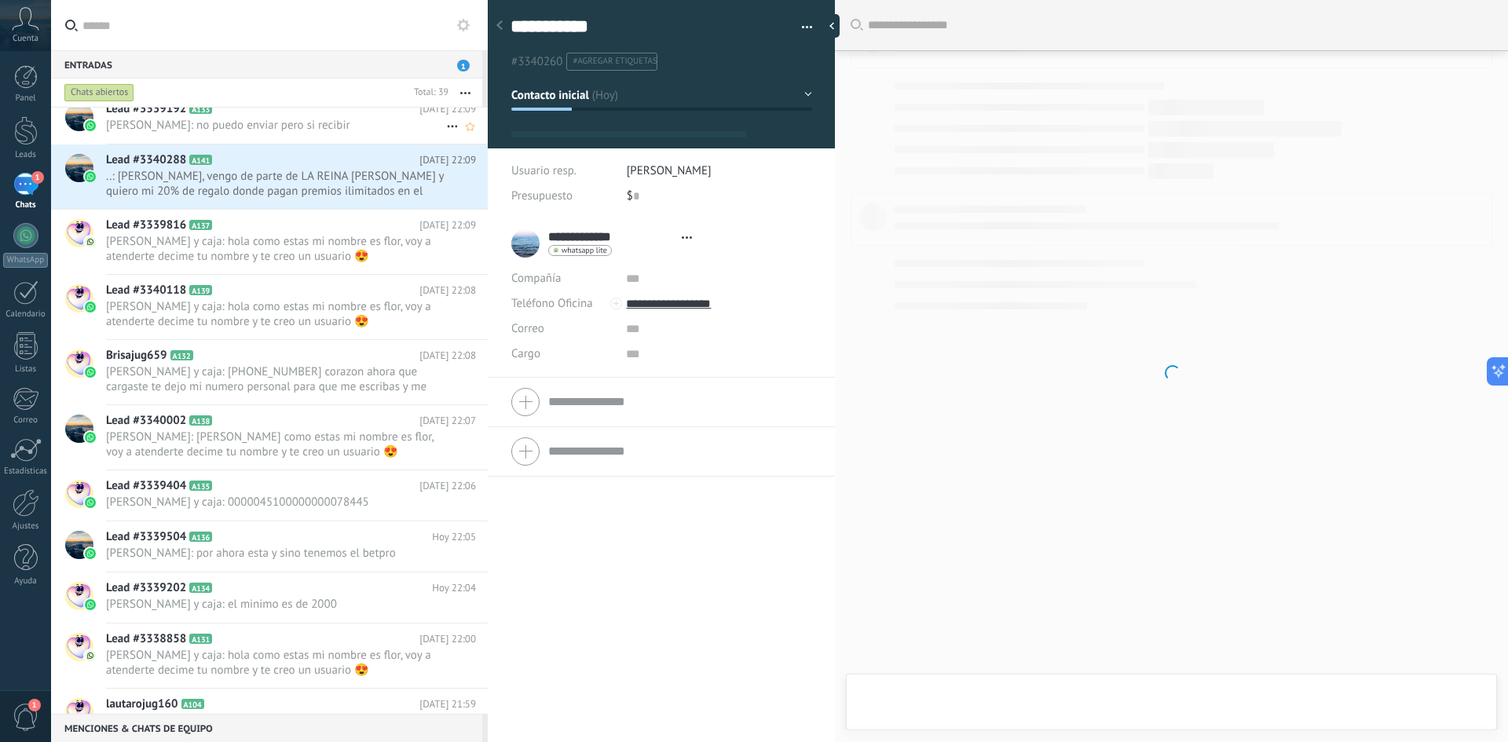
type textarea "**********"
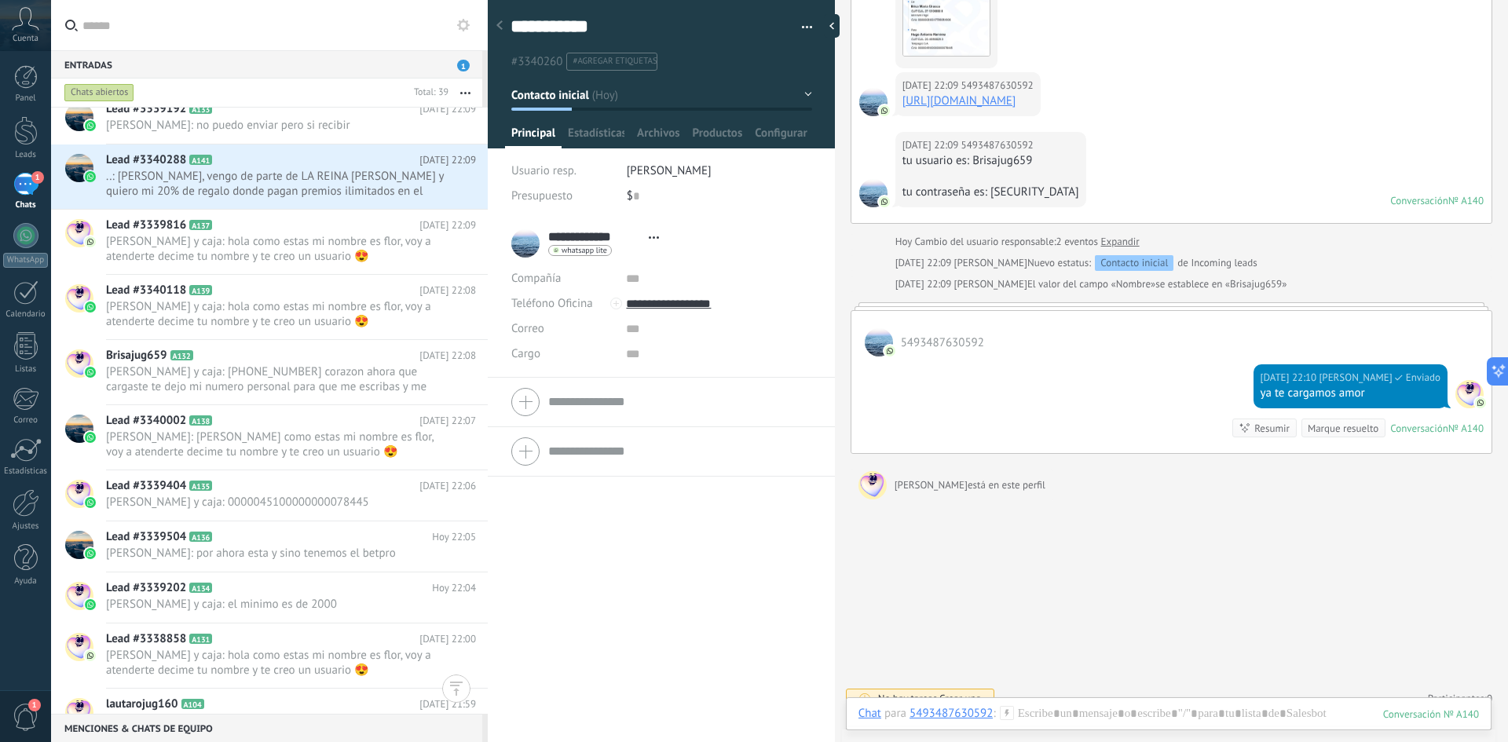
scroll to position [316, 0]
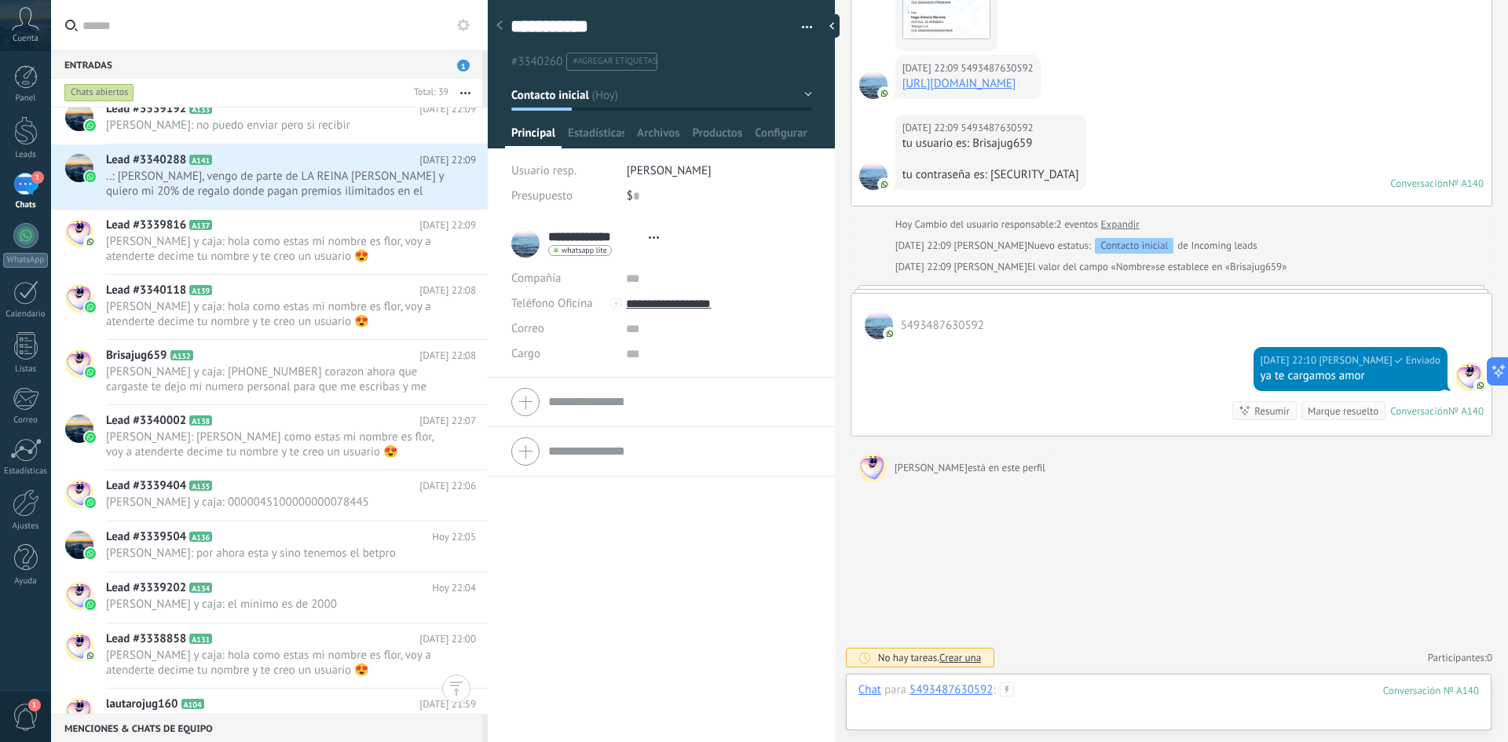
click at [1067, 694] on div at bounding box center [1169, 706] width 621 height 47
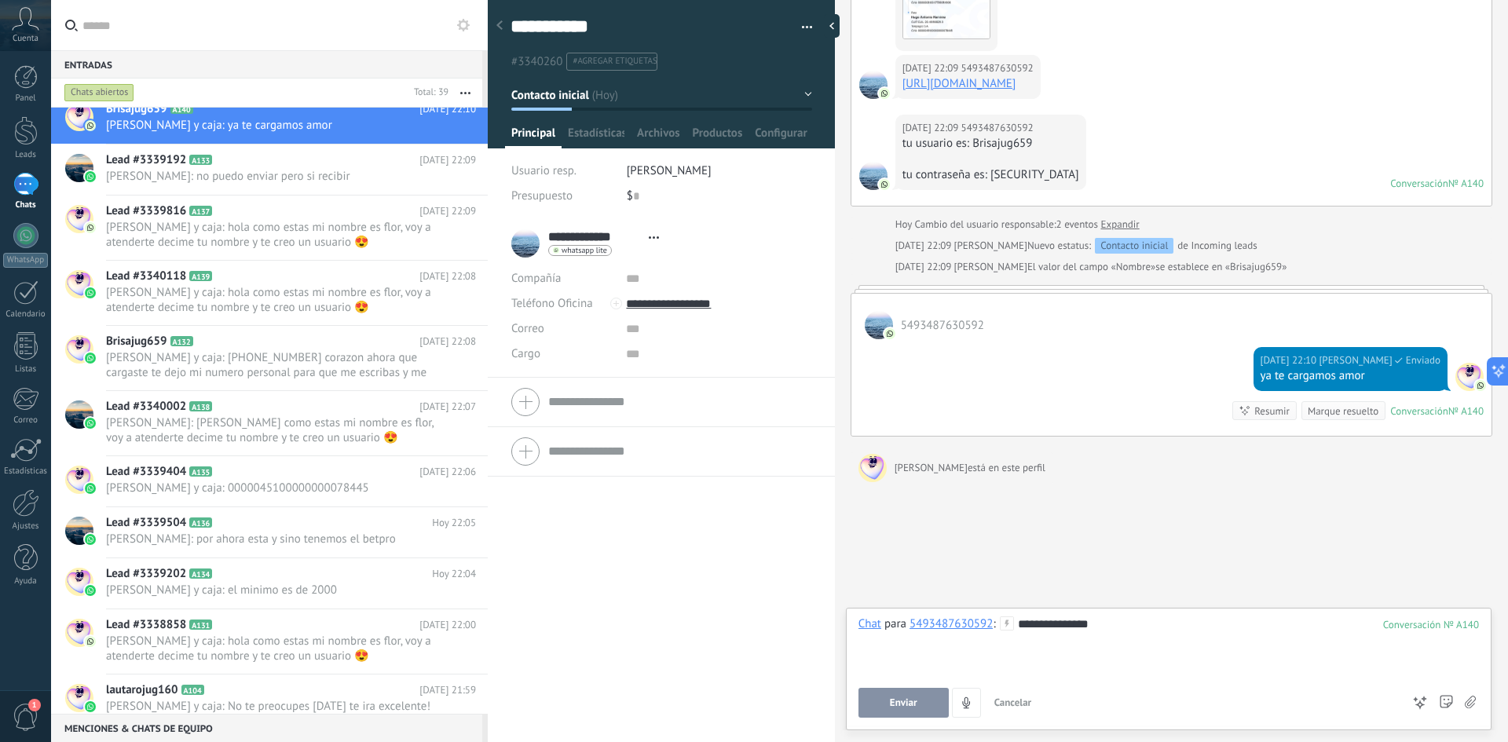
scroll to position [284, 0]
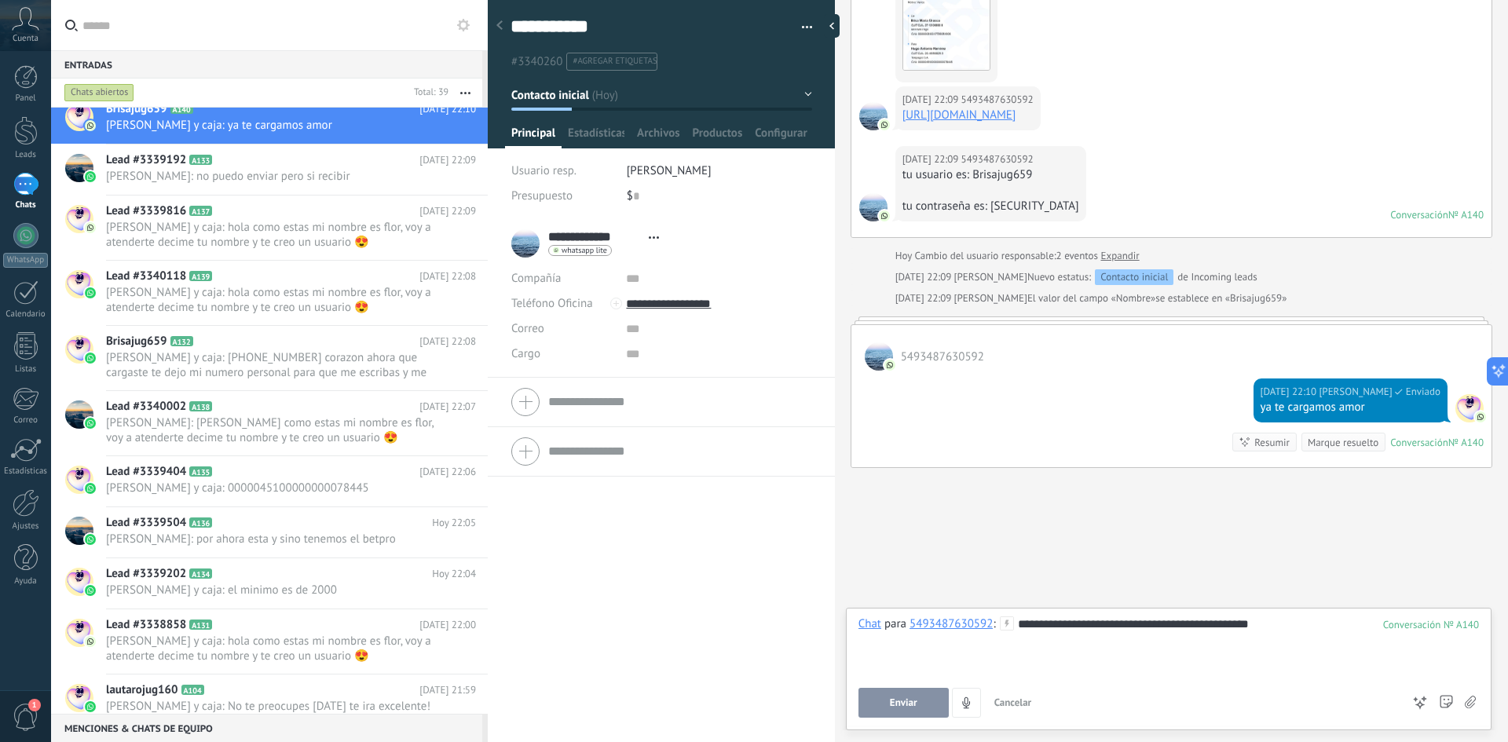
click at [929, 707] on button "Enviar" at bounding box center [904, 703] width 90 height 30
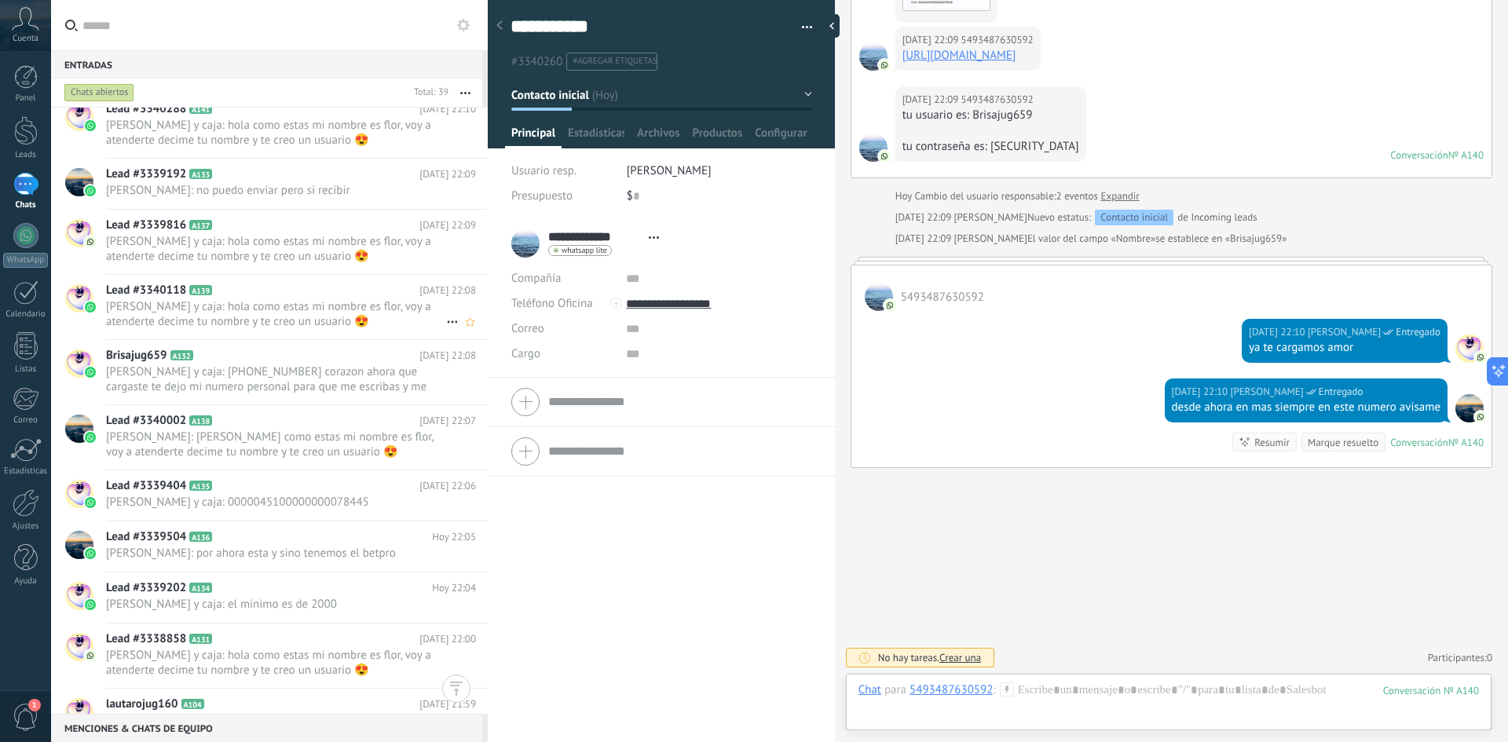
scroll to position [0, 0]
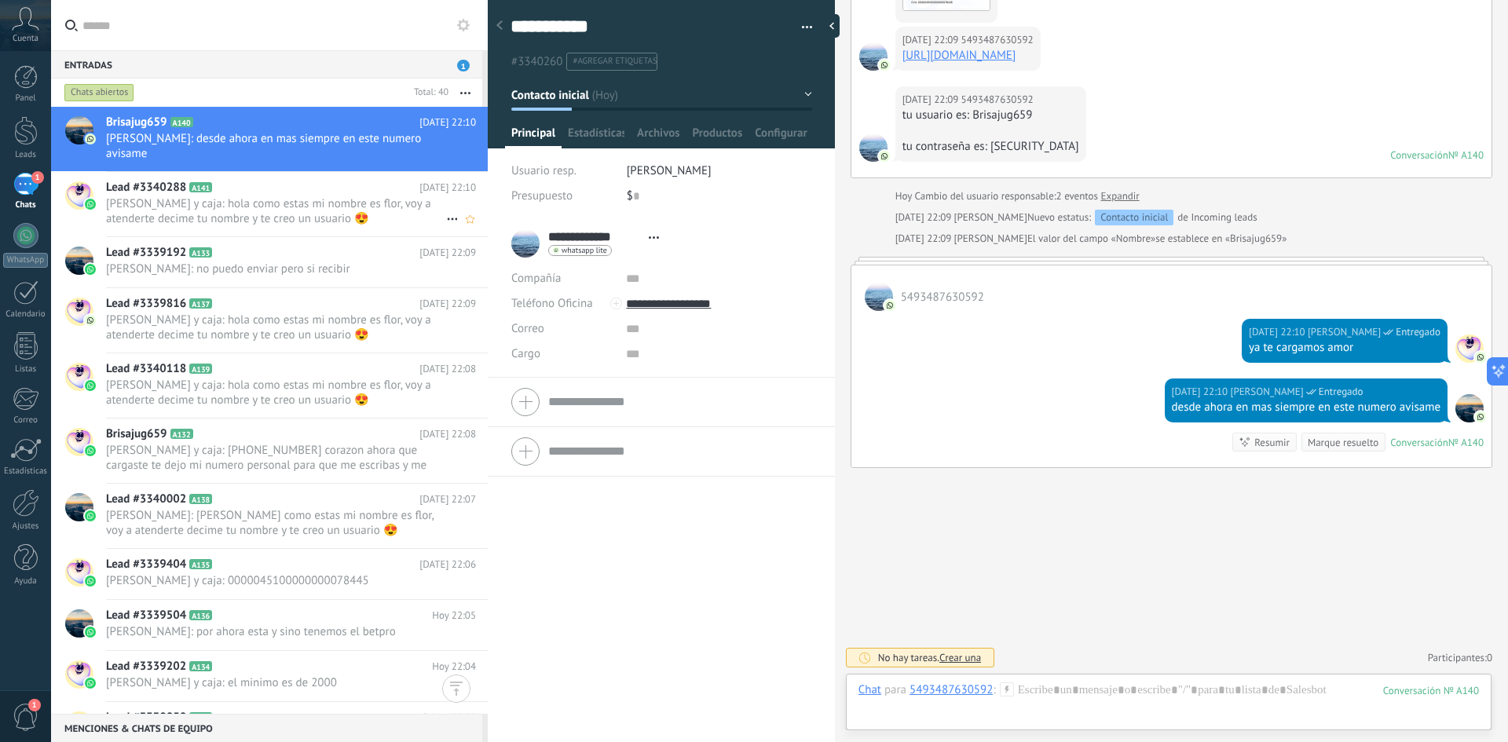
click at [239, 215] on span "[PERSON_NAME] y caja: hola como estas mi nombre es flor, voy a atenderte decime…" at bounding box center [276, 211] width 340 height 30
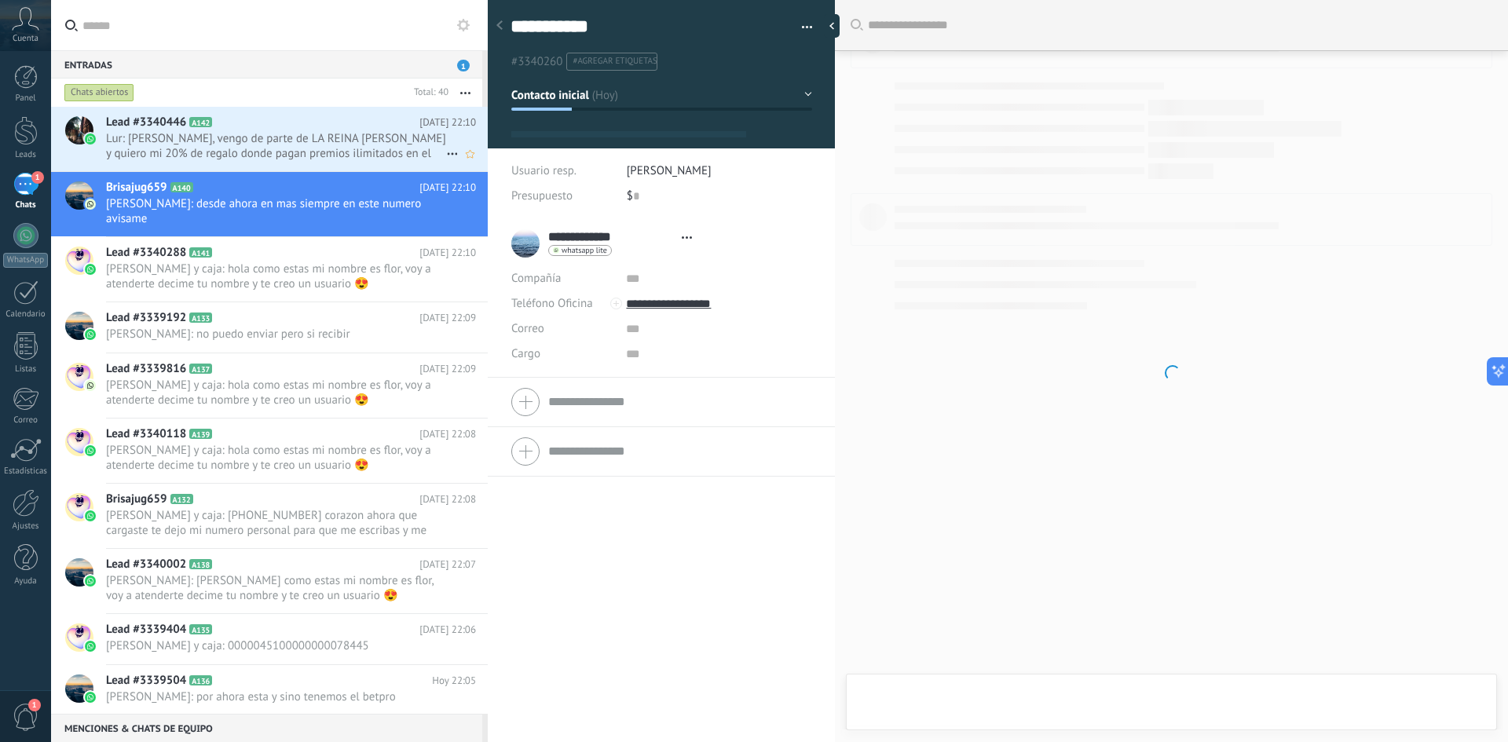
click at [237, 141] on span "Lur: Holaaa, vengo de parte de LA REINA ELIII y quiero mi 20% de regalo donde p…" at bounding box center [276, 146] width 340 height 30
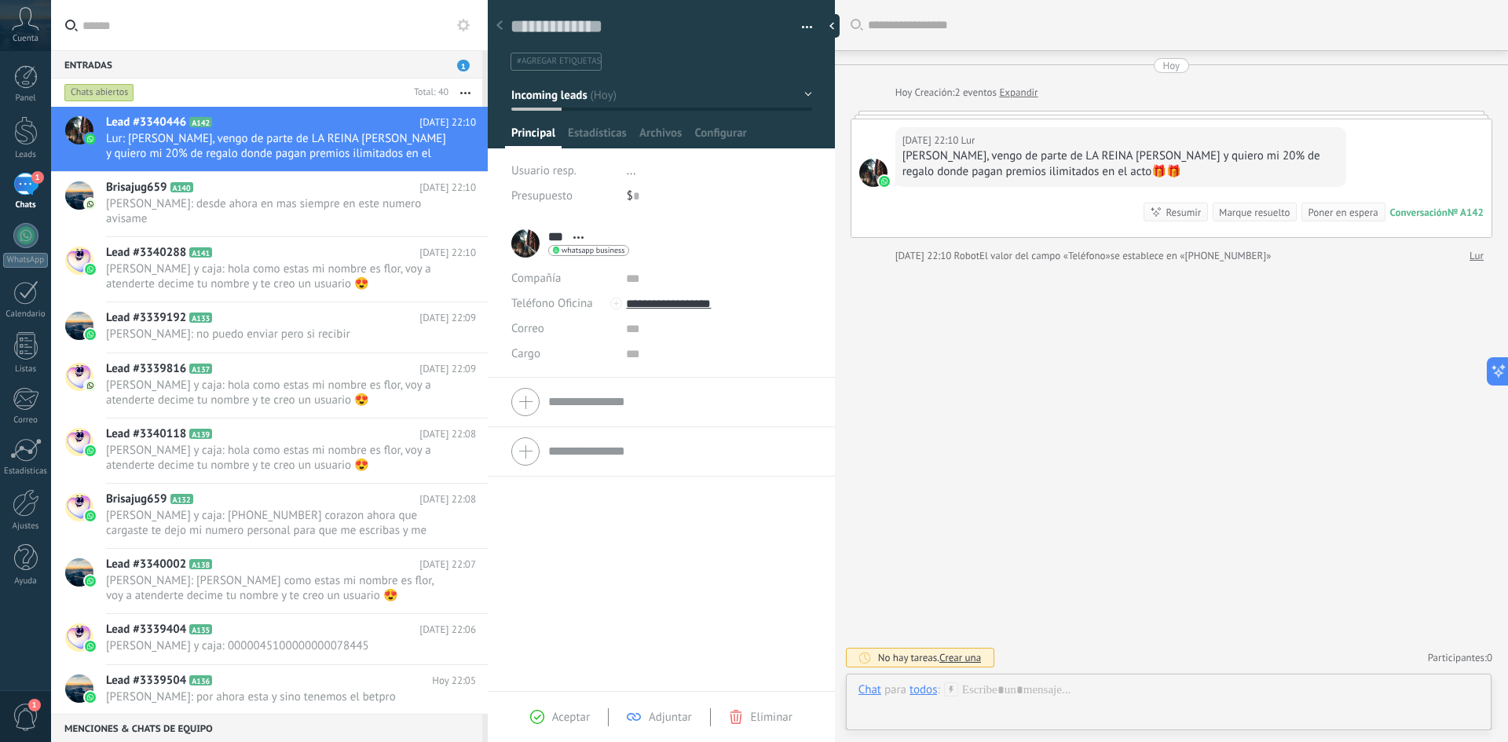
scroll to position [24, 0]
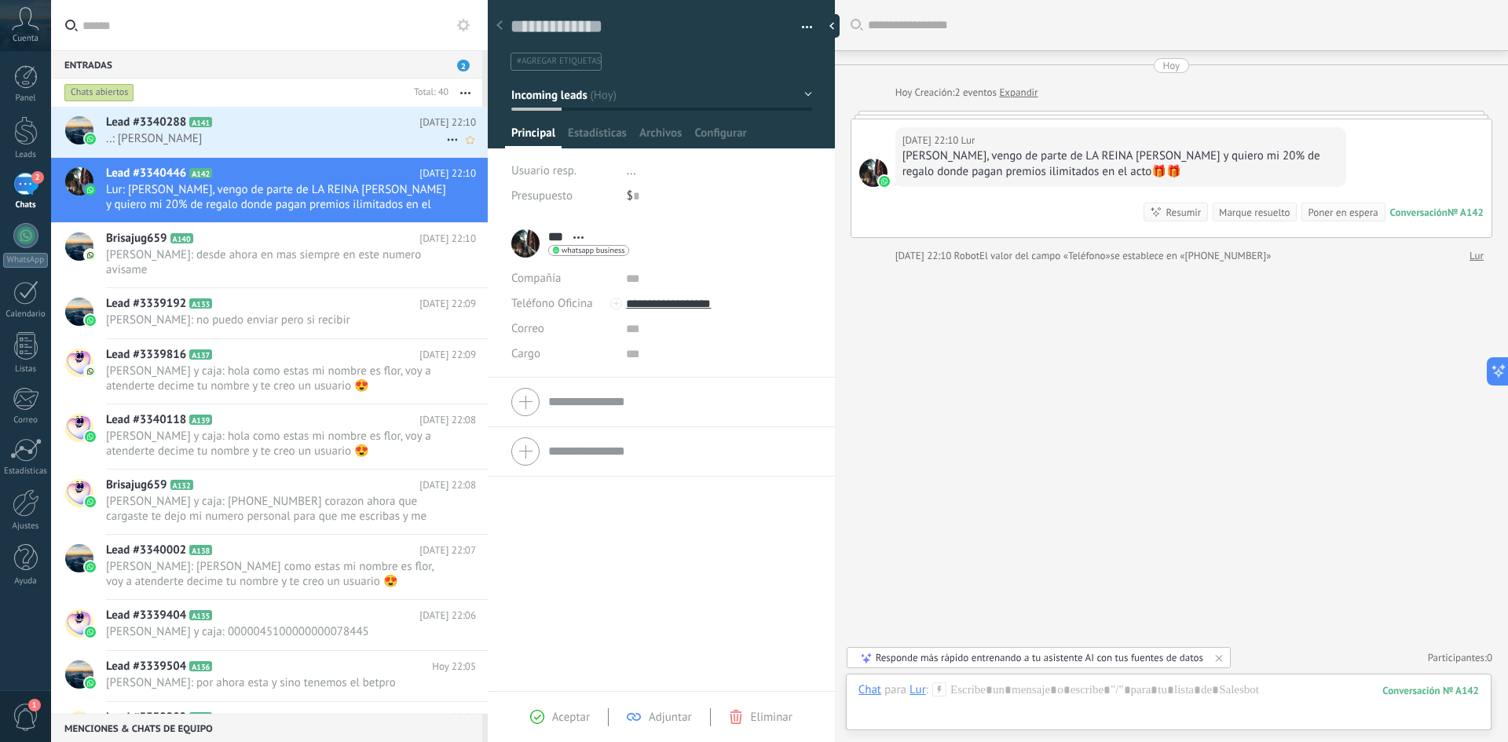
click at [239, 135] on span "..: Gilda" at bounding box center [276, 138] width 340 height 15
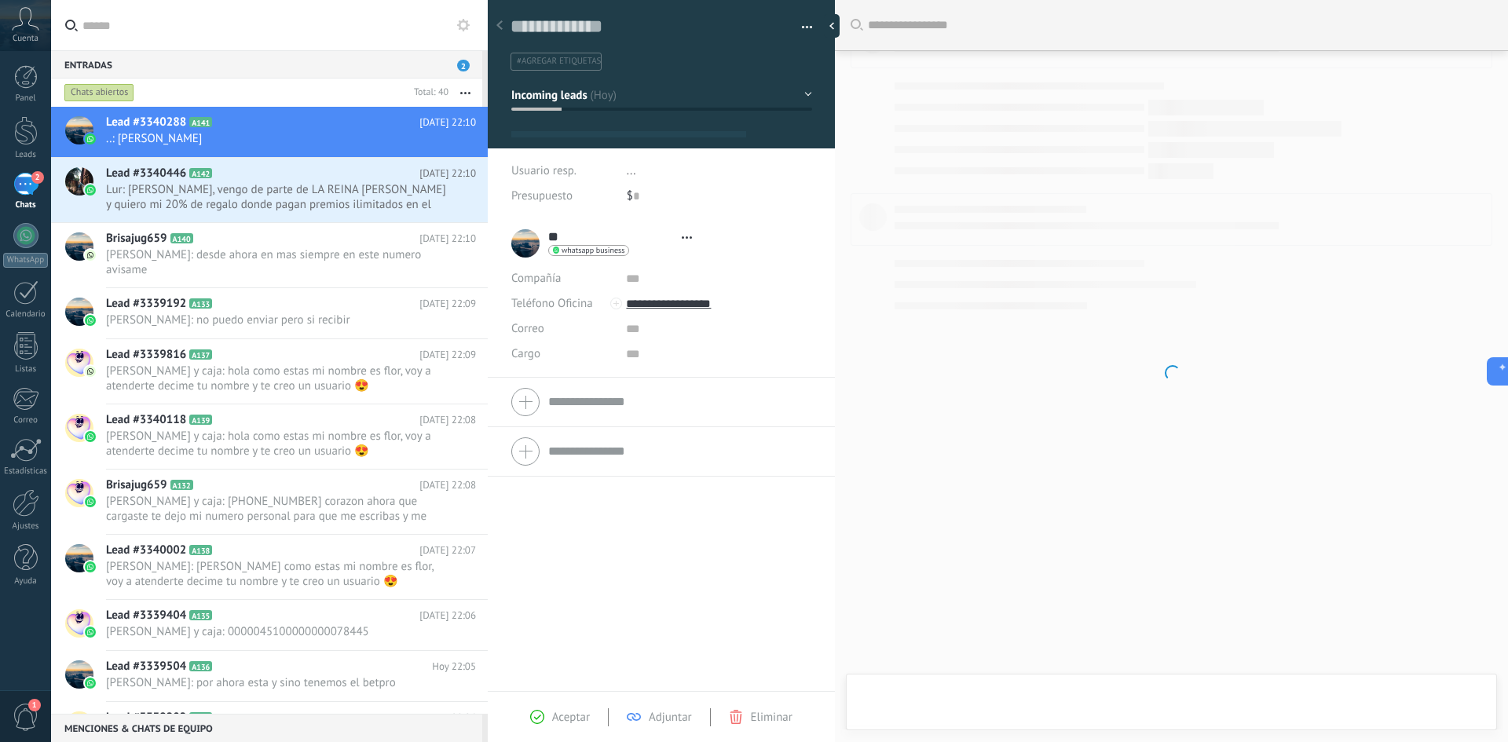
scroll to position [24, 0]
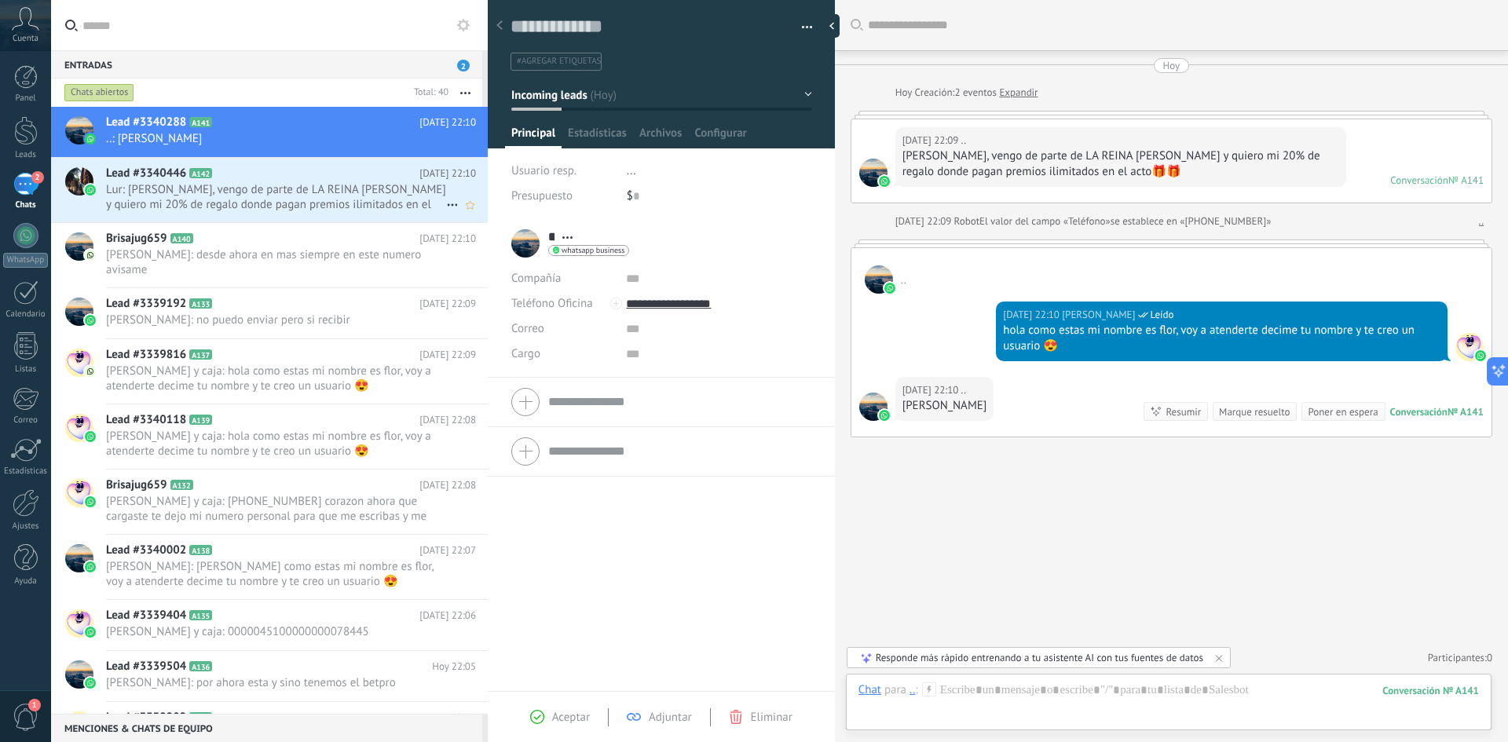
click at [315, 202] on span "Lur: Holaaa, vengo de parte de LA REINA ELIII y quiero mi 20% de regalo donde p…" at bounding box center [276, 197] width 340 height 30
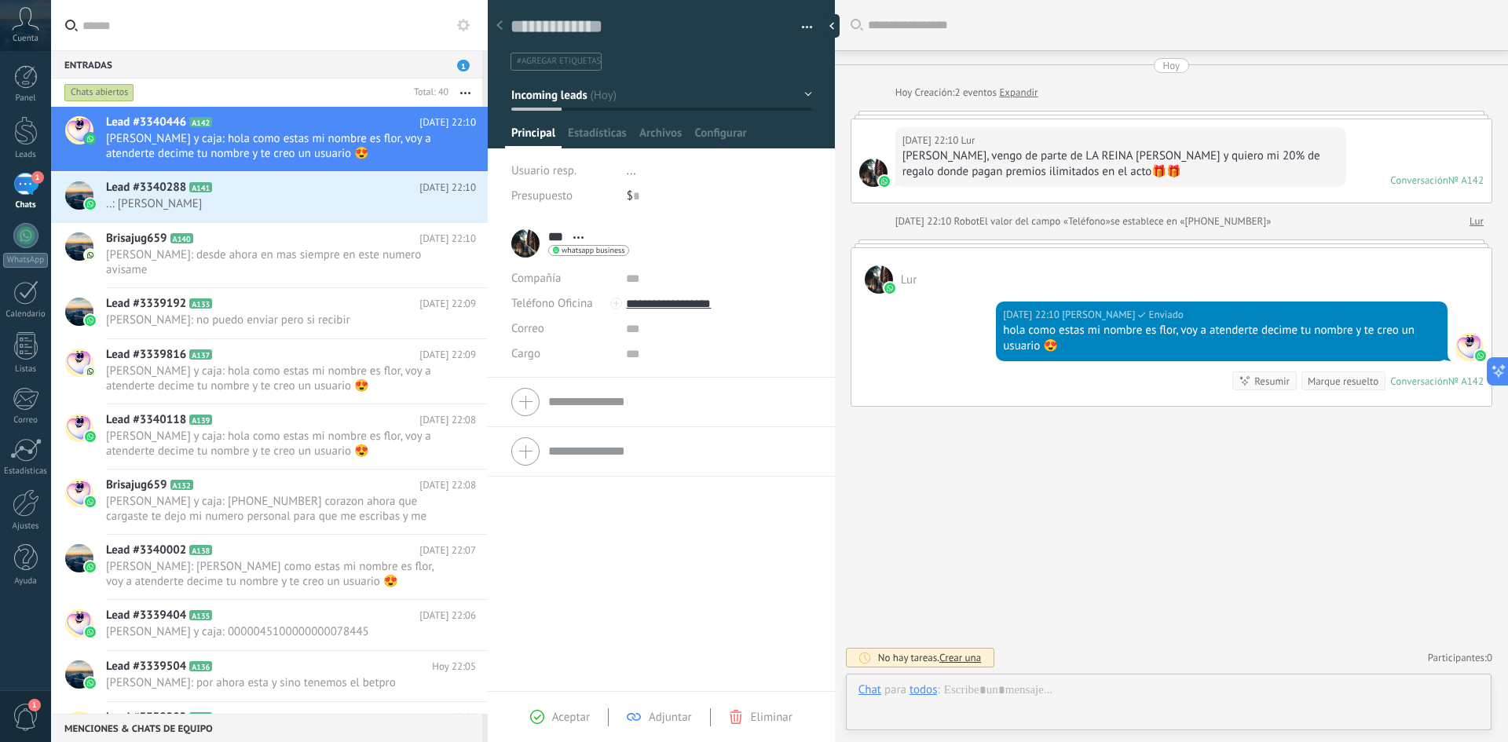
scroll to position [24, 0]
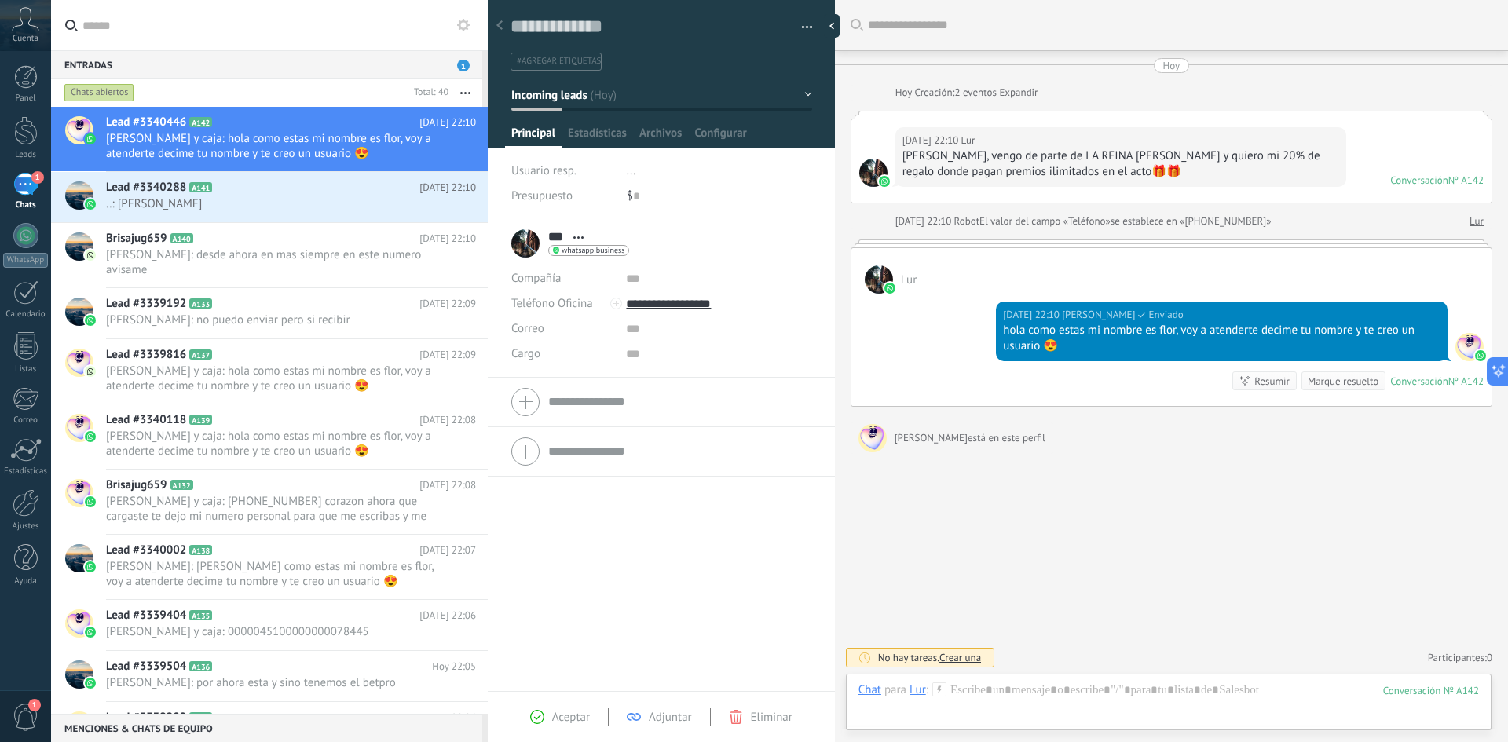
click at [943, 686] on icon at bounding box center [939, 690] width 14 height 14
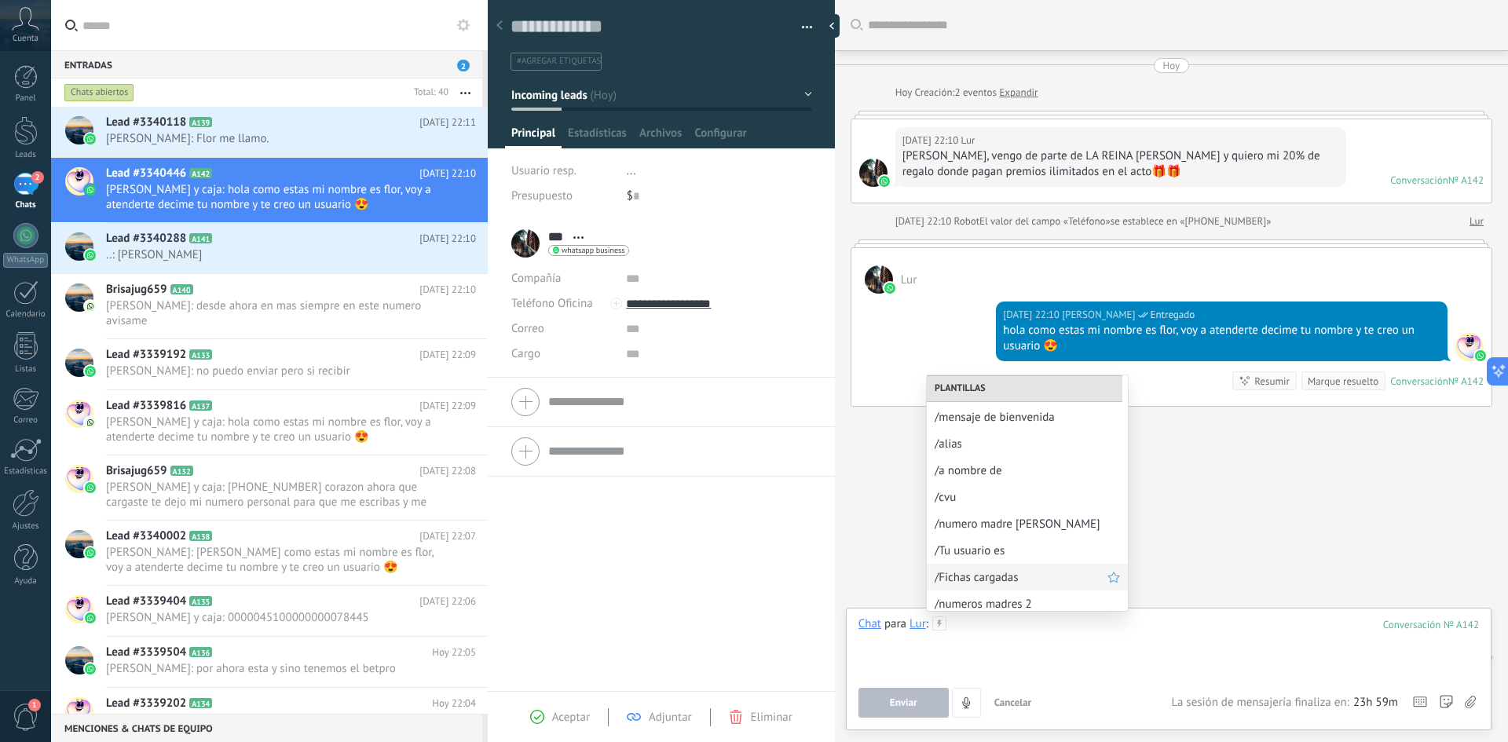
scroll to position [85, 0]
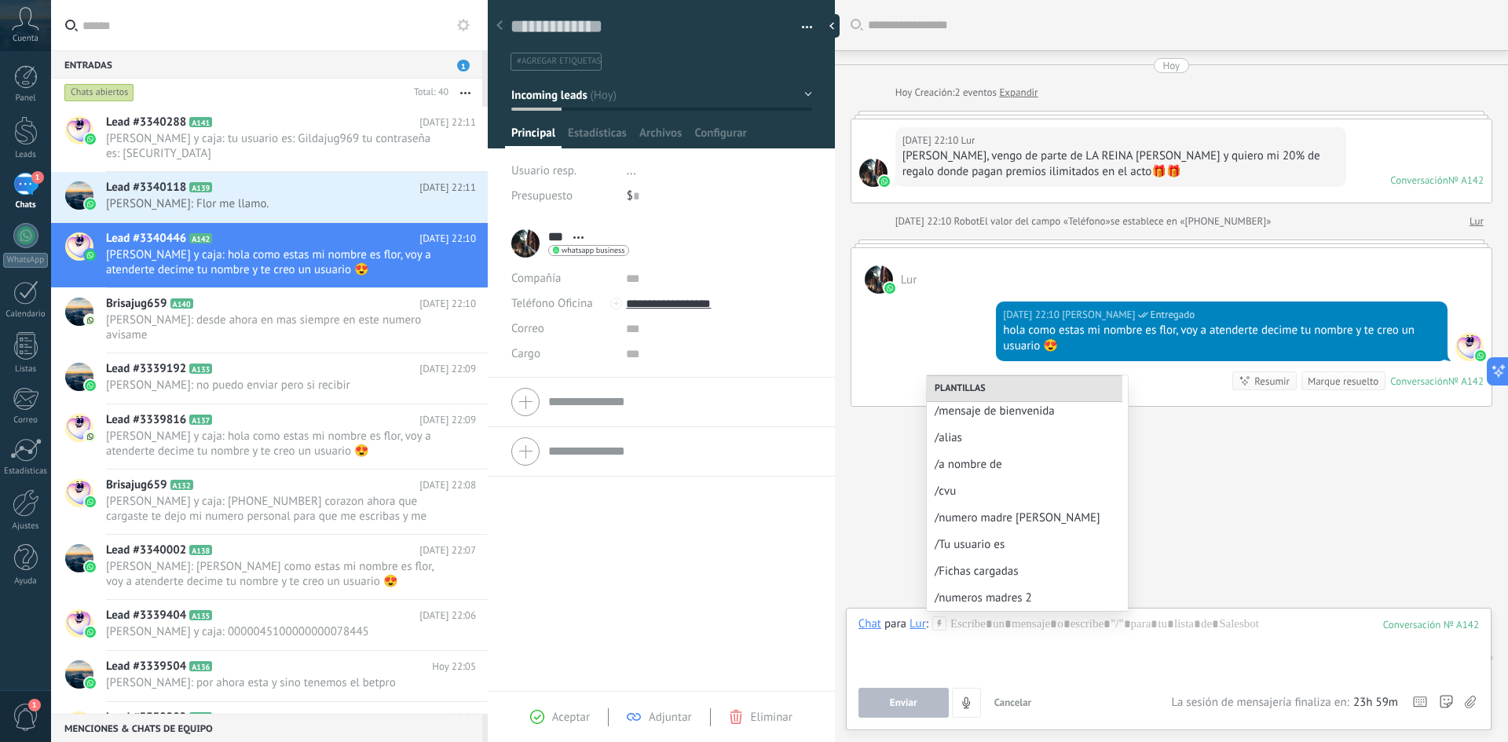
click at [1034, 413] on span "/mensaje de bienvenida" at bounding box center [1027, 411] width 185 height 15
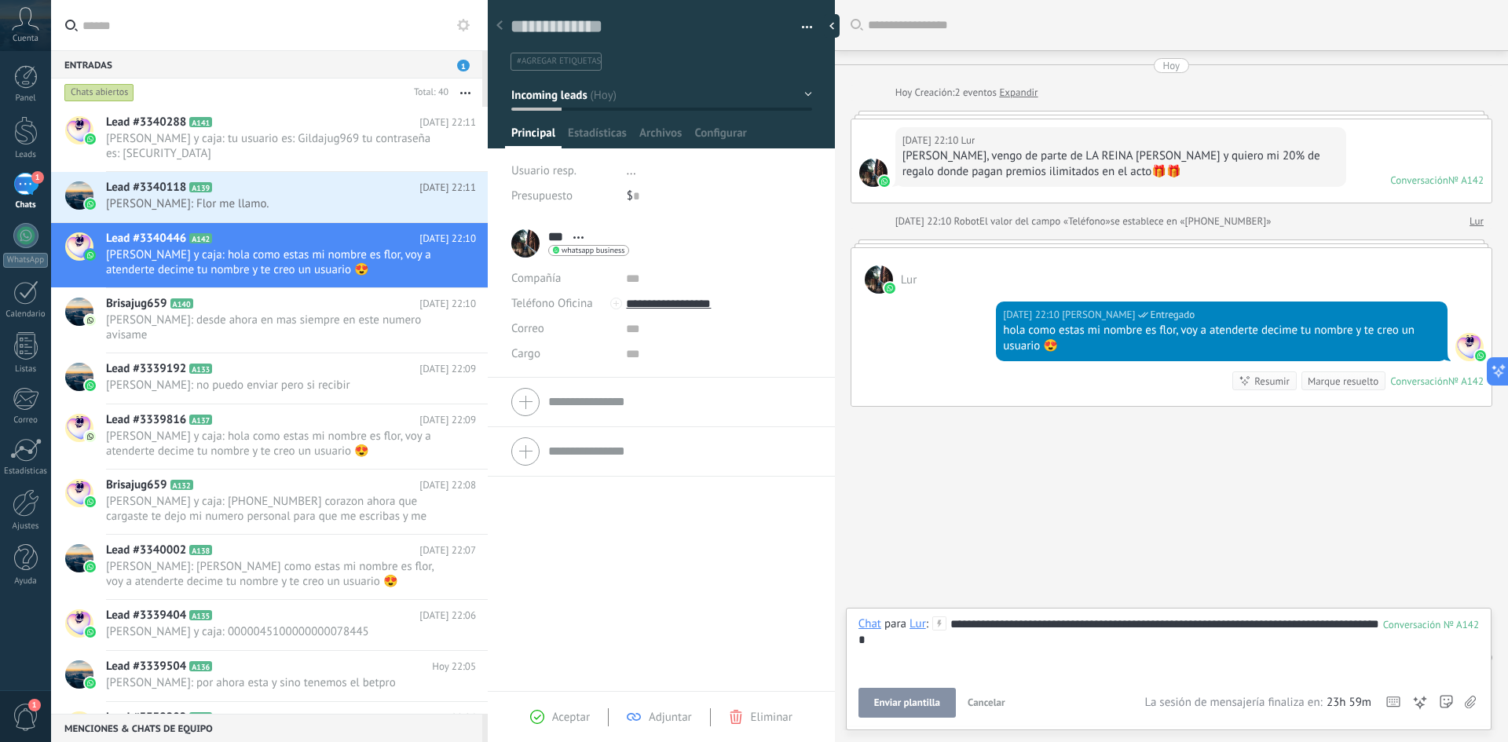
click at [904, 705] on span "Enviar plantilla" at bounding box center [907, 703] width 66 height 11
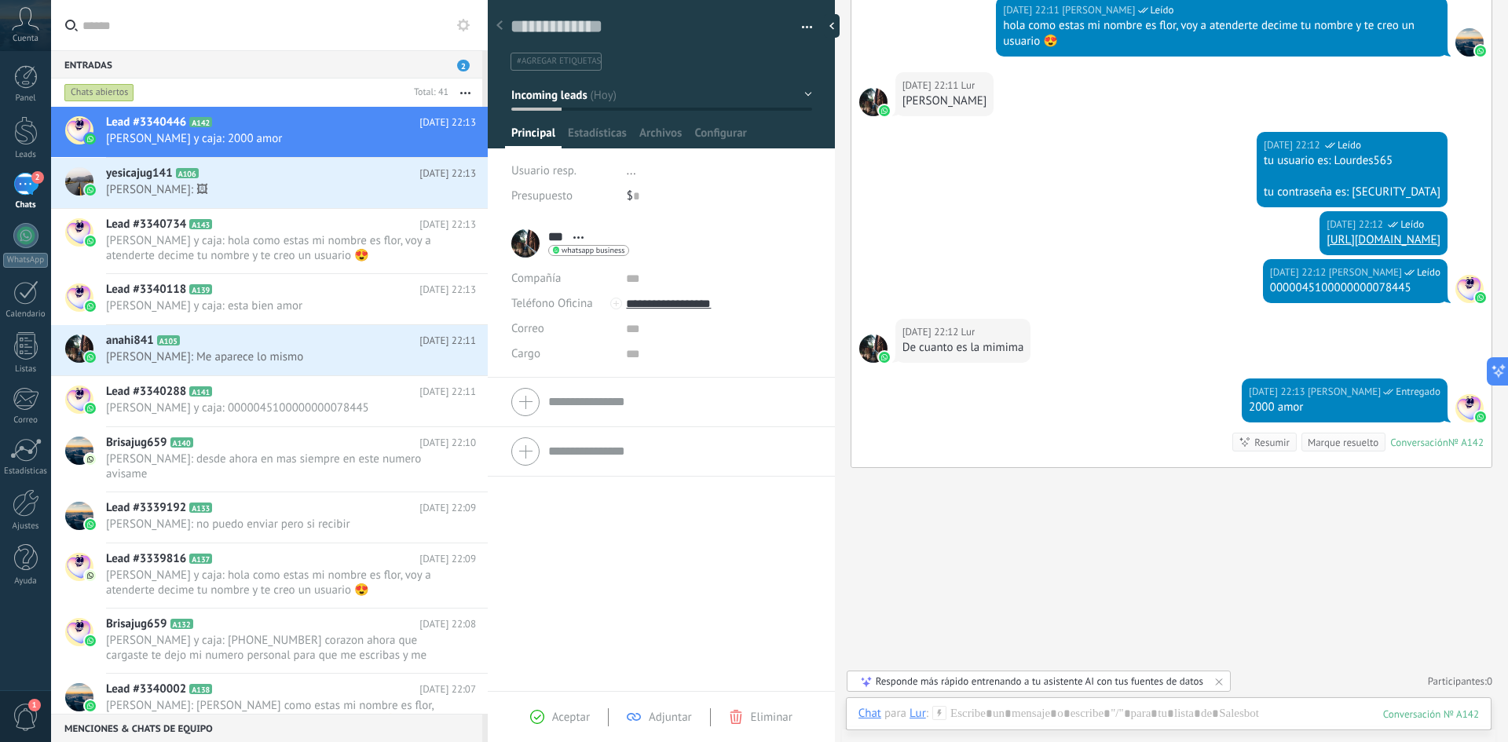
scroll to position [380, 0]
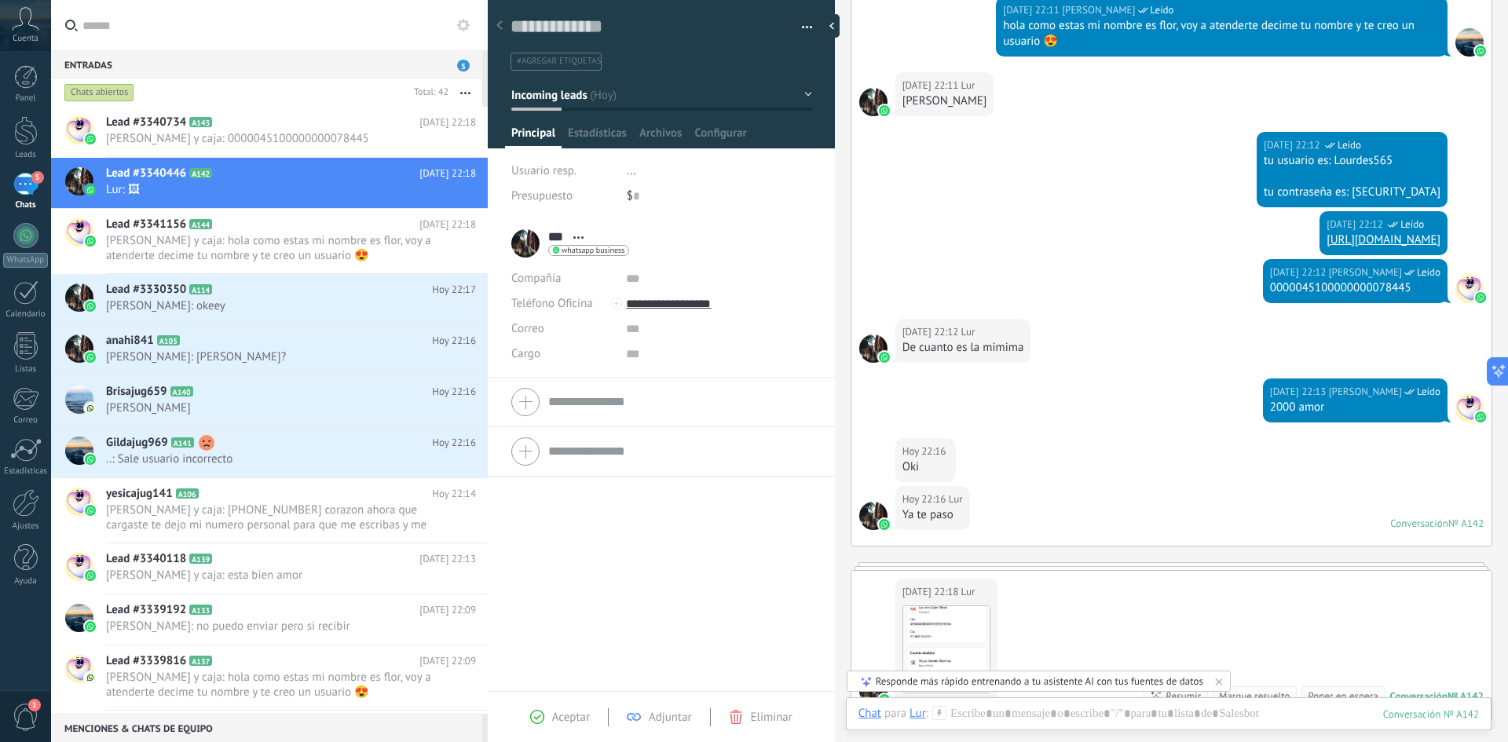
type textarea "**********"
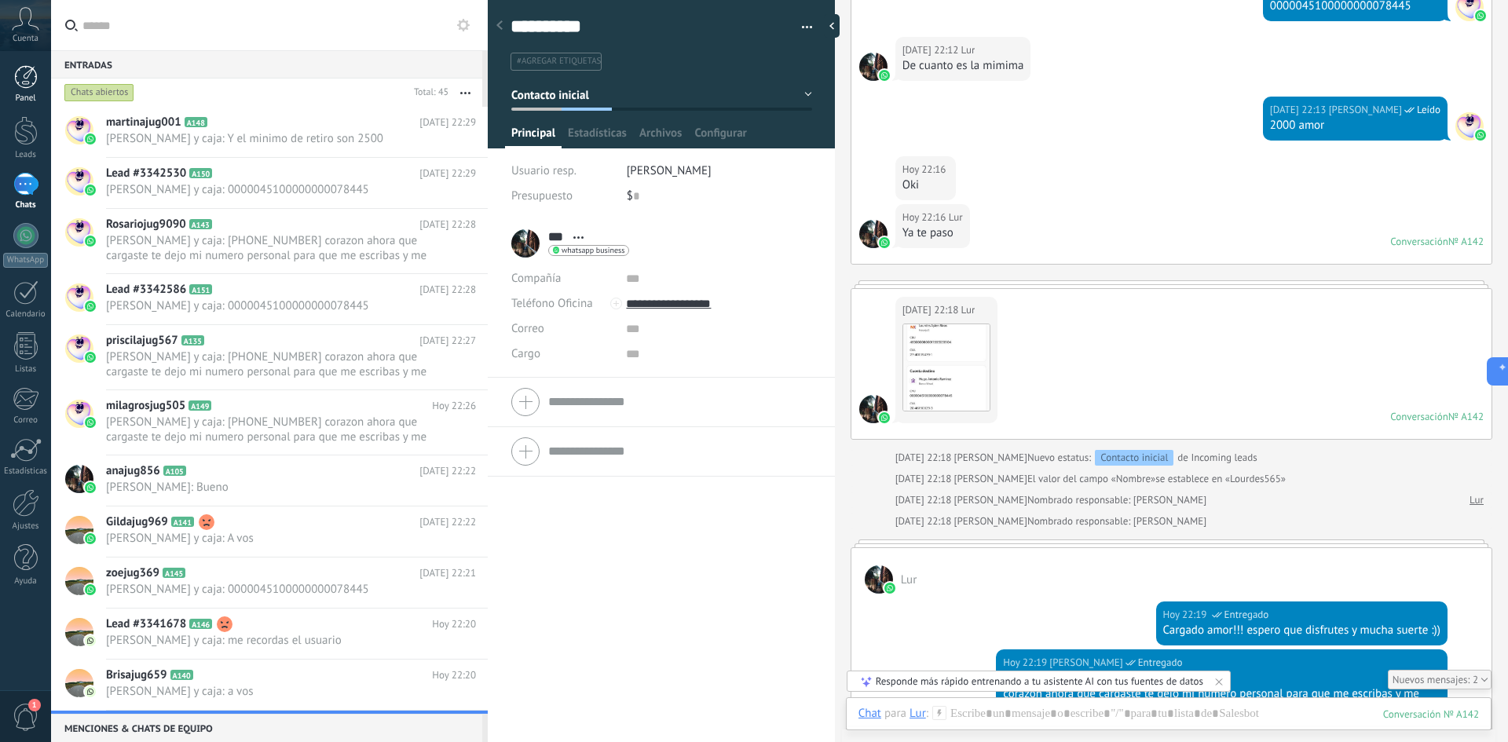
click at [23, 80] on div at bounding box center [26, 77] width 24 height 24
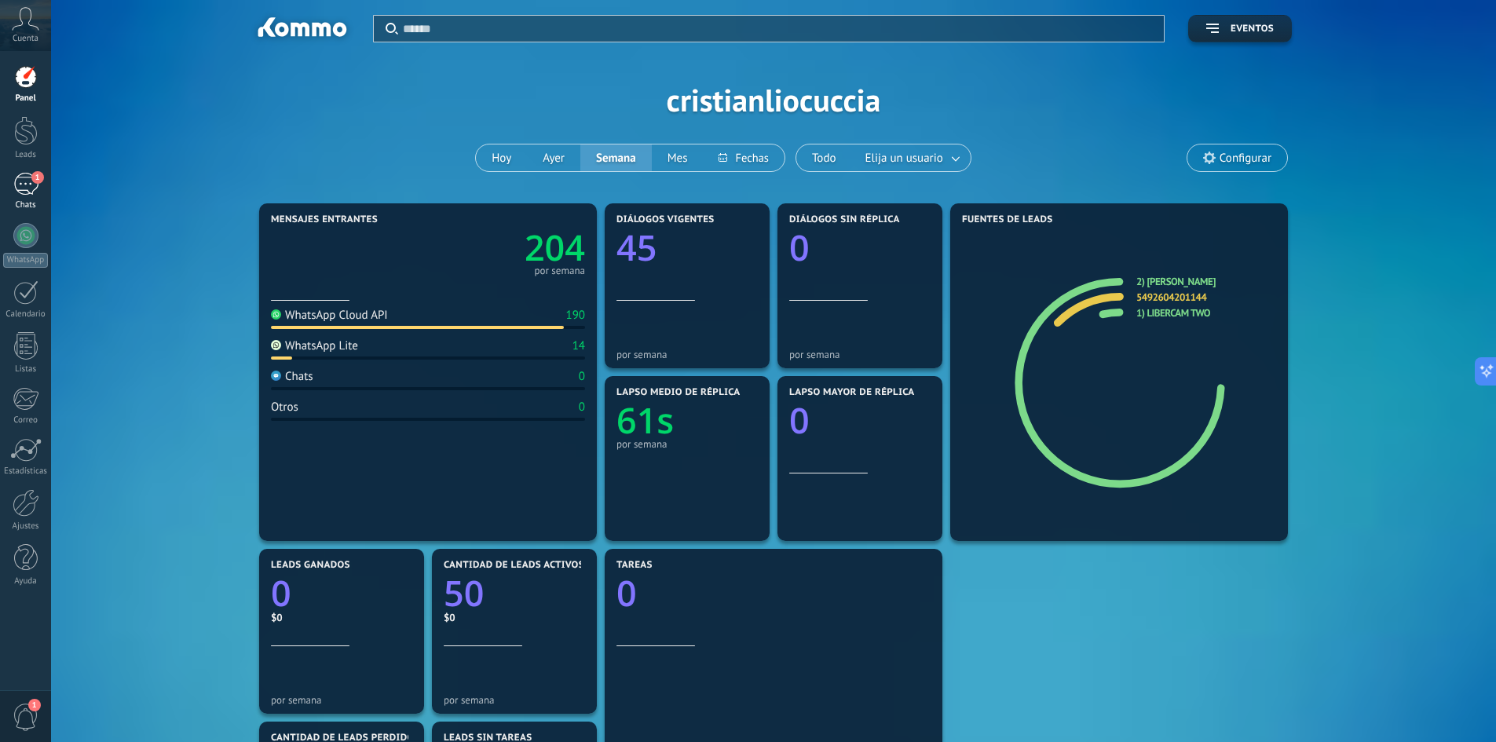
click at [9, 184] on link "1 Chats" at bounding box center [25, 192] width 51 height 38
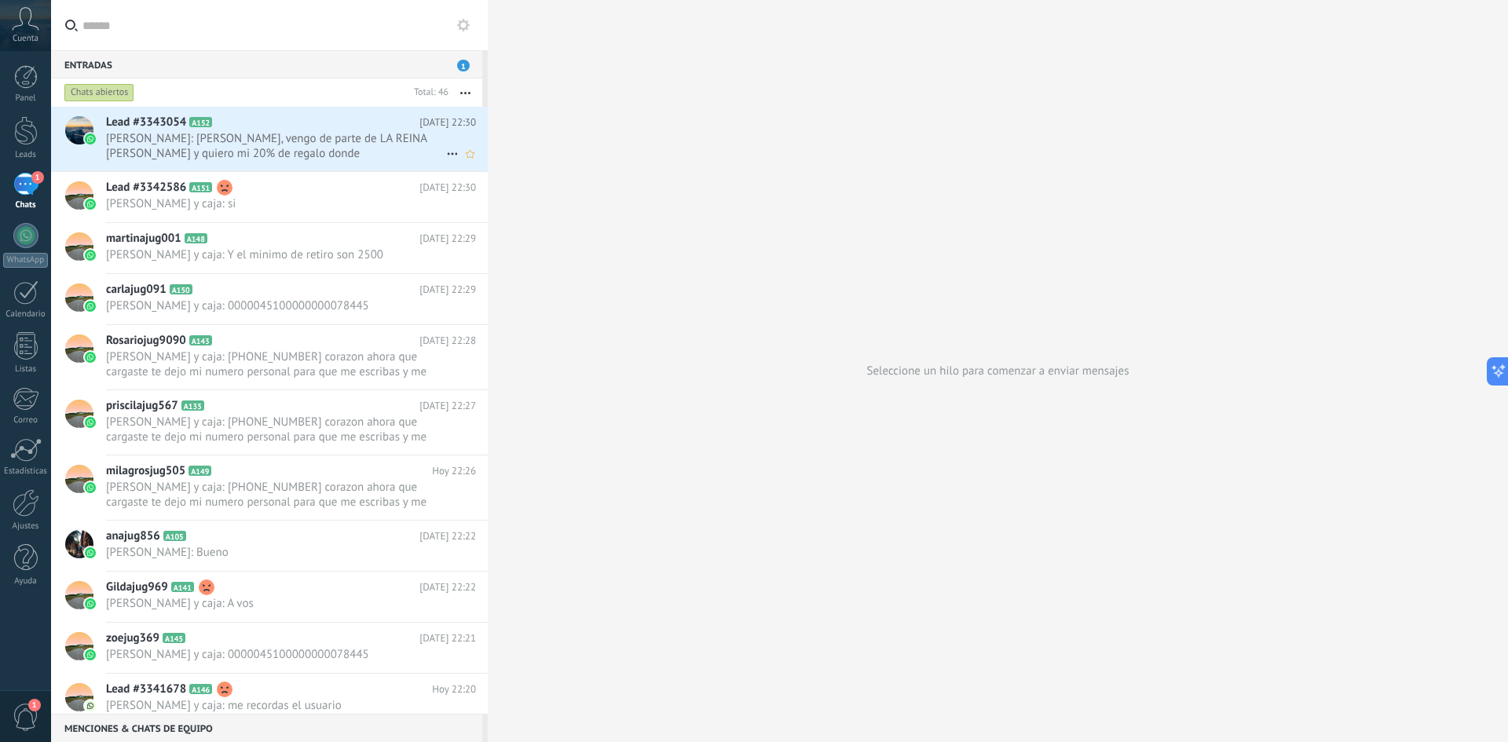
click at [346, 163] on div "Lead #3343054 A152 Hoy 22:30 Nehuen Paz: Holaaa, vengo de parte de LA REINA ELI…" at bounding box center [297, 139] width 382 height 64
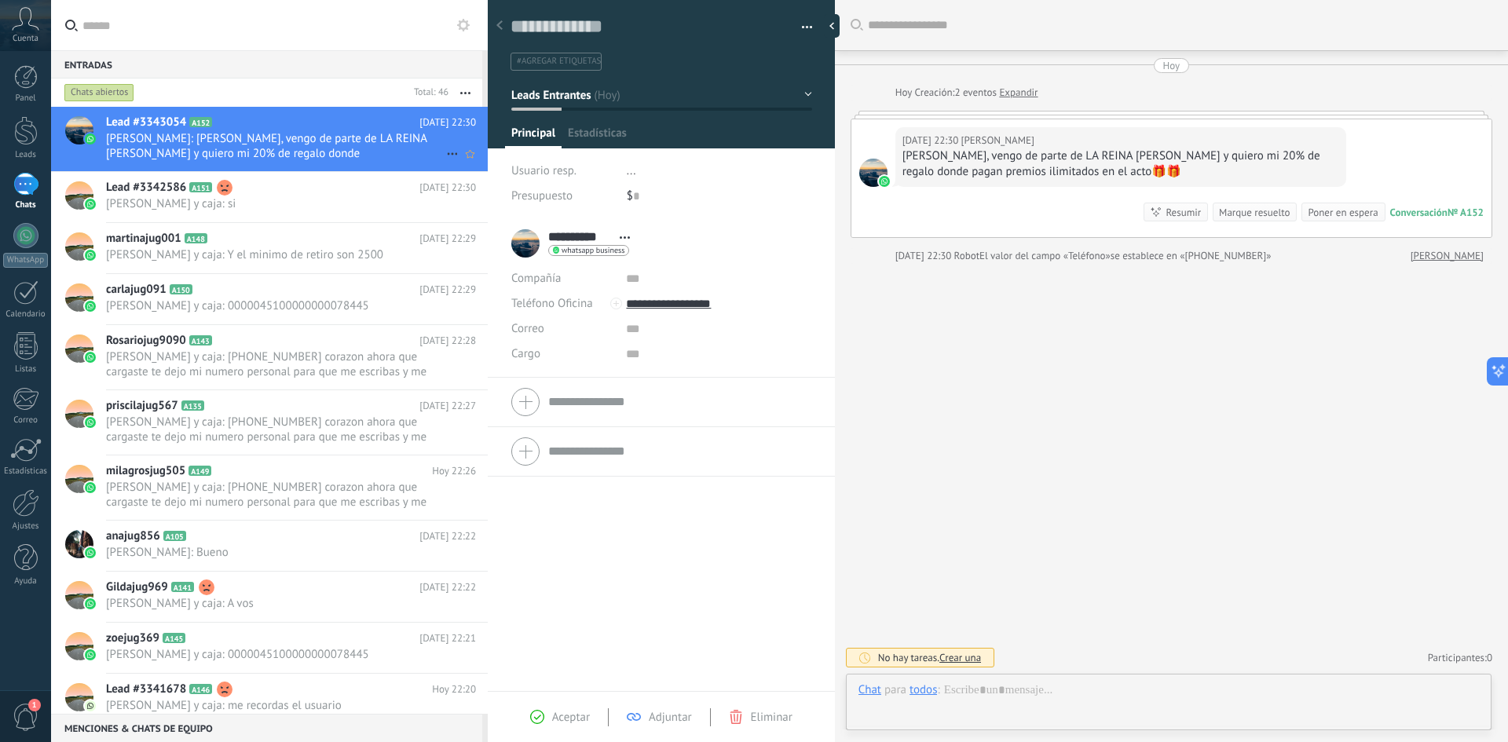
scroll to position [24, 0]
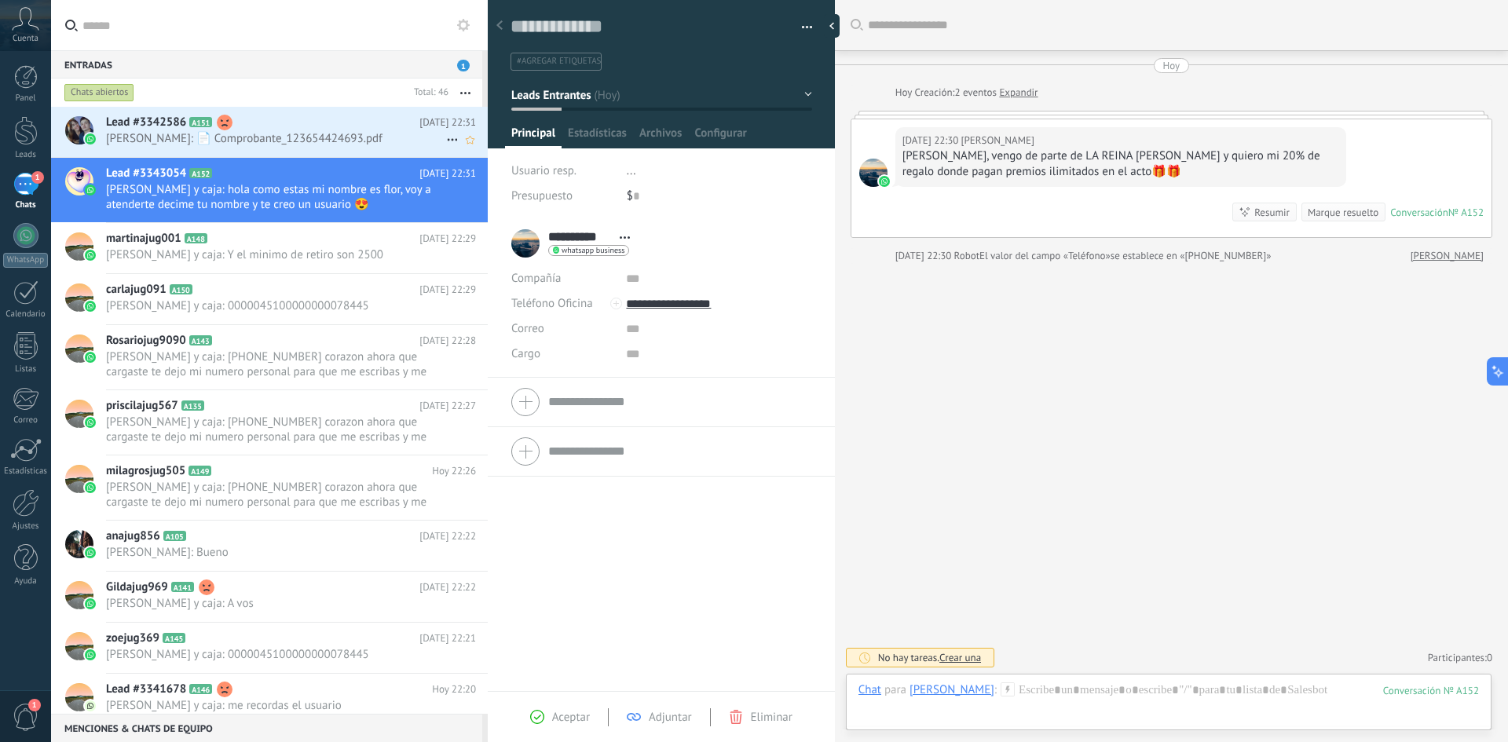
click at [261, 132] on span "Jo Verón: 📄 Comprobante_123654424693.pdf" at bounding box center [276, 138] width 340 height 15
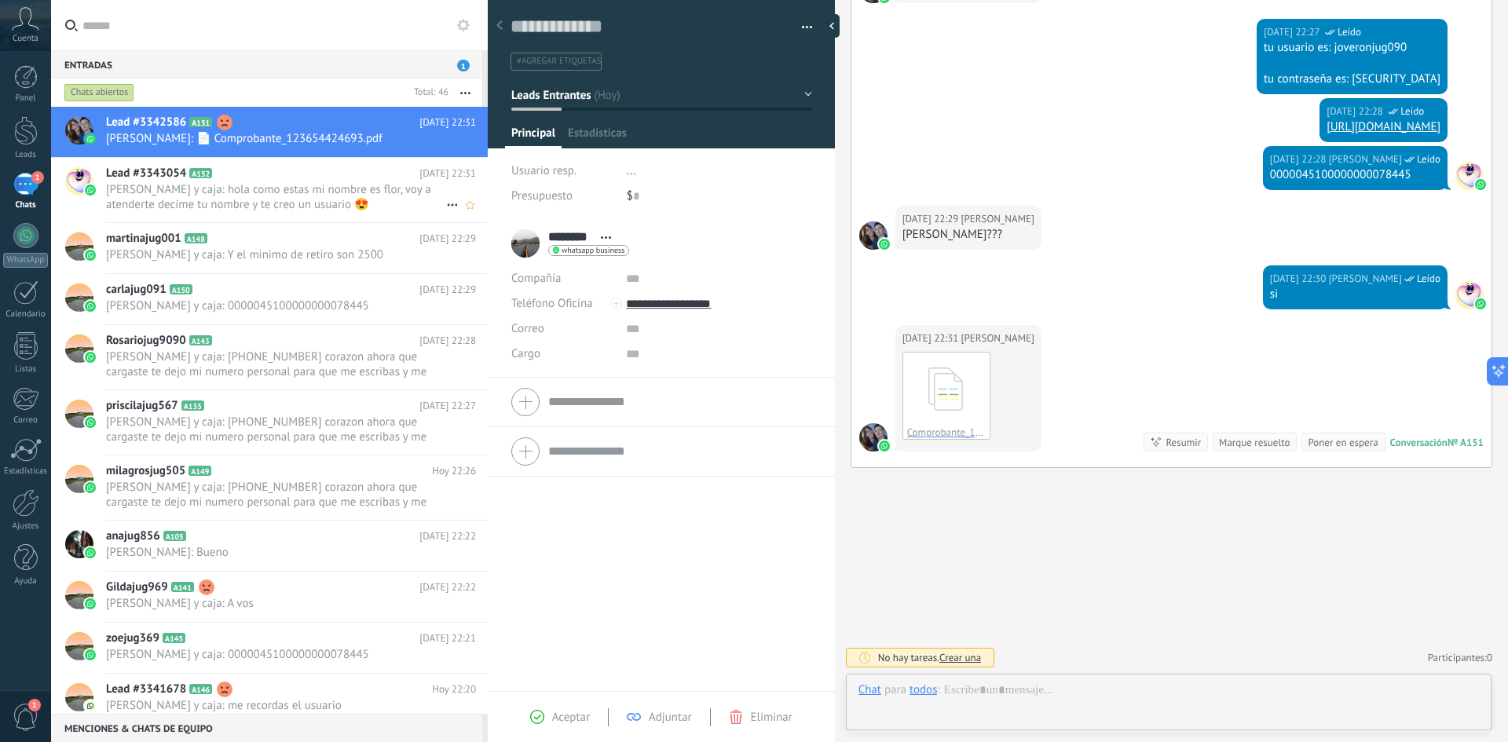
scroll to position [24, 0]
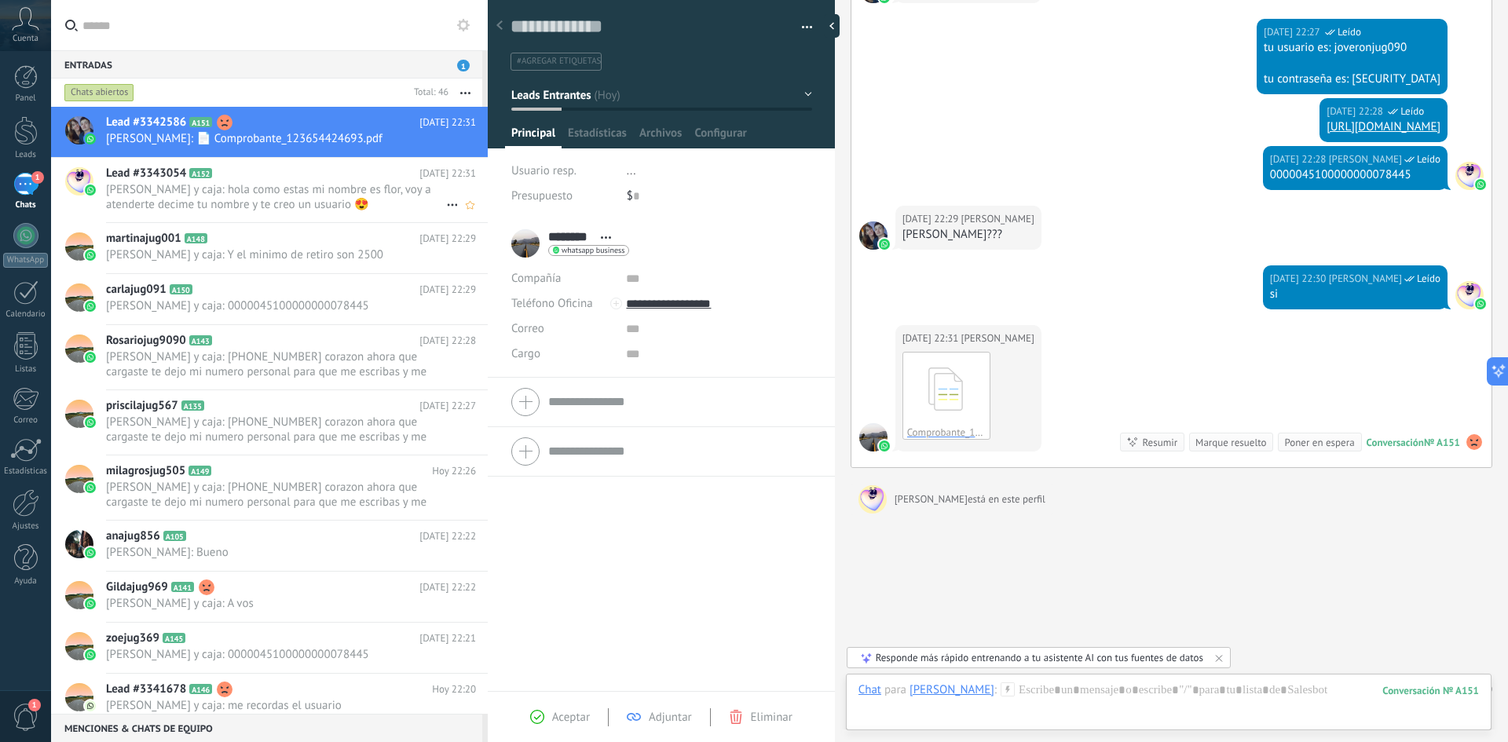
click at [241, 189] on span "[PERSON_NAME] y caja: hola como estas mi nombre es flor, voy a atenderte decime…" at bounding box center [276, 197] width 340 height 30
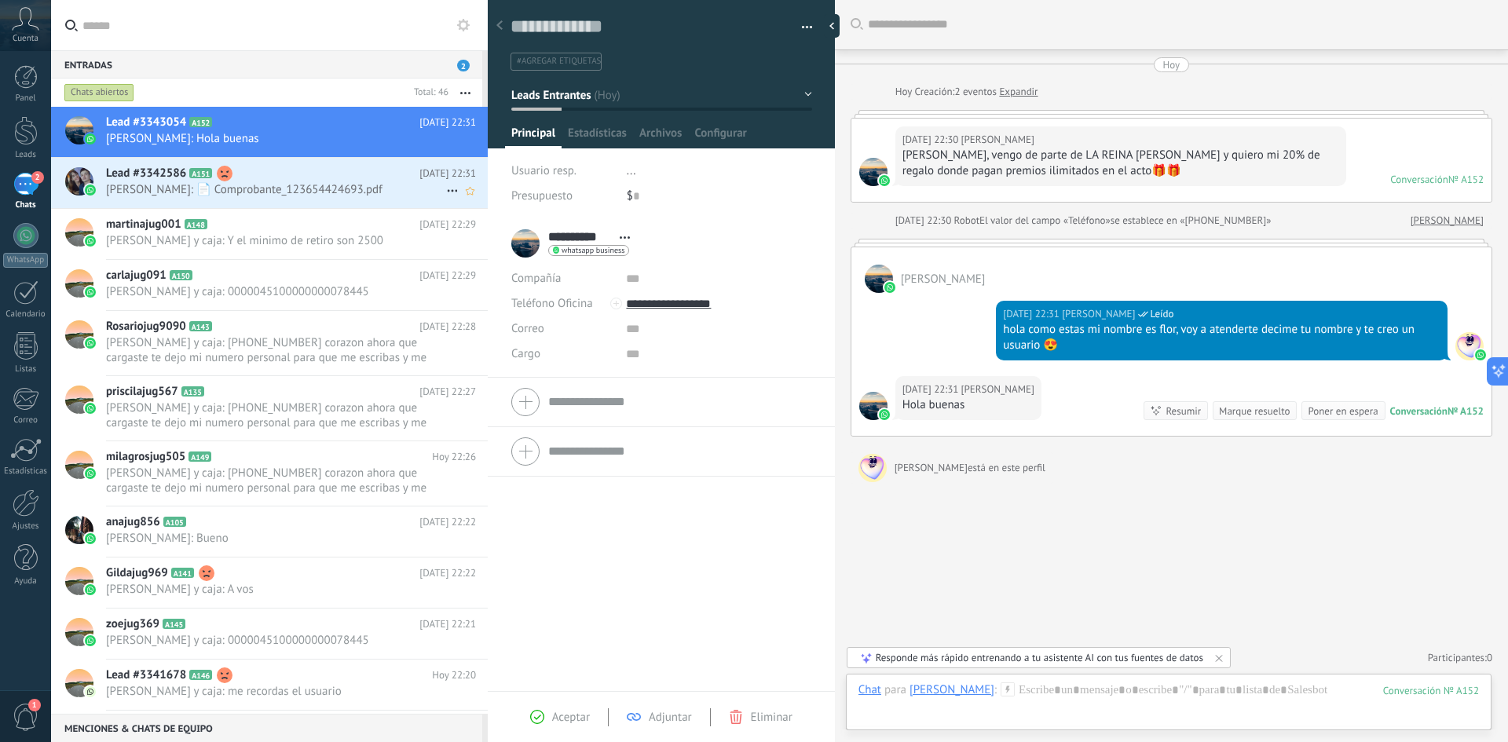
scroll to position [49, 0]
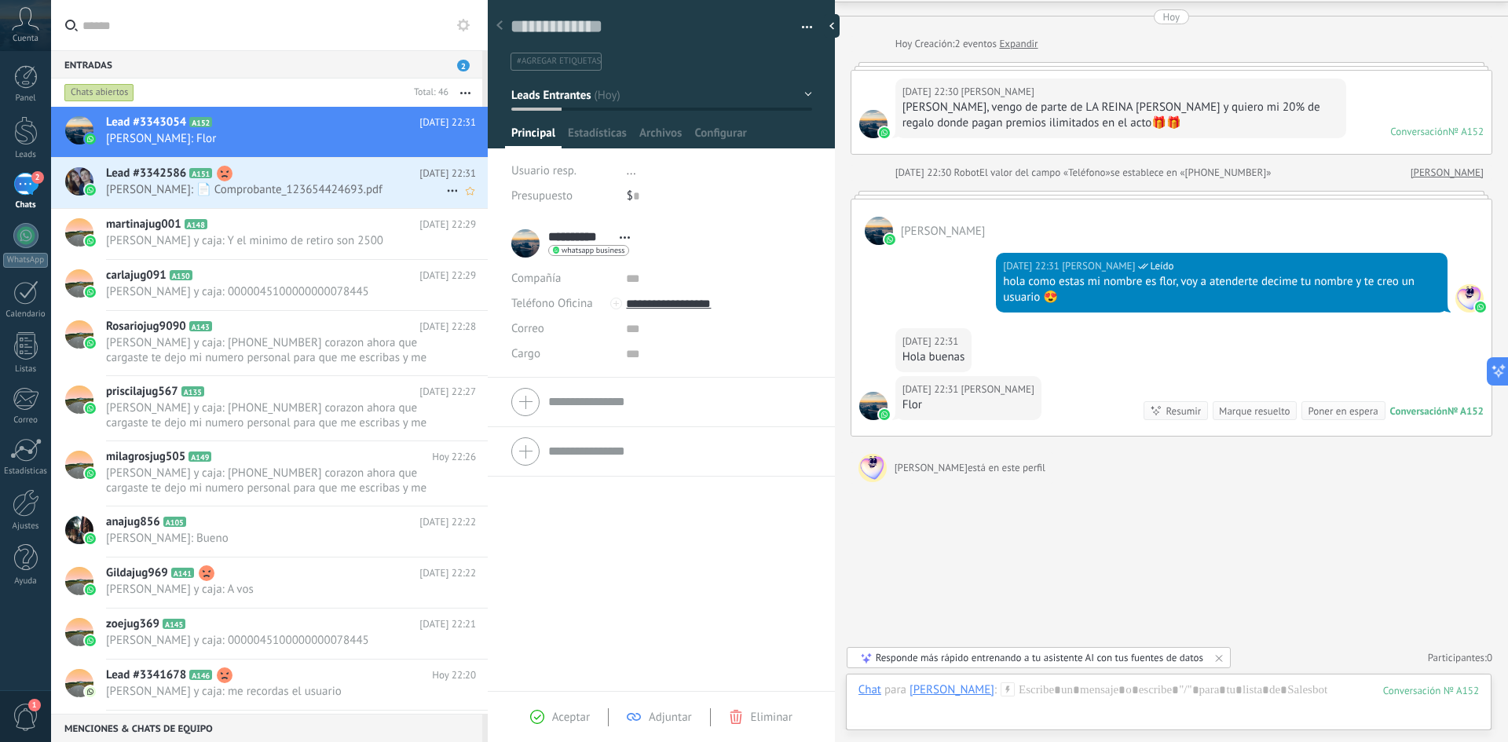
click at [327, 203] on div "Lead #3342586 A151 Hoy 22:31 Jo Verón: 📄 Comprobante_123654424693.pdf" at bounding box center [297, 182] width 382 height 49
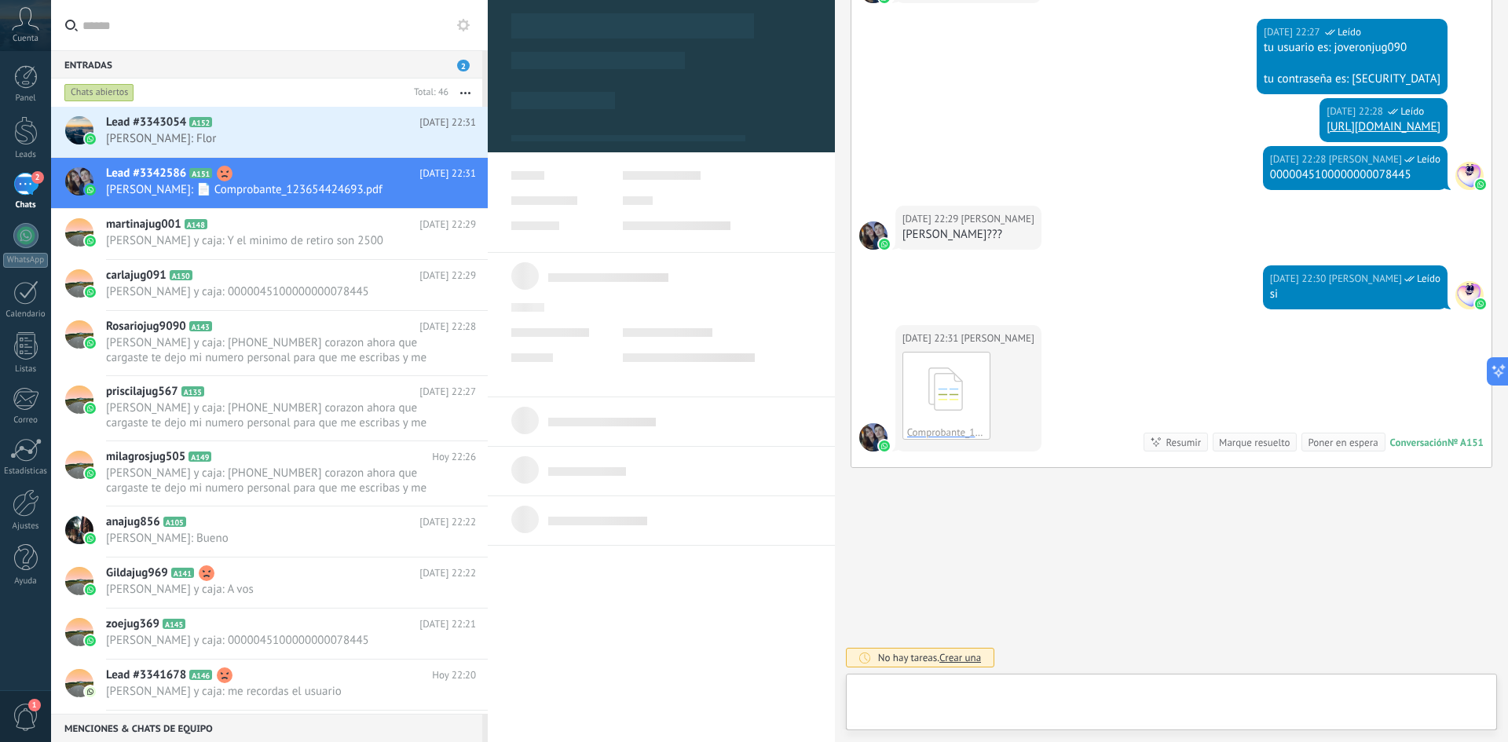
scroll to position [24, 0]
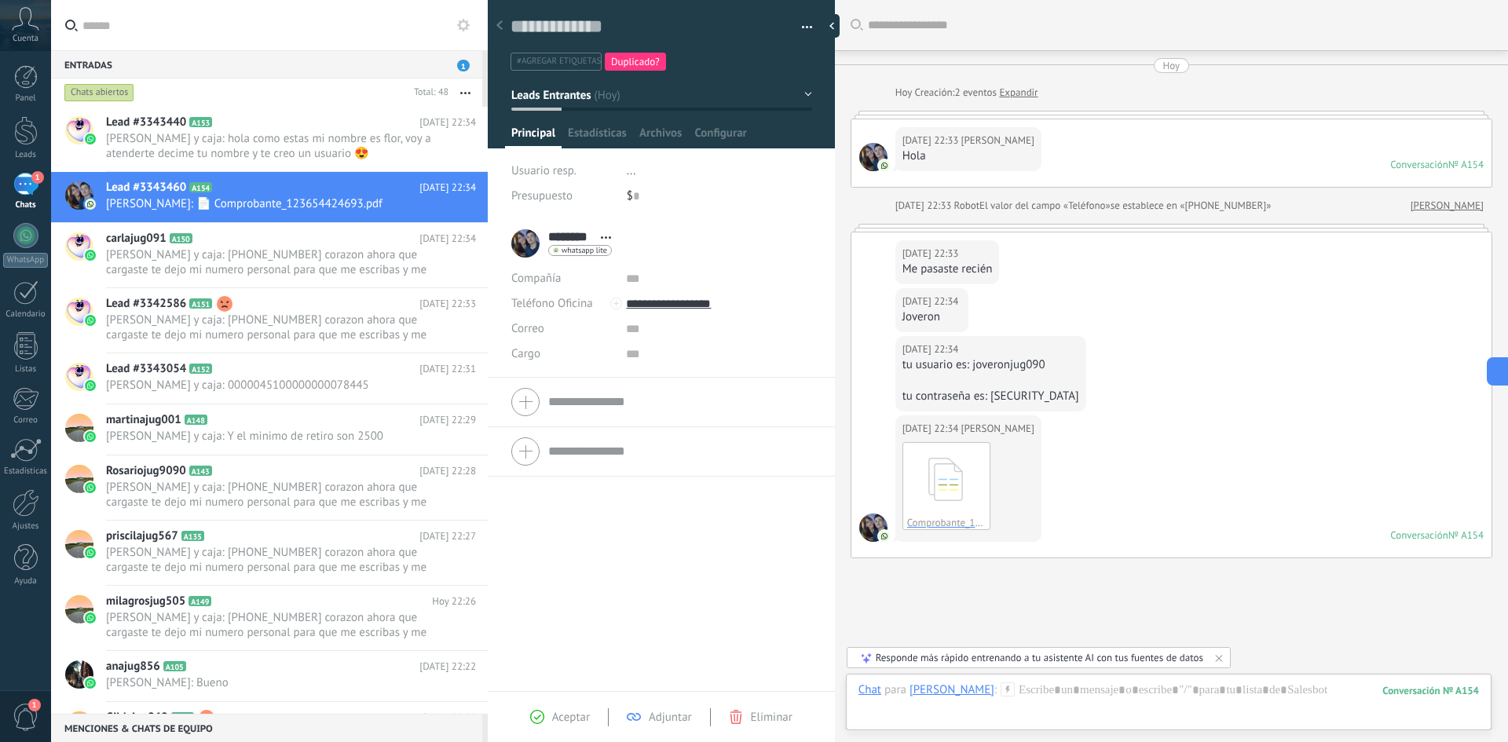
scroll to position [90, 0]
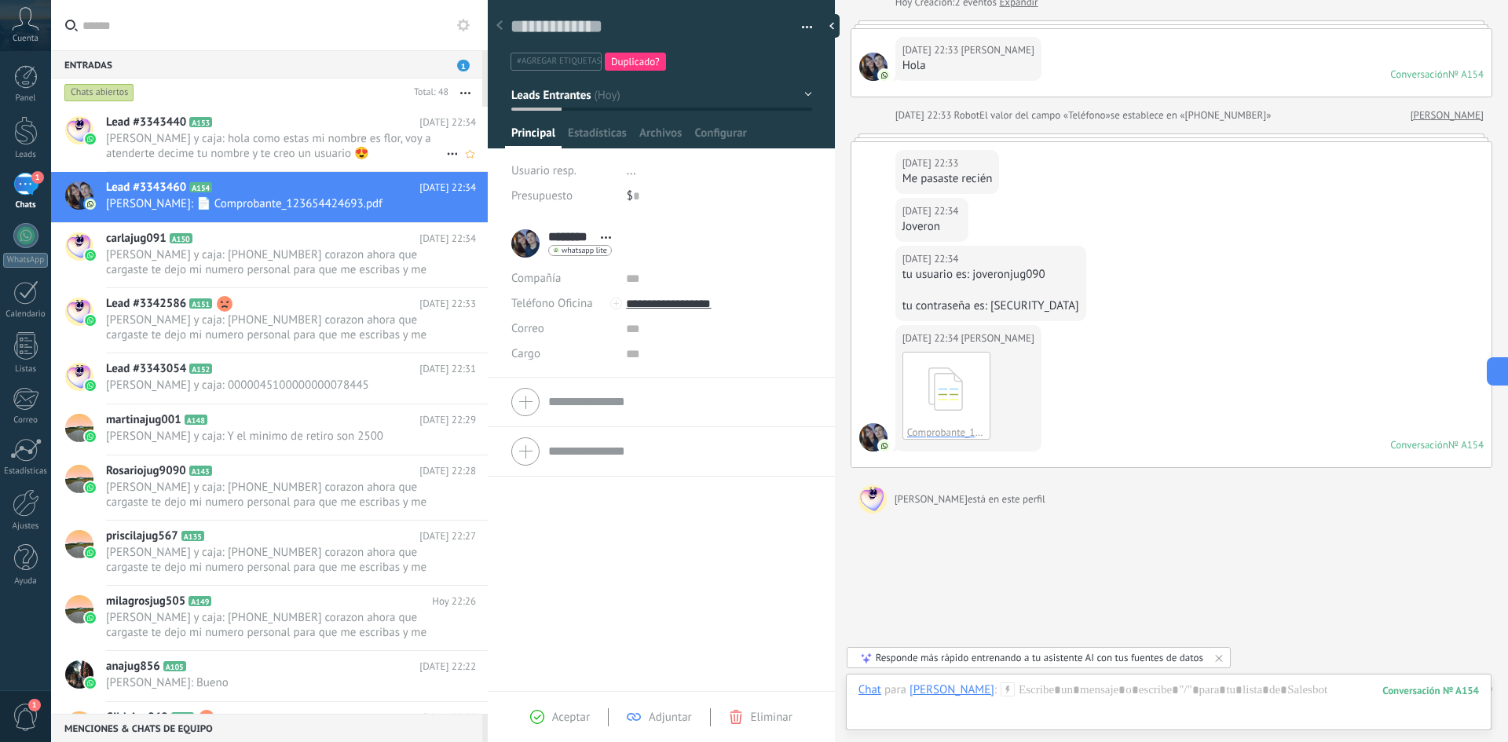
click at [339, 151] on span "[PERSON_NAME] y caja: hola como estas mi nombre es flor, voy a atenderte decime…" at bounding box center [276, 146] width 340 height 30
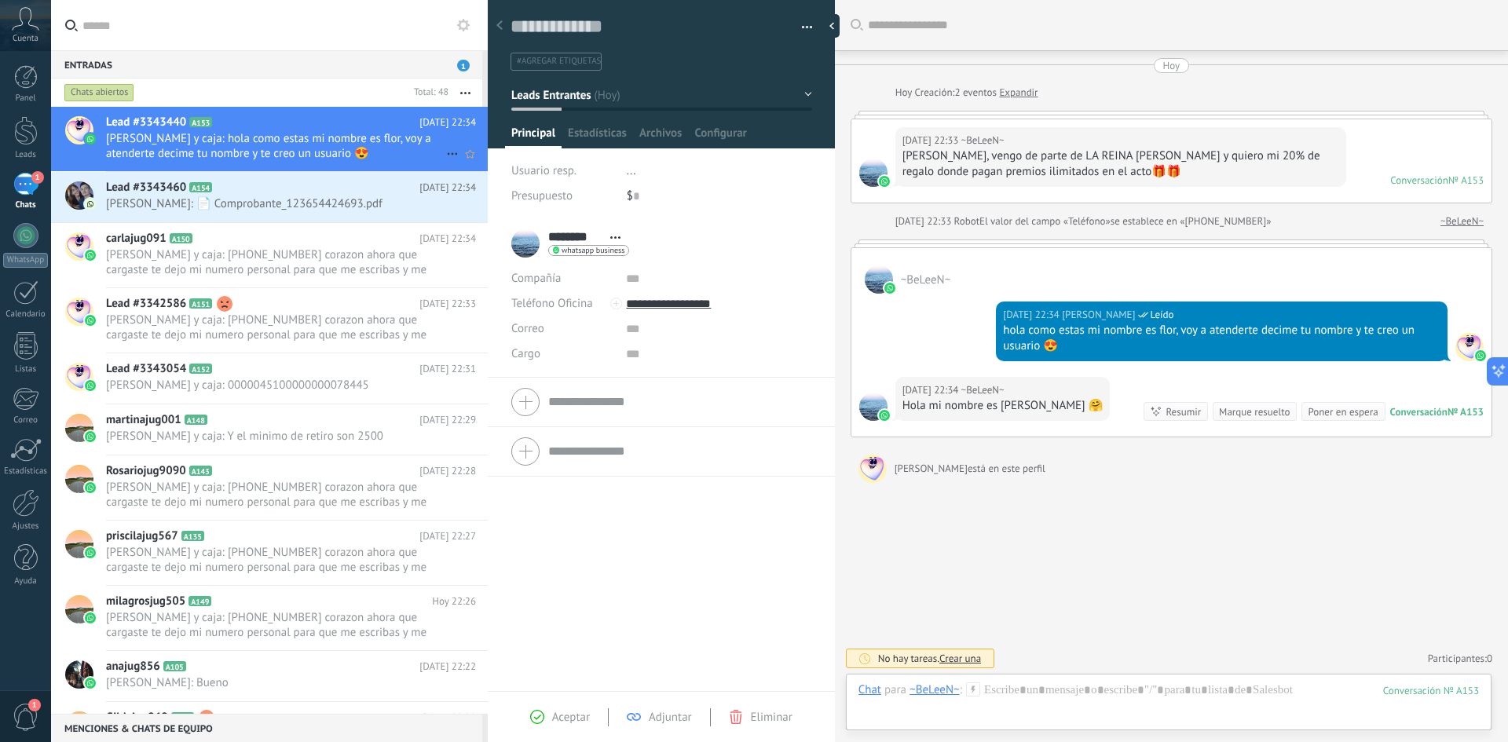
scroll to position [1, 0]
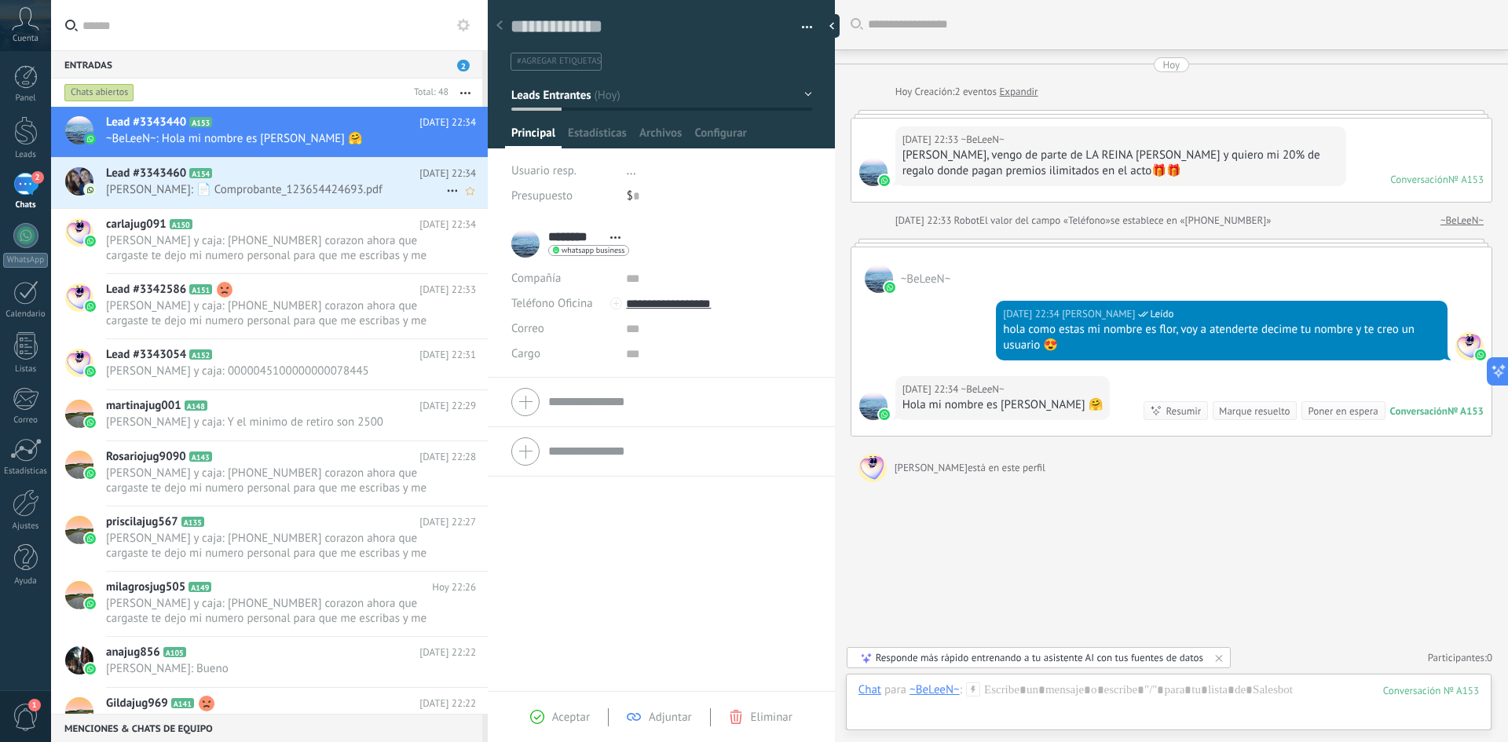
click at [314, 194] on span "Jo Verón: 📄 Comprobante_123654424693.pdf" at bounding box center [276, 189] width 340 height 15
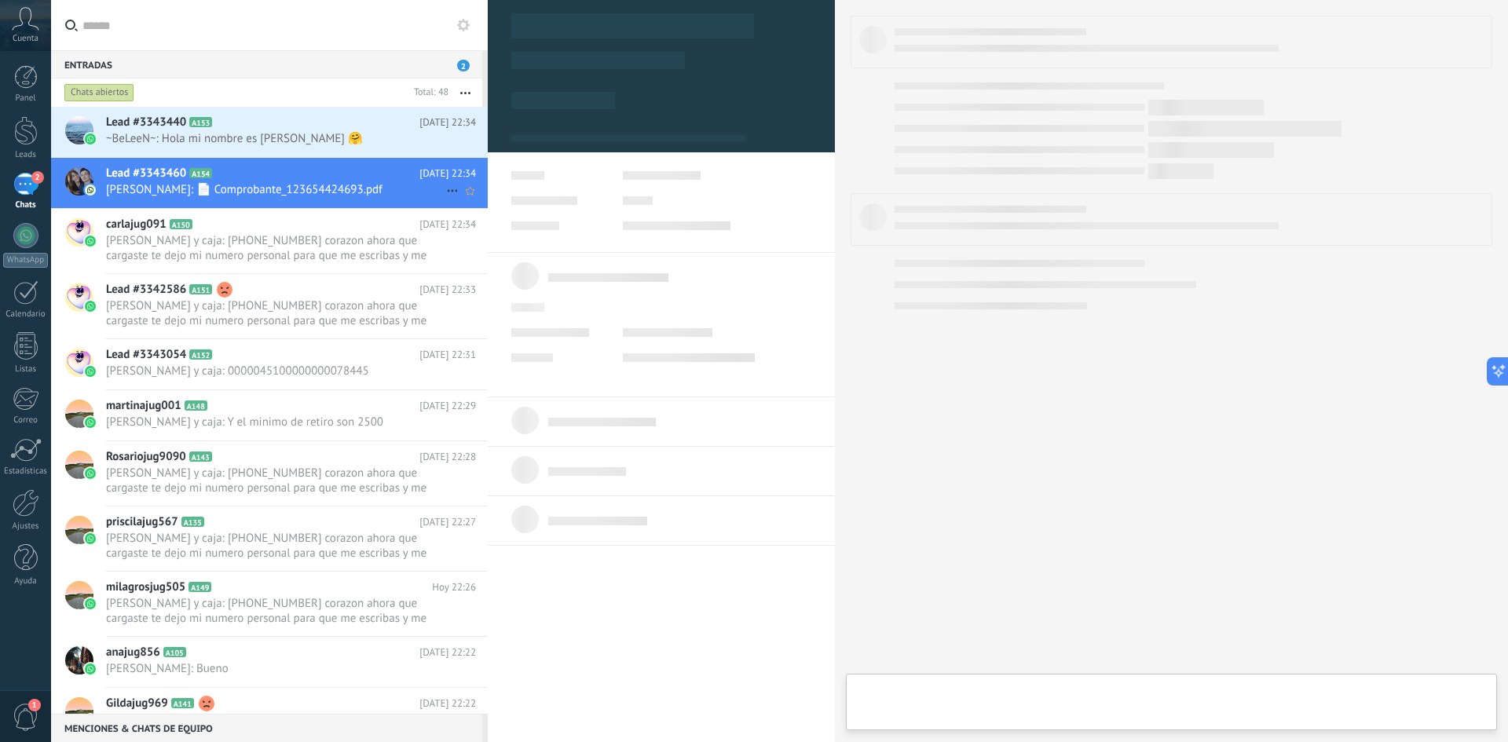
type textarea "**********"
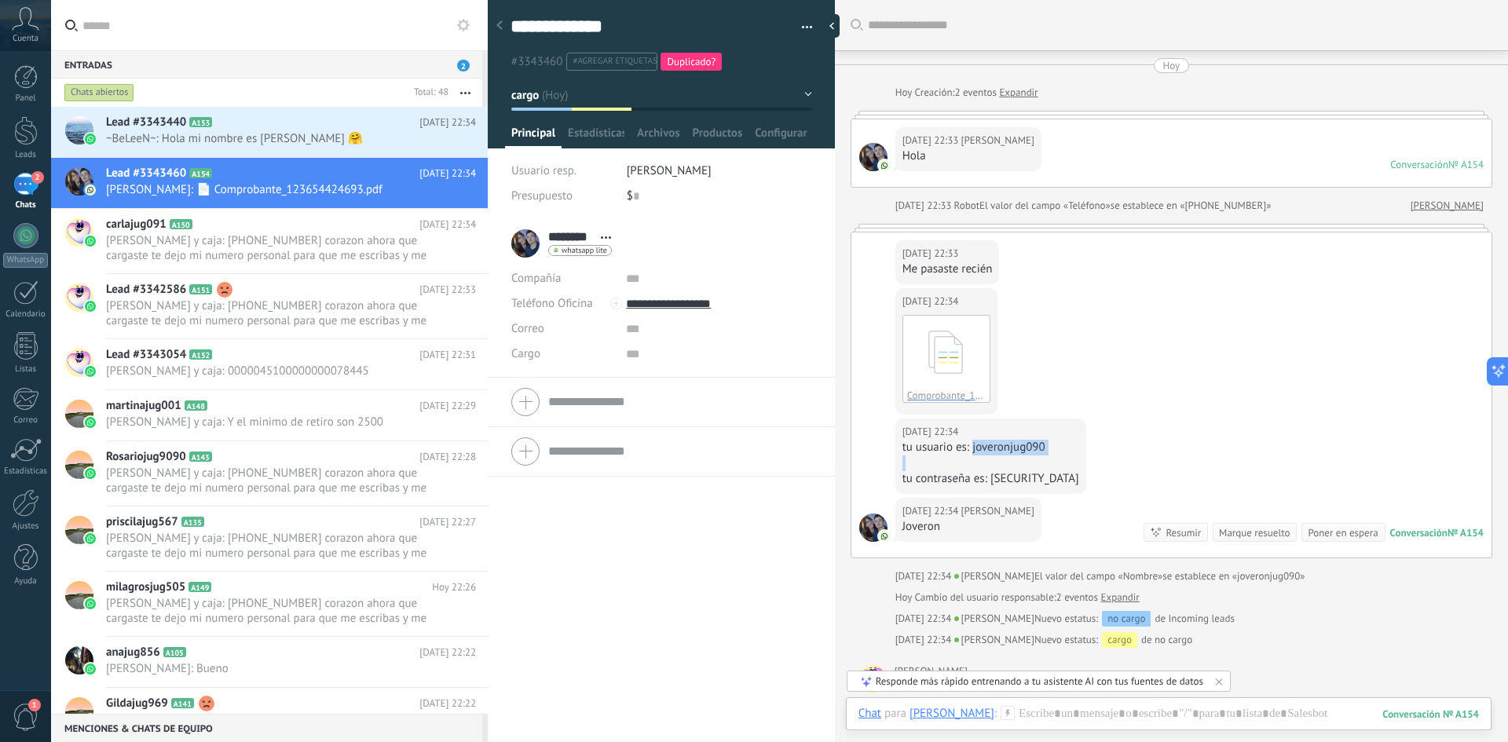
drag, startPoint x: 973, startPoint y: 449, endPoint x: 1037, endPoint y: 456, distance: 64.0
click at [1037, 456] on div "tu usuario es: joveronjug090 tu contraseña es: joveronjug090" at bounding box center [991, 463] width 177 height 47
click at [1019, 449] on div "tu usuario es: joveronjug090" at bounding box center [991, 448] width 177 height 16
drag, startPoint x: 971, startPoint y: 449, endPoint x: 1049, endPoint y: 452, distance: 77.8
click at [1049, 452] on div "tu usuario es: joveronjug090" at bounding box center [991, 448] width 177 height 16
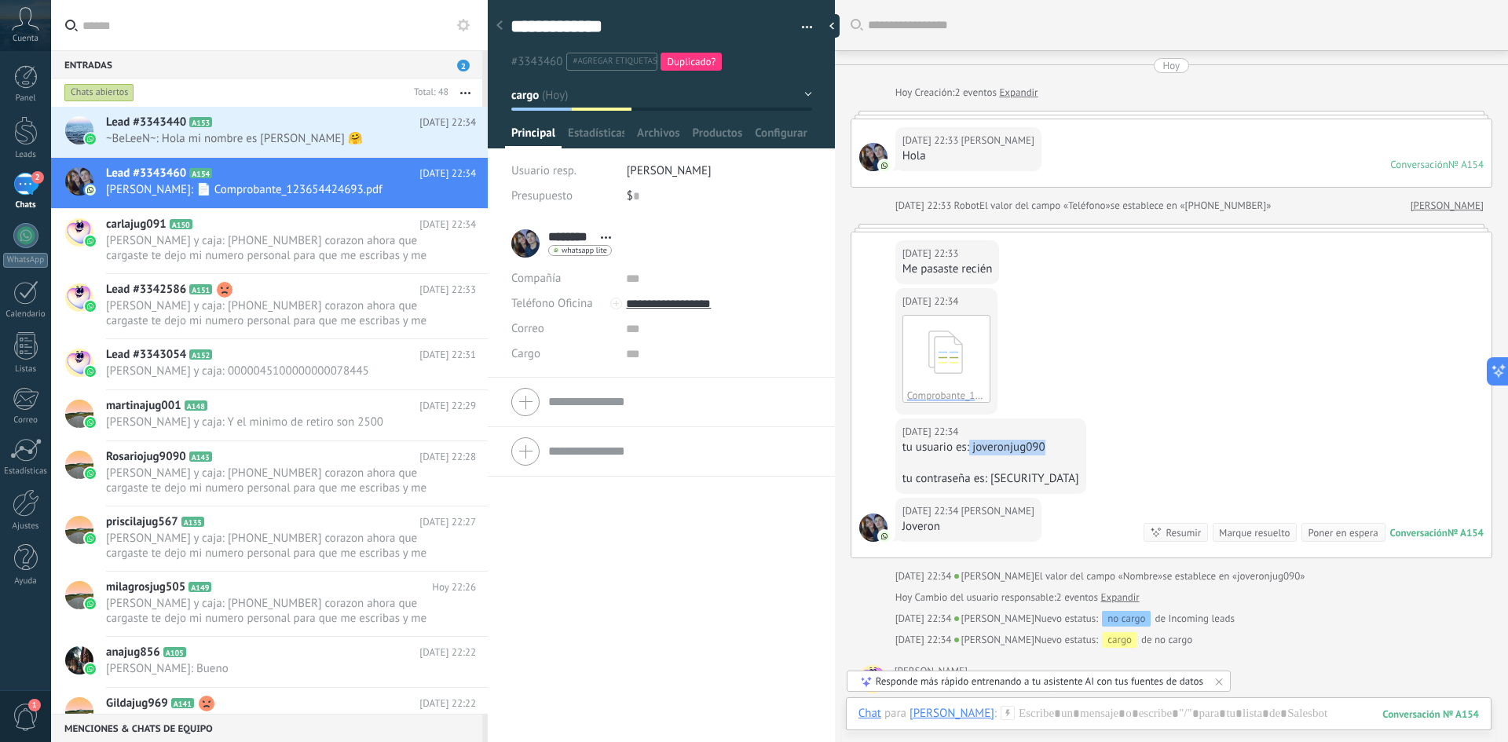
click at [1049, 452] on div "tu usuario es: joveronjug090" at bounding box center [991, 448] width 177 height 16
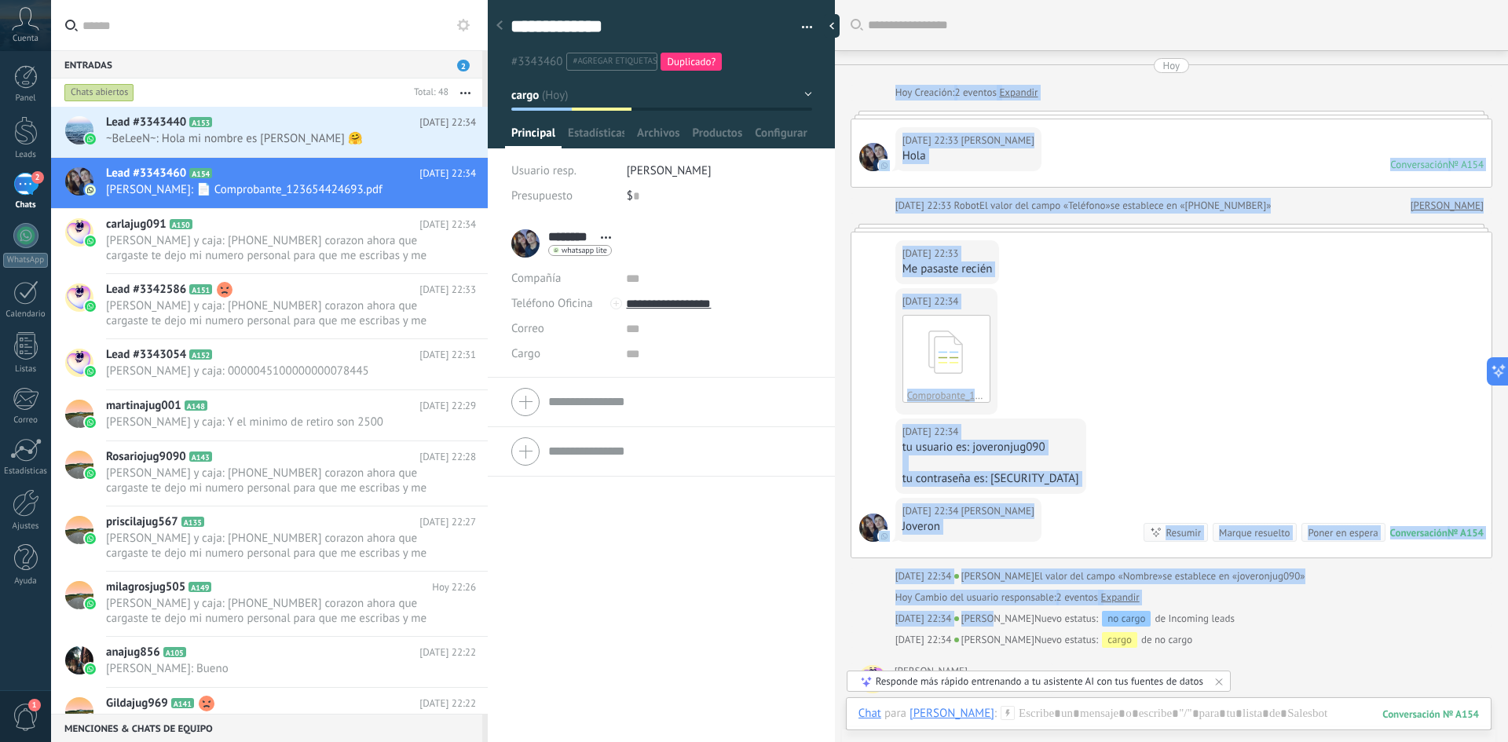
scroll to position [172, 0]
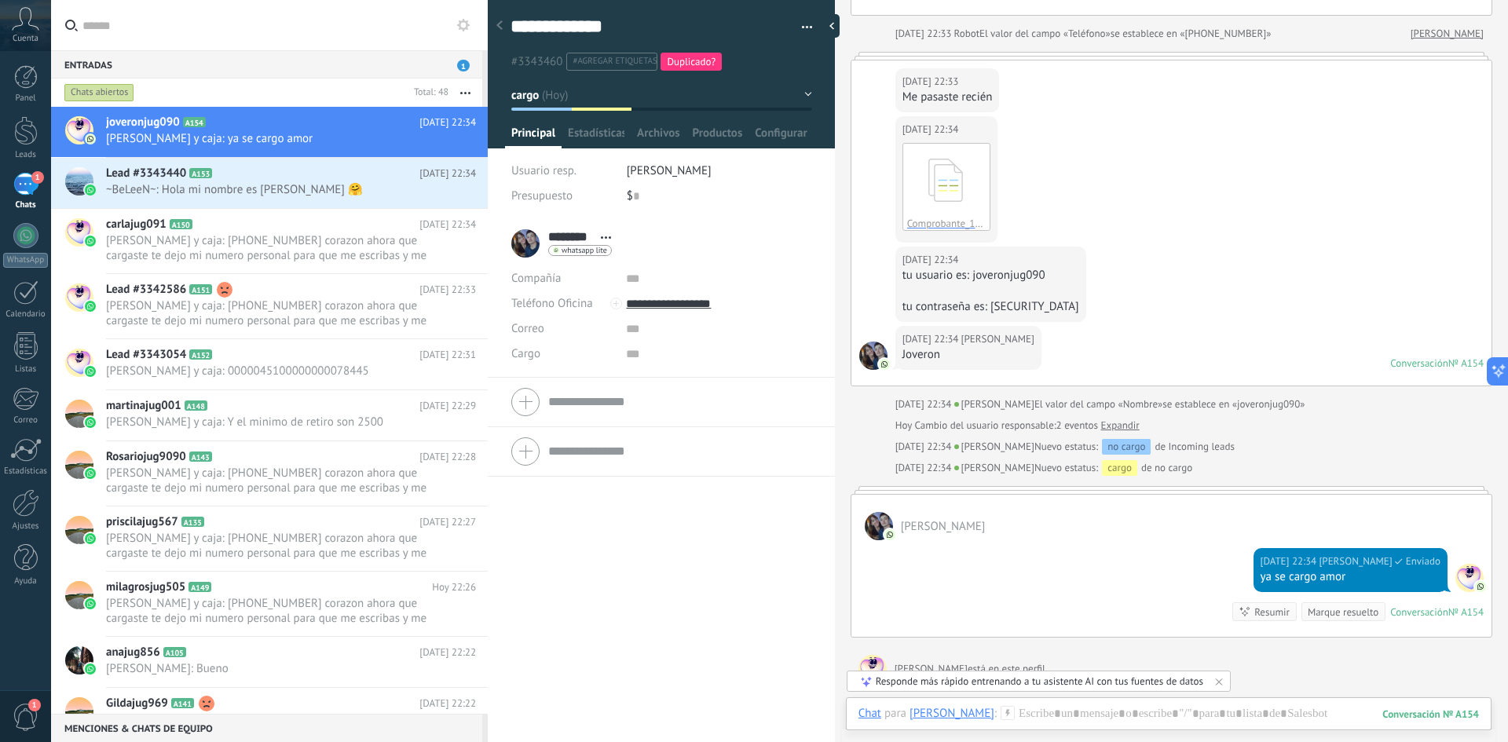
drag, startPoint x: 1046, startPoint y: 449, endPoint x: 976, endPoint y: 449, distance: 69.9
click at [1216, 252] on div "Hoy 22:34 Jo Verón tu usuario es: joveronjug090 tu contraseña es: joveronjug090" at bounding box center [1172, 286] width 640 height 79
drag, startPoint x: 1050, startPoint y: 279, endPoint x: 973, endPoint y: 282, distance: 77.0
click at [973, 282] on div "tu usuario es: joveronjug090" at bounding box center [991, 276] width 177 height 16
drag, startPoint x: 1019, startPoint y: 284, endPoint x: 999, endPoint y: 278, distance: 20.4
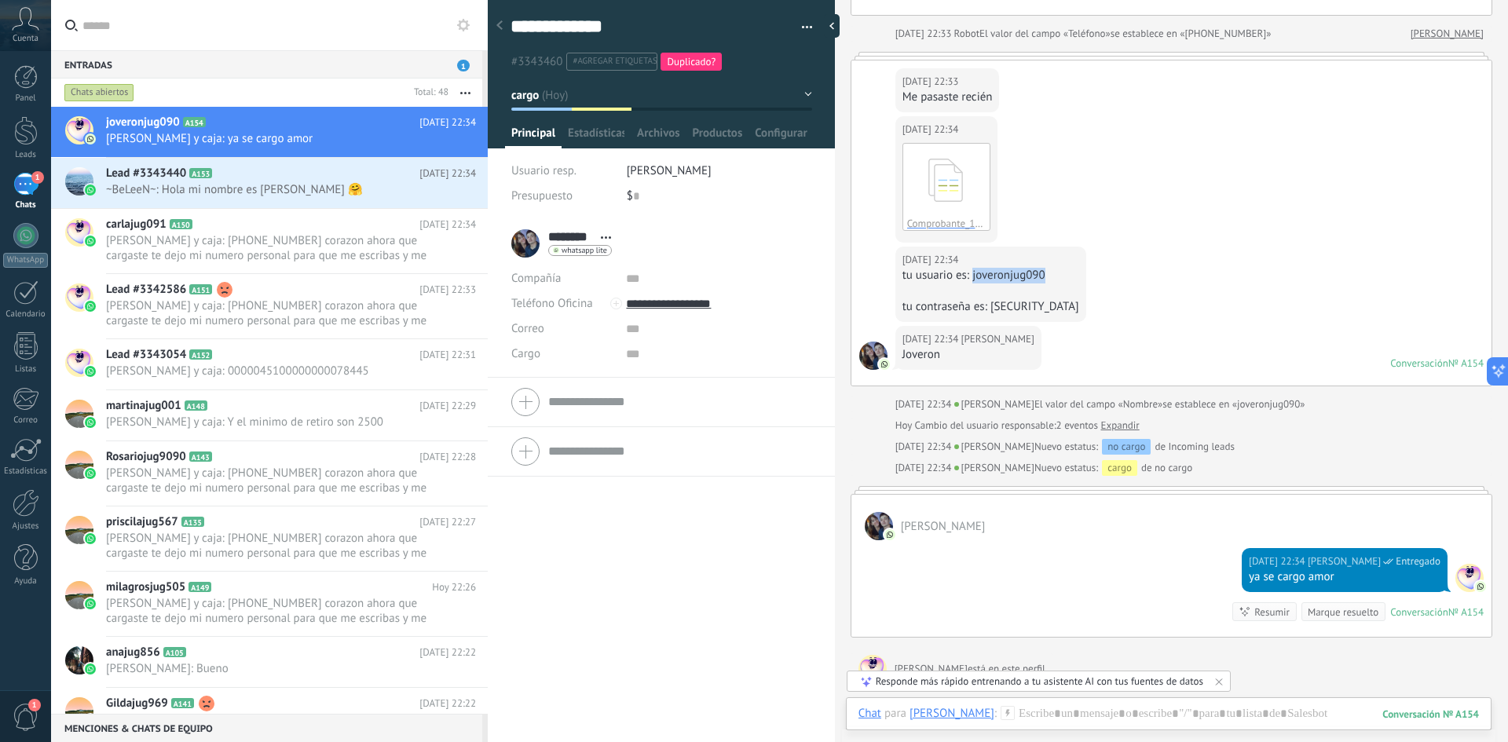
copy div "joveronjug090"
click at [636, 27] on textarea "**********" at bounding box center [648, 27] width 274 height 24
click at [1149, 262] on div "Hoy 22:34 Jo Verón tu usuario es: joveronjug090 tu contraseña es: joveronjug090" at bounding box center [1172, 286] width 640 height 79
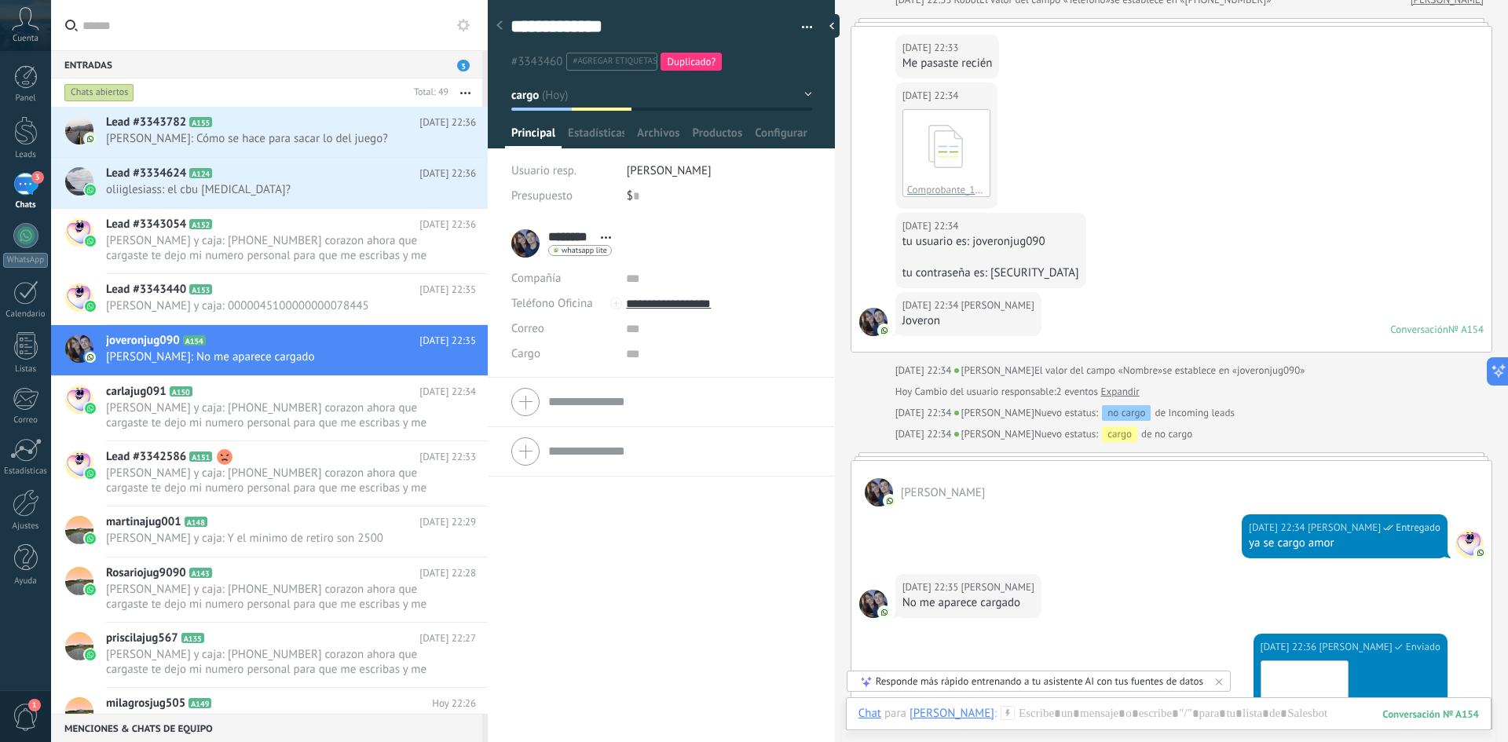
scroll to position [396, 0]
